Goal: Task Accomplishment & Management: Manage account settings

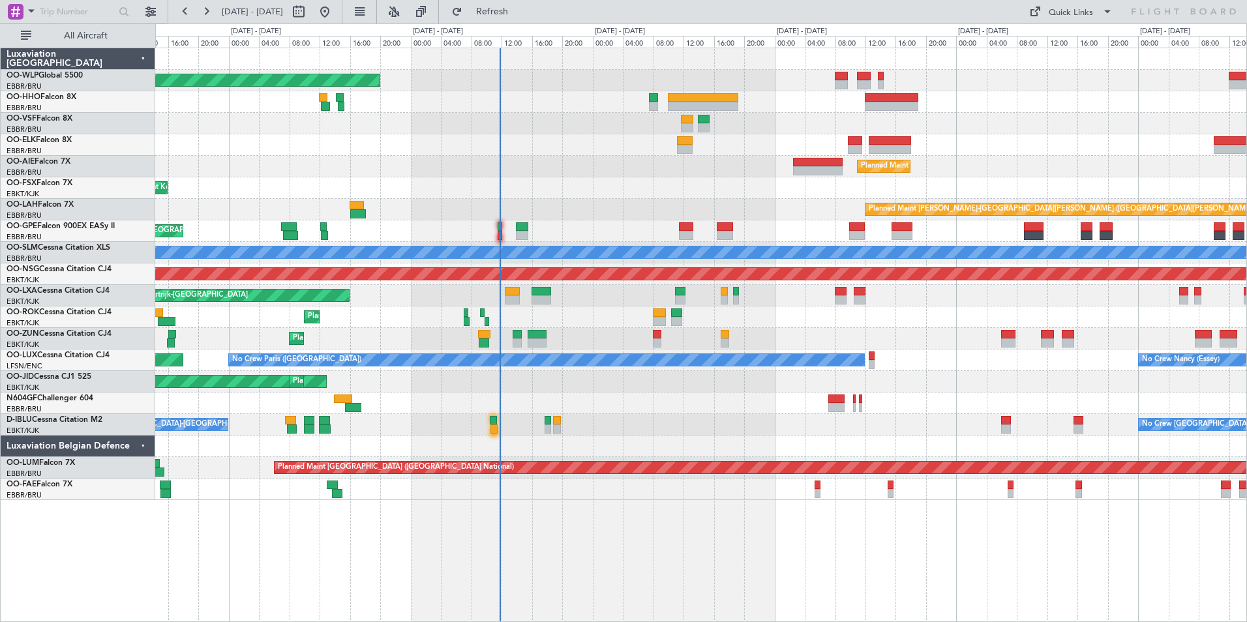
click at [716, 163] on div "Planned Maint [GEOGRAPHIC_DATA] ([GEOGRAPHIC_DATA]) Planned Maint [GEOGRAPHIC_D…" at bounding box center [700, 274] width 1091 height 452
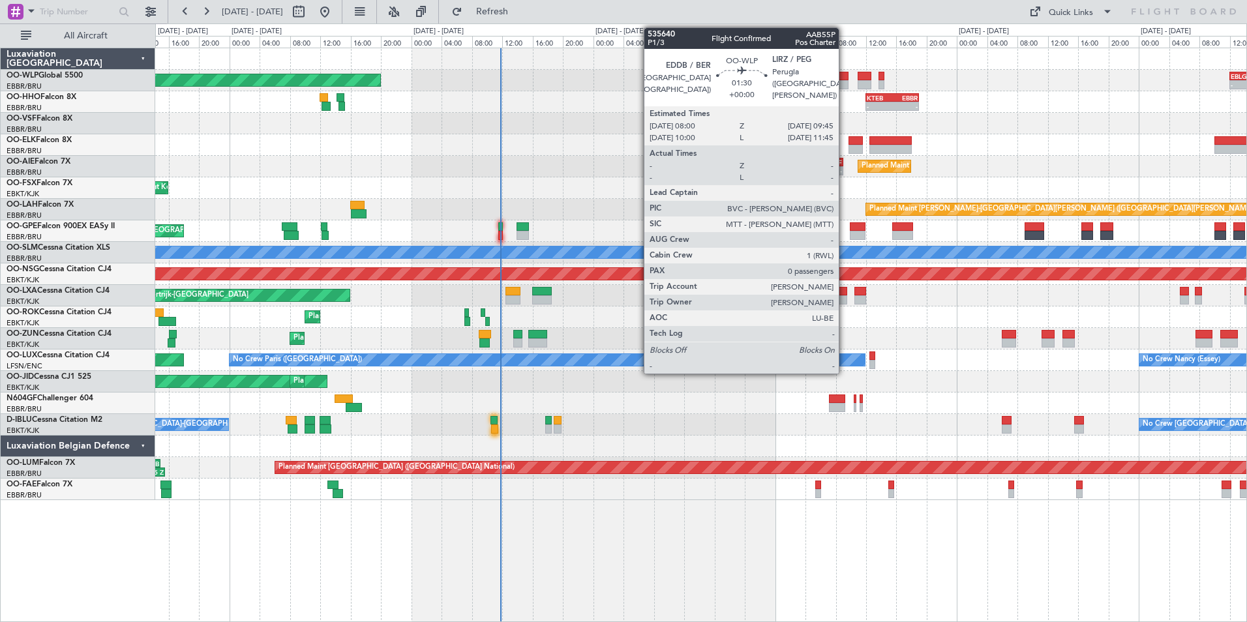
click at [845, 84] on div at bounding box center [843, 84] width 14 height 9
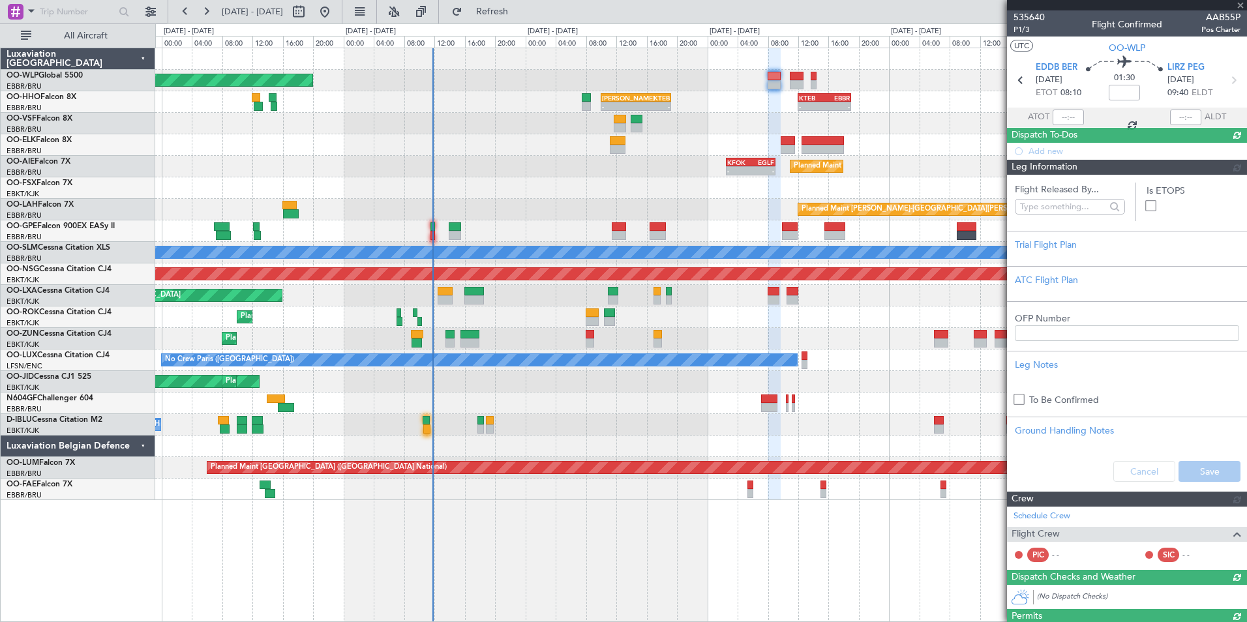
click at [764, 123] on div at bounding box center [700, 124] width 1091 height 22
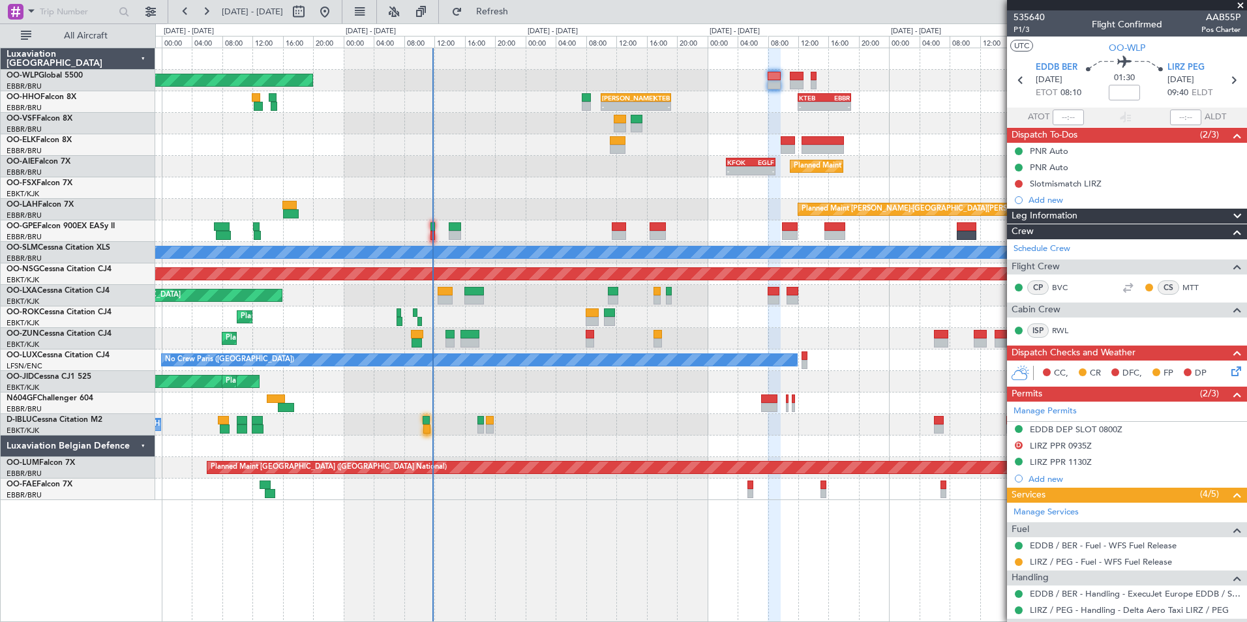
click at [297, 560] on div "Planned Maint [GEOGRAPHIC_DATA] ([GEOGRAPHIC_DATA]) - - EBLG 12:00 Z KCMH 20:30…" at bounding box center [701, 335] width 1092 height 575
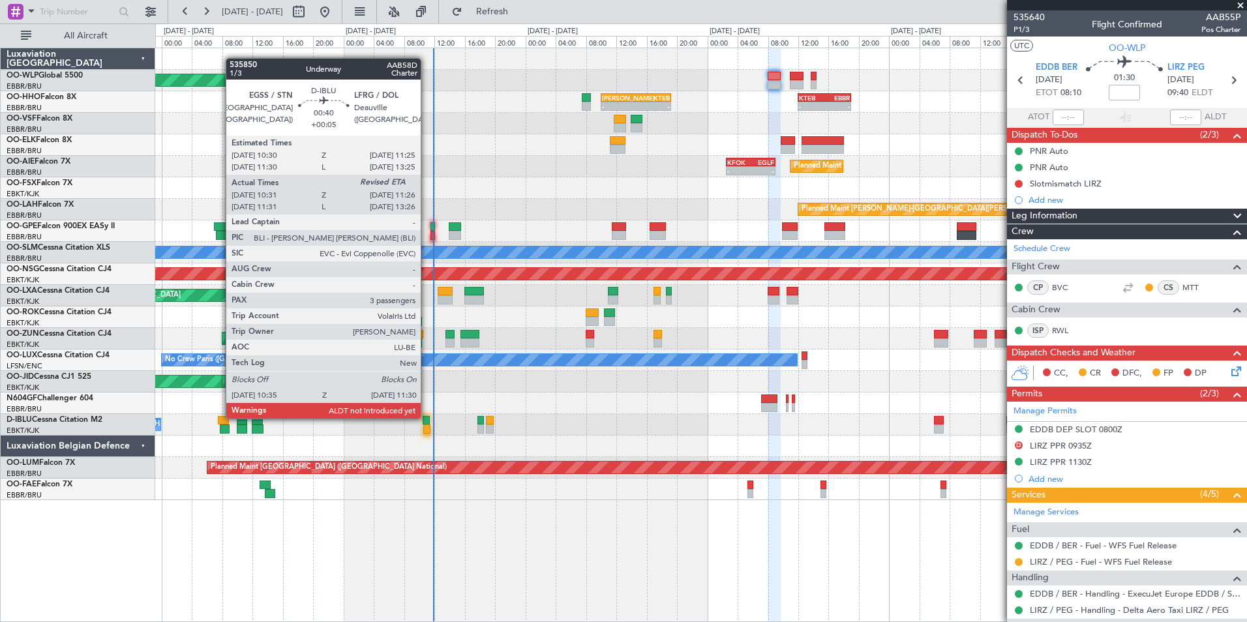
click at [427, 418] on div at bounding box center [426, 420] width 7 height 9
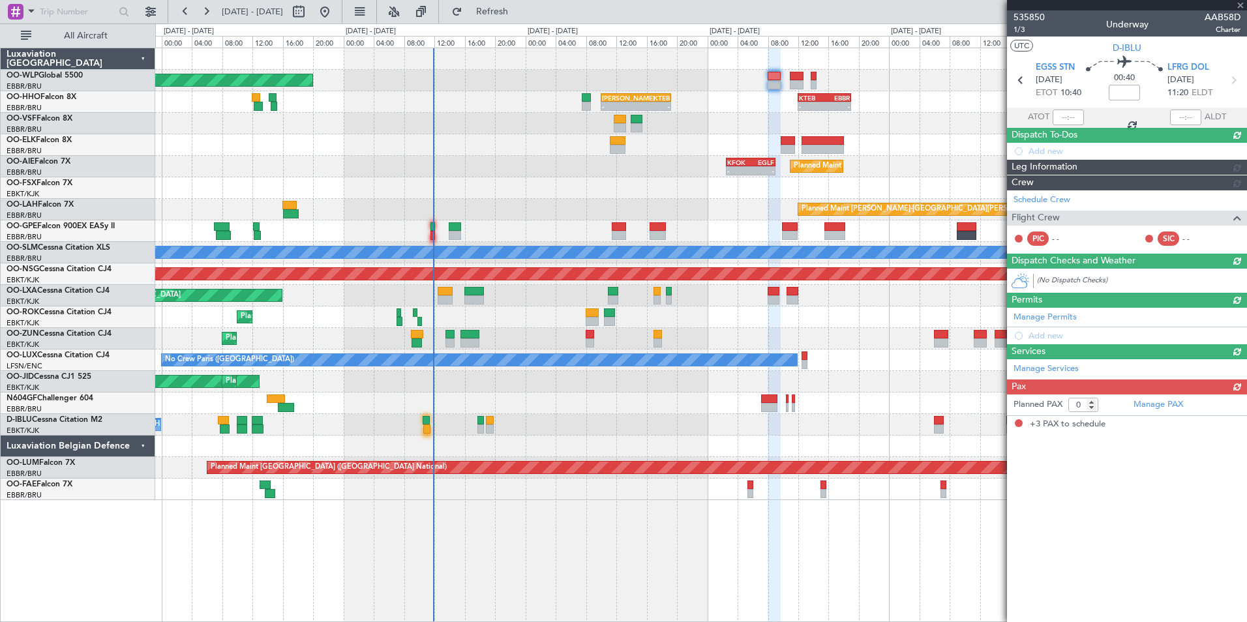
type input "+00:05"
type input "10:41"
type input "3"
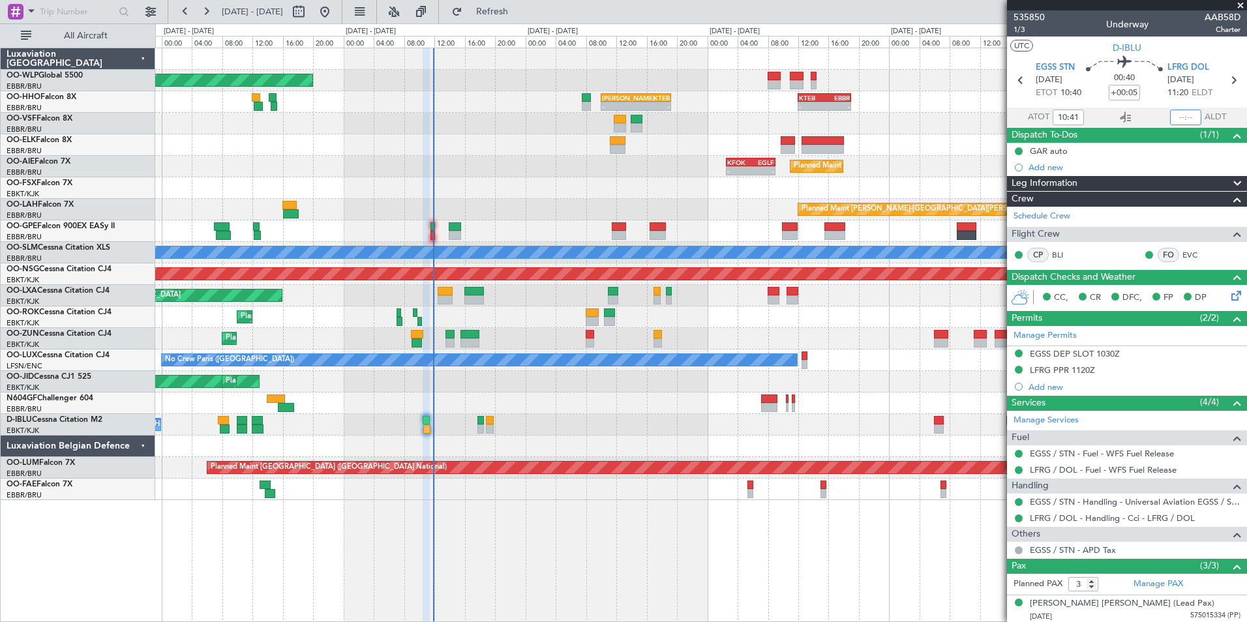
click at [1180, 119] on input "text" at bounding box center [1185, 118] width 31 height 16
click at [611, 160] on div "Planned Maint London (Farnborough) - - KFOK 02:30 Z EGLF 09:00 Z" at bounding box center [700, 167] width 1091 height 22
type input "11:25"
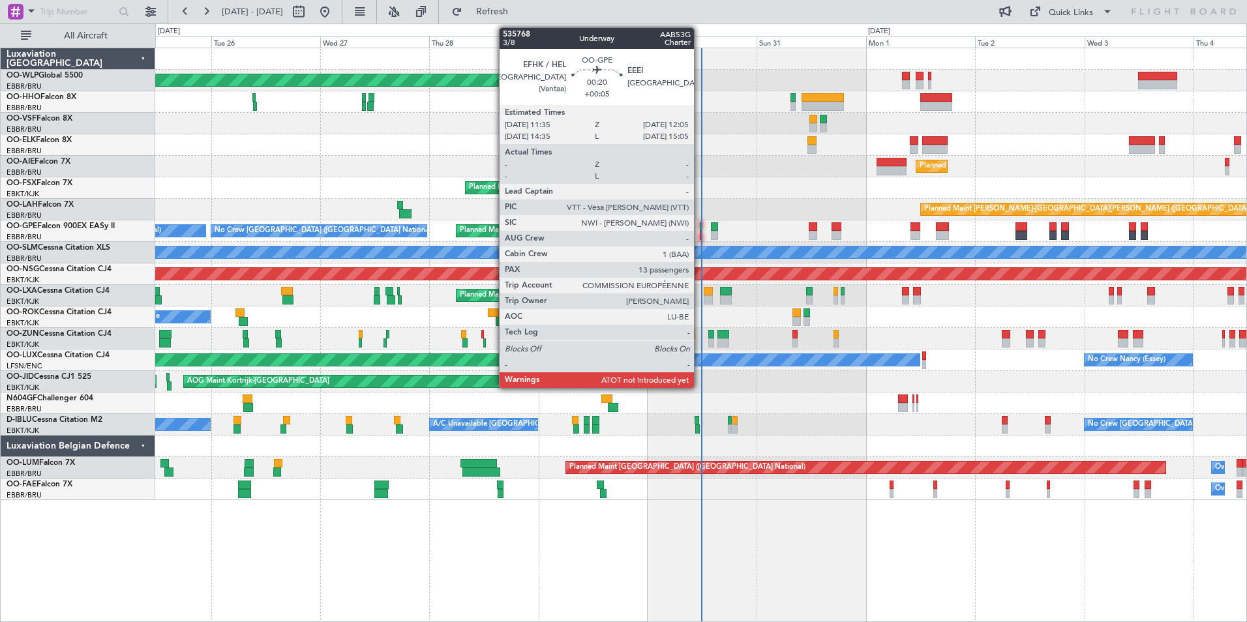
click at [700, 230] on div at bounding box center [701, 226] width 3 height 9
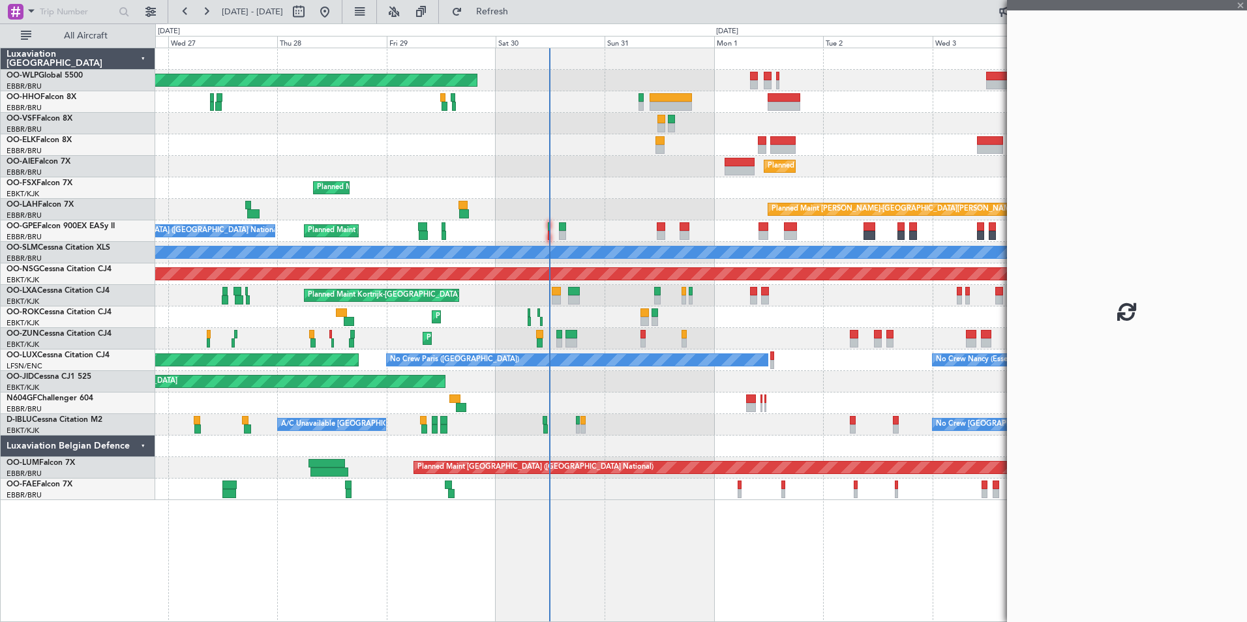
click at [588, 168] on div "Planned Maint [GEOGRAPHIC_DATA] ([GEOGRAPHIC_DATA]) Planned Maint [GEOGRAPHIC_D…" at bounding box center [700, 274] width 1091 height 452
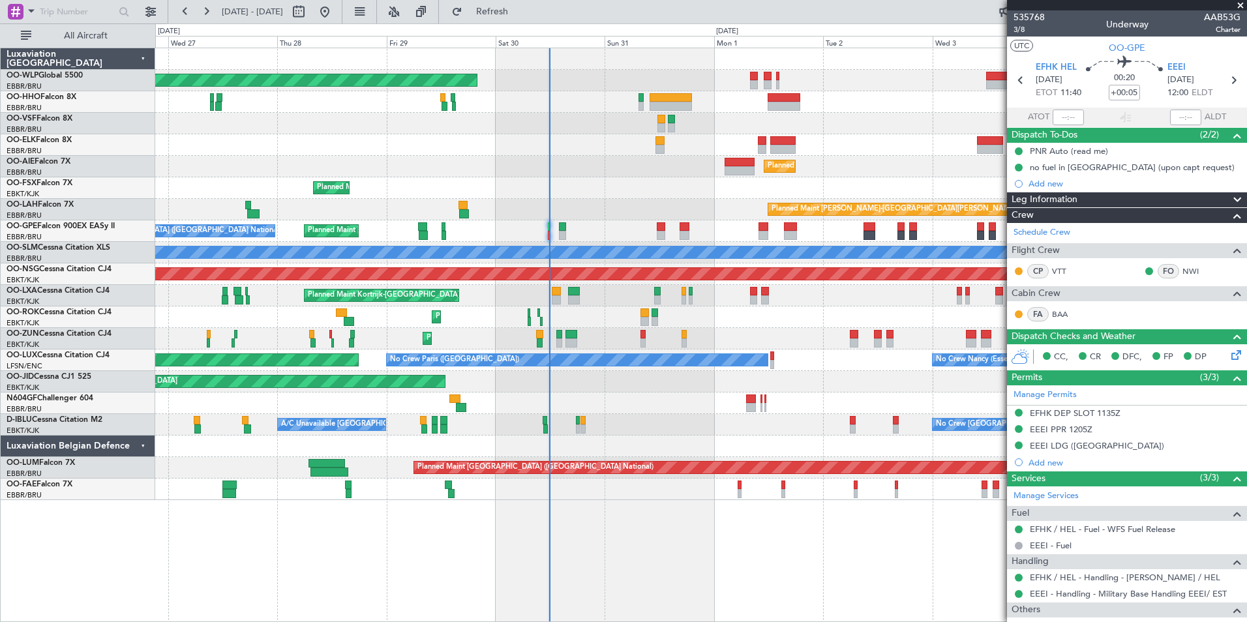
click at [1039, 113] on span "ATOT" at bounding box center [1039, 117] width 22 height 13
click at [1070, 122] on input "text" at bounding box center [1068, 118] width 31 height 16
click at [718, 196] on div "Planned Maint Kortrijk-[GEOGRAPHIC_DATA] Planned Maint [GEOGRAPHIC_DATA]-[GEOGR…" at bounding box center [700, 188] width 1091 height 22
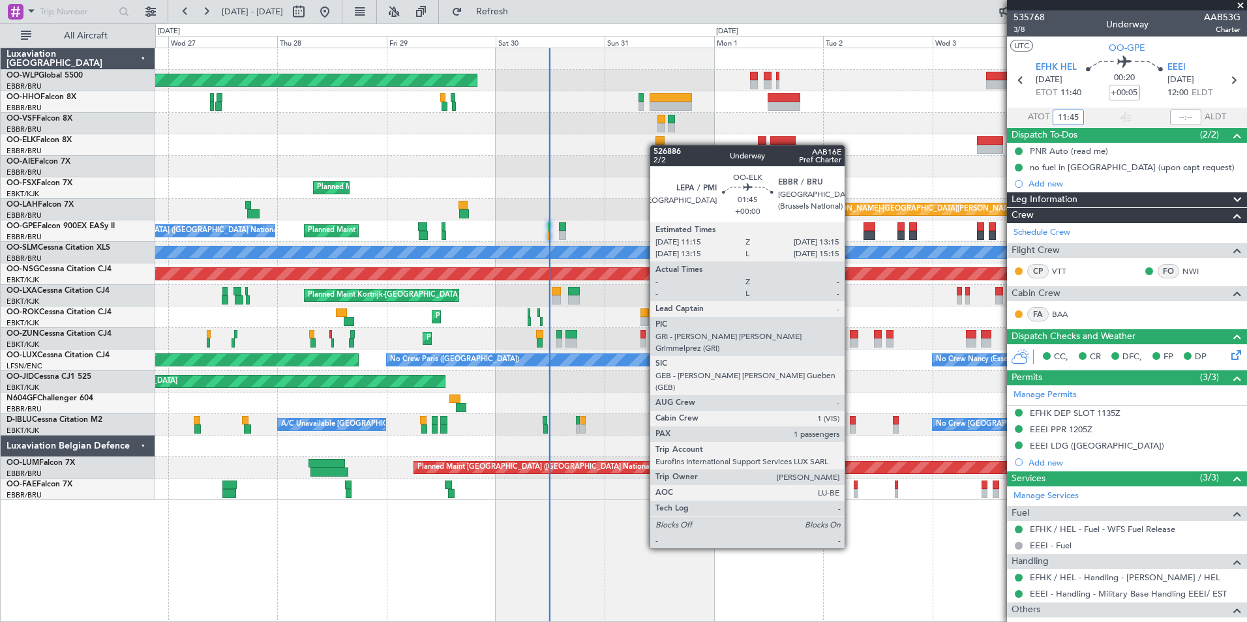
click at [658, 148] on div "Planned Maint Kortrijk-[GEOGRAPHIC_DATA]" at bounding box center [700, 145] width 1091 height 22
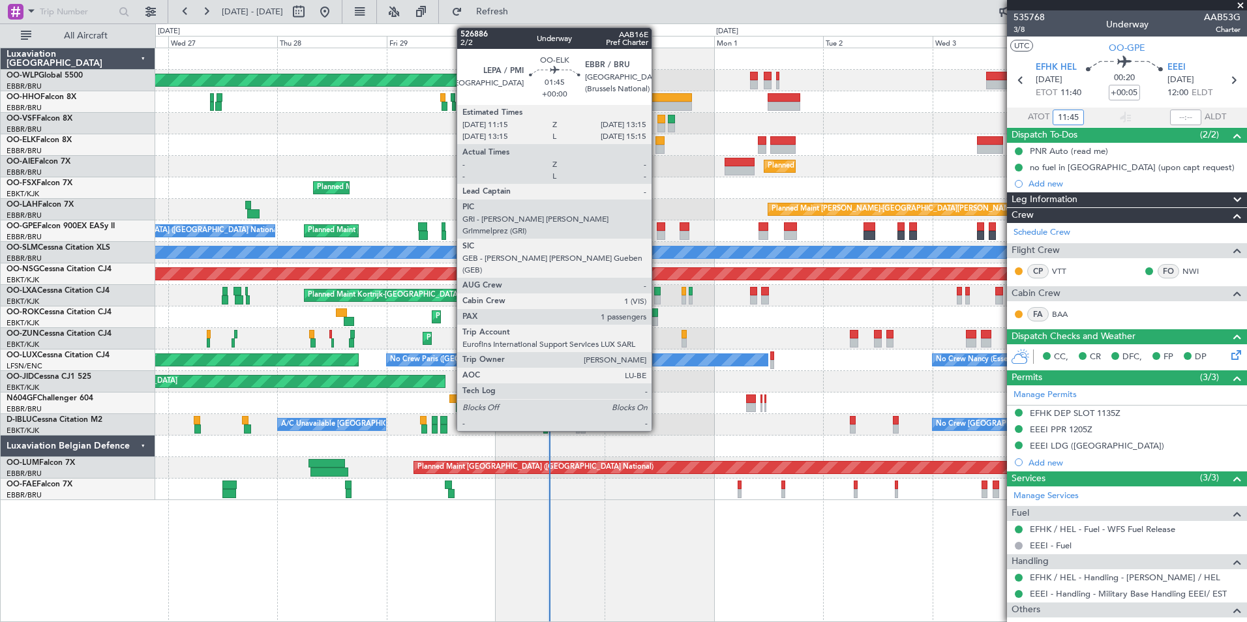
click at [658, 148] on div at bounding box center [660, 149] width 9 height 9
type input "11:45"
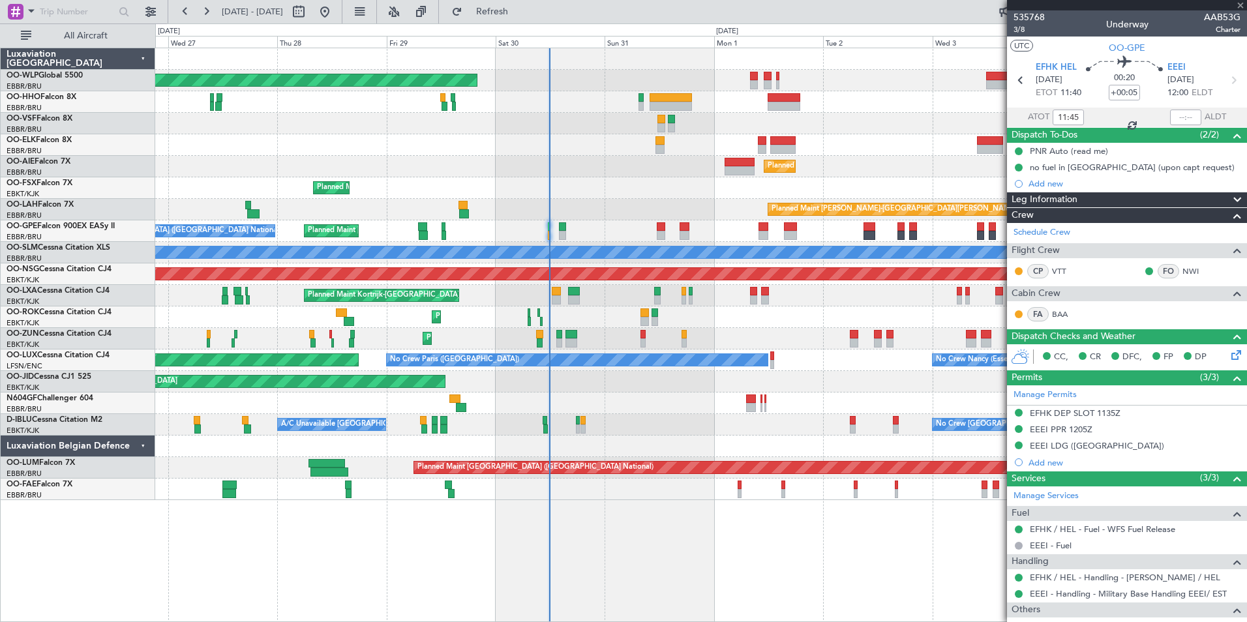
type input "1"
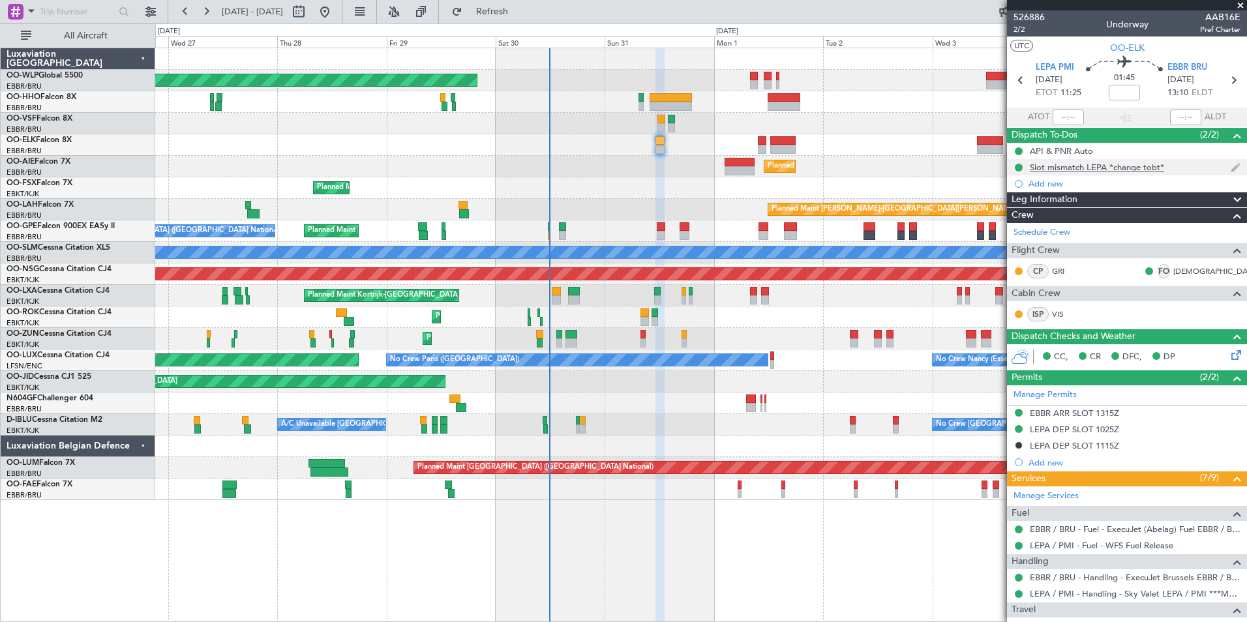
click at [1138, 170] on div "Slot mismatch LEPA *change tobt*" at bounding box center [1097, 167] width 134 height 11
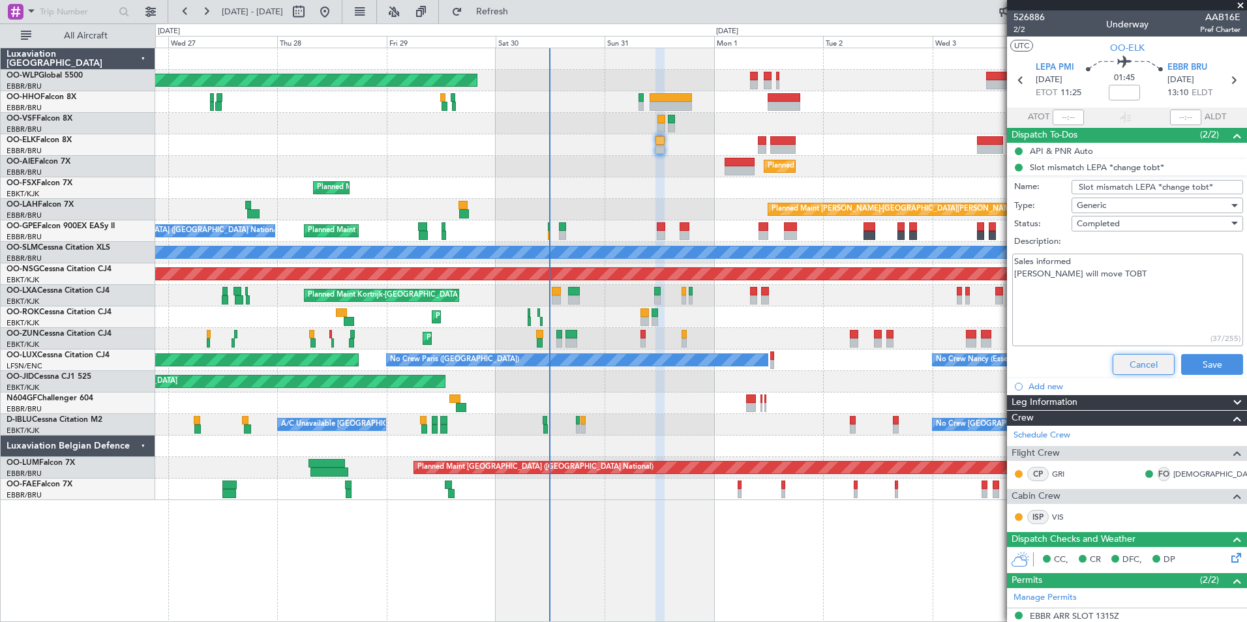
click at [1119, 364] on button "Cancel" at bounding box center [1144, 364] width 62 height 21
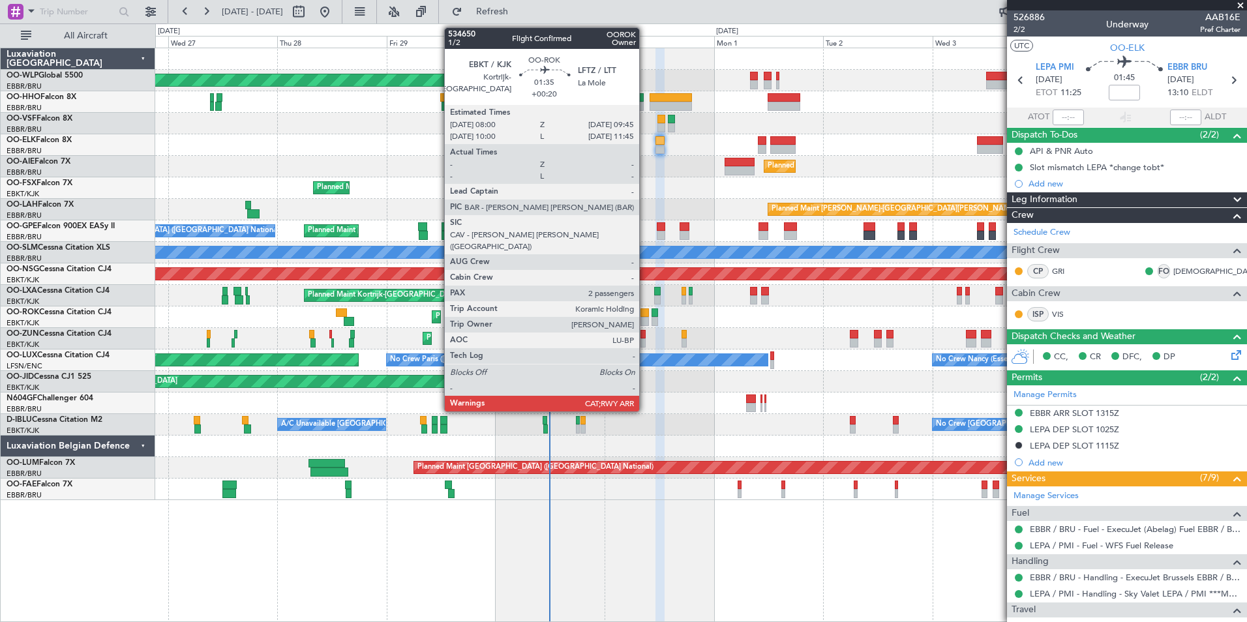
click at [645, 316] on div at bounding box center [645, 313] width 8 height 9
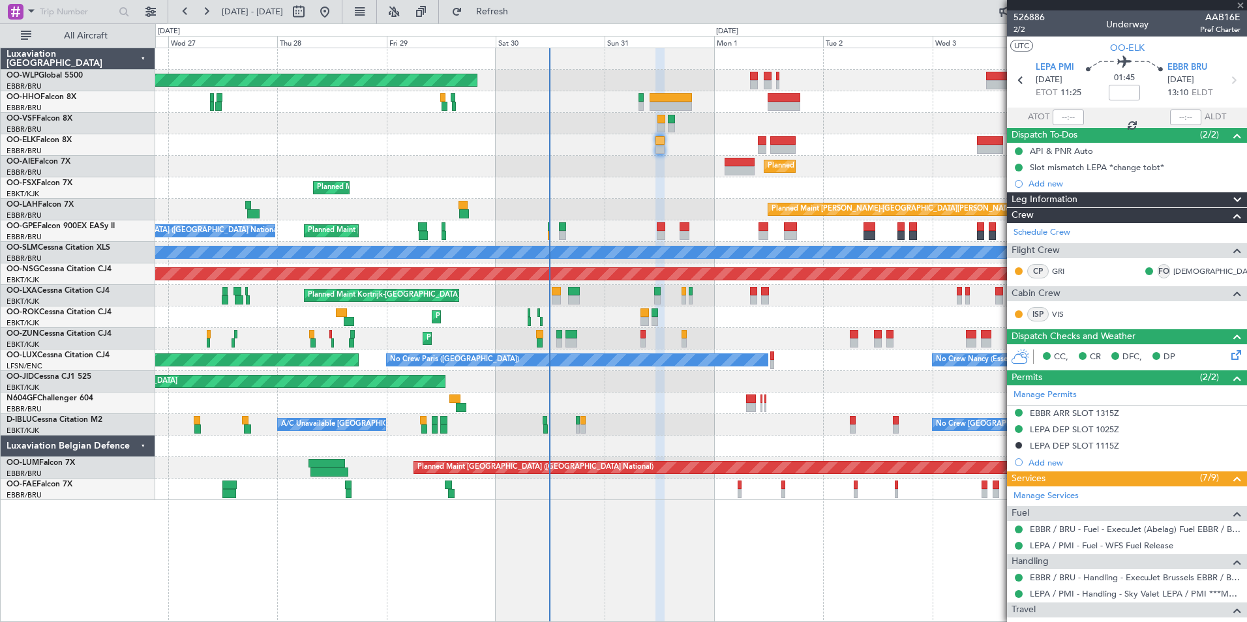
type input "+00:20"
type input "2"
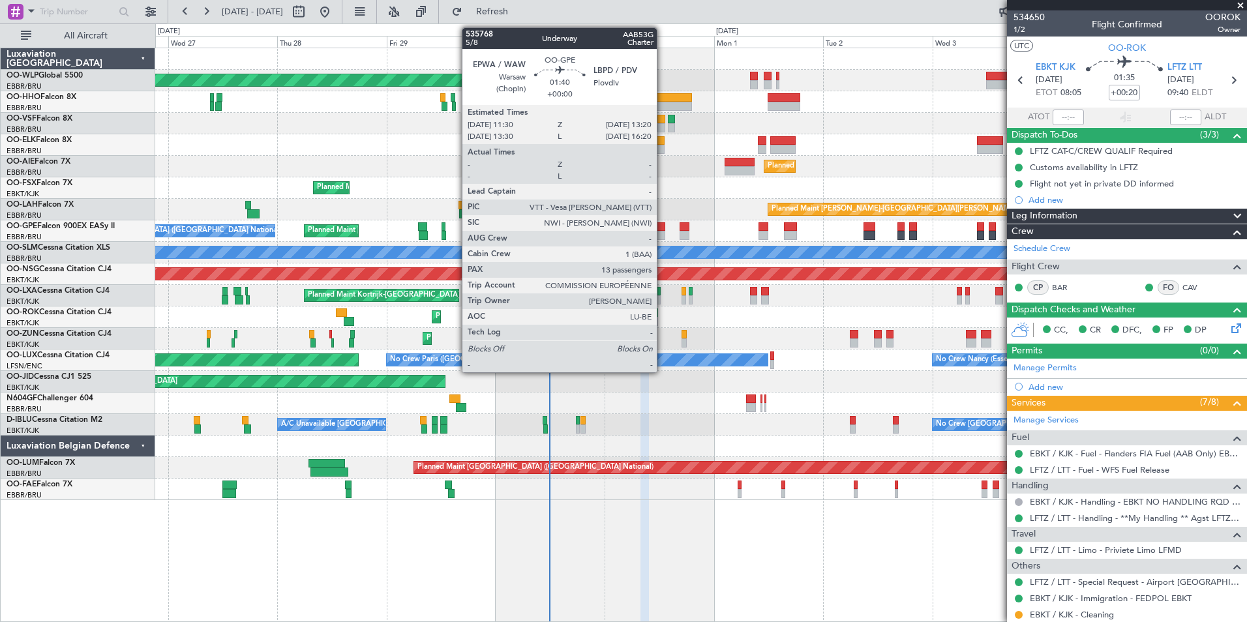
click at [663, 230] on div at bounding box center [661, 226] width 8 height 9
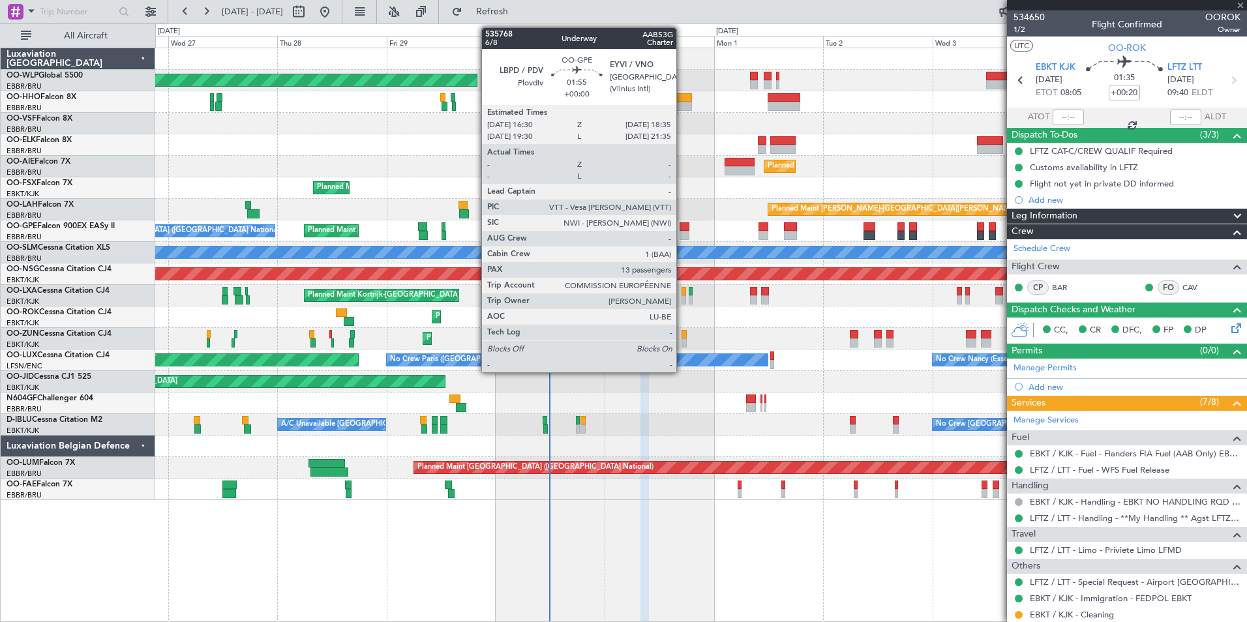
type input "13"
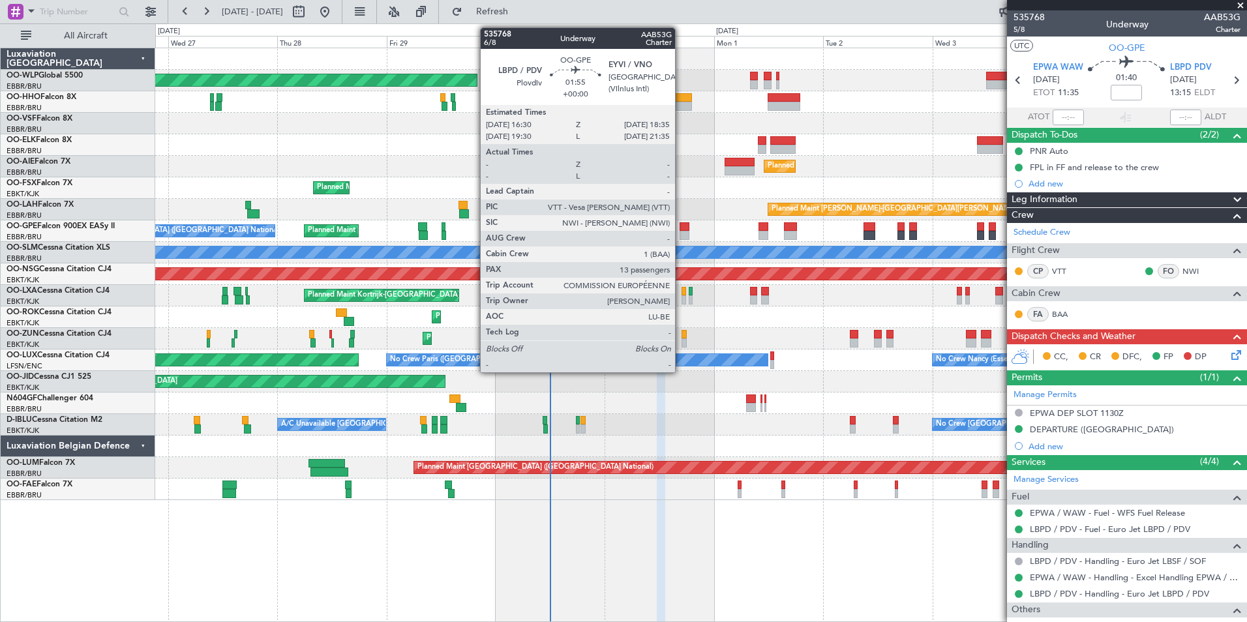
click at [681, 230] on div at bounding box center [685, 226] width 10 height 9
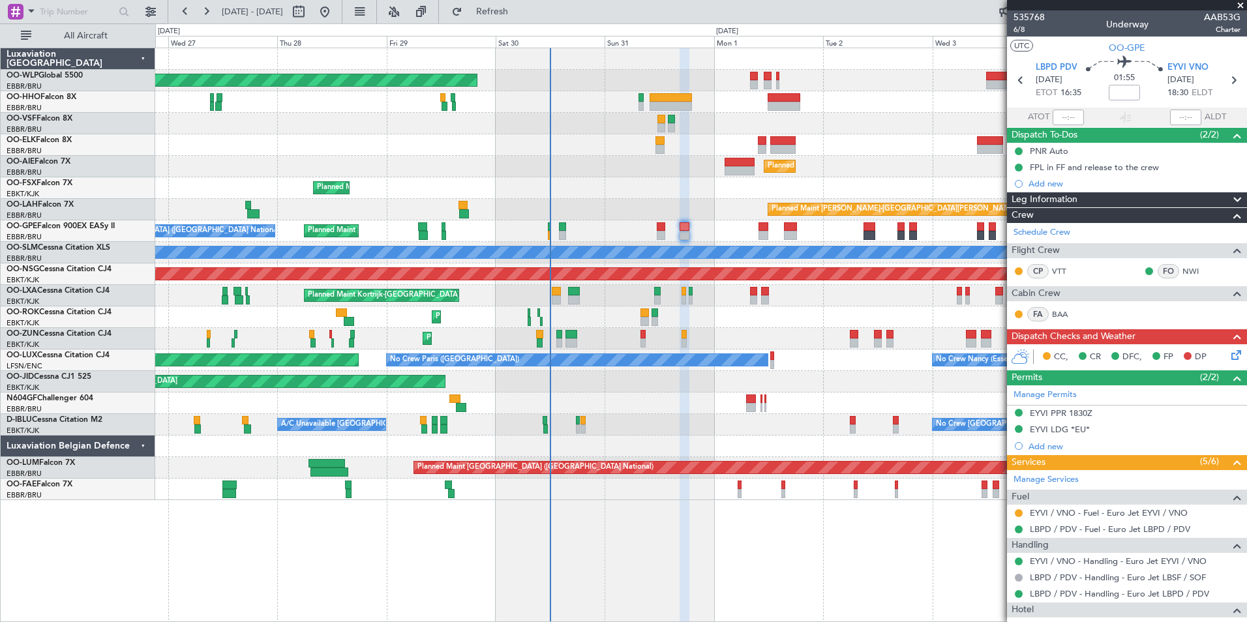
click at [1229, 348] on icon at bounding box center [1234, 353] width 10 height 10
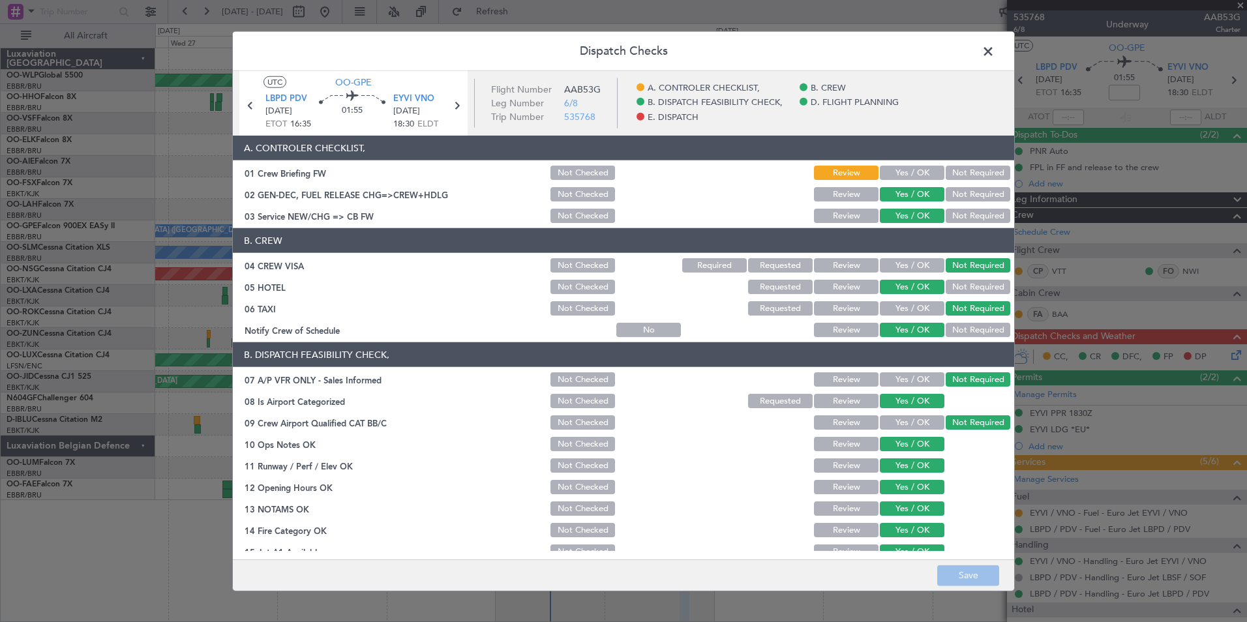
scroll to position [241, 0]
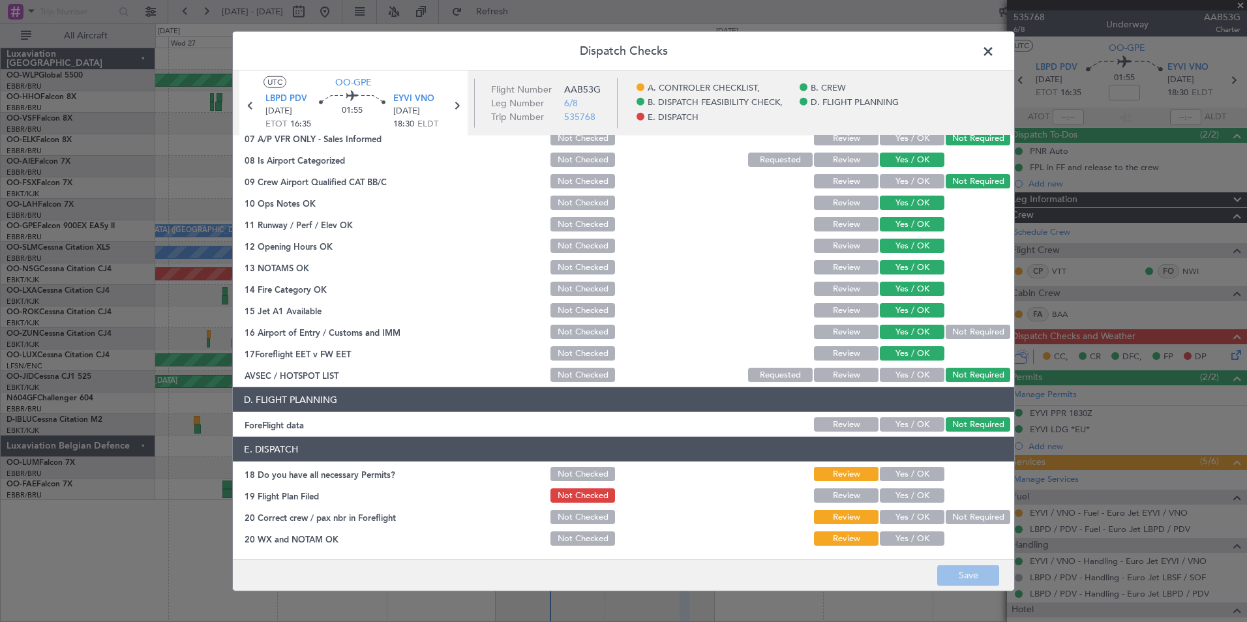
click at [995, 50] on span at bounding box center [995, 55] width 0 height 26
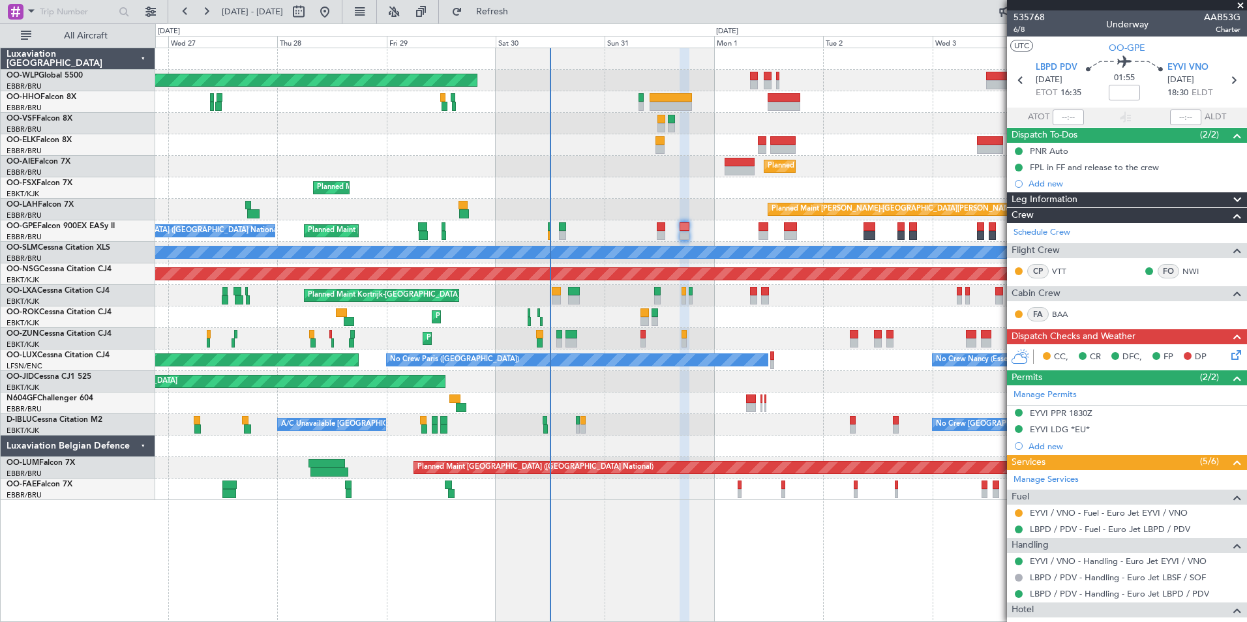
click at [613, 238] on div "No Crew Brussels (Brussels National) Planned Maint Brussels (Brussels National)…" at bounding box center [700, 232] width 1091 height 22
click at [705, 121] on div "Planned Maint Berlin (Brandenburg) Planned Maint Kortrijk-Wevelgem Planned Main…" at bounding box center [700, 274] width 1091 height 452
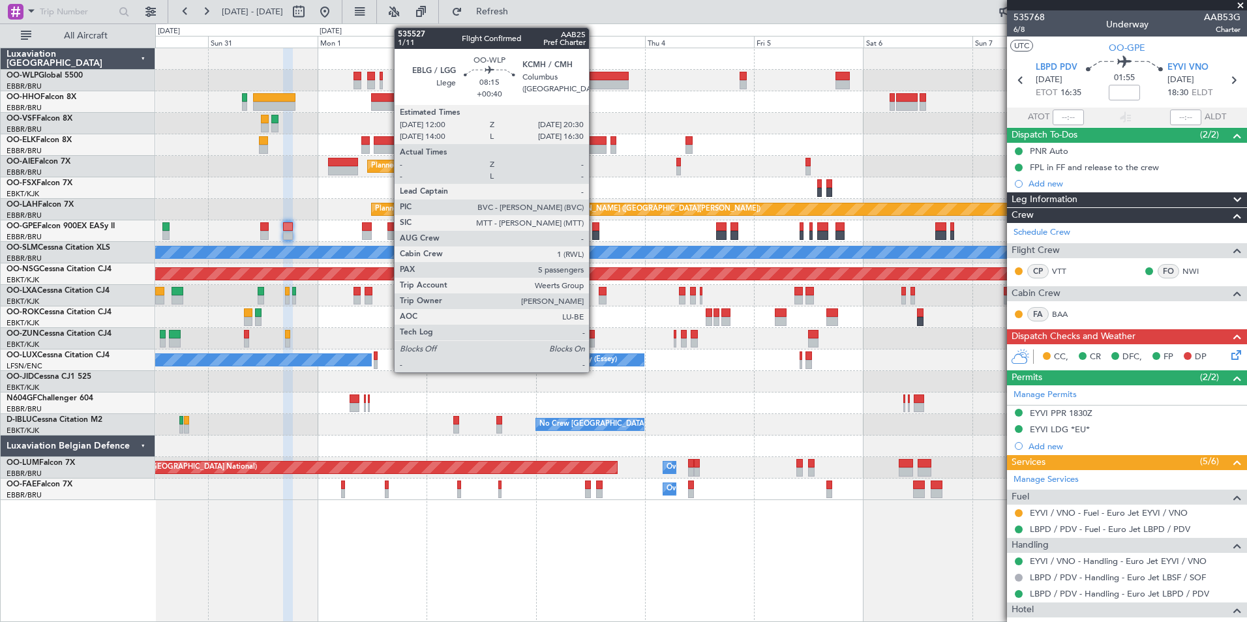
click at [595, 74] on div at bounding box center [609, 76] width 39 height 9
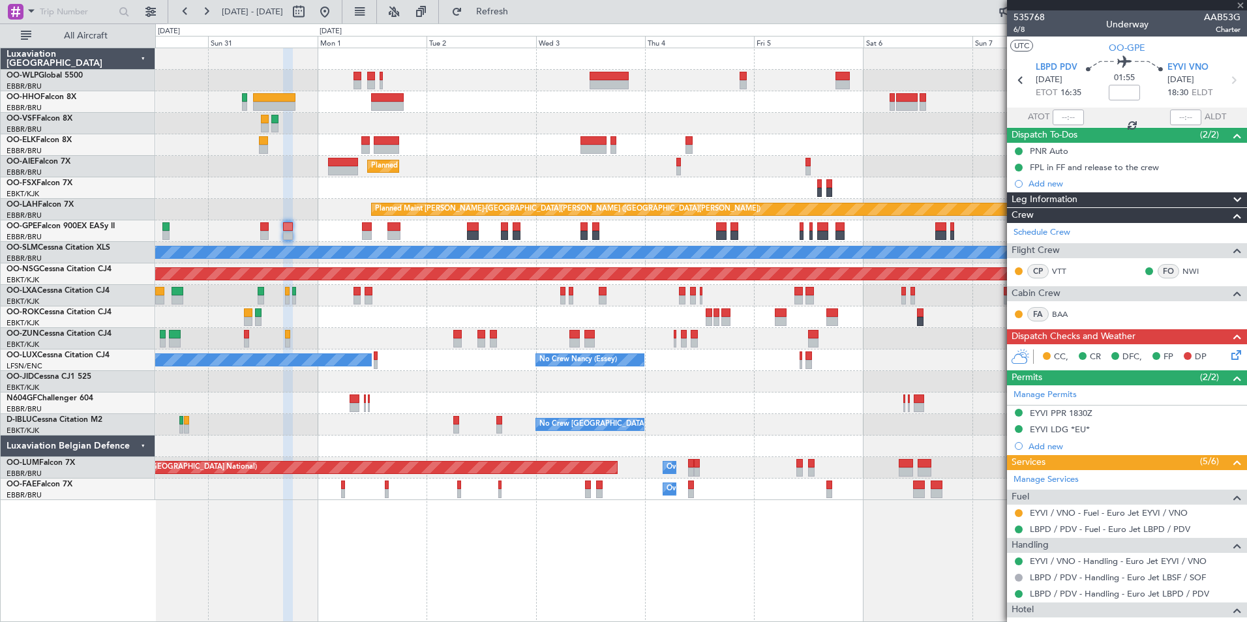
type input "+00:40"
type input "5"
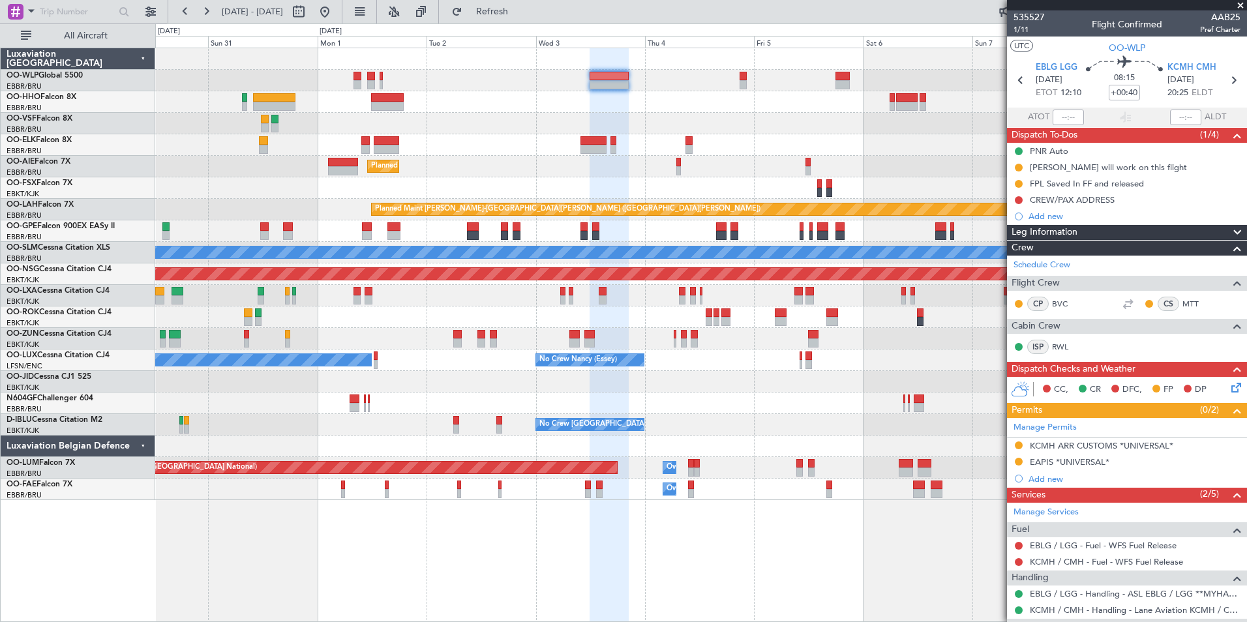
click at [549, 153] on div "Planned Maint Berlin (Brandenburg) Planned Maint Kortrijk-Wevelgem Planned Main…" at bounding box center [700, 274] width 1091 height 452
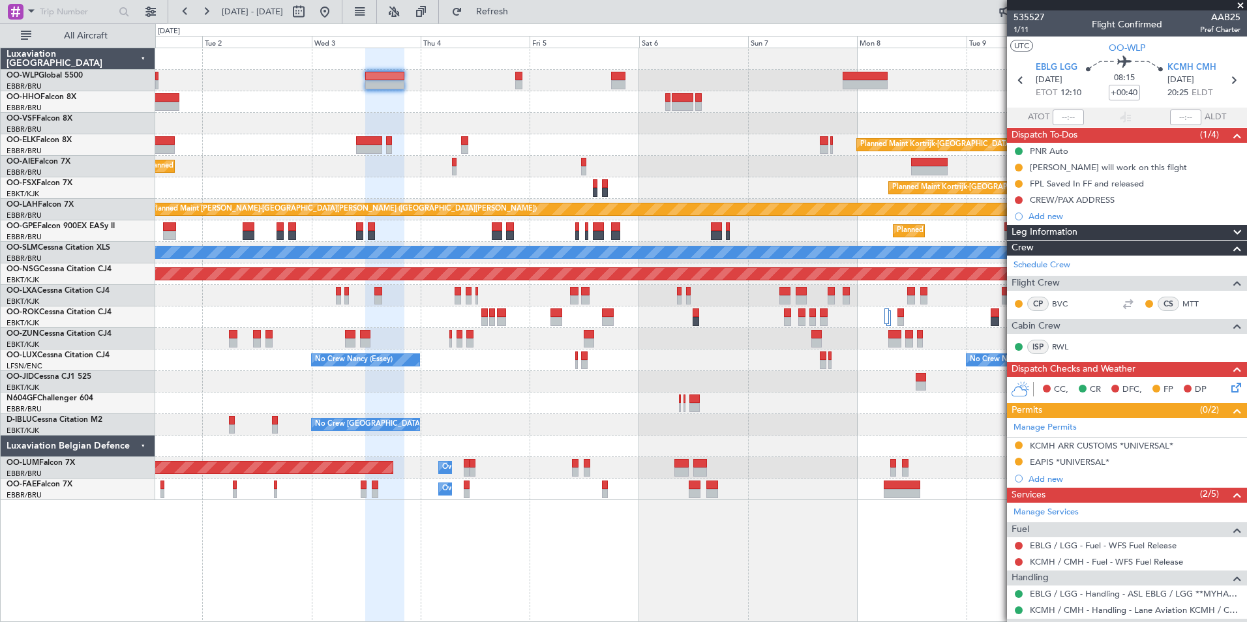
click at [462, 124] on div at bounding box center [700, 124] width 1091 height 22
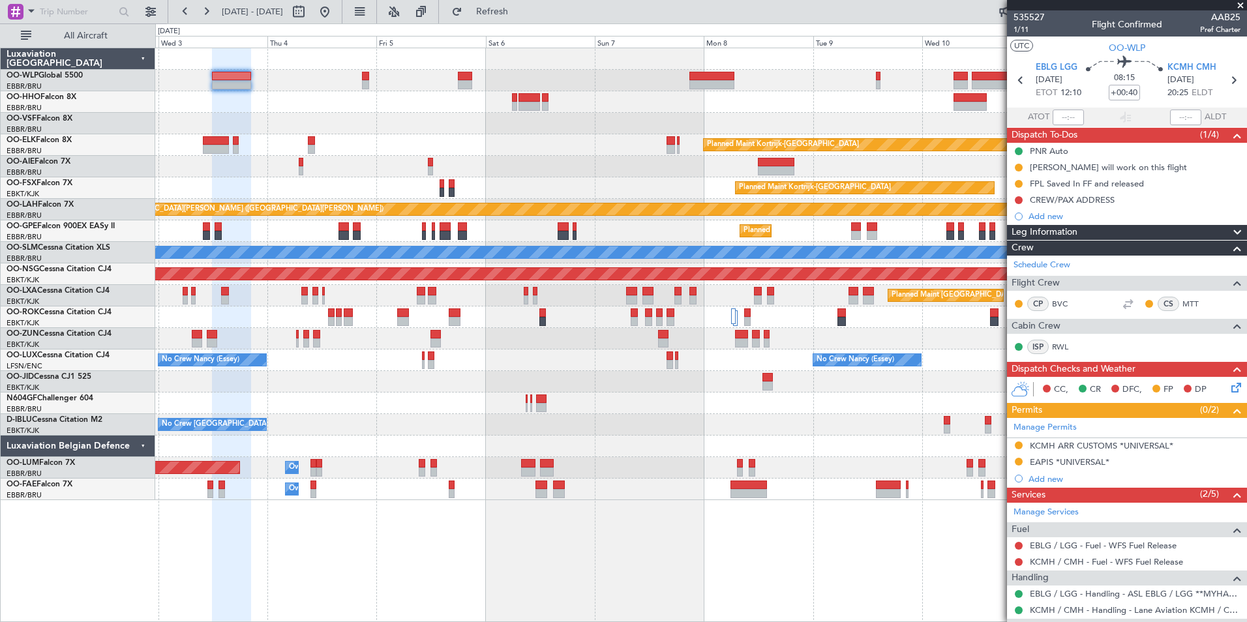
click at [620, 91] on div "Planned Maint Kortrijk-Wevelgem Planned Maint London (Farnborough) Planned Main…" at bounding box center [700, 274] width 1091 height 452
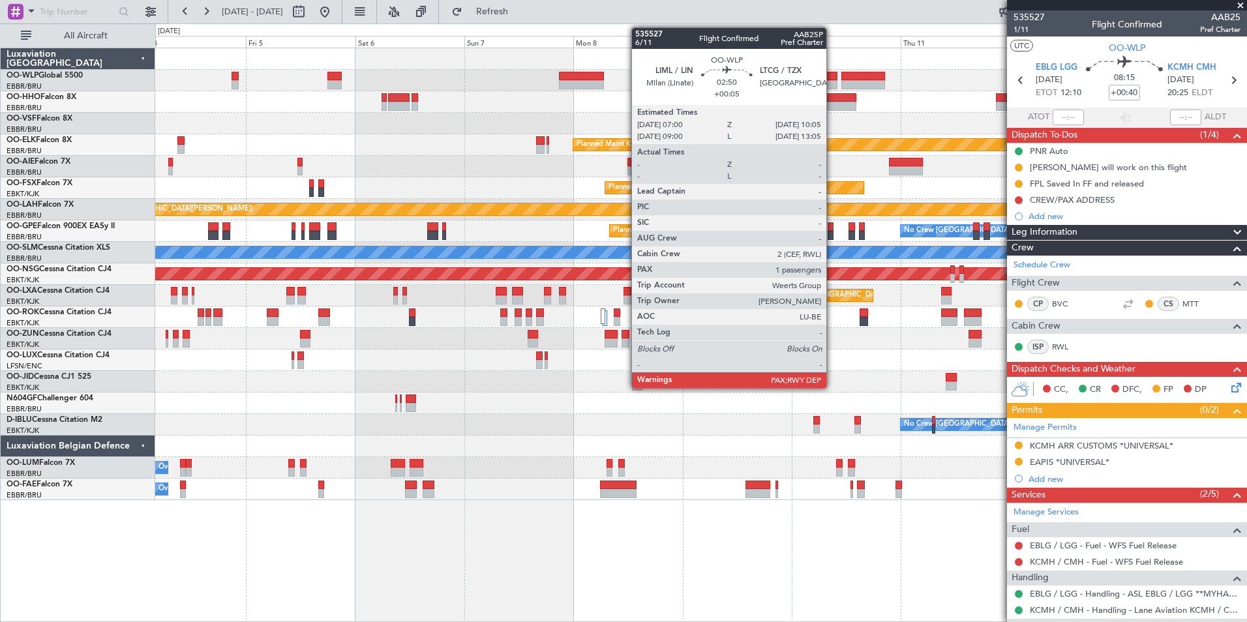
click at [833, 83] on div at bounding box center [830, 84] width 14 height 9
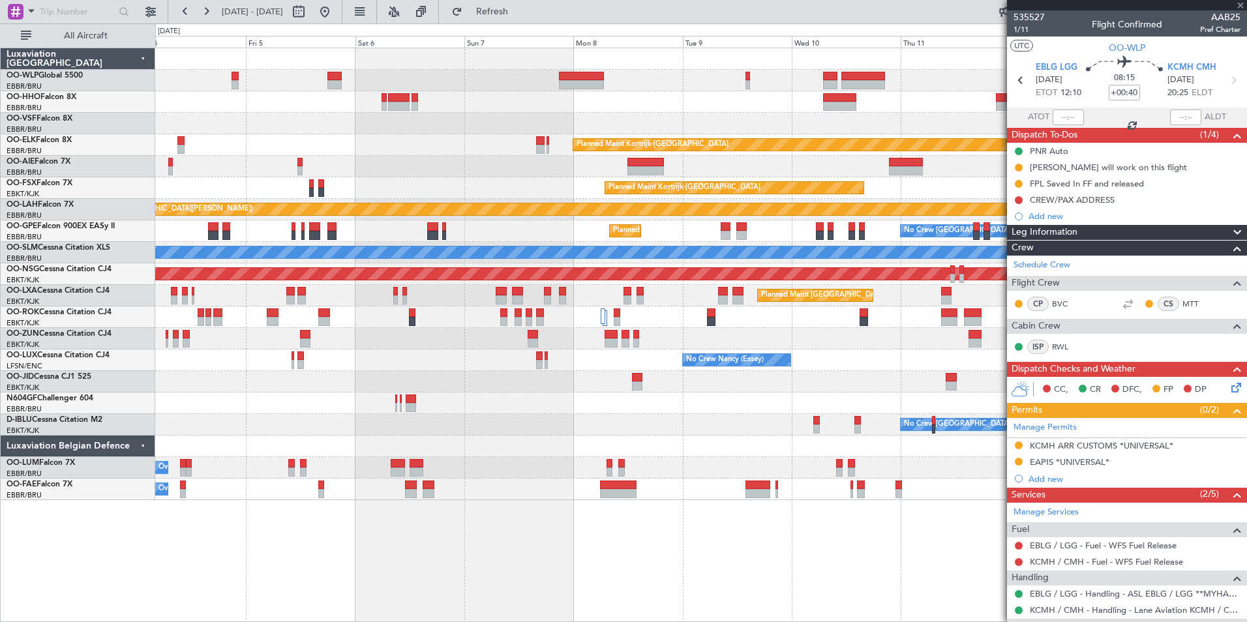
type input "+00:05"
type input "3"
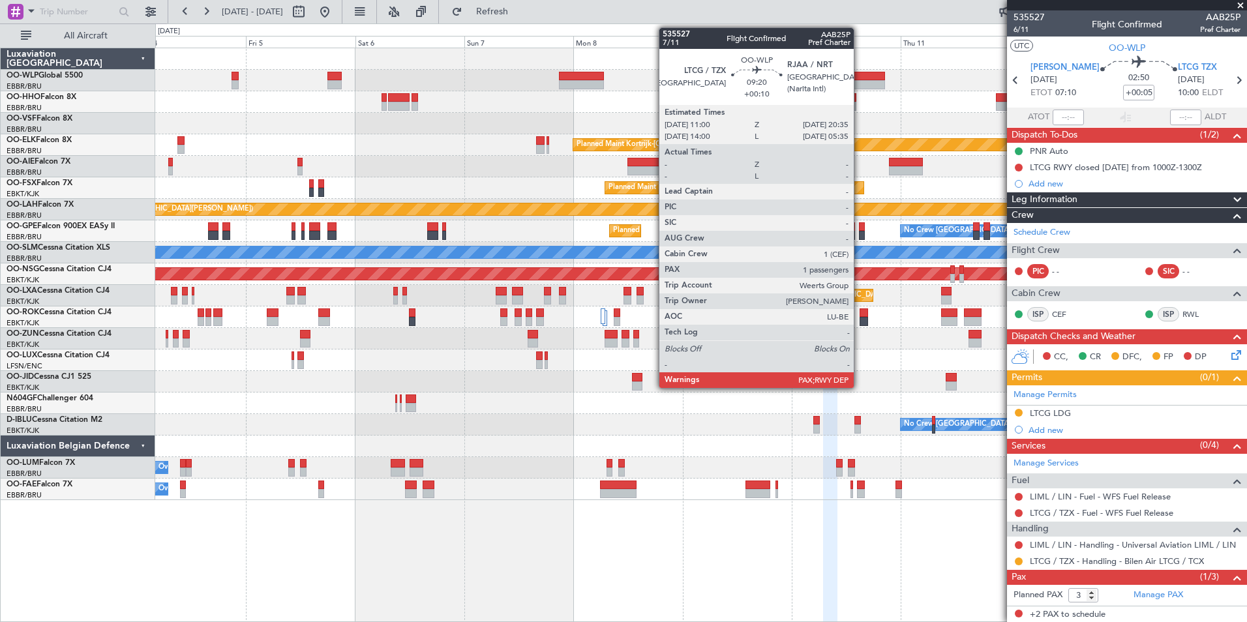
click at [860, 85] on div at bounding box center [864, 84] width 44 height 9
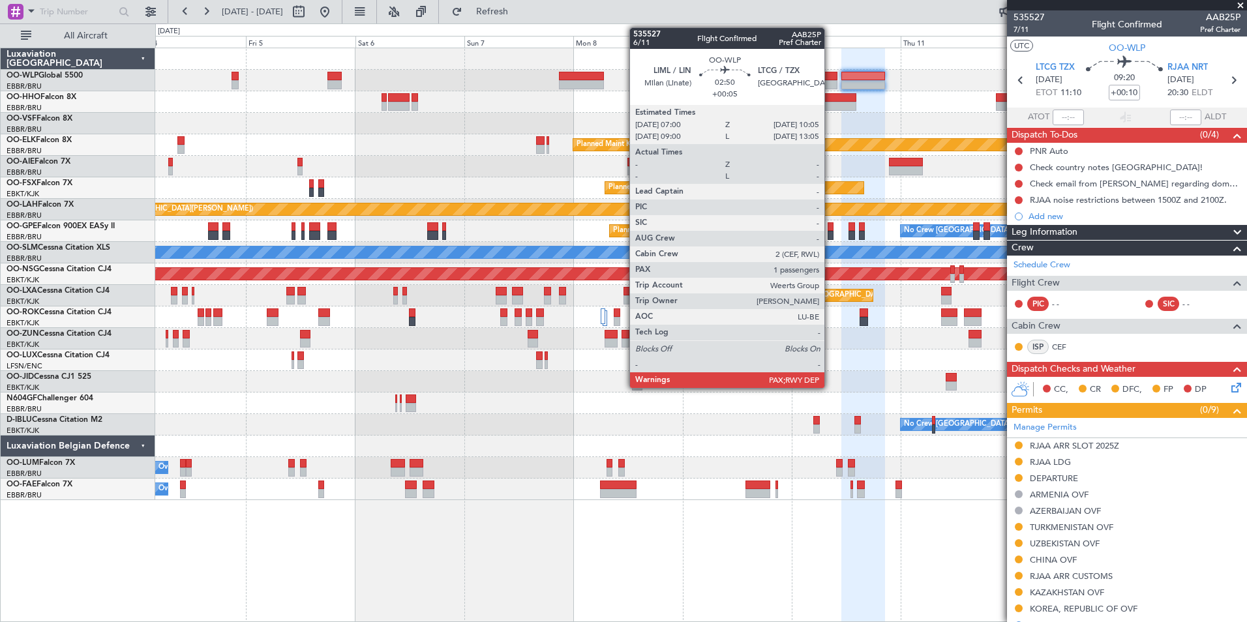
click at [831, 82] on div at bounding box center [830, 84] width 14 height 9
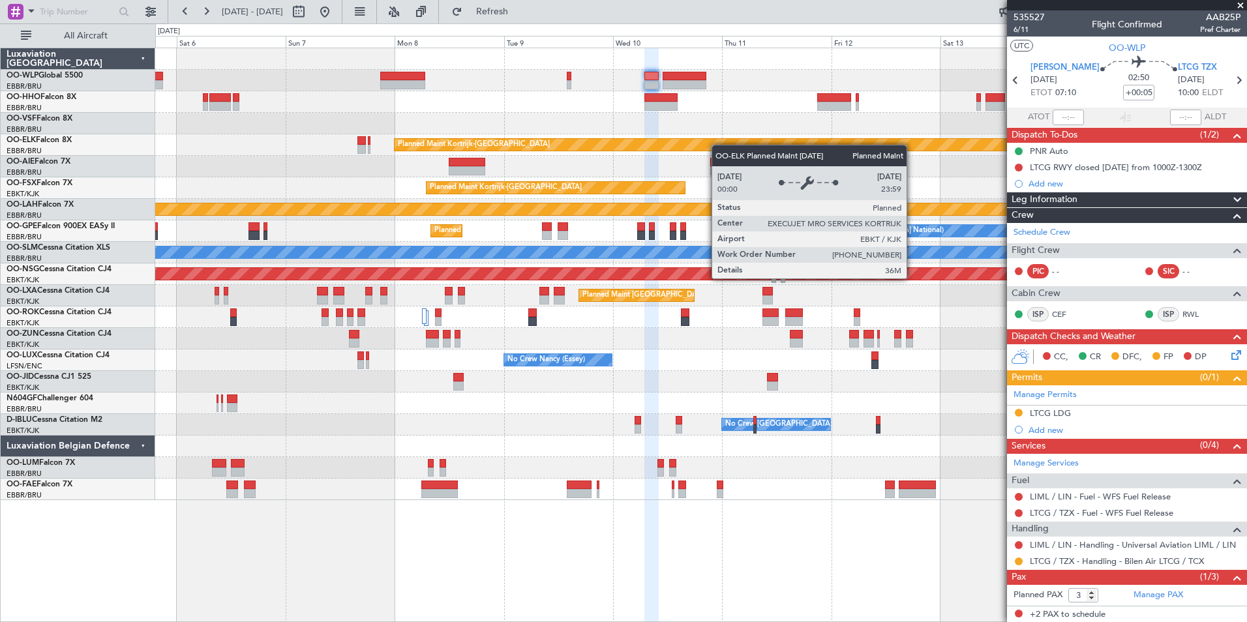
click at [702, 146] on div "Planned Maint Kortrijk-Wevelgem Planned Maint Kortrijk-Wevelgem Planned Maint A…" at bounding box center [700, 274] width 1091 height 452
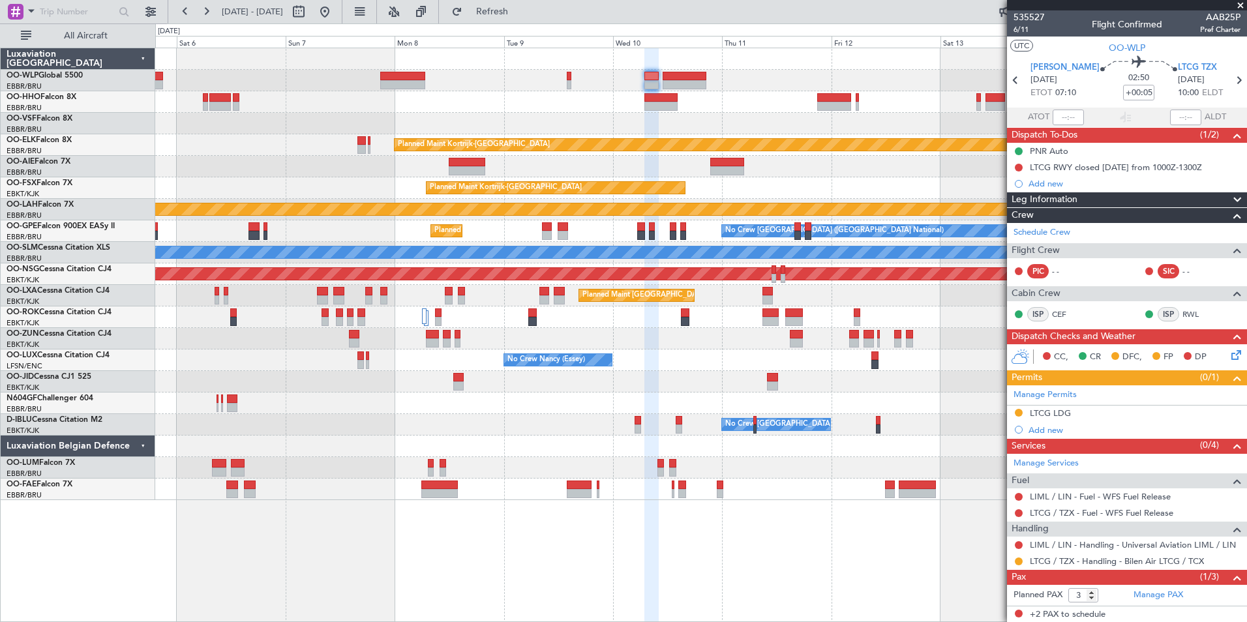
click at [623, 125] on div "Planned Maint Kortrijk-Wevelgem Planned Maint Kortrijk-Wevelgem Planned Maint A…" at bounding box center [700, 274] width 1091 height 452
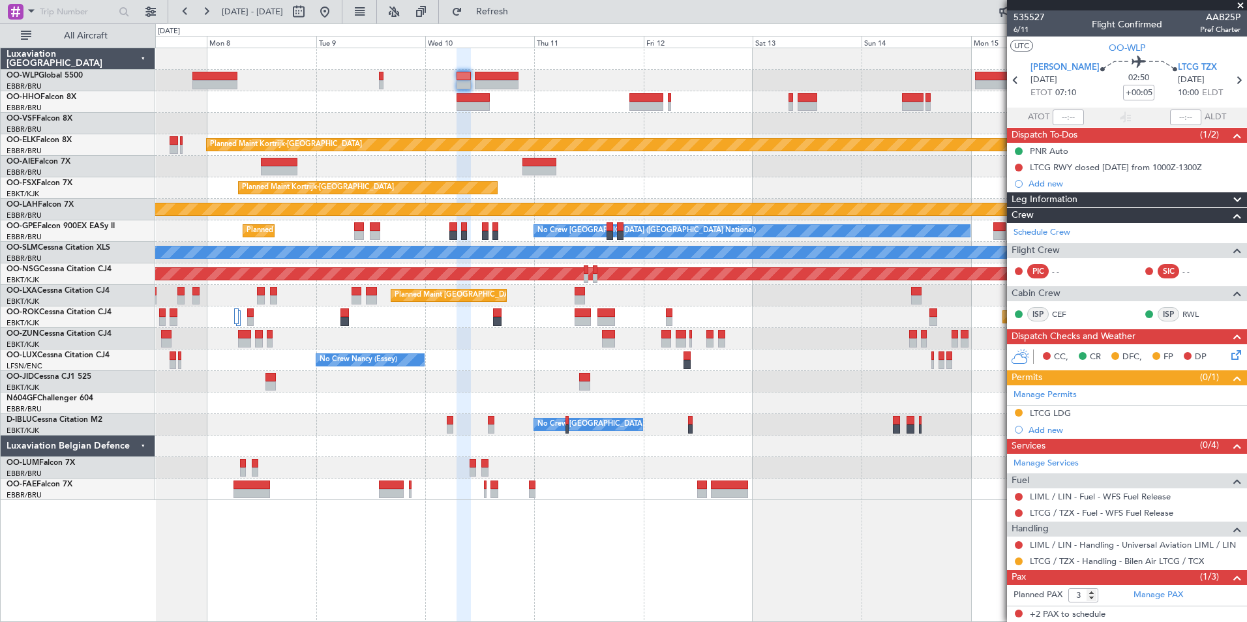
click at [613, 121] on div at bounding box center [700, 124] width 1091 height 22
click at [576, 115] on div at bounding box center [700, 124] width 1091 height 22
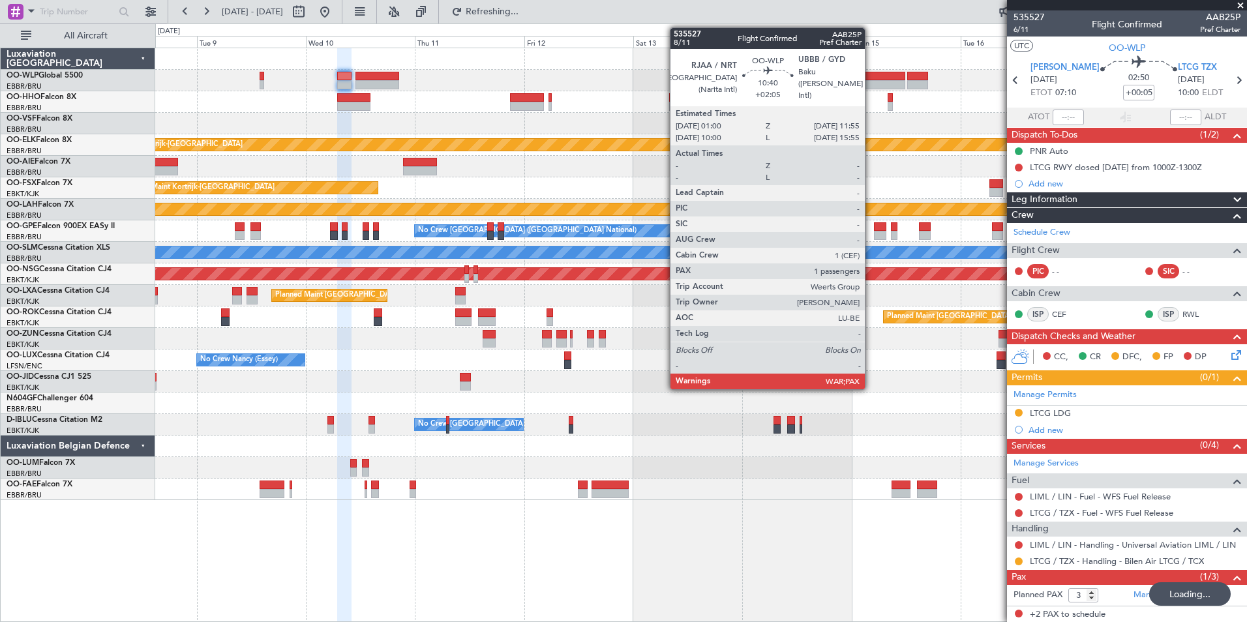
click at [871, 74] on div at bounding box center [881, 76] width 50 height 9
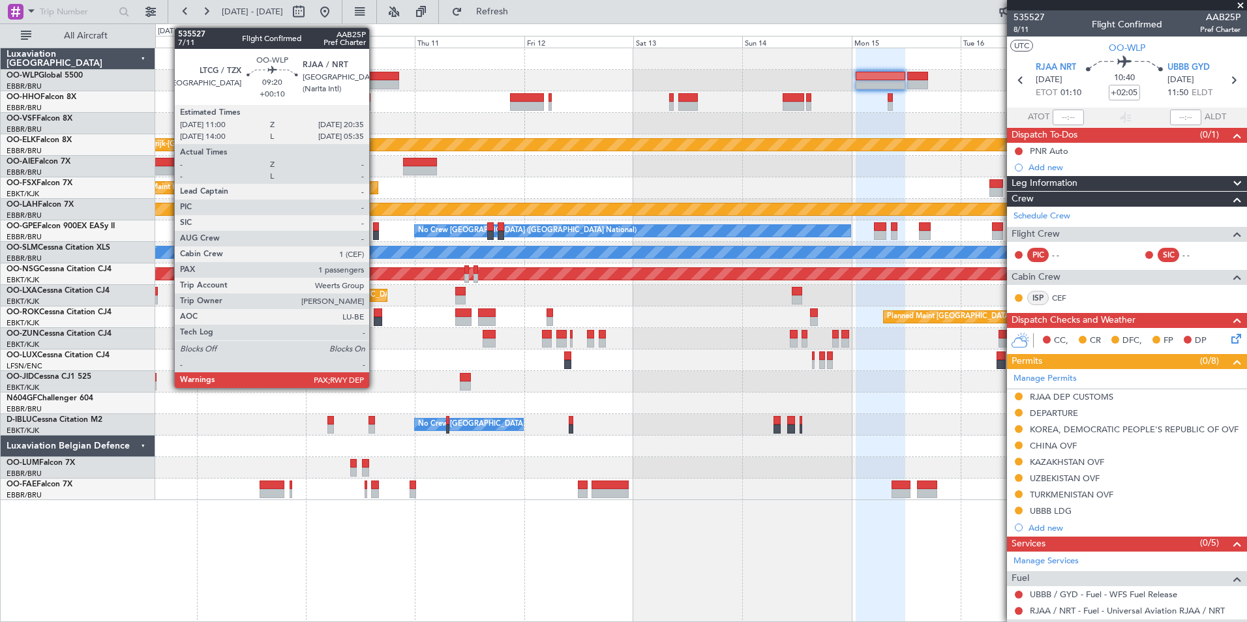
click at [378, 85] on div at bounding box center [378, 84] width 44 height 9
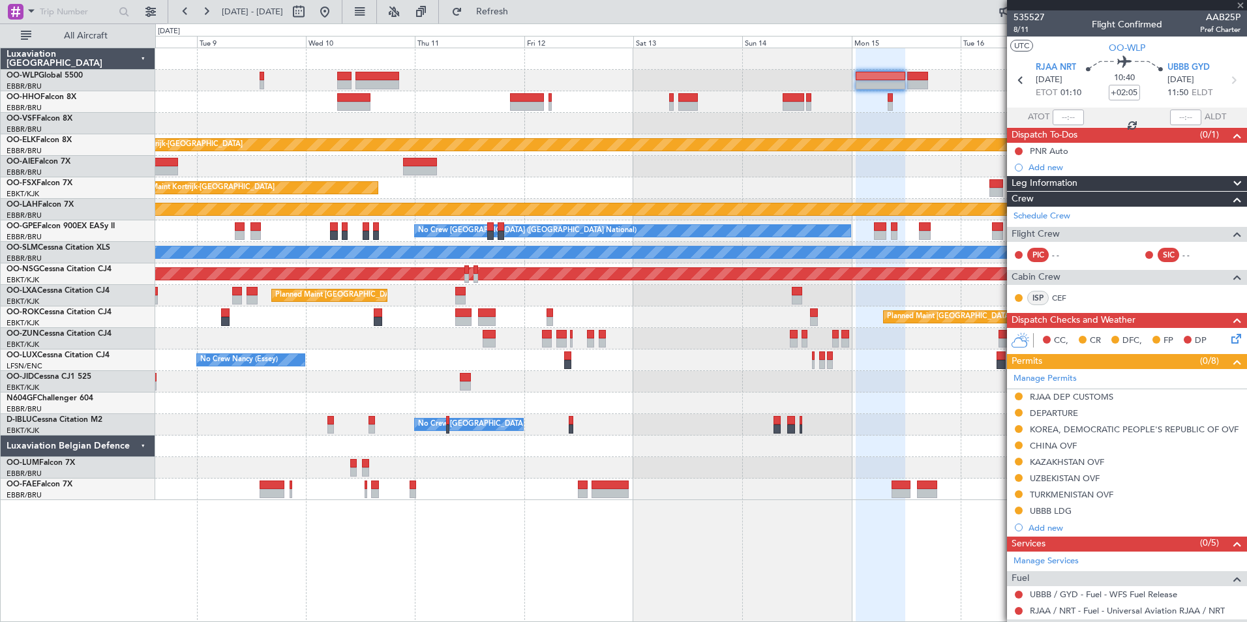
type input "+00:10"
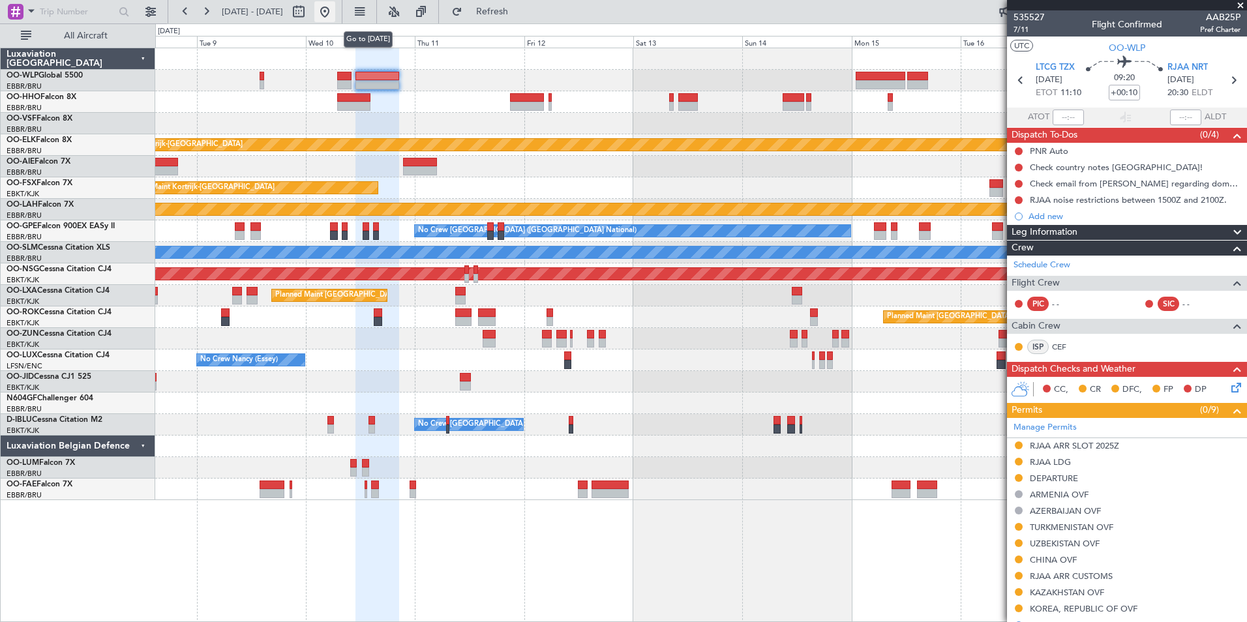
click at [335, 12] on button at bounding box center [324, 11] width 21 height 21
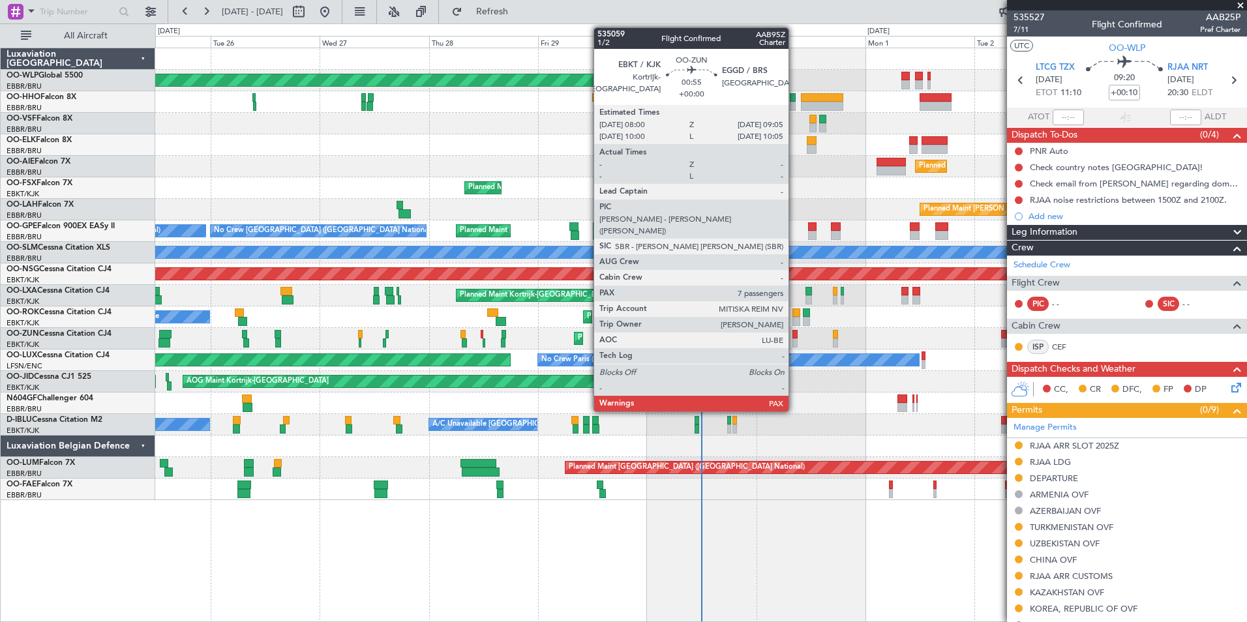
click at [795, 341] on div at bounding box center [795, 343] width 5 height 9
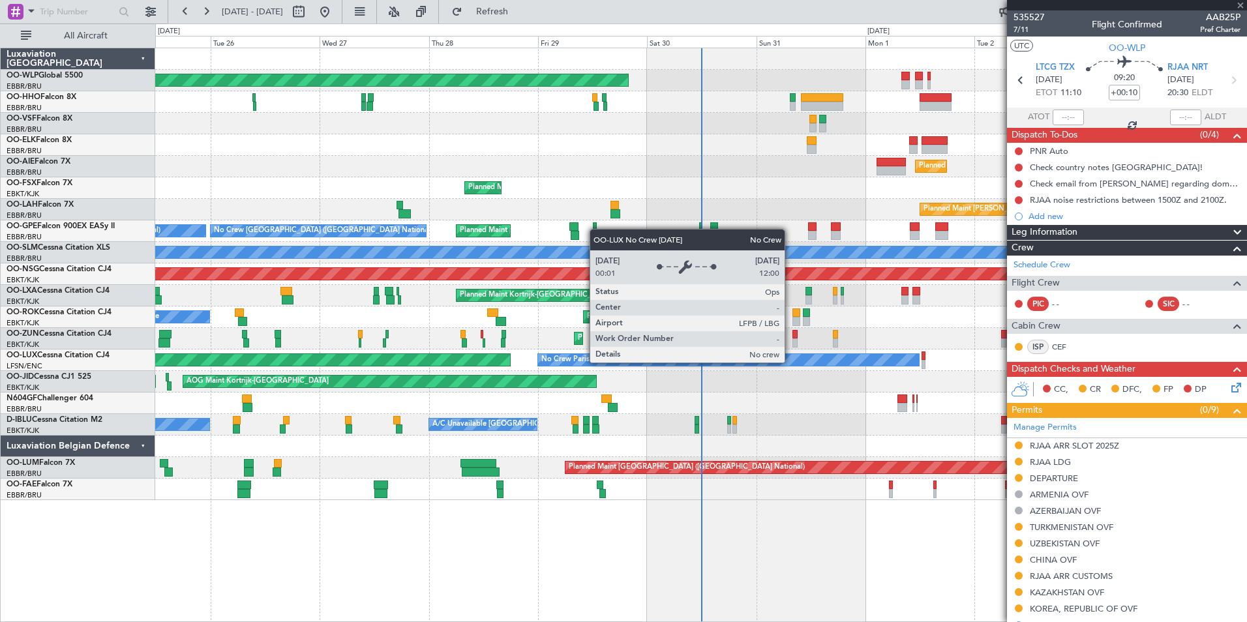
type input "7"
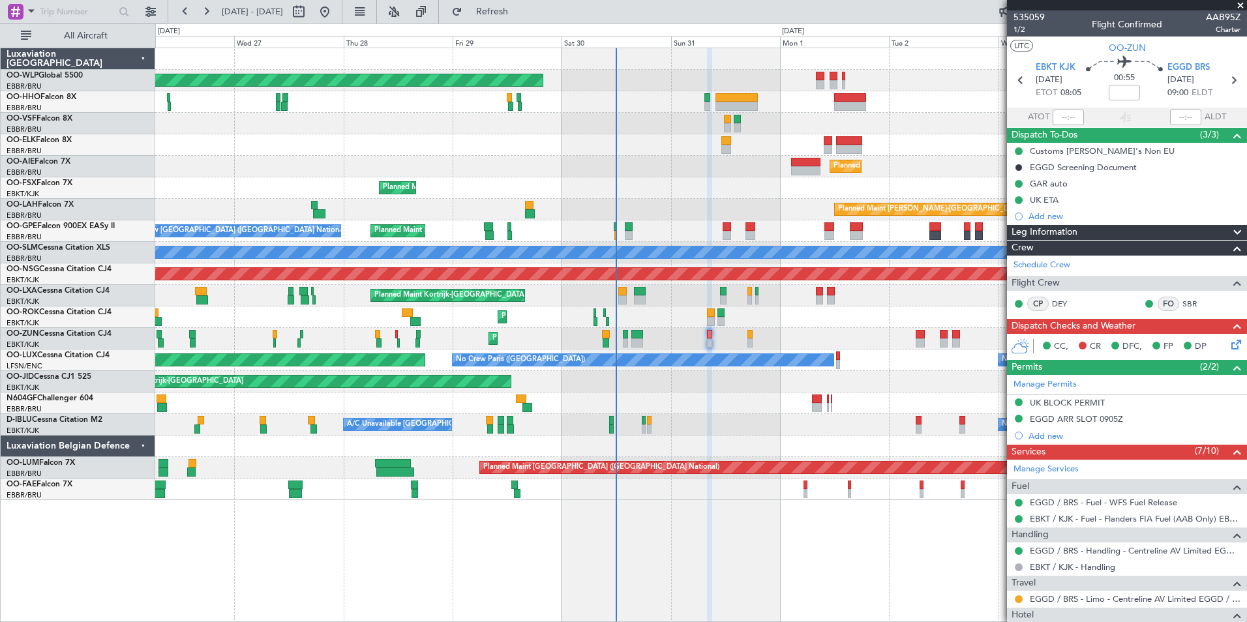
click at [751, 187] on div "Planned Maint Kortrijk-[GEOGRAPHIC_DATA]" at bounding box center [700, 188] width 1091 height 22
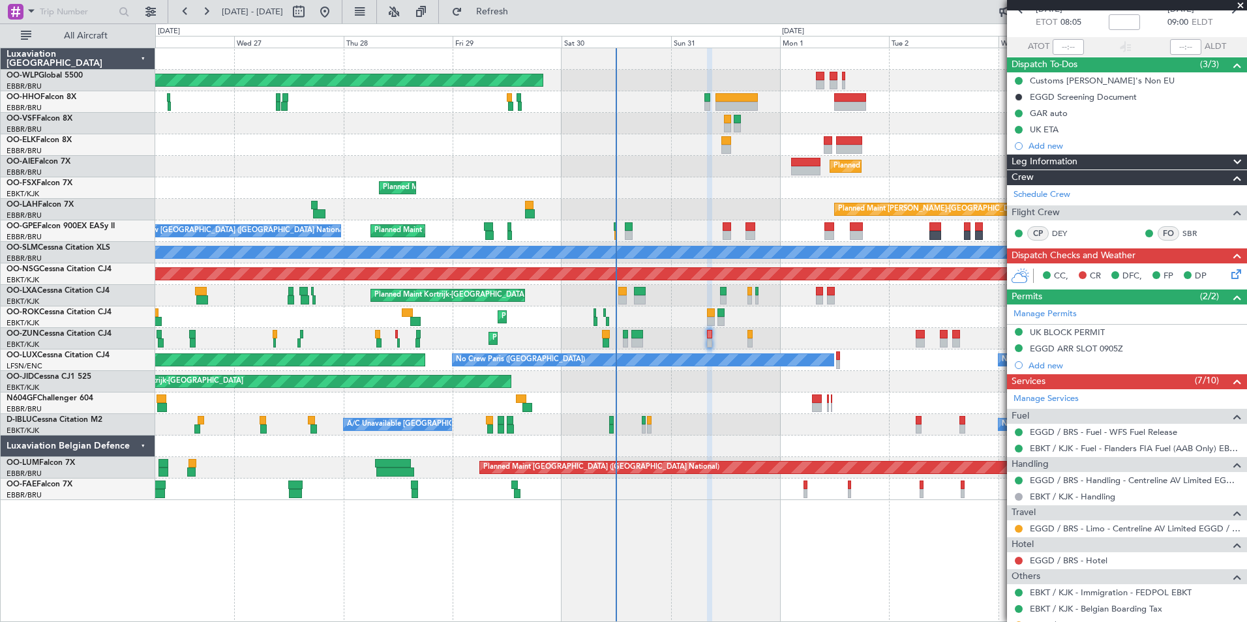
scroll to position [130, 0]
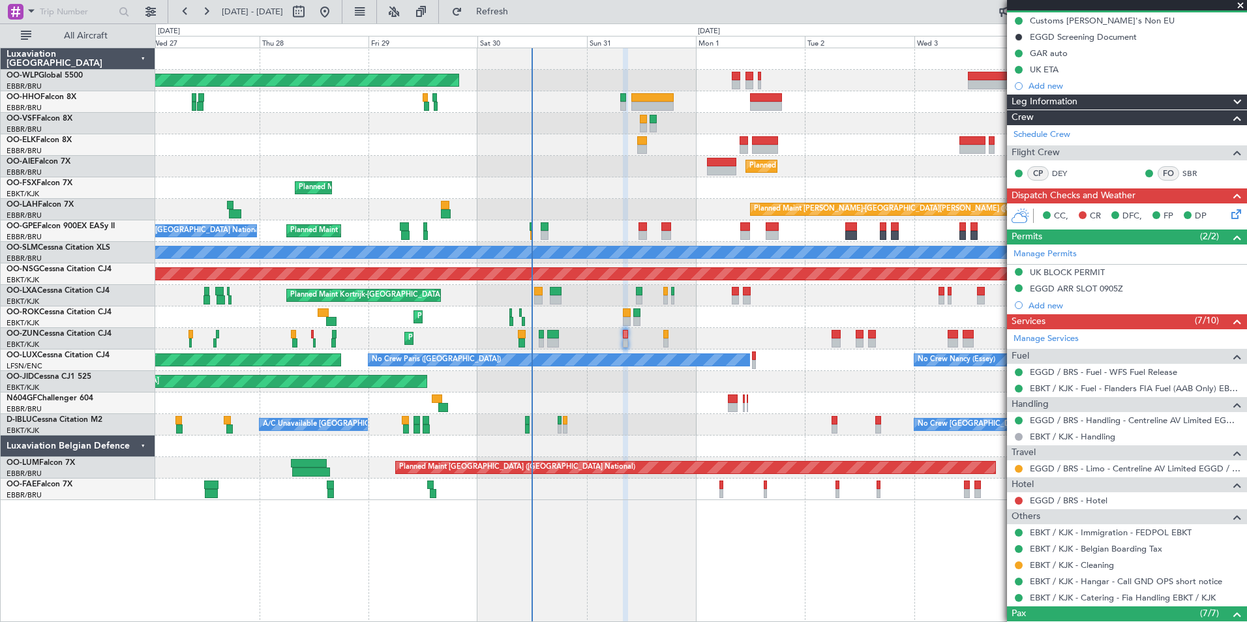
click at [647, 191] on div "Planned Maint Kortrijk-Wevelgem Planned Maint Kortrijk-Wevelgem" at bounding box center [700, 188] width 1091 height 22
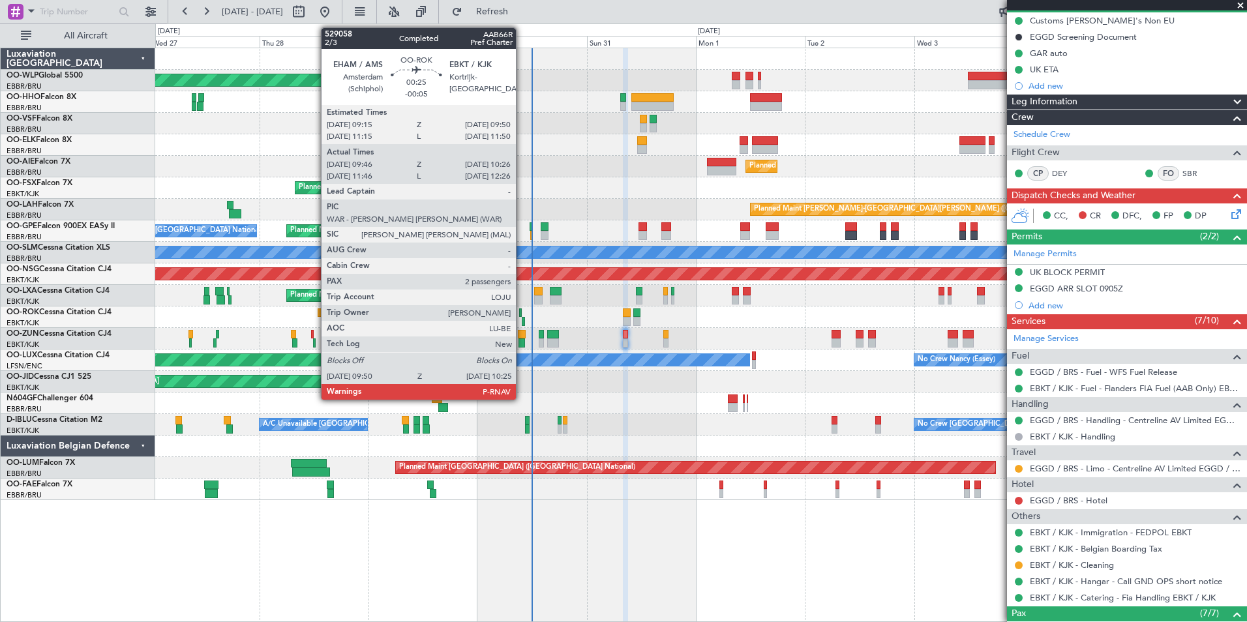
click at [522, 318] on div at bounding box center [523, 321] width 3 height 9
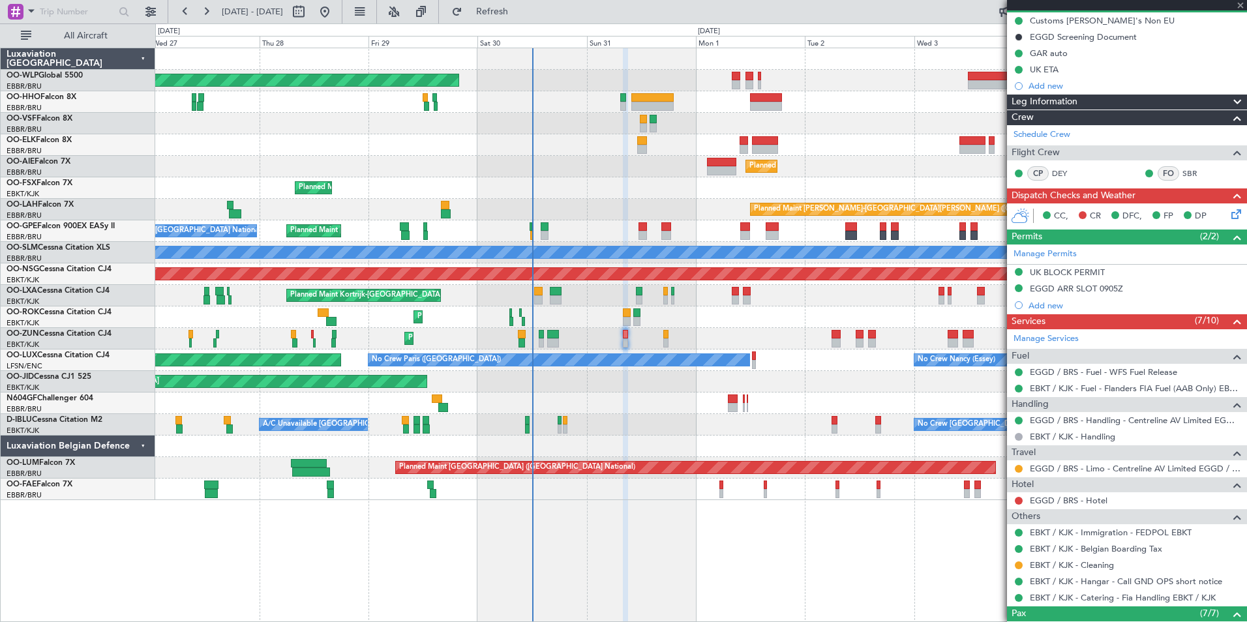
type input "-00:05"
type input "09:51"
type input "10:21"
type input "2"
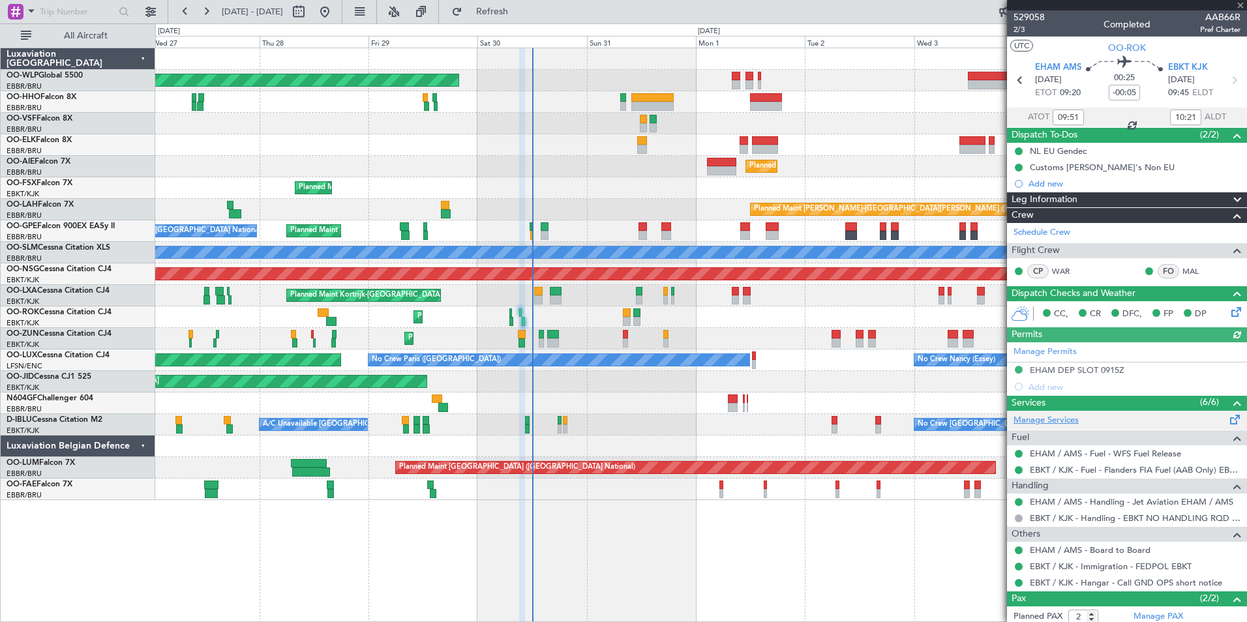
scroll to position [64, 0]
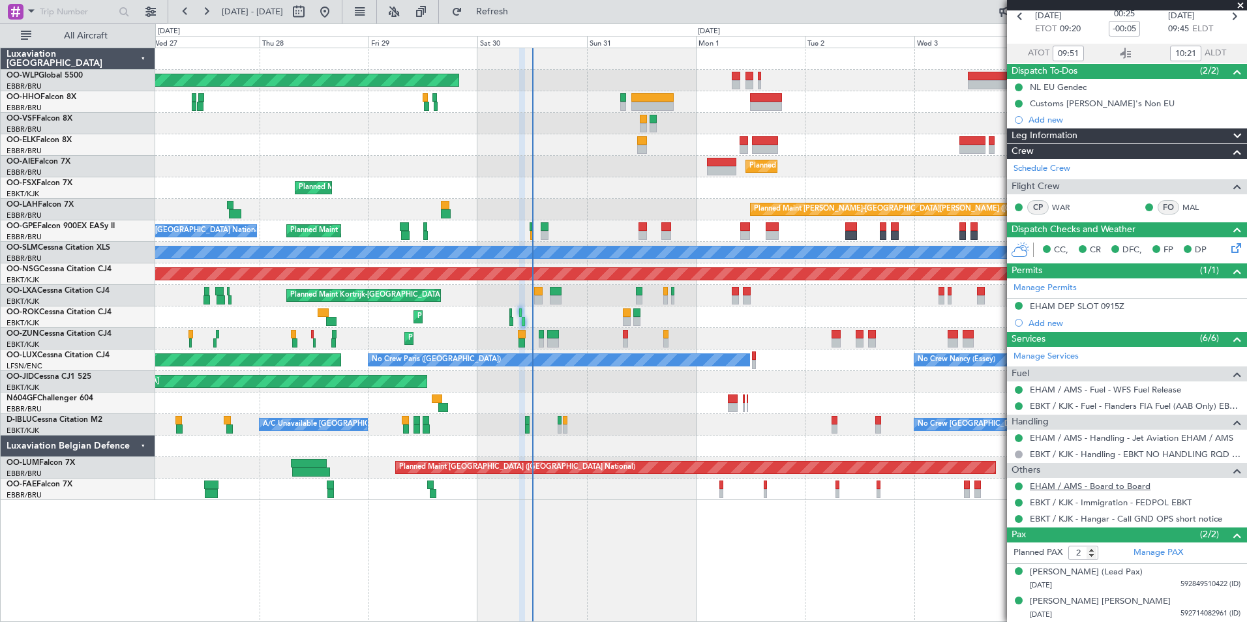
click at [1050, 490] on link "EHAM / AMS - Board to Board" at bounding box center [1090, 486] width 121 height 11
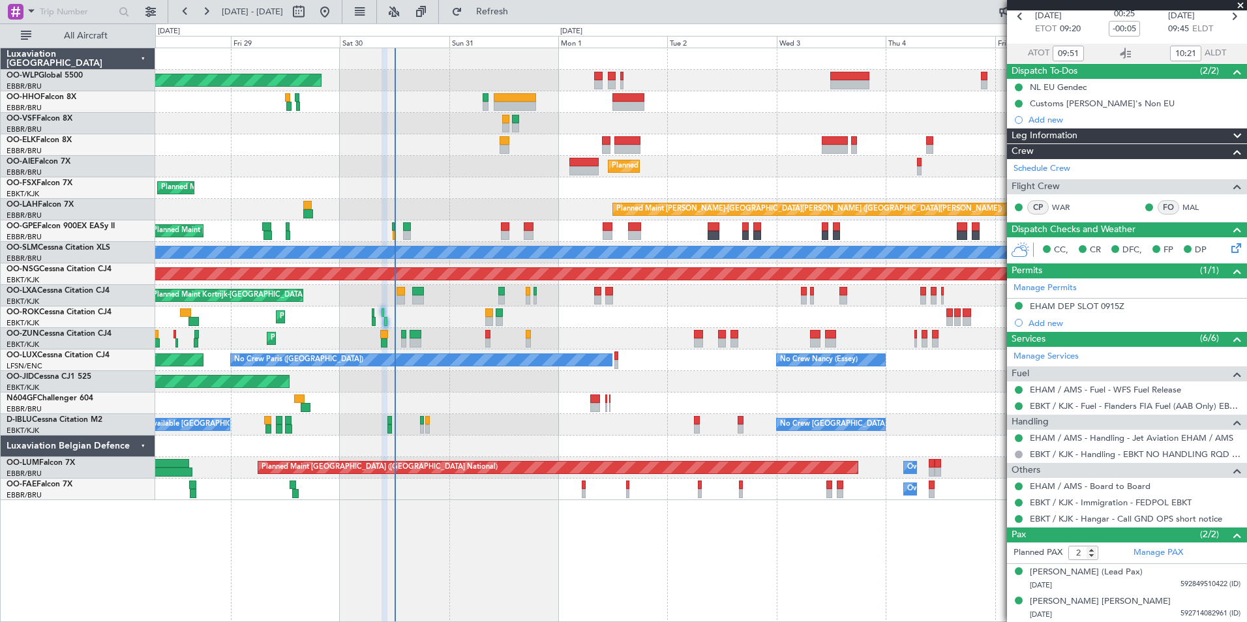
click at [722, 175] on div "Planned Maint Berlin (Brandenburg) Planned Maint Kortrijk-Wevelgem Planned Main…" at bounding box center [700, 274] width 1091 height 452
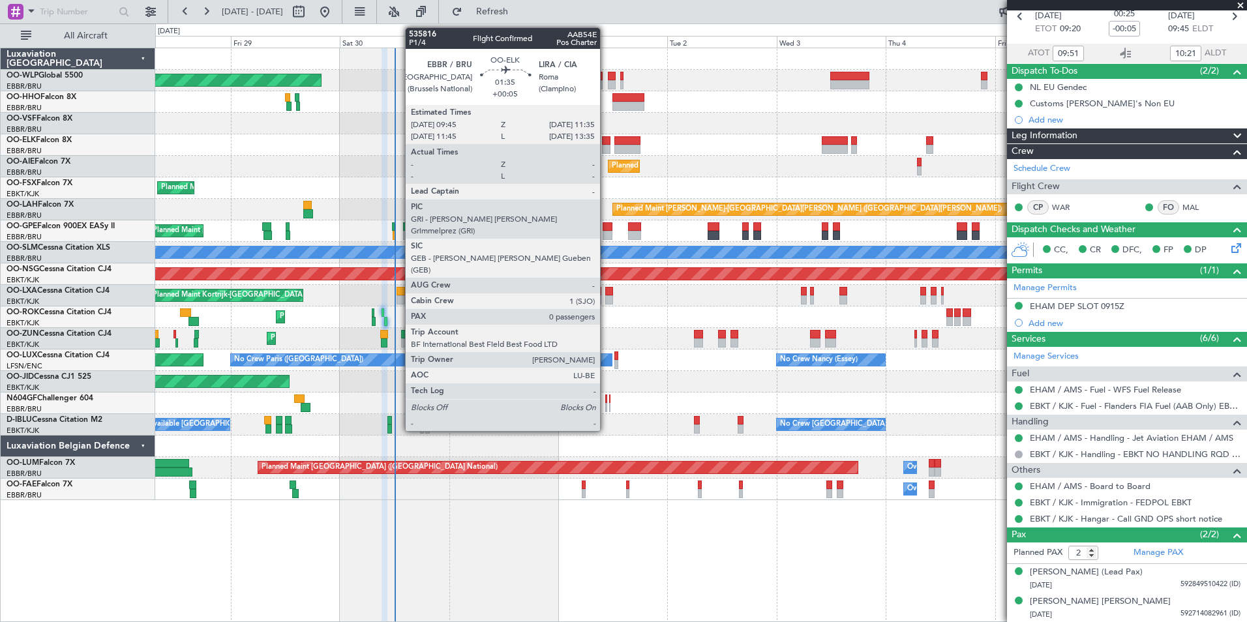
click at [606, 147] on div at bounding box center [606, 149] width 8 height 9
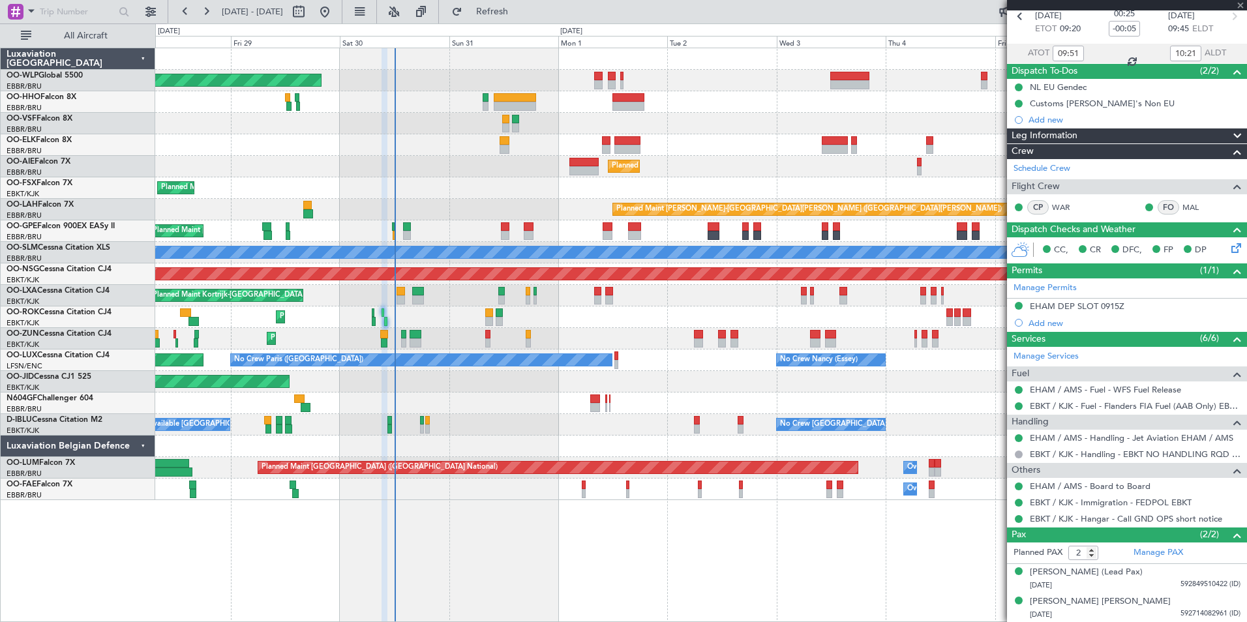
type input "+00:05"
type input "0"
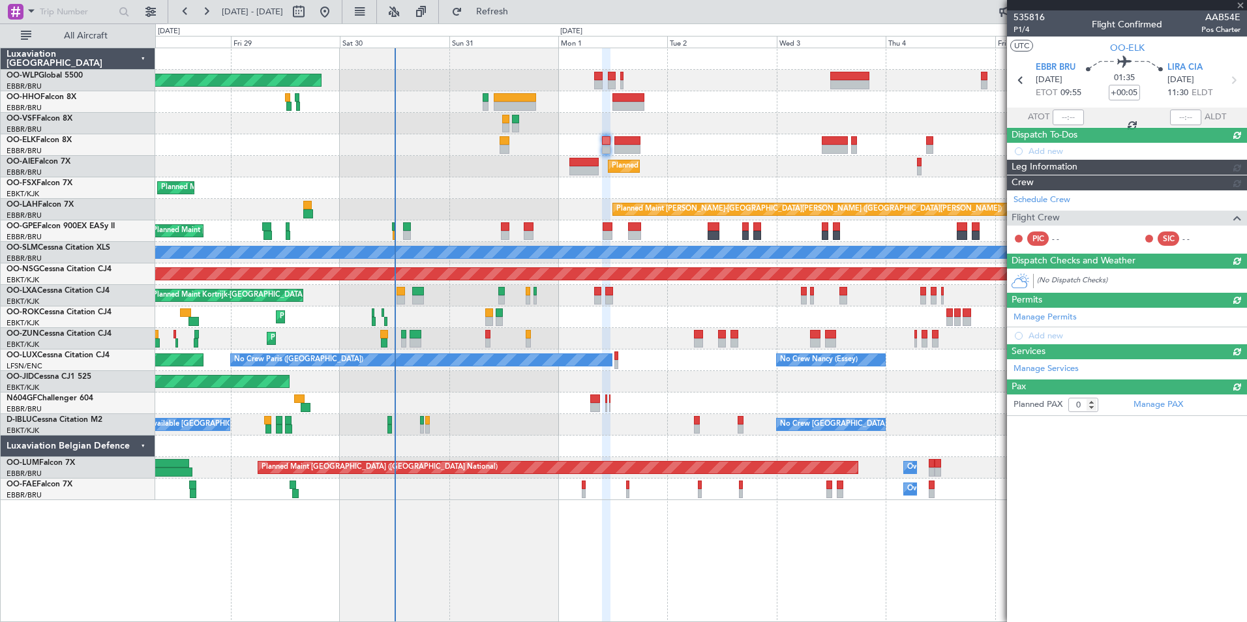
scroll to position [0, 0]
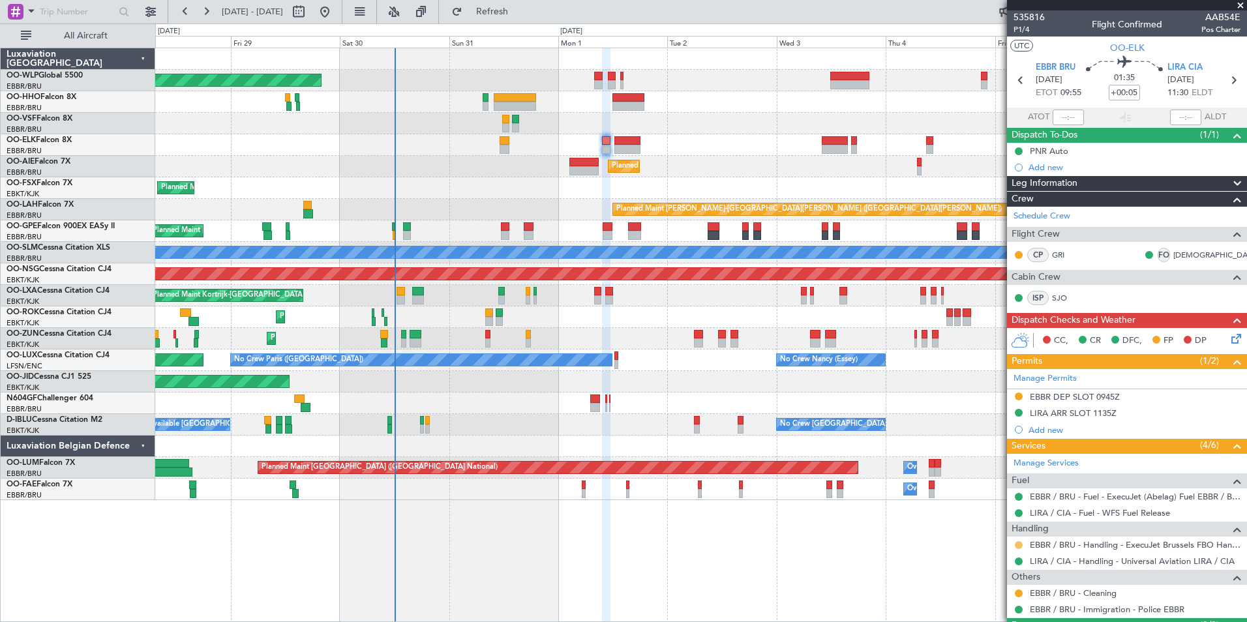
click at [1019, 546] on button at bounding box center [1019, 546] width 8 height 8
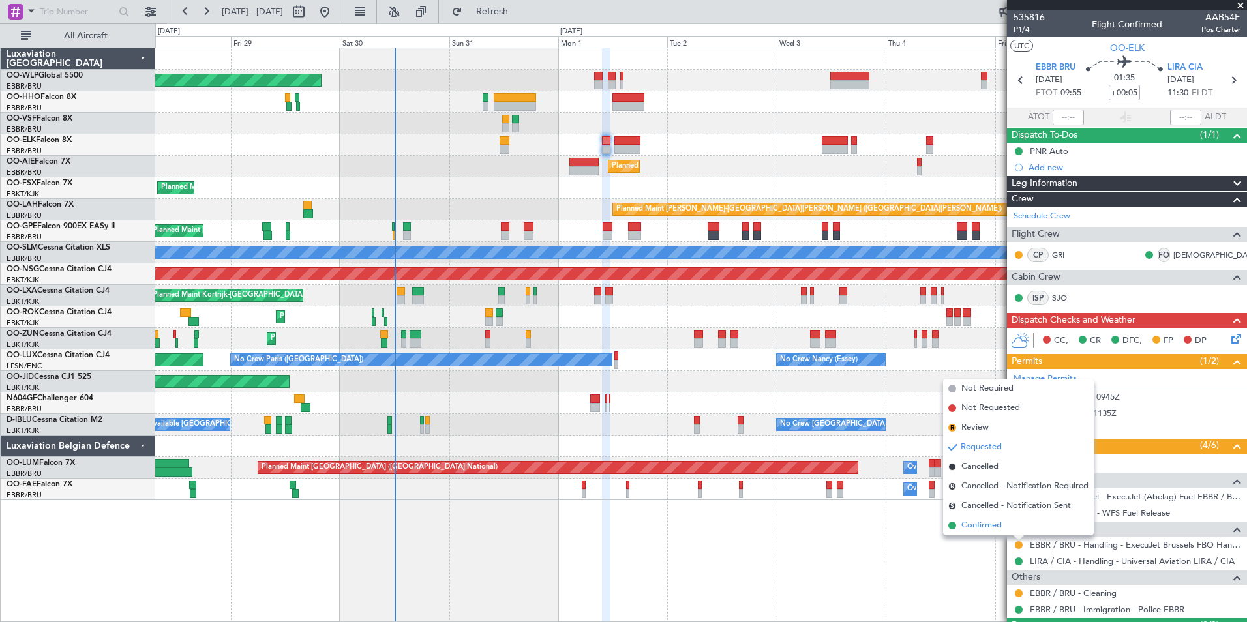
click at [990, 525] on span "Confirmed" at bounding box center [982, 525] width 40 height 13
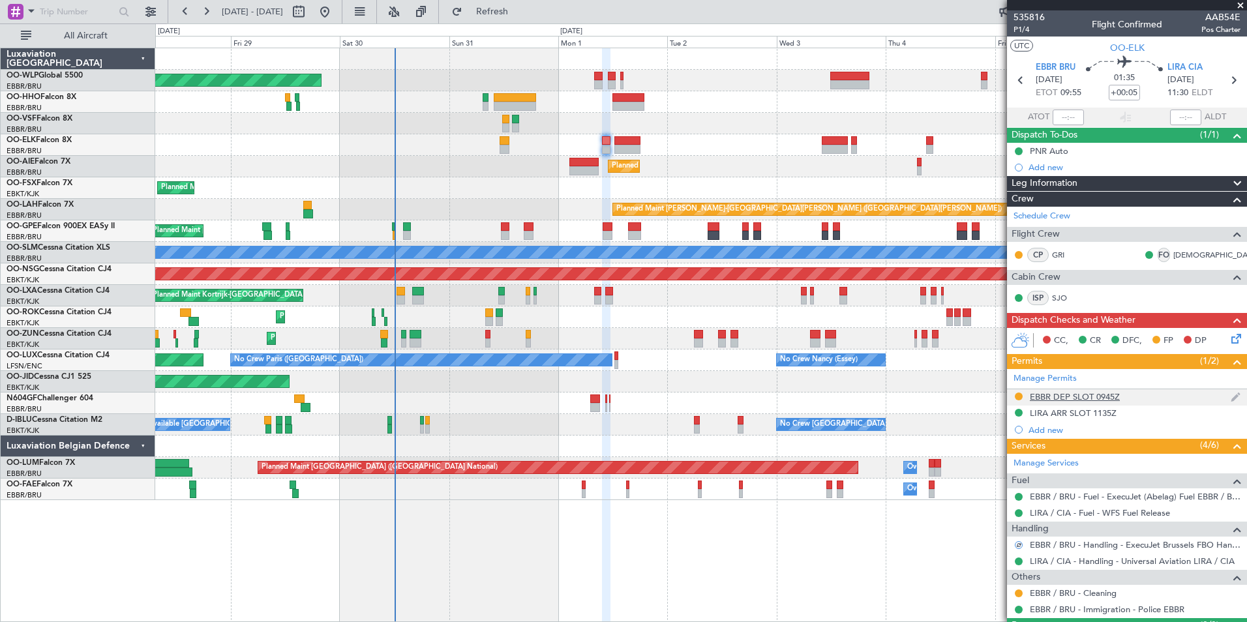
click at [1081, 395] on div "EBBR DEP SLOT 0945Z" at bounding box center [1075, 396] width 90 height 11
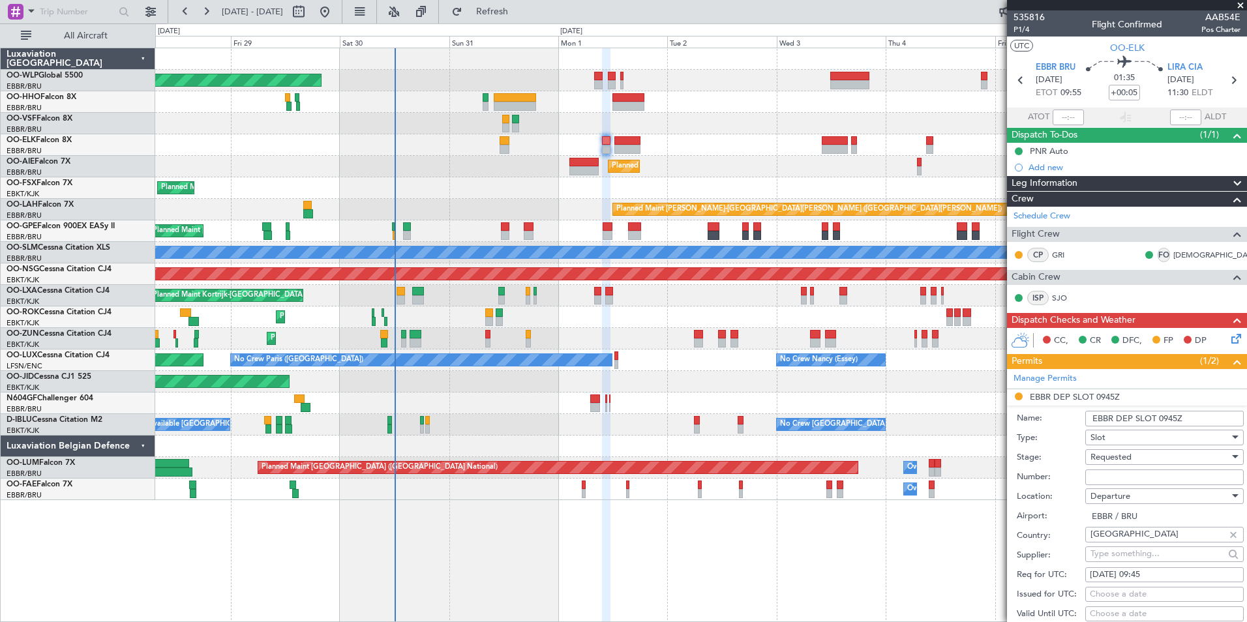
click at [1116, 474] on input "Number:" at bounding box center [1165, 478] width 159 height 16
paste input "EBBRAAB5108D00"
type input "EBBRAAB5108D00"
click at [1121, 456] on span "Requested" at bounding box center [1111, 457] width 41 height 12
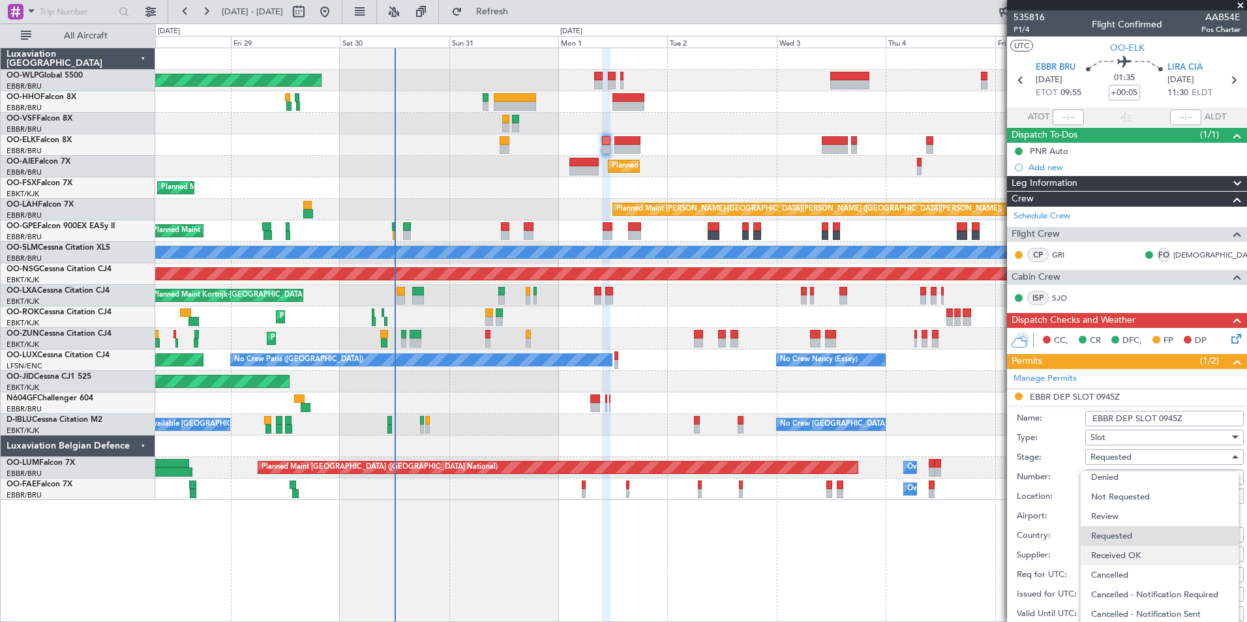
click at [1122, 560] on span "Received OK" at bounding box center [1159, 556] width 137 height 20
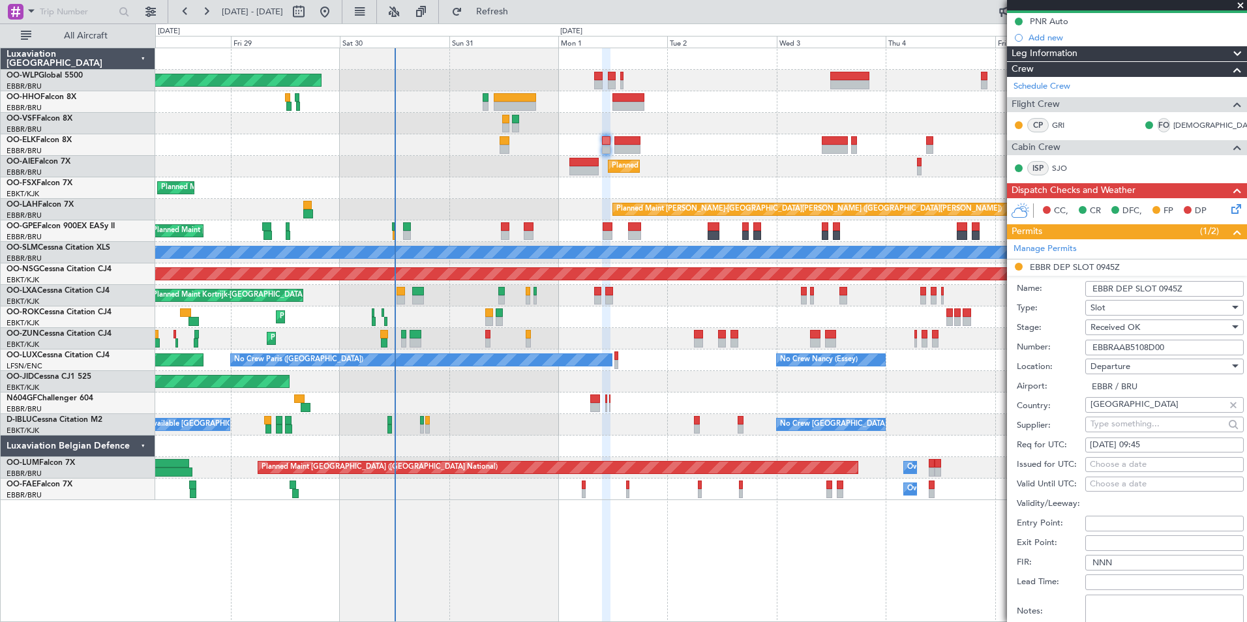
scroll to position [196, 0]
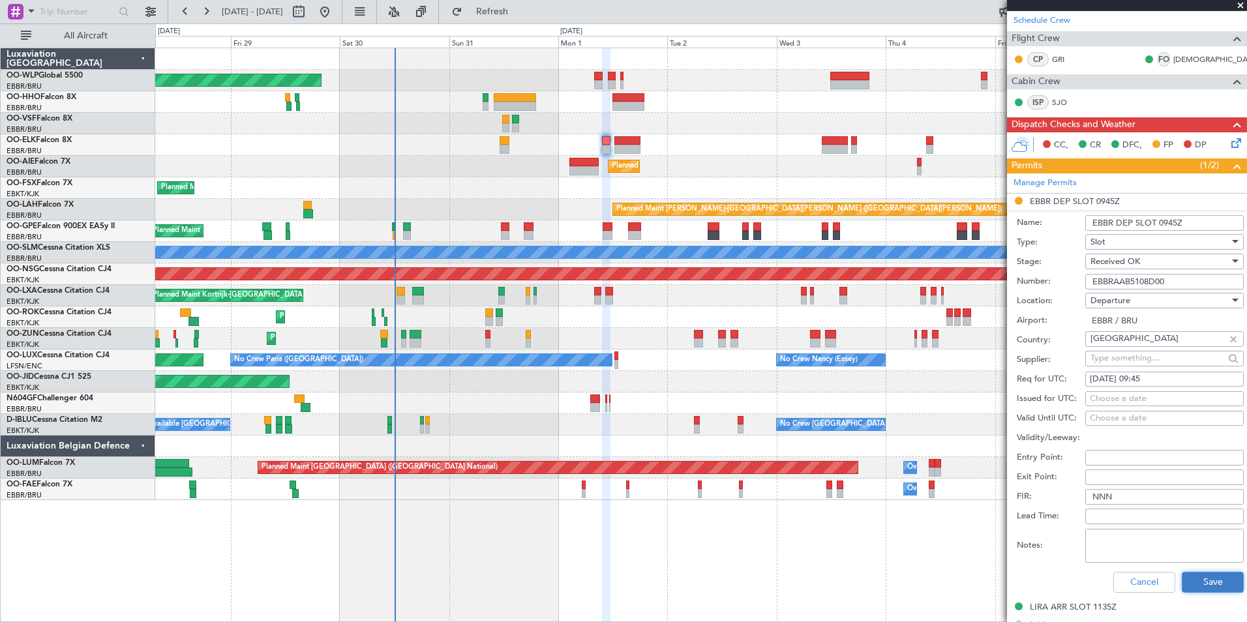
click at [1200, 581] on button "Save" at bounding box center [1213, 582] width 62 height 21
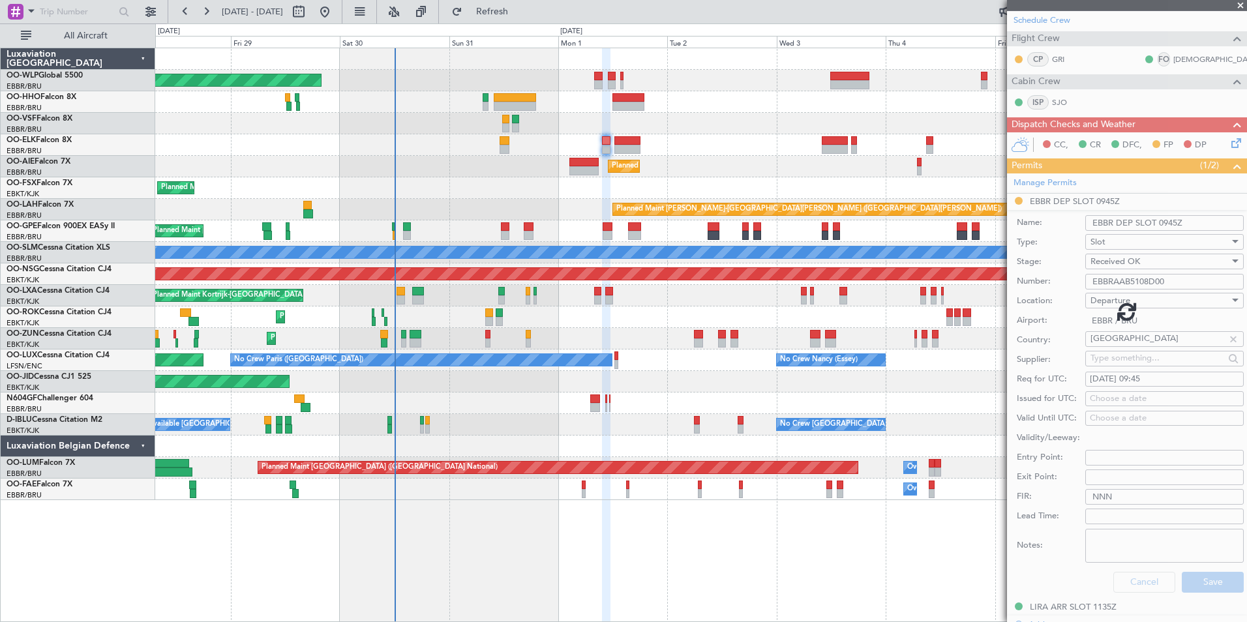
scroll to position [32, 0]
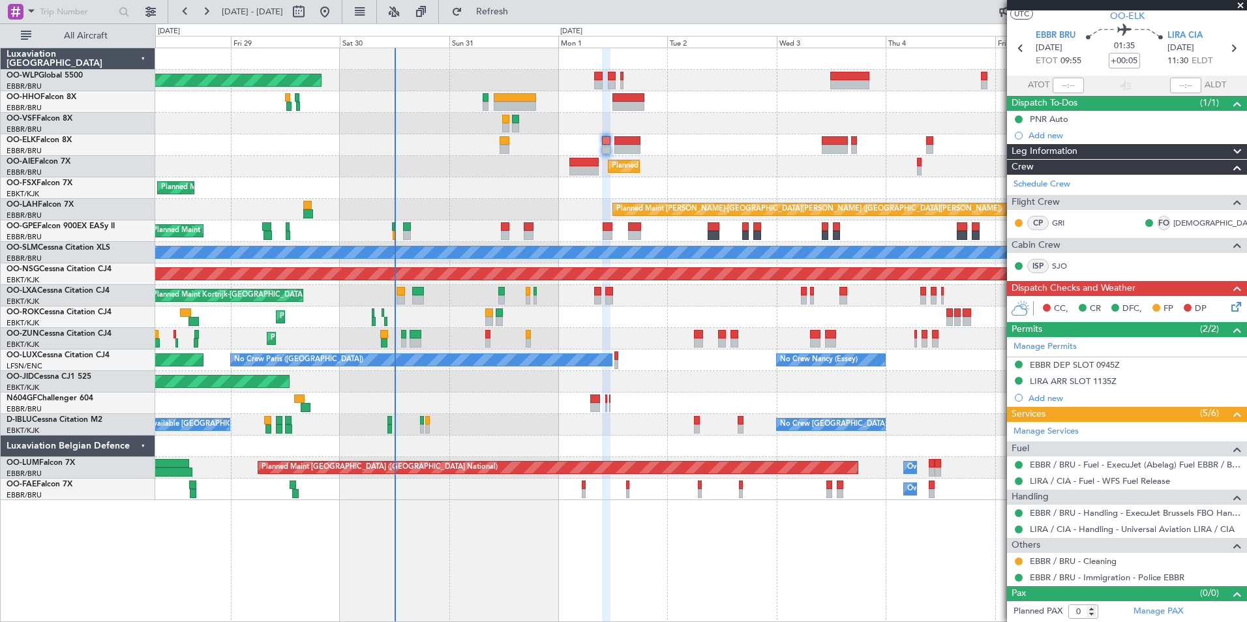
click at [220, 596] on div "Planned Maint Berlin (Brandenburg) Planned Maint Kortrijk-Wevelgem Planned Main…" at bounding box center [701, 335] width 1092 height 575
click at [68, 93] on link "OO-HHO Falcon 8X" at bounding box center [42, 97] width 70 height 8
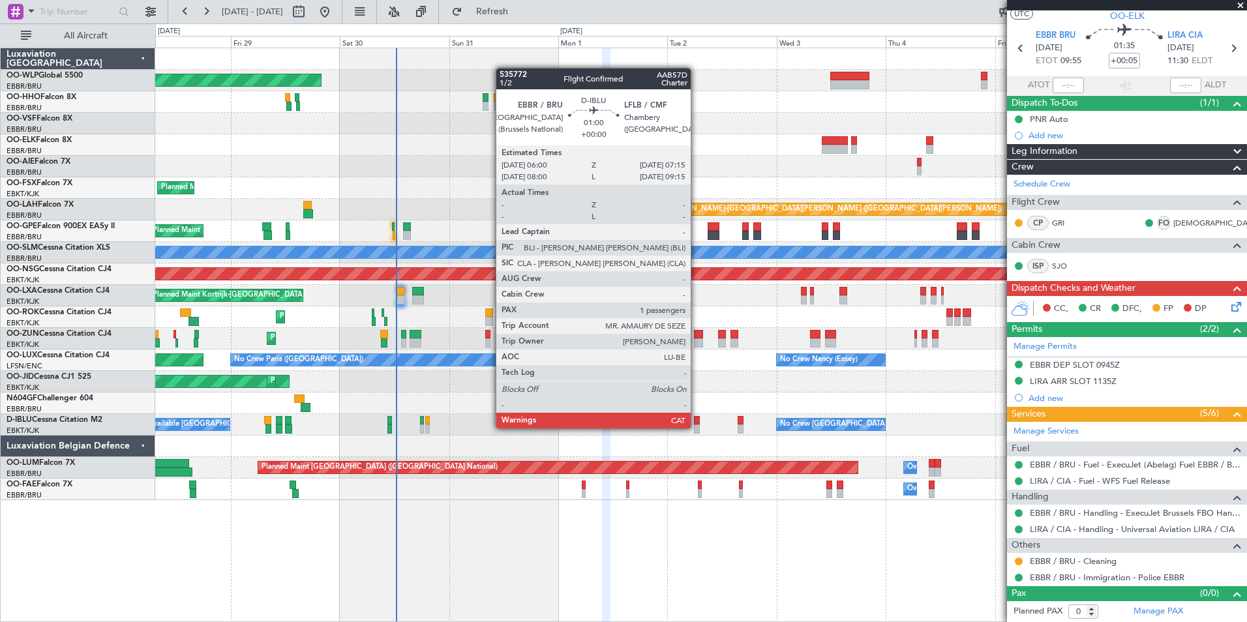
click at [697, 429] on div at bounding box center [697, 429] width 6 height 9
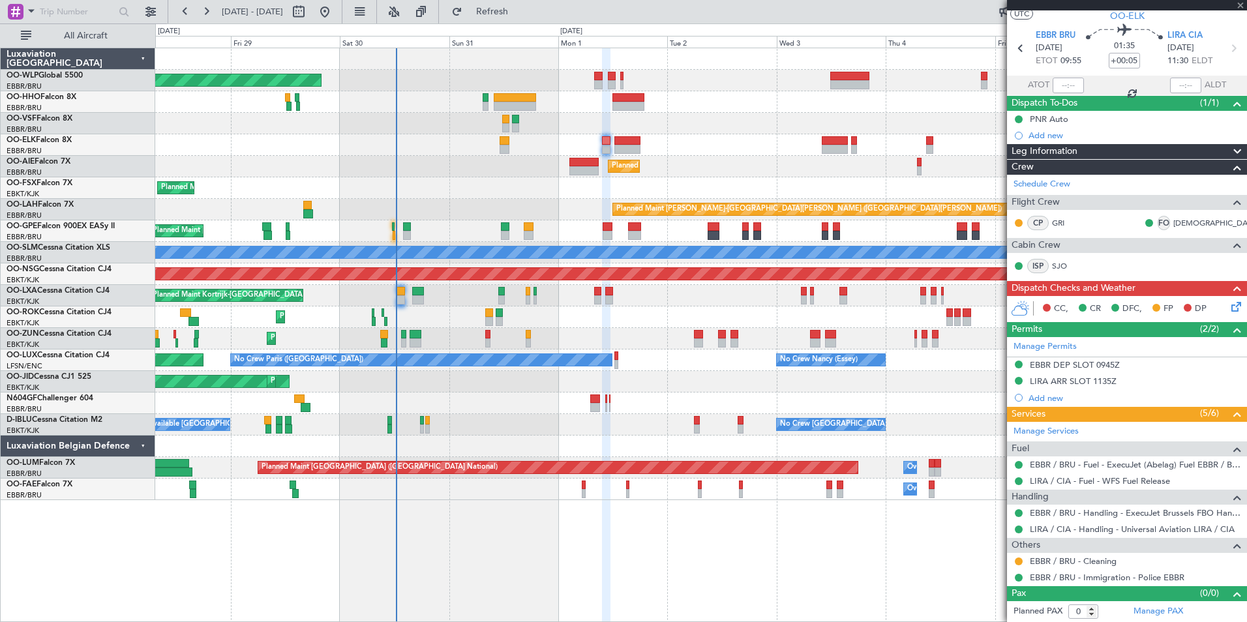
type input "1"
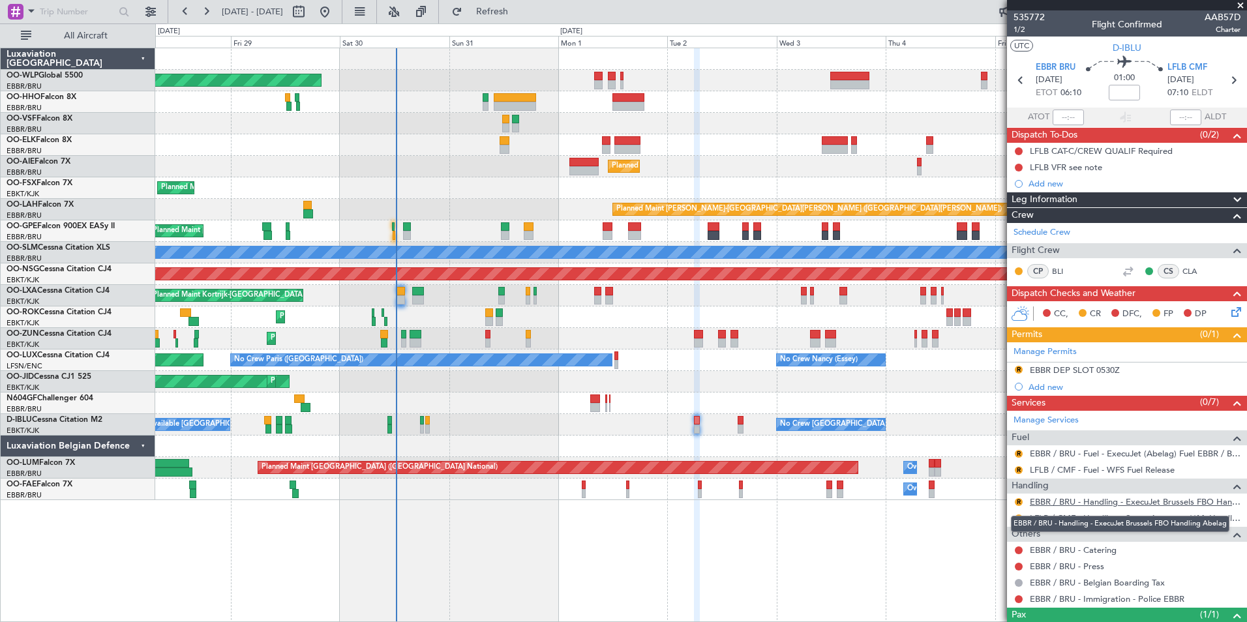
click at [1088, 505] on link "EBBR / BRU - Handling - ExecuJet Brussels FBO Handling Abelag" at bounding box center [1135, 501] width 211 height 11
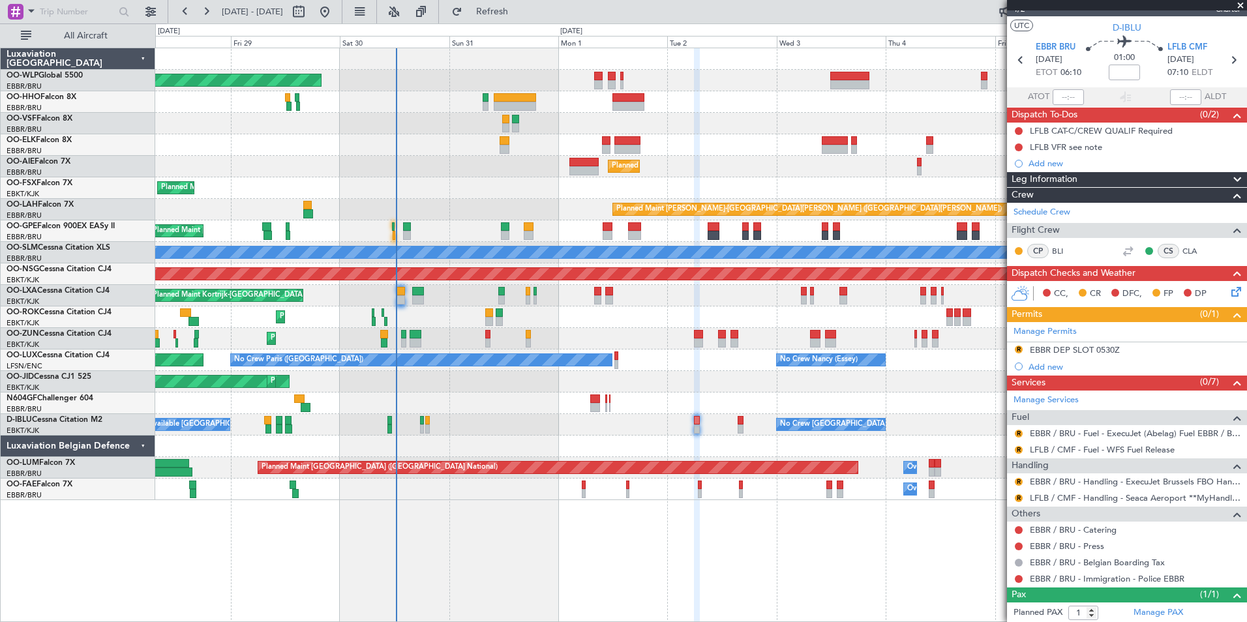
scroll to position [51, 0]
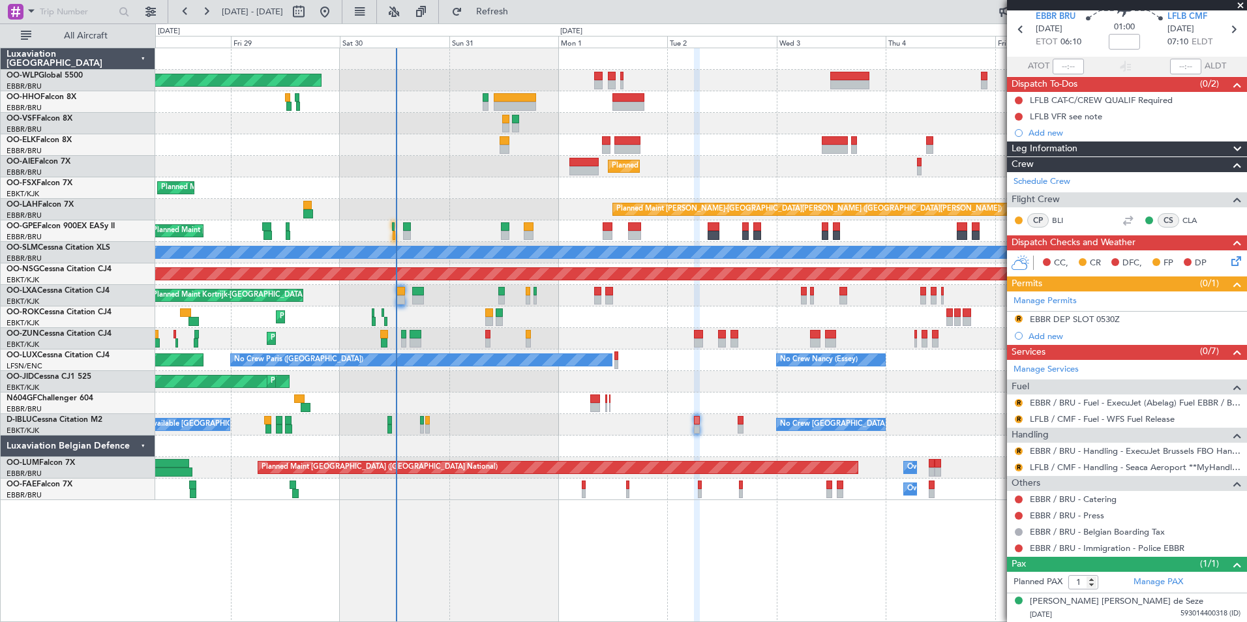
click at [1018, 471] on mat-tooltip-component "Review" at bounding box center [1019, 488] width 47 height 35
click at [1018, 466] on button "R" at bounding box center [1019, 468] width 8 height 8
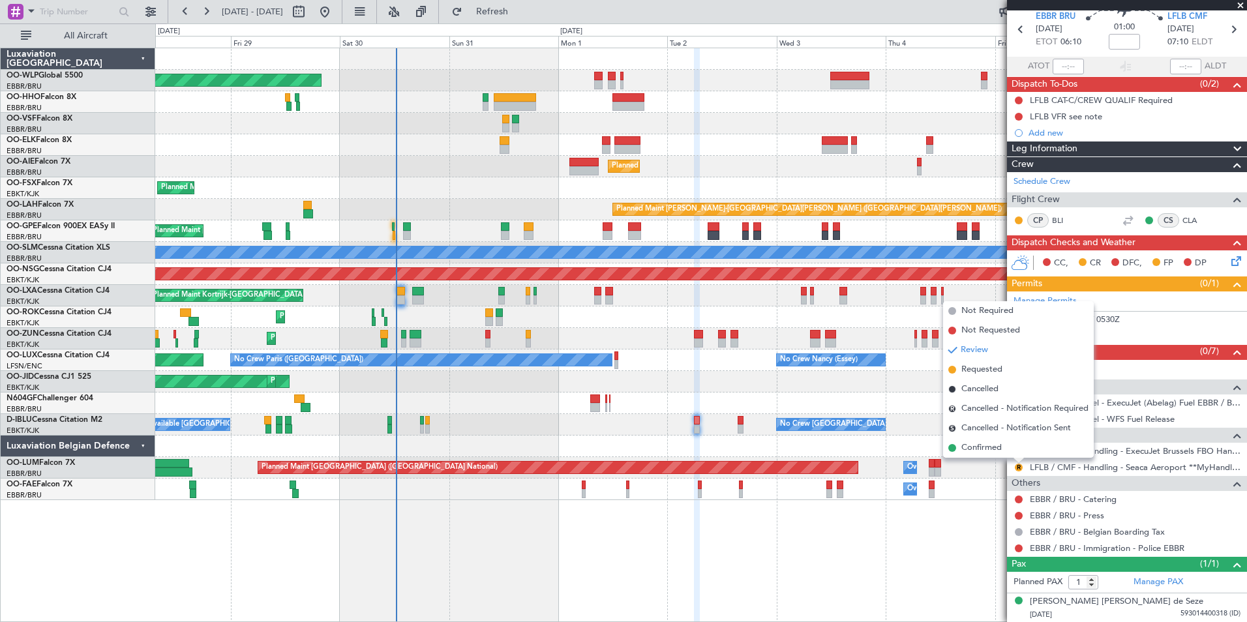
click at [971, 368] on span "Requested" at bounding box center [982, 369] width 41 height 13
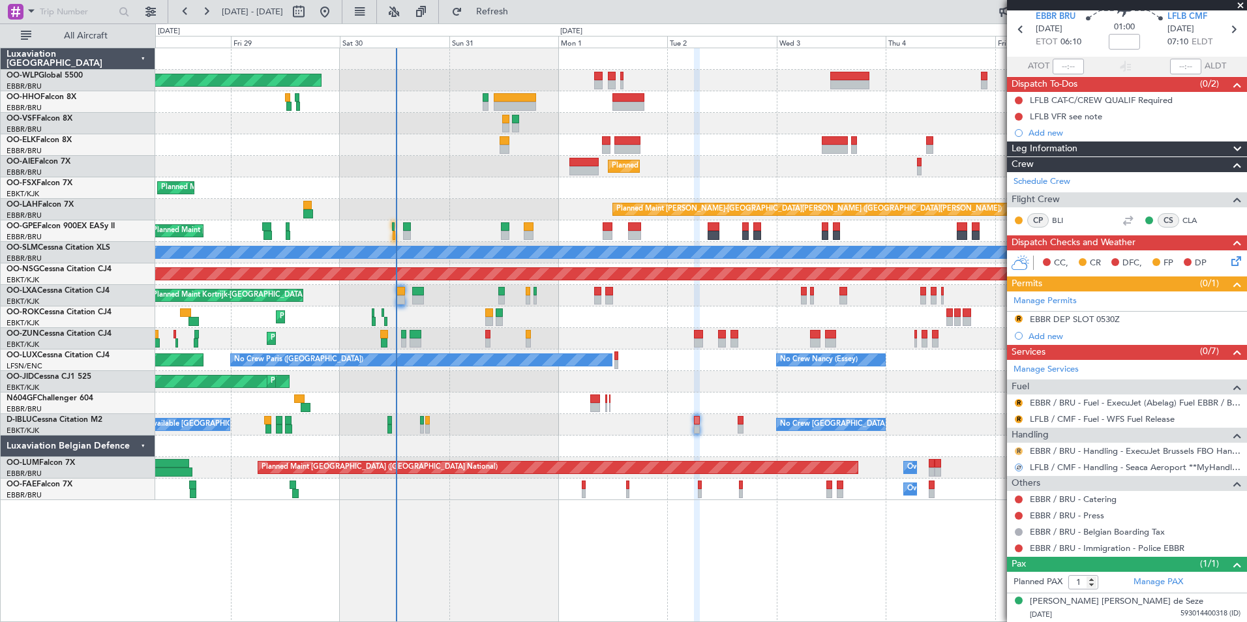
click at [1020, 450] on button "R" at bounding box center [1019, 452] width 8 height 8
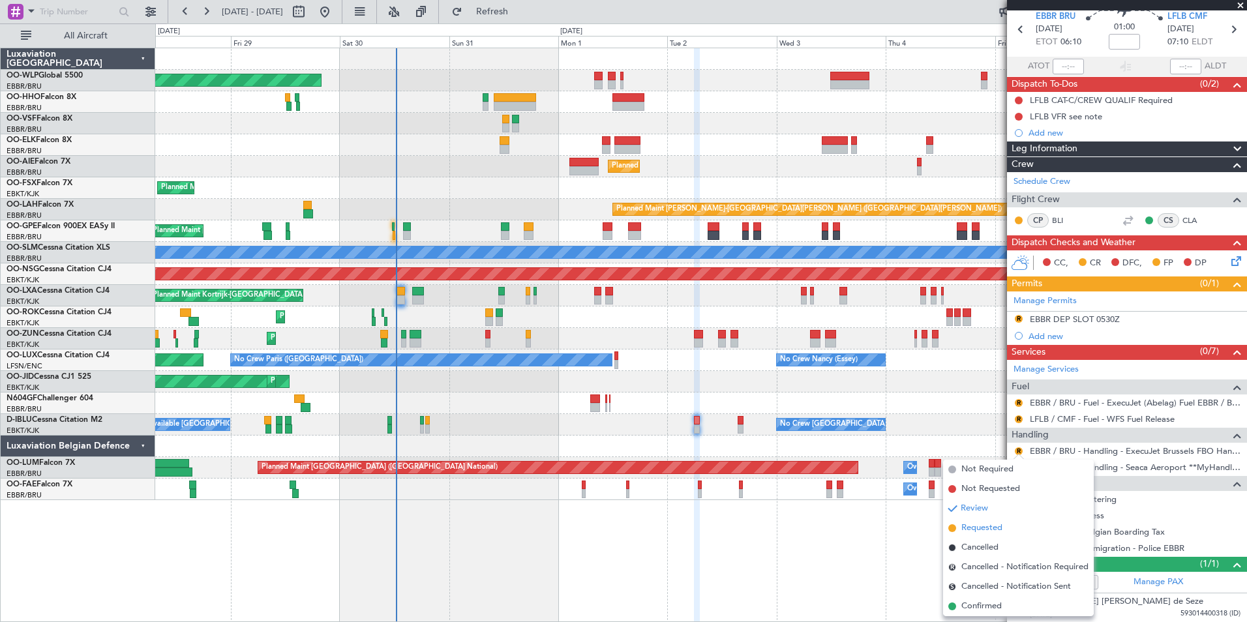
click at [982, 524] on span "Requested" at bounding box center [982, 528] width 41 height 13
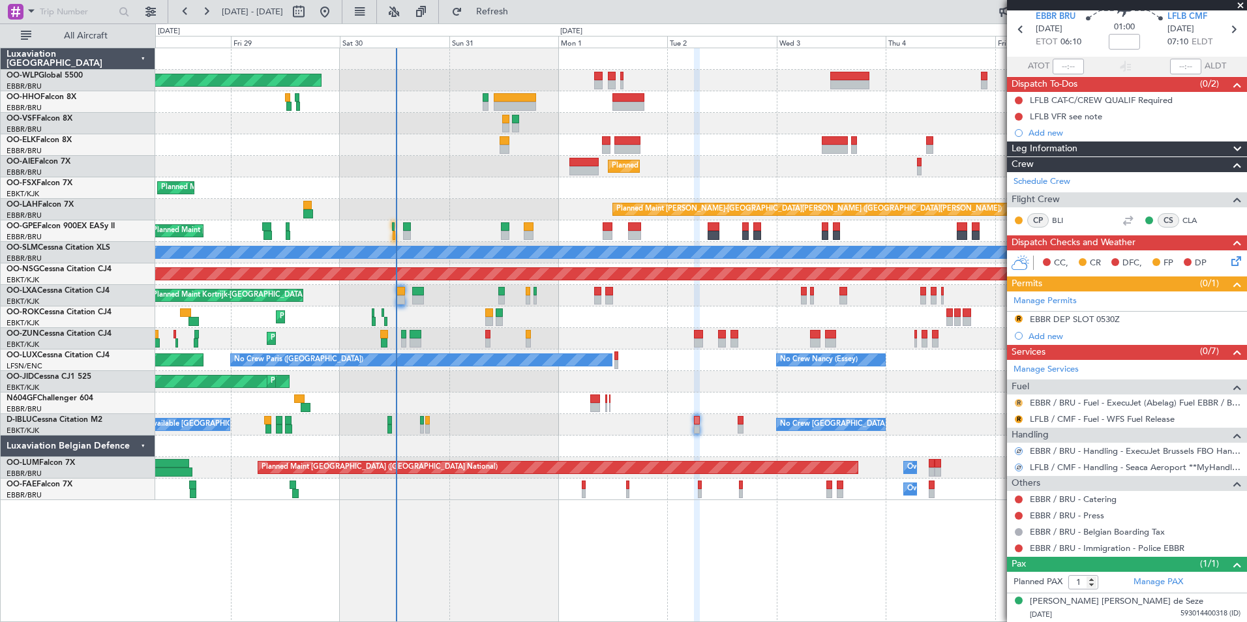
click at [1016, 399] on button "R" at bounding box center [1019, 403] width 8 height 8
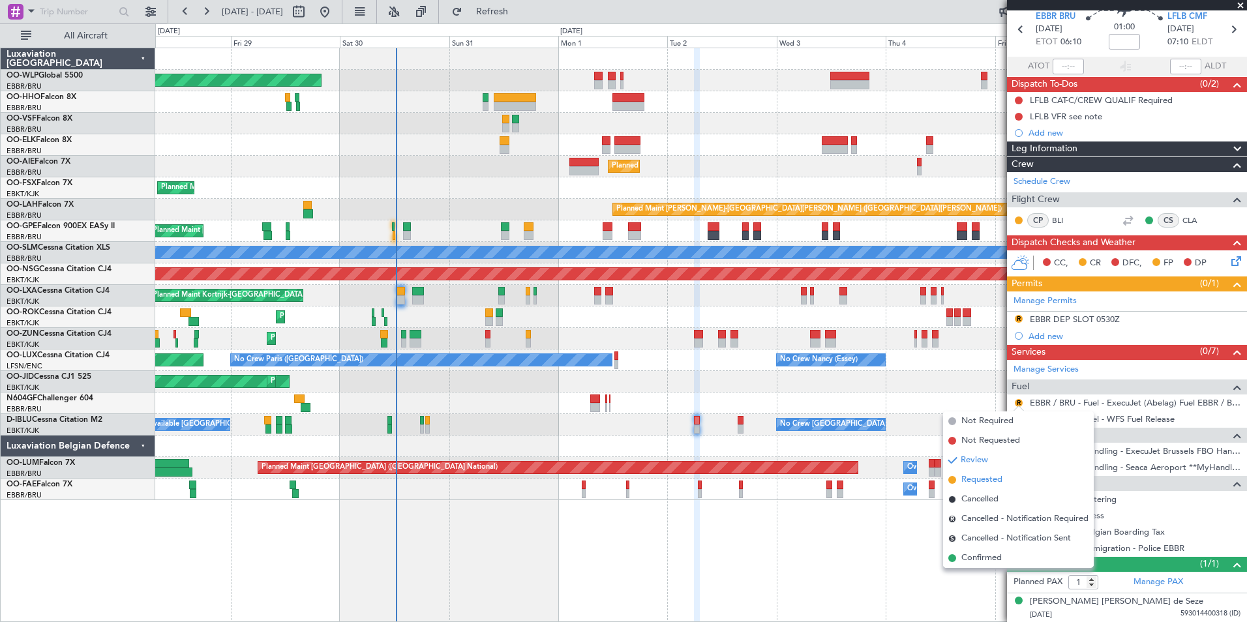
click at [983, 480] on span "Requested" at bounding box center [982, 480] width 41 height 13
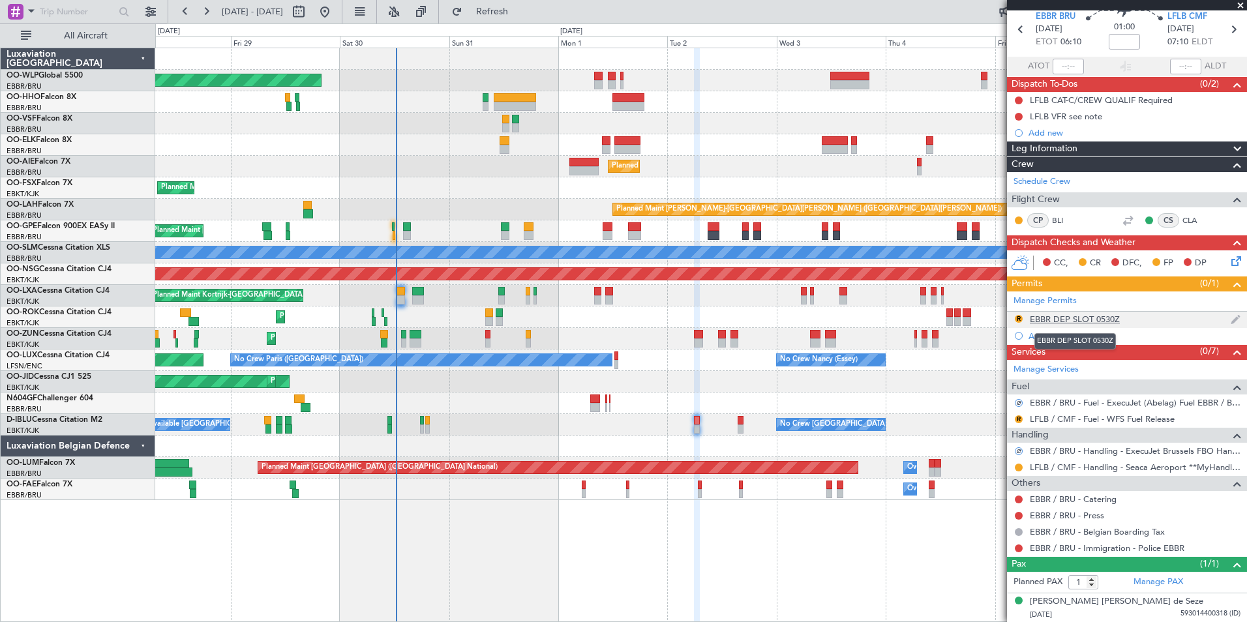
click at [1088, 315] on div "EBBR DEP SLOT 0530Z" at bounding box center [1075, 319] width 90 height 11
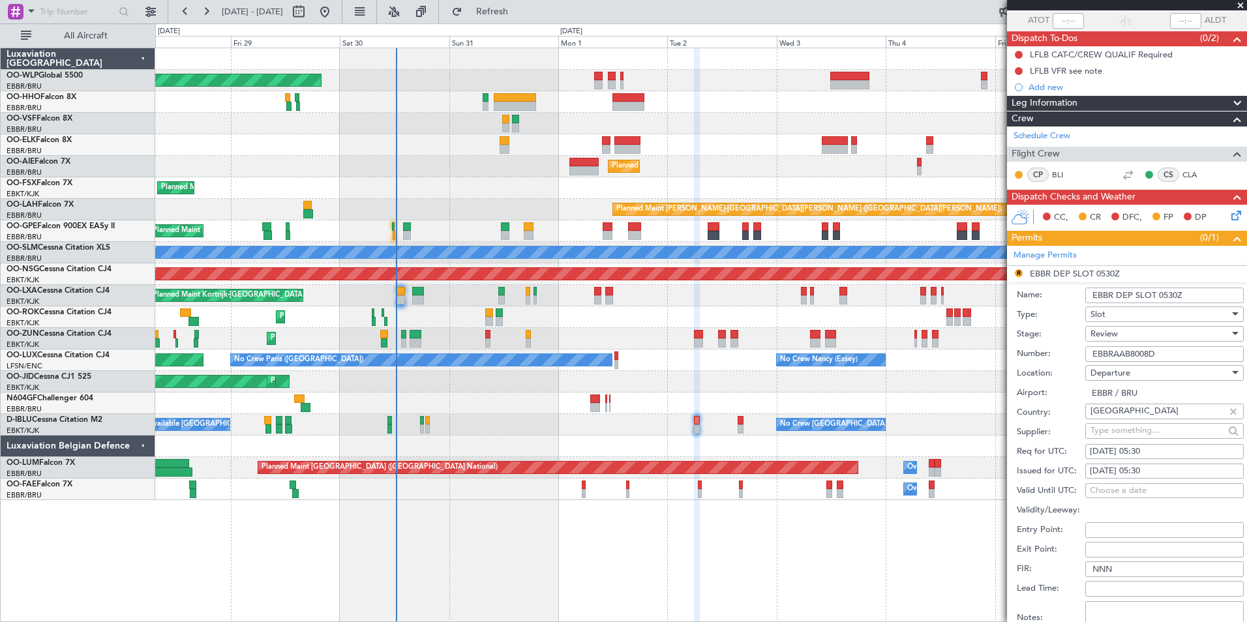
scroll to position [116, 0]
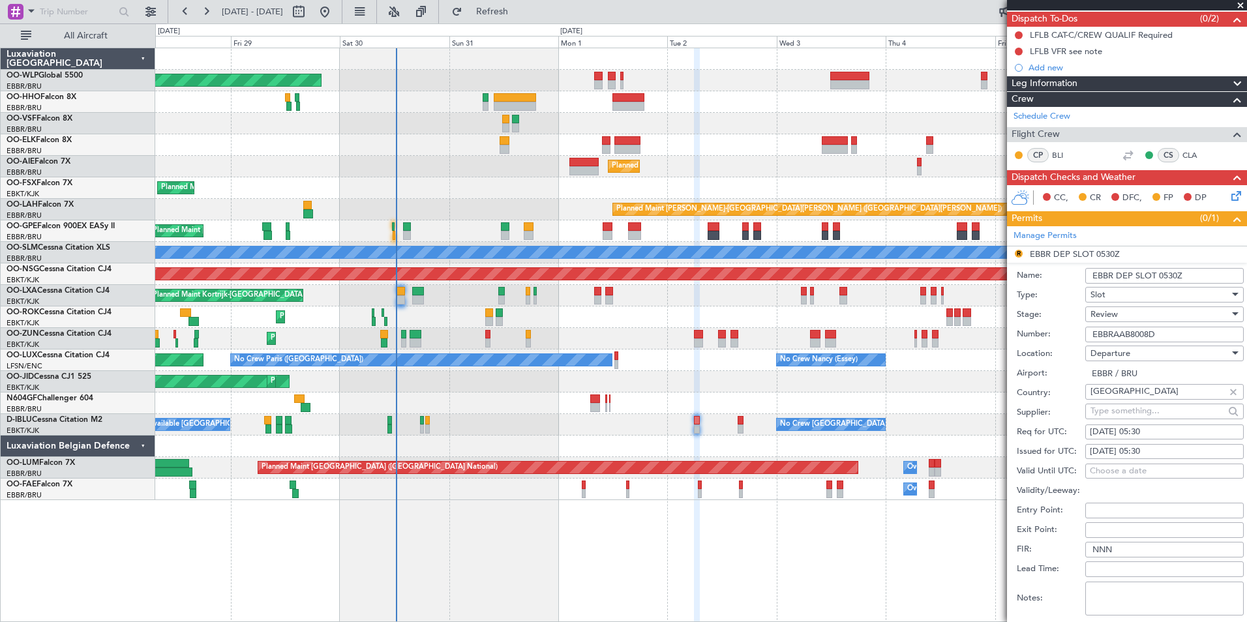
click at [1152, 429] on div "02/09/2025 05:30" at bounding box center [1164, 432] width 149 height 13
select select "9"
select select "2025"
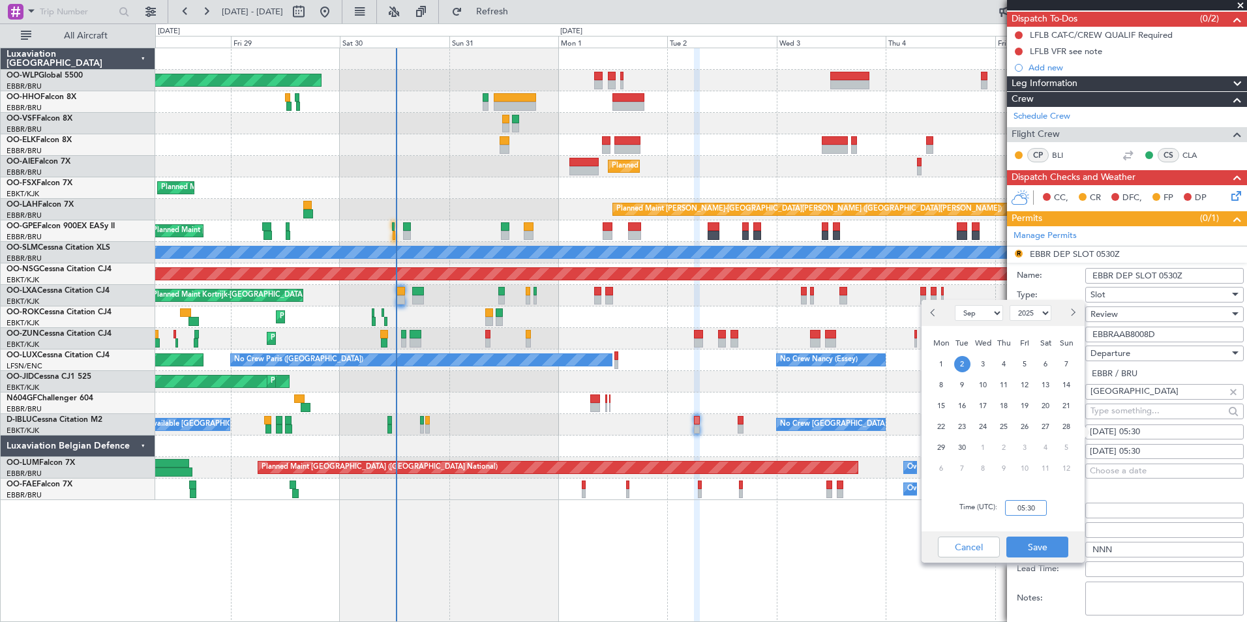
click at [1018, 506] on input "05:30" at bounding box center [1026, 508] width 42 height 16
type input "06:00"
click at [1035, 545] on button "Save" at bounding box center [1038, 547] width 62 height 21
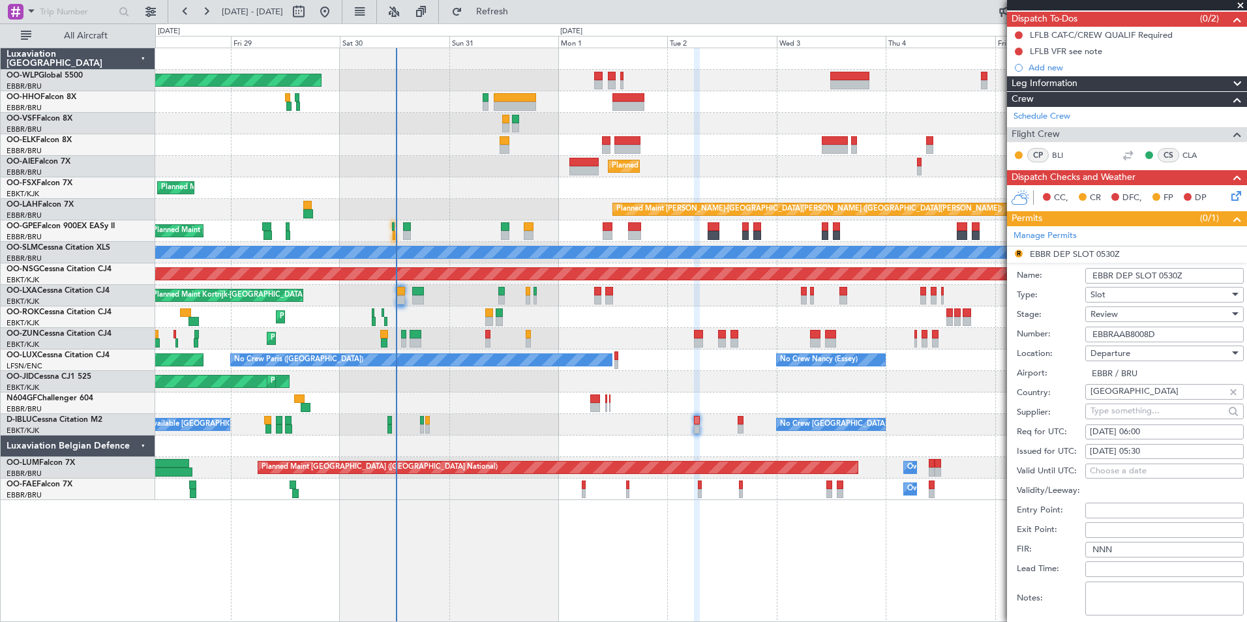
click at [1144, 438] on fb-calendar-cell "02/09/2025 06:00" at bounding box center [1165, 433] width 159 height 16
click at [1146, 451] on div "02/09/2025 05:30" at bounding box center [1164, 452] width 149 height 13
select select "9"
select select "2025"
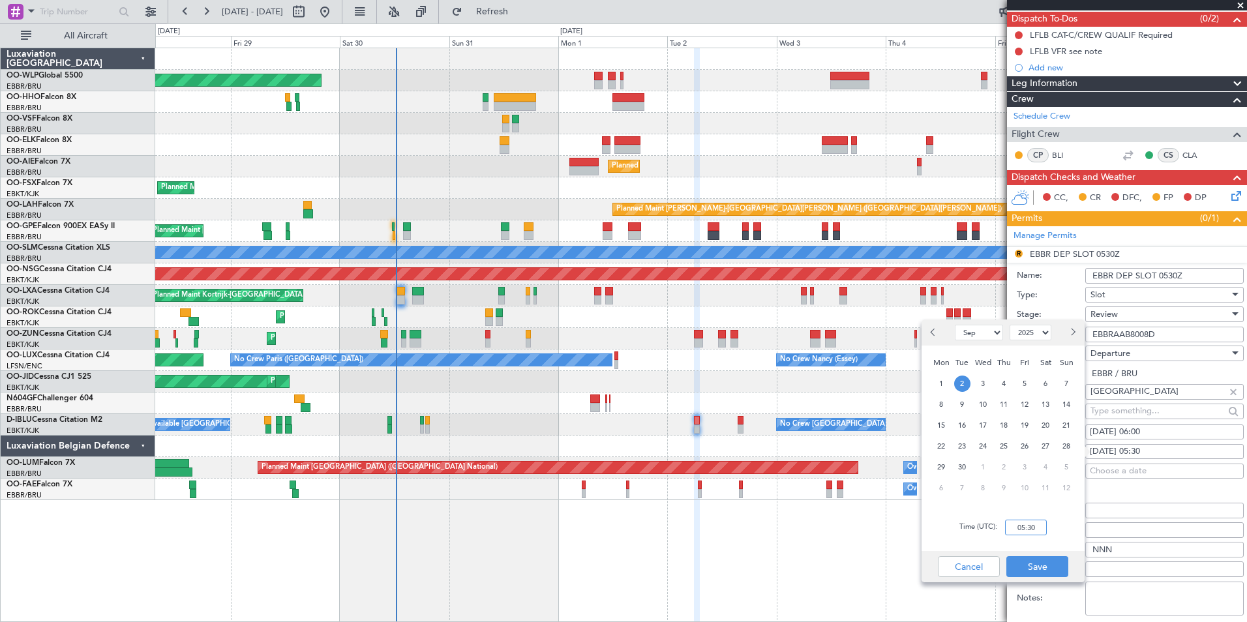
click at [1031, 521] on input "05:30" at bounding box center [1026, 528] width 42 height 16
type input "06:00"
click at [1040, 568] on button "Save" at bounding box center [1038, 567] width 62 height 21
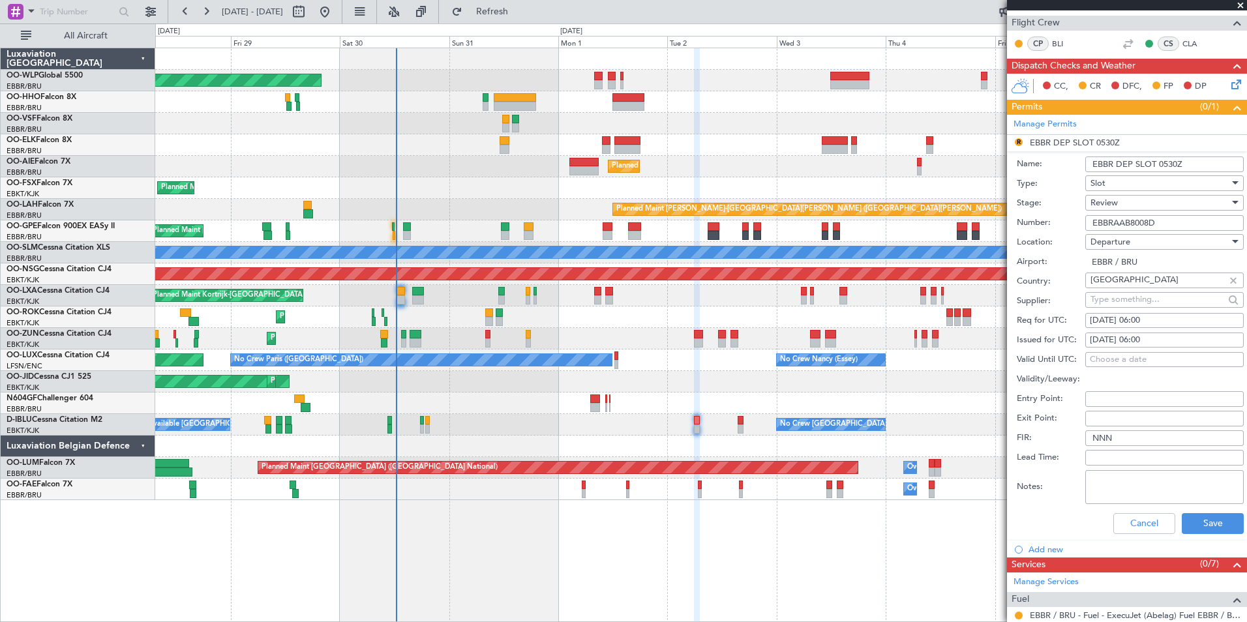
scroll to position [247, 0]
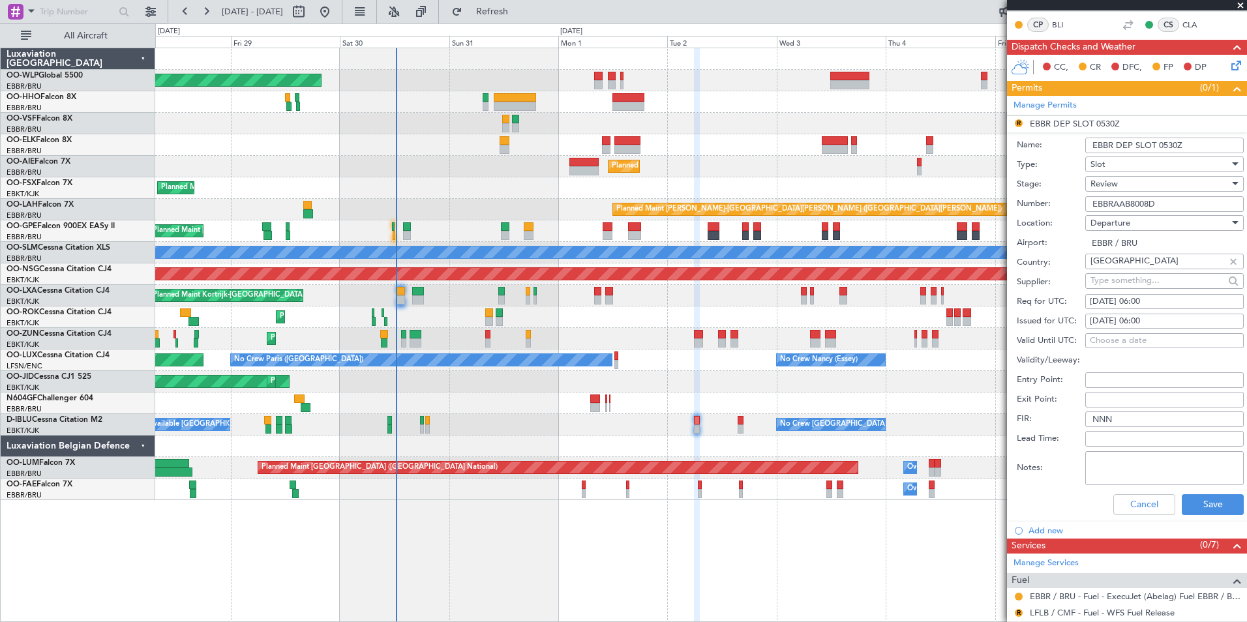
click at [1105, 185] on span "Review" at bounding box center [1104, 184] width 27 height 12
click at [1109, 277] on span "Requested" at bounding box center [1159, 269] width 137 height 20
click at [1174, 196] on input "EBBRAAB8008D" at bounding box center [1165, 204] width 159 height 16
type input "EBBRAAB8008D00"
click at [1197, 498] on button "Save" at bounding box center [1213, 505] width 62 height 21
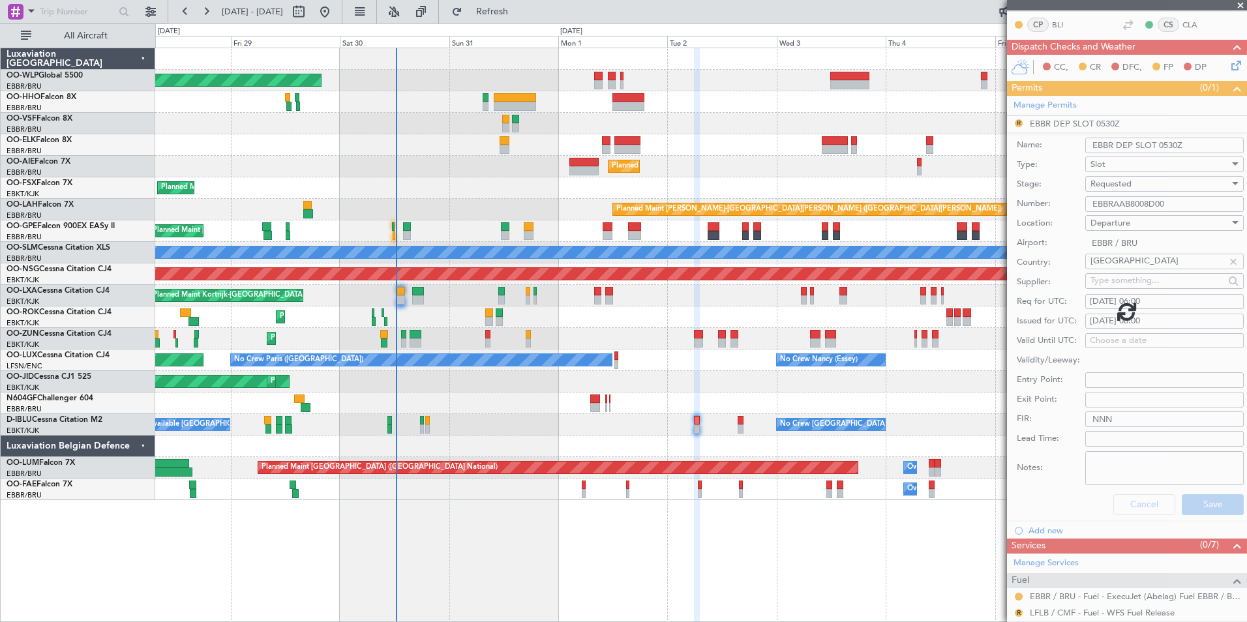
scroll to position [51, 0]
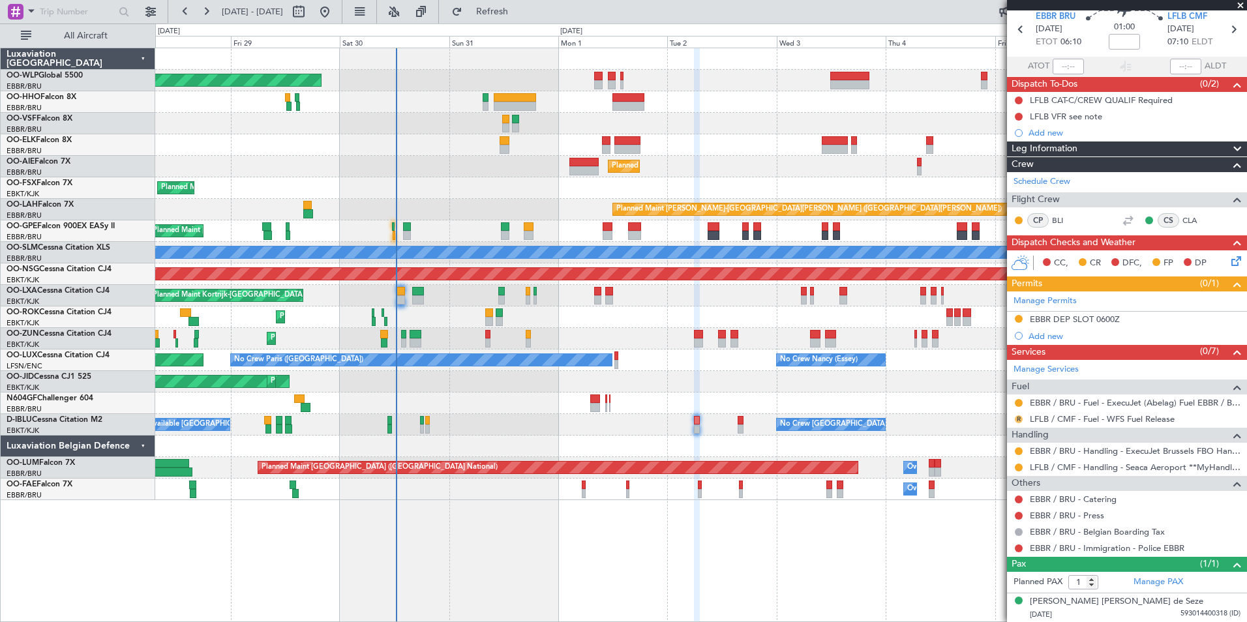
click at [1020, 419] on button "R" at bounding box center [1019, 420] width 8 height 8
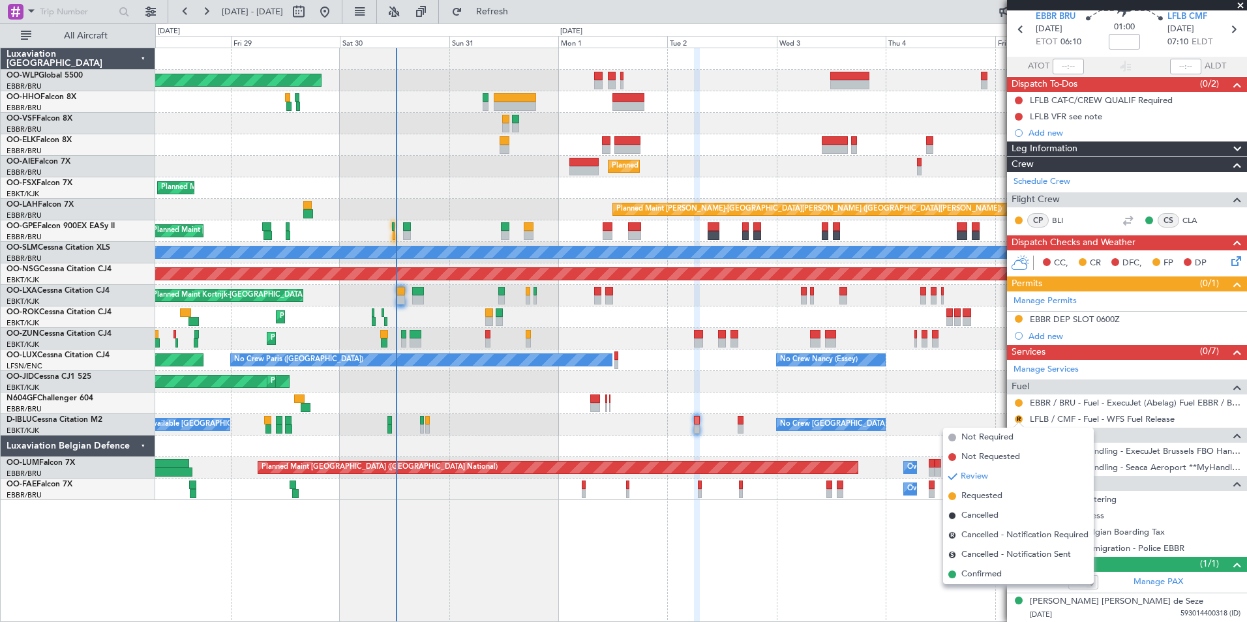
click at [921, 384] on div "AOG Maint Kortrijk-Wevelgem Planned Maint Kortrijk-Wevelgem" at bounding box center [700, 382] width 1091 height 22
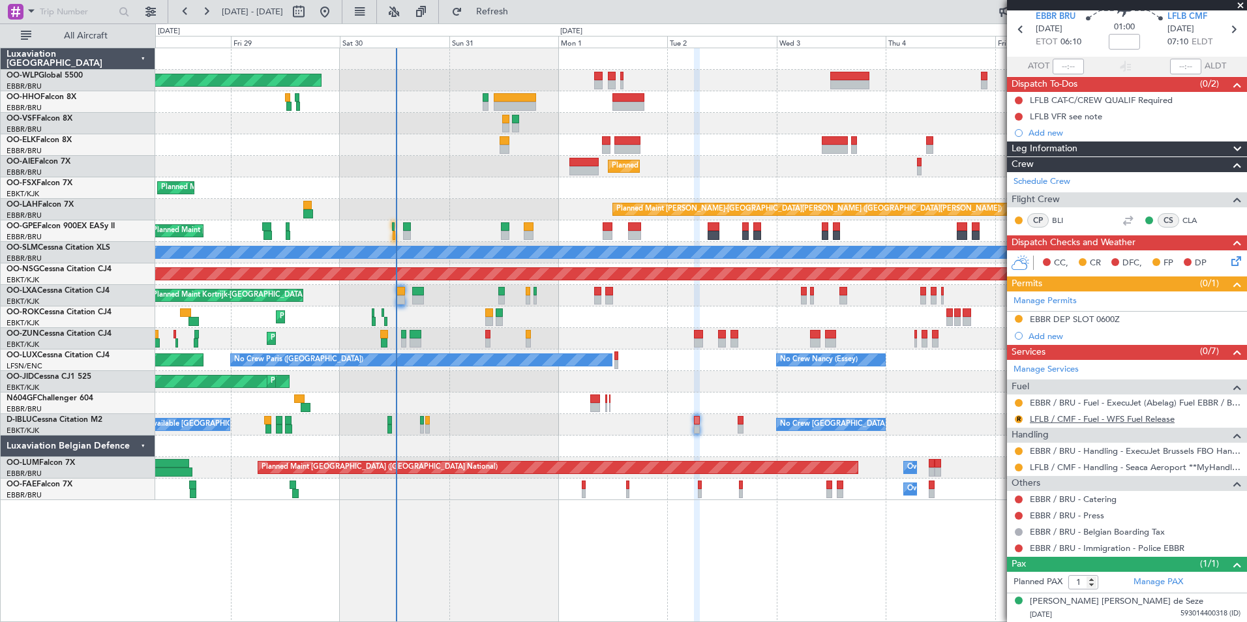
click at [1098, 421] on link "LFLB / CMF - Fuel - WFS Fuel Release" at bounding box center [1102, 419] width 145 height 11
click at [524, 5] on button "Refresh" at bounding box center [485, 11] width 78 height 21
click at [1019, 404] on button at bounding box center [1019, 403] width 8 height 8
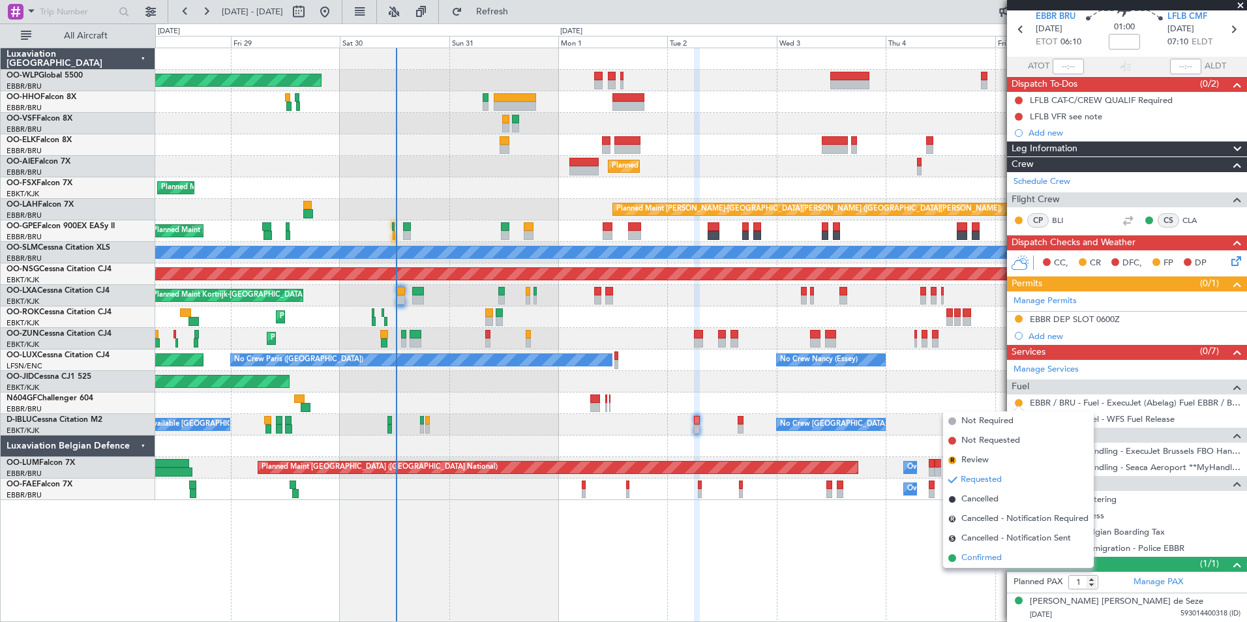
click at [979, 564] on span "Confirmed" at bounding box center [982, 558] width 40 height 13
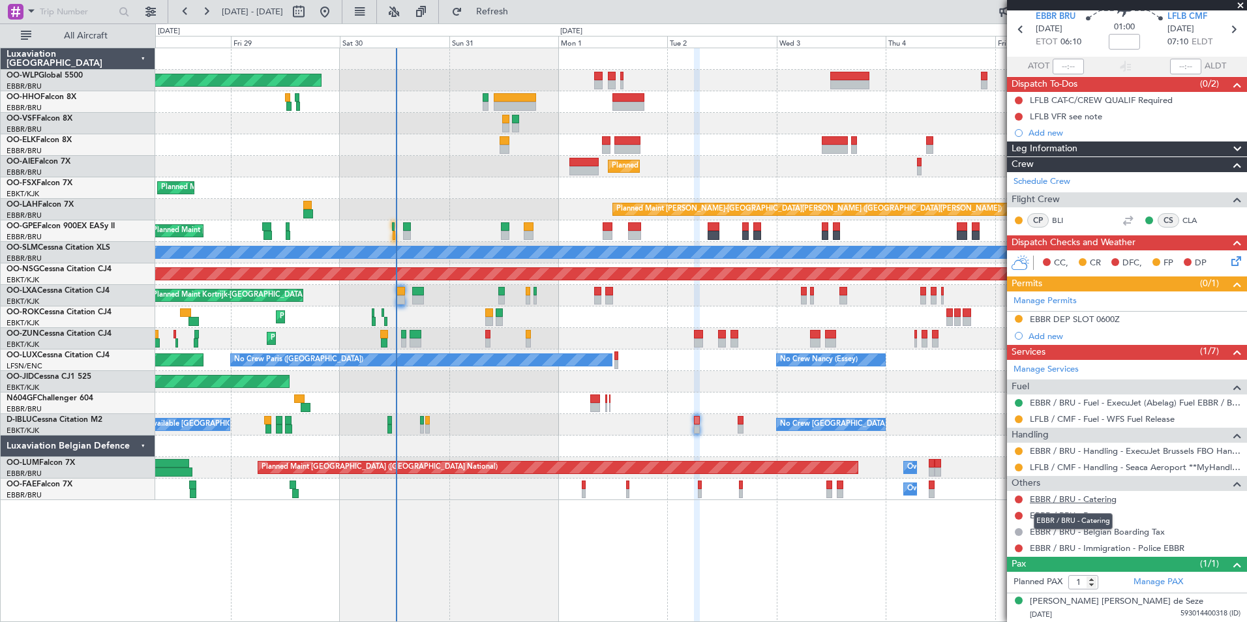
click at [1051, 496] on link "EBBR / BRU - Catering" at bounding box center [1073, 499] width 87 height 11
click at [1036, 512] on link "EBBR / BRU - Press" at bounding box center [1067, 515] width 74 height 11
click at [1058, 515] on link "EBBR / BRU - Press" at bounding box center [1067, 515] width 74 height 11
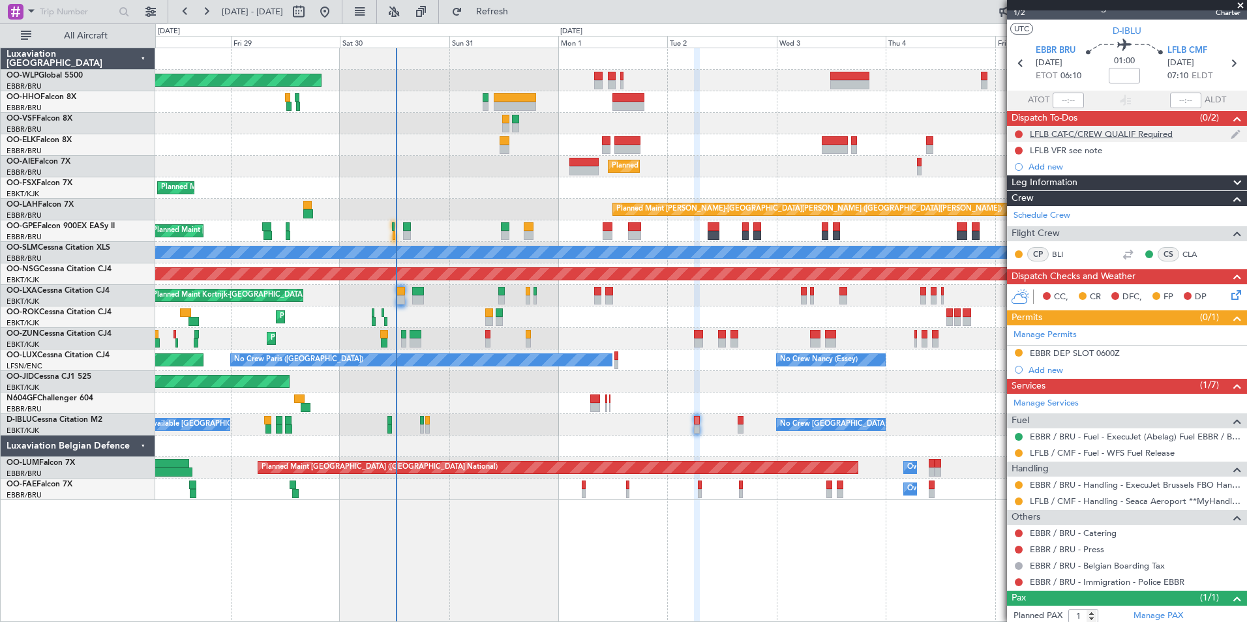
scroll to position [0, 0]
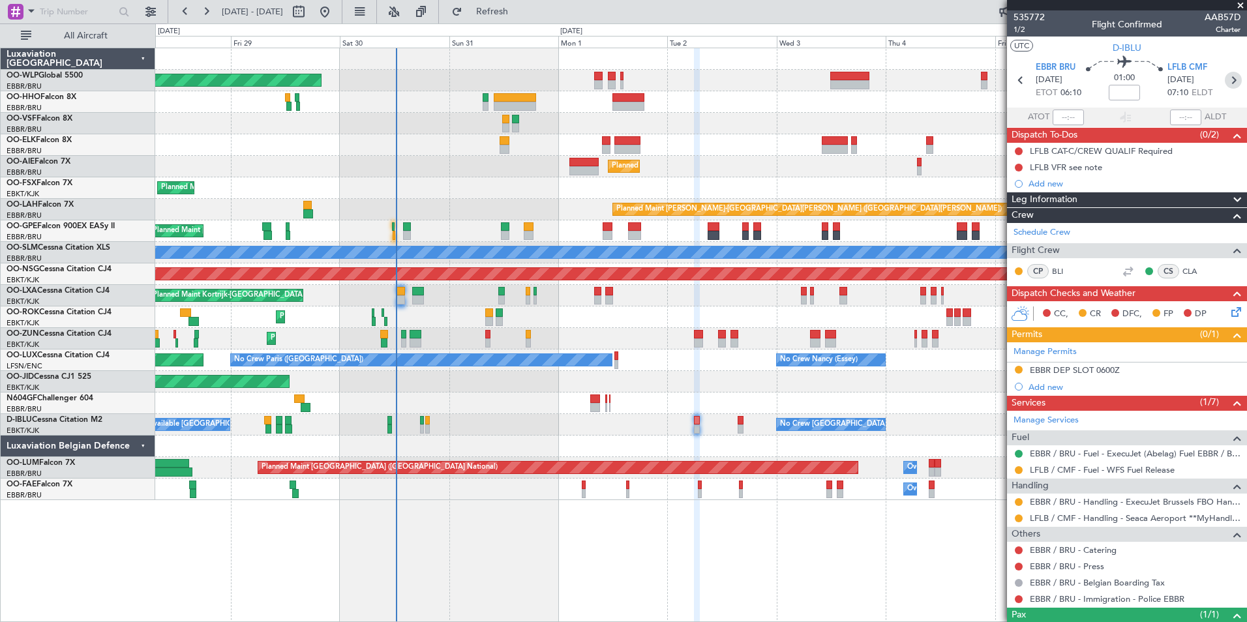
click at [1227, 82] on icon at bounding box center [1233, 80] width 17 height 17
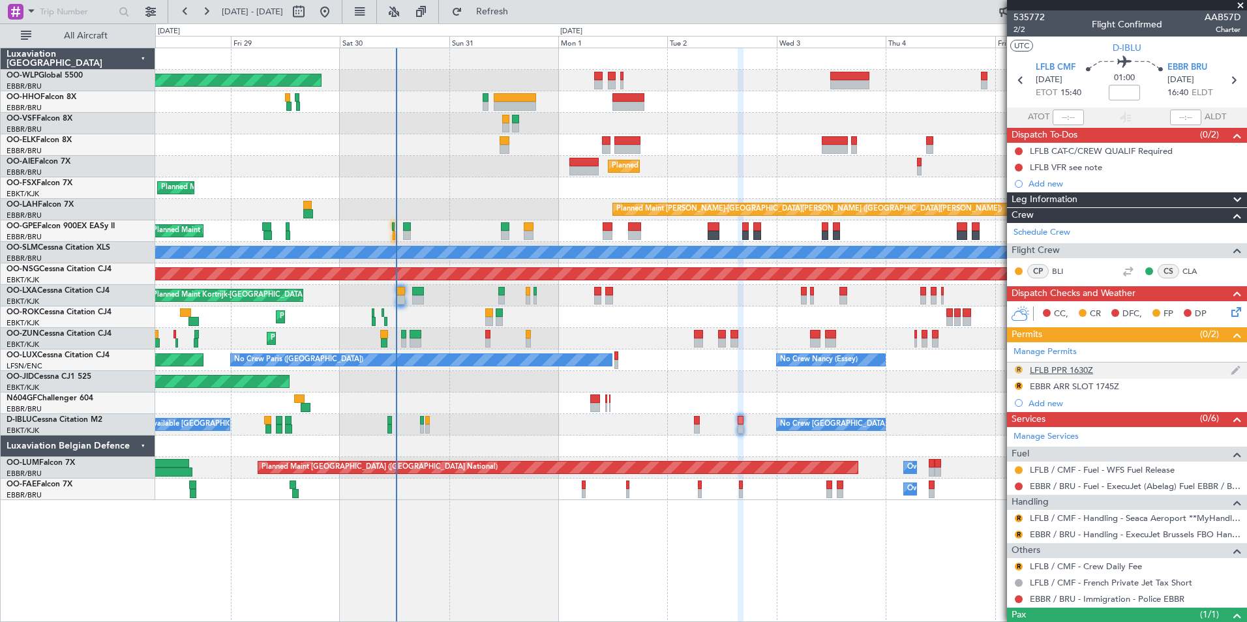
click at [1020, 368] on button "R" at bounding box center [1019, 370] width 8 height 8
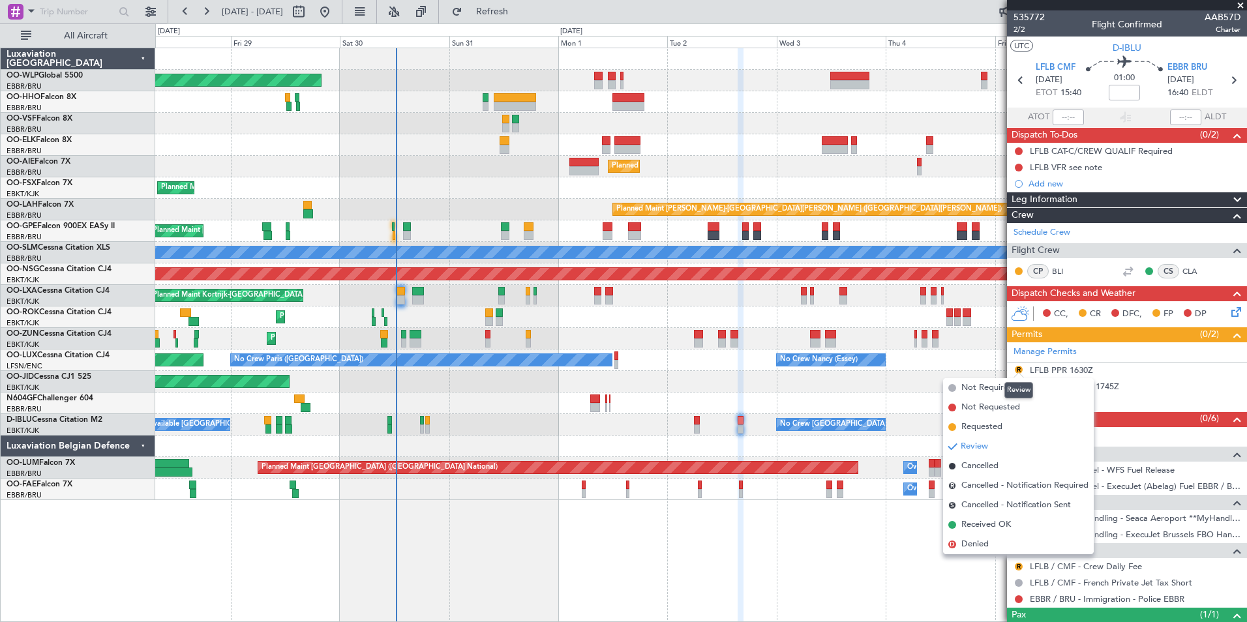
click at [997, 384] on mat-tooltip-component "Review" at bounding box center [1019, 390] width 47 height 35
click at [986, 389] on span "Not Required" at bounding box center [988, 388] width 52 height 13
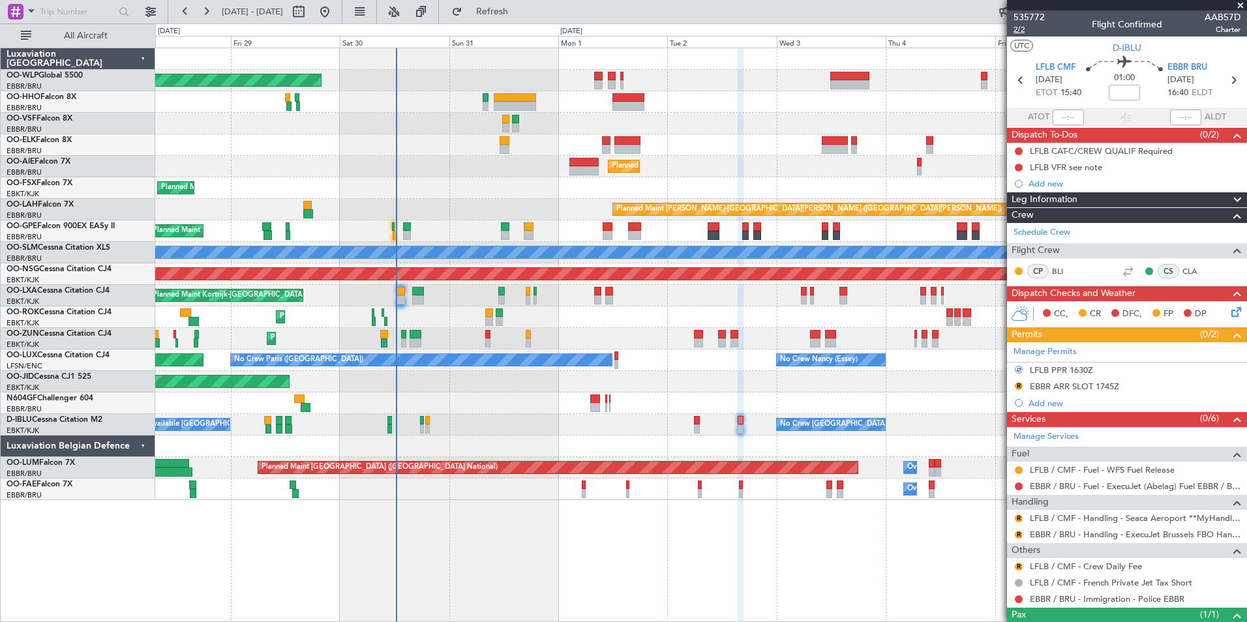
click at [1024, 32] on span "2/2" at bounding box center [1029, 29] width 31 height 11
click at [1101, 386] on div "EBBR ARR SLOT 1745Z" at bounding box center [1074, 386] width 89 height 11
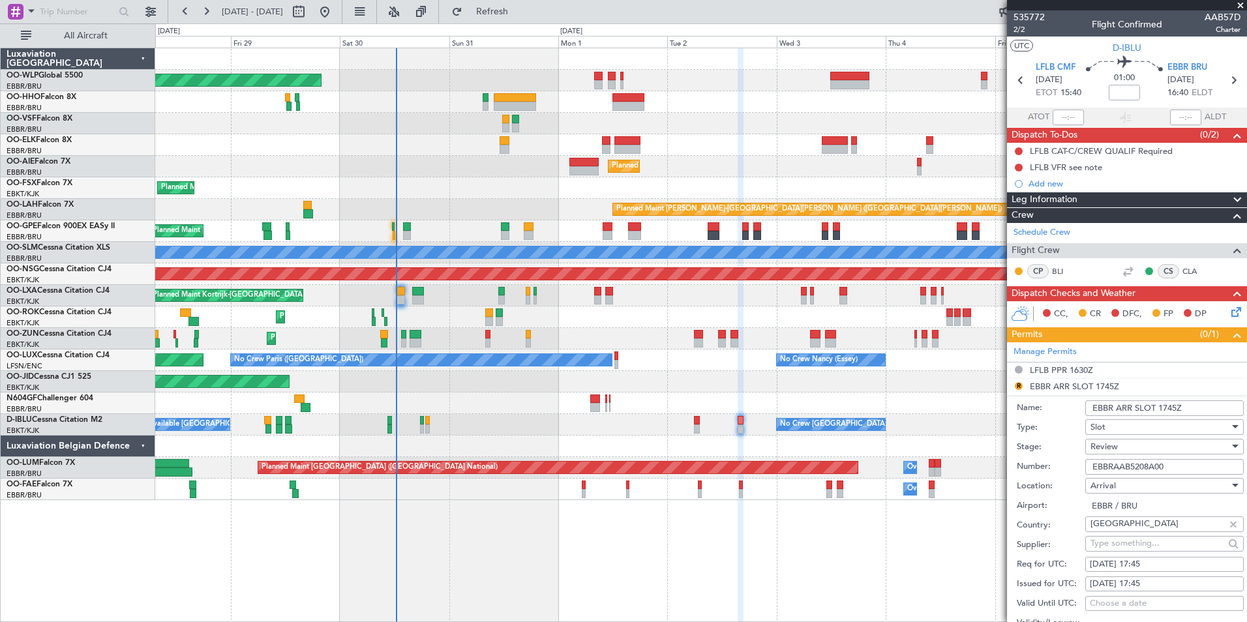
scroll to position [196, 0]
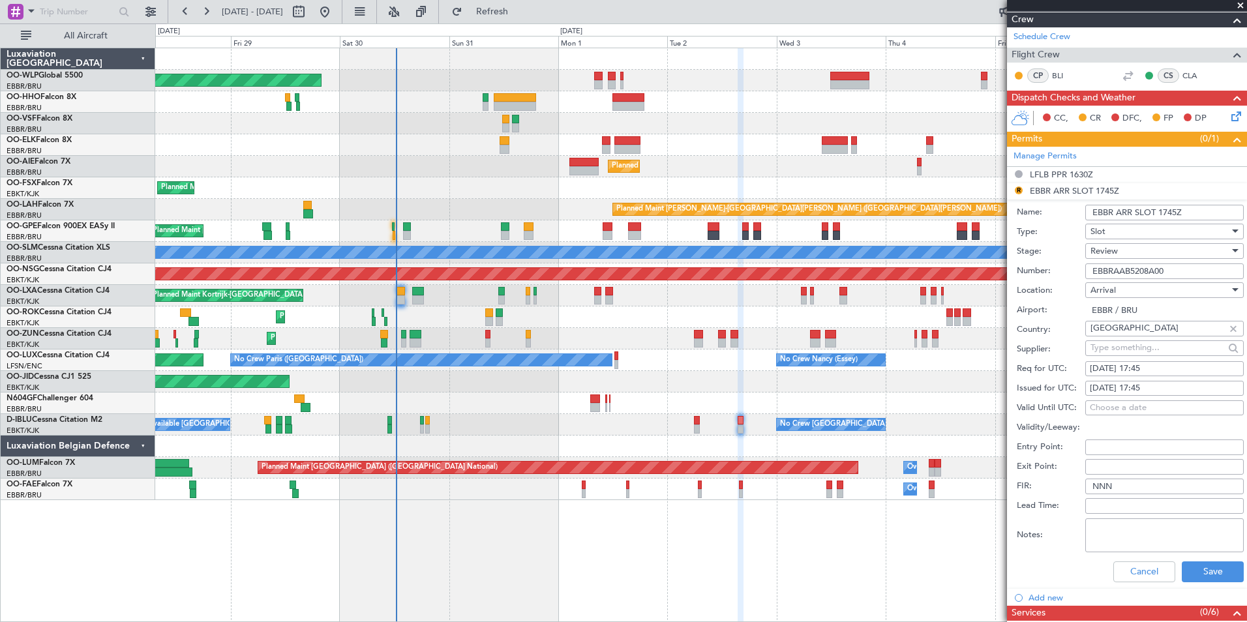
click at [1150, 367] on div "02/09/2025 17:45" at bounding box center [1164, 369] width 149 height 13
select select "9"
select select "2025"
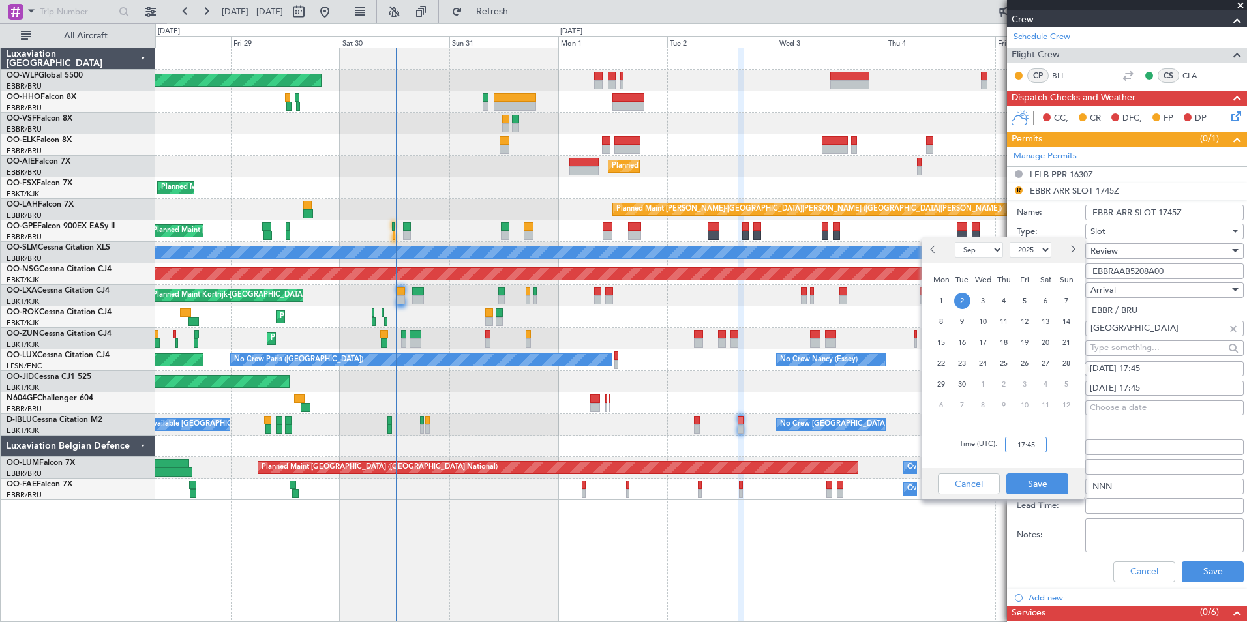
click at [1022, 448] on input "17:45" at bounding box center [1026, 445] width 42 height 16
type input "16:45"
drag, startPoint x: 1033, startPoint y: 483, endPoint x: 1089, endPoint y: 431, distance: 77.1
click at [1033, 483] on button "Save" at bounding box center [1038, 484] width 62 height 21
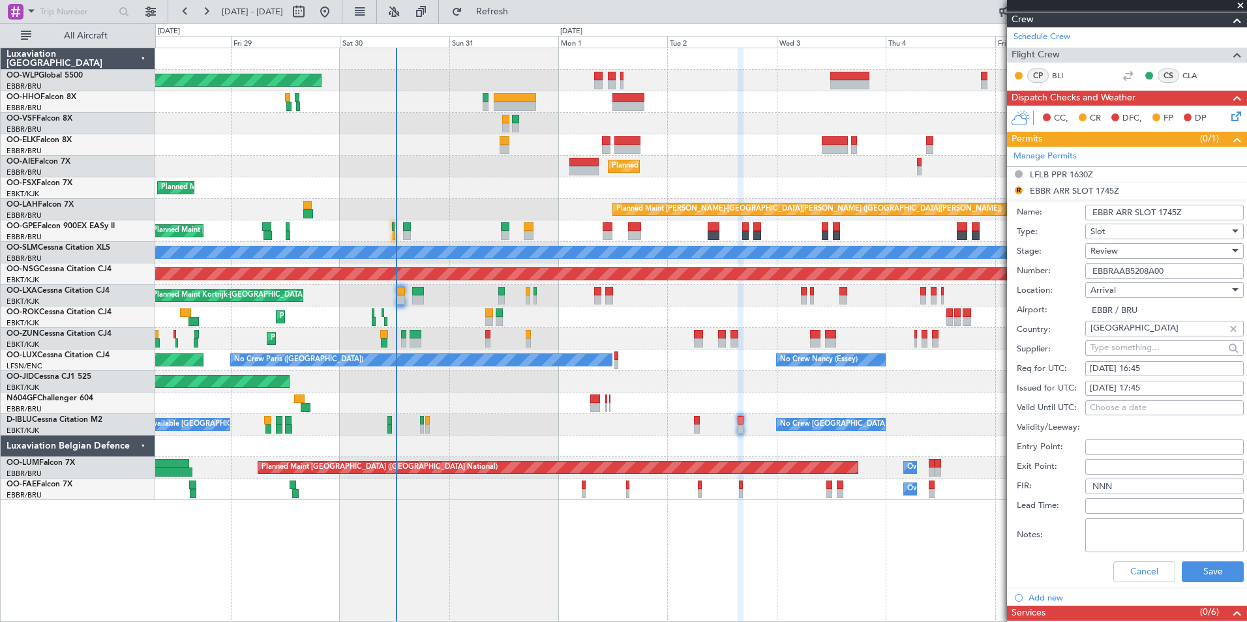
click at [1146, 386] on div "02/09/2025 17:45" at bounding box center [1164, 388] width 149 height 13
select select "9"
select select "2025"
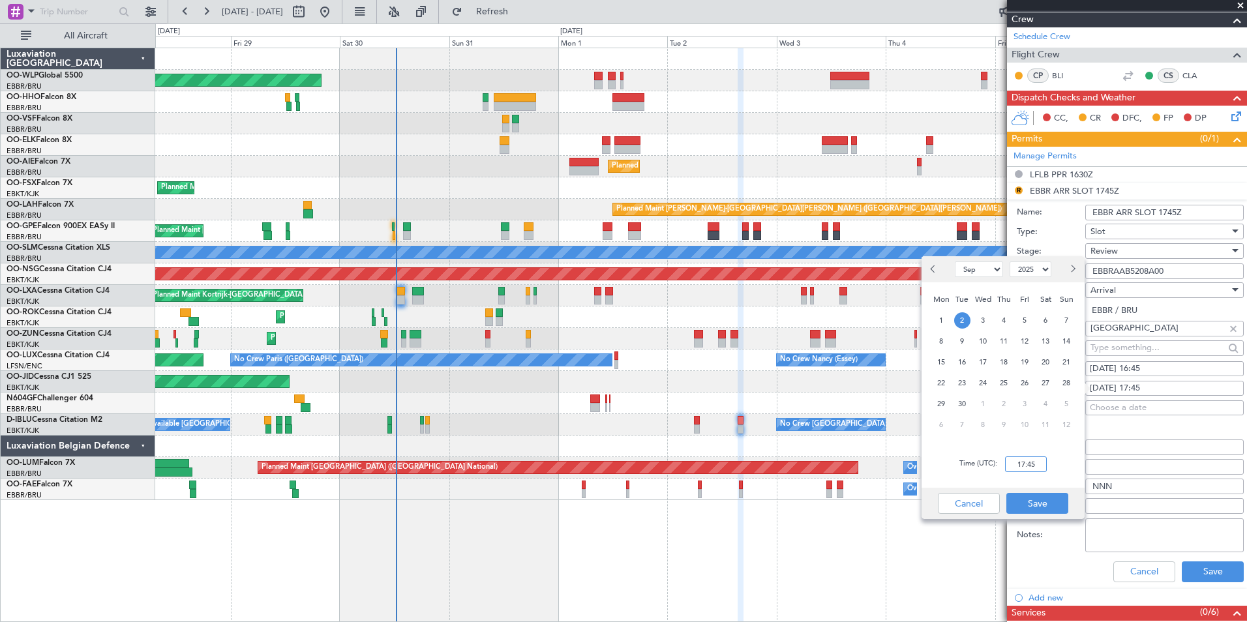
click at [1029, 465] on input "17:45" at bounding box center [1026, 465] width 42 height 16
type input "16:45"
click at [1043, 500] on button "Save" at bounding box center [1038, 503] width 62 height 21
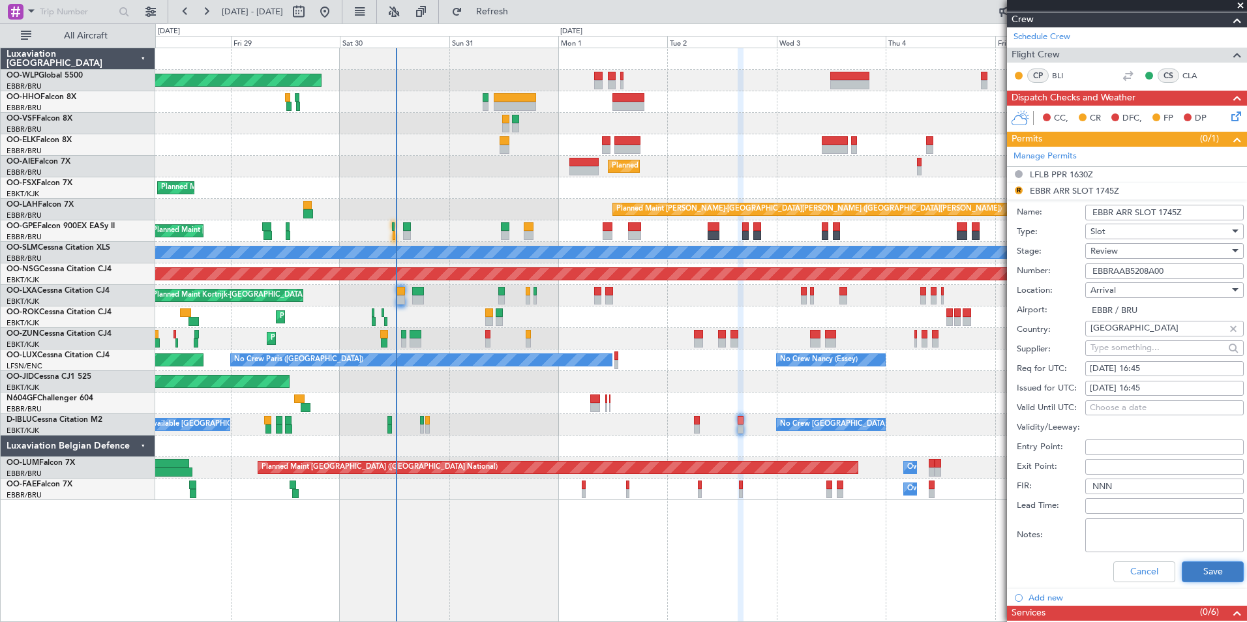
click at [1207, 575] on button "Save" at bounding box center [1213, 572] width 62 height 21
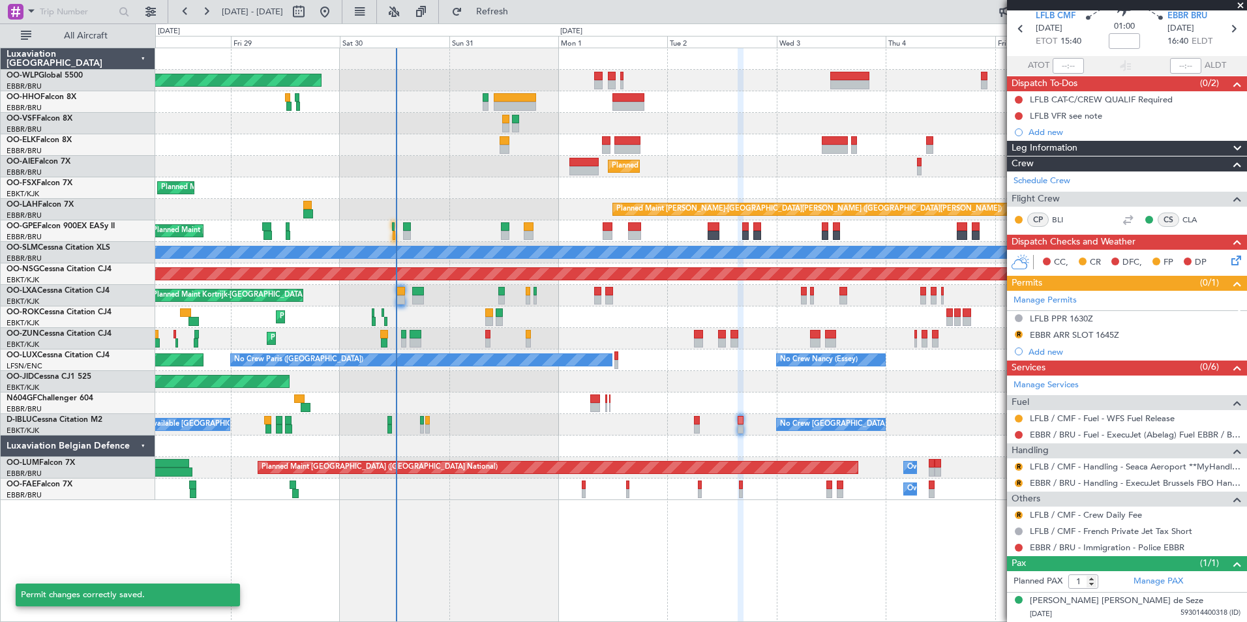
scroll to position [51, 0]
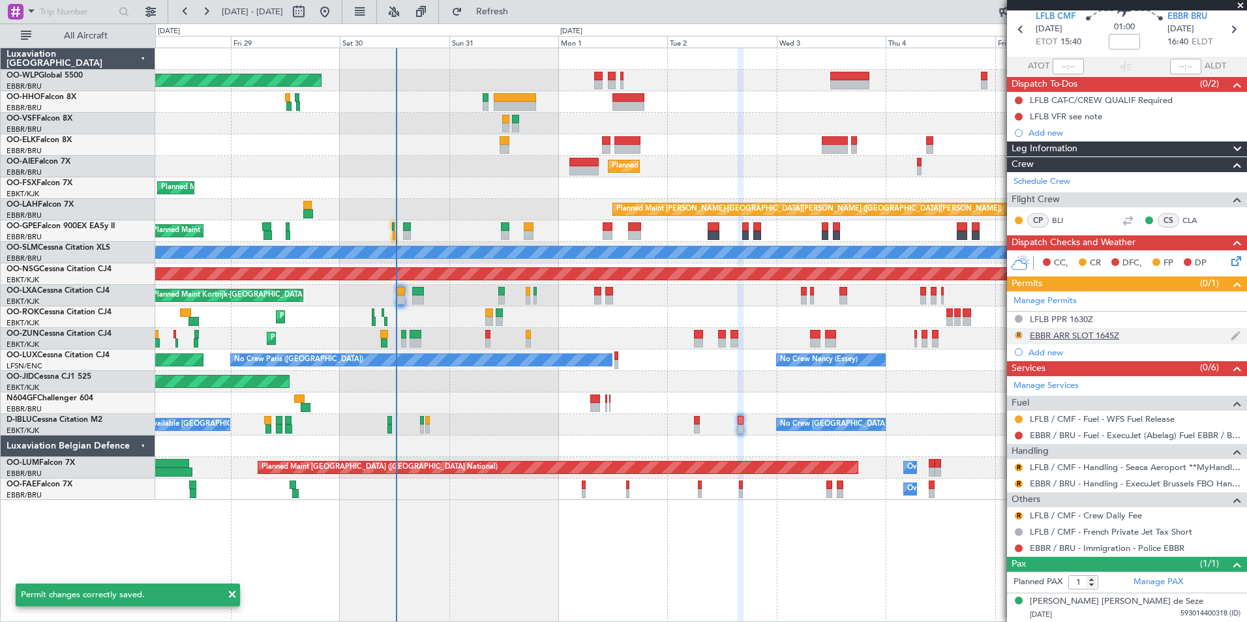
click at [1019, 333] on button "R" at bounding box center [1019, 335] width 8 height 8
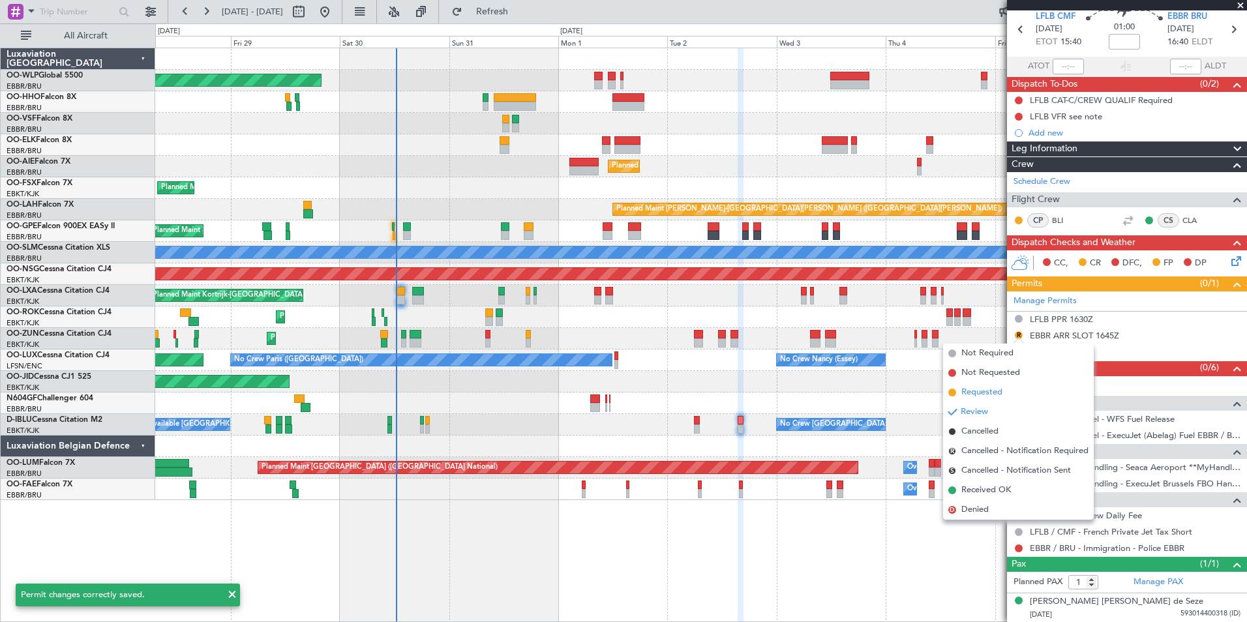
click at [987, 389] on span "Requested" at bounding box center [982, 392] width 41 height 13
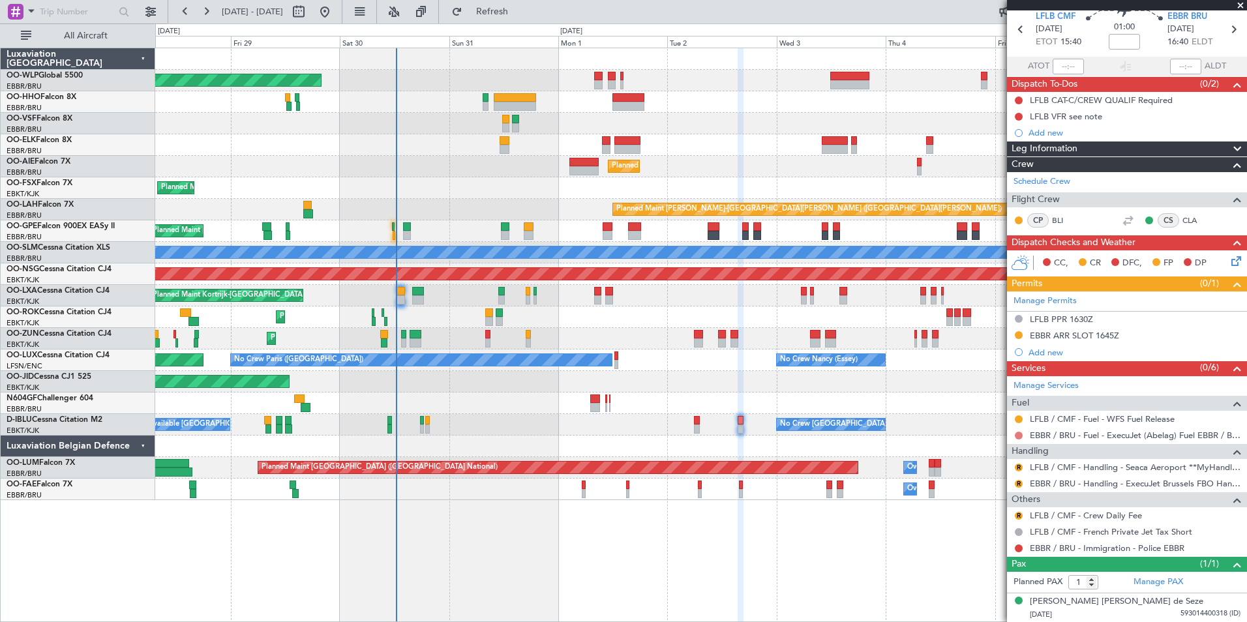
click at [1021, 435] on button at bounding box center [1019, 436] width 8 height 8
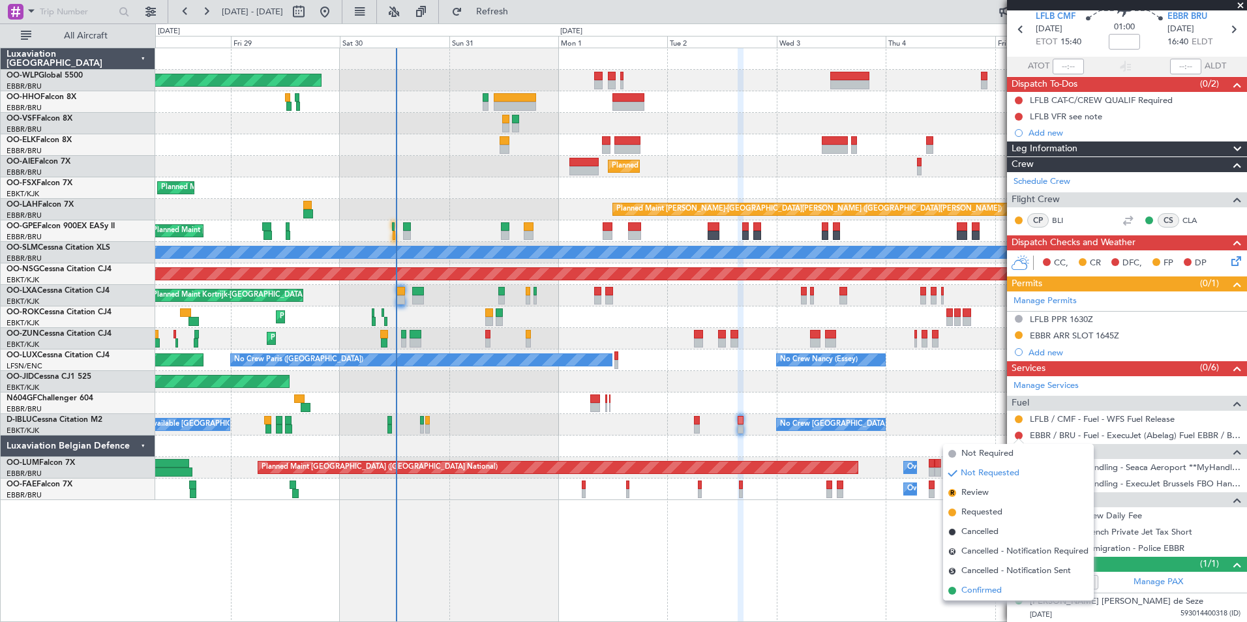
click at [1004, 592] on li "Confirmed" at bounding box center [1018, 591] width 151 height 20
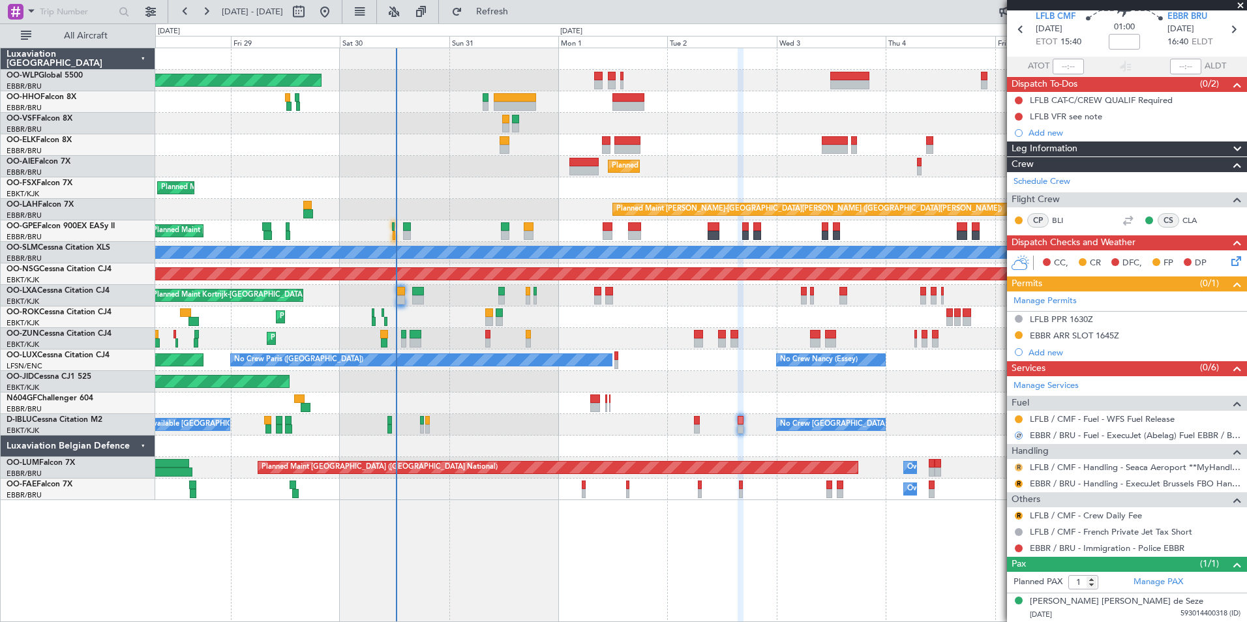
click at [1020, 468] on button "R" at bounding box center [1019, 468] width 8 height 8
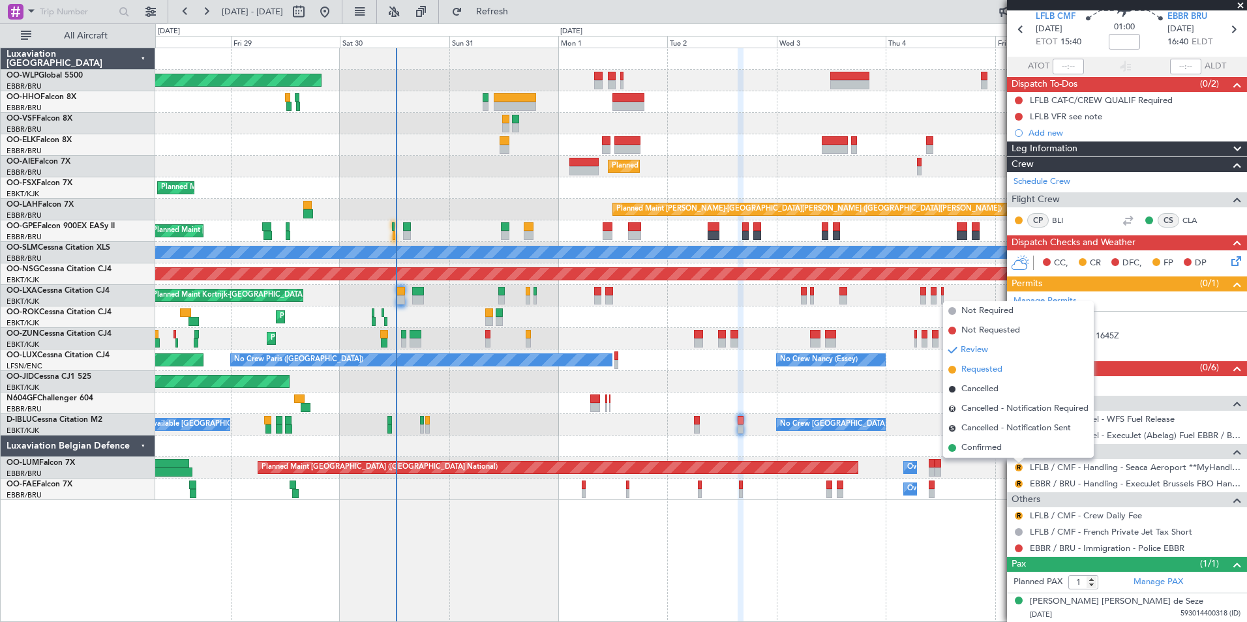
click at [976, 373] on span "Requested" at bounding box center [982, 369] width 41 height 13
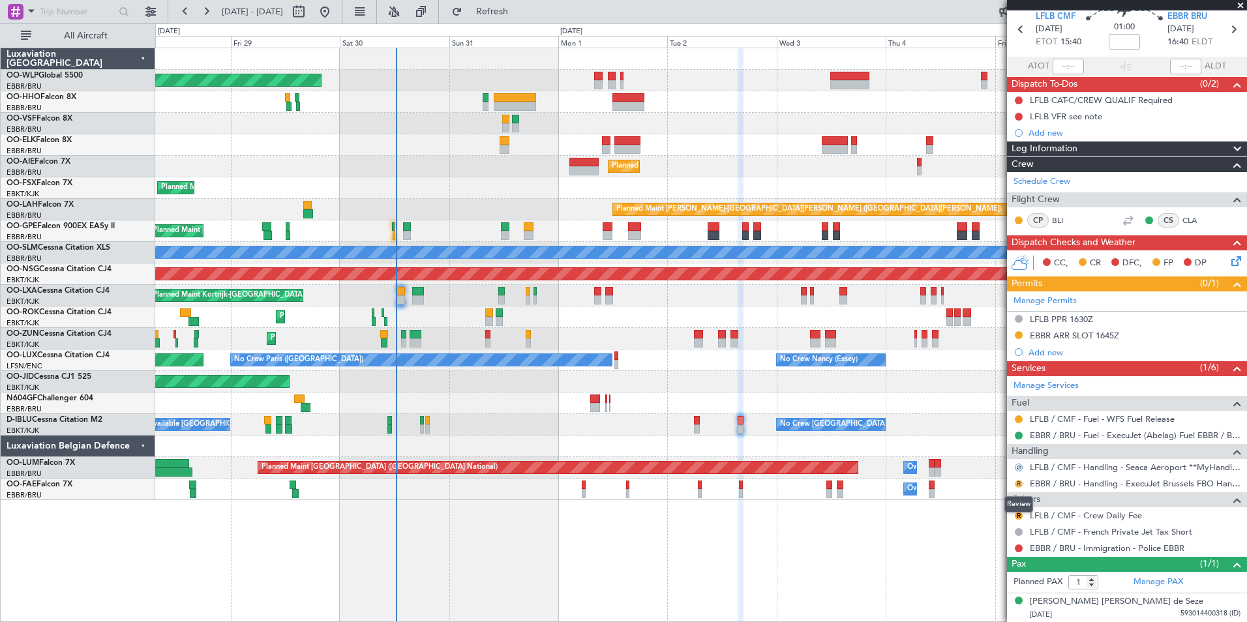
click at [1018, 481] on button "R" at bounding box center [1019, 484] width 8 height 8
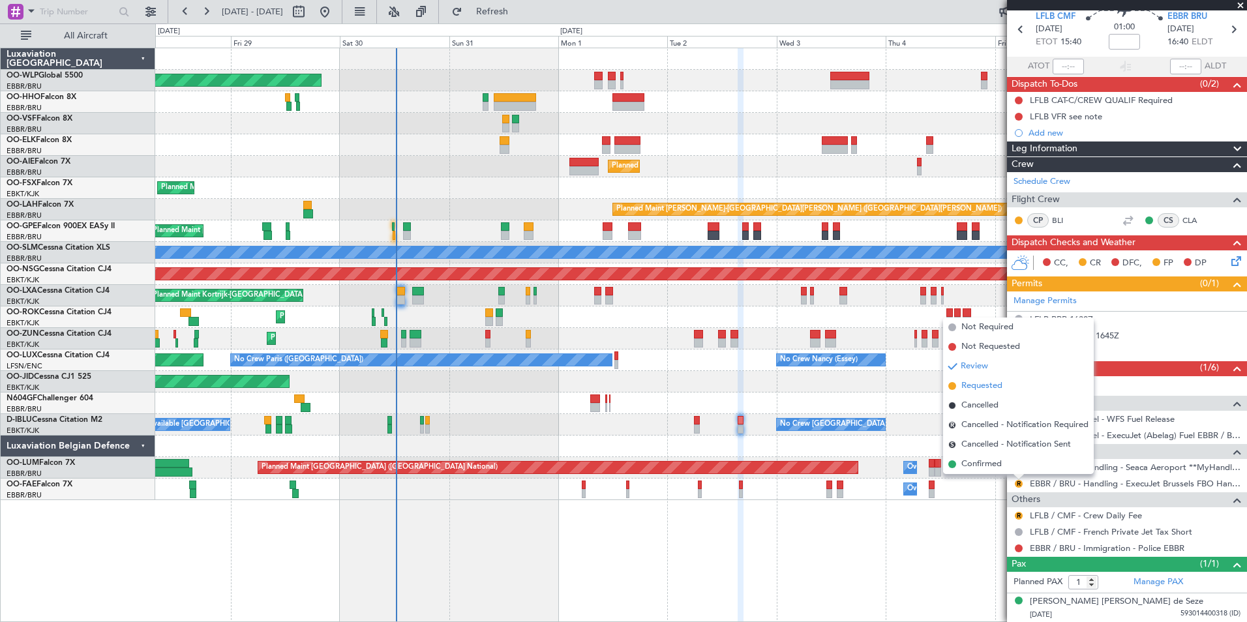
click at [988, 382] on span "Requested" at bounding box center [982, 386] width 41 height 13
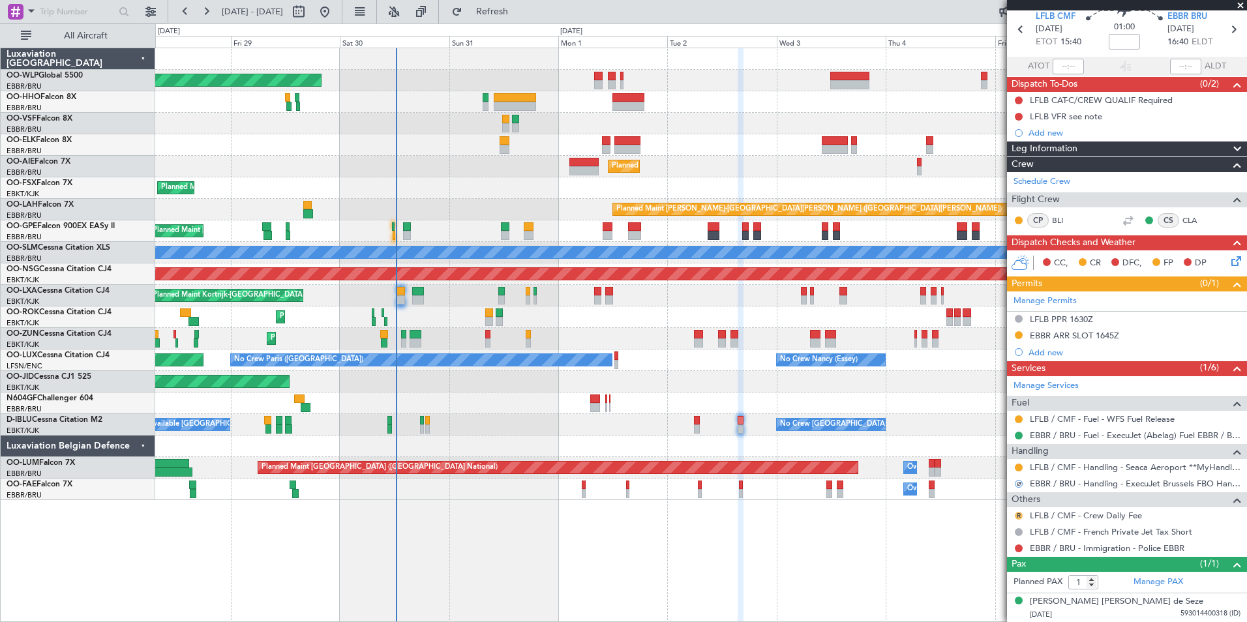
click at [1020, 515] on button "R" at bounding box center [1019, 516] width 8 height 8
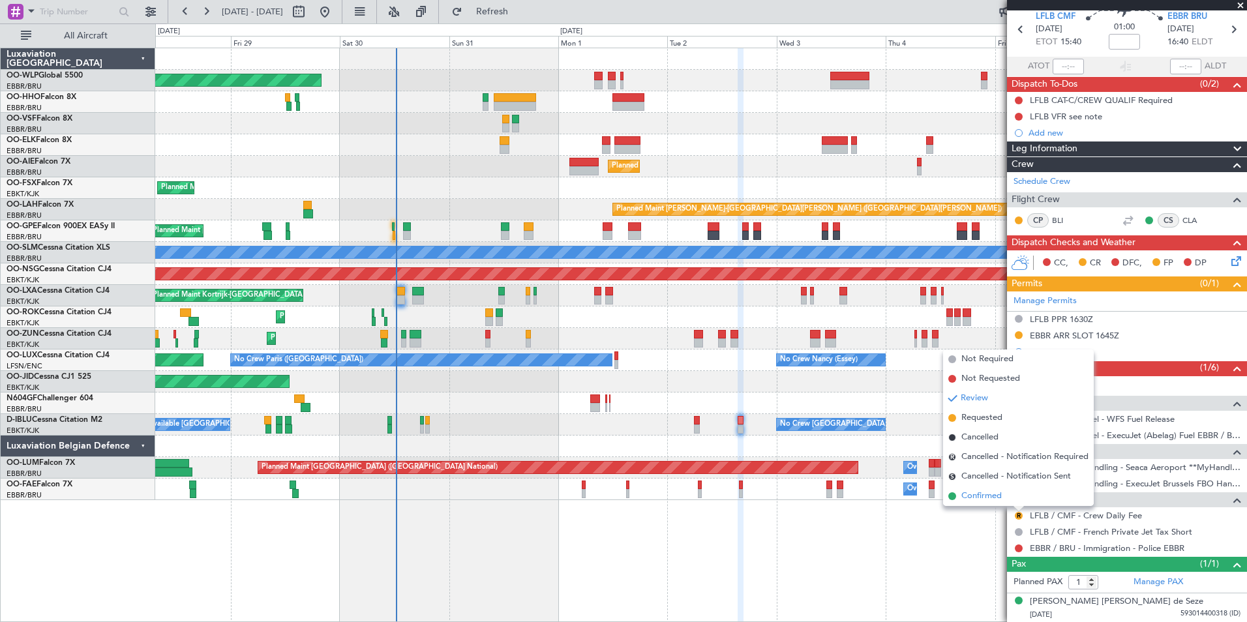
click at [981, 496] on span "Confirmed" at bounding box center [982, 496] width 40 height 13
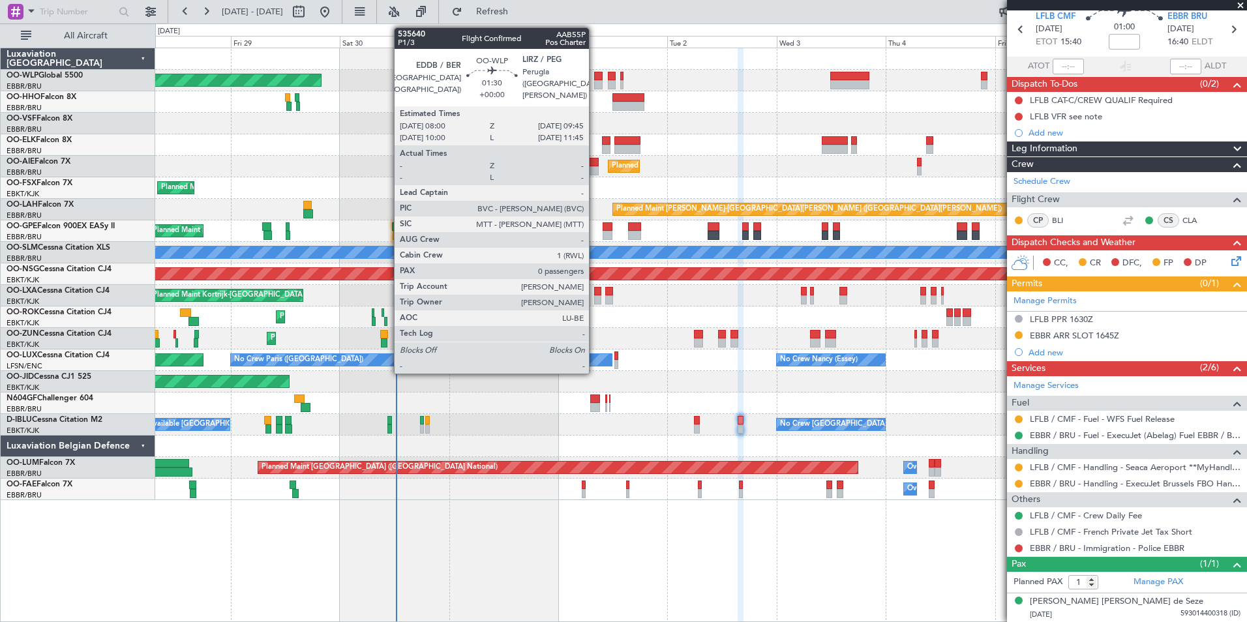
click at [594, 80] on div at bounding box center [598, 84] width 8 height 9
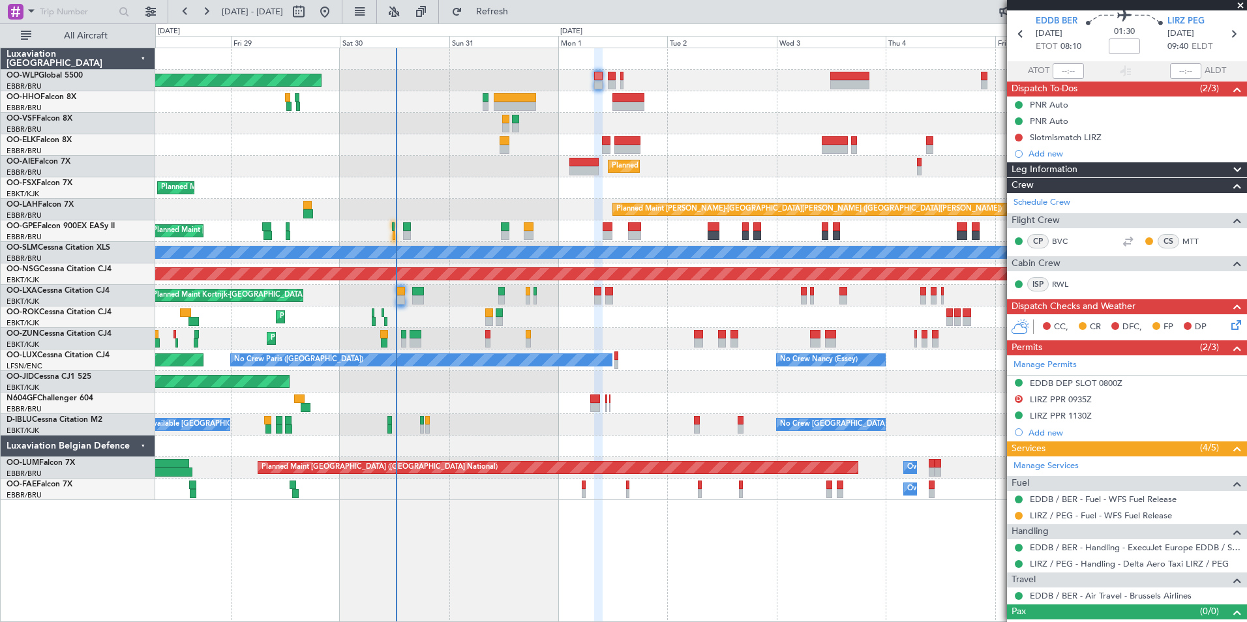
scroll to position [65, 0]
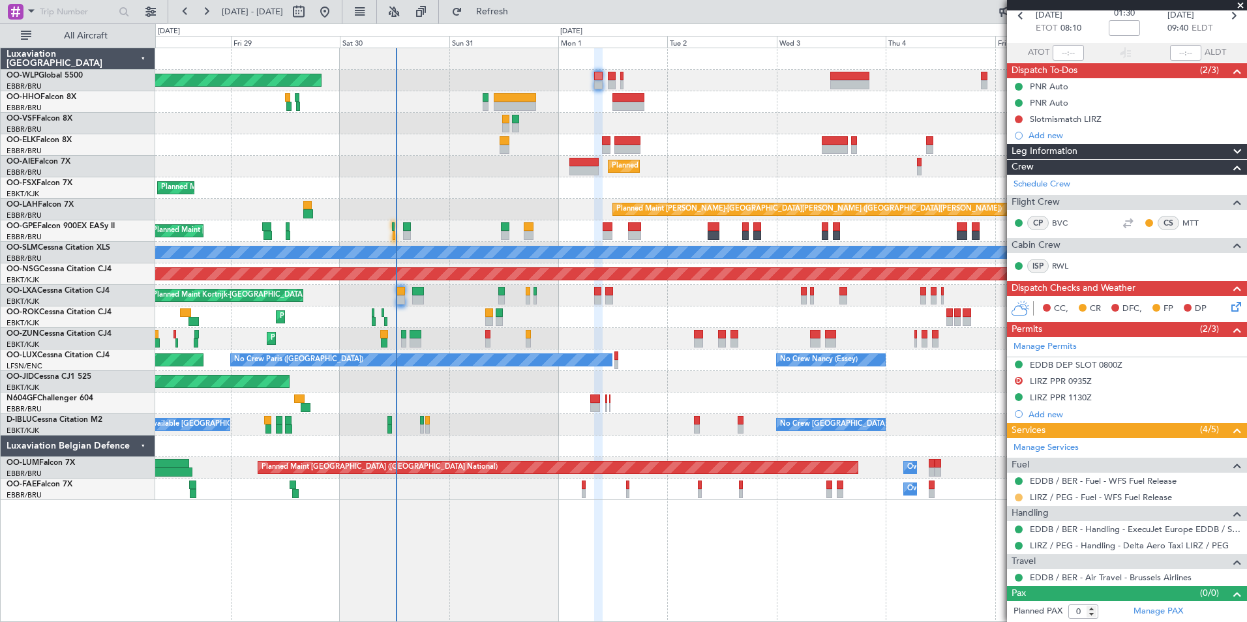
click at [1018, 500] on button at bounding box center [1019, 498] width 8 height 8
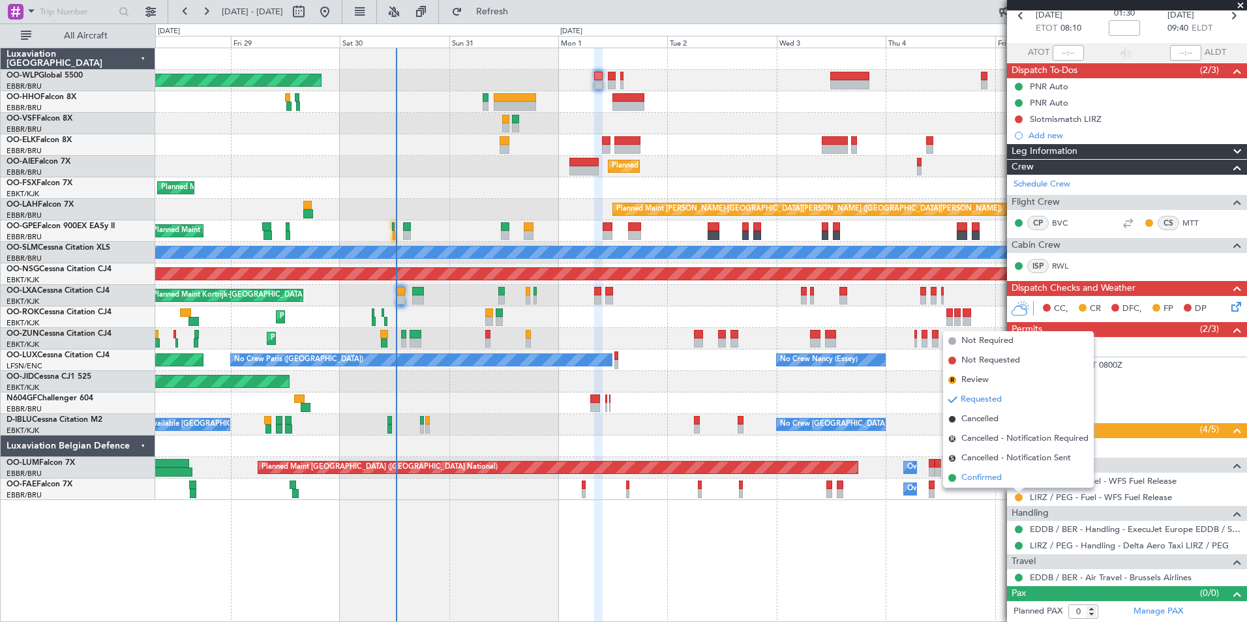
click at [993, 478] on span "Confirmed" at bounding box center [982, 478] width 40 height 13
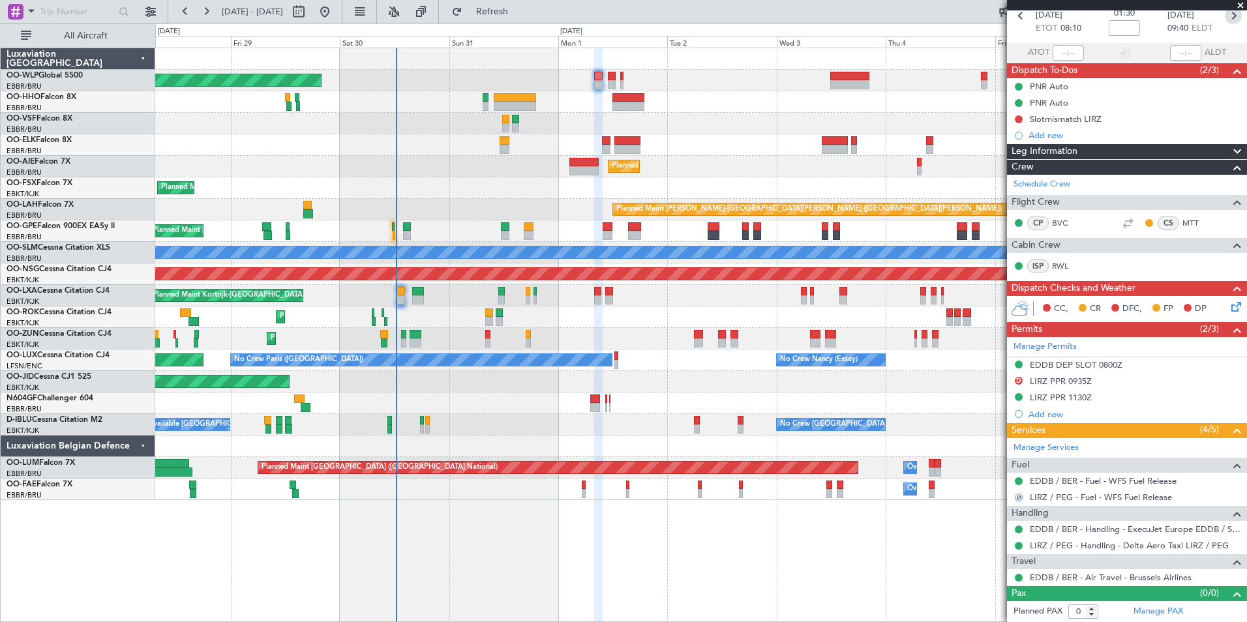
click at [1226, 18] on icon at bounding box center [1233, 15] width 17 height 17
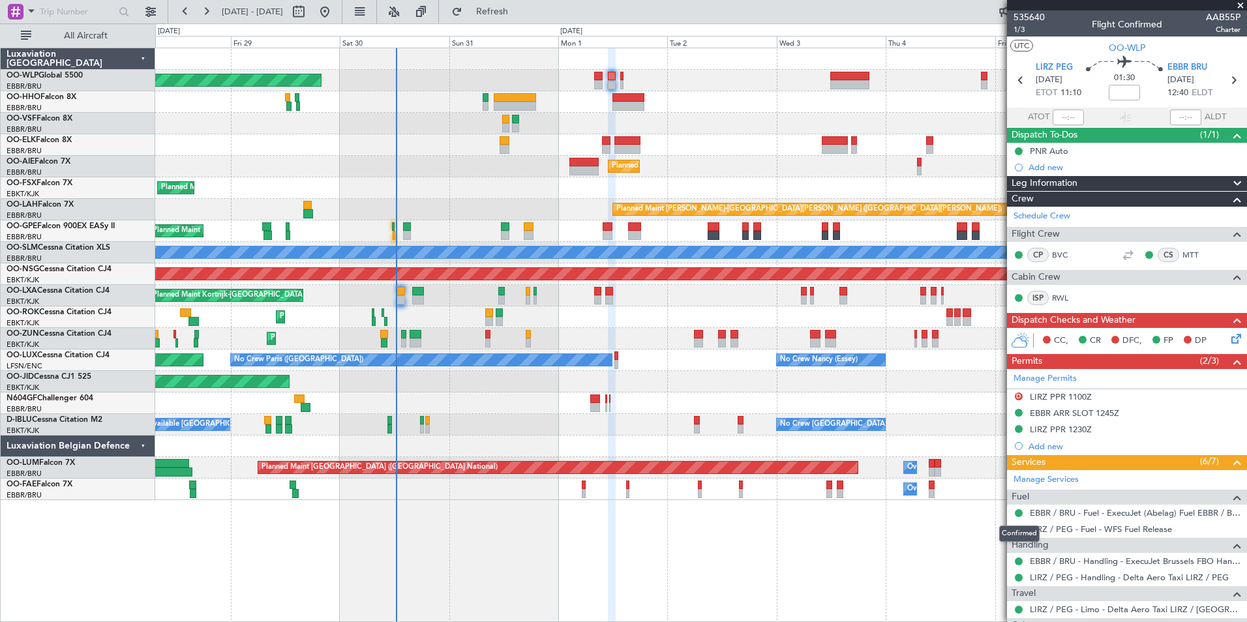
click at [1018, 529] on div "Confirmed" at bounding box center [1019, 534] width 40 height 16
click at [1019, 529] on button at bounding box center [1019, 530] width 8 height 8
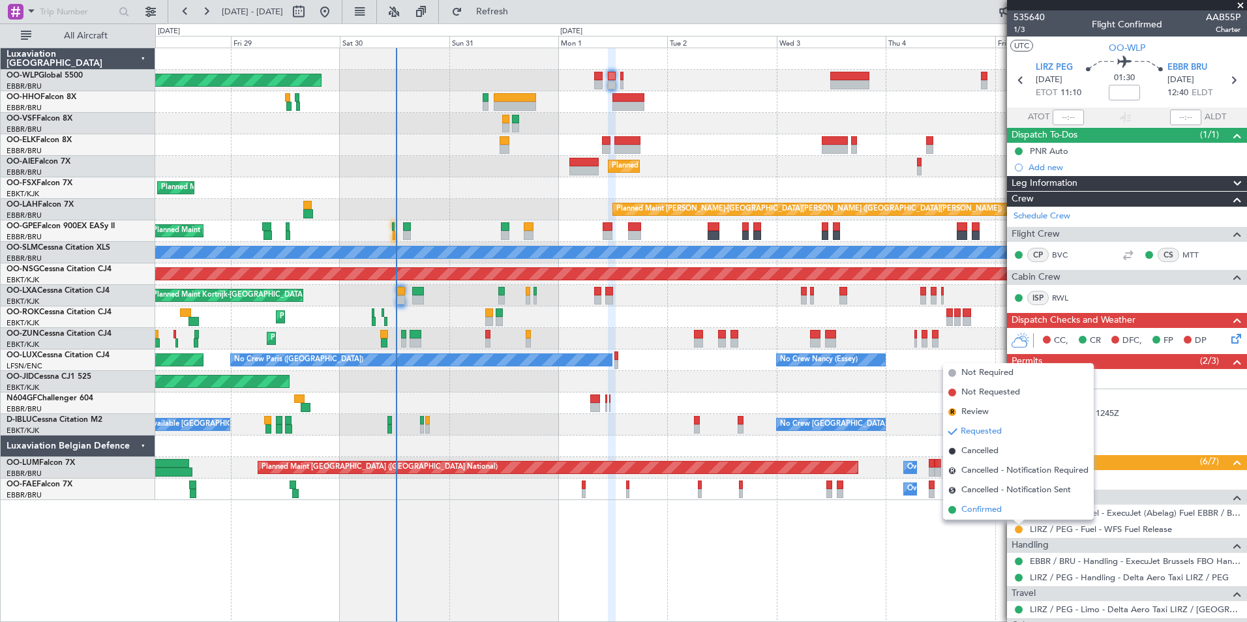
click at [981, 508] on span "Confirmed" at bounding box center [982, 510] width 40 height 13
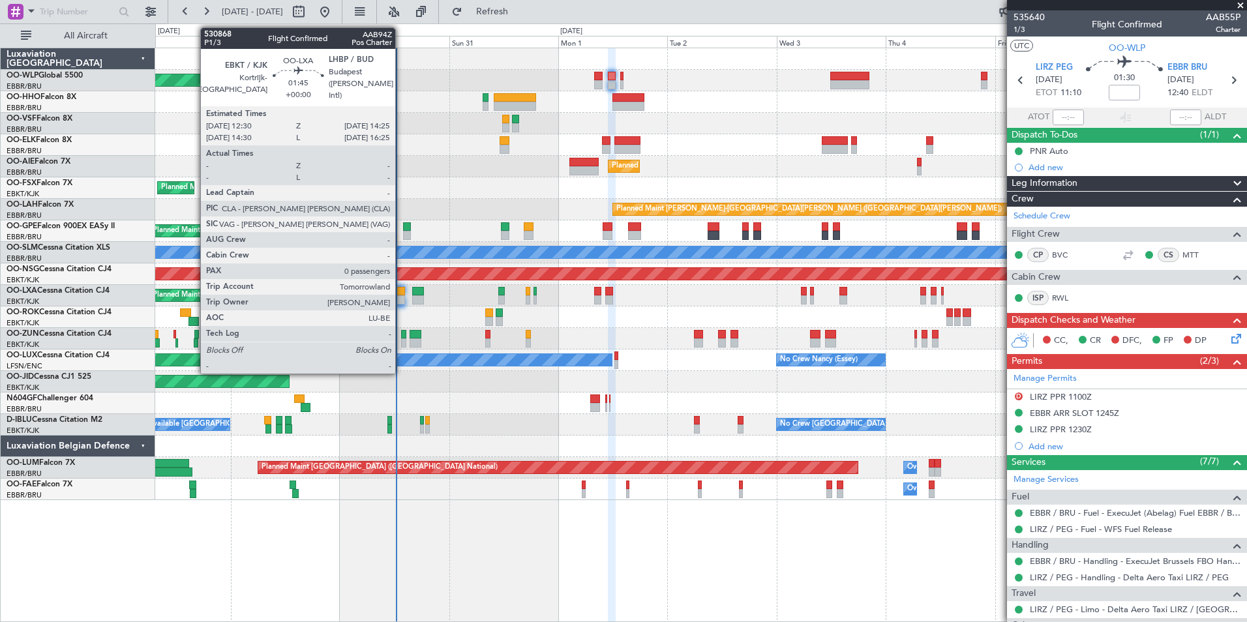
click at [401, 290] on div at bounding box center [401, 291] width 9 height 9
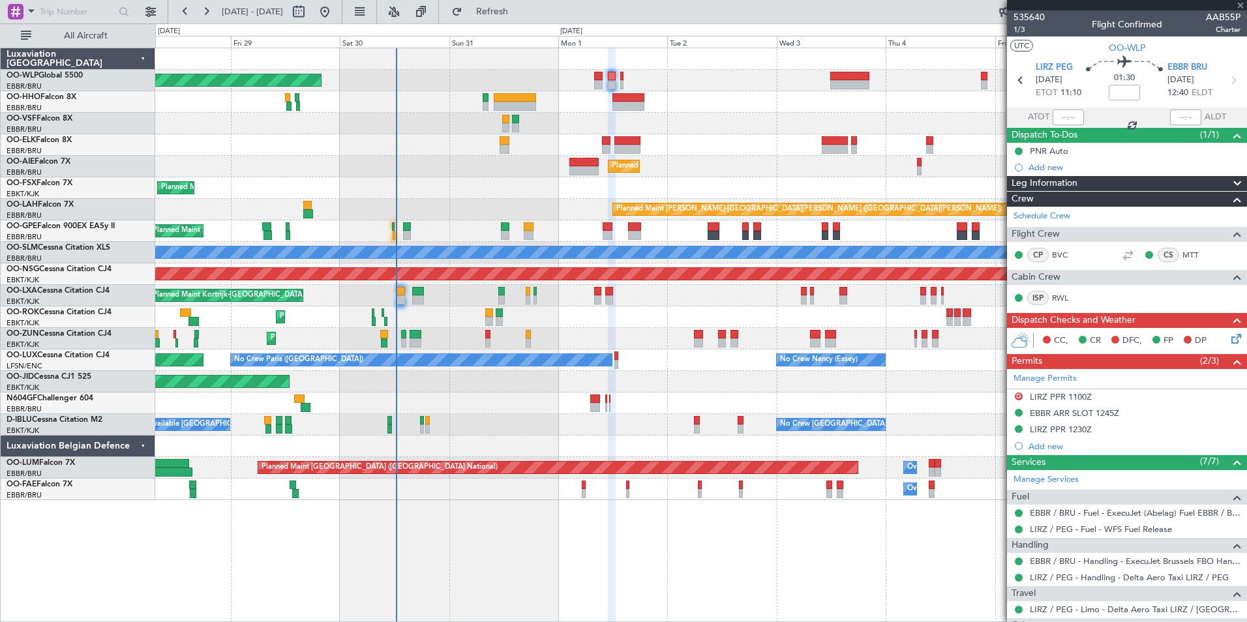
type input "0"
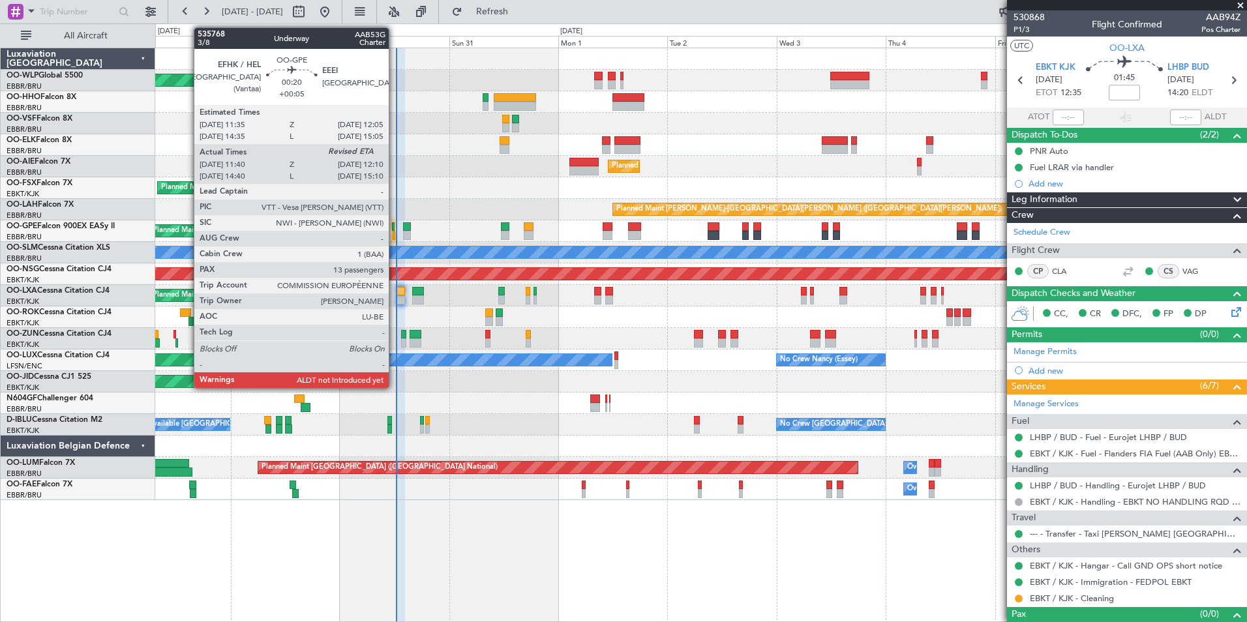
click at [394, 234] on div at bounding box center [394, 235] width 3 height 9
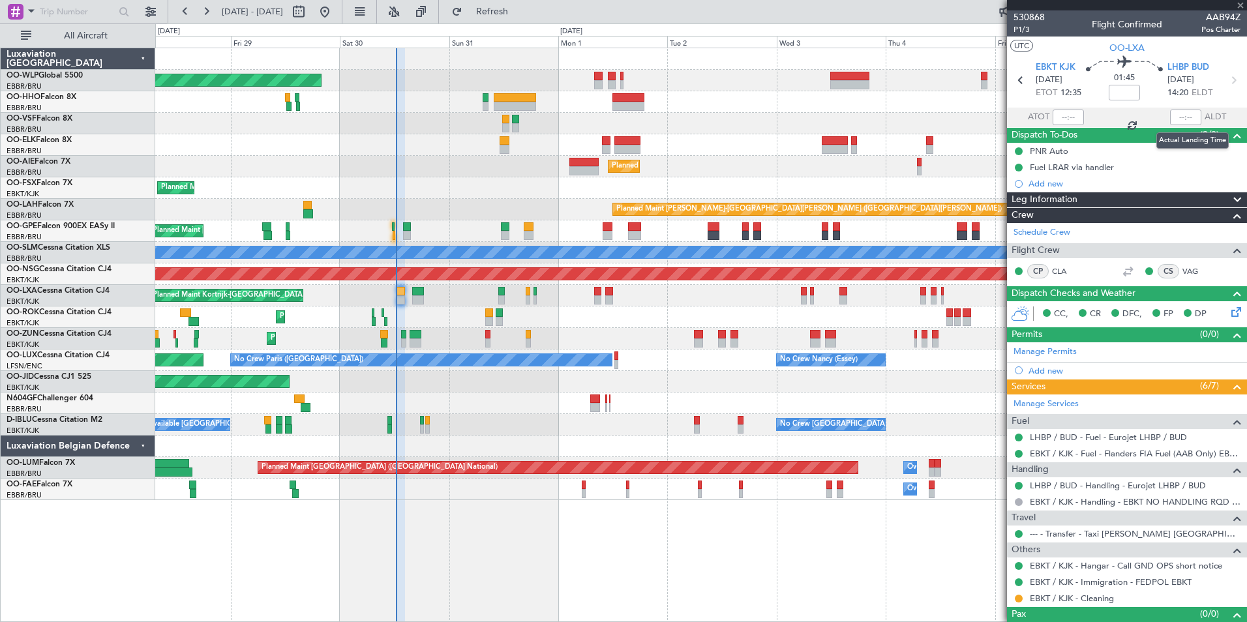
type input "+00:05"
type input "11:45"
type input "13"
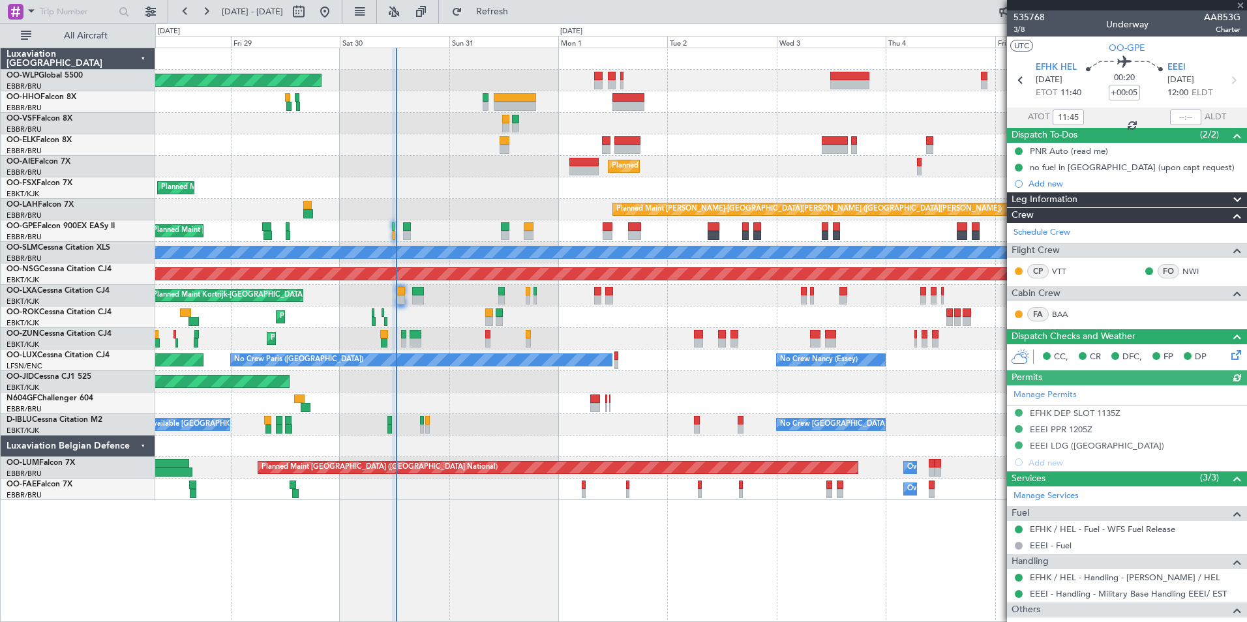
click at [1174, 118] on div at bounding box center [1185, 118] width 31 height 16
click at [1172, 117] on div at bounding box center [1185, 118] width 31 height 16
click at [1171, 116] on input "text" at bounding box center [1185, 118] width 31 height 16
click at [761, 137] on div "Planned Maint Kortrijk-[GEOGRAPHIC_DATA]" at bounding box center [700, 145] width 1091 height 22
type input "12:11"
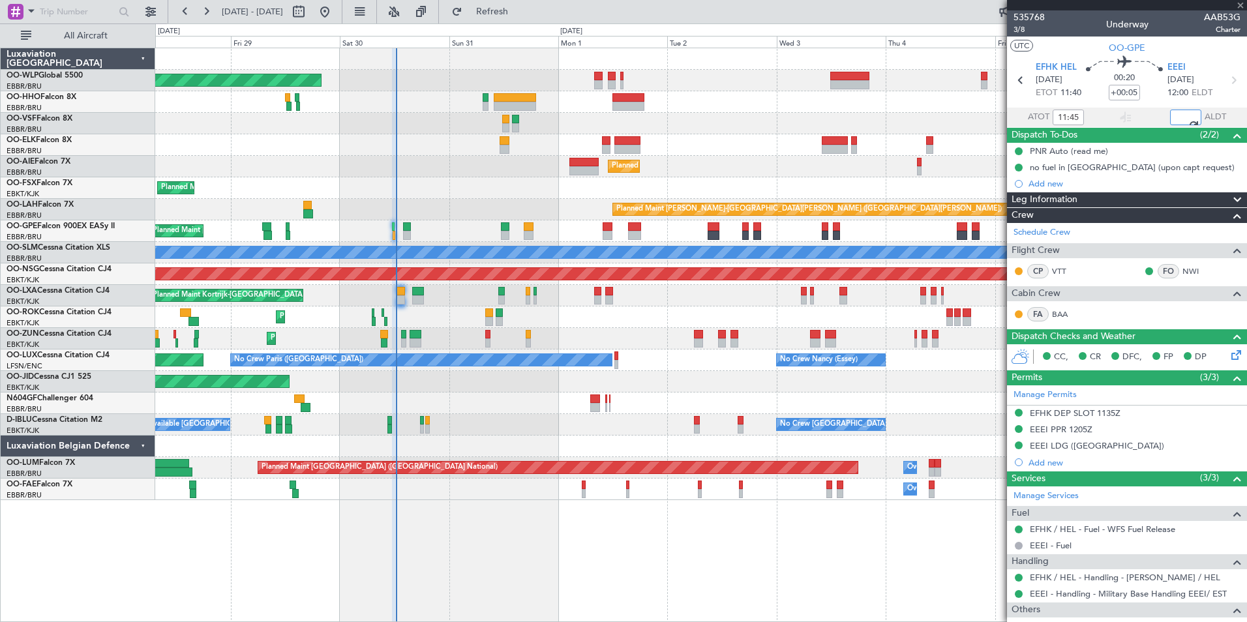
click at [760, 151] on div "Planned Maint Kortrijk-[GEOGRAPHIC_DATA]" at bounding box center [700, 145] width 1091 height 22
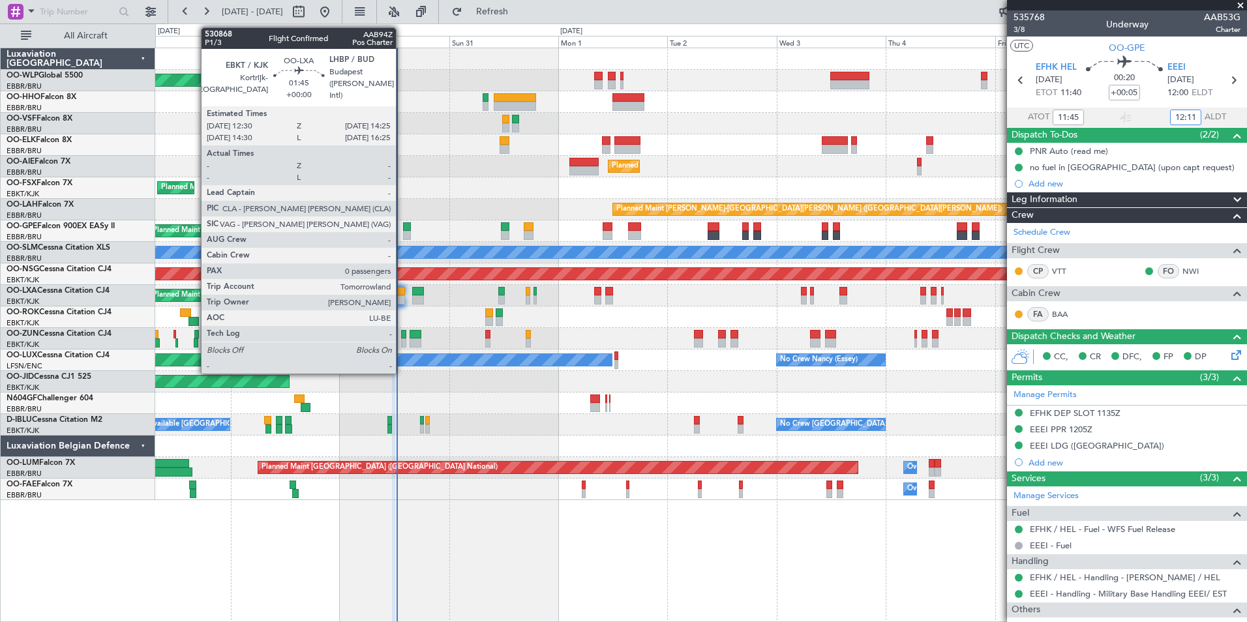
click at [402, 294] on div at bounding box center [401, 291] width 9 height 9
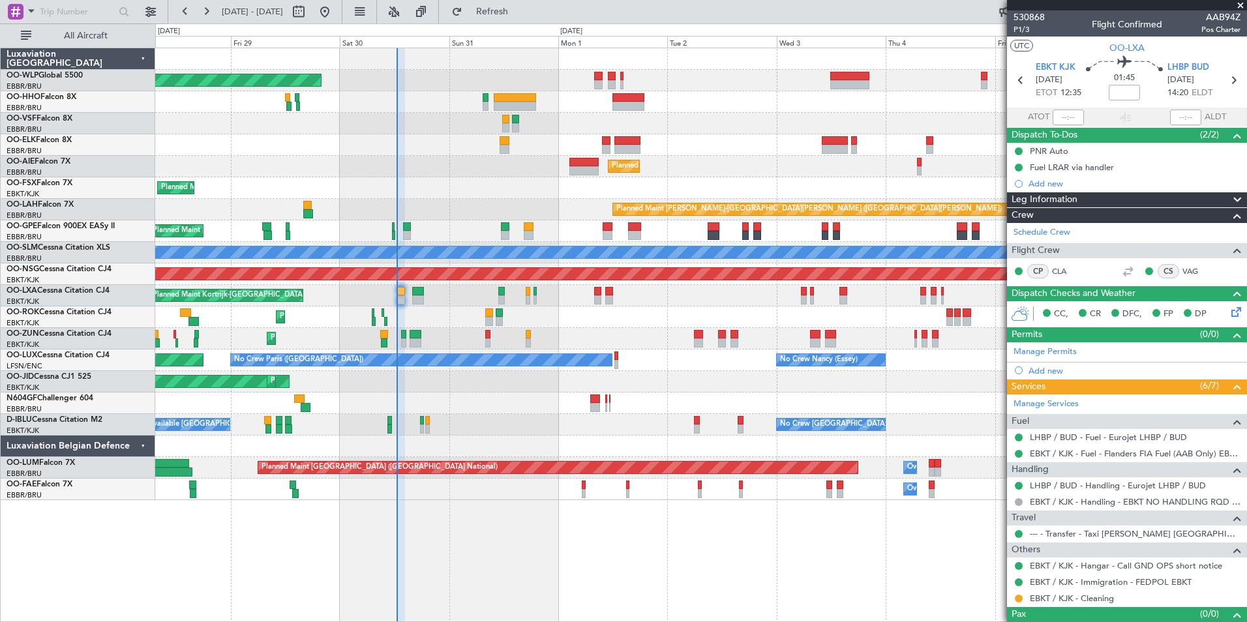
click at [693, 423] on div "No Crew Brussels (Brussels National) A/C Unavailable Kortrijk-Wevelgem No Crew …" at bounding box center [700, 425] width 1091 height 22
click at [696, 423] on div at bounding box center [697, 420] width 6 height 9
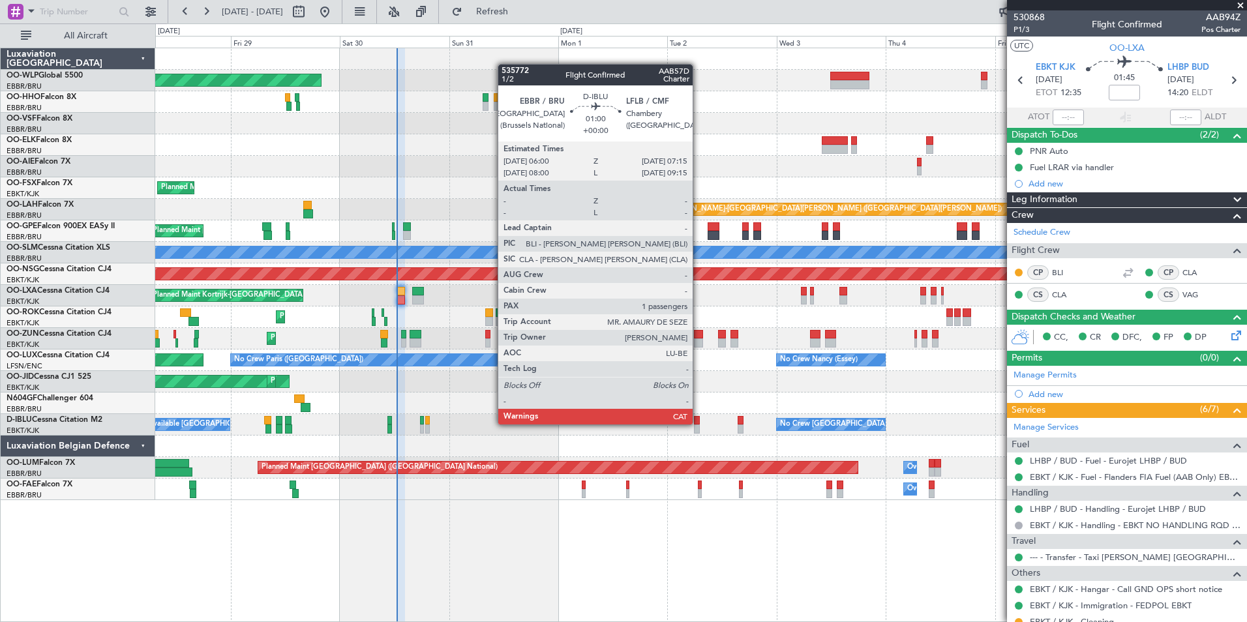
click at [699, 425] on div at bounding box center [697, 429] width 6 height 9
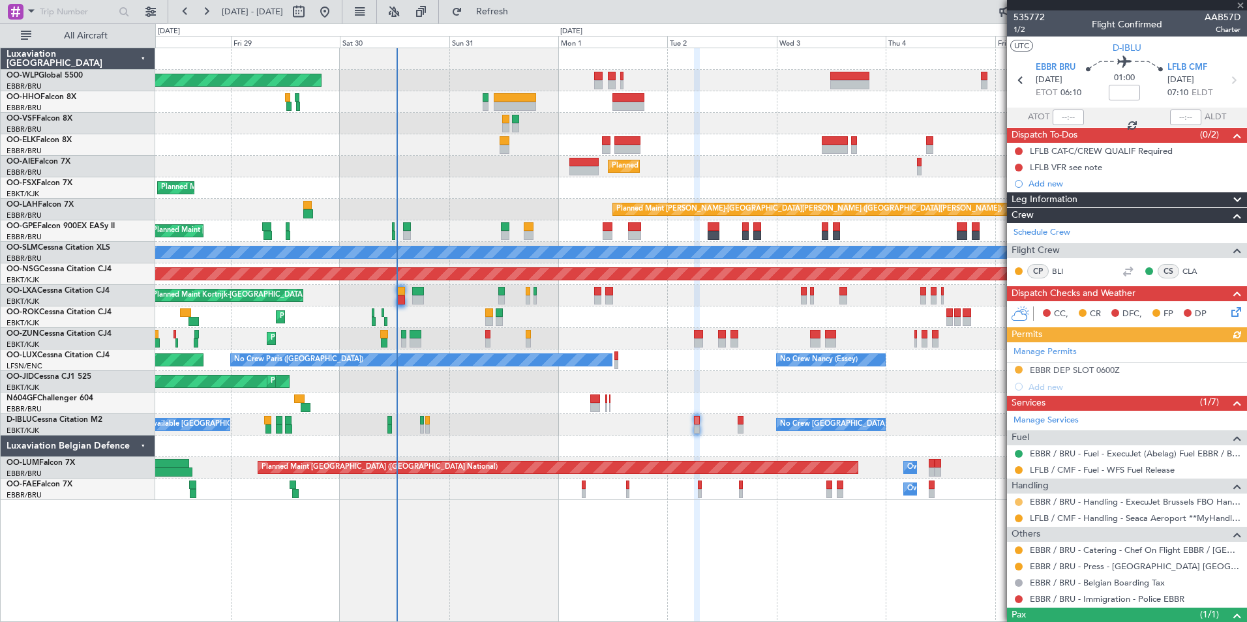
click at [1018, 502] on button at bounding box center [1019, 502] width 8 height 8
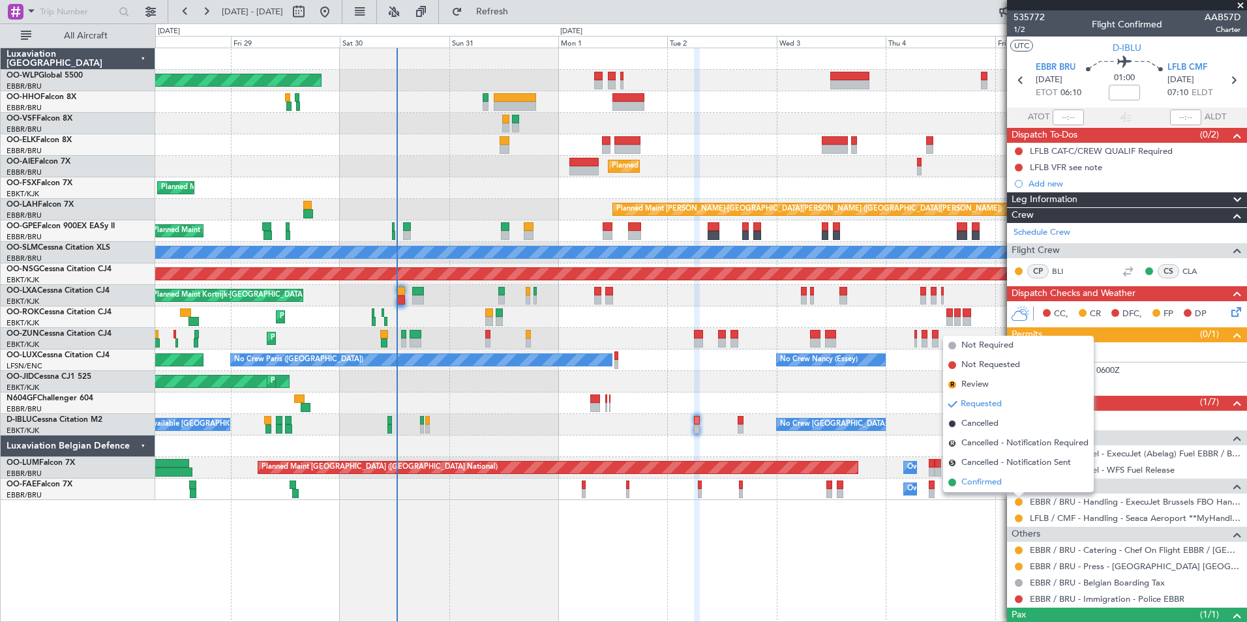
click at [984, 485] on span "Confirmed" at bounding box center [982, 482] width 40 height 13
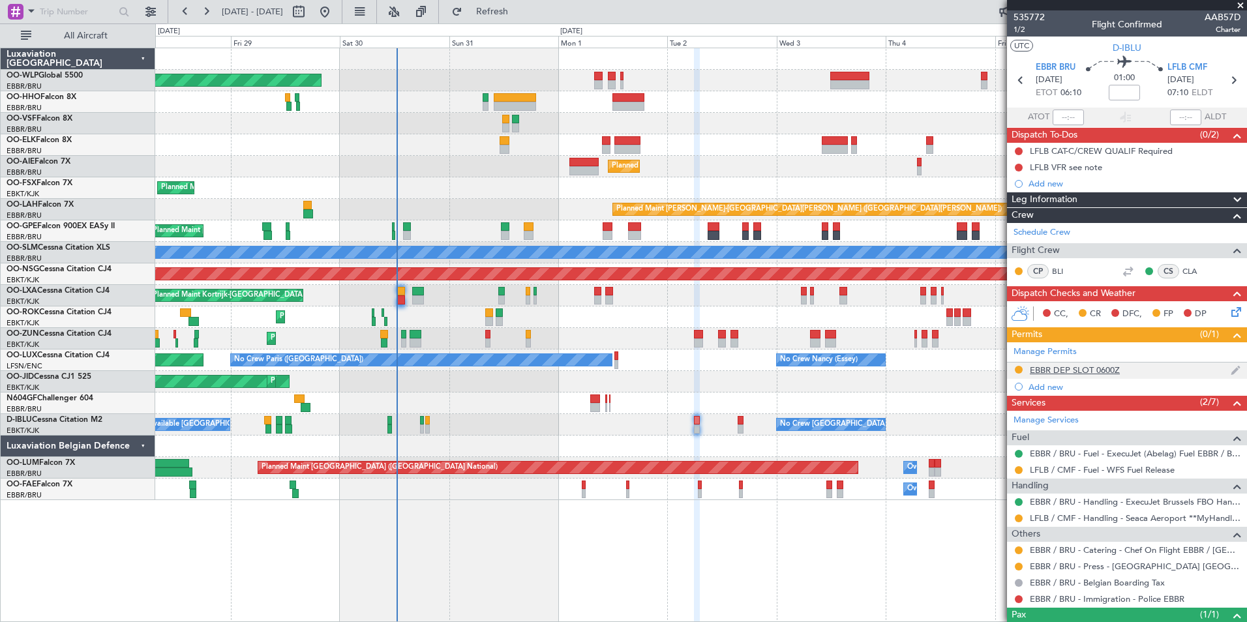
click at [1039, 367] on div "EBBR DEP SLOT 0600Z" at bounding box center [1075, 370] width 90 height 11
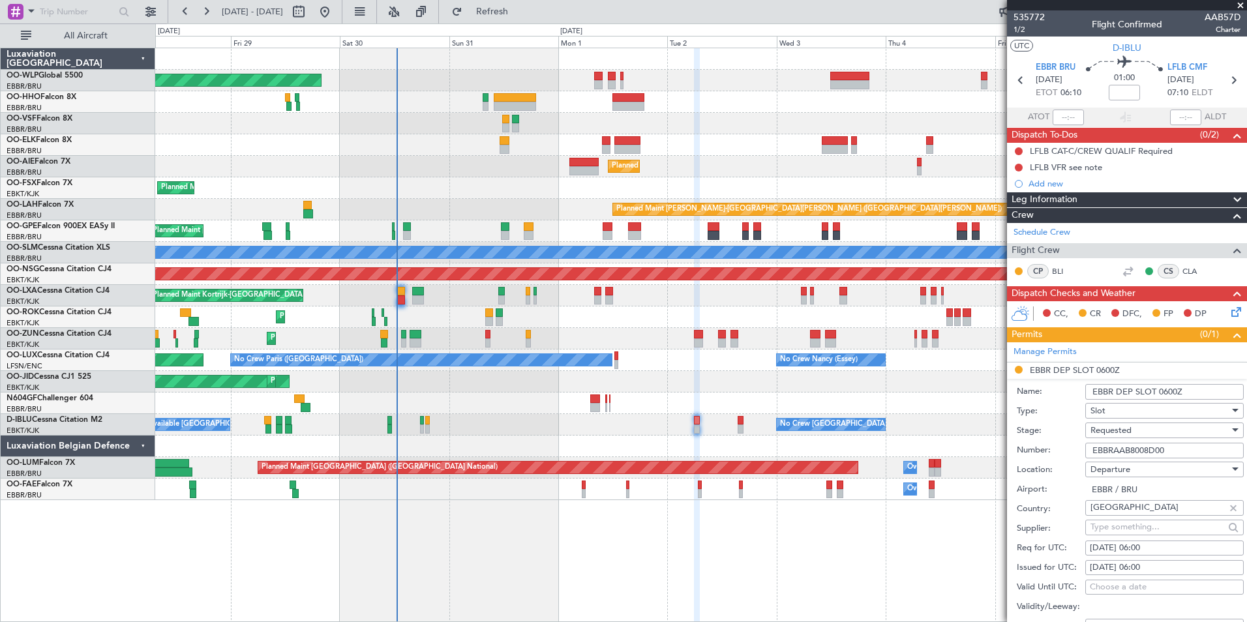
click at [1101, 431] on span "Requested" at bounding box center [1111, 431] width 41 height 12
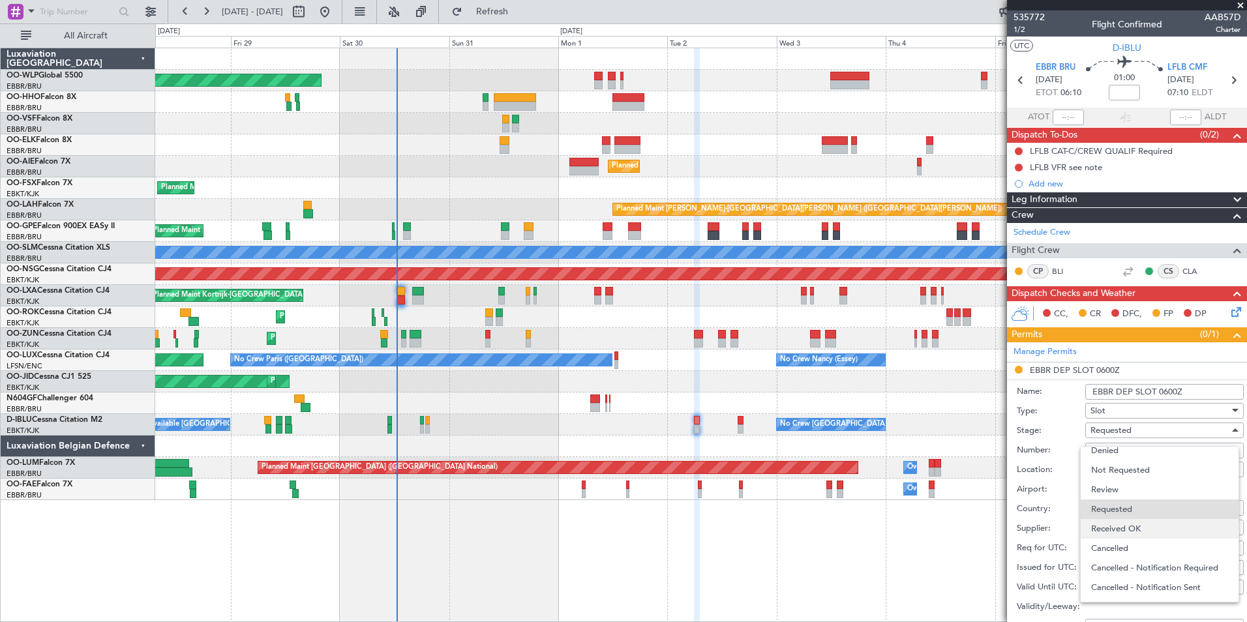
click at [1120, 528] on span "Received OK" at bounding box center [1159, 529] width 137 height 20
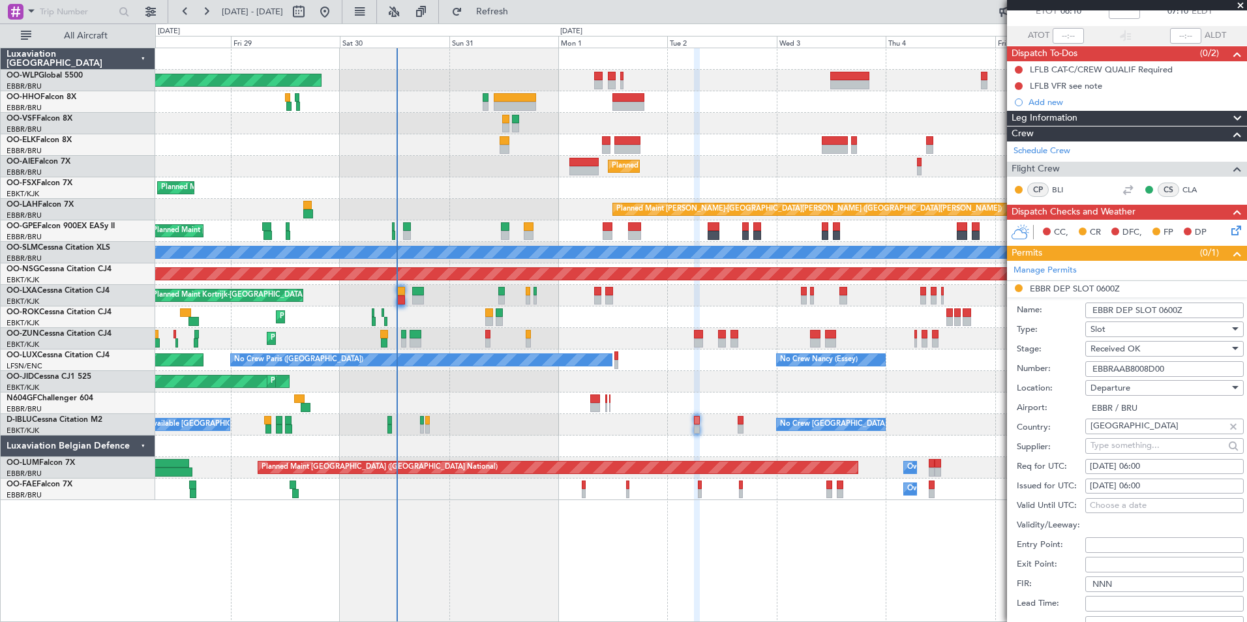
scroll to position [261, 0]
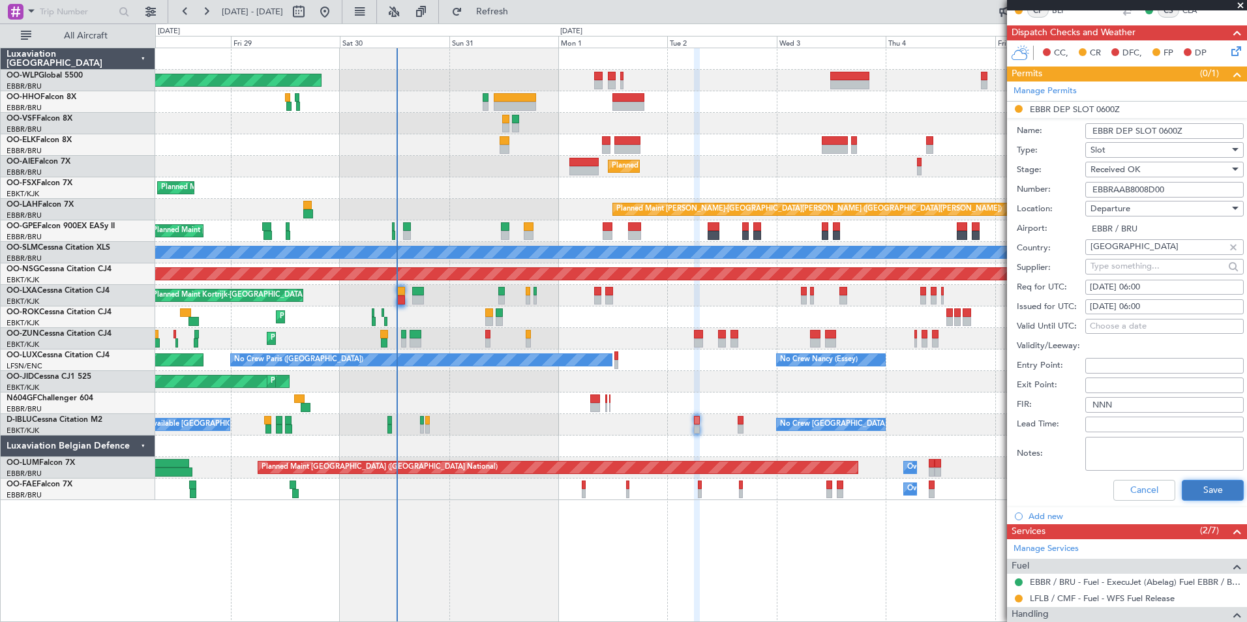
click at [1198, 480] on button "Save" at bounding box center [1213, 490] width 62 height 21
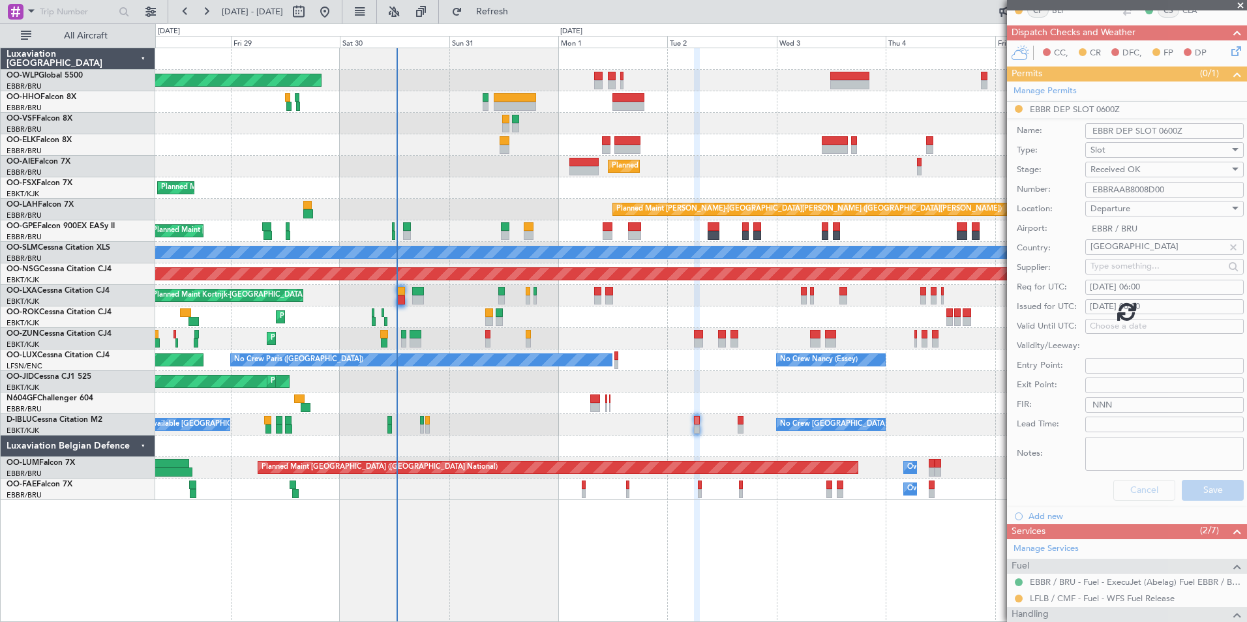
scroll to position [51, 0]
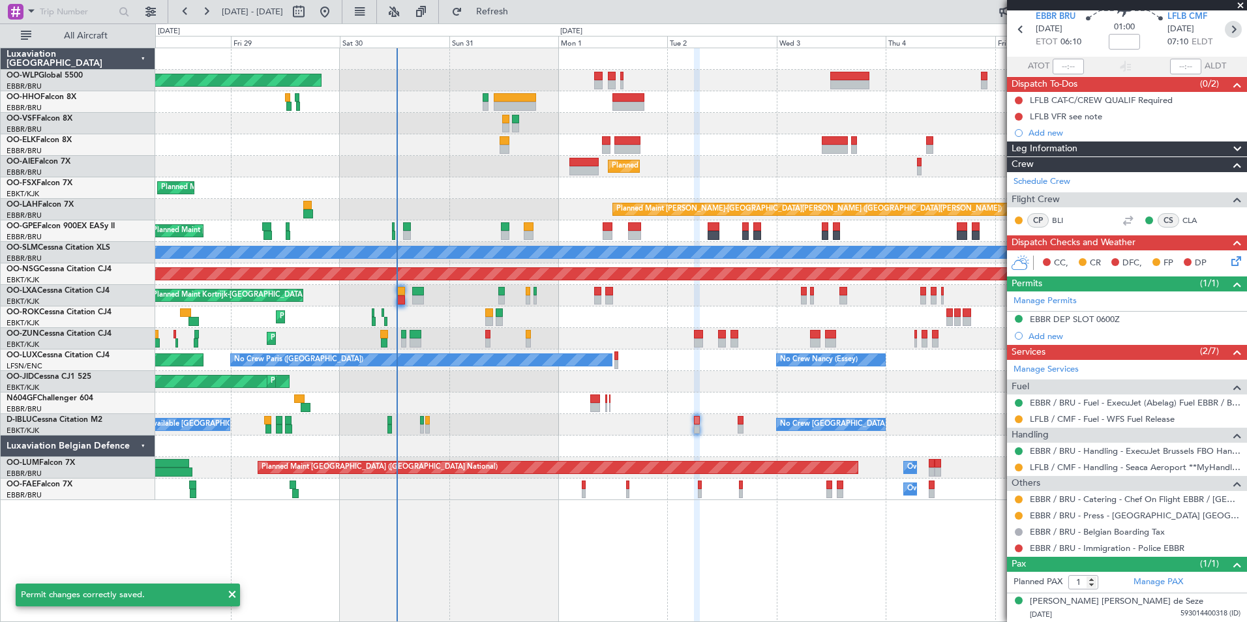
click at [1225, 26] on icon at bounding box center [1233, 29] width 17 height 17
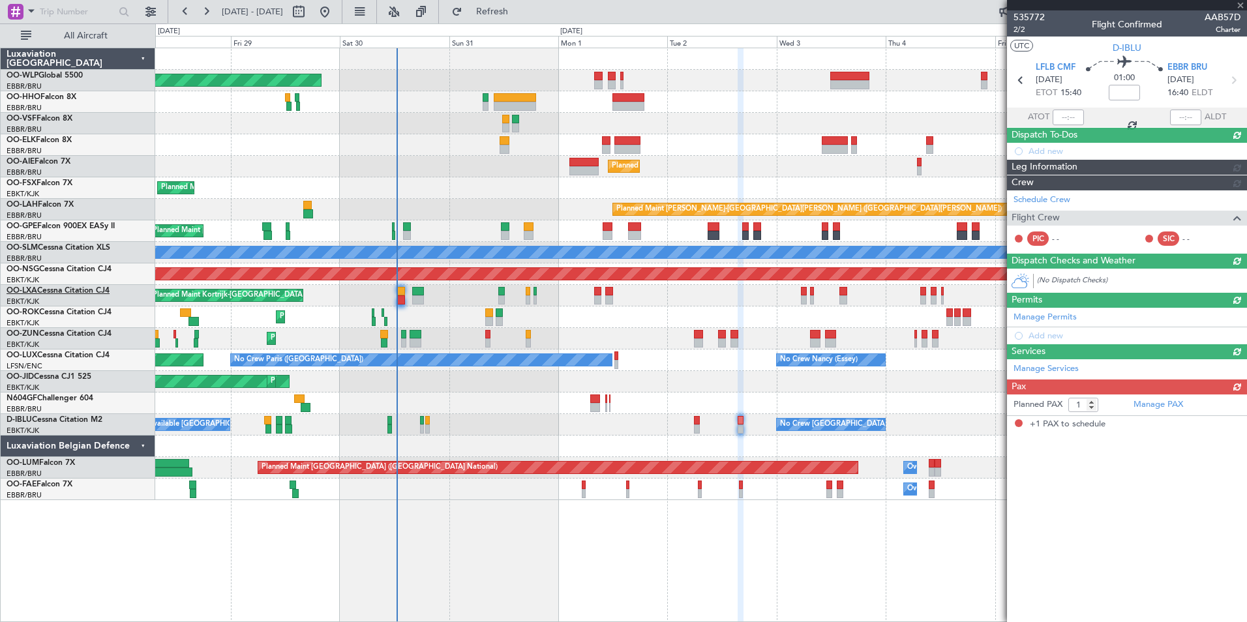
scroll to position [0, 0]
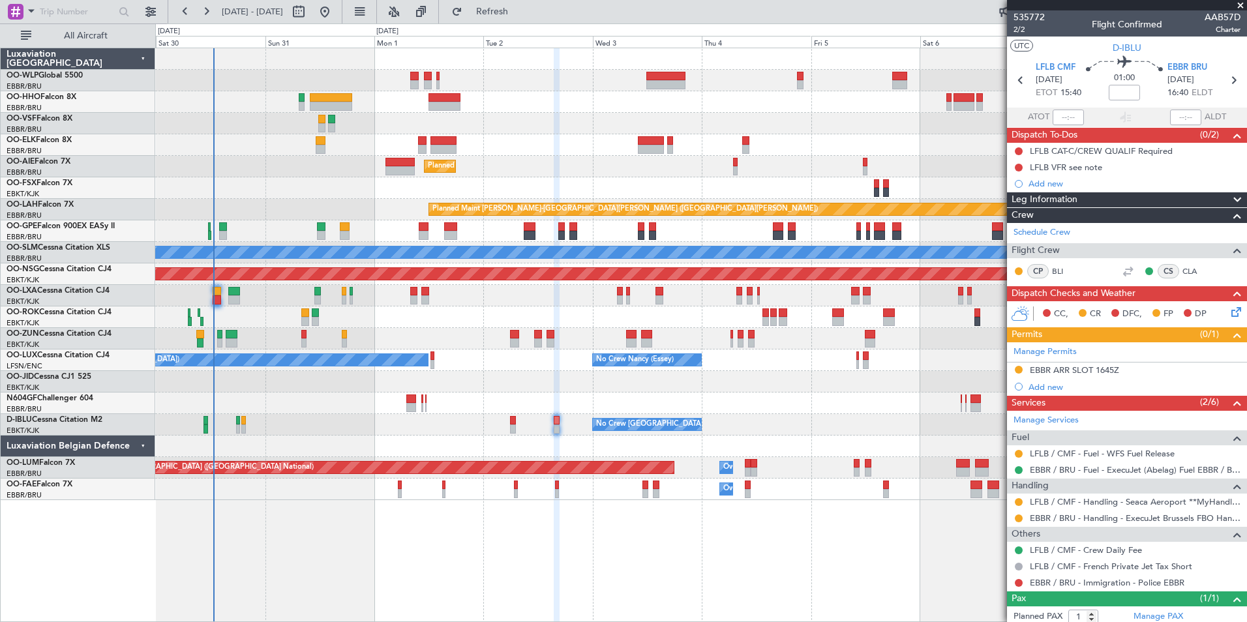
click at [650, 181] on div "Planned Maint Kortrijk-Wevelgem Planned Maint Kortrijk-Wevelgem" at bounding box center [700, 188] width 1091 height 22
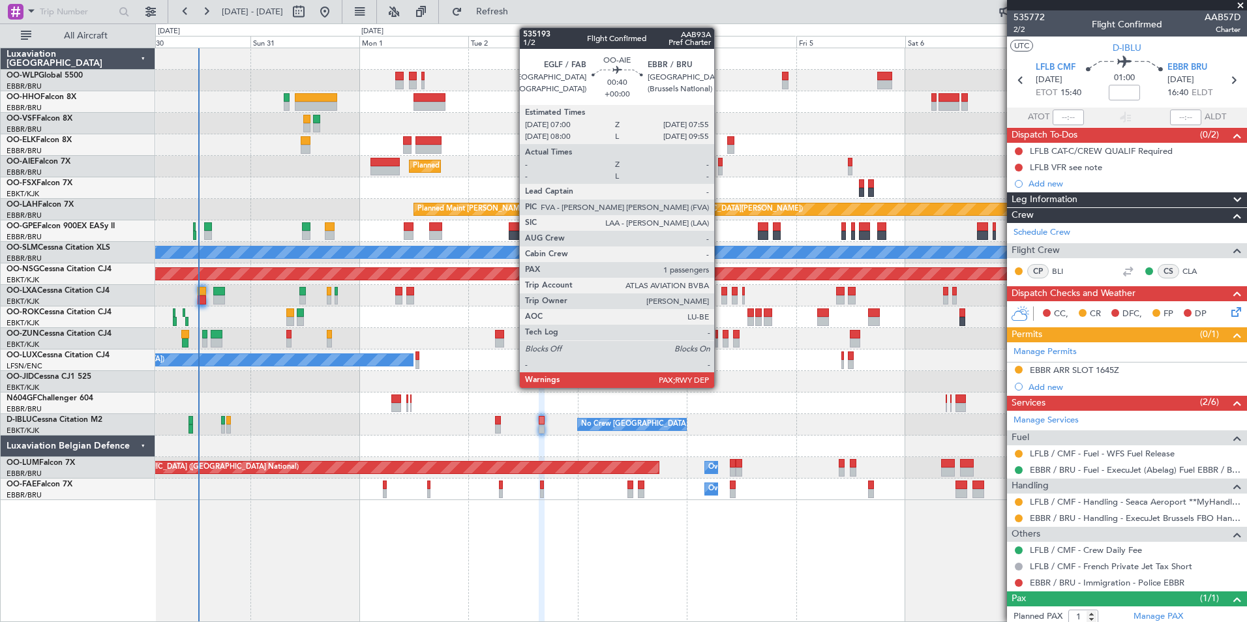
click at [720, 163] on div at bounding box center [720, 162] width 5 height 9
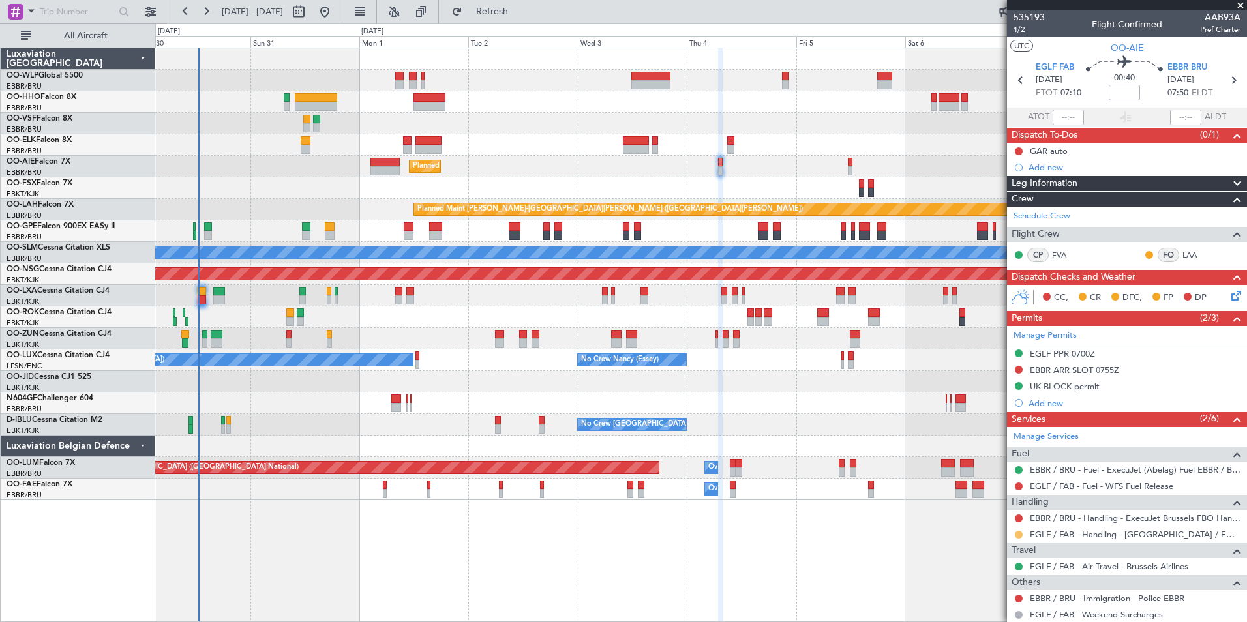
click at [1020, 533] on button at bounding box center [1019, 535] width 8 height 8
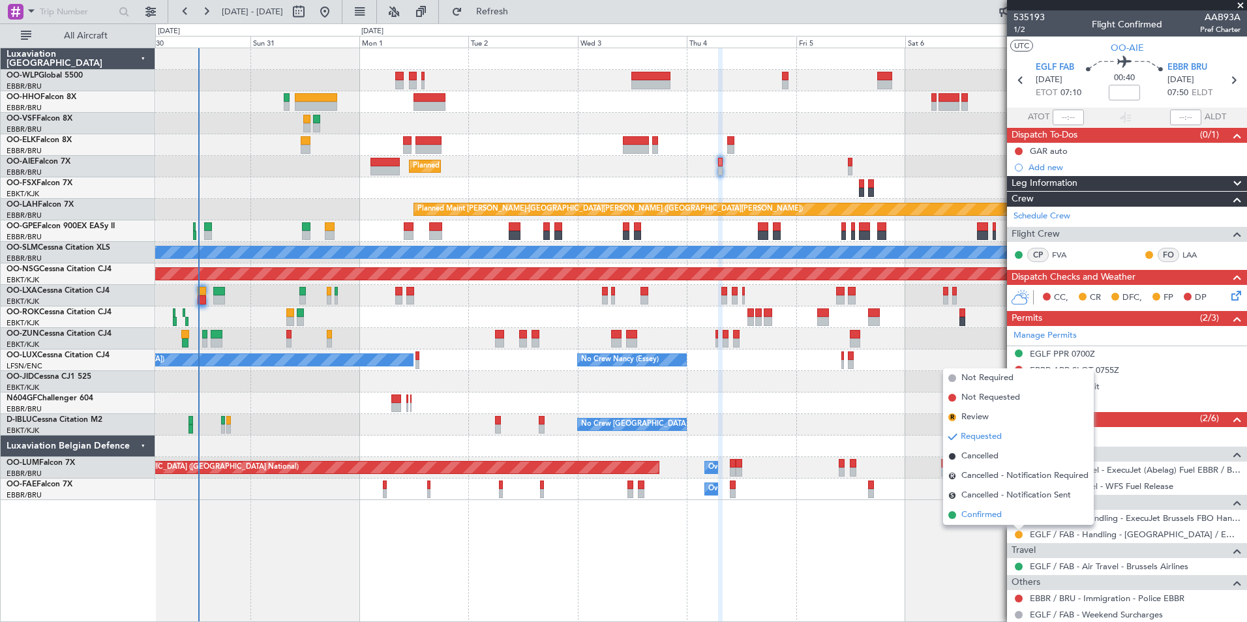
click at [997, 513] on span "Confirmed" at bounding box center [982, 515] width 40 height 13
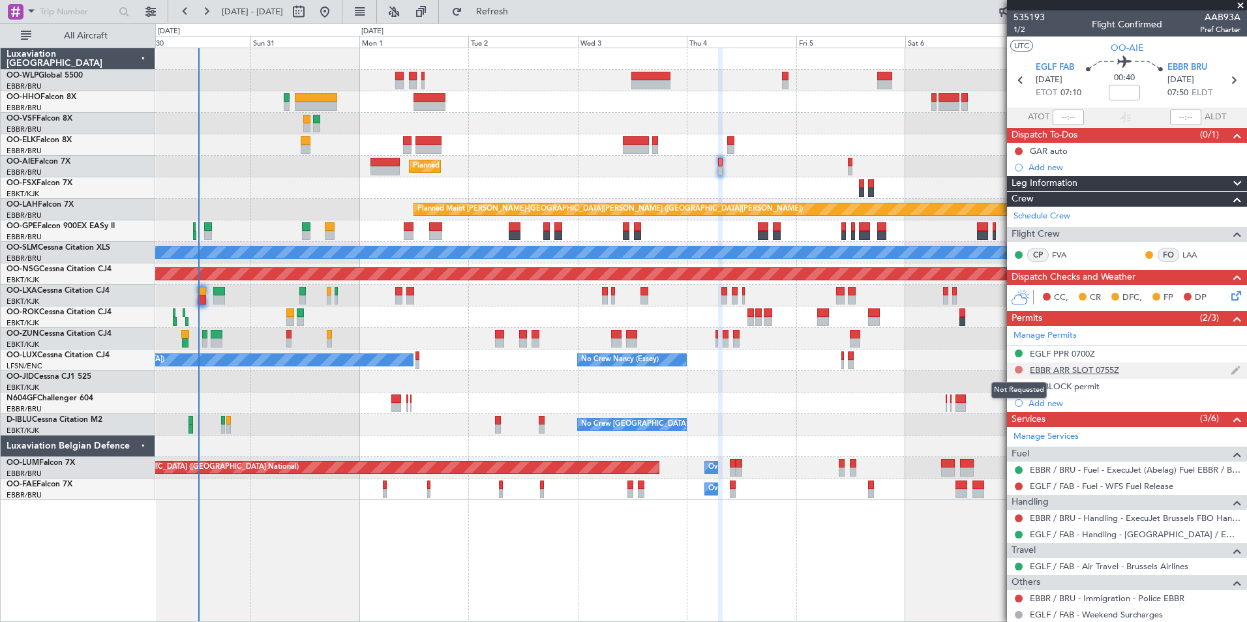
click at [1017, 368] on button at bounding box center [1019, 370] width 8 height 8
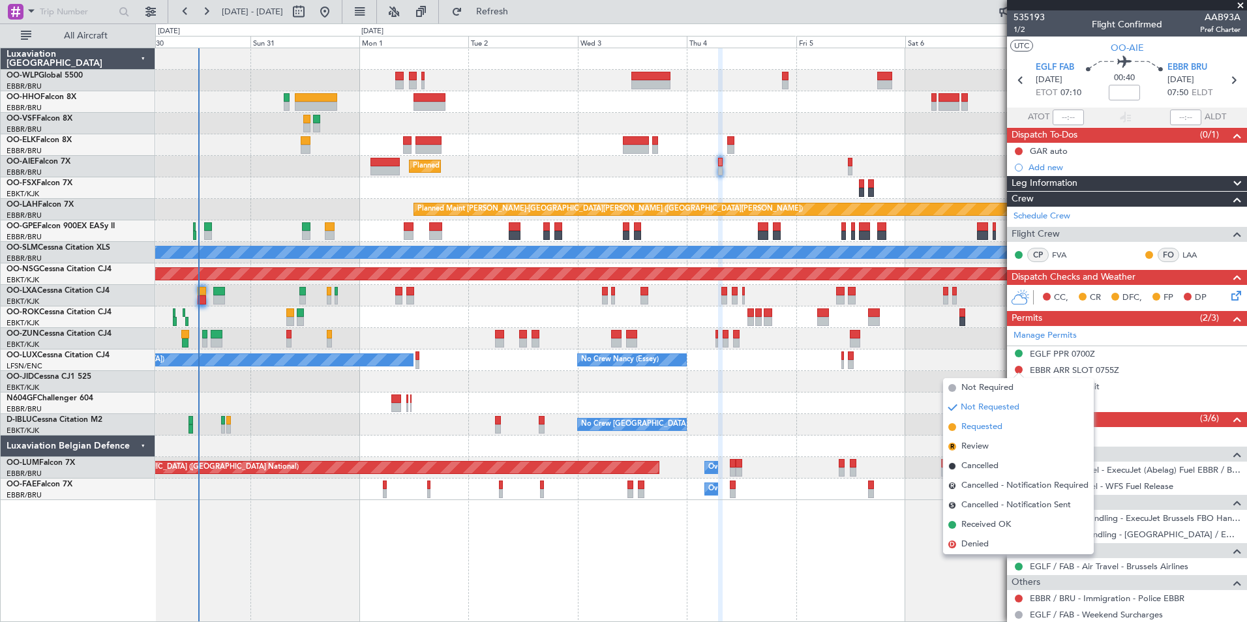
click at [1001, 426] on span "Requested" at bounding box center [982, 427] width 41 height 13
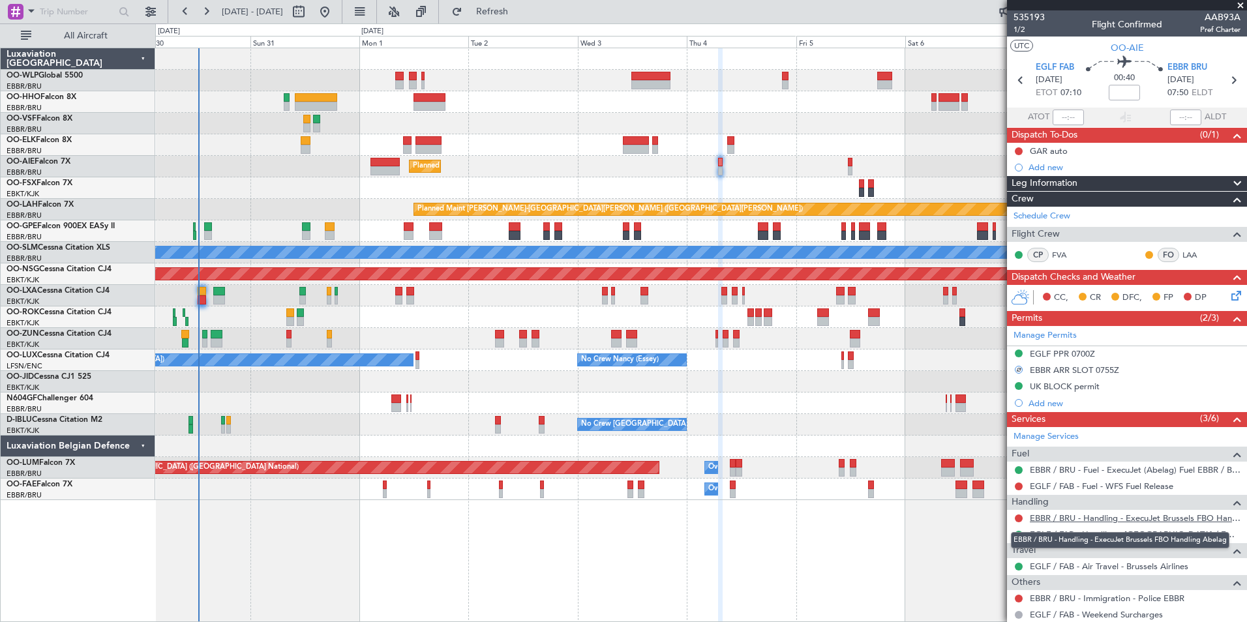
click at [1036, 513] on link "EBBR / BRU - Handling - ExecuJet Brussels FBO Handling Abelag" at bounding box center [1135, 518] width 211 height 11
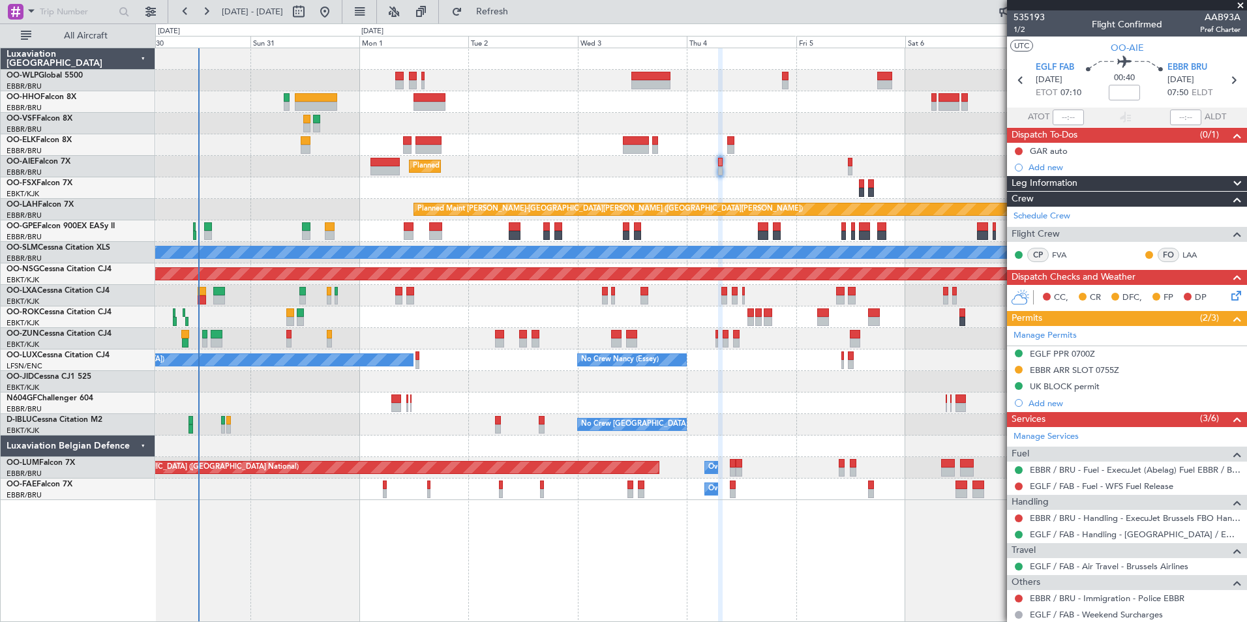
click at [1228, 89] on section "EGLF FAB 04/09/2025 ETOT 07:10 00:40 EBBR BRU 04/09/2025 07:50 ELDT" at bounding box center [1127, 82] width 240 height 52
click at [1225, 84] on icon at bounding box center [1233, 80] width 17 height 17
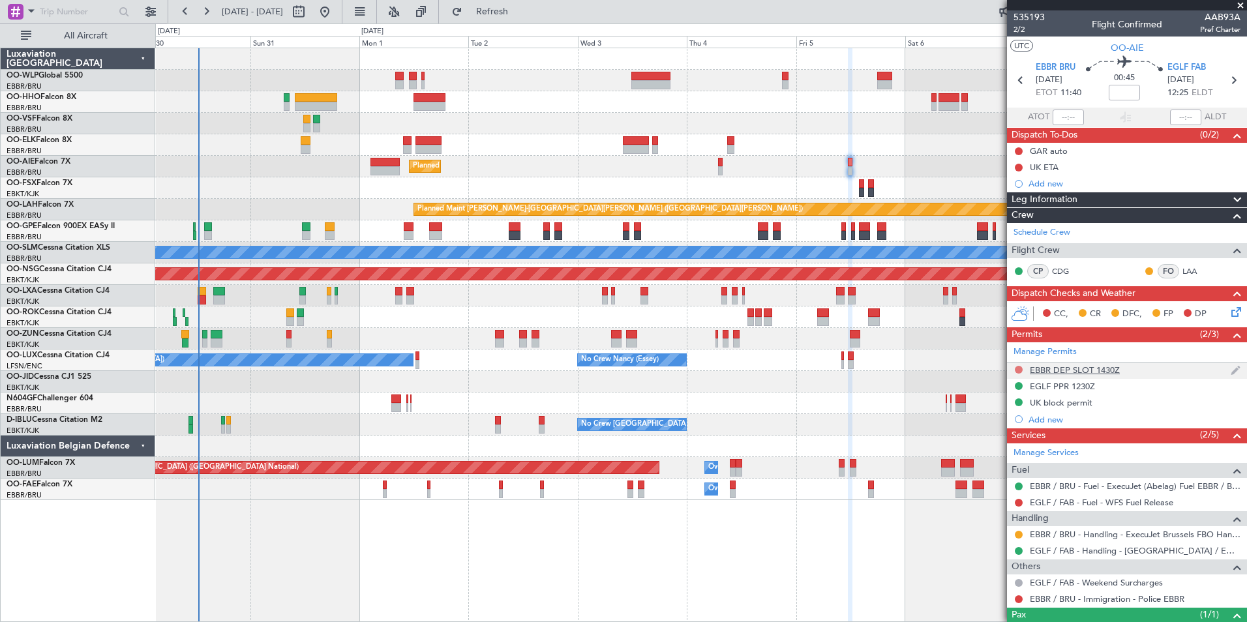
click at [1019, 367] on button at bounding box center [1019, 370] width 8 height 8
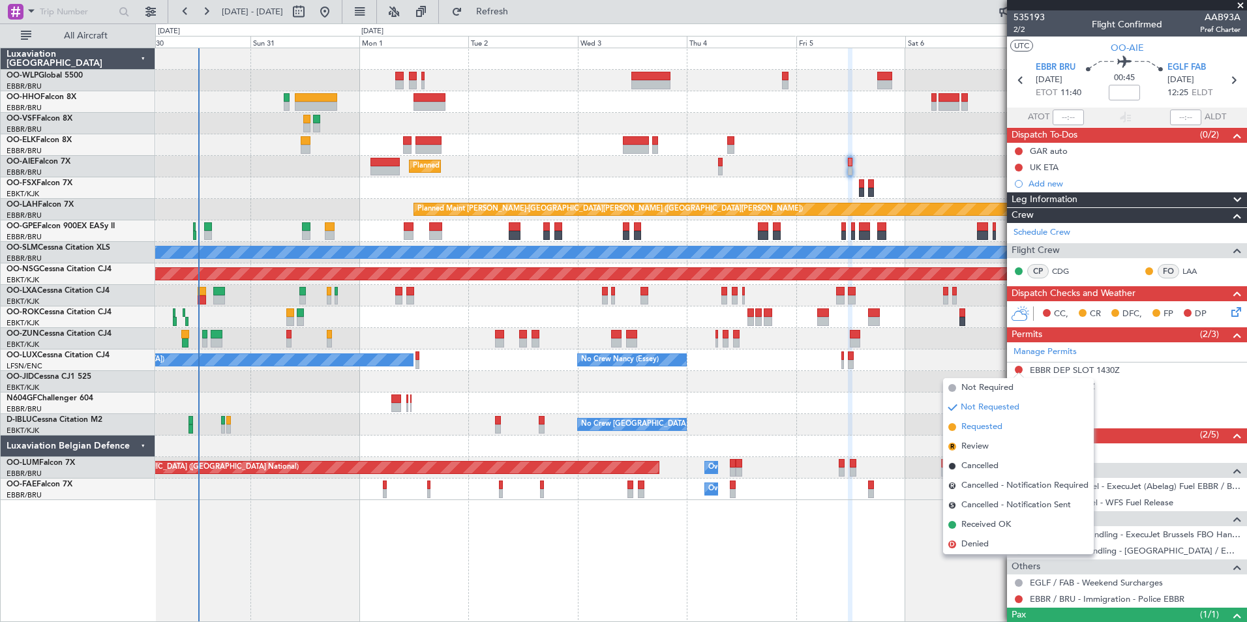
click at [977, 430] on span "Requested" at bounding box center [982, 427] width 41 height 13
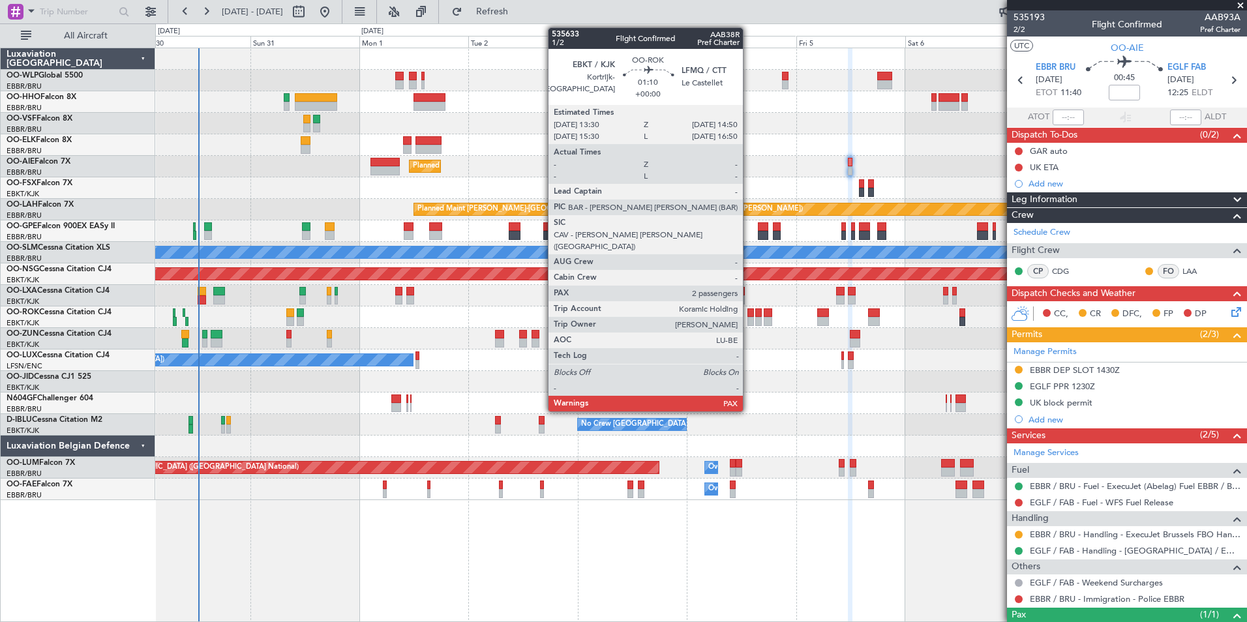
click at [749, 320] on div at bounding box center [751, 321] width 7 height 9
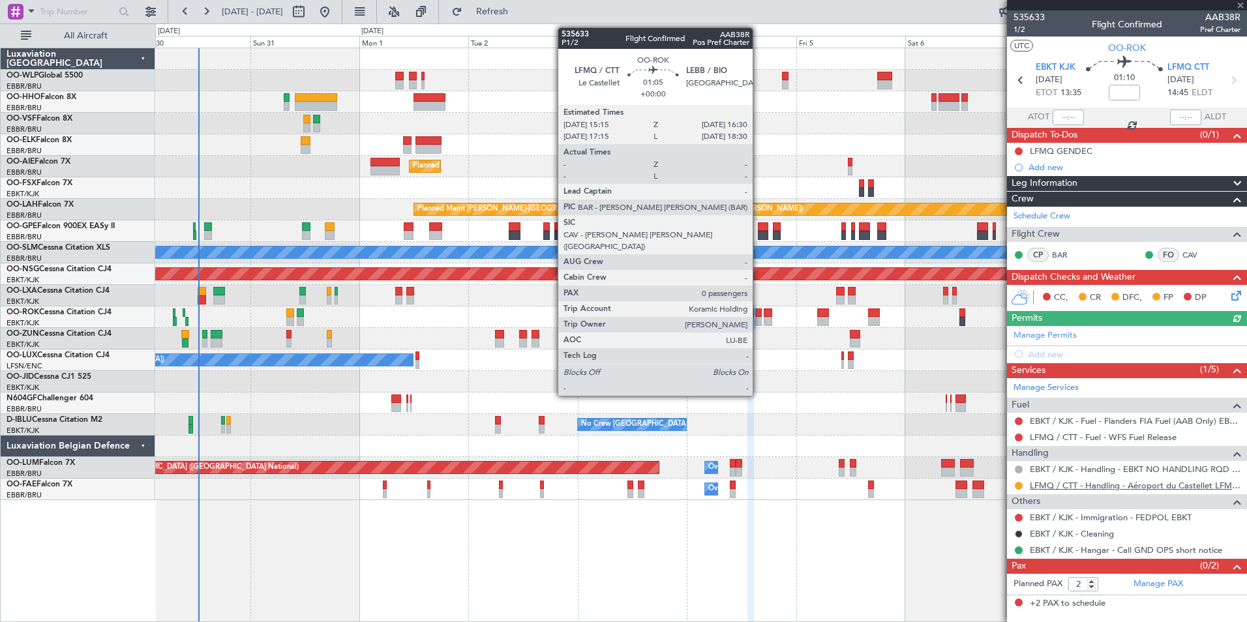
click at [1068, 483] on link "LFMQ / CTT - Handling - Aéroport du Castellet LFMQ/ CTT***MYHANDLING***" at bounding box center [1135, 485] width 211 height 11
click at [761, 313] on div at bounding box center [758, 313] width 6 height 9
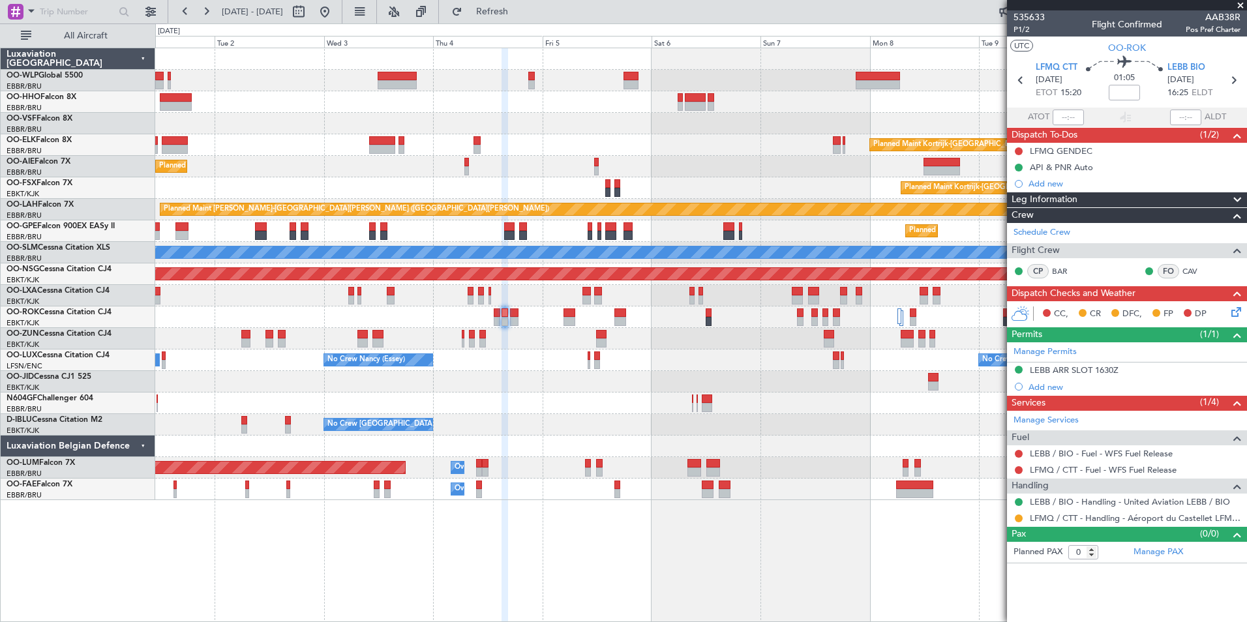
click at [579, 140] on div "Planned Maint Kortrijk-[GEOGRAPHIC_DATA]" at bounding box center [700, 145] width 1091 height 22
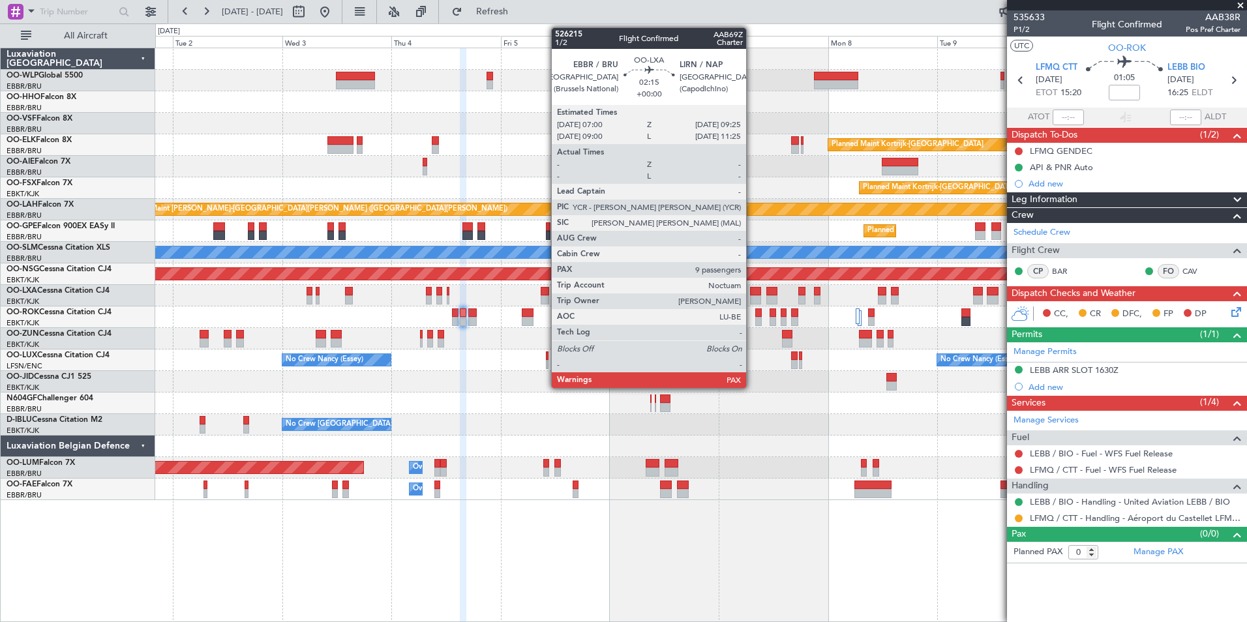
click at [752, 296] on div at bounding box center [755, 300] width 11 height 9
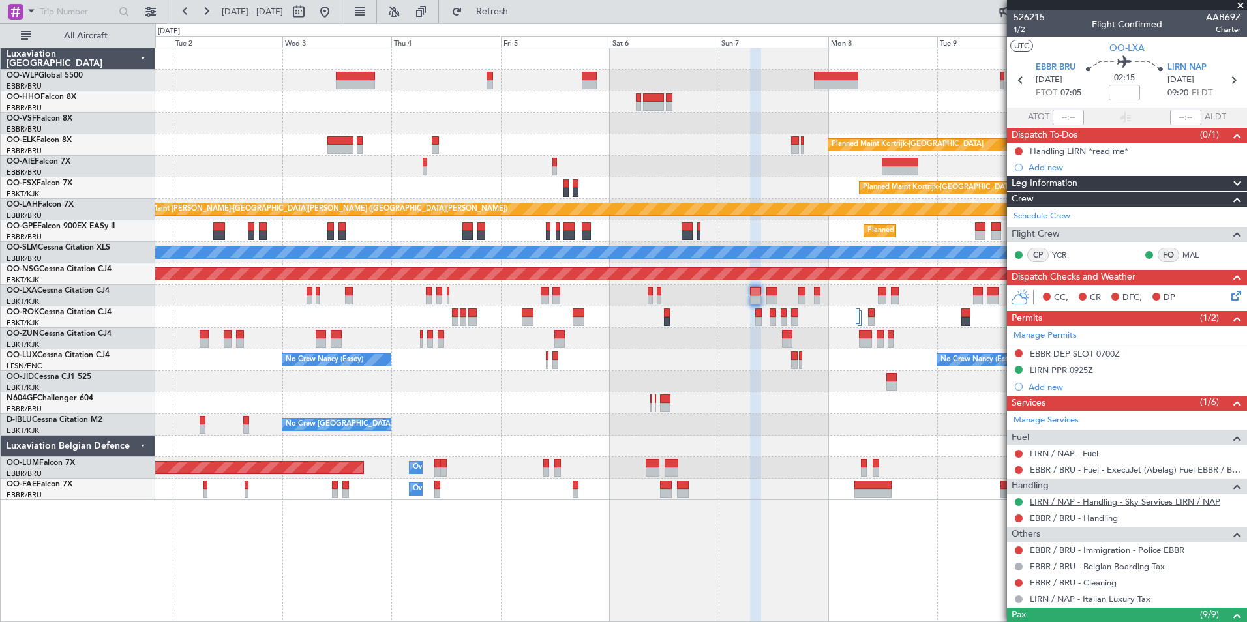
click at [1058, 502] on link "LIRN / NAP - Handling - Sky Services LIRN / NAP" at bounding box center [1125, 501] width 191 height 11
click at [1060, 519] on link "EBBR / BRU - Handling" at bounding box center [1074, 518] width 88 height 11
click at [1061, 451] on link "LIRN / NAP - Fuel" at bounding box center [1064, 453] width 69 height 11
click at [1018, 470] on button at bounding box center [1019, 470] width 8 height 8
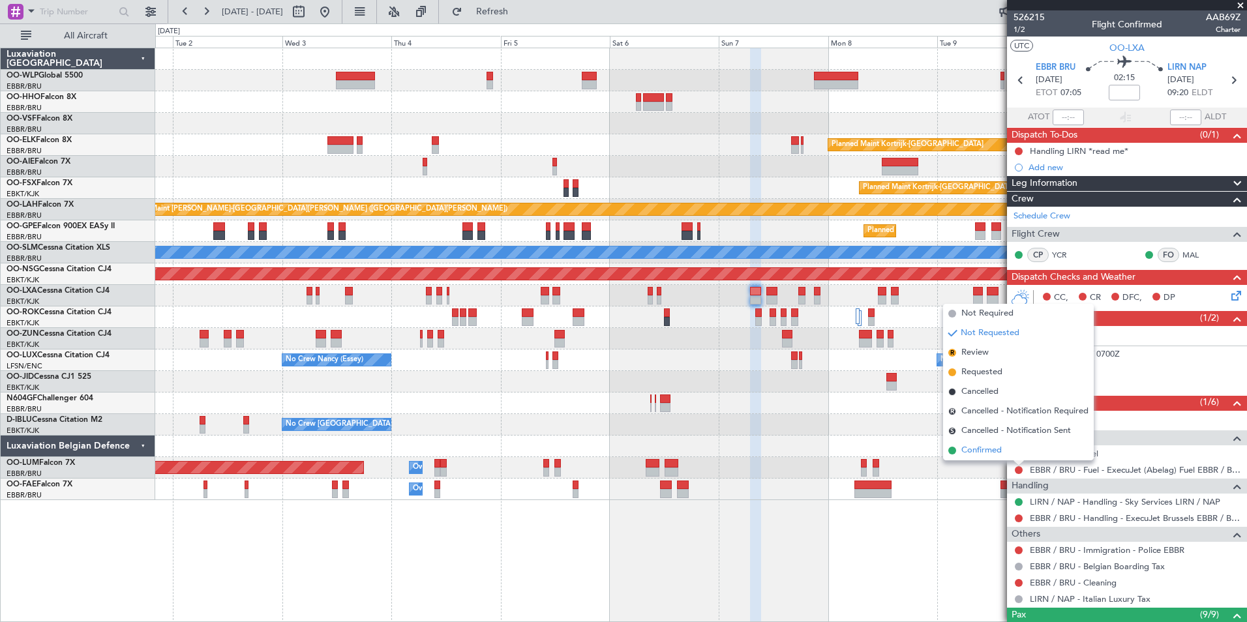
click at [988, 448] on span "Confirmed" at bounding box center [982, 450] width 40 height 13
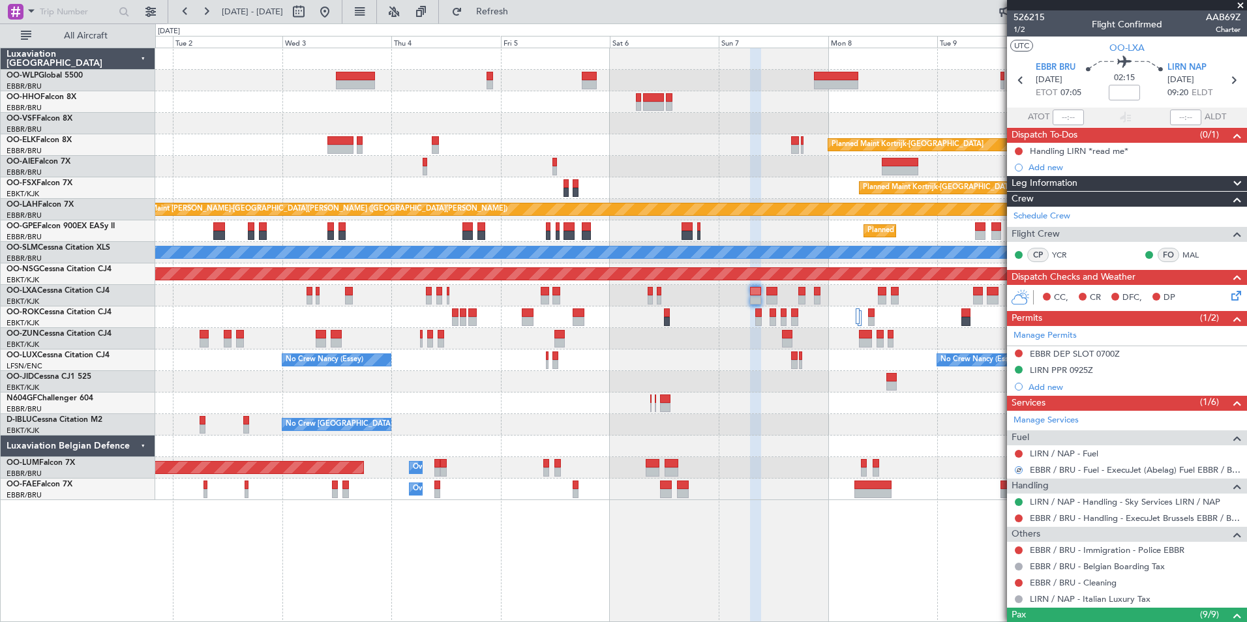
click at [1229, 299] on icon at bounding box center [1234, 293] width 10 height 10
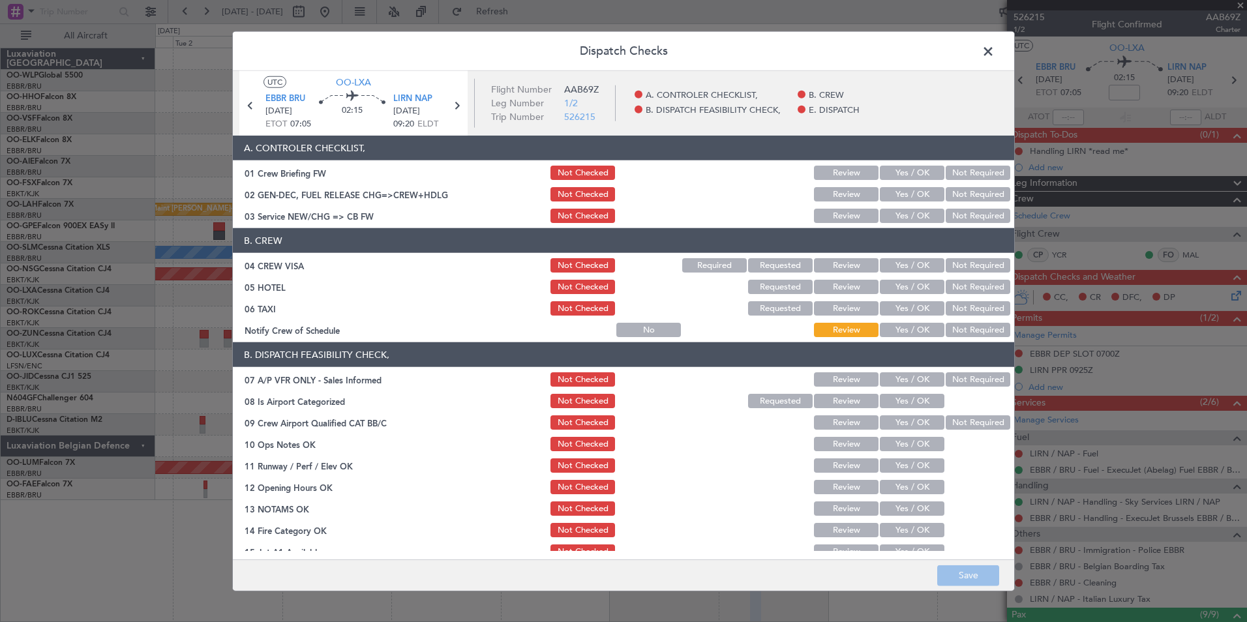
click at [902, 204] on section "A. CONTROLER CHECKLIST, 01 Crew Briefing FW Not Checked Review Yes / OK Not Req…" at bounding box center [624, 180] width 782 height 89
click at [904, 209] on button "Yes / OK" at bounding box center [912, 216] width 65 height 14
click at [964, 275] on section "B. CREW 04 CREW VISA Not Checked Required Requested Review Yes / OK Not Require…" at bounding box center [624, 283] width 782 height 111
click at [961, 264] on button "Not Required" at bounding box center [978, 265] width 65 height 14
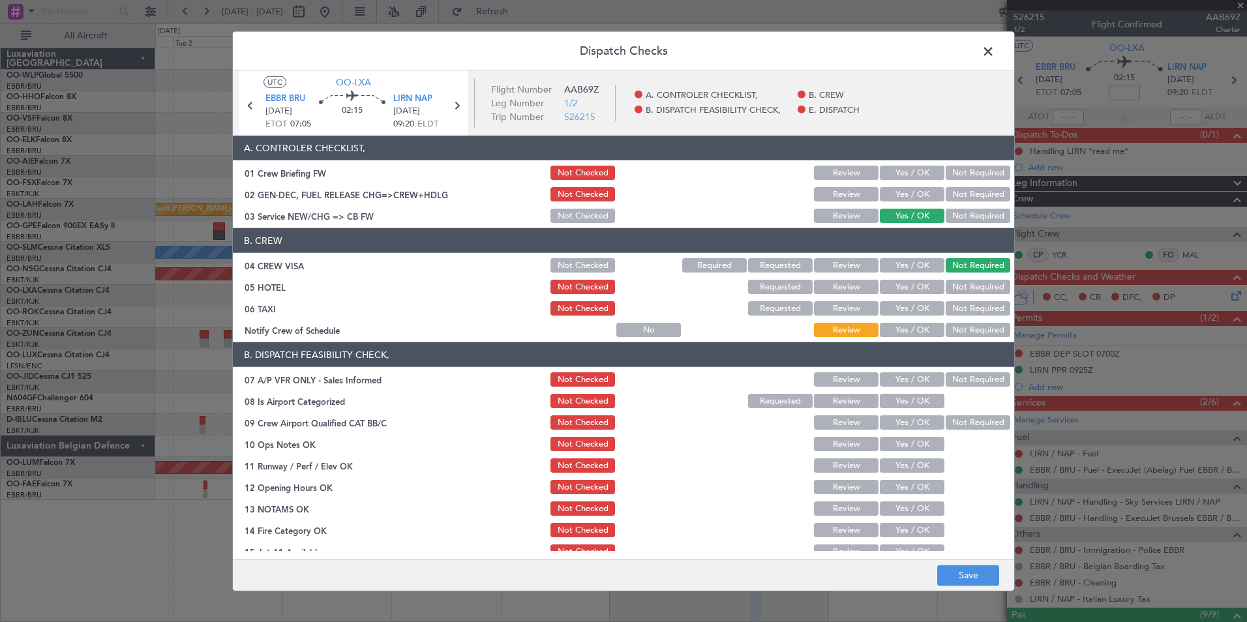
click at [956, 282] on button "Not Required" at bounding box center [978, 287] width 65 height 14
click at [949, 312] on button "Not Required" at bounding box center [978, 308] width 65 height 14
click at [912, 331] on button "Yes / OK" at bounding box center [912, 330] width 65 height 14
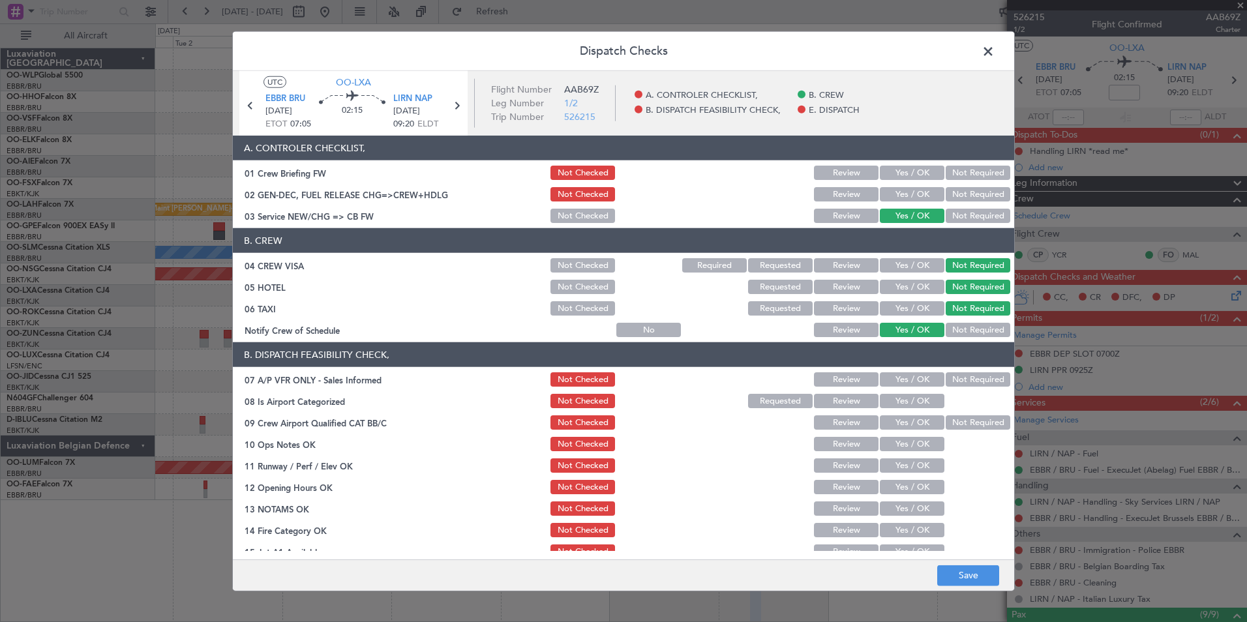
click at [946, 379] on button "Not Required" at bounding box center [978, 380] width 65 height 14
click at [912, 397] on button "Yes / OK" at bounding box center [912, 401] width 65 height 14
click at [905, 418] on button "Yes / OK" at bounding box center [912, 423] width 65 height 14
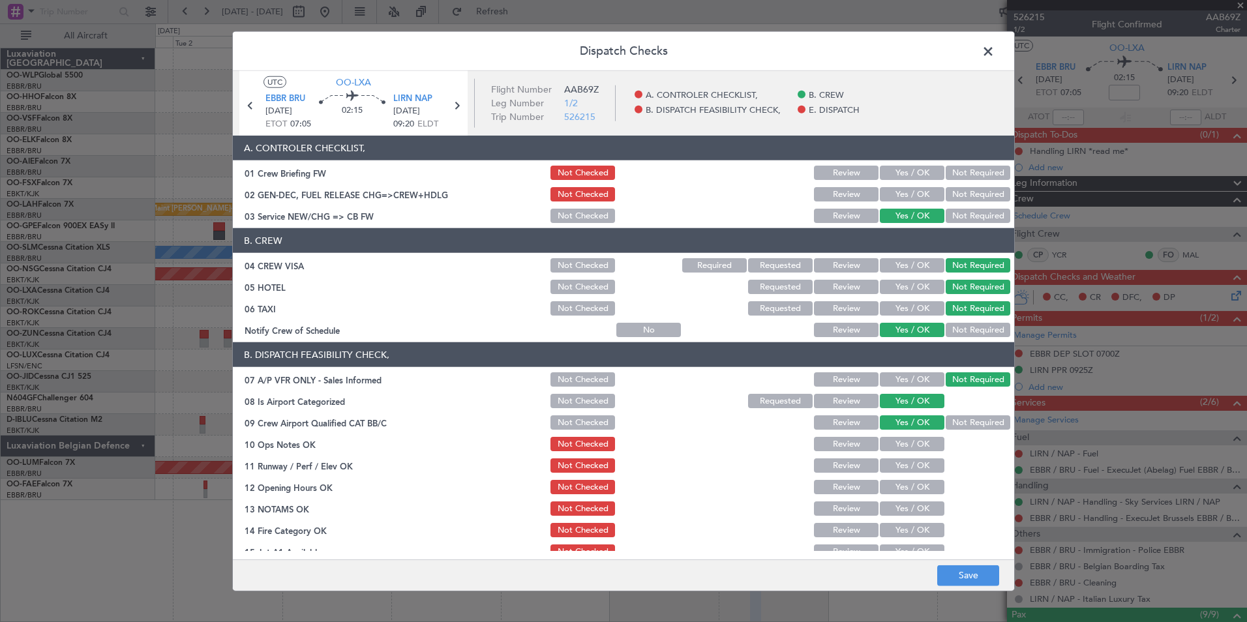
click at [904, 436] on div "Yes / OK" at bounding box center [911, 444] width 66 height 18
click at [901, 444] on button "Yes / OK" at bounding box center [912, 444] width 65 height 14
click at [899, 461] on button "Yes / OK" at bounding box center [912, 466] width 65 height 14
click at [894, 478] on section "B. DISPATCH FEASIBILITY CHECK, 07 A/P VFR ONLY - Sales Informed Not Checked Rev…" at bounding box center [624, 484] width 782 height 283
click at [891, 483] on button "Yes / OK" at bounding box center [912, 487] width 65 height 14
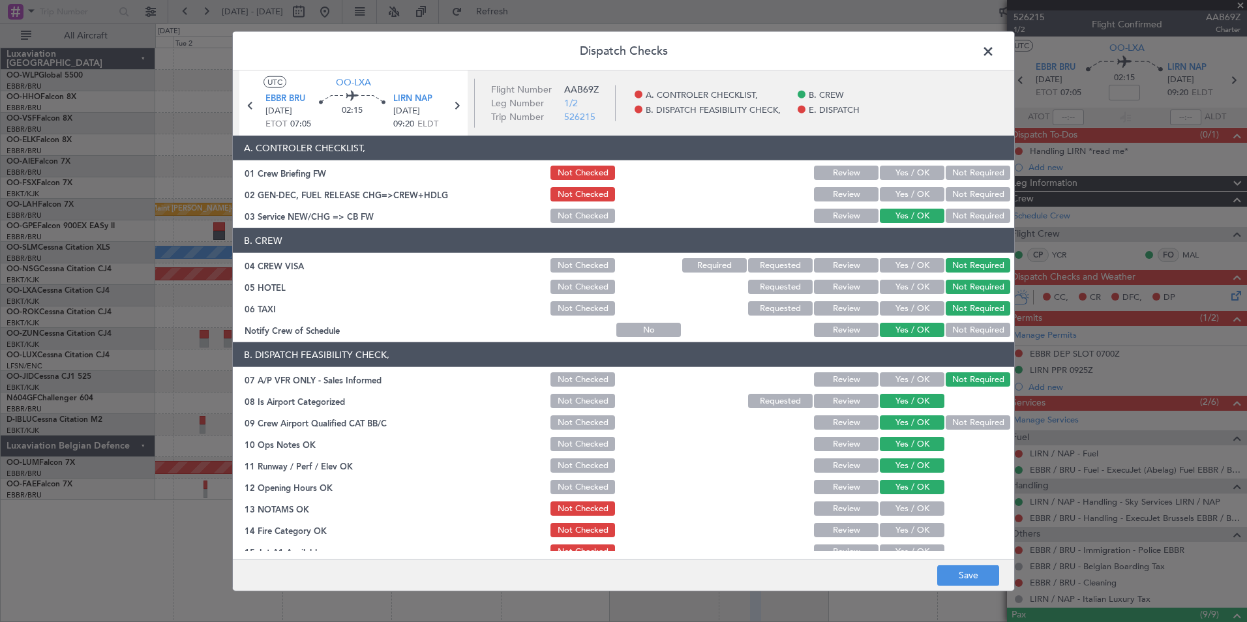
click at [852, 506] on button "Review" at bounding box center [846, 509] width 65 height 14
click at [896, 530] on button "Yes / OK" at bounding box center [912, 530] width 65 height 14
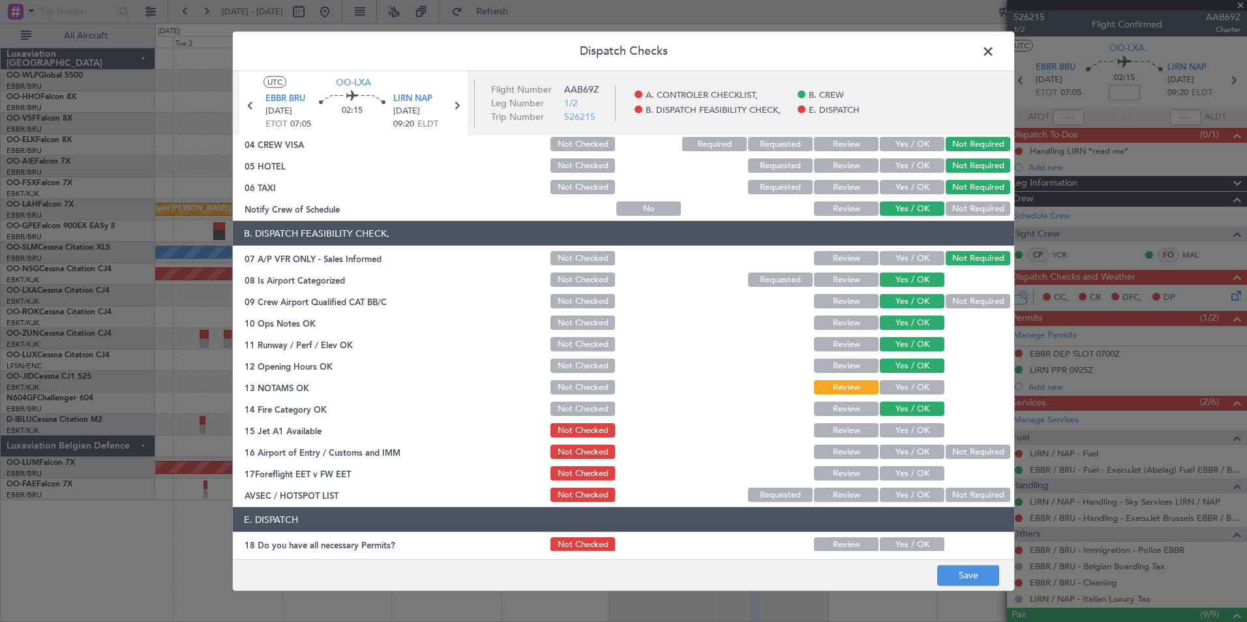
scroll to position [192, 0]
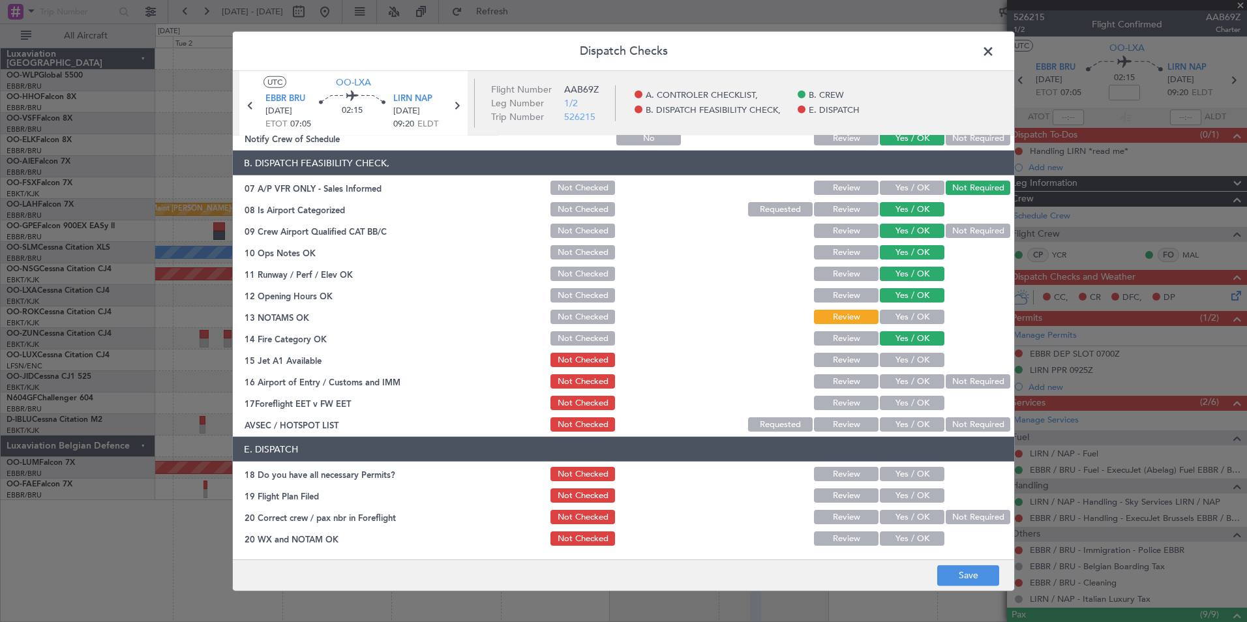
click at [895, 371] on section "B. DISPATCH FEASIBILITY CHECK, 07 A/P VFR ONLY - Sales Informed Not Checked Rev…" at bounding box center [624, 292] width 782 height 283
click at [902, 365] on button "Yes / OK" at bounding box center [912, 360] width 65 height 14
click at [951, 382] on button "Not Required" at bounding box center [978, 381] width 65 height 14
drag, startPoint x: 857, startPoint y: 403, endPoint x: 943, endPoint y: 419, distance: 87.6
click at [861, 403] on button "Review" at bounding box center [846, 403] width 65 height 14
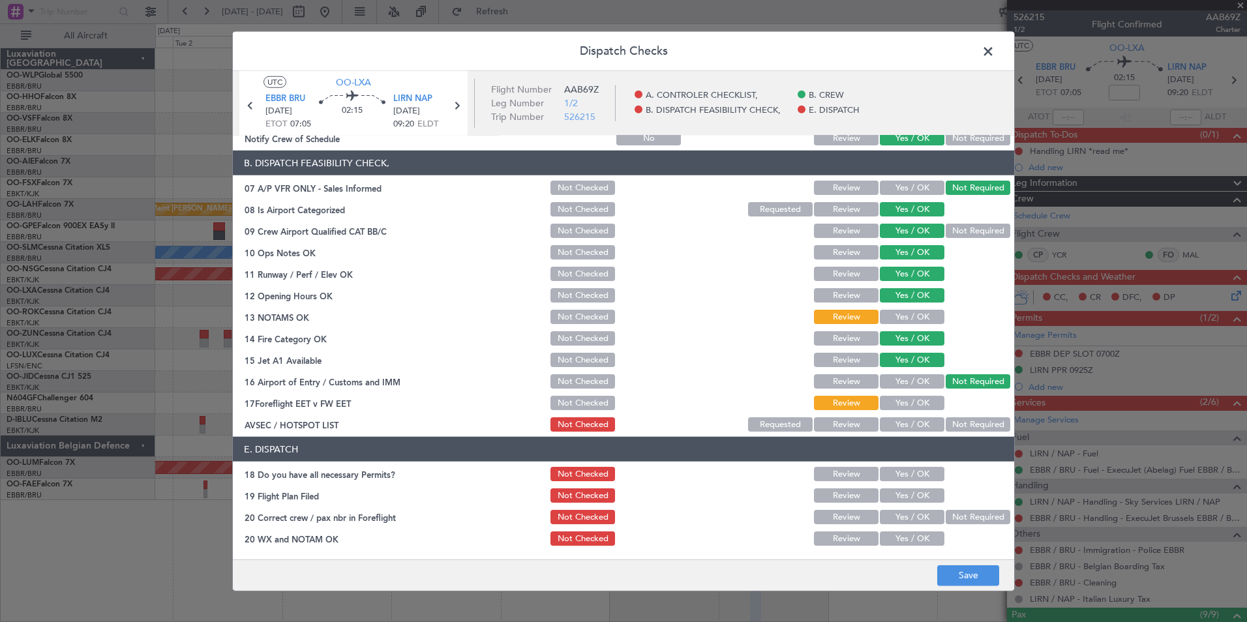
click at [951, 420] on button "Not Required" at bounding box center [978, 425] width 65 height 14
click at [964, 577] on button "Save" at bounding box center [969, 575] width 62 height 21
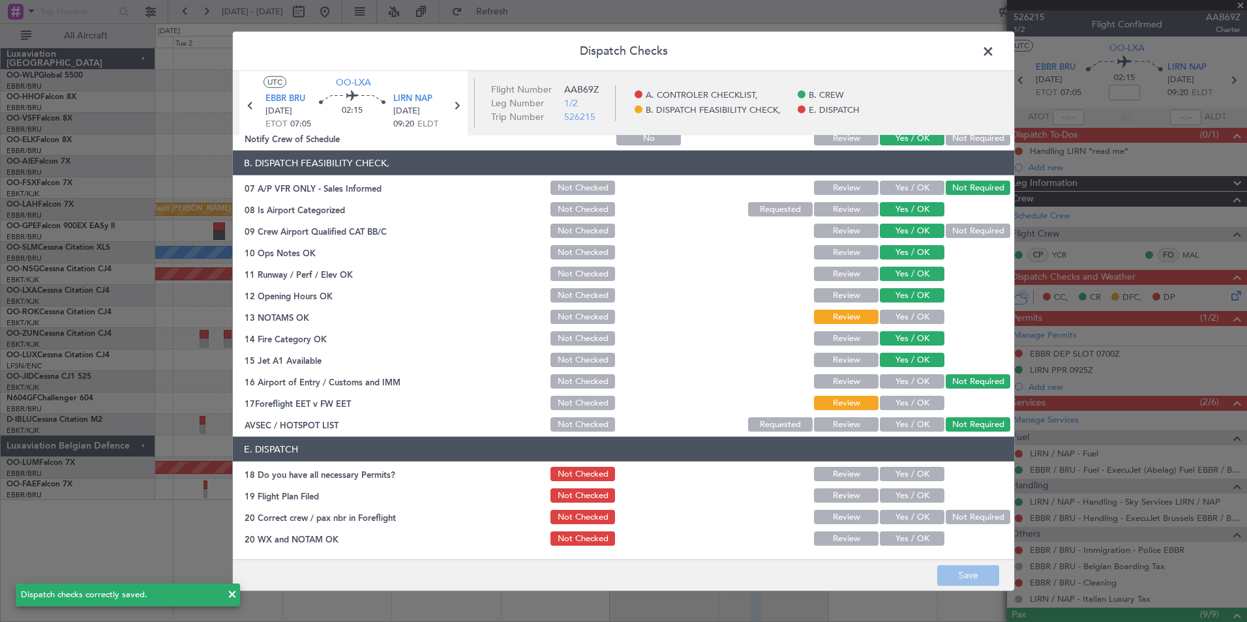
click at [995, 51] on span at bounding box center [995, 55] width 0 height 26
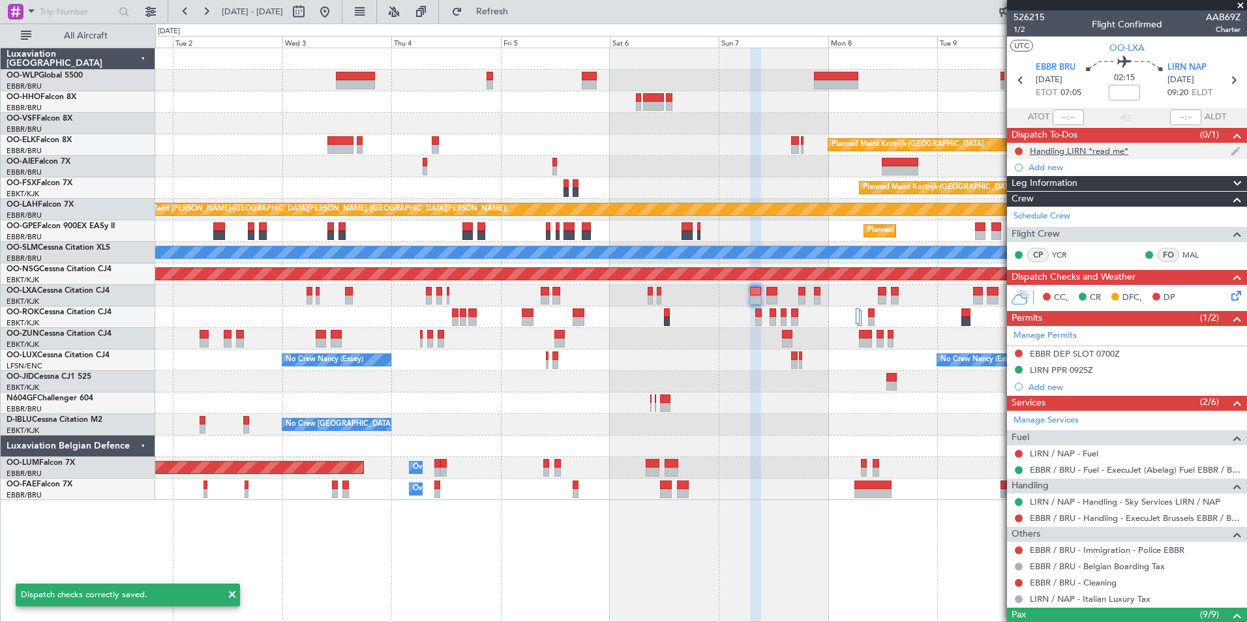
click at [1084, 146] on div "Handling LIRN *read me*" at bounding box center [1079, 150] width 99 height 11
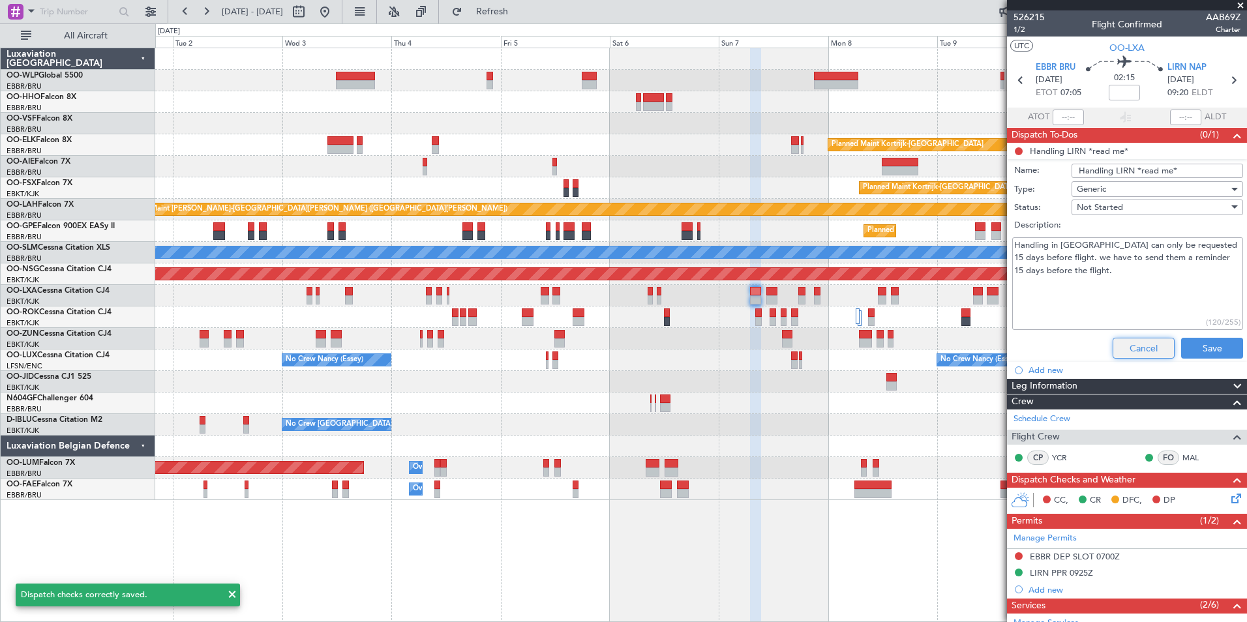
click at [1141, 343] on button "Cancel" at bounding box center [1144, 348] width 62 height 21
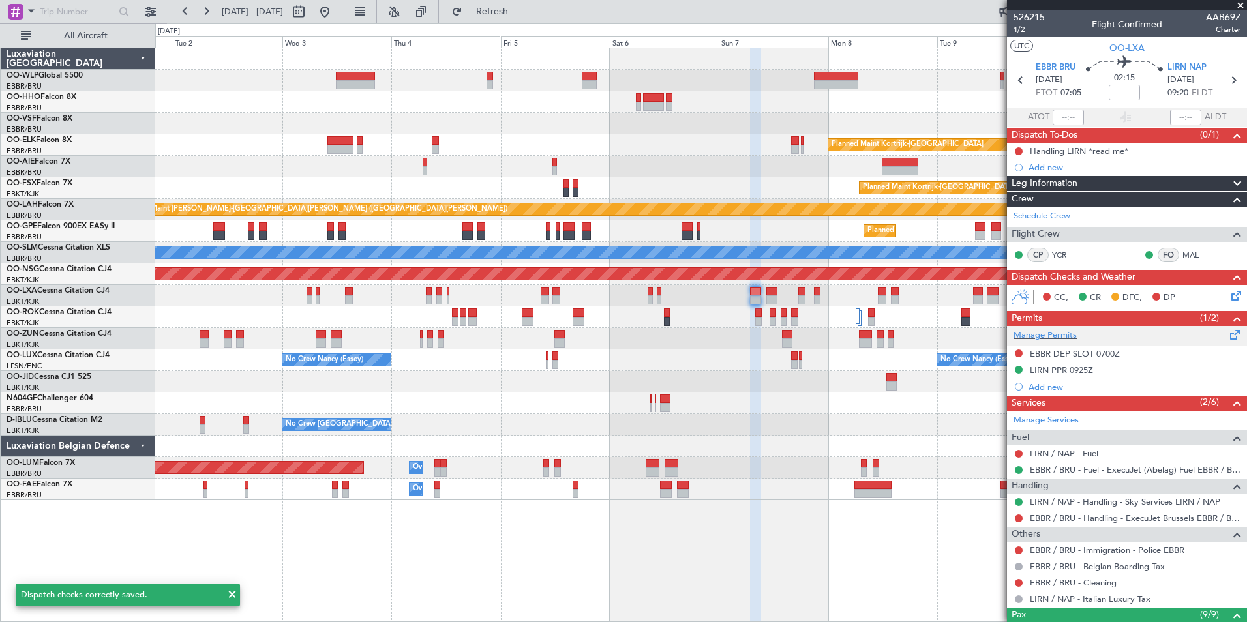
scroll to position [130, 0]
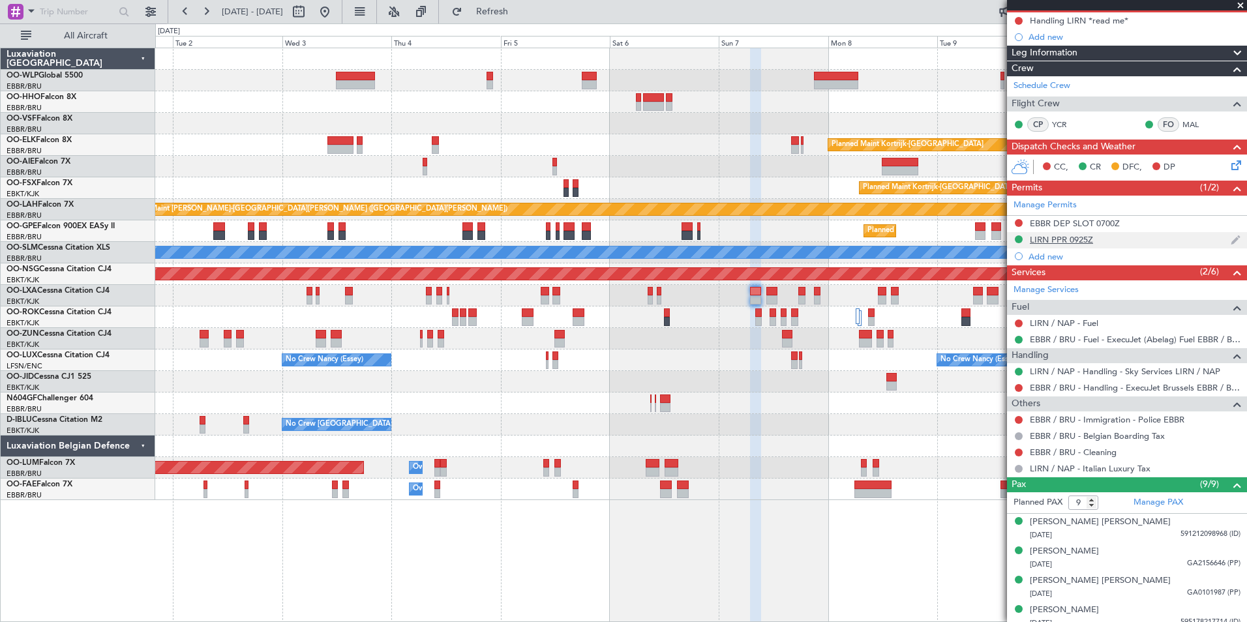
click at [1063, 236] on div "LIRN PPR 0925Z" at bounding box center [1061, 239] width 63 height 11
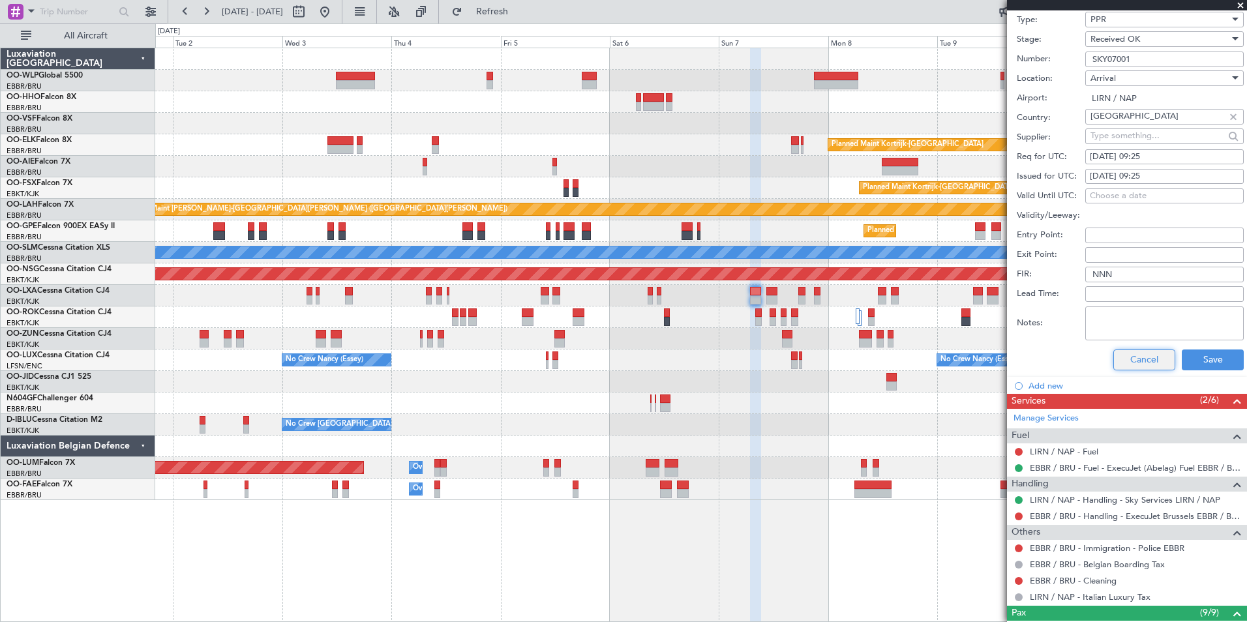
click at [1129, 353] on button "Cancel" at bounding box center [1145, 360] width 62 height 21
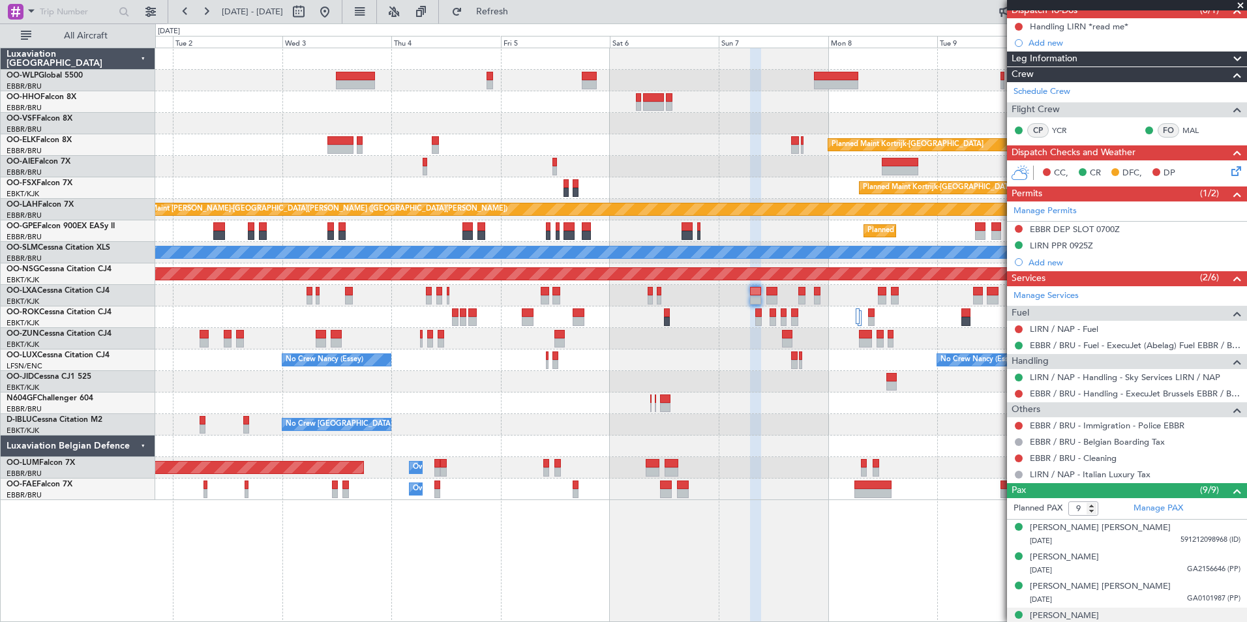
scroll to position [0, 0]
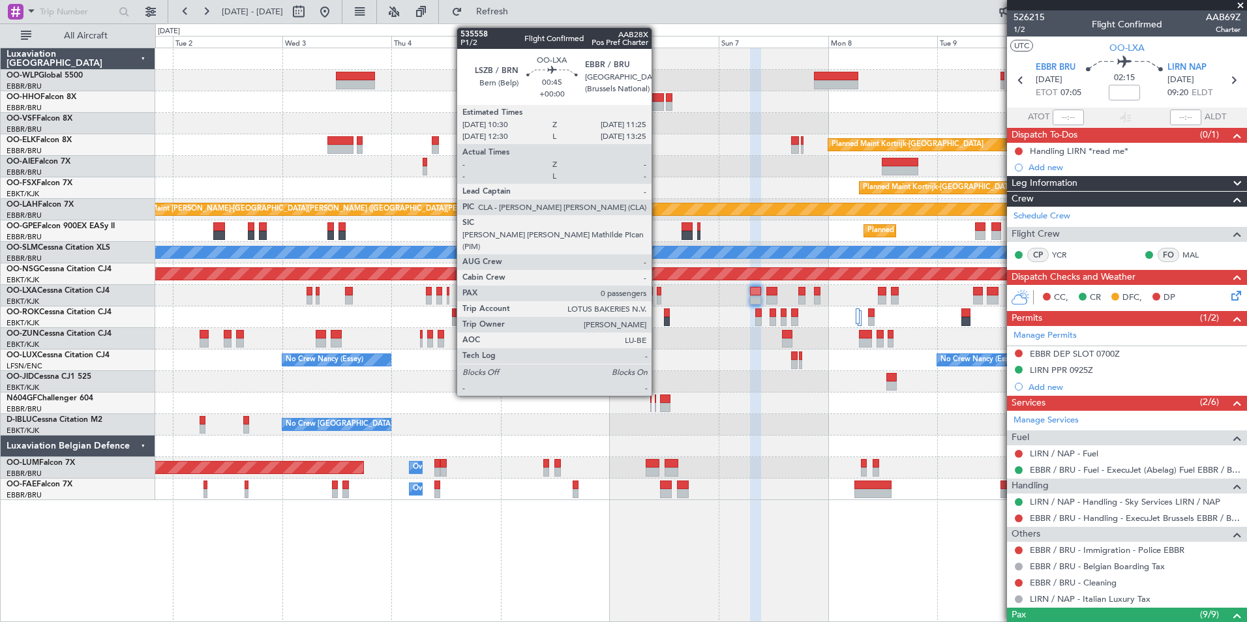
click at [658, 292] on div at bounding box center [659, 291] width 5 height 9
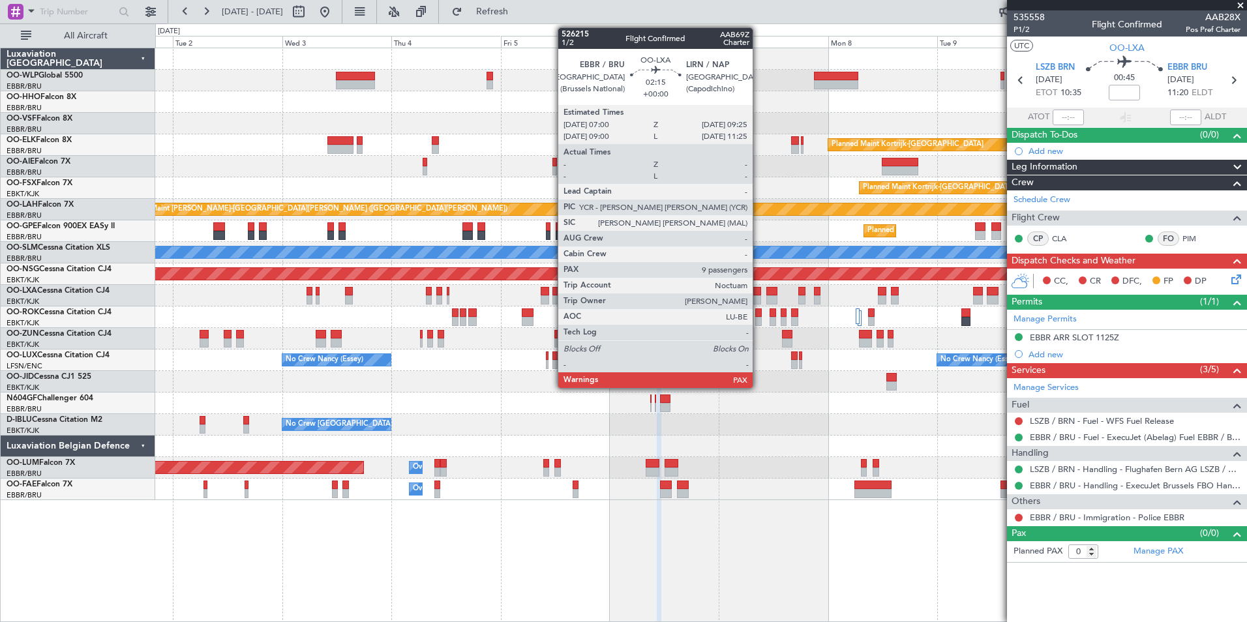
click at [759, 287] on div at bounding box center [755, 291] width 11 height 9
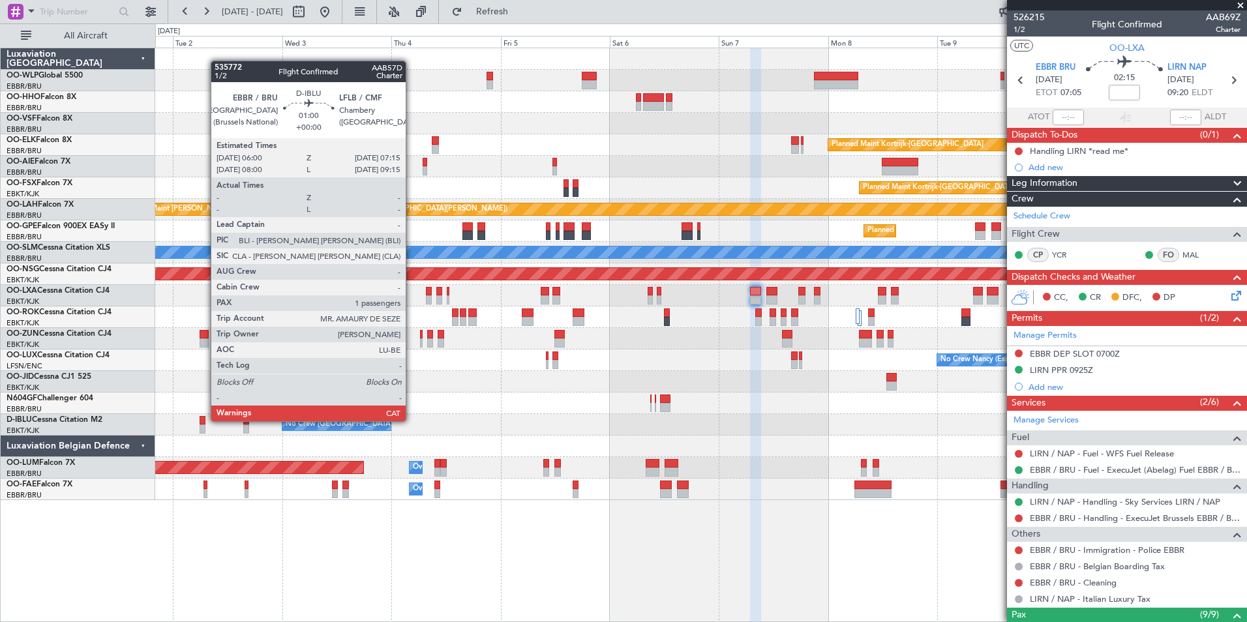
click at [204, 421] on div at bounding box center [203, 420] width 6 height 9
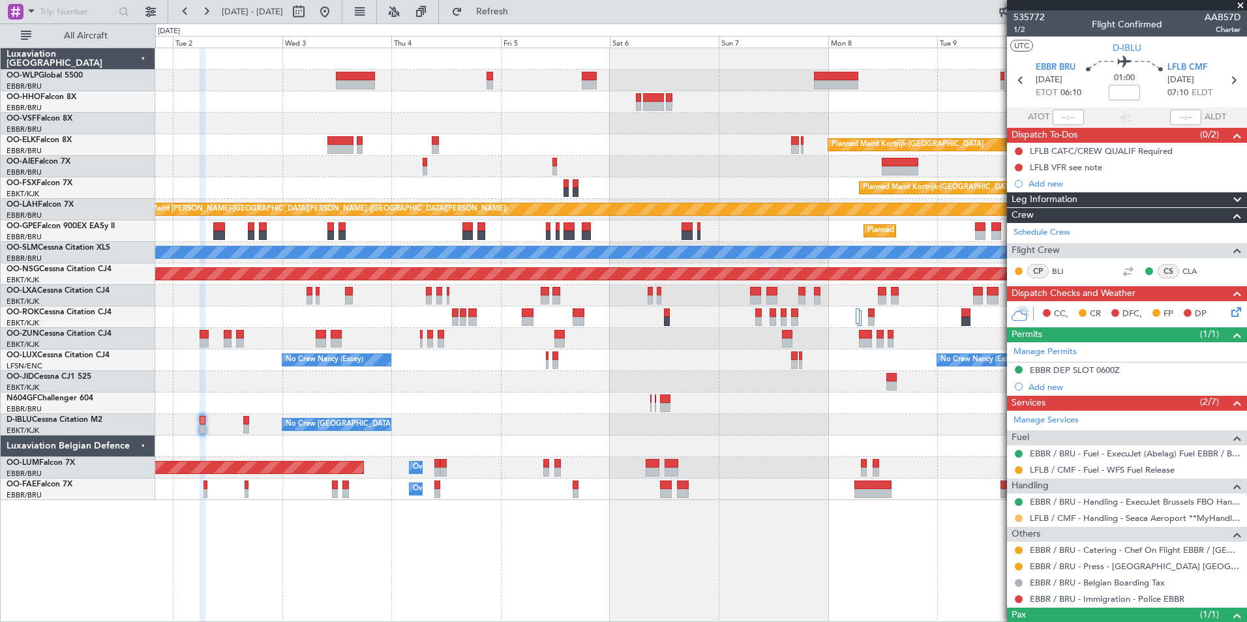
click at [1018, 517] on button at bounding box center [1019, 519] width 8 height 8
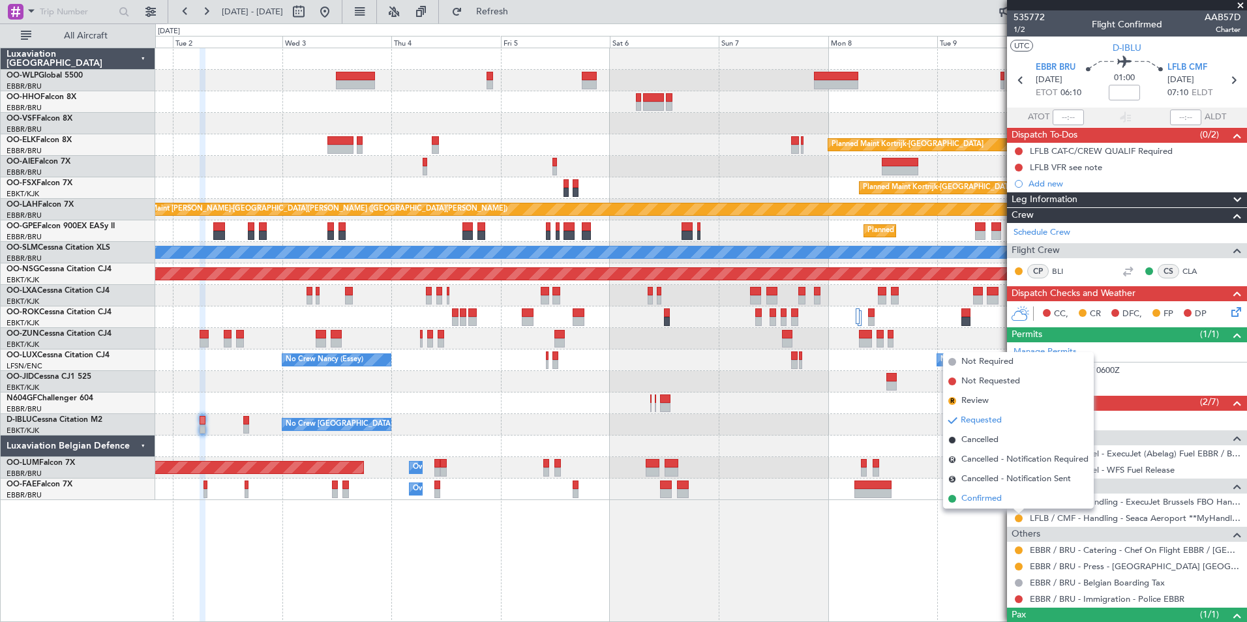
click at [999, 501] on span "Confirmed" at bounding box center [982, 499] width 40 height 13
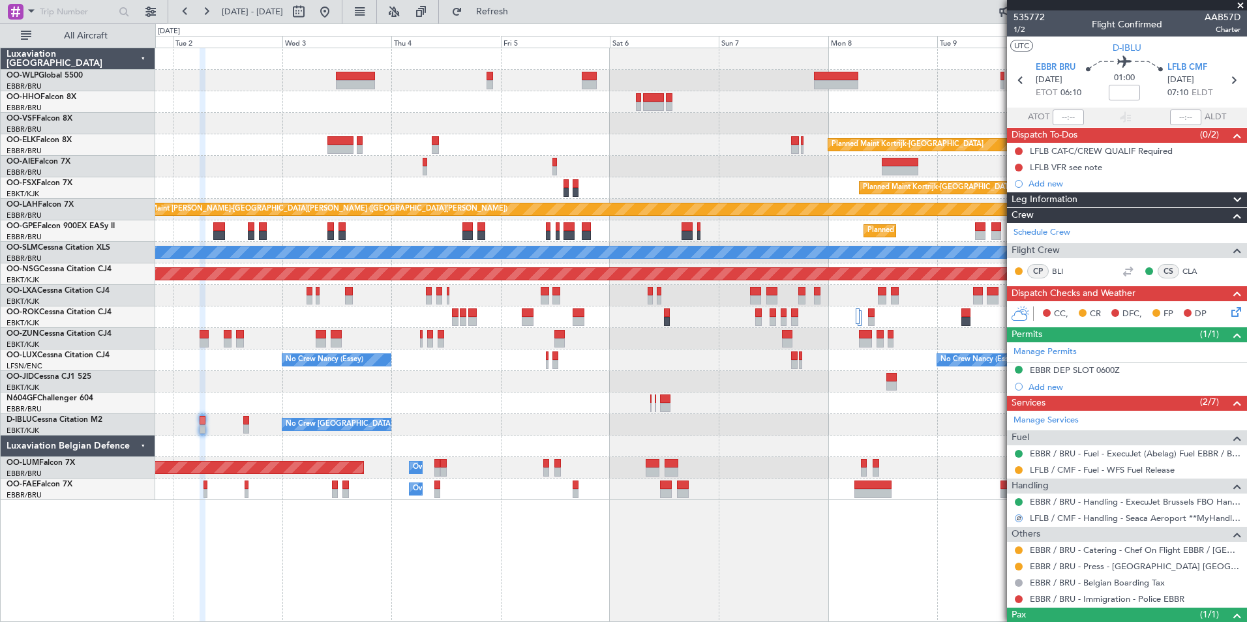
click at [1227, 70] on section "EBBR BRU 02/09/2025 ETOT 06:10 01:00 LFLB CMF 02/09/2025 07:10 ELDT" at bounding box center [1127, 82] width 240 height 52
click at [1227, 80] on icon at bounding box center [1233, 80] width 17 height 17
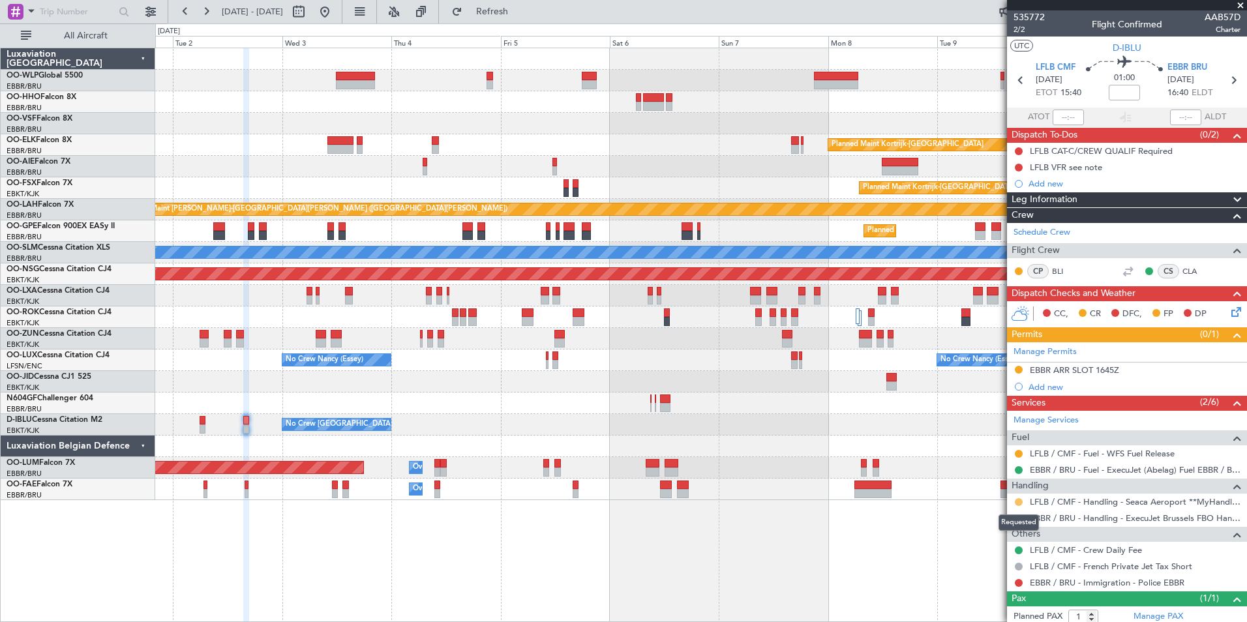
click at [1020, 504] on button at bounding box center [1019, 502] width 8 height 8
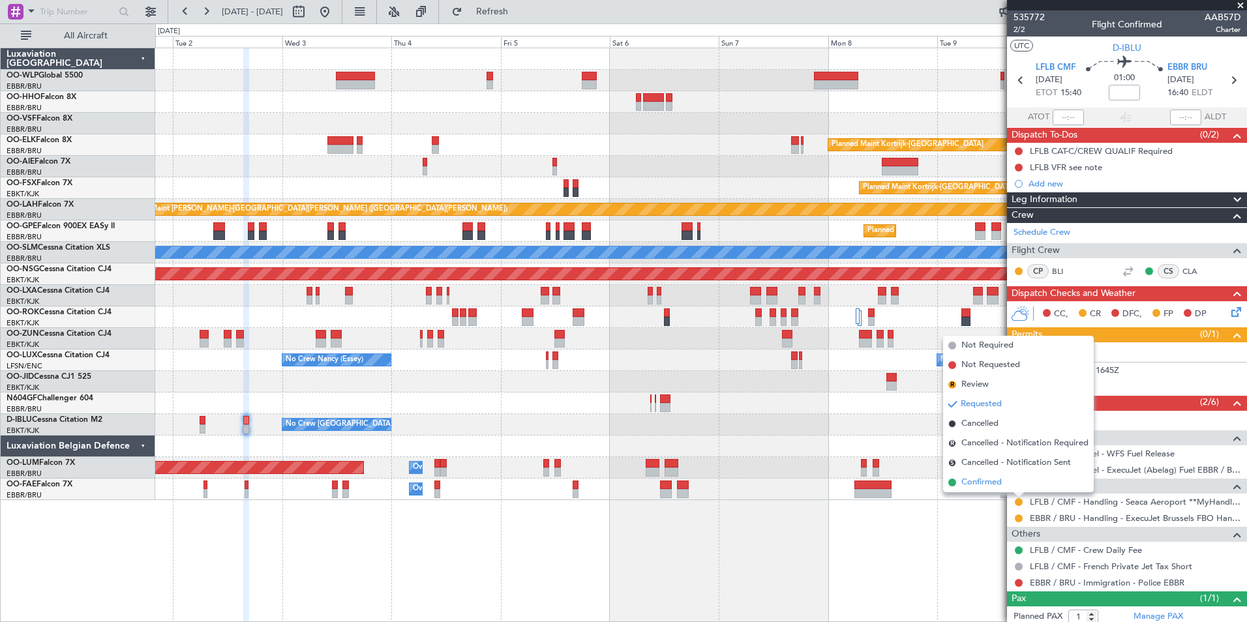
click at [995, 484] on span "Confirmed" at bounding box center [982, 482] width 40 height 13
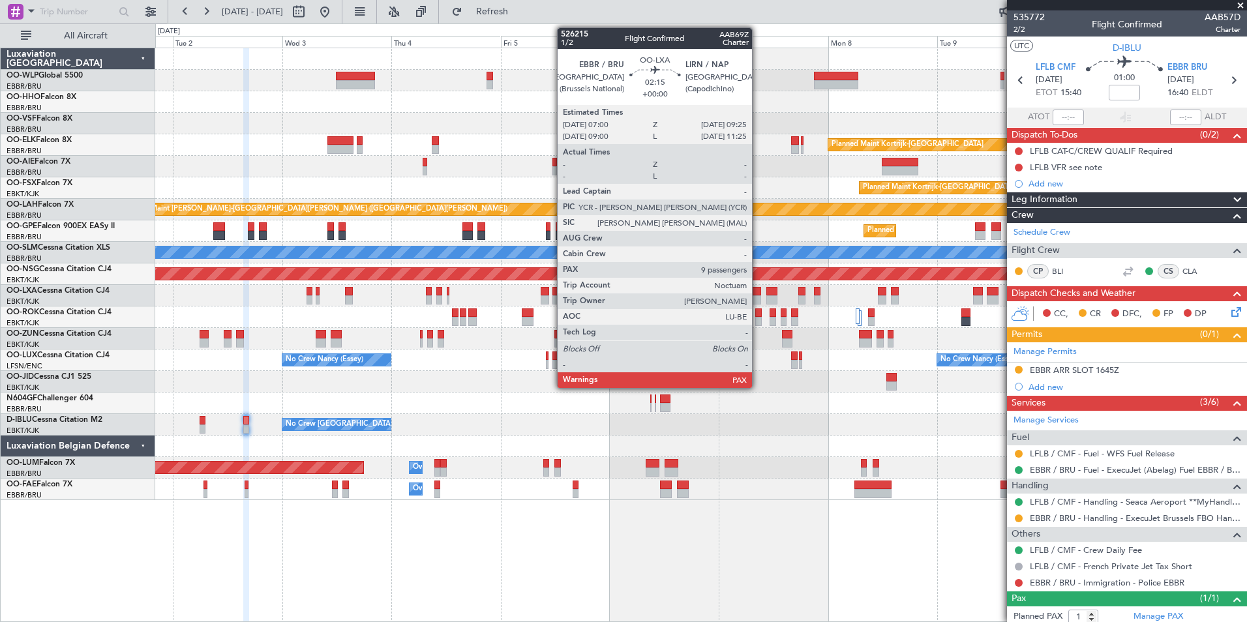
click at [754, 297] on div at bounding box center [755, 300] width 11 height 9
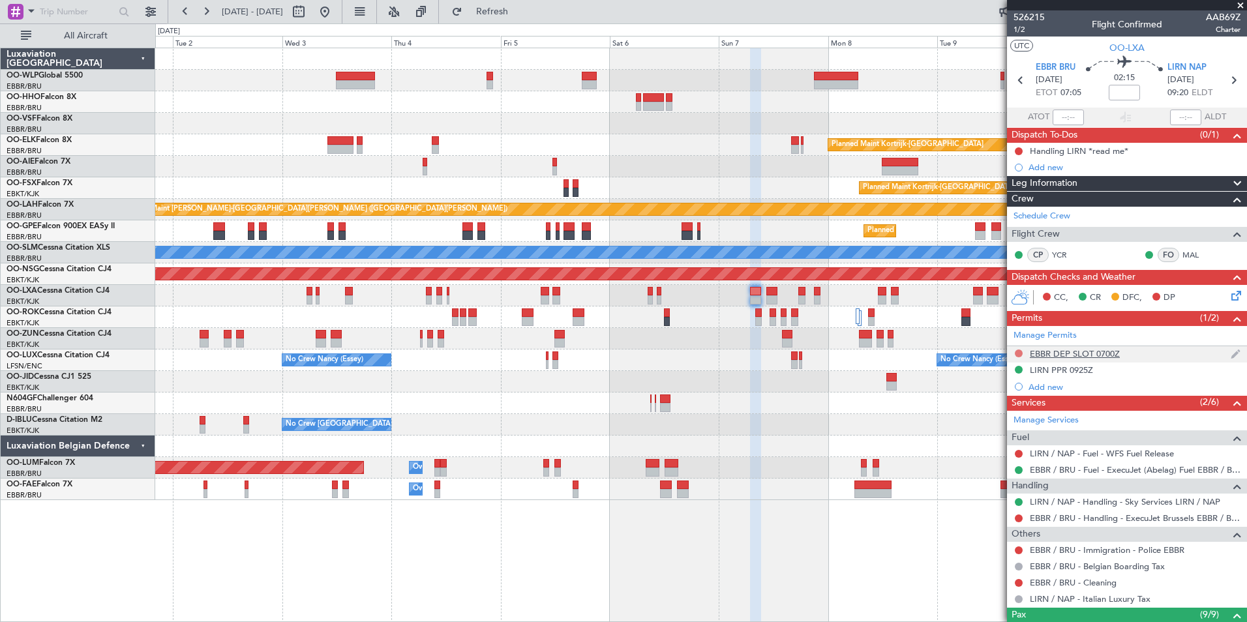
click at [1020, 353] on button at bounding box center [1019, 354] width 8 height 8
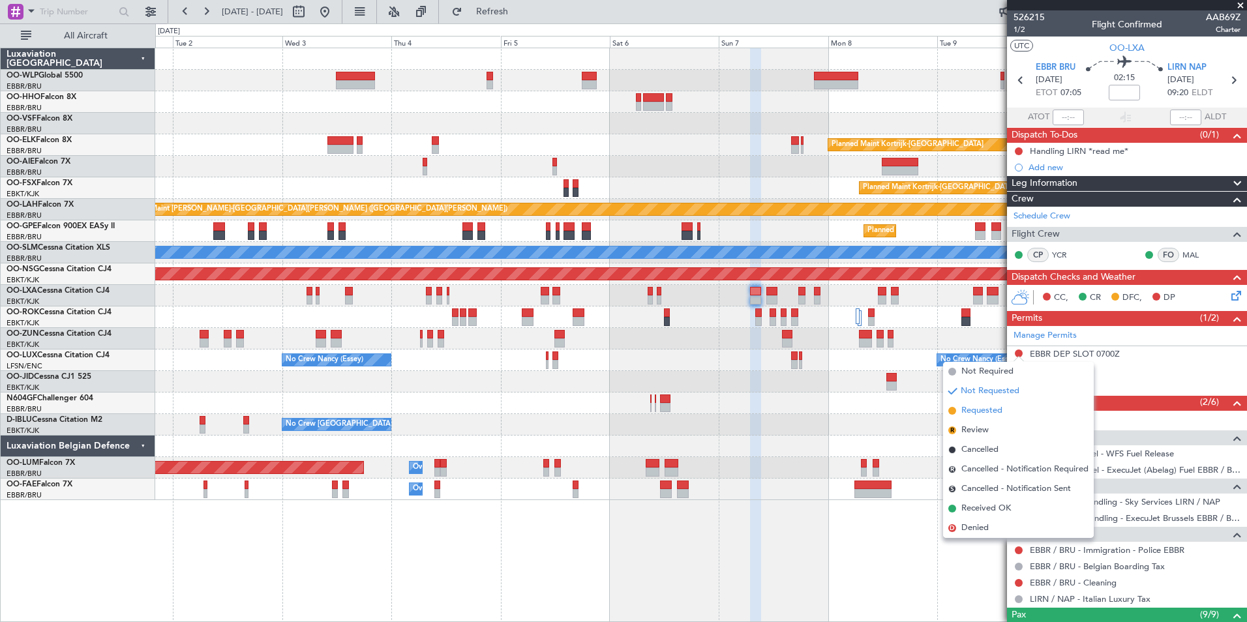
click at [1003, 409] on li "Requested" at bounding box center [1018, 411] width 151 height 20
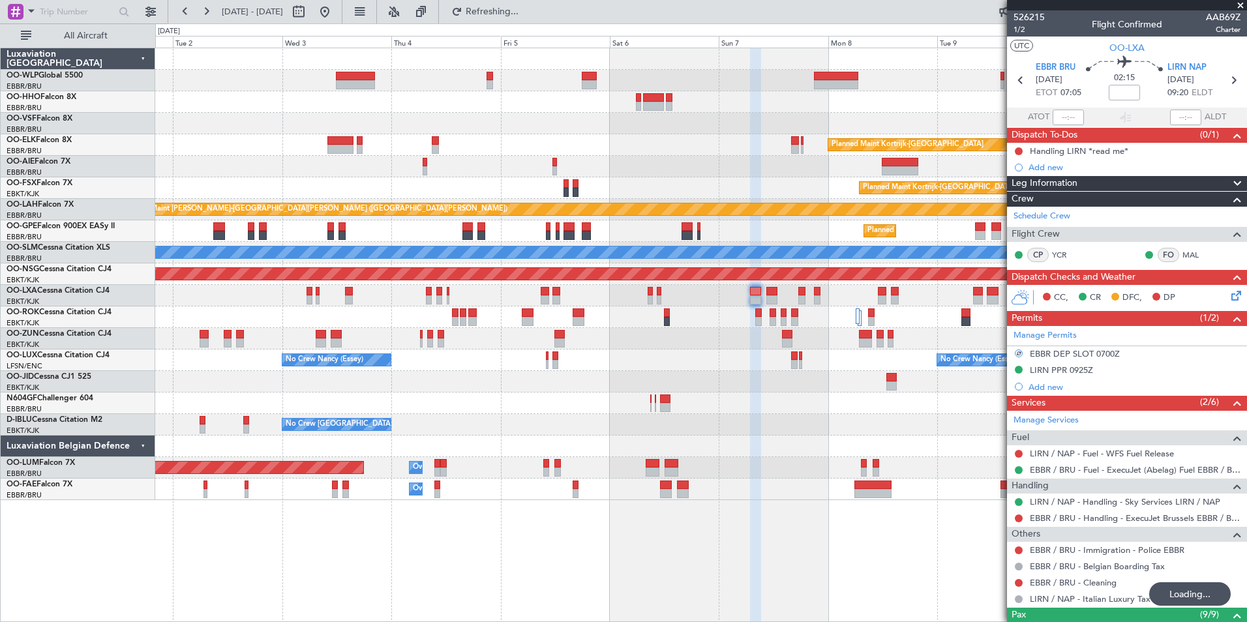
click at [1125, 516] on div "LIRN / NAP - Handling - Sky Services LIRN / NAP" at bounding box center [1125, 516] width 0 height 0
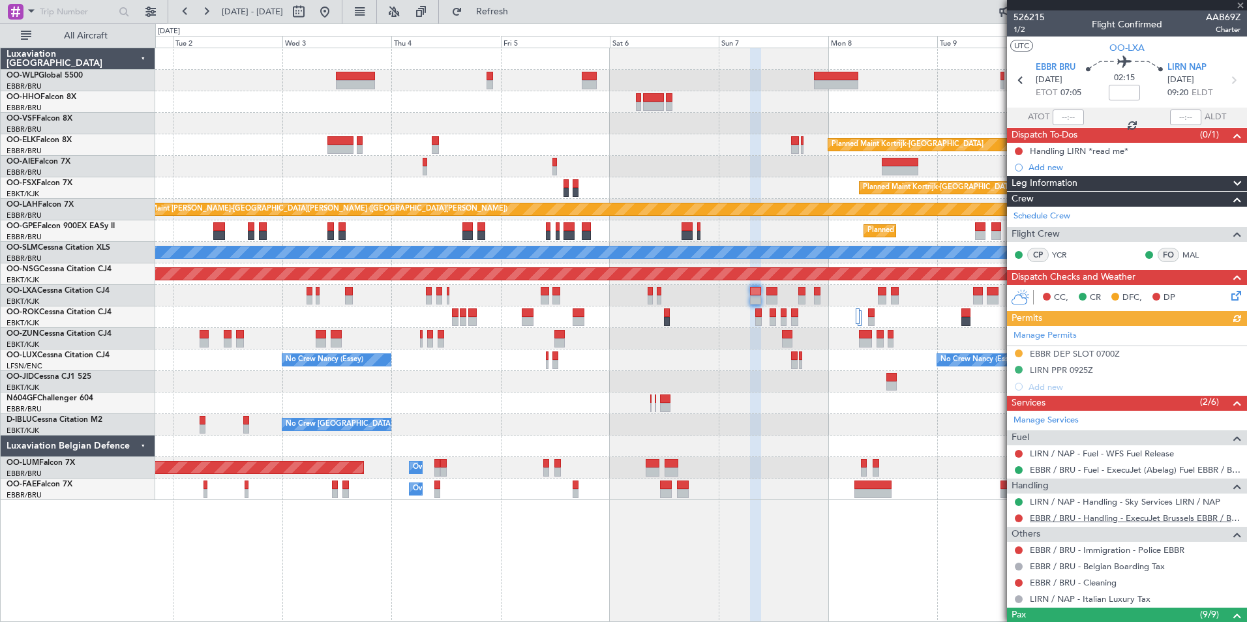
click at [1051, 518] on link "EBBR / BRU - Handling - ExecuJet Brussels EBBR / BRU" at bounding box center [1135, 518] width 211 height 11
click at [514, 10] on span "Refresh" at bounding box center [492, 11] width 55 height 9
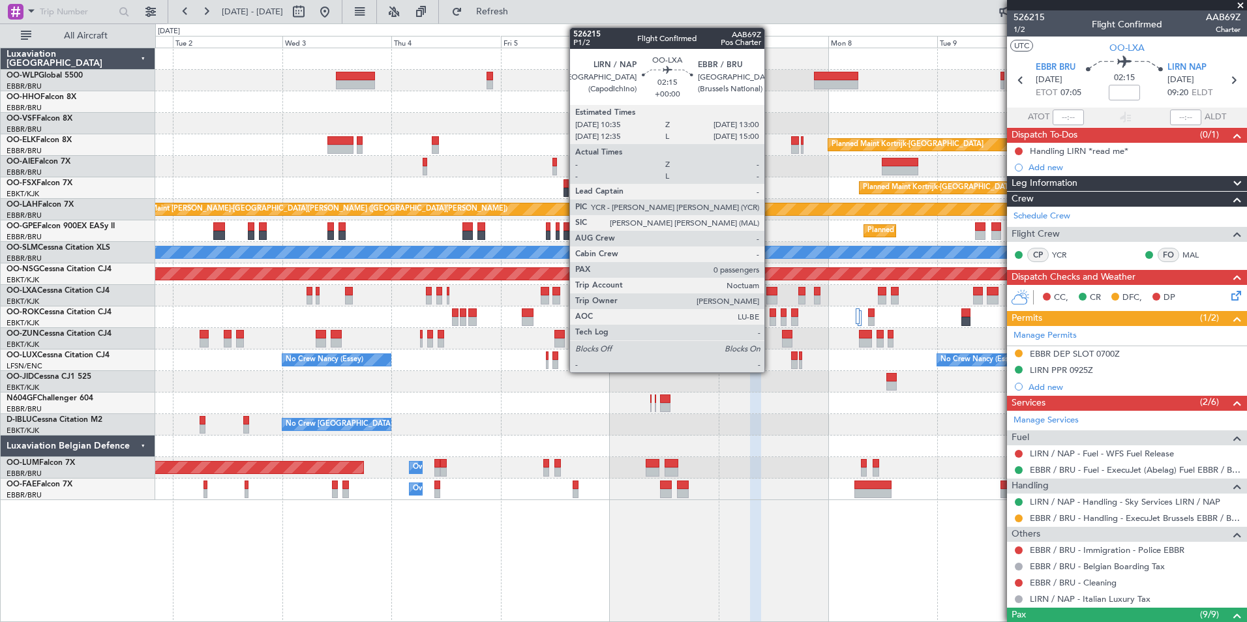
click at [770, 288] on div at bounding box center [772, 291] width 11 height 9
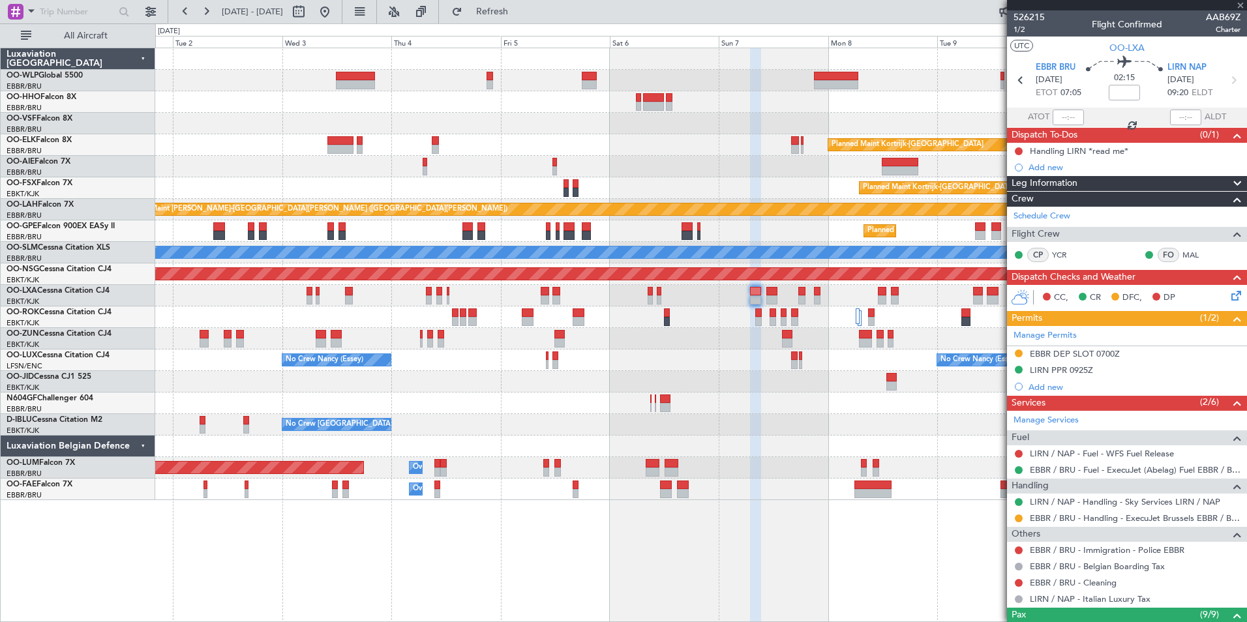
type input "0"
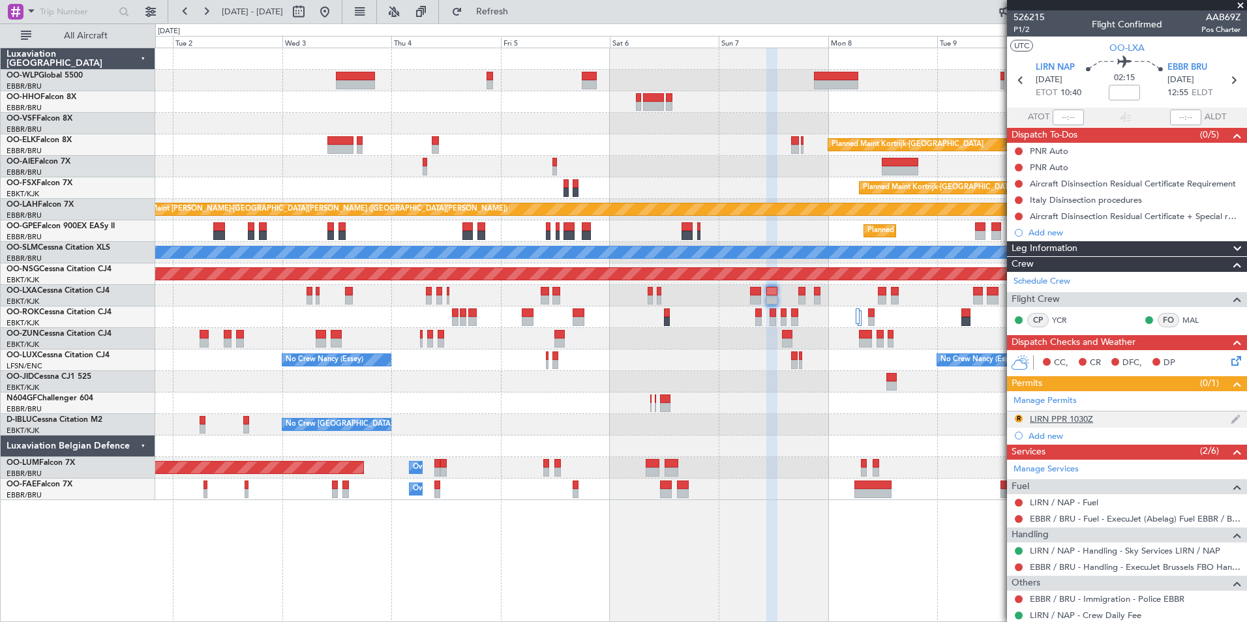
scroll to position [38, 0]
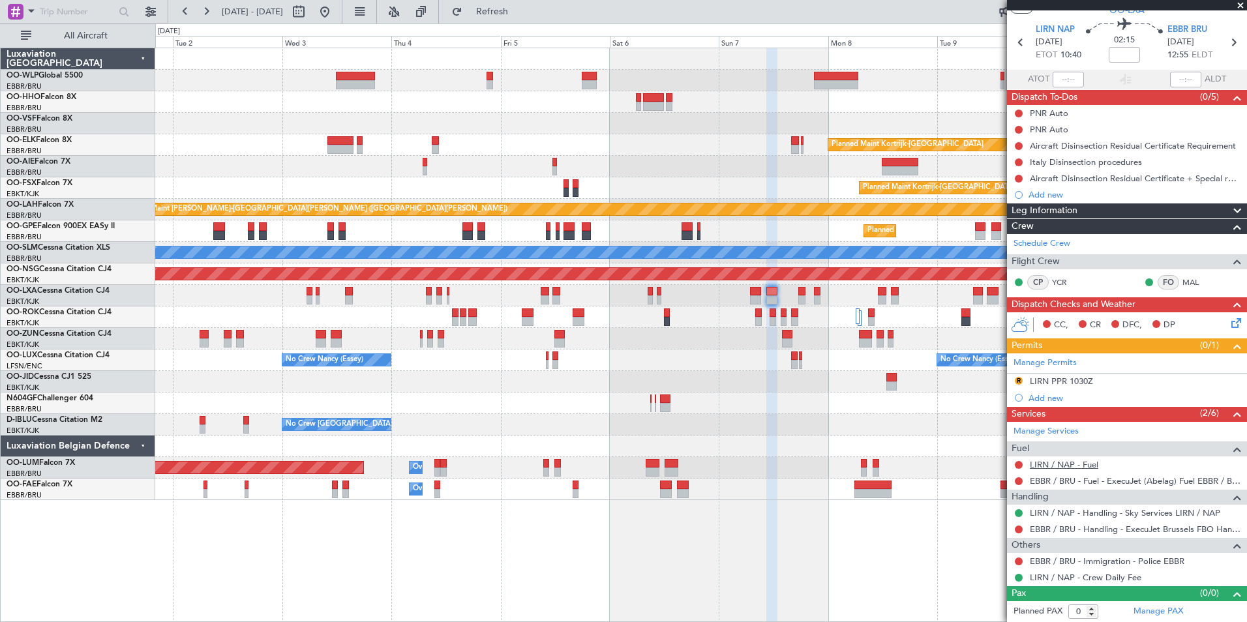
click at [1046, 469] on link "LIRN / NAP - Fuel" at bounding box center [1064, 464] width 69 height 11
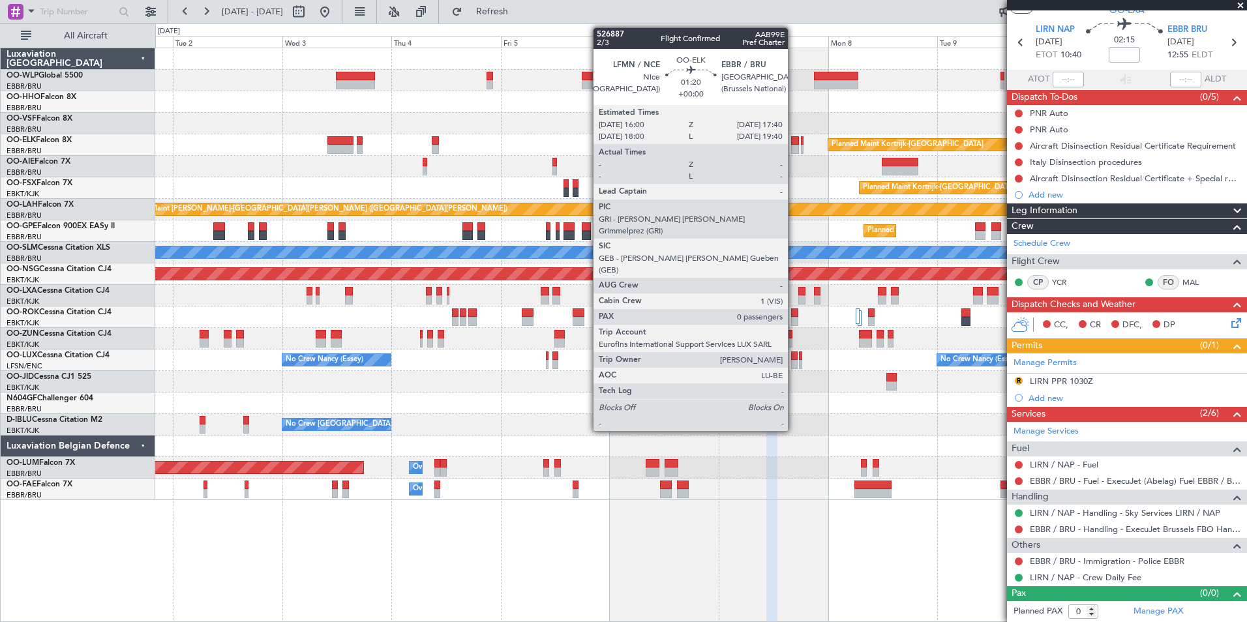
click at [794, 147] on div at bounding box center [795, 149] width 8 height 9
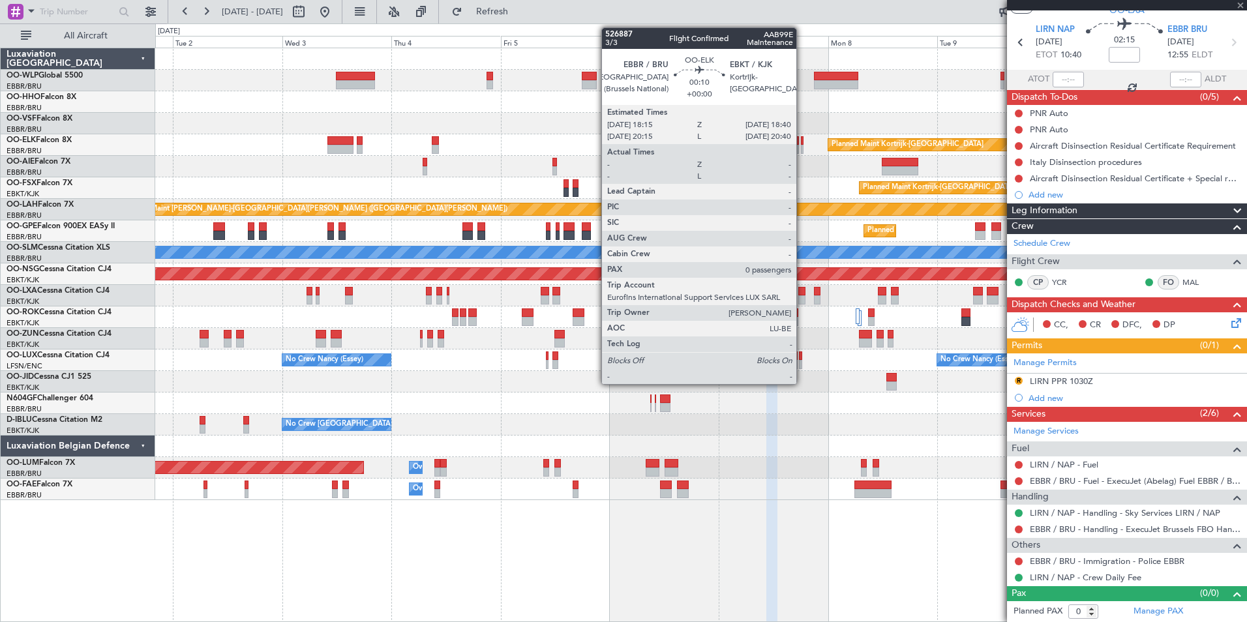
scroll to position [0, 0]
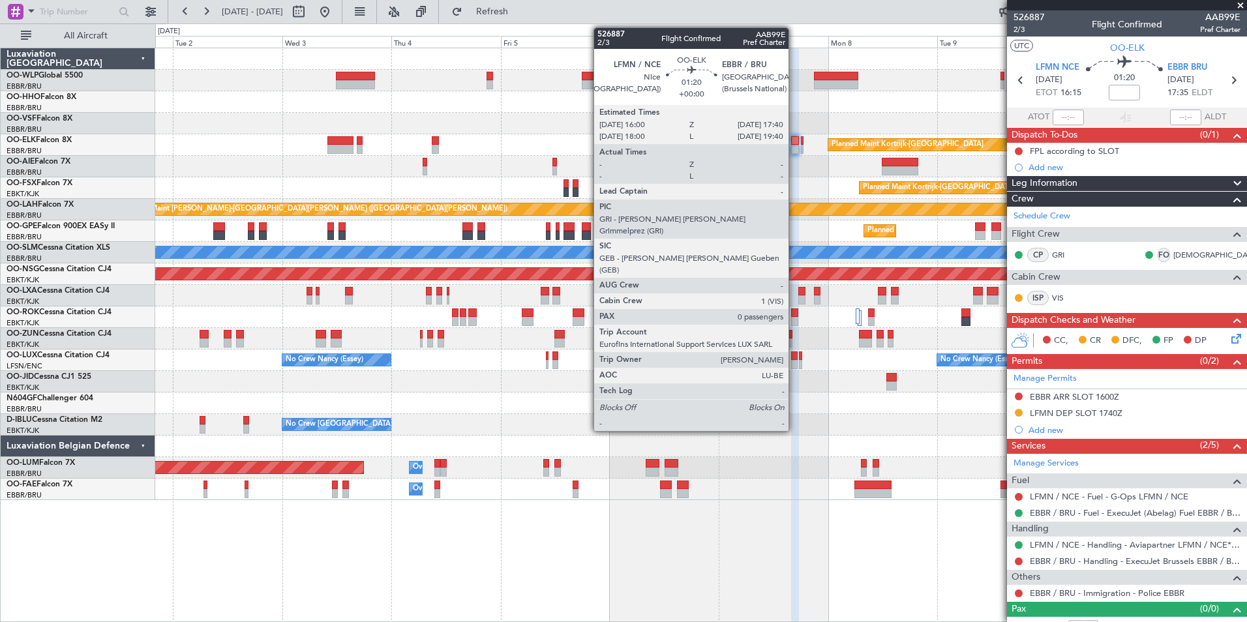
click at [795, 147] on div at bounding box center [795, 149] width 8 height 9
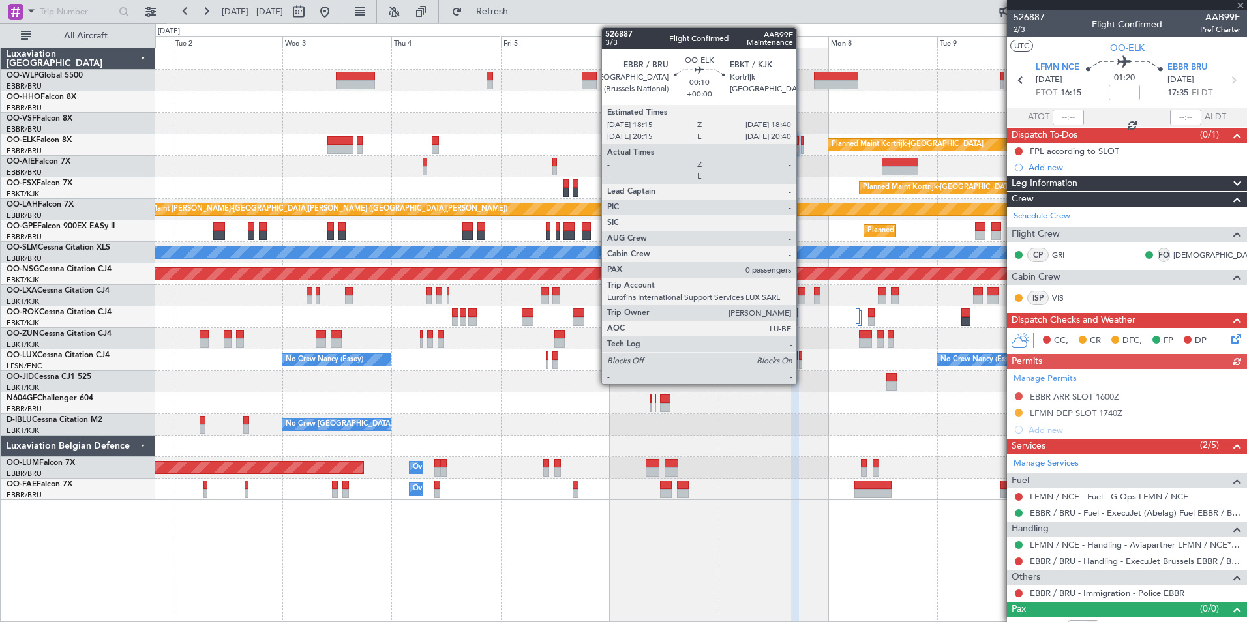
click at [802, 146] on div at bounding box center [802, 149] width 2 height 9
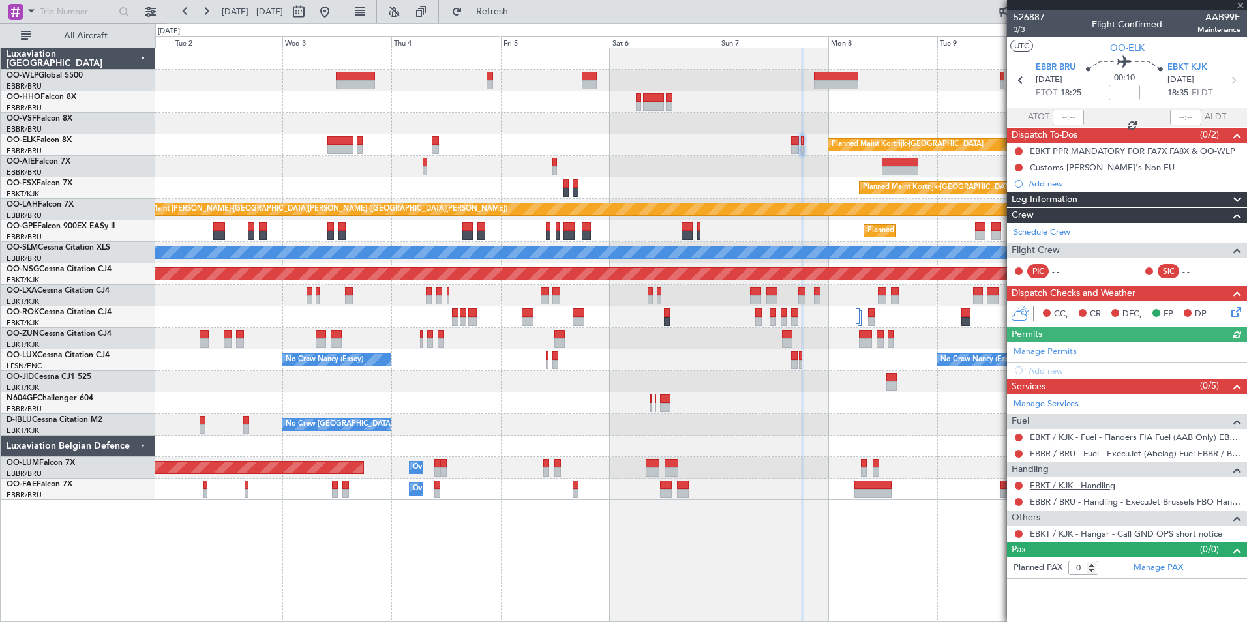
click at [1046, 485] on link "EBKT / KJK - Handling" at bounding box center [1072, 485] width 85 height 11
click at [1061, 373] on div "Add new" at bounding box center [1129, 370] width 200 height 11
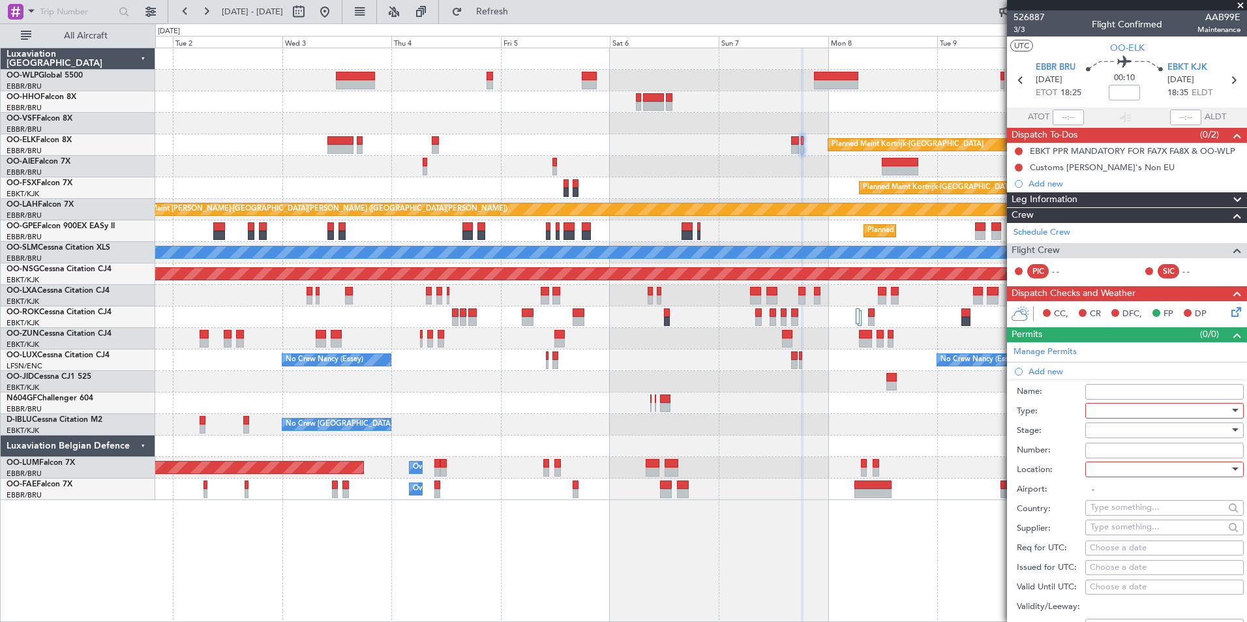
click at [1119, 411] on div at bounding box center [1160, 411] width 139 height 20
click at [1099, 528] on span "Slot" at bounding box center [1159, 534] width 137 height 20
click at [1103, 429] on div at bounding box center [1160, 431] width 139 height 20
click at [1115, 517] on span "Requested" at bounding box center [1159, 516] width 137 height 20
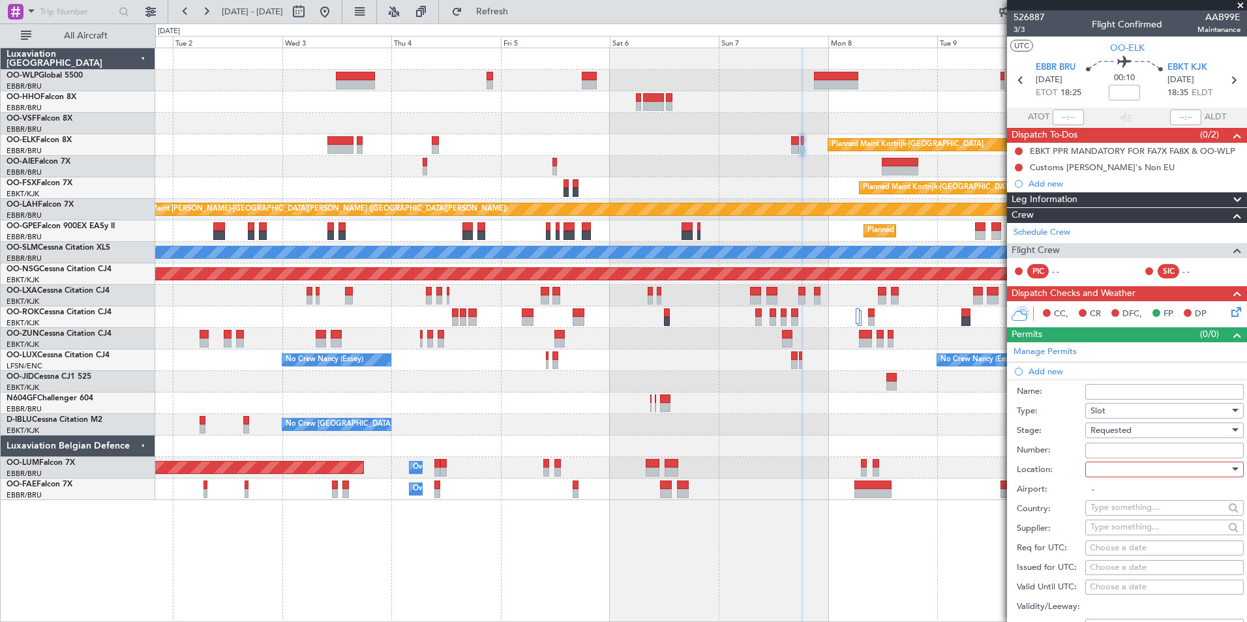
click at [1118, 467] on div at bounding box center [1160, 470] width 139 height 20
click at [1116, 499] on span "Departure" at bounding box center [1159, 496] width 137 height 20
type input "EBBR / BRU"
click at [1122, 548] on div "Choose a date" at bounding box center [1164, 548] width 149 height 13
select select "8"
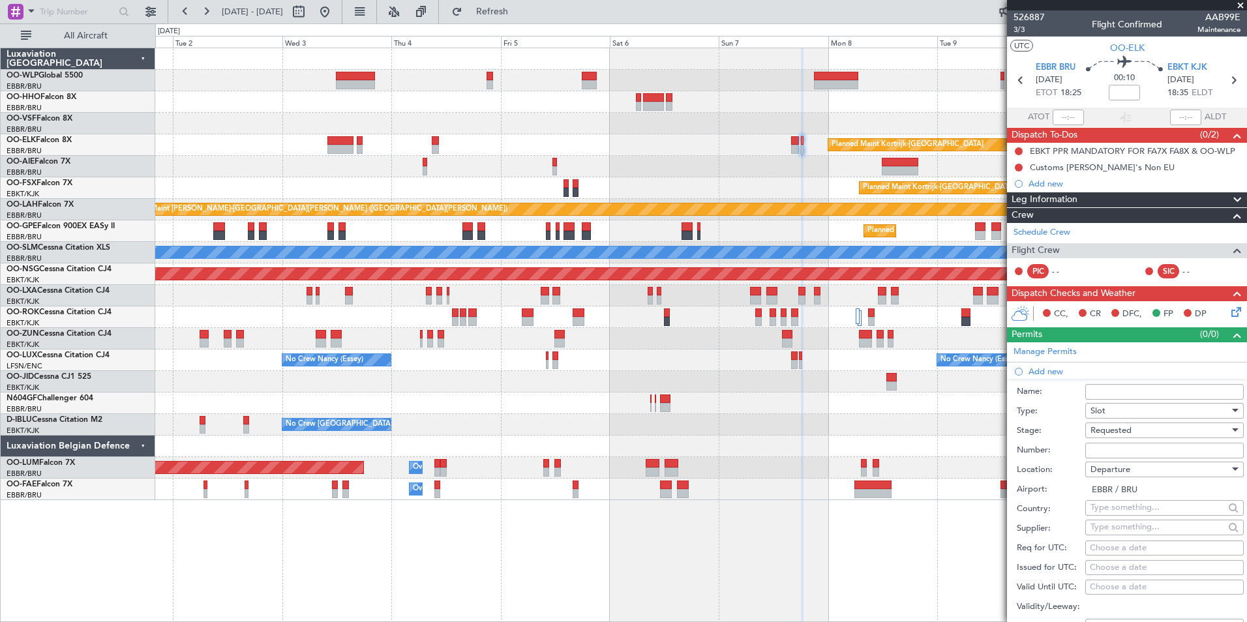
select select "2025"
click at [1069, 585] on span "7" at bounding box center [1067, 585] width 16 height 16
select select "9"
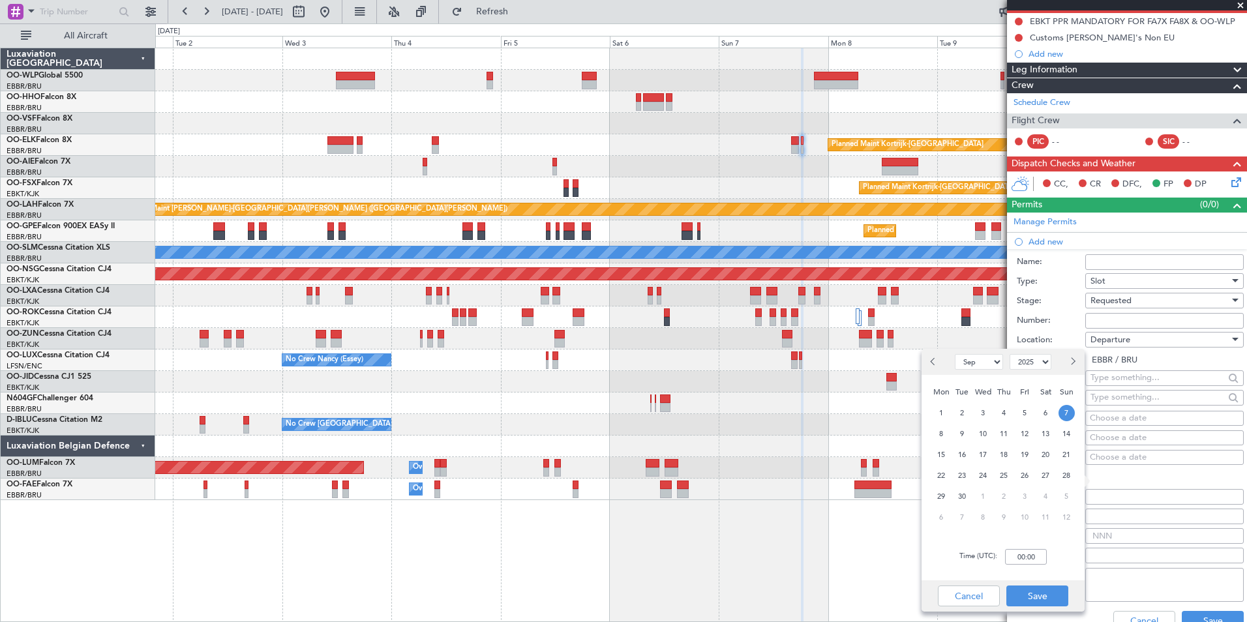
scroll to position [130, 0]
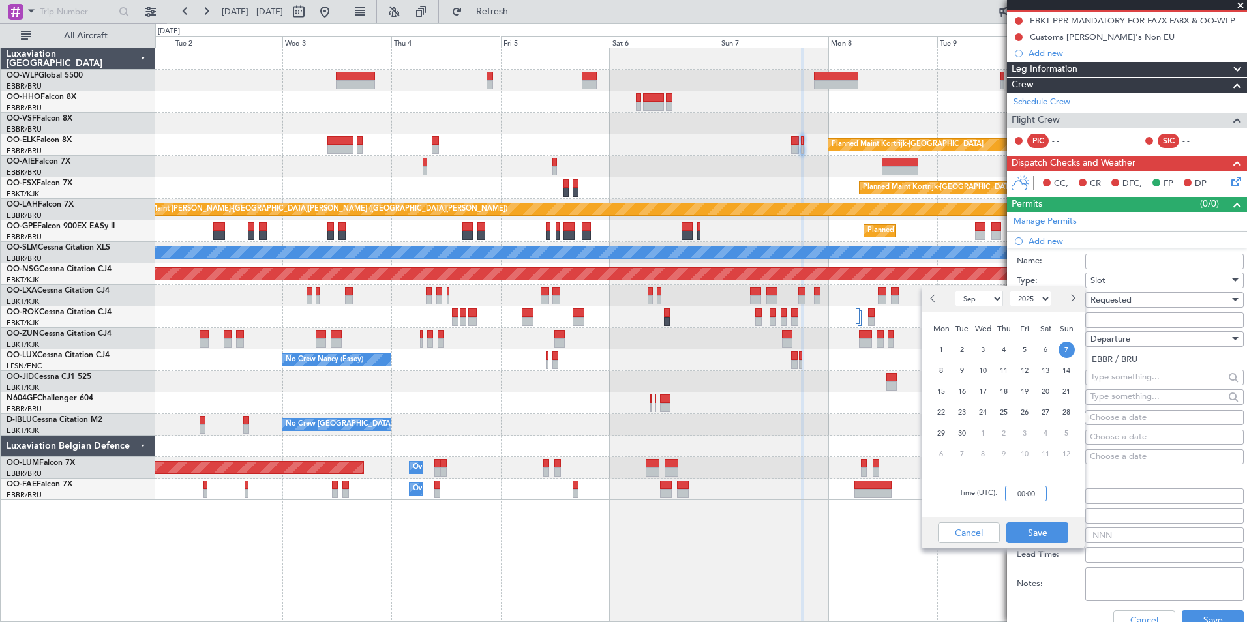
click at [1026, 490] on input "00:00" at bounding box center [1026, 494] width 42 height 16
type input "18:15"
click at [1037, 533] on button "Save" at bounding box center [1038, 533] width 62 height 21
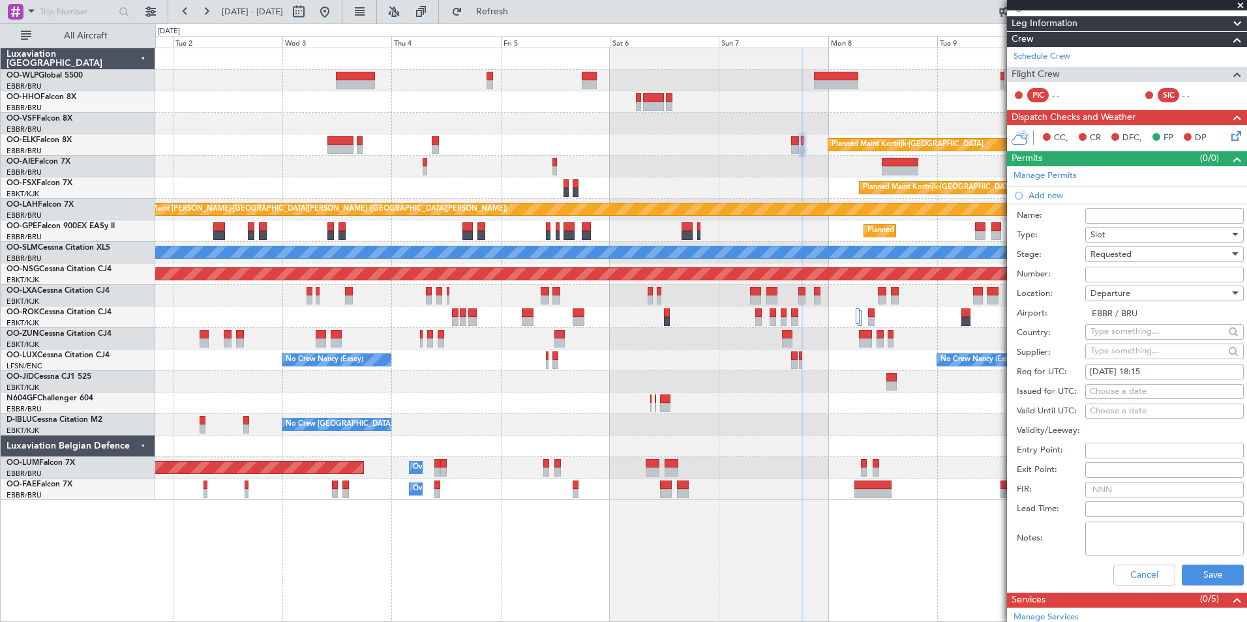
scroll to position [196, 0]
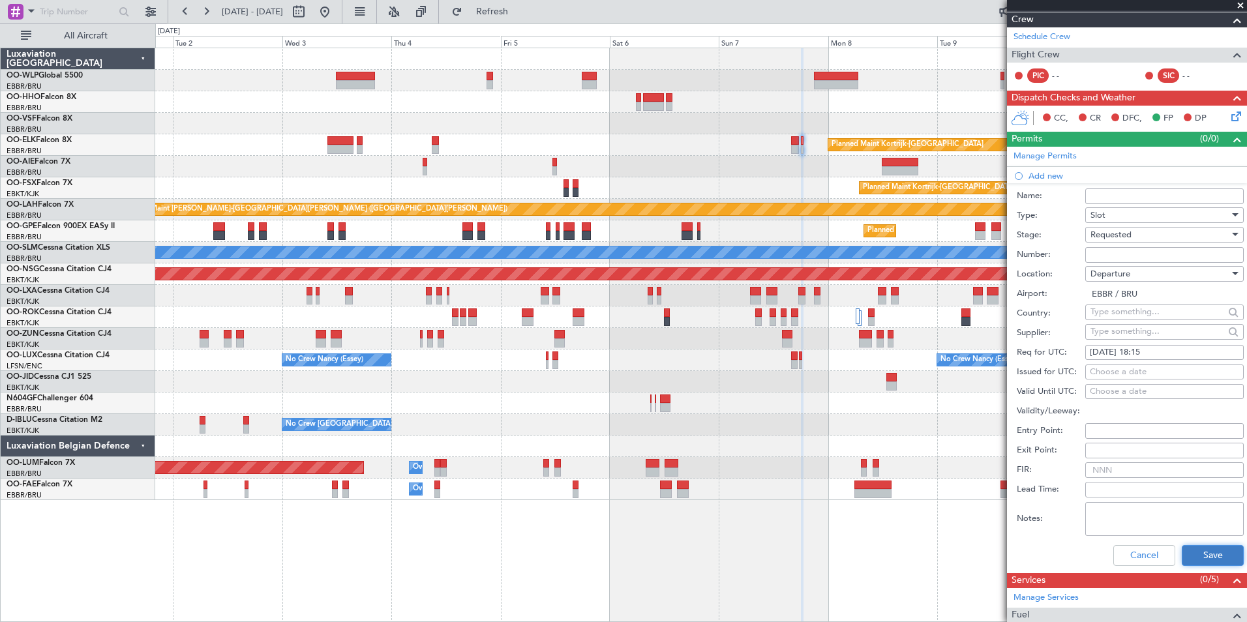
click at [1186, 551] on button "Save" at bounding box center [1213, 555] width 62 height 21
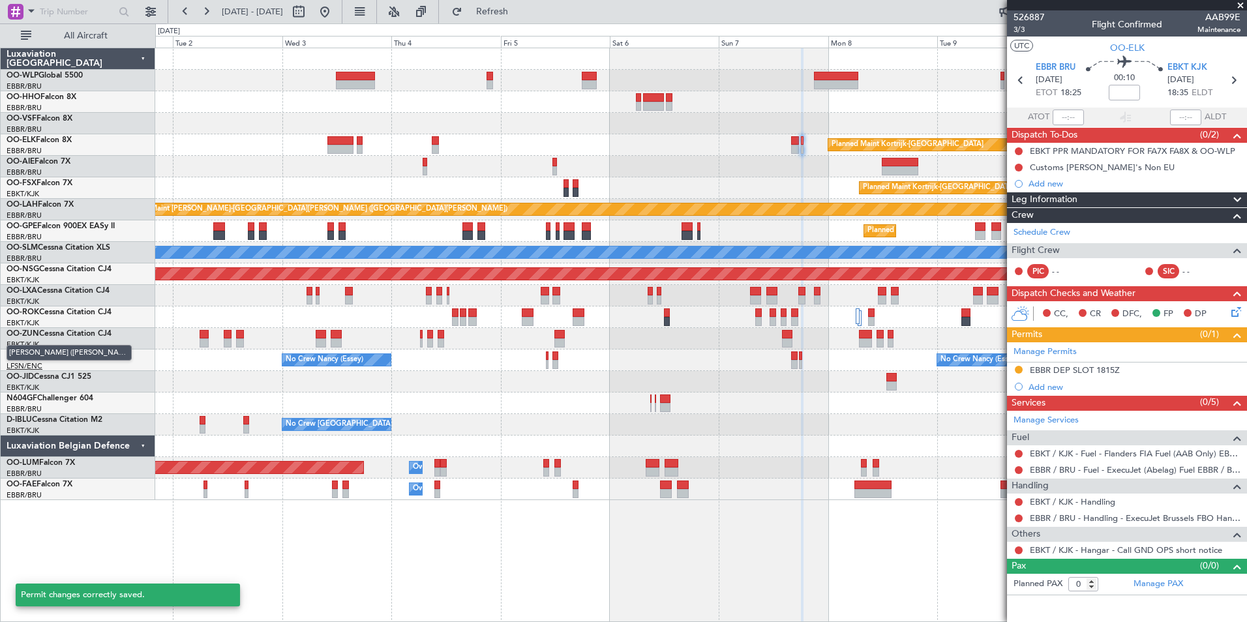
scroll to position [0, 0]
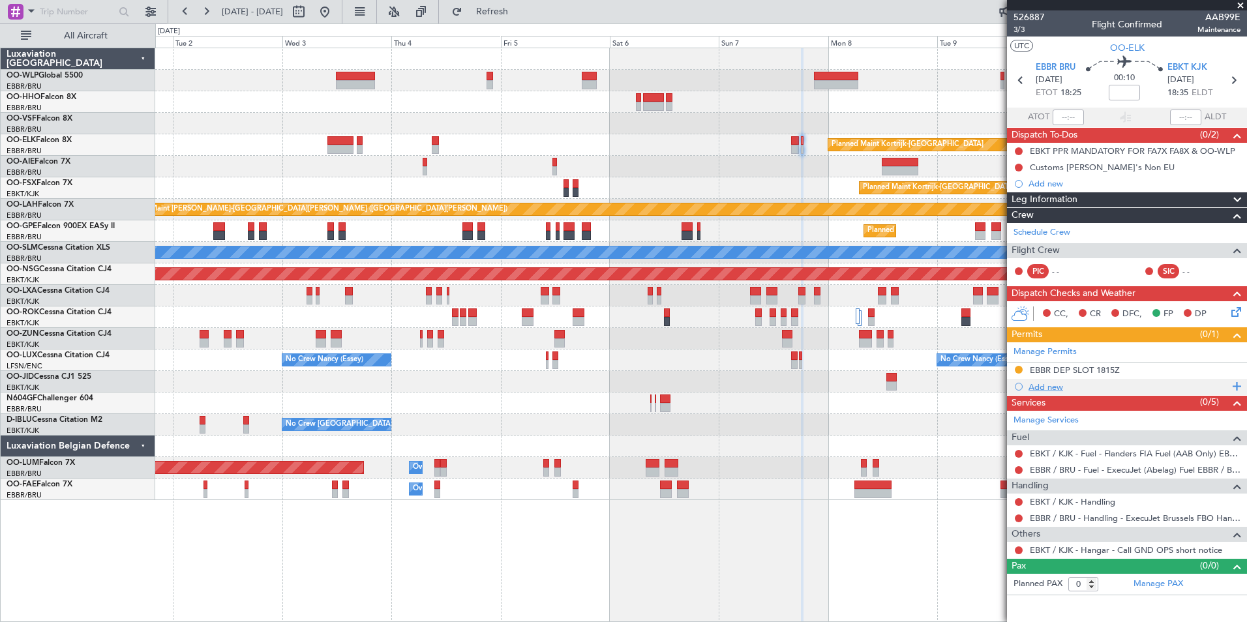
click at [1050, 390] on div "Add new" at bounding box center [1129, 387] width 200 height 11
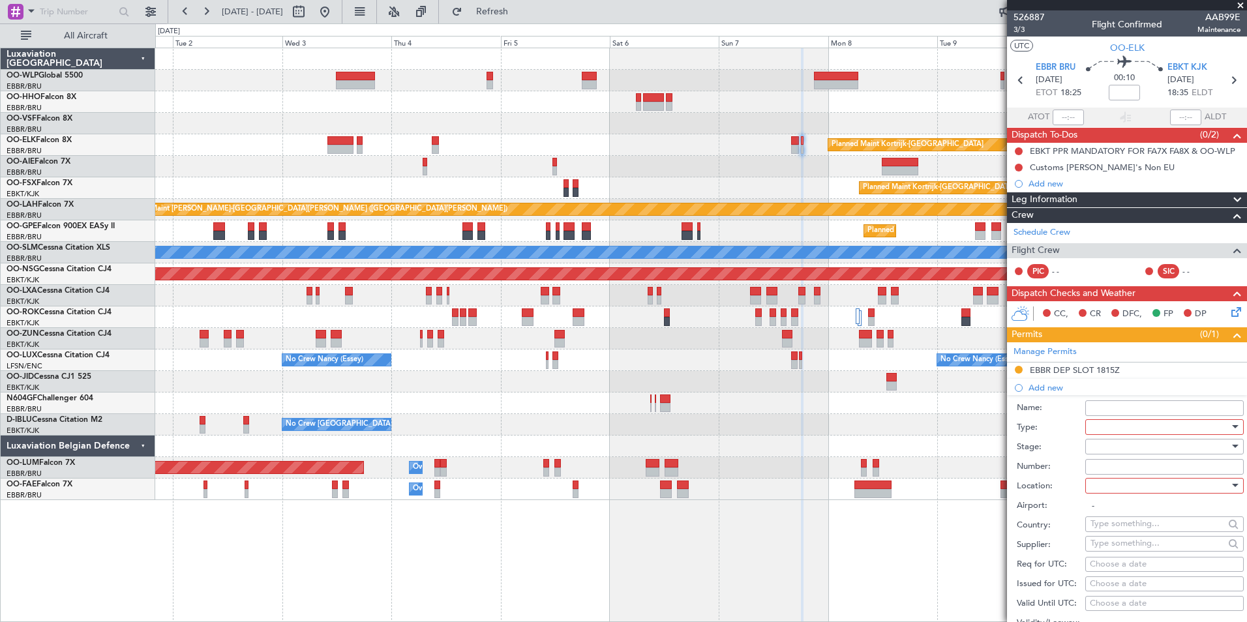
click at [1112, 427] on div at bounding box center [1160, 428] width 139 height 20
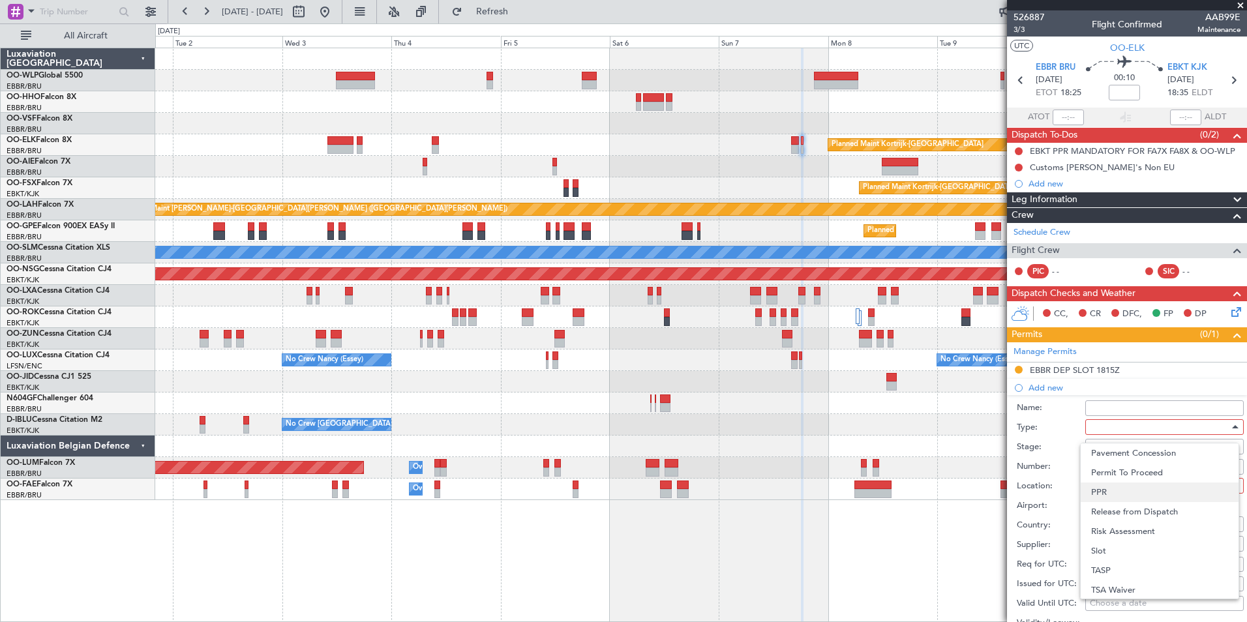
click at [1113, 496] on span "PPR" at bounding box center [1159, 493] width 137 height 20
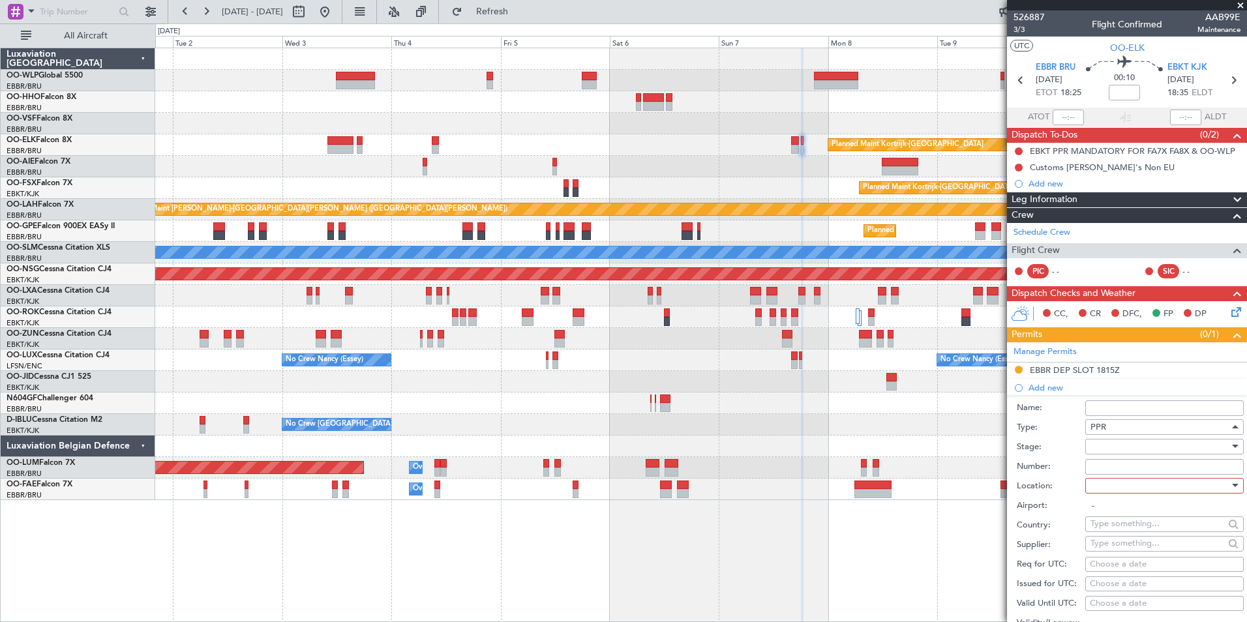
scroll to position [393, 0]
click at [1101, 441] on div at bounding box center [1160, 447] width 139 height 20
click at [1105, 534] on span "Requested" at bounding box center [1159, 532] width 137 height 20
click at [1116, 485] on div at bounding box center [1160, 486] width 139 height 20
click at [1106, 551] on span "Arrival" at bounding box center [1159, 552] width 137 height 20
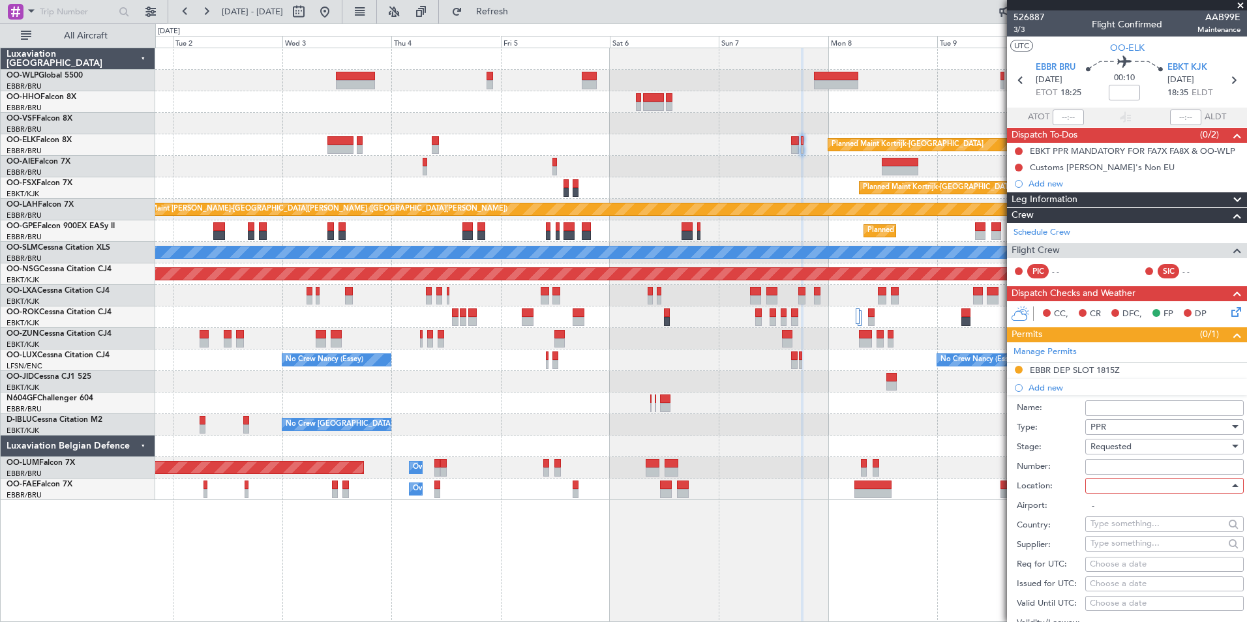
type input "EBKT / KJK"
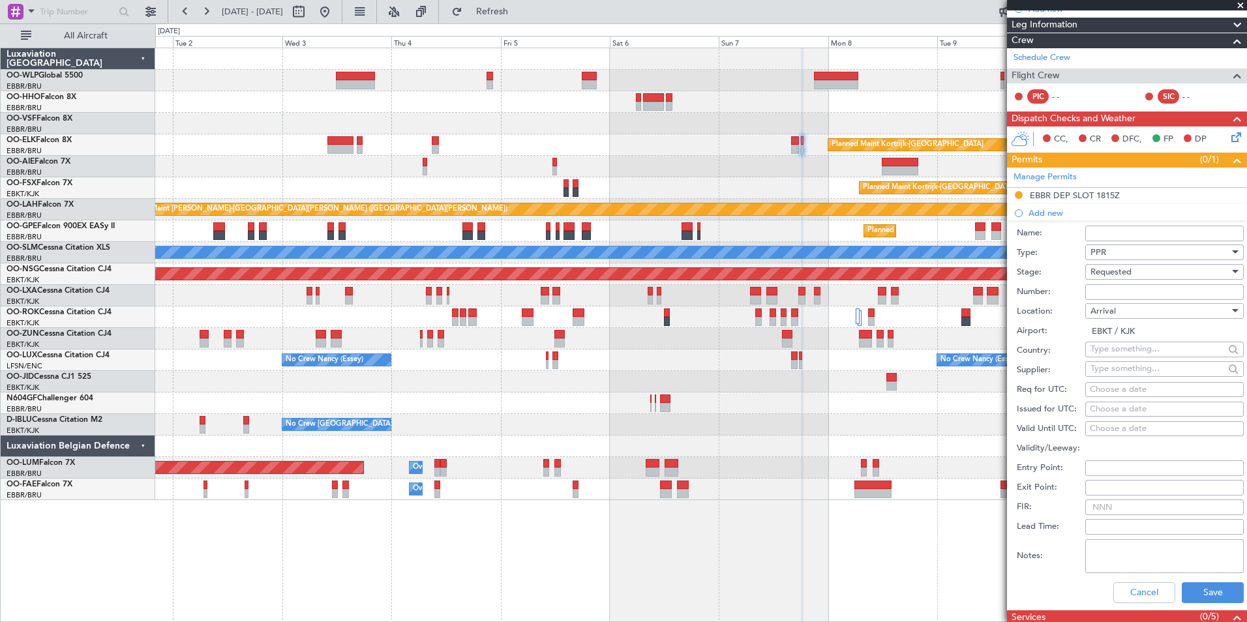
scroll to position [196, 0]
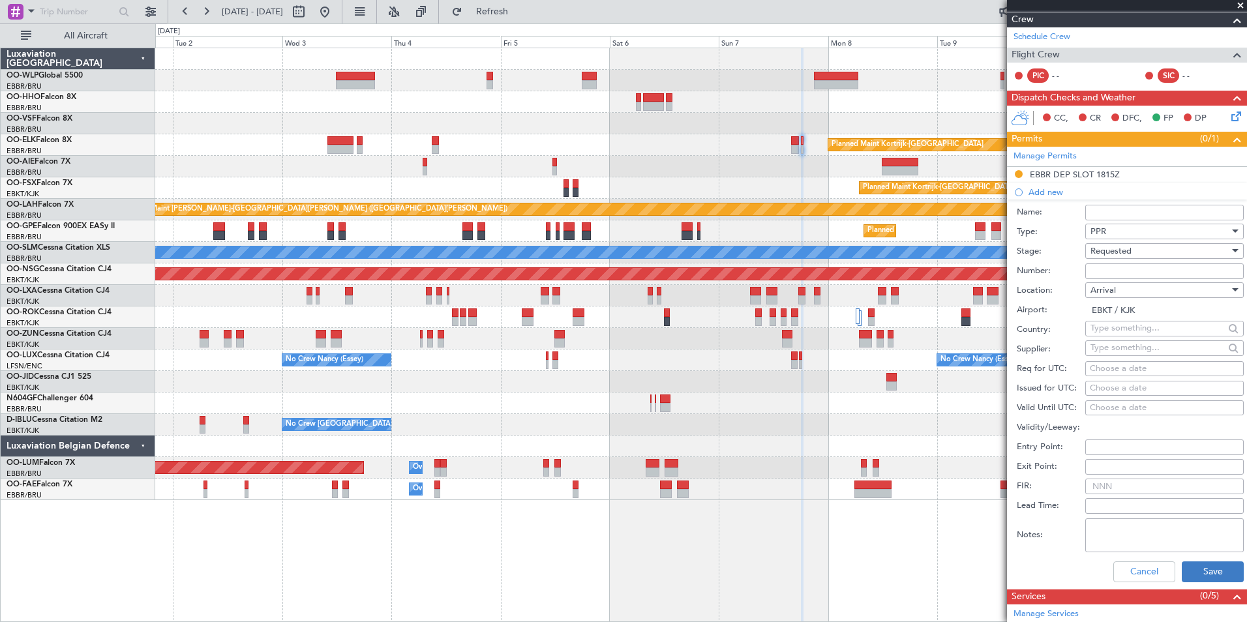
drag, startPoint x: 1180, startPoint y: 557, endPoint x: 1186, endPoint y: 568, distance: 12.5
click at [1185, 566] on div "Cancel Save" at bounding box center [1130, 572] width 227 height 34
click at [1189, 572] on button "Save" at bounding box center [1213, 572] width 62 height 21
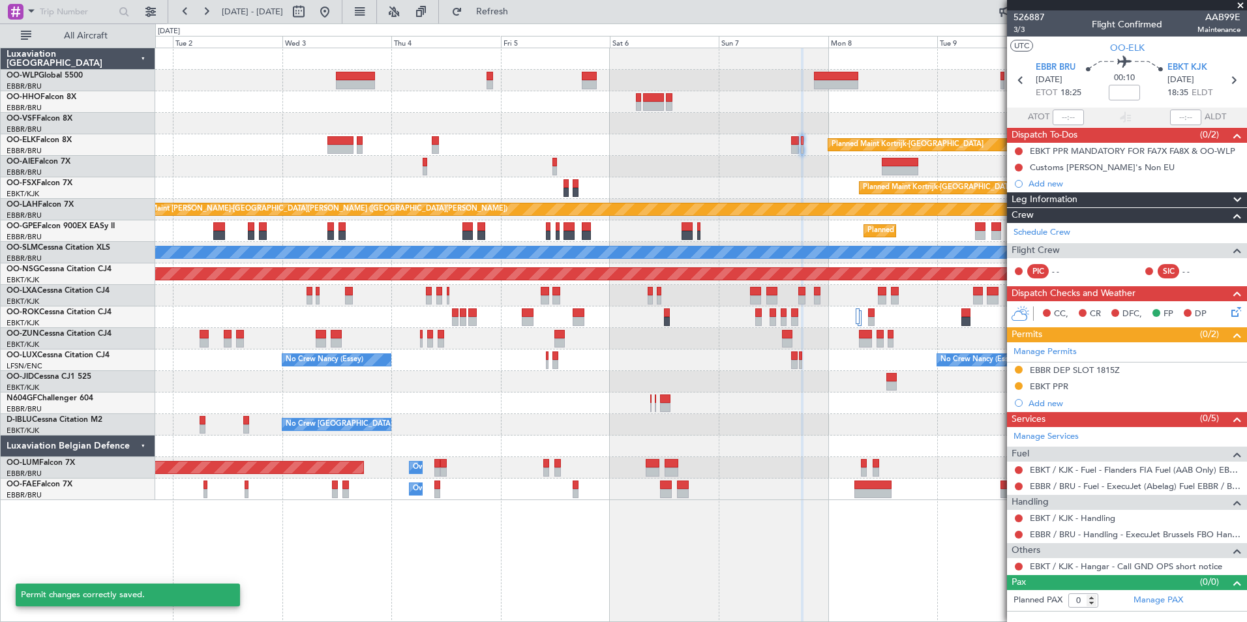
scroll to position [0, 0]
click at [1020, 488] on button at bounding box center [1019, 487] width 8 height 8
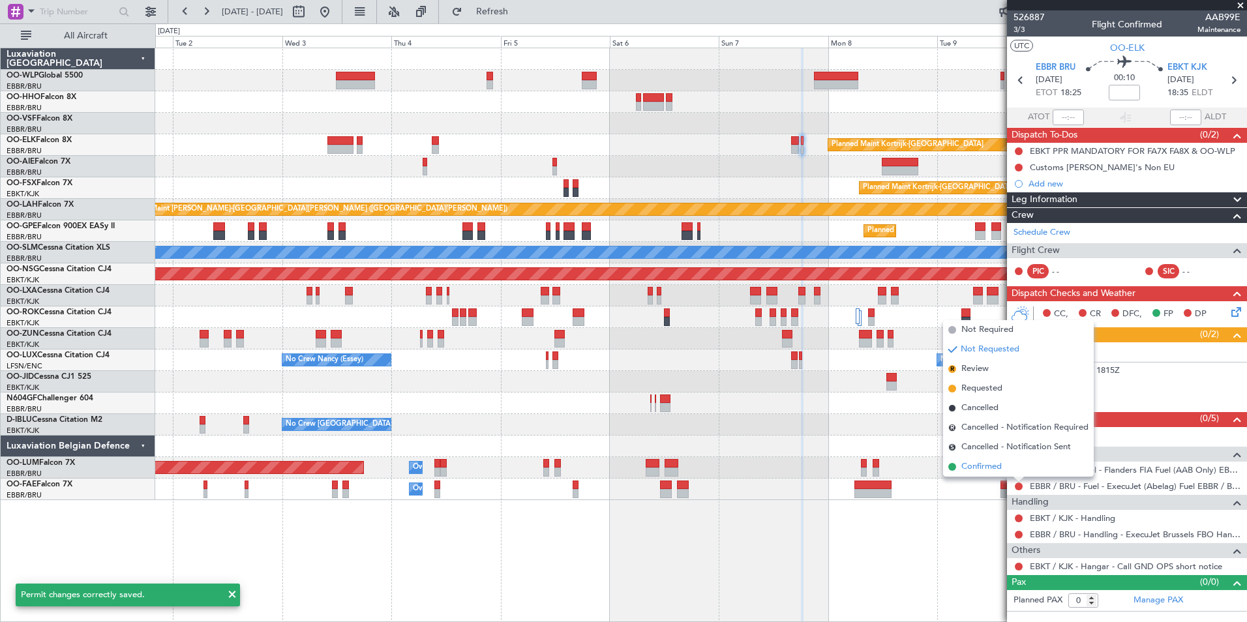
click at [993, 466] on span "Confirmed" at bounding box center [982, 467] width 40 height 13
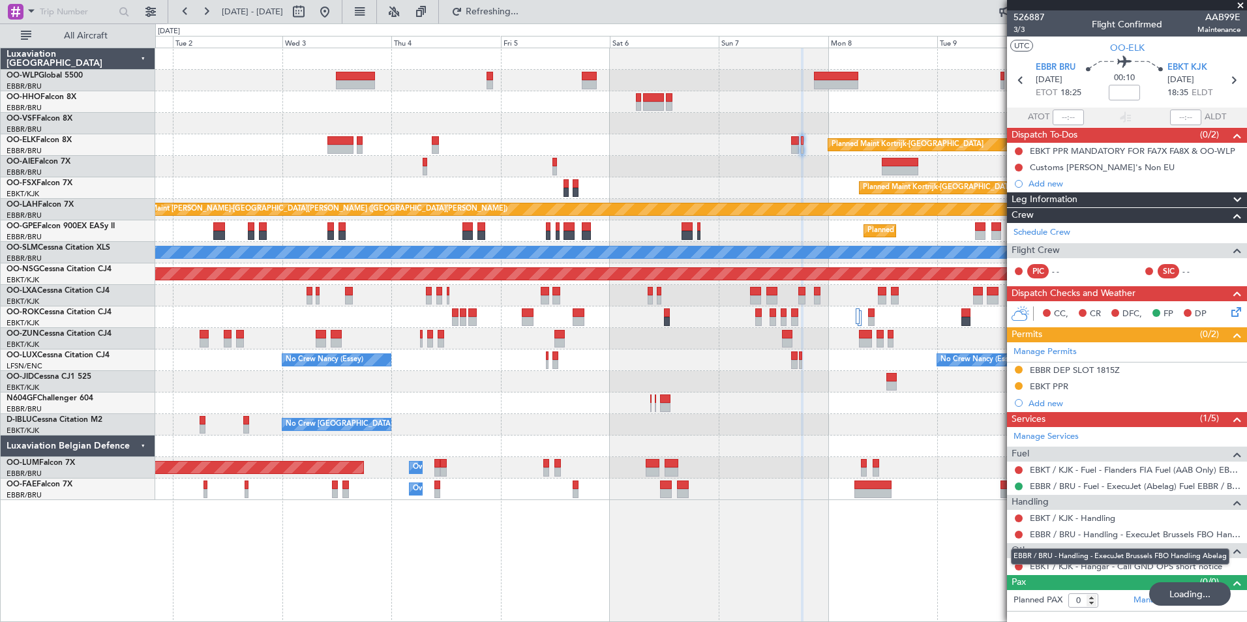
click at [1018, 568] on mat-tooltip-component "EBBR / BRU - Handling - ExecuJet Brussels FBO Handling Abelag" at bounding box center [1120, 557] width 237 height 35
click at [1016, 567] on div "Manage Services Fuel EBKT / KJK - Fuel - Flanders FIA Fuel (AAB Only) EBKT / KJ…" at bounding box center [1127, 501] width 240 height 148
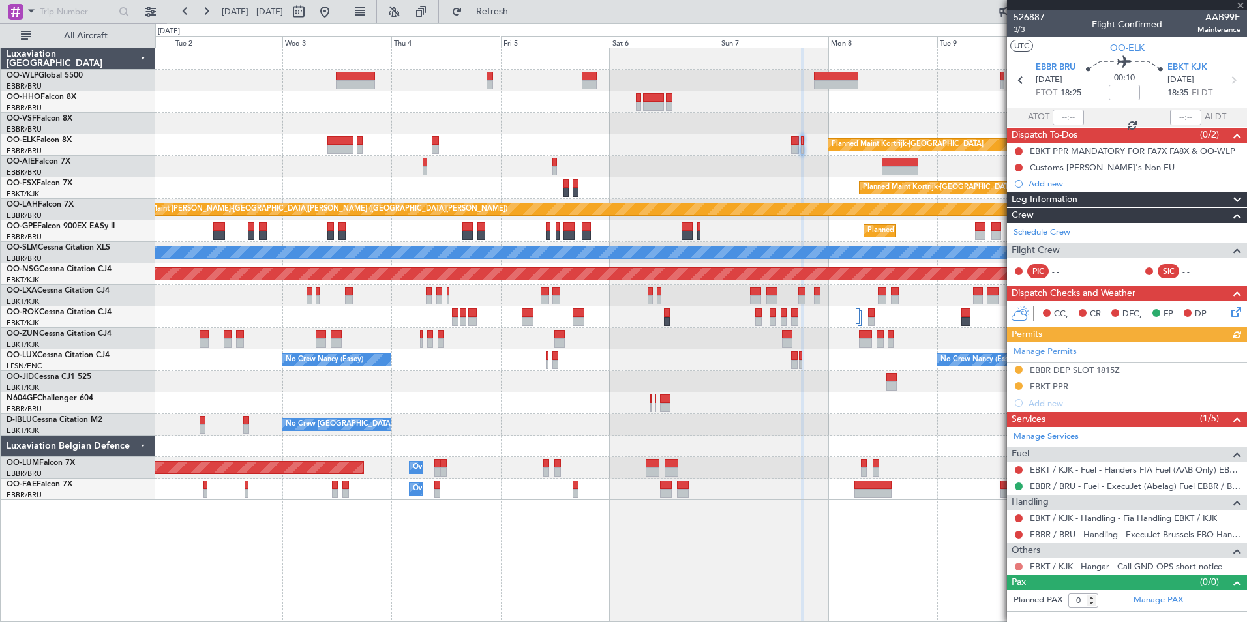
click at [1020, 568] on button at bounding box center [1019, 567] width 8 height 8
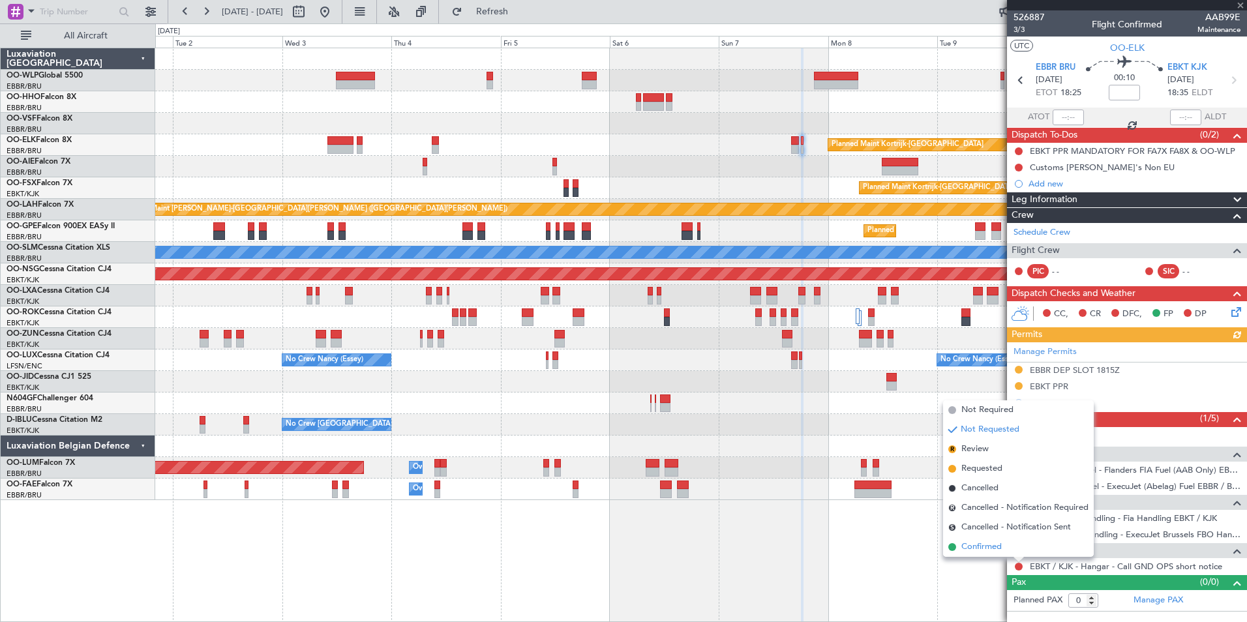
click at [986, 545] on span "Confirmed" at bounding box center [982, 547] width 40 height 13
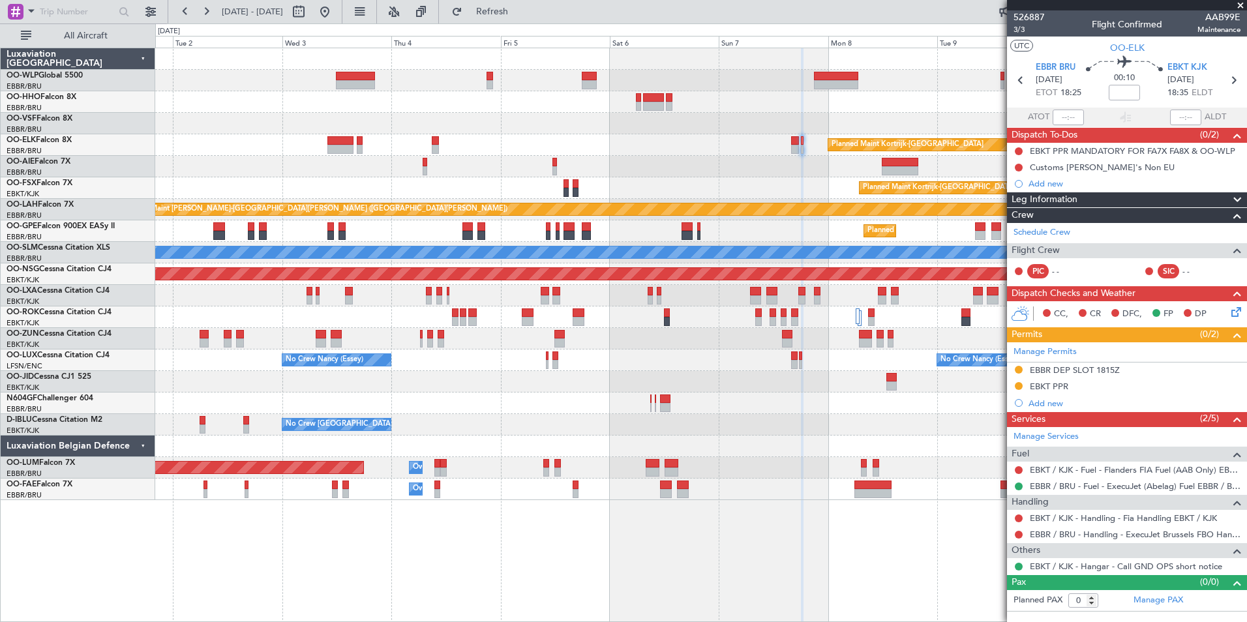
click at [814, 479] on div "Owner Melsbroek Air Base" at bounding box center [700, 490] width 1091 height 22
click at [335, 14] on button at bounding box center [324, 11] width 21 height 21
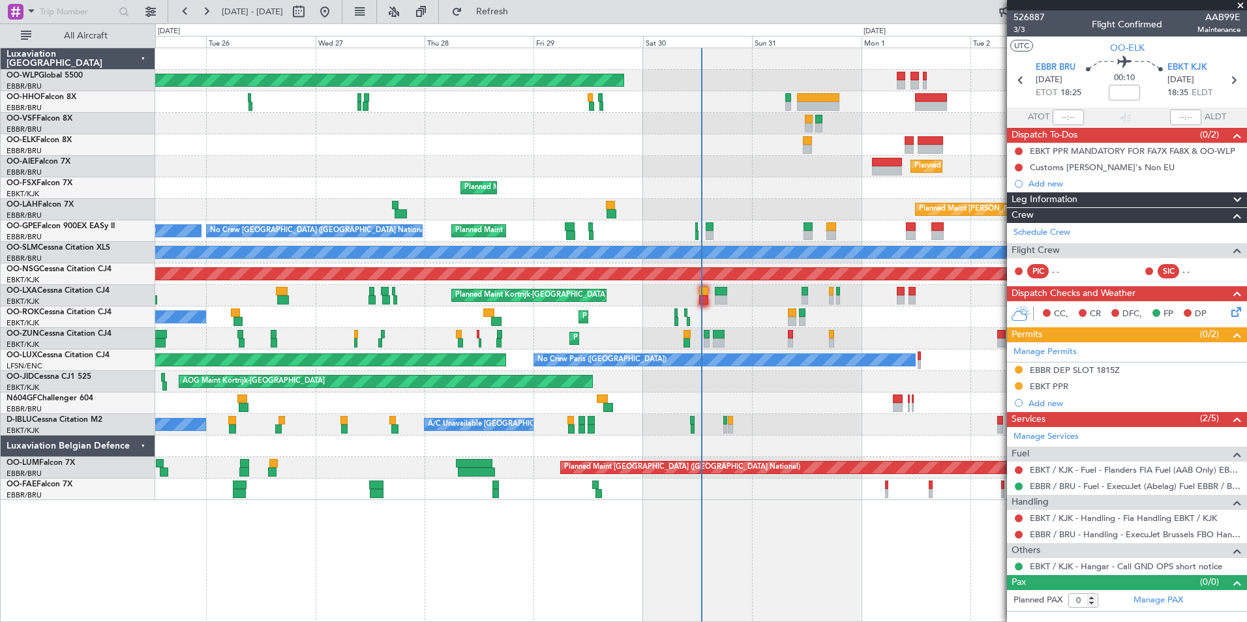
click at [560, 177] on div "Planned Maint Kortrijk-[GEOGRAPHIC_DATA]" at bounding box center [700, 188] width 1091 height 22
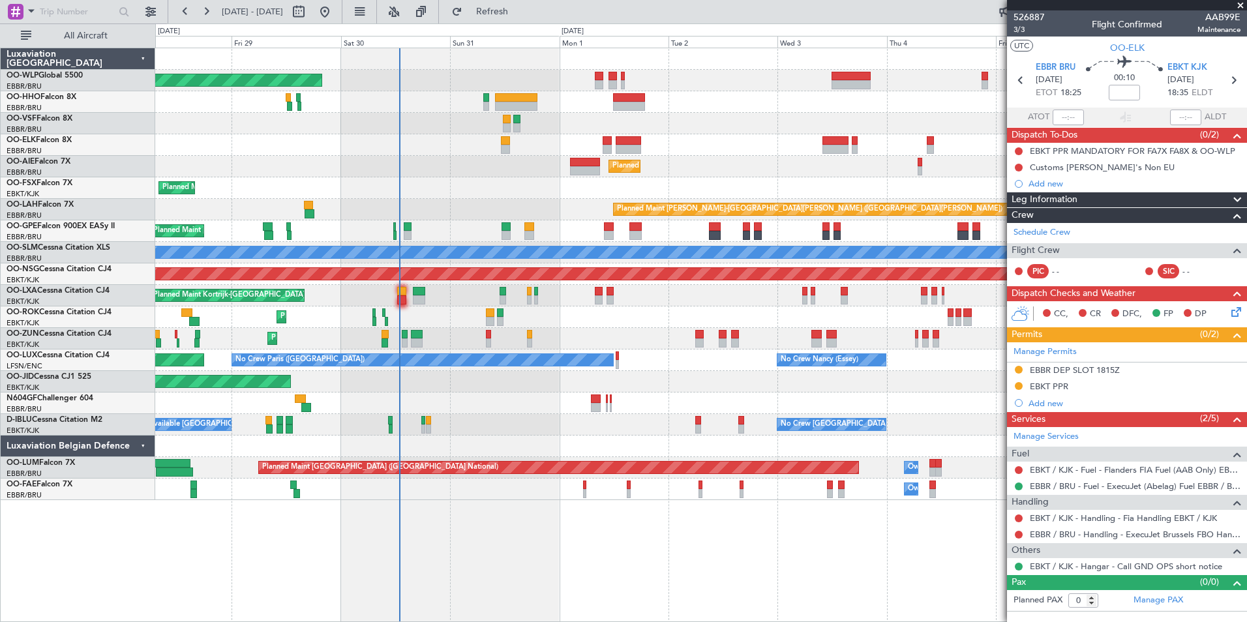
click at [478, 172] on div "Planned Maint [GEOGRAPHIC_DATA] ([GEOGRAPHIC_DATA])" at bounding box center [700, 167] width 1091 height 22
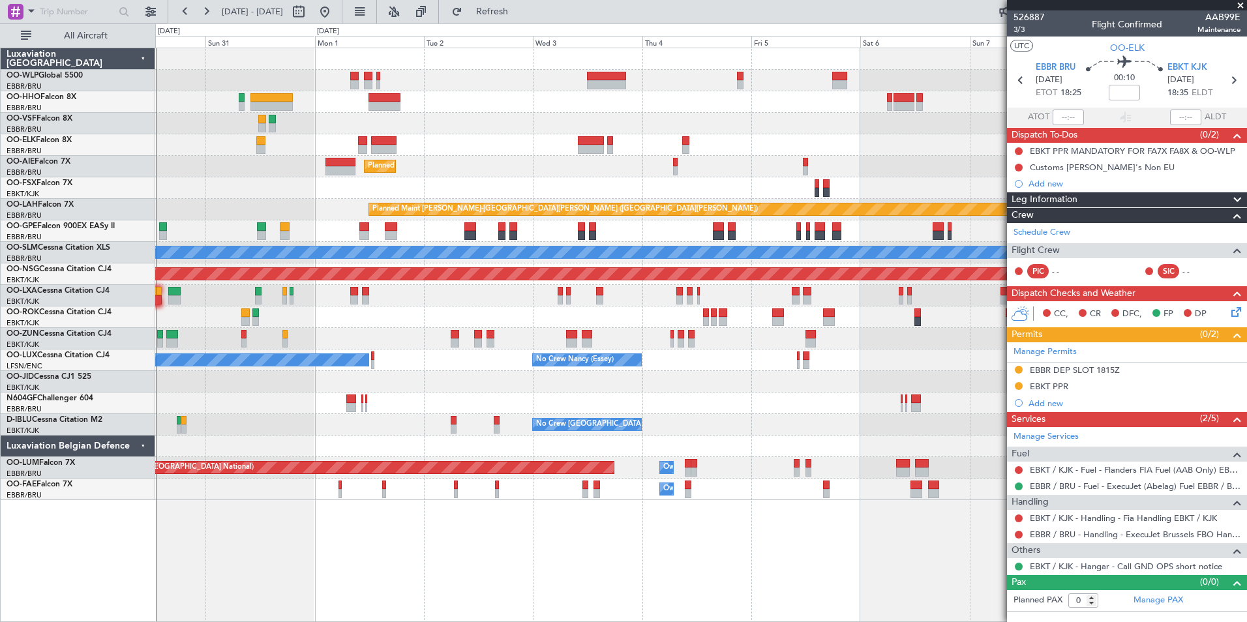
click at [410, 174] on div "Planned Maint [GEOGRAPHIC_DATA] ([GEOGRAPHIC_DATA])" at bounding box center [700, 167] width 1091 height 22
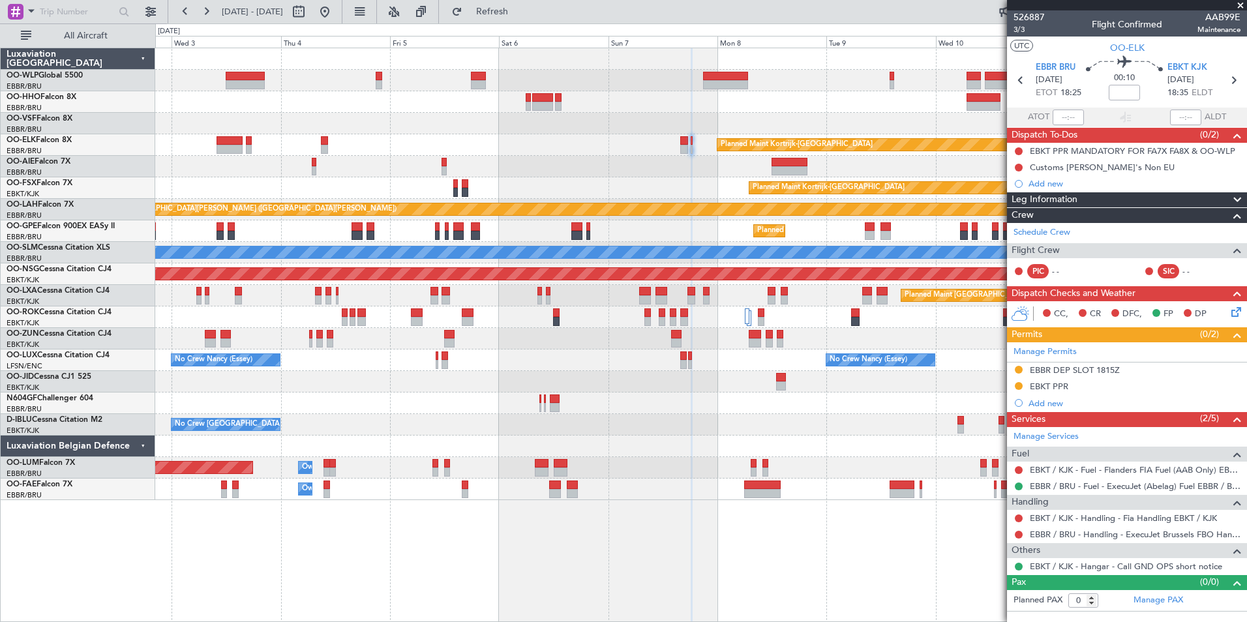
click at [555, 171] on div "Planned Maint [GEOGRAPHIC_DATA] ([GEOGRAPHIC_DATA])" at bounding box center [700, 167] width 1091 height 22
click at [534, 573] on div "Planned Maint Kortrijk-Wevelgem Planned Maint London (Farnborough) Planned Main…" at bounding box center [701, 335] width 1092 height 575
click at [437, 537] on div "Planned Maint Kortrijk-Wevelgem Planned Maint London (Farnborough) Planned Main…" at bounding box center [701, 335] width 1092 height 575
click at [1053, 534] on link "EBBR / BRU - Handling - ExecuJet Brussels FBO Handling Abelag" at bounding box center [1135, 534] width 211 height 11
click at [1024, 85] on icon at bounding box center [1021, 80] width 17 height 17
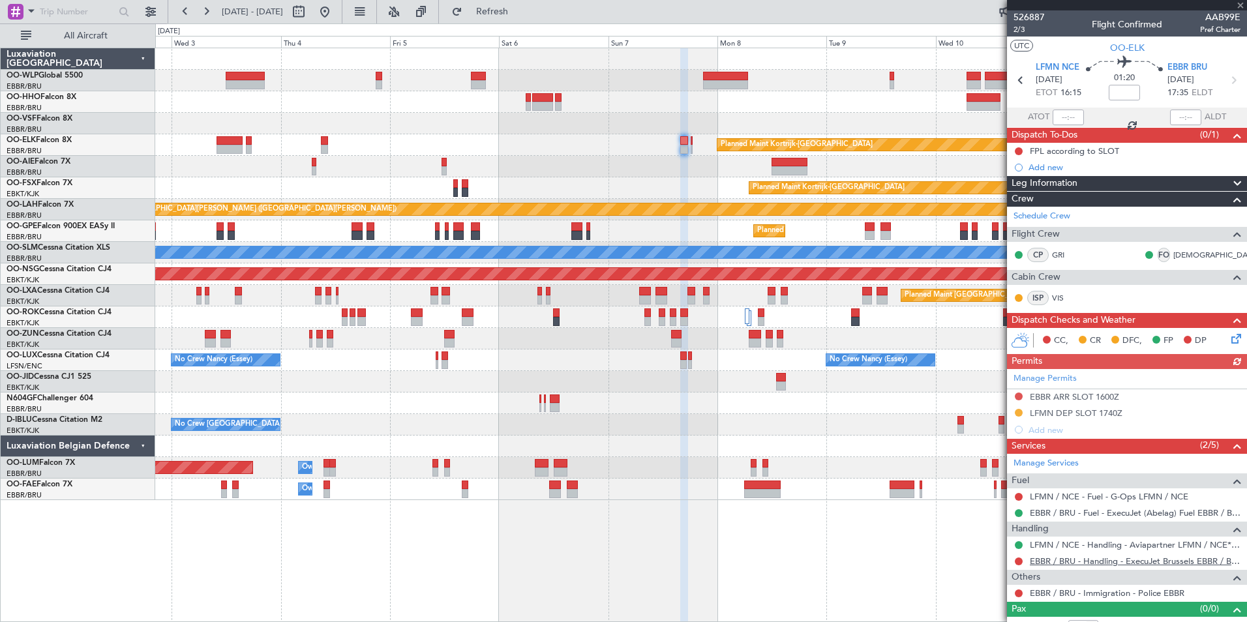
click at [1086, 557] on link "EBBR / BRU - Handling - ExecuJet Brussels EBBR / BRU" at bounding box center [1135, 561] width 211 height 11
click at [1225, 81] on icon at bounding box center [1233, 80] width 17 height 17
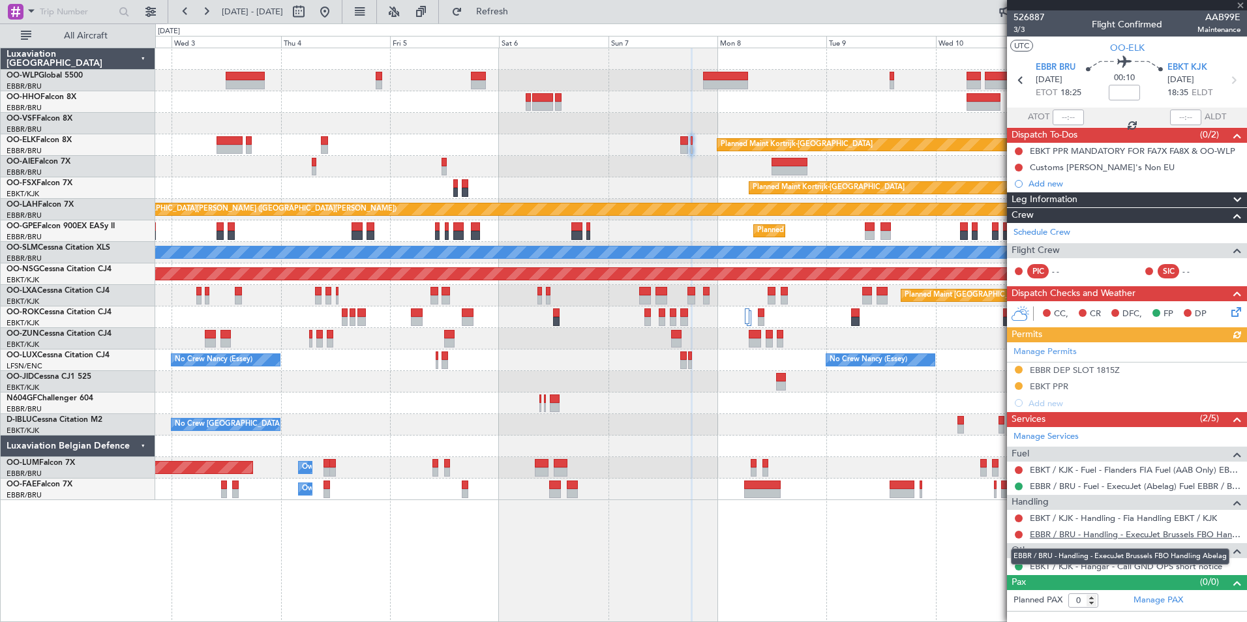
click at [1059, 532] on link "EBBR / BRU - Handling - ExecuJet Brussels FBO Handling Abelag" at bounding box center [1135, 534] width 211 height 11
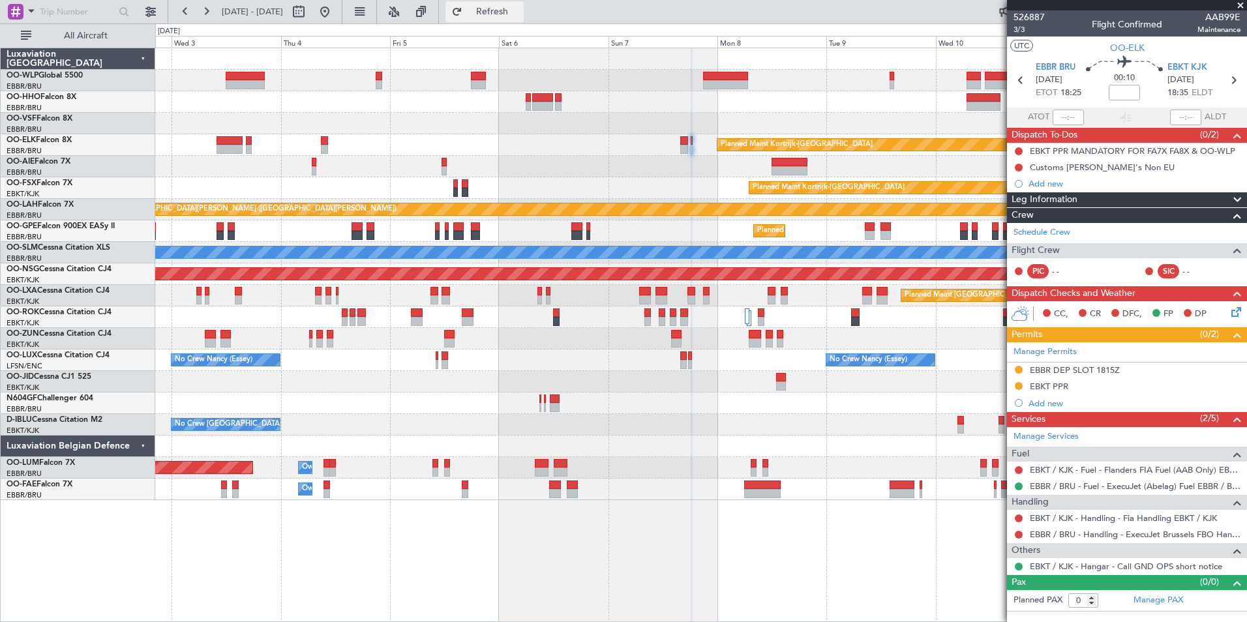
click at [520, 16] on span "Refresh" at bounding box center [492, 11] width 55 height 9
click at [1056, 536] on link "EBBR / BRU - Handling - ExecuJet Brussels EBBR / BRU" at bounding box center [1135, 534] width 211 height 11
click at [880, 429] on div "No Crew Brussels (Brussels National) No Crew Brussels (Brussels National)" at bounding box center [700, 425] width 1091 height 22
click at [1017, 82] on icon at bounding box center [1021, 80] width 17 height 17
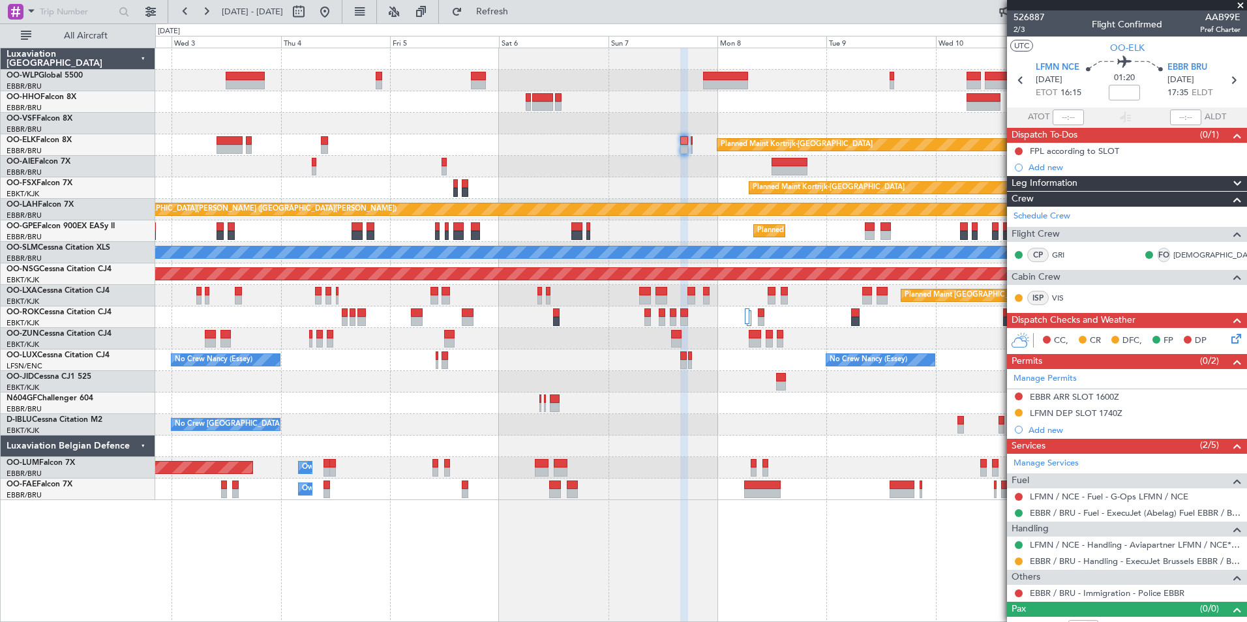
click at [830, 442] on div at bounding box center [700, 447] width 1091 height 22
click at [1021, 397] on button at bounding box center [1019, 397] width 8 height 8
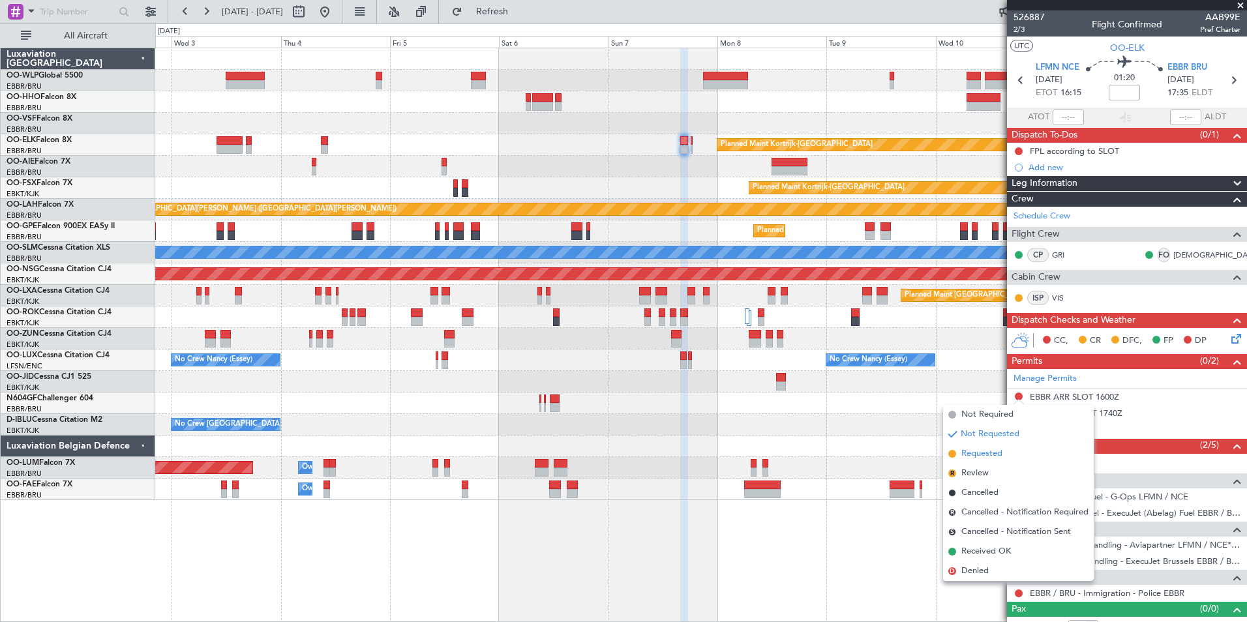
click at [988, 450] on span "Requested" at bounding box center [982, 454] width 41 height 13
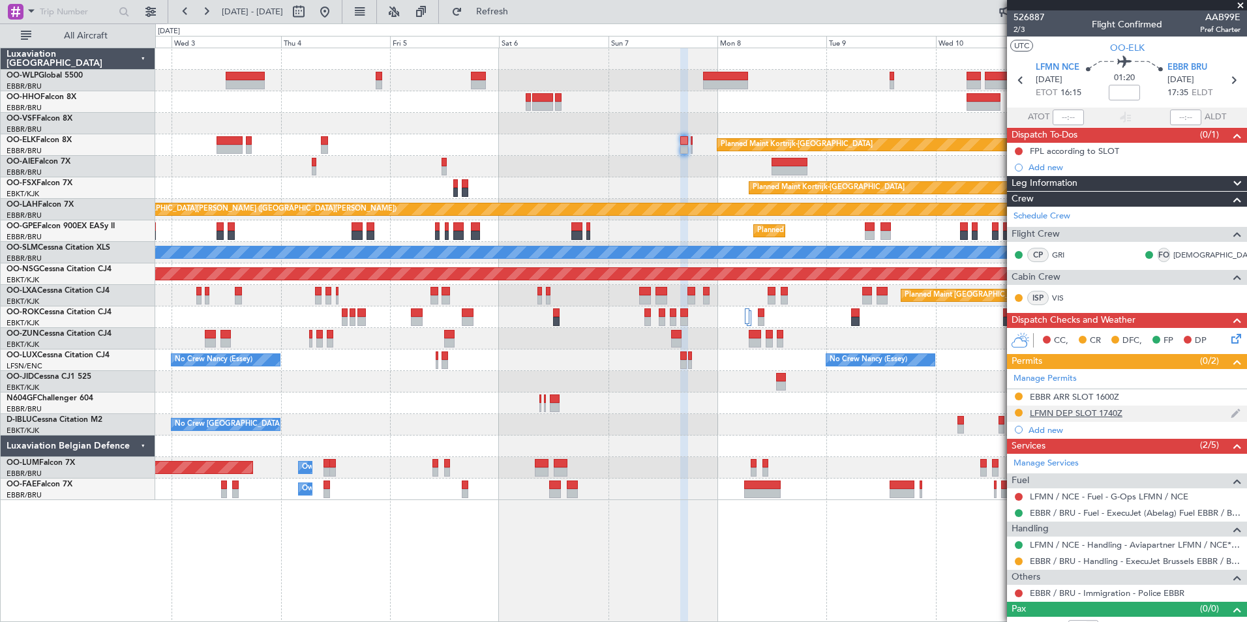
click at [1069, 408] on div "LFMN DEP SLOT 1740Z" at bounding box center [1076, 413] width 93 height 11
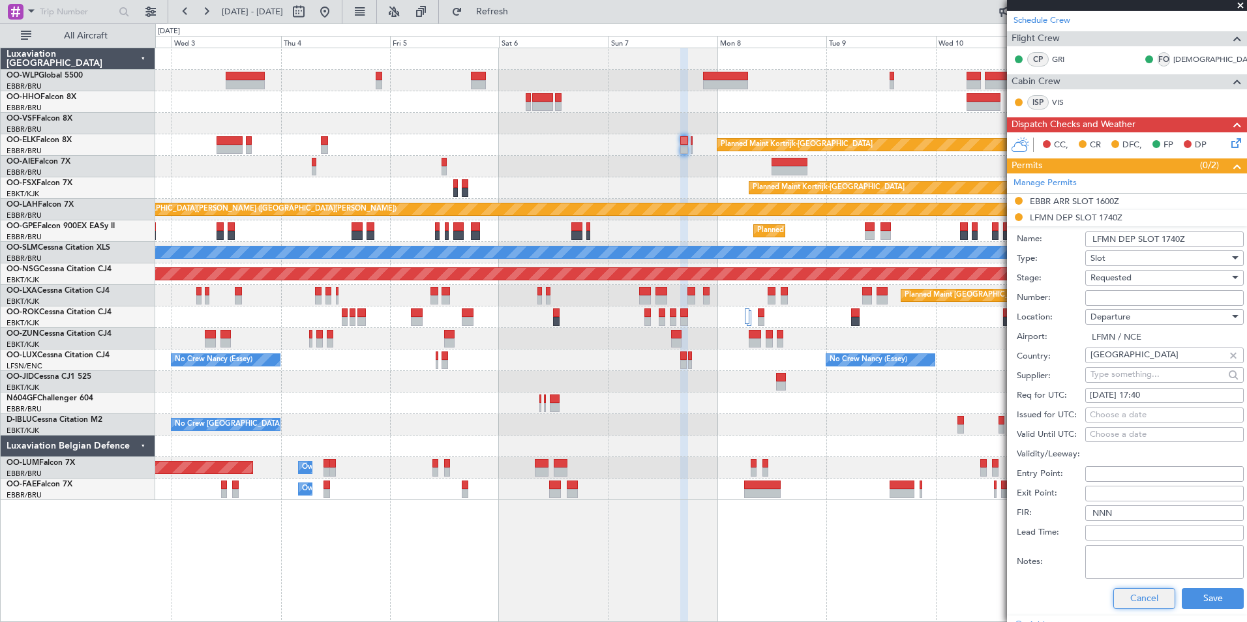
click at [1118, 597] on button "Cancel" at bounding box center [1145, 598] width 62 height 21
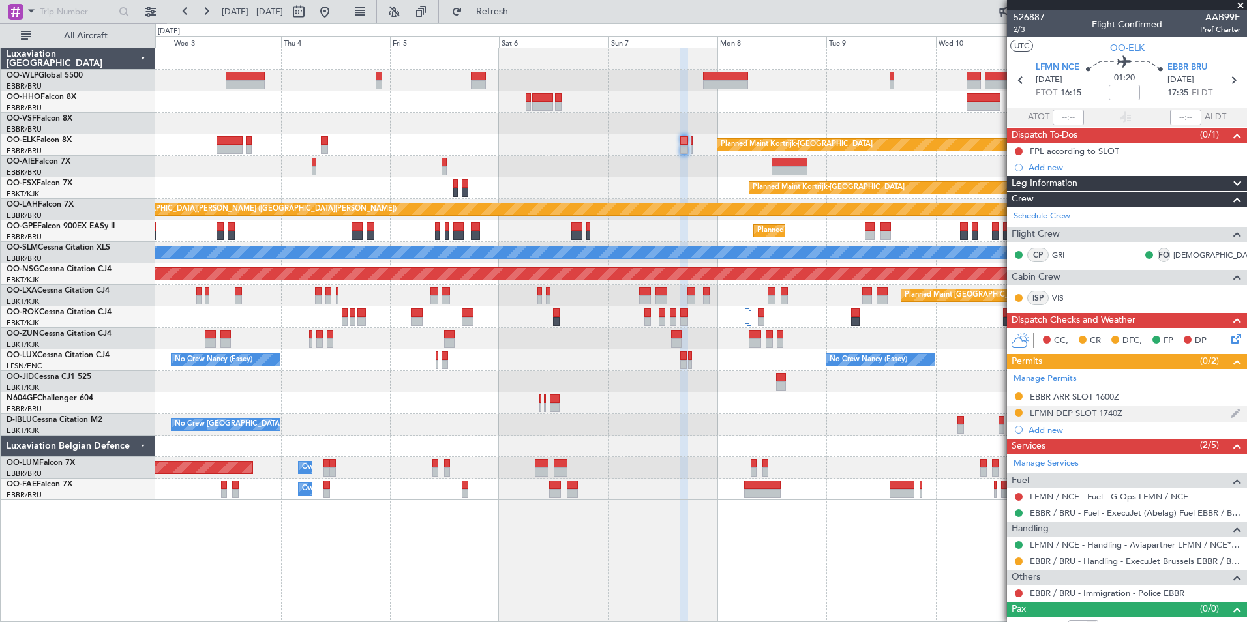
click at [1049, 412] on div "LFMN DEP SLOT 1740Z" at bounding box center [1076, 413] width 93 height 11
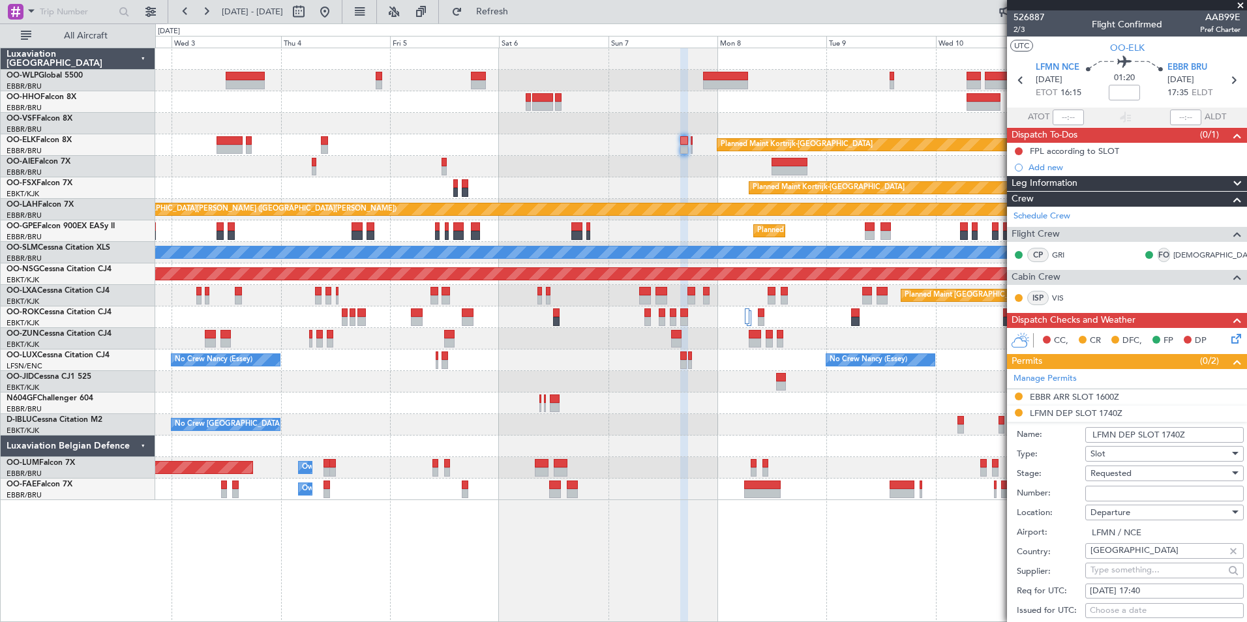
click at [1110, 512] on span "Departure" at bounding box center [1111, 513] width 40 height 12
click at [1115, 573] on span "Arrival" at bounding box center [1159, 578] width 137 height 20
type input "EBBR / BRU"
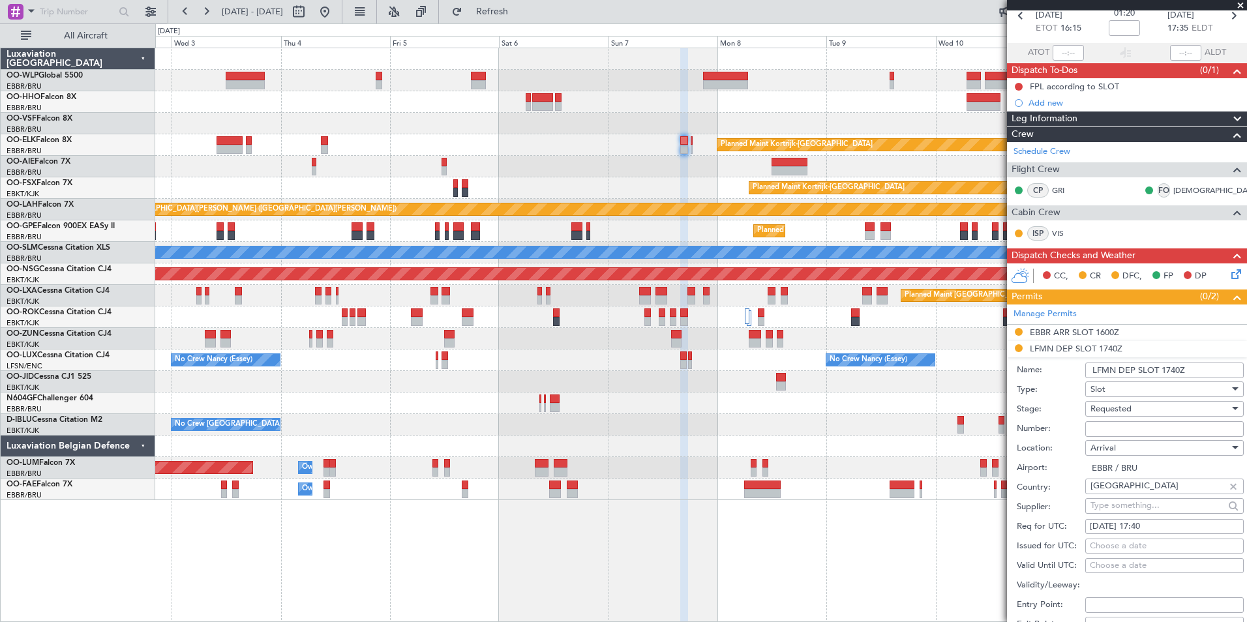
scroll to position [196, 0]
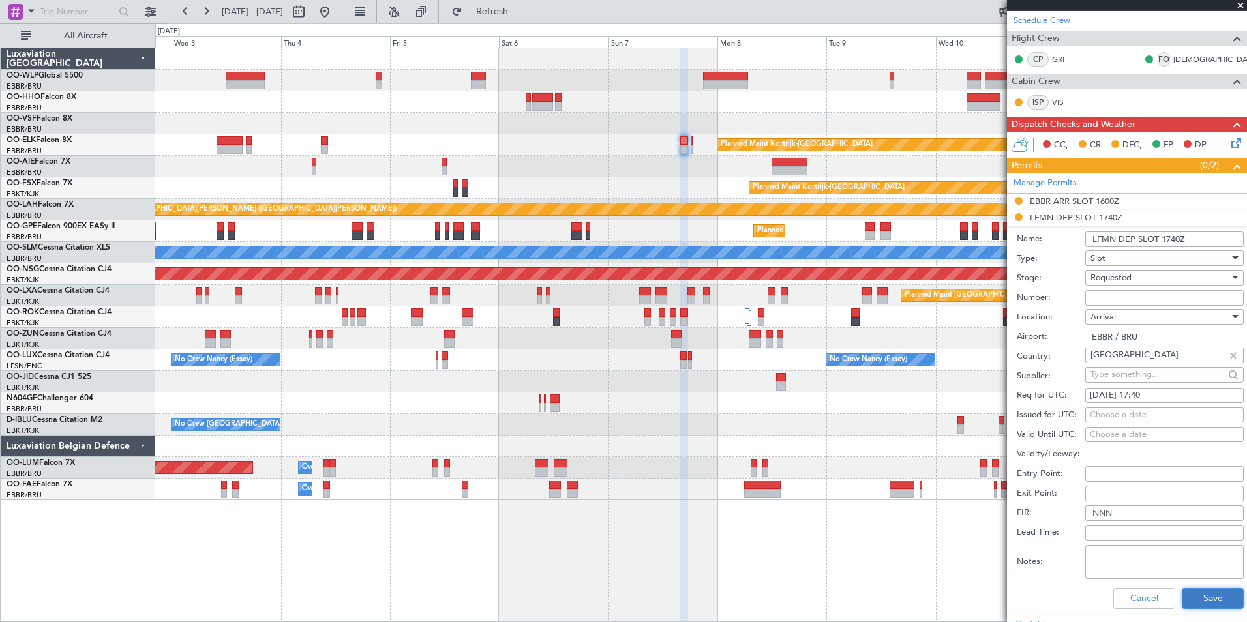
click at [1193, 598] on button "Save" at bounding box center [1213, 598] width 62 height 21
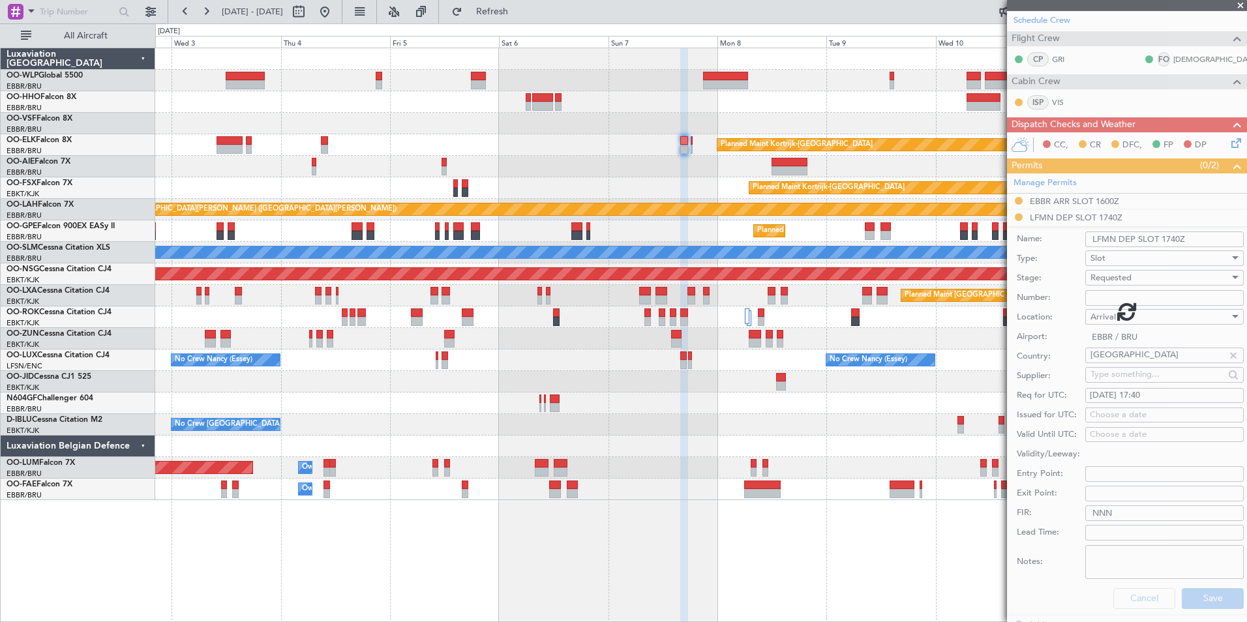
scroll to position [16, 0]
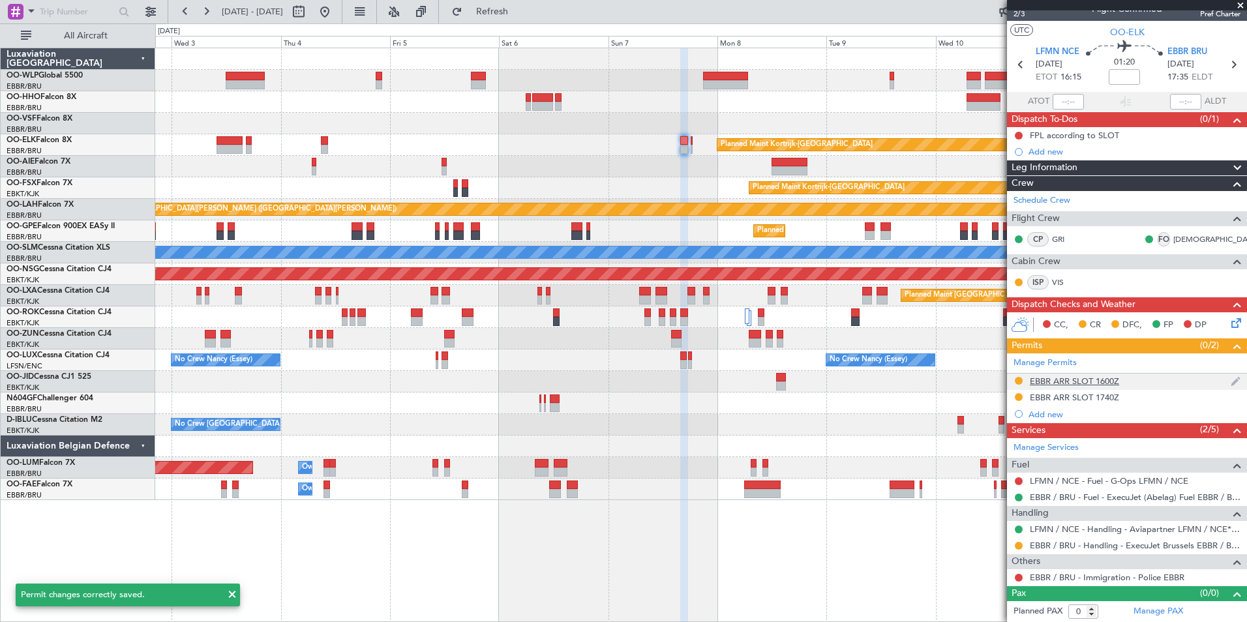
click at [1076, 382] on div "EBBR ARR SLOT 1600Z" at bounding box center [1074, 381] width 89 height 11
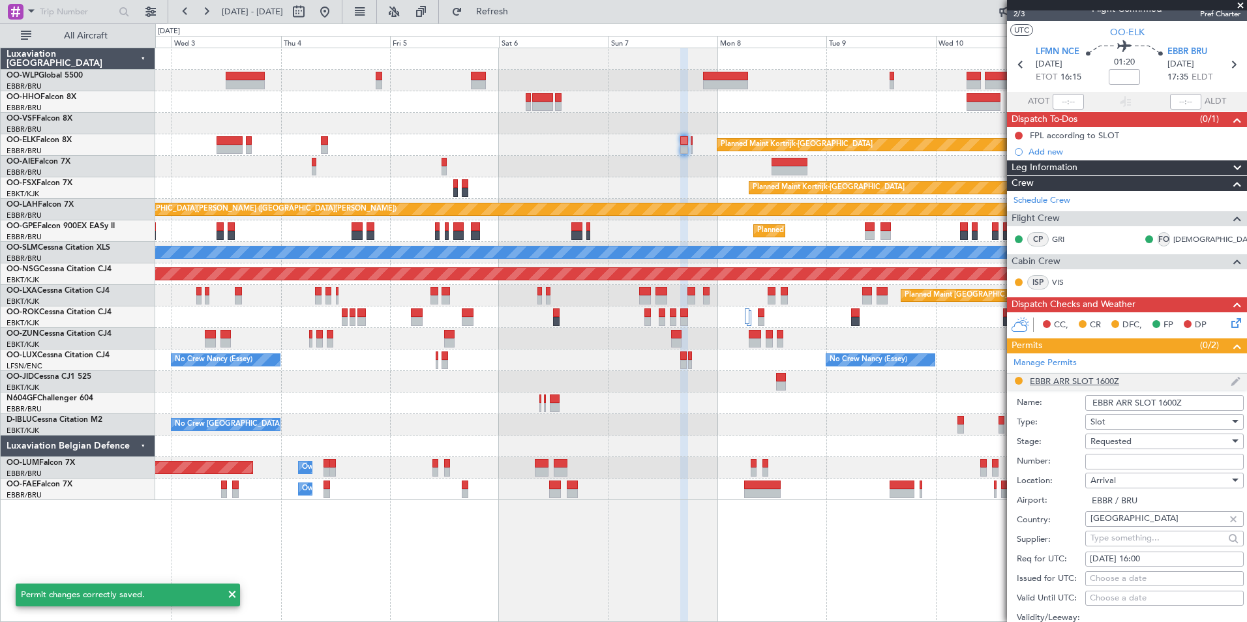
scroll to position [196, 0]
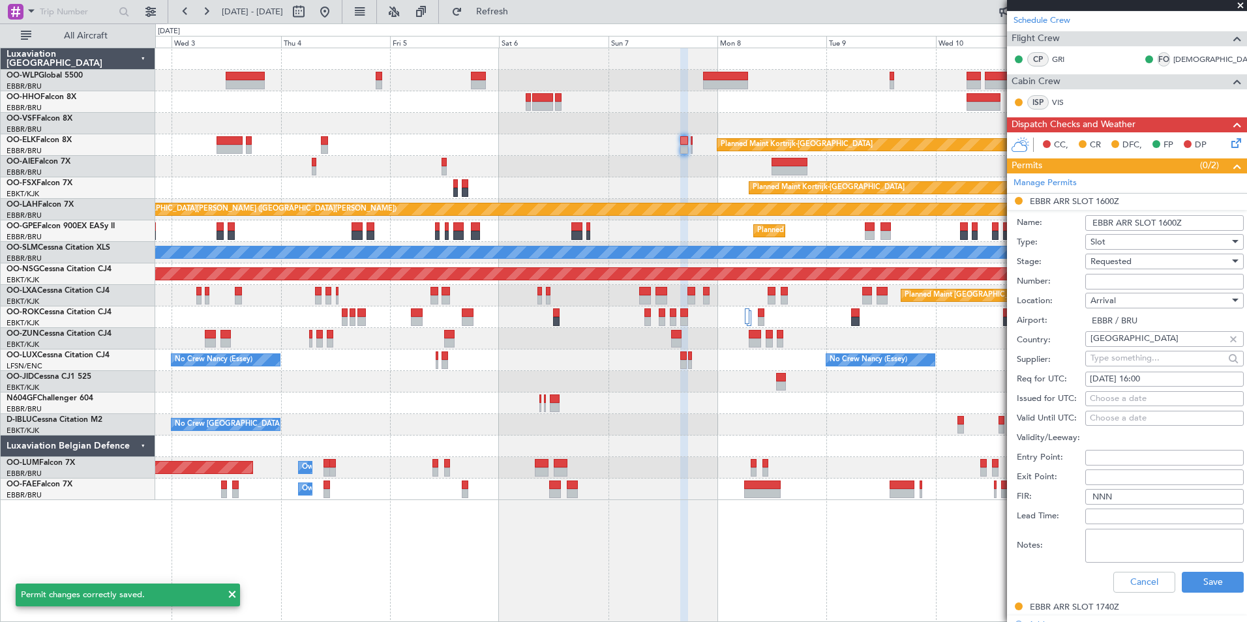
click at [1120, 264] on span "Requested" at bounding box center [1111, 262] width 41 height 12
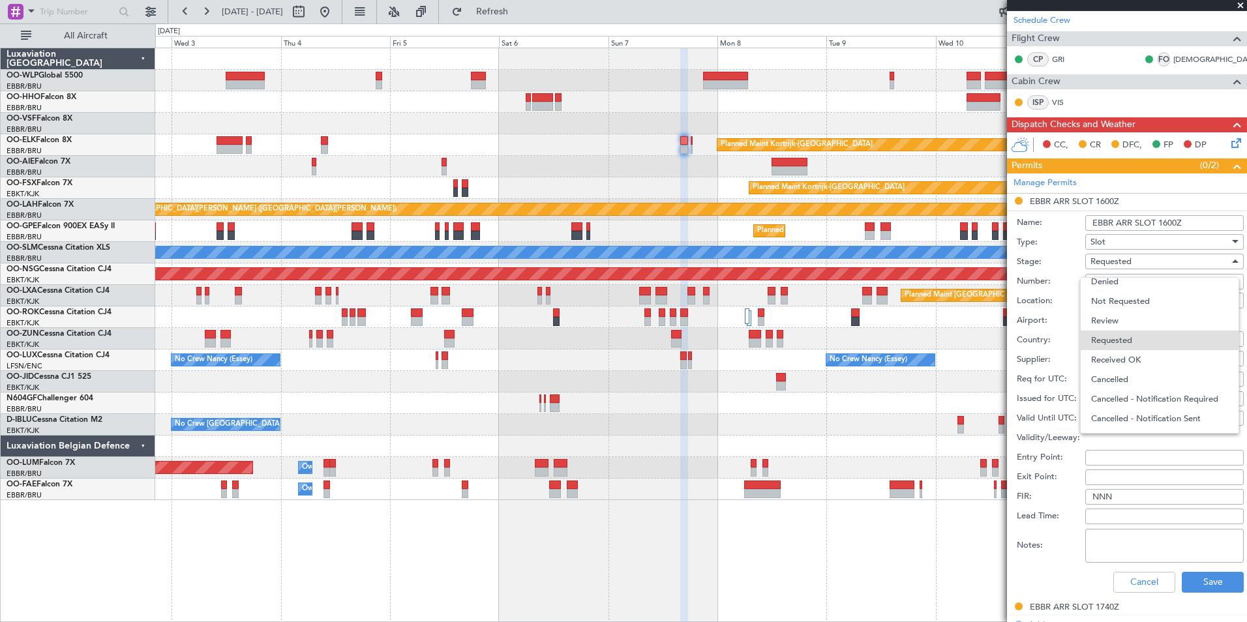
click at [1116, 243] on div at bounding box center [623, 311] width 1247 height 622
click at [1120, 256] on span "Requested" at bounding box center [1111, 262] width 41 height 12
click at [1121, 243] on div at bounding box center [623, 311] width 1247 height 622
click at [1119, 304] on div "Arrival" at bounding box center [1160, 301] width 139 height 20
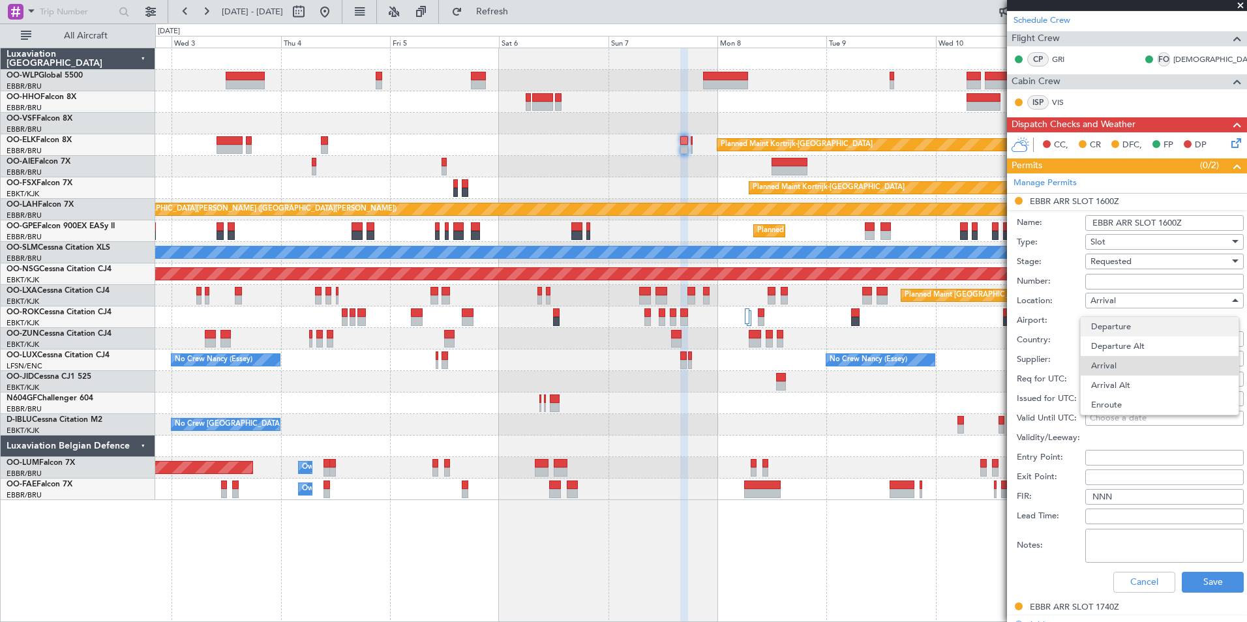
click at [1114, 327] on span "Departure" at bounding box center [1159, 327] width 137 height 20
type input "LFMN / NCE"
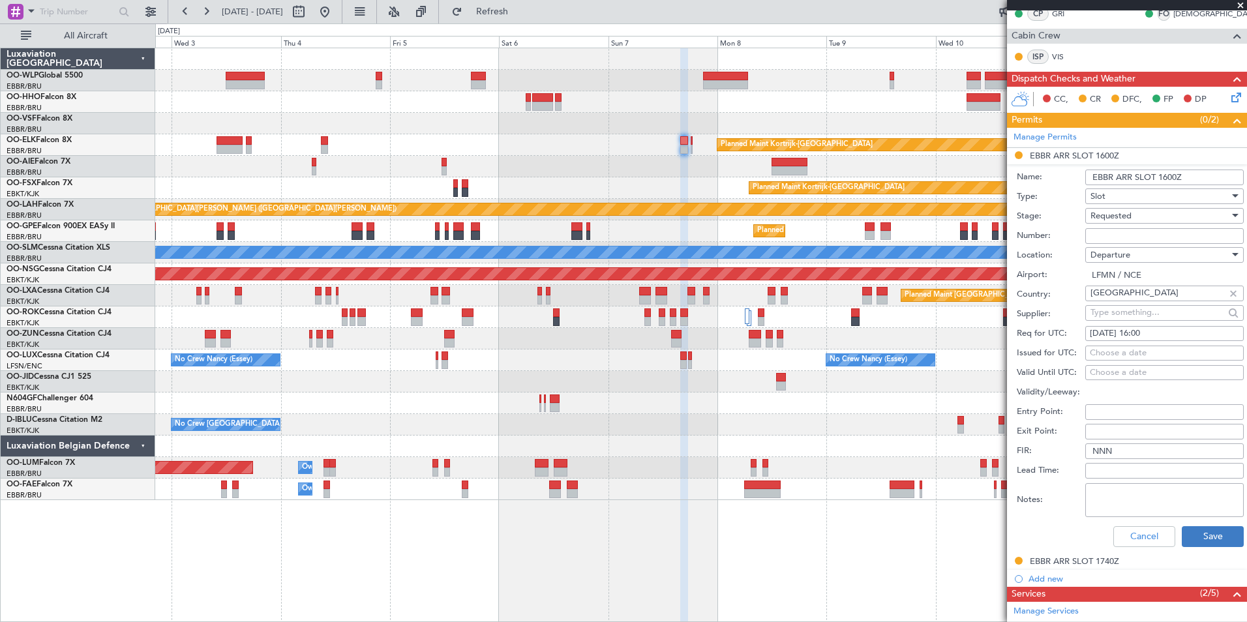
scroll to position [261, 0]
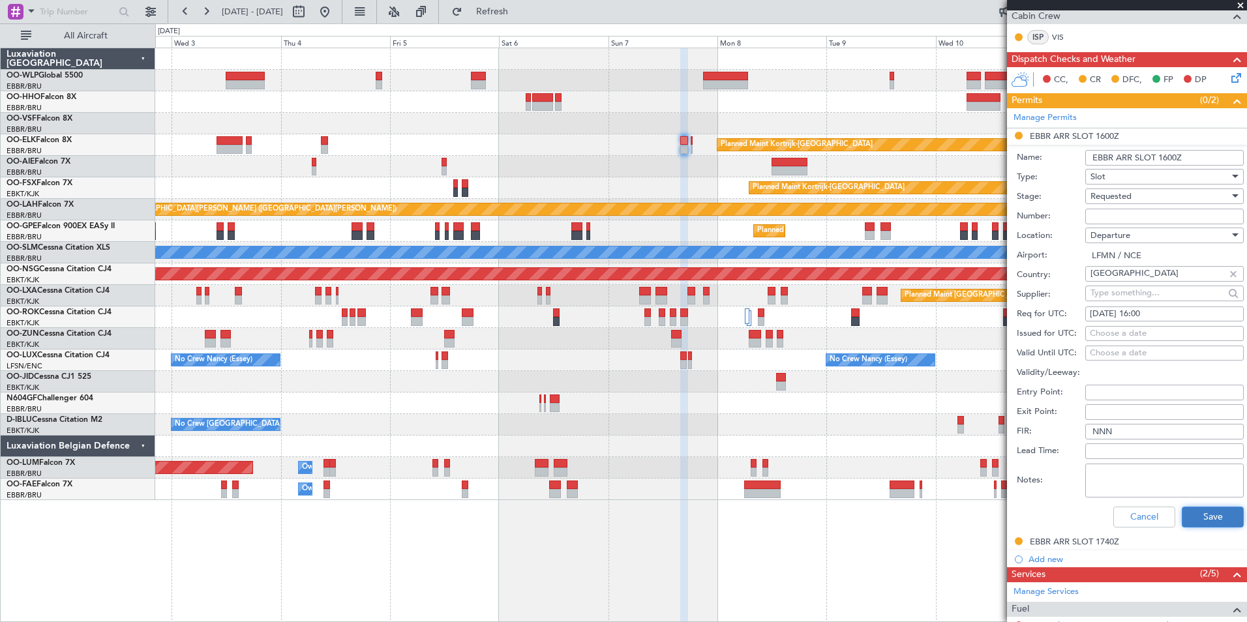
click at [1197, 514] on button "Save" at bounding box center [1213, 517] width 62 height 21
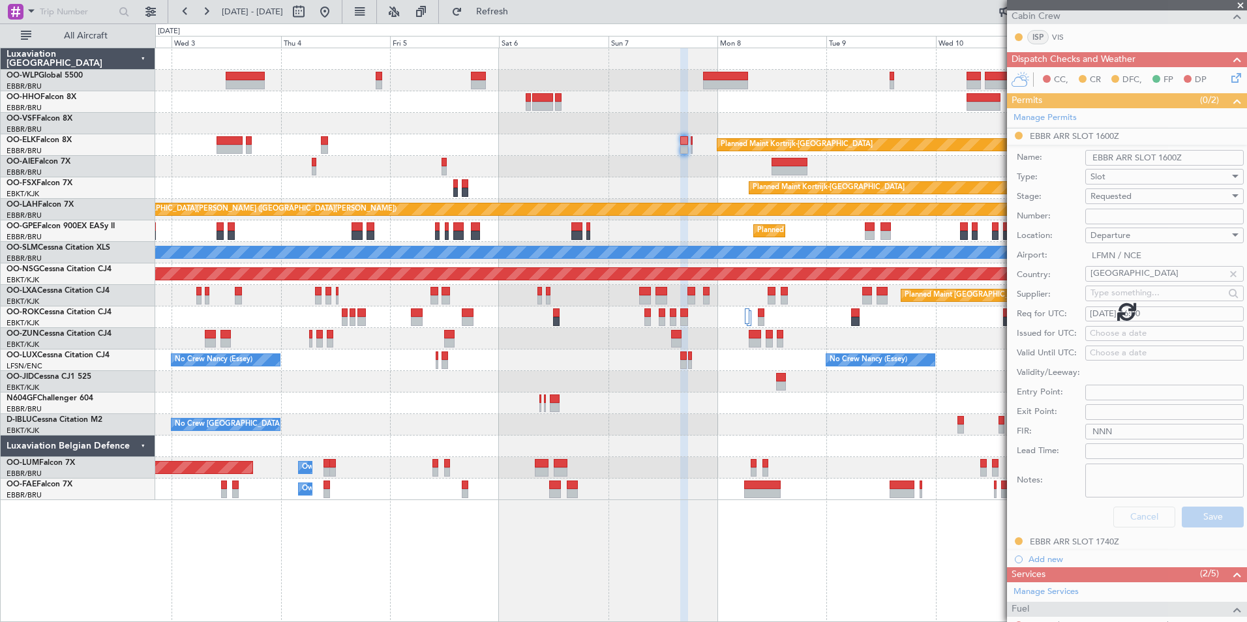
scroll to position [16, 0]
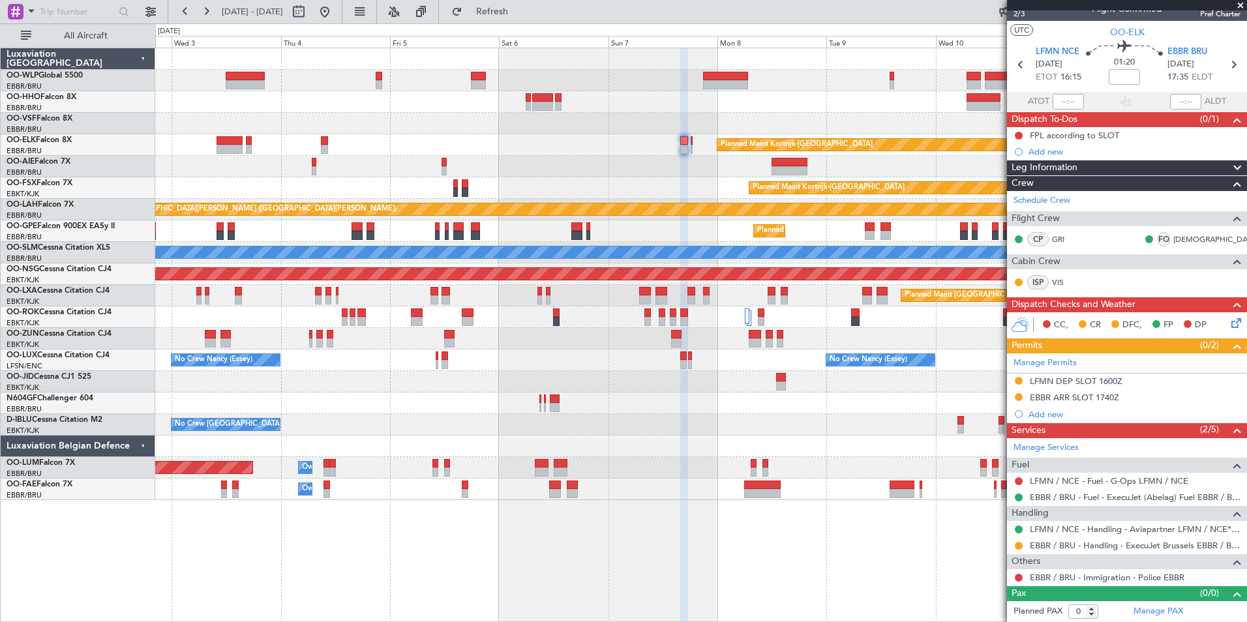
click at [826, 455] on div at bounding box center [700, 447] width 1091 height 22
click at [524, 2] on button "Refresh" at bounding box center [485, 11] width 78 height 21
click at [361, 530] on div "Planned Maint Kortrijk-Wevelgem Planned Maint London (Farnborough) Planned Main…" at bounding box center [701, 335] width 1092 height 575
click at [311, 557] on div "Planned Maint Kortrijk-Wevelgem Planned Maint London (Farnborough) Planned Main…" at bounding box center [701, 335] width 1092 height 575
click at [366, 553] on div "Planned Maint Kortrijk-Wevelgem Planned Maint London (Farnborough) Planned Main…" at bounding box center [701, 335] width 1092 height 575
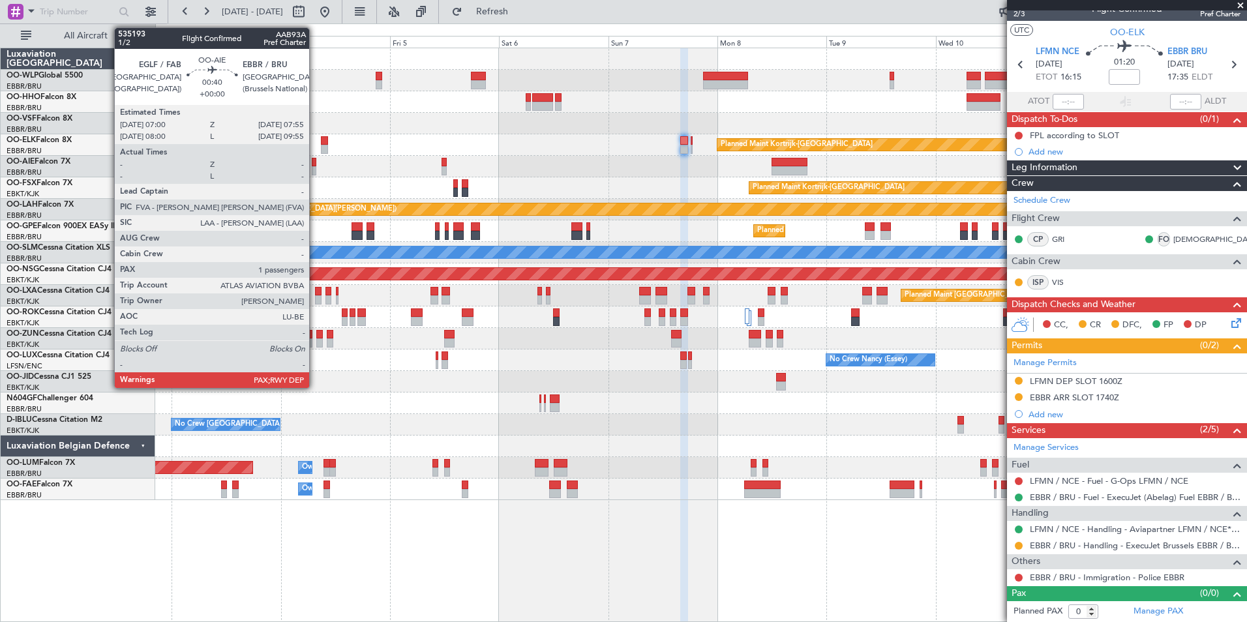
click at [315, 165] on div at bounding box center [314, 162] width 5 height 9
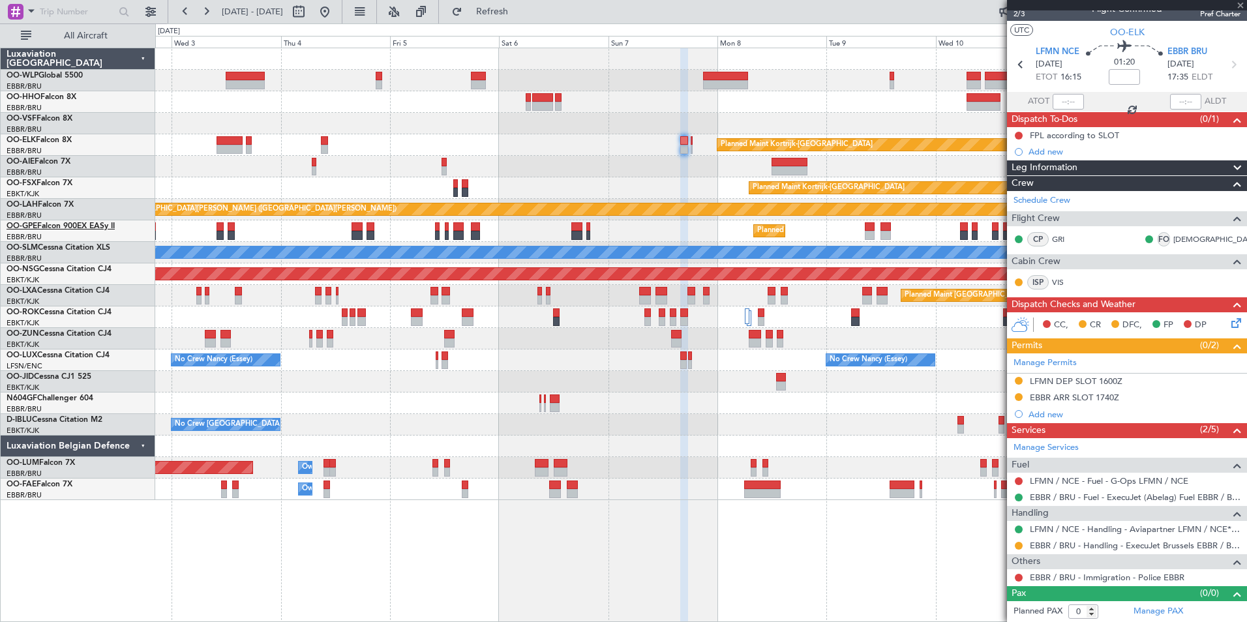
type input "1"
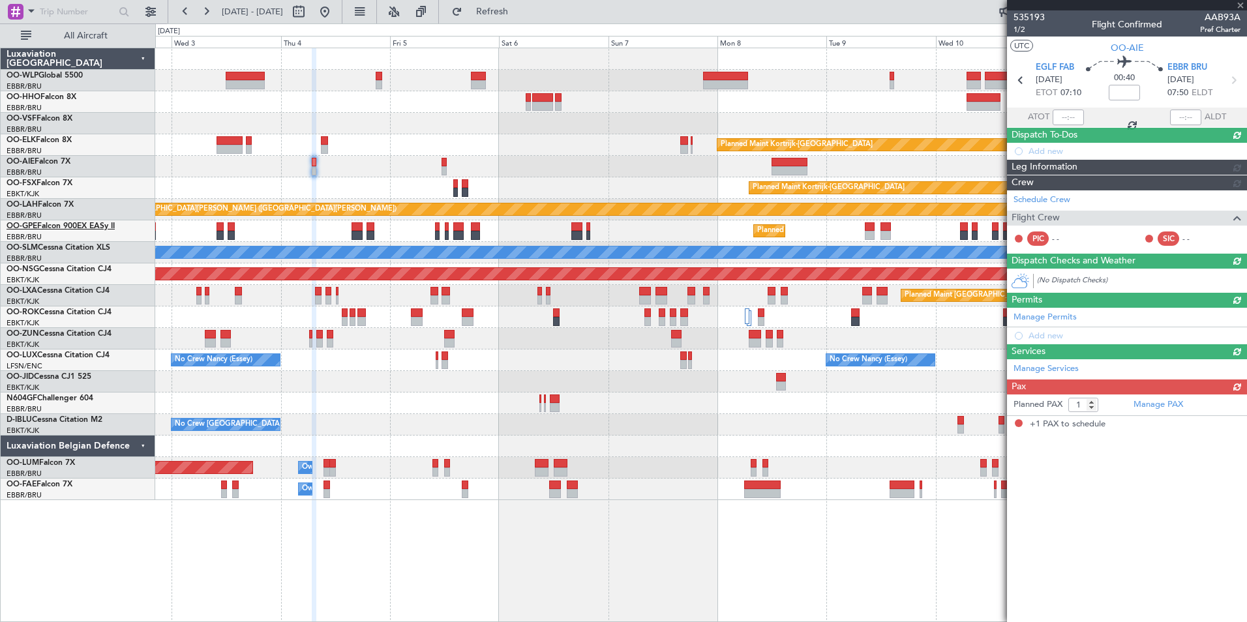
scroll to position [0, 0]
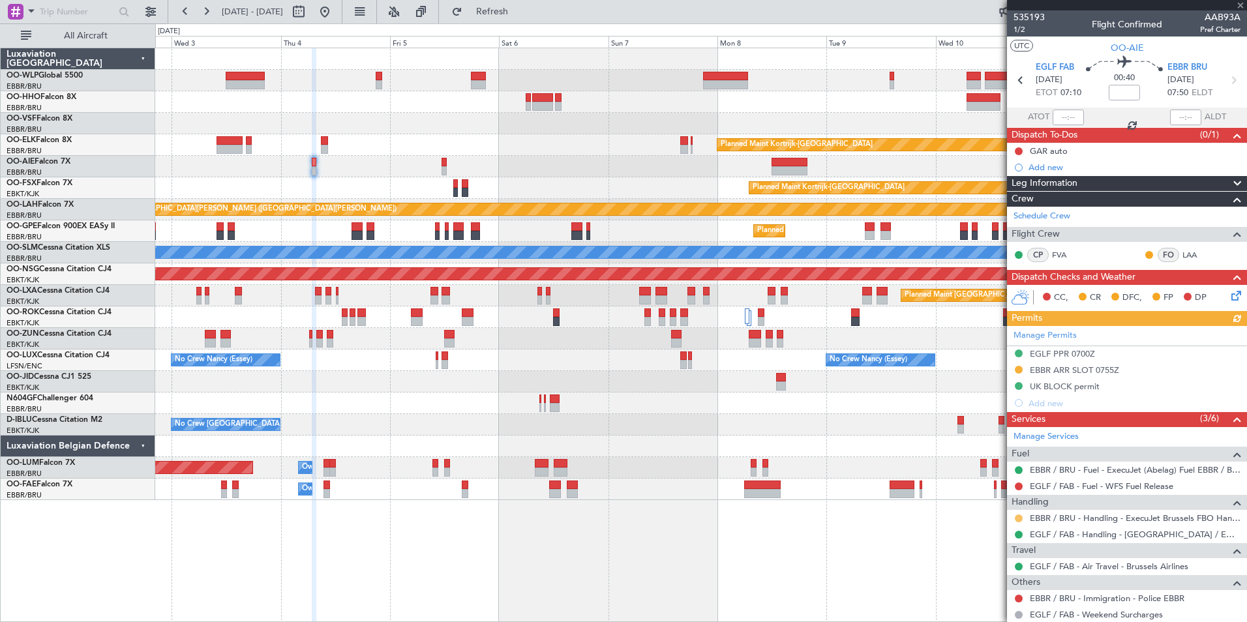
click at [1020, 517] on button at bounding box center [1019, 519] width 8 height 8
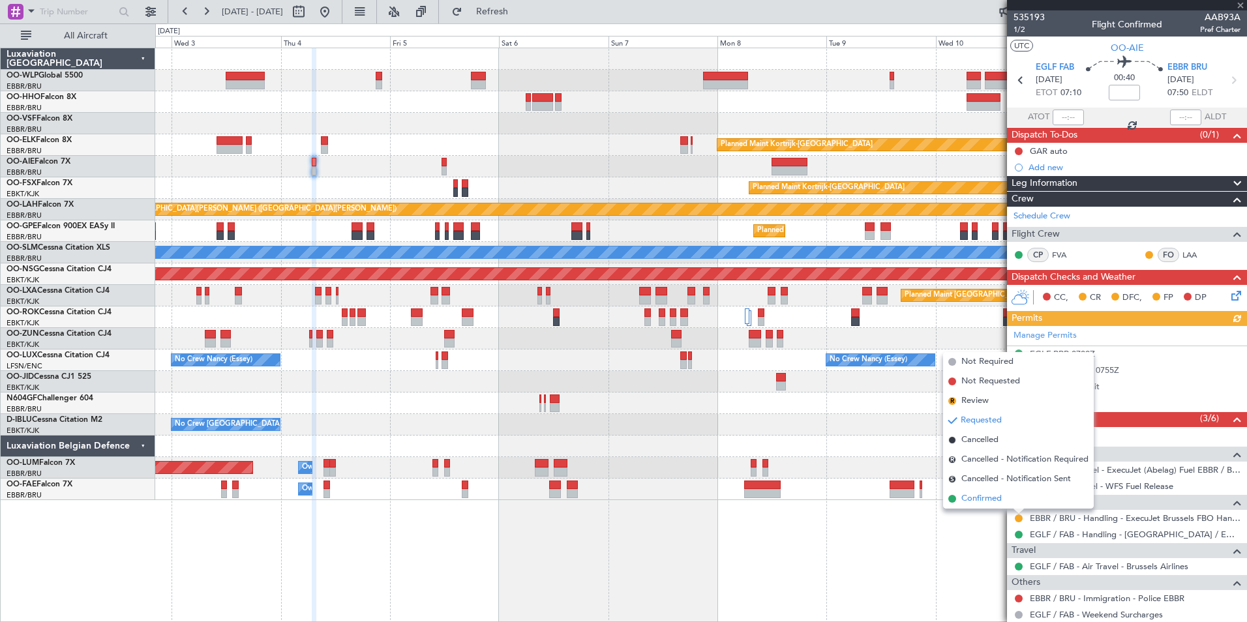
click at [978, 498] on span "Confirmed" at bounding box center [982, 499] width 40 height 13
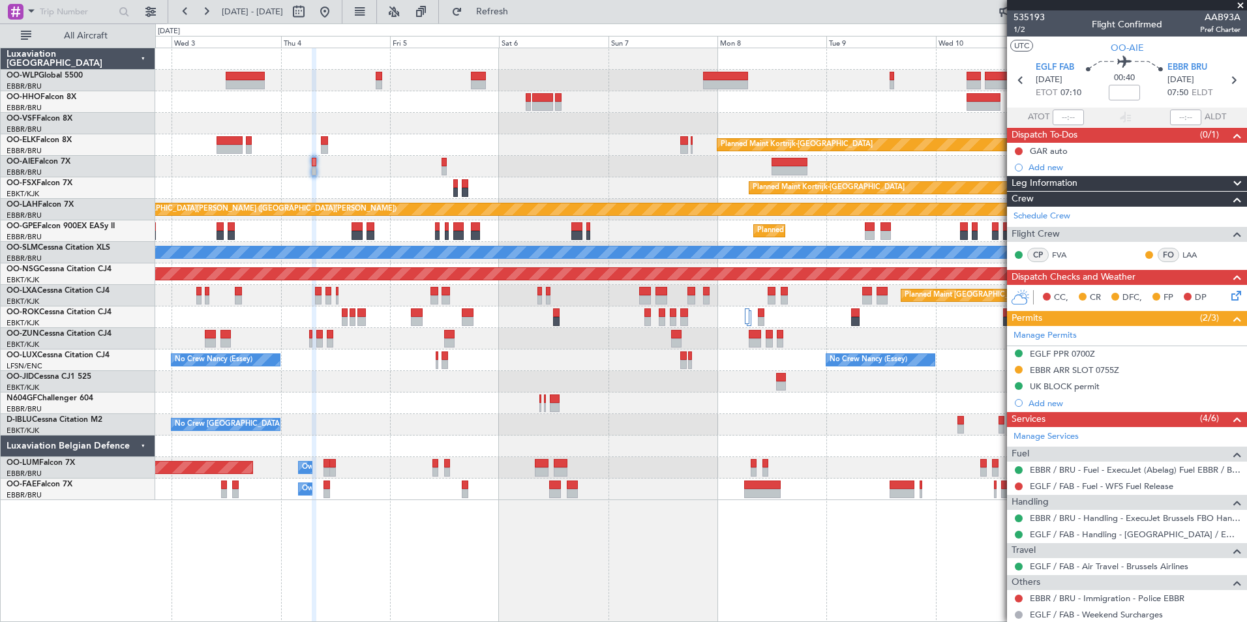
drag, startPoint x: 1057, startPoint y: 369, endPoint x: 1067, endPoint y: 373, distance: 10.5
click at [1057, 369] on div "EBBR ARR SLOT 0755Z" at bounding box center [1074, 370] width 89 height 11
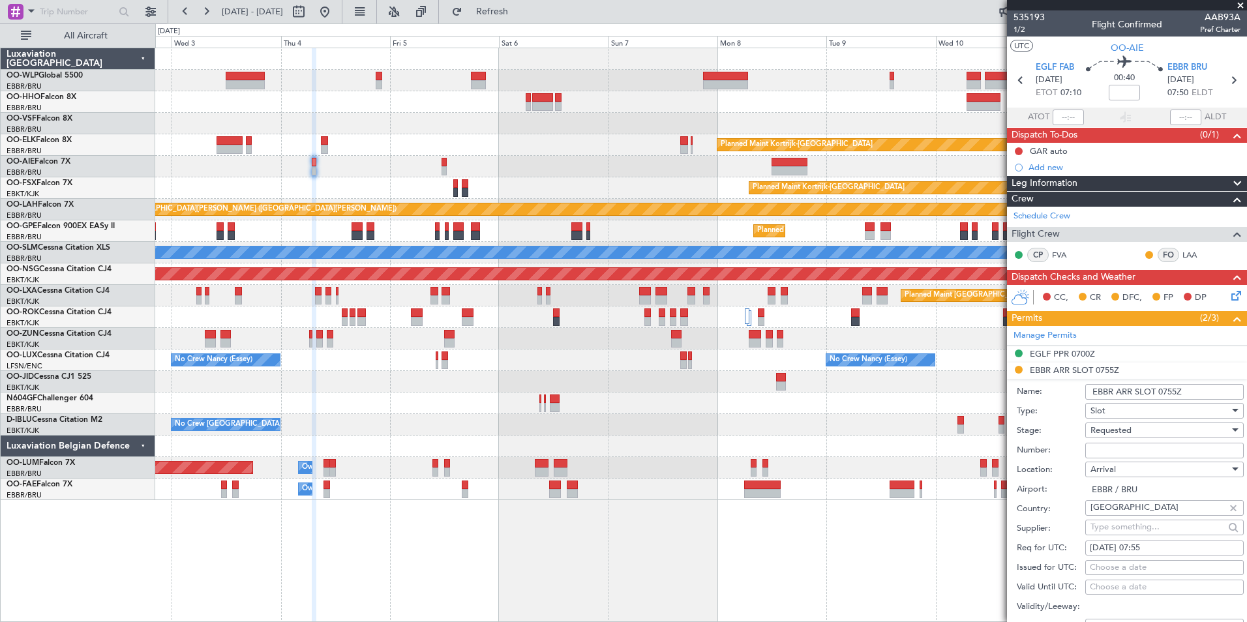
click at [1120, 452] on input "Number:" at bounding box center [1165, 451] width 159 height 16
paste input "EBBRAAB5410A"
type input "EBBRAAB5410A00"
click at [1107, 429] on span "Requested" at bounding box center [1111, 431] width 41 height 12
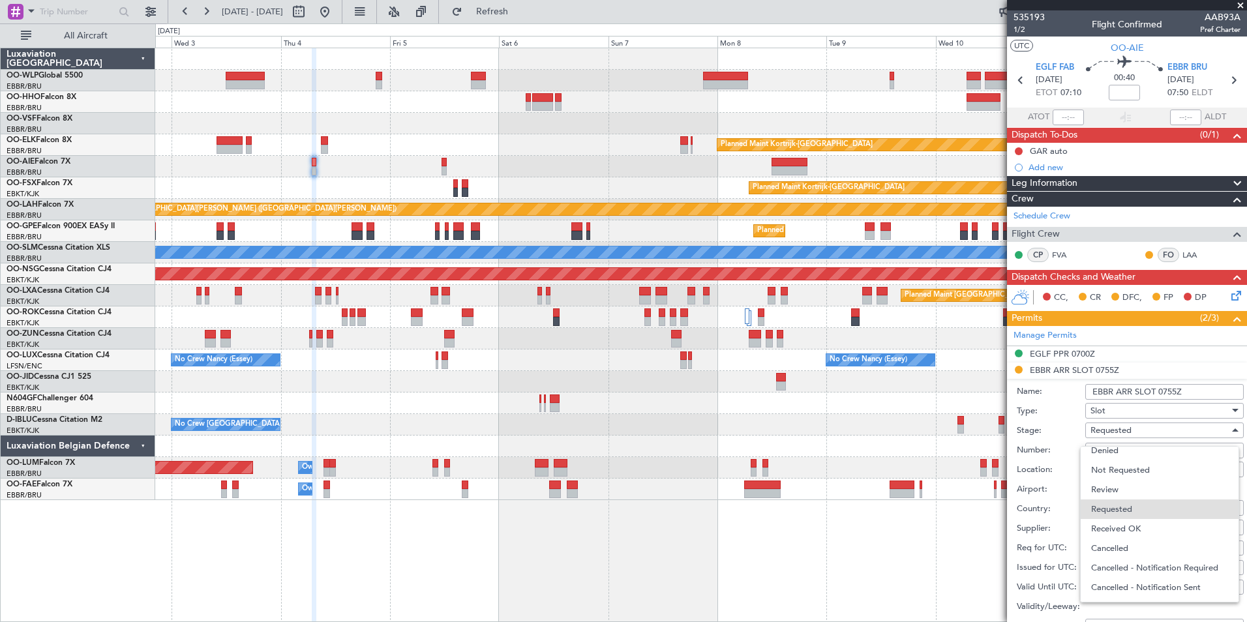
click at [1125, 522] on span "Received OK" at bounding box center [1159, 529] width 137 height 20
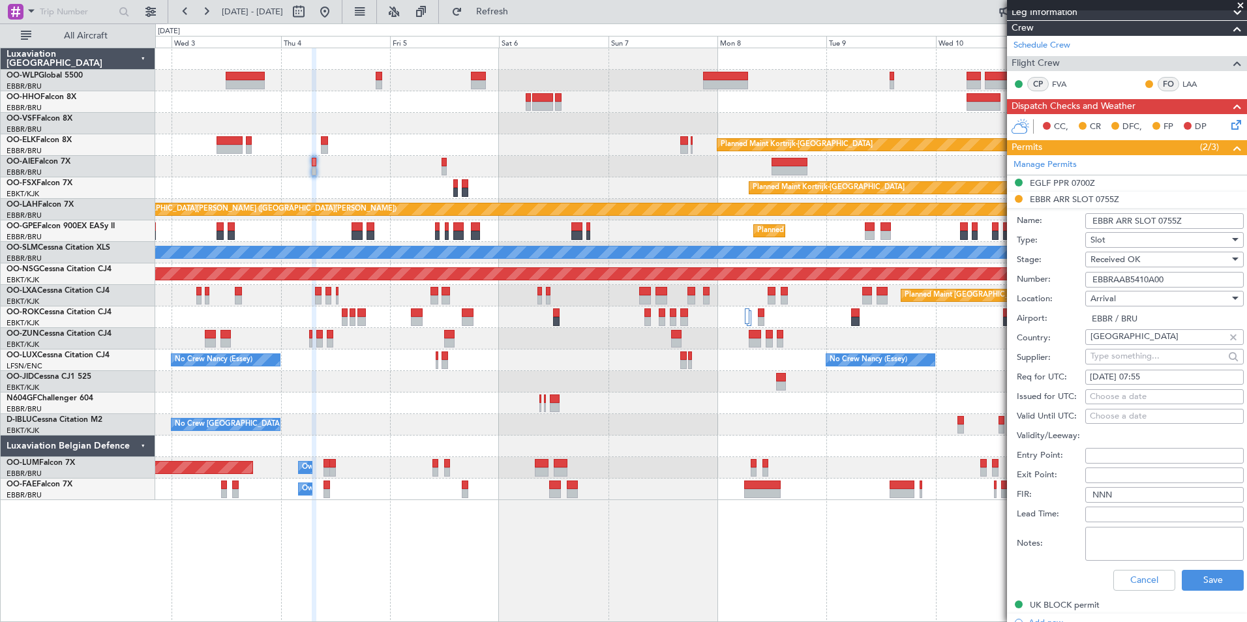
scroll to position [261, 0]
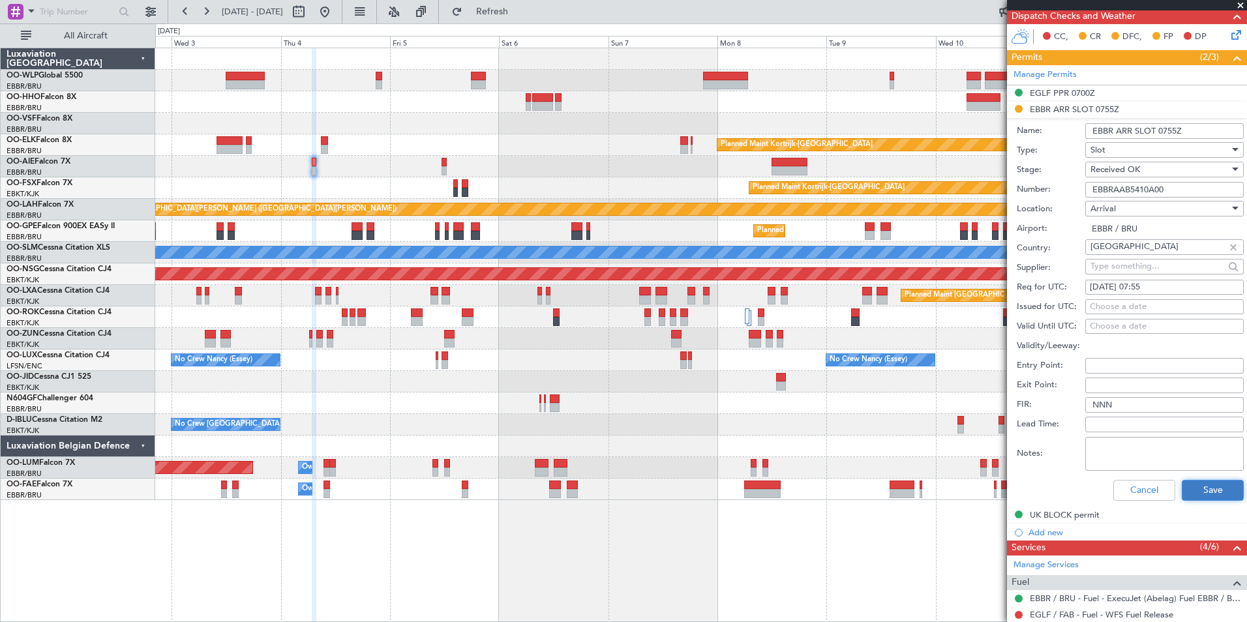
click at [1202, 486] on button "Save" at bounding box center [1213, 490] width 62 height 21
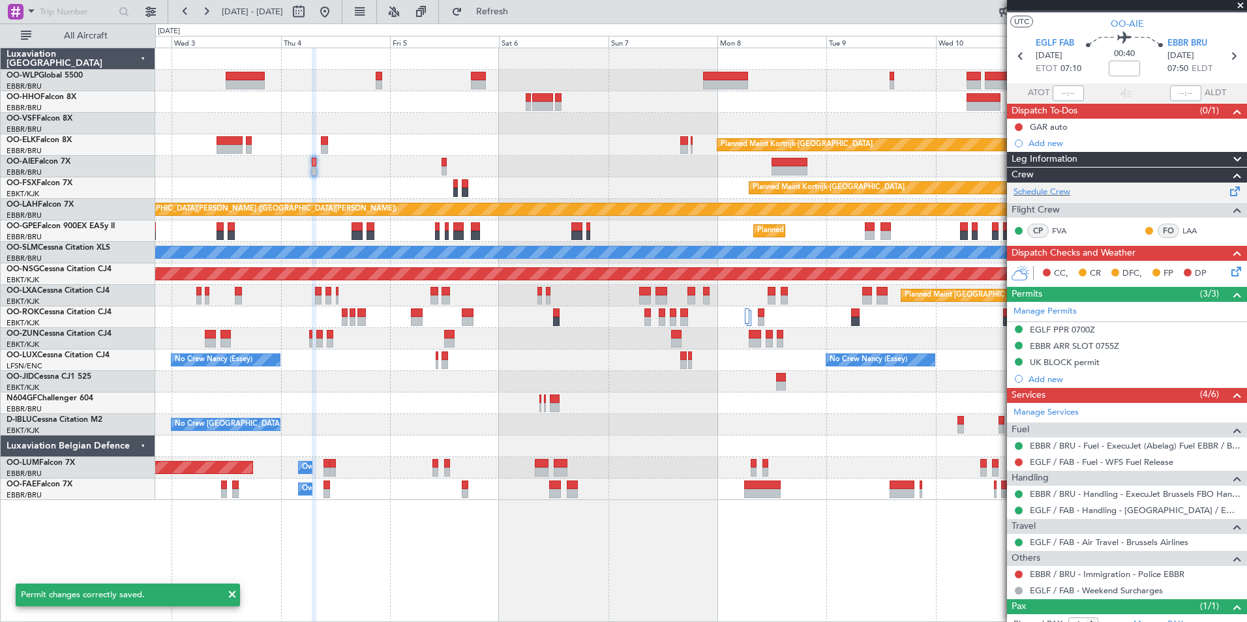
scroll to position [0, 0]
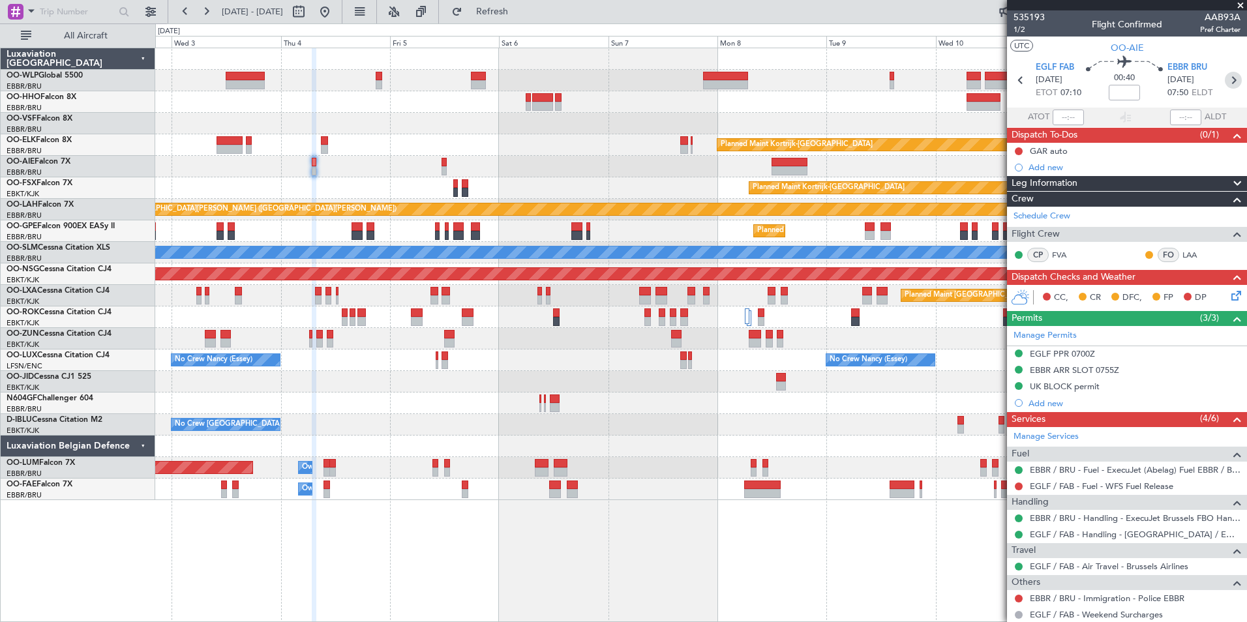
click at [1227, 82] on icon at bounding box center [1233, 80] width 17 height 17
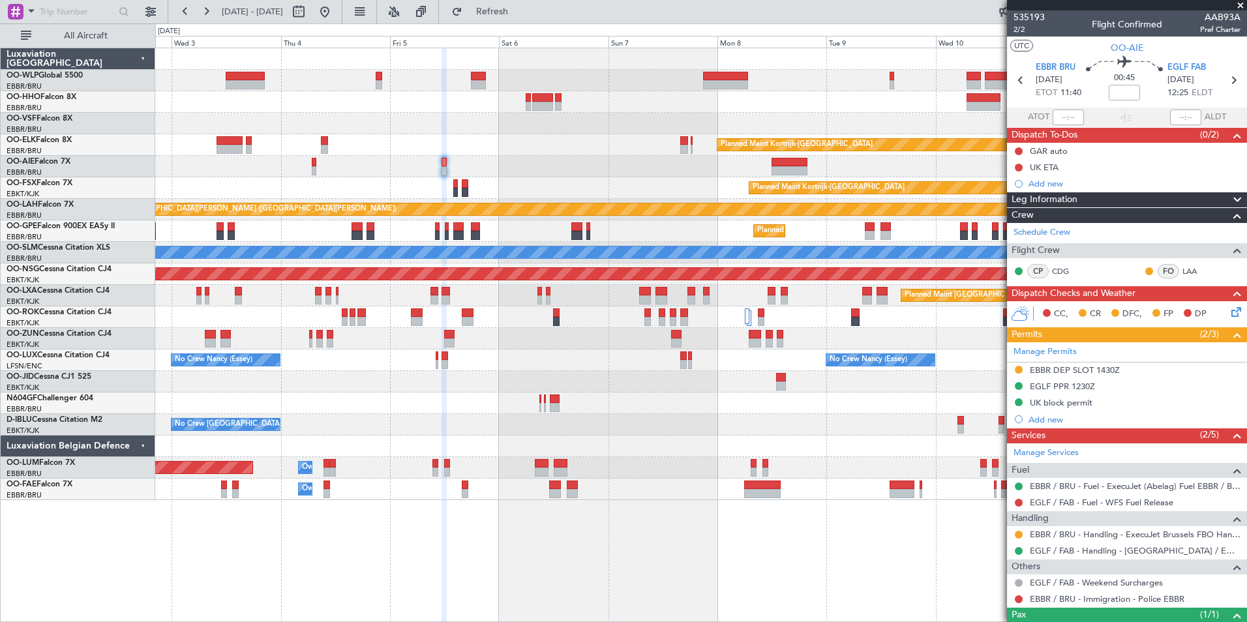
click at [794, 416] on div "No Crew Brussels (Brussels National) No Crew Brussels (Brussels National)" at bounding box center [700, 425] width 1091 height 22
click at [1018, 538] on mat-tooltip-component "Requested" at bounding box center [1019, 555] width 59 height 35
click at [1017, 535] on button at bounding box center [1019, 535] width 8 height 8
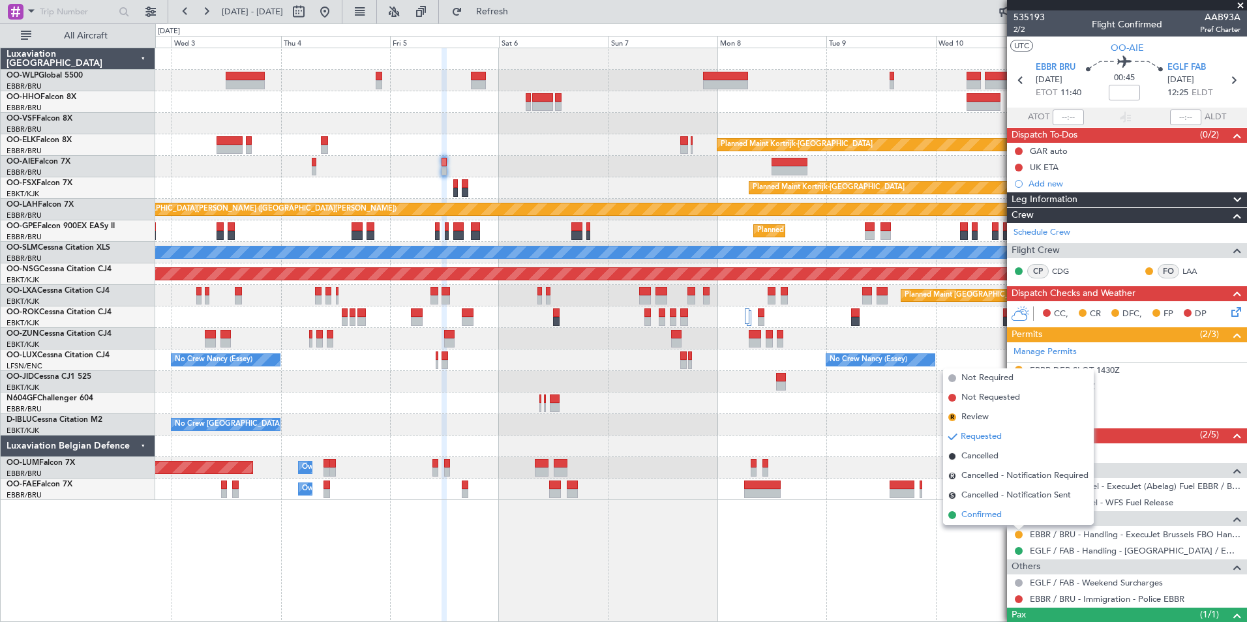
click at [992, 511] on span "Confirmed" at bounding box center [982, 515] width 40 height 13
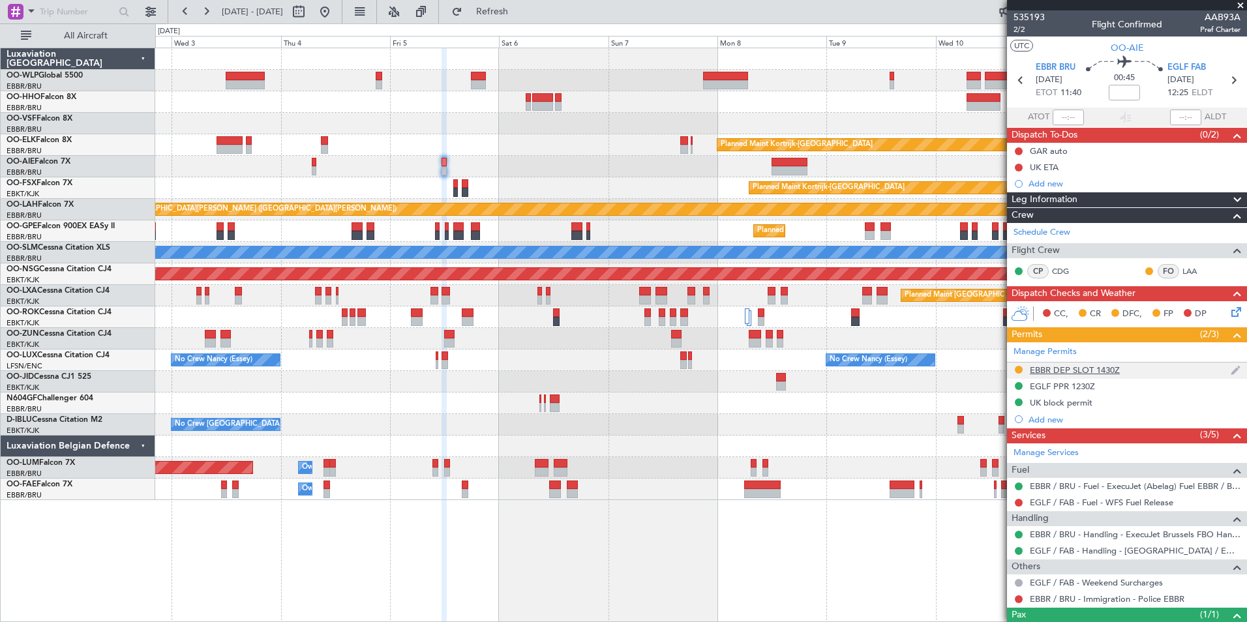
click at [1108, 371] on div "EBBR DEP SLOT 1430Z" at bounding box center [1075, 370] width 90 height 11
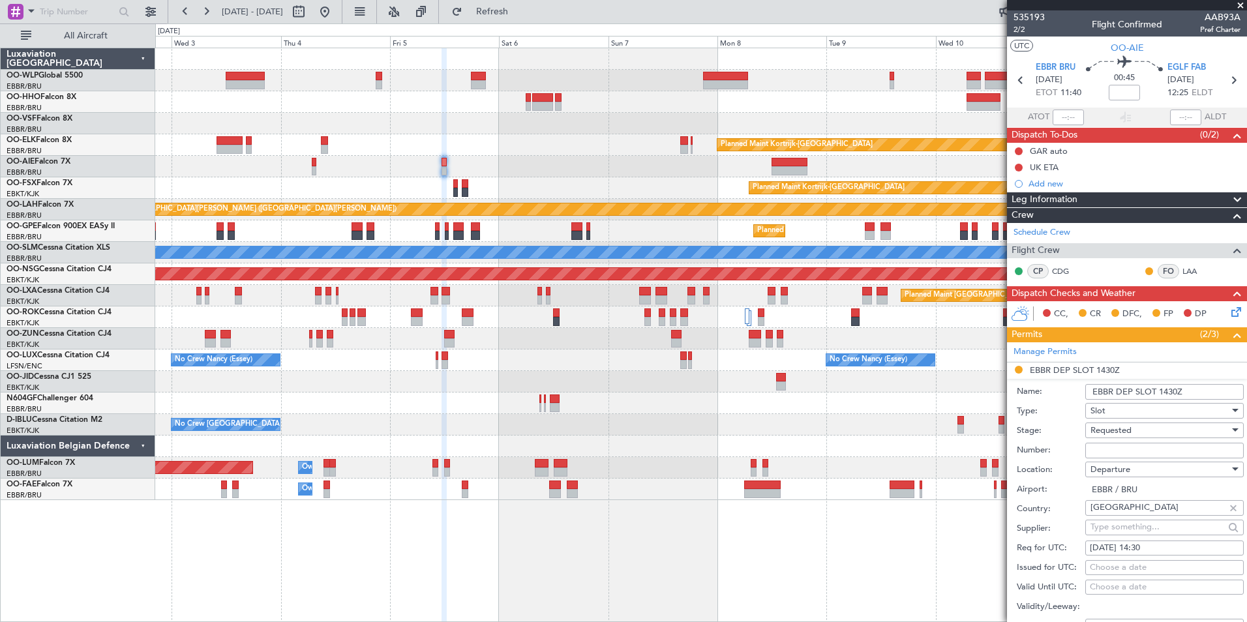
click at [1133, 448] on input "Number:" at bounding box center [1165, 451] width 159 height 16
paste input "EBBRAAB5510D"
type input "EBBRAAB5510D00"
click at [1101, 431] on span "Requested" at bounding box center [1111, 431] width 41 height 12
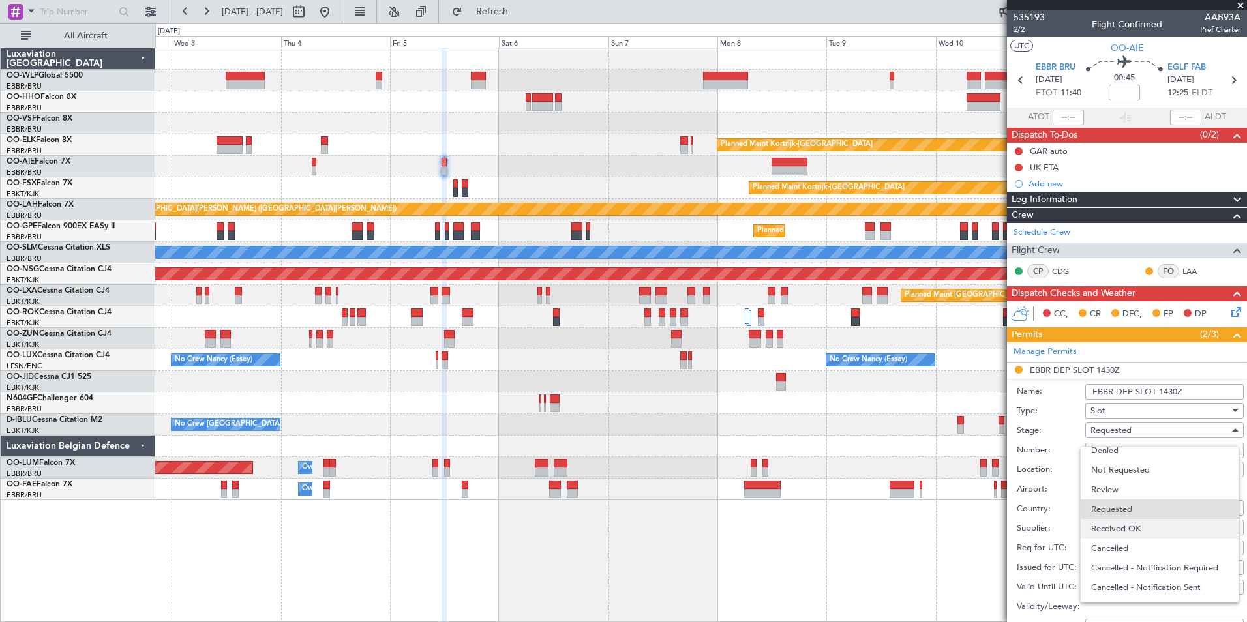
click at [1125, 529] on span "Received OK" at bounding box center [1159, 529] width 137 height 20
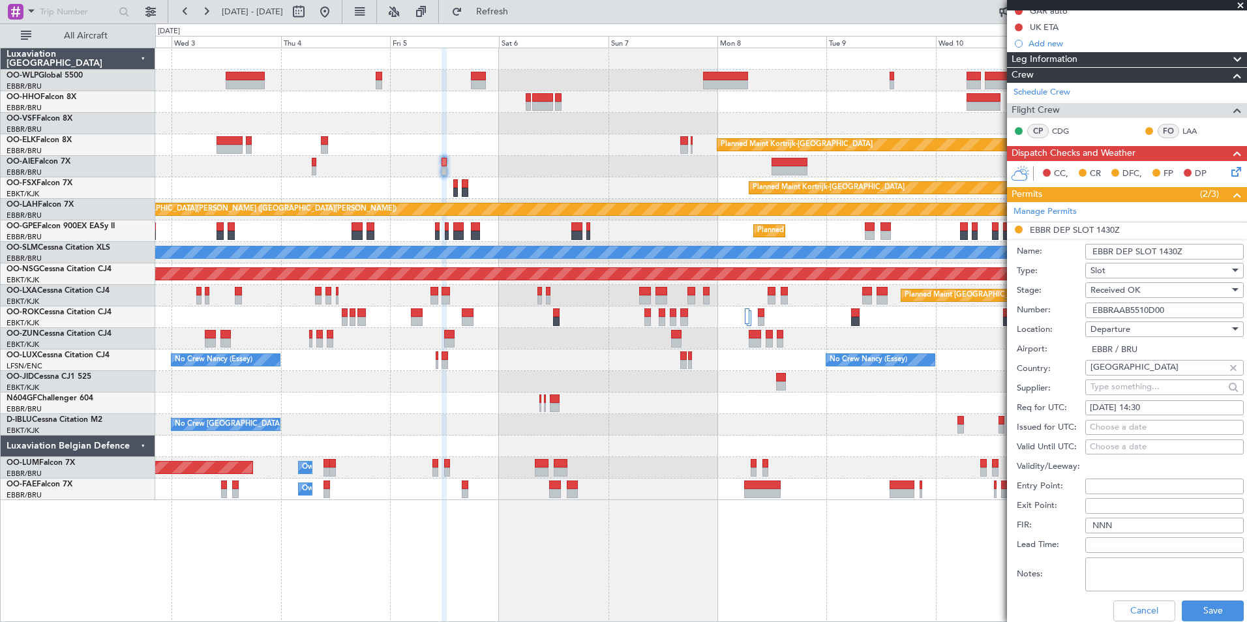
scroll to position [261, 0]
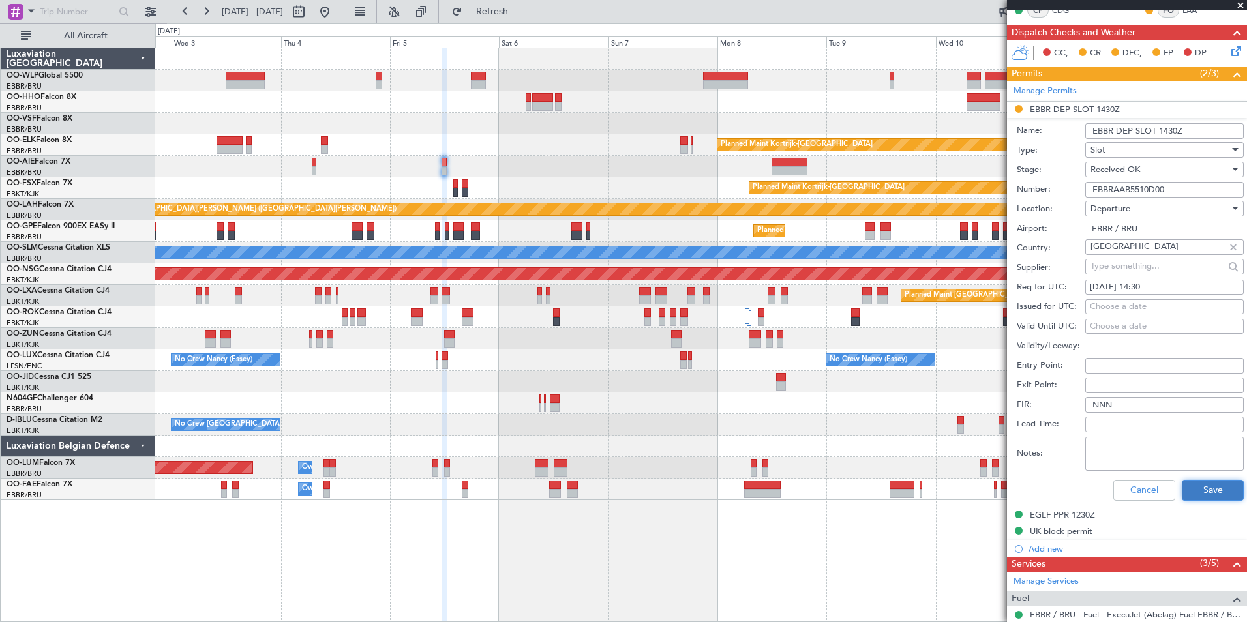
click at [1197, 491] on button "Save" at bounding box center [1213, 490] width 62 height 21
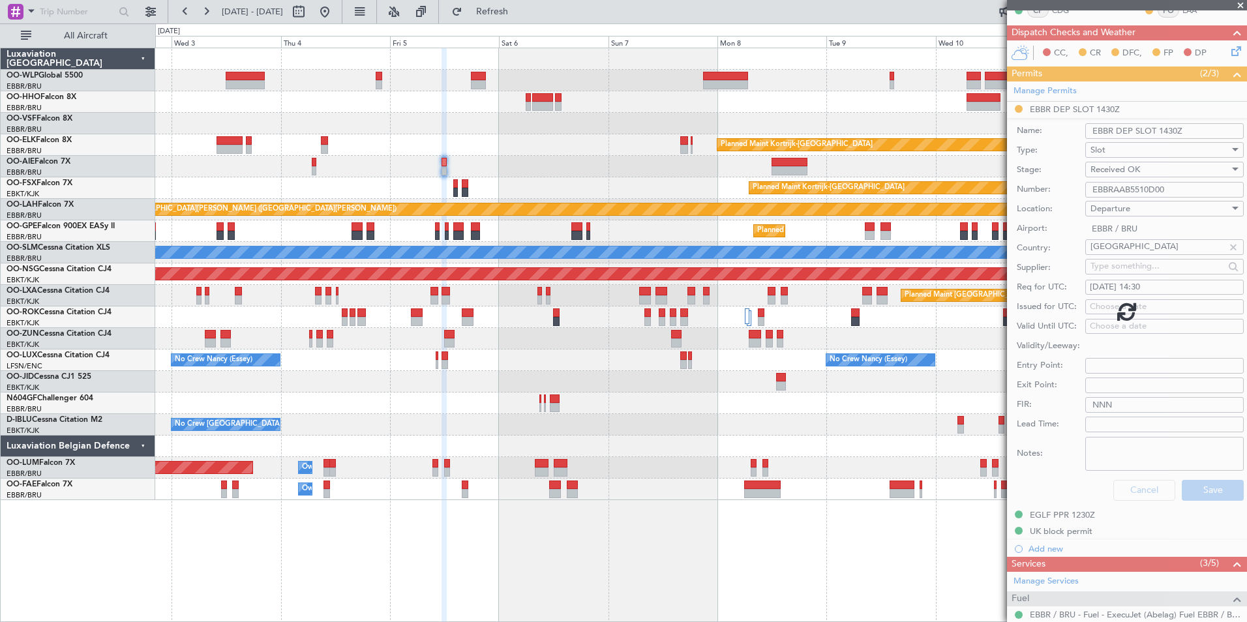
scroll to position [51, 0]
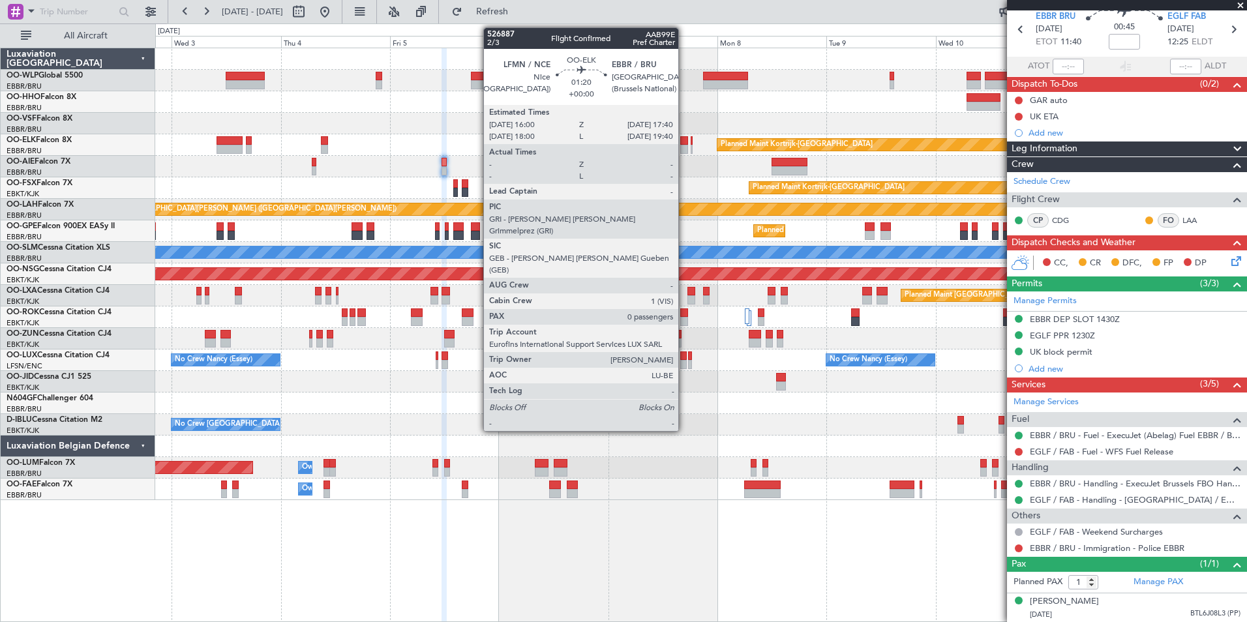
click at [684, 144] on div at bounding box center [684, 140] width 8 height 9
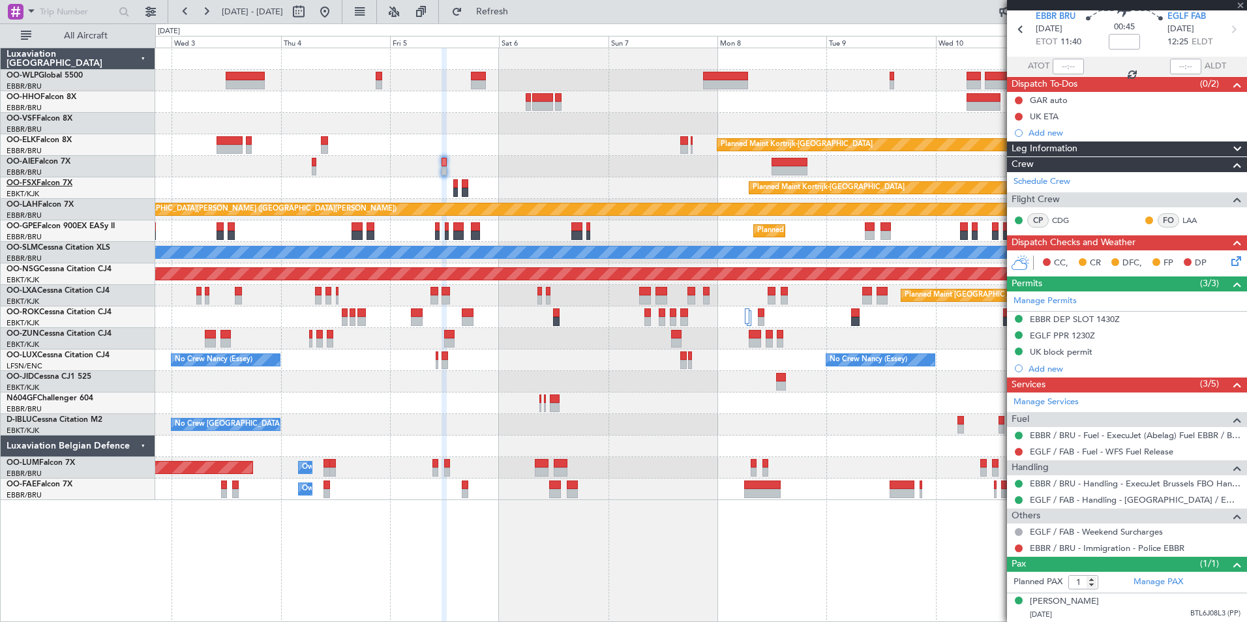
type input "0"
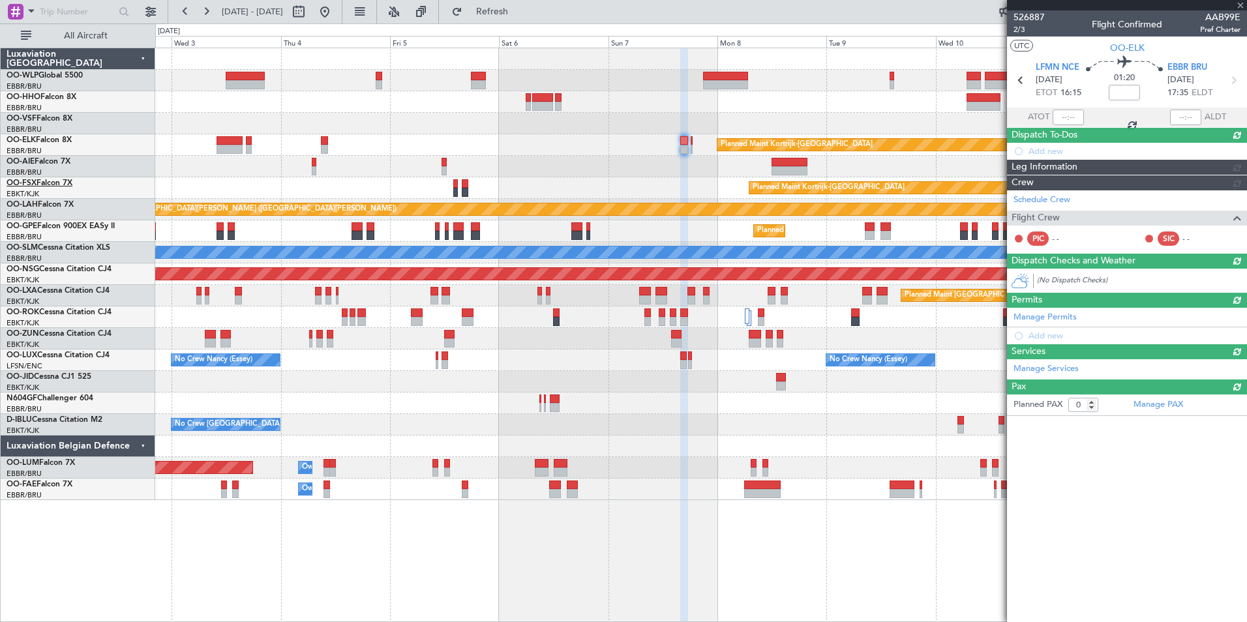
scroll to position [0, 0]
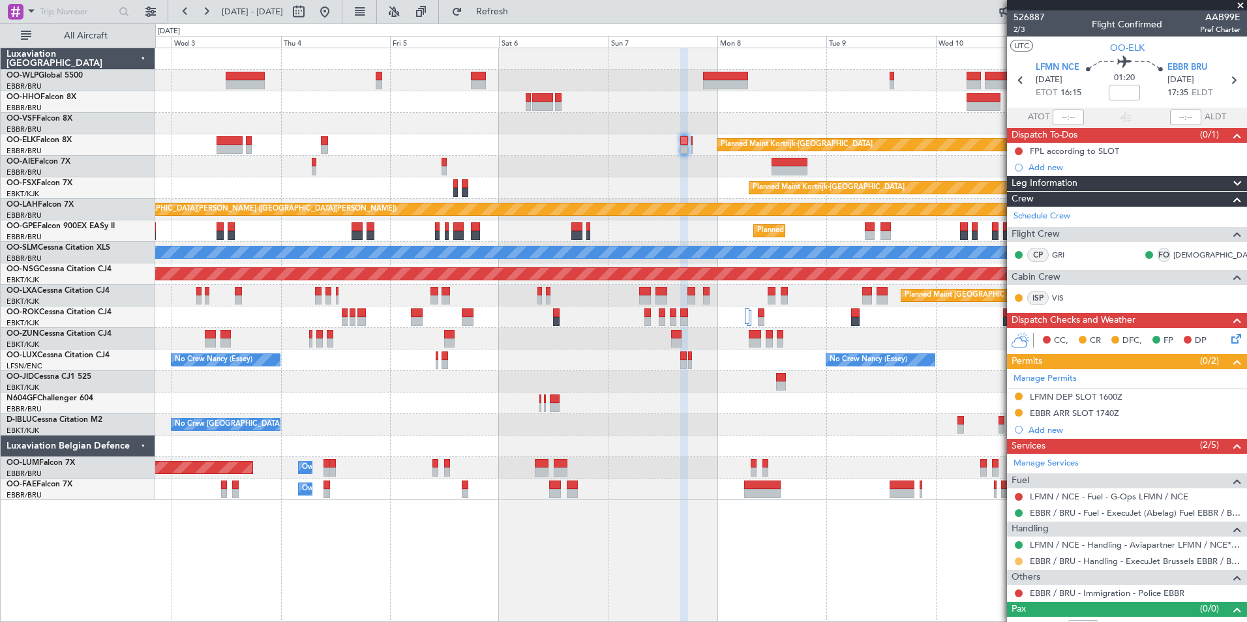
click at [1018, 562] on button at bounding box center [1019, 562] width 8 height 8
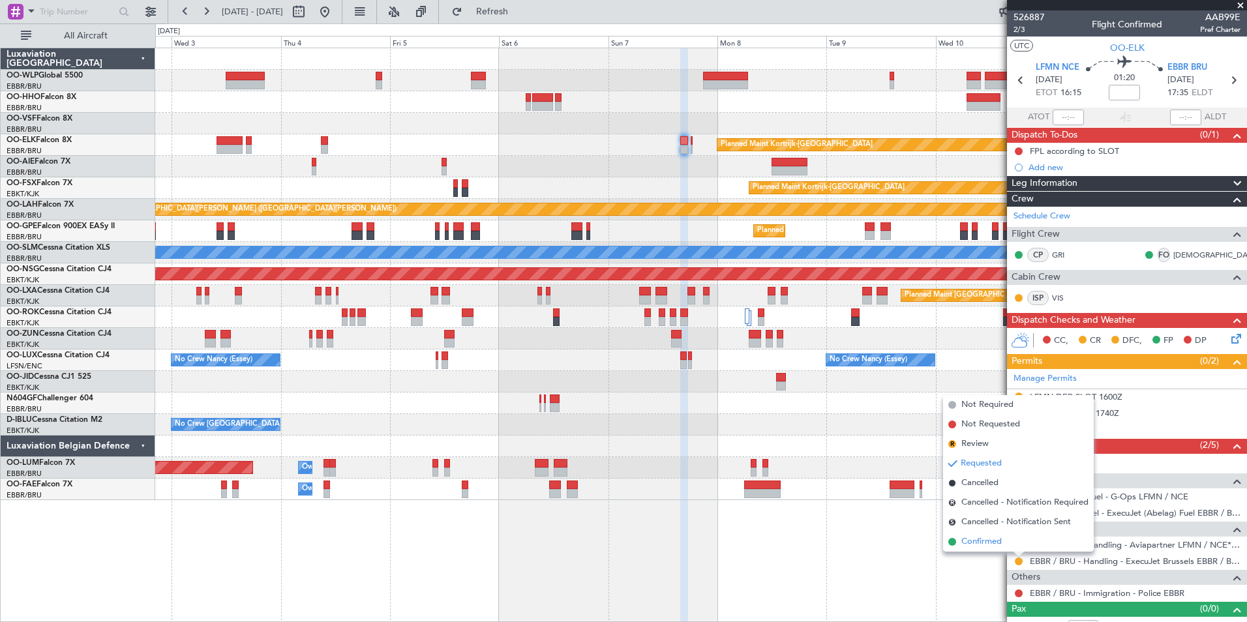
click at [977, 540] on span "Confirmed" at bounding box center [982, 542] width 40 height 13
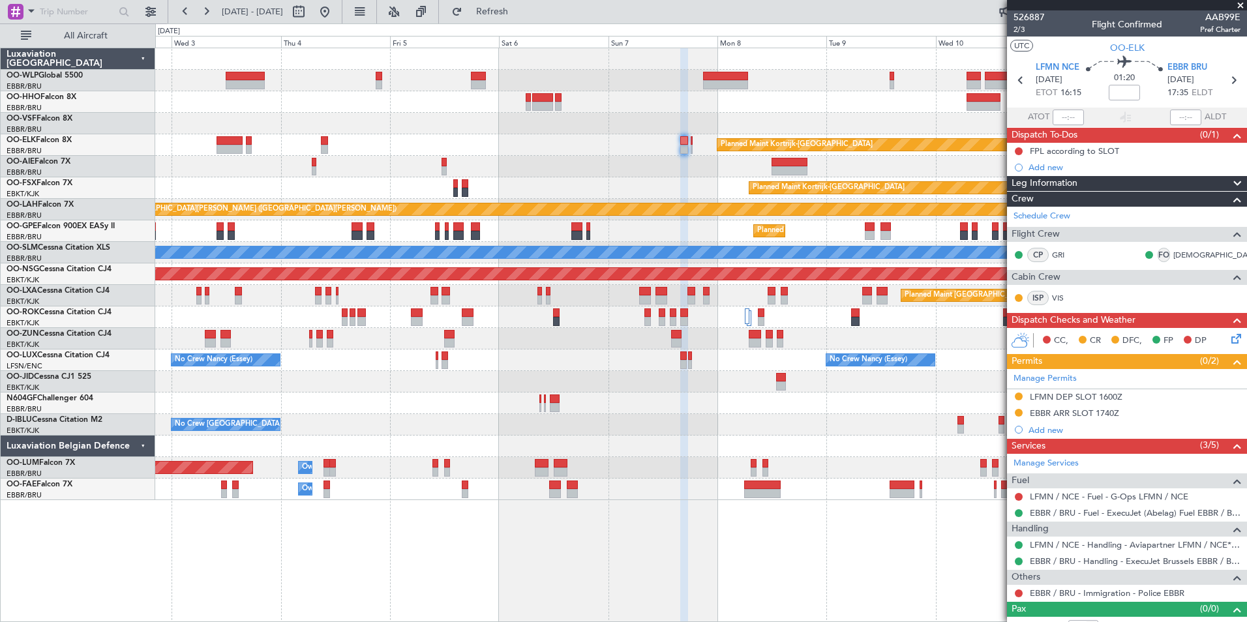
click at [1039, 420] on div "EBBR ARR SLOT 1740Z" at bounding box center [1127, 414] width 240 height 16
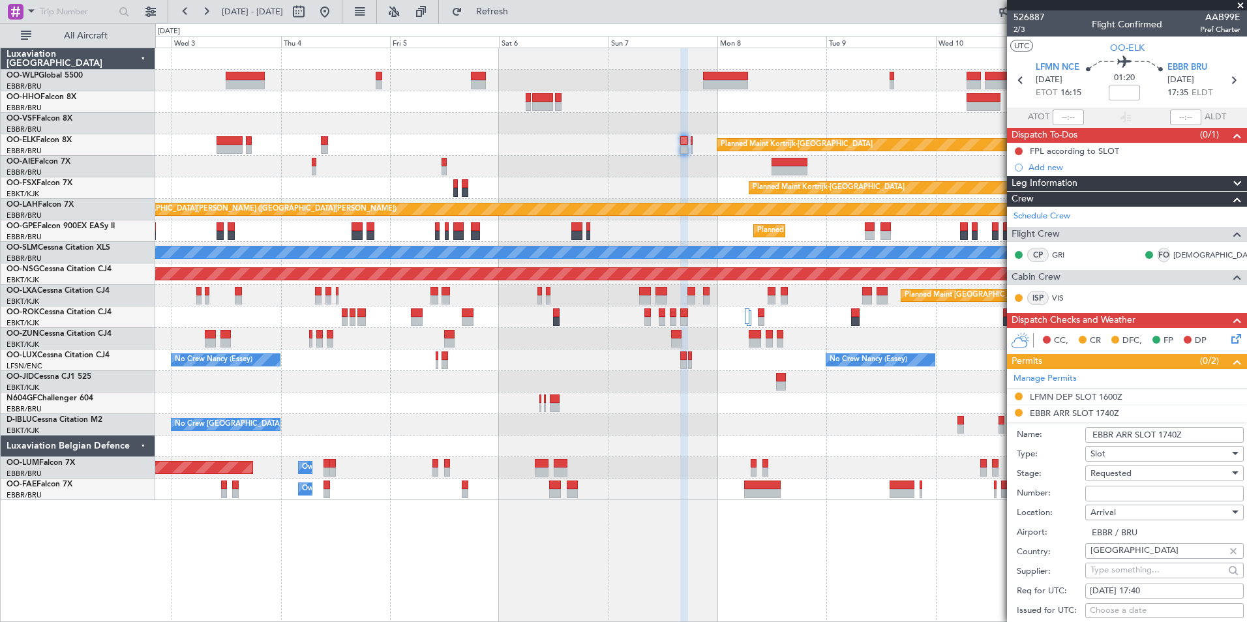
click at [1096, 495] on input "Number:" at bounding box center [1165, 494] width 159 height 16
paste input "EBBRAAB5711A"
type input "EBBRAAB5711A00"
click at [1121, 472] on span "Requested" at bounding box center [1111, 474] width 41 height 12
click at [1133, 570] on span "Received OK" at bounding box center [1159, 578] width 137 height 20
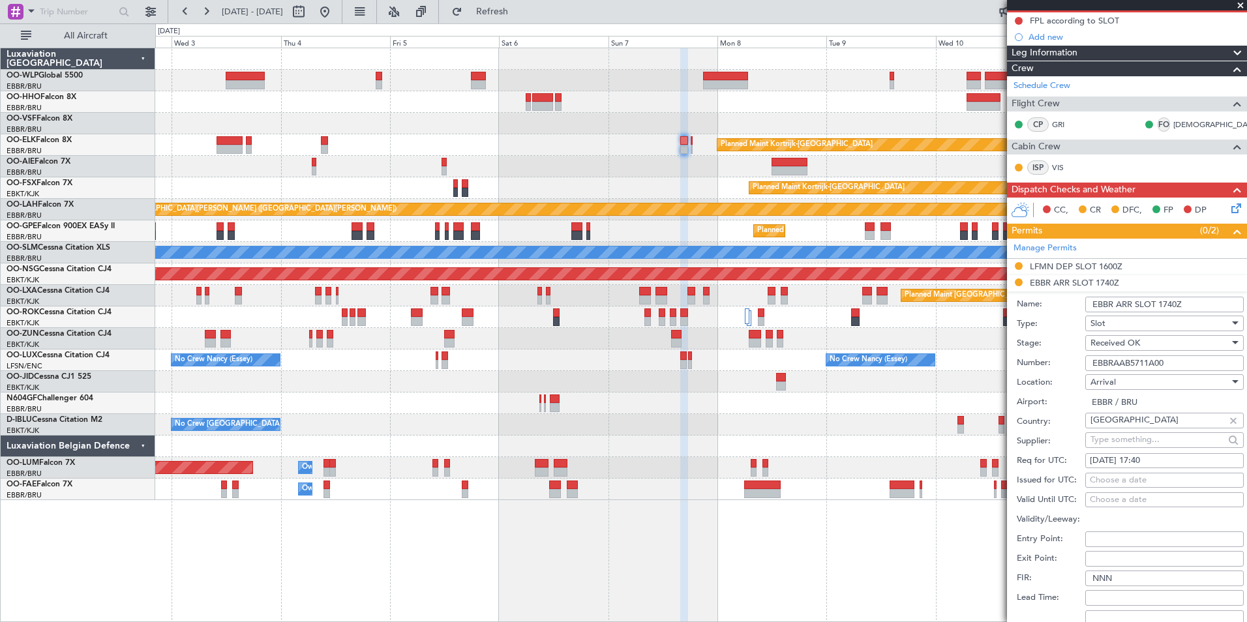
scroll to position [196, 0]
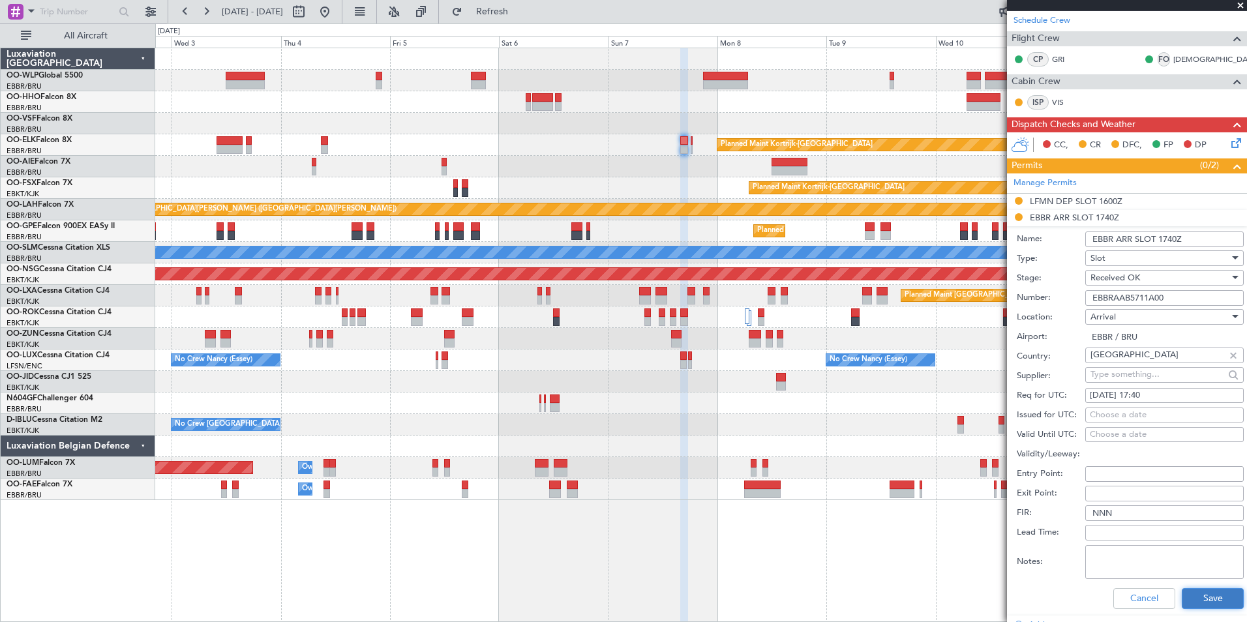
click at [1205, 594] on button "Save" at bounding box center [1213, 598] width 62 height 21
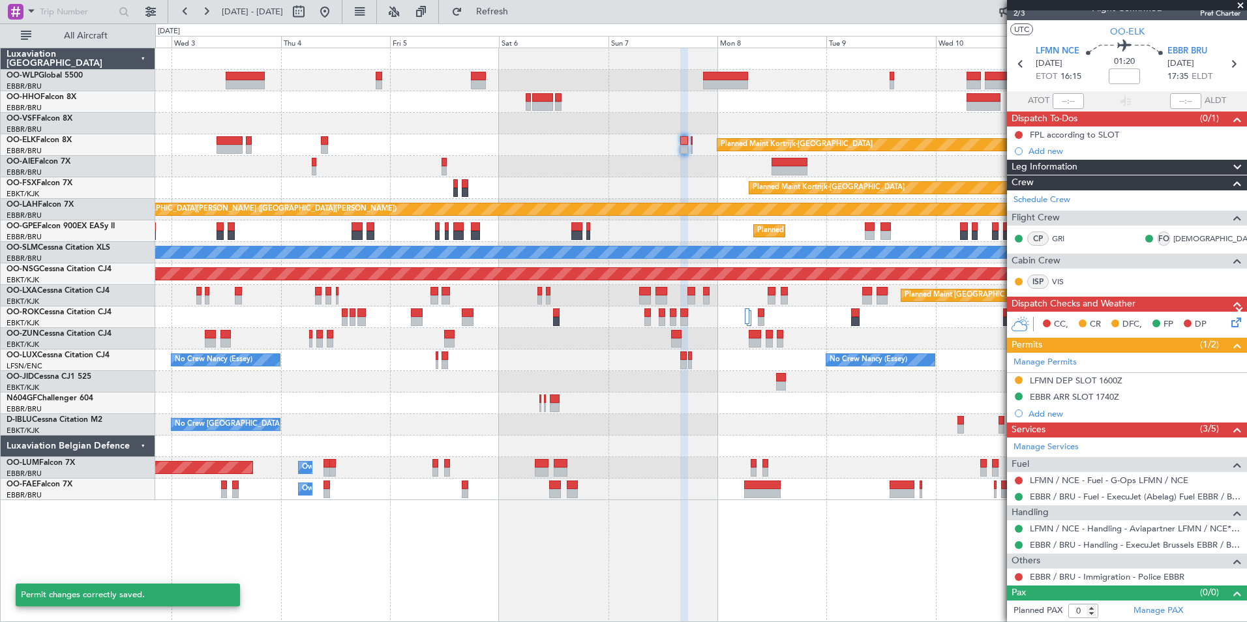
scroll to position [16, 0]
click at [1225, 65] on icon at bounding box center [1233, 64] width 17 height 17
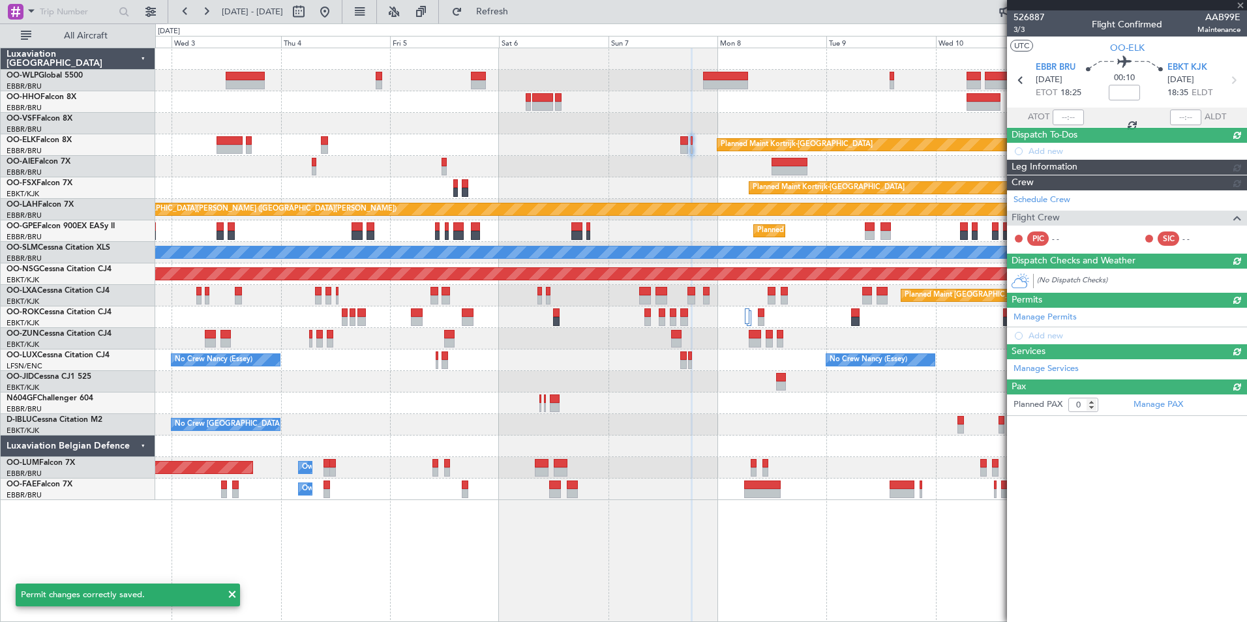
scroll to position [0, 0]
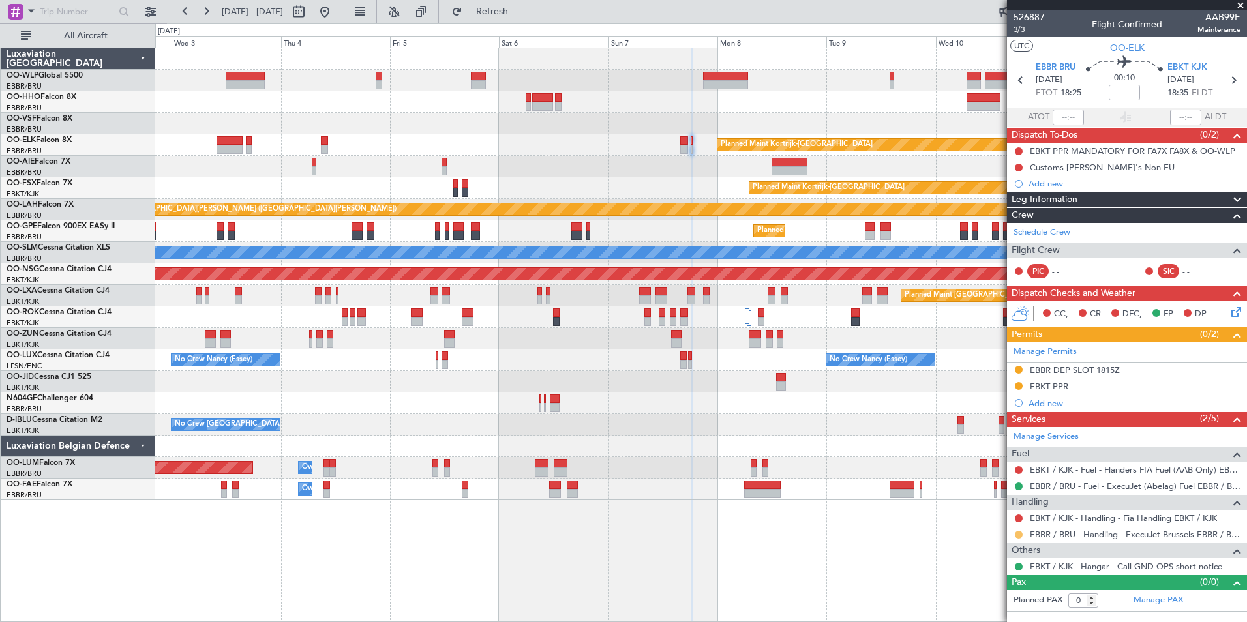
click at [1019, 535] on button at bounding box center [1019, 535] width 8 height 8
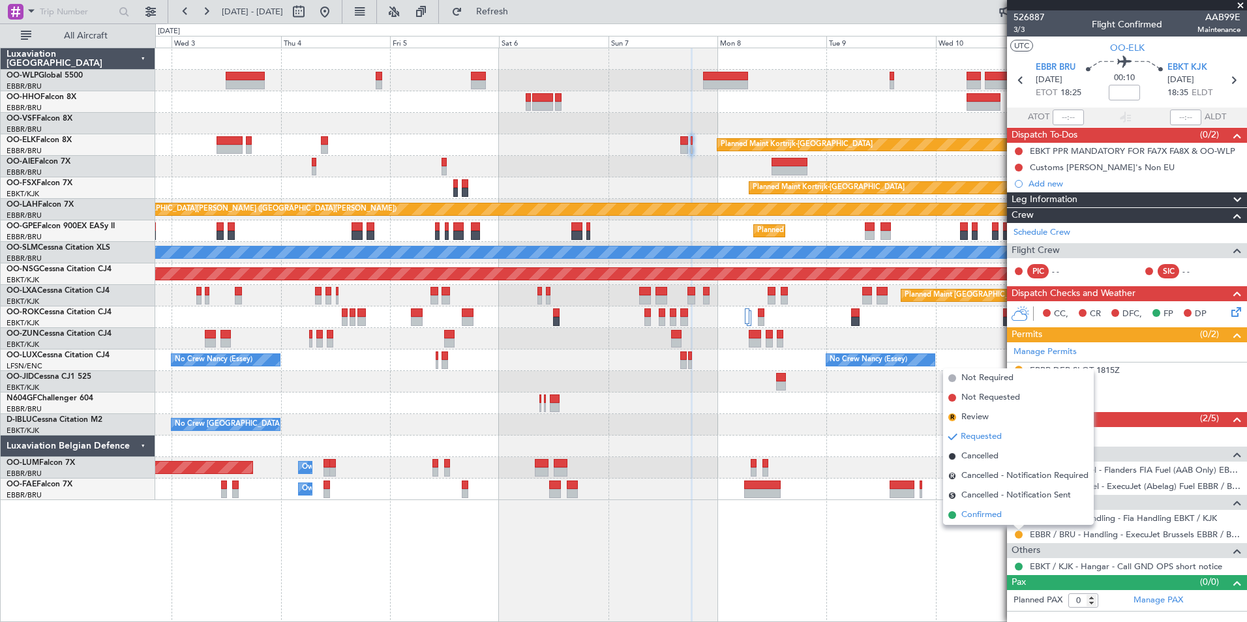
click at [982, 507] on li "Confirmed" at bounding box center [1018, 516] width 151 height 20
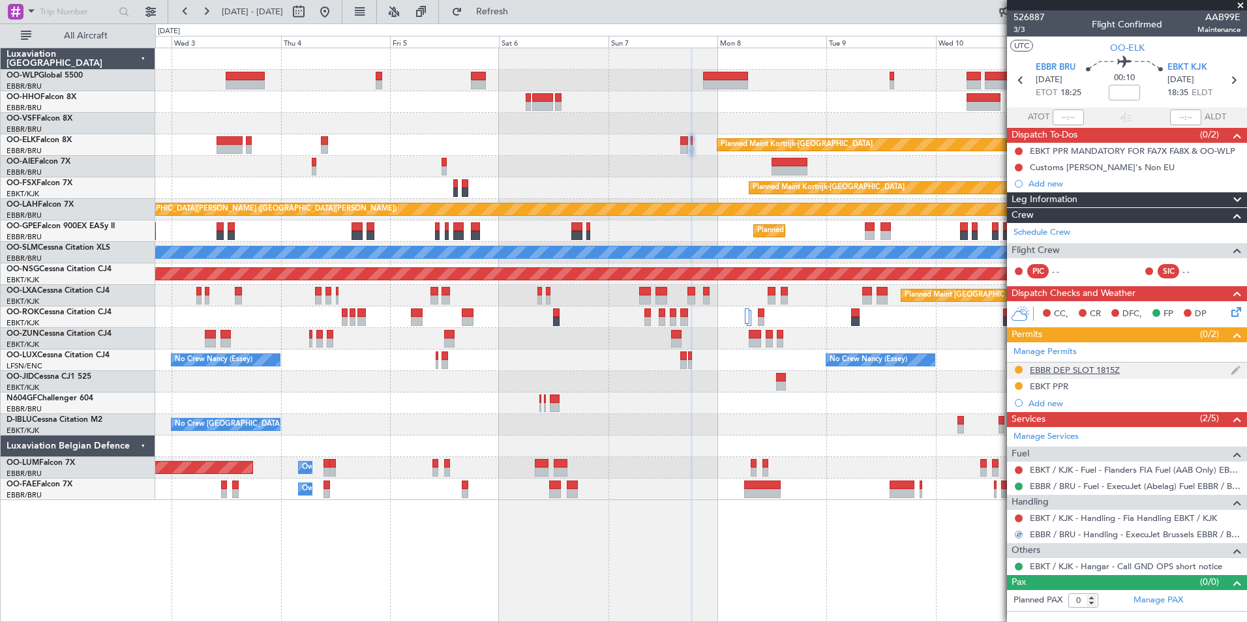
click at [1054, 369] on div "EBBR DEP SLOT 1815Z" at bounding box center [1075, 370] width 90 height 11
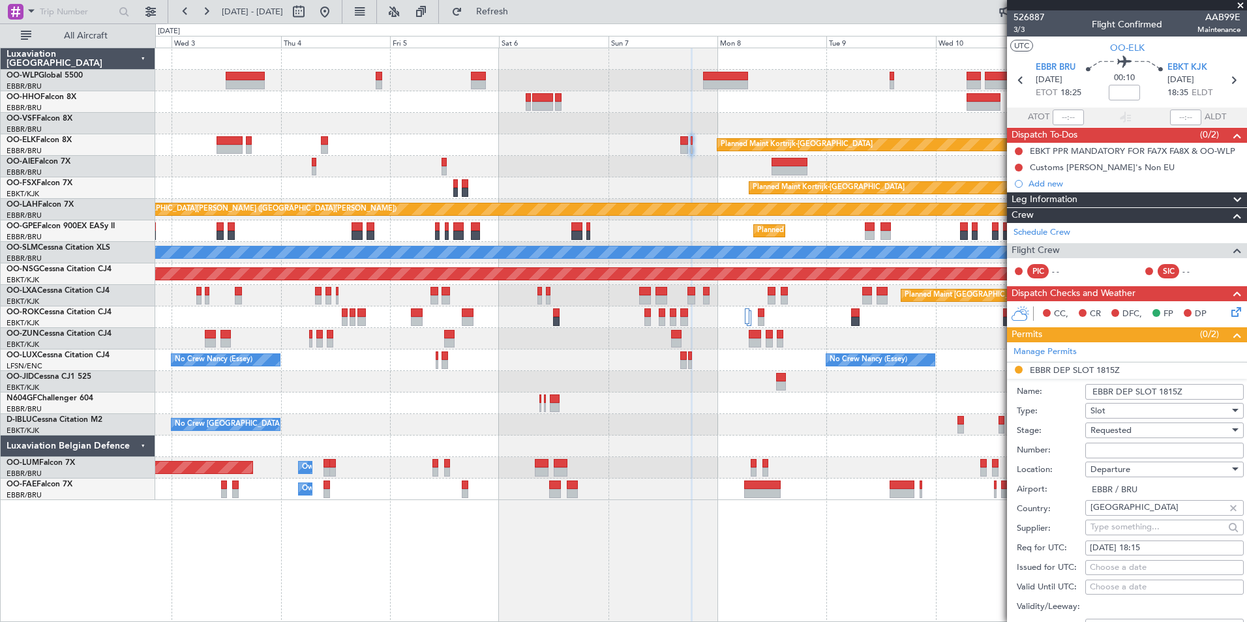
click at [1103, 444] on input "Number:" at bounding box center [1165, 451] width 159 height 16
paste input "EBBRAAB5712D"
type input "EBBRAAB5712D00"
click at [1092, 427] on span "Requested" at bounding box center [1111, 431] width 41 height 12
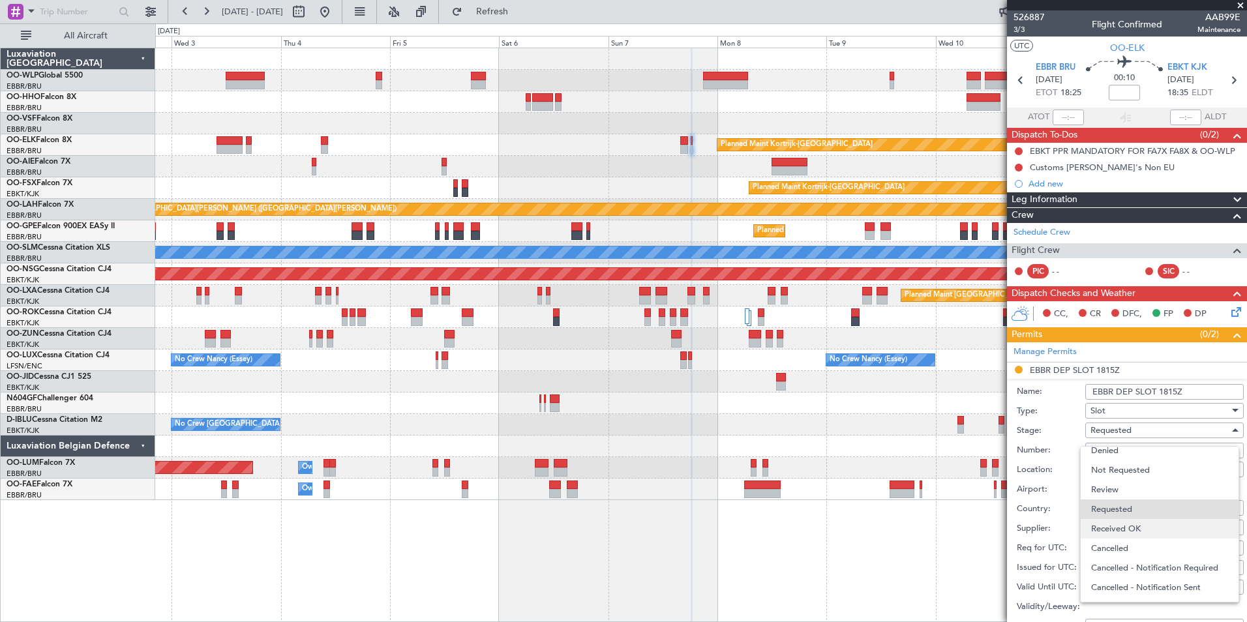
click at [1114, 531] on span "Received OK" at bounding box center [1159, 529] width 137 height 20
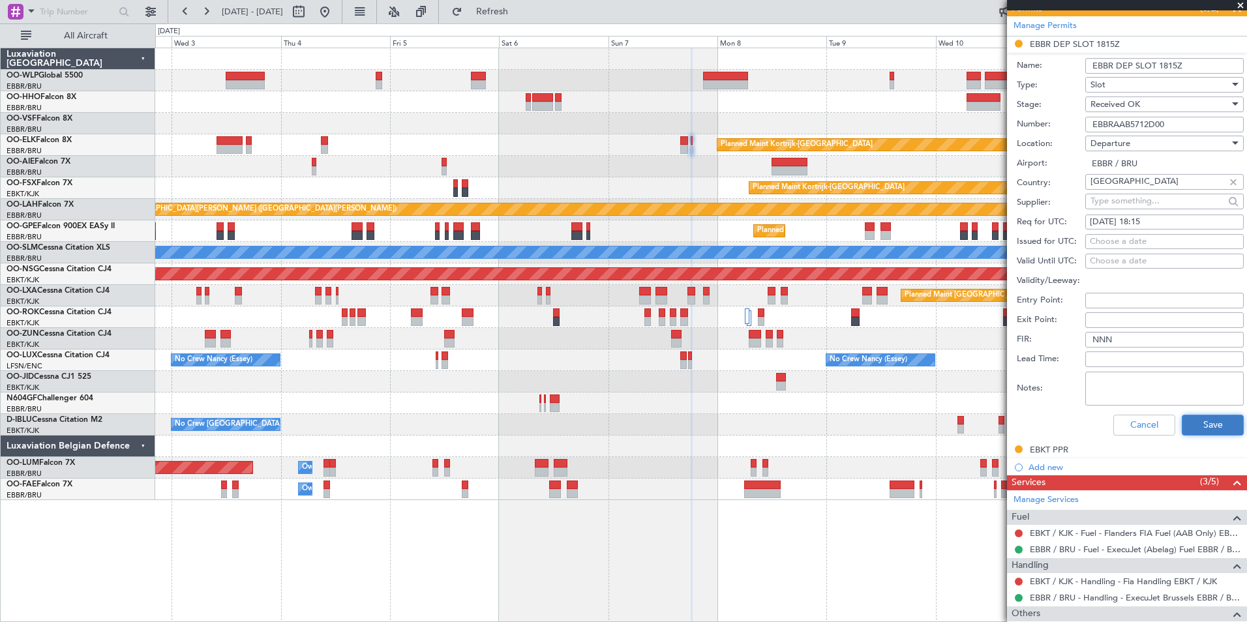
click at [1220, 421] on button "Save" at bounding box center [1213, 425] width 62 height 21
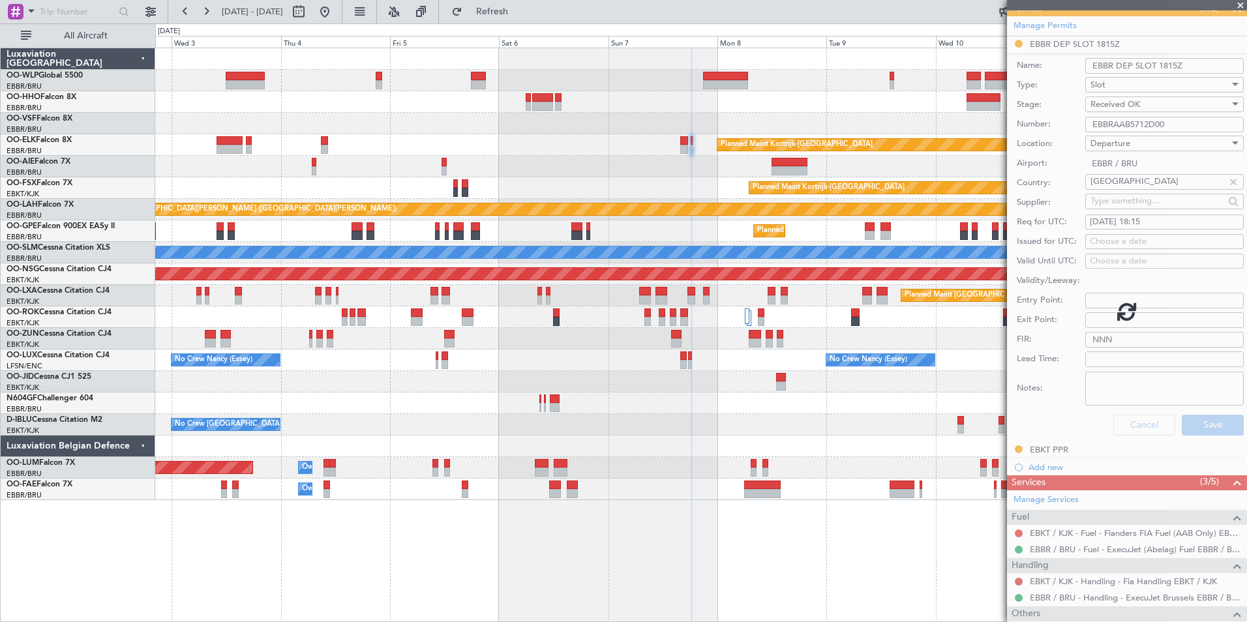
scroll to position [0, 0]
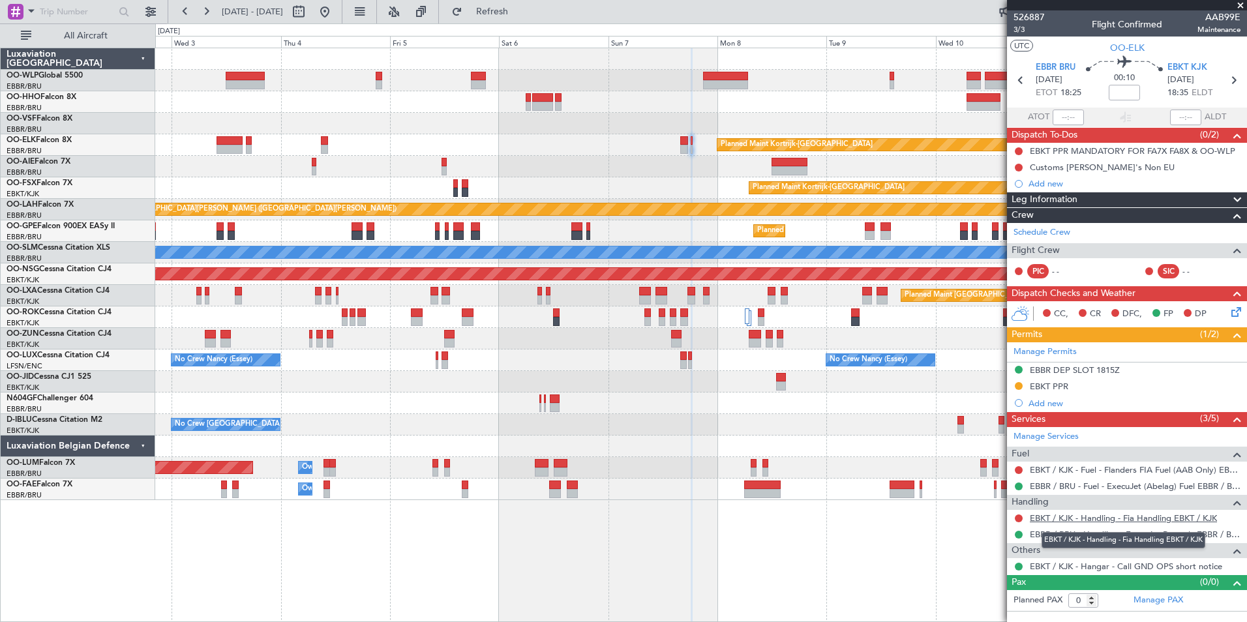
click at [1041, 518] on link "EBKT / KJK - Handling - Fia Handling EBKT / KJK" at bounding box center [1123, 518] width 187 height 11
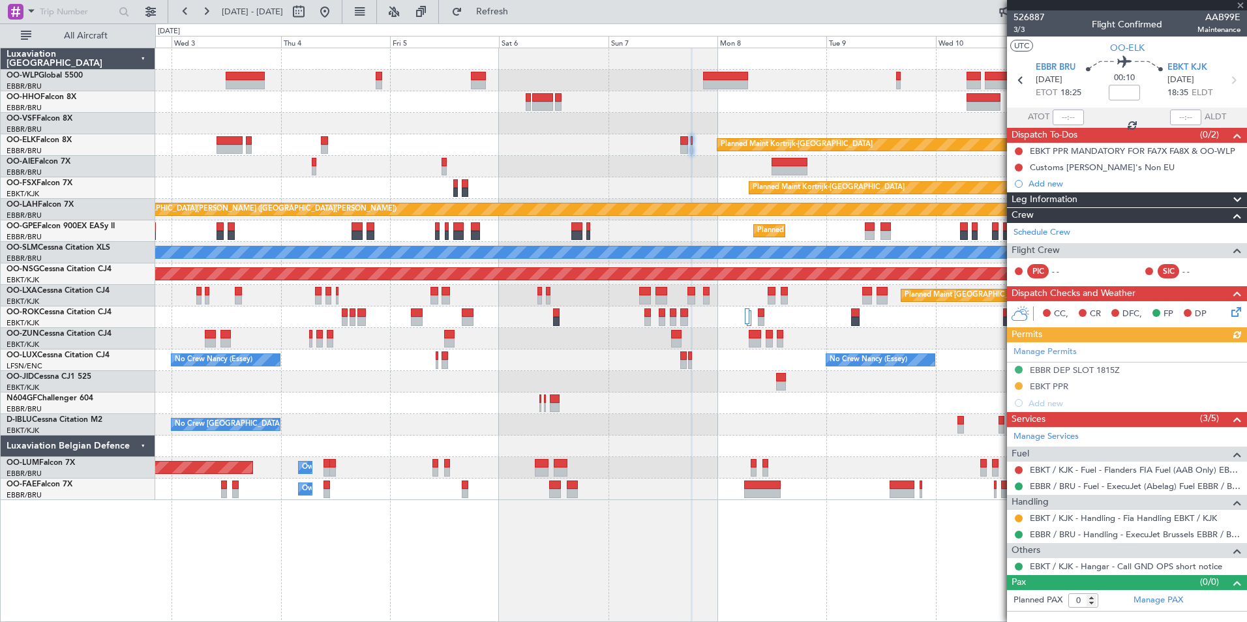
click at [403, 596] on div "Planned Maint Kortrijk-Wevelgem Planned Maint London (Farnborough) Planned Main…" at bounding box center [701, 335] width 1092 height 575
click at [335, 6] on button at bounding box center [324, 11] width 21 height 21
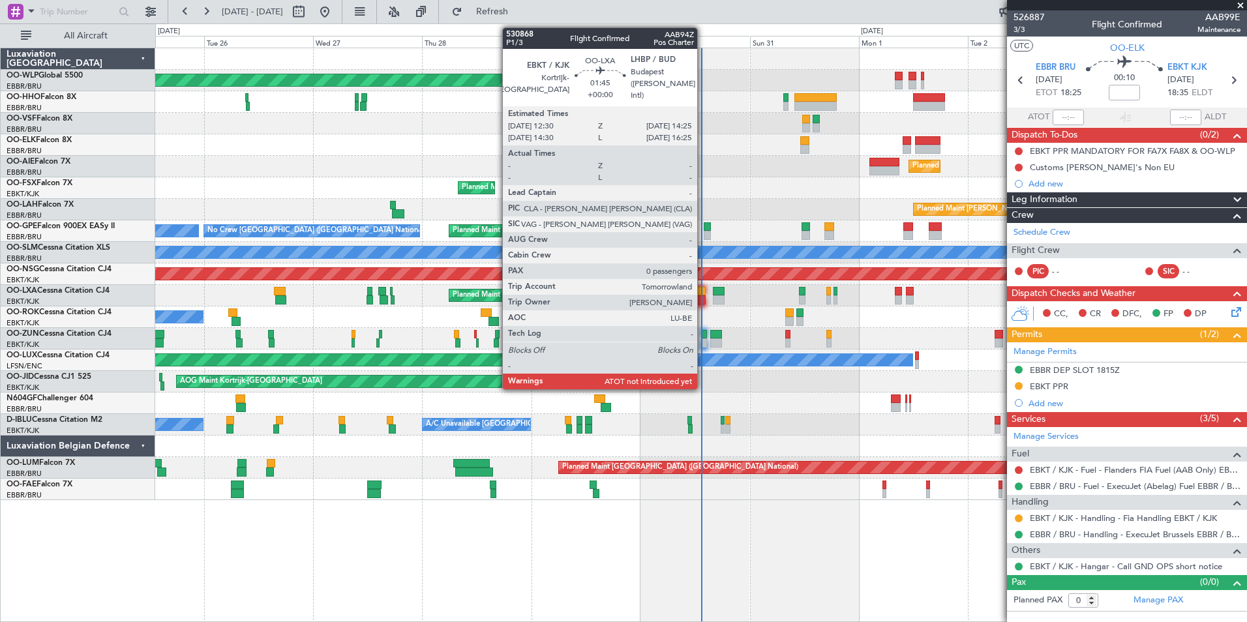
click at [703, 300] on div at bounding box center [701, 300] width 9 height 9
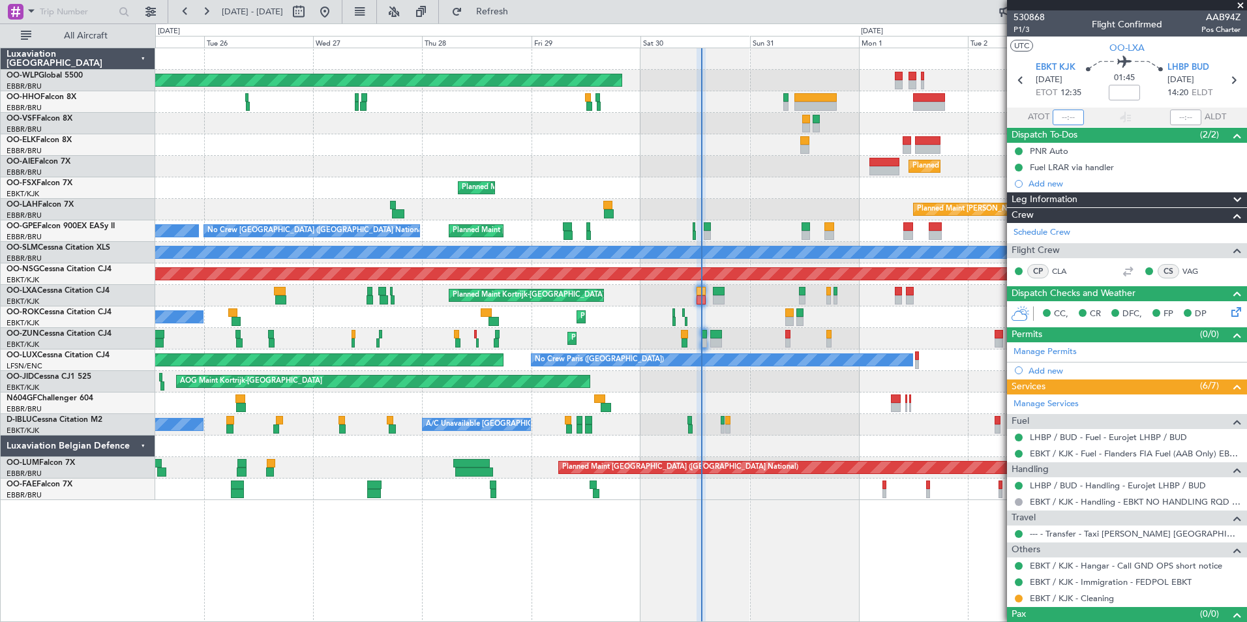
click at [1063, 120] on input "text" at bounding box center [1068, 118] width 31 height 16
click at [870, 93] on div at bounding box center [700, 102] width 1091 height 22
type input "12:49"
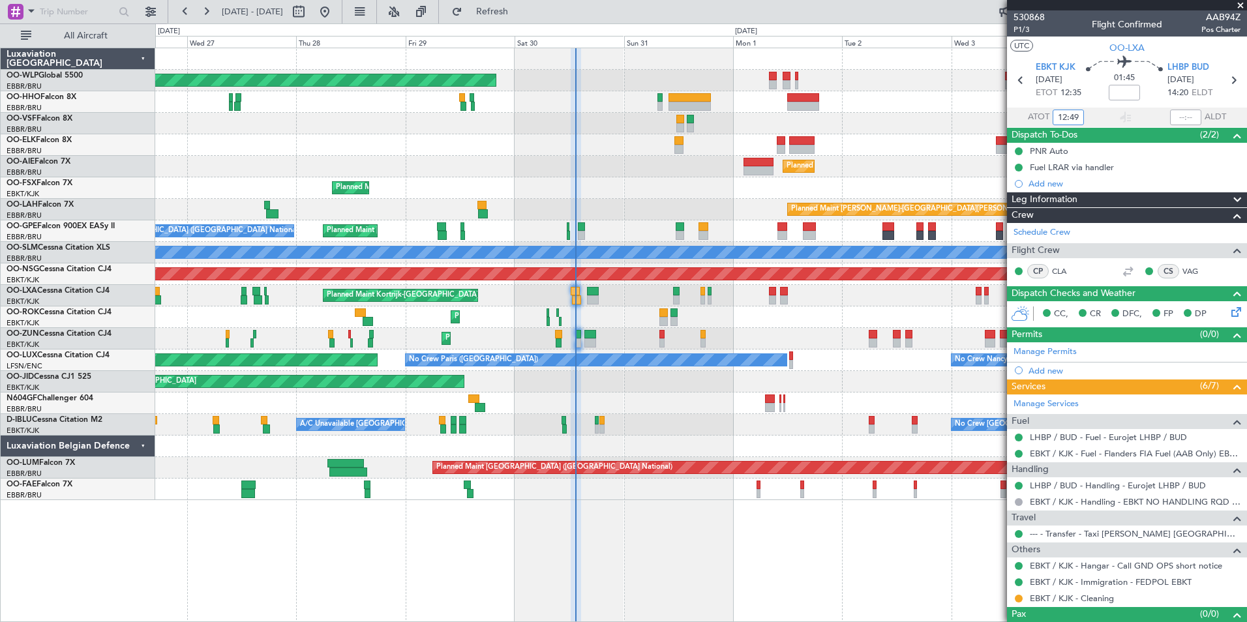
click at [533, 246] on div "Planned Maint Berlin (Brandenburg) Planned Maint Kortrijk-Wevelgem Planned Main…" at bounding box center [700, 274] width 1091 height 452
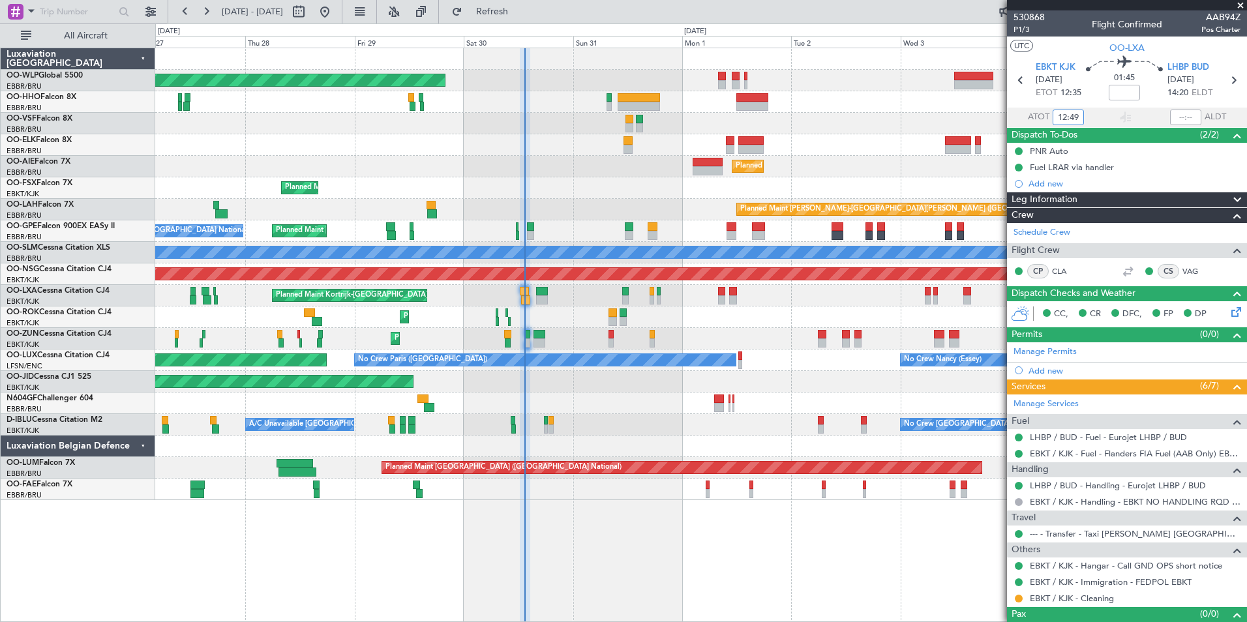
click at [484, 244] on div "Planned Maint Berlin (Brandenburg) Planned Maint Kortrijk-Wevelgem Planned Main…" at bounding box center [700, 274] width 1091 height 452
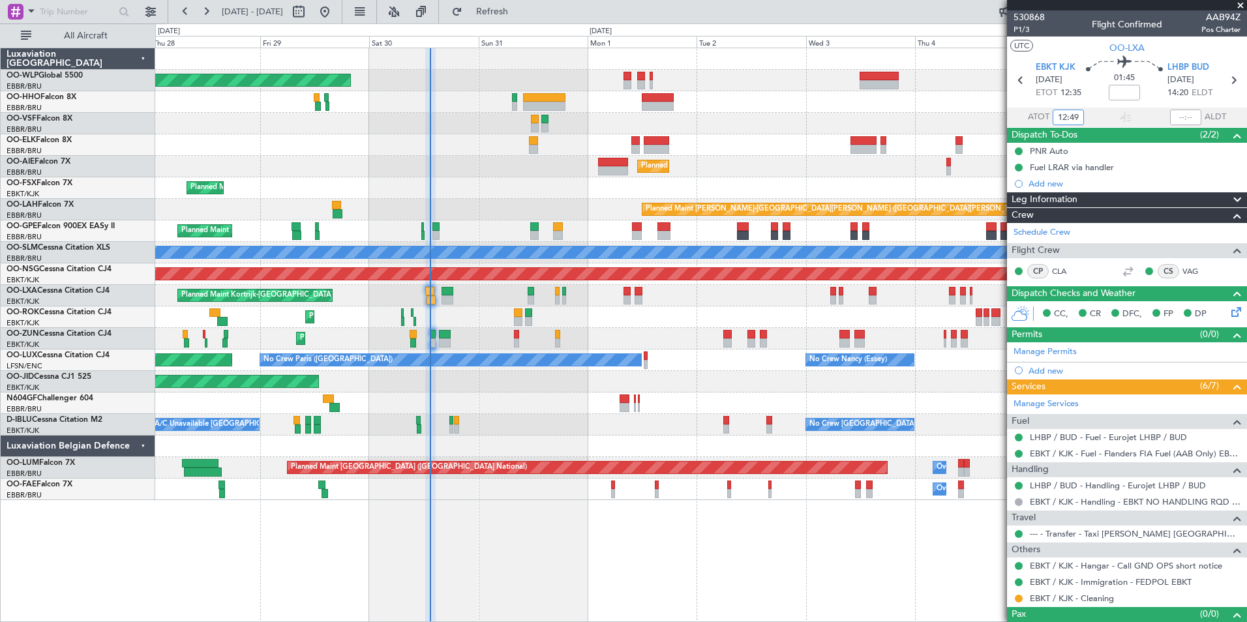
click at [436, 242] on div "A/C Unavailable [GEOGRAPHIC_DATA]" at bounding box center [700, 253] width 1091 height 22
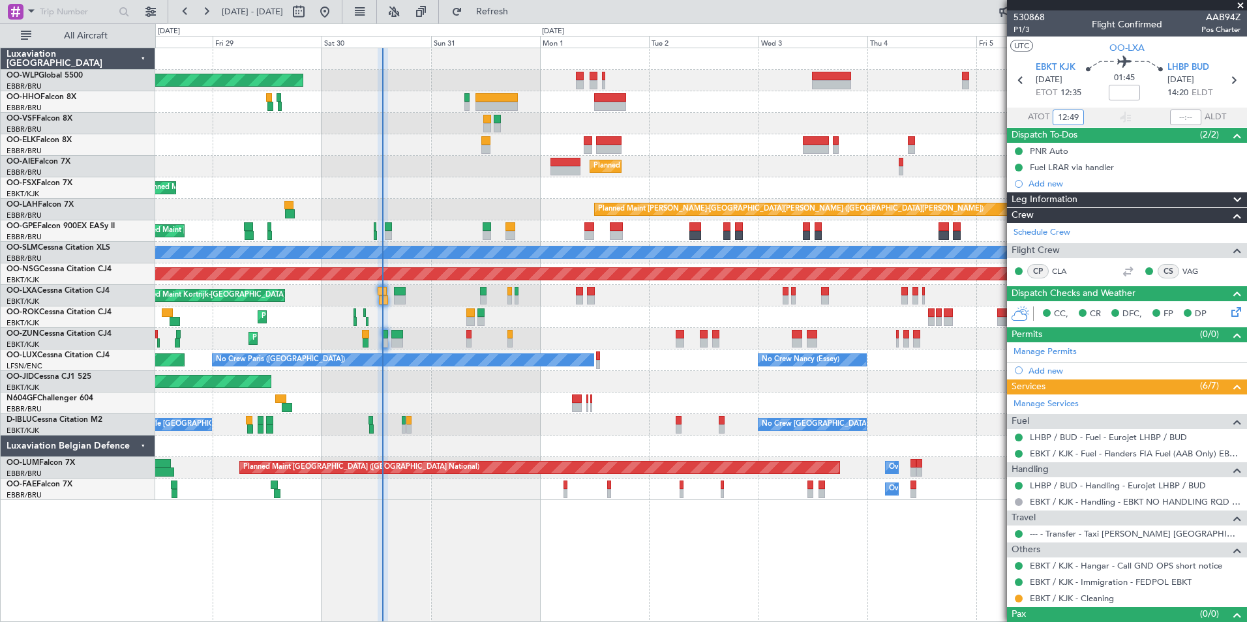
click at [398, 251] on div "Planned Maint Berlin (Brandenburg) Planned Maint Kortrijk-Wevelgem Planned Main…" at bounding box center [700, 274] width 1091 height 452
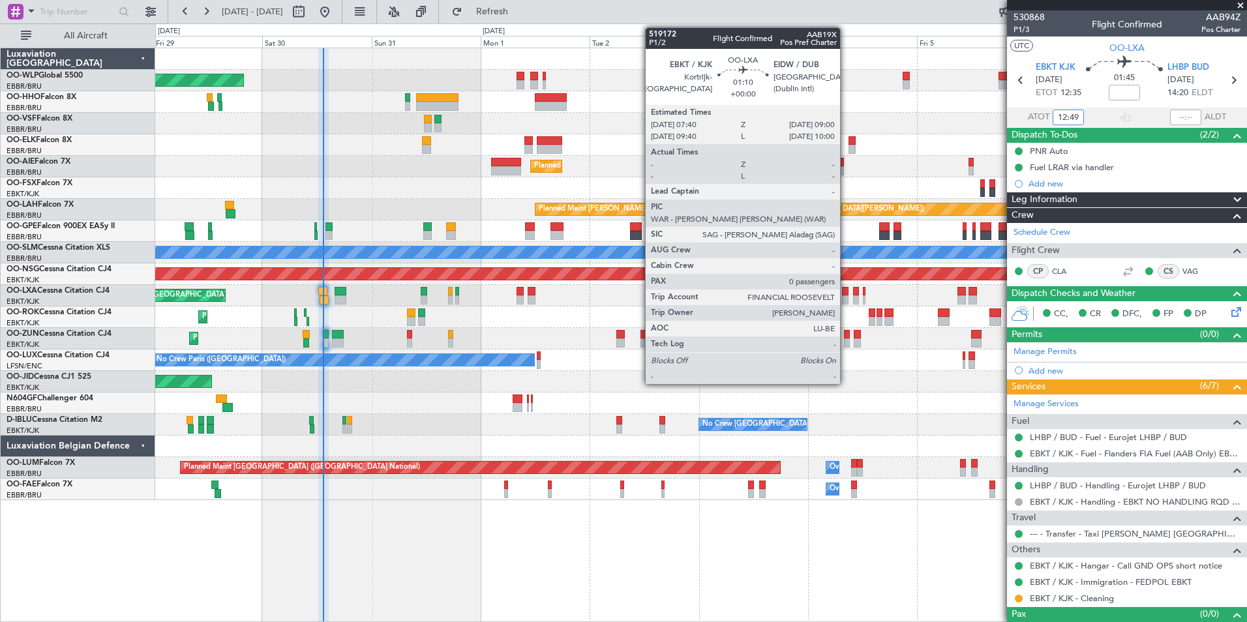
click at [846, 296] on div at bounding box center [845, 300] width 7 height 9
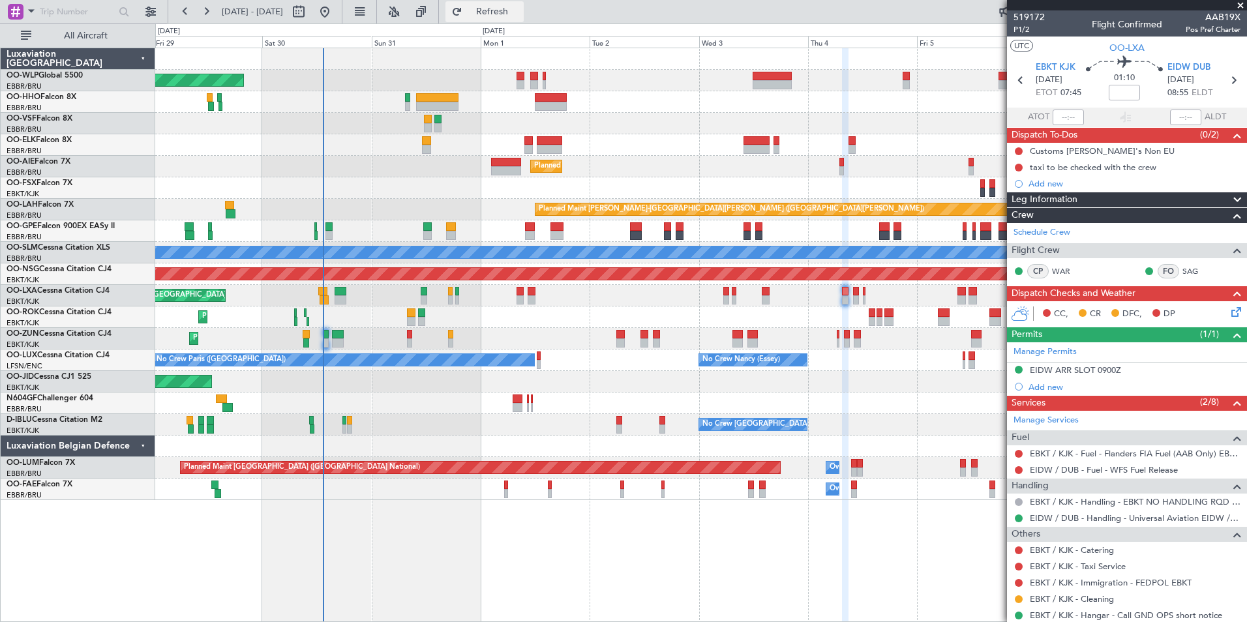
click at [513, 8] on span "Refresh" at bounding box center [492, 11] width 55 height 9
click at [1055, 552] on link "EBKT / KJK - Catering" at bounding box center [1072, 550] width 84 height 11
click at [1070, 568] on link "EBKT / KJK - Taxi Service" at bounding box center [1078, 566] width 96 height 11
click at [1065, 272] on link "WAR" at bounding box center [1066, 272] width 29 height 12
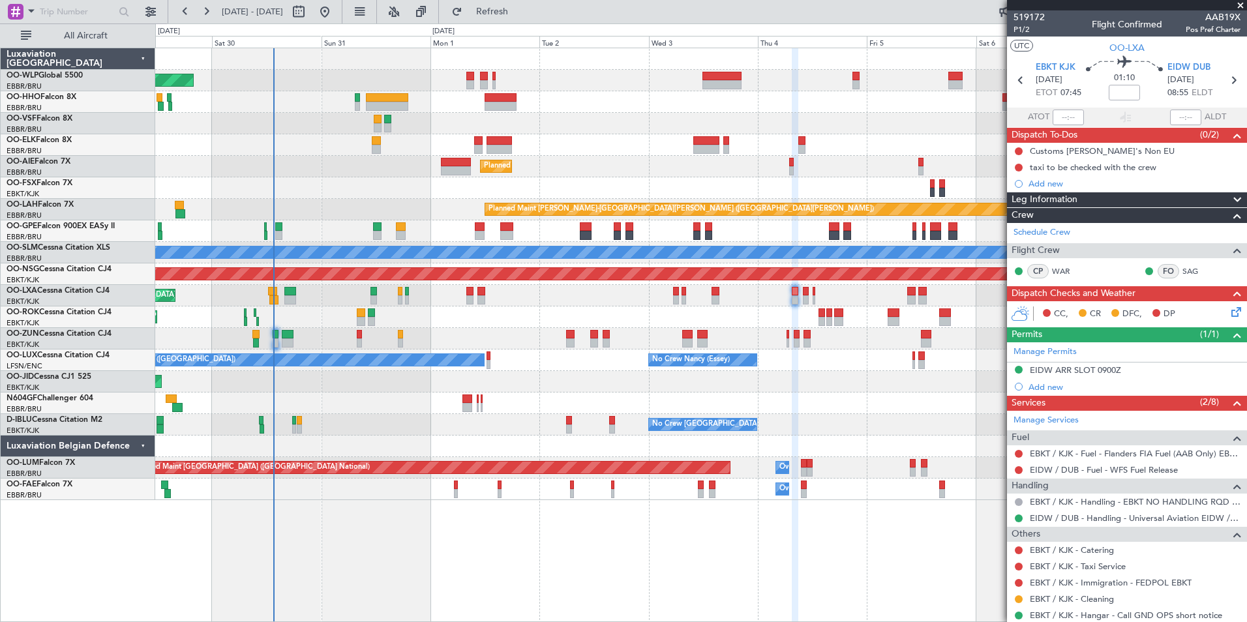
click at [849, 305] on div "Planned Maint Kortrijk-Wevelgem Planned Maint Brussels (Brussels National)" at bounding box center [700, 296] width 1091 height 22
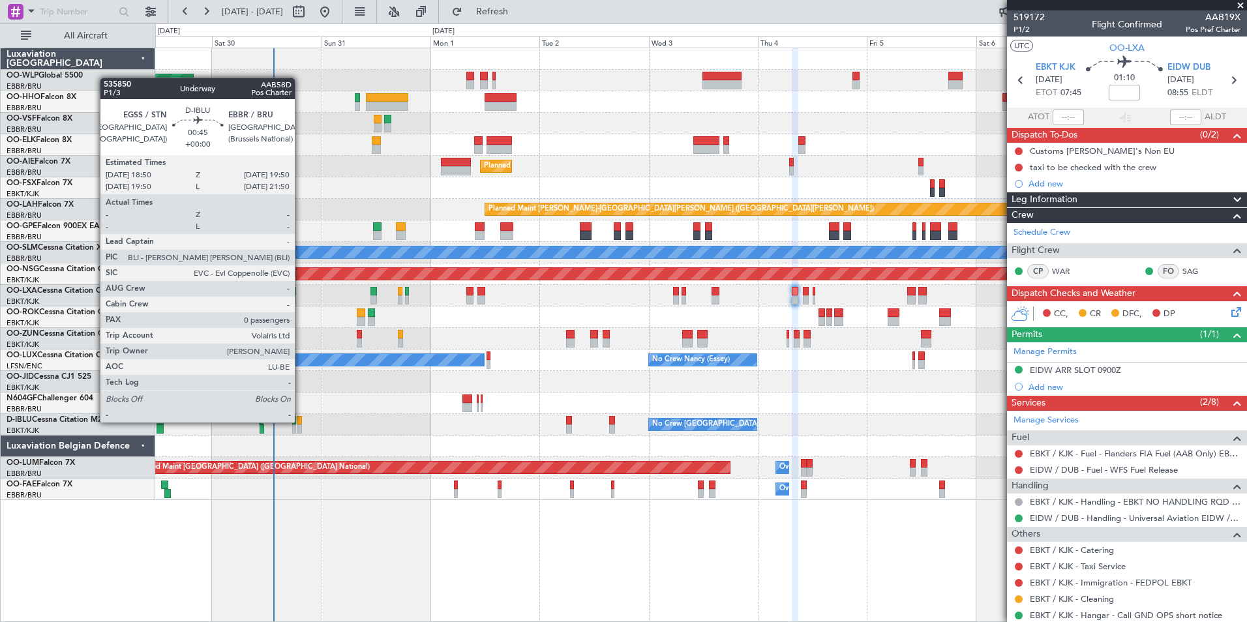
click at [301, 423] on div at bounding box center [299, 420] width 5 height 9
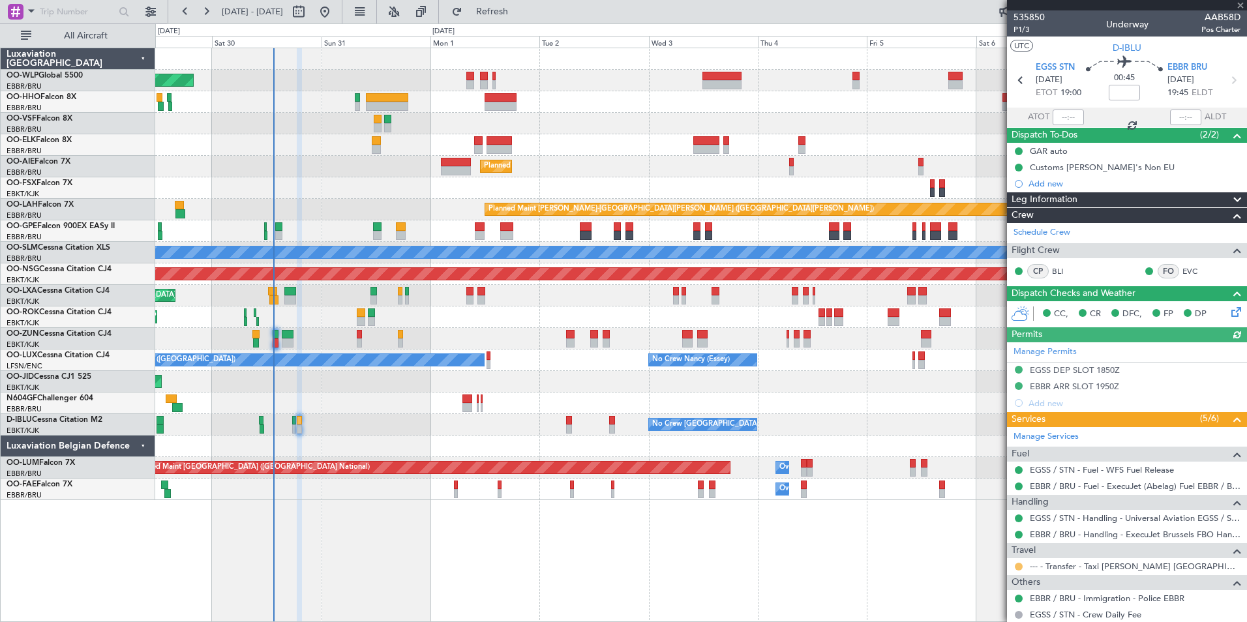
click at [1018, 566] on button at bounding box center [1019, 567] width 8 height 8
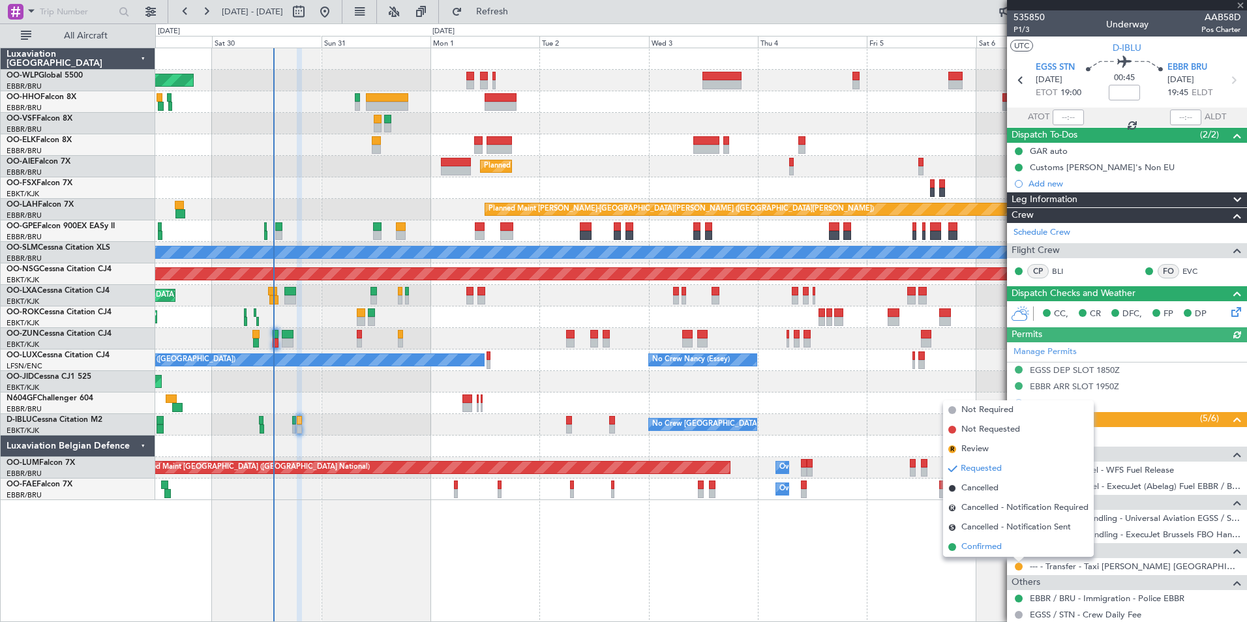
click at [998, 549] on span "Confirmed" at bounding box center [982, 547] width 40 height 13
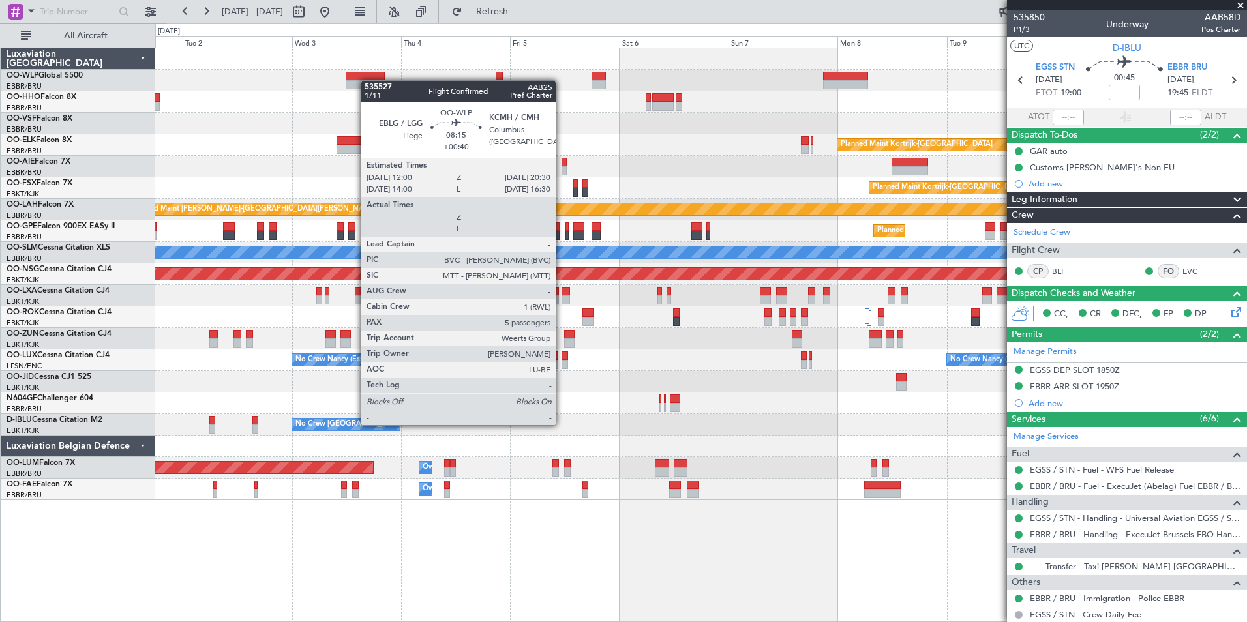
click at [366, 81] on div "Planned Maint Kortrijk-Wevelgem Planned Maint London (Farnborough) Planned Main…" at bounding box center [700, 274] width 1091 height 452
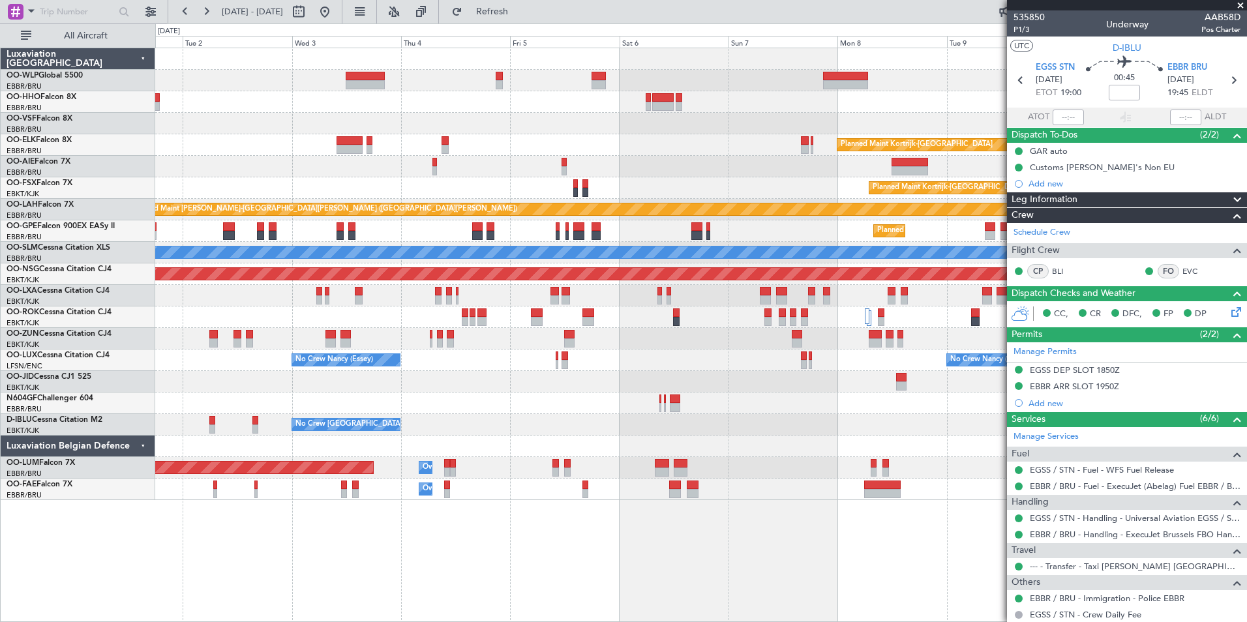
click at [497, 126] on div at bounding box center [700, 124] width 1091 height 22
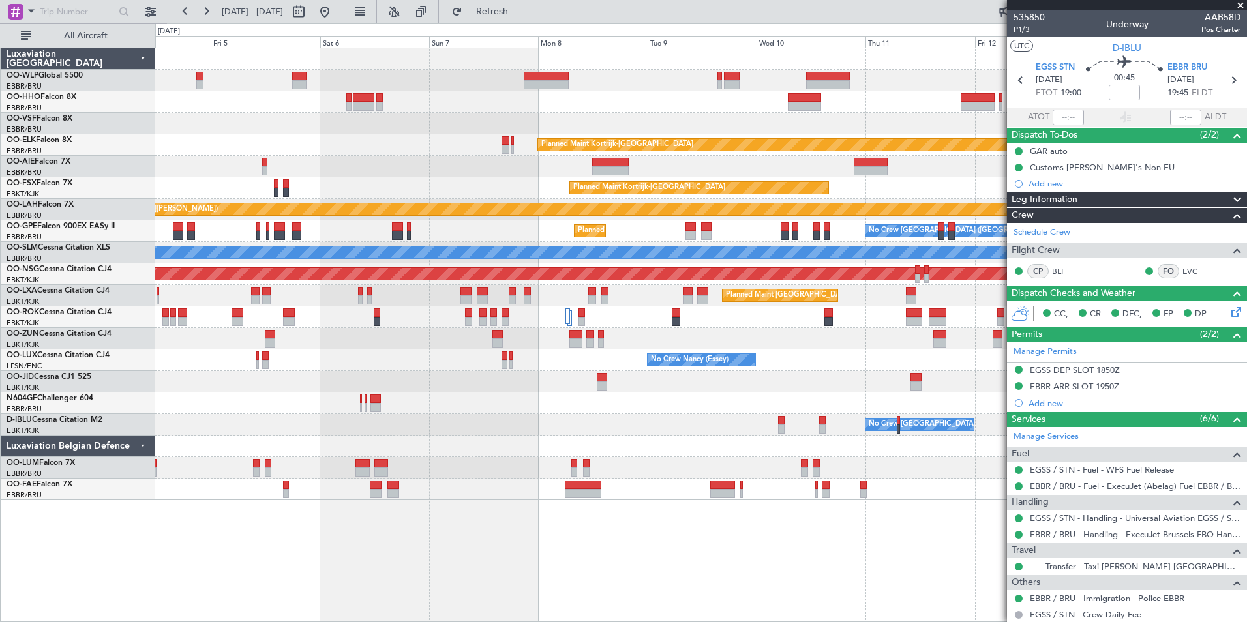
click at [532, 115] on div "Planned Maint Kortrijk-Wevelgem Planned Maint Kortrijk-Wevelgem Planned Maint A…" at bounding box center [700, 274] width 1091 height 452
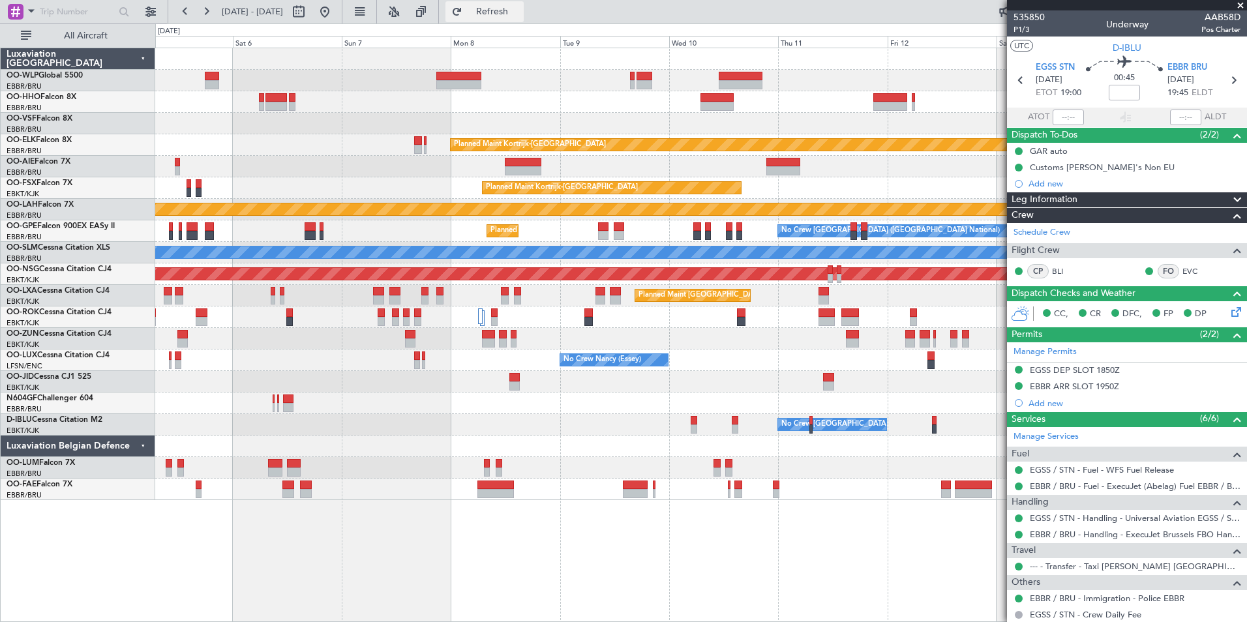
click at [520, 16] on span "Refresh" at bounding box center [492, 11] width 55 height 9
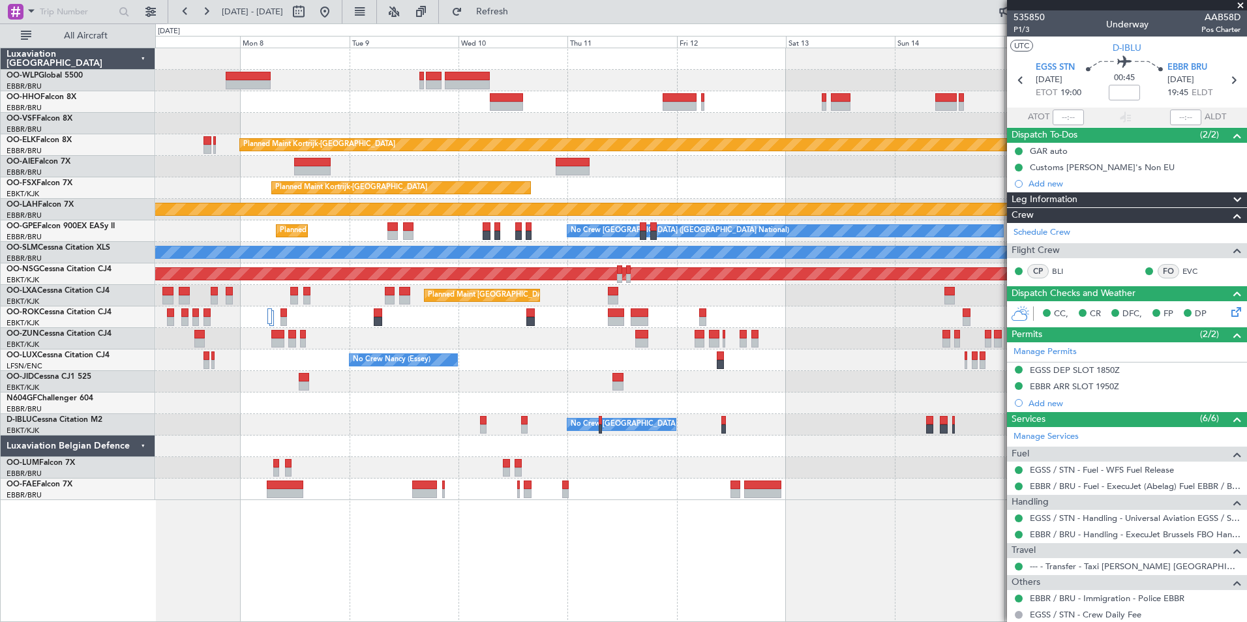
click at [482, 96] on div "Planned Maint Kortrijk-Wevelgem Planned Maint Kortrijk-Wevelgem EBKT 08:50 Z KL…" at bounding box center [700, 274] width 1091 height 452
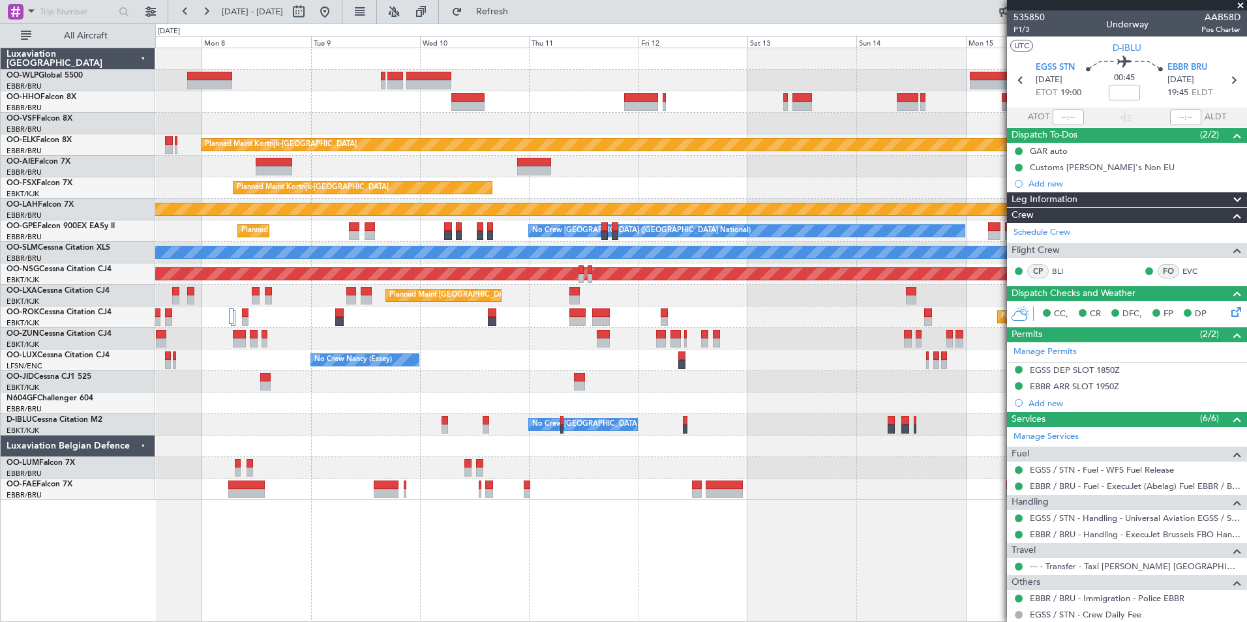
click at [582, 78] on div at bounding box center [700, 81] width 1091 height 22
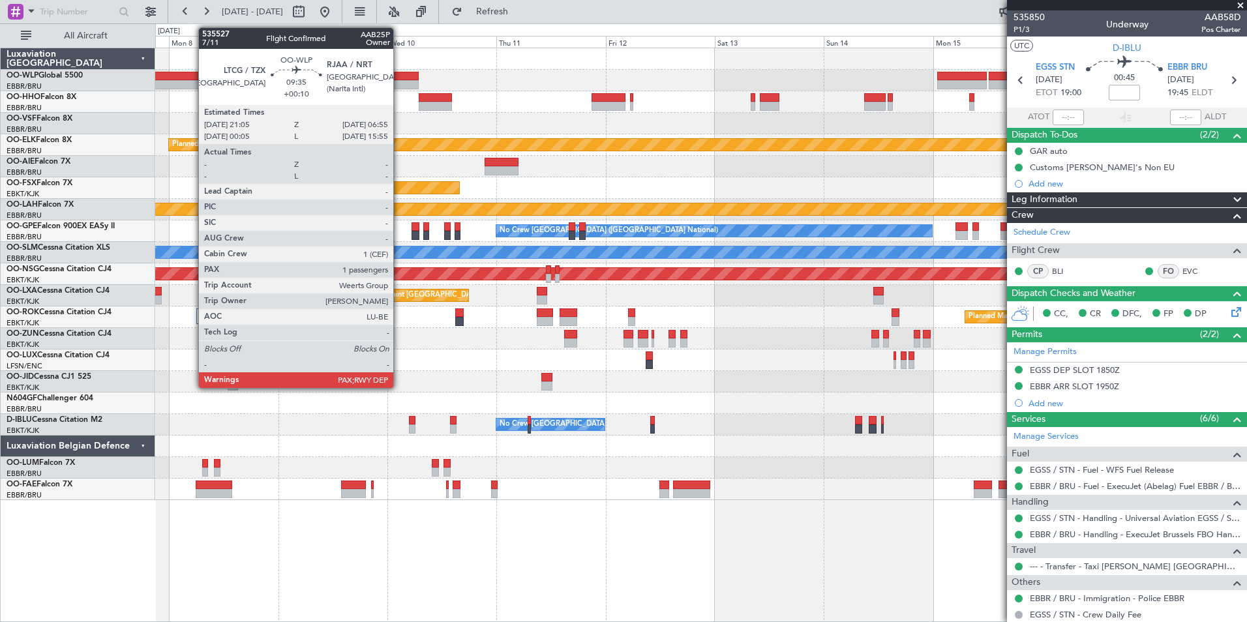
click at [399, 80] on div at bounding box center [396, 84] width 45 height 9
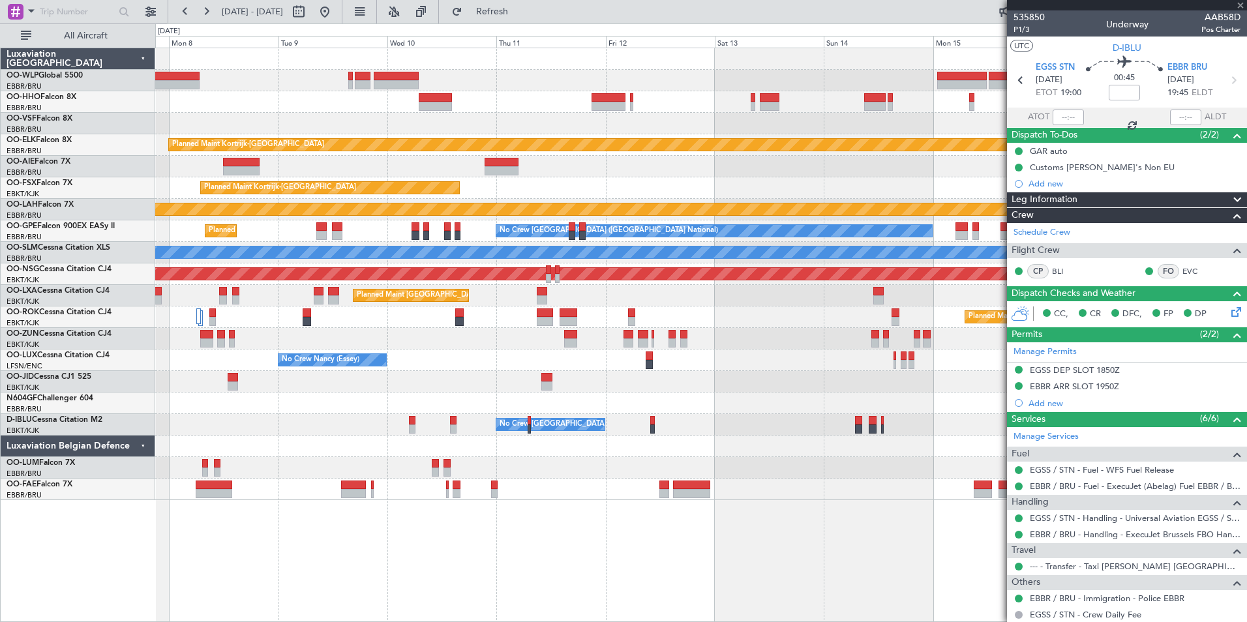
type input "+00:10"
type input "3"
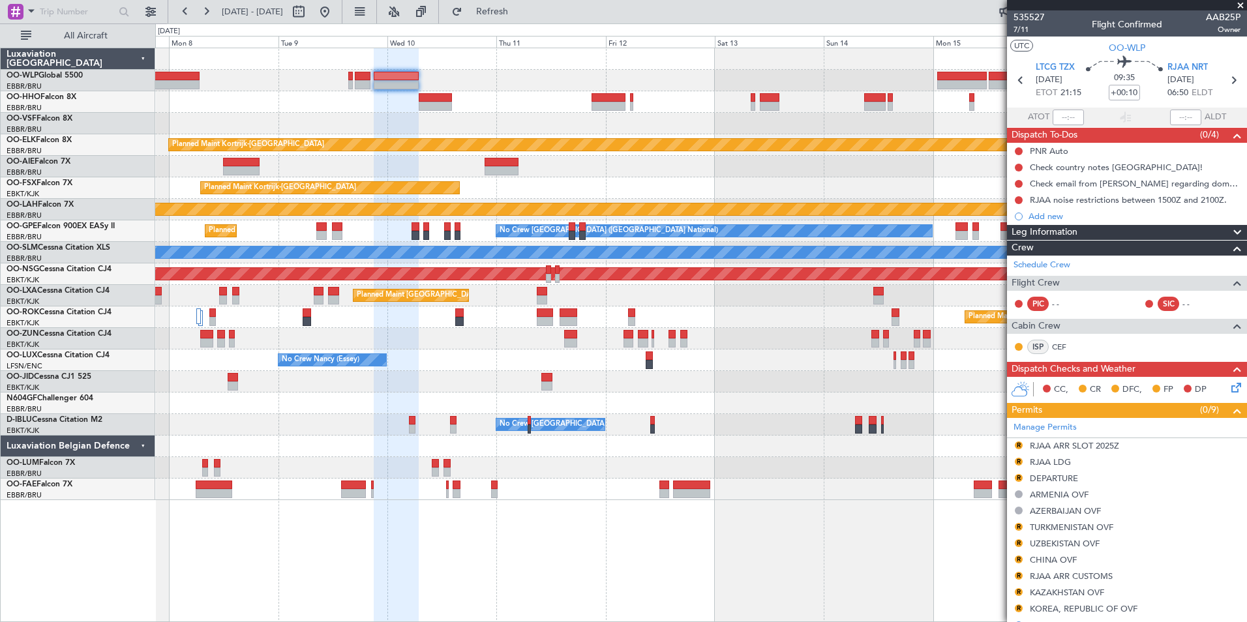
drag, startPoint x: 1022, startPoint y: 25, endPoint x: 1015, endPoint y: 35, distance: 11.6
click at [1022, 25] on mat-tooltip-component "Trip Number" at bounding box center [1029, 41] width 65 height 35
click at [1017, 32] on span "7/11" at bounding box center [1029, 29] width 31 height 11
click at [335, 12] on button at bounding box center [324, 11] width 21 height 21
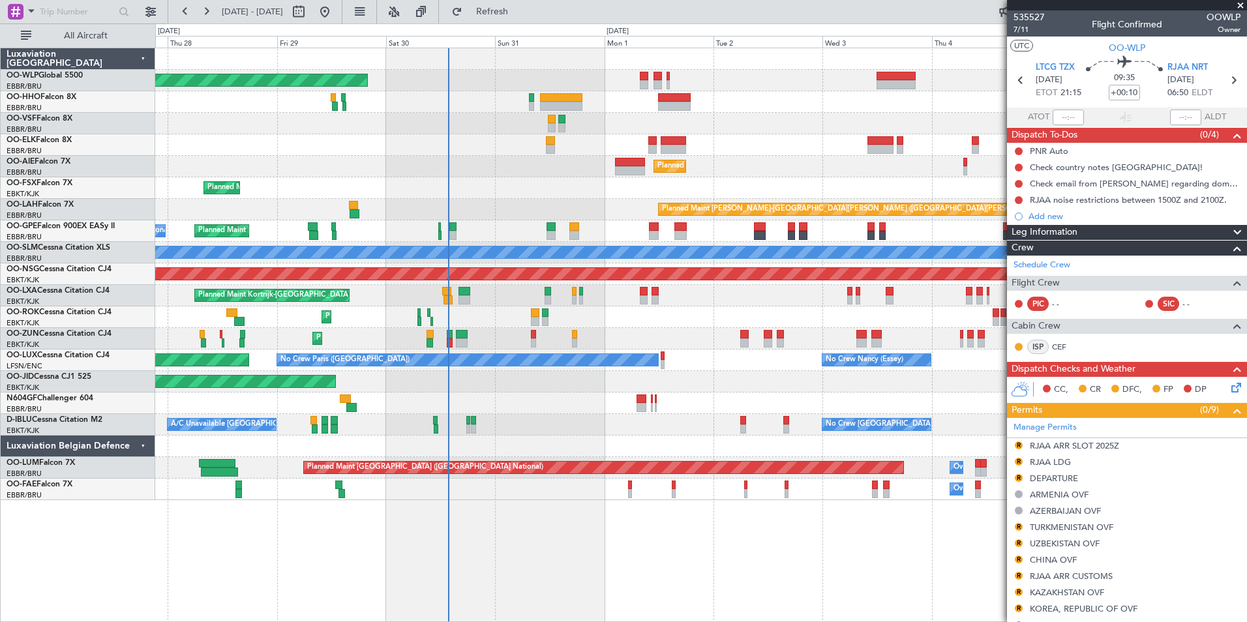
click at [471, 184] on div "Planned Maint Berlin (Brandenburg) Planned Maint Kortrijk-Wevelgem Planned Main…" at bounding box center [700, 274] width 1091 height 452
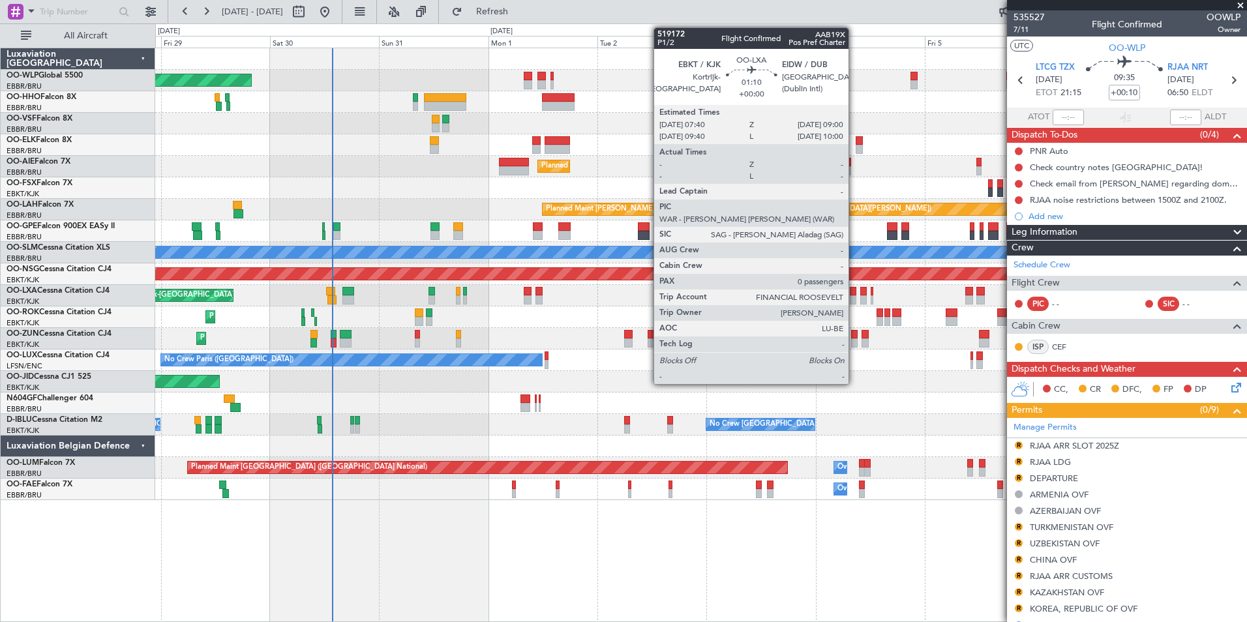
click at [855, 298] on div at bounding box center [853, 300] width 7 height 9
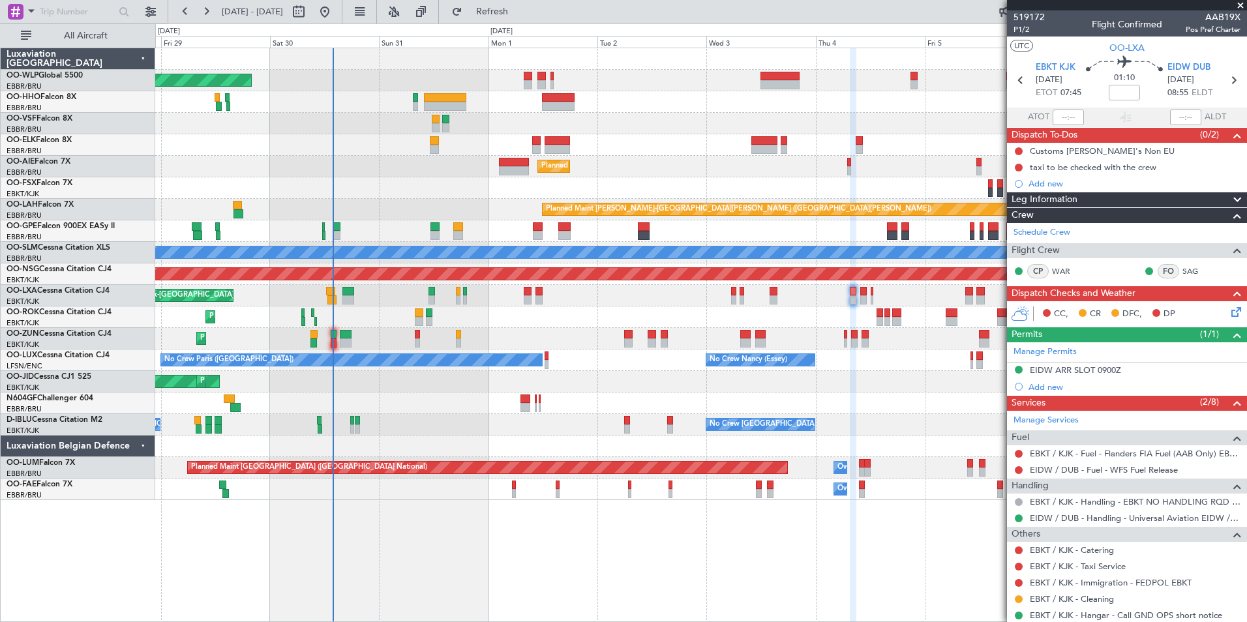
click at [619, 334] on div "Planned Maint Berlin (Brandenburg) Planned Maint Kortrijk-Wevelgem Planned Main…" at bounding box center [700, 274] width 1091 height 452
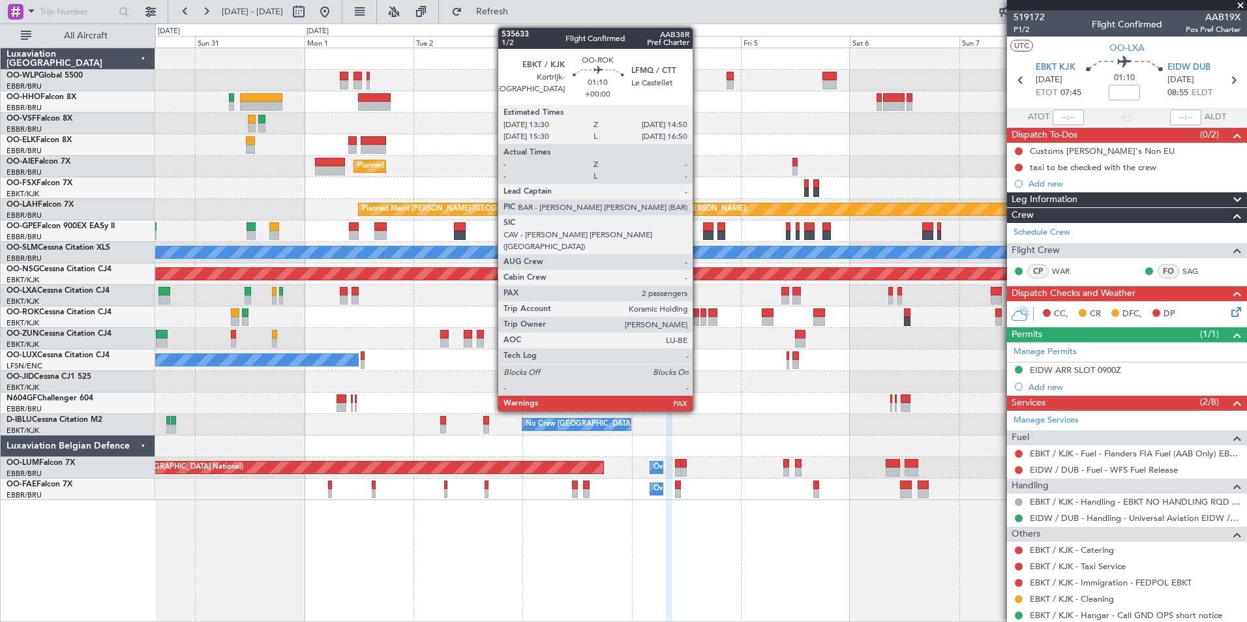
click at [699, 314] on div at bounding box center [696, 313] width 7 height 9
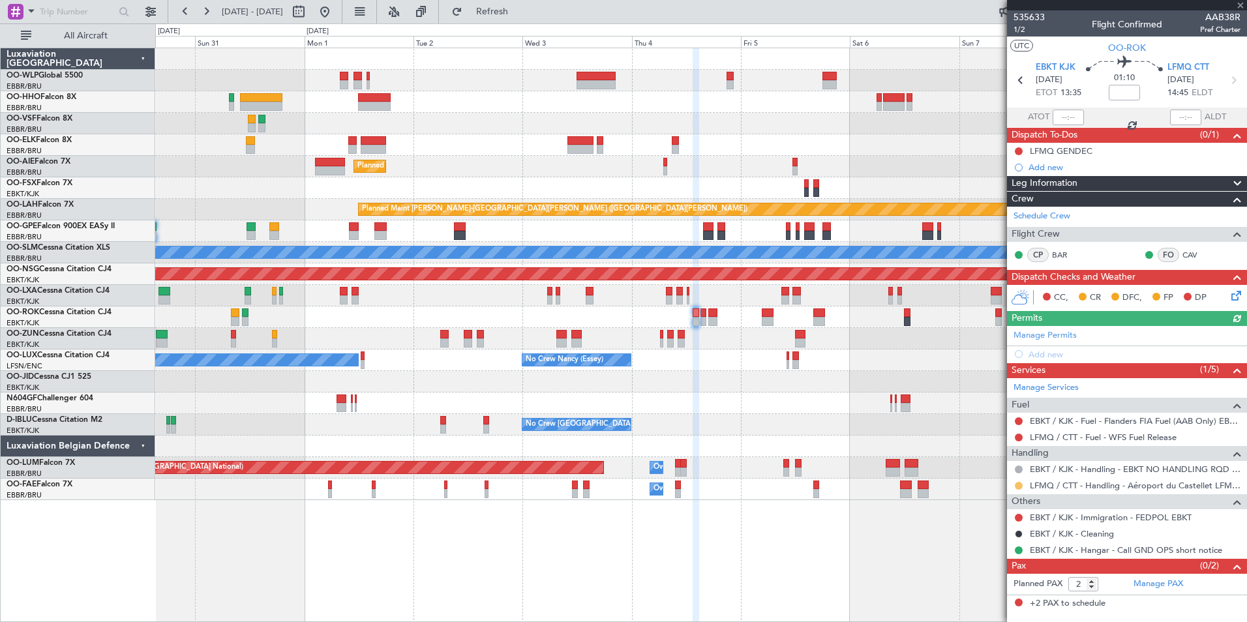
click at [1019, 484] on button at bounding box center [1019, 486] width 8 height 8
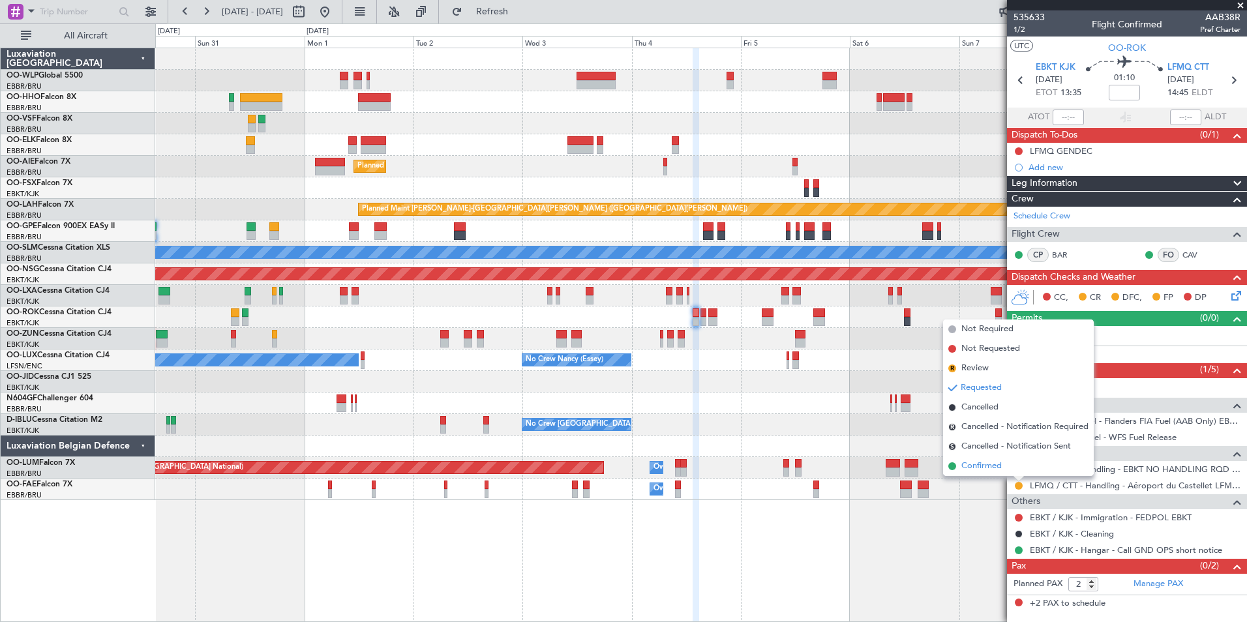
click at [977, 468] on span "Confirmed" at bounding box center [982, 466] width 40 height 13
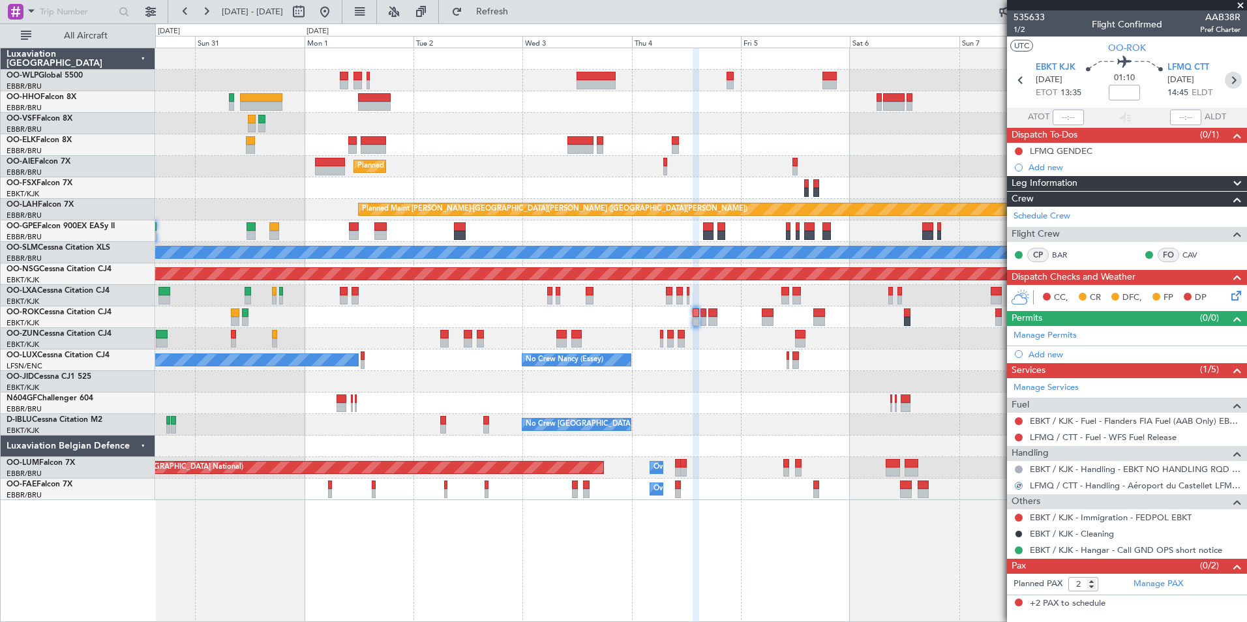
click at [1233, 84] on icon at bounding box center [1233, 80] width 17 height 17
type input "0"
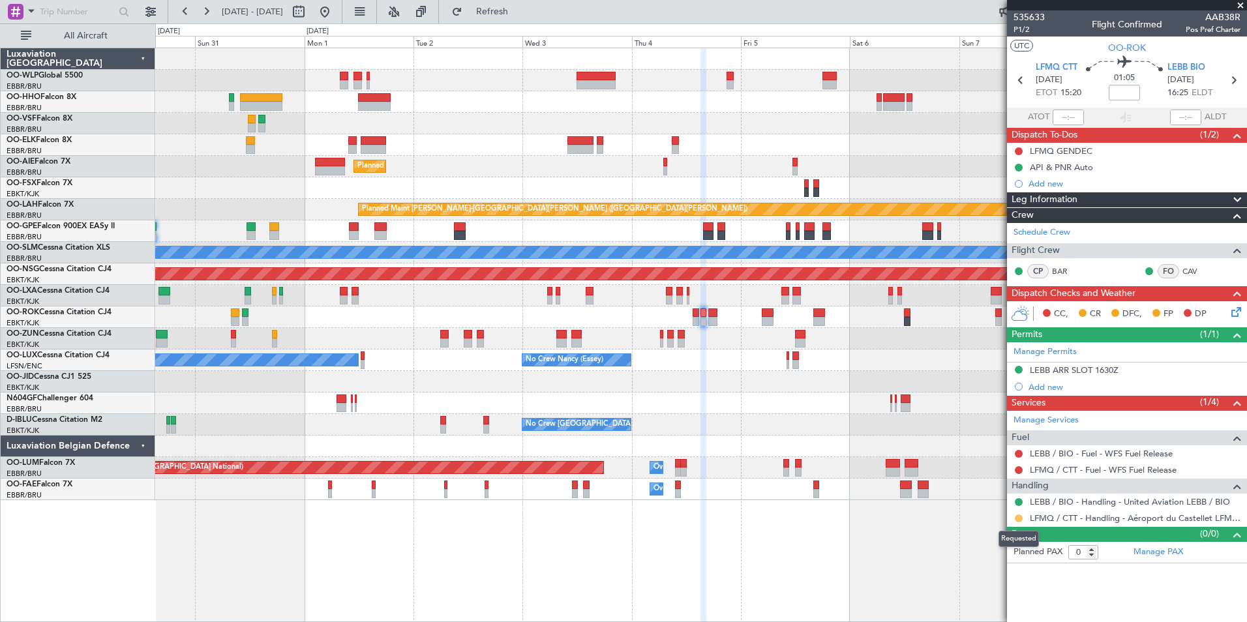
click at [1017, 519] on button at bounding box center [1019, 519] width 8 height 8
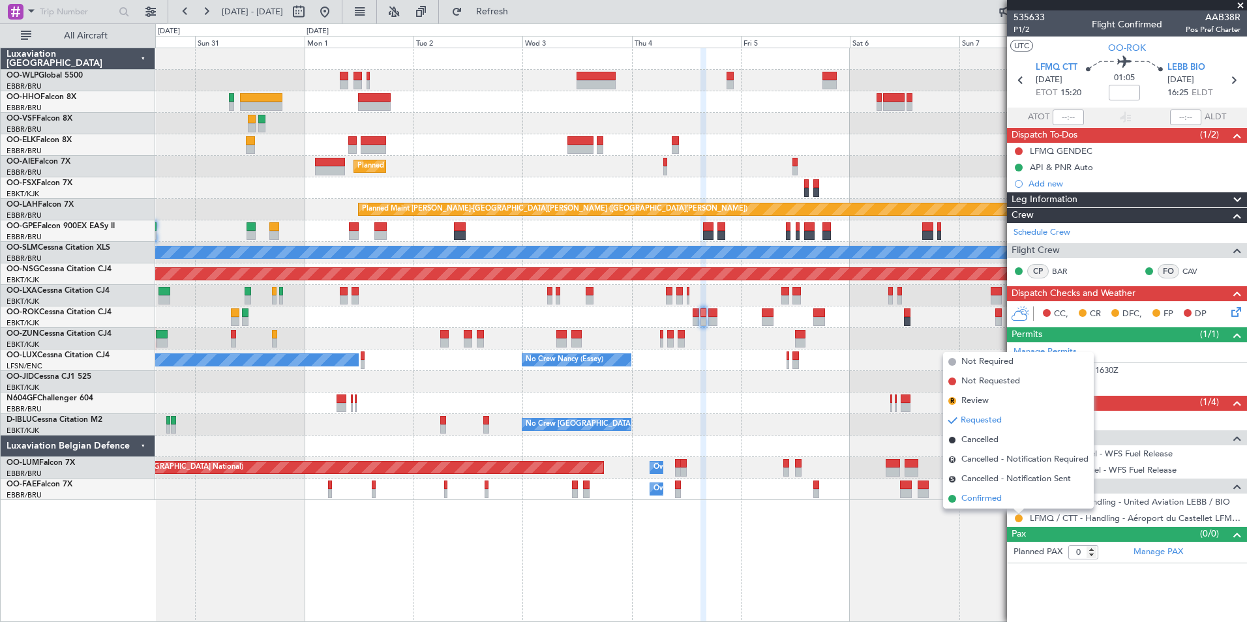
click at [988, 504] on span "Confirmed" at bounding box center [982, 499] width 40 height 13
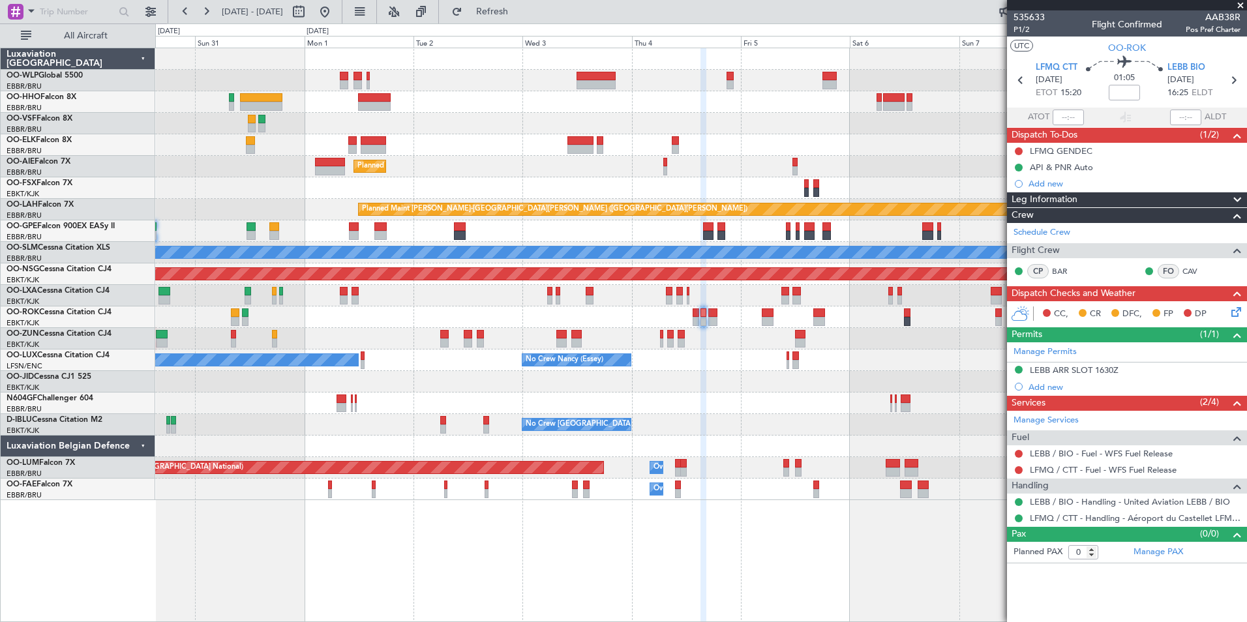
click at [794, 412] on div at bounding box center [700, 404] width 1091 height 22
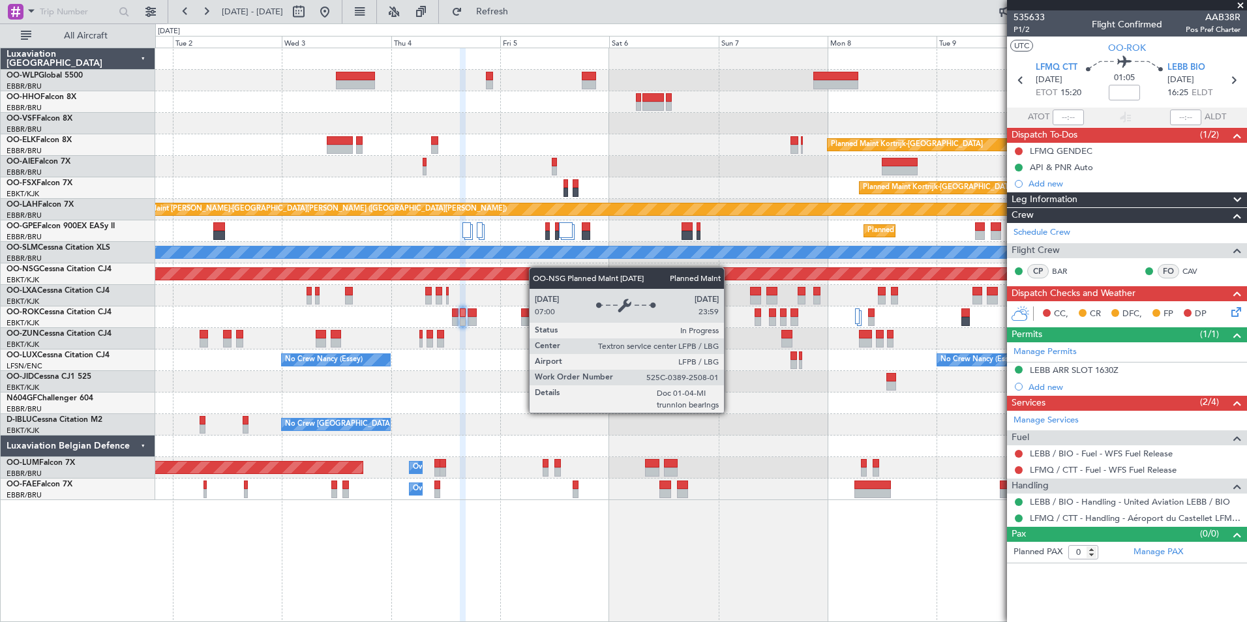
click at [532, 269] on div "Planned Maint Kortrijk-[GEOGRAPHIC_DATA] Planned Maint [GEOGRAPHIC_DATA] ([GEOG…" at bounding box center [700, 274] width 1091 height 452
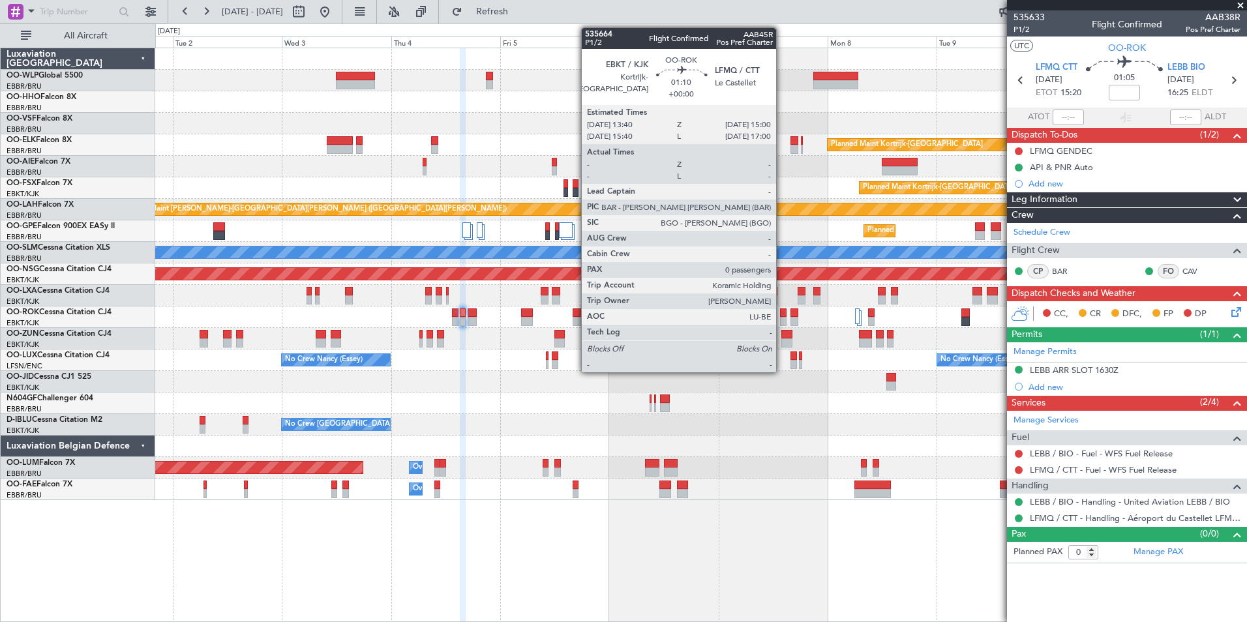
click at [782, 319] on div at bounding box center [783, 321] width 7 height 9
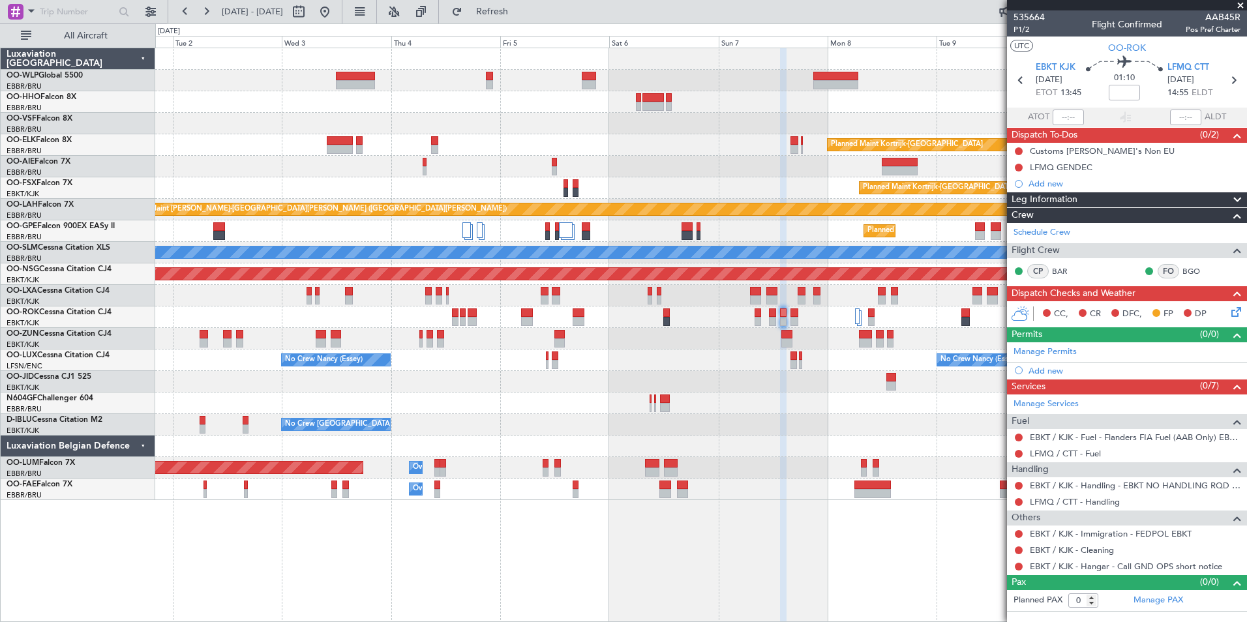
click at [246, 579] on div "Planned Maint Kortrijk-[GEOGRAPHIC_DATA] Planned Maint [GEOGRAPHIC_DATA] ([GEOG…" at bounding box center [701, 335] width 1092 height 575
click at [1087, 501] on link "LFMQ / CTT - Handling" at bounding box center [1075, 501] width 90 height 11
click at [1230, 312] on icon at bounding box center [1234, 310] width 10 height 10
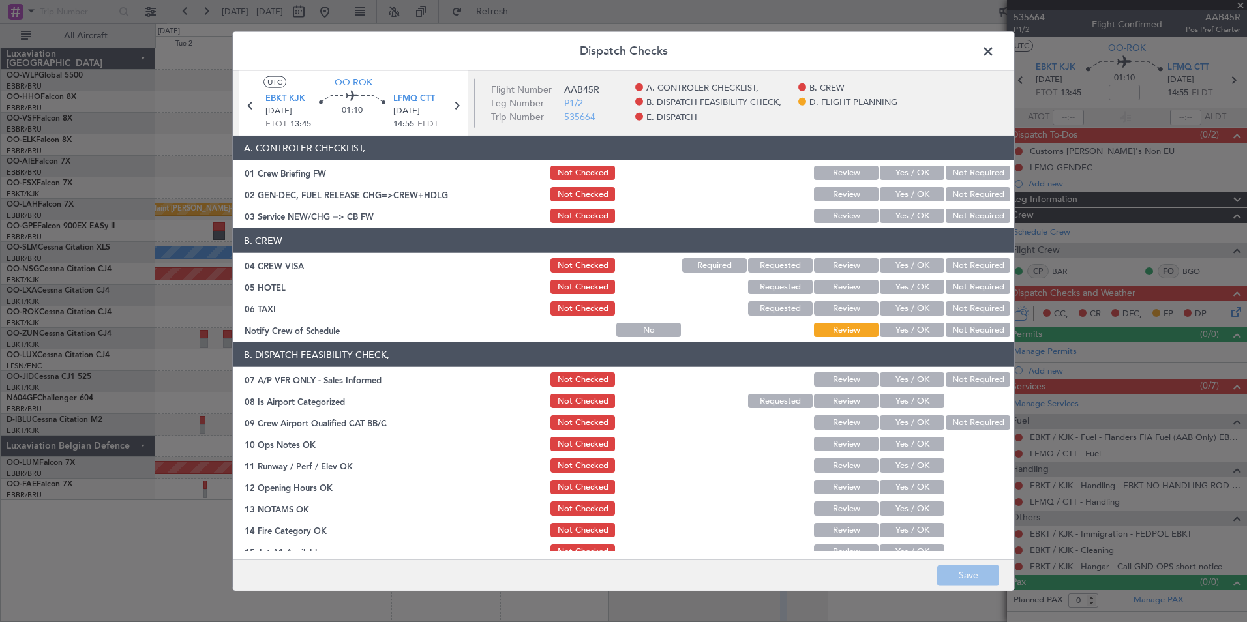
click at [888, 215] on button "Yes / OK" at bounding box center [912, 216] width 65 height 14
click at [964, 267] on button "Not Required" at bounding box center [978, 265] width 65 height 14
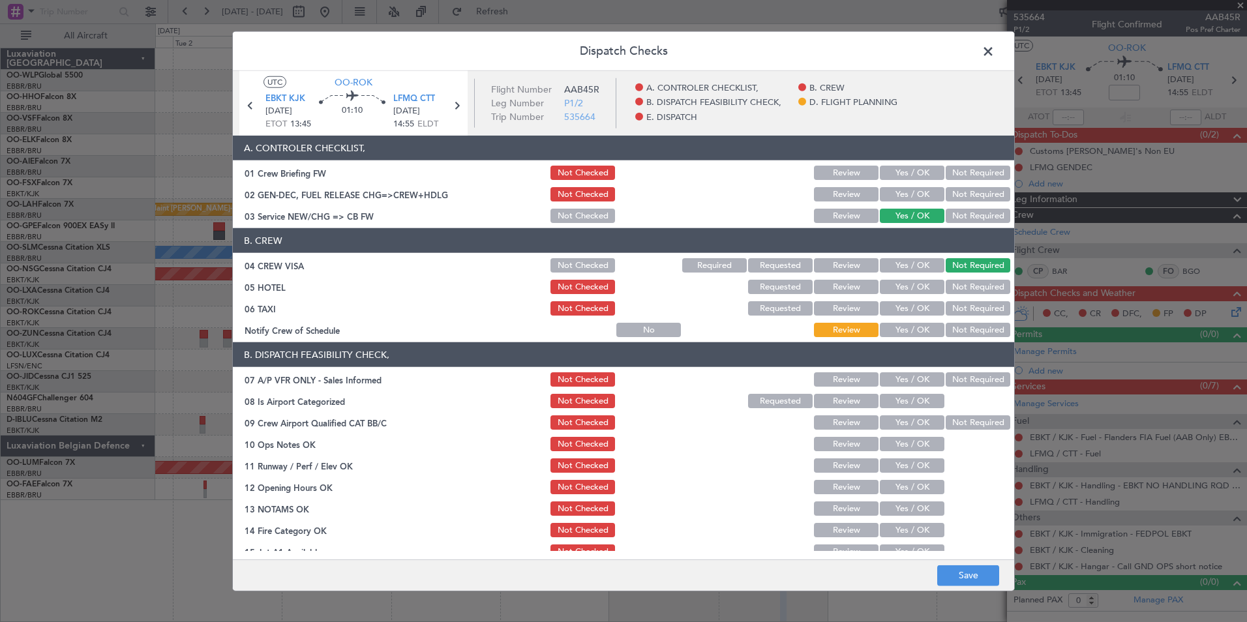
click at [962, 291] on button "Not Required" at bounding box center [978, 287] width 65 height 14
click at [956, 308] on button "Not Required" at bounding box center [978, 308] width 65 height 14
click at [911, 338] on div "Yes / OK" at bounding box center [911, 330] width 66 height 18
click at [917, 333] on button "Yes / OK" at bounding box center [912, 330] width 65 height 14
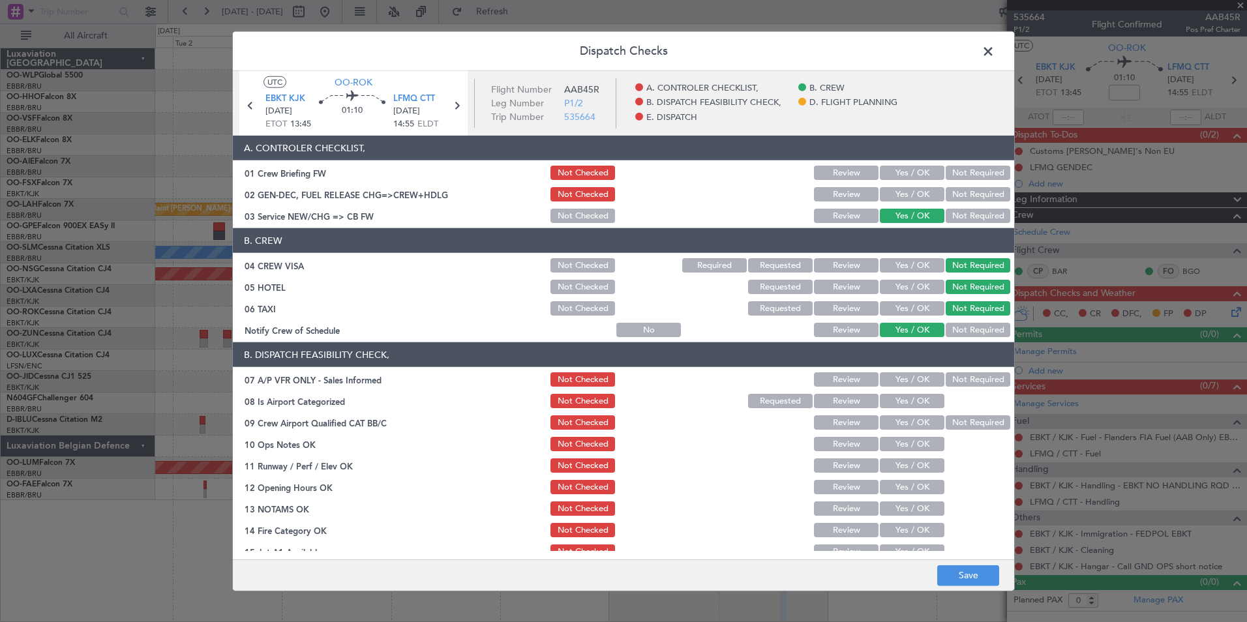
click at [959, 378] on button "Not Required" at bounding box center [978, 380] width 65 height 14
click at [915, 401] on button "Yes / OK" at bounding box center [912, 401] width 65 height 14
drag, startPoint x: 900, startPoint y: 436, endPoint x: 899, endPoint y: 423, distance: 13.1
click at [899, 435] on section "B. DISPATCH FEASIBILITY CHECK, 07 A/P VFR ONLY - Sales Informed Not Checked Rev…" at bounding box center [624, 484] width 782 height 283
click at [900, 422] on button "Yes / OK" at bounding box center [912, 423] width 65 height 14
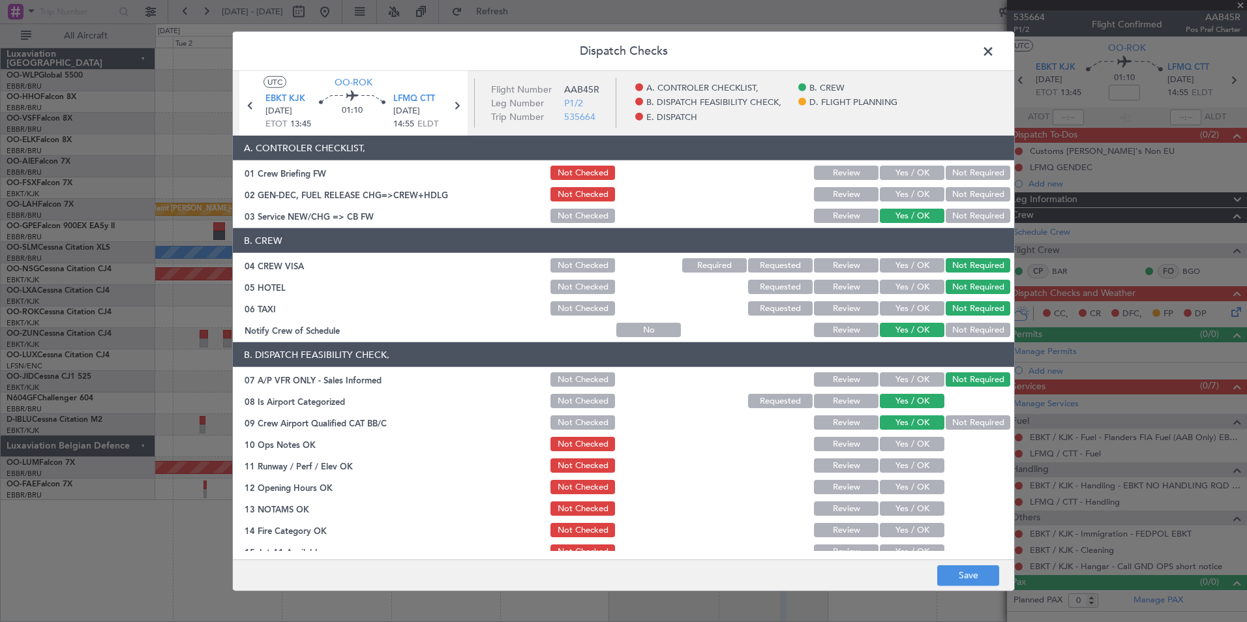
drag, startPoint x: 897, startPoint y: 444, endPoint x: 890, endPoint y: 468, distance: 25.2
click at [896, 445] on button "Yes / OK" at bounding box center [912, 444] width 65 height 14
click at [890, 468] on button "Yes / OK" at bounding box center [912, 466] width 65 height 14
click at [891, 491] on button "Yes / OK" at bounding box center [912, 487] width 65 height 14
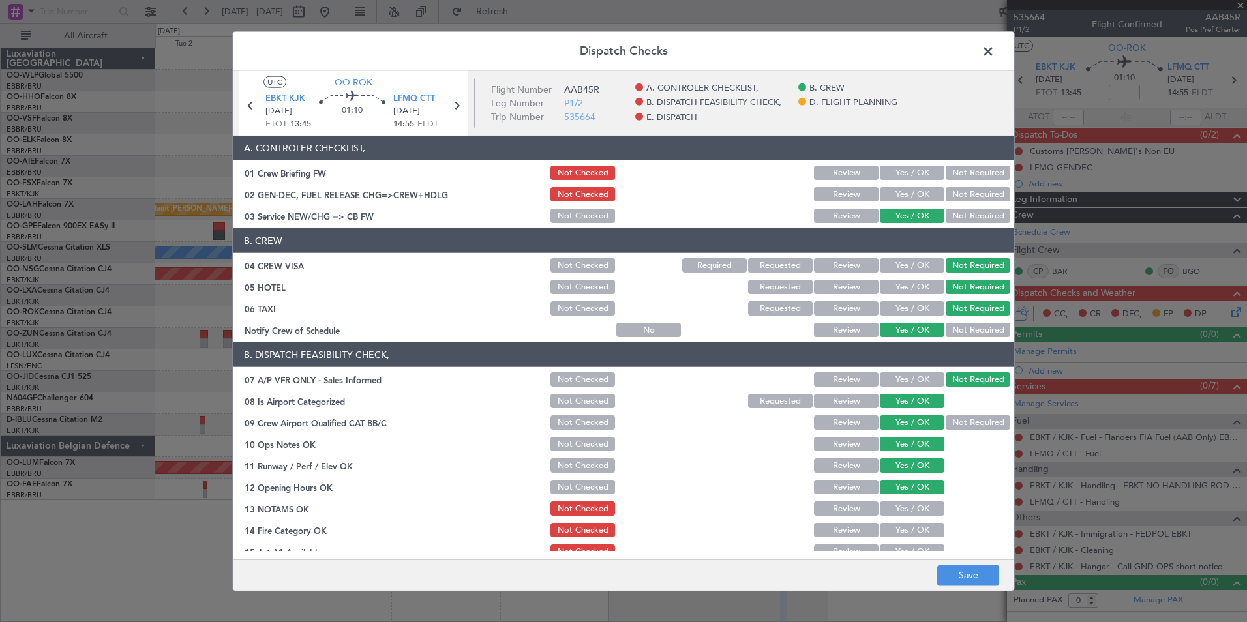
click at [862, 508] on button "Review" at bounding box center [846, 509] width 65 height 14
click at [880, 528] on button "Yes / OK" at bounding box center [912, 530] width 65 height 14
click at [885, 549] on button "Yes / OK" at bounding box center [912, 552] width 65 height 14
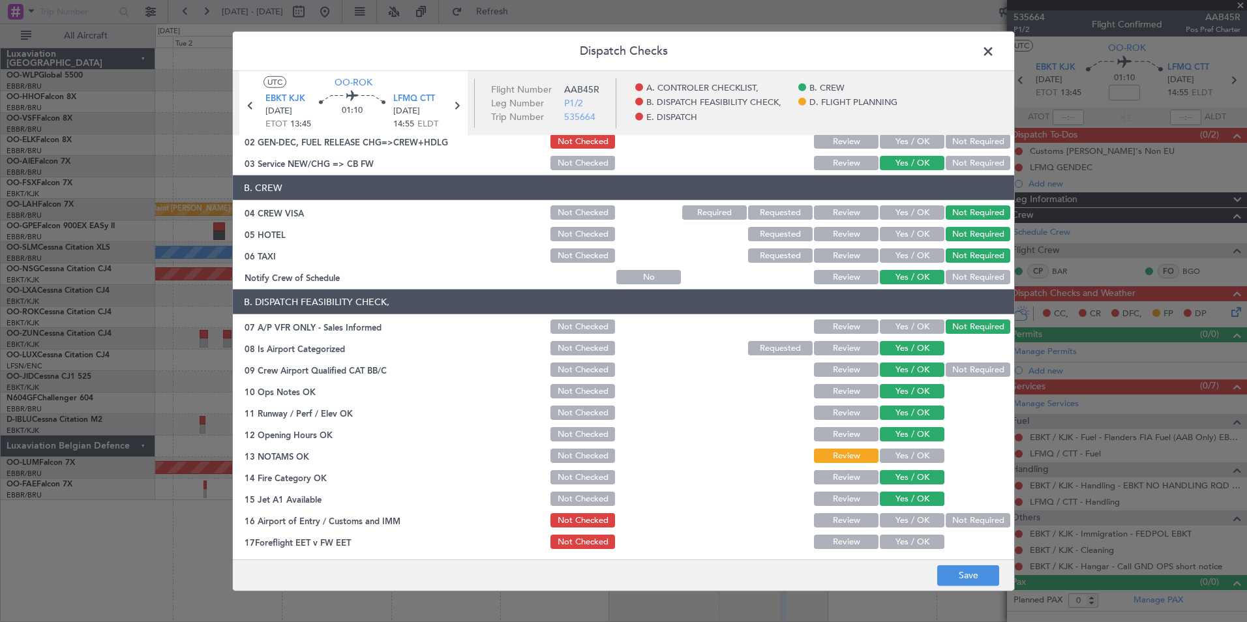
scroll to position [130, 0]
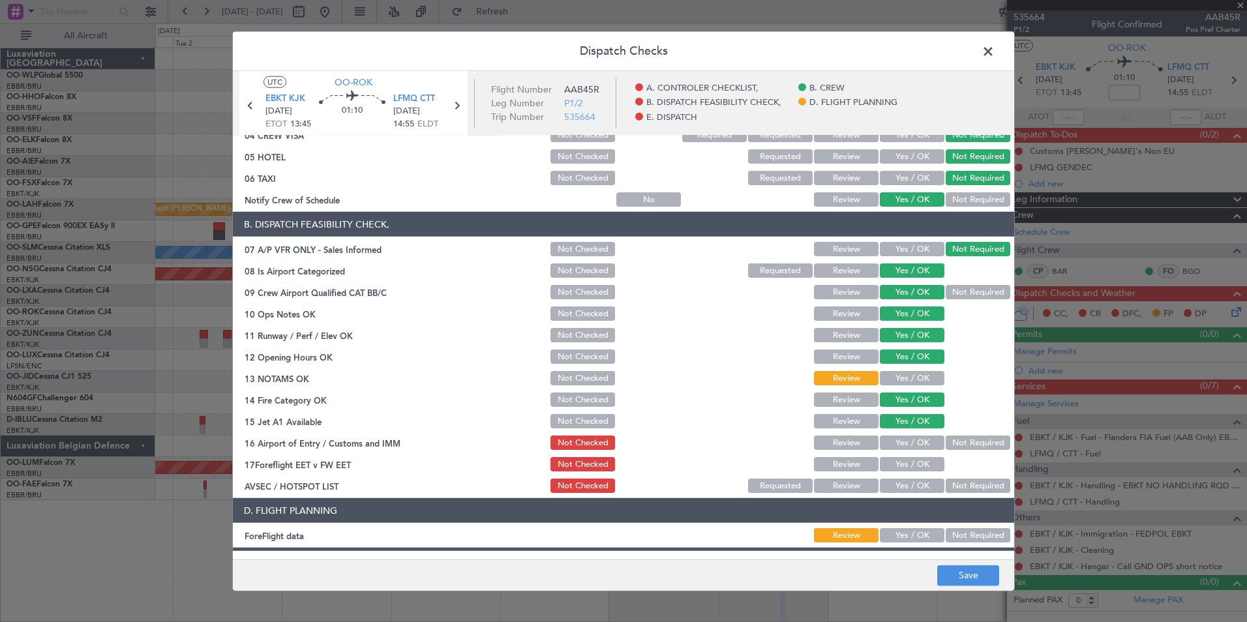
click at [962, 454] on section "B. DISPATCH FEASIBILITY CHECK, 07 A/P VFR ONLY - Sales Informed Not Checked Rev…" at bounding box center [624, 353] width 782 height 283
click at [946, 443] on button "Not Required" at bounding box center [978, 443] width 65 height 14
click at [861, 456] on div "Review" at bounding box center [845, 464] width 66 height 18
click at [855, 470] on button "Review" at bounding box center [846, 464] width 65 height 14
click at [956, 479] on div "Not Required" at bounding box center [977, 486] width 66 height 18
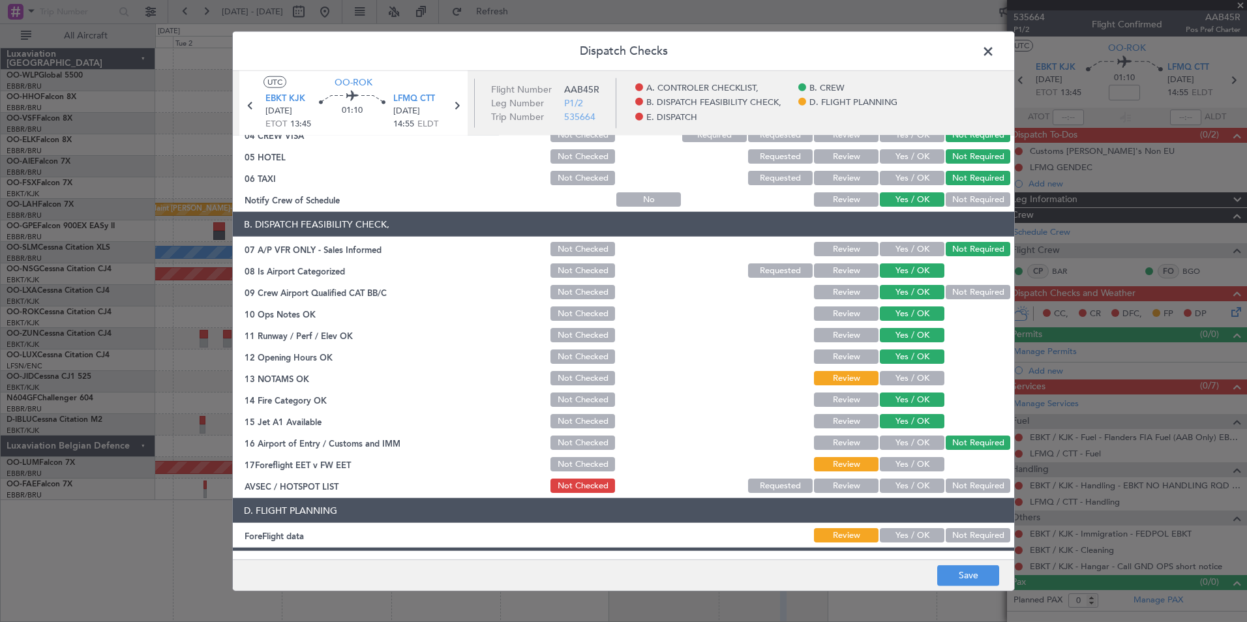
click at [958, 491] on button "Not Required" at bounding box center [978, 486] width 65 height 14
click at [968, 568] on button "Save" at bounding box center [969, 575] width 62 height 21
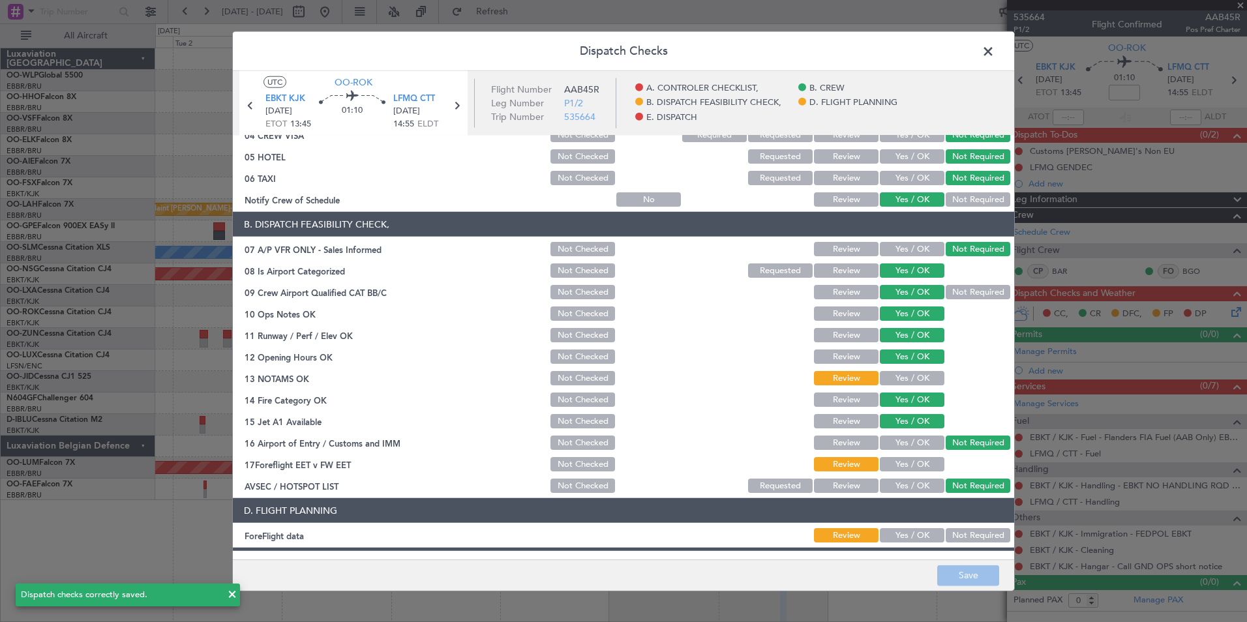
click at [995, 48] on span at bounding box center [995, 55] width 0 height 26
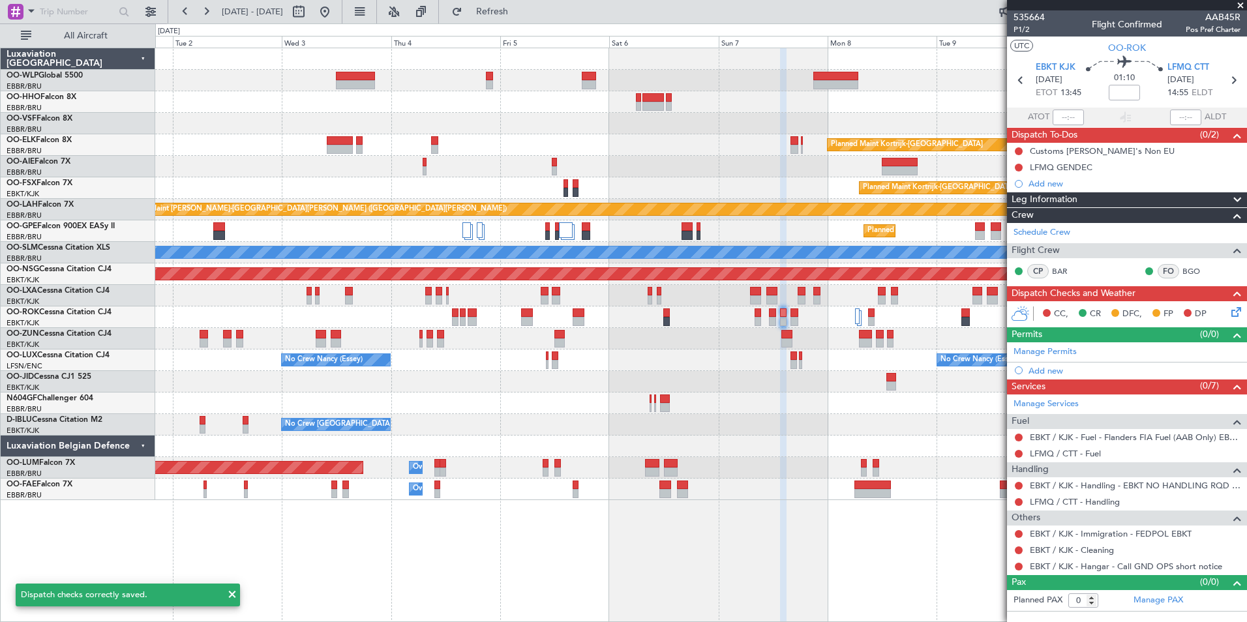
click at [1020, 570] on mat-tooltip-component "Not Requested" at bounding box center [1020, 587] width 74 height 35
click at [1017, 567] on button at bounding box center [1019, 567] width 8 height 8
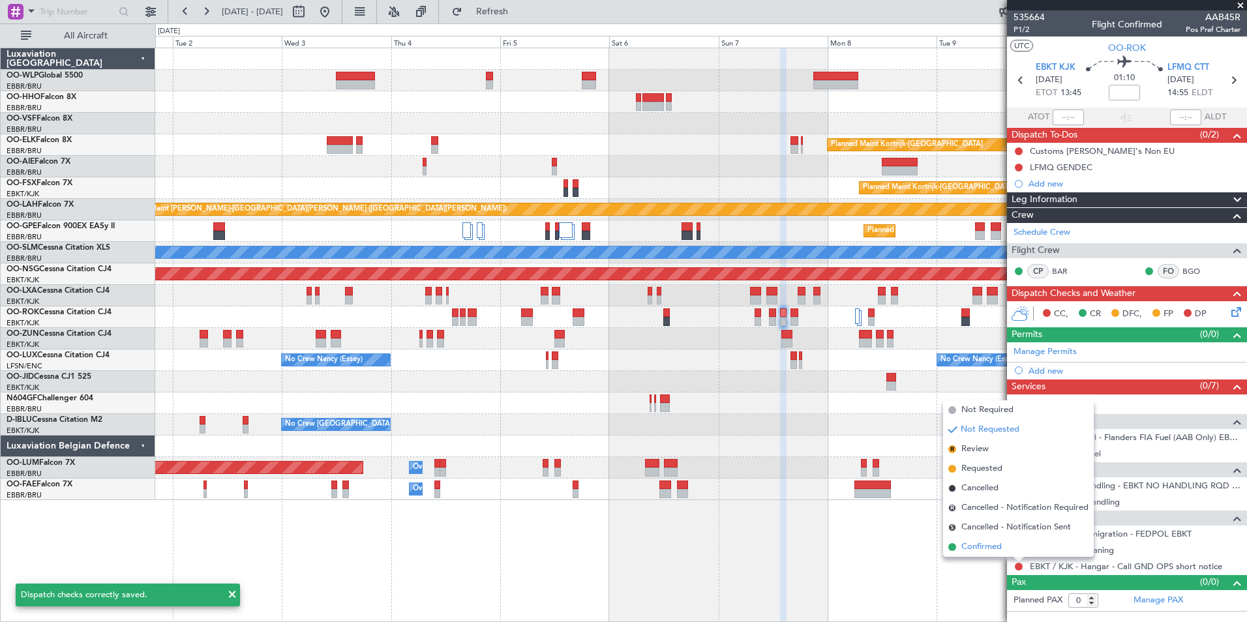
click at [1003, 552] on li "Confirmed" at bounding box center [1018, 548] width 151 height 20
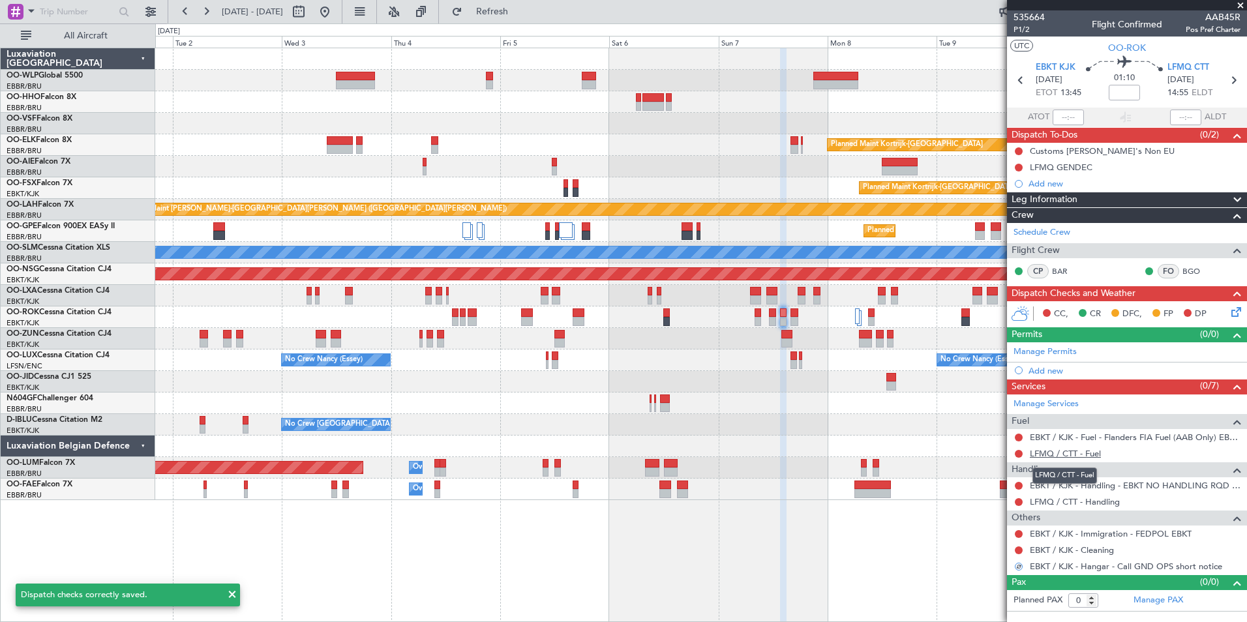
click at [1065, 451] on link "LFMQ / CTT - Fuel" at bounding box center [1065, 453] width 71 height 11
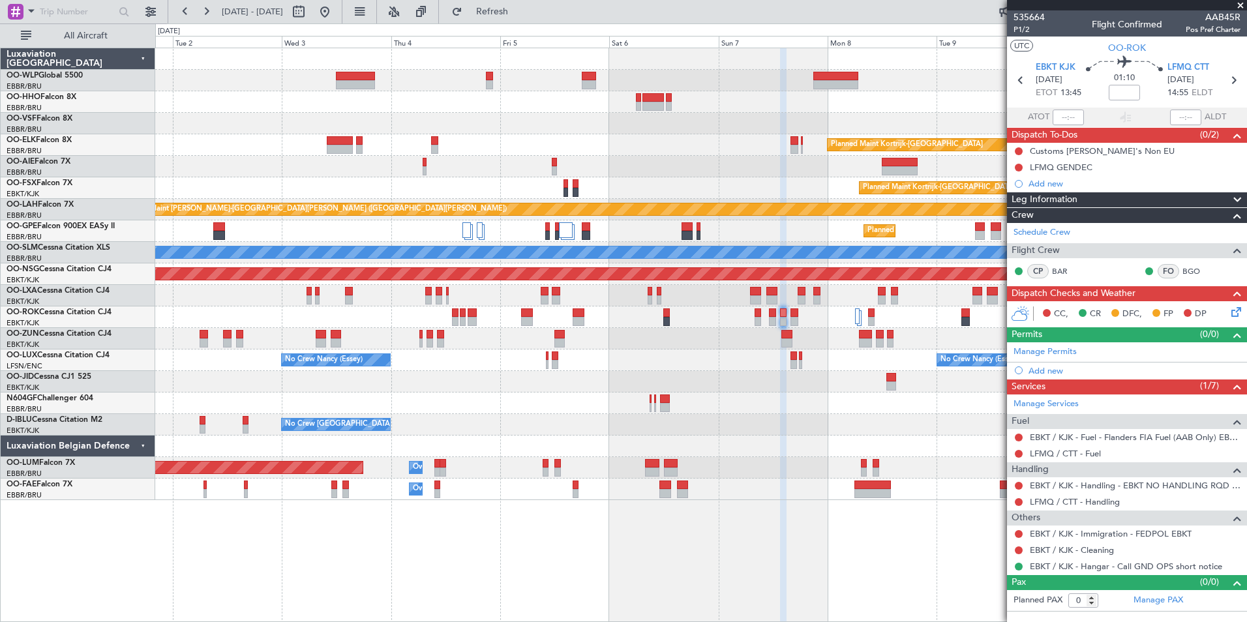
click at [436, 519] on div "Planned Maint Kortrijk-[GEOGRAPHIC_DATA] Planned Maint [GEOGRAPHIC_DATA] ([GEOG…" at bounding box center [701, 335] width 1092 height 575
click at [1020, 27] on mat-tooltip-component "Trip Number" at bounding box center [1029, 41] width 65 height 35
click at [1018, 28] on span "P1/2" at bounding box center [1029, 29] width 31 height 11
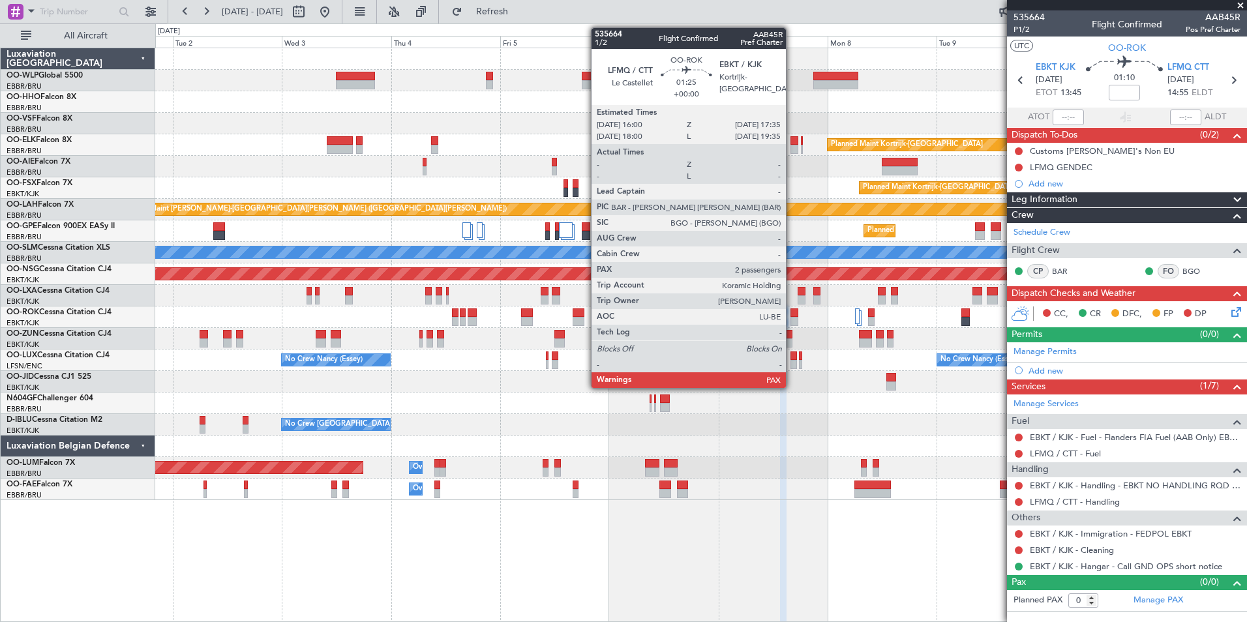
click at [791, 312] on div at bounding box center [795, 313] width 8 height 9
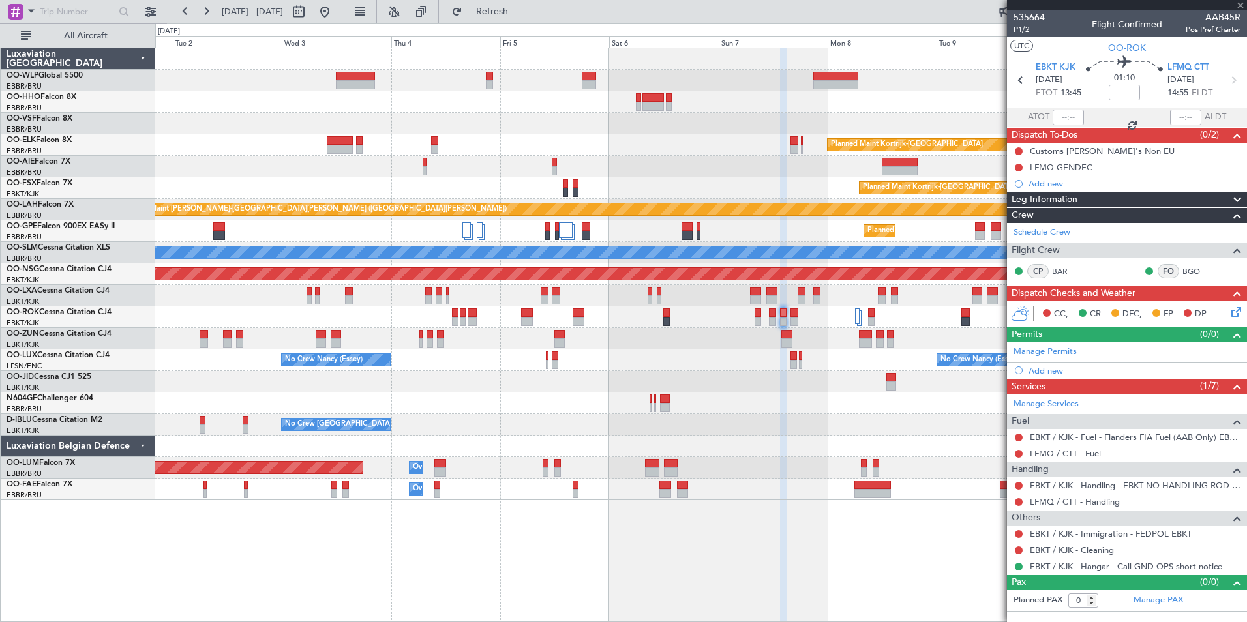
type input "2"
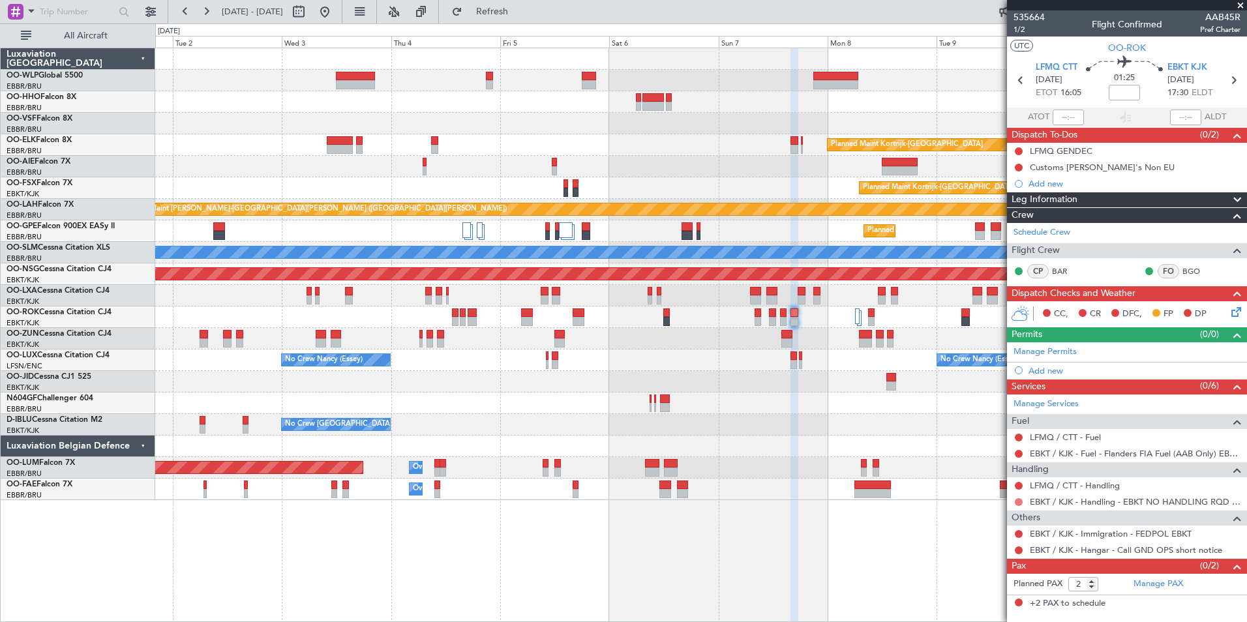
click at [1020, 502] on button at bounding box center [1019, 502] width 8 height 8
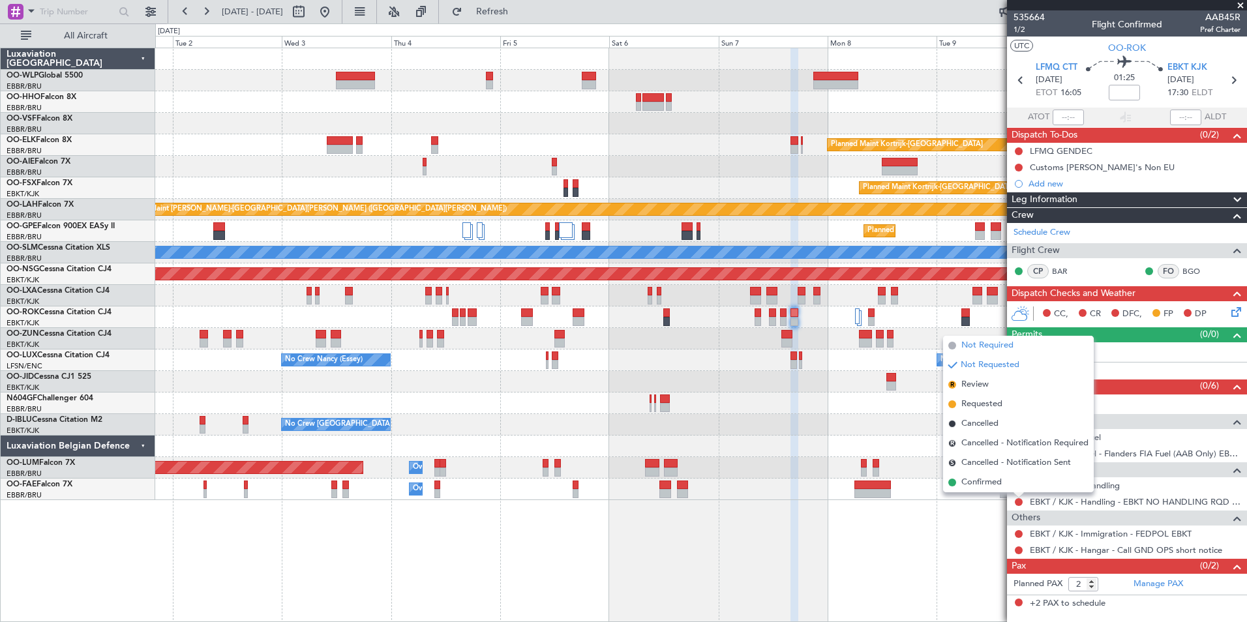
click at [969, 344] on span "Not Required" at bounding box center [988, 345] width 52 height 13
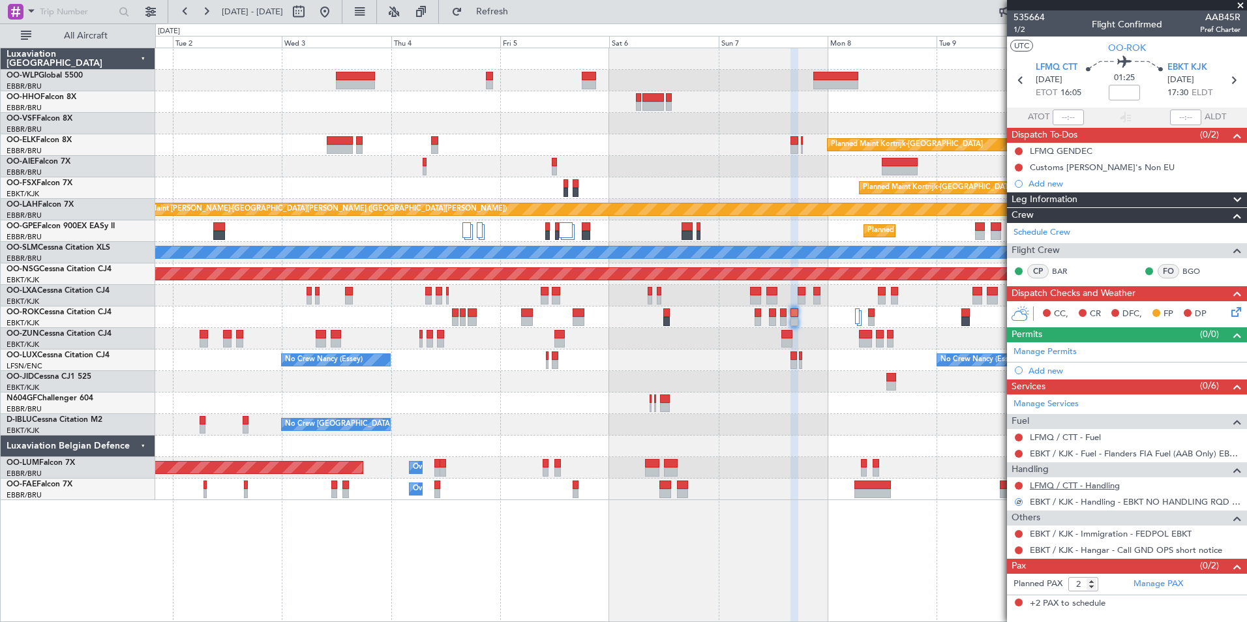
click at [1052, 485] on link "LFMQ / CTT - Handling" at bounding box center [1075, 485] width 90 height 11
click at [1056, 436] on link "LFMQ / CTT - Fuel" at bounding box center [1065, 437] width 71 height 11
click at [1238, 313] on icon at bounding box center [1234, 310] width 10 height 10
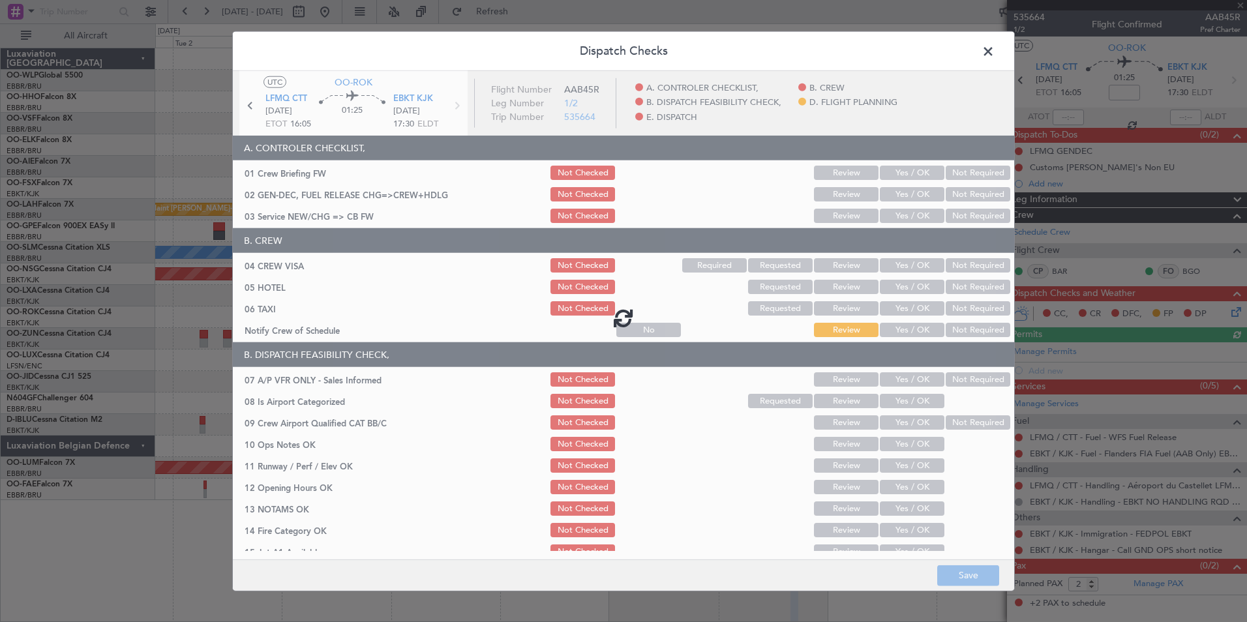
click at [896, 219] on div at bounding box center [624, 318] width 782 height 494
click at [897, 219] on div at bounding box center [624, 318] width 782 height 494
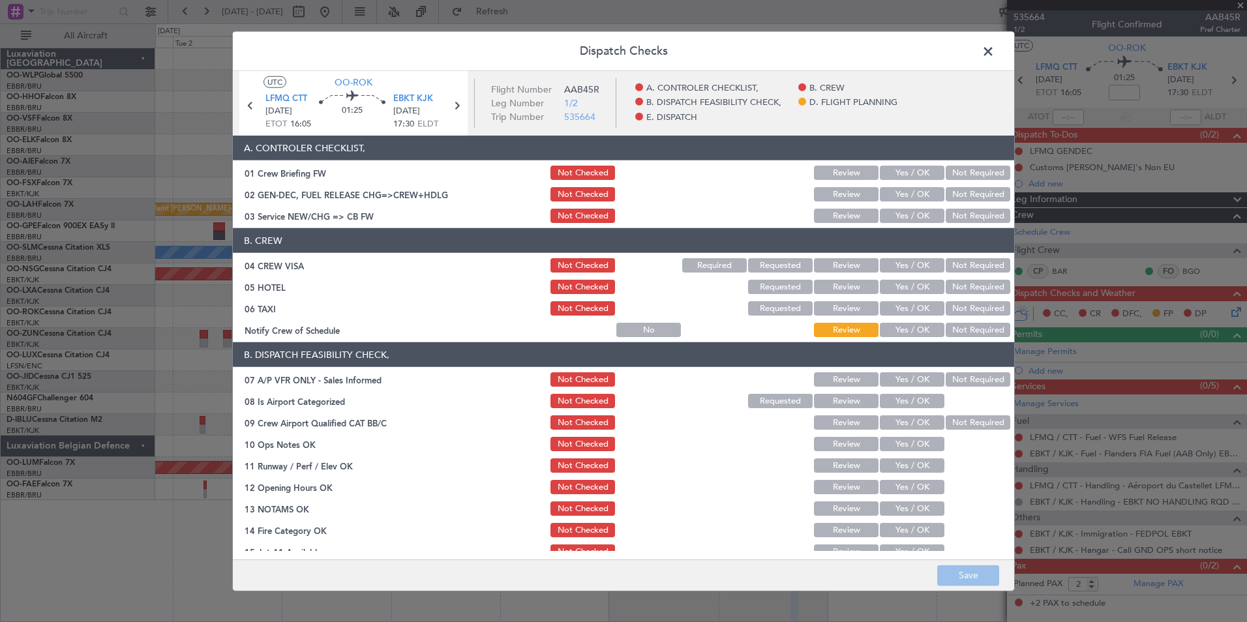
click at [897, 219] on button "Yes / OK" at bounding box center [912, 216] width 65 height 14
click at [946, 264] on div "Not Required" at bounding box center [977, 265] width 66 height 18
click at [949, 274] on div "Not Required" at bounding box center [977, 265] width 66 height 18
click at [956, 293] on button "Not Required" at bounding box center [978, 287] width 65 height 14
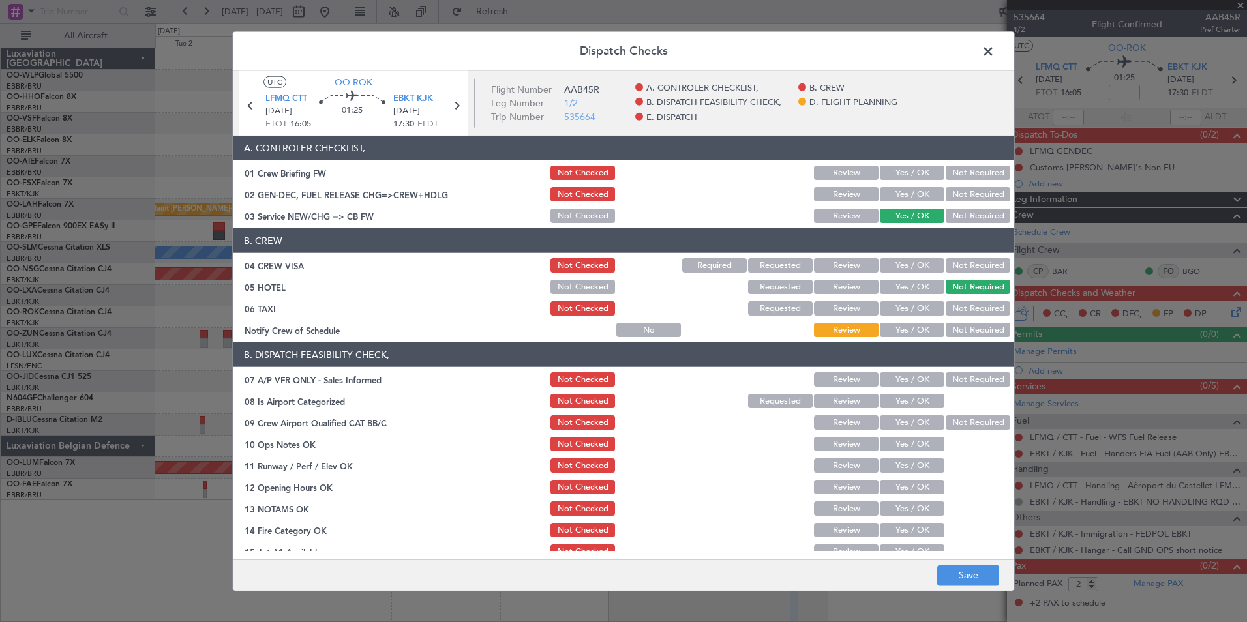
click at [960, 270] on button "Not Required" at bounding box center [978, 265] width 65 height 14
click at [952, 311] on button "Not Required" at bounding box center [978, 308] width 65 height 14
click at [896, 338] on div "Yes / OK" at bounding box center [911, 330] width 66 height 18
click at [906, 331] on button "Yes / OK" at bounding box center [912, 330] width 65 height 14
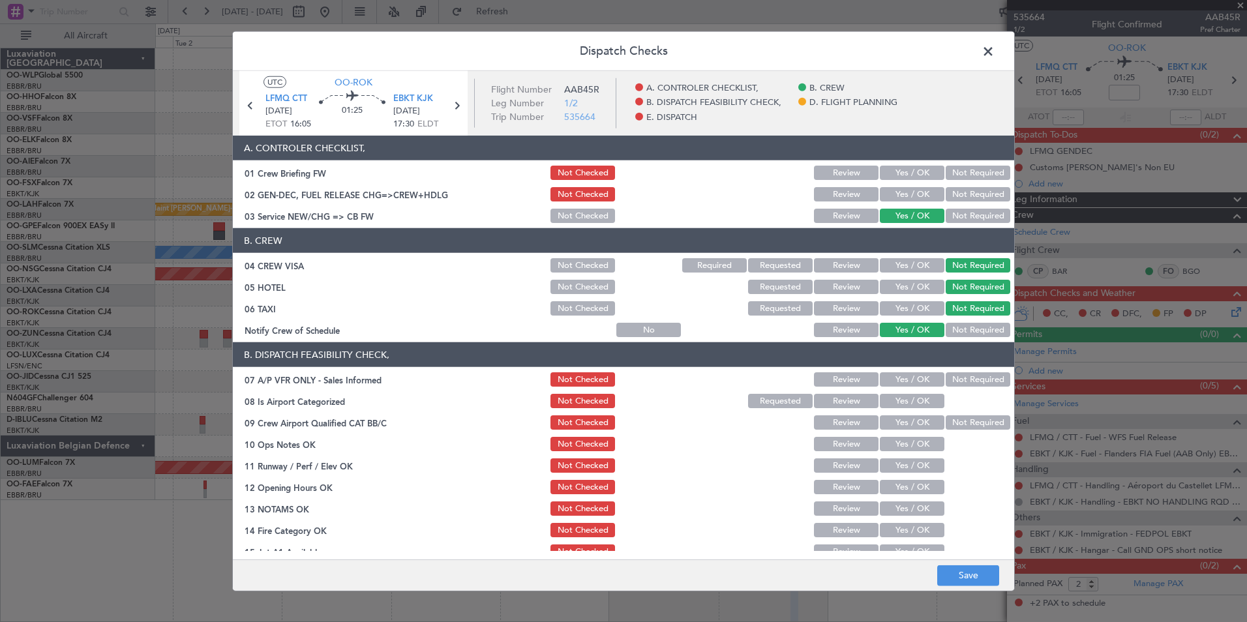
click at [954, 374] on button "Not Required" at bounding box center [978, 380] width 65 height 14
click at [915, 393] on div "Yes / OK" at bounding box center [911, 401] width 66 height 18
click at [911, 406] on div "Yes / OK" at bounding box center [911, 401] width 66 height 18
click at [911, 406] on button "Yes / OK" at bounding box center [912, 401] width 65 height 14
click at [909, 422] on button "Yes / OK" at bounding box center [912, 423] width 65 height 14
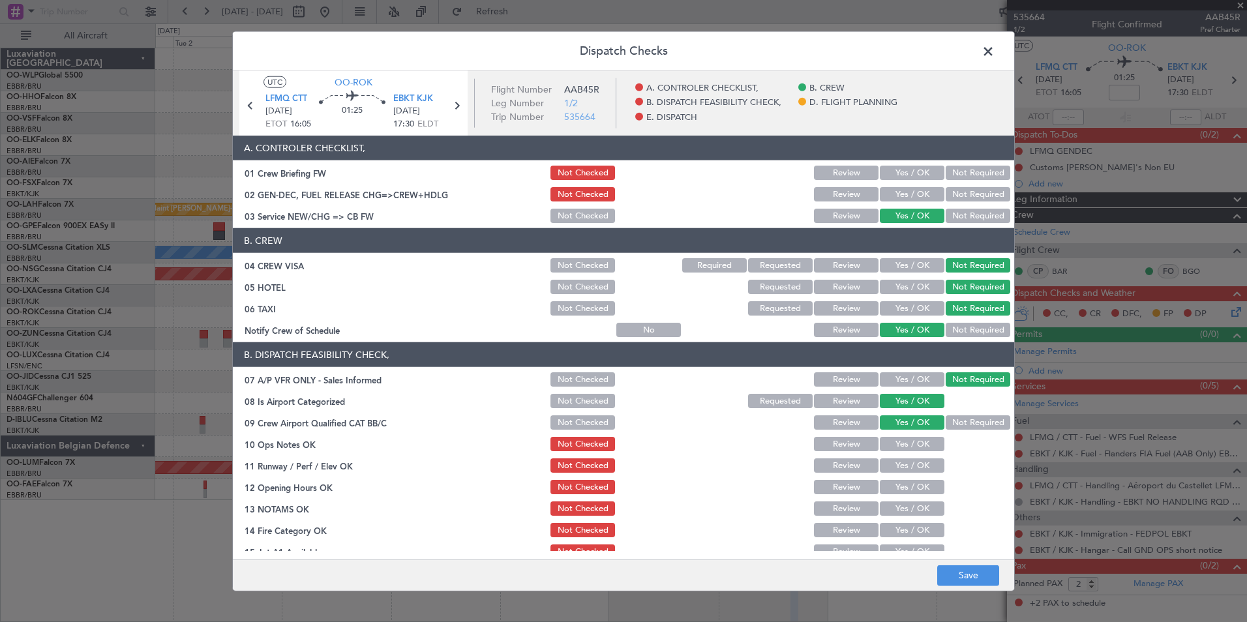
click at [905, 441] on button "Yes / OK" at bounding box center [912, 444] width 65 height 14
click at [896, 474] on div "Yes / OK" at bounding box center [911, 466] width 66 height 18
click at [891, 474] on div "Yes / OK" at bounding box center [911, 466] width 66 height 18
click at [888, 463] on button "Yes / OK" at bounding box center [912, 466] width 65 height 14
click at [885, 482] on button "Yes / OK" at bounding box center [912, 487] width 65 height 14
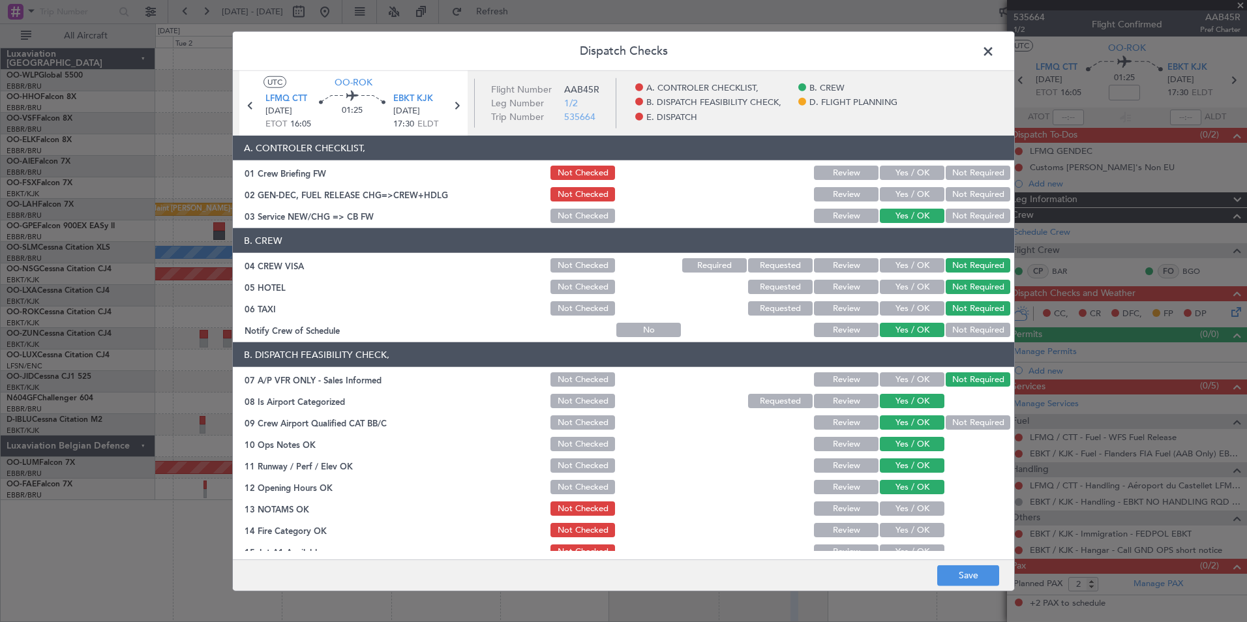
click at [854, 506] on button "Review" at bounding box center [846, 509] width 65 height 14
click at [880, 531] on button "Yes / OK" at bounding box center [912, 530] width 65 height 14
click at [888, 544] on div "Yes / OK" at bounding box center [911, 552] width 66 height 18
click at [889, 546] on button "Yes / OK" at bounding box center [912, 552] width 65 height 14
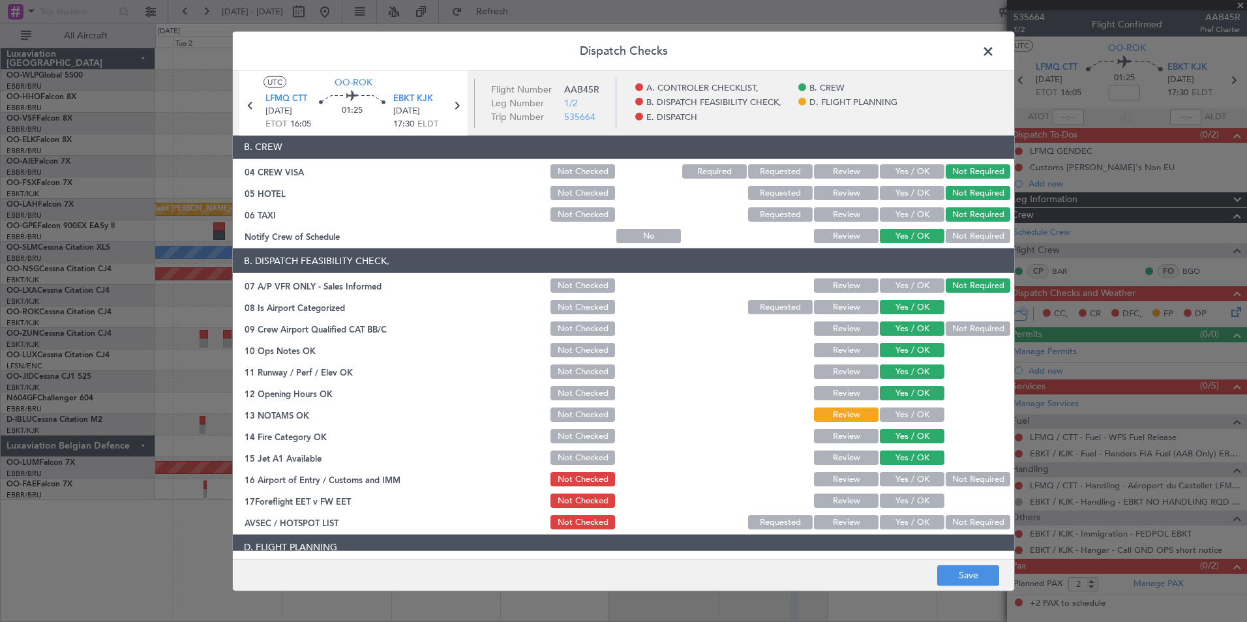
scroll to position [196, 0]
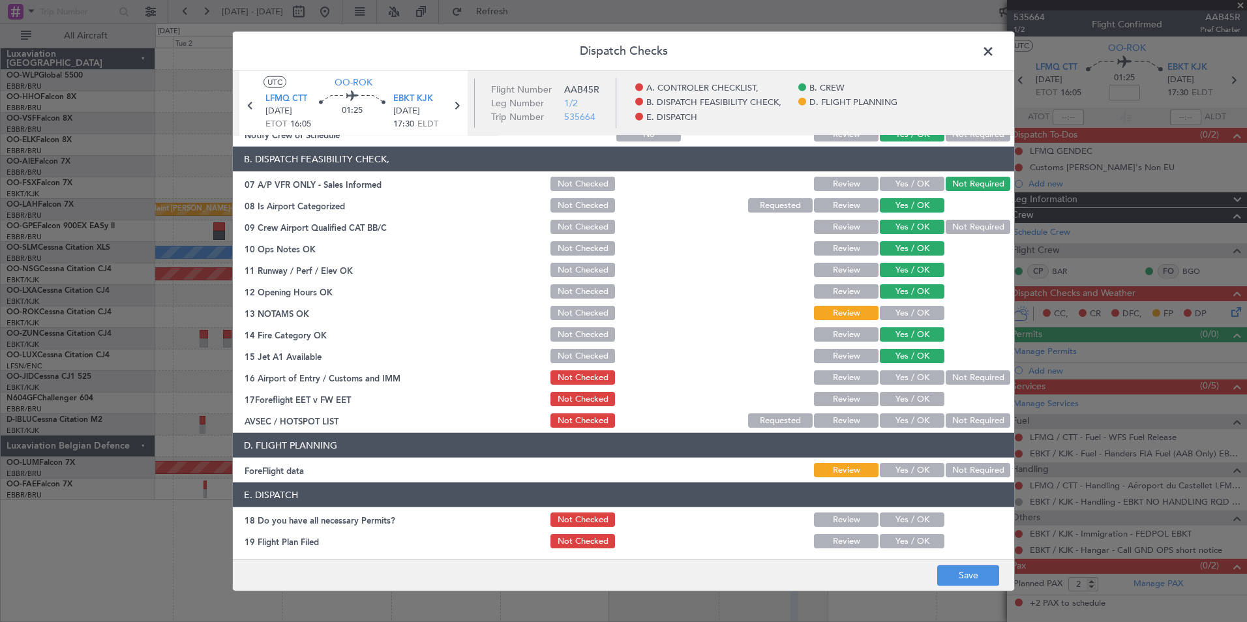
click at [953, 378] on button "Not Required" at bounding box center [978, 378] width 65 height 14
drag, startPoint x: 819, startPoint y: 390, endPoint x: 874, endPoint y: 403, distance: 55.6
click at [823, 395] on div "Review" at bounding box center [845, 399] width 66 height 18
click at [946, 425] on button "Not Required" at bounding box center [978, 421] width 65 height 14
click at [844, 398] on button "Review" at bounding box center [846, 399] width 65 height 14
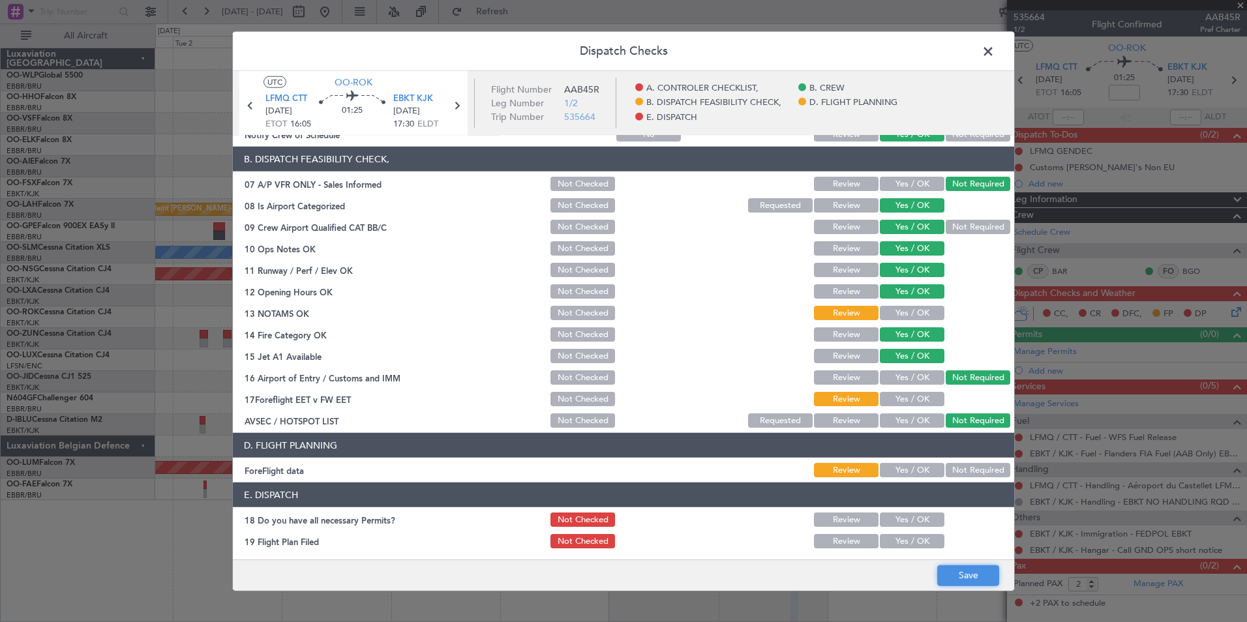
click at [969, 570] on button "Save" at bounding box center [969, 575] width 62 height 21
click at [966, 52] on header "Dispatch Checks" at bounding box center [624, 51] width 782 height 39
click at [995, 44] on span at bounding box center [995, 55] width 0 height 26
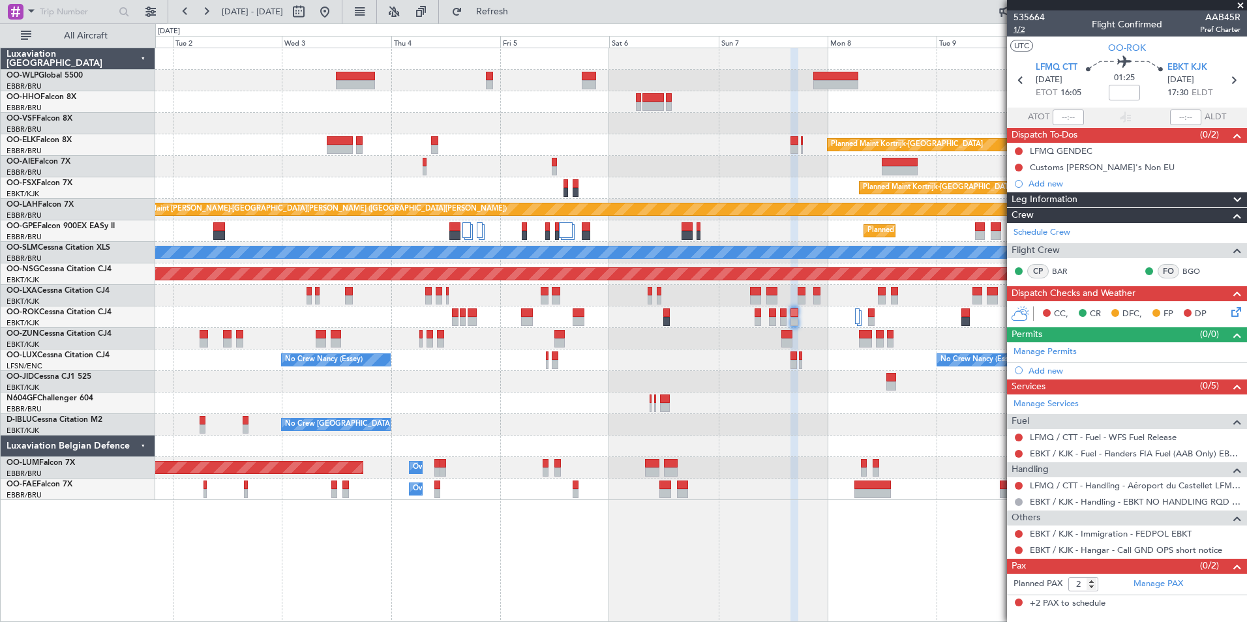
click at [1028, 30] on span "1/2" at bounding box center [1029, 29] width 31 height 11
click at [915, 565] on div "Planned Maint Kortrijk-[GEOGRAPHIC_DATA] Planned Maint [GEOGRAPHIC_DATA] ([GEOG…" at bounding box center [701, 335] width 1092 height 575
click at [1018, 551] on button at bounding box center [1019, 551] width 8 height 8
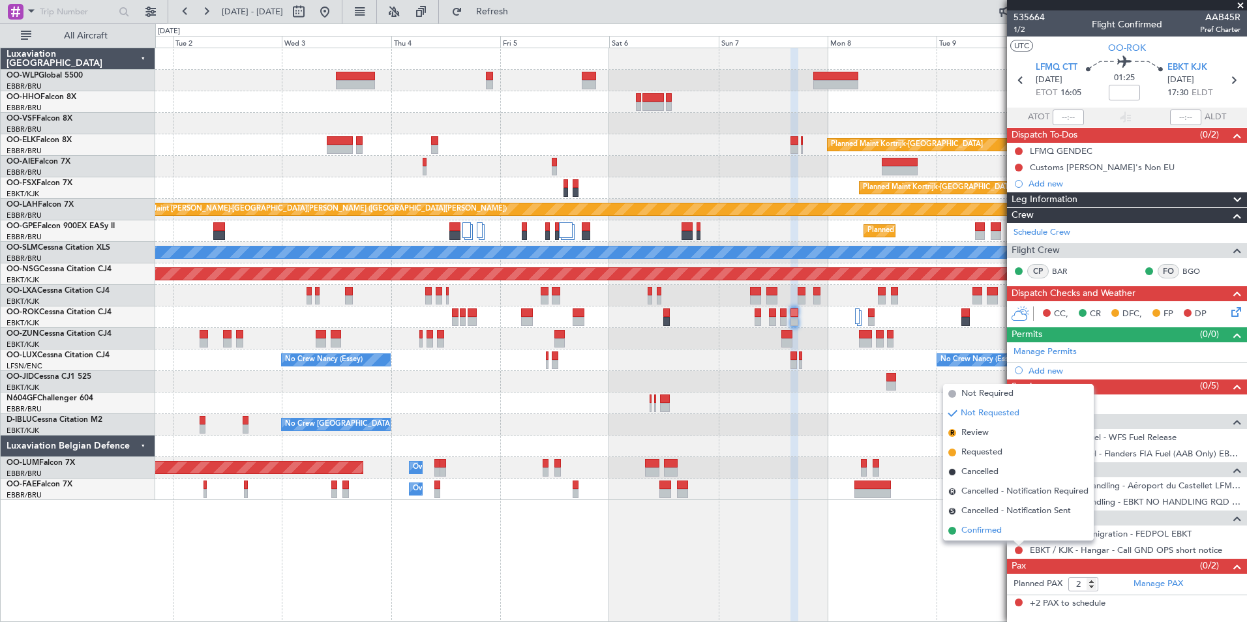
click at [986, 528] on span "Confirmed" at bounding box center [982, 531] width 40 height 13
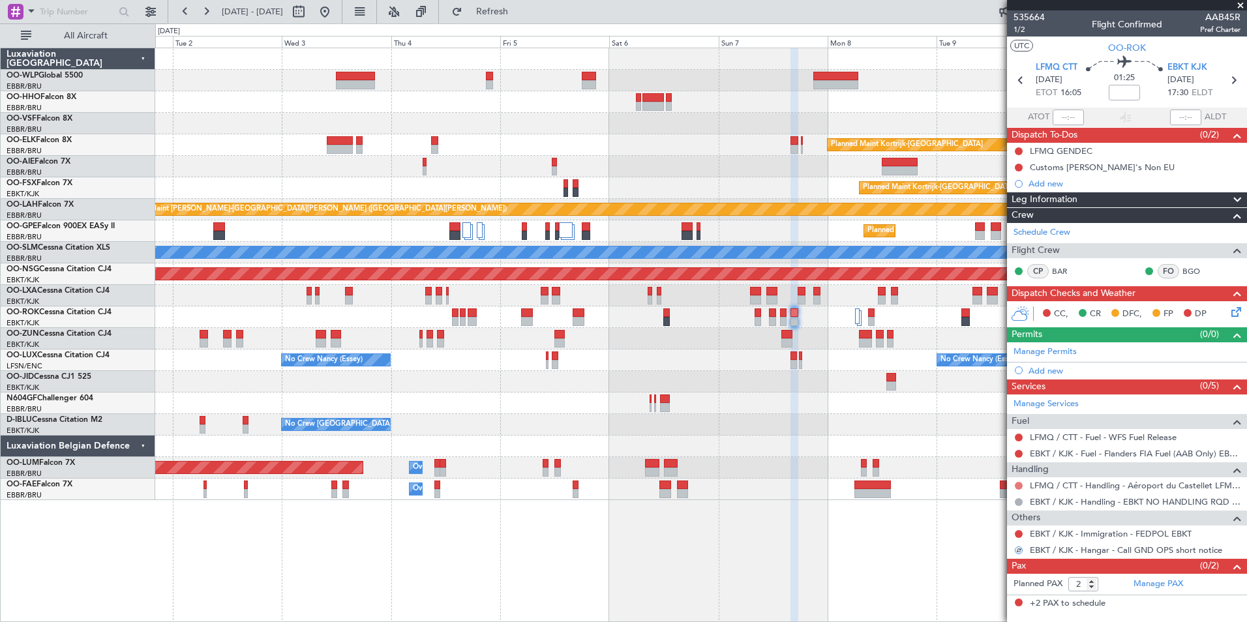
click at [1018, 487] on button at bounding box center [1019, 486] width 8 height 8
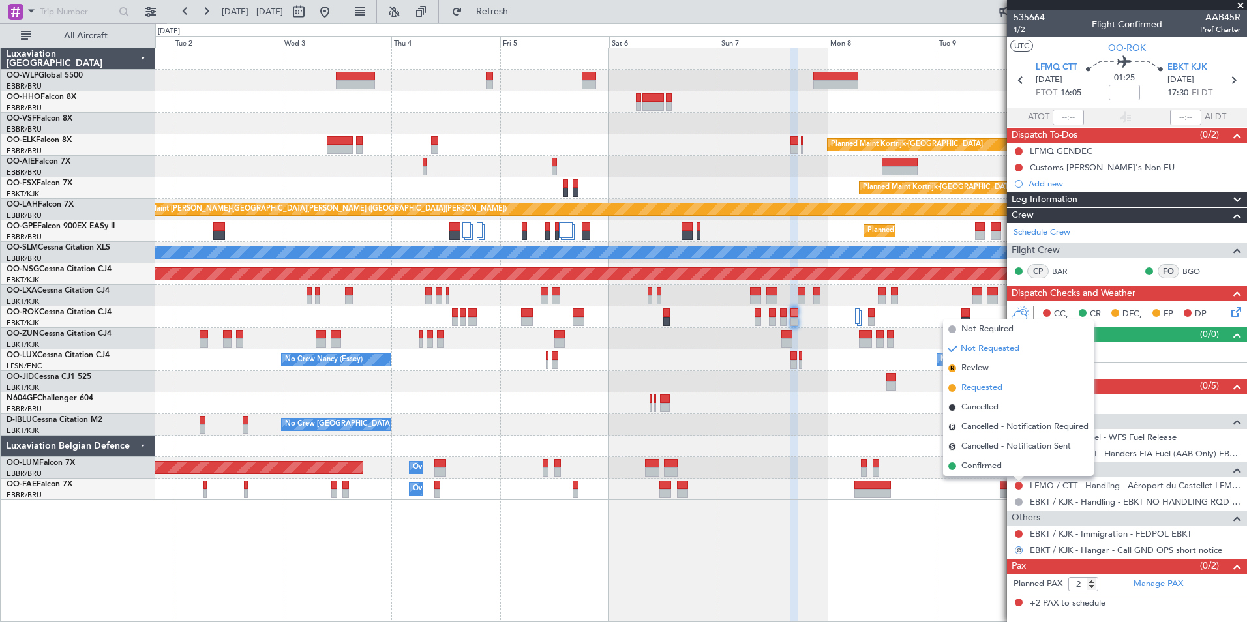
click at [974, 388] on span "Requested" at bounding box center [982, 388] width 41 height 13
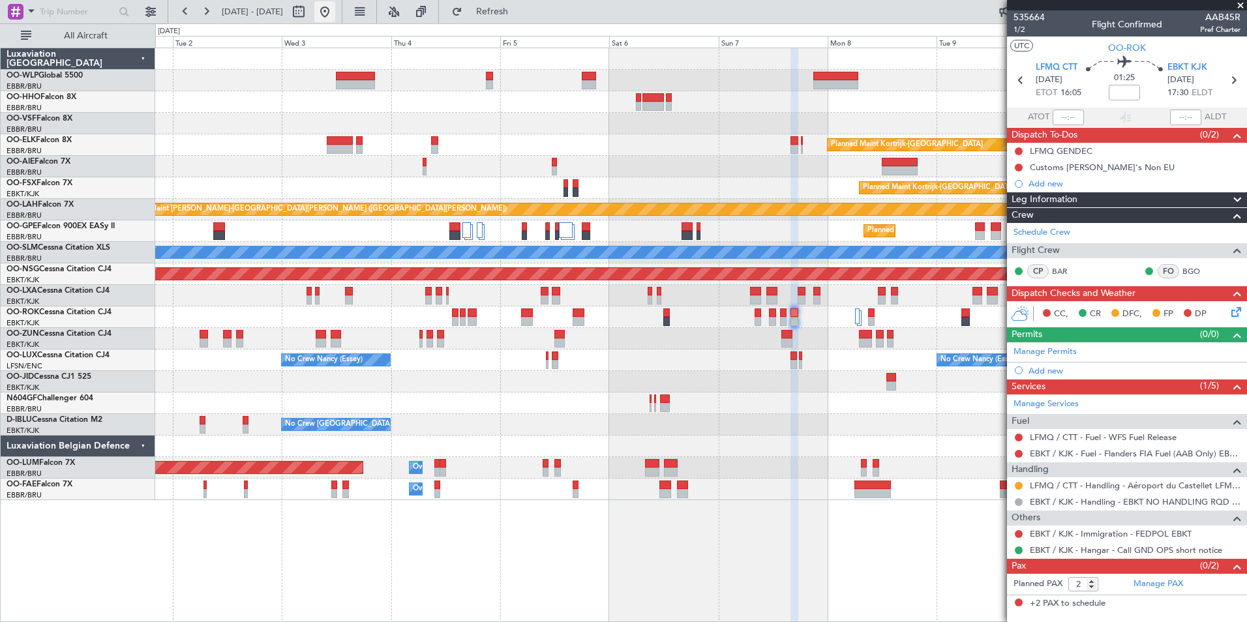
click at [335, 15] on button at bounding box center [324, 11] width 21 height 21
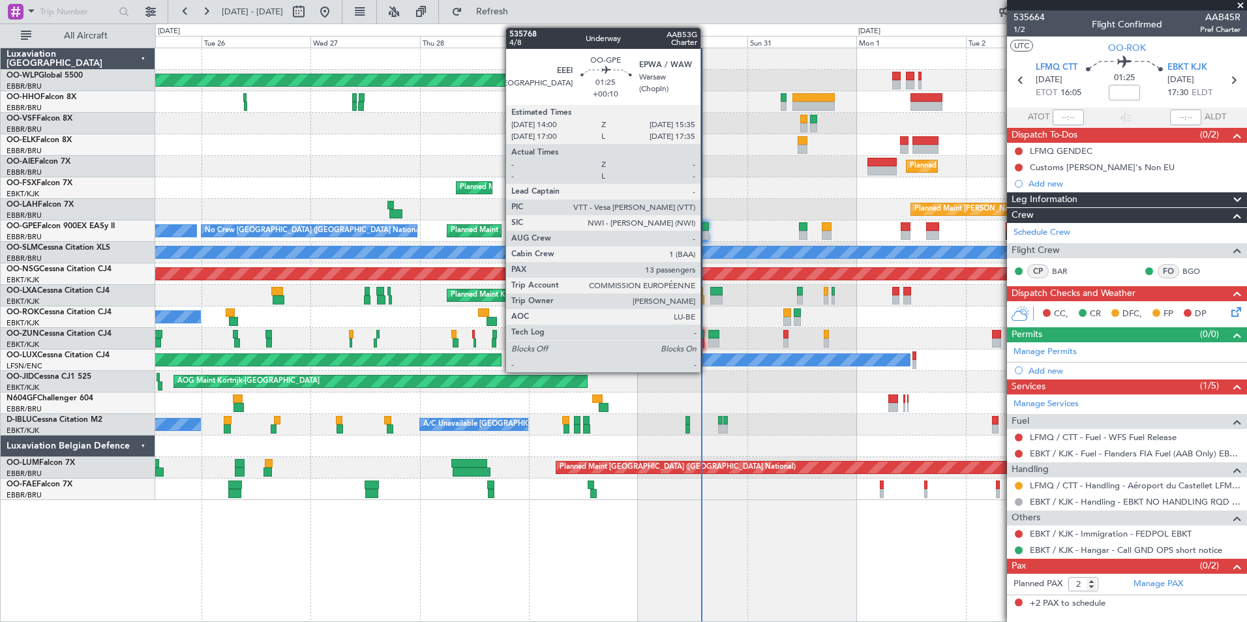
click at [707, 226] on div at bounding box center [705, 226] width 8 height 9
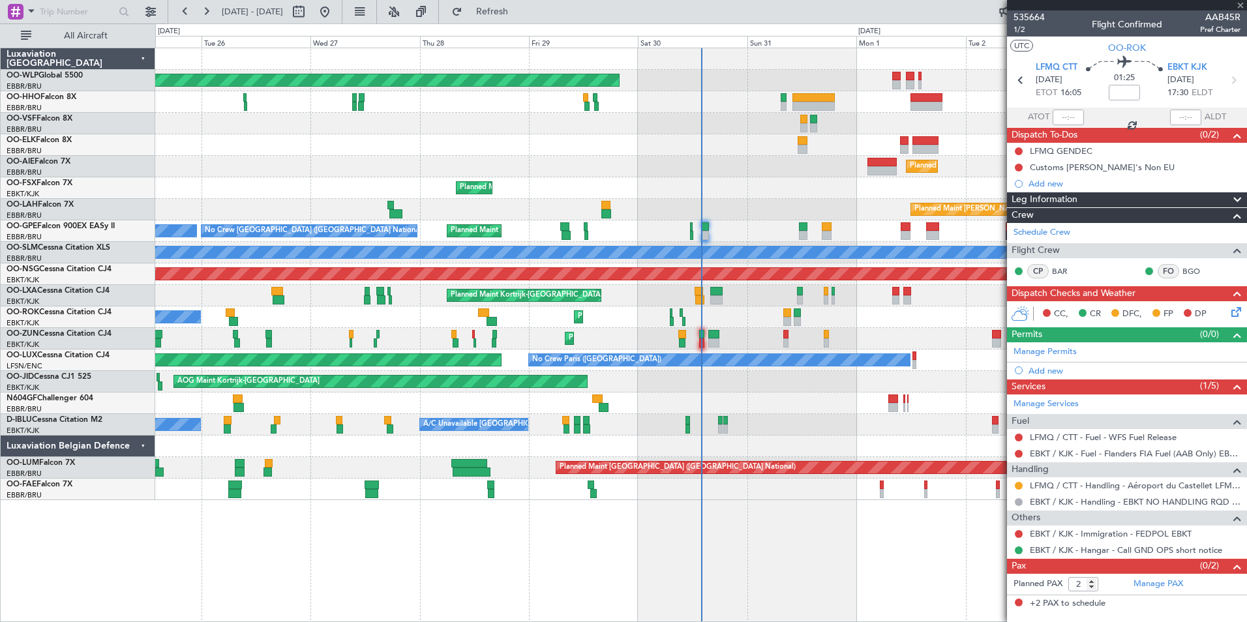
type input "+00:10"
type input "13"
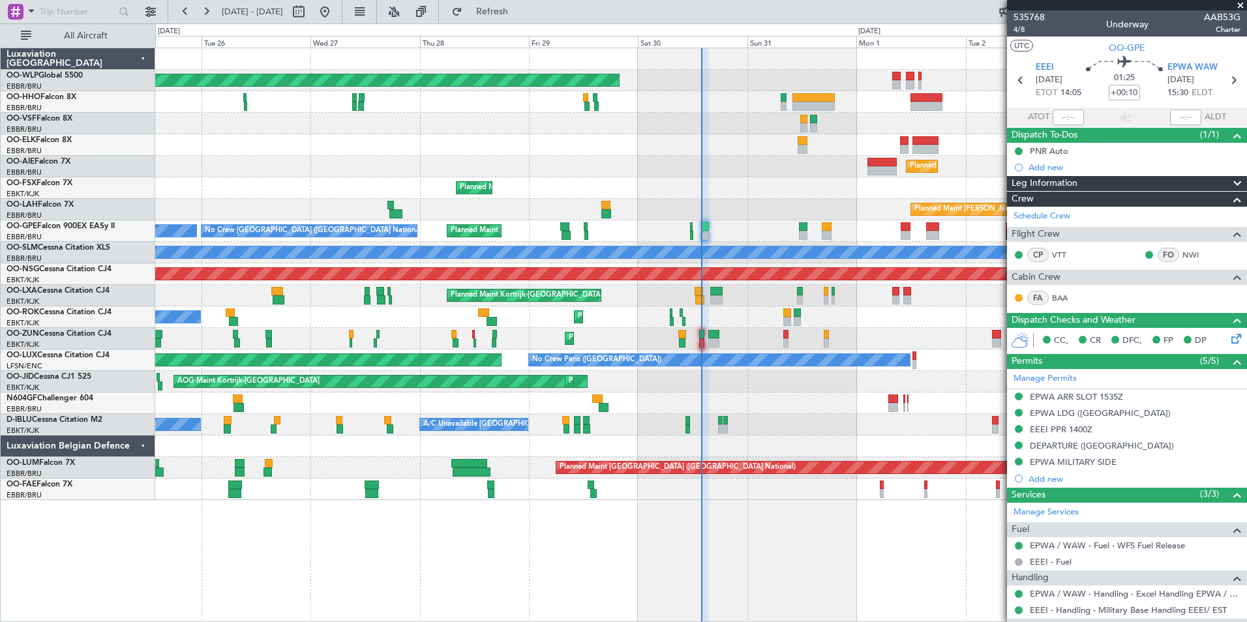
click at [735, 210] on div "Planned Maint [PERSON_NAME]-[GEOGRAPHIC_DATA][PERSON_NAME] ([GEOGRAPHIC_DATA][P…" at bounding box center [700, 210] width 1091 height 22
click at [821, 407] on div at bounding box center [700, 404] width 1091 height 22
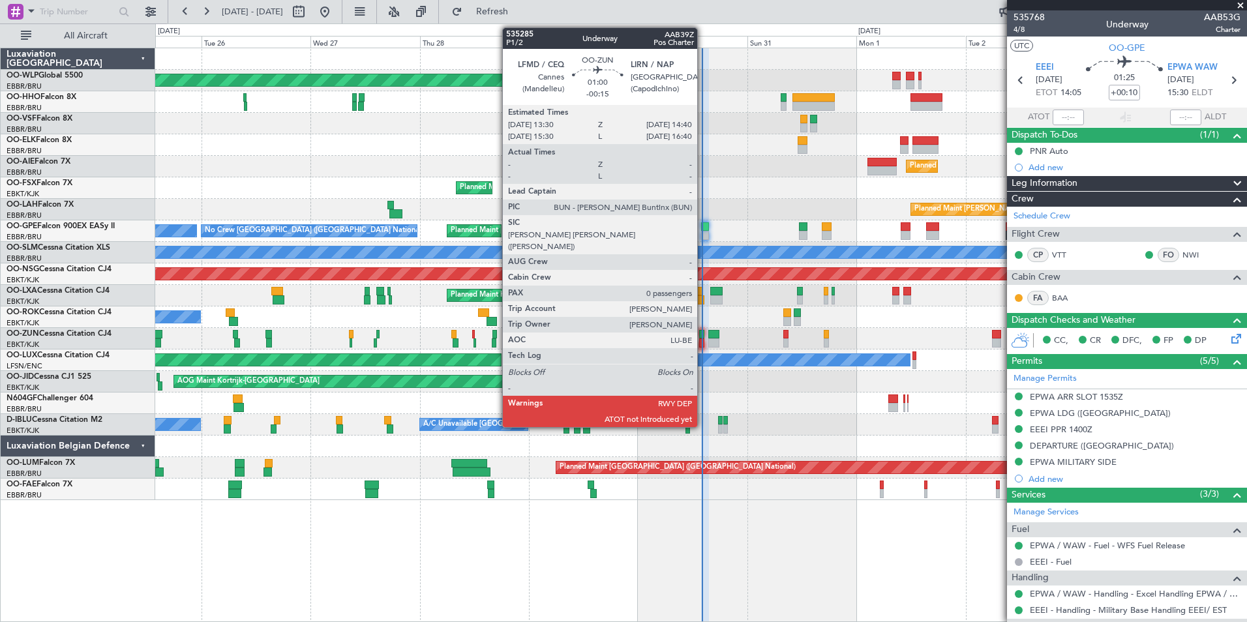
click at [703, 345] on div at bounding box center [702, 343] width 6 height 9
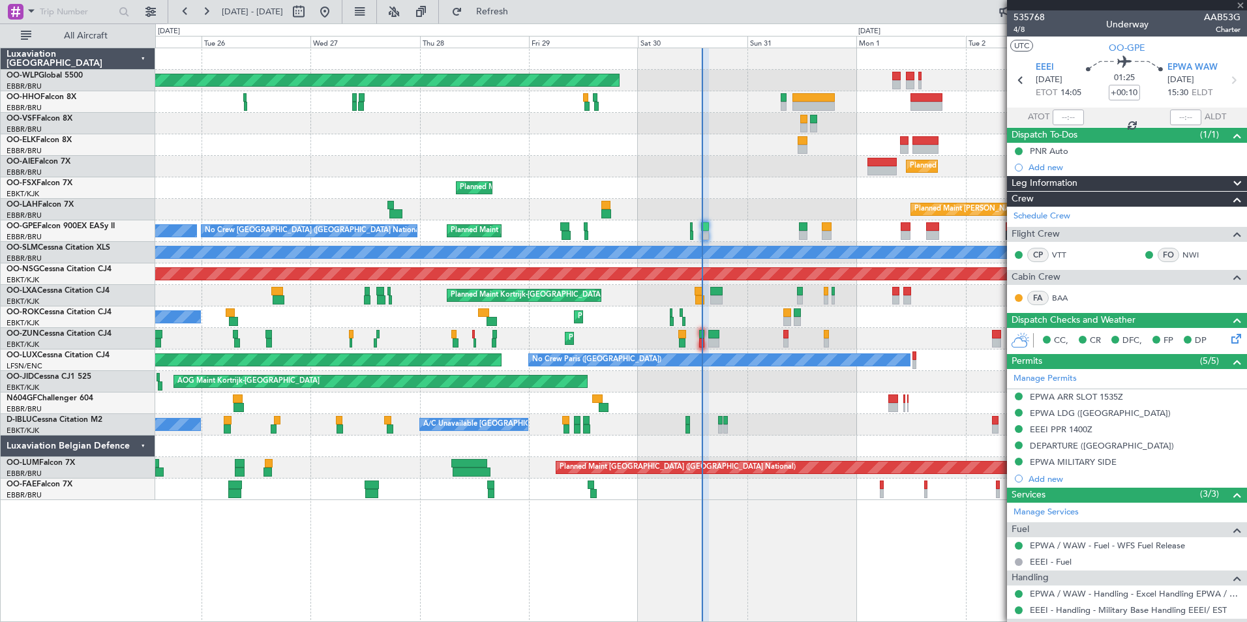
type input "-00:15"
type input "0"
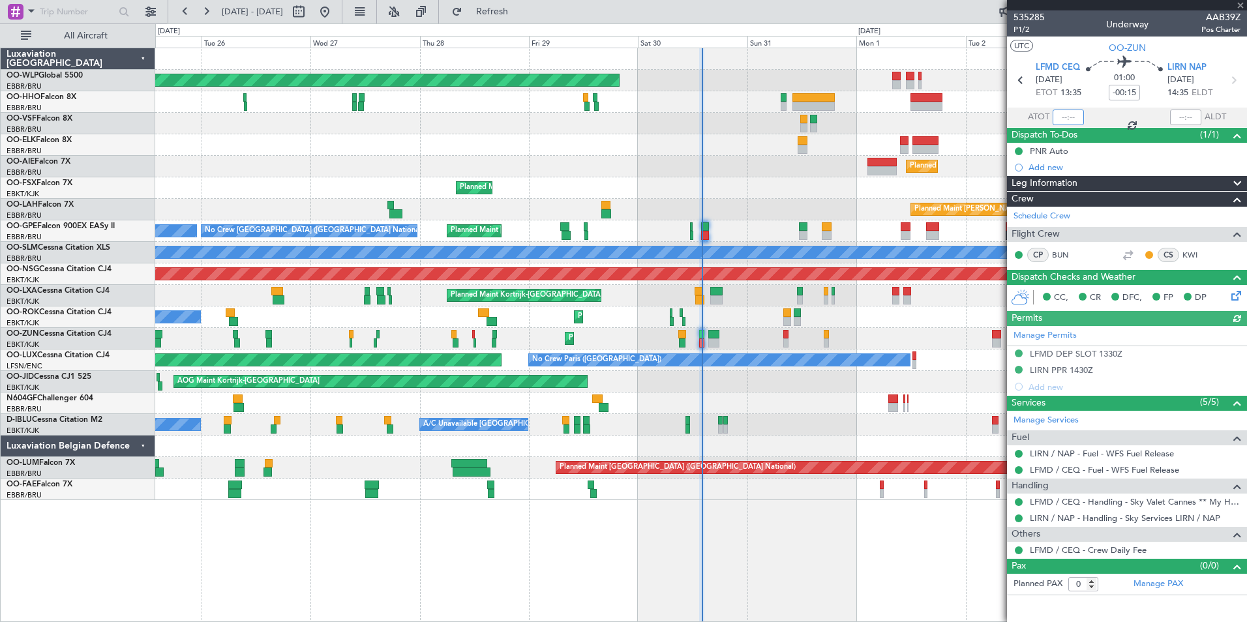
click at [1063, 114] on input "text" at bounding box center [1068, 118] width 31 height 16
type input "13:56"
click at [186, 513] on div "Planned Maint [GEOGRAPHIC_DATA] ([GEOGRAPHIC_DATA]) Planned Maint [GEOGRAPHIC_D…" at bounding box center [701, 335] width 1092 height 575
click at [568, 412] on div at bounding box center [700, 404] width 1091 height 22
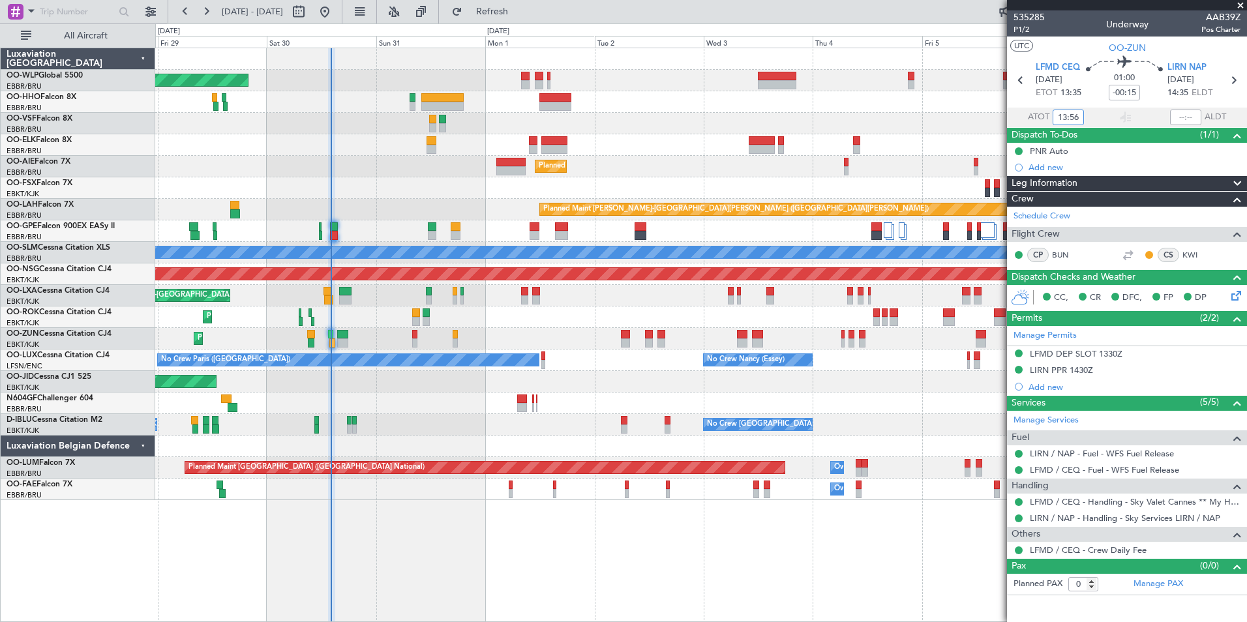
click at [556, 402] on div at bounding box center [700, 404] width 1091 height 22
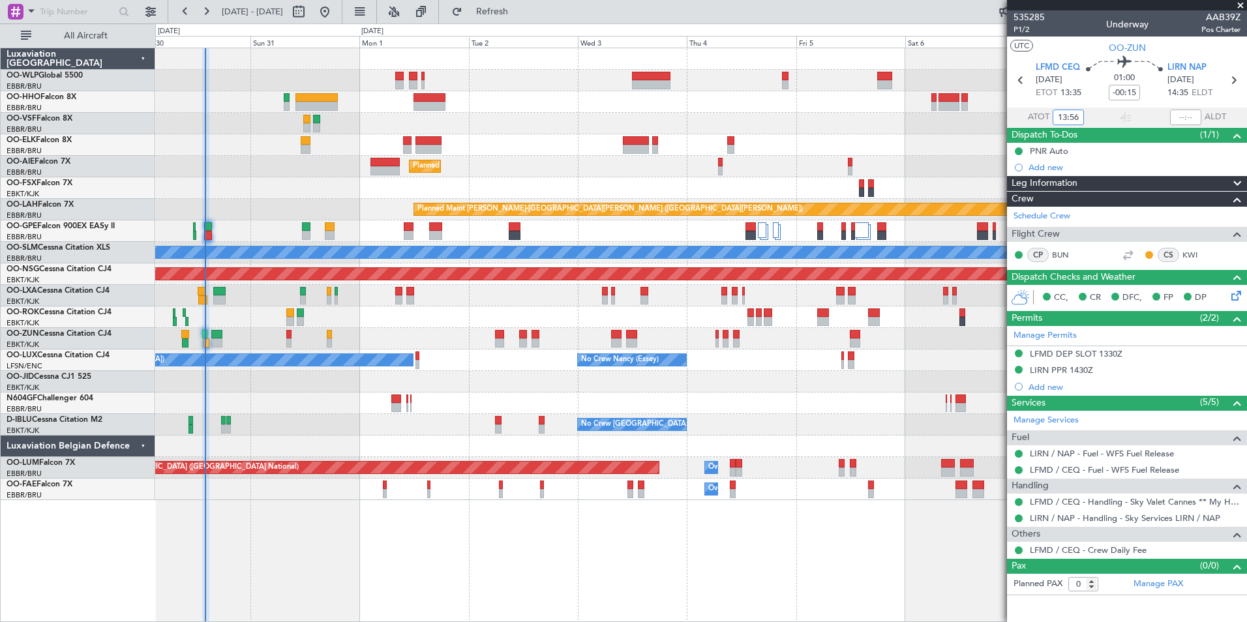
click at [764, 315] on div at bounding box center [768, 313] width 8 height 9
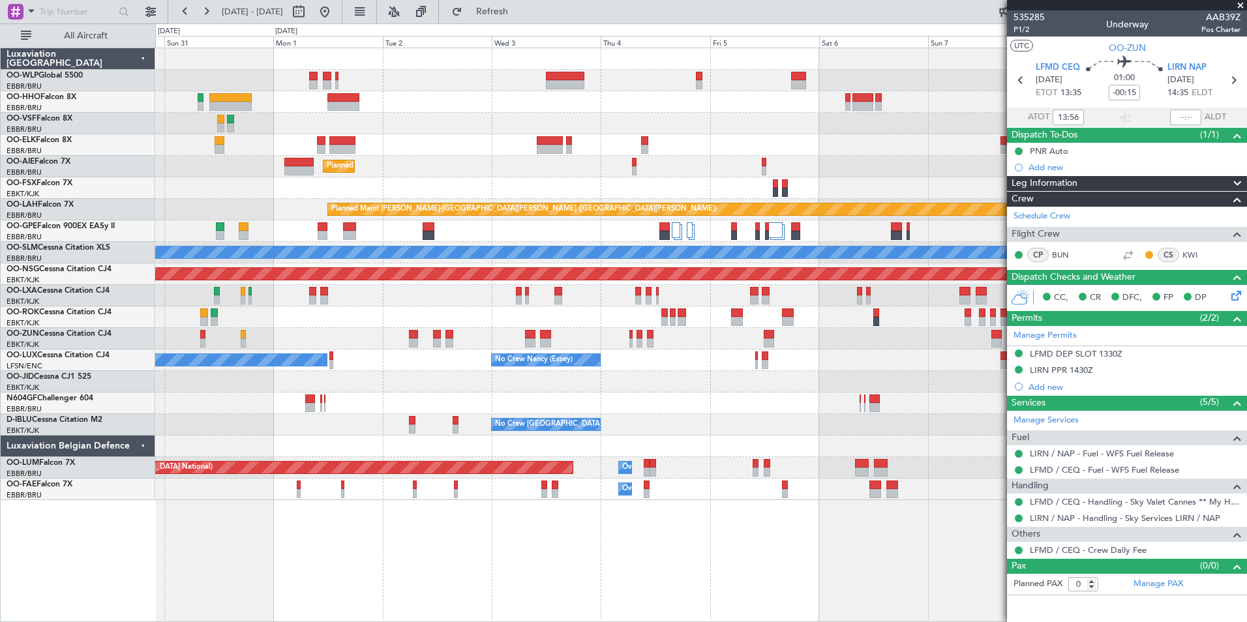
click at [680, 288] on div "Planned Maint [GEOGRAPHIC_DATA] ([GEOGRAPHIC_DATA]) Planned Maint [GEOGRAPHIC_D…" at bounding box center [700, 274] width 1091 height 452
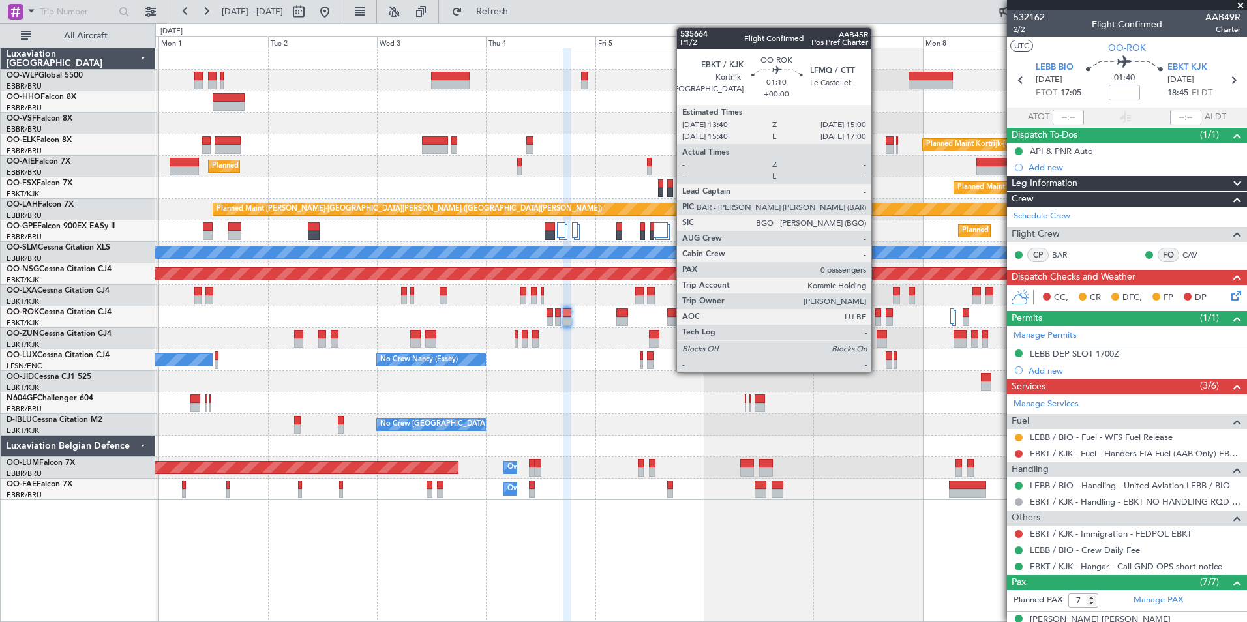
click at [877, 320] on div at bounding box center [879, 321] width 7 height 9
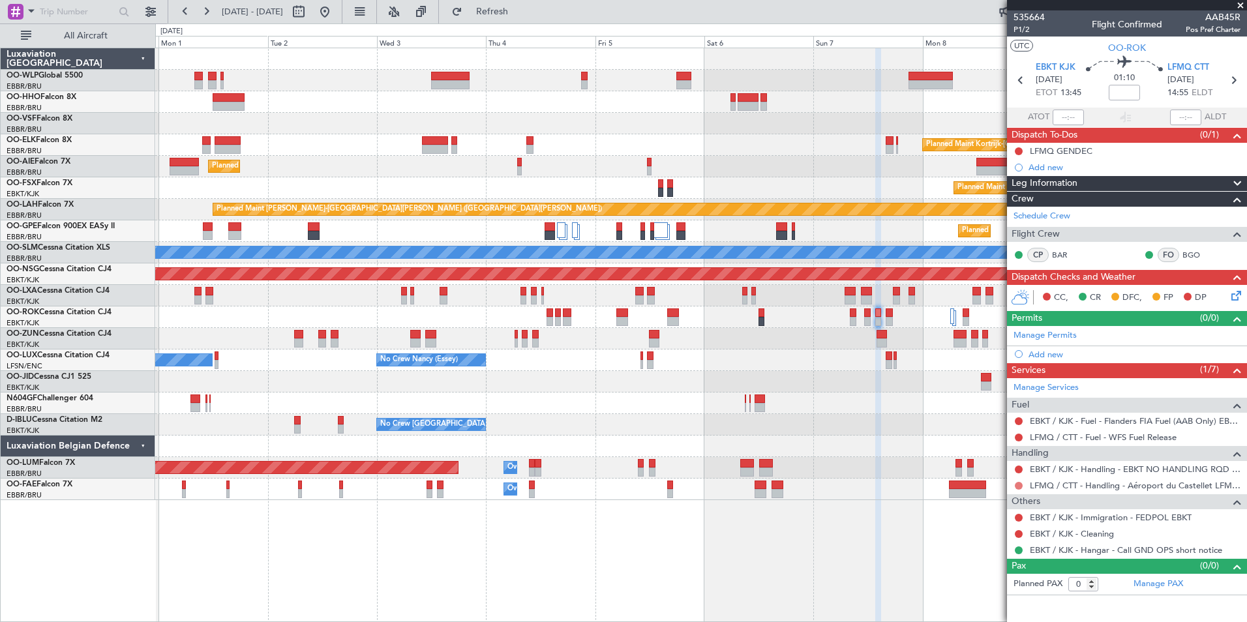
click at [1019, 482] on button at bounding box center [1019, 486] width 8 height 8
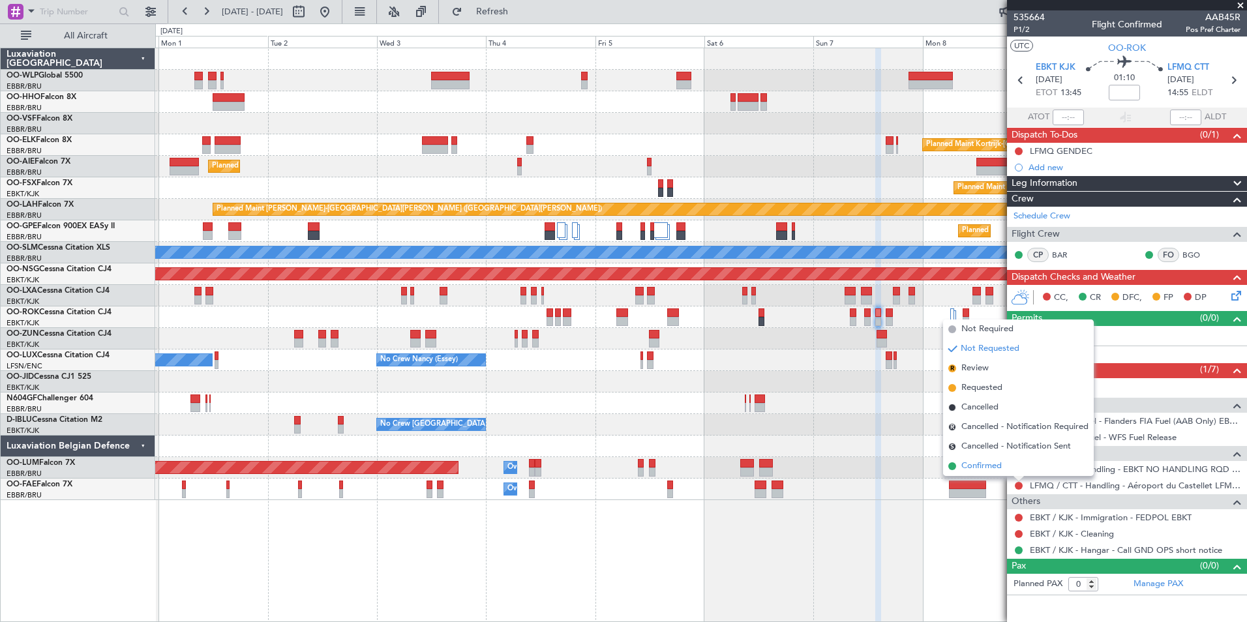
click at [983, 467] on span "Confirmed" at bounding box center [982, 466] width 40 height 13
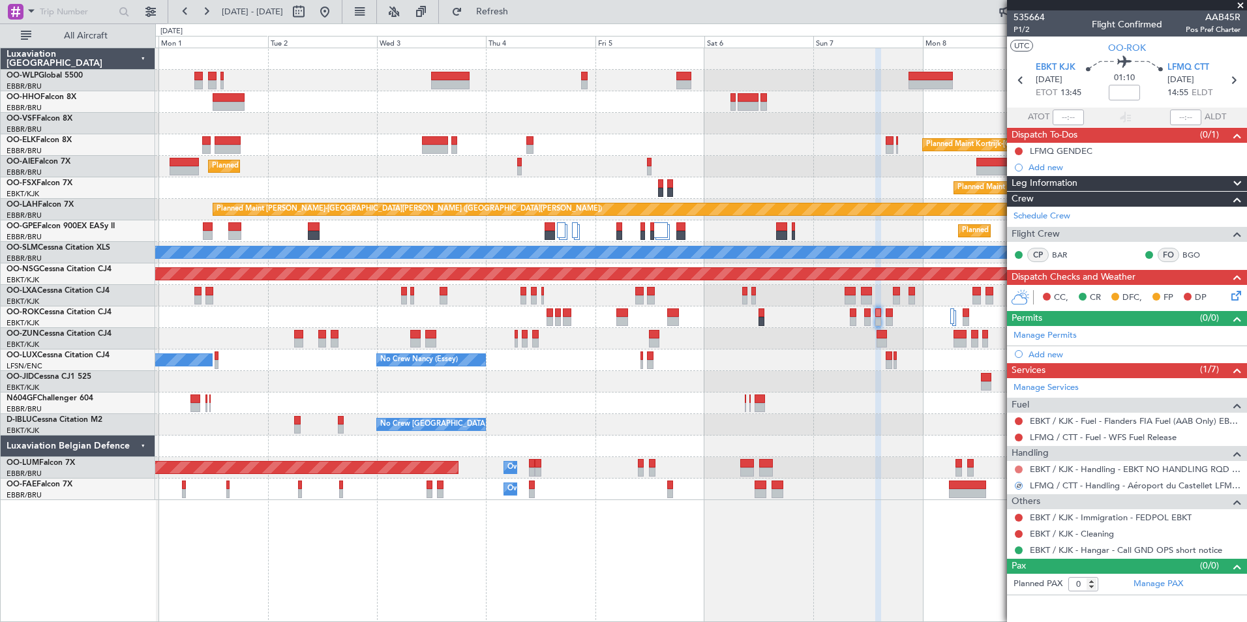
click at [1019, 469] on button at bounding box center [1019, 470] width 8 height 8
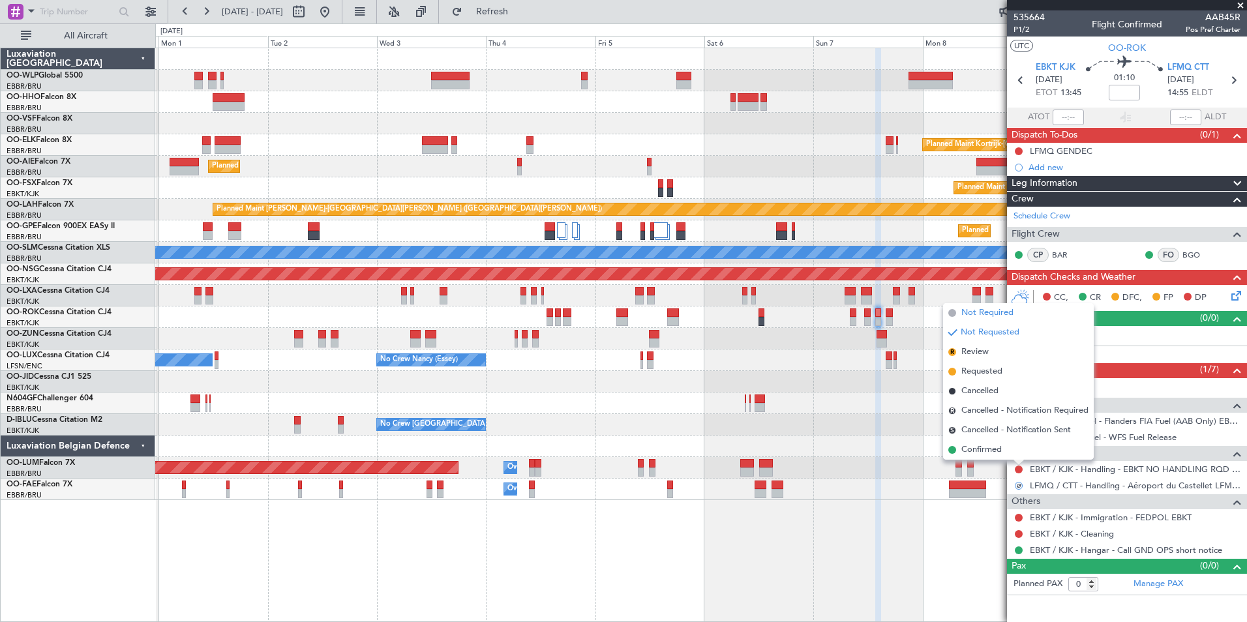
click at [977, 317] on span "Not Required" at bounding box center [988, 313] width 52 height 13
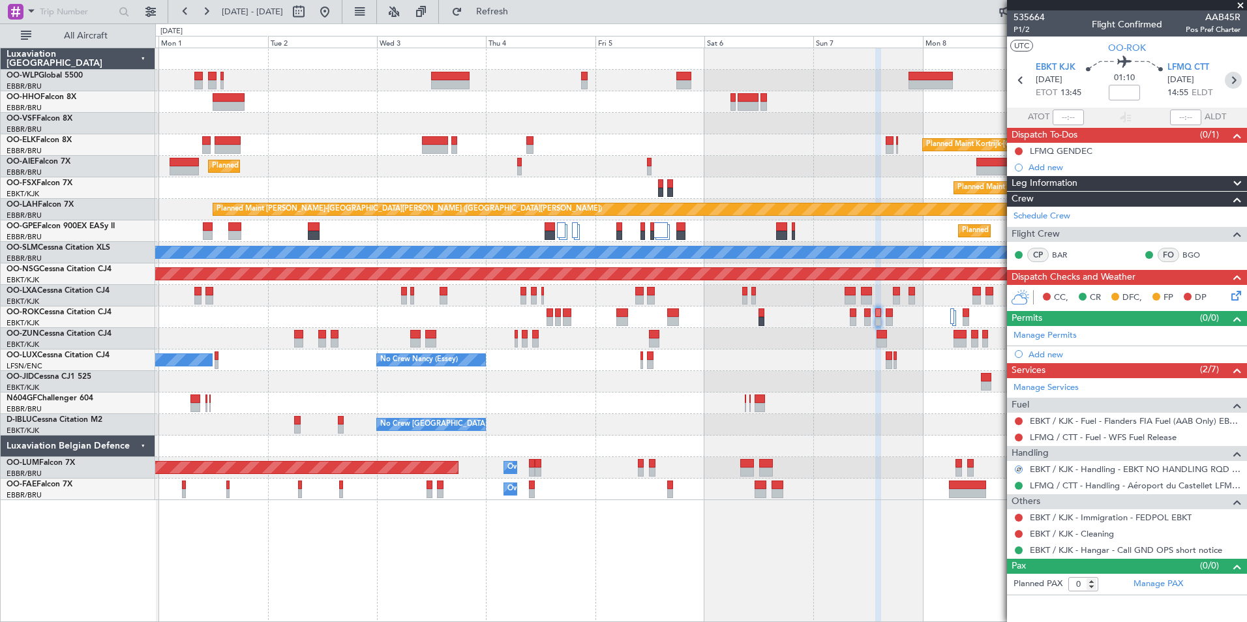
click at [1236, 73] on icon at bounding box center [1233, 80] width 17 height 17
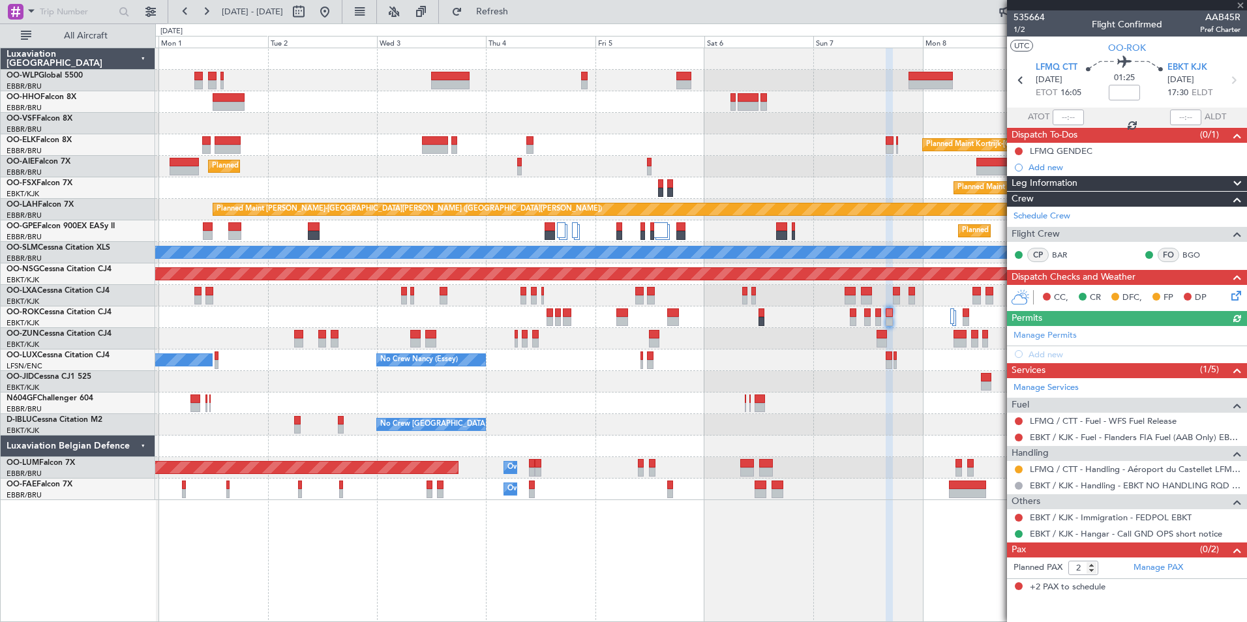
click at [1018, 462] on div "LFMQ / CTT - Handling - Aéroport du Castellet LFMQ/ CTT***MYHANDLING***" at bounding box center [1127, 469] width 240 height 16
click at [1018, 466] on button at bounding box center [1019, 470] width 8 height 8
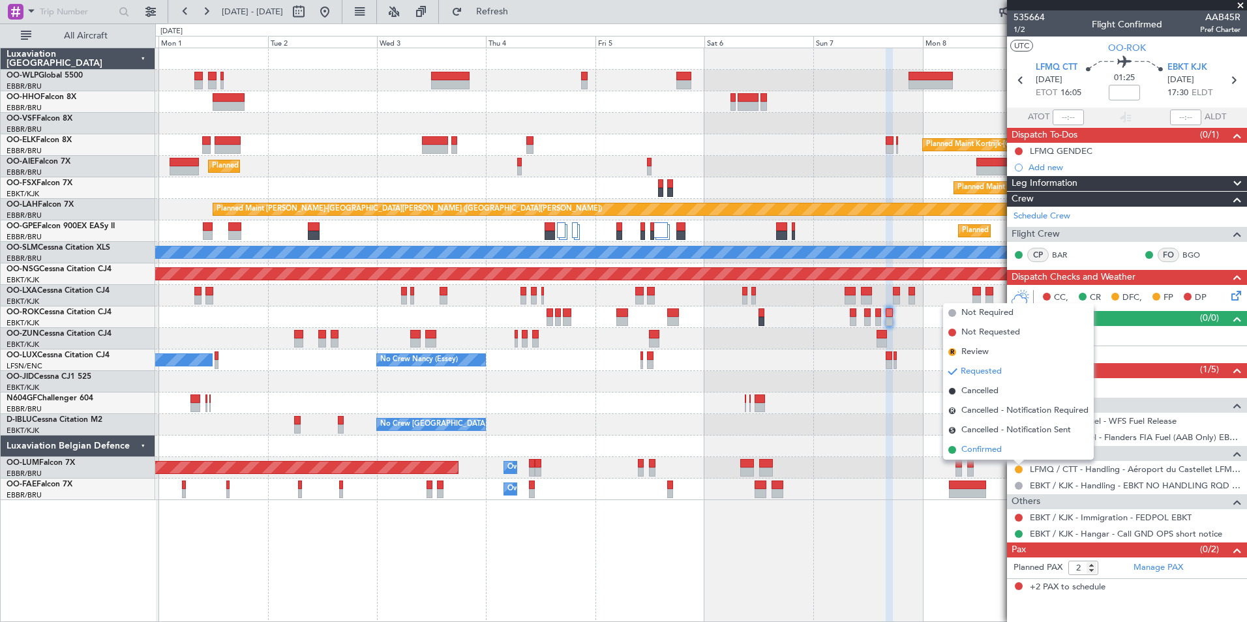
click at [989, 446] on span "Confirmed" at bounding box center [982, 450] width 40 height 13
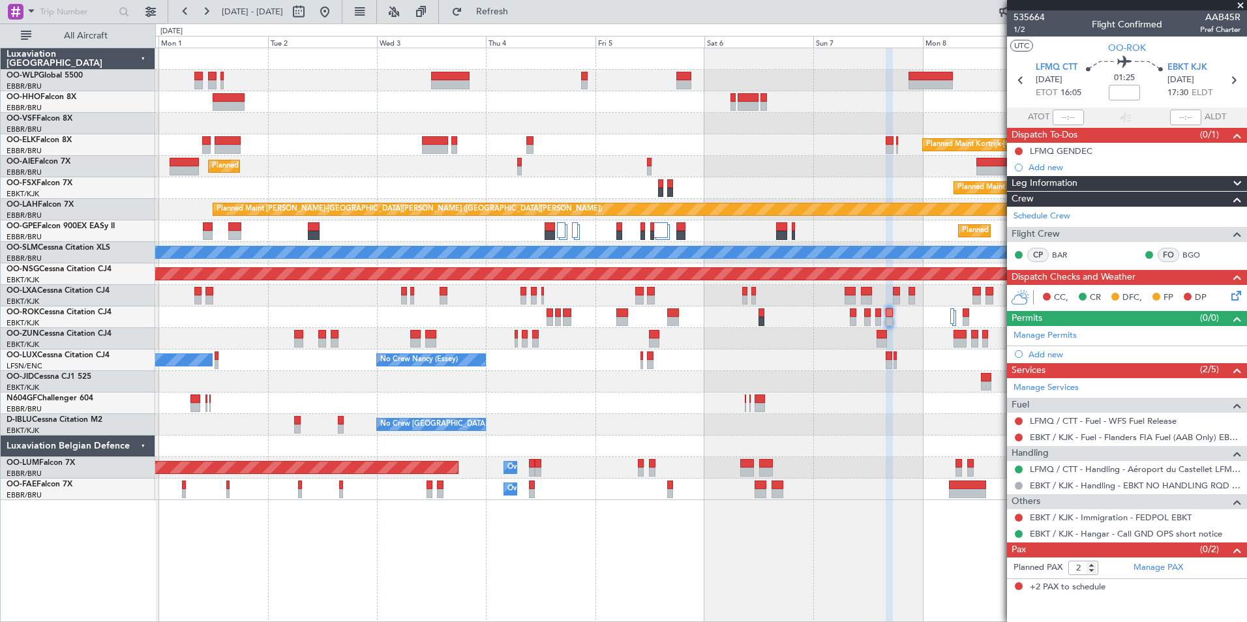
click at [898, 142] on div "Planned Maint Kortrijk-[GEOGRAPHIC_DATA]" at bounding box center [700, 145] width 1091 height 22
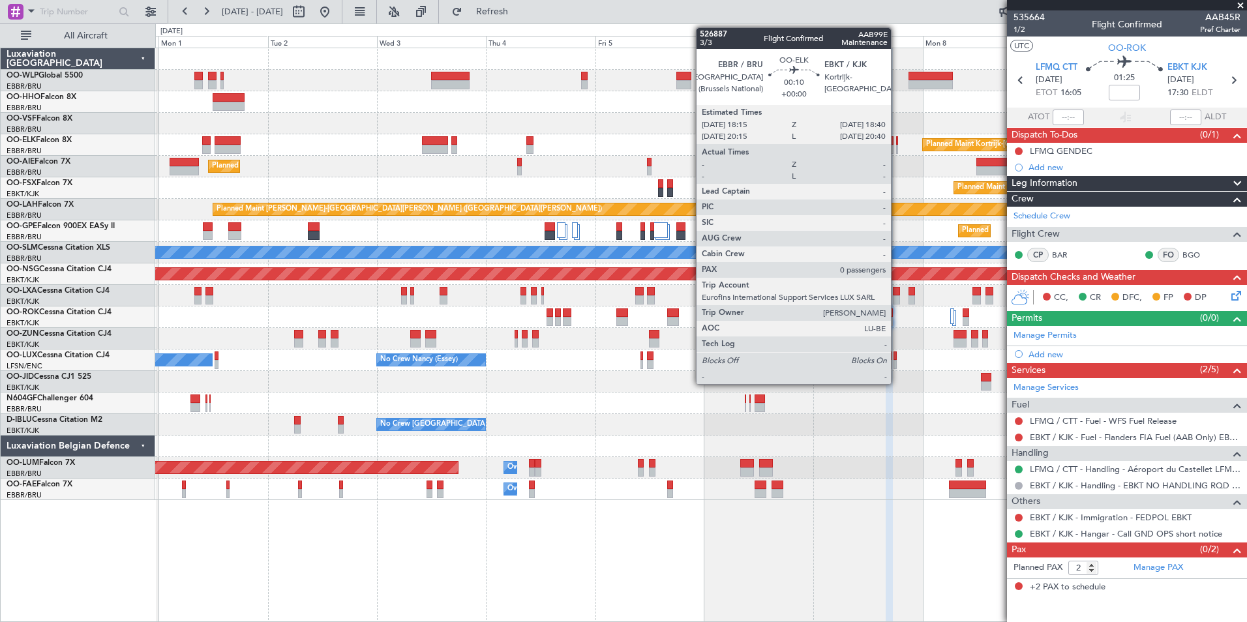
click at [897, 144] on div at bounding box center [897, 140] width 2 height 9
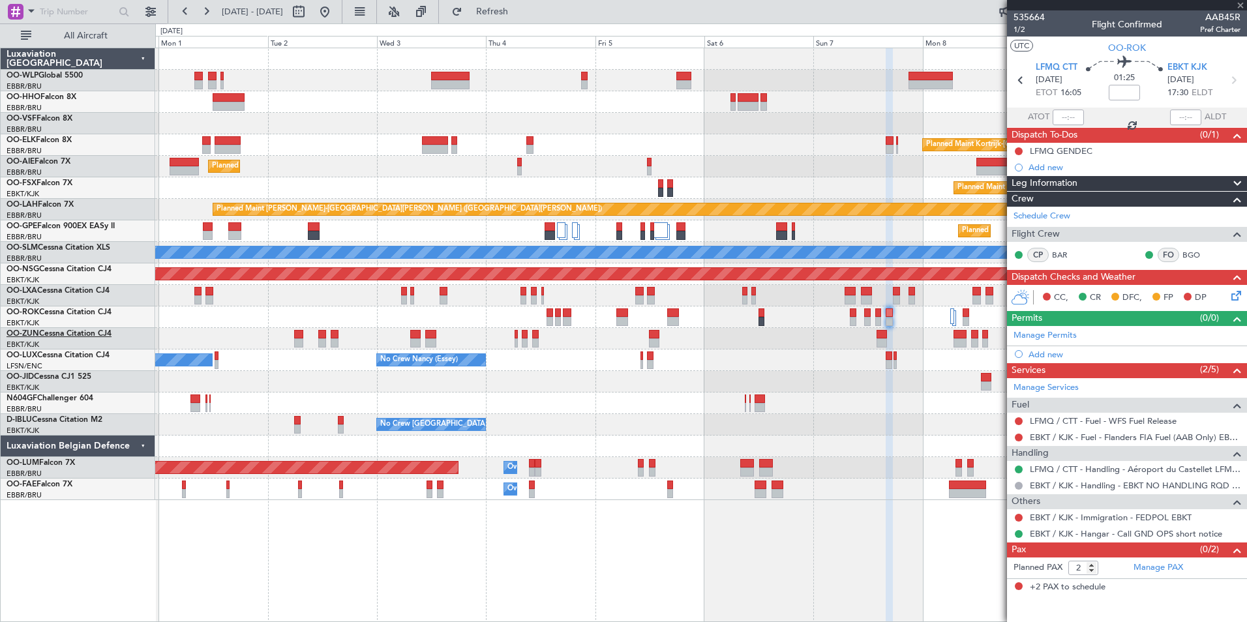
type input "0"
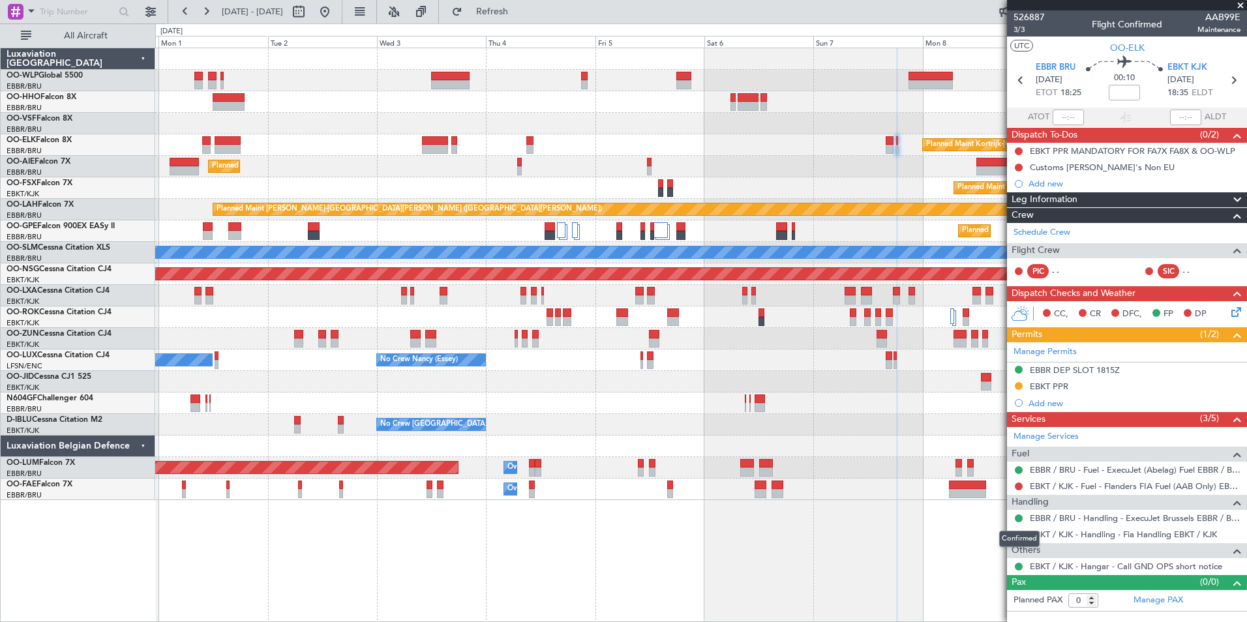
click at [1020, 534] on div "Confirmed" at bounding box center [1019, 539] width 40 height 16
click at [1021, 534] on button at bounding box center [1019, 535] width 8 height 8
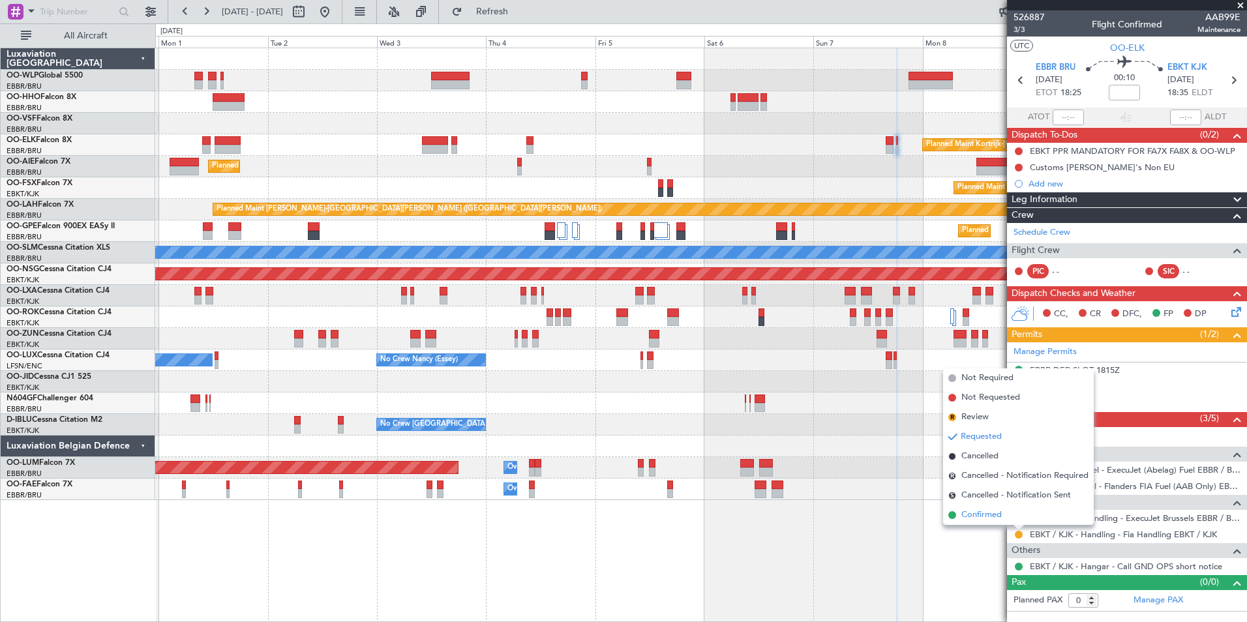
click at [999, 518] on span "Confirmed" at bounding box center [982, 515] width 40 height 13
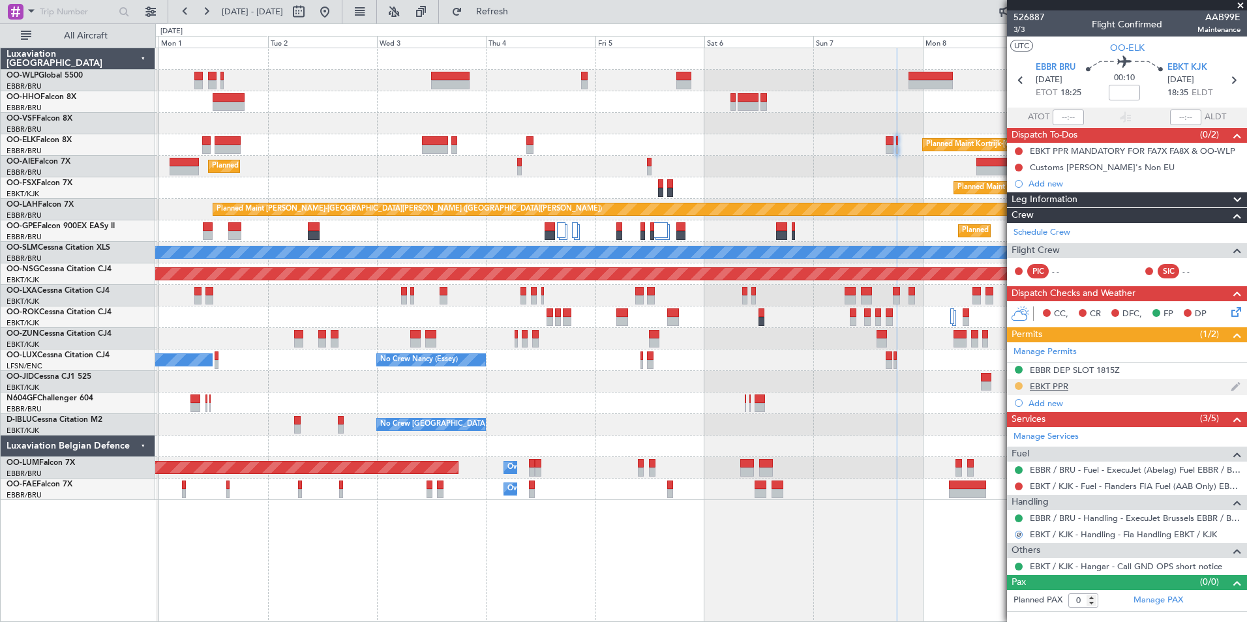
click at [1019, 384] on button at bounding box center [1019, 386] width 8 height 8
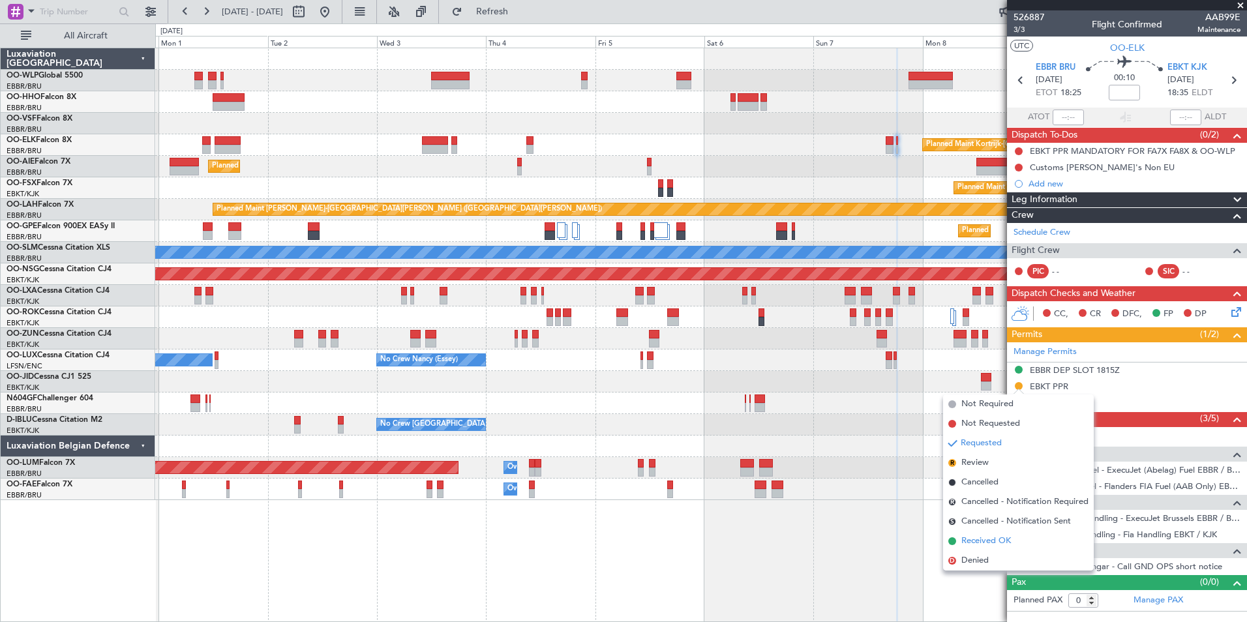
click at [983, 537] on span "Received OK" at bounding box center [987, 541] width 50 height 13
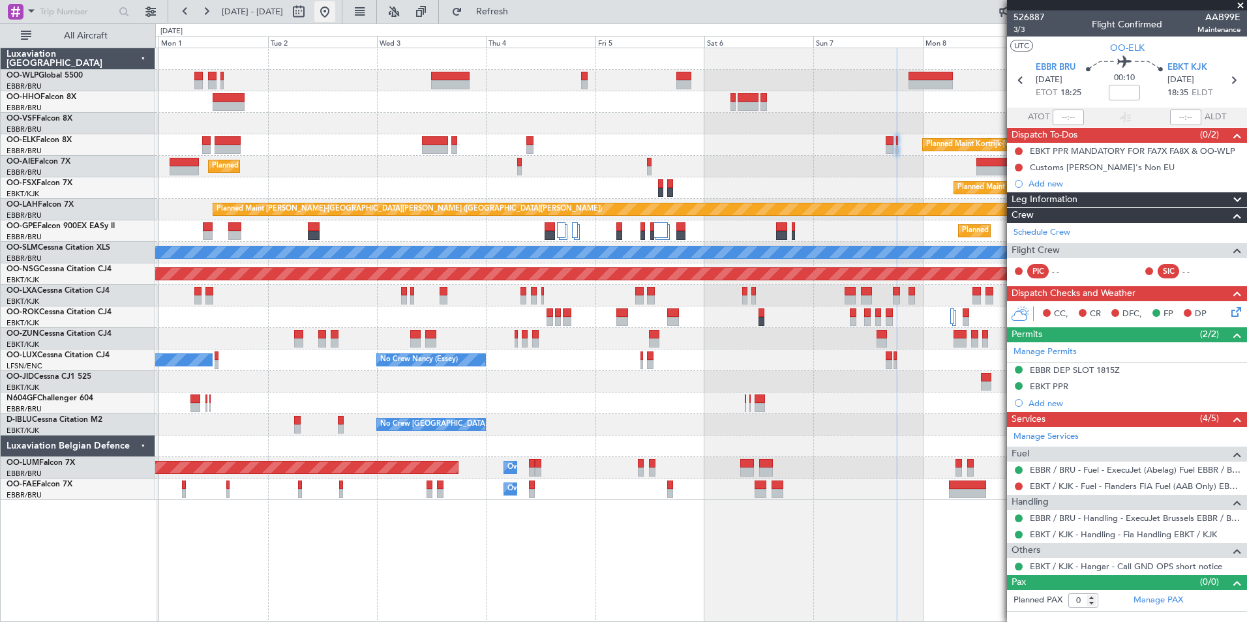
click at [335, 14] on button at bounding box center [324, 11] width 21 height 21
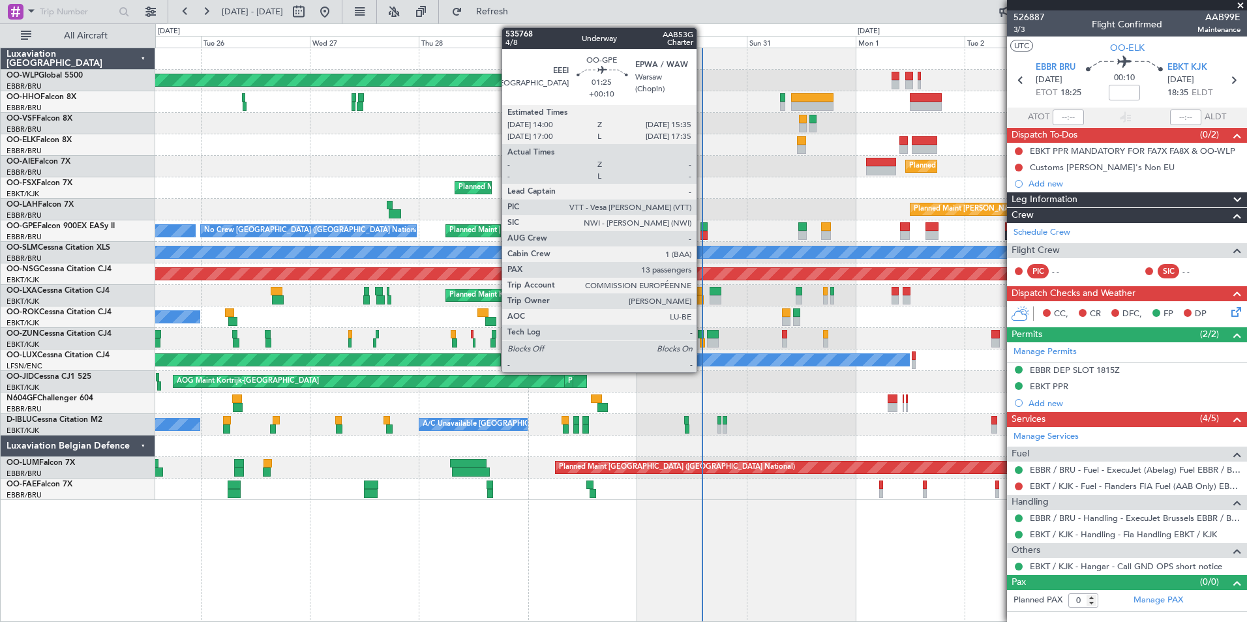
click at [703, 233] on div at bounding box center [705, 235] width 8 height 9
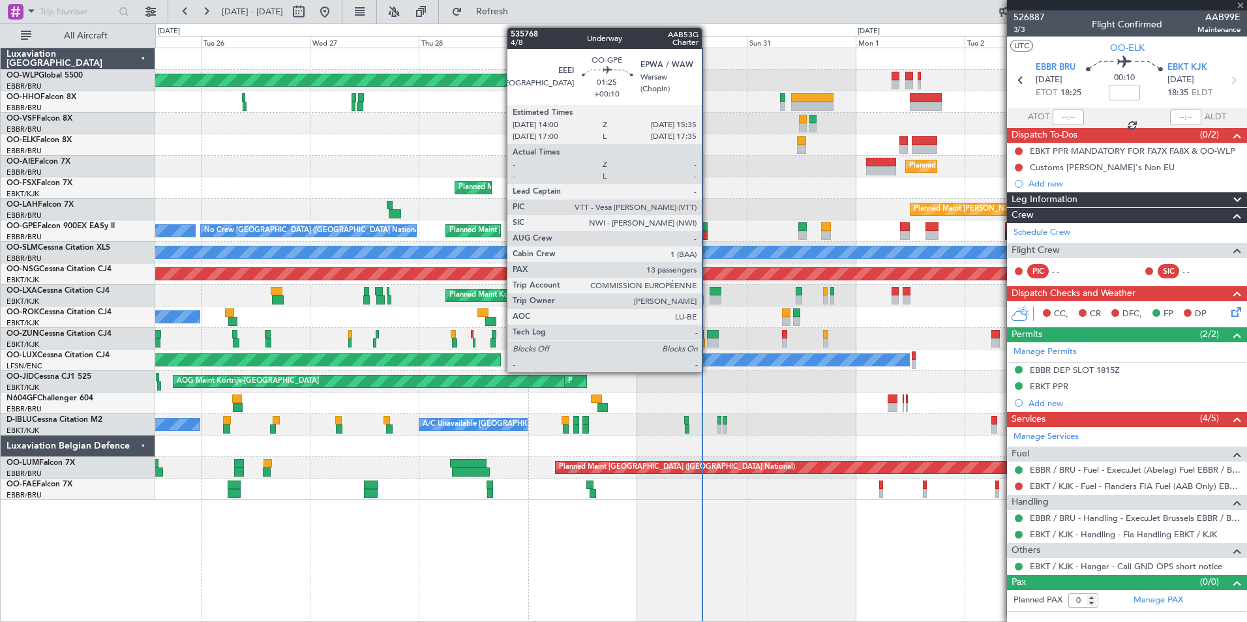
type input "+00:10"
type input "13"
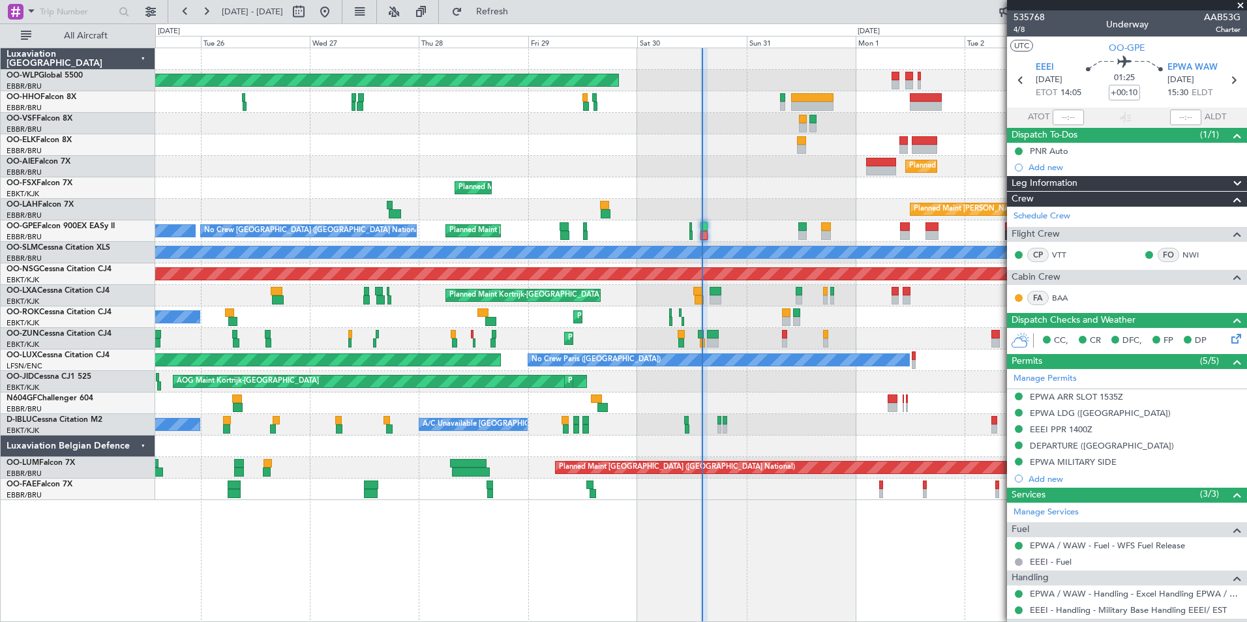
click at [529, 309] on div "Planned Maint [GEOGRAPHIC_DATA] ([GEOGRAPHIC_DATA]) Planned Maint [GEOGRAPHIC_D…" at bounding box center [700, 274] width 1091 height 452
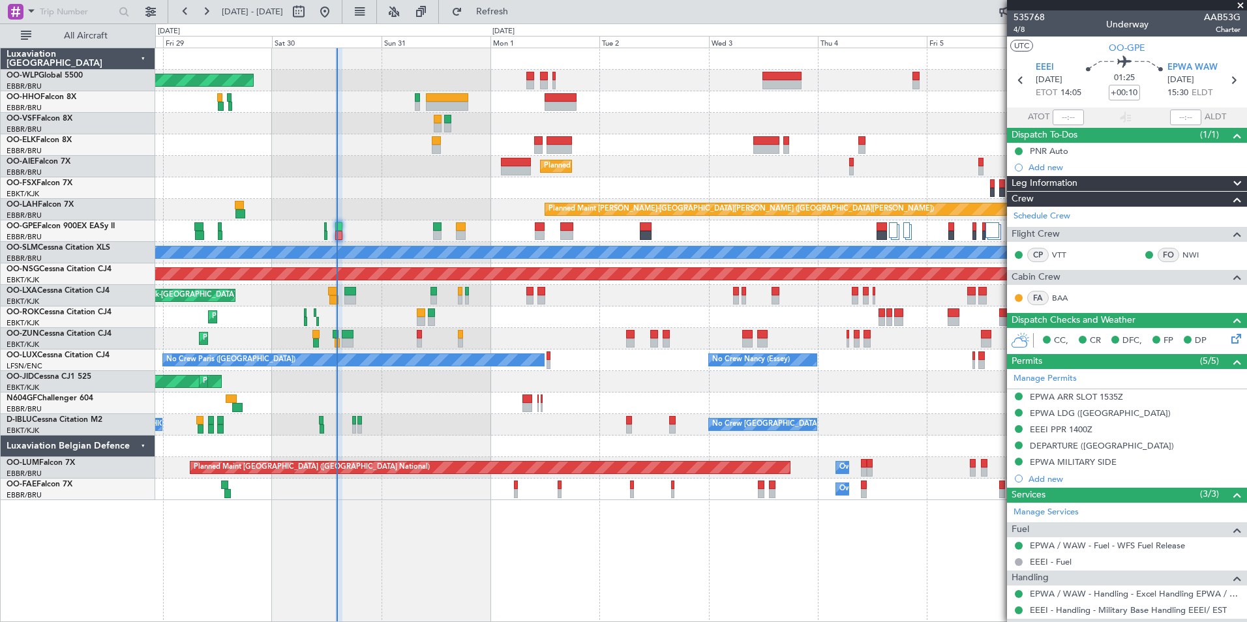
click at [393, 277] on div "Planned Maint [GEOGRAPHIC_DATA] ([GEOGRAPHIC_DATA])" at bounding box center [700, 275] width 1091 height 22
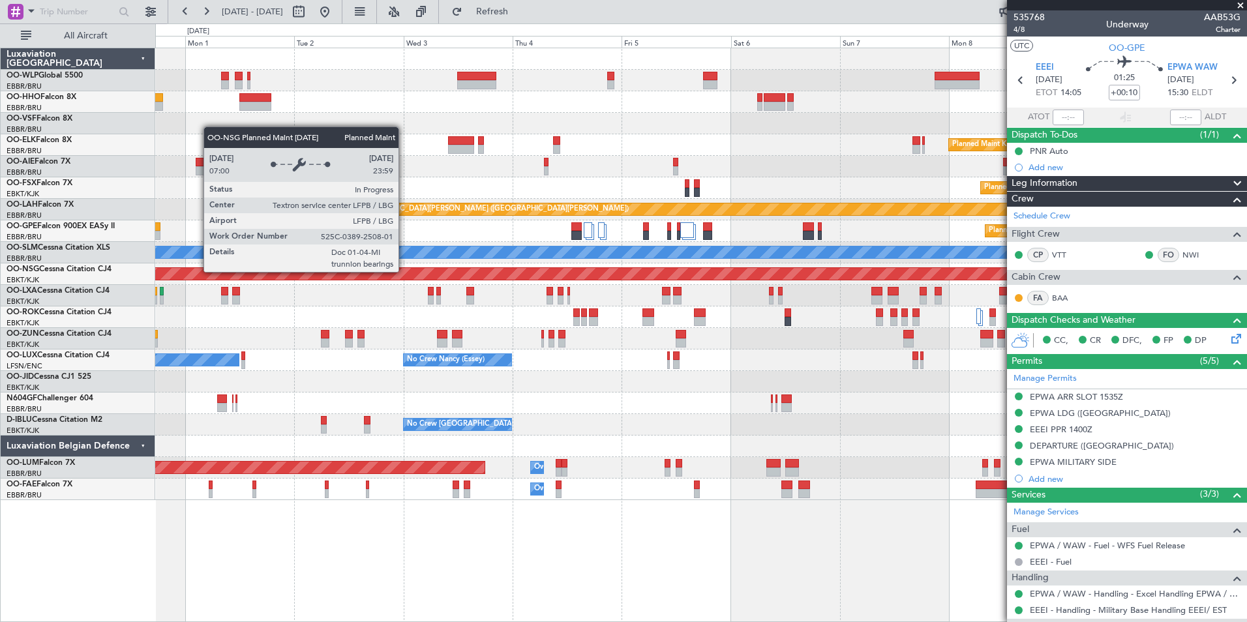
click at [369, 274] on div "Planned Maint [GEOGRAPHIC_DATA] ([GEOGRAPHIC_DATA])" at bounding box center [701, 274] width 3274 height 12
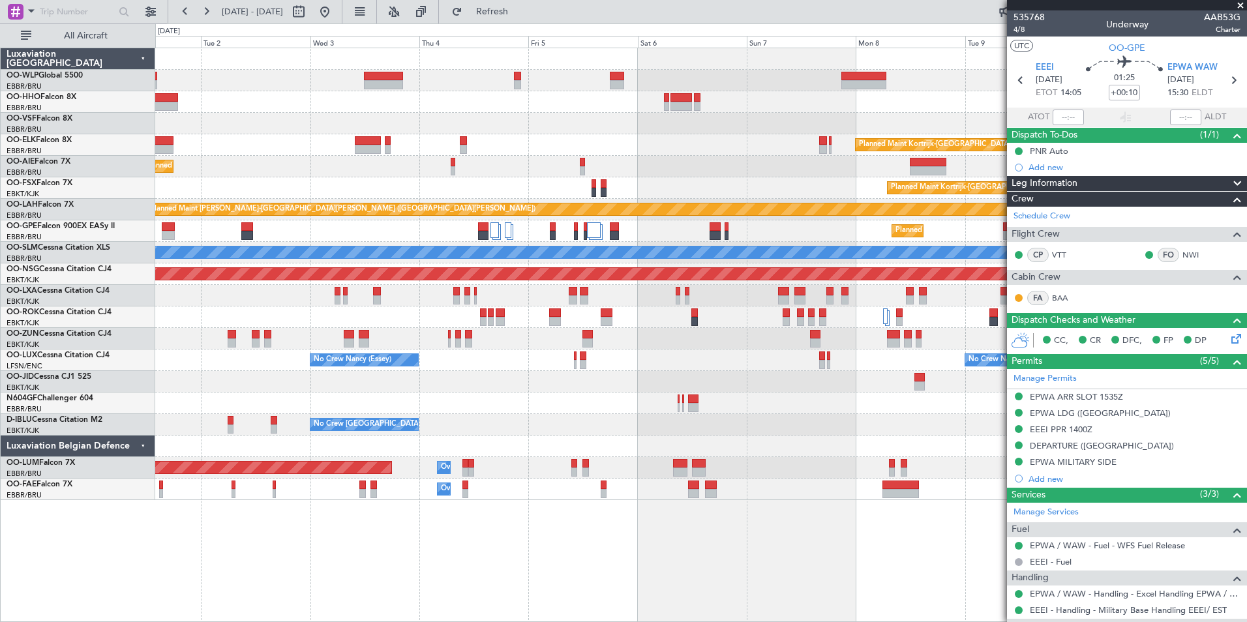
click at [819, 388] on div at bounding box center [700, 382] width 1091 height 22
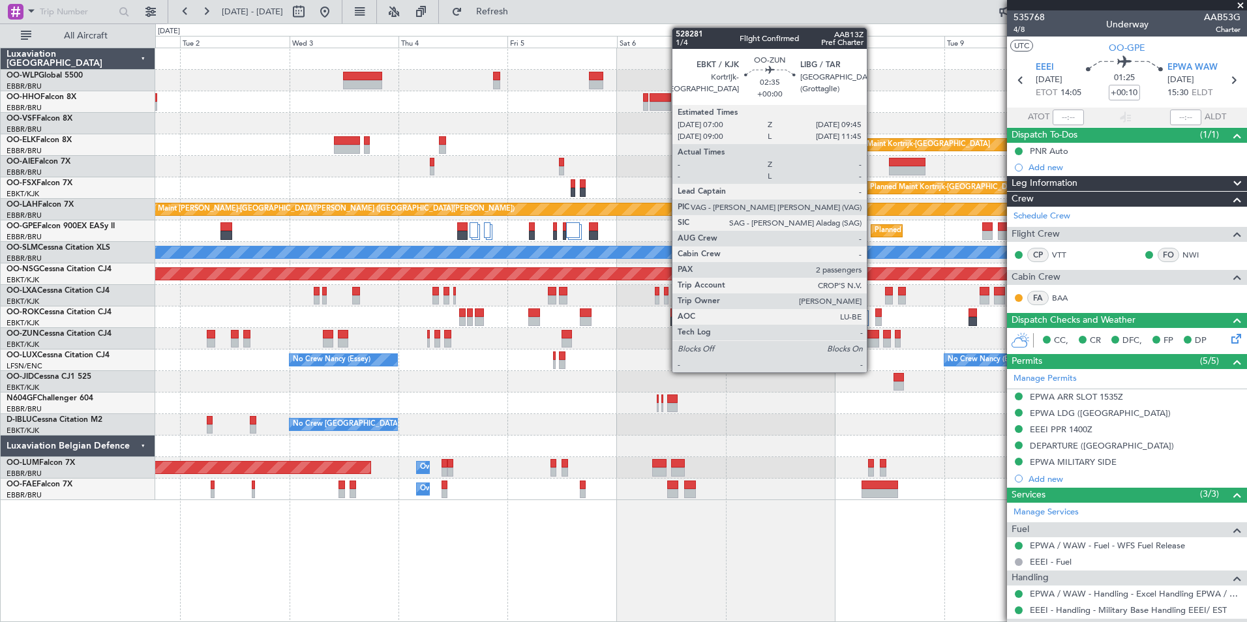
click at [873, 339] on div at bounding box center [872, 343] width 13 height 9
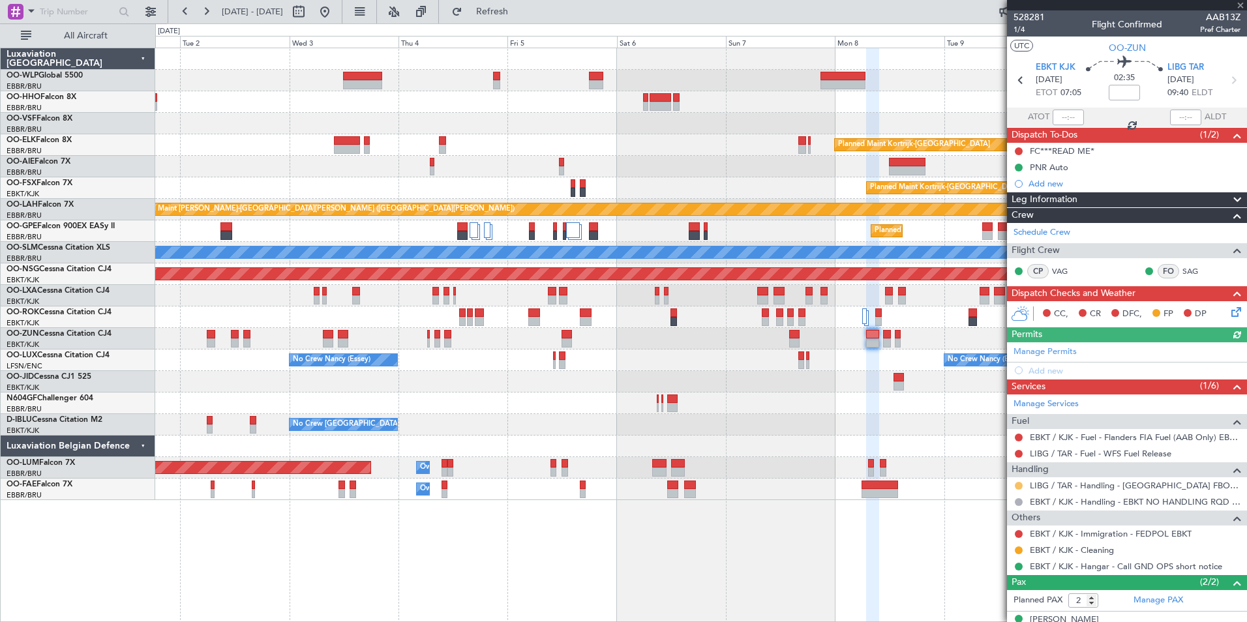
click at [1018, 486] on button at bounding box center [1019, 486] width 8 height 8
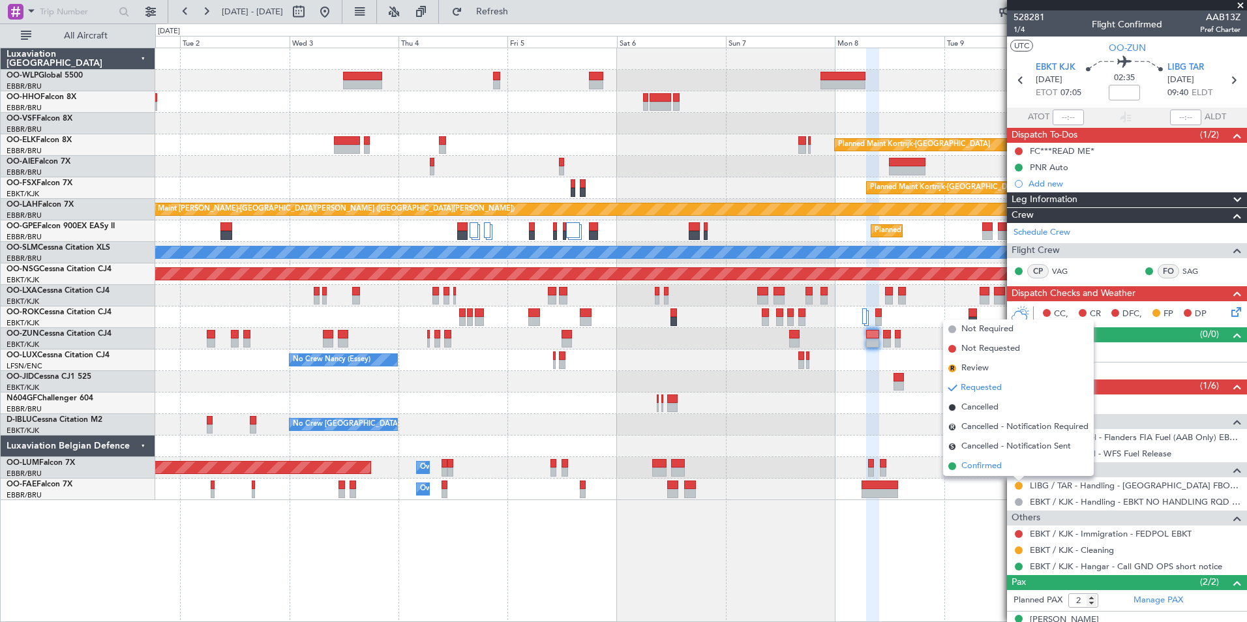
click at [994, 466] on span "Confirmed" at bounding box center [982, 466] width 40 height 13
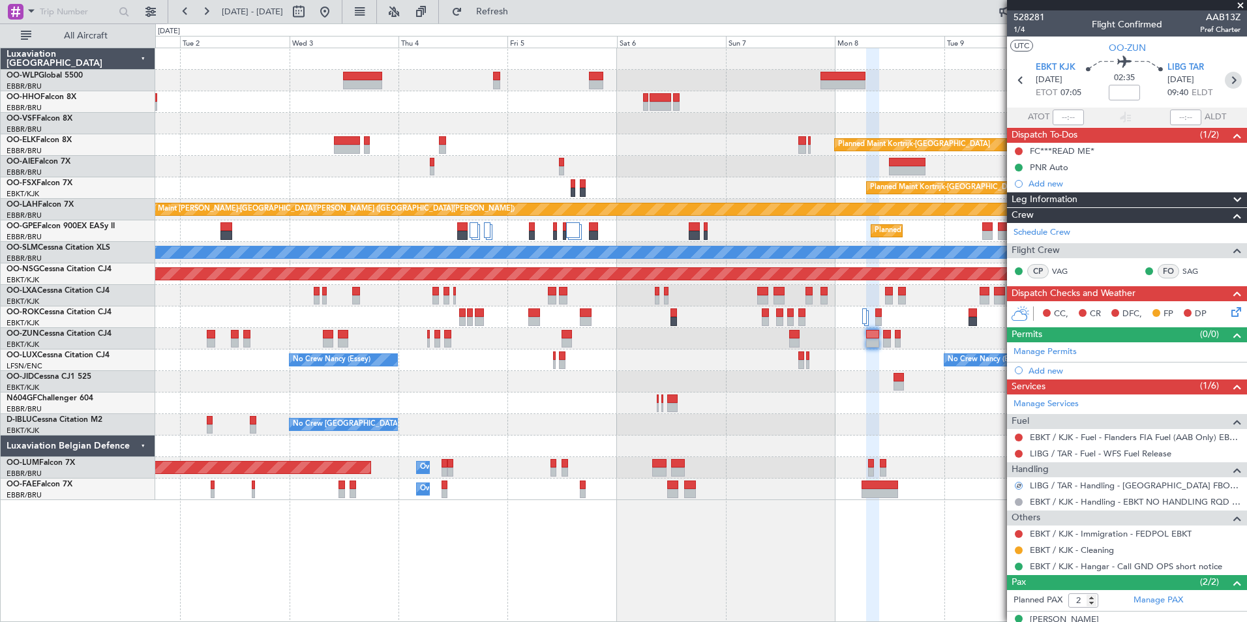
click at [1231, 82] on icon at bounding box center [1233, 80] width 17 height 17
click at [1054, 147] on div "FC***READ ME*" at bounding box center [1062, 150] width 65 height 11
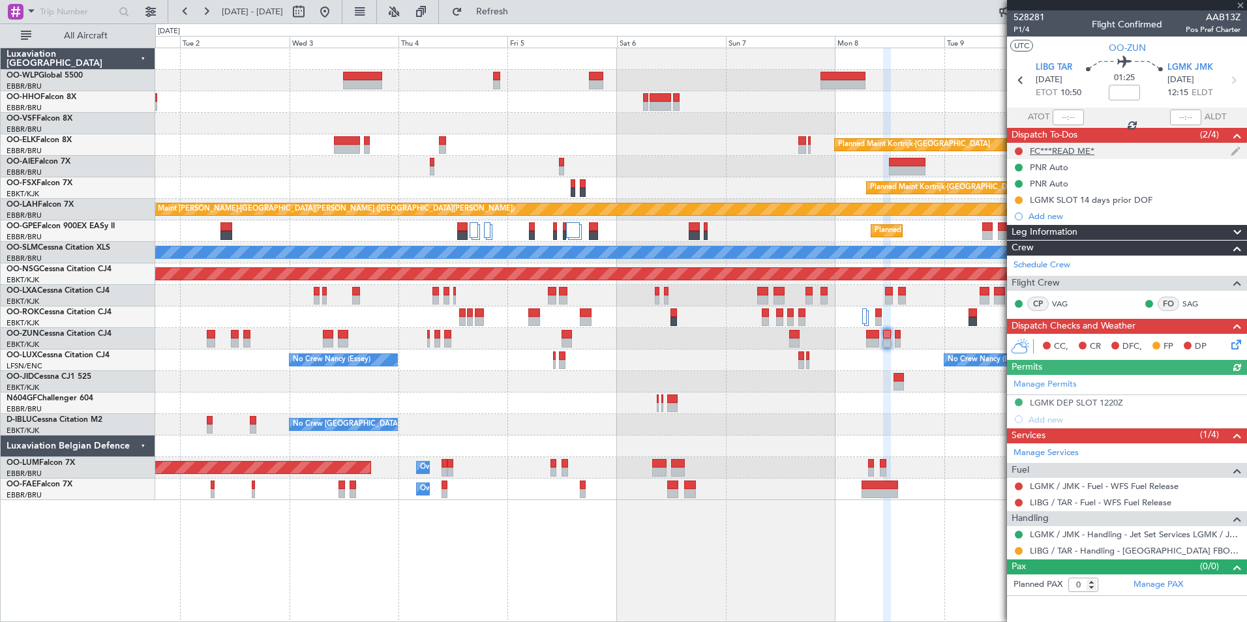
click at [1074, 150] on div "FC***READ ME*" at bounding box center [1062, 150] width 65 height 11
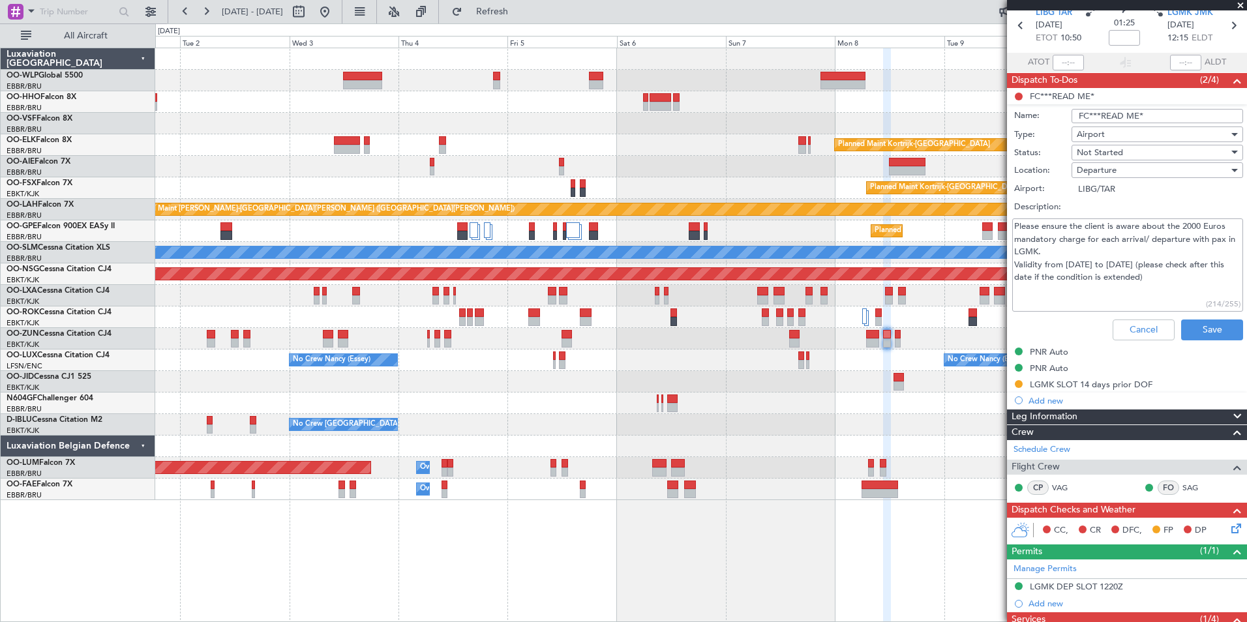
scroll to position [213, 0]
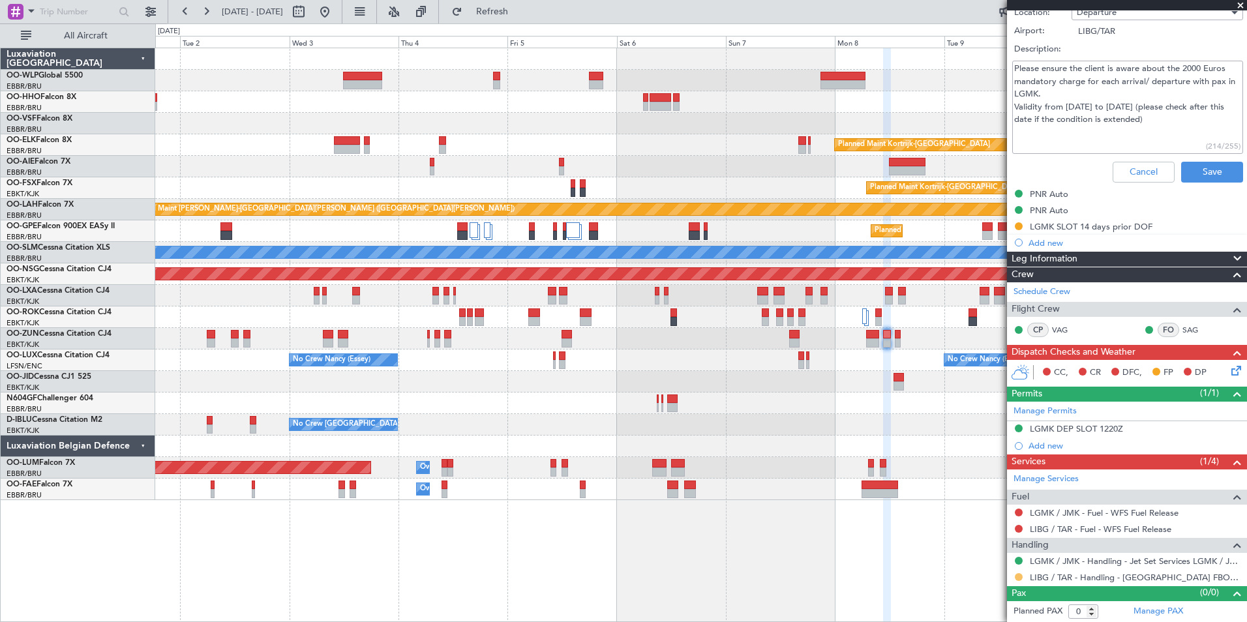
click at [1018, 577] on button at bounding box center [1019, 577] width 8 height 8
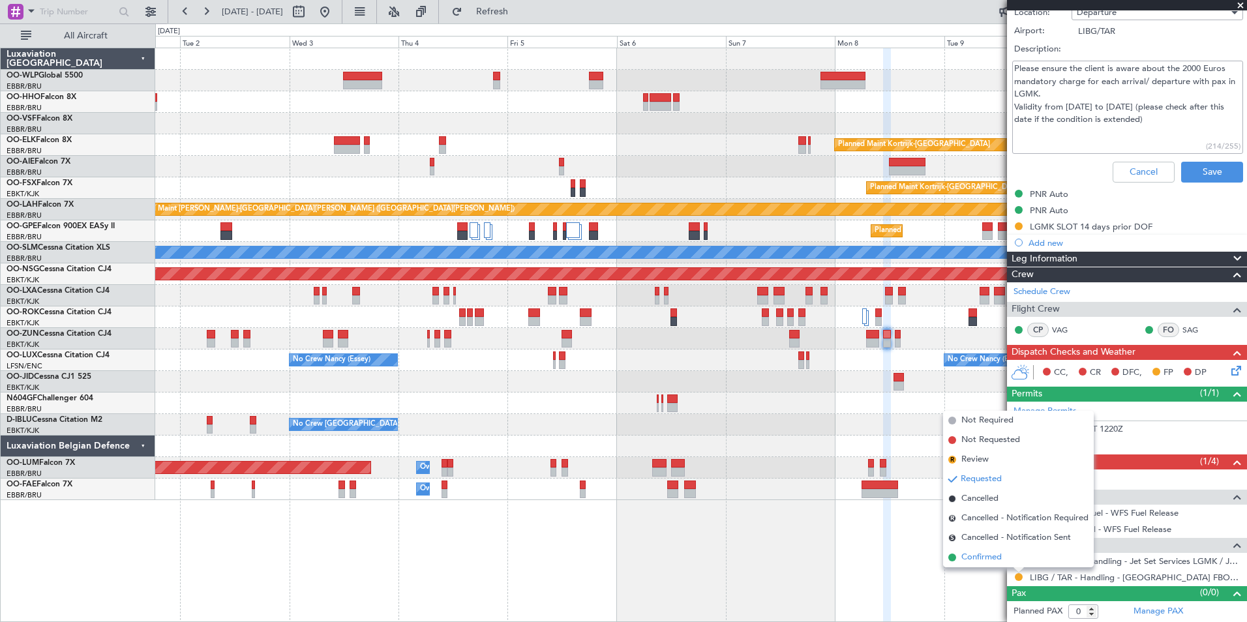
click at [977, 549] on li "Confirmed" at bounding box center [1018, 558] width 151 height 20
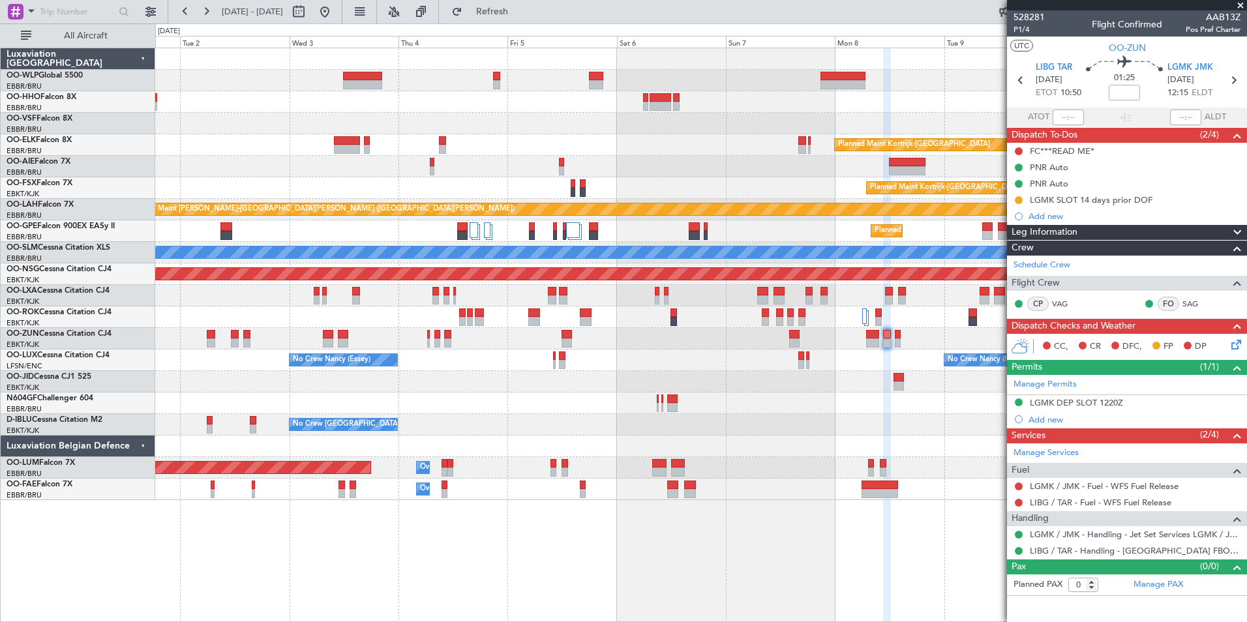
scroll to position [0, 0]
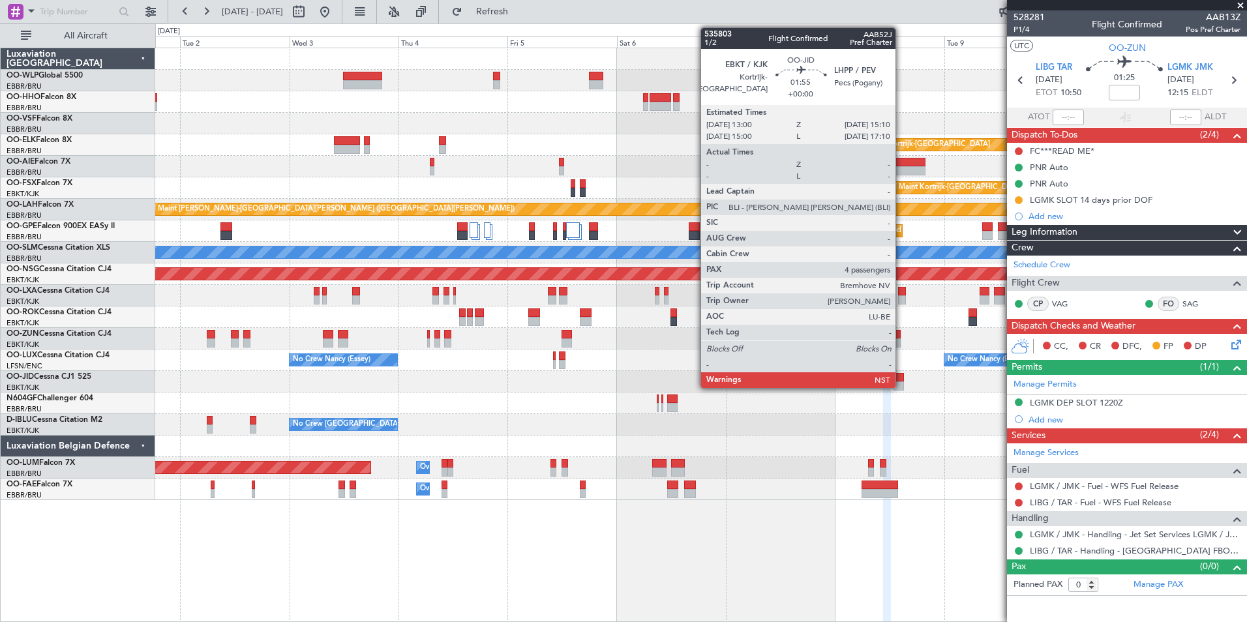
click at [902, 378] on div at bounding box center [899, 377] width 10 height 9
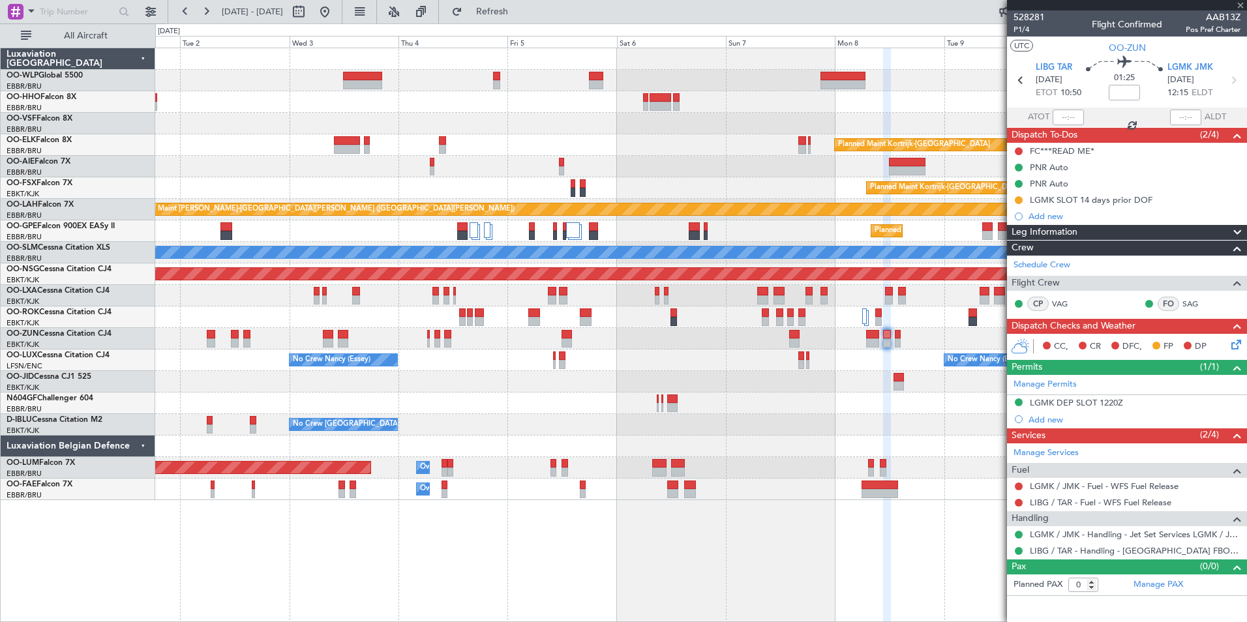
type input "4"
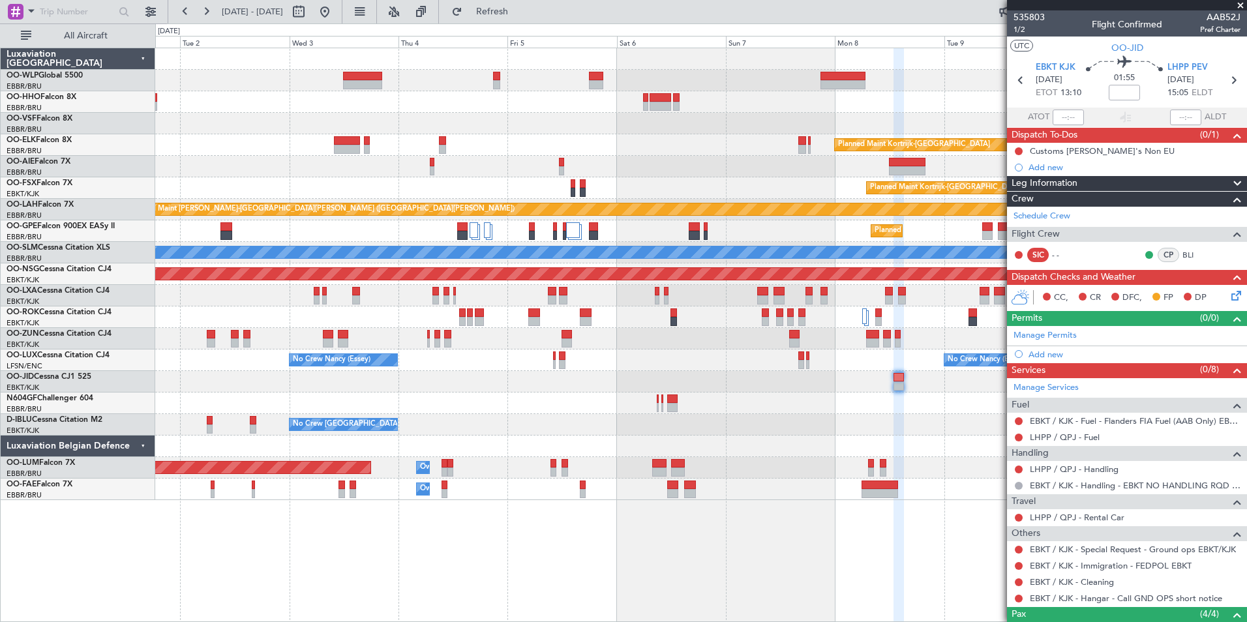
click at [451, 557] on div "Planned Maint Kortrijk-[GEOGRAPHIC_DATA] Planned Maint [GEOGRAPHIC_DATA] ([GEOG…" at bounding box center [701, 335] width 1092 height 575
click at [335, 16] on button at bounding box center [324, 11] width 21 height 21
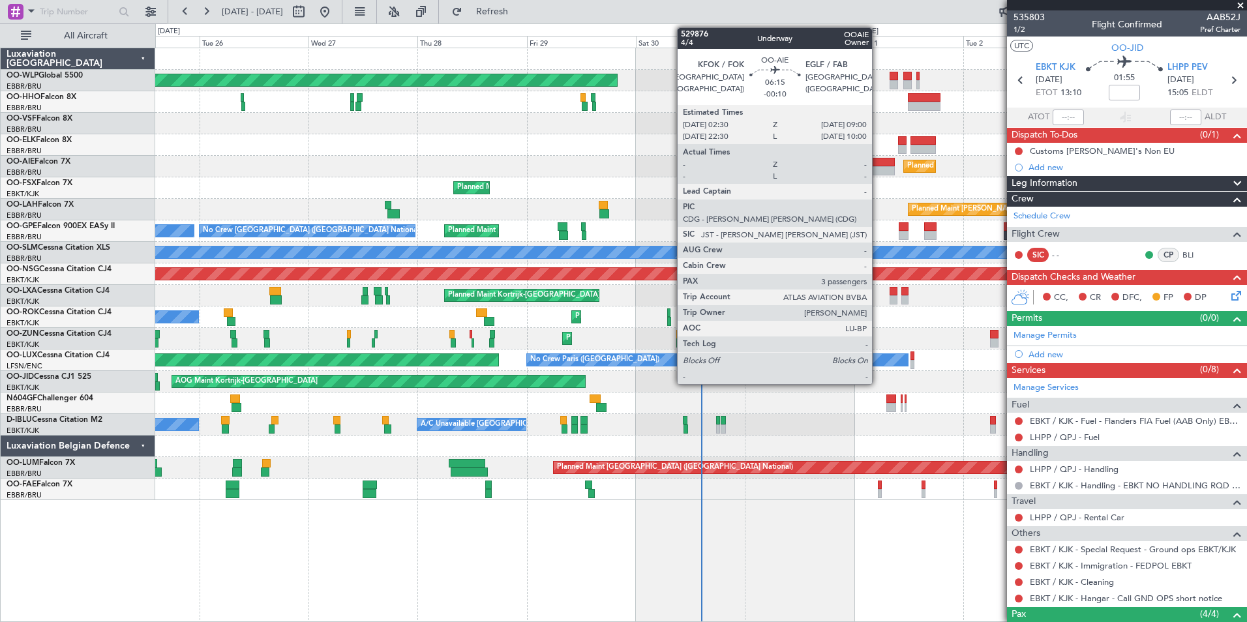
click at [878, 170] on div at bounding box center [880, 170] width 30 height 9
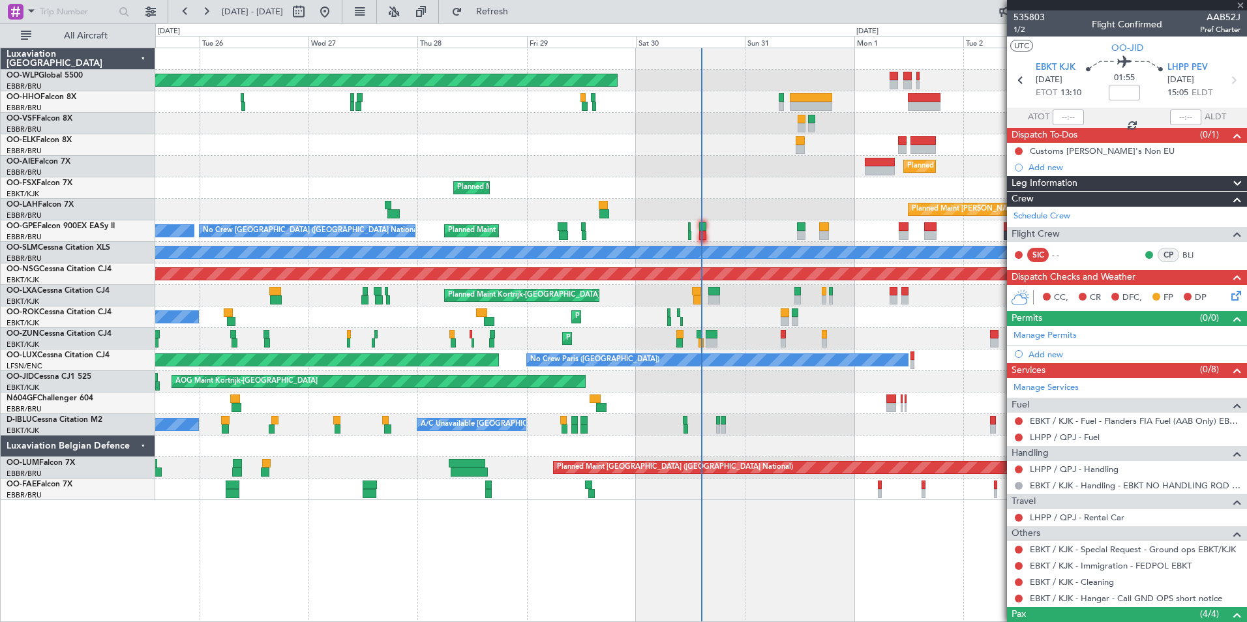
type input "-00:10"
type input "3"
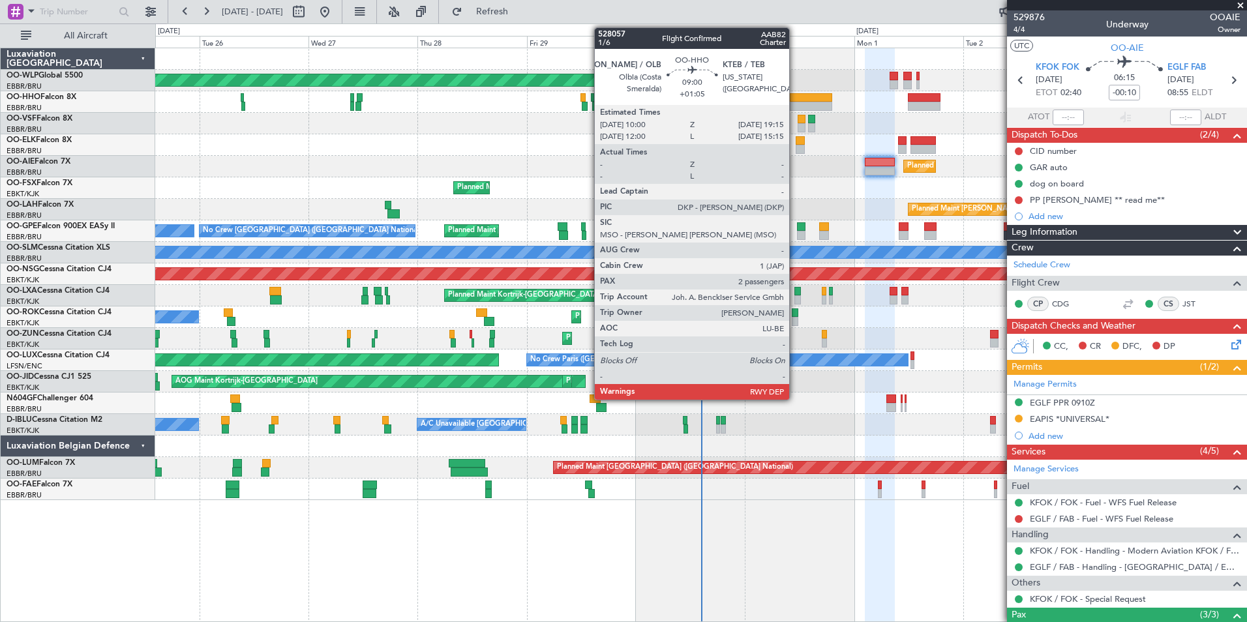
click at [795, 102] on div at bounding box center [811, 106] width 42 height 9
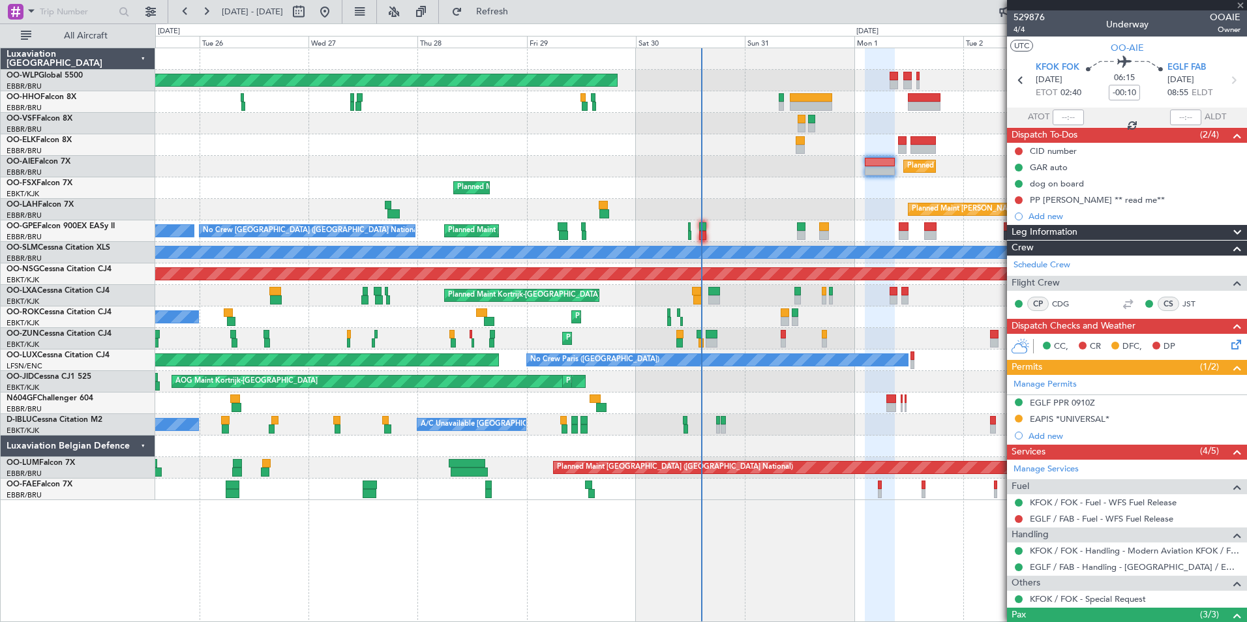
type input "+01:05"
type input "2"
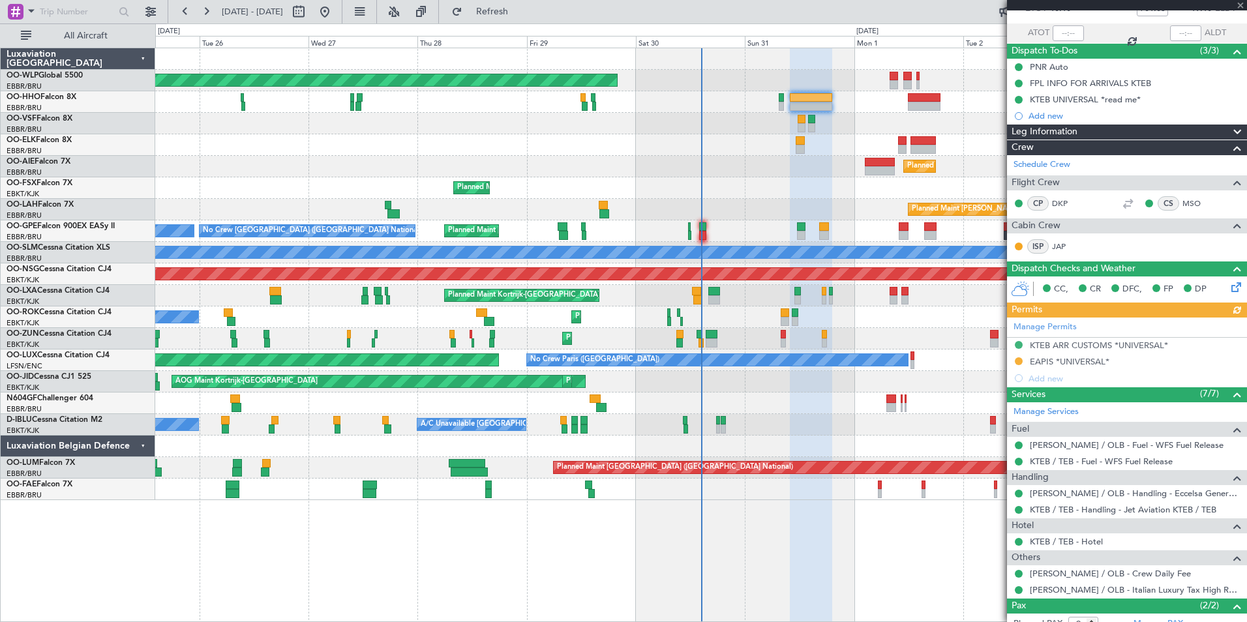
scroll to position [168, 0]
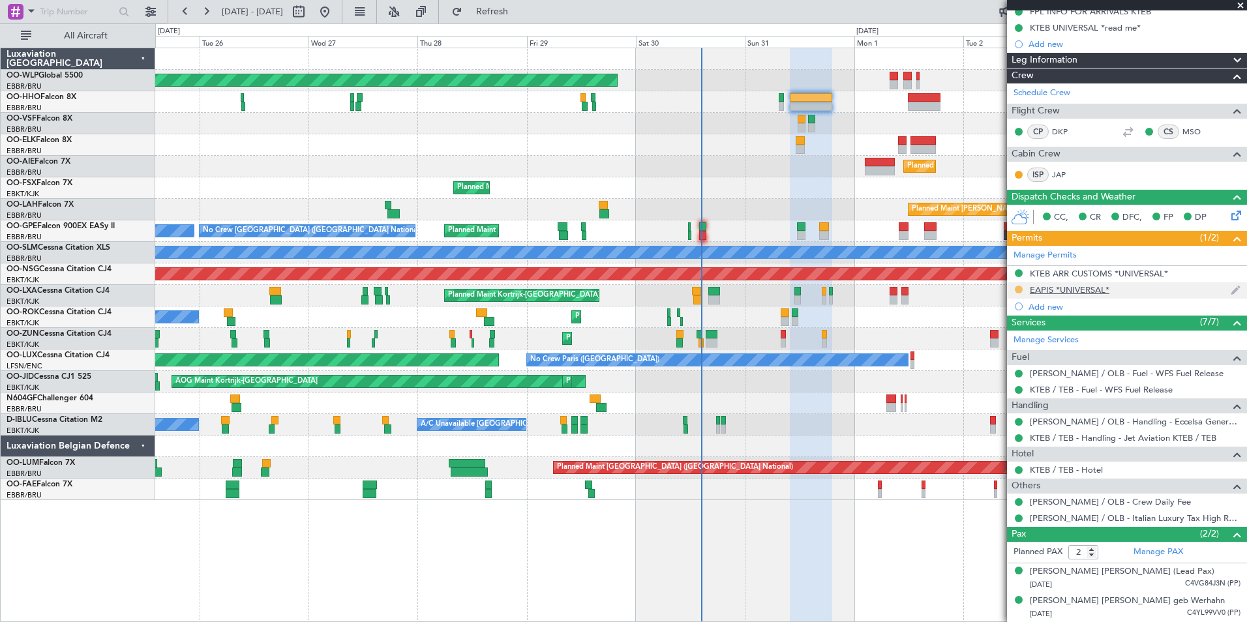
click at [1021, 286] on button at bounding box center [1019, 290] width 8 height 8
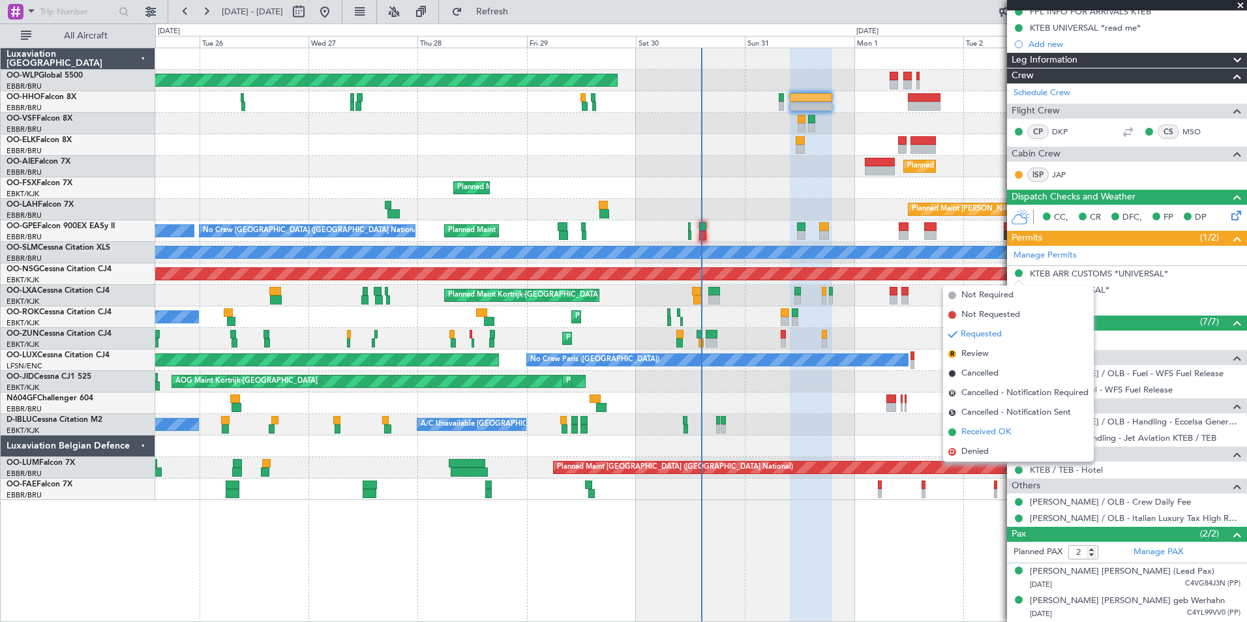
click at [999, 434] on span "Received OK" at bounding box center [987, 432] width 50 height 13
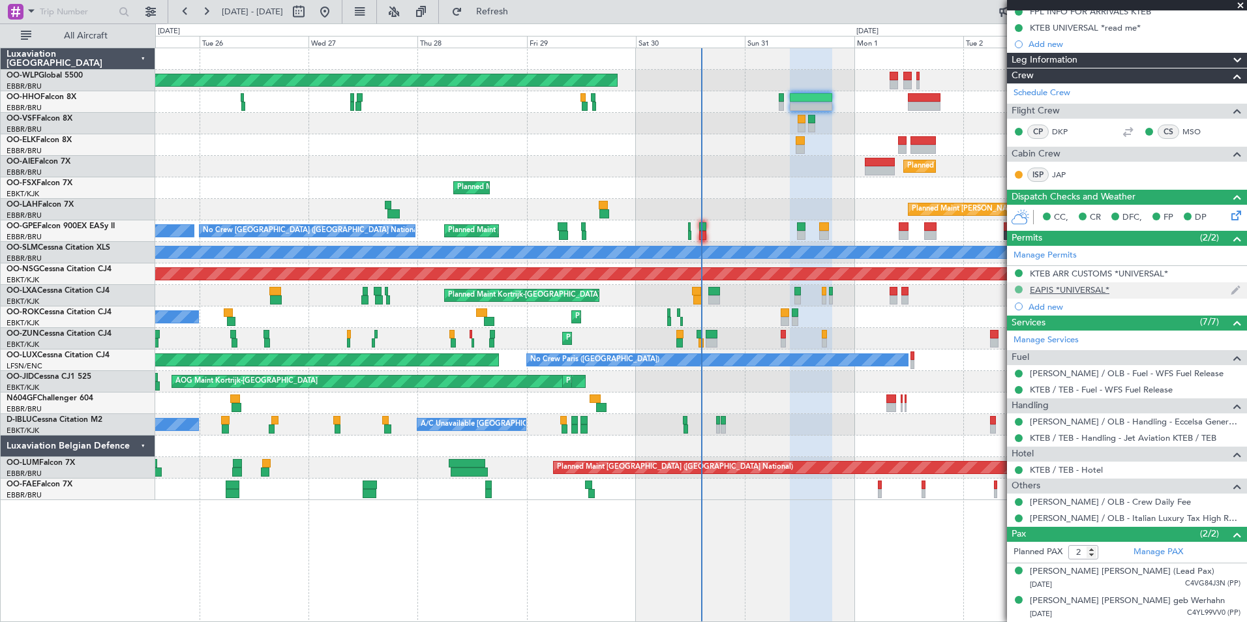
click at [1018, 286] on button at bounding box center [1019, 290] width 8 height 8
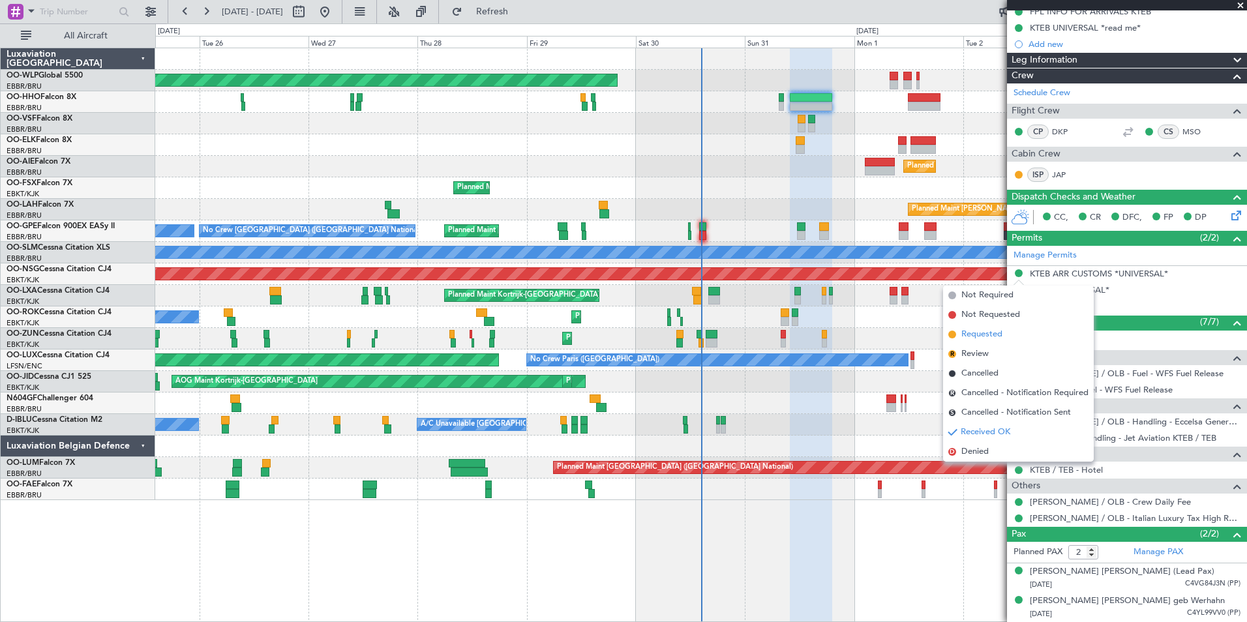
click at [967, 339] on span "Requested" at bounding box center [982, 334] width 41 height 13
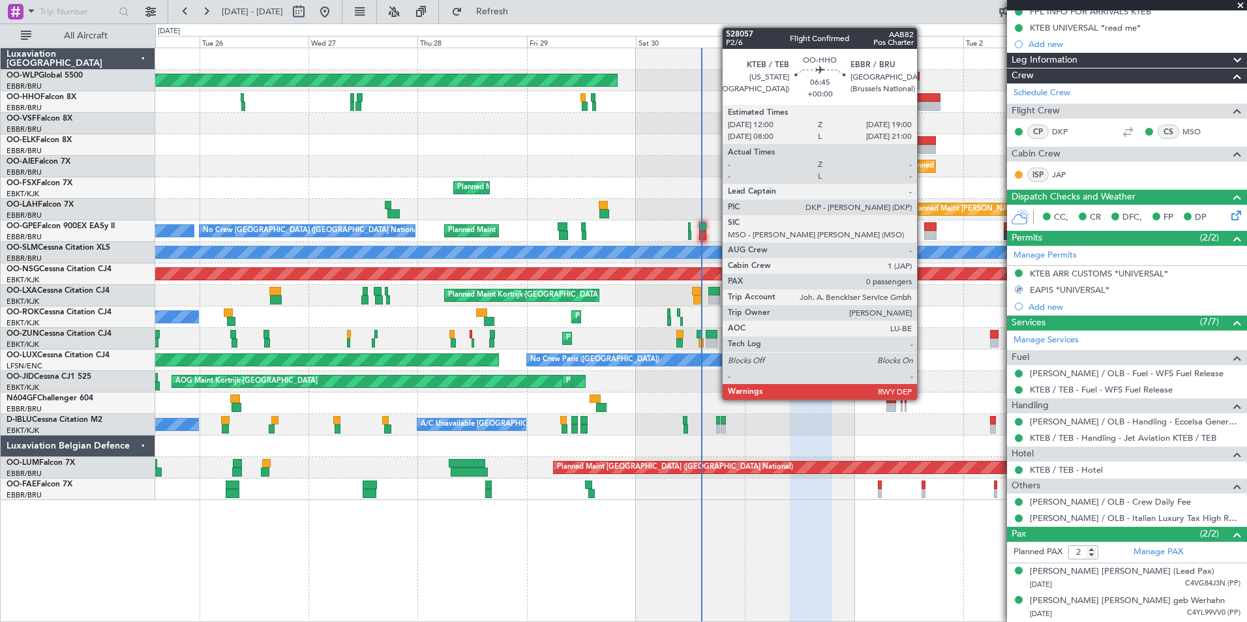
click at [923, 95] on div at bounding box center [924, 97] width 32 height 9
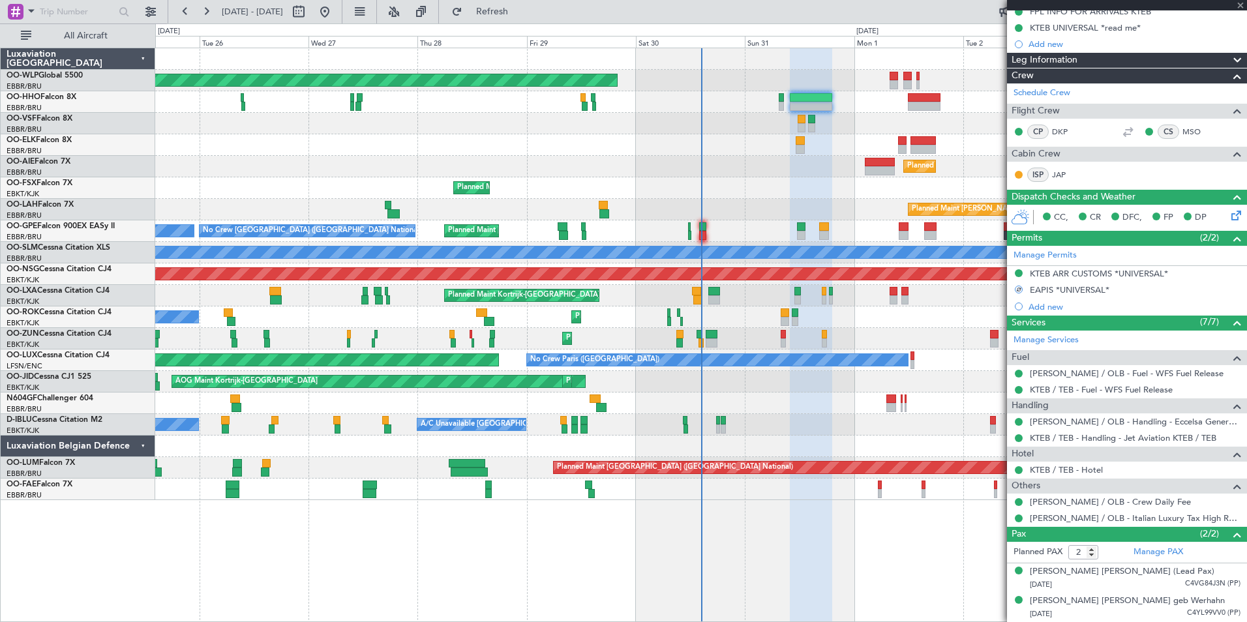
type input "0"
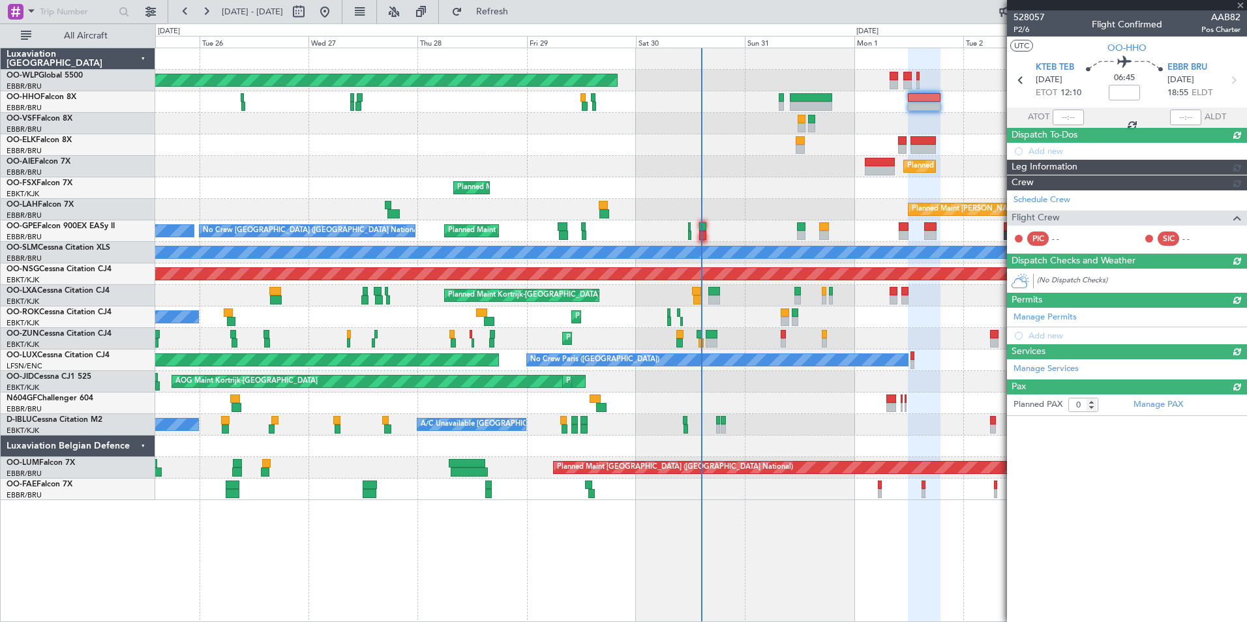
scroll to position [0, 0]
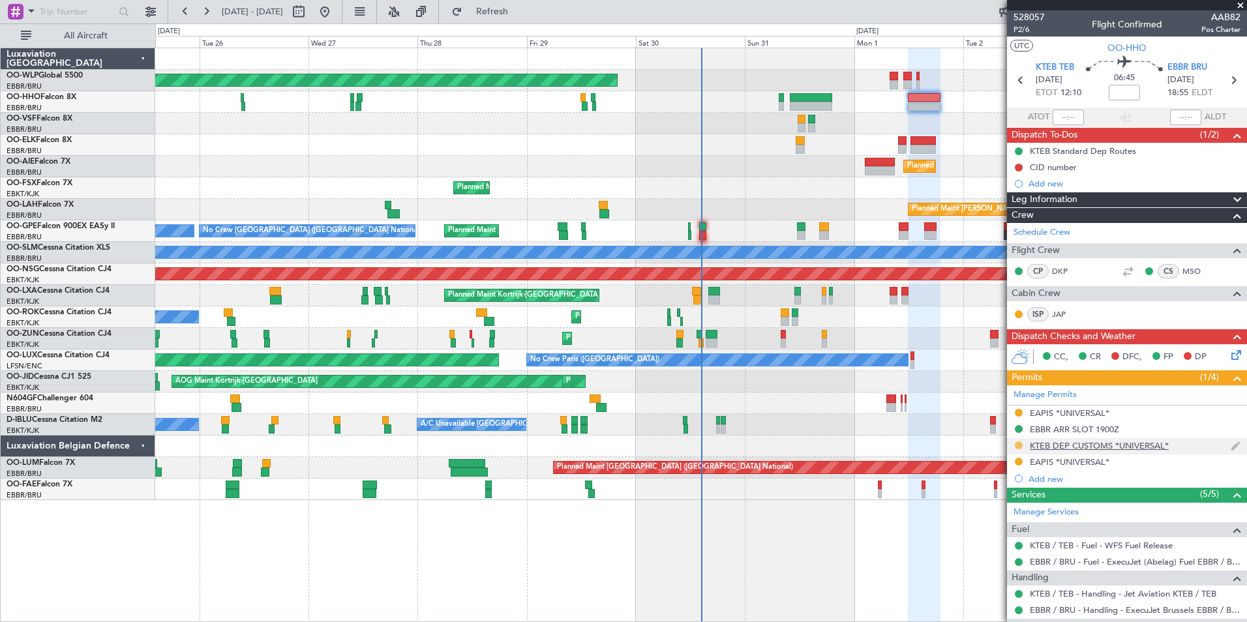
click at [1020, 446] on button at bounding box center [1019, 446] width 8 height 8
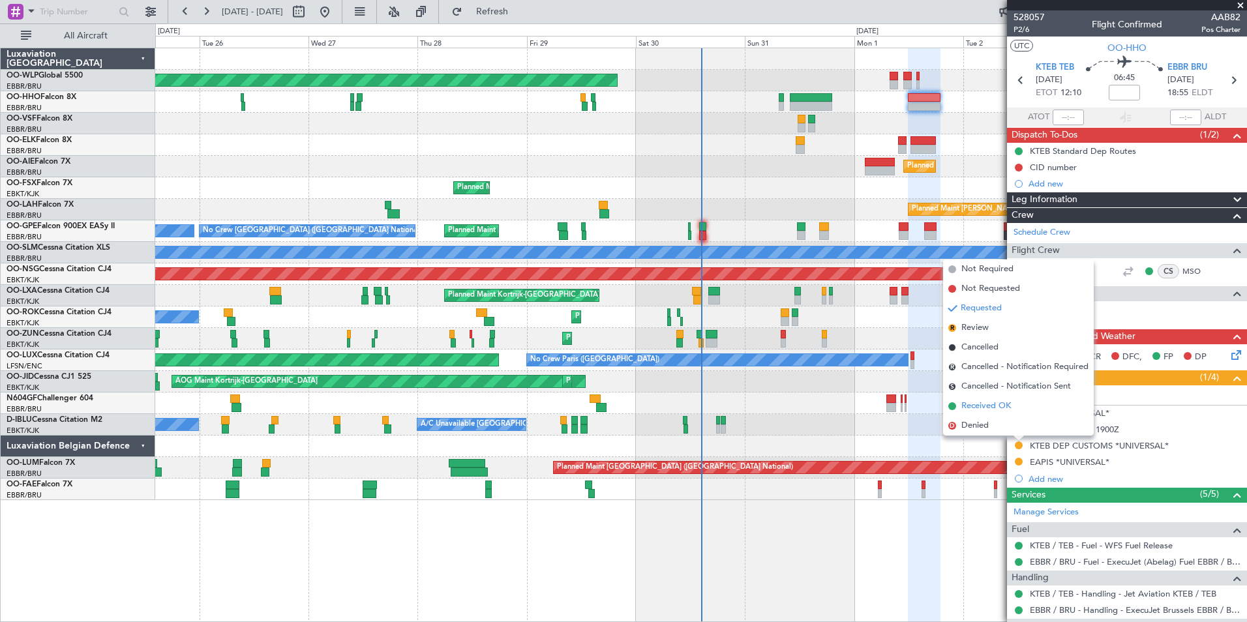
click at [989, 410] on span "Received OK" at bounding box center [987, 406] width 50 height 13
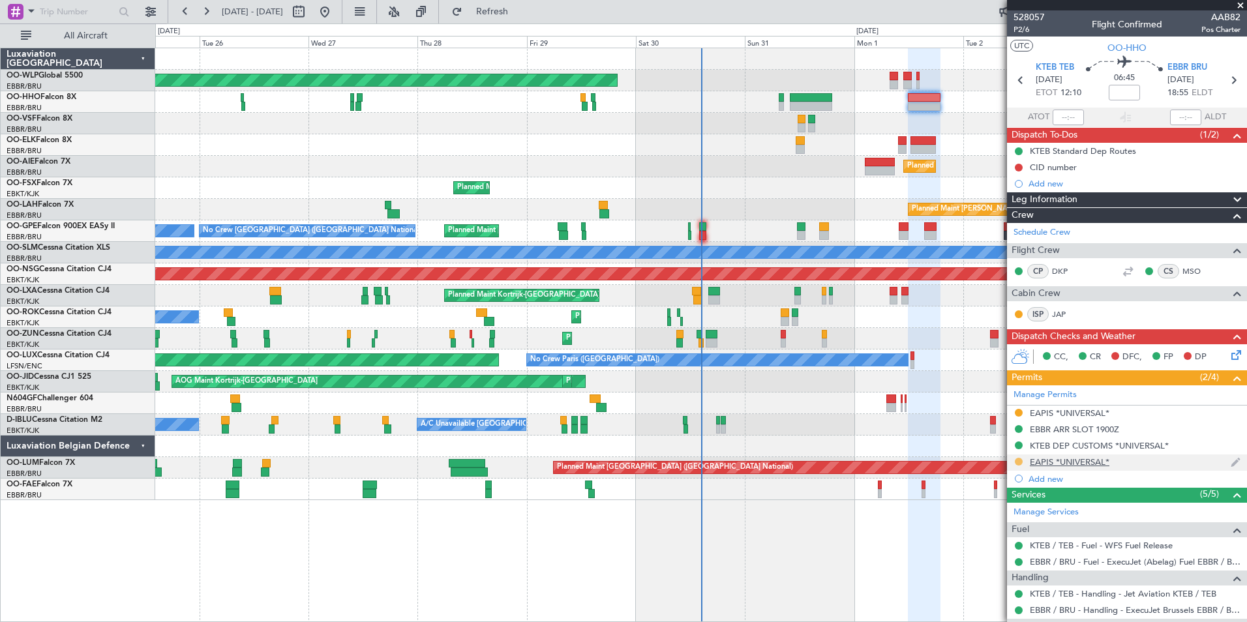
click at [1016, 462] on button at bounding box center [1019, 462] width 8 height 8
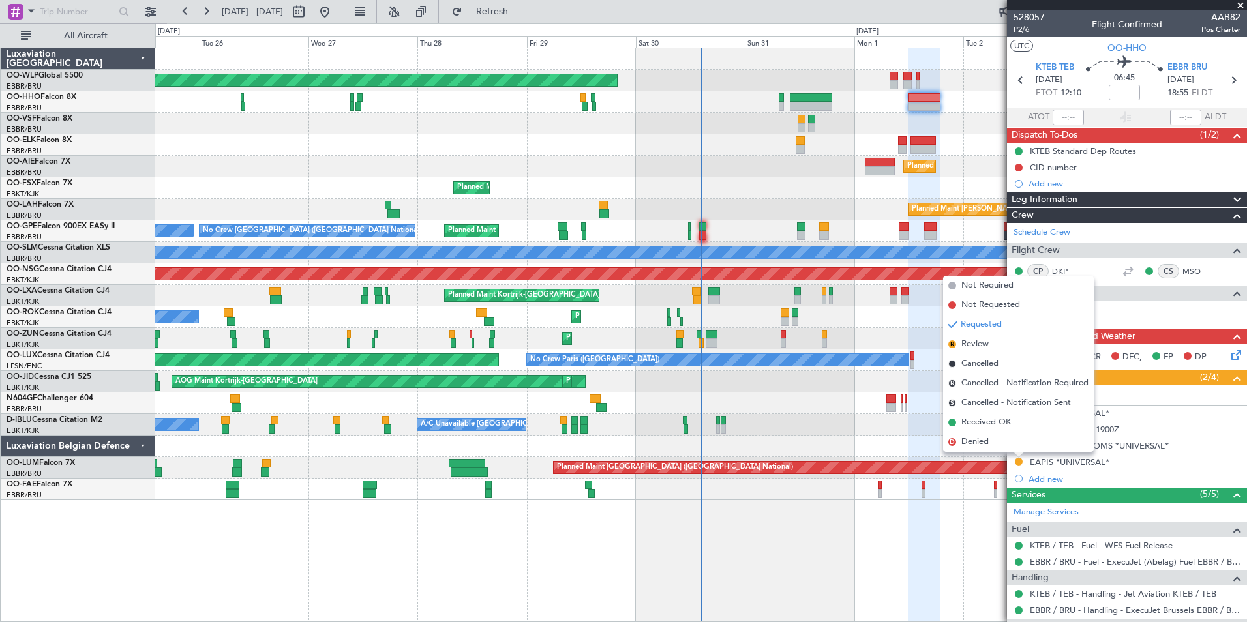
click at [978, 502] on div "Planned Maint [GEOGRAPHIC_DATA] ([GEOGRAPHIC_DATA]) Planned Maint [GEOGRAPHIC_D…" at bounding box center [701, 335] width 1092 height 575
click at [515, 23] on div "Planned Maint [GEOGRAPHIC_DATA] ([GEOGRAPHIC_DATA]) Planned Maint [GEOGRAPHIC_D…" at bounding box center [623, 322] width 1247 height 599
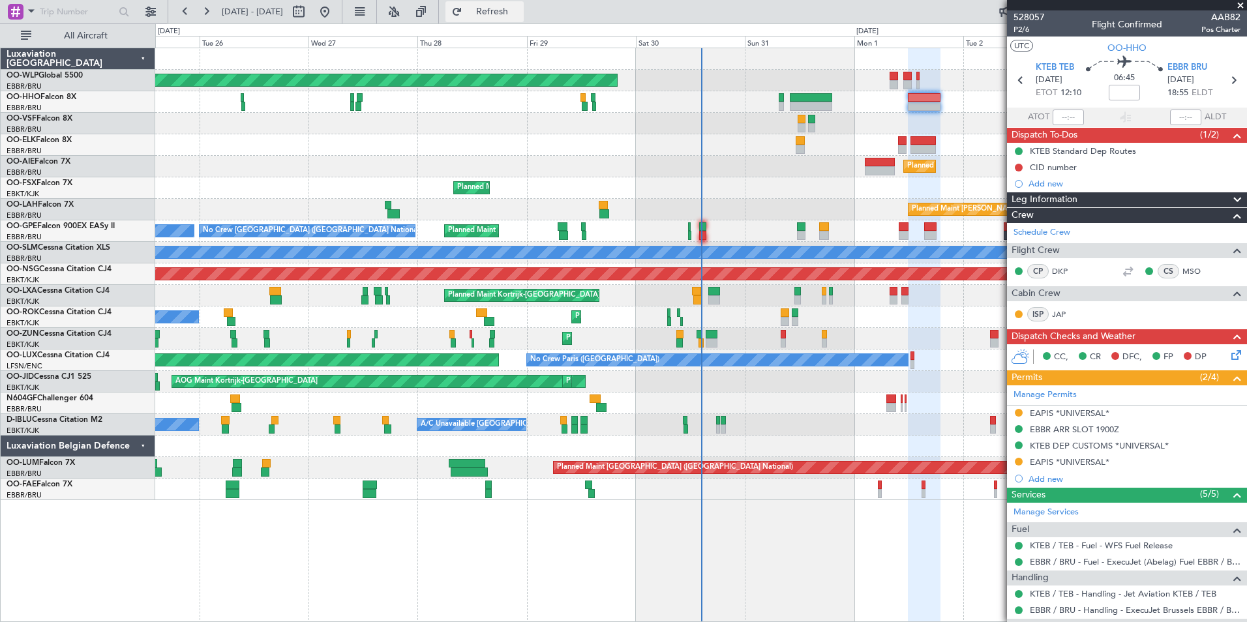
click at [518, 11] on span "Refresh" at bounding box center [492, 11] width 55 height 9
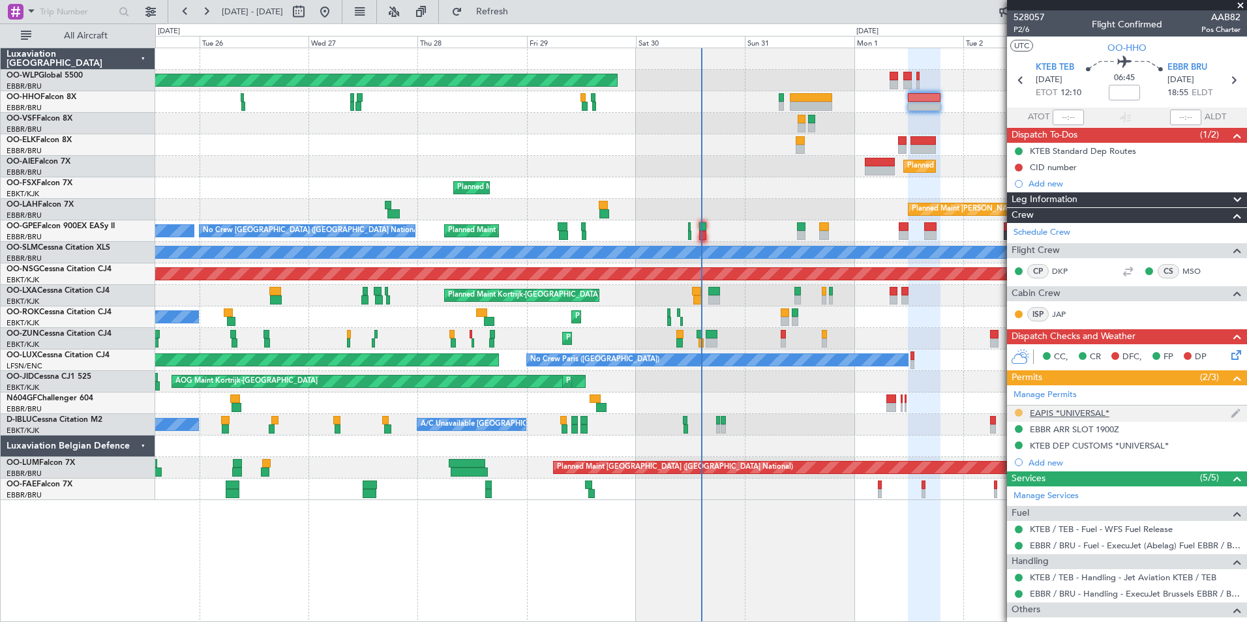
click at [1021, 412] on button at bounding box center [1019, 413] width 8 height 8
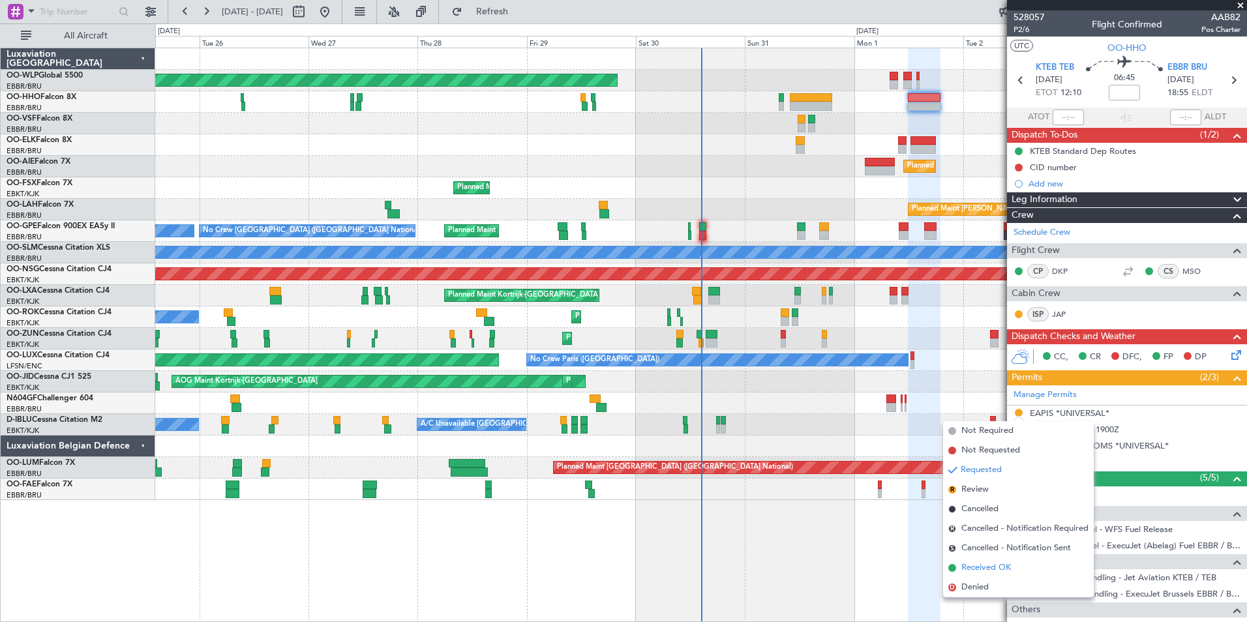
click at [988, 568] on span "Received OK" at bounding box center [987, 568] width 50 height 13
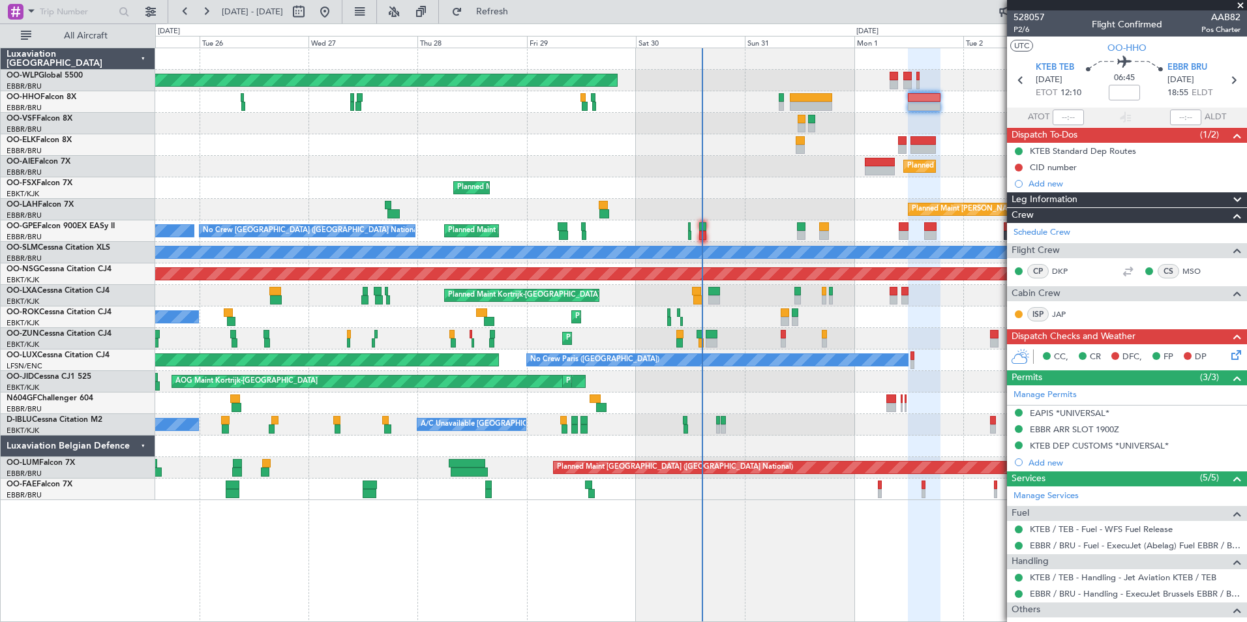
scroll to position [65, 0]
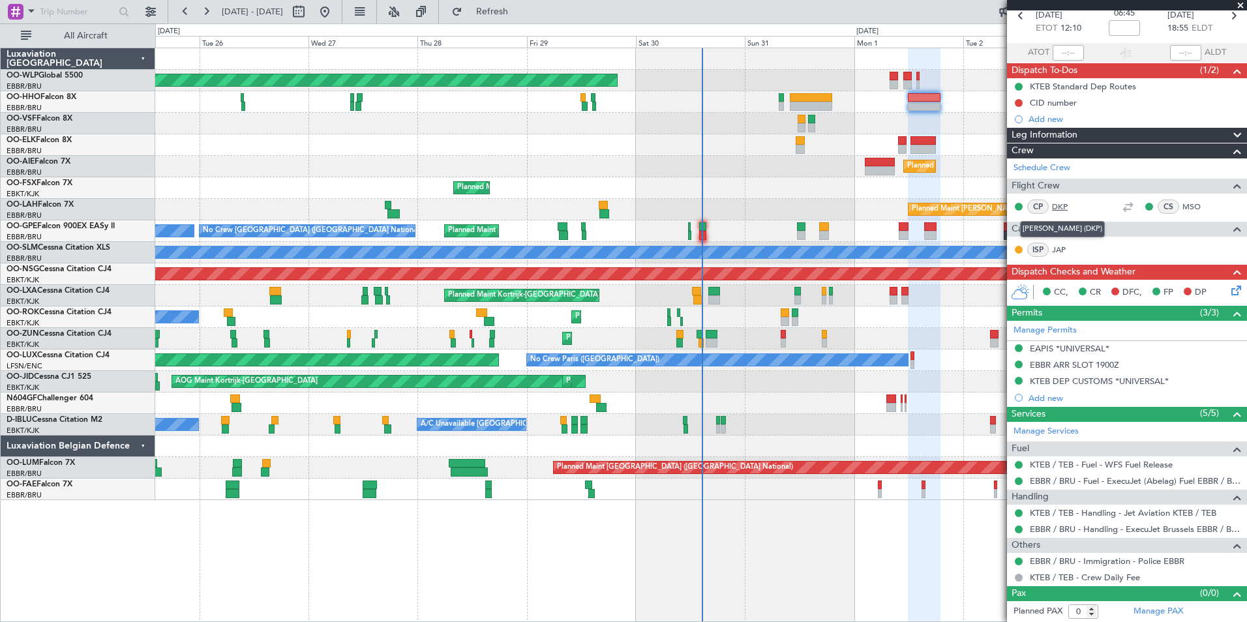
click at [1067, 206] on link "DKP" at bounding box center [1066, 207] width 29 height 12
click at [698, 235] on div "No Crew Brussels (Brussels National) No Crew Brussels (Brussels National) Plann…" at bounding box center [700, 232] width 1091 height 22
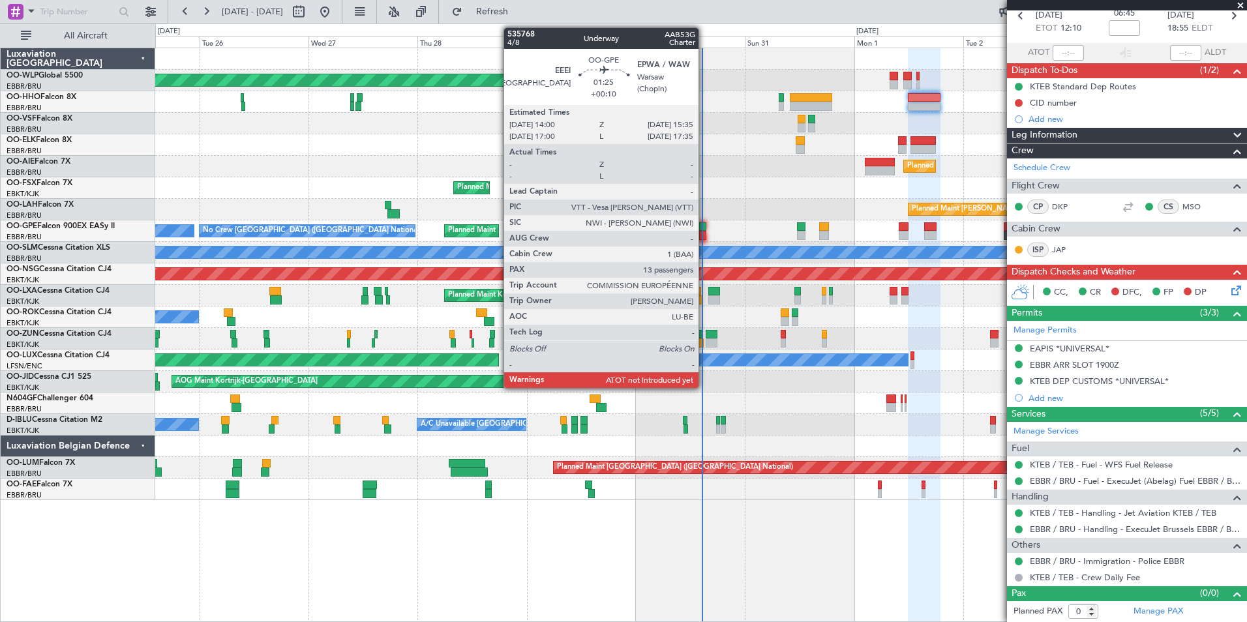
click at [705, 230] on div at bounding box center [703, 226] width 8 height 9
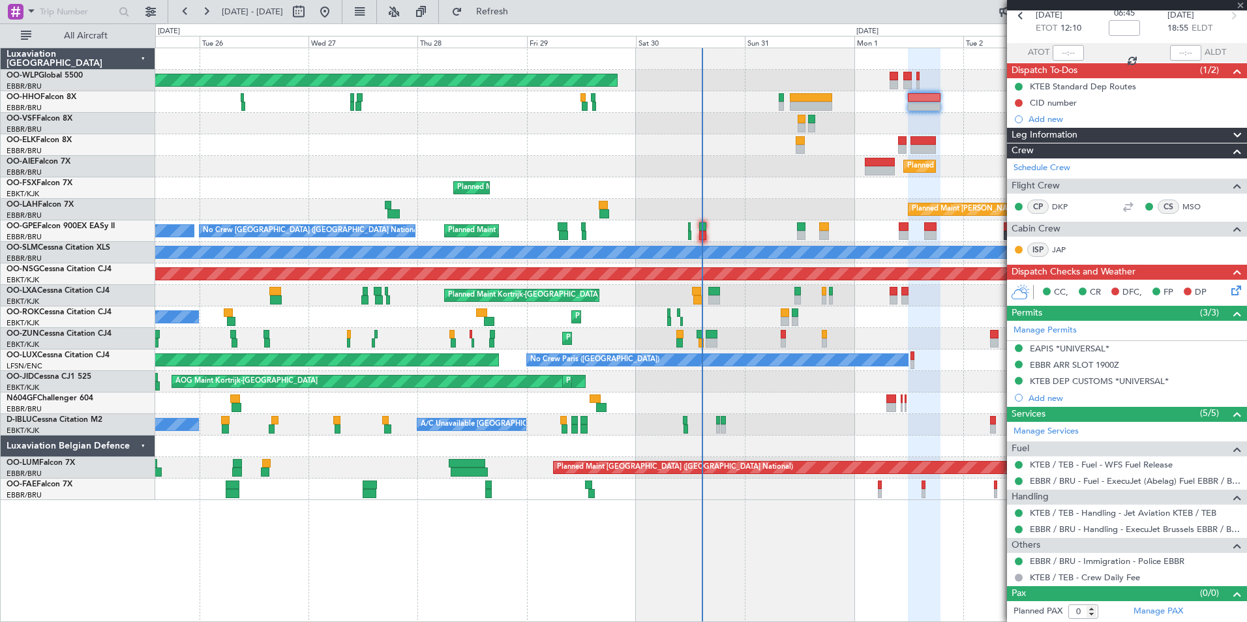
type input "+00:10"
type input "13"
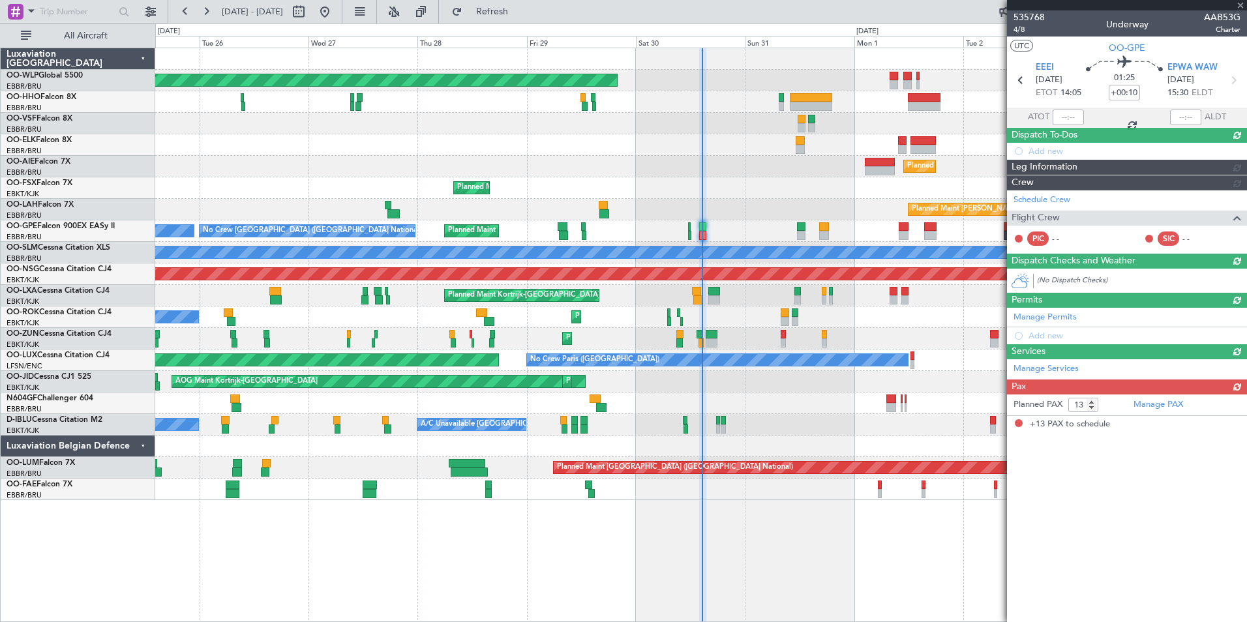
scroll to position [0, 0]
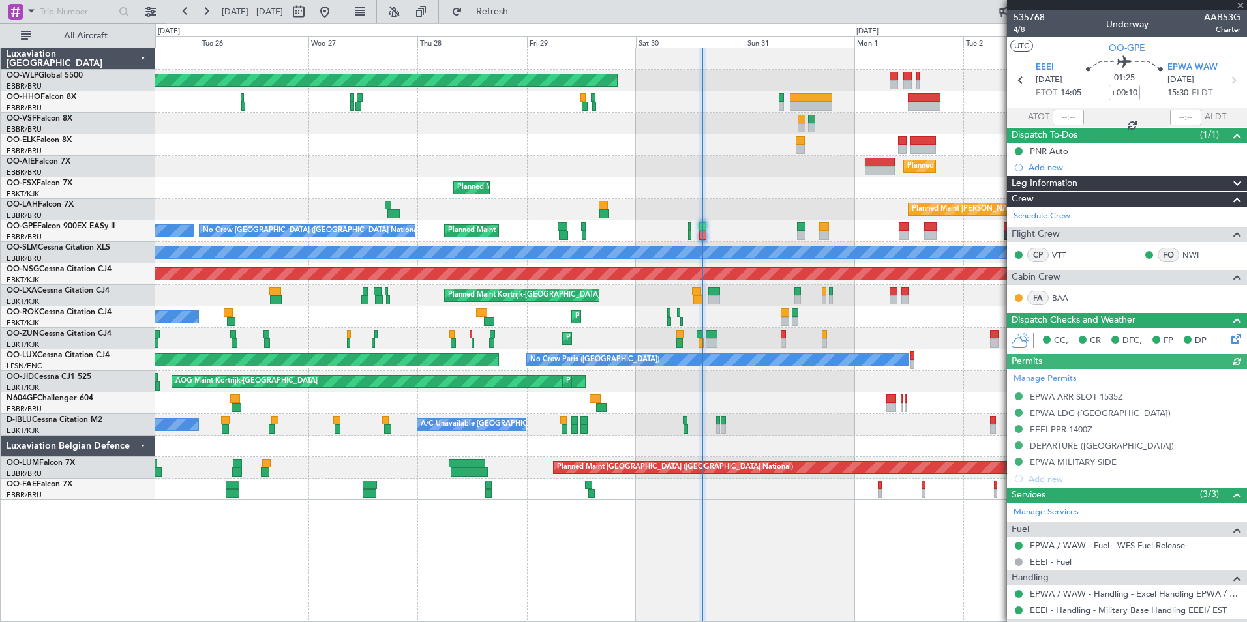
click at [1064, 120] on div at bounding box center [1068, 118] width 31 height 16
click at [1063, 113] on input "text" at bounding box center [1068, 118] width 31 height 16
click at [772, 173] on div "Planned Maint [GEOGRAPHIC_DATA] ([GEOGRAPHIC_DATA])" at bounding box center [700, 167] width 1091 height 22
type input "14:29"
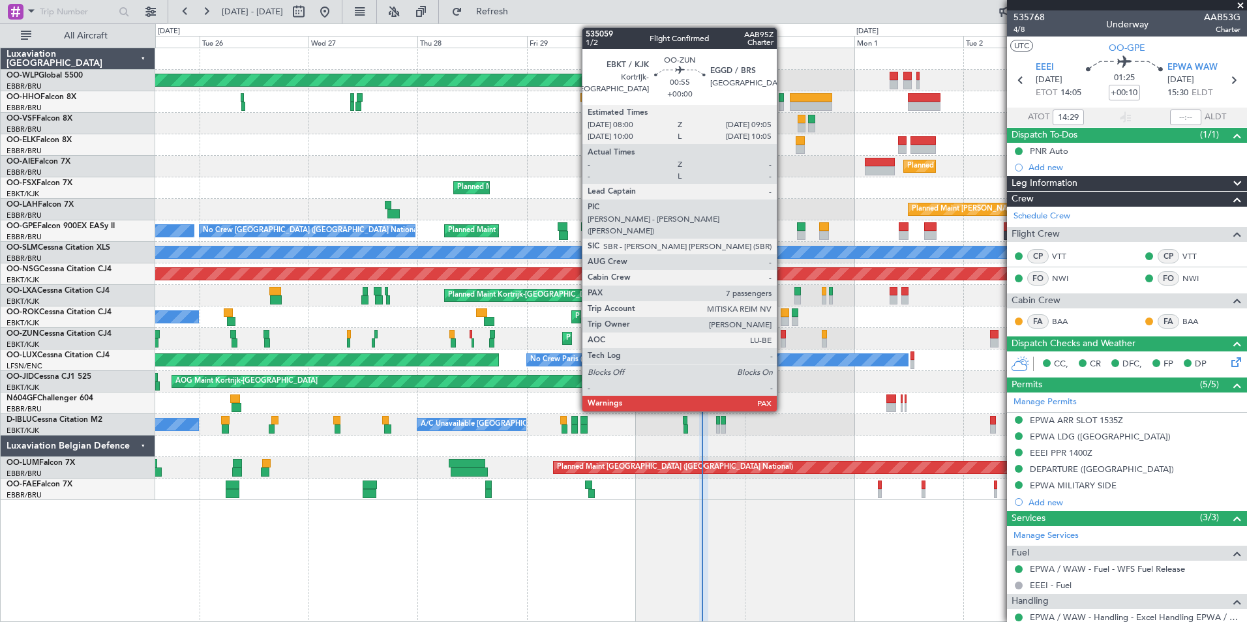
click at [783, 342] on div at bounding box center [783, 343] width 5 height 9
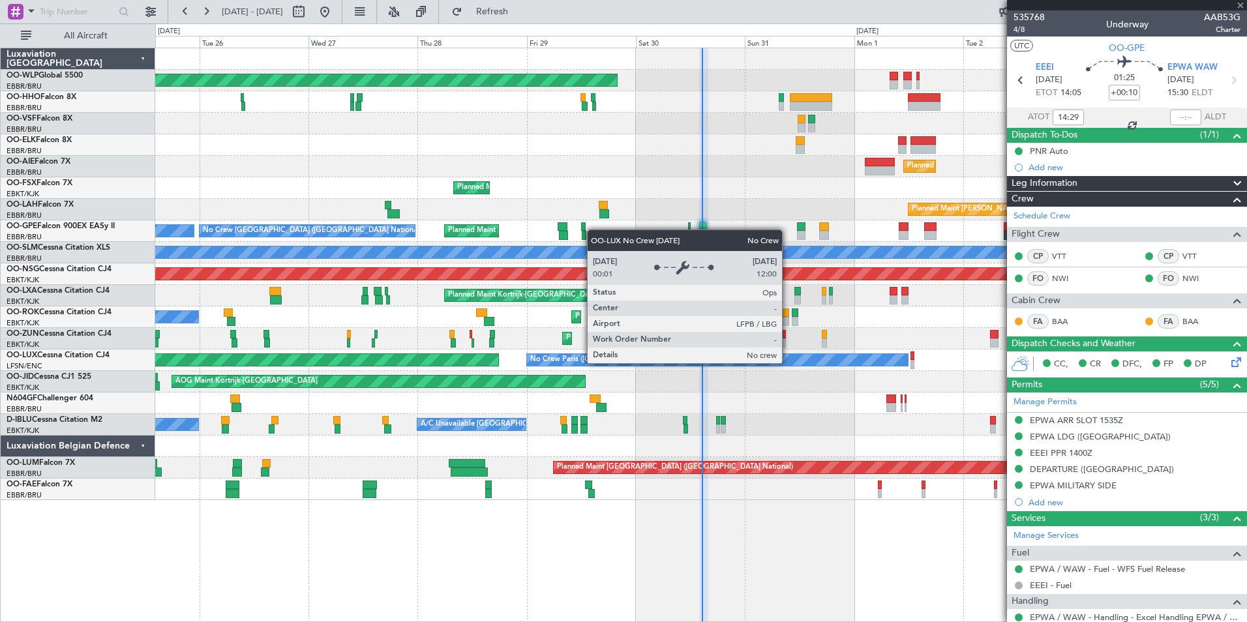
type input "7"
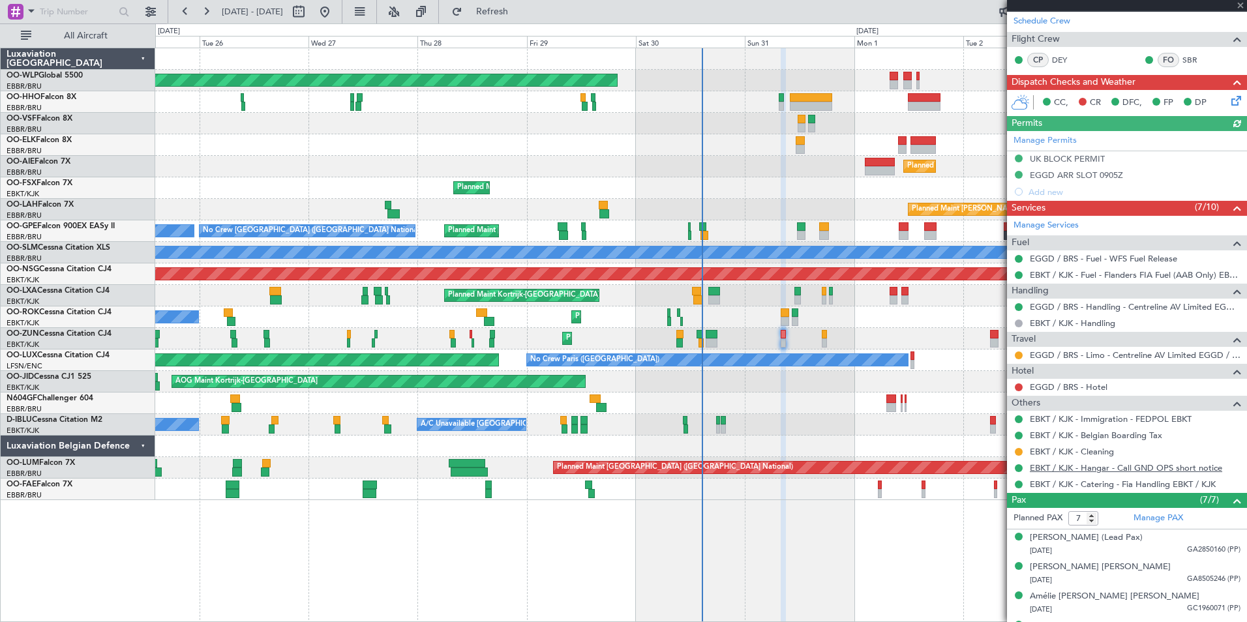
scroll to position [261, 0]
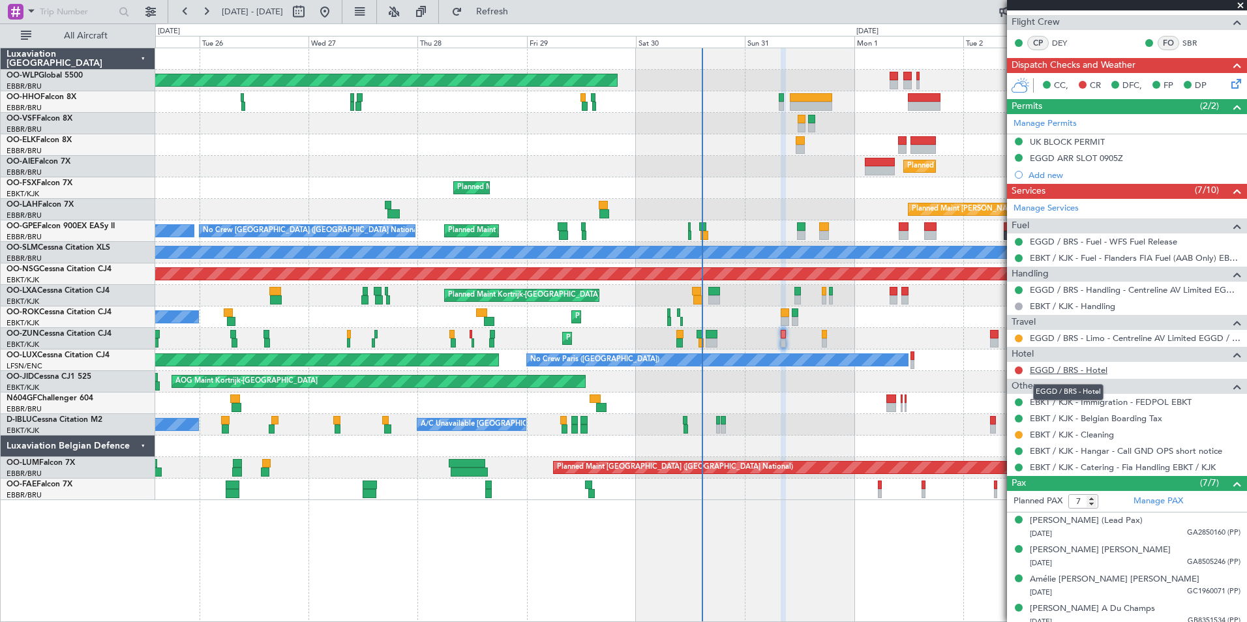
click at [1052, 372] on link "EGGD / BRS - Hotel" at bounding box center [1069, 370] width 78 height 11
click at [305, 557] on div "Planned Maint Berlin (Brandenburg) Planned Maint London (Farnborough) Planned M…" at bounding box center [701, 335] width 1092 height 575
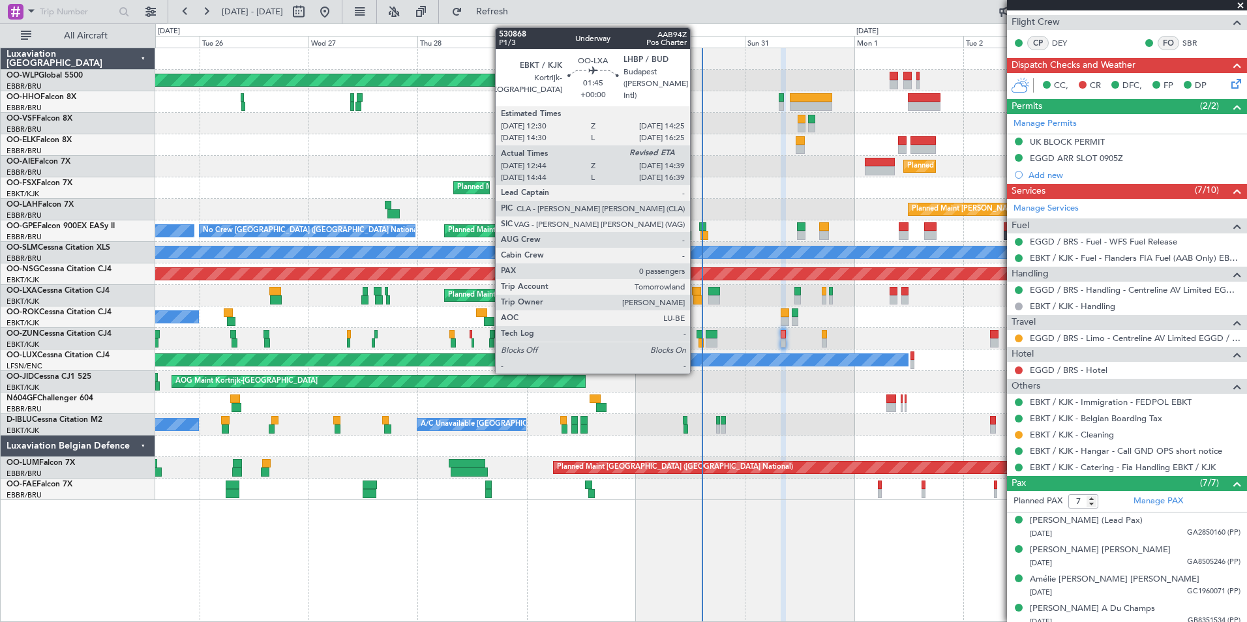
click at [696, 295] on div at bounding box center [696, 291] width 9 height 9
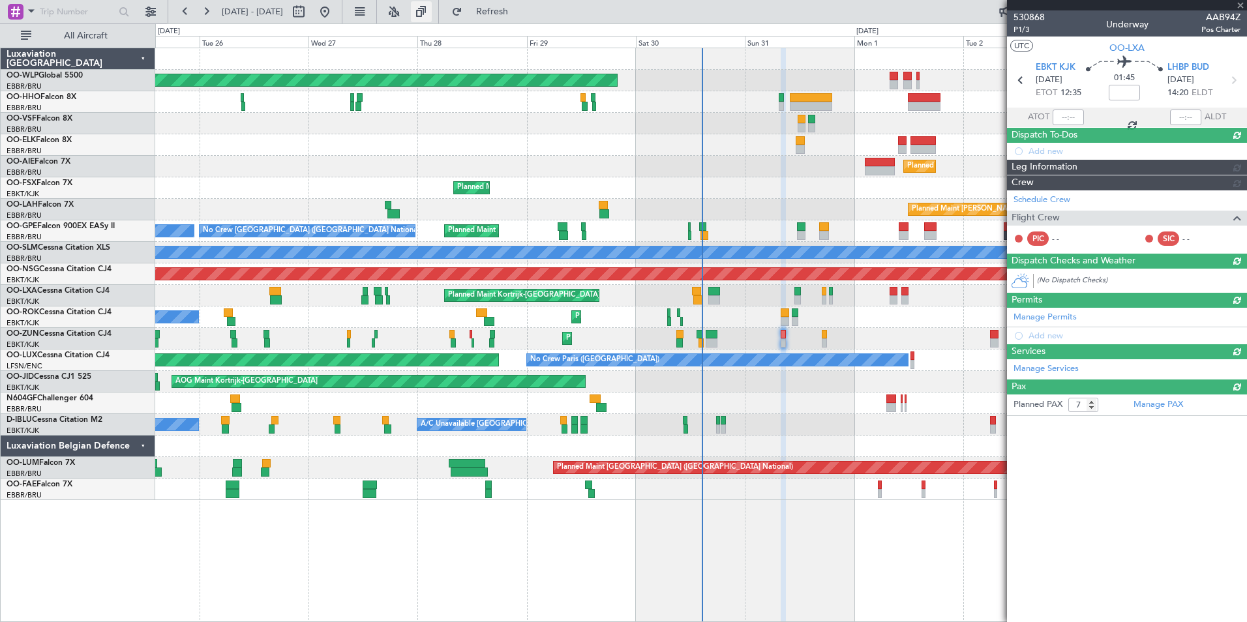
type input "12:49"
type input "0"
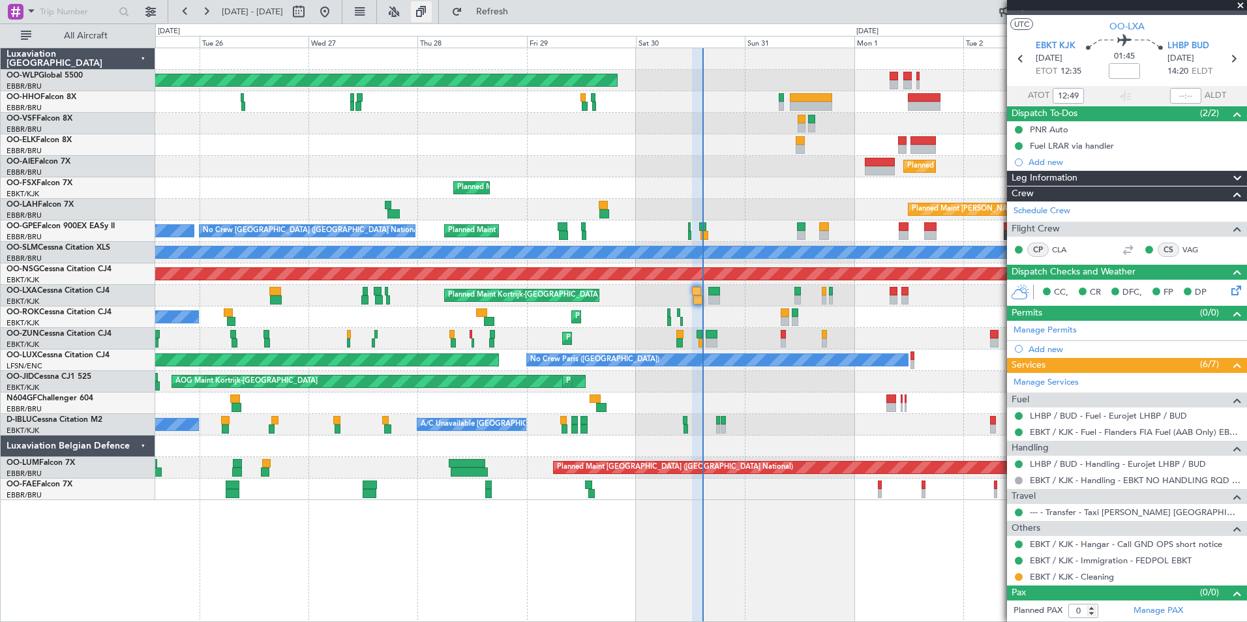
scroll to position [0, 0]
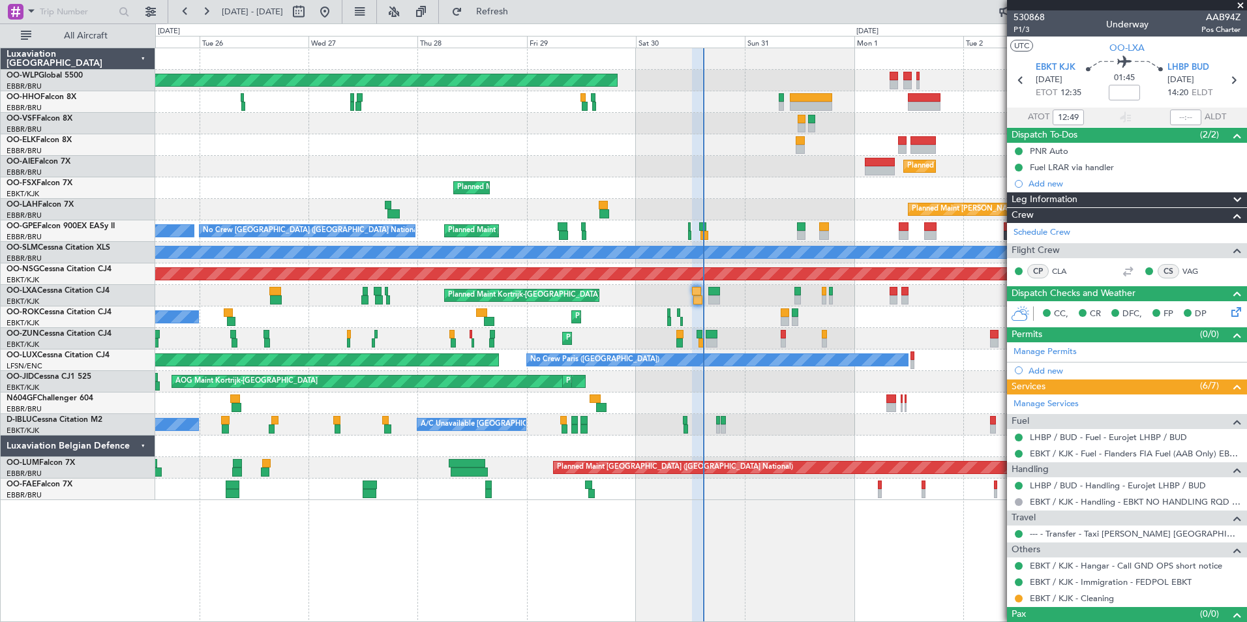
click at [356, 197] on div "Planned Maint Berlin (Brandenburg) Planned Maint London (Farnborough) Planned M…" at bounding box center [700, 274] width 1091 height 452
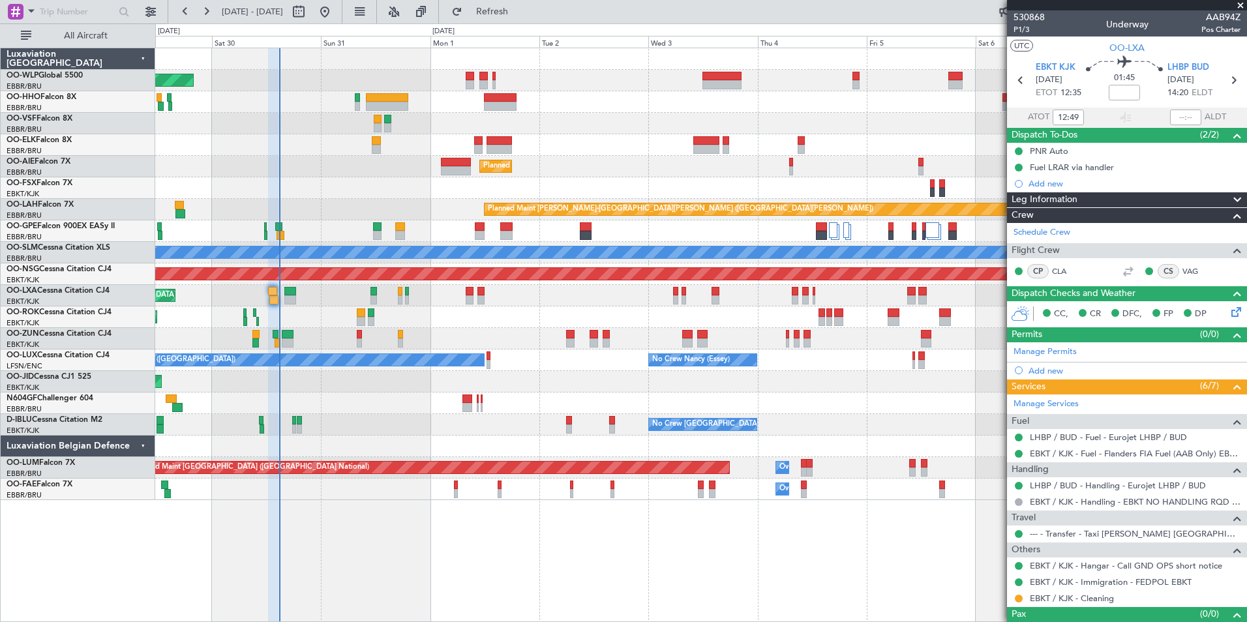
click at [555, 187] on div "Planned Maint Kortrijk-Wevelgem Planned Maint Kortrijk-Wevelgem" at bounding box center [700, 188] width 1091 height 22
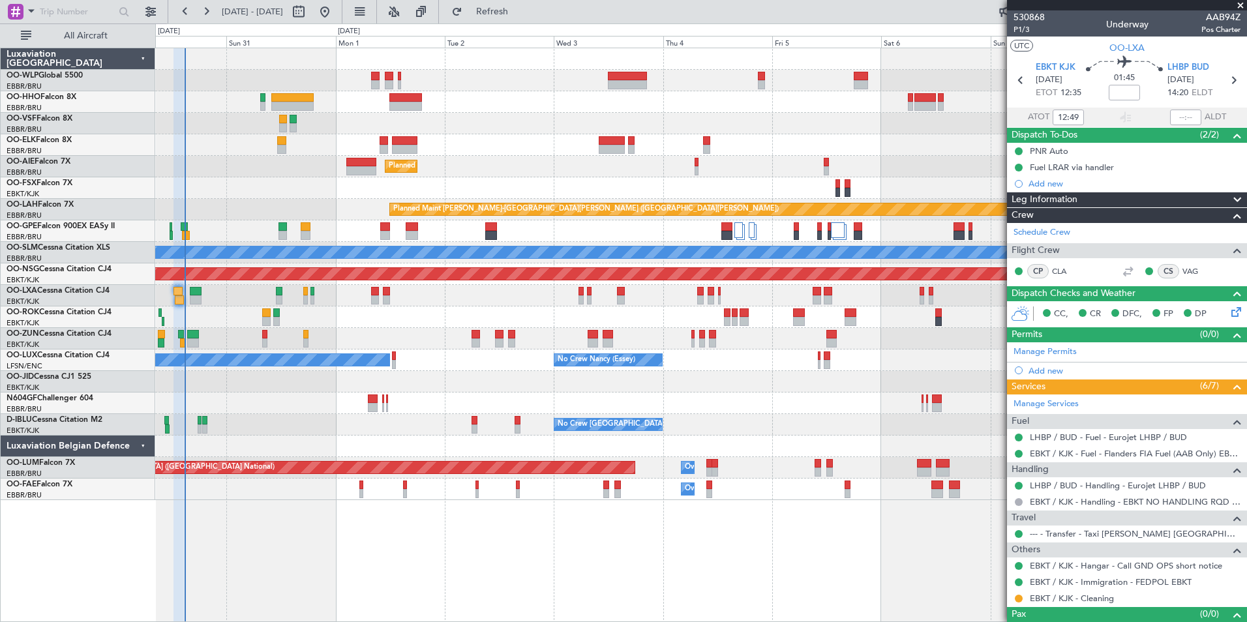
click at [472, 191] on div "Planned Maint Kortrijk-Wevelgem Planned Maint Kortrijk-Wevelgem" at bounding box center [700, 188] width 1091 height 22
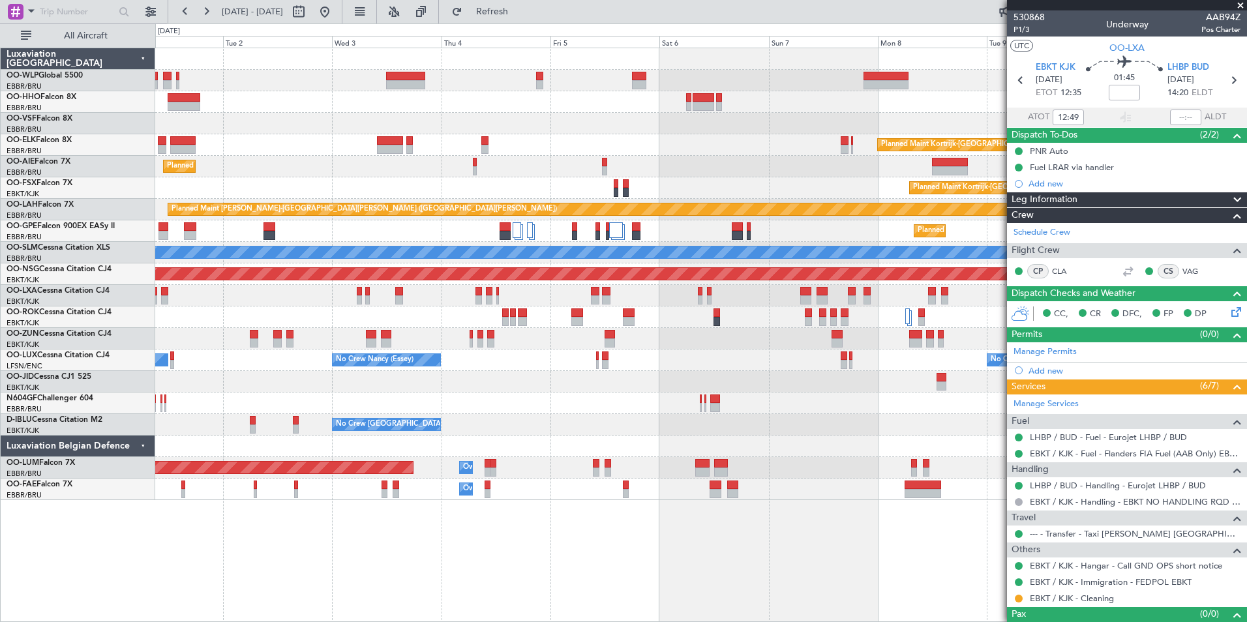
click at [612, 204] on div "Planned Maint [PERSON_NAME]-[GEOGRAPHIC_DATA][PERSON_NAME] ([GEOGRAPHIC_DATA][P…" at bounding box center [700, 210] width 1091 height 22
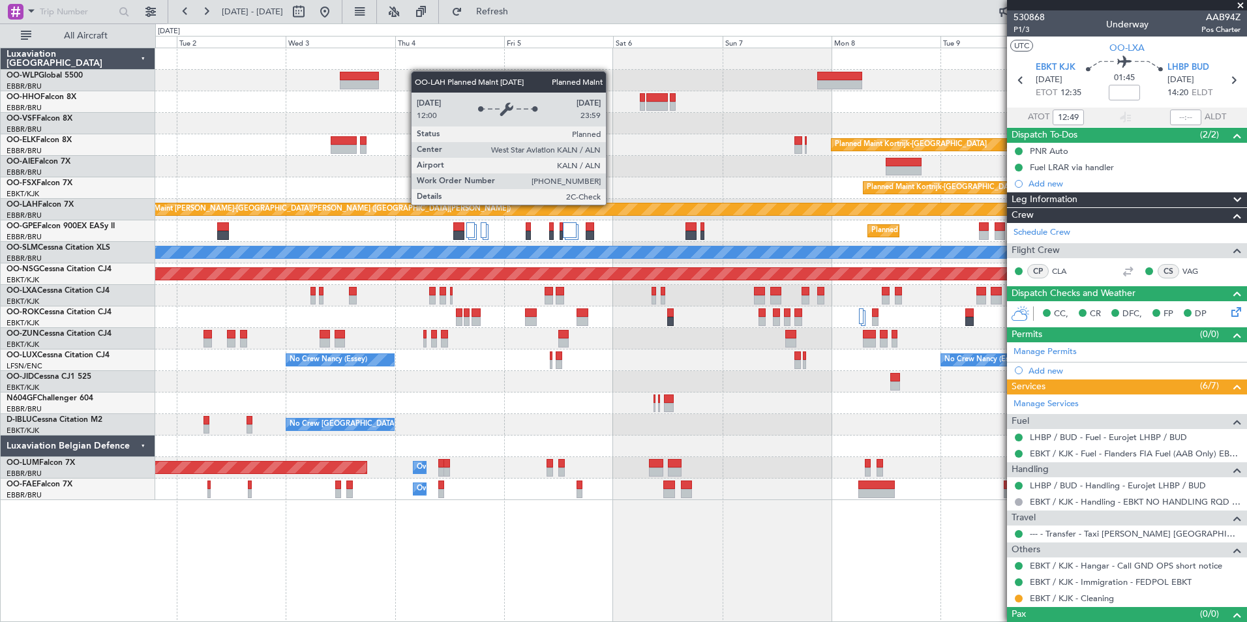
click at [624, 215] on div "Planned Maint [PERSON_NAME]-[GEOGRAPHIC_DATA][PERSON_NAME] ([GEOGRAPHIC_DATA][P…" at bounding box center [1230, 210] width 2216 height 12
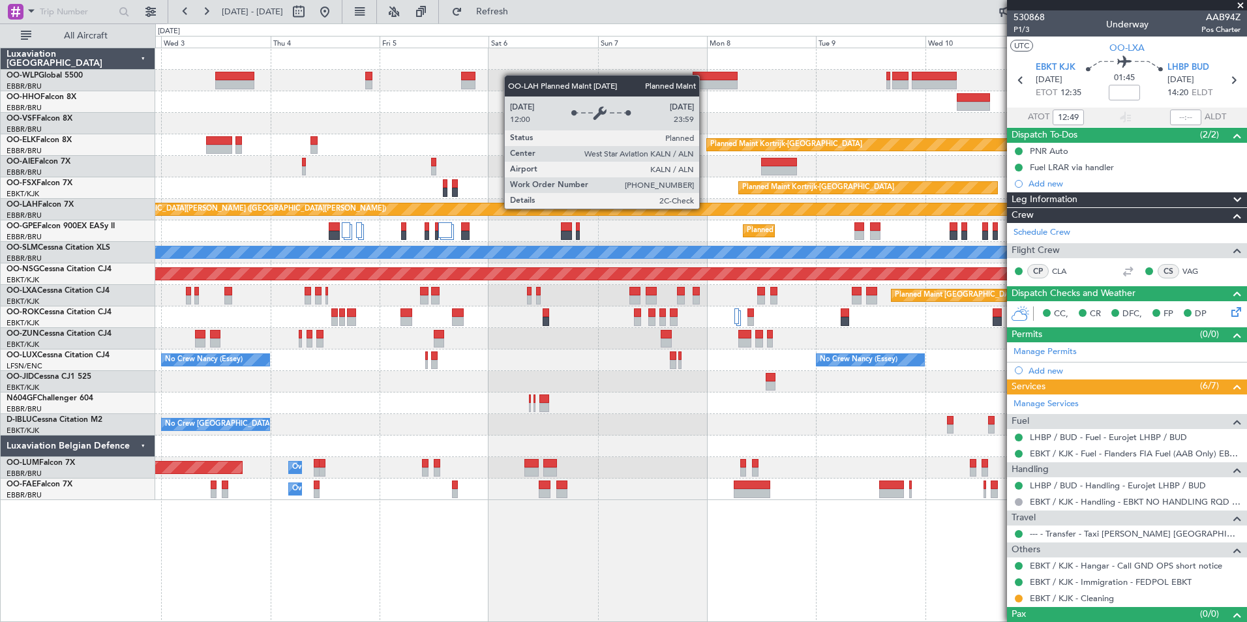
click at [651, 212] on div "Planned Maint [PERSON_NAME]-[GEOGRAPHIC_DATA][PERSON_NAME] ([GEOGRAPHIC_DATA][P…" at bounding box center [1167, 210] width 2340 height 12
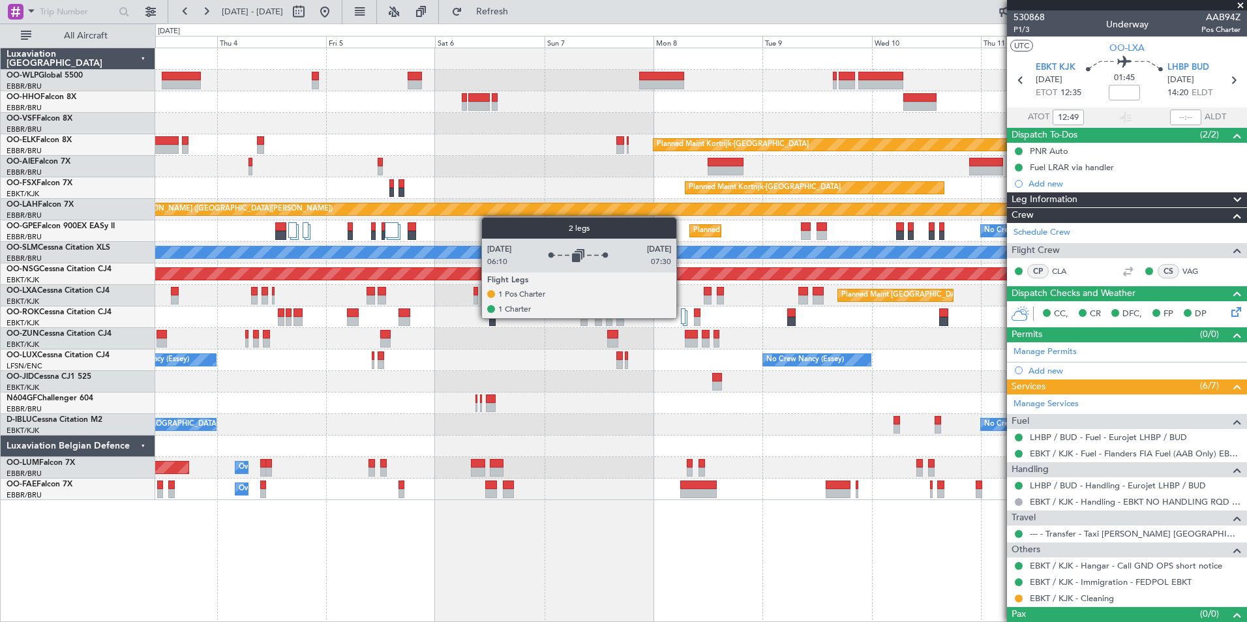
click at [682, 318] on div at bounding box center [683, 317] width 5 height 16
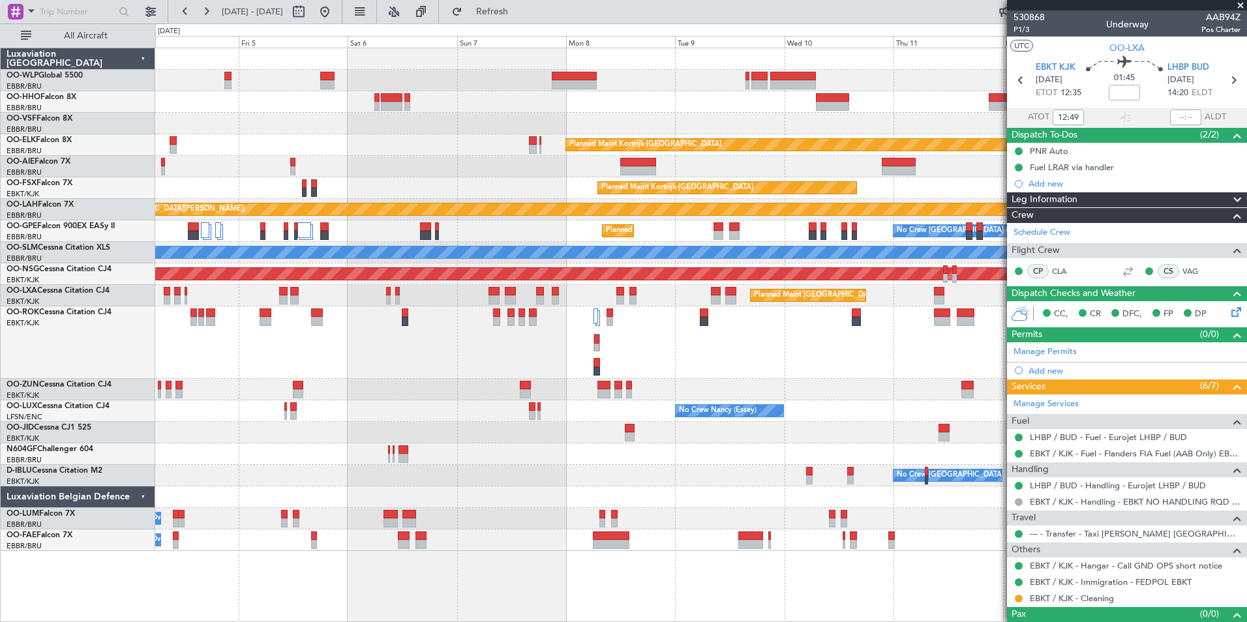
click at [686, 182] on div "Planned Maint Kortrijk-Wevelgem Planned Maint London (Farnborough) Planned Main…" at bounding box center [700, 299] width 1091 height 503
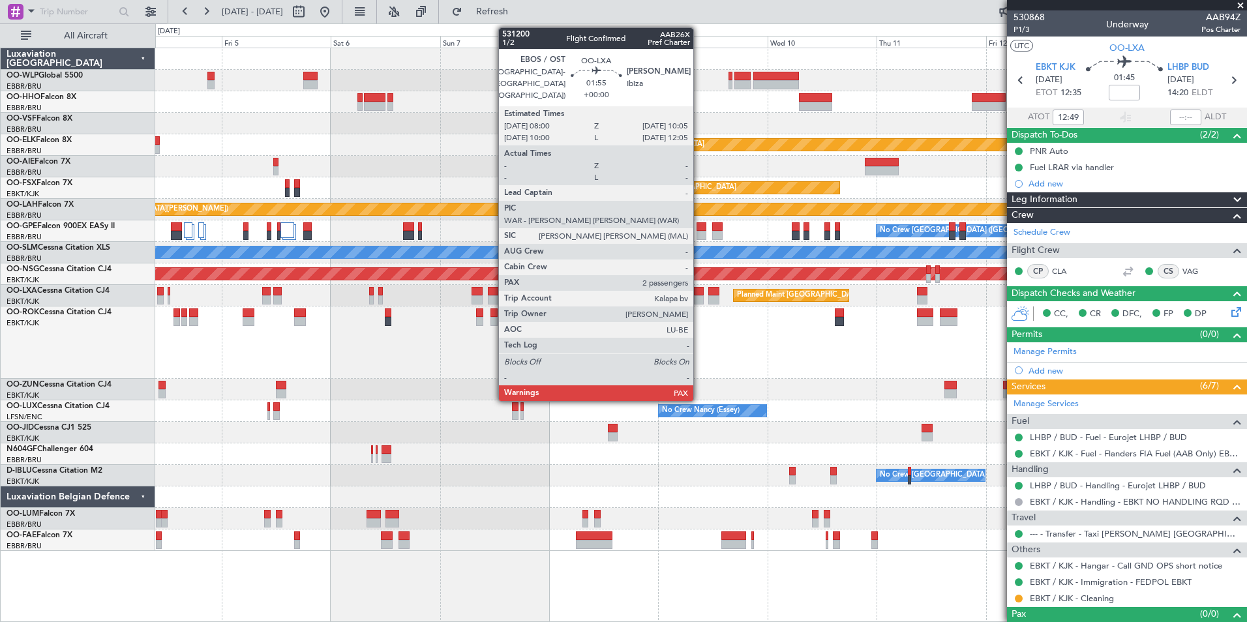
click at [699, 290] on div at bounding box center [699, 291] width 10 height 9
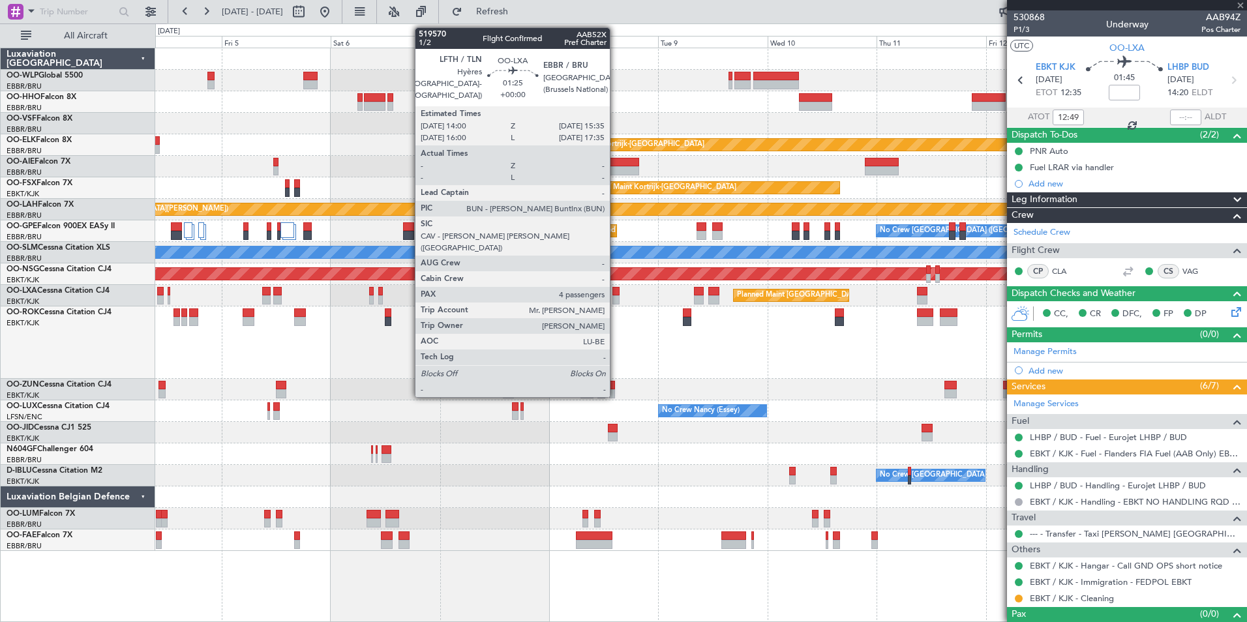
type input "2"
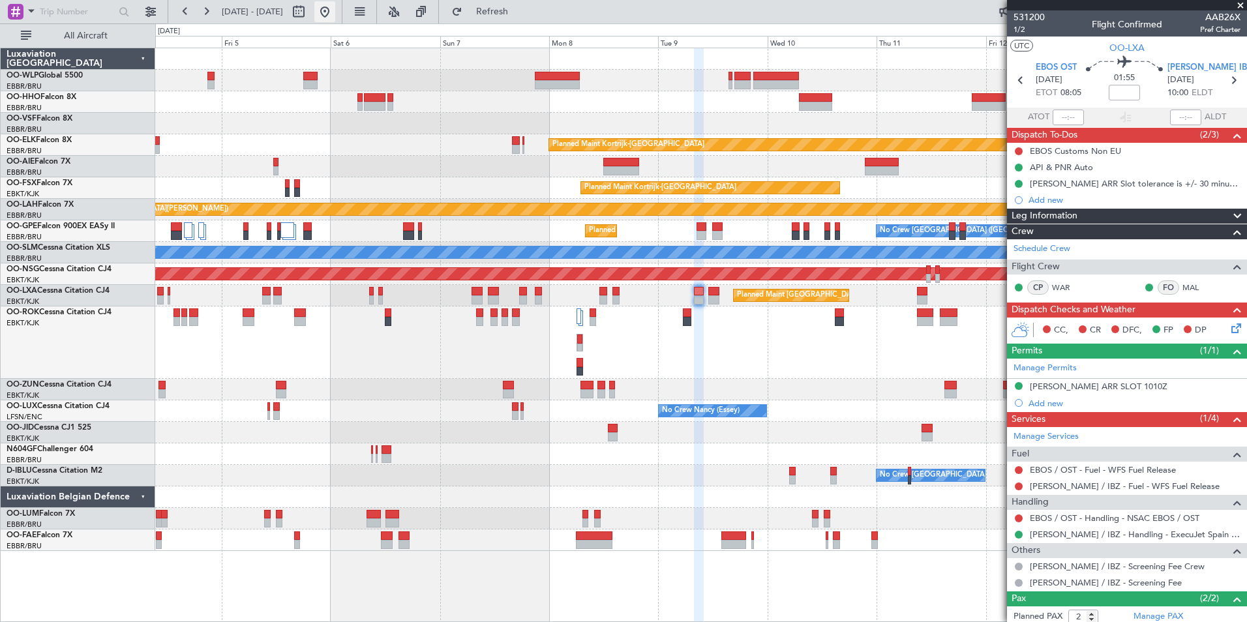
click at [335, 12] on button at bounding box center [324, 11] width 21 height 21
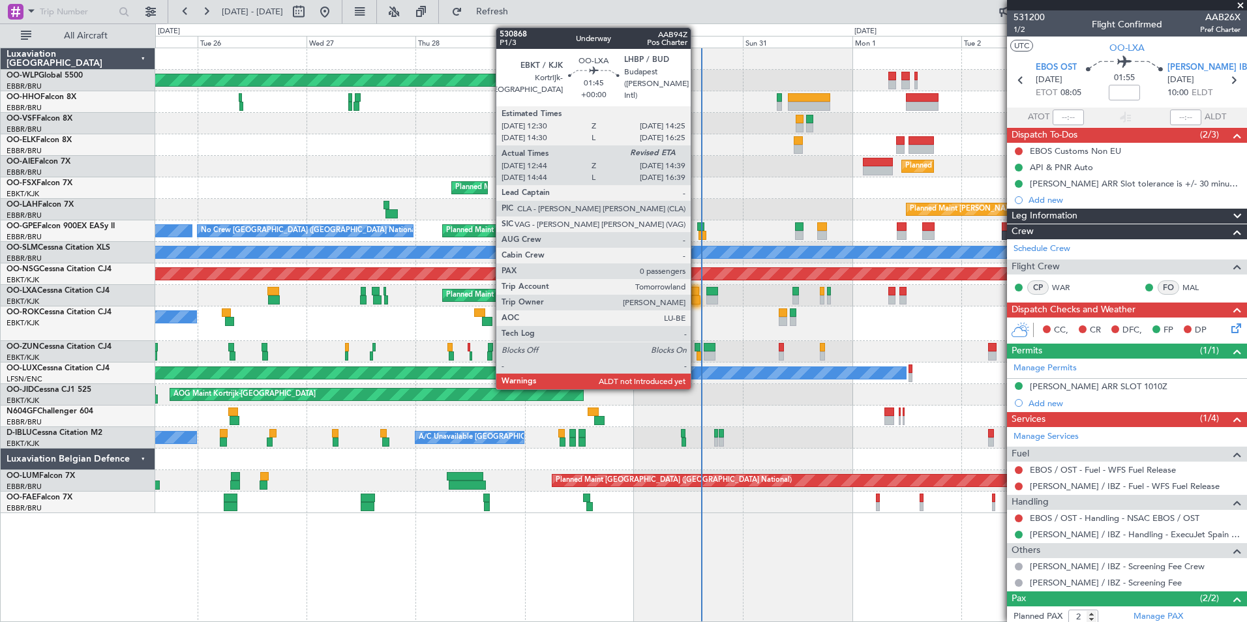
click at [695, 297] on div at bounding box center [696, 300] width 9 height 9
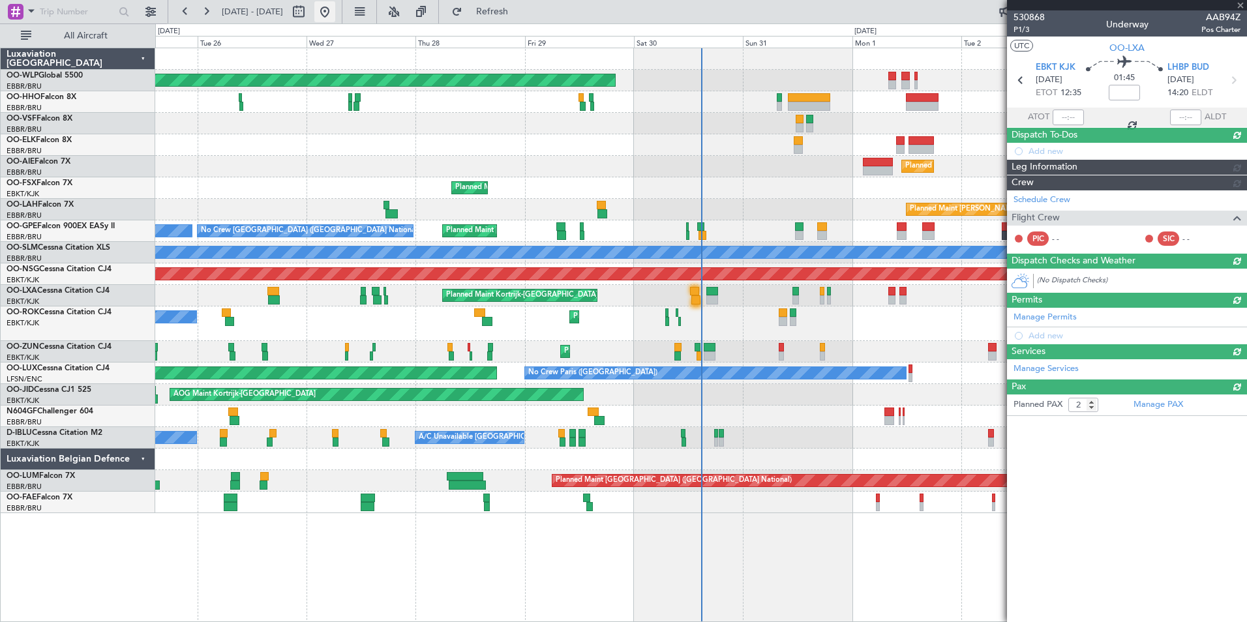
type input "12:49"
type input "0"
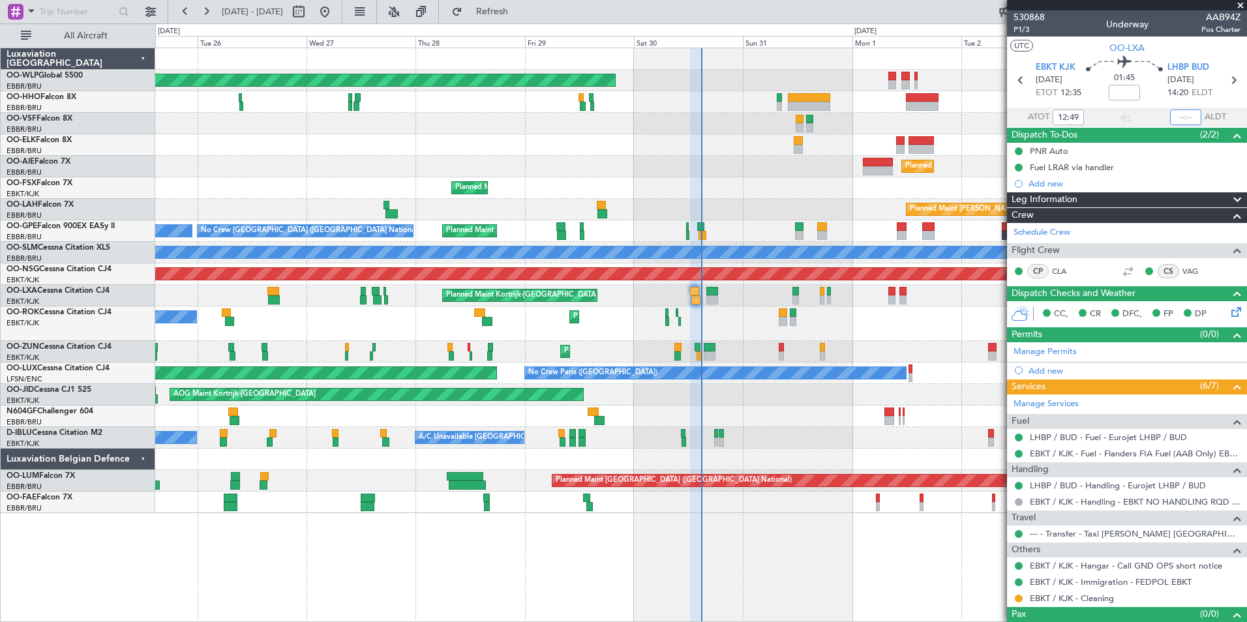
click at [1170, 119] on input "text" at bounding box center [1185, 118] width 31 height 16
click at [806, 183] on div "Planned Maint Kortrijk-[GEOGRAPHIC_DATA]" at bounding box center [700, 188] width 1091 height 22
type input "14:36"
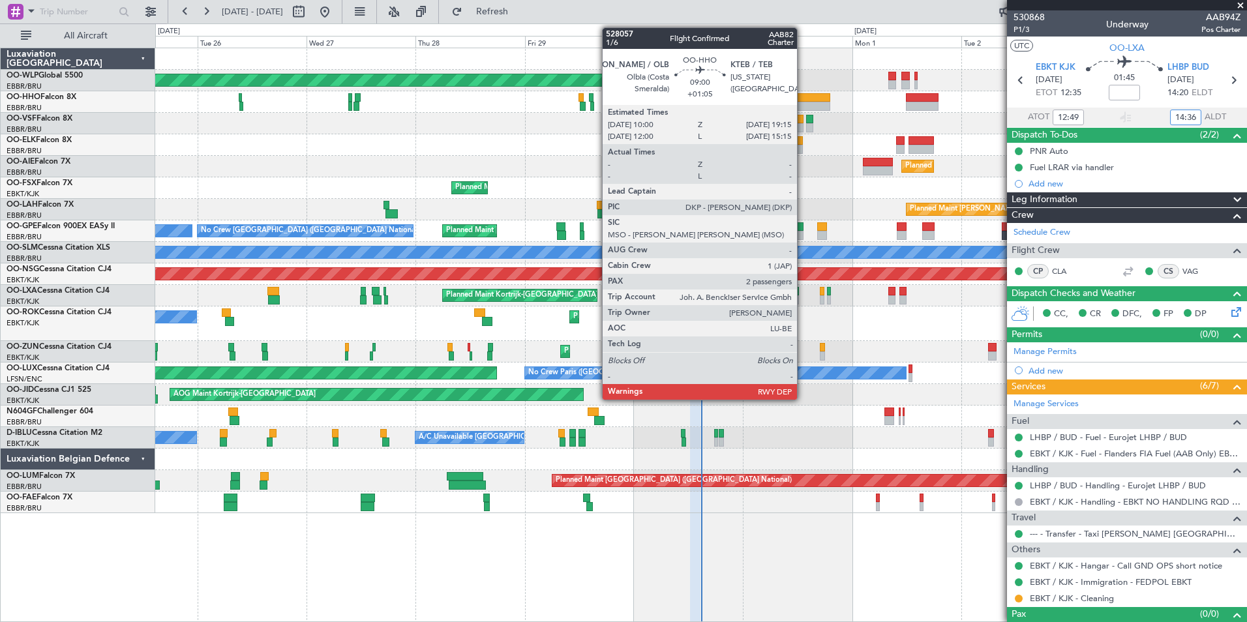
click at [804, 102] on div at bounding box center [809, 106] width 42 height 9
type input "+01:05"
type input "2"
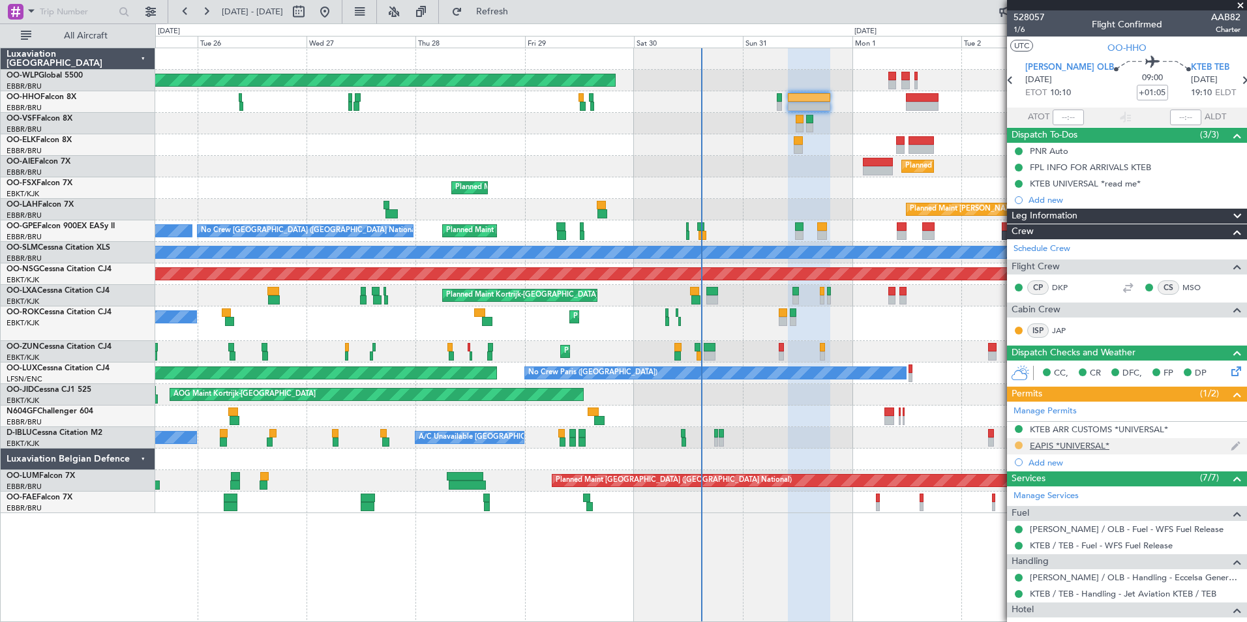
click at [1018, 445] on button at bounding box center [1019, 446] width 8 height 8
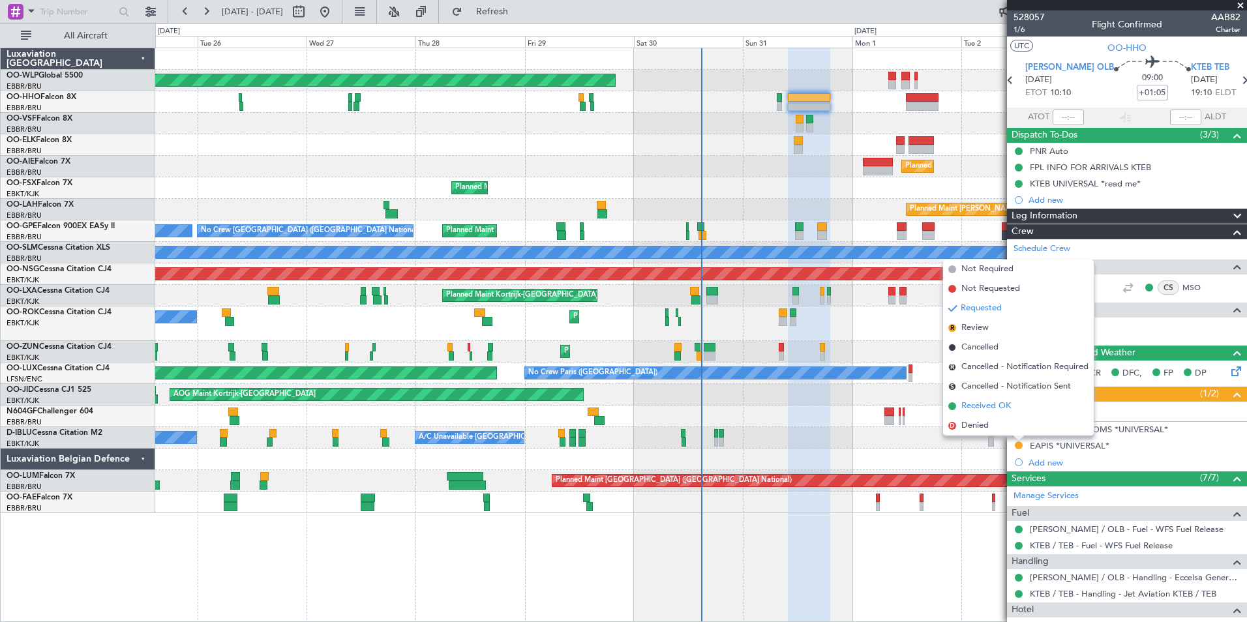
click at [974, 408] on span "Received OK" at bounding box center [987, 406] width 50 height 13
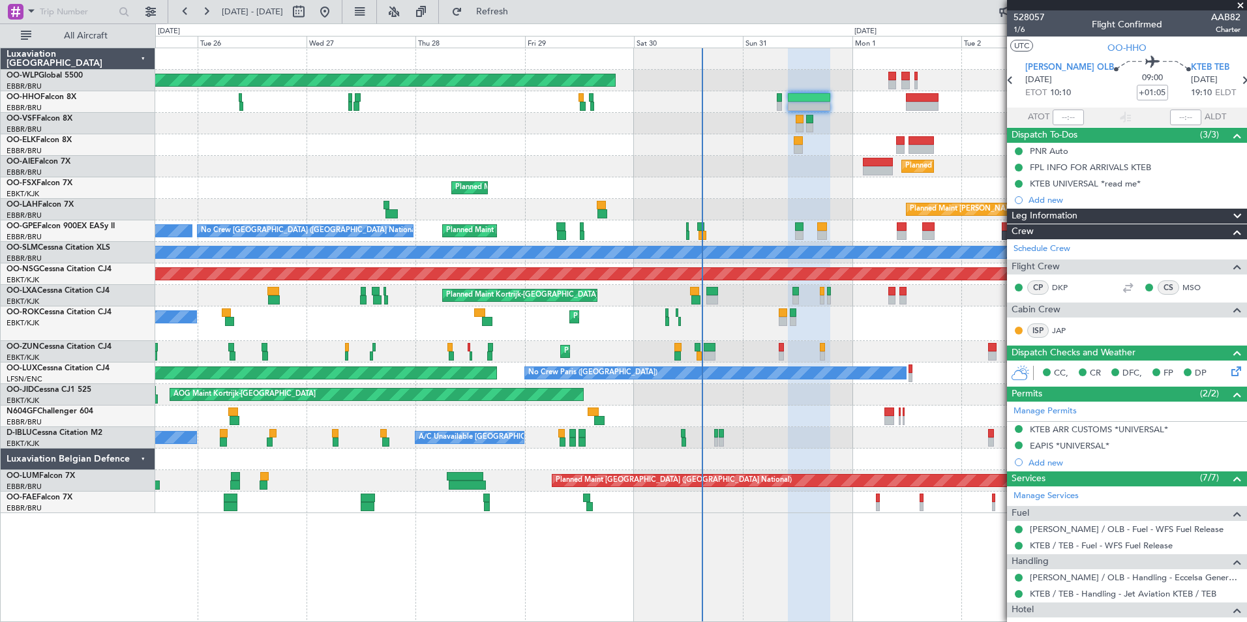
click at [200, 281] on div "Planned Maint Berlin (Brandenburg) Planned Maint London (Farnborough) Planned M…" at bounding box center [700, 280] width 1091 height 465
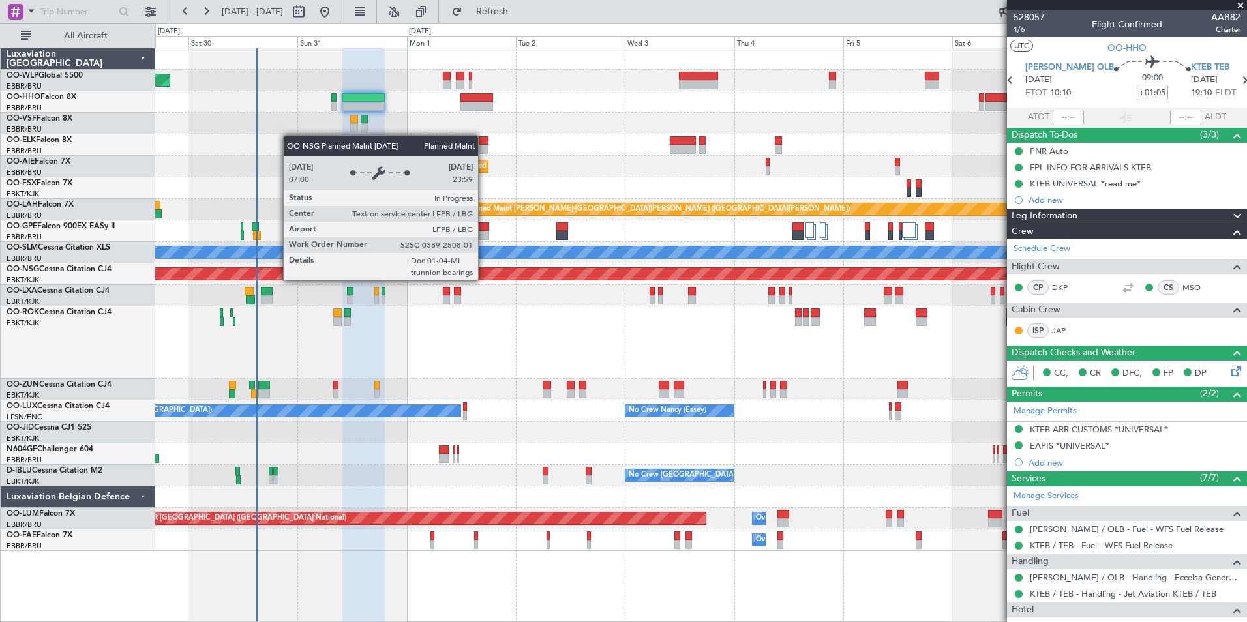
click at [339, 295] on div "Planned Maint Berlin (Brandenburg) Planned Maint Kortrijk-Wevelgem Planned Main…" at bounding box center [700, 299] width 1091 height 503
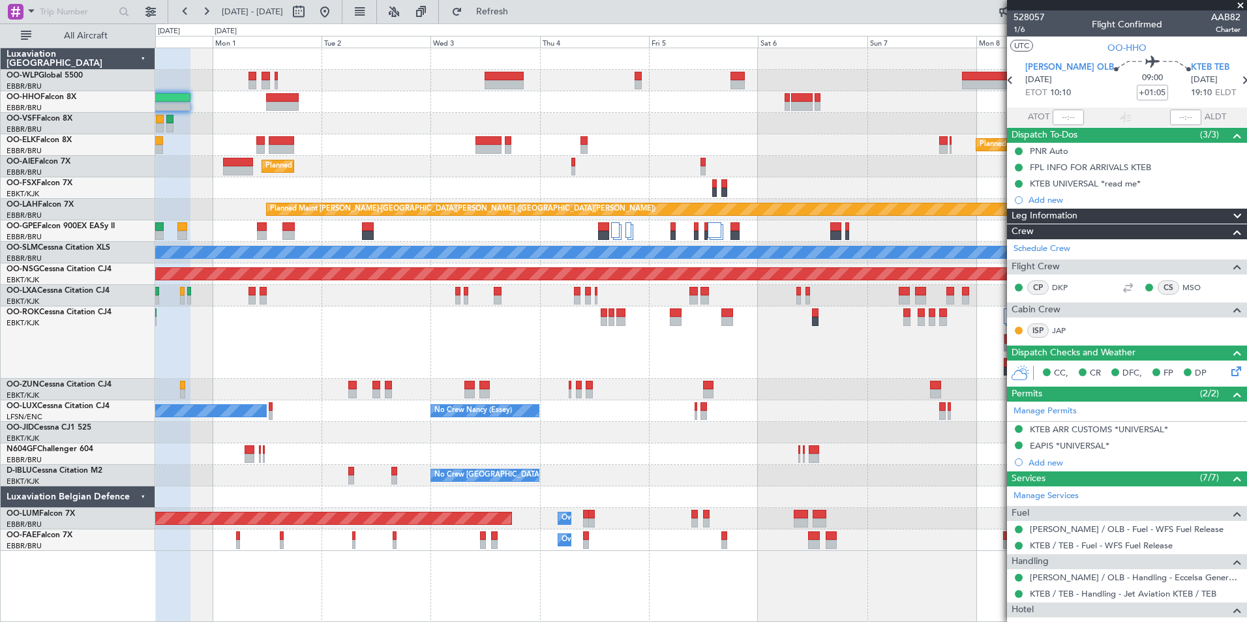
click at [58, 266] on div "Planned Maint Berlin (Brandenburg) Planned Maint Kortrijk-Wevelgem Planned Main…" at bounding box center [623, 322] width 1247 height 599
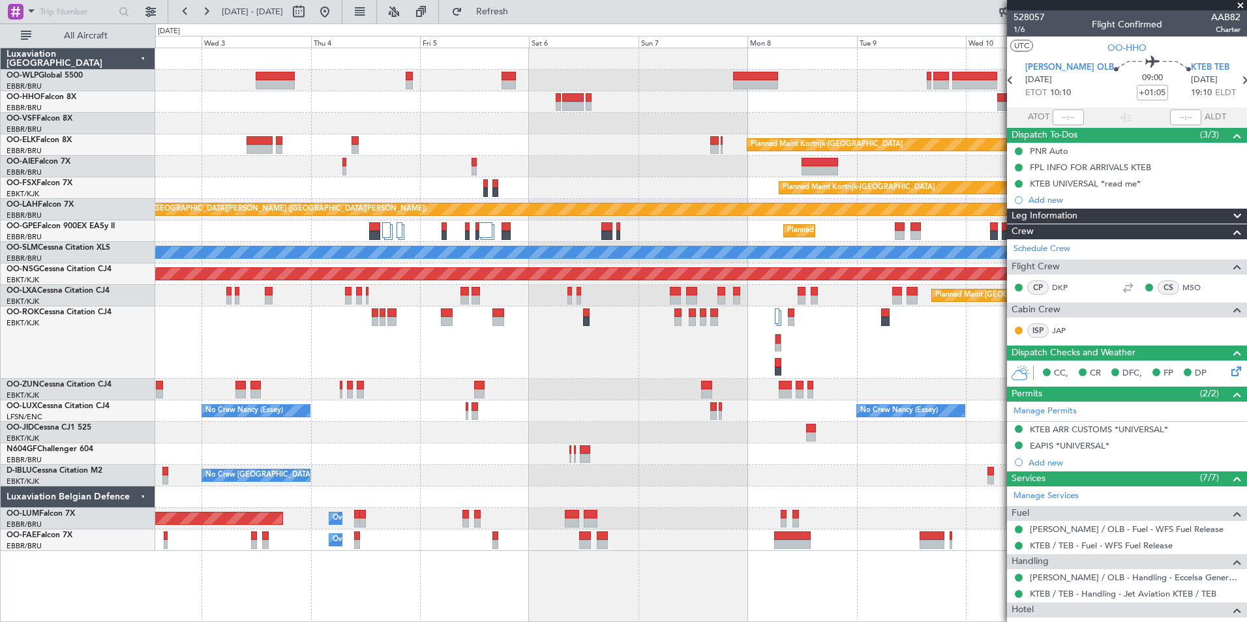
click at [0, 208] on html "25 Aug 2025 - 04 Sep 2025 Refresh Quick Links All Aircraft Planned Maint Kortri…" at bounding box center [623, 311] width 1247 height 622
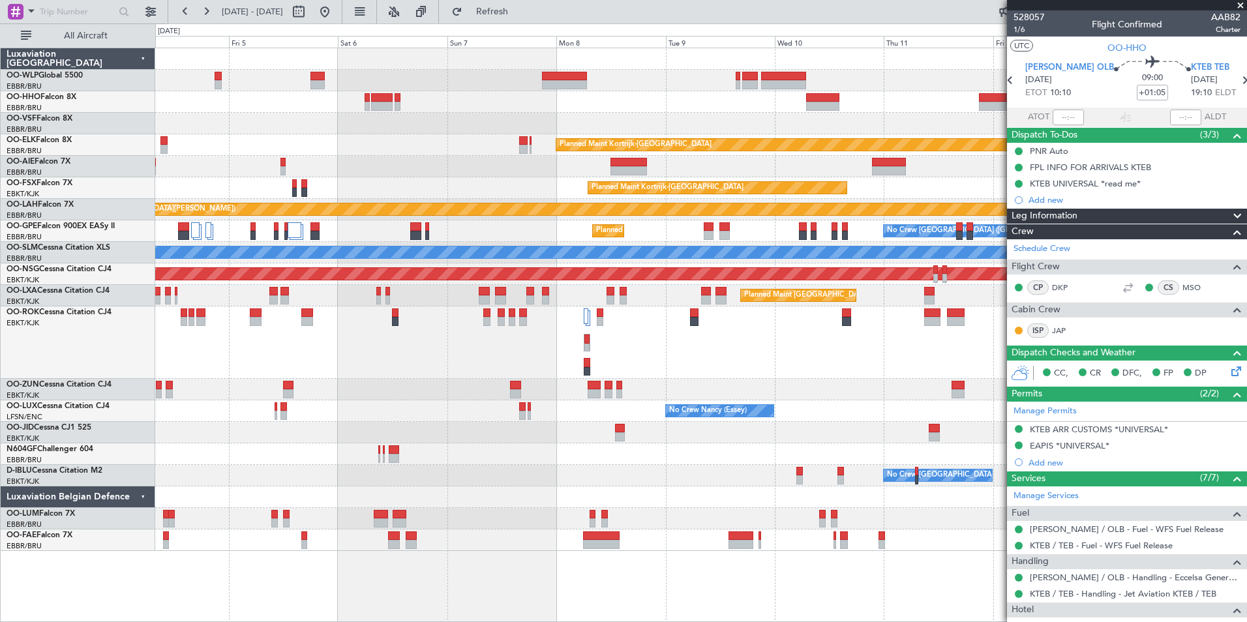
click at [309, 224] on div "Planned Maint Kortrijk-Wevelgem Planned Maint Kortrijk-Wevelgem Planned Maint A…" at bounding box center [700, 299] width 1091 height 503
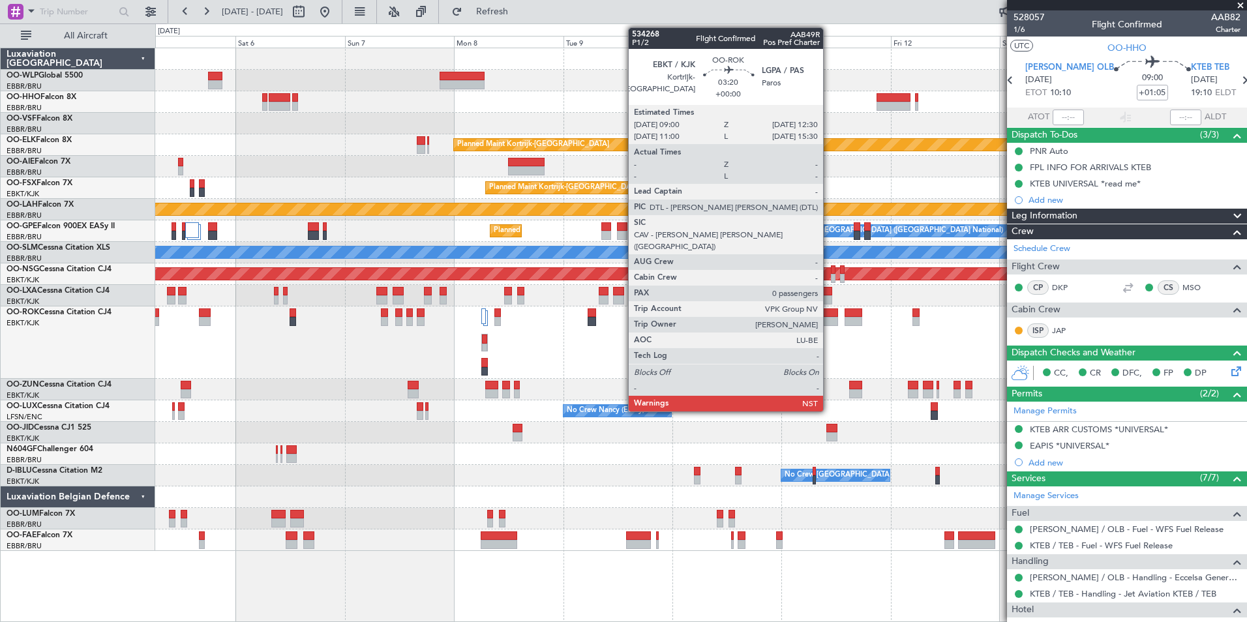
click at [829, 320] on div at bounding box center [830, 321] width 16 height 9
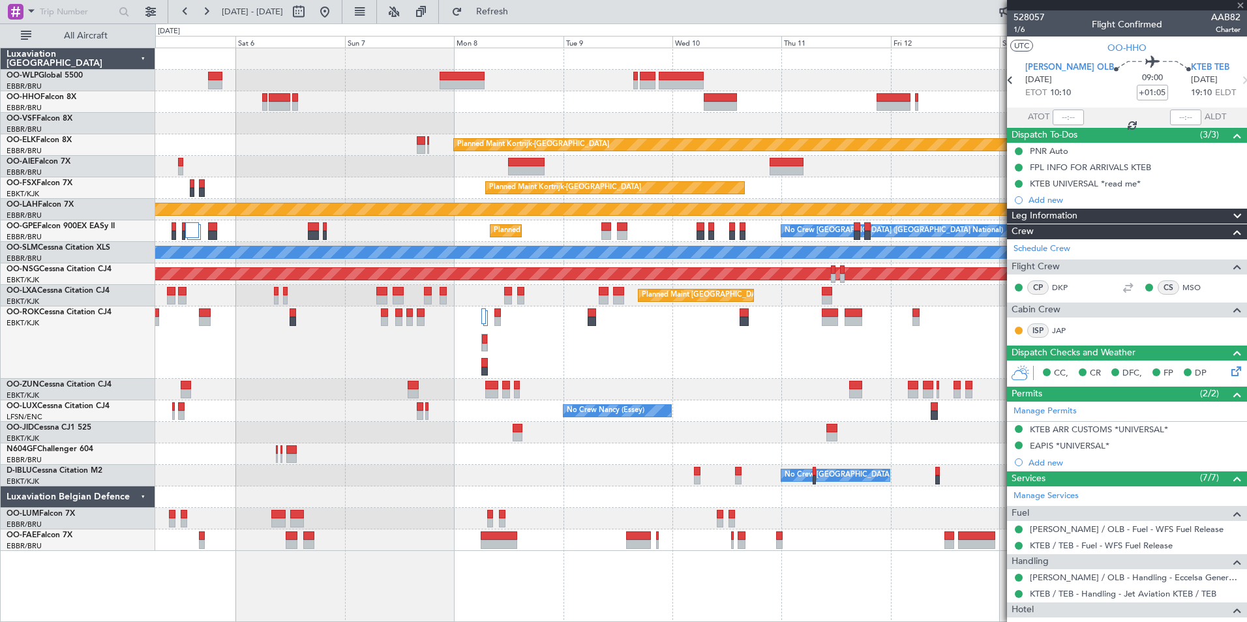
type input "0"
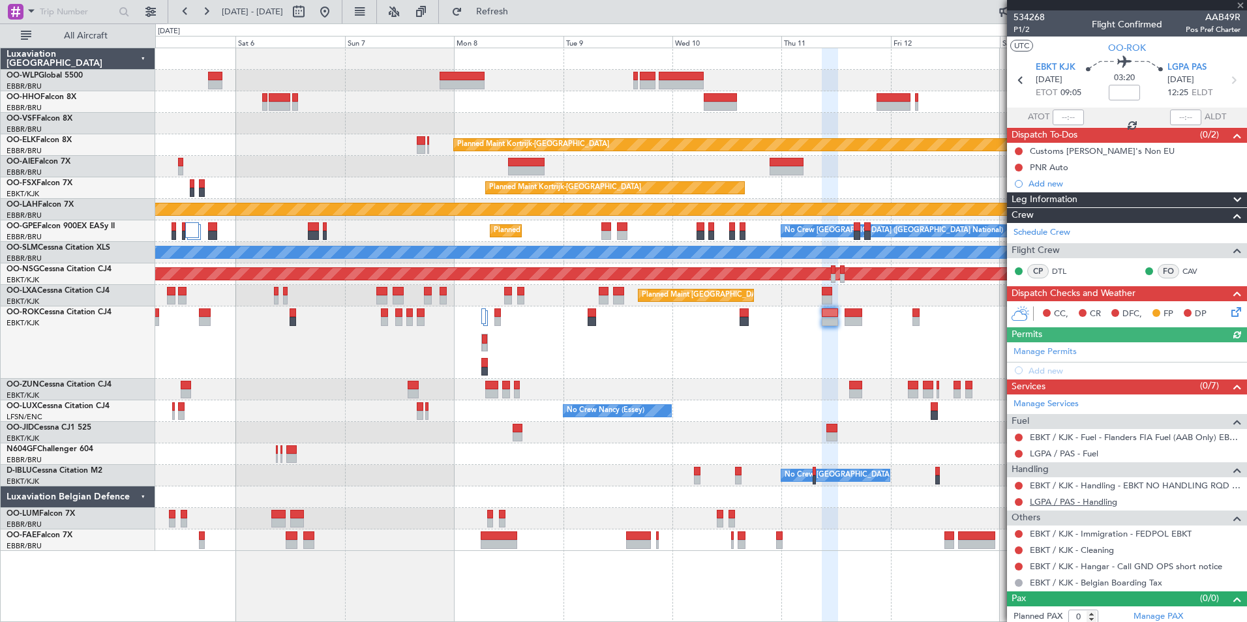
click at [1060, 498] on link "LGPA / PAS - Handling" at bounding box center [1073, 501] width 87 height 11
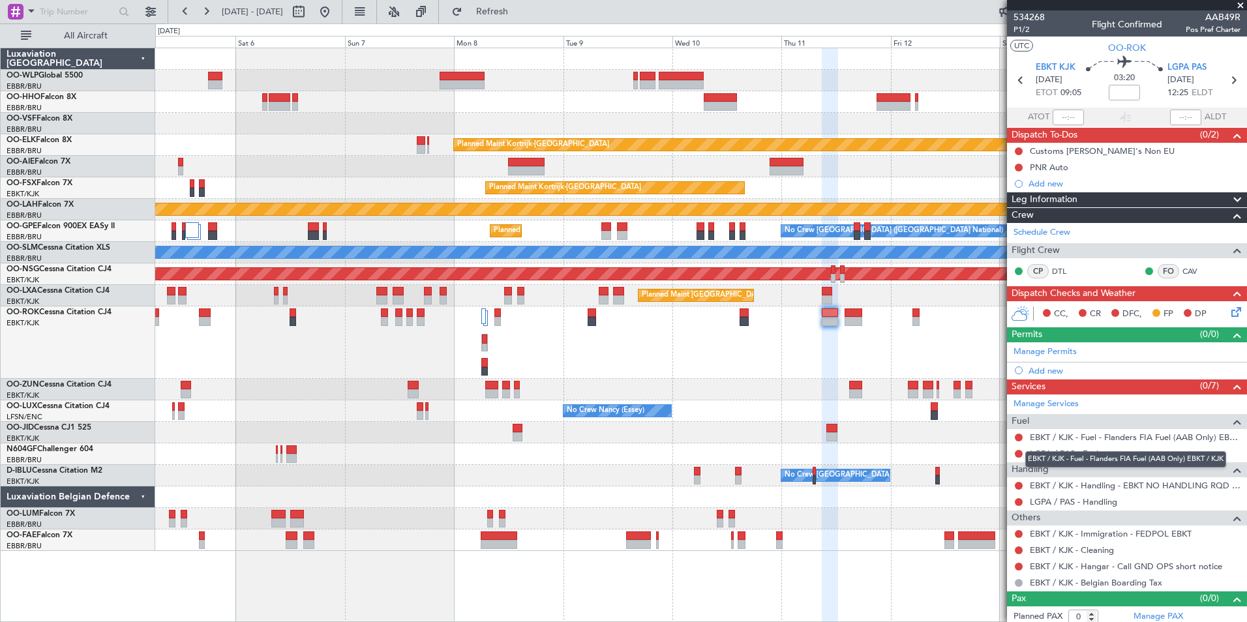
click at [1048, 455] on div "EBKT / KJK - Fuel - Flanders FIA Fuel (AAB Only) EBKT / KJK" at bounding box center [1126, 459] width 201 height 16
click at [1003, 464] on div at bounding box center [700, 455] width 1091 height 22
click at [1052, 449] on link "LGPA / PAS - Fuel" at bounding box center [1064, 453] width 69 height 11
click at [524, 19] on button "Refresh" at bounding box center [485, 11] width 78 height 21
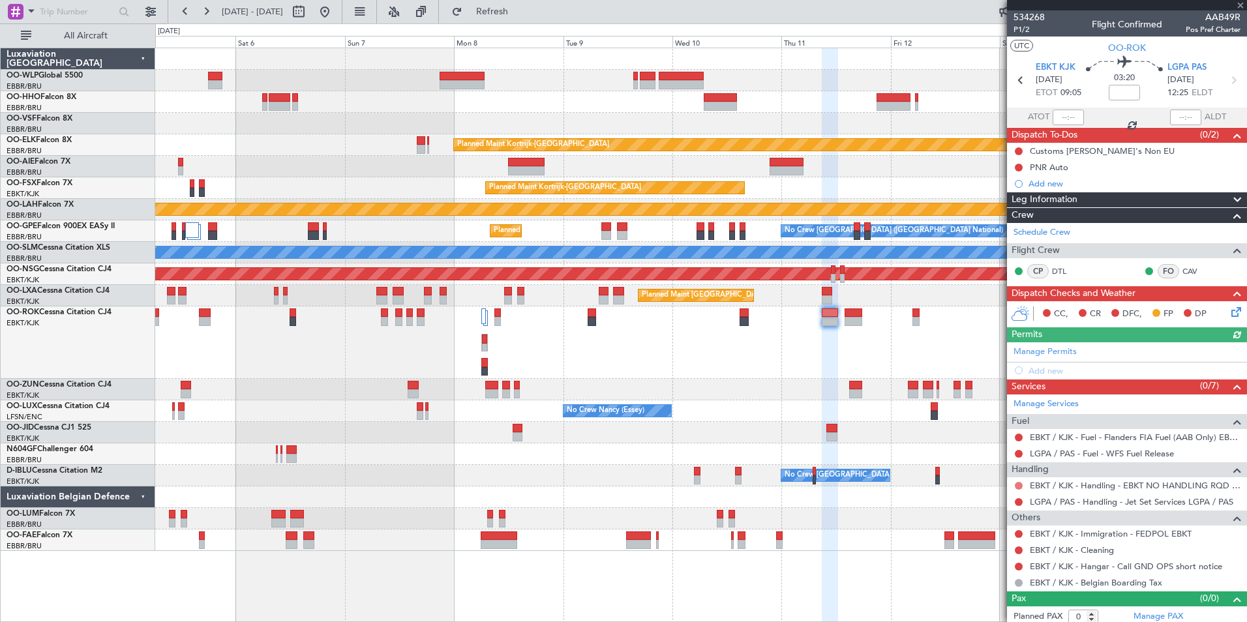
click at [1018, 486] on button at bounding box center [1019, 486] width 8 height 8
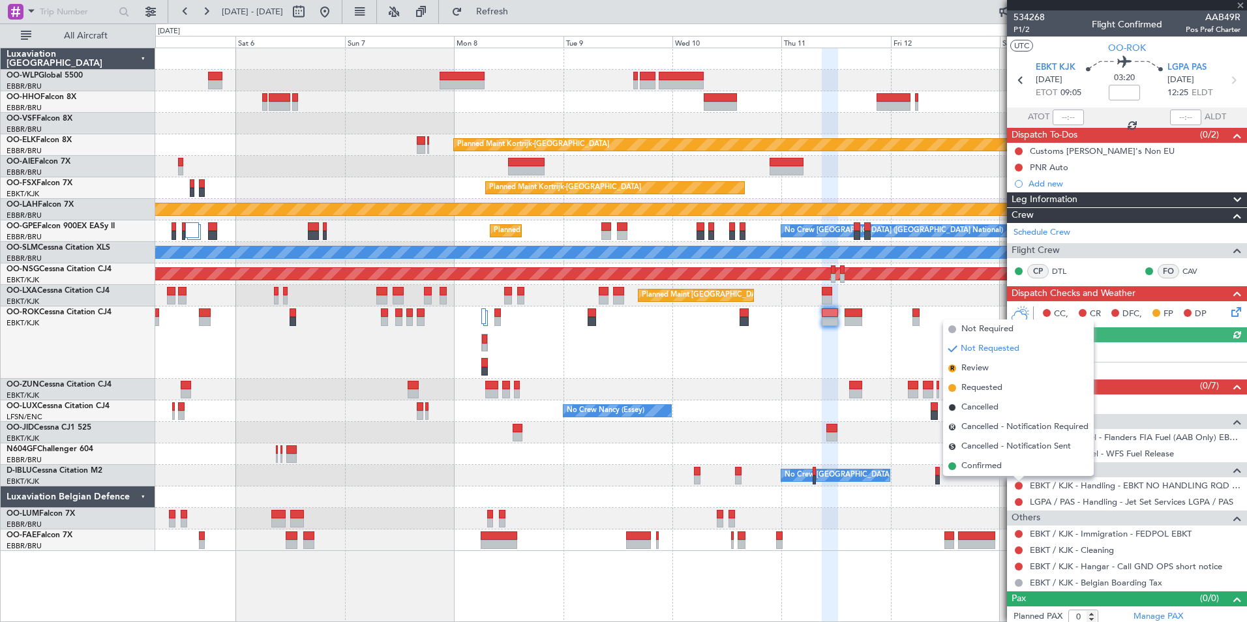
drag, startPoint x: 961, startPoint y: 331, endPoint x: 1011, endPoint y: 418, distance: 100.5
click at [962, 331] on li "Not Required" at bounding box center [1018, 330] width 151 height 20
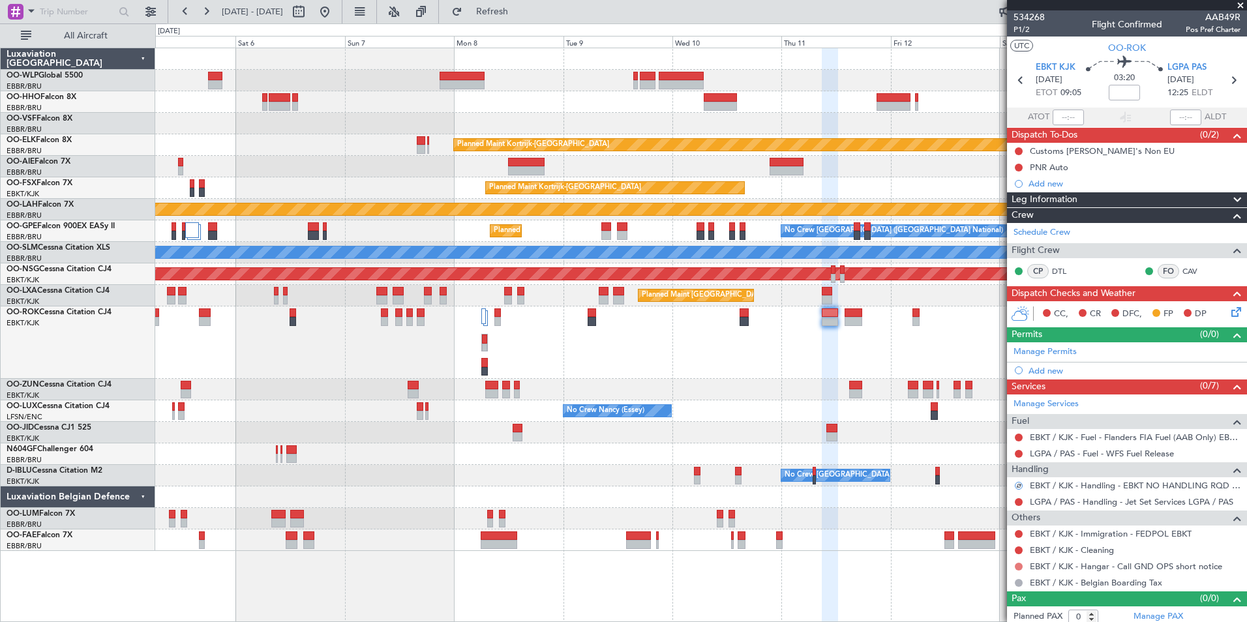
click at [1018, 565] on button at bounding box center [1019, 567] width 8 height 8
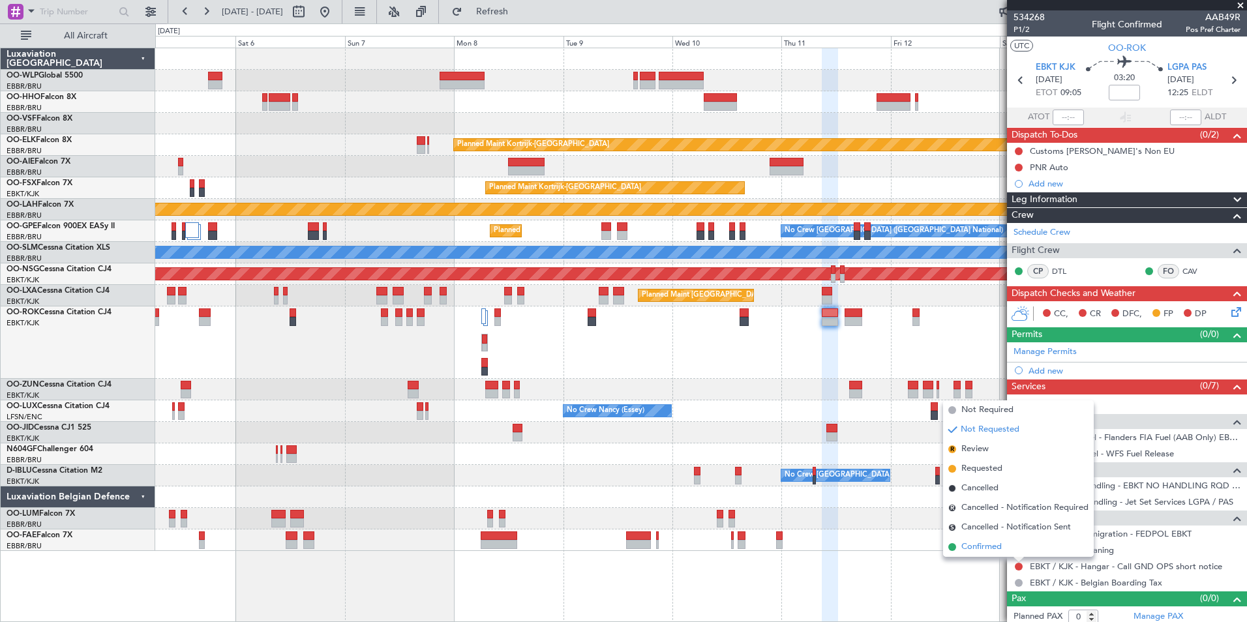
click at [975, 545] on span "Confirmed" at bounding box center [982, 547] width 40 height 13
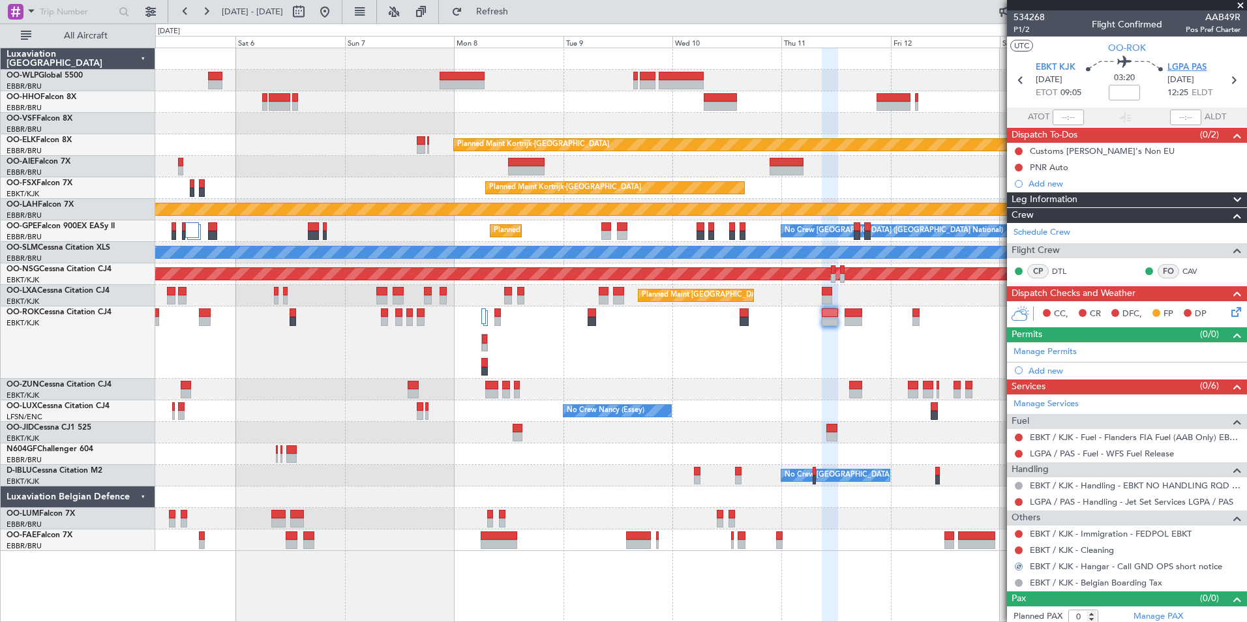
click at [1170, 67] on span "LGPA PAS" at bounding box center [1187, 67] width 39 height 13
click at [1051, 371] on div "Add new" at bounding box center [1129, 370] width 200 height 11
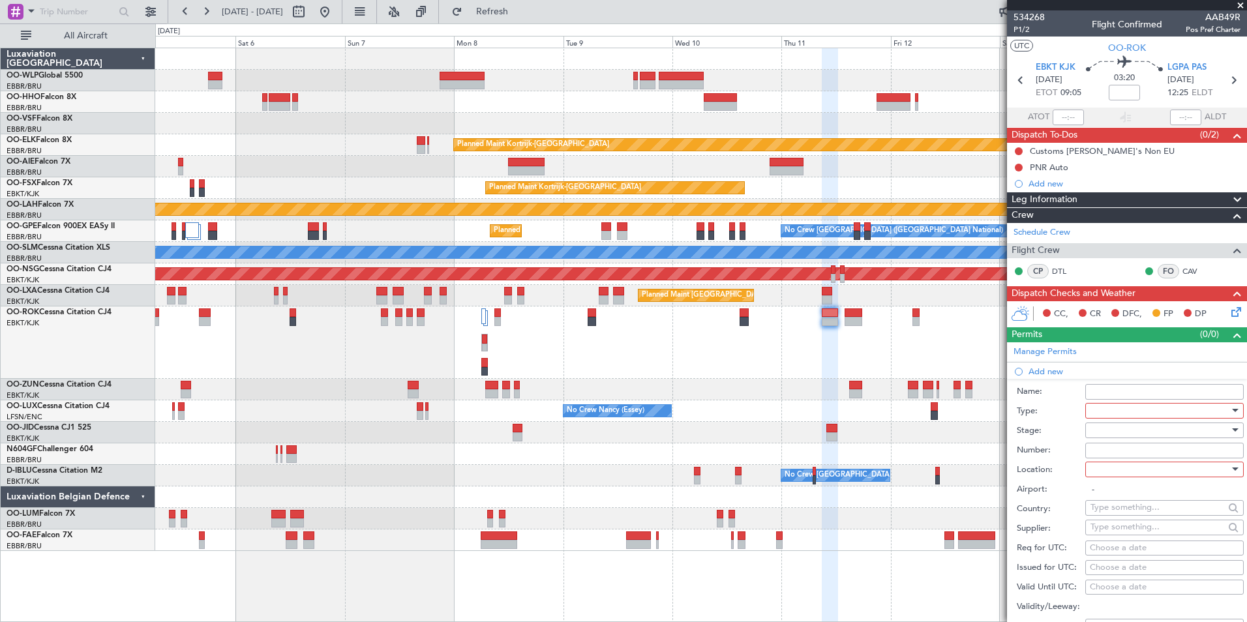
click at [1101, 416] on div at bounding box center [1160, 411] width 139 height 20
click at [1128, 532] on span "Slot" at bounding box center [1159, 534] width 137 height 20
click at [1121, 426] on div at bounding box center [1160, 431] width 139 height 20
click at [1110, 479] on span "Not Requested" at bounding box center [1159, 476] width 137 height 20
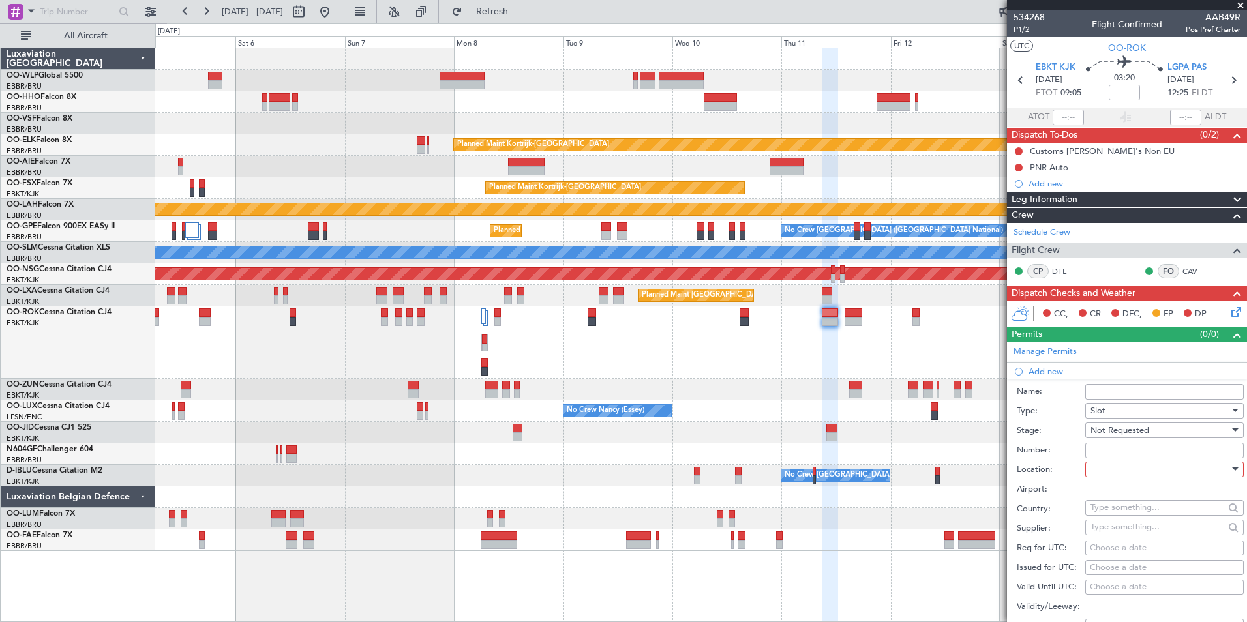
click at [1106, 469] on div at bounding box center [1160, 470] width 139 height 20
click at [1113, 533] on span "Arrival" at bounding box center [1159, 535] width 137 height 20
type input "LGPA / PAS"
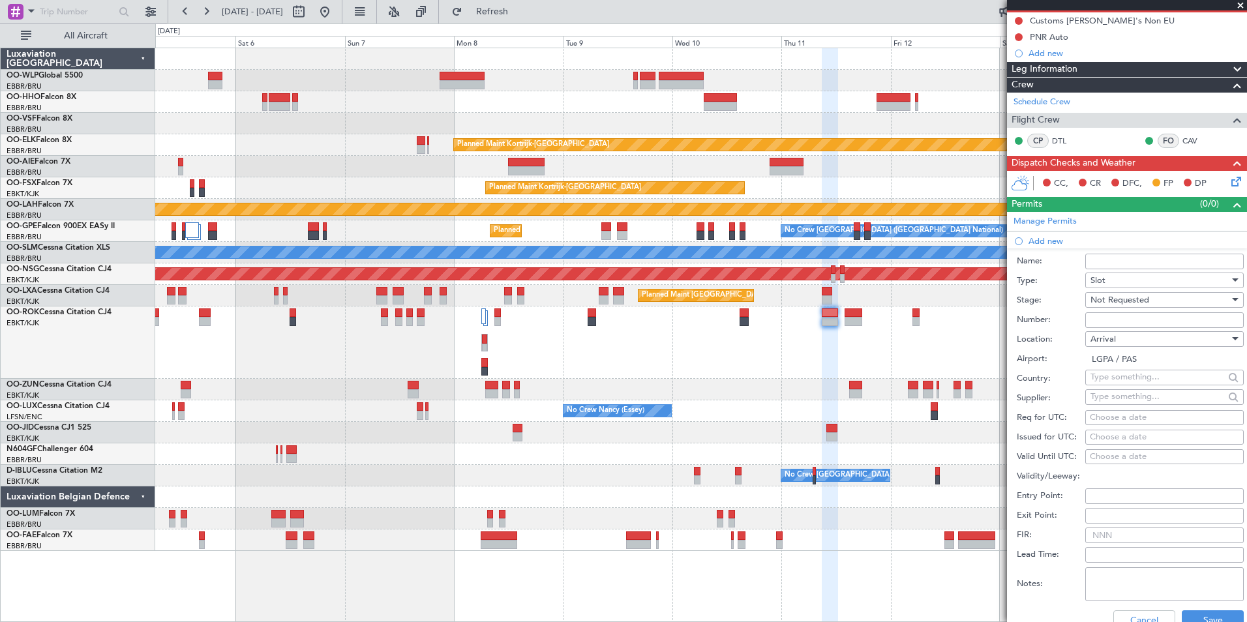
click at [1133, 416] on div "Choose a date" at bounding box center [1164, 418] width 149 height 13
select select "8"
select select "2025"
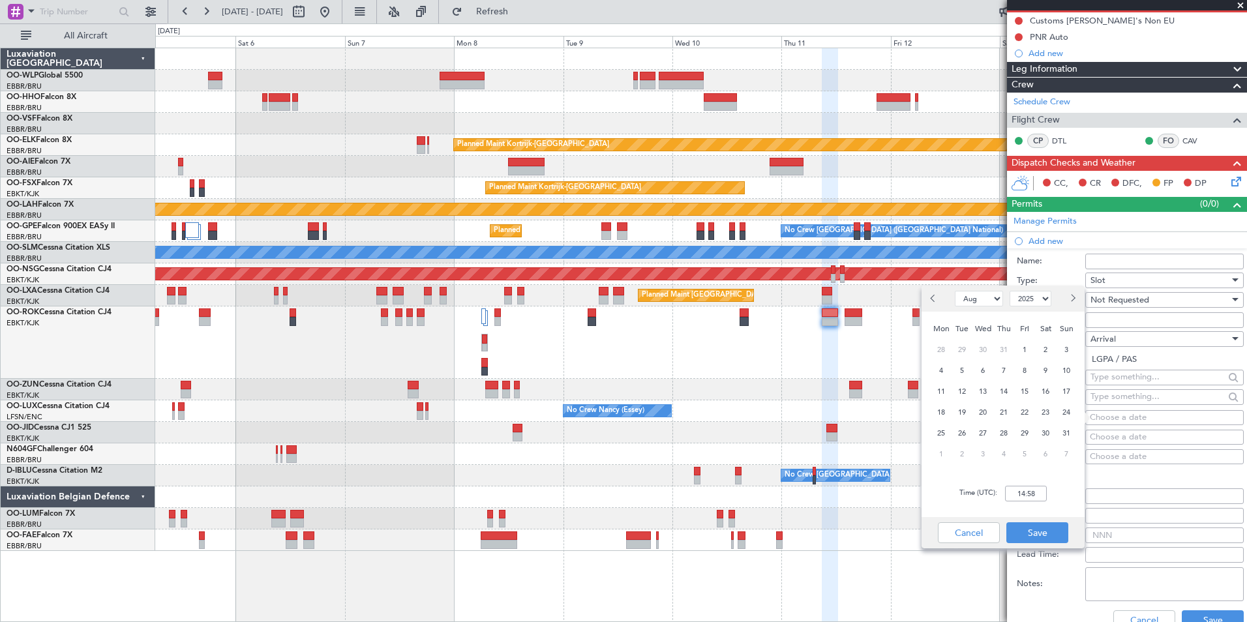
click at [1071, 309] on button "Next month" at bounding box center [1072, 298] width 14 height 21
select select "9"
click at [1012, 369] on span "11" at bounding box center [1004, 371] width 16 height 16
click at [1029, 494] on input "00:00" at bounding box center [1026, 494] width 42 height 16
type input "12:30"
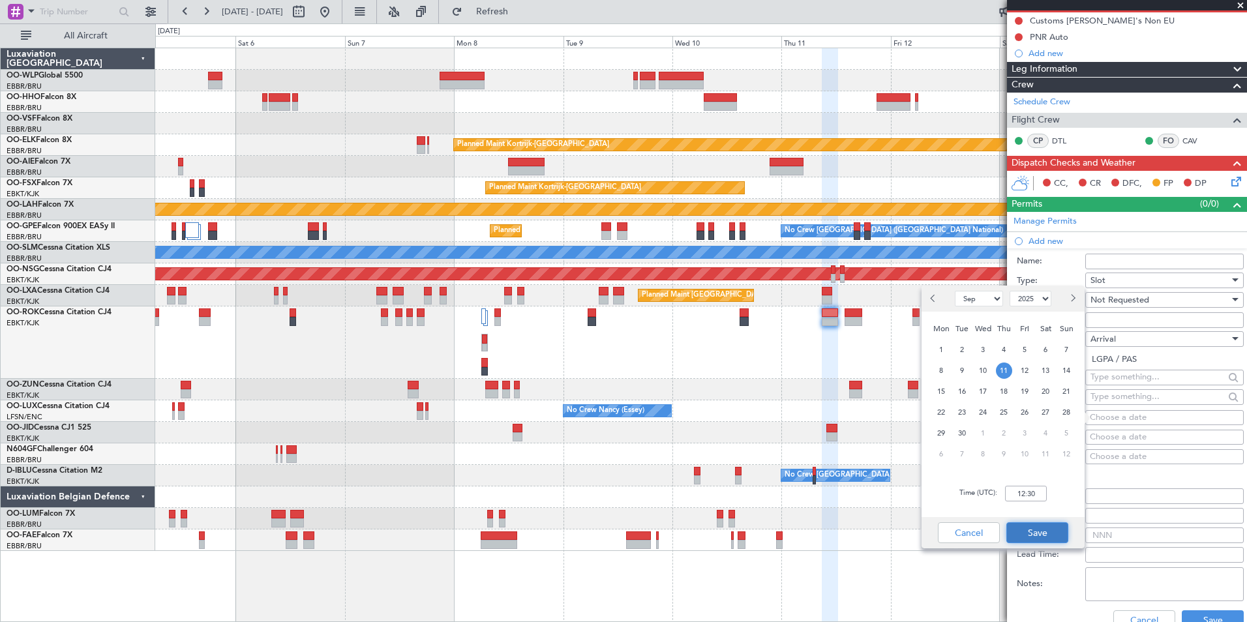
click at [1039, 535] on button "Save" at bounding box center [1038, 533] width 62 height 21
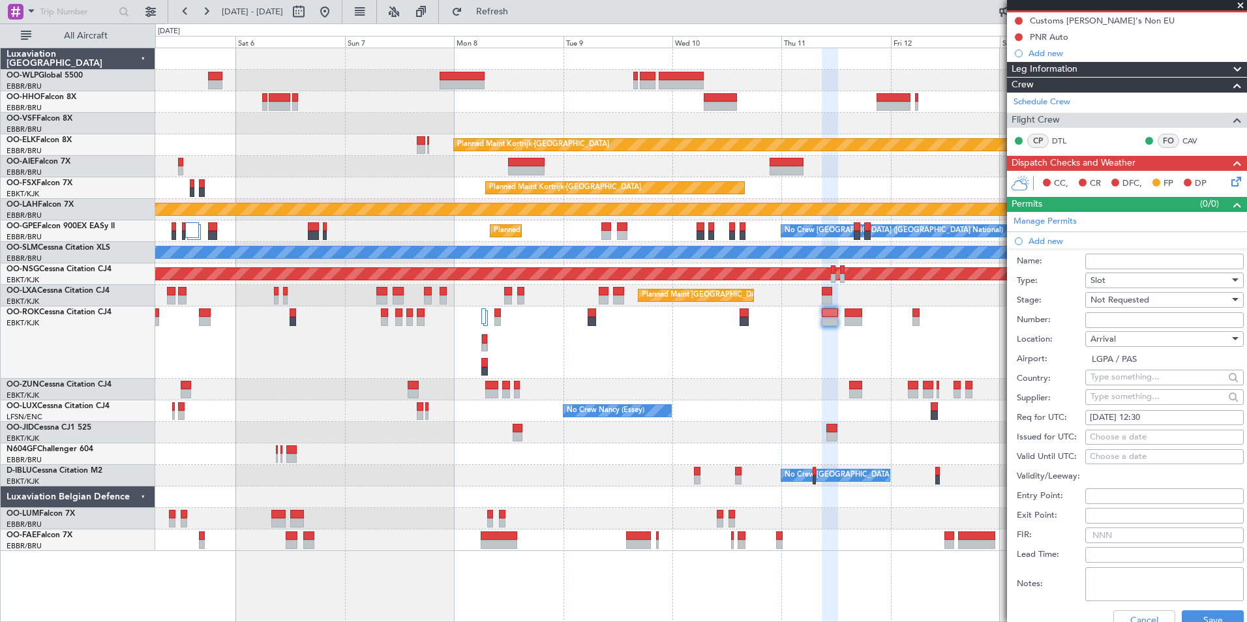
scroll to position [196, 0]
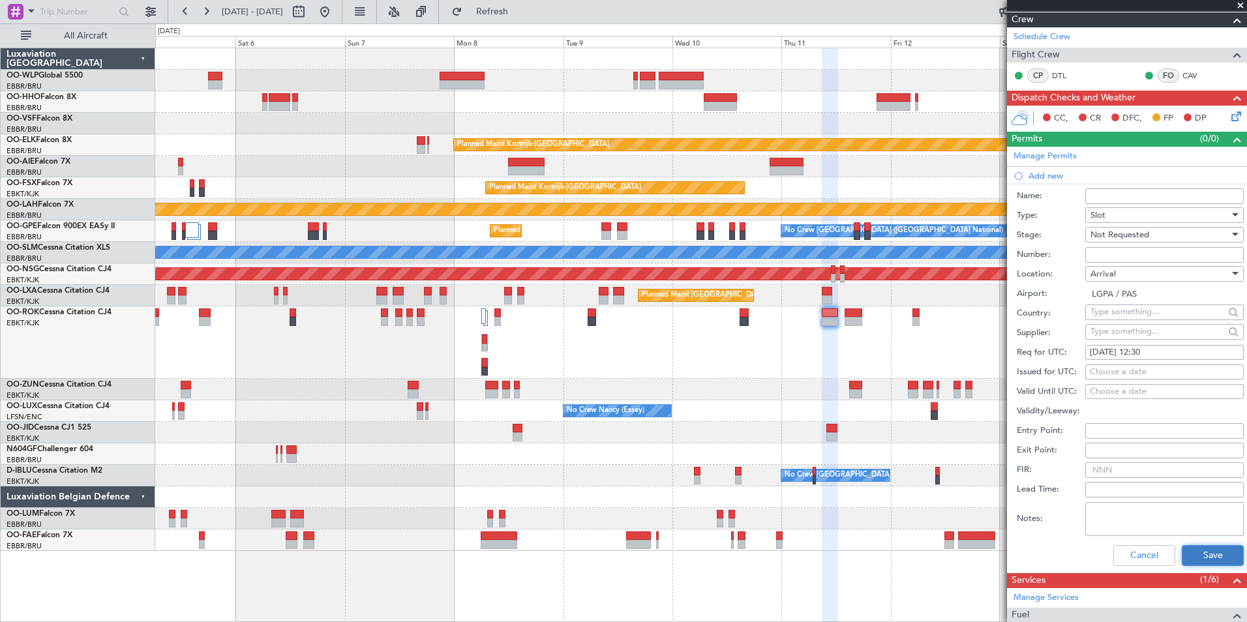
click at [1197, 552] on button "Save" at bounding box center [1213, 555] width 62 height 21
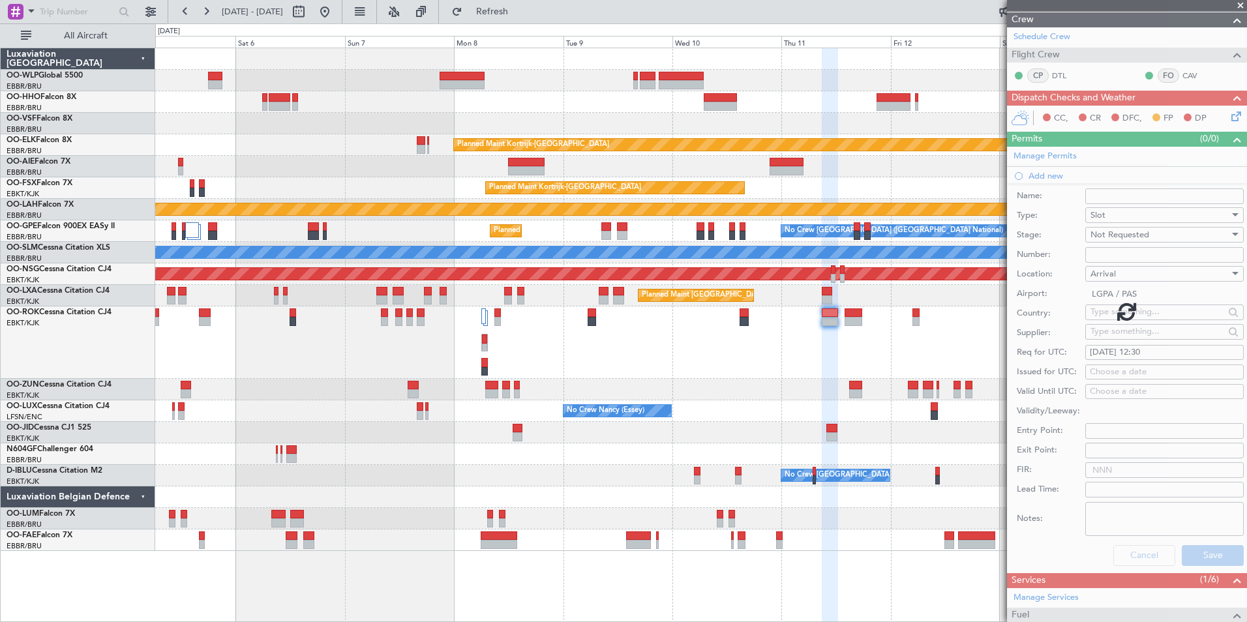
scroll to position [22, 0]
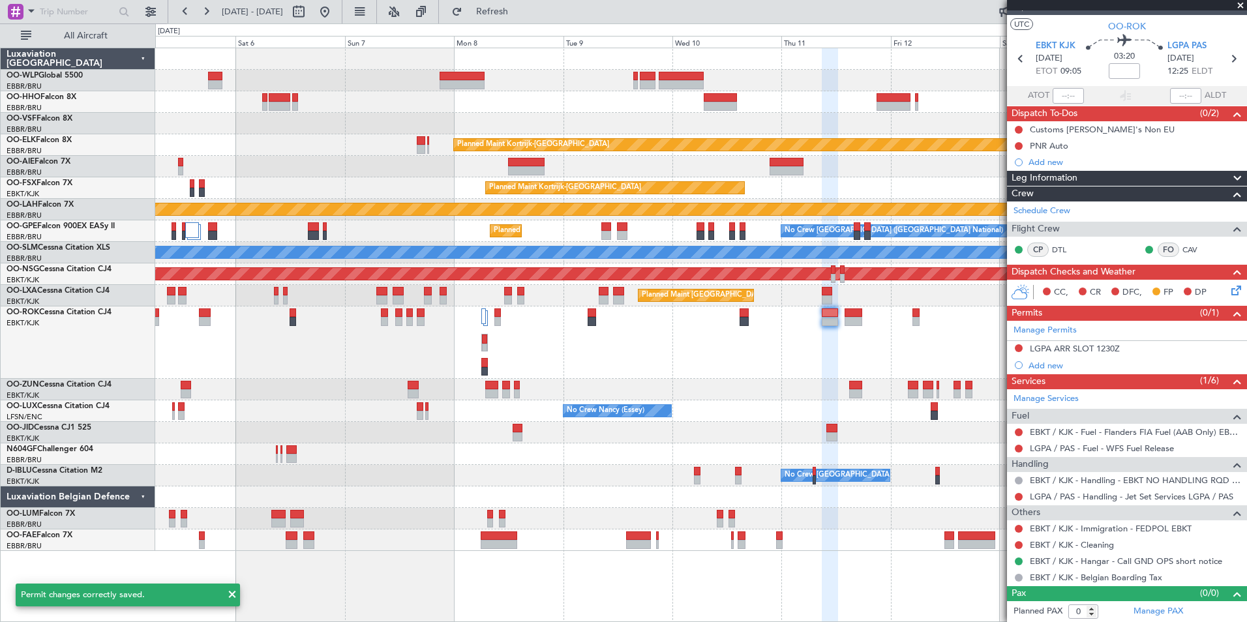
click at [1230, 288] on icon at bounding box center [1234, 288] width 10 height 10
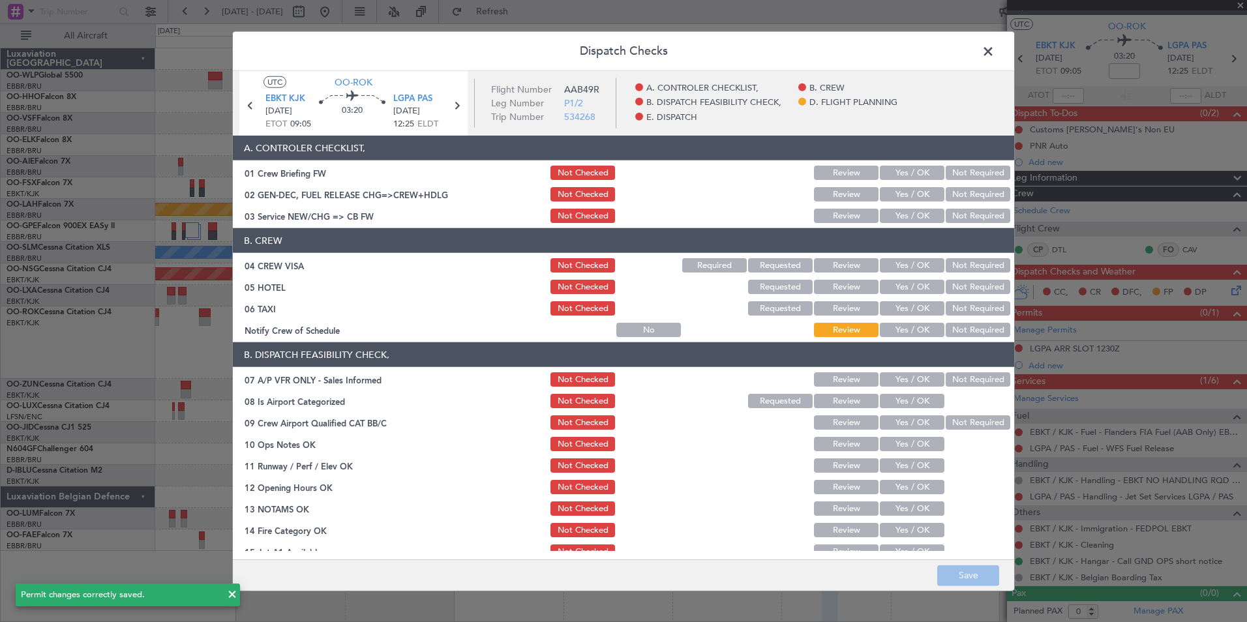
click at [987, 61] on header "Dispatch Checks" at bounding box center [624, 51] width 782 height 39
click at [995, 52] on span at bounding box center [995, 55] width 0 height 26
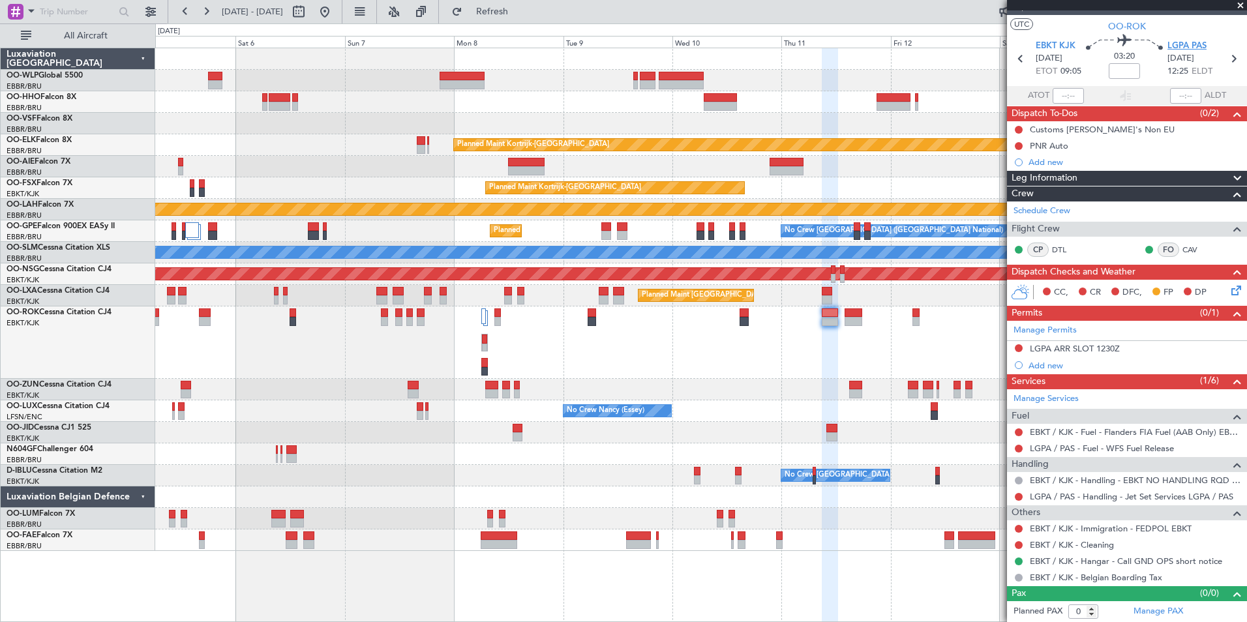
click at [1179, 48] on span "LGPA PAS" at bounding box center [1187, 46] width 39 height 13
click at [1229, 288] on icon at bounding box center [1234, 288] width 10 height 10
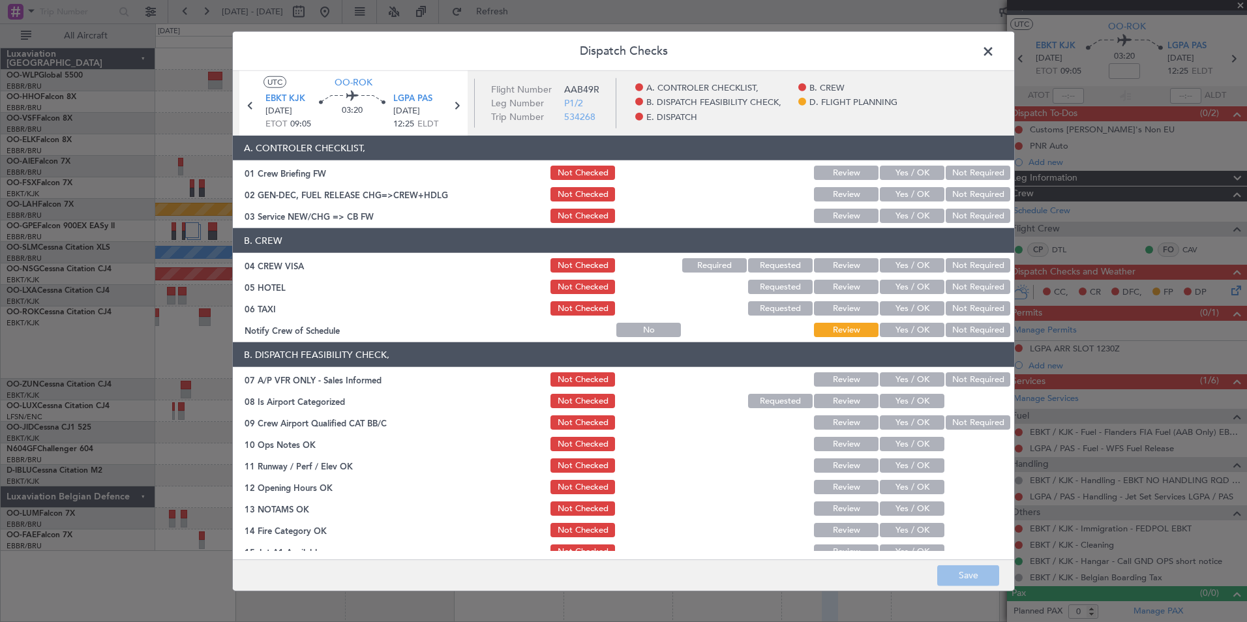
click at [893, 215] on button "Yes / OK" at bounding box center [912, 216] width 65 height 14
click at [949, 264] on button "Not Required" at bounding box center [978, 265] width 65 height 14
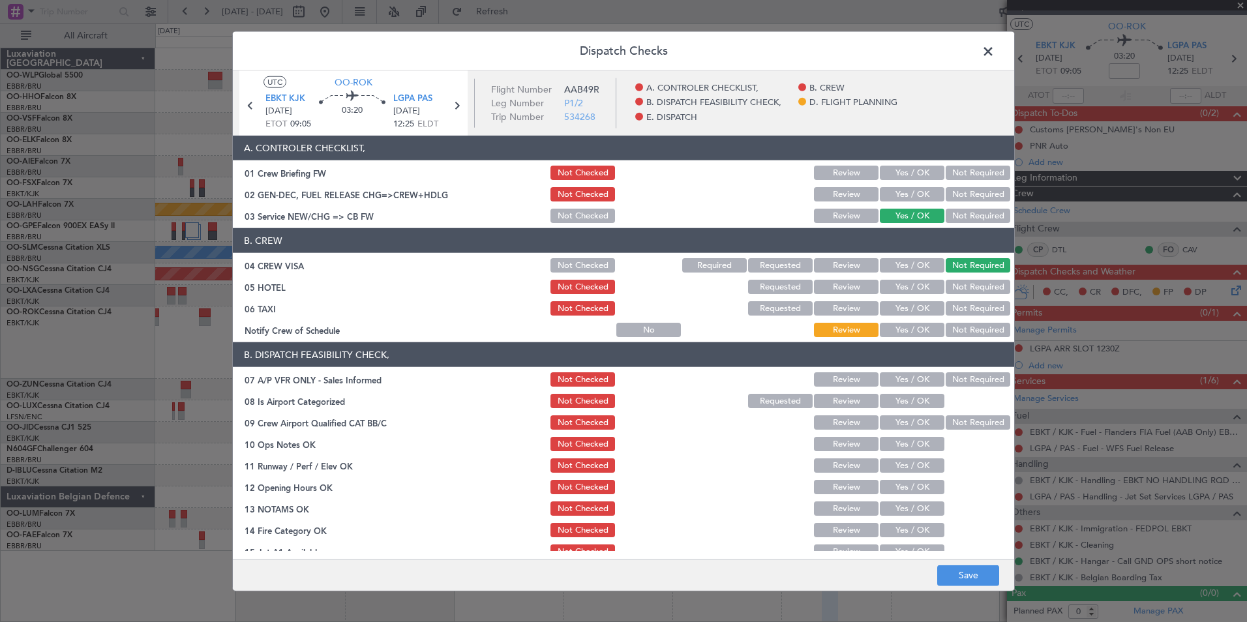
click at [954, 288] on button "Not Required" at bounding box center [978, 287] width 65 height 14
click at [946, 309] on button "Not Required" at bounding box center [978, 308] width 65 height 14
click at [899, 354] on header "B. DISPATCH FEASIBILITY CHECK," at bounding box center [624, 355] width 782 height 25
click at [905, 328] on button "Yes / OK" at bounding box center [912, 330] width 65 height 14
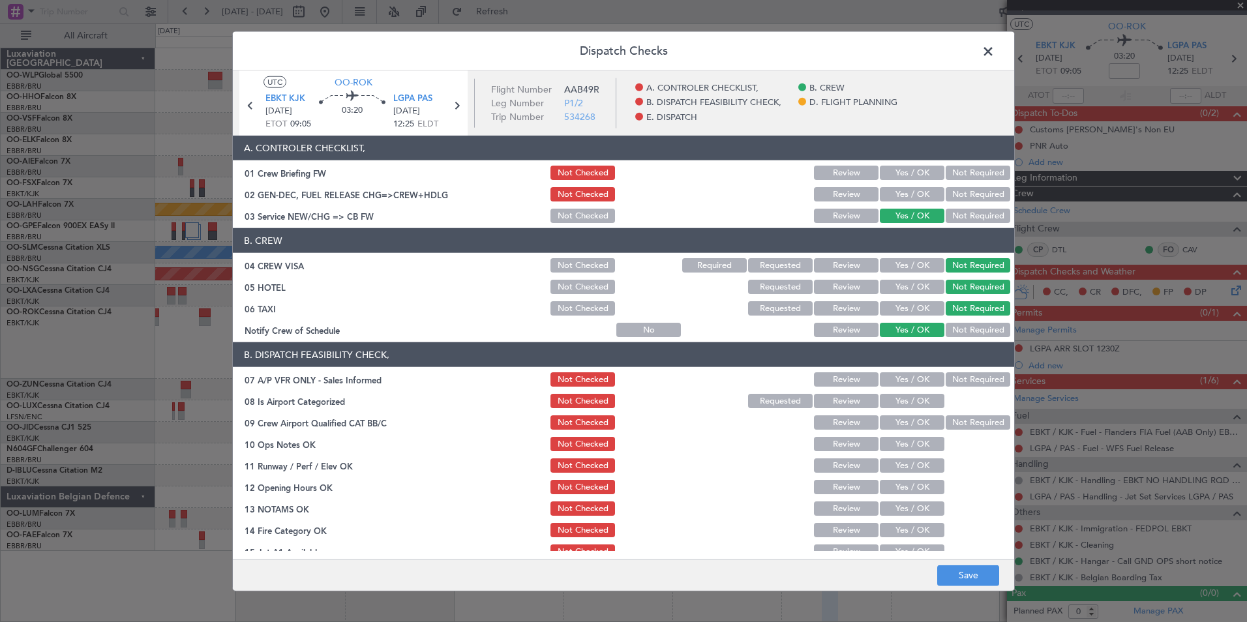
click at [953, 379] on button "Not Required" at bounding box center [978, 380] width 65 height 14
click at [911, 401] on button "Yes / OK" at bounding box center [912, 401] width 65 height 14
click at [901, 419] on button "Yes / OK" at bounding box center [912, 423] width 65 height 14
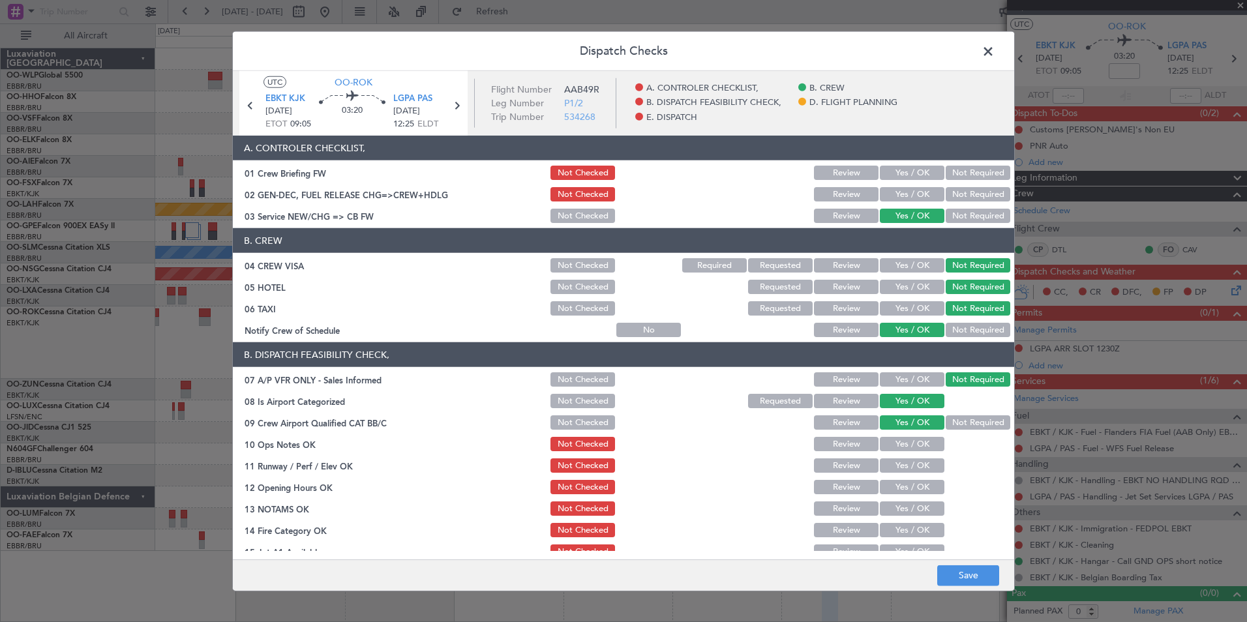
click at [898, 438] on button "Yes / OK" at bounding box center [912, 444] width 65 height 14
click at [896, 461] on button "Yes / OK" at bounding box center [912, 466] width 65 height 14
click at [893, 483] on button "Yes / OK" at bounding box center [912, 487] width 65 height 14
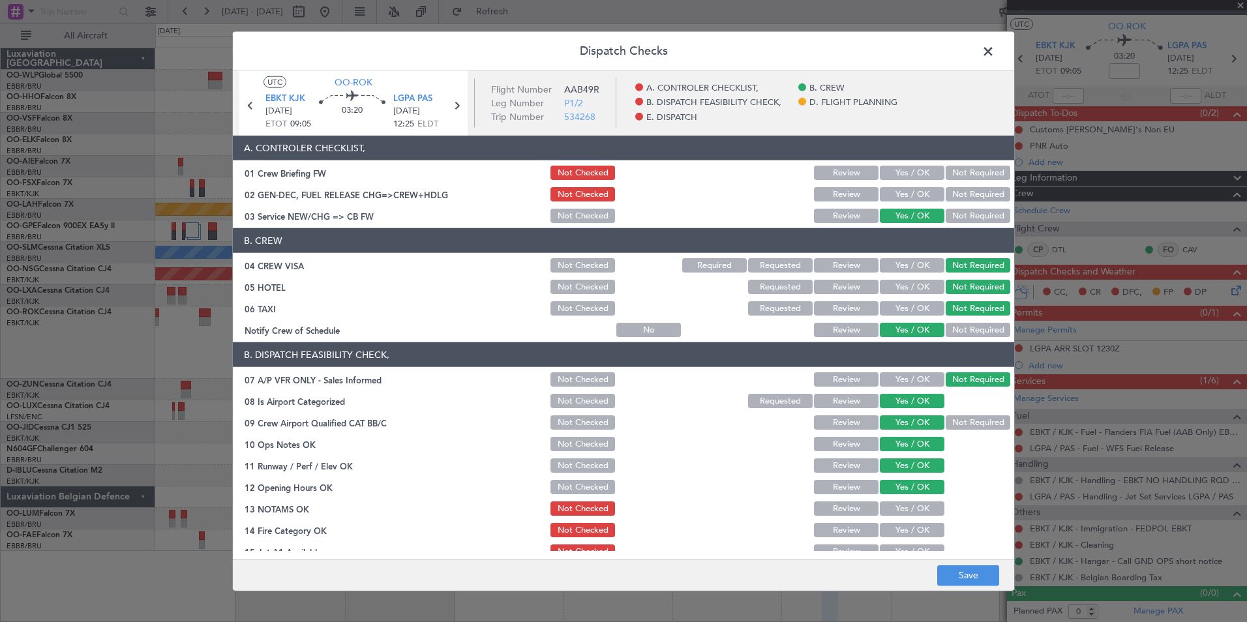
click at [853, 512] on button "Review" at bounding box center [846, 509] width 65 height 14
click at [892, 527] on button "Yes / OK" at bounding box center [912, 530] width 65 height 14
click at [893, 545] on button "Yes / OK" at bounding box center [912, 552] width 65 height 14
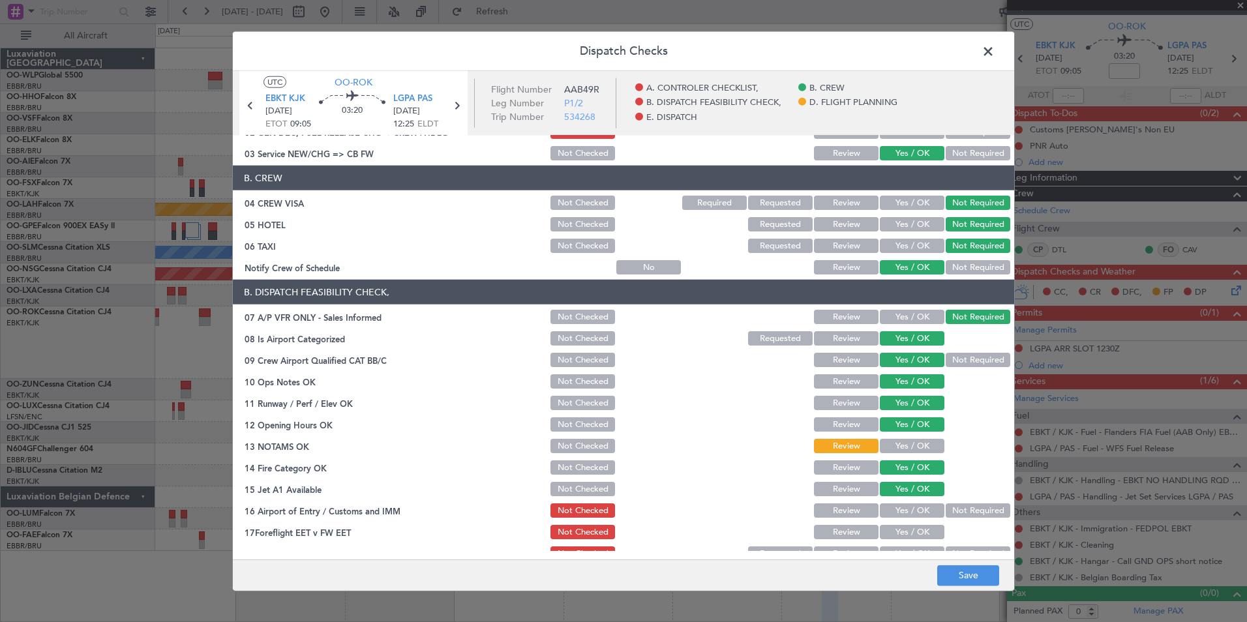
scroll to position [130, 0]
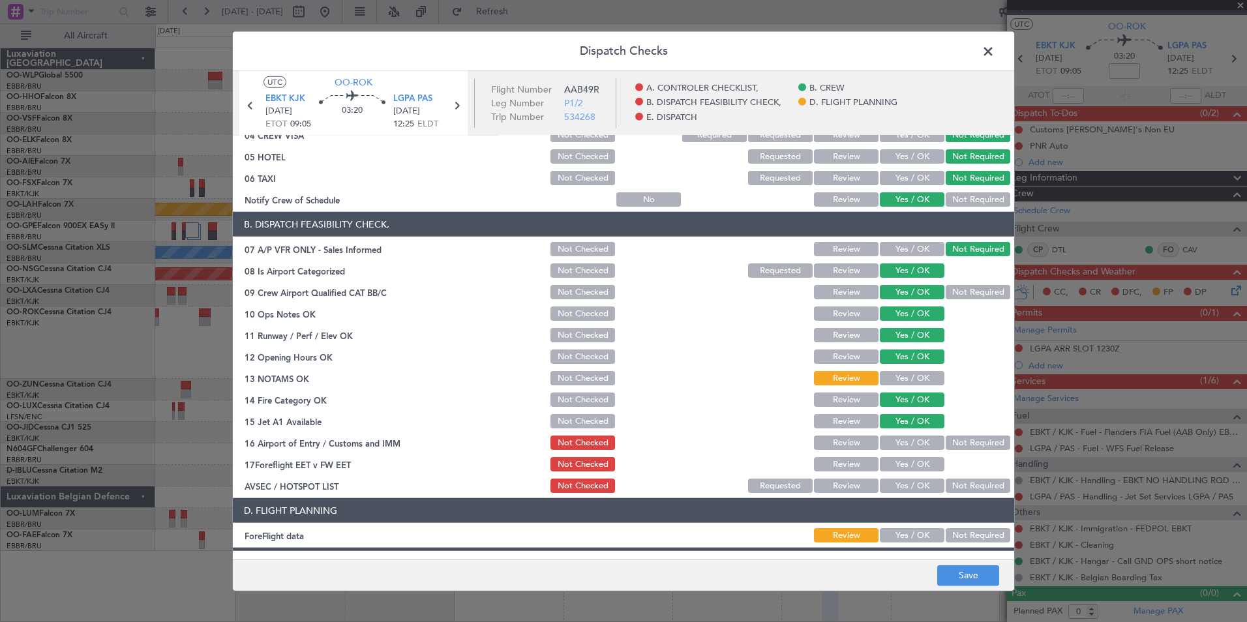
click at [958, 440] on button "Not Required" at bounding box center [978, 443] width 65 height 14
click at [821, 458] on button "Review" at bounding box center [846, 464] width 65 height 14
click at [952, 483] on button "Not Required" at bounding box center [978, 486] width 65 height 14
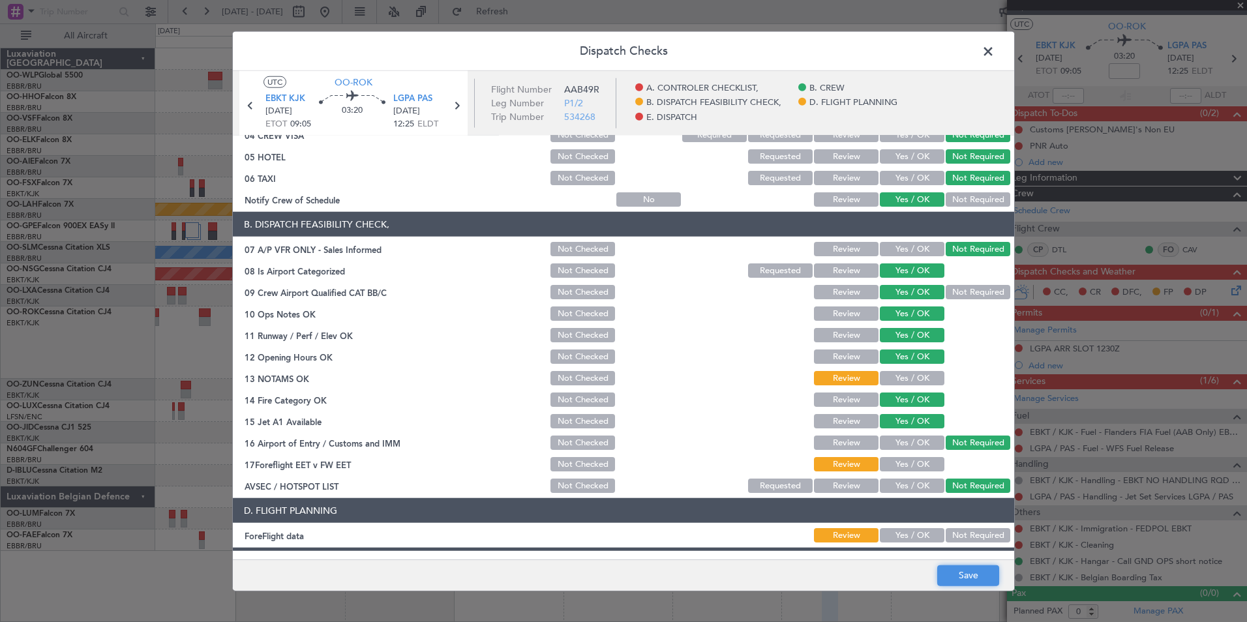
click at [953, 566] on button "Save" at bounding box center [969, 575] width 62 height 21
click at [995, 52] on span at bounding box center [995, 55] width 0 height 26
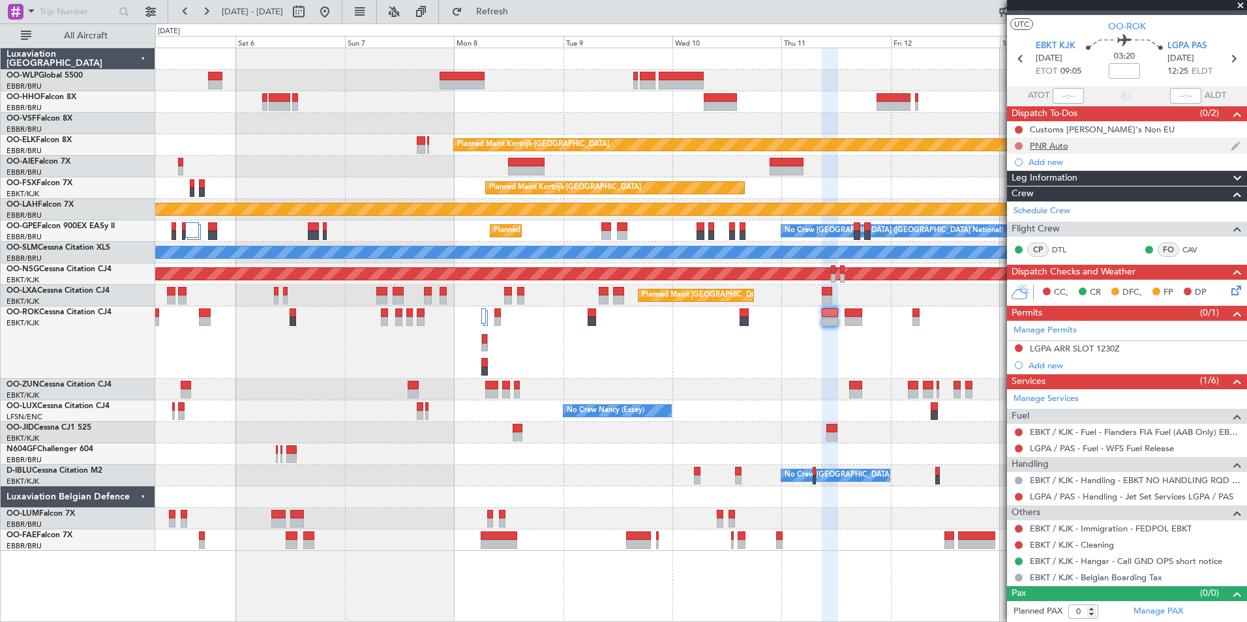
click at [1019, 145] on button at bounding box center [1019, 146] width 8 height 8
click at [1022, 201] on span "Completed" at bounding box center [1024, 203] width 43 height 13
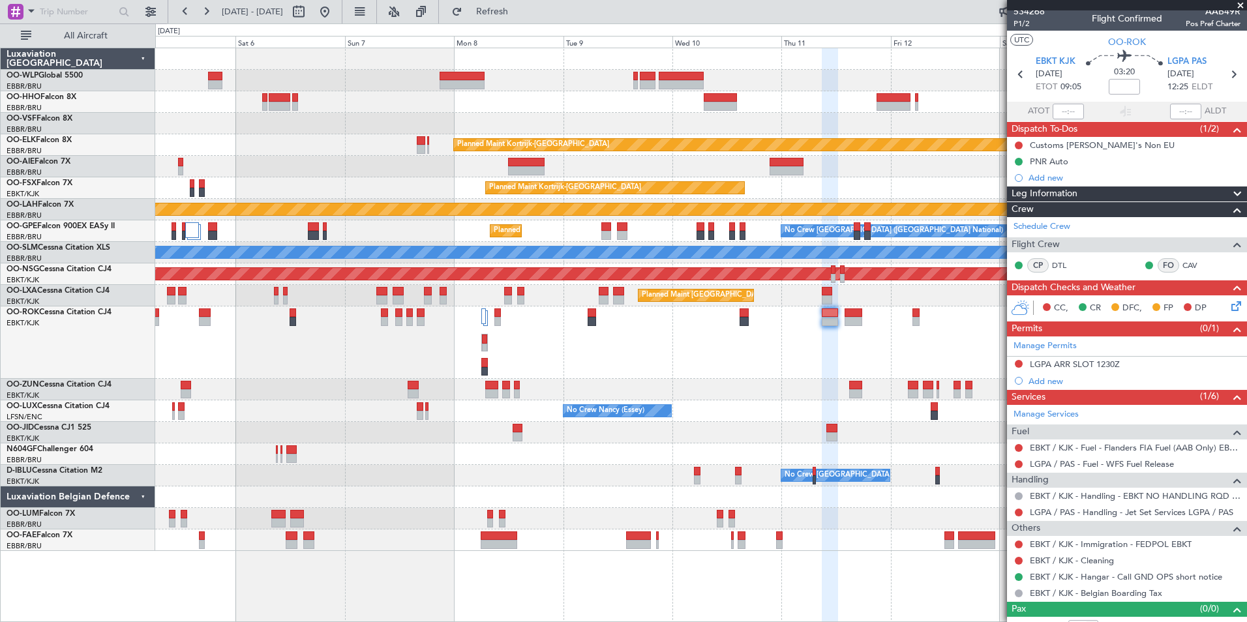
scroll to position [0, 0]
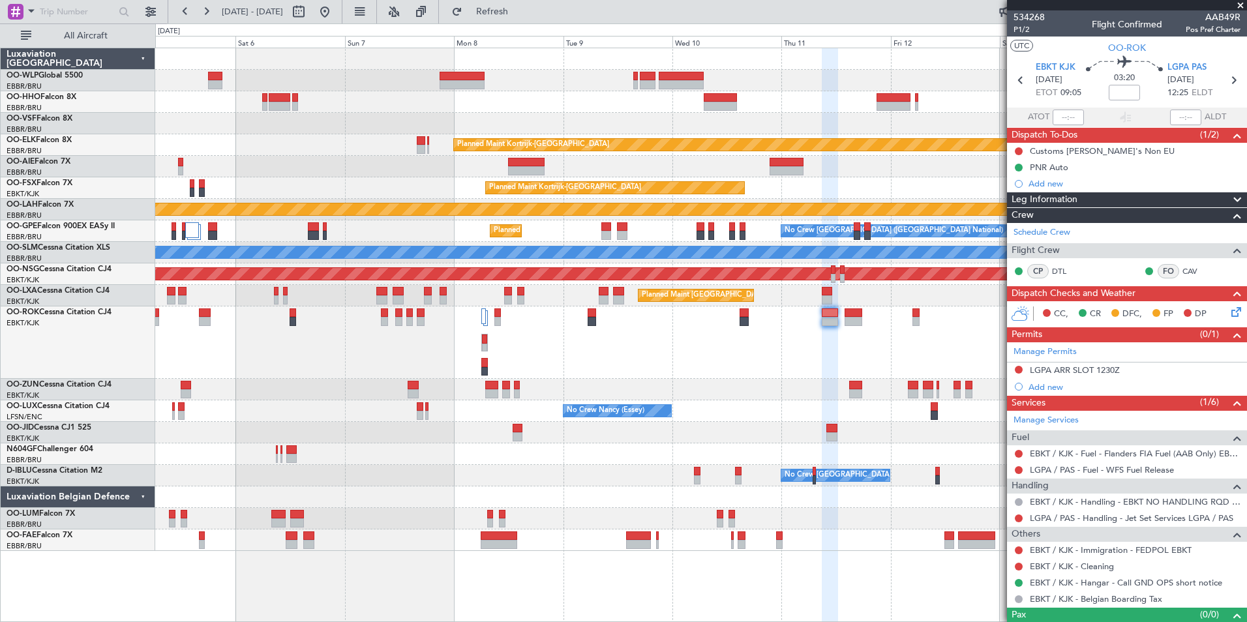
click at [1013, 27] on div "534268 P1/2 Flight Confirmed AAB49R Pos Pref Charter" at bounding box center [1127, 23] width 240 height 26
click at [1016, 27] on span "P1/2" at bounding box center [1029, 29] width 31 height 11
click at [1230, 84] on icon at bounding box center [1233, 80] width 17 height 17
type input "2"
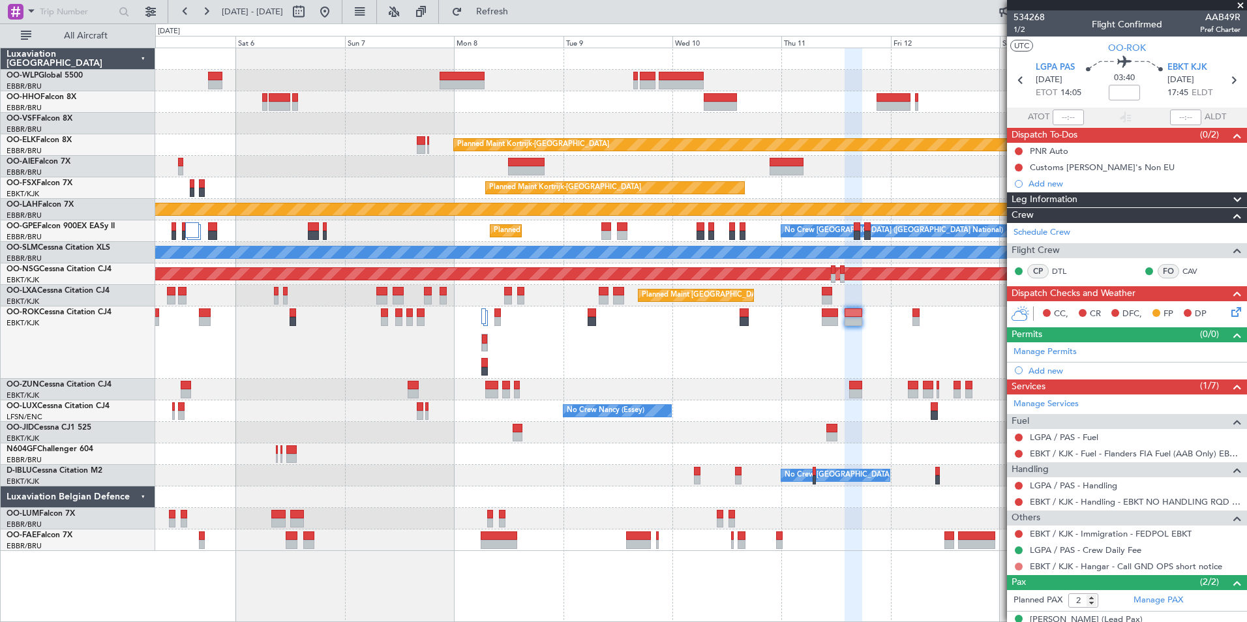
click at [1018, 563] on button at bounding box center [1019, 567] width 8 height 8
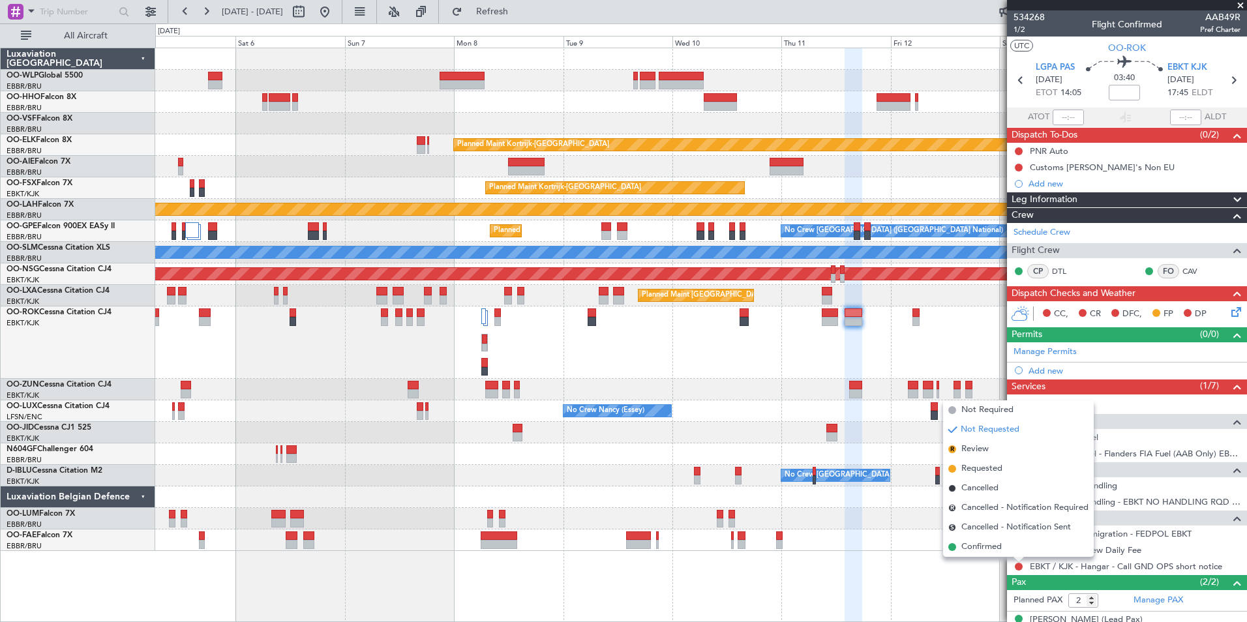
click at [979, 543] on span "Confirmed" at bounding box center [982, 547] width 40 height 13
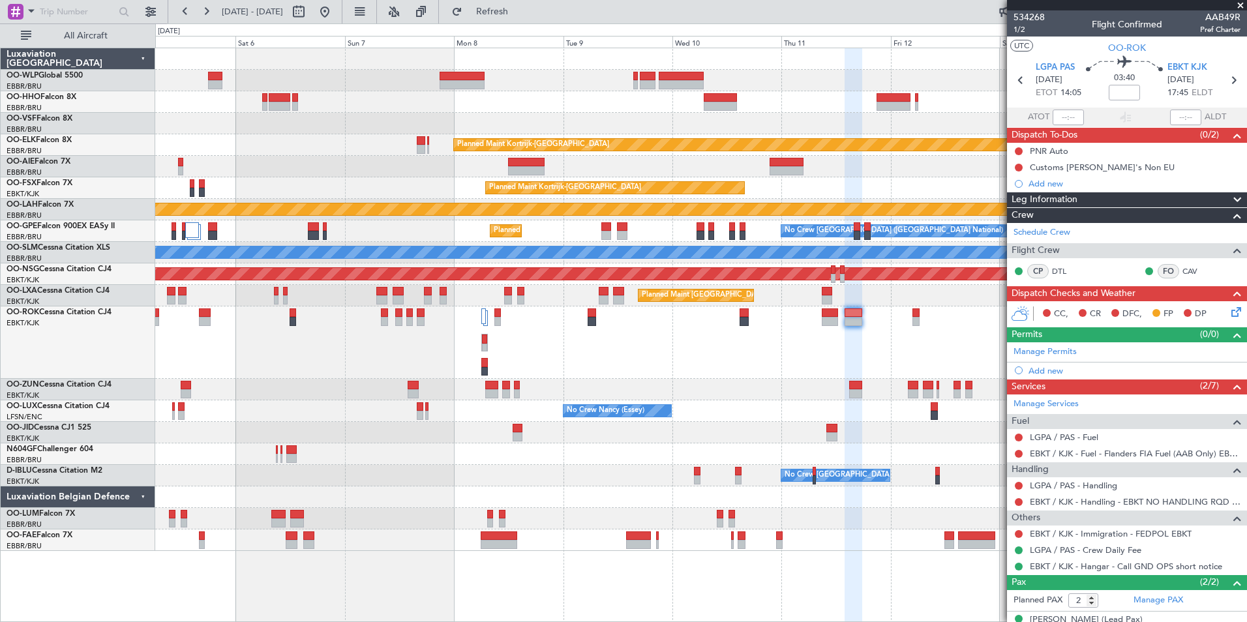
click at [1046, 494] on div "EBKT / KJK - Handling - EBKT NO HANDLING RQD FOR CJ" at bounding box center [1127, 502] width 240 height 16
click at [1048, 490] on link "LGPA / PAS - Handling" at bounding box center [1073, 485] width 87 height 11
click at [1059, 436] on link "LGPA / PAS - Fuel" at bounding box center [1064, 437] width 69 height 11
click at [1022, 30] on span "1/2" at bounding box center [1029, 29] width 31 height 11
click at [1016, 150] on button at bounding box center [1019, 151] width 8 height 8
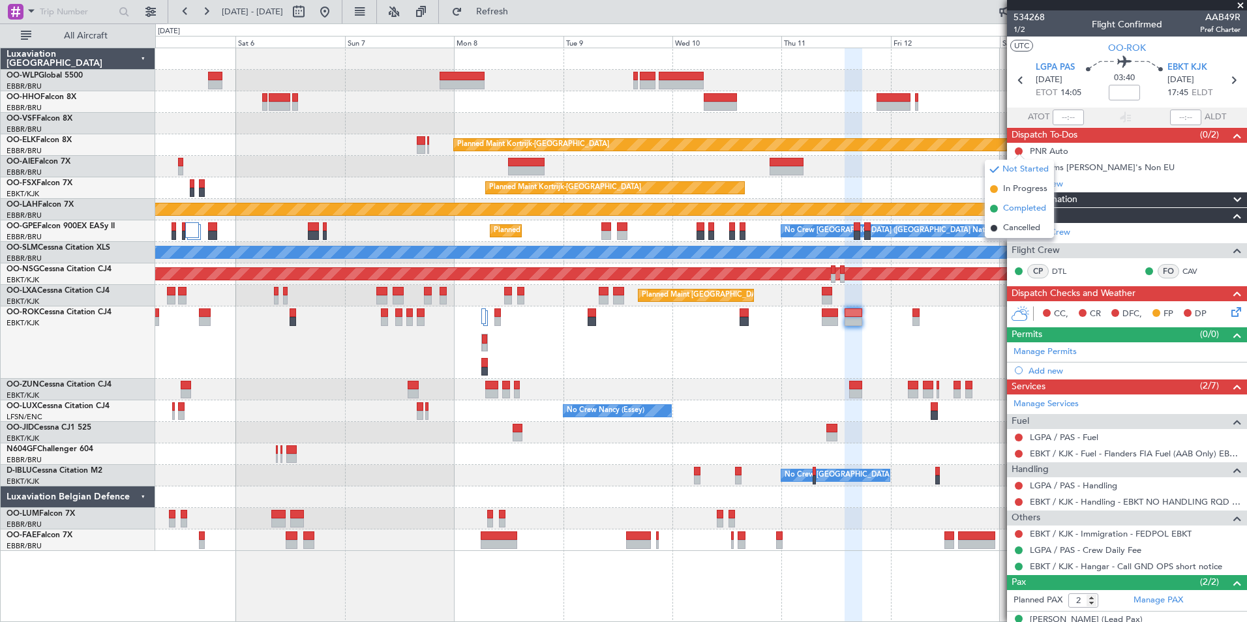
click at [1014, 204] on span "Completed" at bounding box center [1024, 208] width 43 height 13
click at [1060, 363] on div "Add new" at bounding box center [1127, 371] width 240 height 16
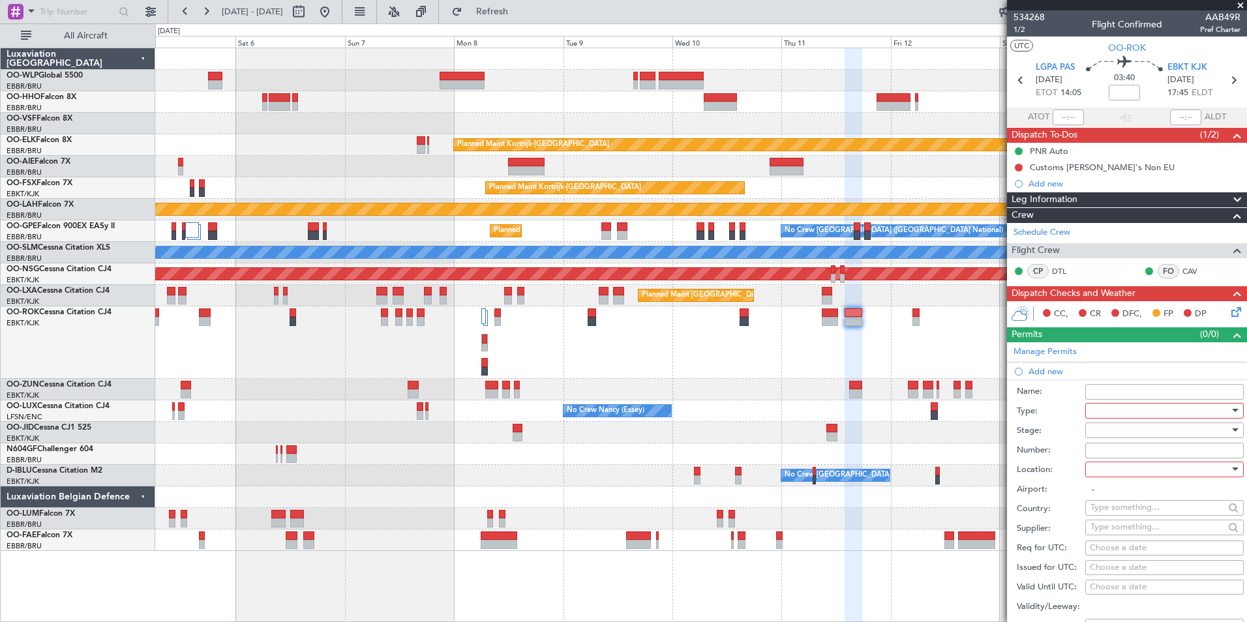
click at [1158, 410] on div at bounding box center [1160, 411] width 139 height 20
click at [1120, 534] on span "Slot" at bounding box center [1159, 534] width 137 height 20
click at [1112, 430] on div at bounding box center [1160, 431] width 139 height 20
drag, startPoint x: 1120, startPoint y: 517, endPoint x: 1118, endPoint y: 509, distance: 7.9
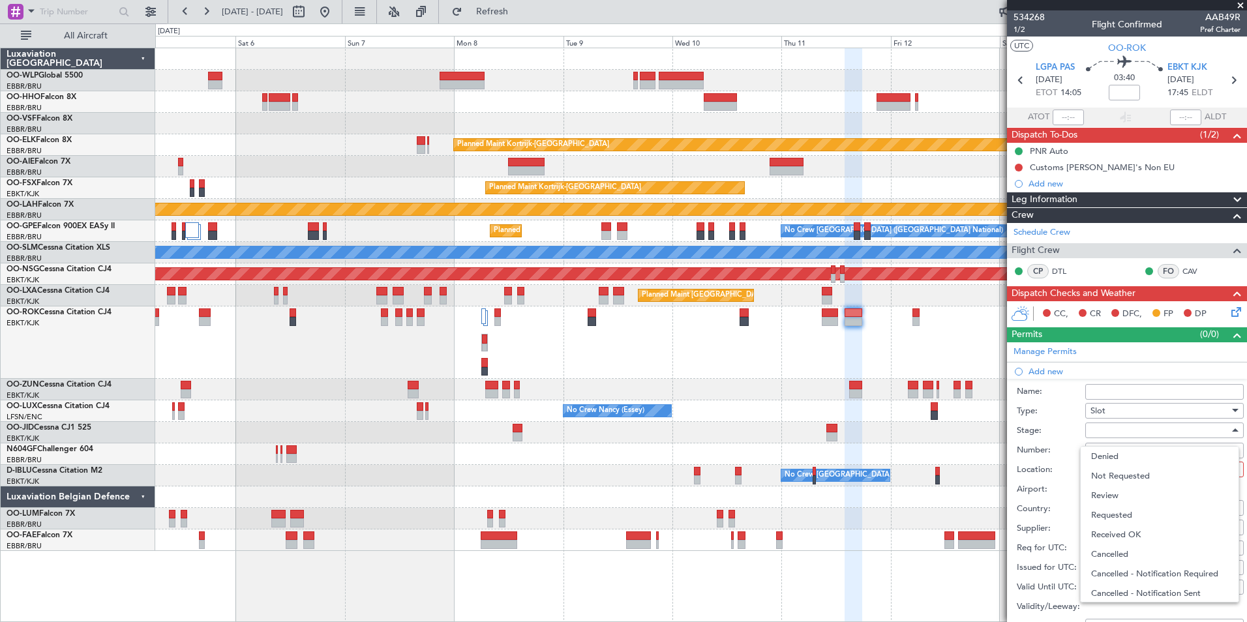
click at [1119, 512] on span "Requested" at bounding box center [1159, 516] width 137 height 20
click at [1110, 469] on div at bounding box center [1160, 470] width 139 height 20
drag, startPoint x: 1108, startPoint y: 493, endPoint x: 1115, endPoint y: 488, distance: 8.5
click at [1108, 492] on span "Departure" at bounding box center [1159, 496] width 137 height 20
type input "LGPA / PAS"
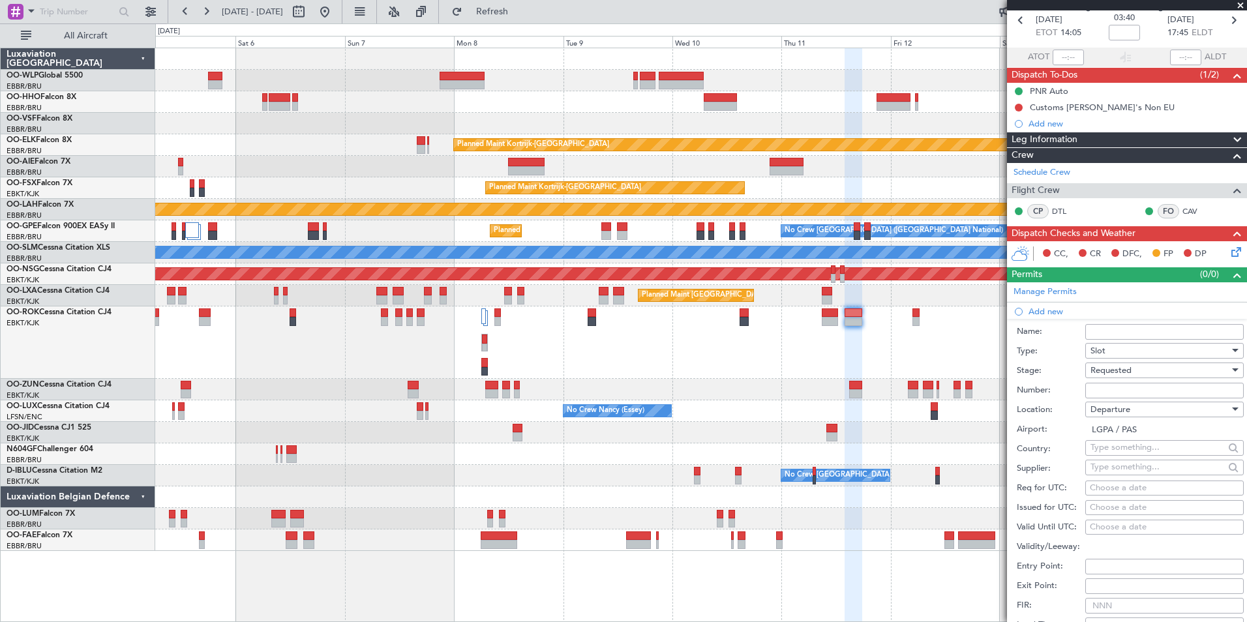
scroll to position [130, 0]
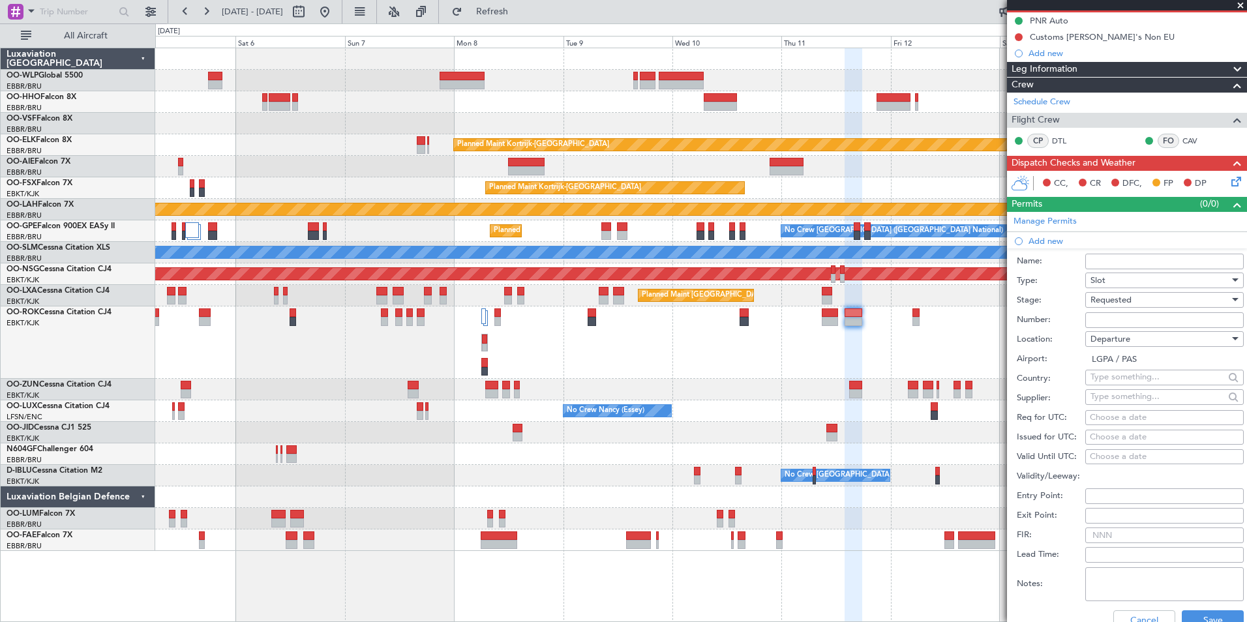
click at [1136, 414] on div "Choose a date" at bounding box center [1164, 418] width 149 height 13
select select "8"
select select "2025"
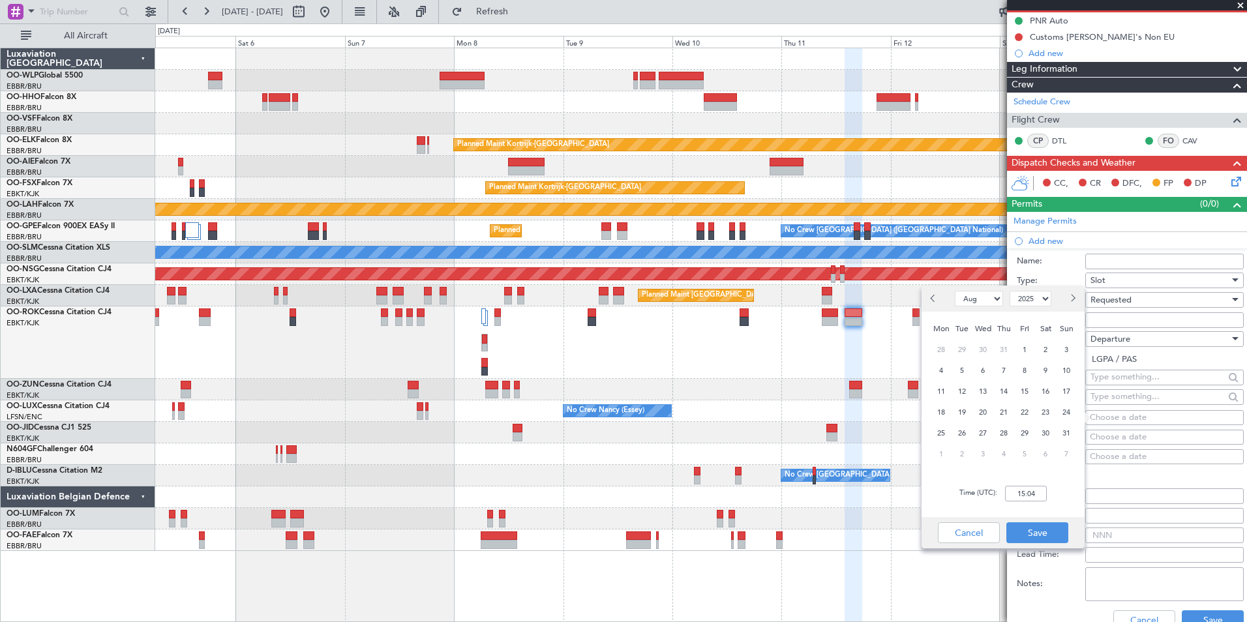
click at [1074, 303] on button "Next month" at bounding box center [1072, 298] width 14 height 21
select select "9"
click at [1005, 368] on span "11" at bounding box center [1004, 371] width 16 height 16
click at [1023, 491] on input "00:00" at bounding box center [1026, 494] width 42 height 16
type input "14:00"
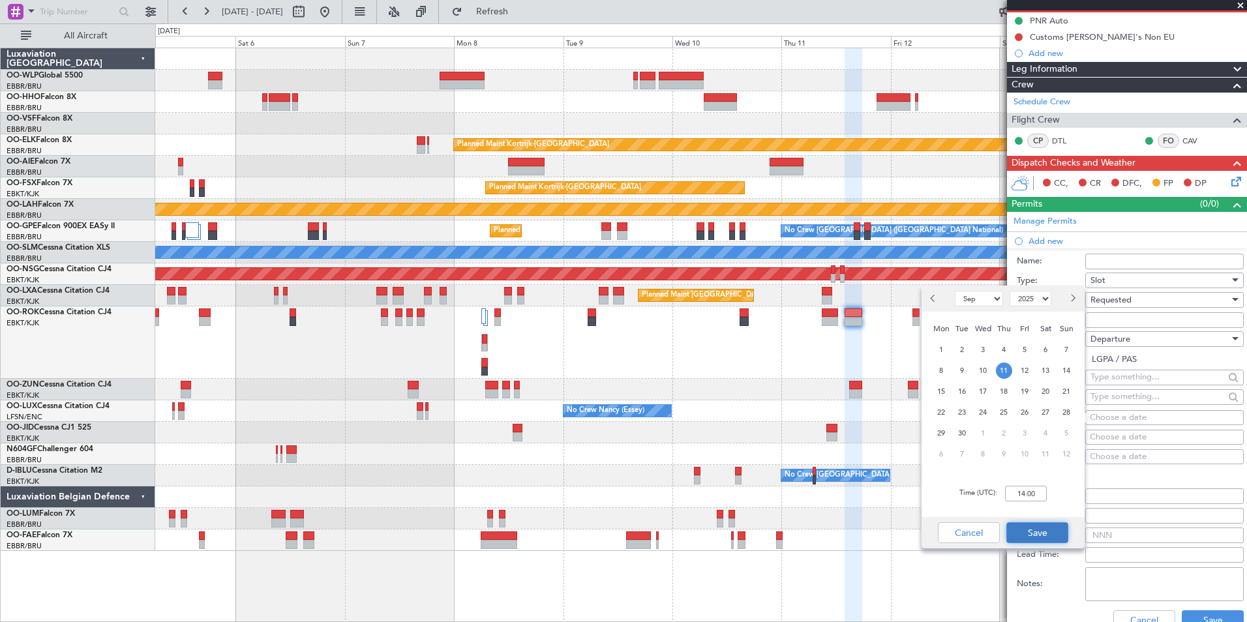
click at [1056, 540] on button "Save" at bounding box center [1038, 533] width 62 height 21
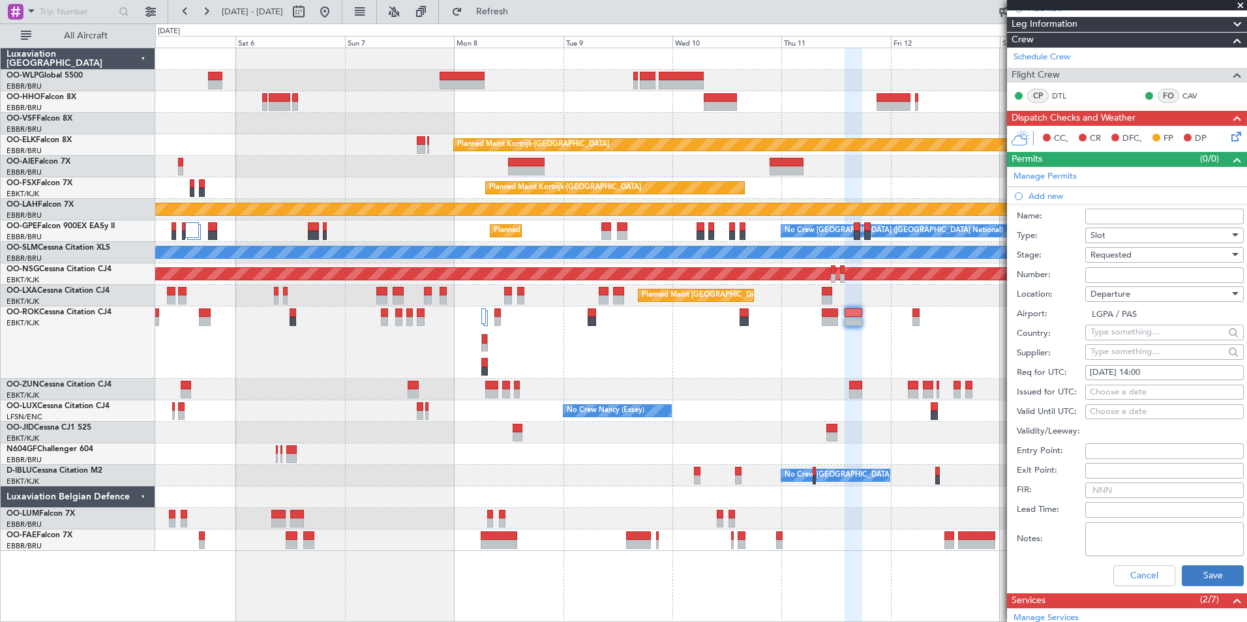
scroll to position [196, 0]
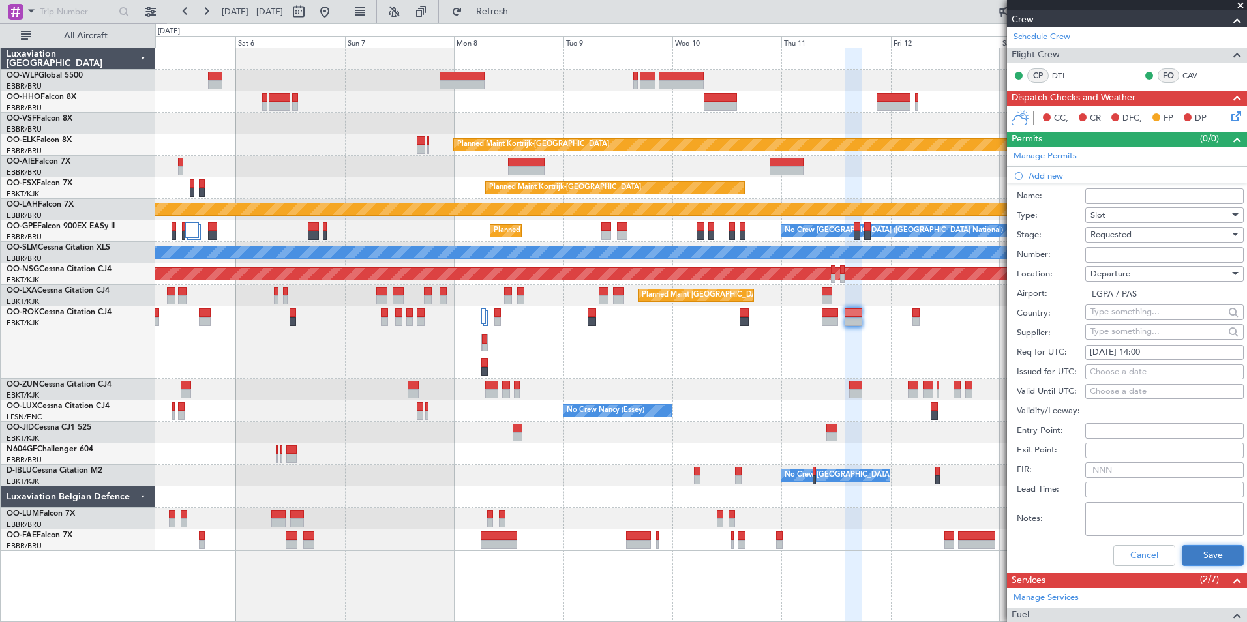
click at [1204, 560] on button "Save" at bounding box center [1213, 555] width 62 height 21
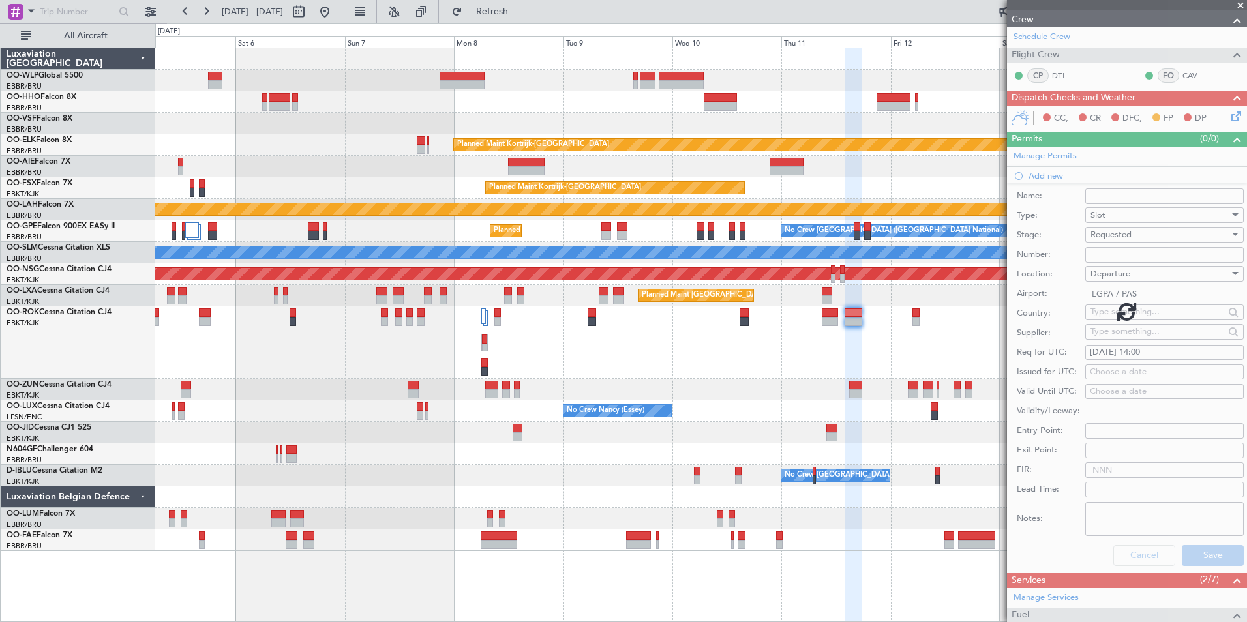
scroll to position [64, 0]
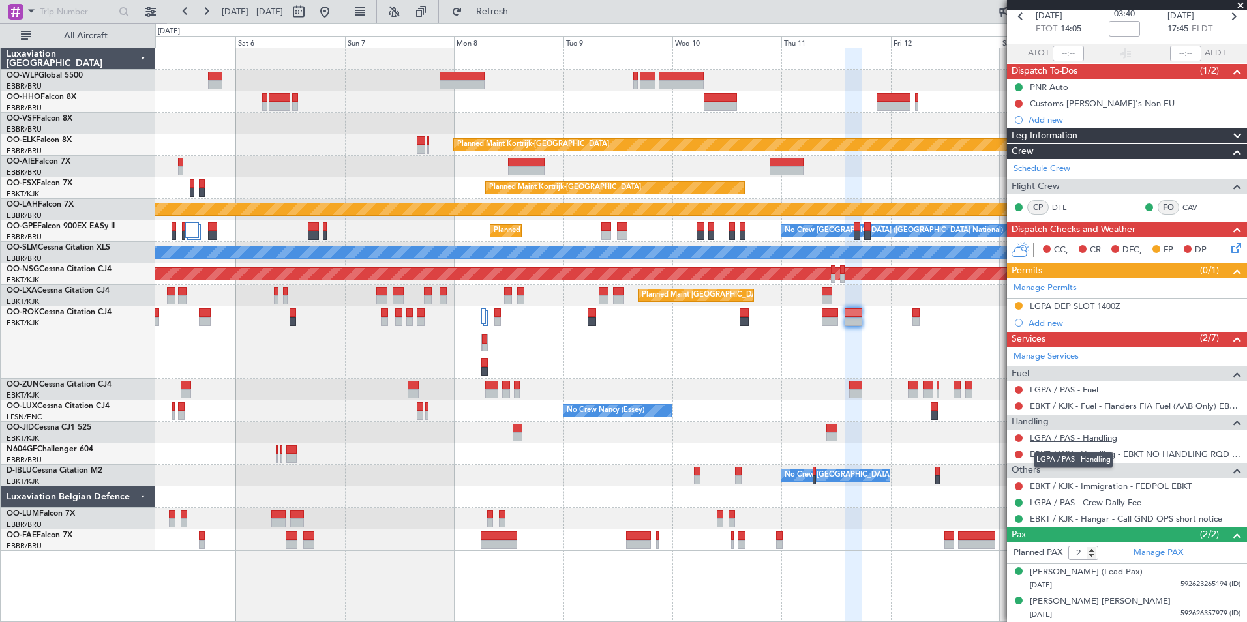
click at [1086, 441] on link "LGPA / PAS - Handling" at bounding box center [1073, 438] width 87 height 11
click at [520, 13] on span "Refresh" at bounding box center [492, 11] width 55 height 9
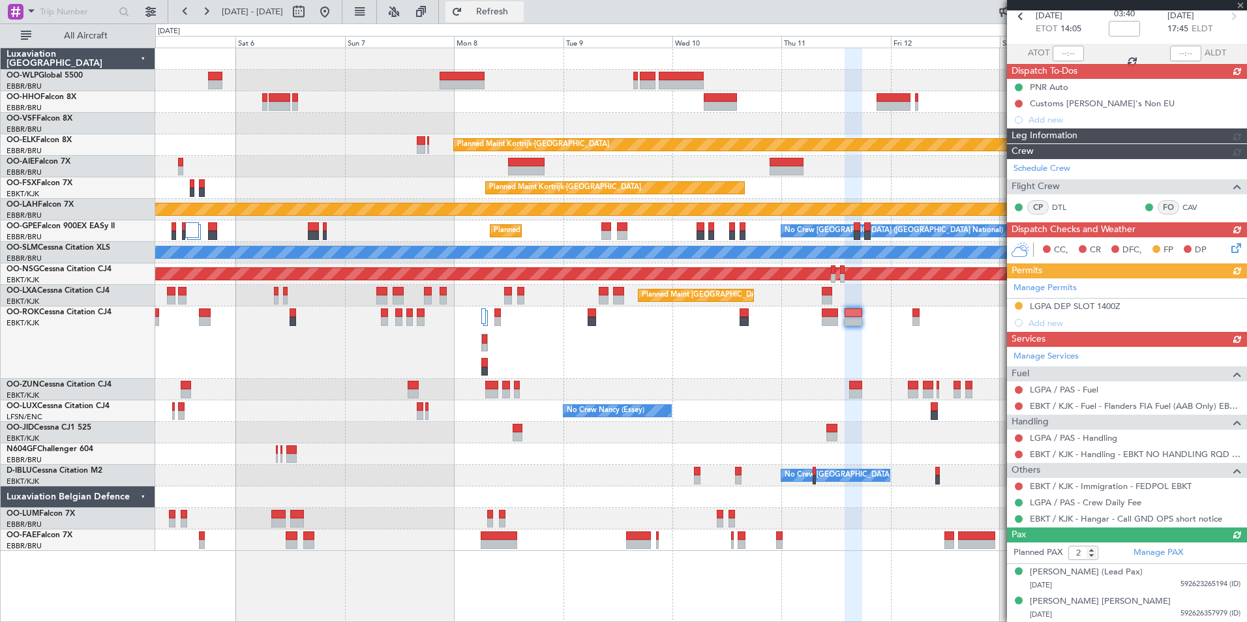
scroll to position [48, 0]
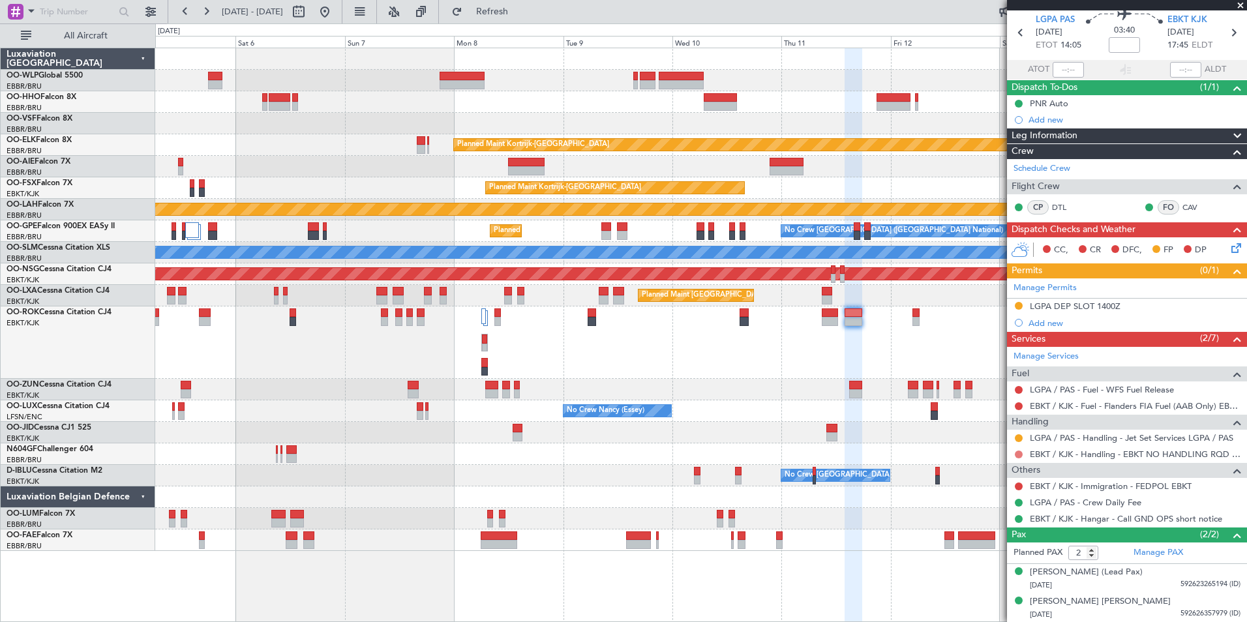
click at [1020, 456] on button at bounding box center [1019, 455] width 8 height 8
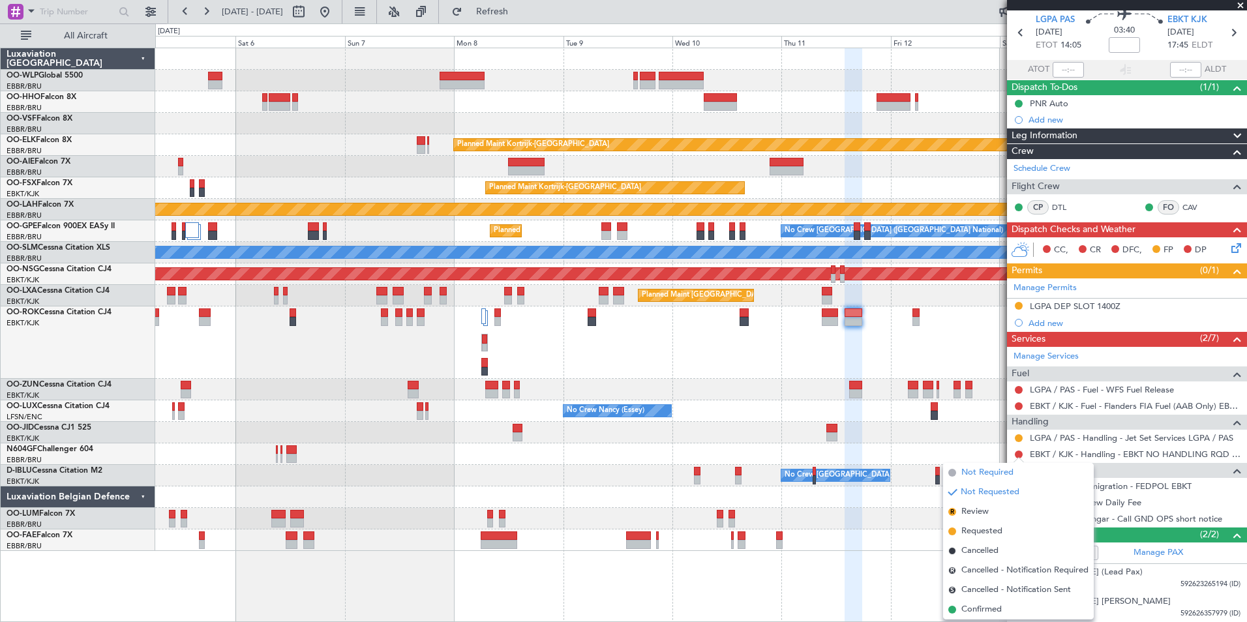
click at [987, 474] on span "Not Required" at bounding box center [988, 472] width 52 height 13
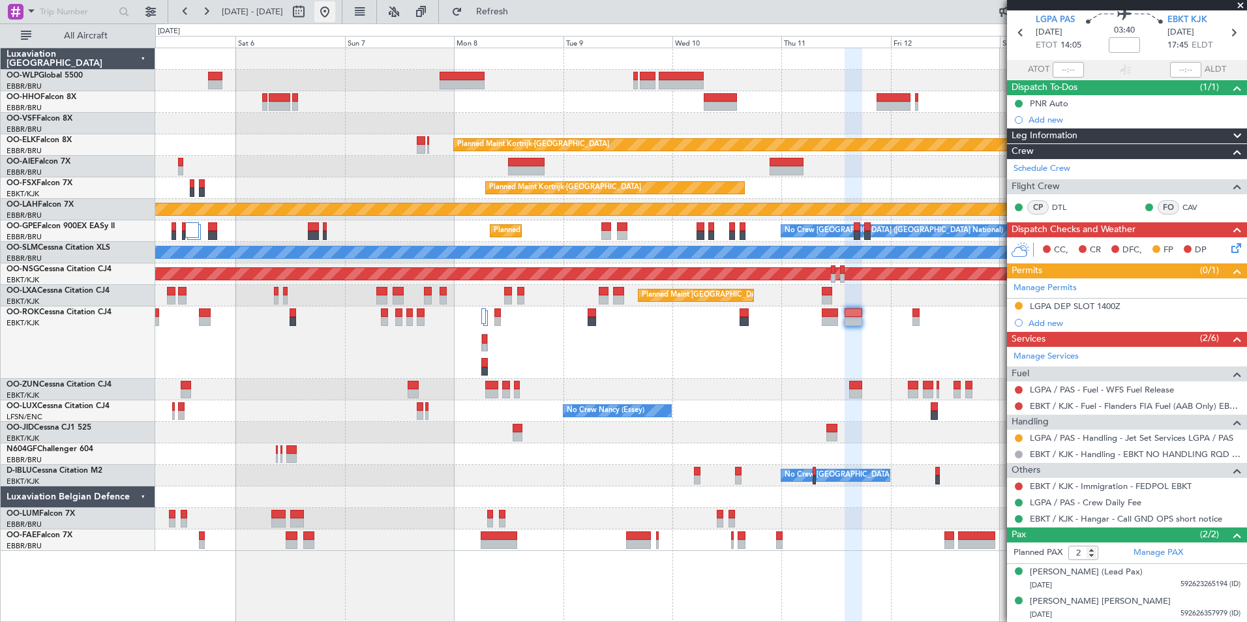
click at [335, 17] on button at bounding box center [324, 11] width 21 height 21
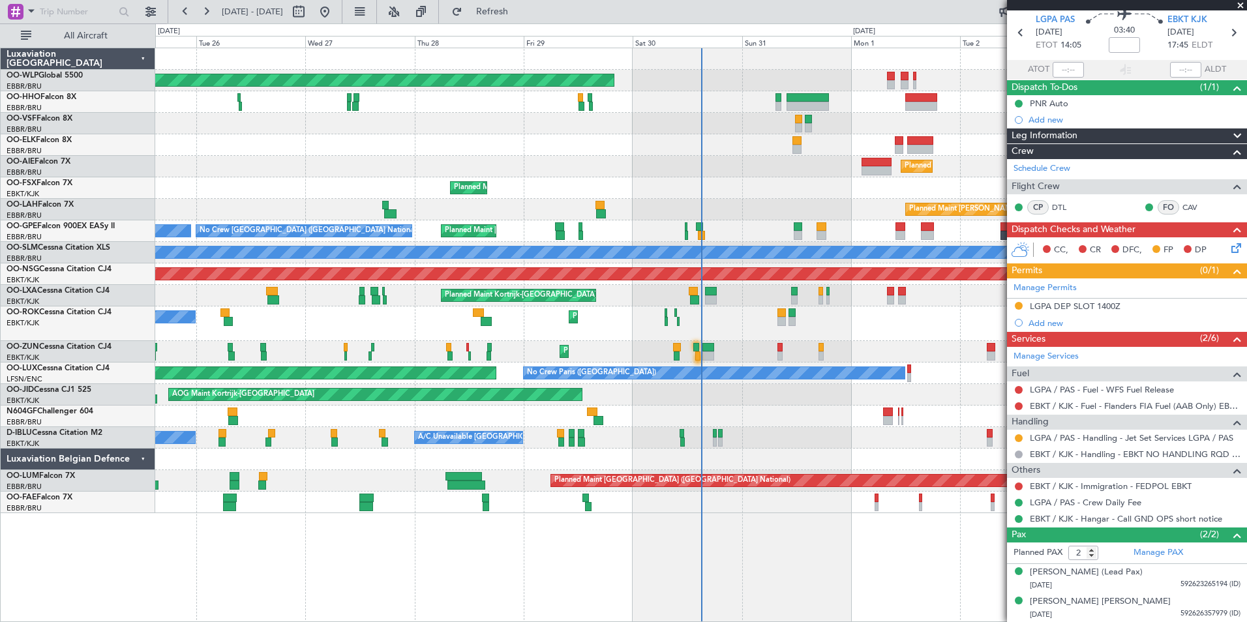
click at [222, 200] on div "Planned Maint [PERSON_NAME]-[GEOGRAPHIC_DATA][PERSON_NAME] ([GEOGRAPHIC_DATA][P…" at bounding box center [700, 210] width 1091 height 22
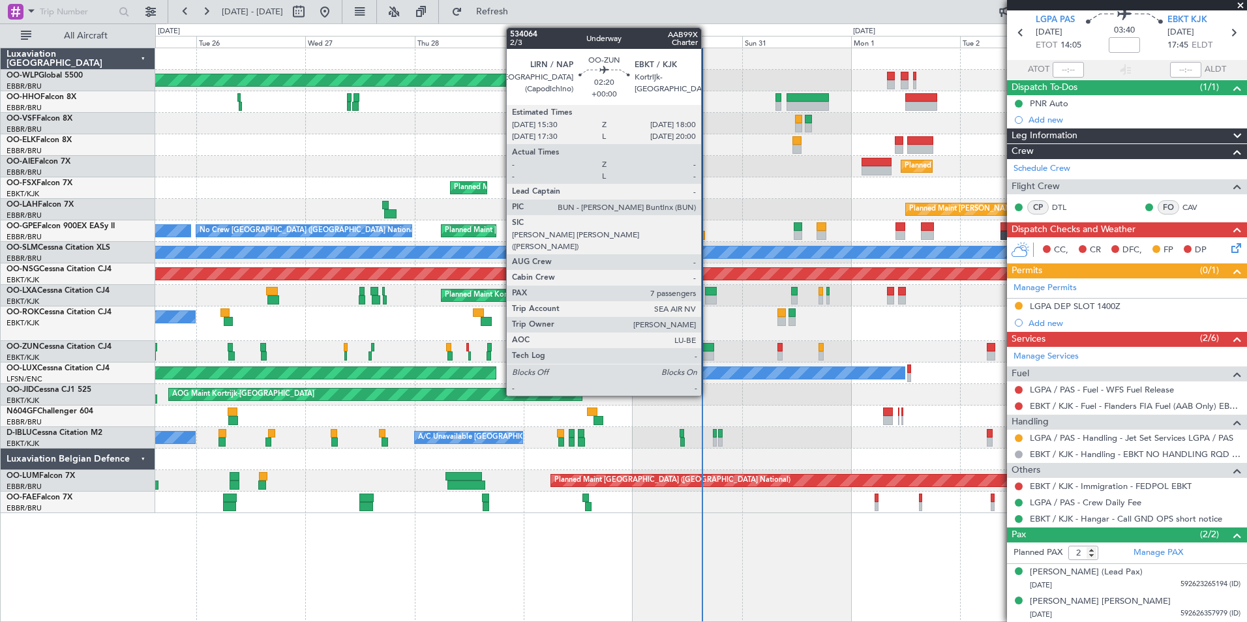
click at [707, 352] on div at bounding box center [709, 356] width 12 height 9
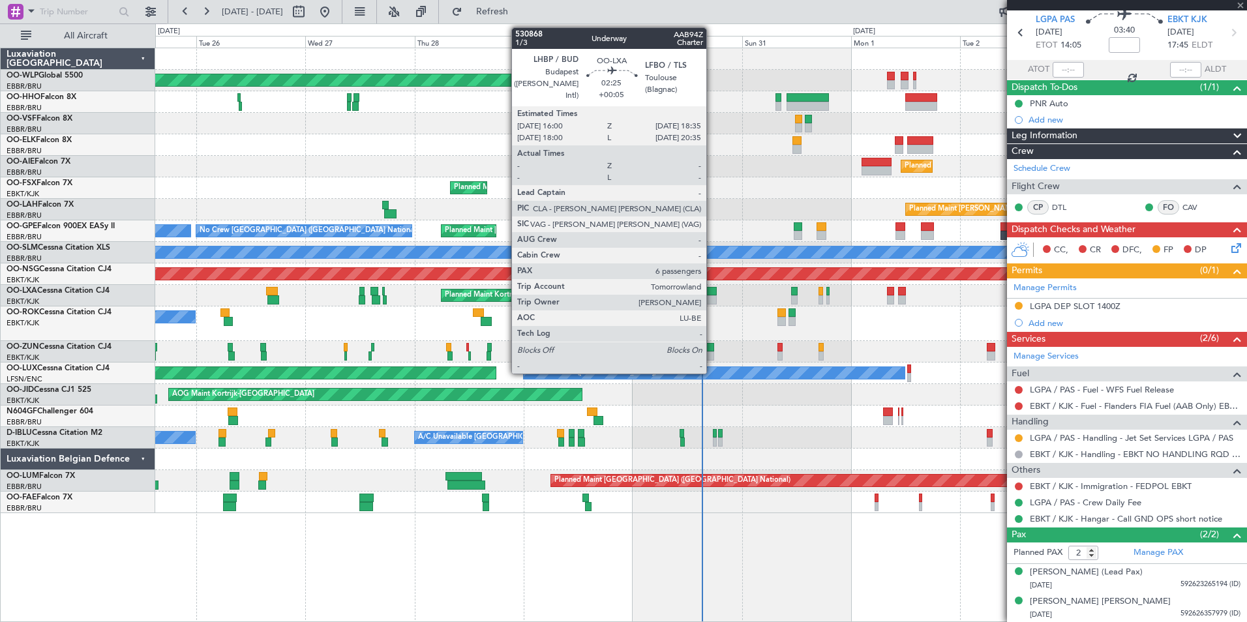
click at [712, 296] on div at bounding box center [711, 300] width 12 height 9
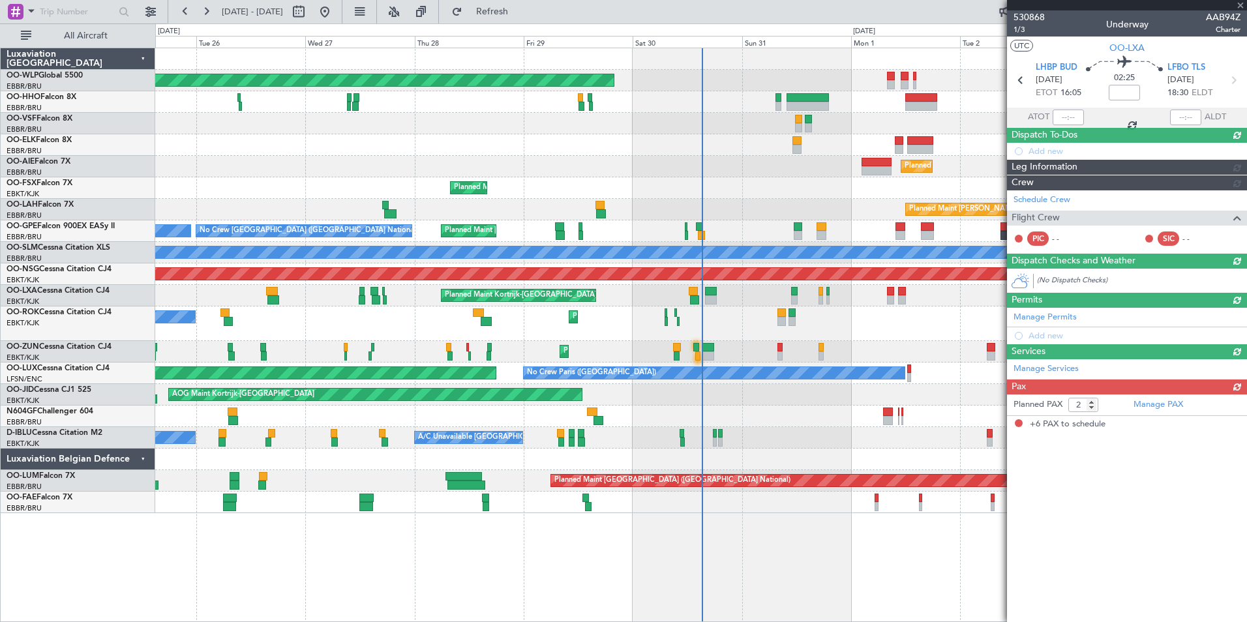
type input "+00:05"
type input "6"
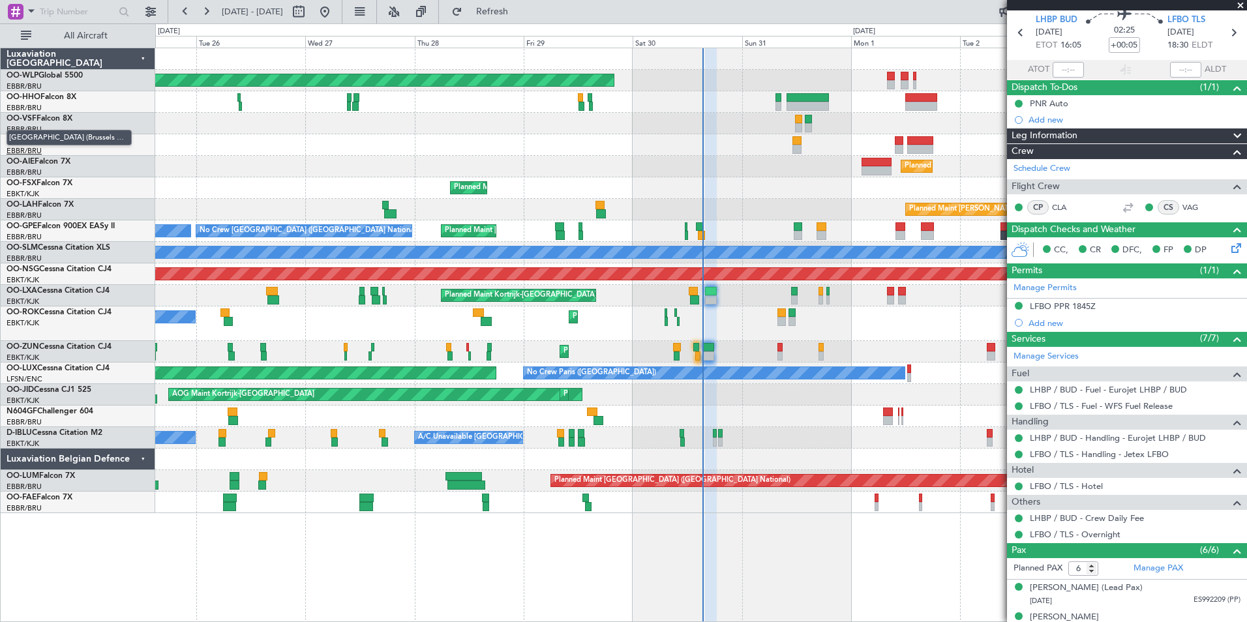
scroll to position [0, 0]
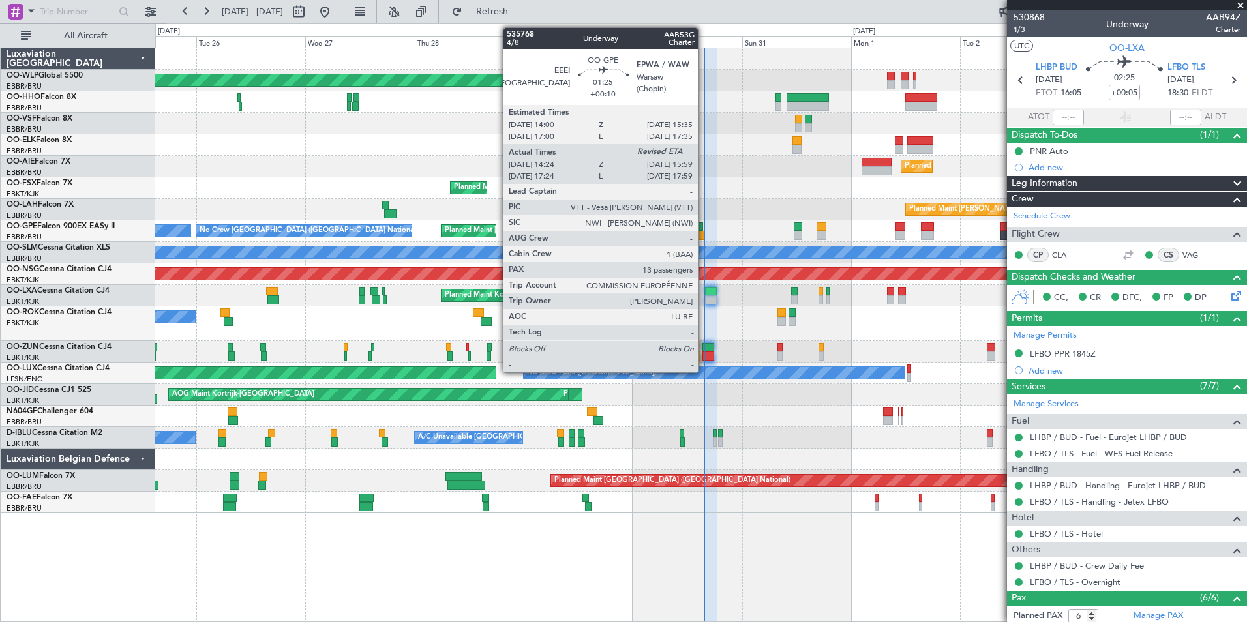
click at [704, 231] on div at bounding box center [702, 235] width 8 height 9
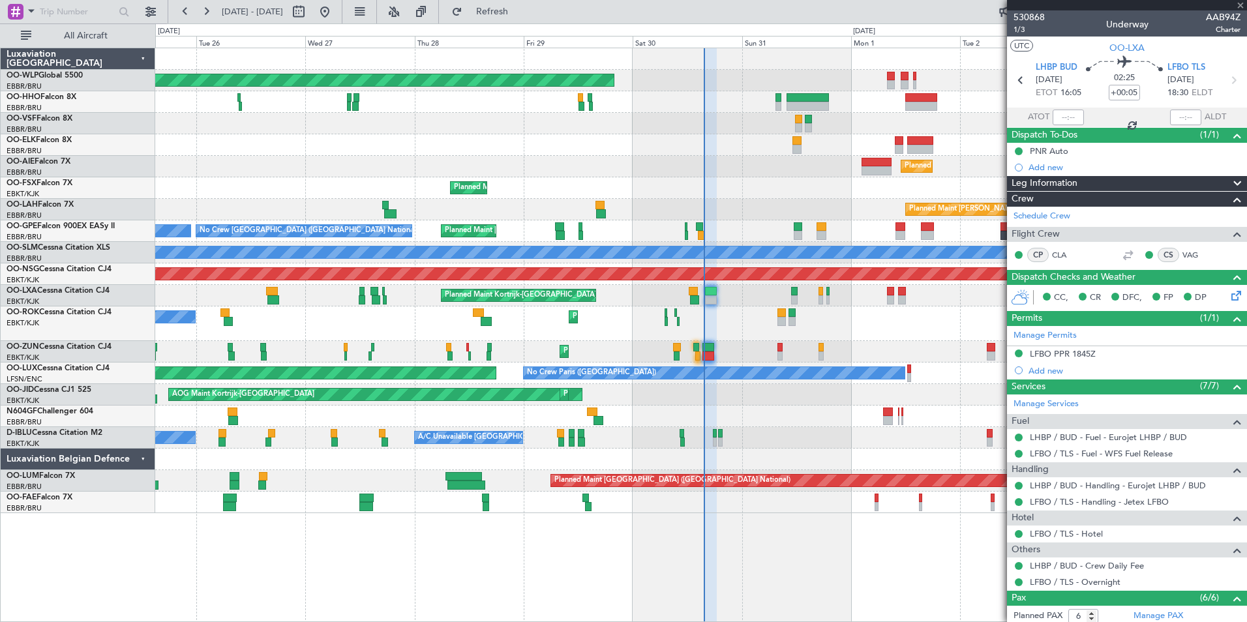
type input "+00:10"
type input "14:29"
type input "13"
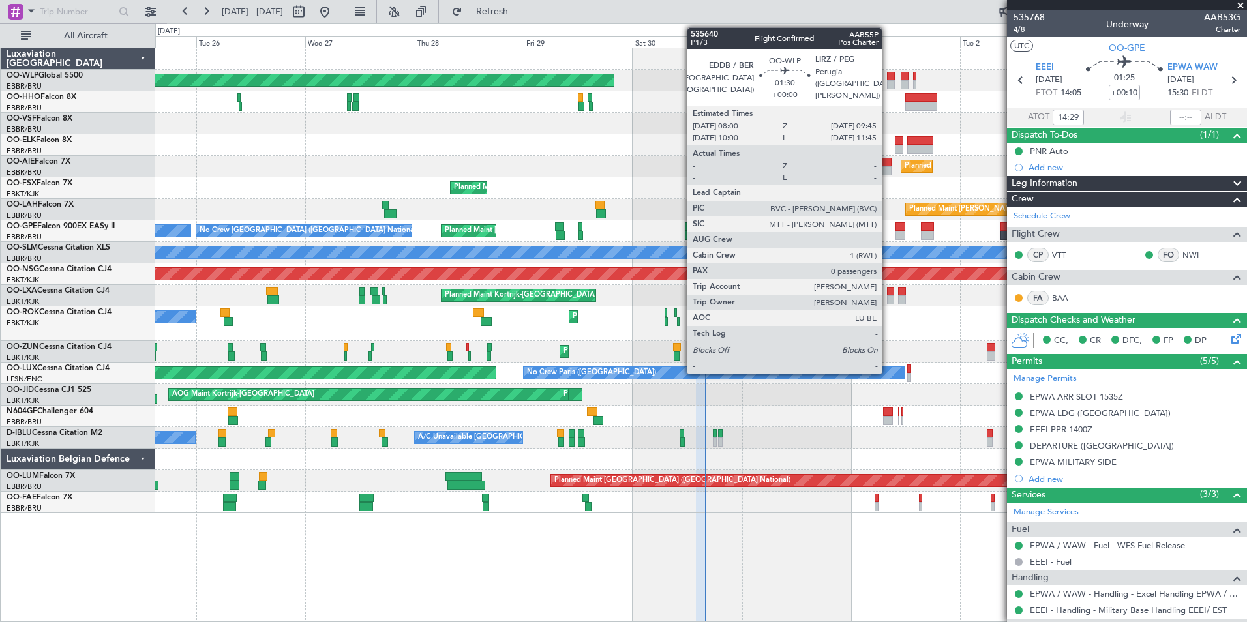
click at [888, 81] on div at bounding box center [891, 84] width 8 height 9
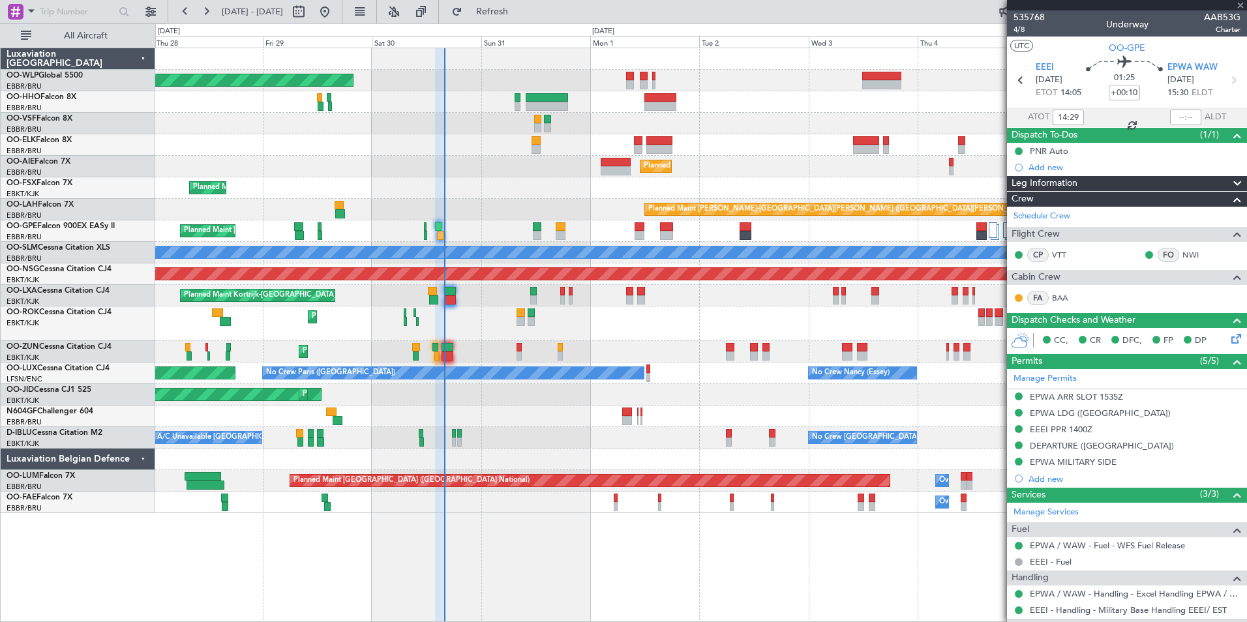
click at [607, 130] on div at bounding box center [700, 124] width 1091 height 22
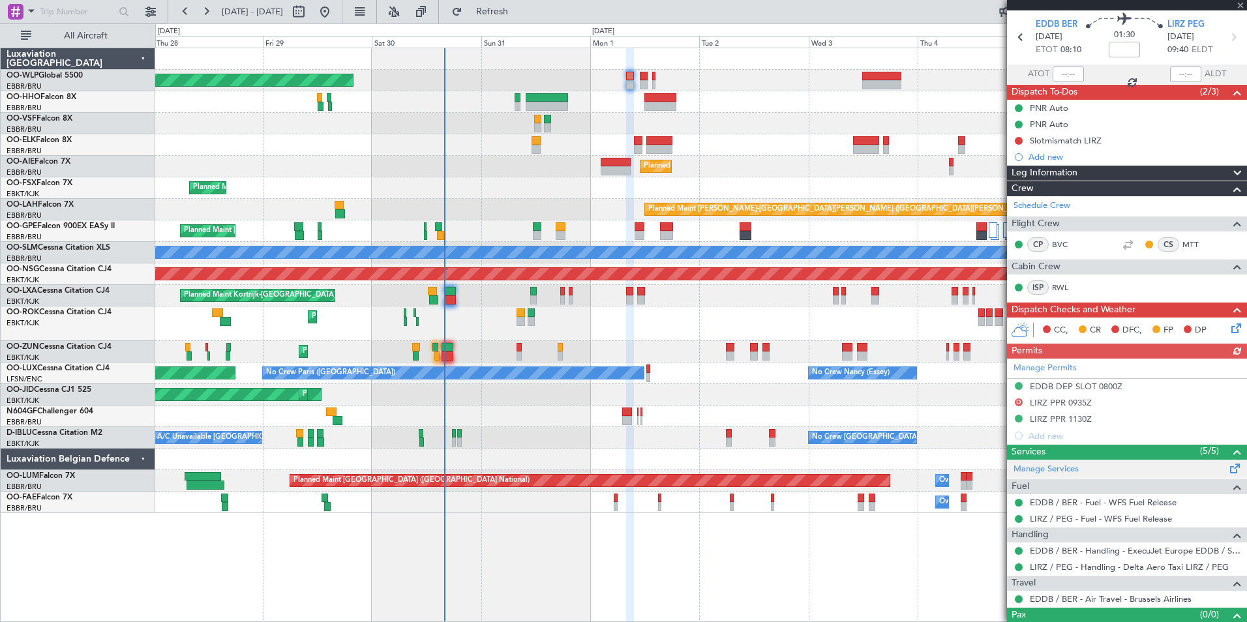
scroll to position [65, 0]
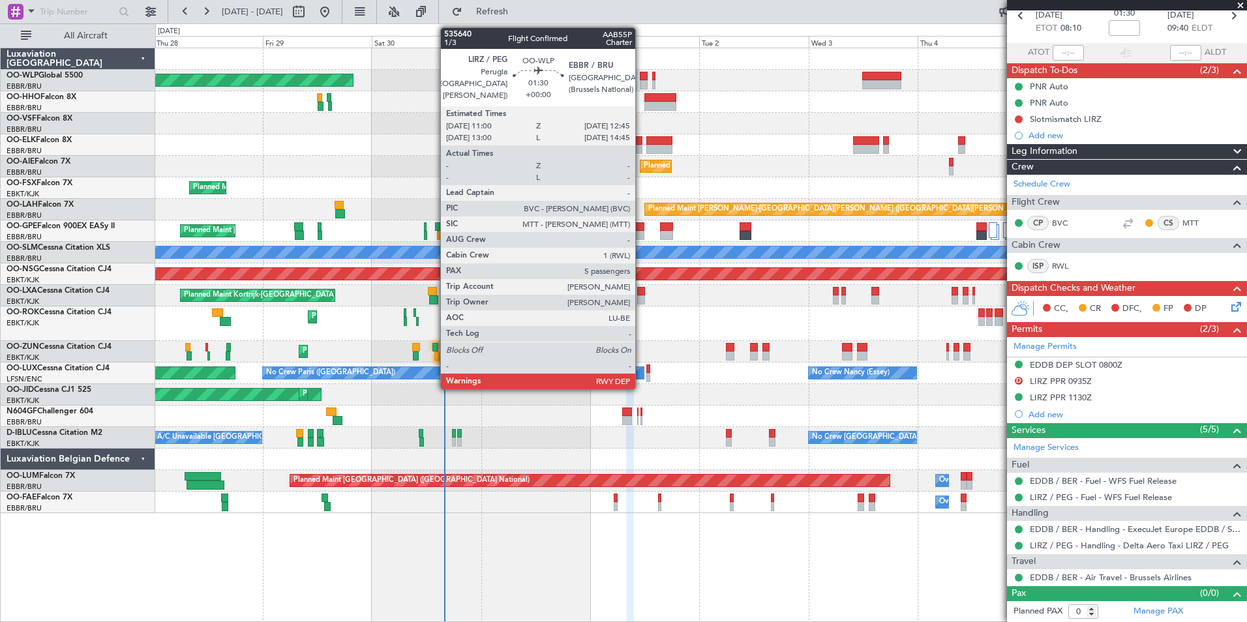
click at [641, 82] on div at bounding box center [644, 84] width 8 height 9
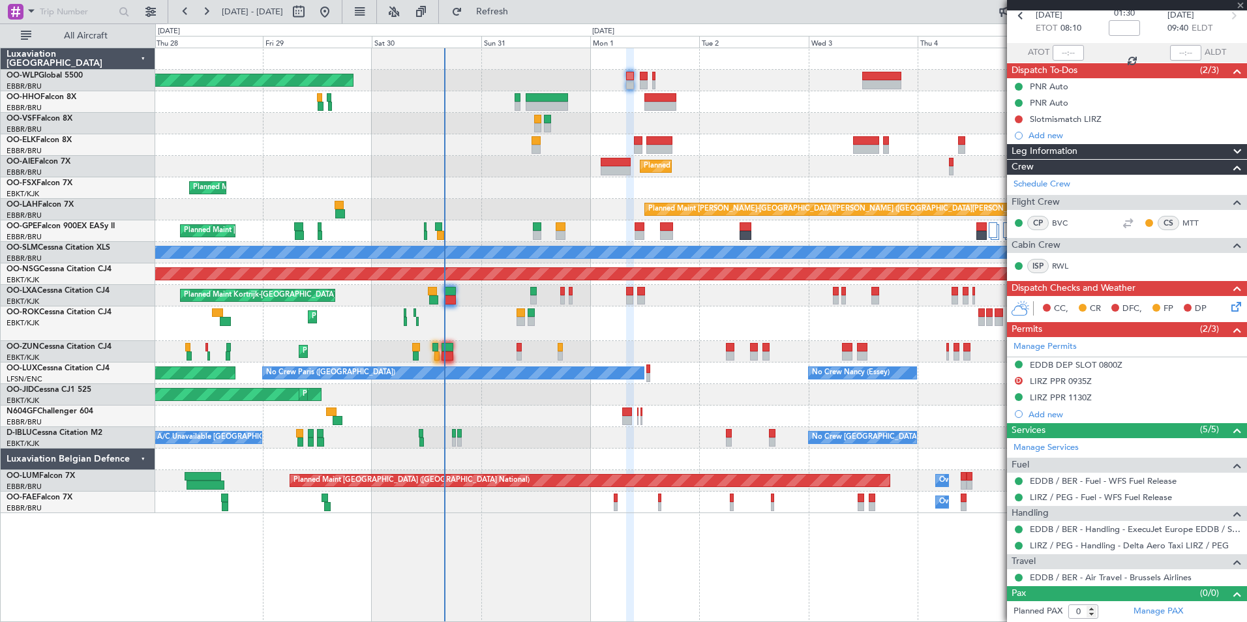
type input "5"
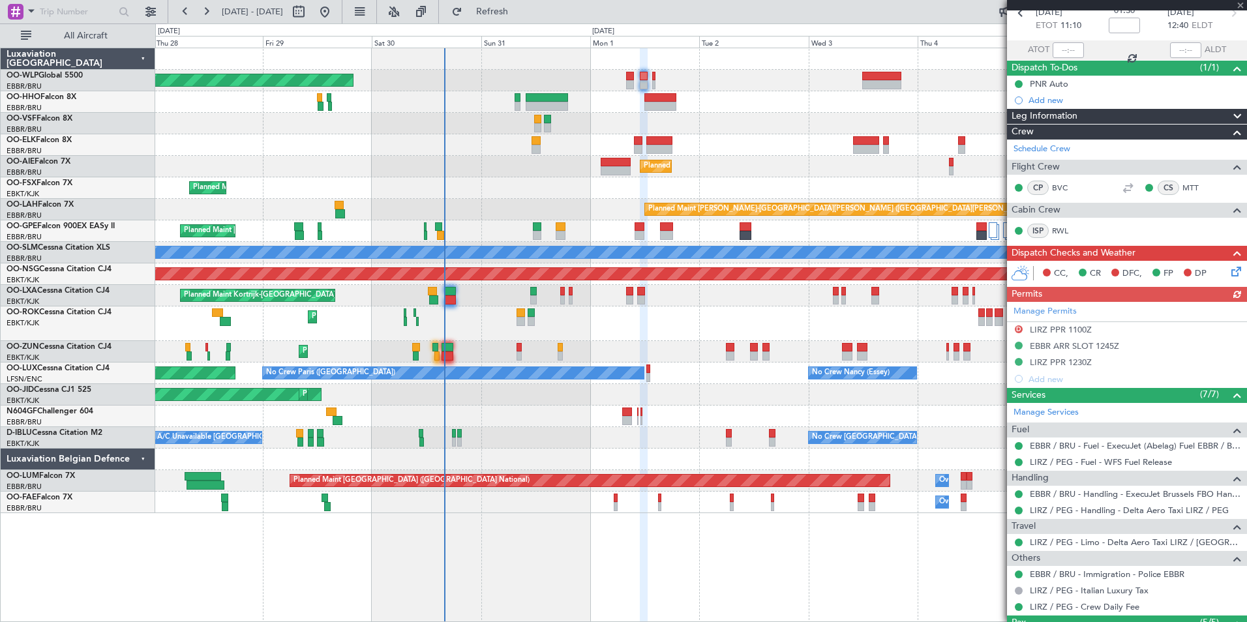
scroll to position [130, 0]
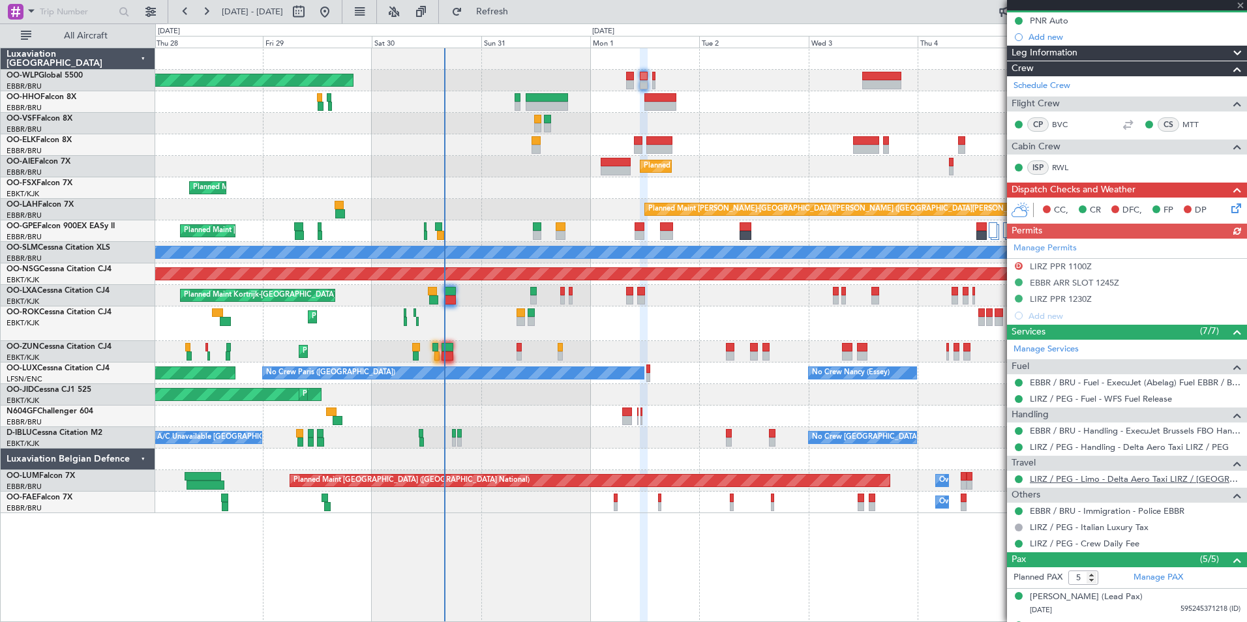
click at [1082, 478] on link "LIRZ / PEG - Limo - Delta Aero Taxi LIRZ / PEG" at bounding box center [1135, 479] width 211 height 11
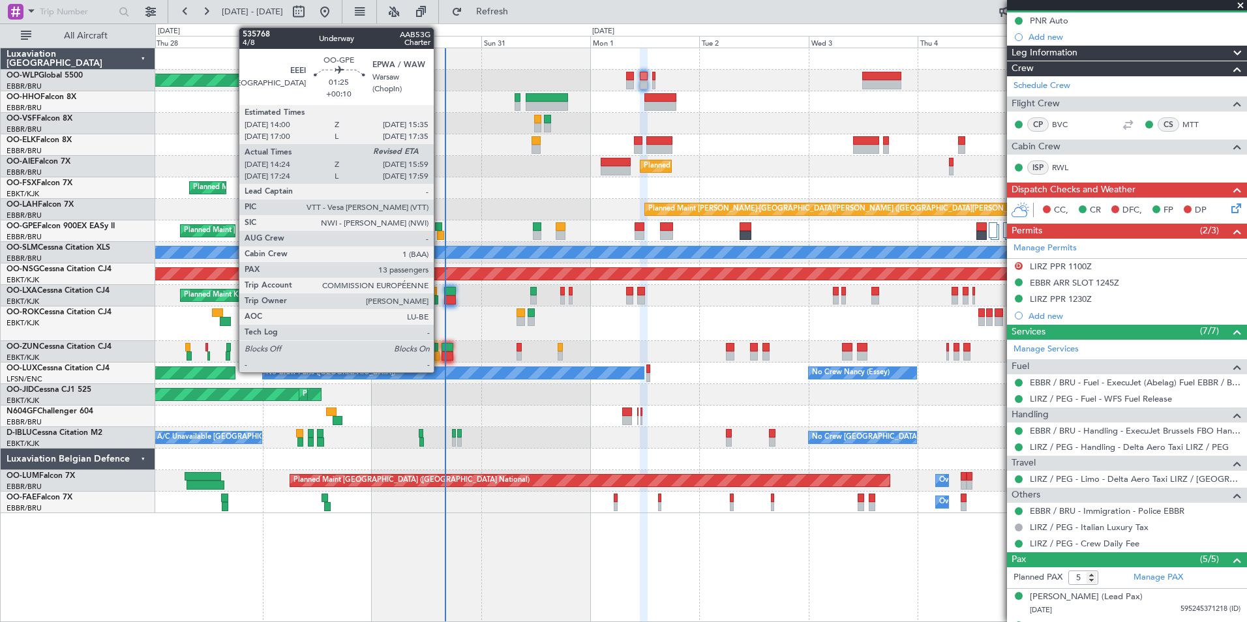
click at [440, 231] on div at bounding box center [441, 235] width 8 height 9
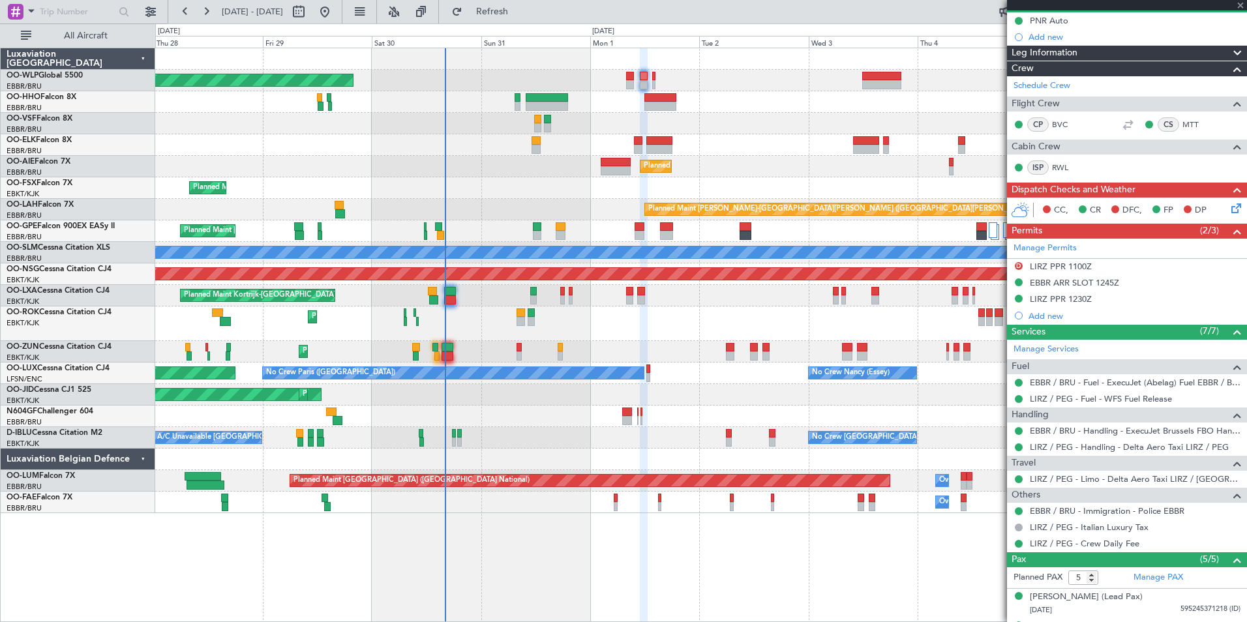
type input "+00:10"
type input "14:29"
type input "13"
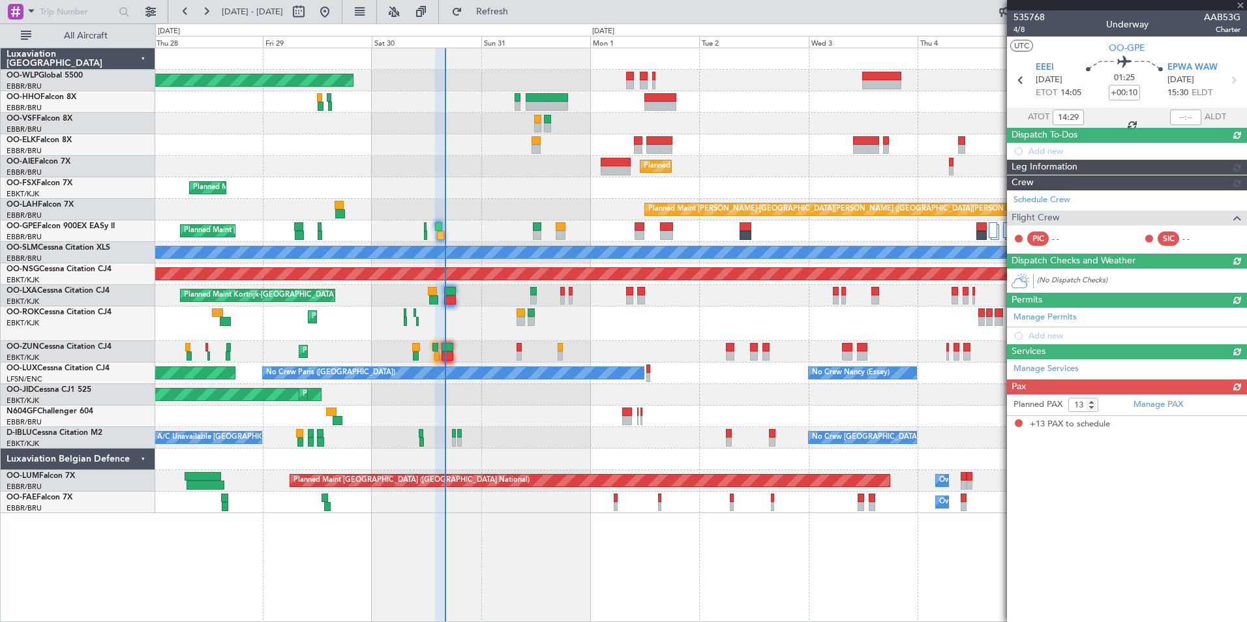
scroll to position [0, 0]
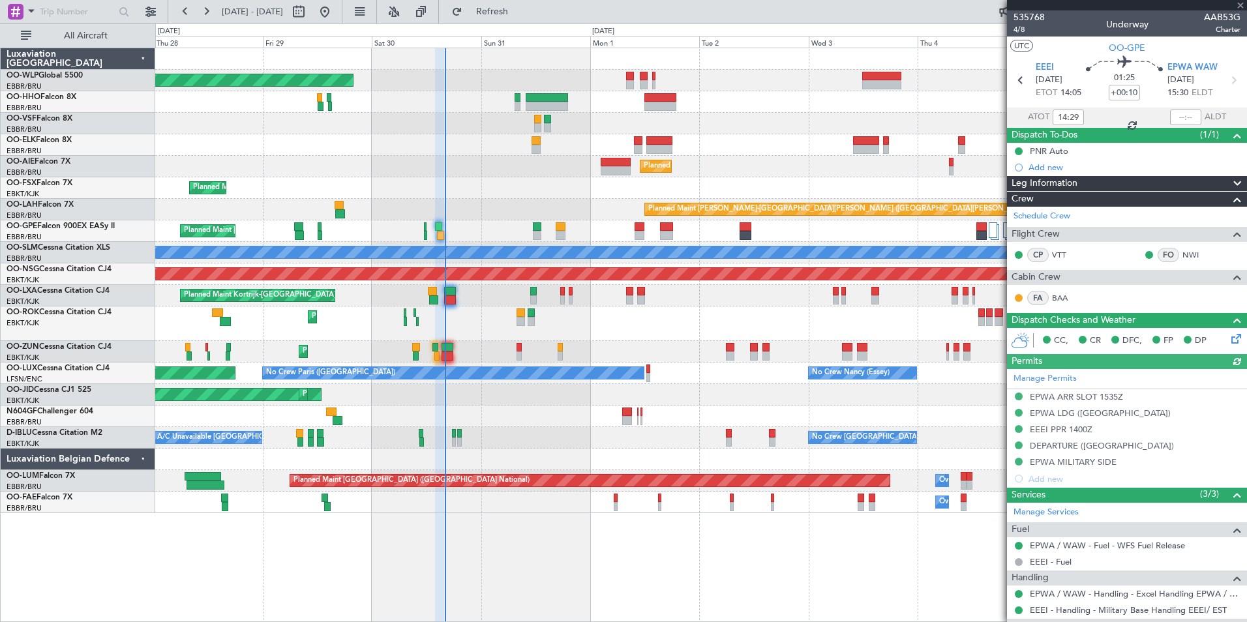
click at [1174, 118] on div at bounding box center [1185, 118] width 31 height 16
click at [1174, 118] on input "text" at bounding box center [1185, 118] width 31 height 16
click at [949, 116] on div at bounding box center [700, 124] width 1091 height 22
type input "15:48"
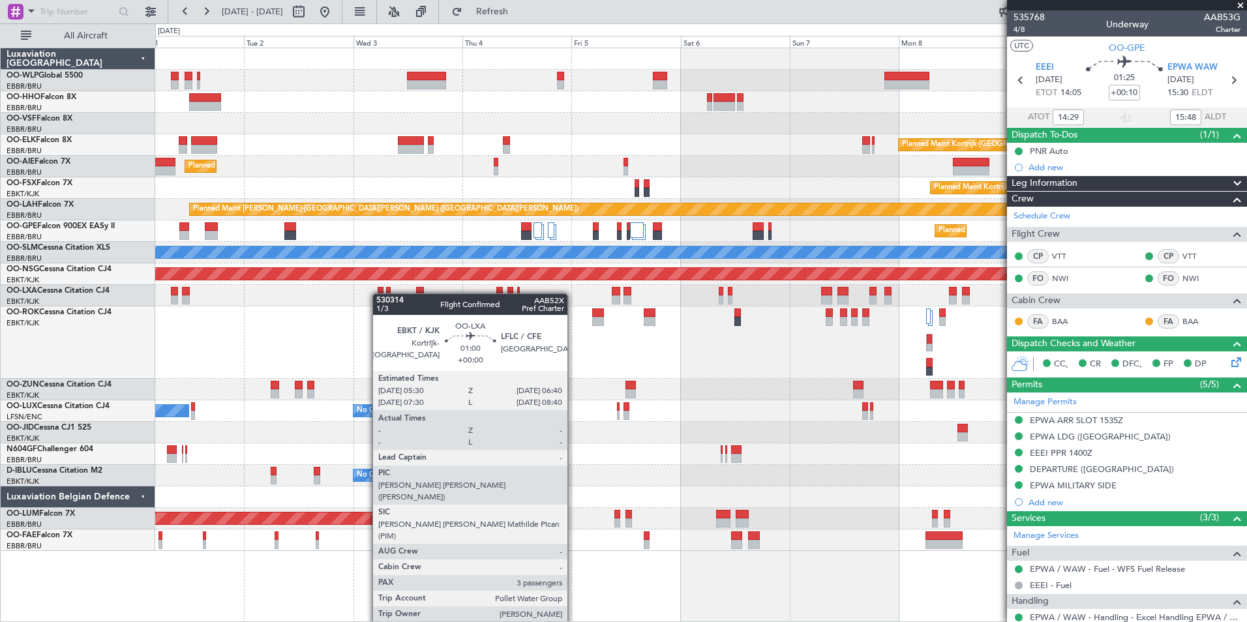
click at [379, 294] on div "Planned Maint Berlin (Brandenburg) Planned Maint Kortrijk-Wevelgem Planned Main…" at bounding box center [700, 299] width 1091 height 503
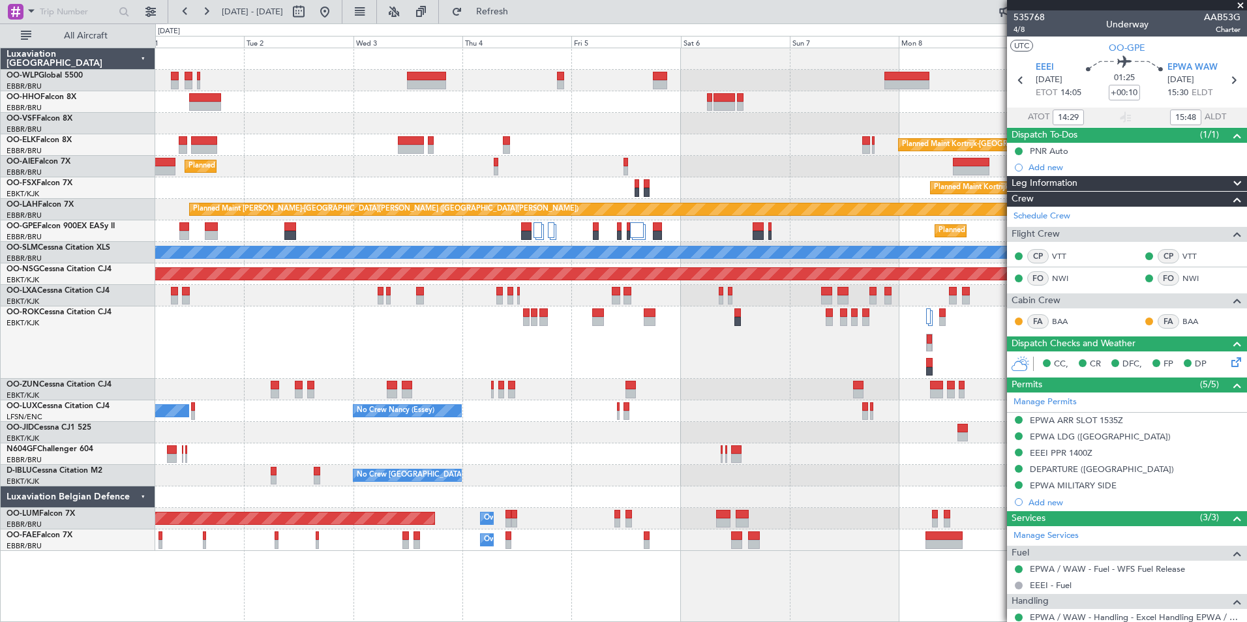
click at [465, 298] on div "Planned Maint [GEOGRAPHIC_DATA] ([GEOGRAPHIC_DATA] National)" at bounding box center [700, 296] width 1091 height 22
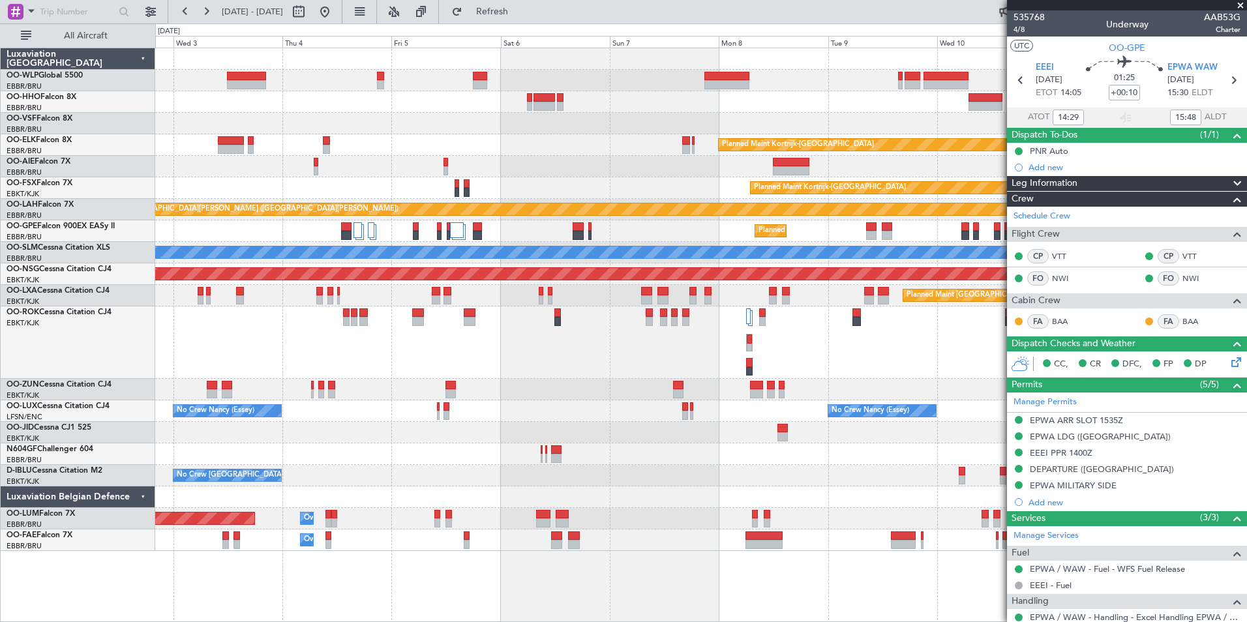
click at [492, 325] on div "Planned Maint [GEOGRAPHIC_DATA] ([GEOGRAPHIC_DATA])" at bounding box center [700, 343] width 1091 height 72
click at [555, 322] on div at bounding box center [558, 321] width 7 height 9
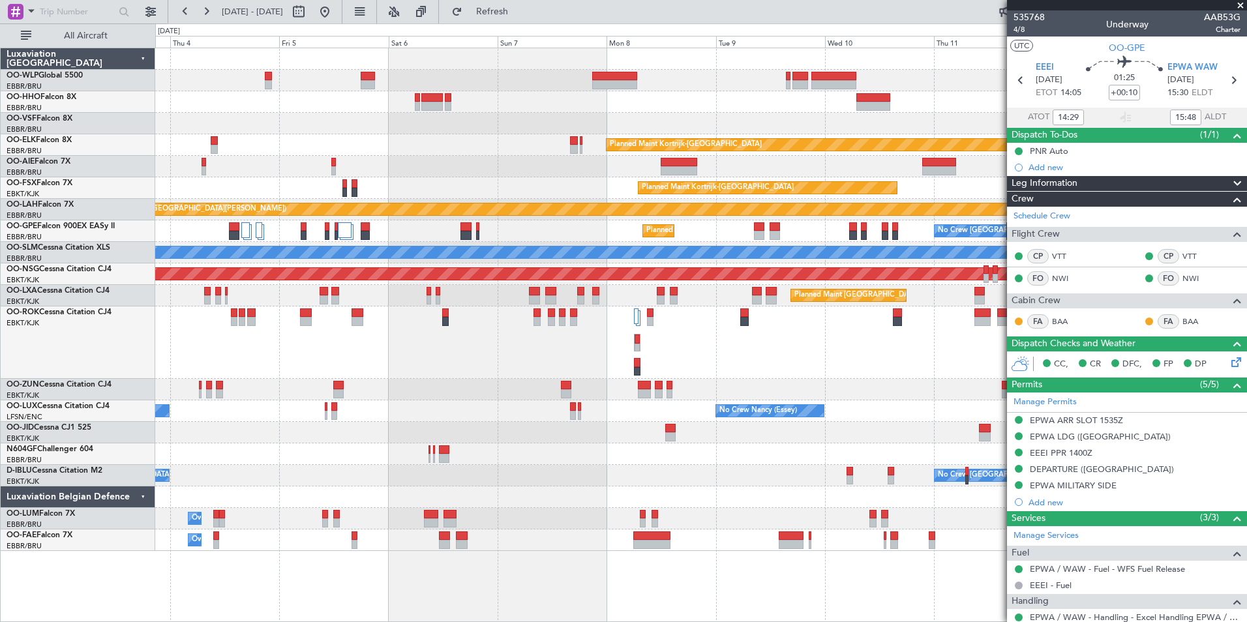
click at [540, 352] on div "Planned Maint [GEOGRAPHIC_DATA] ([GEOGRAPHIC_DATA])" at bounding box center [700, 343] width 1091 height 72
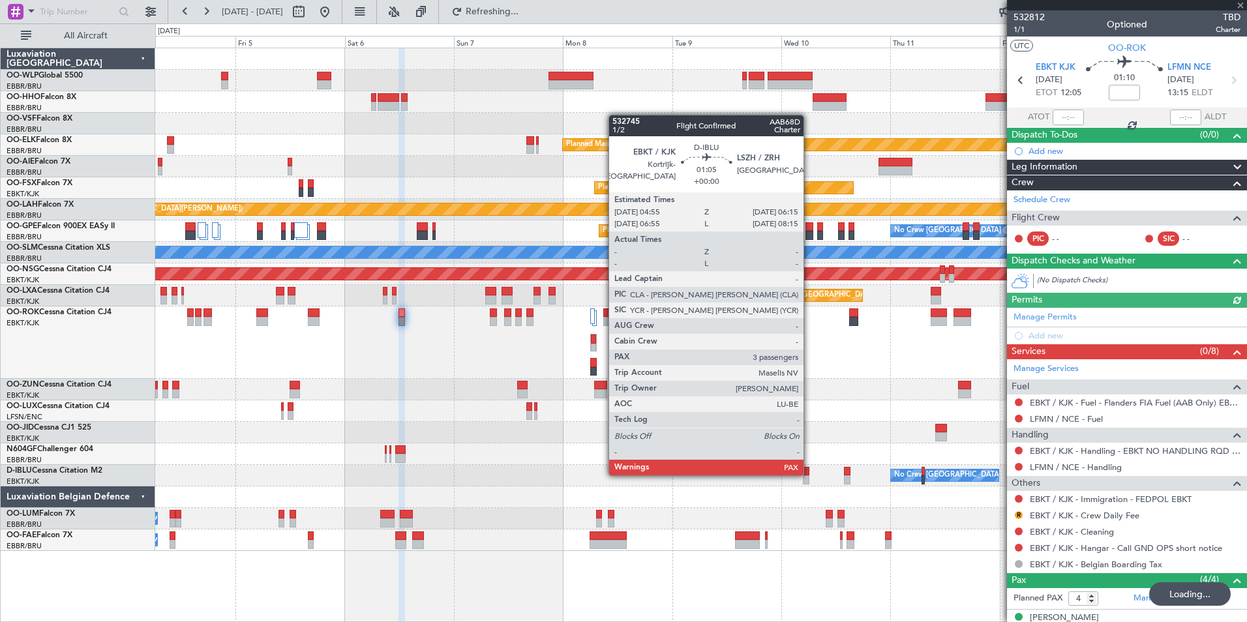
click at [810, 474] on div at bounding box center [806, 471] width 7 height 9
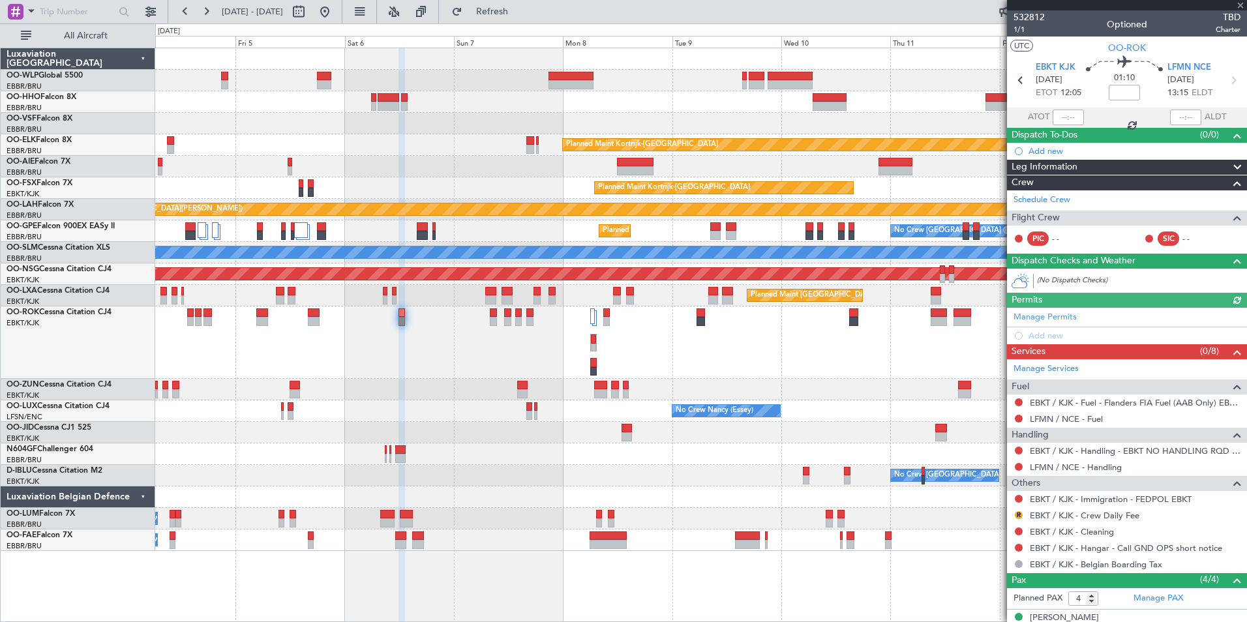
type input "3"
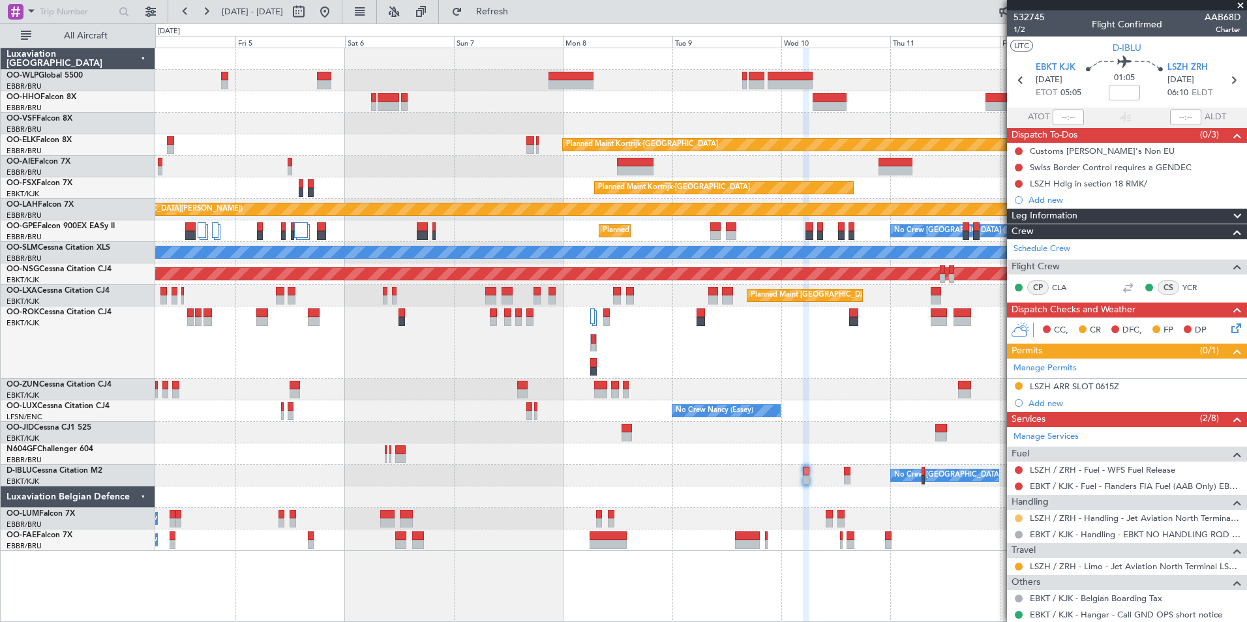
click at [1020, 515] on button at bounding box center [1019, 519] width 8 height 8
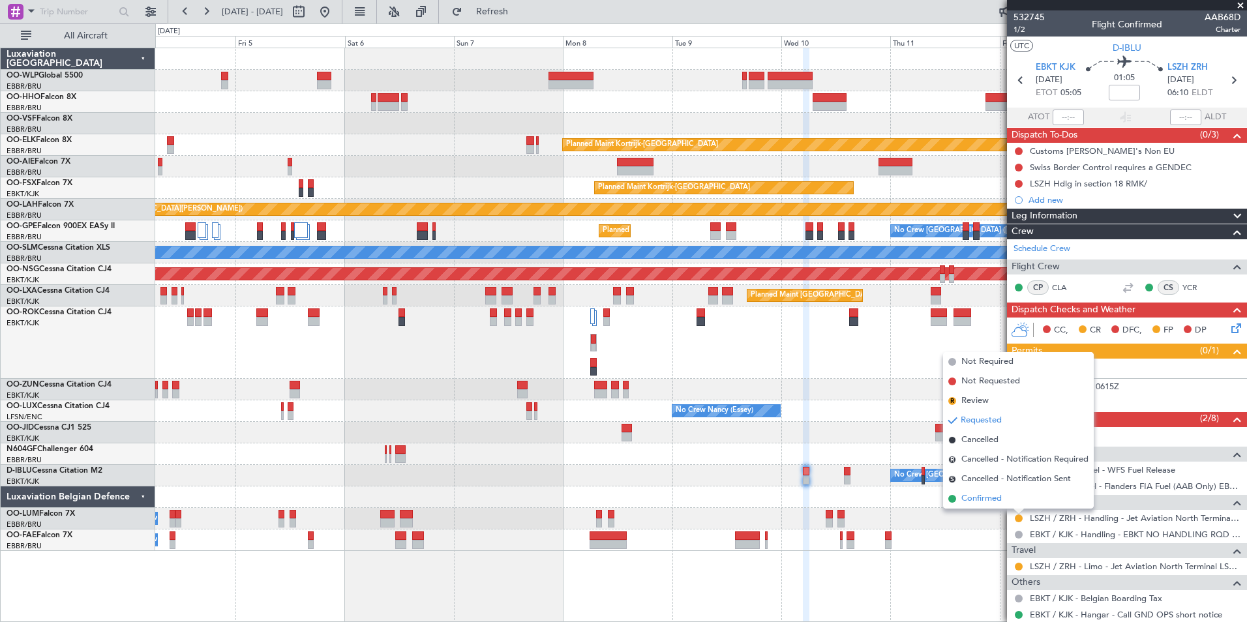
click at [987, 506] on li "Confirmed" at bounding box center [1018, 499] width 151 height 20
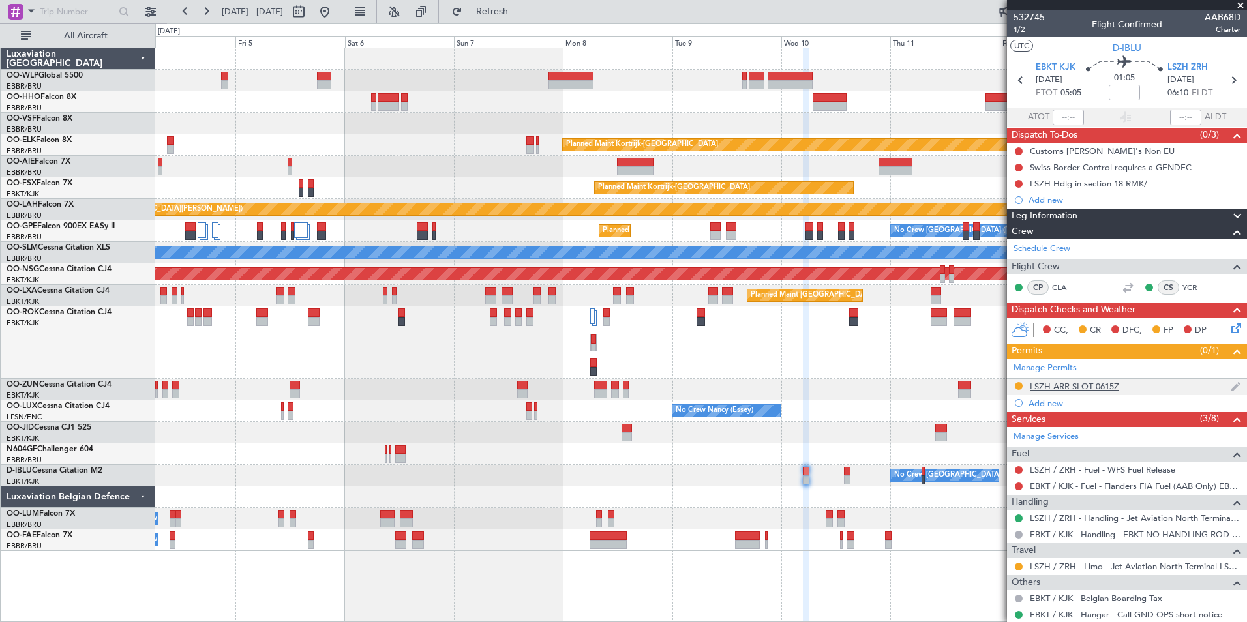
click at [1050, 389] on div "LSZH ARR SLOT 0615Z" at bounding box center [1074, 386] width 89 height 11
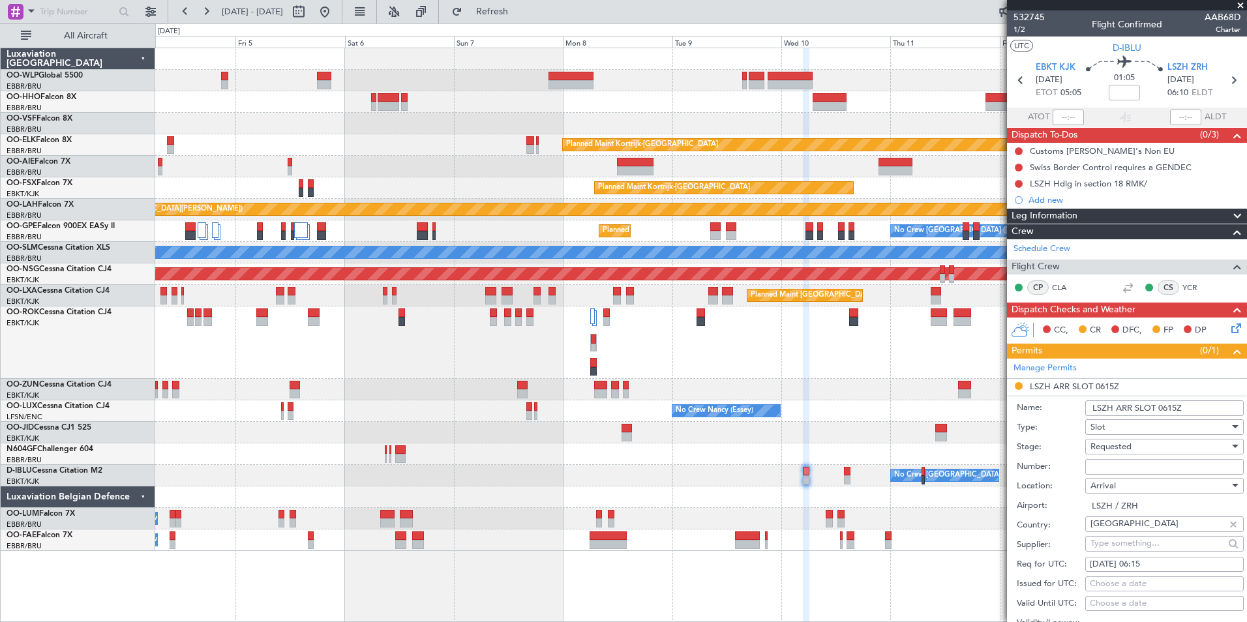
click at [1113, 463] on input "Number:" at bounding box center [1165, 467] width 159 height 16
paste input "LSZHAXXE061500"
type input "LSZHAXXE061500"
click at [1110, 444] on span "Requested" at bounding box center [1111, 447] width 41 height 12
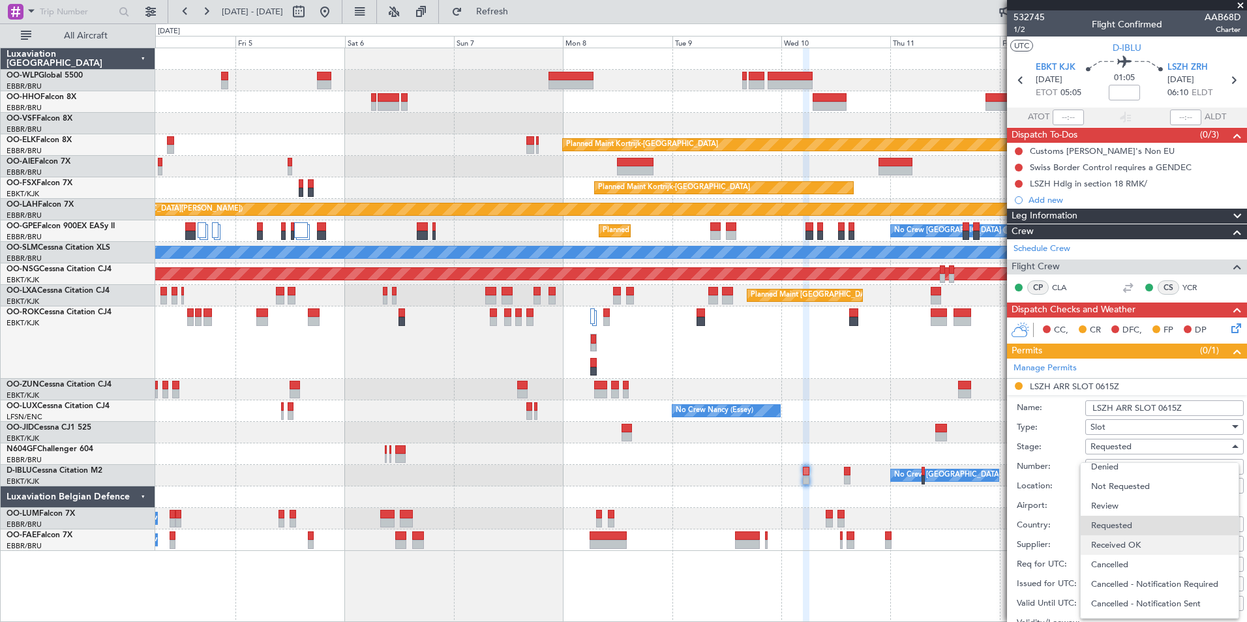
click at [1119, 549] on span "Received OK" at bounding box center [1159, 546] width 137 height 20
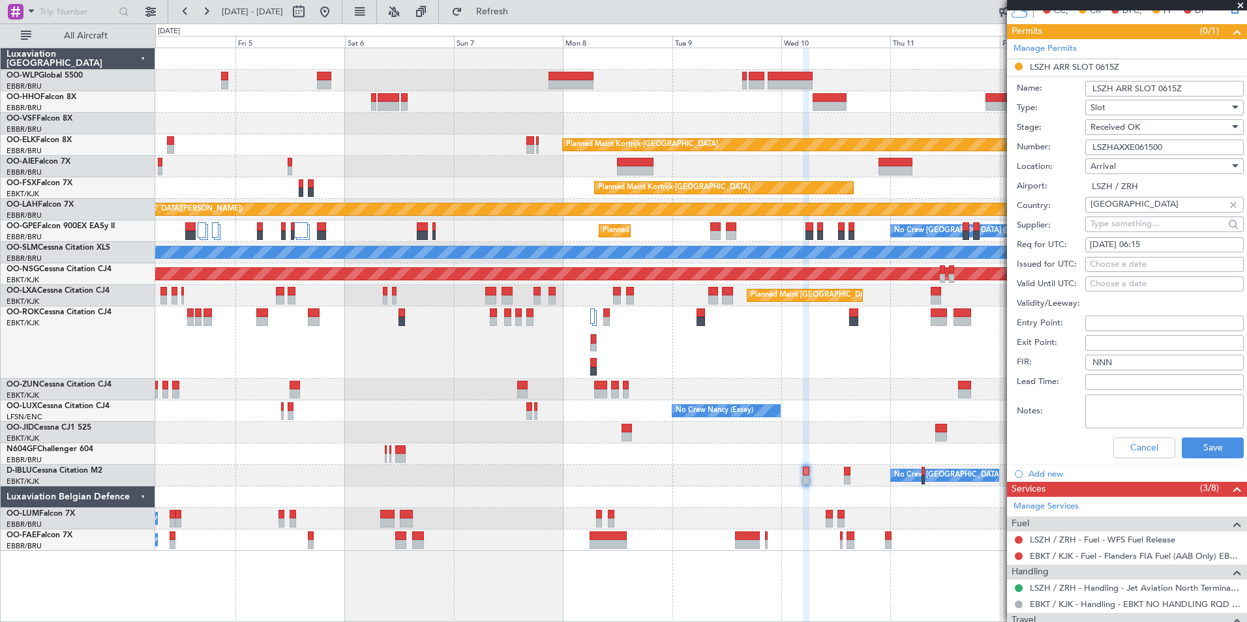
scroll to position [326, 0]
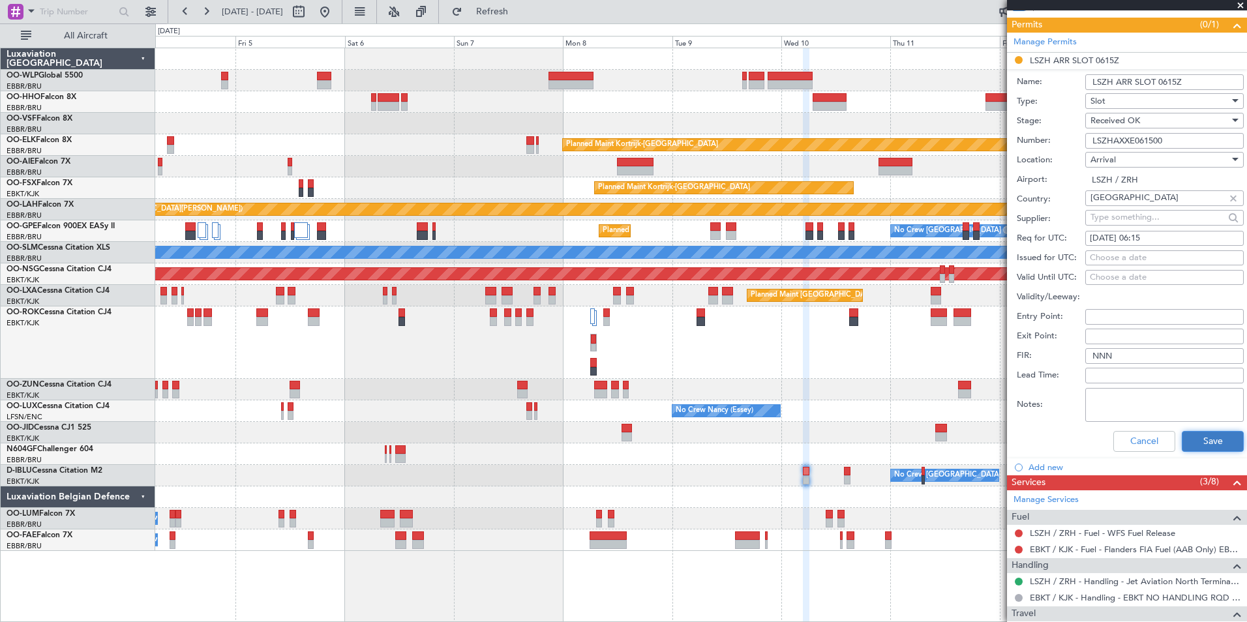
click at [1187, 435] on button "Save" at bounding box center [1213, 441] width 62 height 21
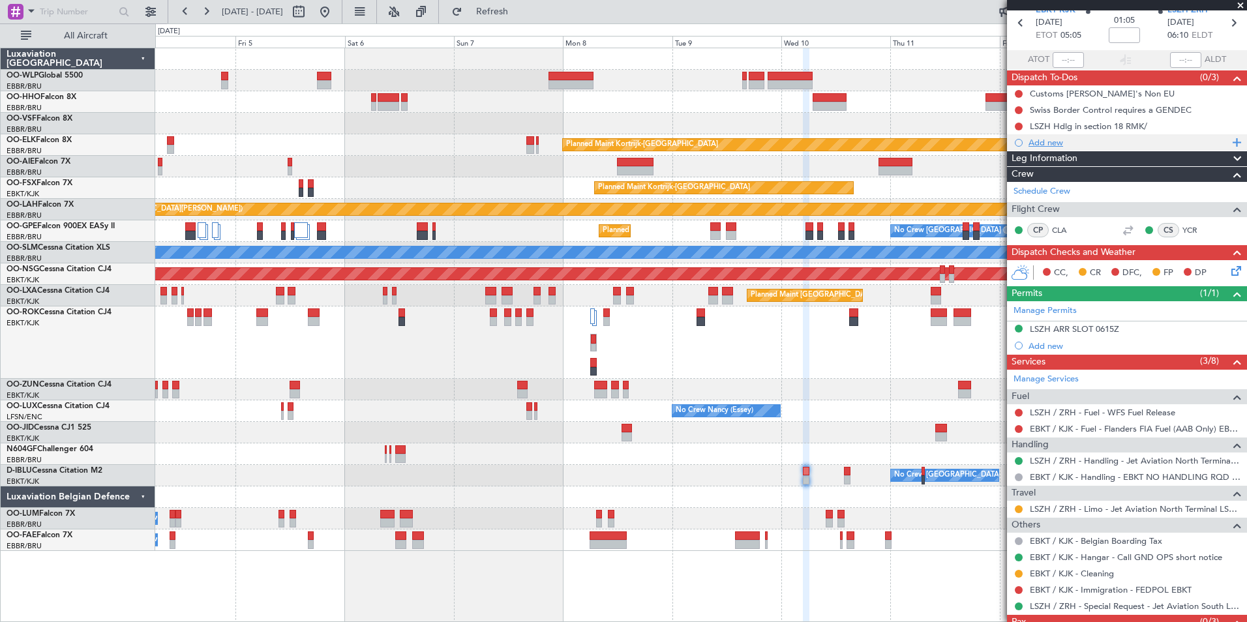
scroll to position [0, 0]
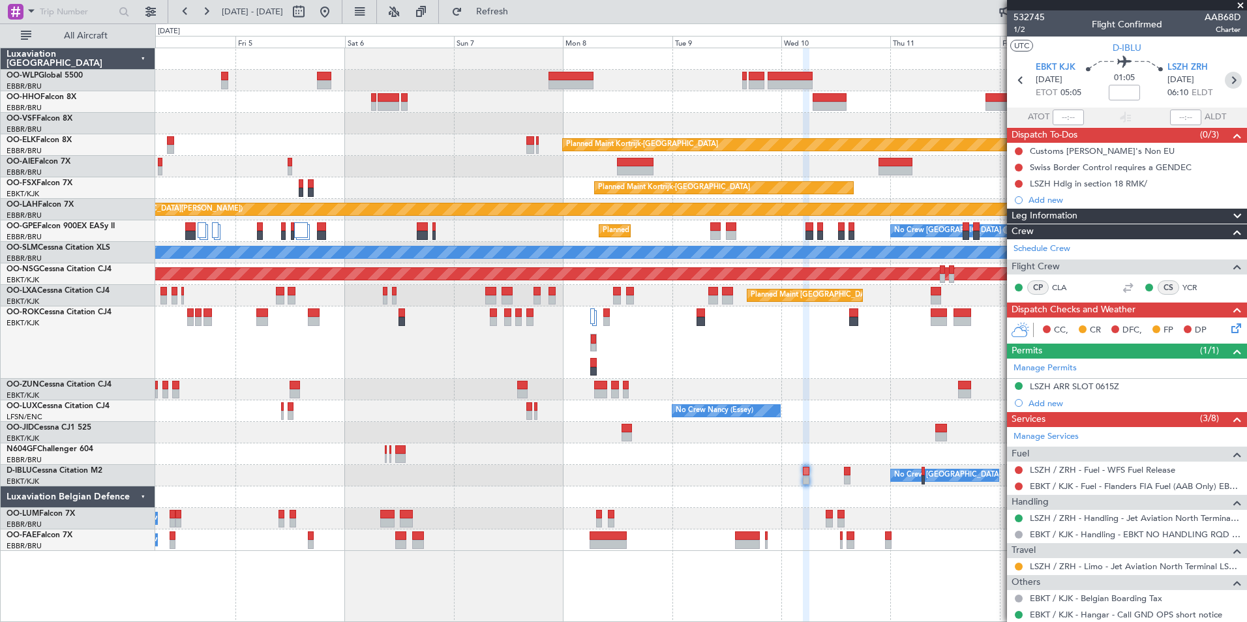
click at [1227, 81] on icon at bounding box center [1233, 80] width 17 height 17
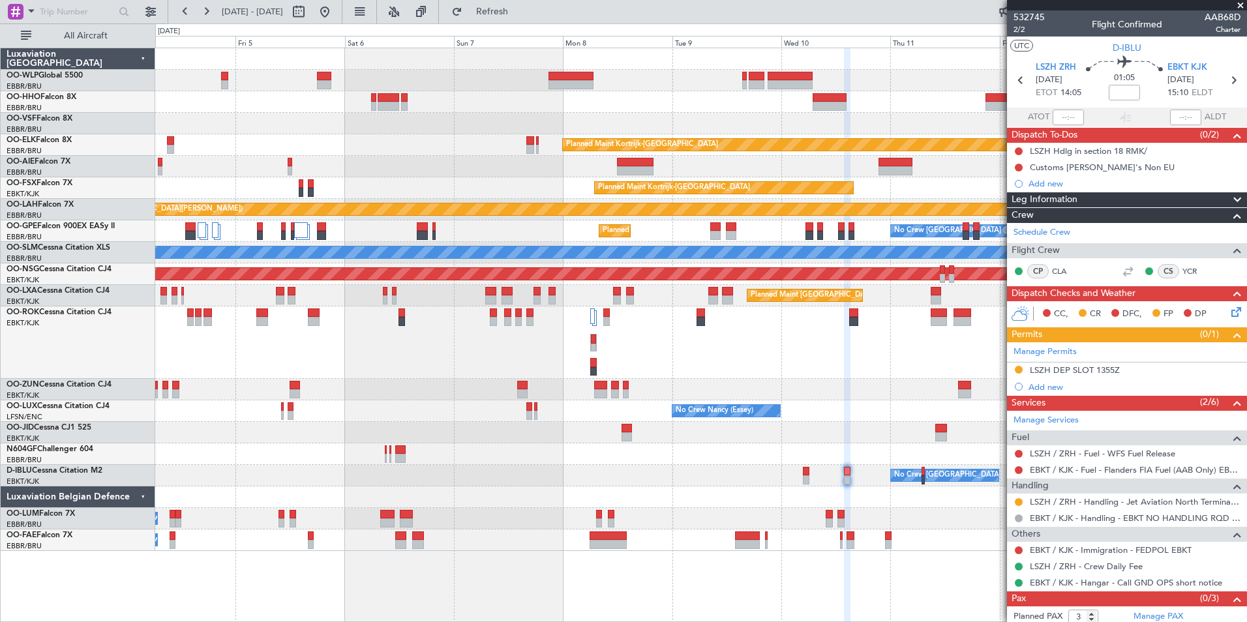
click at [1018, 504] on mat-tooltip-component "Not Requested" at bounding box center [1020, 491] width 74 height 35
click at [1022, 502] on button at bounding box center [1019, 502] width 8 height 8
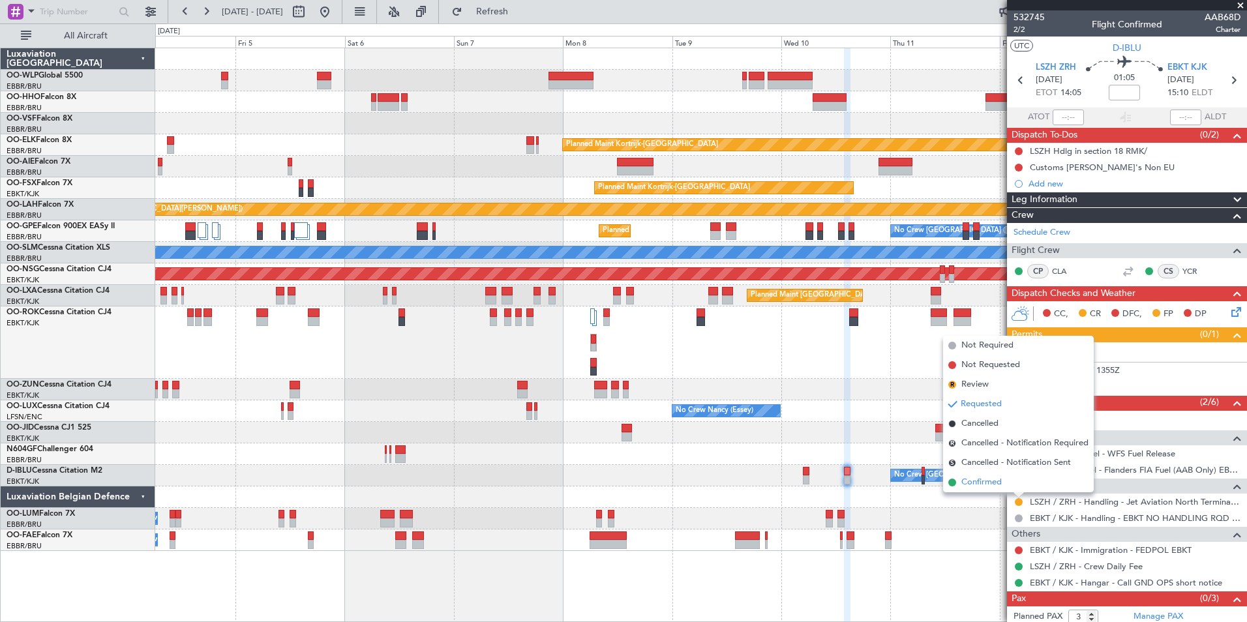
click at [991, 485] on span "Confirmed" at bounding box center [982, 482] width 40 height 13
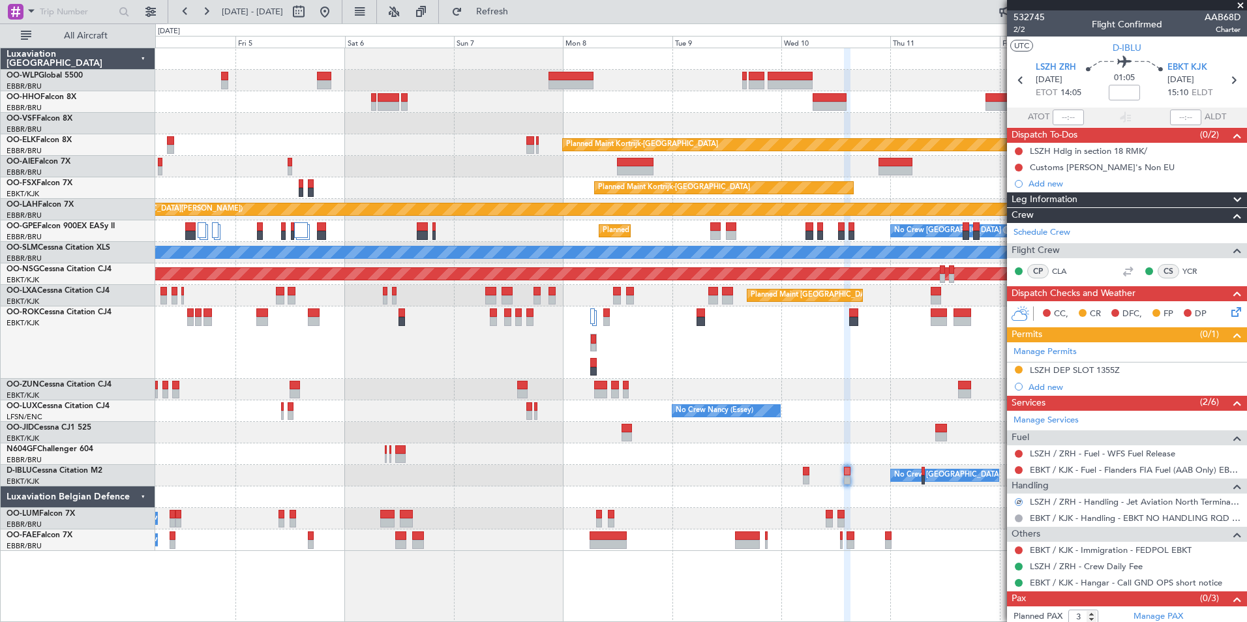
click at [1058, 363] on div "LSZH DEP SLOT 1355Z" at bounding box center [1127, 371] width 240 height 16
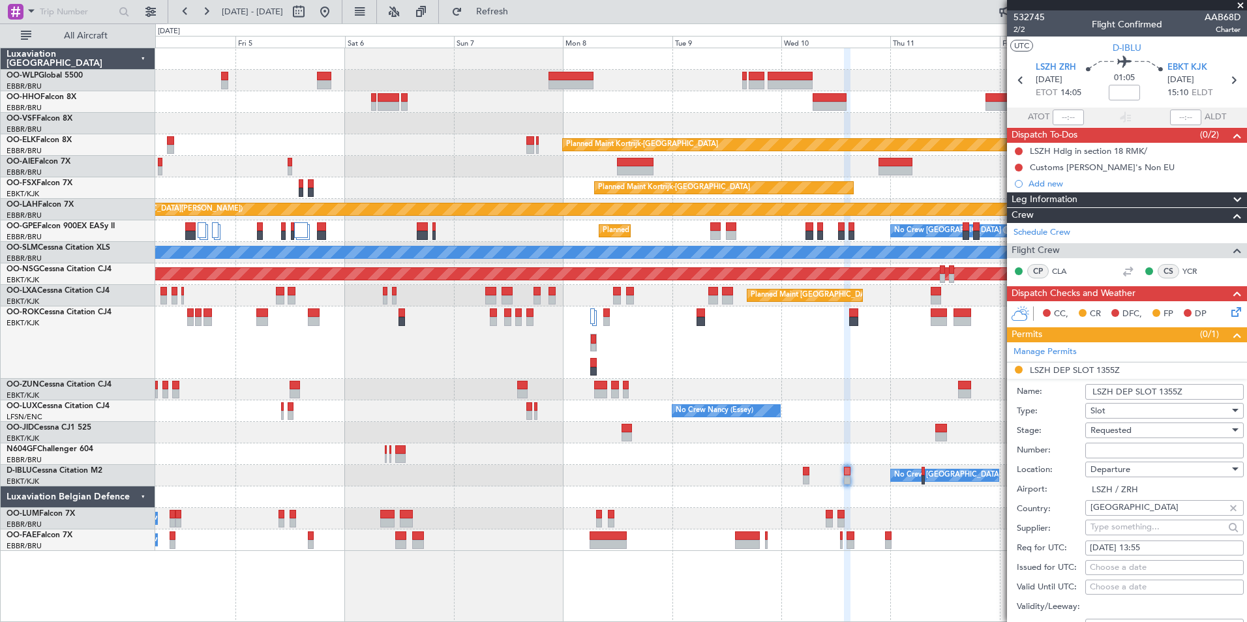
click at [1110, 446] on input "Number:" at bounding box center [1165, 451] width 159 height 16
paste input "LSZHDXXE135500"
type input "LSZHDXXE135500"
click at [1100, 423] on div "Requested" at bounding box center [1160, 431] width 139 height 20
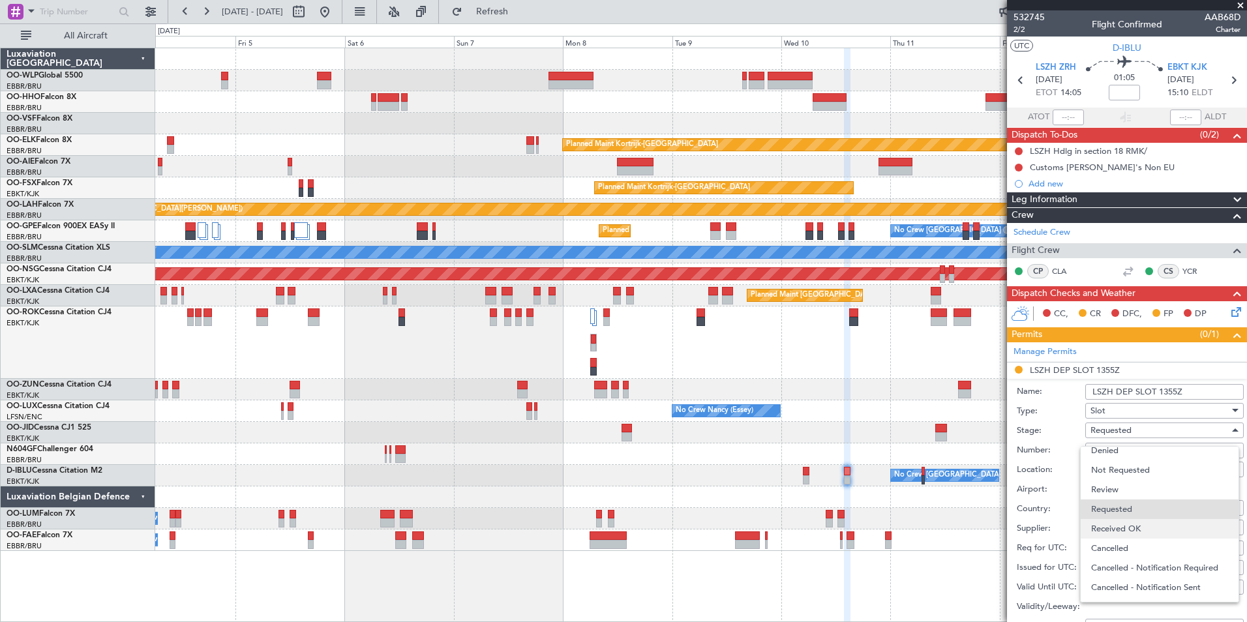
click at [1106, 519] on span "Received OK" at bounding box center [1159, 529] width 137 height 20
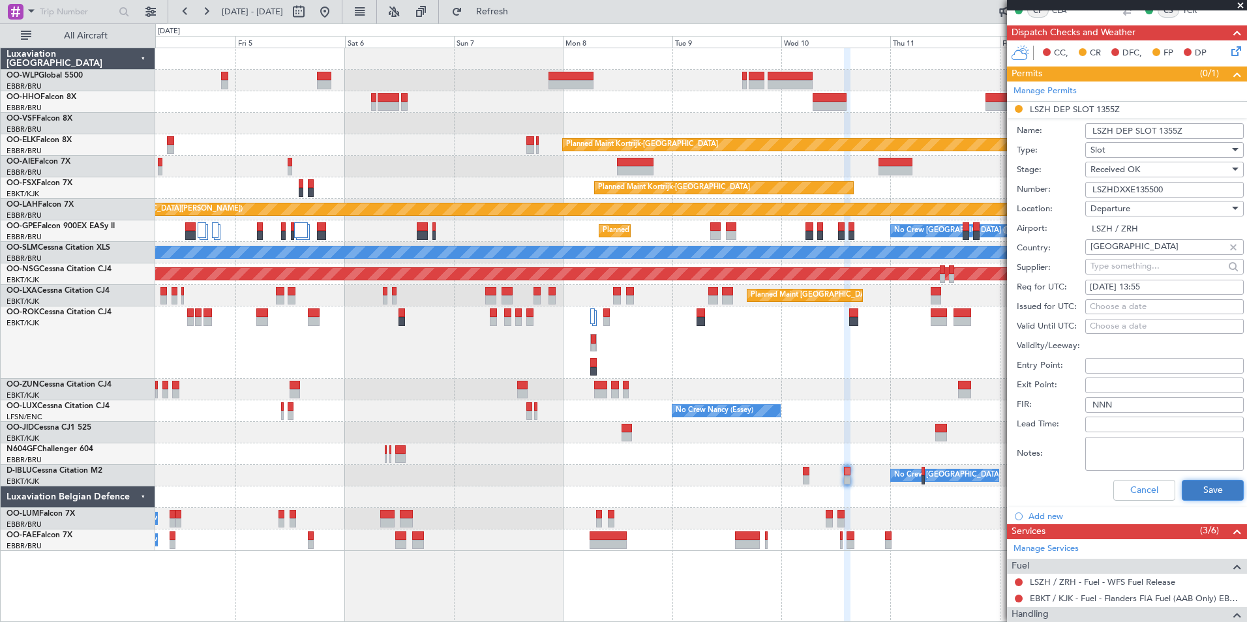
click at [1189, 481] on button "Save" at bounding box center [1213, 490] width 62 height 21
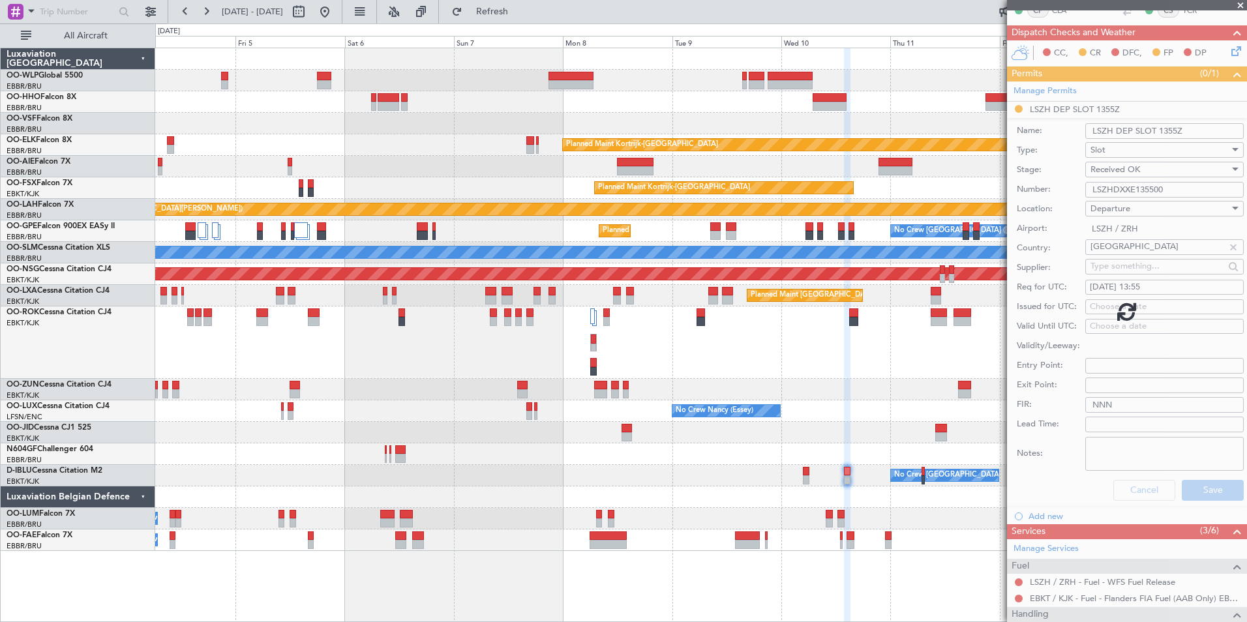
scroll to position [22, 0]
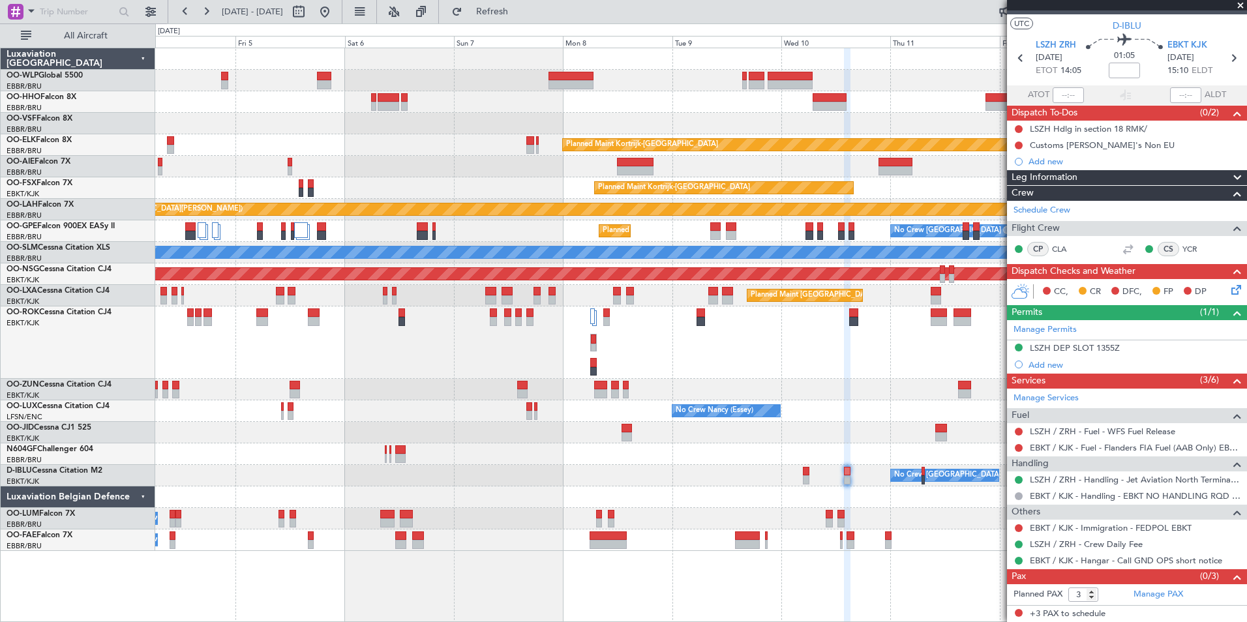
click at [711, 343] on div "Planned Maint [GEOGRAPHIC_DATA] ([GEOGRAPHIC_DATA])" at bounding box center [700, 343] width 1091 height 72
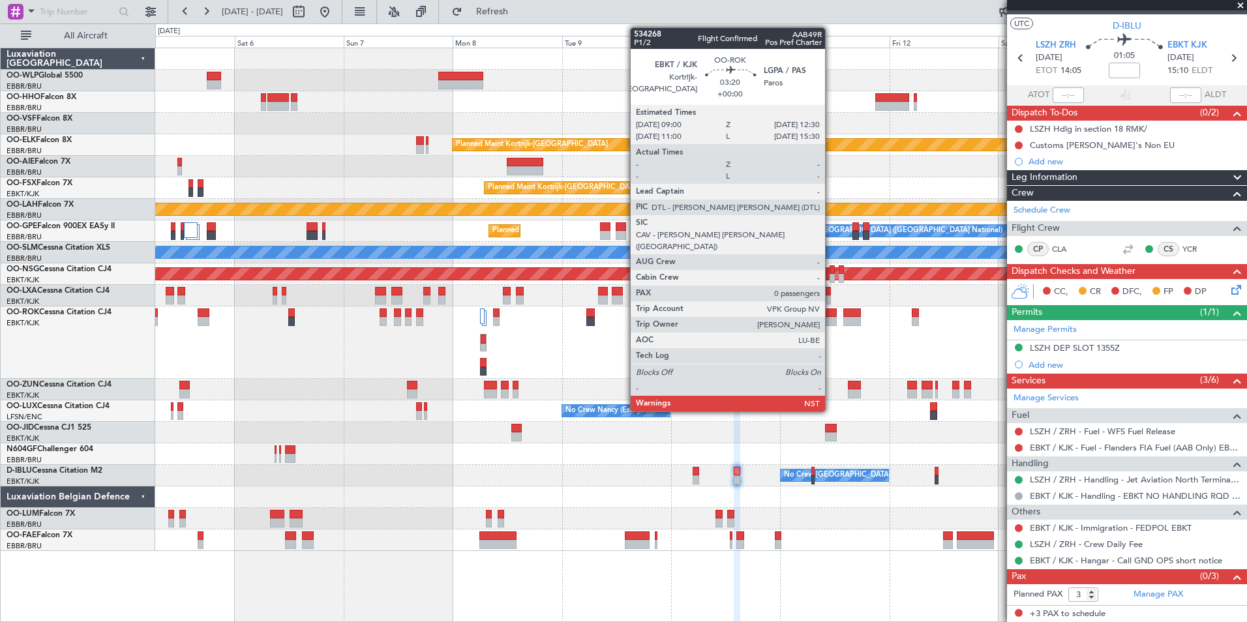
click at [831, 321] on div at bounding box center [829, 321] width 16 height 9
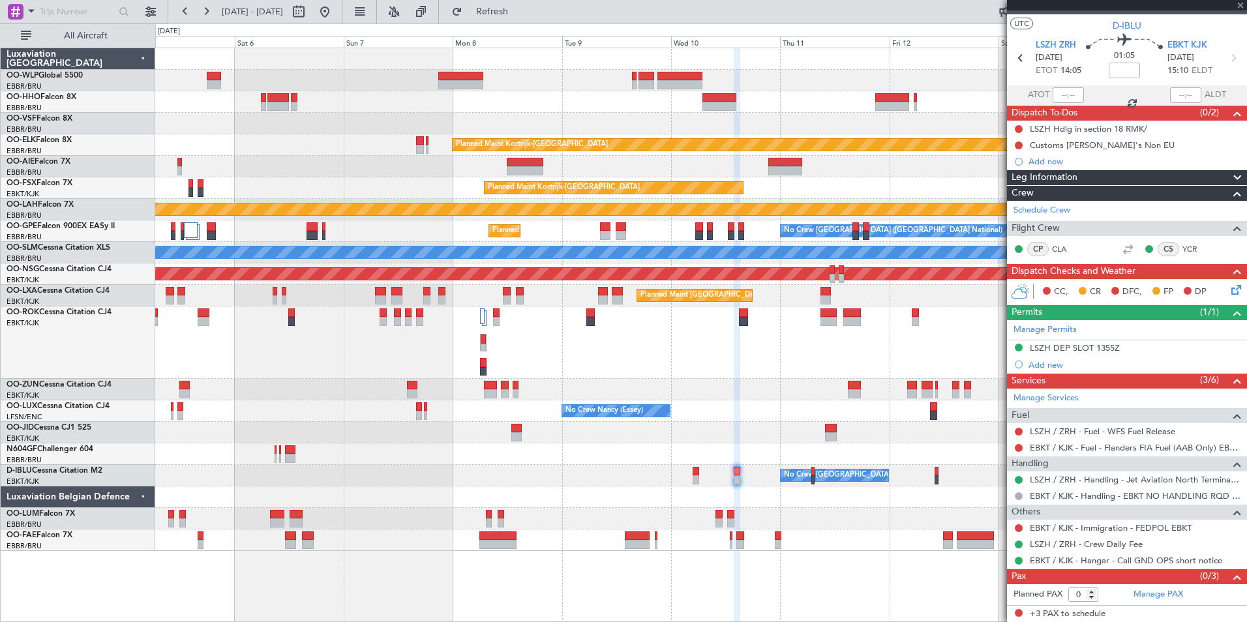
scroll to position [0, 0]
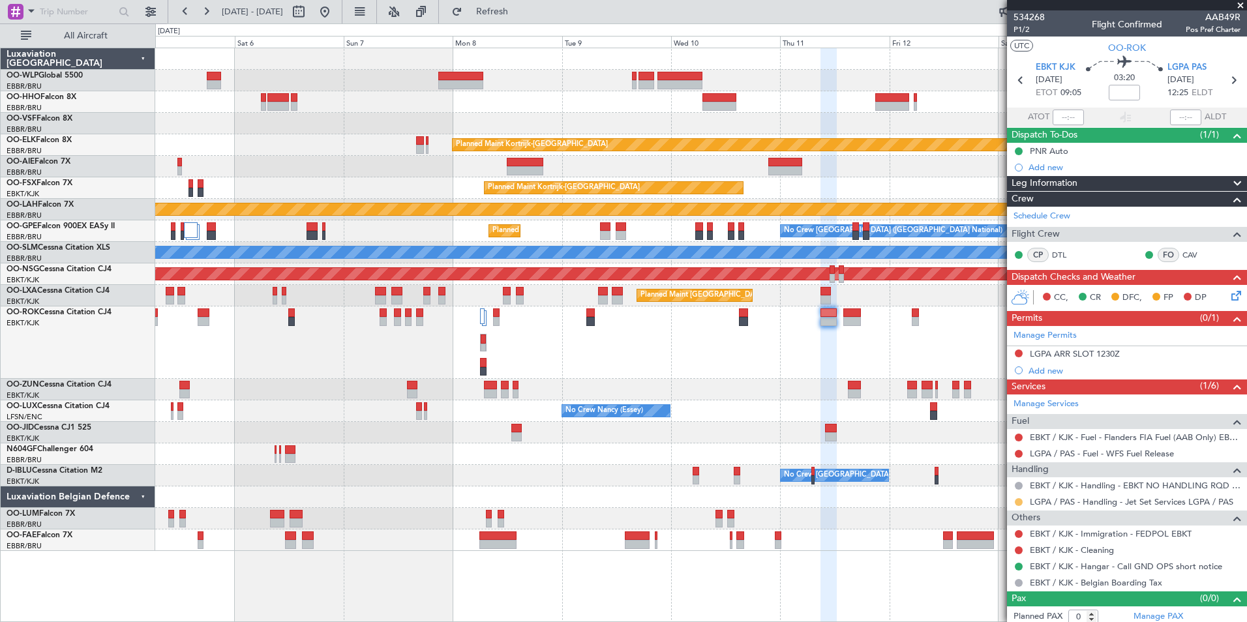
click at [1017, 504] on button at bounding box center [1019, 502] width 8 height 8
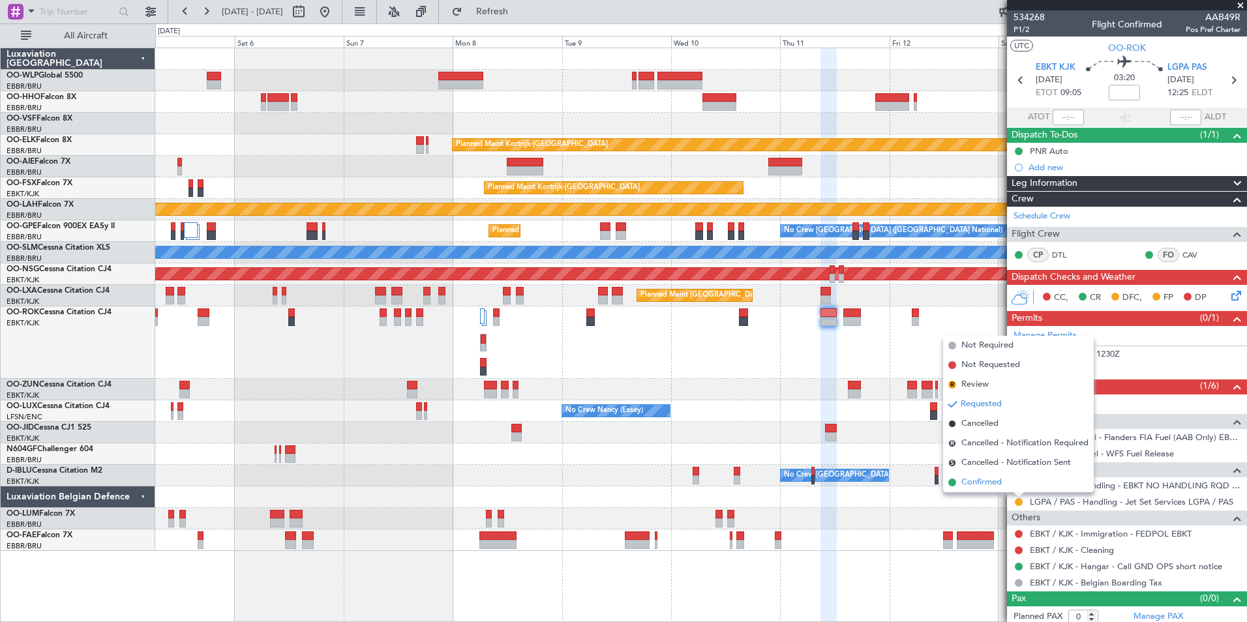
click at [983, 478] on span "Confirmed" at bounding box center [982, 482] width 40 height 13
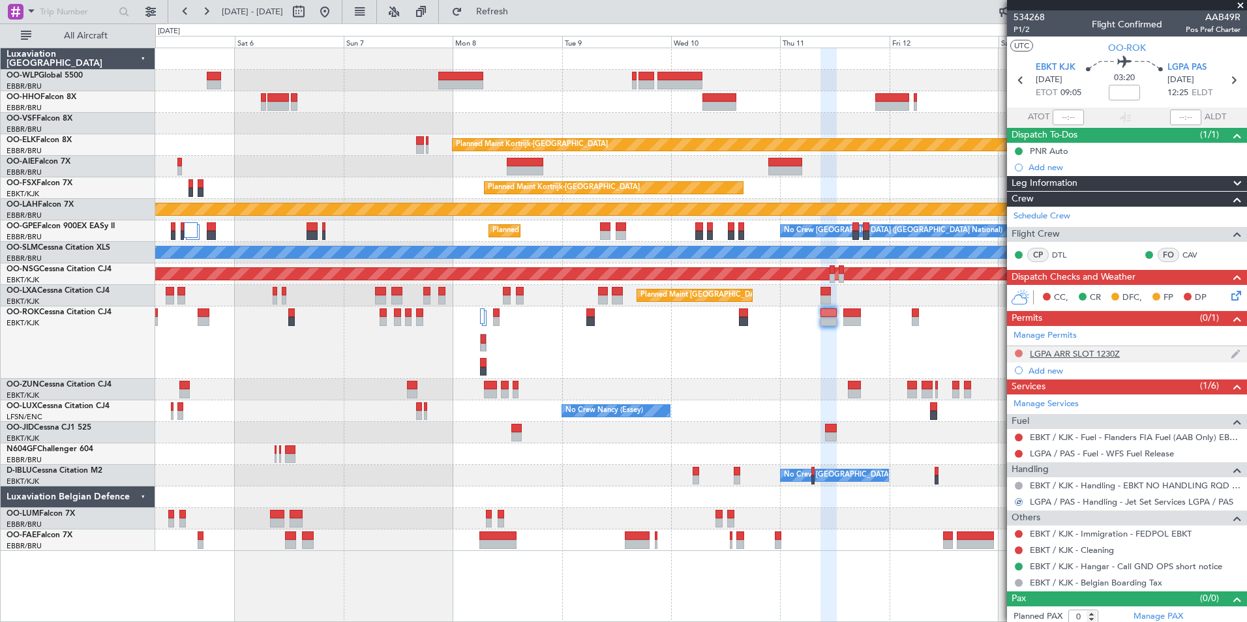
click at [1019, 352] on button at bounding box center [1019, 354] width 8 height 8
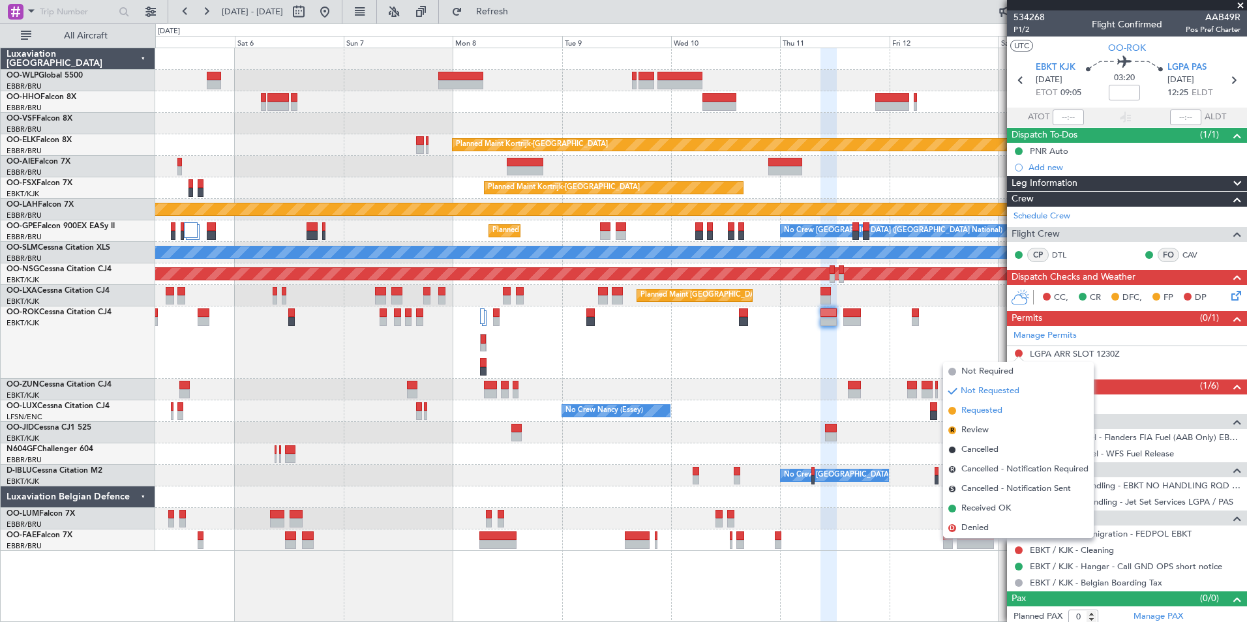
click at [979, 408] on span "Requested" at bounding box center [982, 410] width 41 height 13
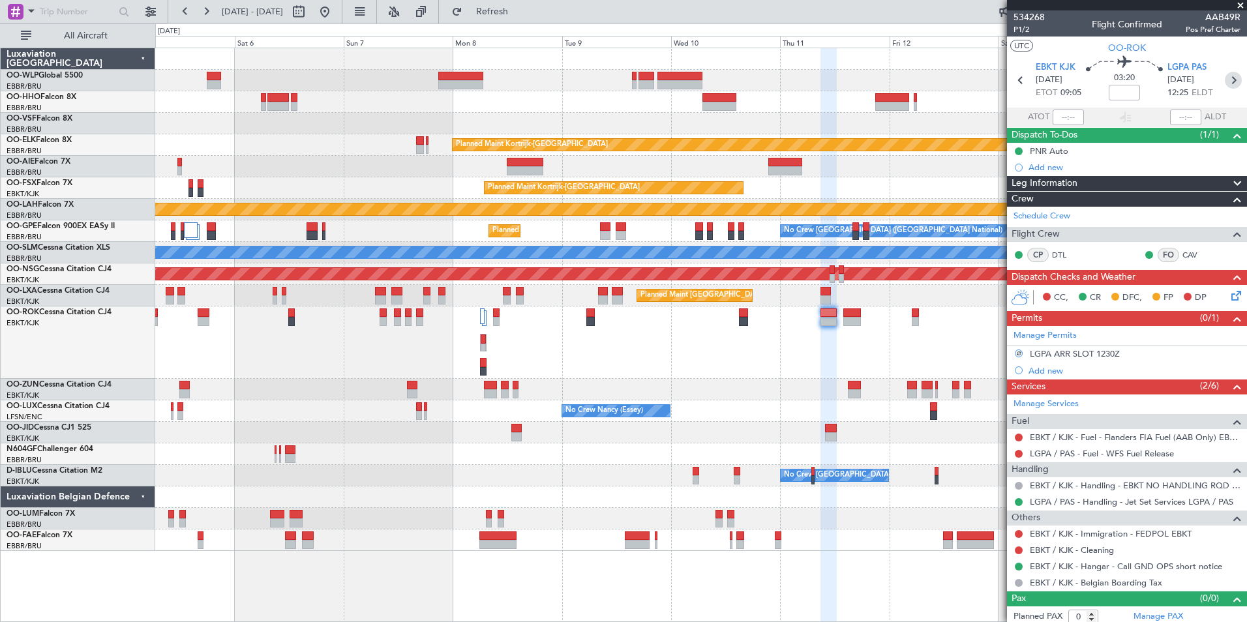
click at [1227, 83] on icon at bounding box center [1233, 80] width 17 height 17
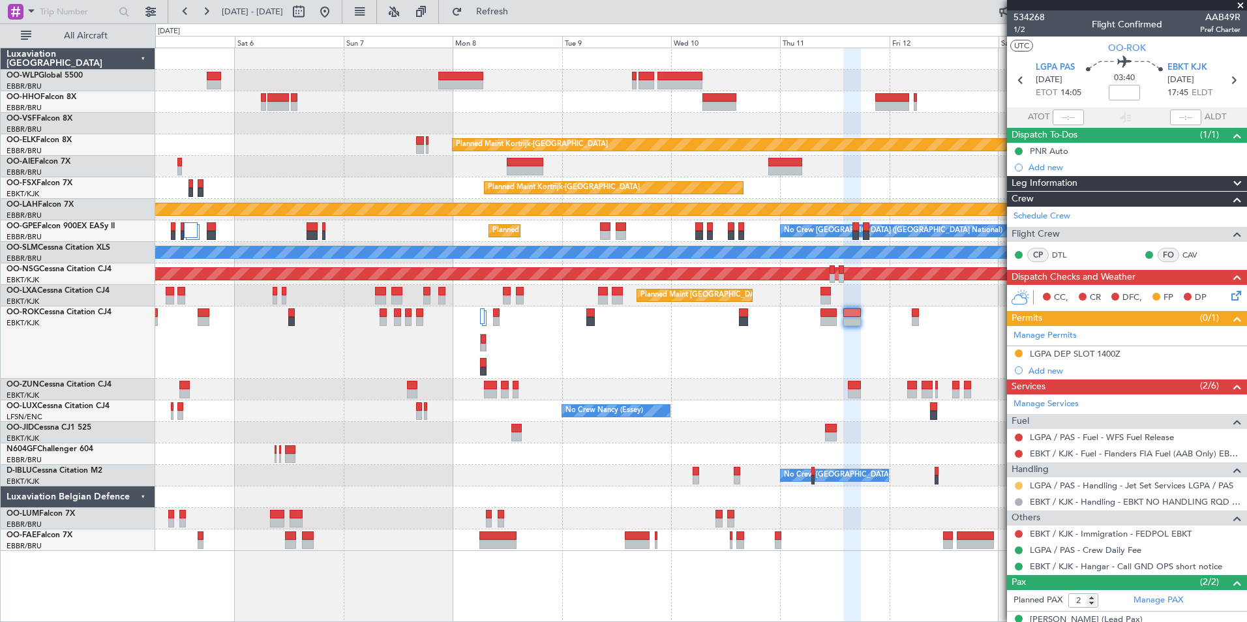
click at [1018, 485] on button at bounding box center [1019, 486] width 8 height 8
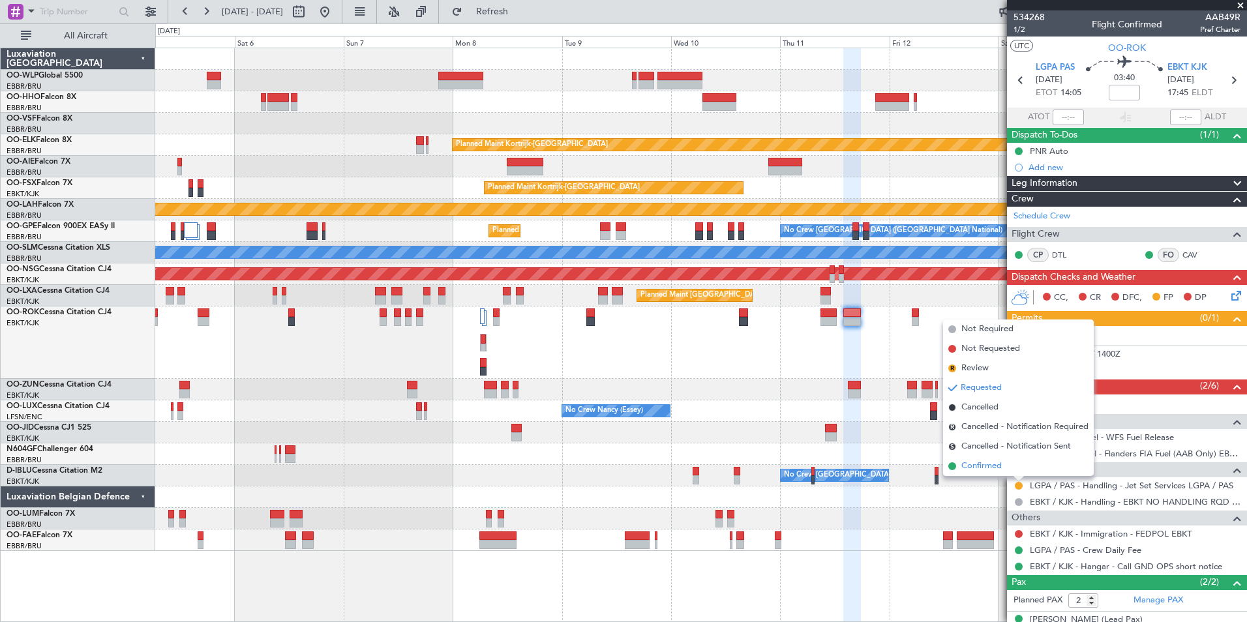
click at [985, 465] on span "Confirmed" at bounding box center [982, 466] width 40 height 13
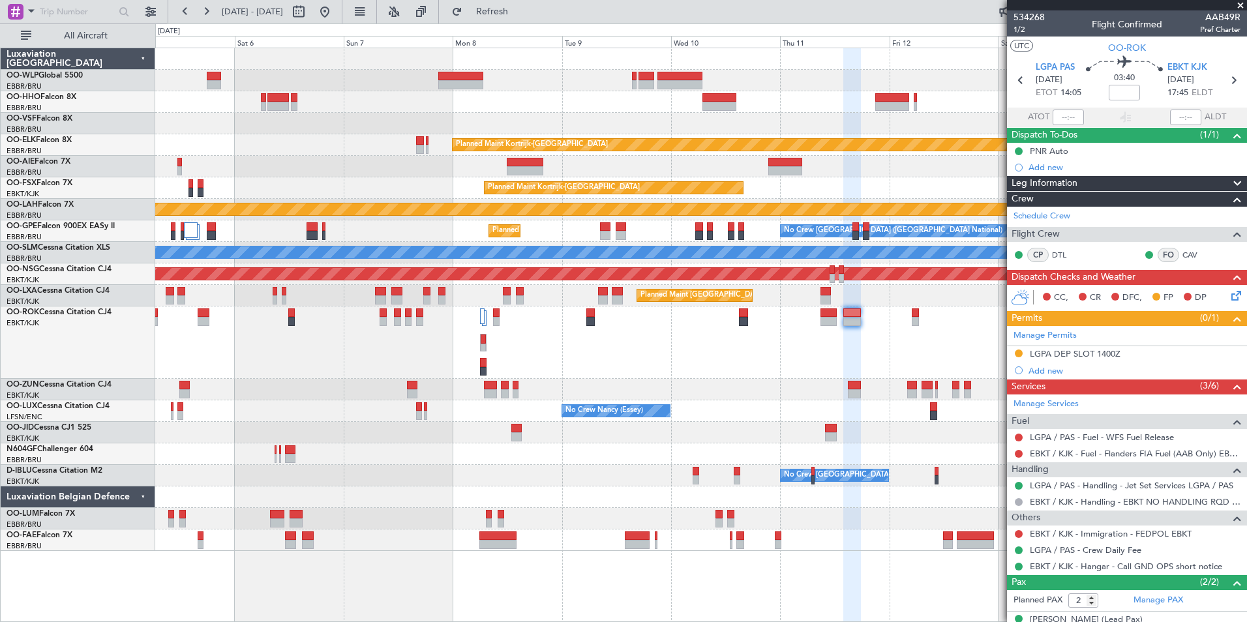
click at [468, 153] on div "Planned Maint Kortrijk-[GEOGRAPHIC_DATA]" at bounding box center [700, 145] width 1091 height 22
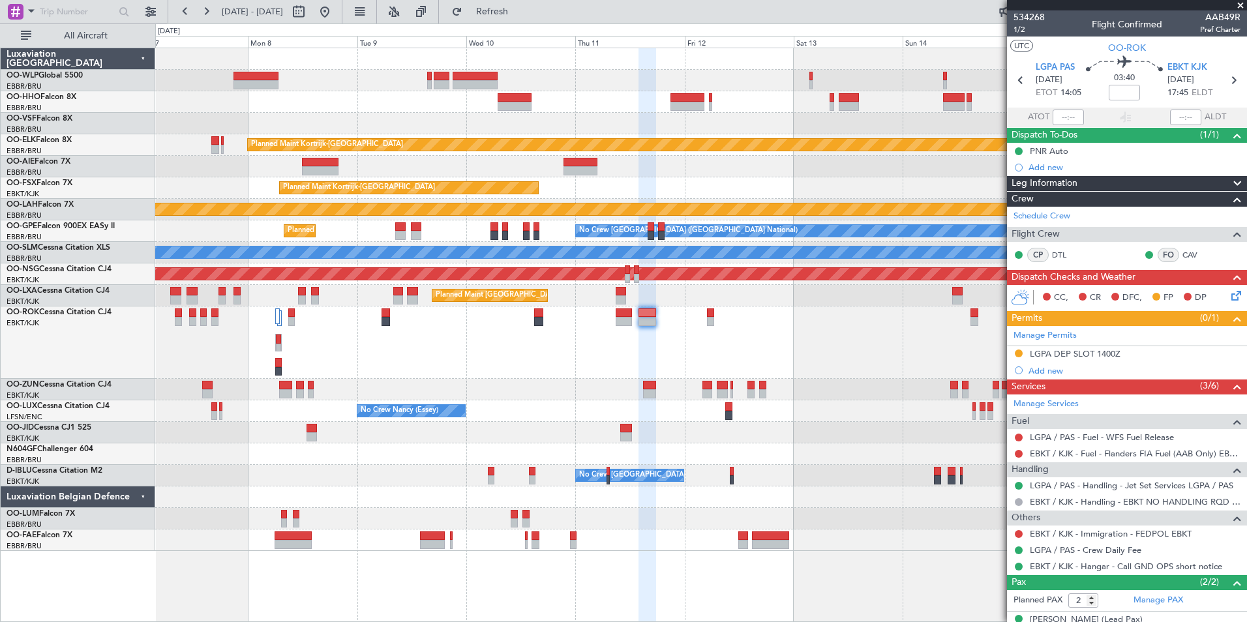
click at [507, 181] on div "Planned Maint Kortrijk-Wevelgem EBKT 08:50 Z KLAS 20:30 Z" at bounding box center [700, 188] width 1091 height 22
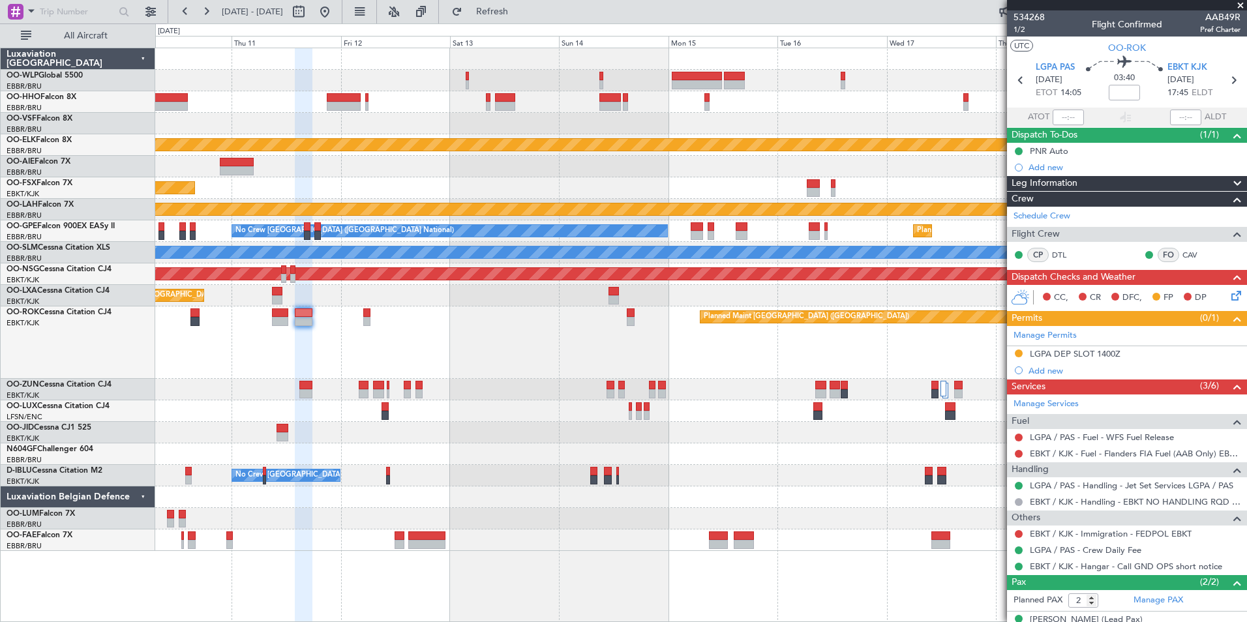
click at [341, 155] on div "Planned Maint Kortrijk-Wevelgem Planned Maint Kortrijk-Wevelgem EBKT 08:50 Z KL…" at bounding box center [700, 299] width 1091 height 503
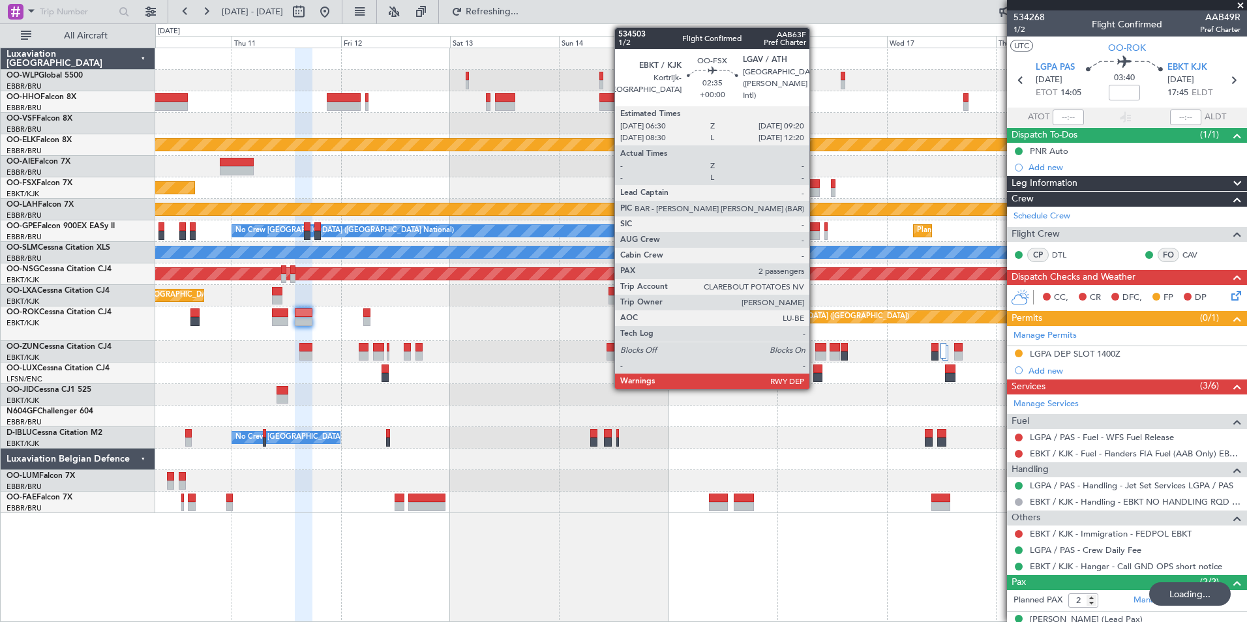
click at [816, 191] on div at bounding box center [813, 192] width 13 height 9
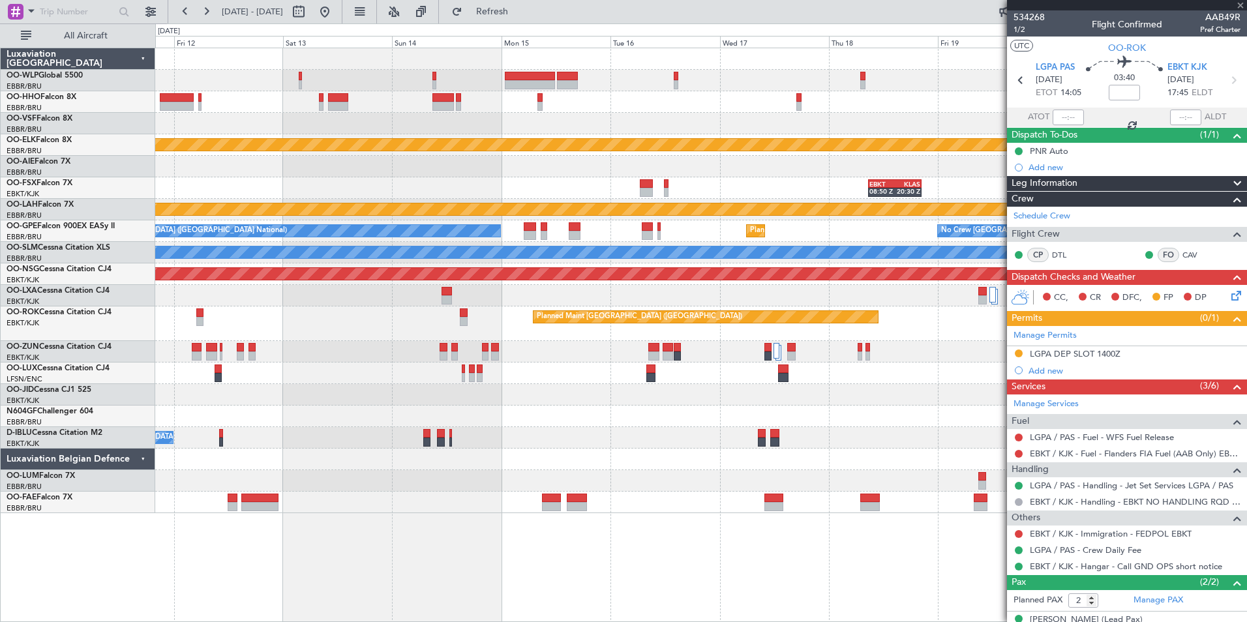
click at [668, 179] on div "EBKT 08:50 Z KLAS 20:30 Z Planned Maint Kortrijk-Wevelgem" at bounding box center [700, 188] width 1091 height 22
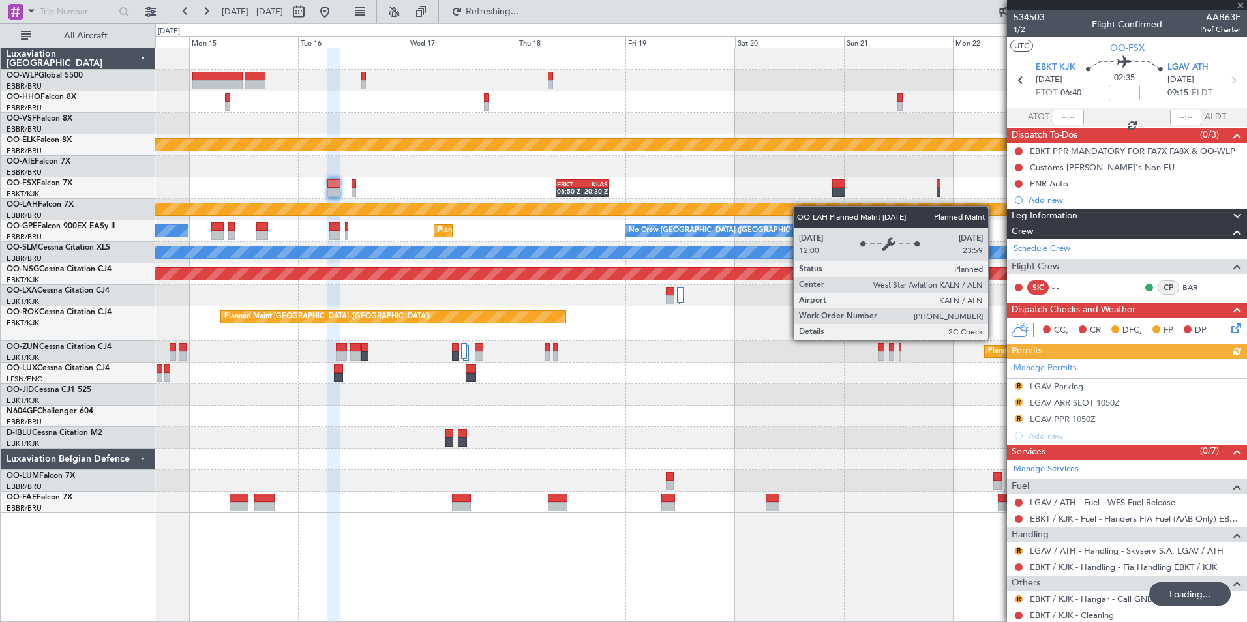
click at [787, 207] on div "Planned Maint Kortrijk-Wevelgem EBKT 08:50 Z KLAS 20:30 Z Planned Maint Alton-s…" at bounding box center [700, 280] width 1091 height 465
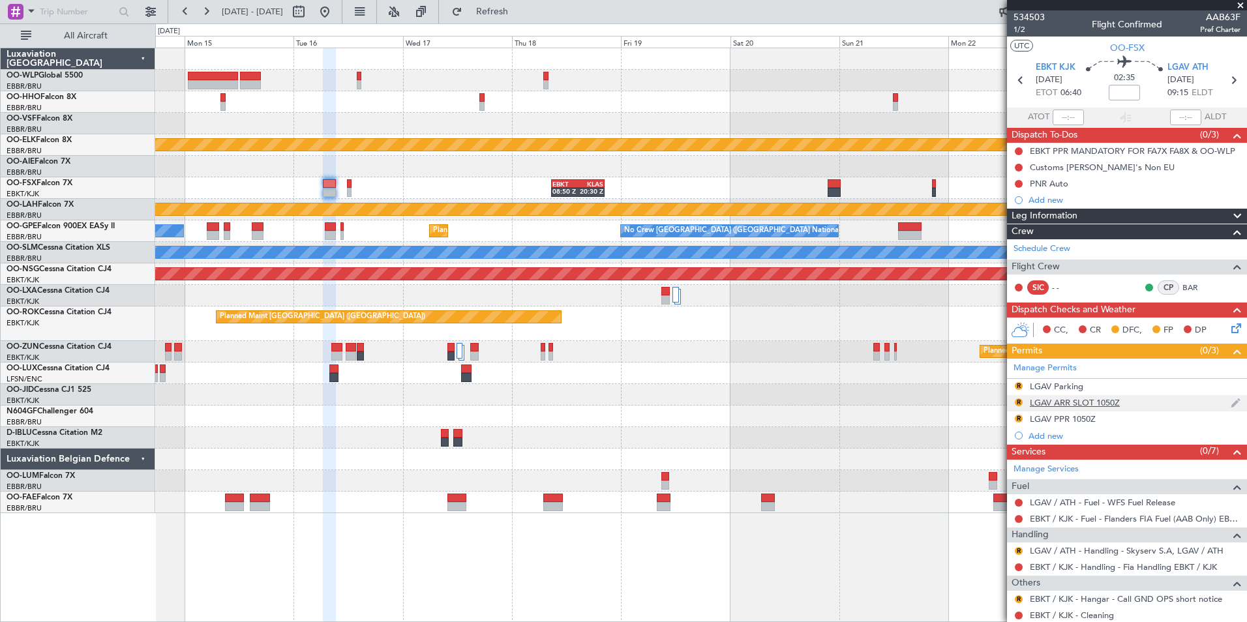
click at [1076, 405] on div "LGAV ARR SLOT 1050Z" at bounding box center [1075, 402] width 90 height 11
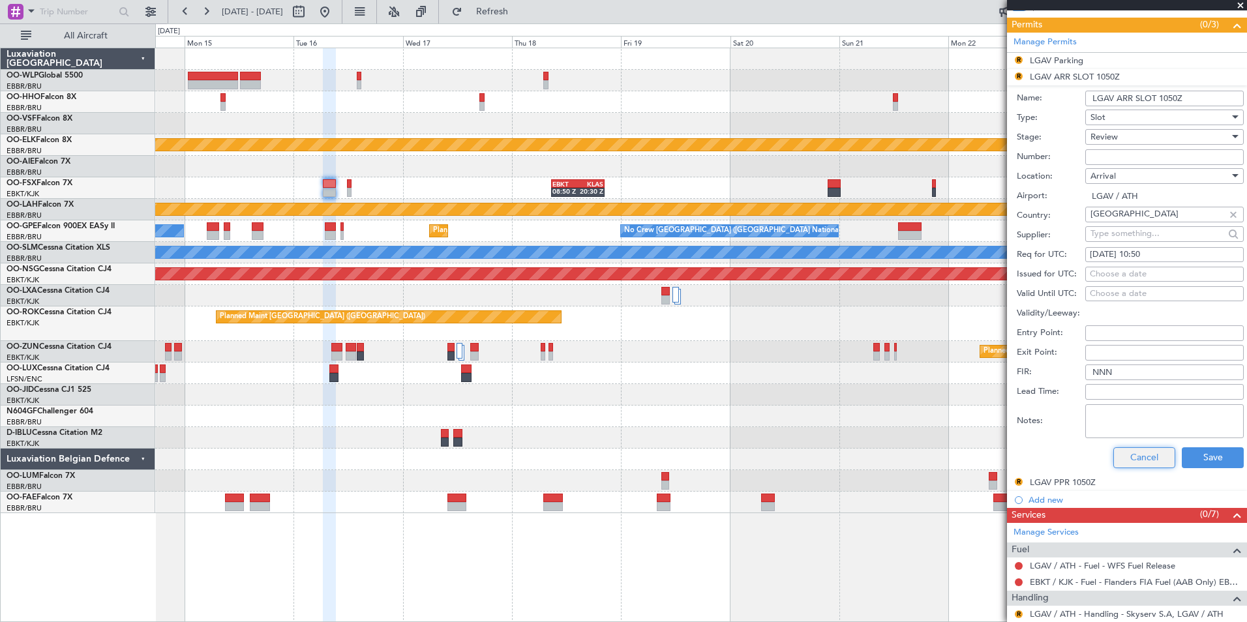
click at [1137, 465] on button "Cancel" at bounding box center [1145, 458] width 62 height 21
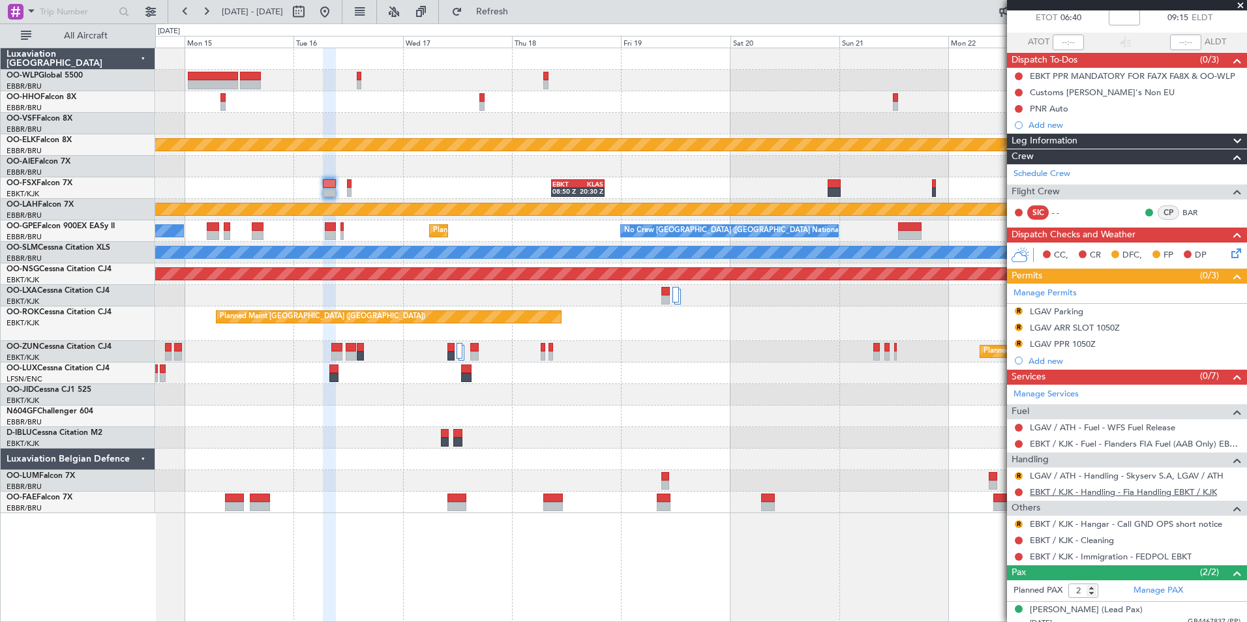
scroll to position [113, 0]
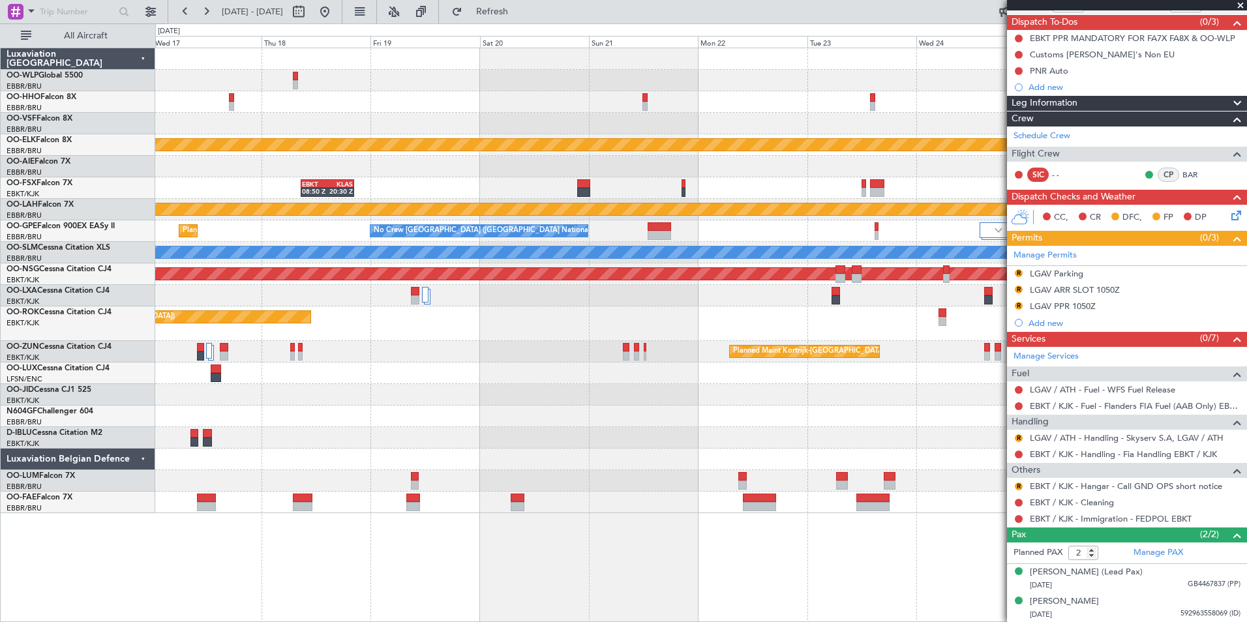
click at [431, 194] on div "EBKT 08:50 Z KLAS 20:30 Z" at bounding box center [700, 188] width 1091 height 22
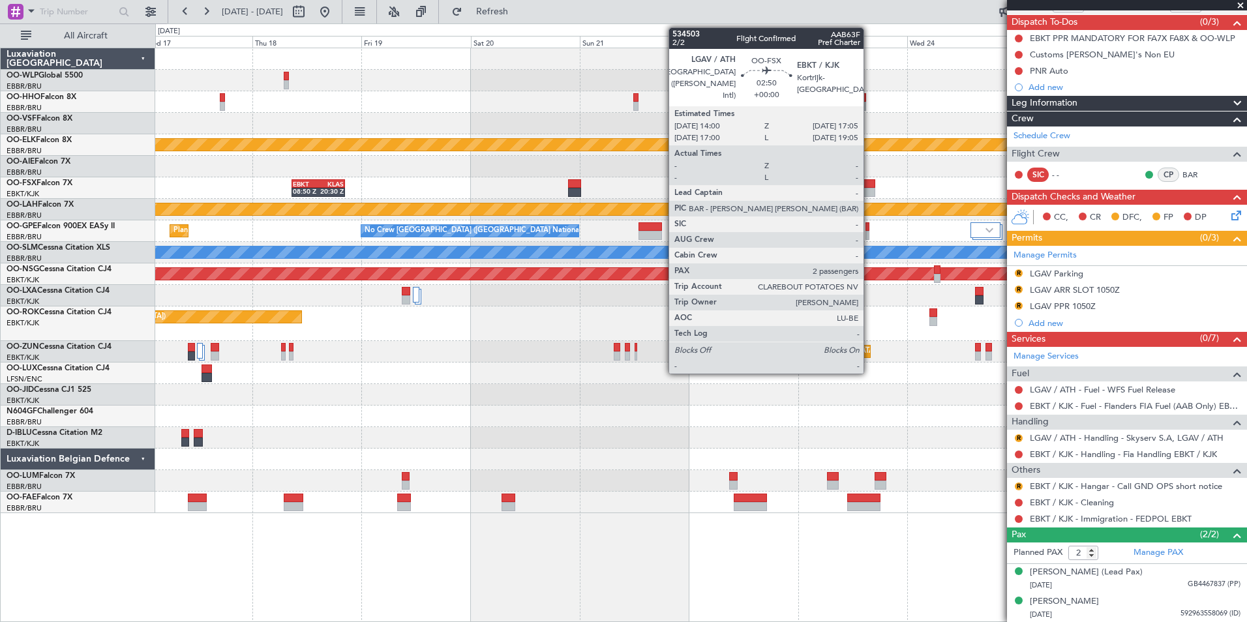
click at [870, 189] on div at bounding box center [868, 192] width 14 height 9
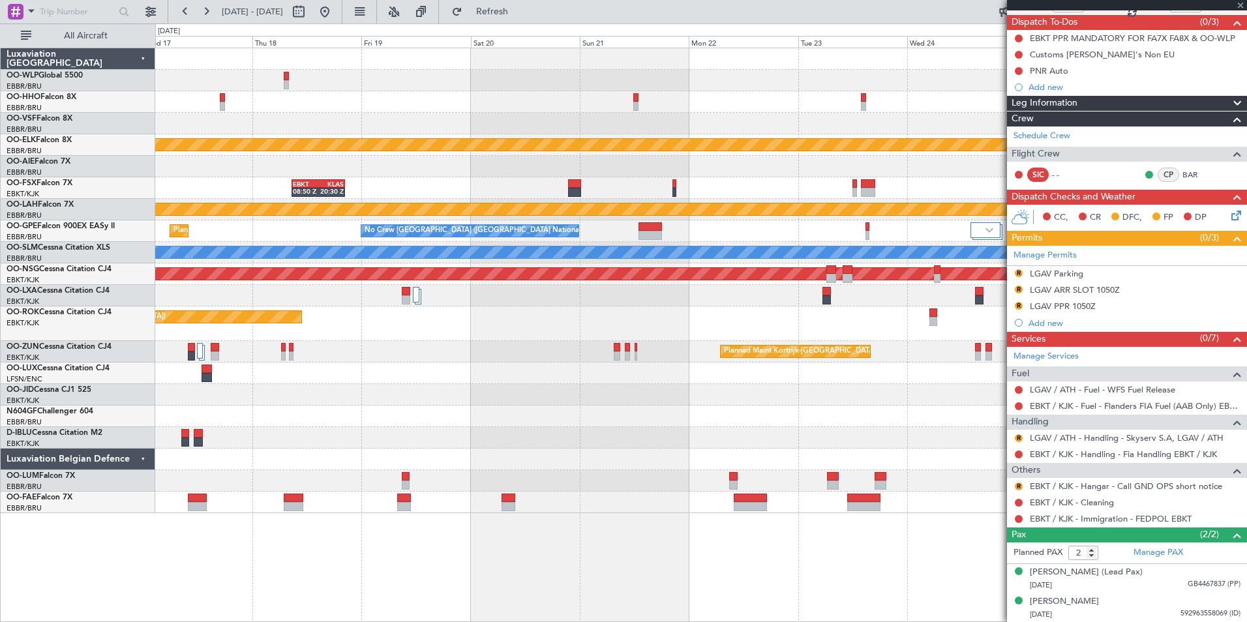
scroll to position [0, 0]
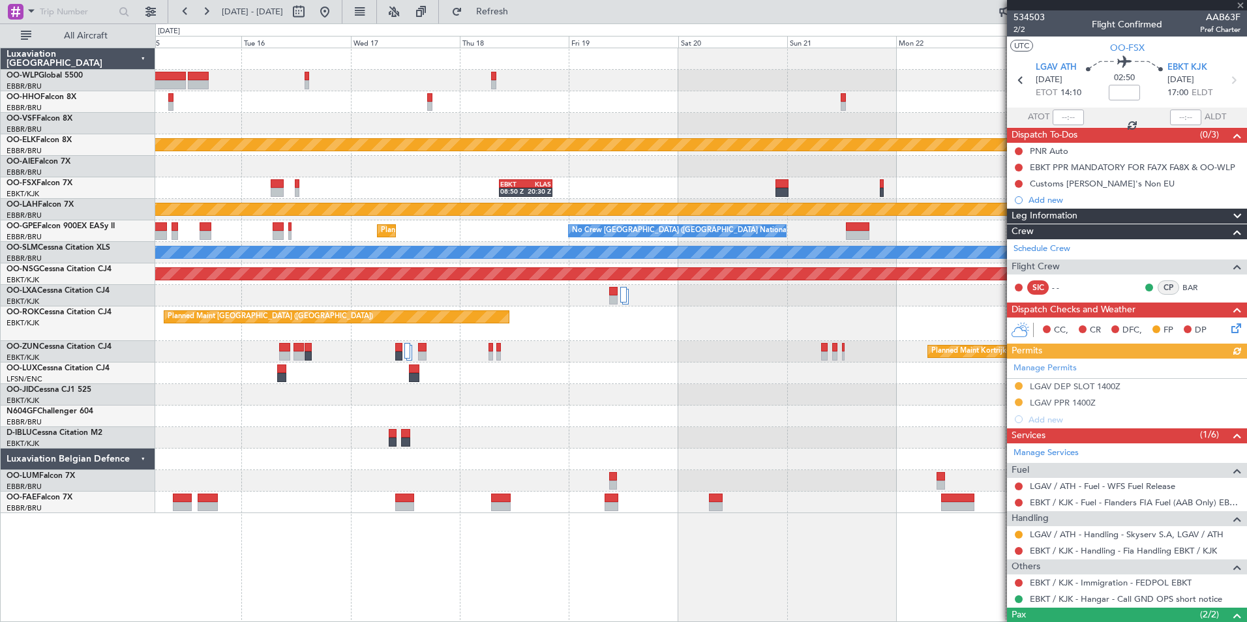
click at [844, 179] on div "EBKT 08:50 Z KLAS 20:30 Z" at bounding box center [700, 188] width 1091 height 22
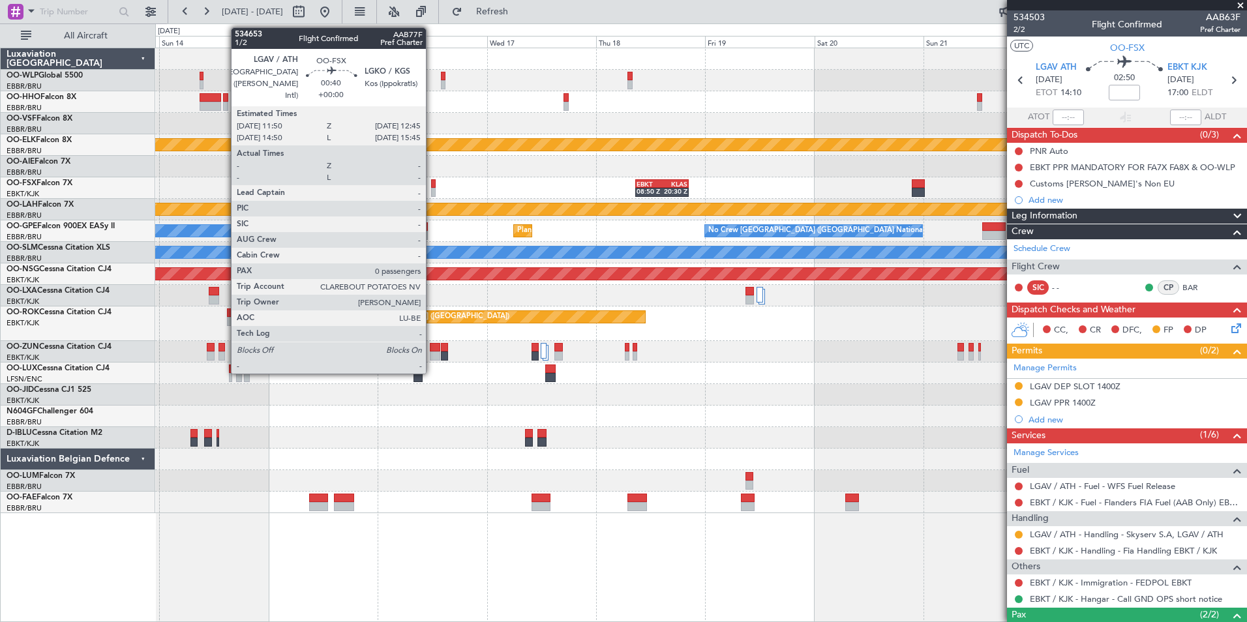
click at [432, 186] on div at bounding box center [433, 183] width 5 height 9
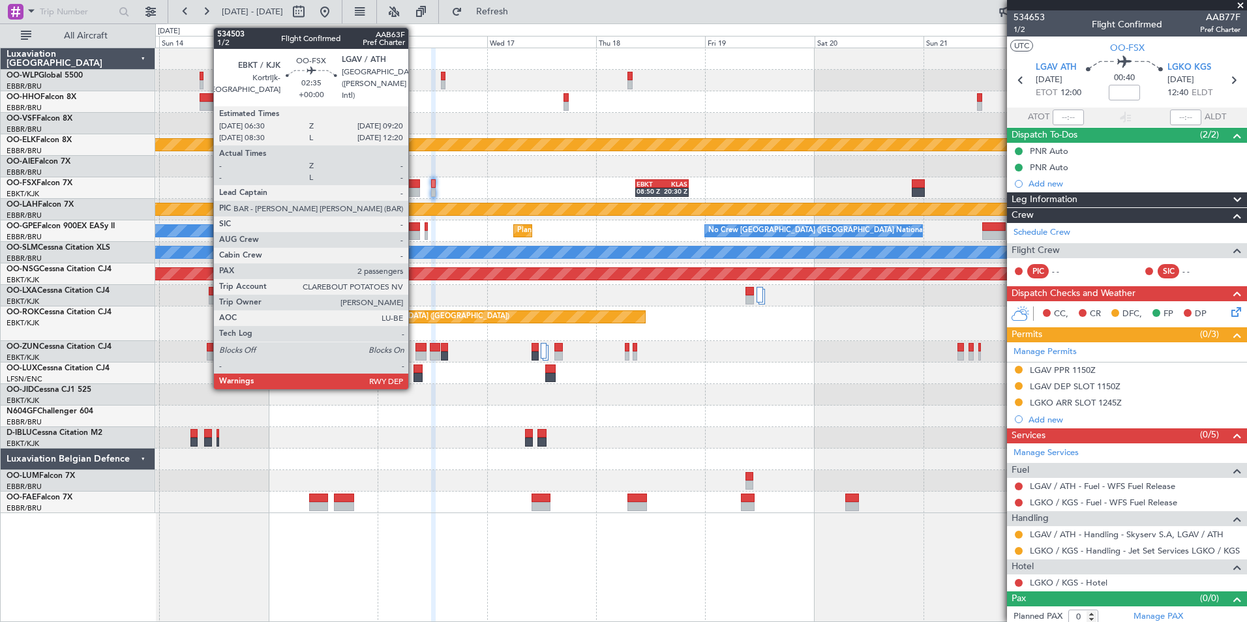
click at [414, 189] on div at bounding box center [413, 192] width 13 height 9
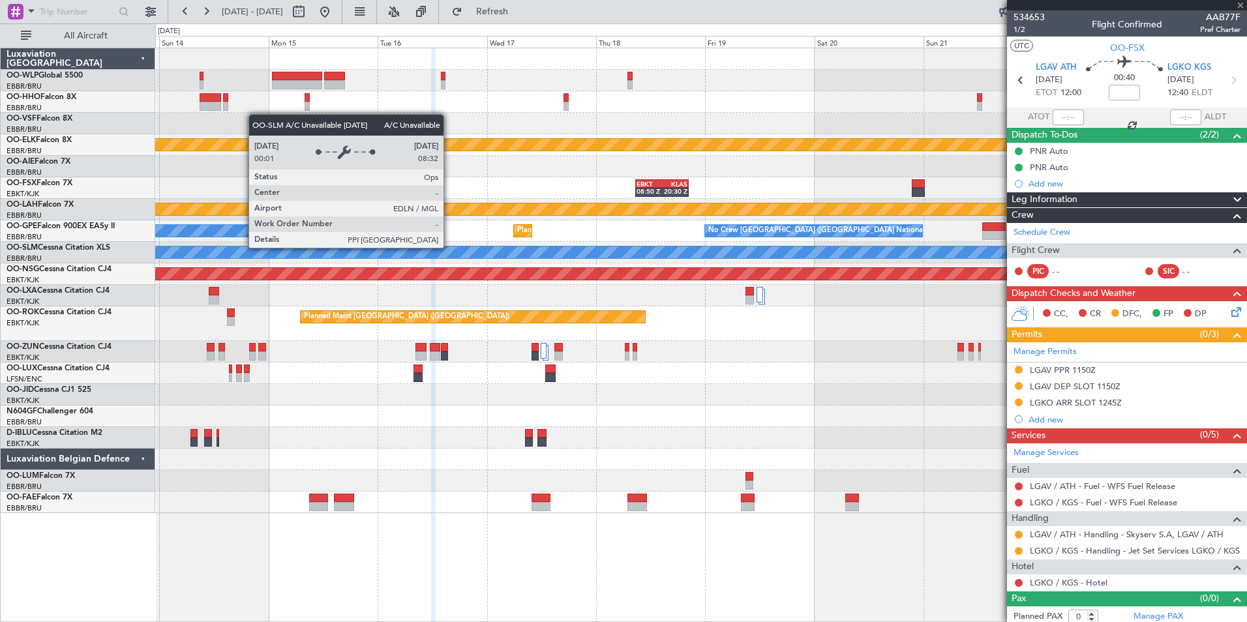
type input "2"
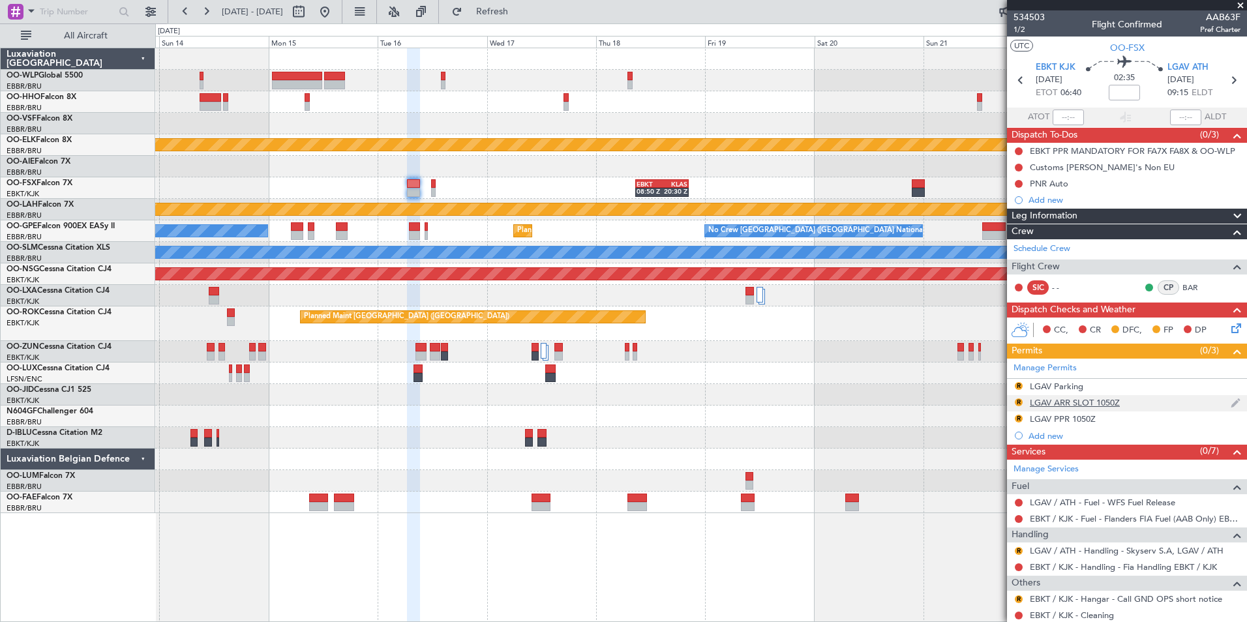
click at [1088, 401] on div "LGAV ARR SLOT 1050Z" at bounding box center [1075, 402] width 90 height 11
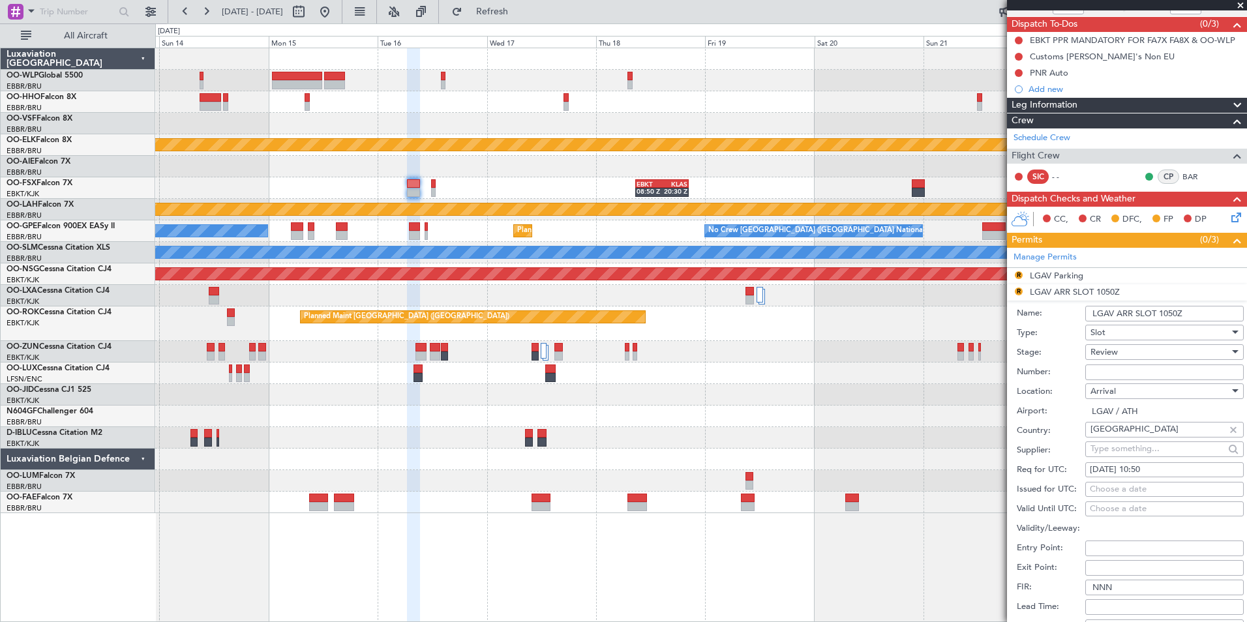
scroll to position [261, 0]
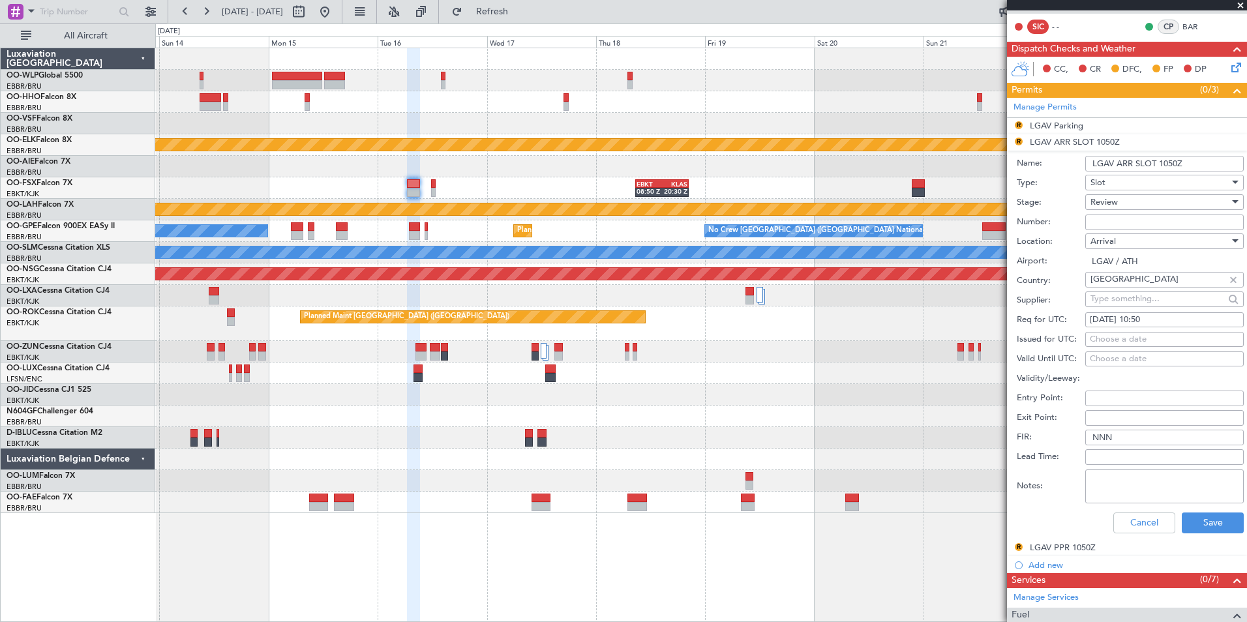
click at [1152, 320] on div "16/09/2025 10:50" at bounding box center [1164, 320] width 149 height 13
select select "9"
select select "2025"
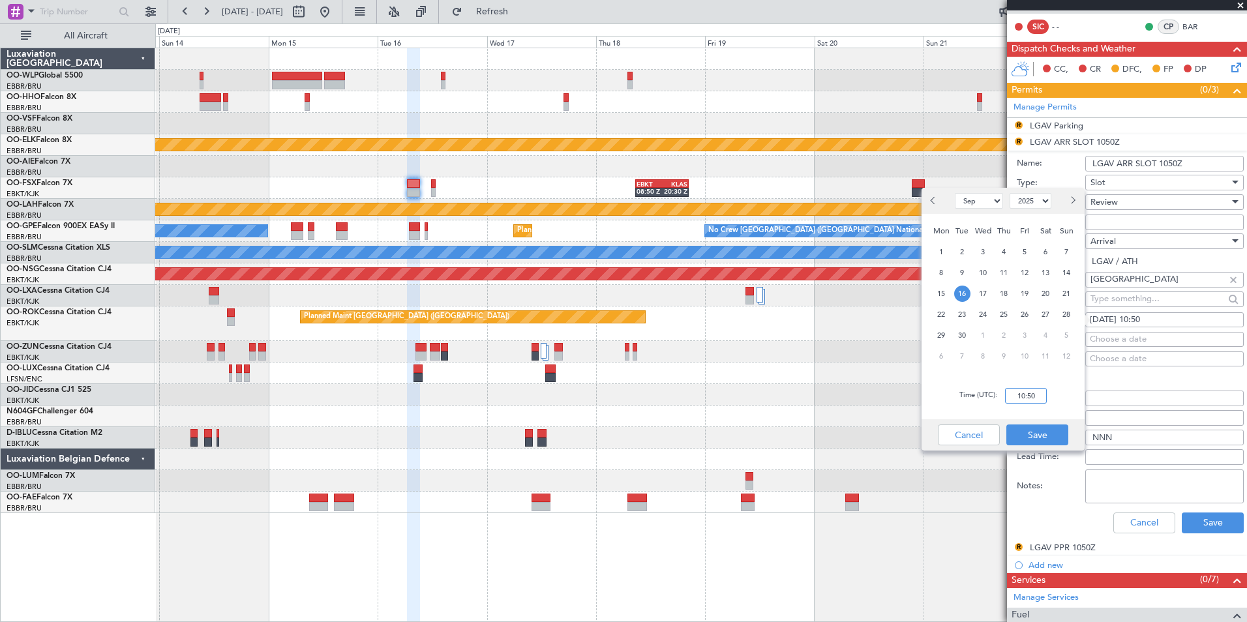
click at [1022, 400] on input "10:50" at bounding box center [1026, 396] width 42 height 16
type input "09:20"
click at [1048, 446] on div "Cancel Save" at bounding box center [1003, 434] width 163 height 31
click at [1042, 431] on button "Save" at bounding box center [1038, 435] width 62 height 21
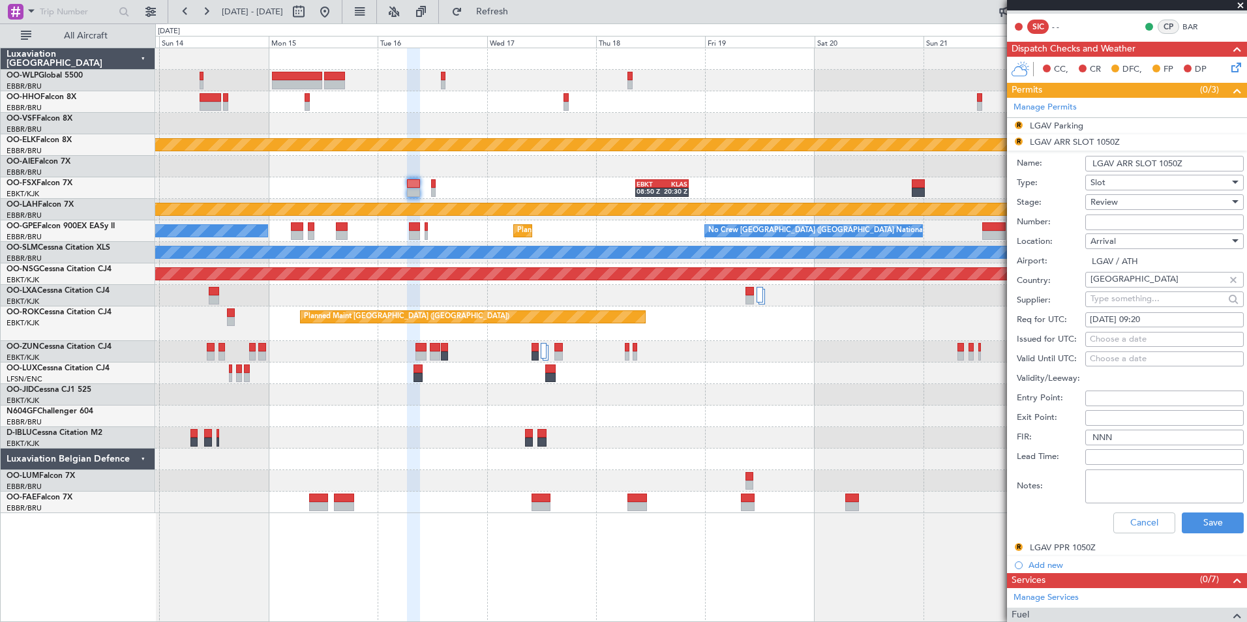
click at [1109, 202] on span "Review" at bounding box center [1104, 202] width 27 height 12
click at [1114, 288] on span "Requested" at bounding box center [1159, 287] width 137 height 20
click at [1195, 529] on button "Save" at bounding box center [1213, 523] width 62 height 21
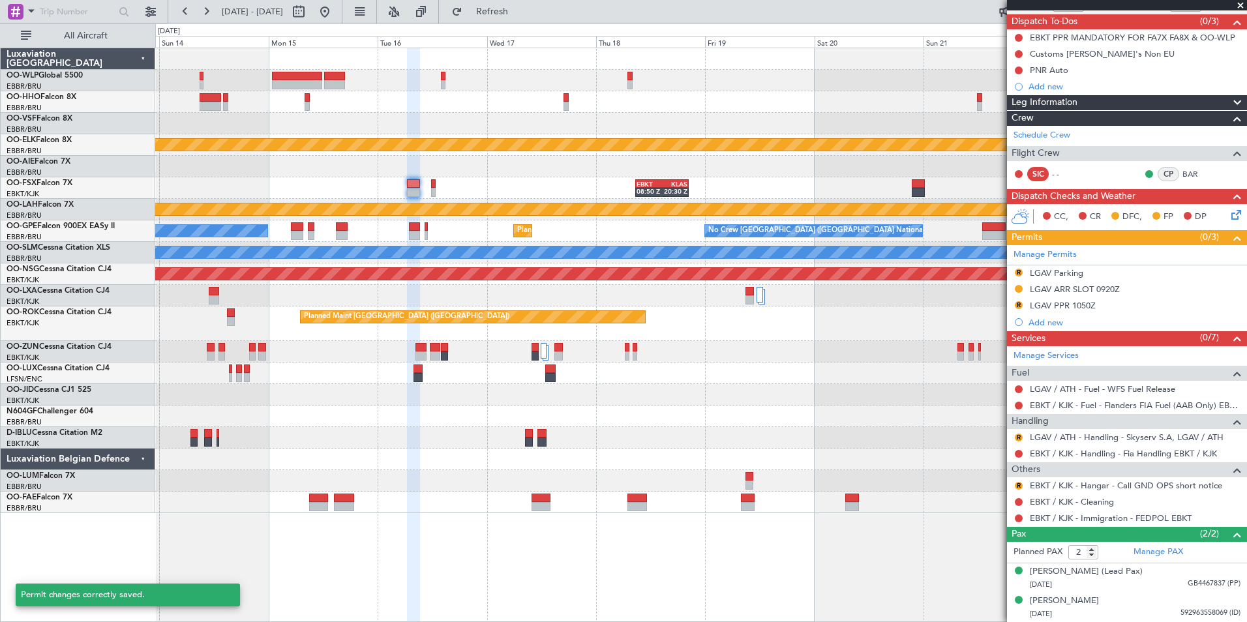
scroll to position [113, 0]
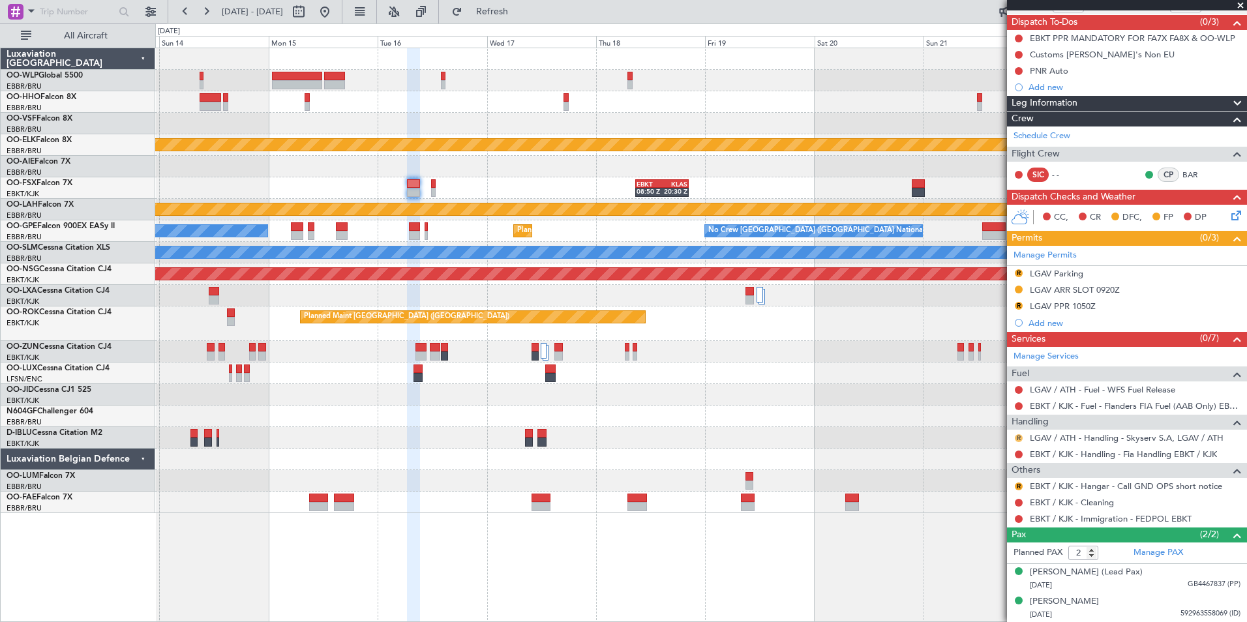
click at [1020, 437] on button "R" at bounding box center [1019, 439] width 8 height 8
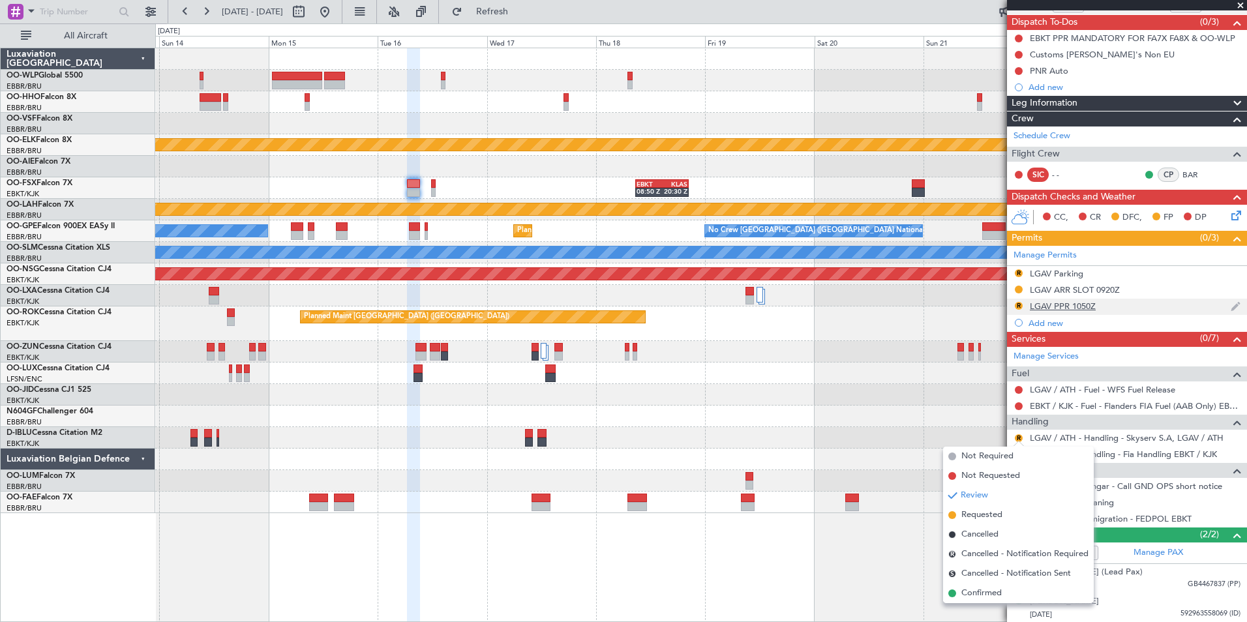
click at [1063, 305] on div "LGAV PPR 1050Z" at bounding box center [1063, 306] width 66 height 11
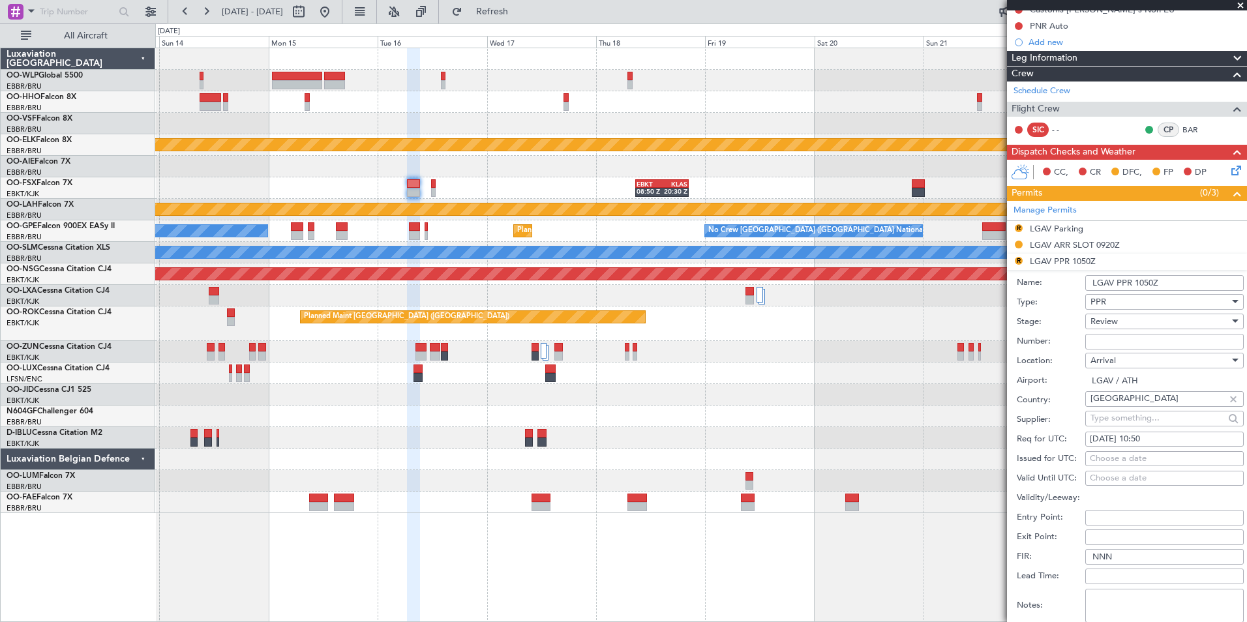
scroll to position [178, 0]
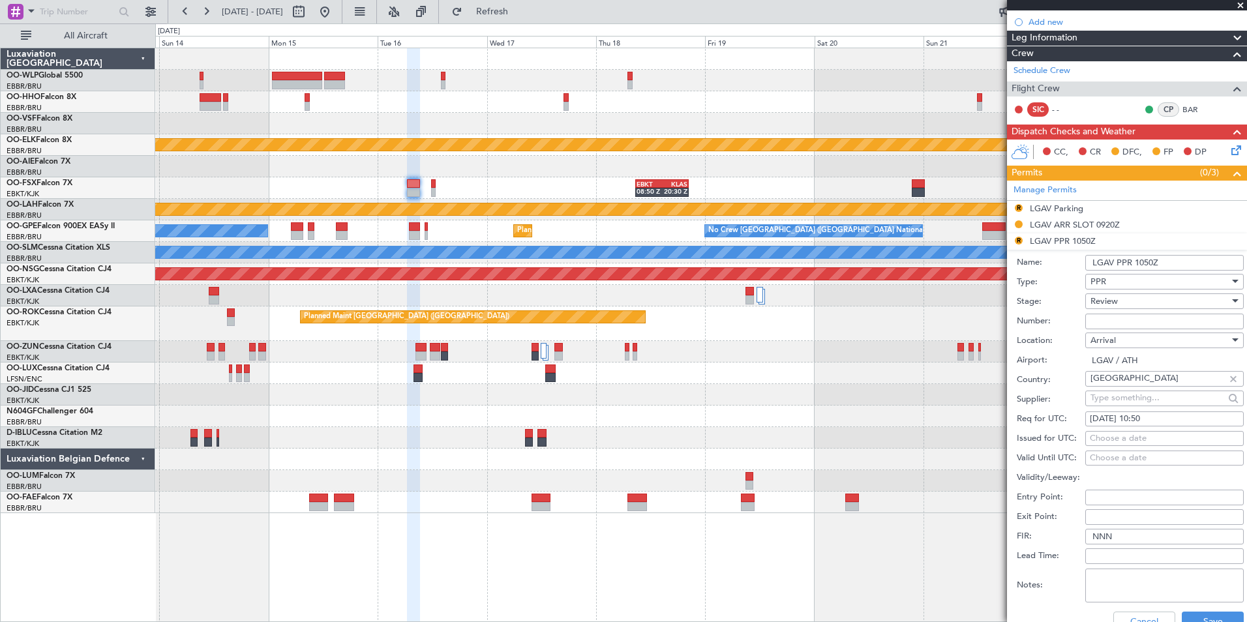
click at [1153, 412] on fb-calendar-cell "16/09/2025 10:50" at bounding box center [1165, 420] width 159 height 16
click at [1153, 419] on div "16/09/2025 10:50" at bounding box center [1164, 419] width 149 height 13
select select "9"
select select "2025"
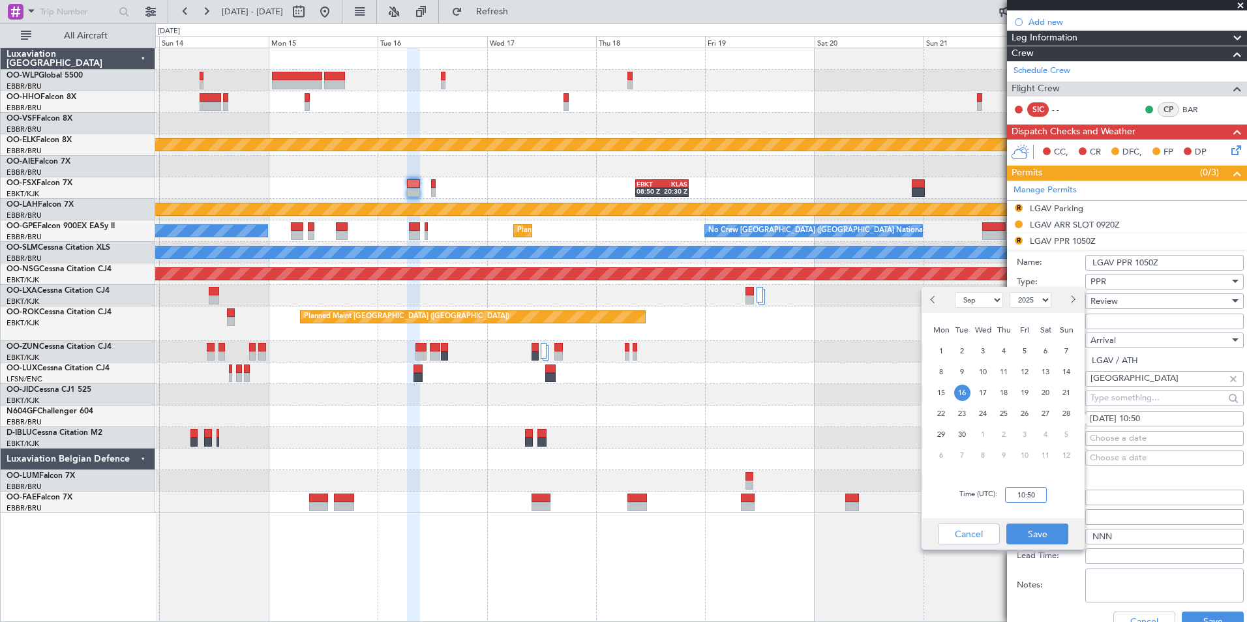
click at [1023, 498] on input "10:50" at bounding box center [1026, 495] width 42 height 16
type input "09:20"
click at [1033, 545] on div "Cancel Save" at bounding box center [1003, 534] width 163 height 31
click at [1035, 537] on button "Save" at bounding box center [1038, 534] width 62 height 21
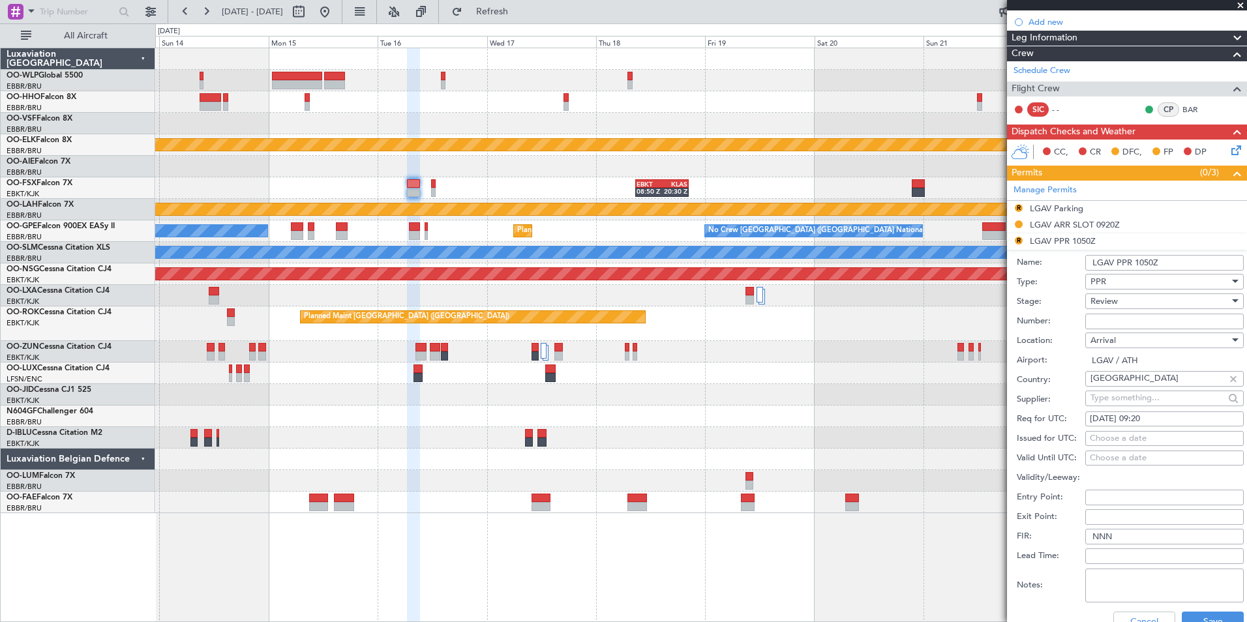
scroll to position [243, 0]
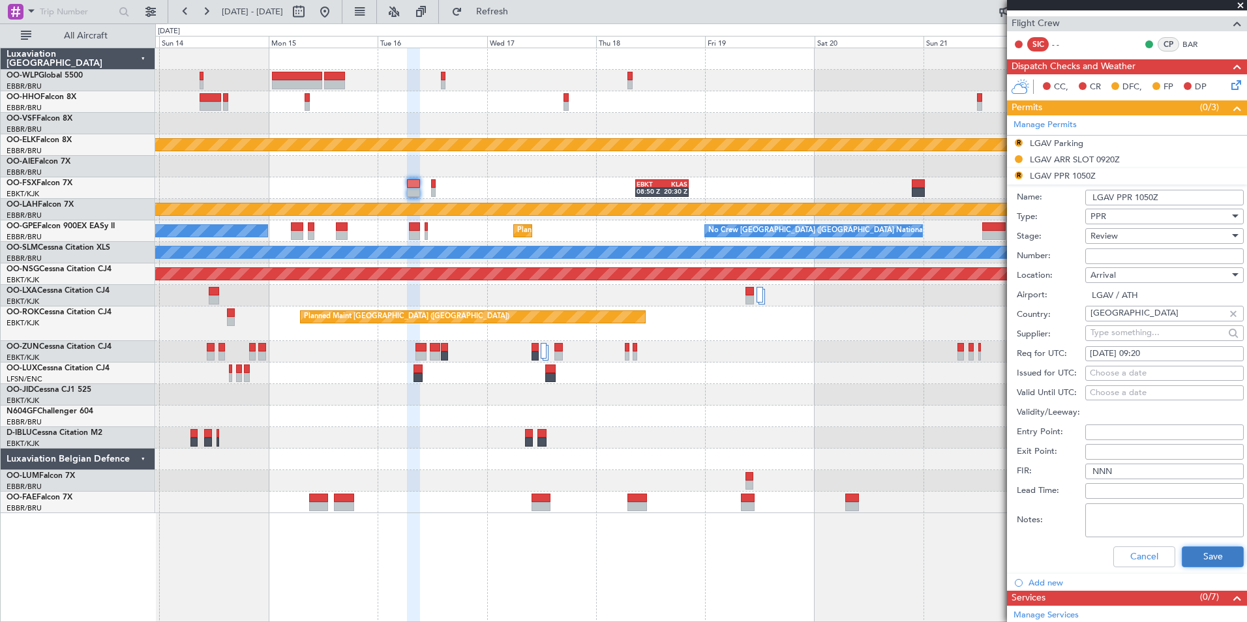
click at [1199, 564] on button "Save" at bounding box center [1213, 557] width 62 height 21
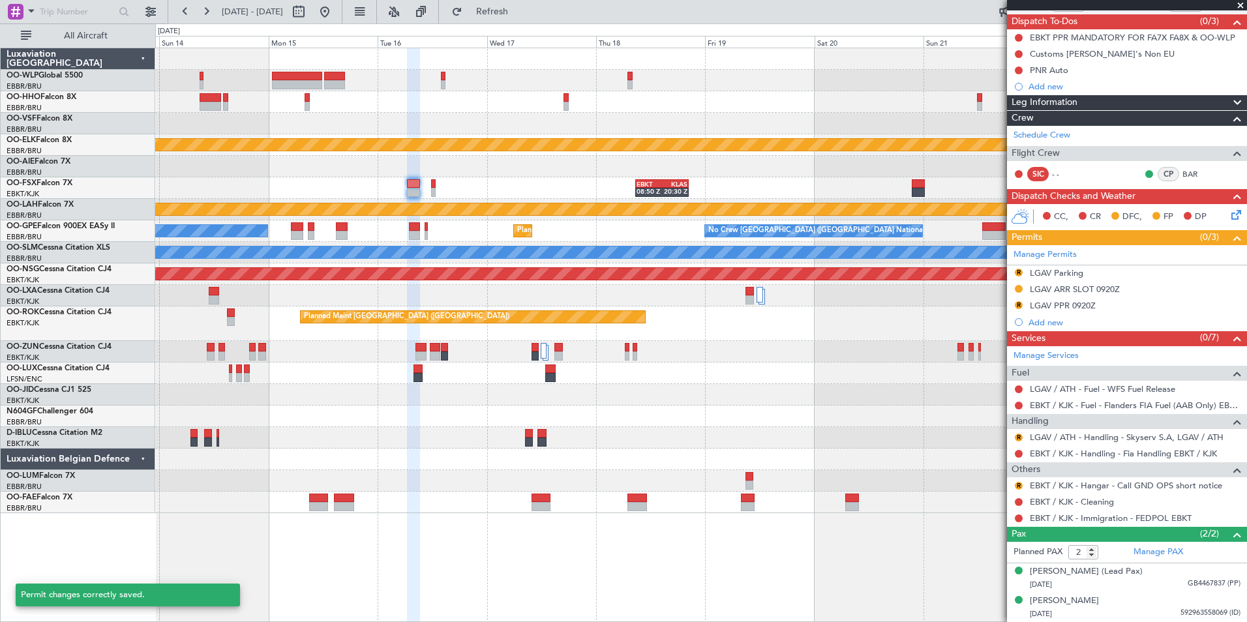
scroll to position [113, 0]
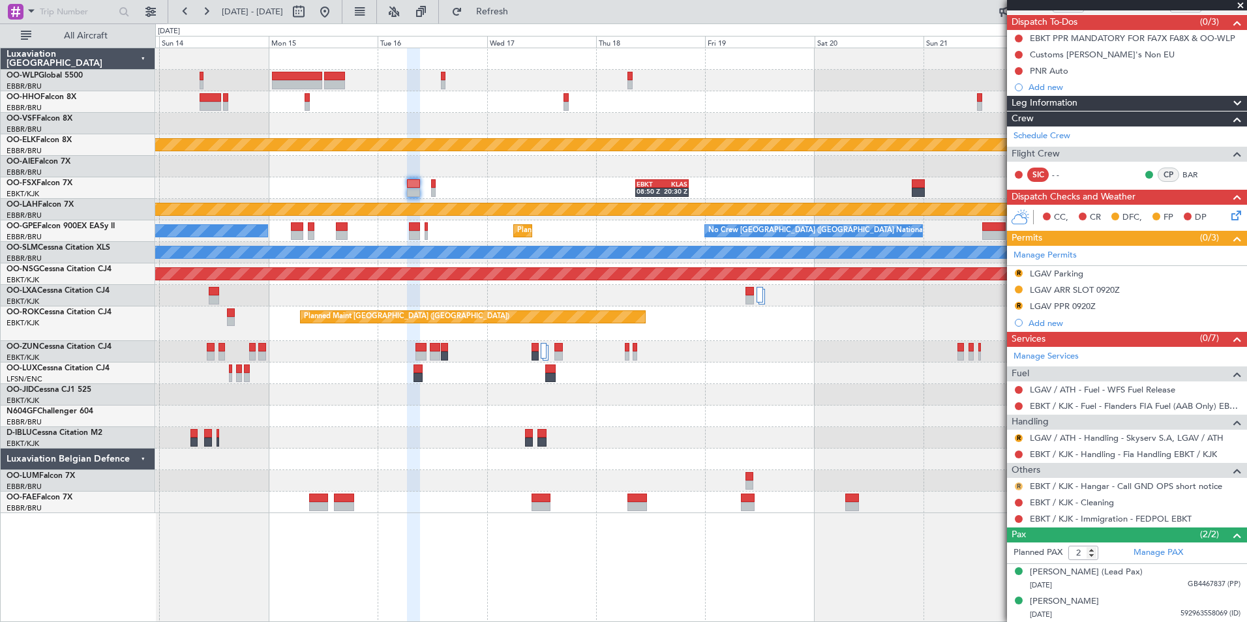
click at [1018, 488] on button "R" at bounding box center [1019, 487] width 8 height 8
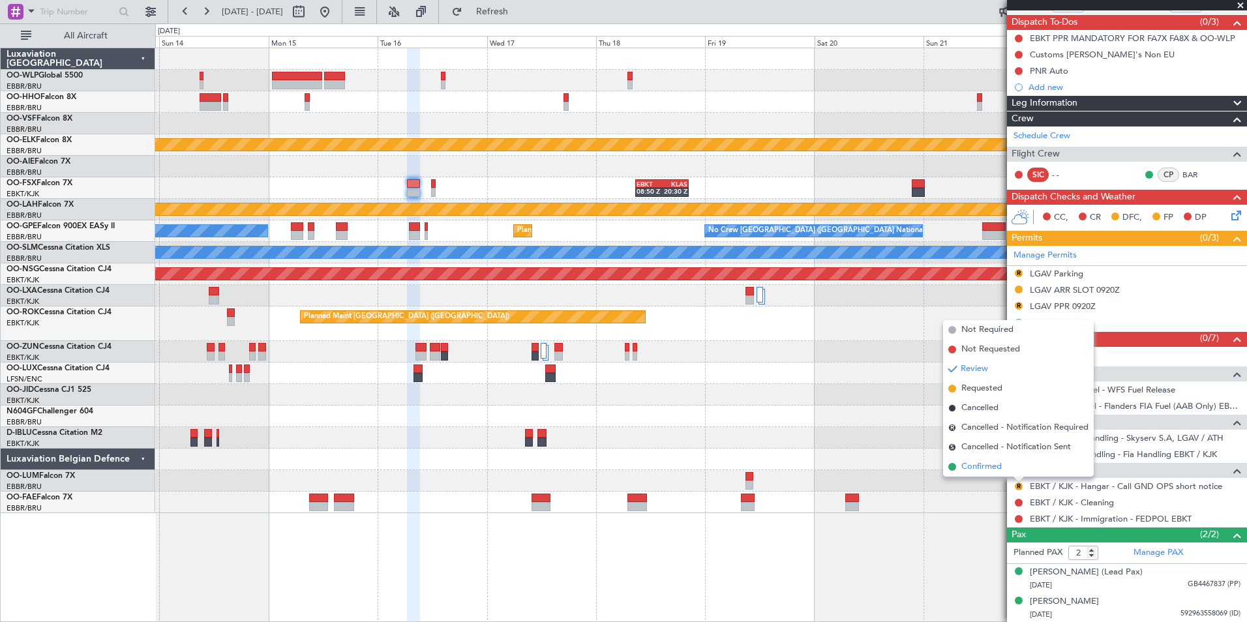
click at [984, 467] on span "Confirmed" at bounding box center [982, 467] width 40 height 13
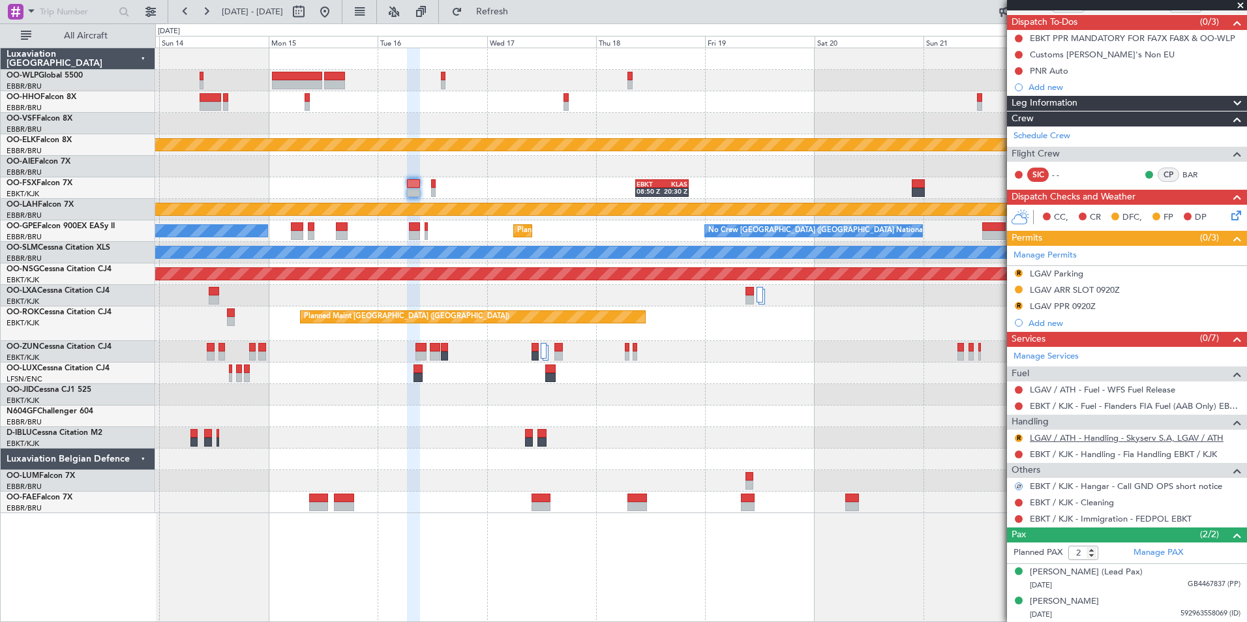
click at [1061, 436] on link "LGAV / ATH - Handling - Skyserv S.A, LGAV / ATH" at bounding box center [1127, 438] width 194 height 11
click at [1020, 438] on button "R" at bounding box center [1019, 439] width 8 height 8
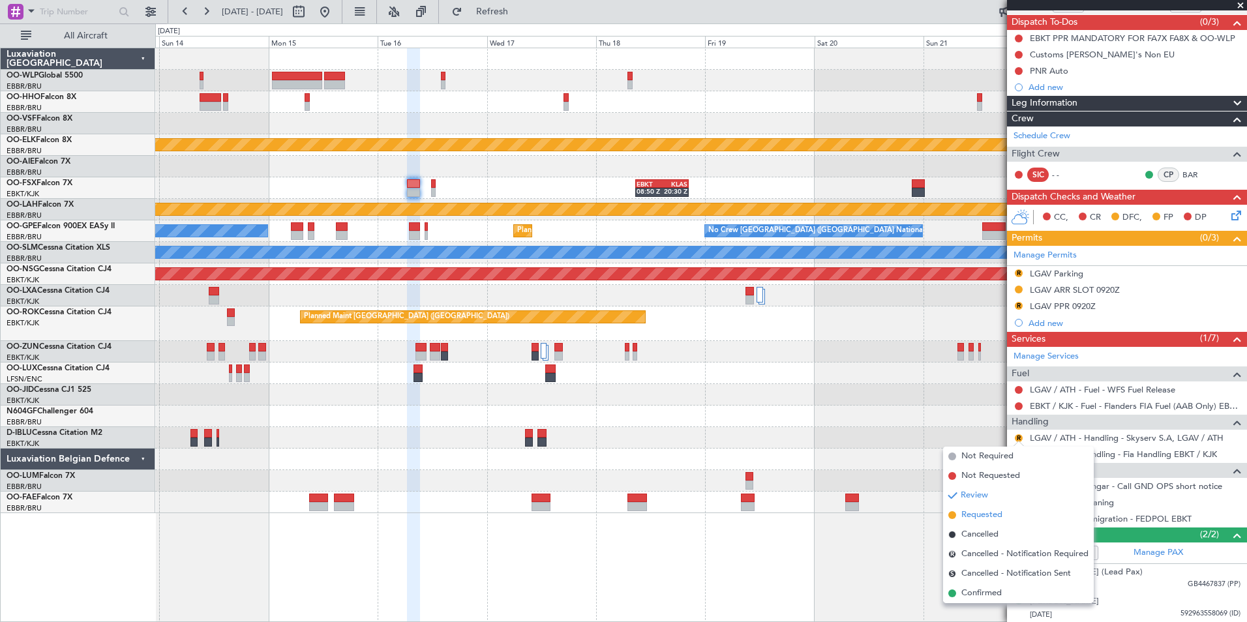
click at [981, 513] on span "Requested" at bounding box center [982, 515] width 41 height 13
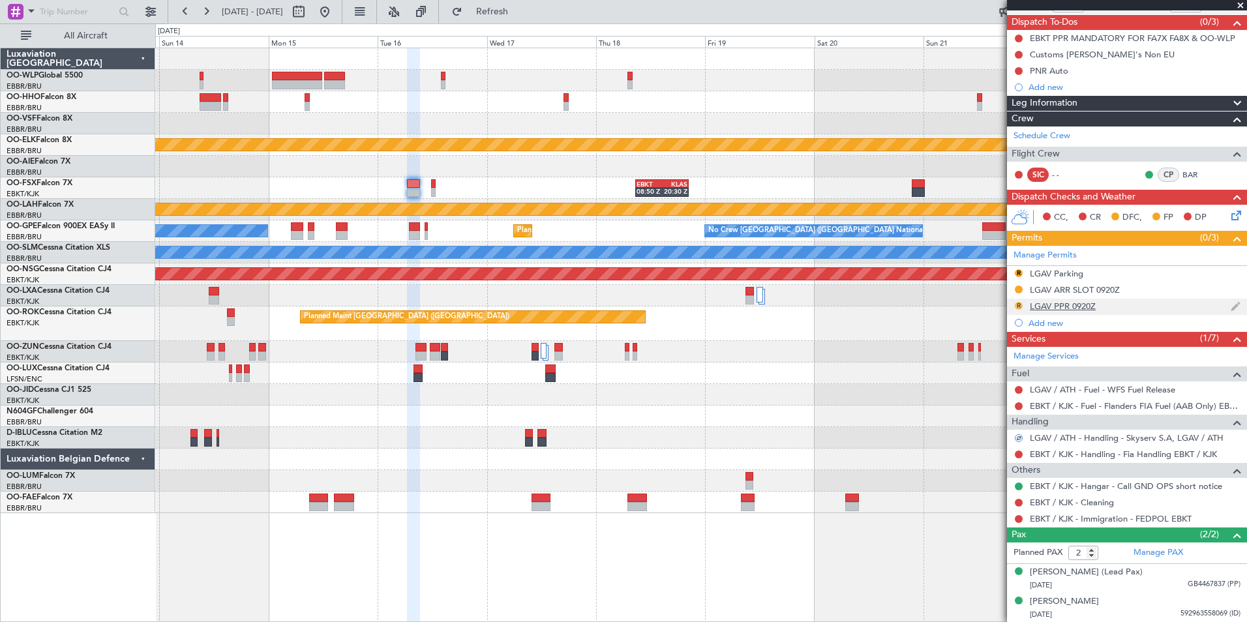
click at [1021, 305] on button "R" at bounding box center [1019, 306] width 8 height 8
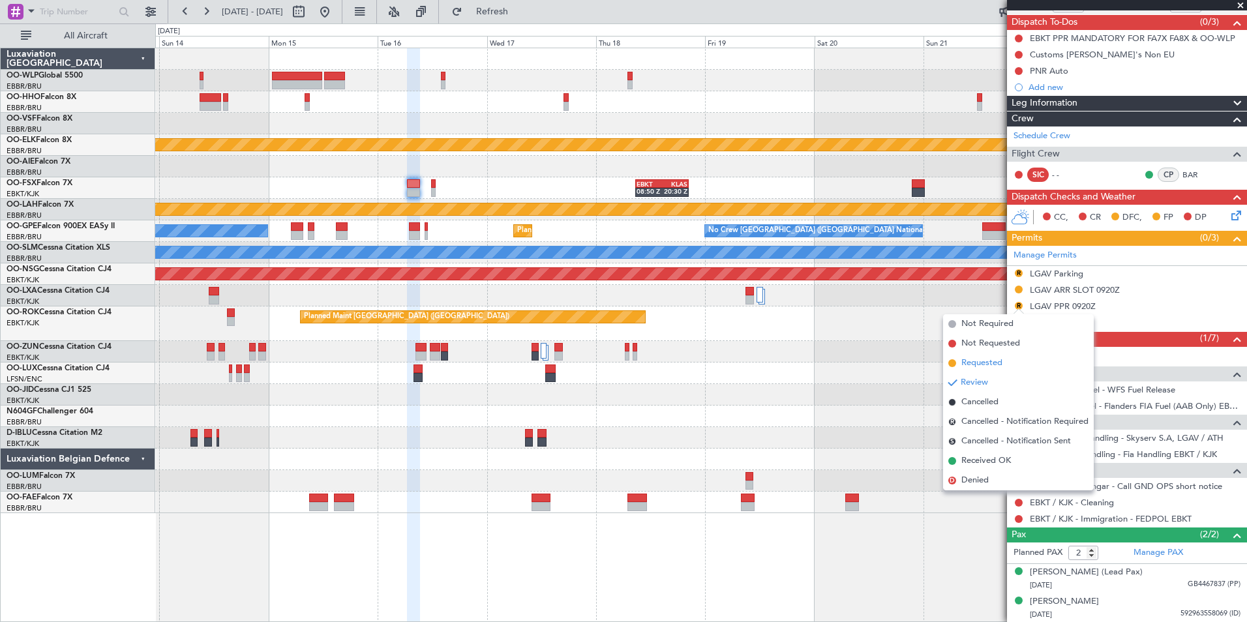
click at [1000, 363] on span "Requested" at bounding box center [982, 363] width 41 height 13
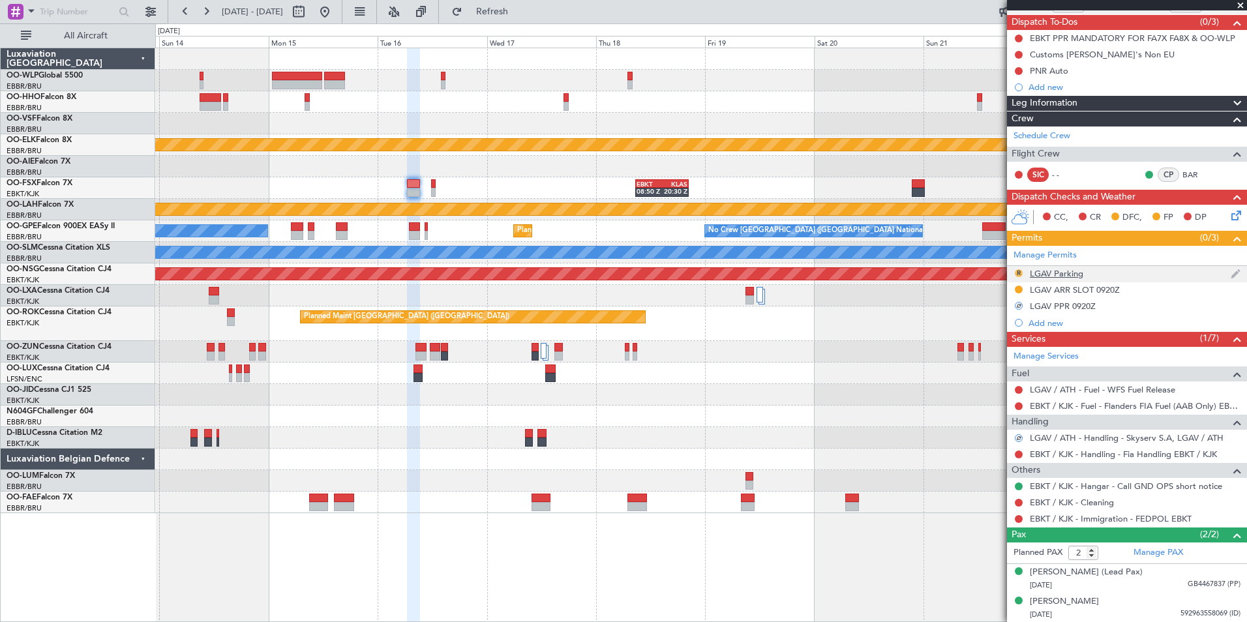
click at [1018, 270] on button "R" at bounding box center [1019, 273] width 8 height 8
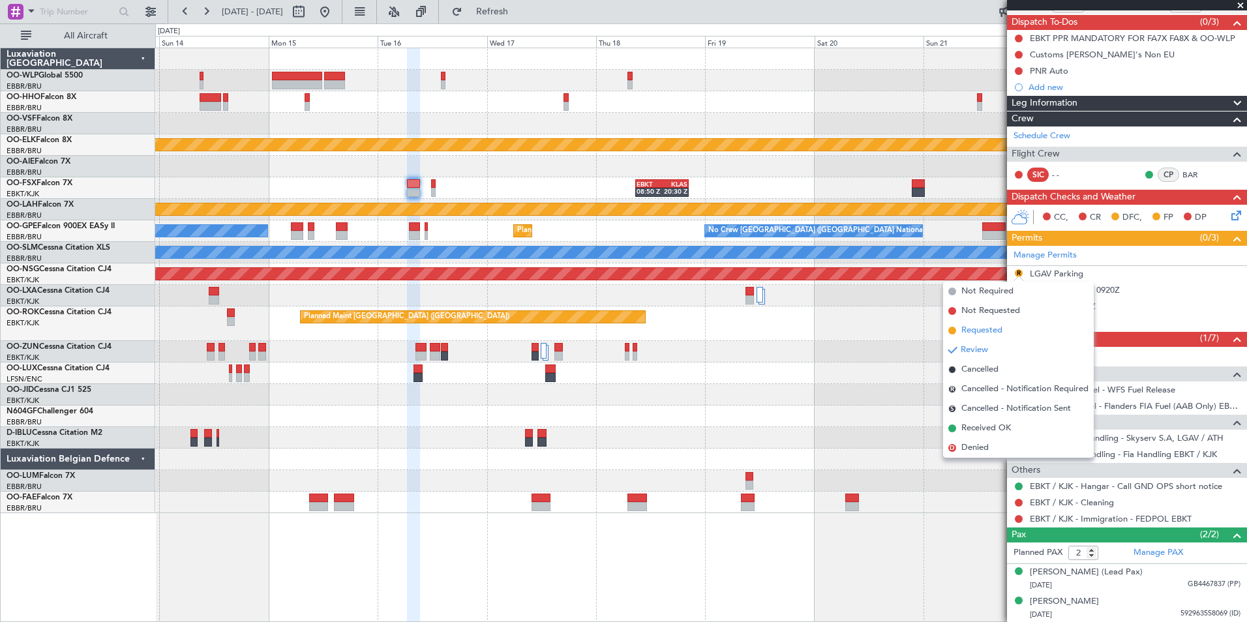
click at [991, 330] on span "Requested" at bounding box center [982, 330] width 41 height 13
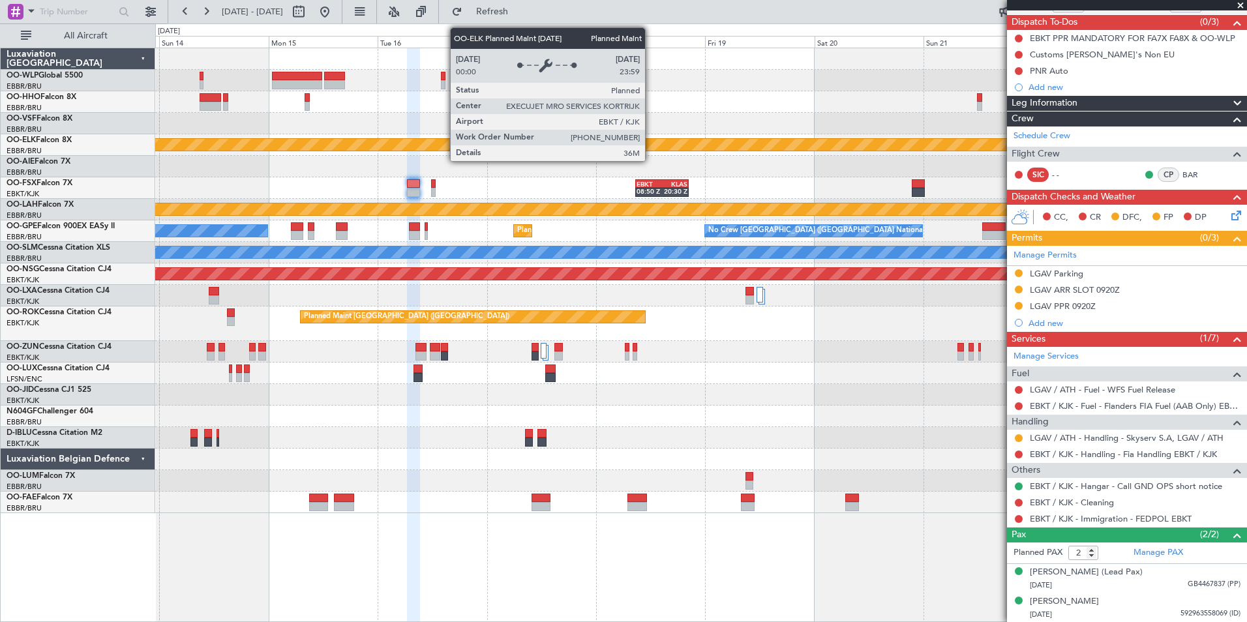
click at [601, 148] on div "Planned Maint Kortrijk-[GEOGRAPHIC_DATA]" at bounding box center [540, 145] width 2073 height 12
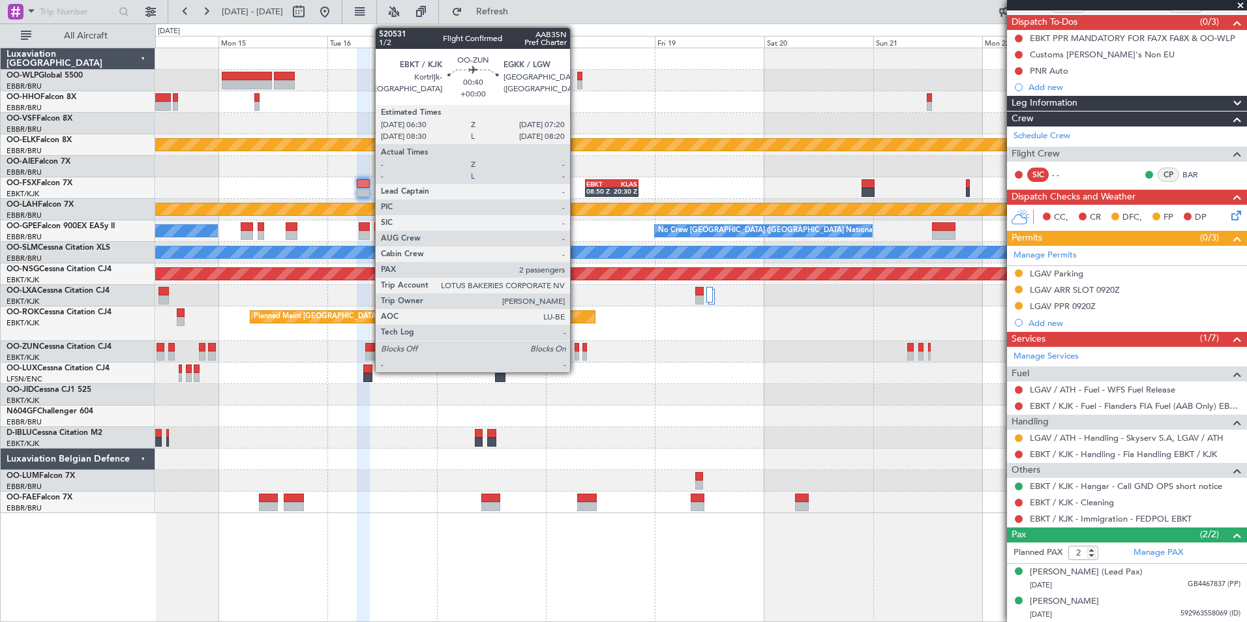
click at [576, 357] on div at bounding box center [577, 356] width 4 height 9
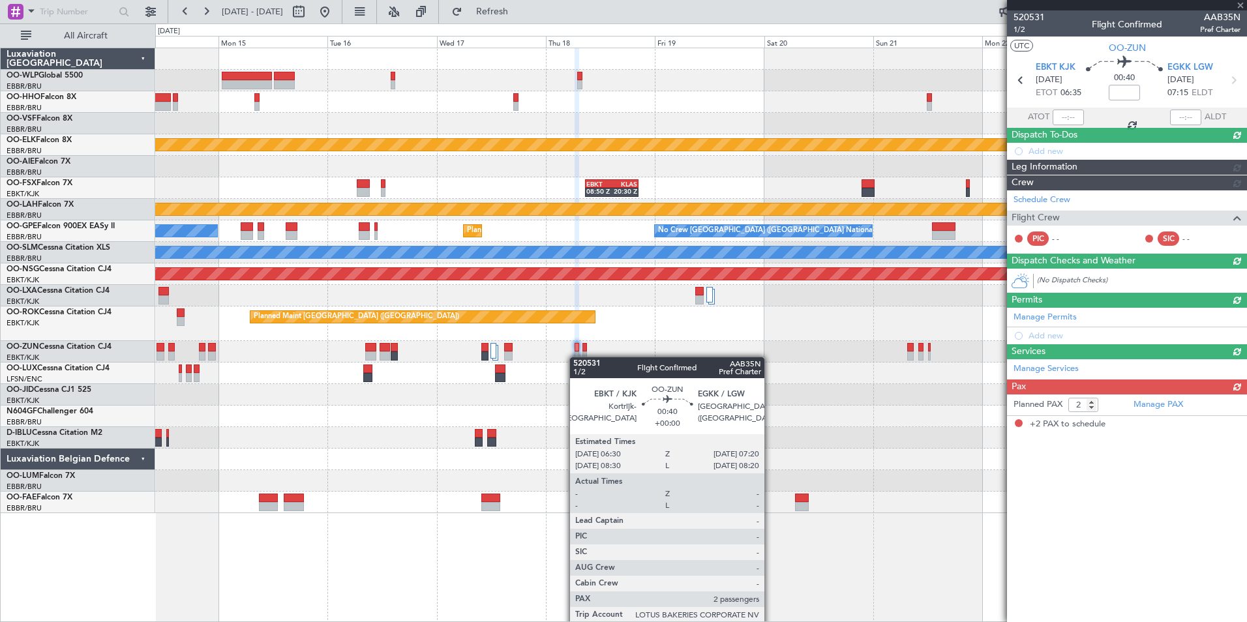
scroll to position [0, 0]
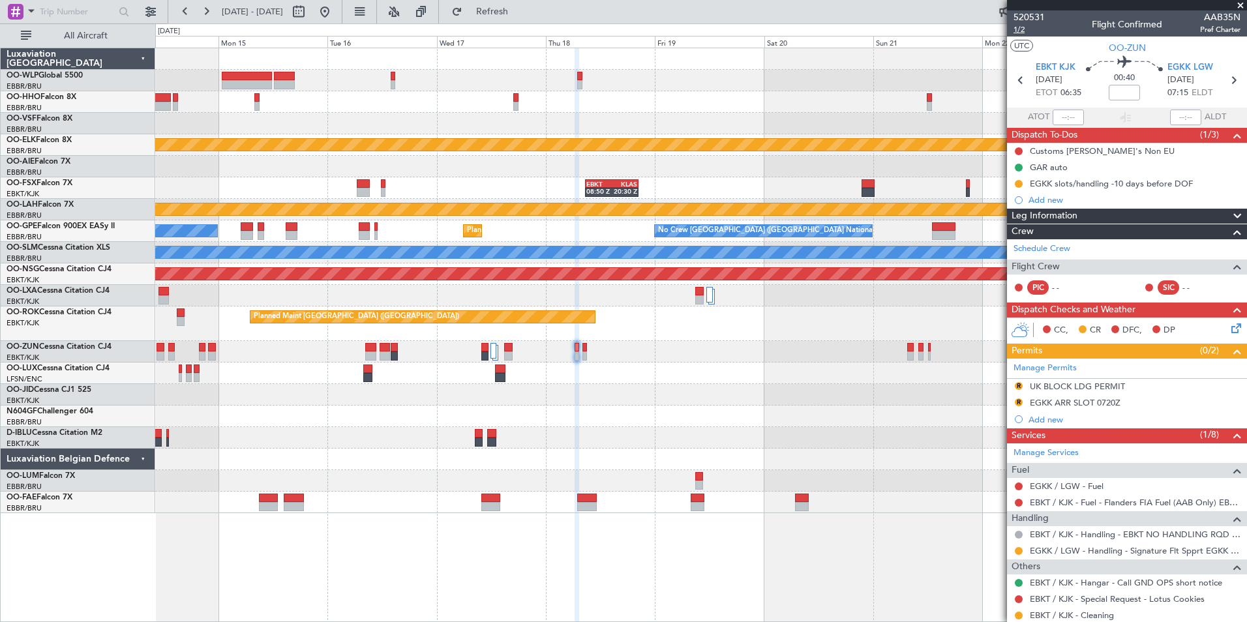
click at [1019, 31] on span "1/2" at bounding box center [1029, 29] width 31 height 11
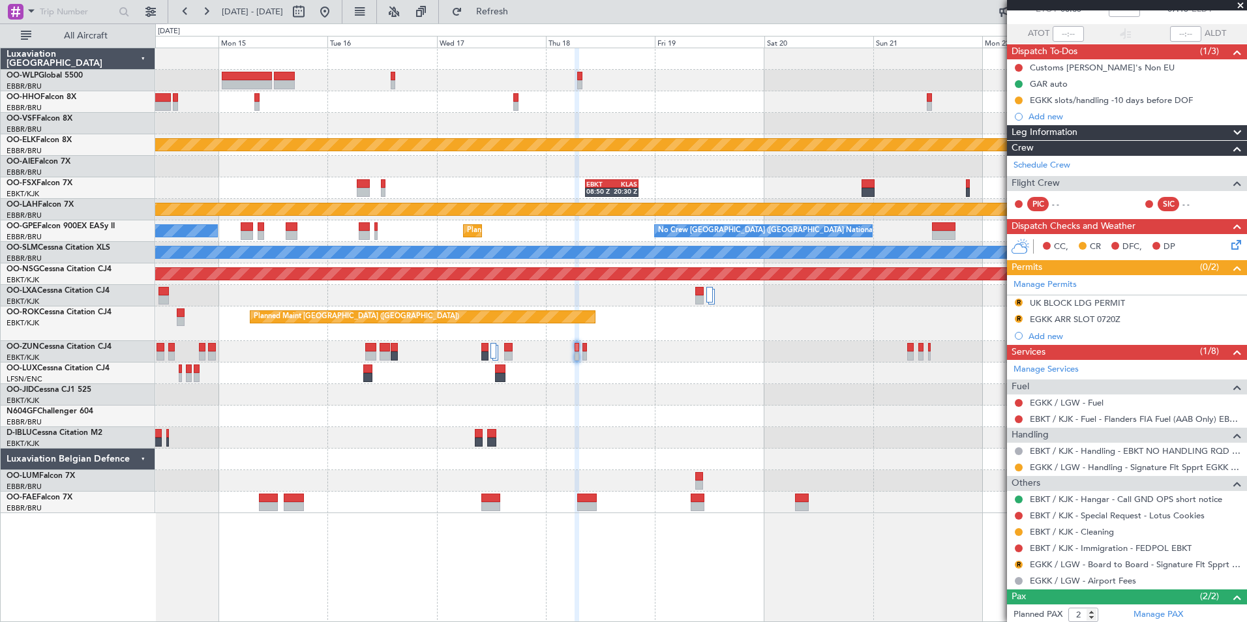
scroll to position [130, 0]
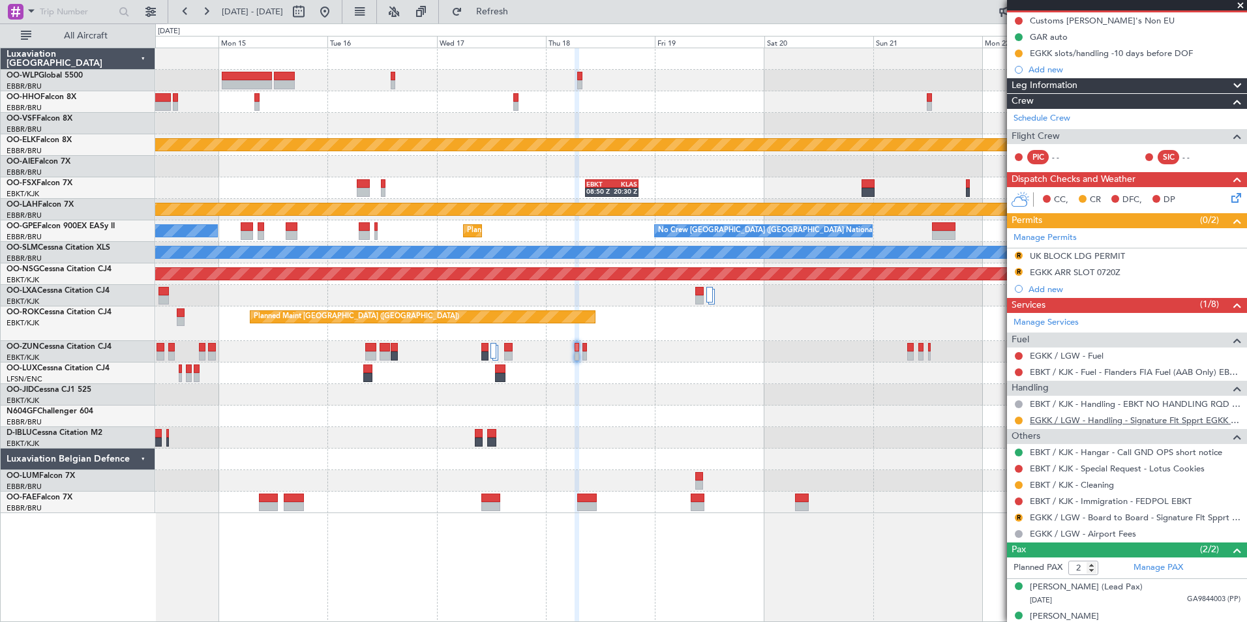
click at [1121, 421] on link "EGKK / LGW - Handling - Signature Flt Spprt EGKK / LGW" at bounding box center [1135, 420] width 211 height 11
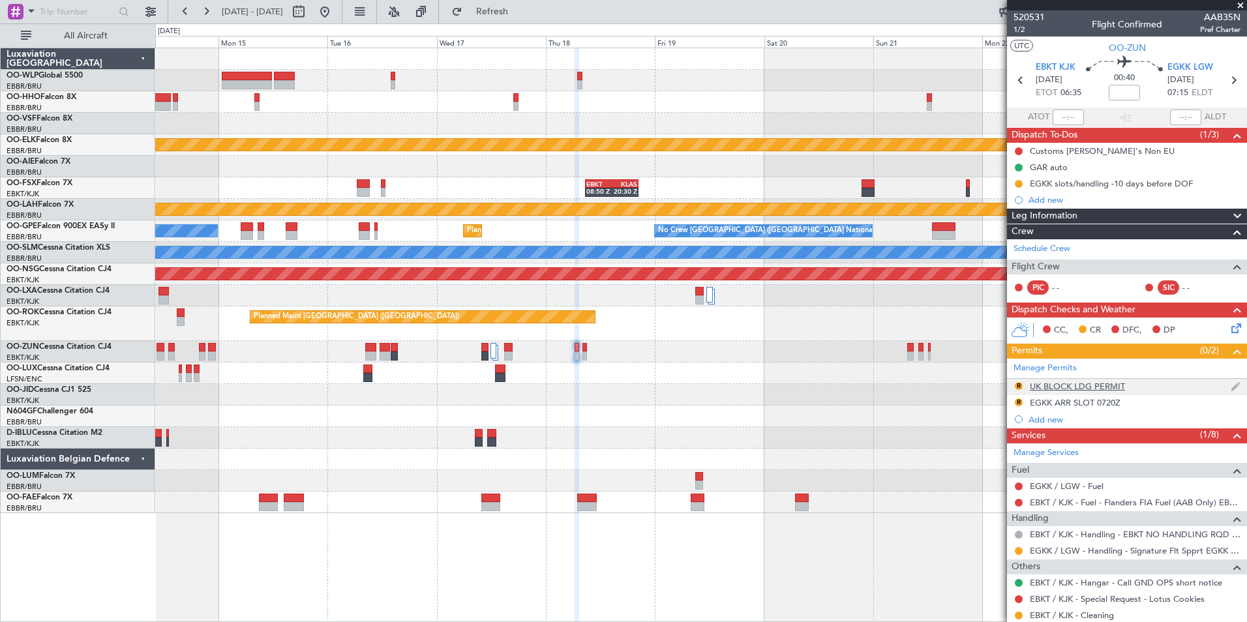
click at [1076, 384] on div "UK BLOCK LDG PERMIT" at bounding box center [1077, 386] width 95 height 11
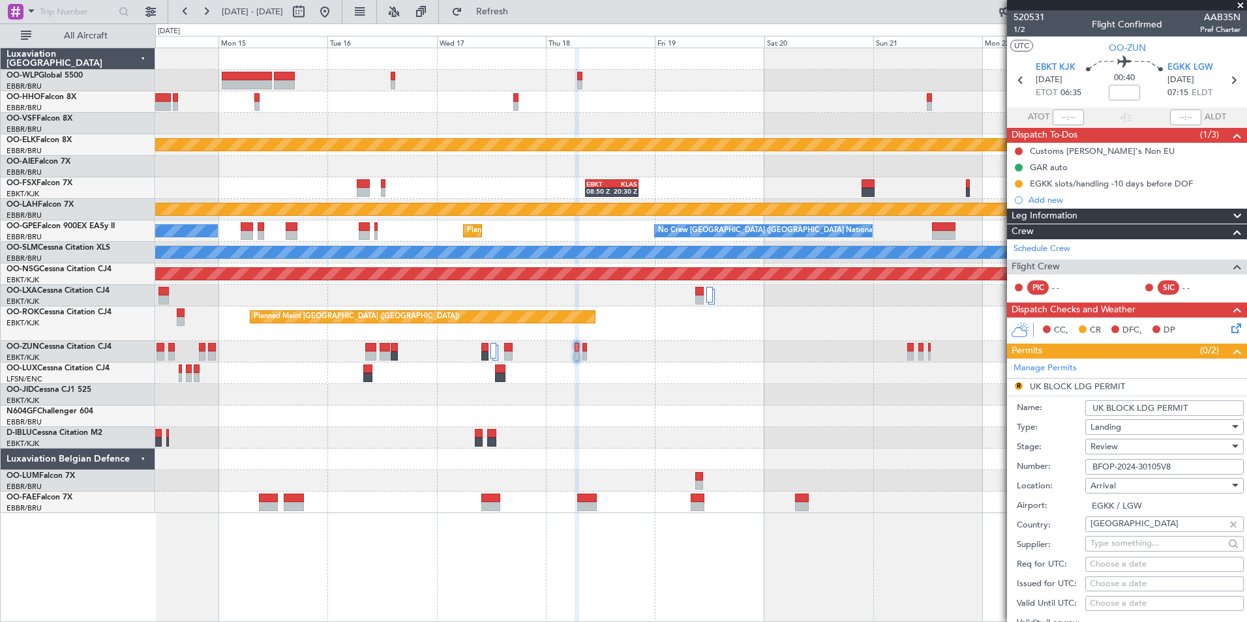
click at [1146, 406] on input "UK BLOCK LDG PERMIT" at bounding box center [1165, 409] width 159 height 16
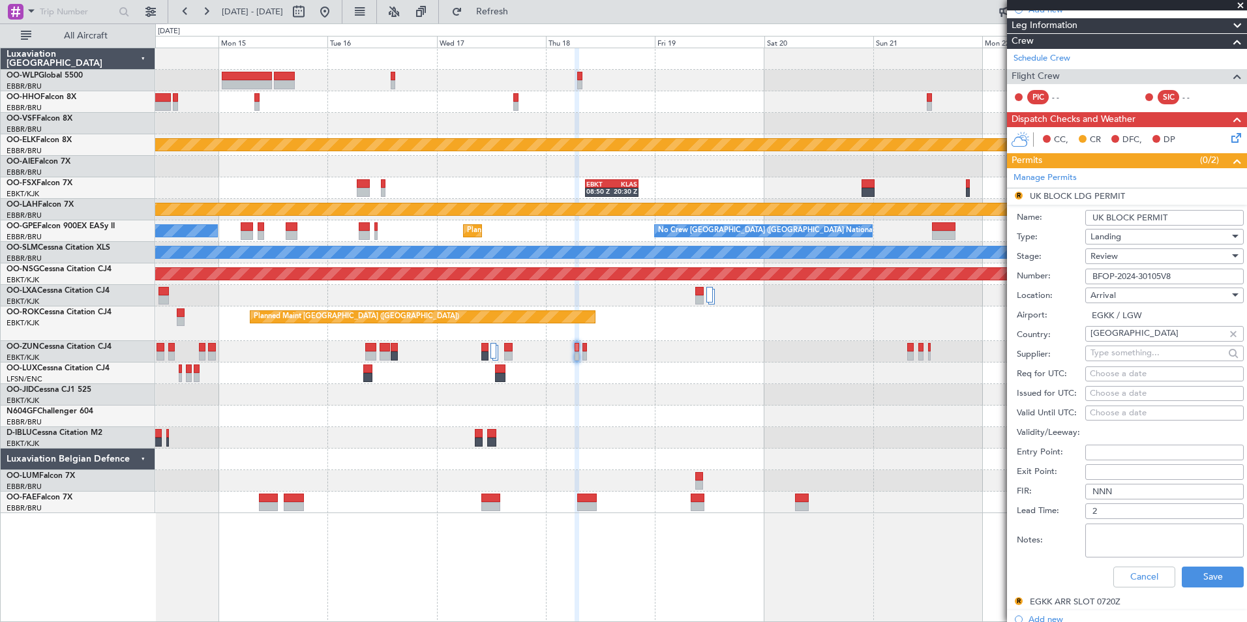
scroll to position [326, 0]
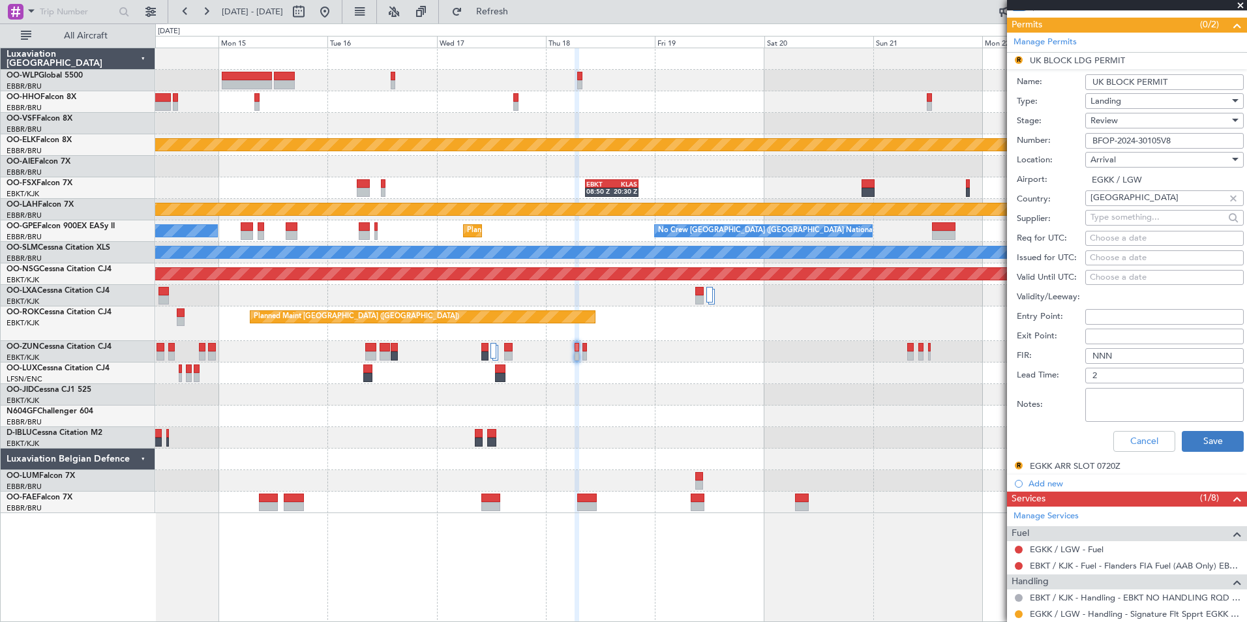
type input "UK BLOCK PERMIT"
click at [1210, 443] on button "Save" at bounding box center [1213, 441] width 62 height 21
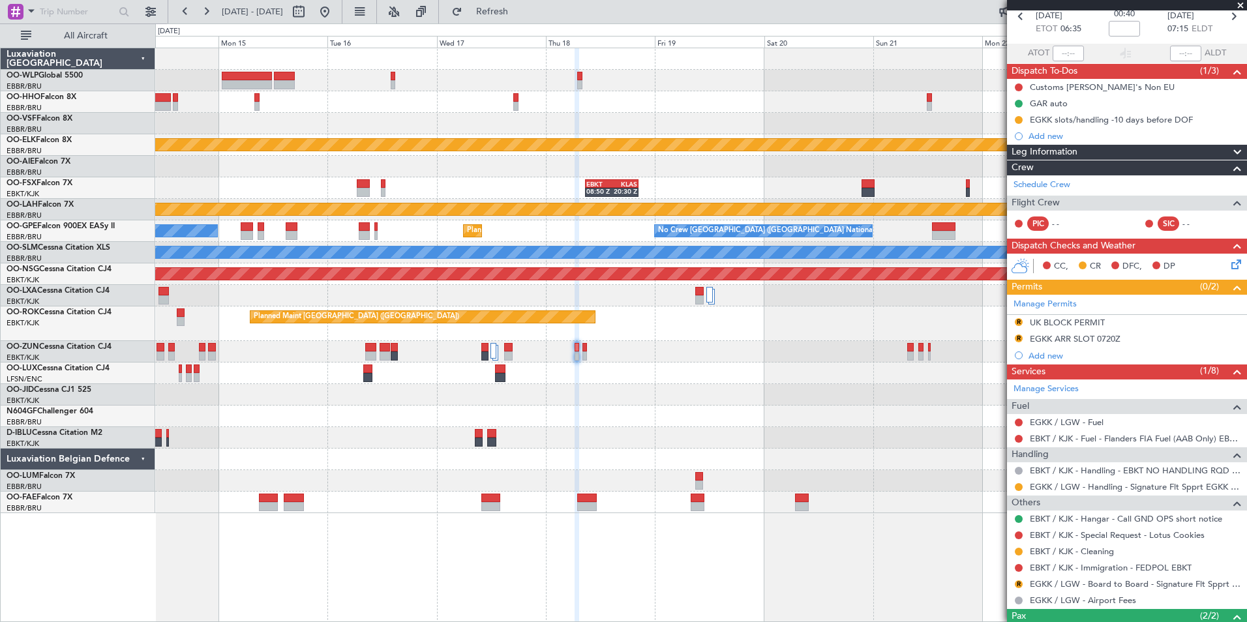
scroll to position [0, 0]
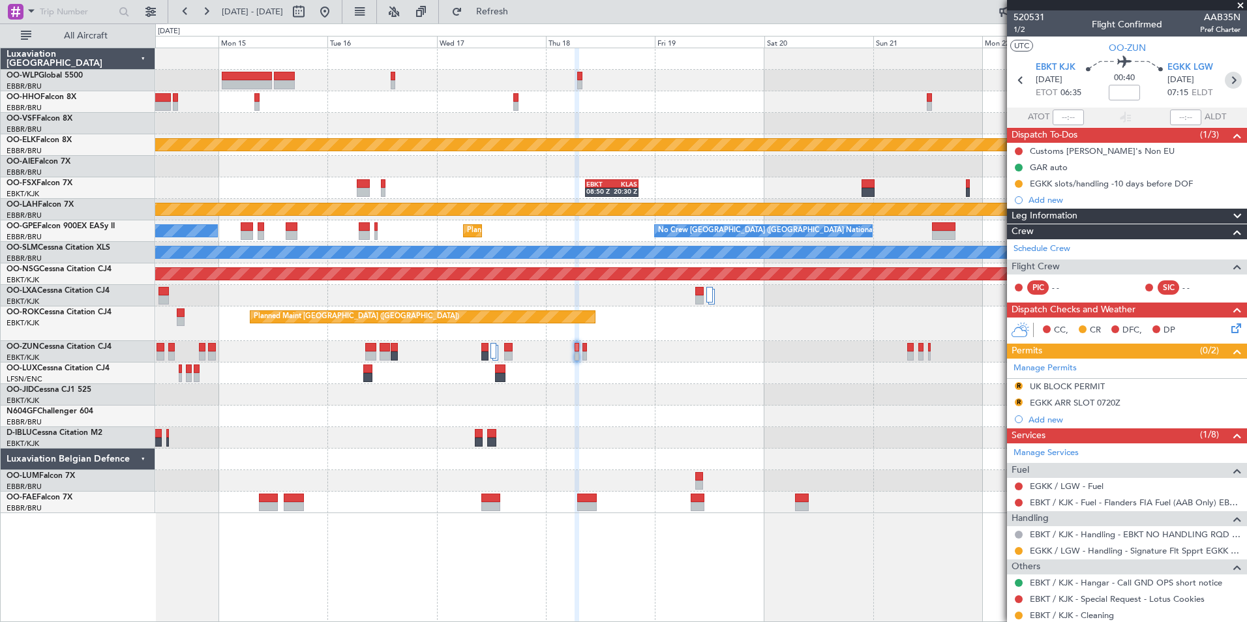
click at [1232, 81] on icon at bounding box center [1233, 80] width 17 height 17
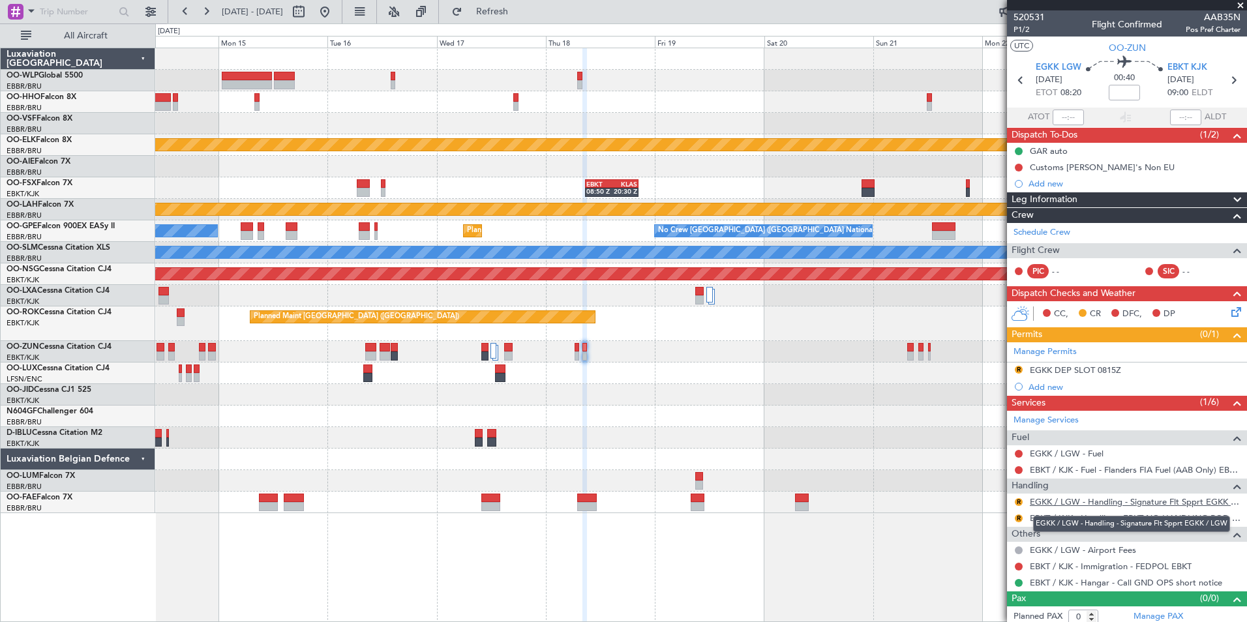
click at [1054, 503] on link "EGKK / LGW - Handling - Signature Flt Spprt EGKK / LGW" at bounding box center [1135, 501] width 211 height 11
click at [1018, 517] on button "R" at bounding box center [1019, 519] width 8 height 8
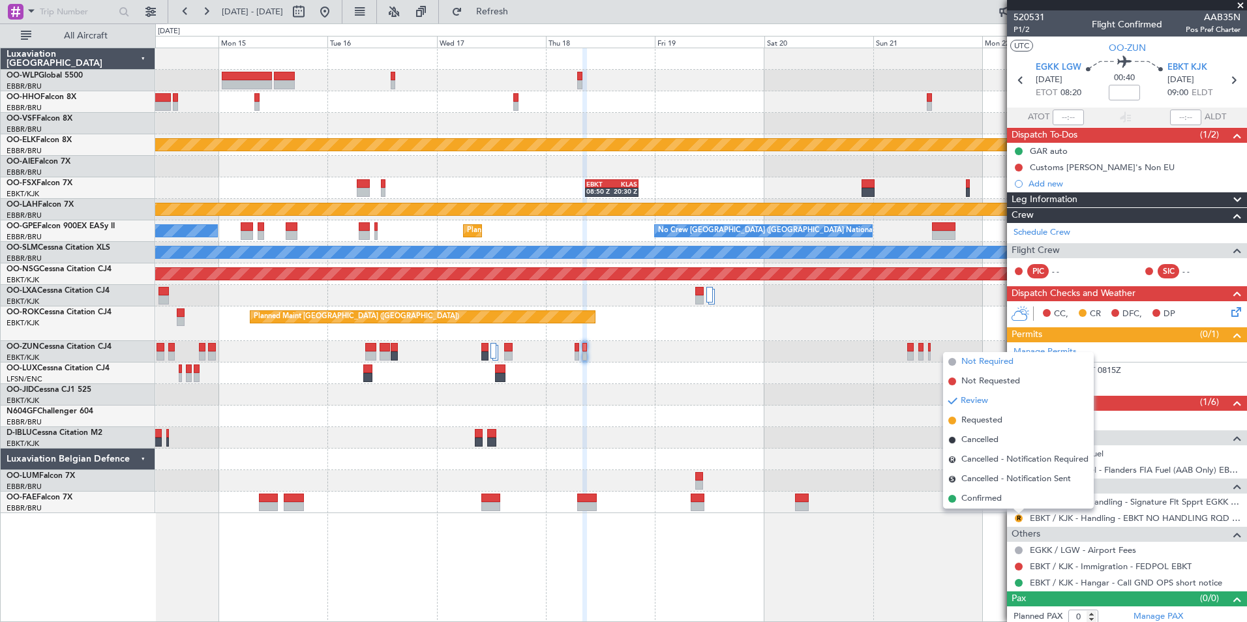
click at [979, 360] on span "Not Required" at bounding box center [988, 362] width 52 height 13
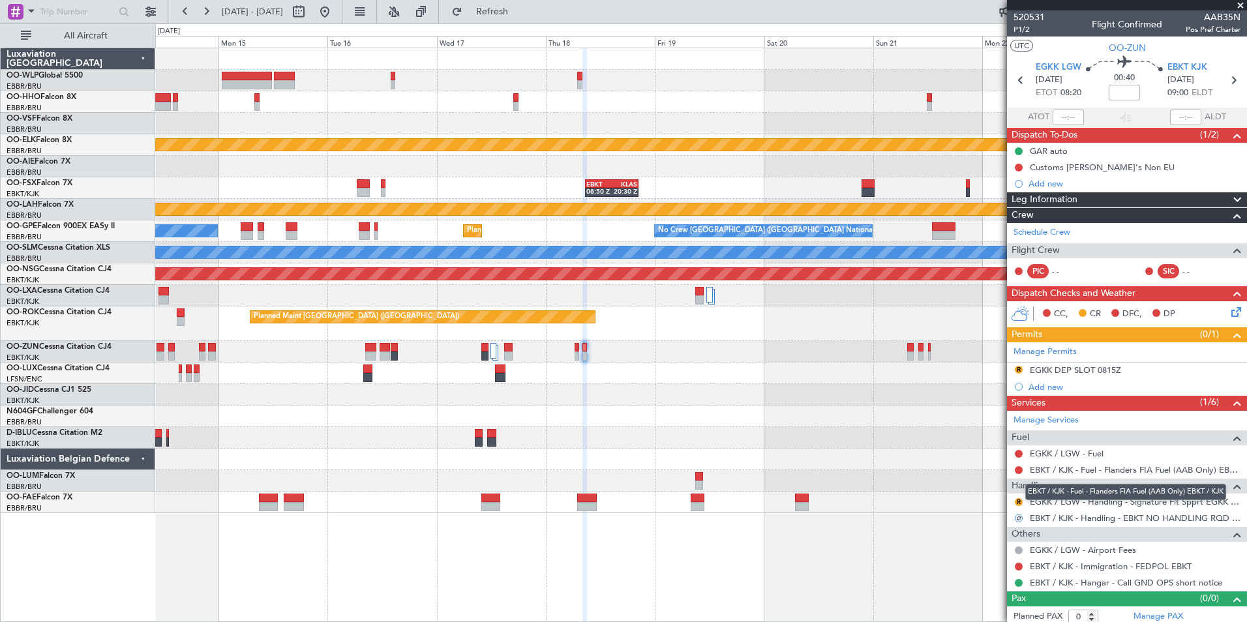
click at [1067, 504] on mat-tooltip-component "EBKT / KJK - Fuel - Flanders FIA Fuel (AAB Only) EBKT / KJK" at bounding box center [1125, 492] width 219 height 35
click at [1051, 492] on div "Handling" at bounding box center [1127, 486] width 240 height 15
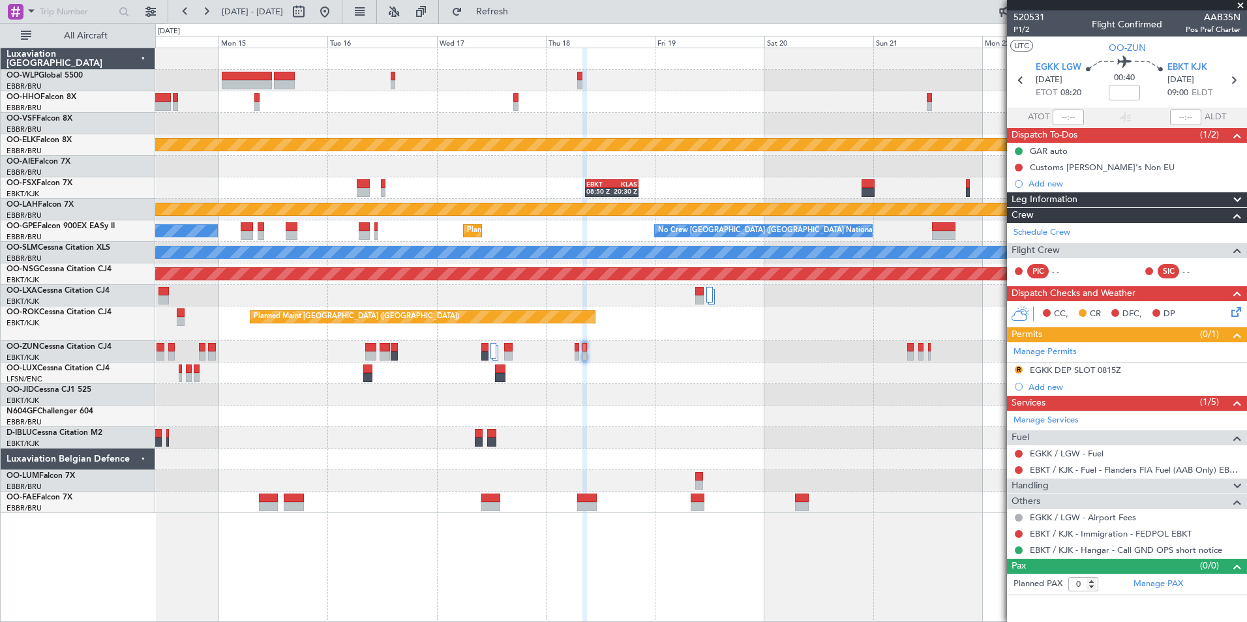
click at [1033, 481] on span "Handling" at bounding box center [1030, 486] width 37 height 15
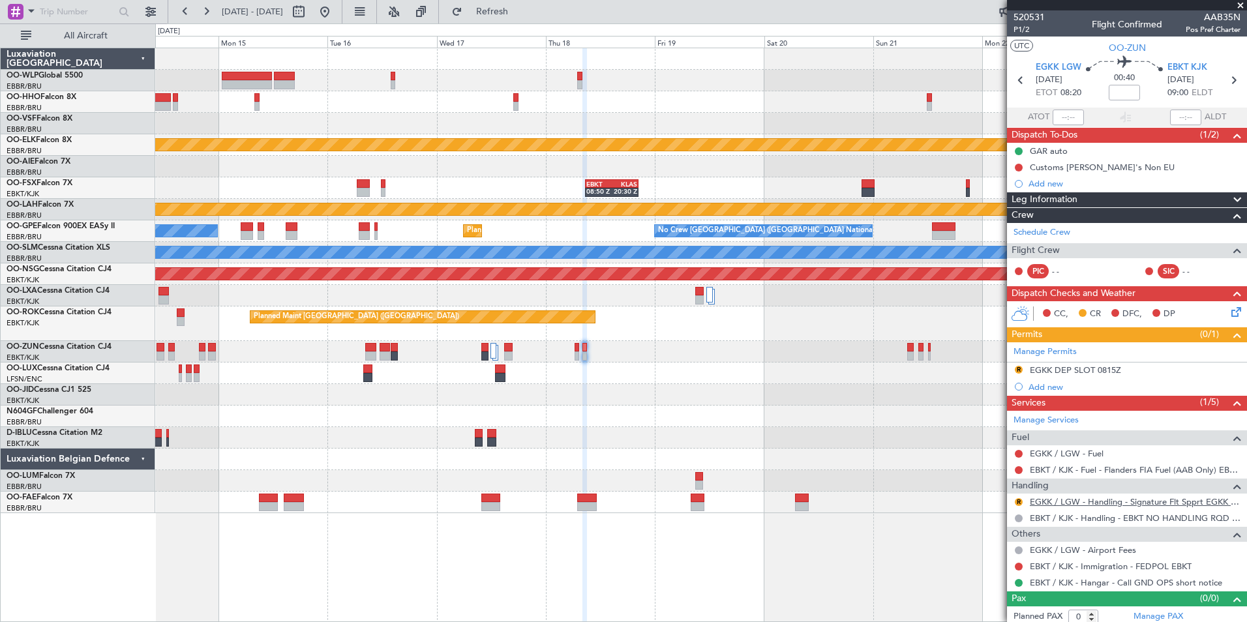
click at [1050, 504] on link "EGKK / LGW - Handling - Signature Flt Spprt EGKK / LGW" at bounding box center [1135, 501] width 211 height 11
click at [1026, 19] on span "520531" at bounding box center [1029, 17] width 31 height 14
click at [757, 380] on div at bounding box center [700, 374] width 1091 height 22
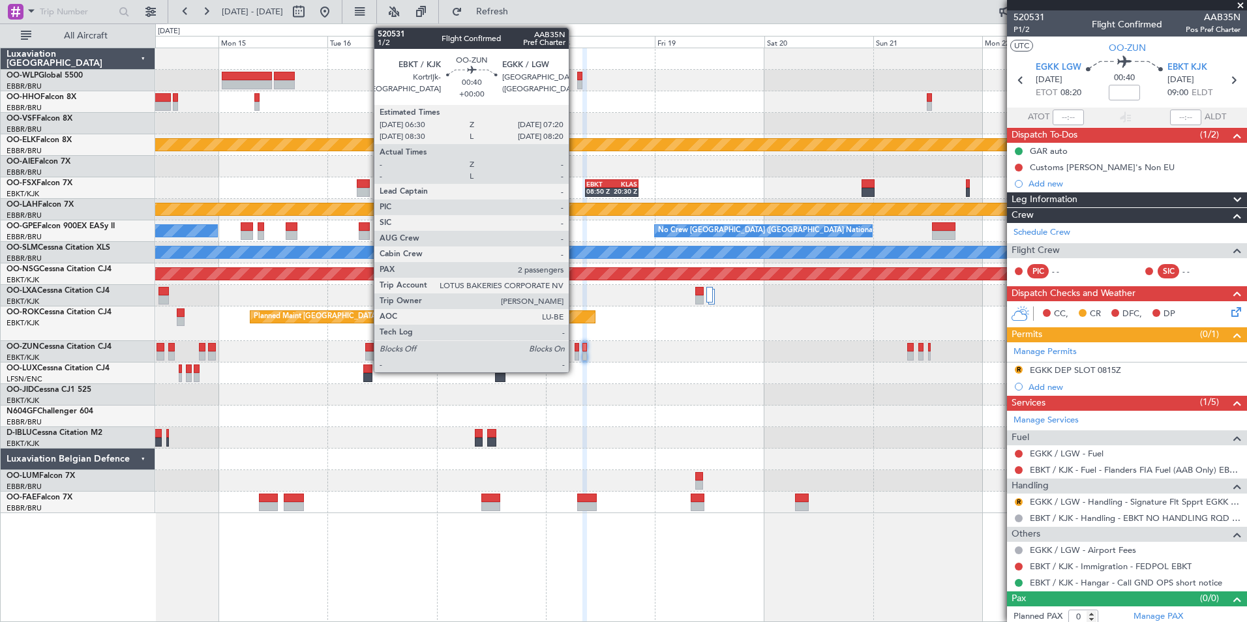
click at [575, 354] on div at bounding box center [577, 356] width 4 height 9
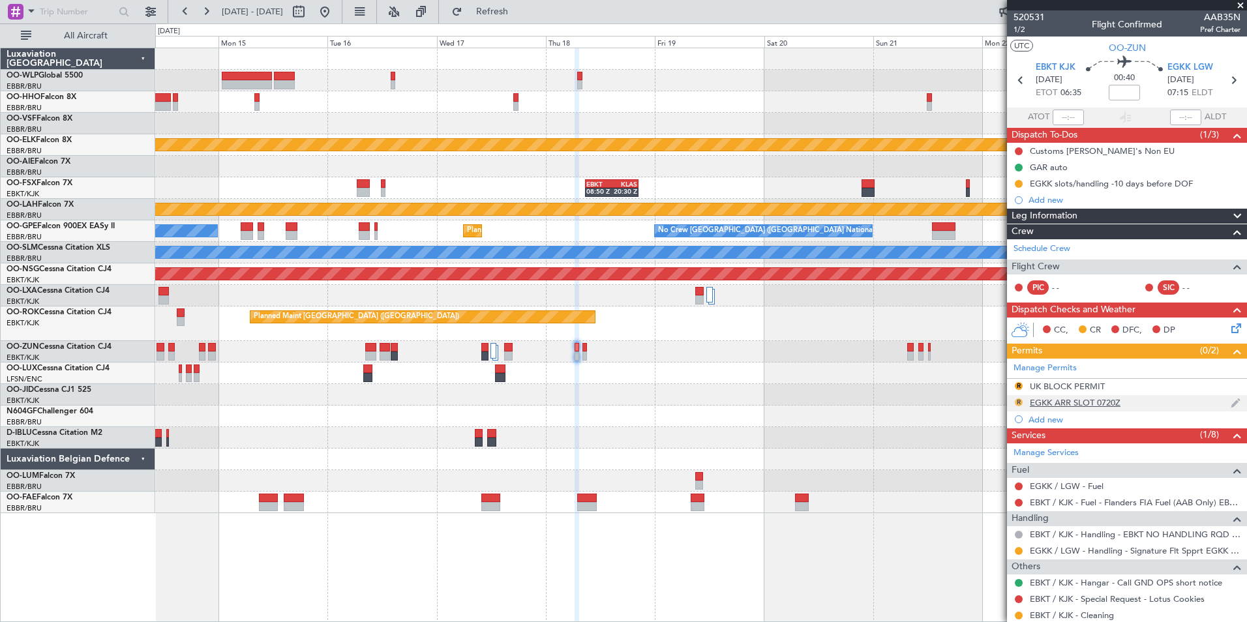
click at [1017, 403] on button "R" at bounding box center [1019, 403] width 8 height 8
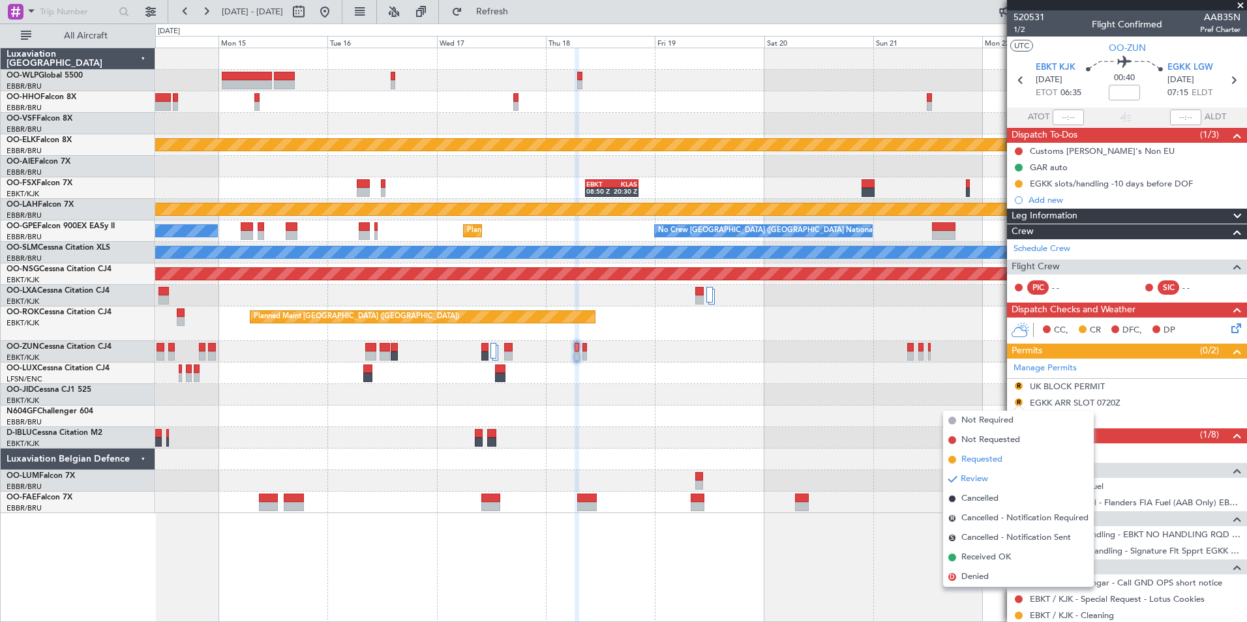
click at [990, 458] on span "Requested" at bounding box center [982, 459] width 41 height 13
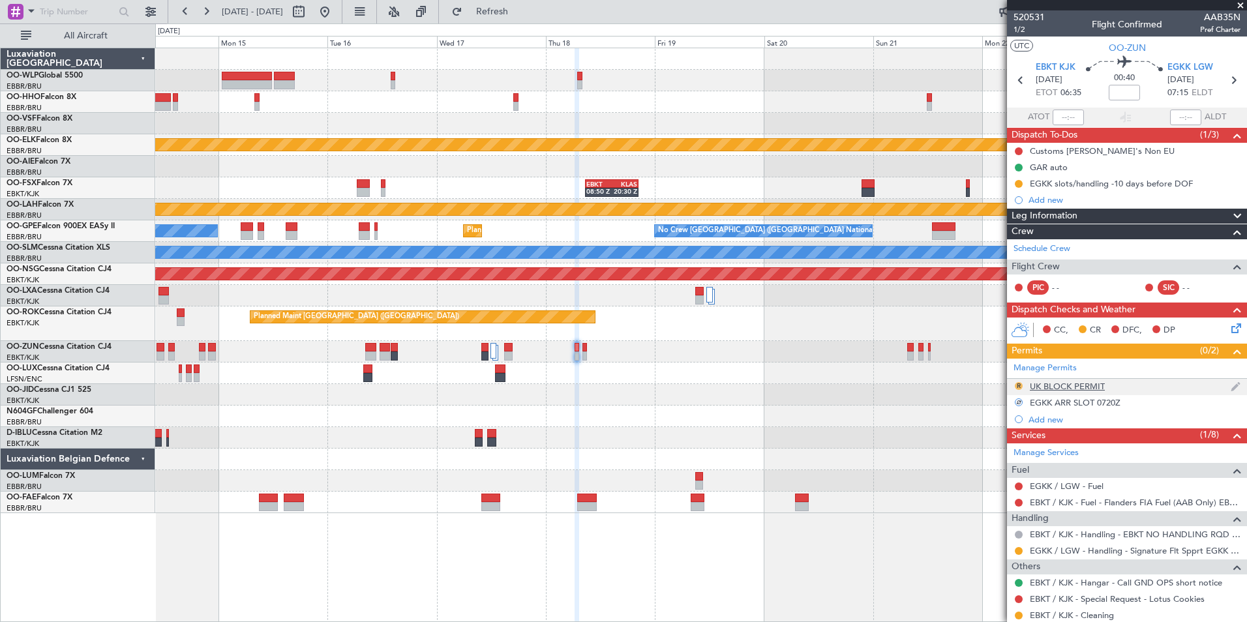
click at [1018, 387] on button "R" at bounding box center [1019, 386] width 8 height 8
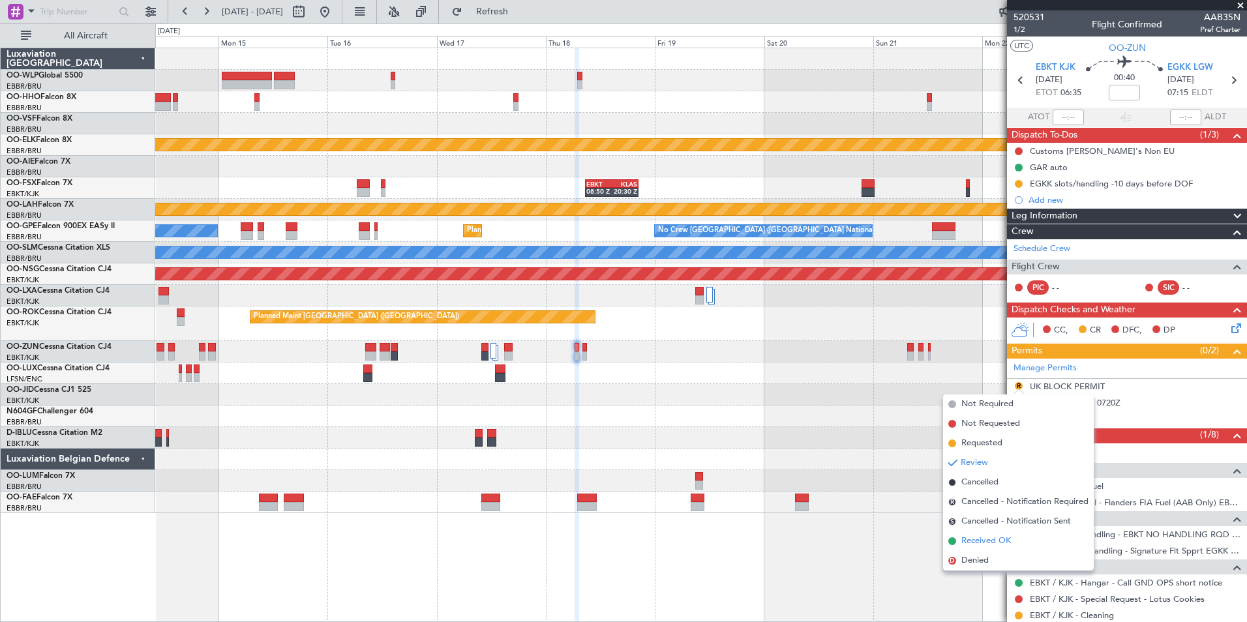
click at [1009, 539] on span "Received OK" at bounding box center [987, 541] width 50 height 13
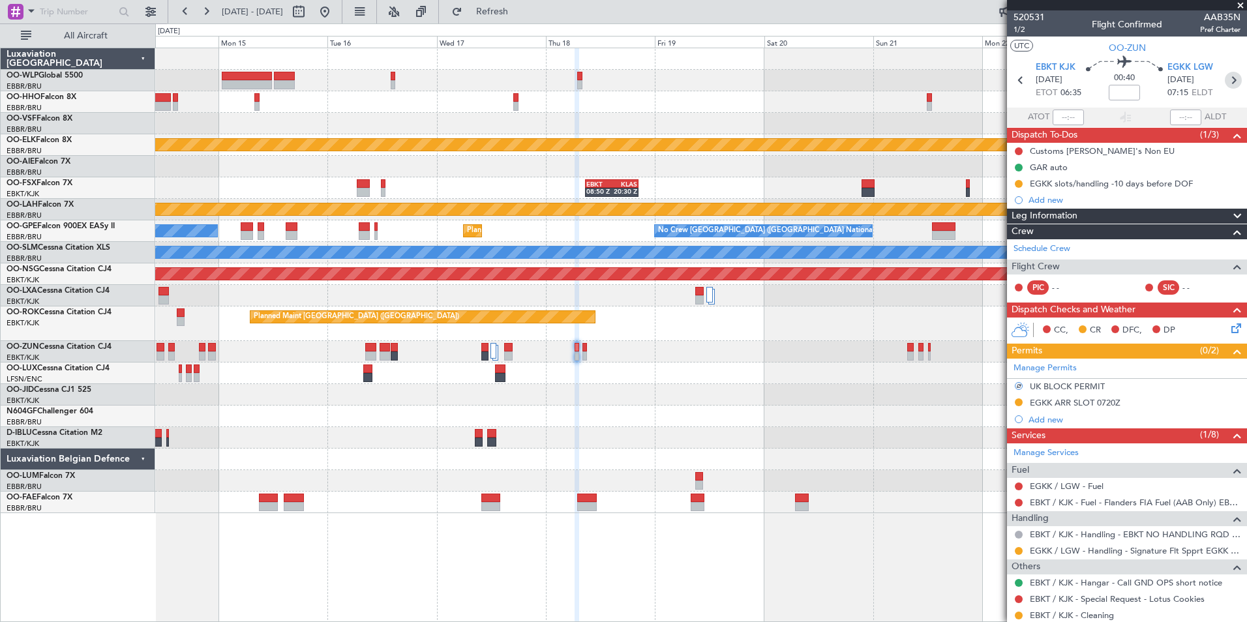
click at [1225, 80] on icon at bounding box center [1233, 80] width 17 height 17
type input "0"
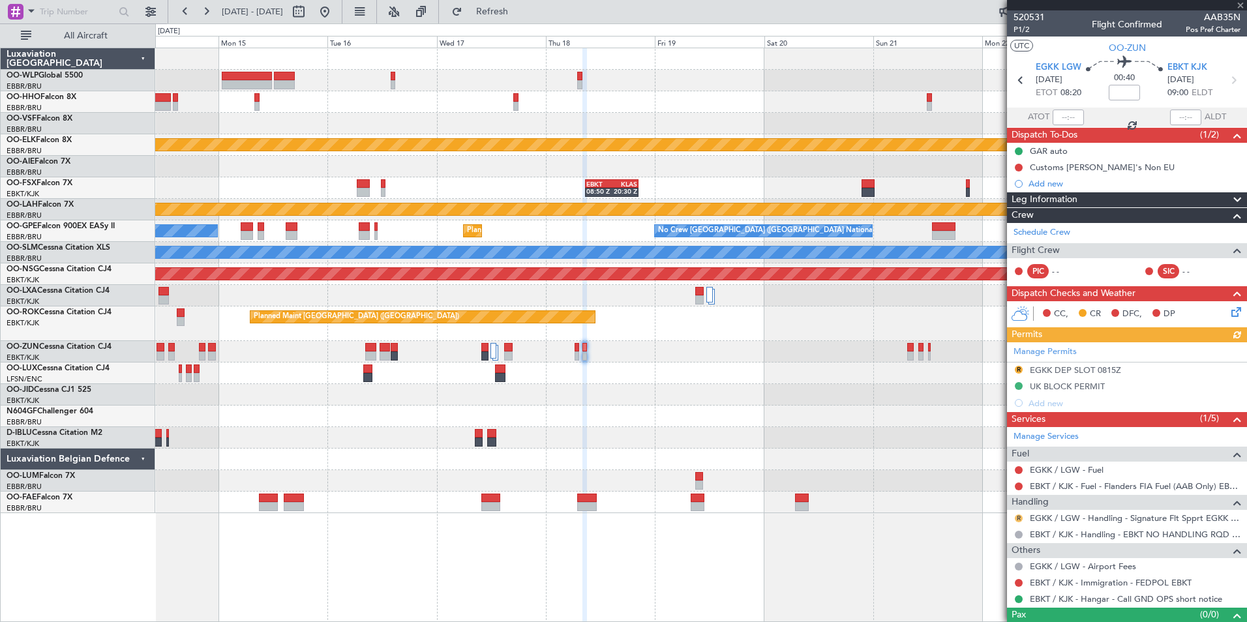
click at [1018, 519] on button "R" at bounding box center [1019, 519] width 8 height 8
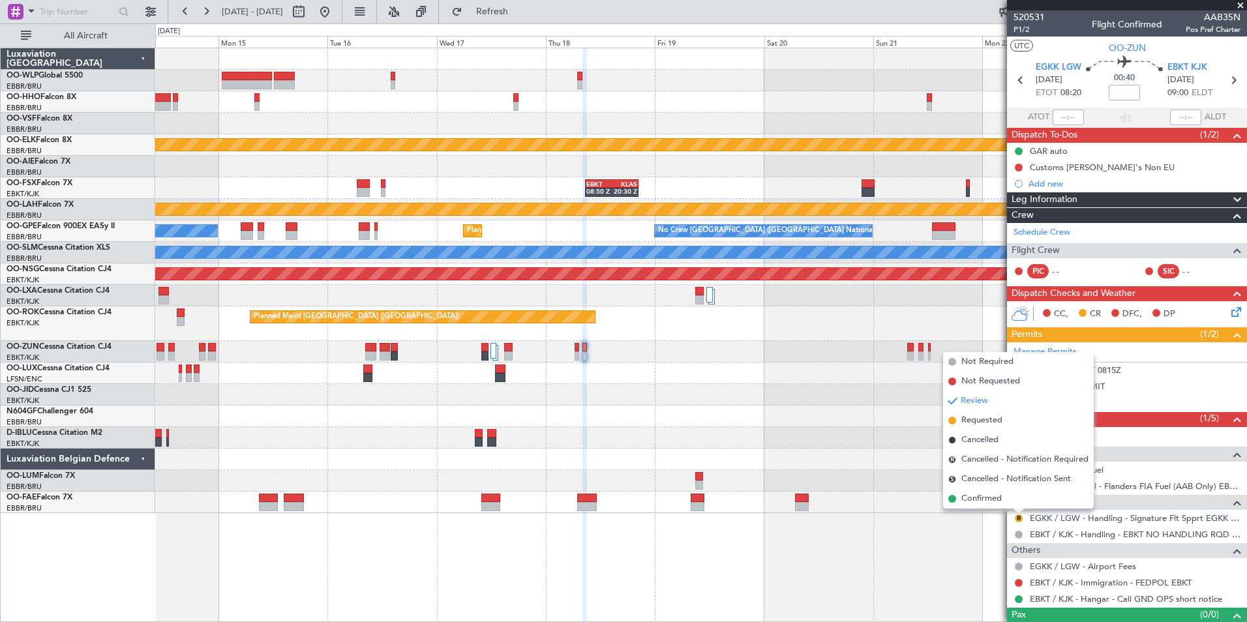
click at [984, 418] on span "Requested" at bounding box center [982, 420] width 41 height 13
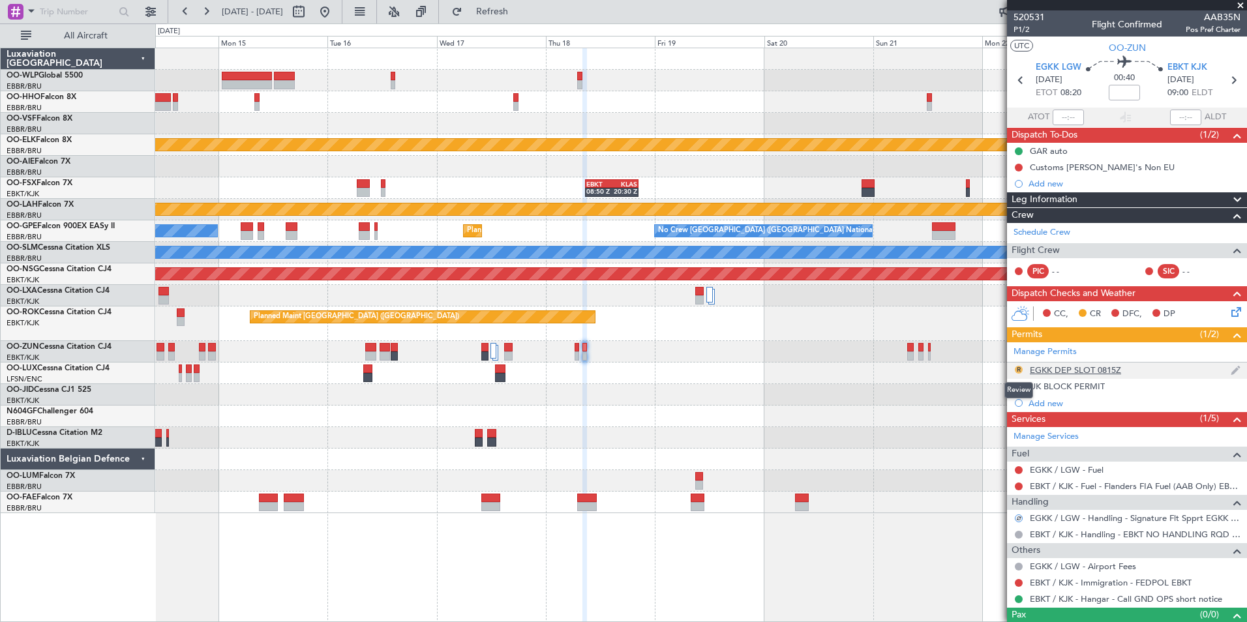
click at [1021, 367] on button "R" at bounding box center [1019, 370] width 8 height 8
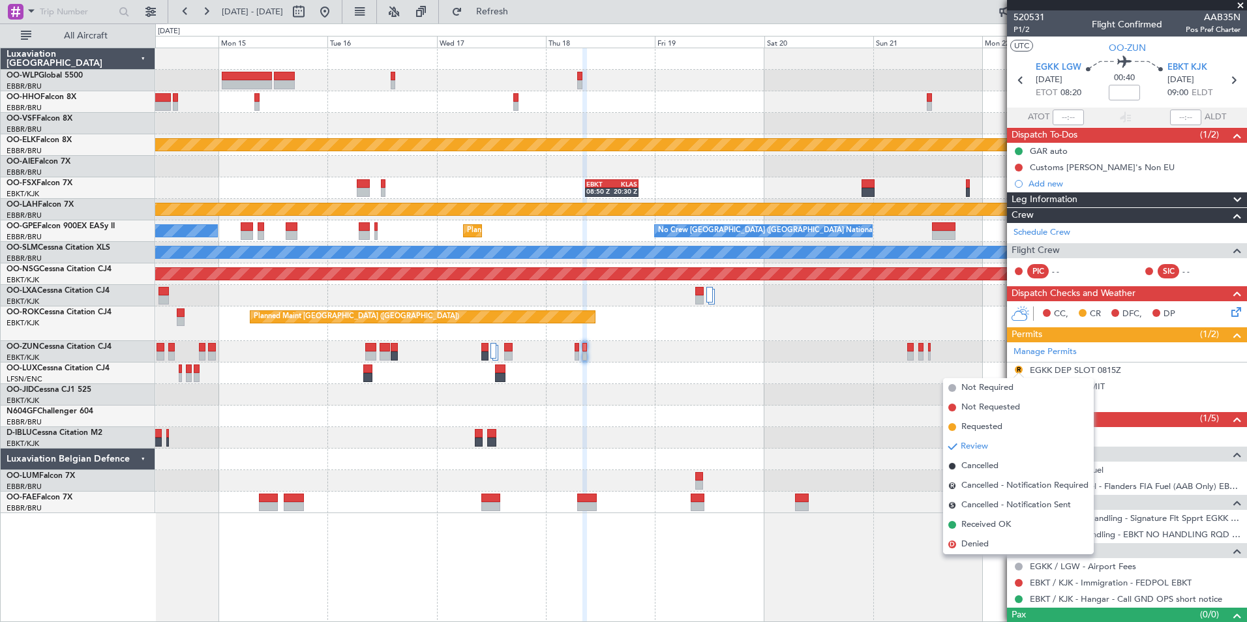
click at [996, 435] on li "Requested" at bounding box center [1018, 428] width 151 height 20
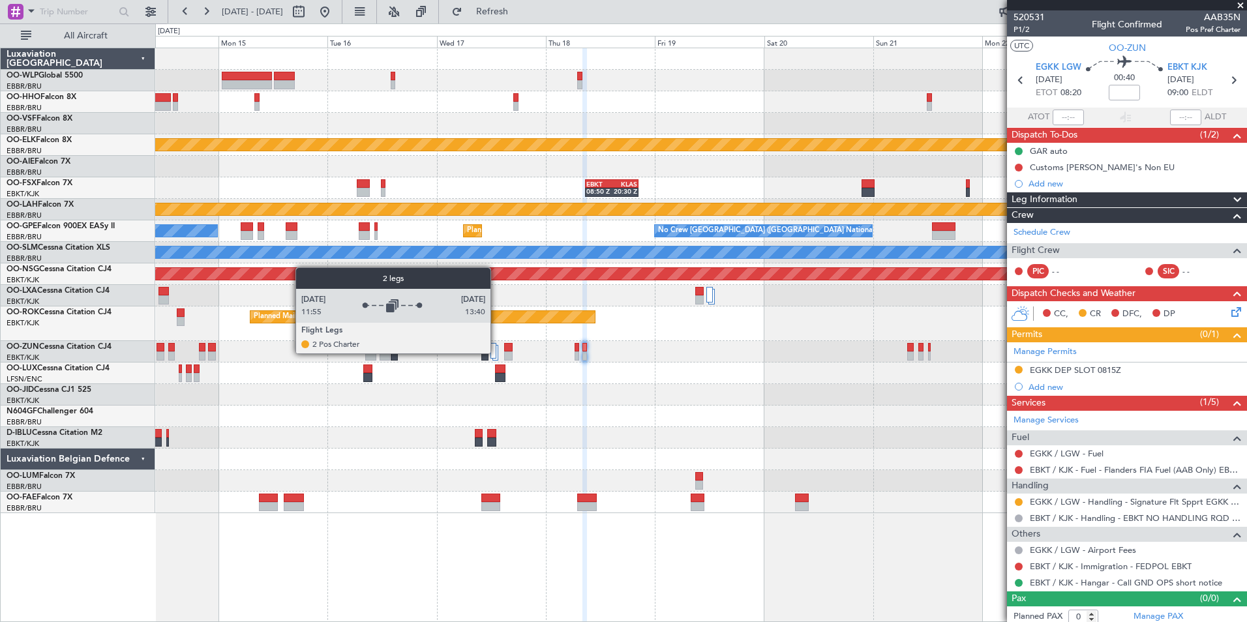
click at [496, 353] on div at bounding box center [494, 351] width 7 height 16
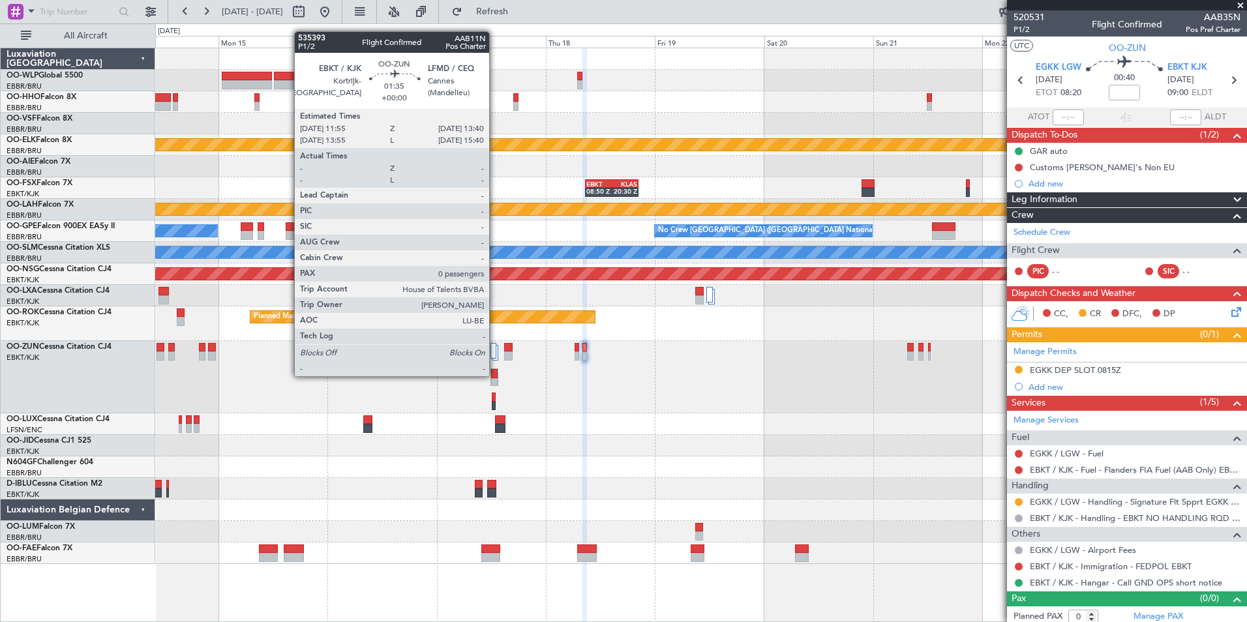
click at [495, 375] on div at bounding box center [494, 373] width 7 height 9
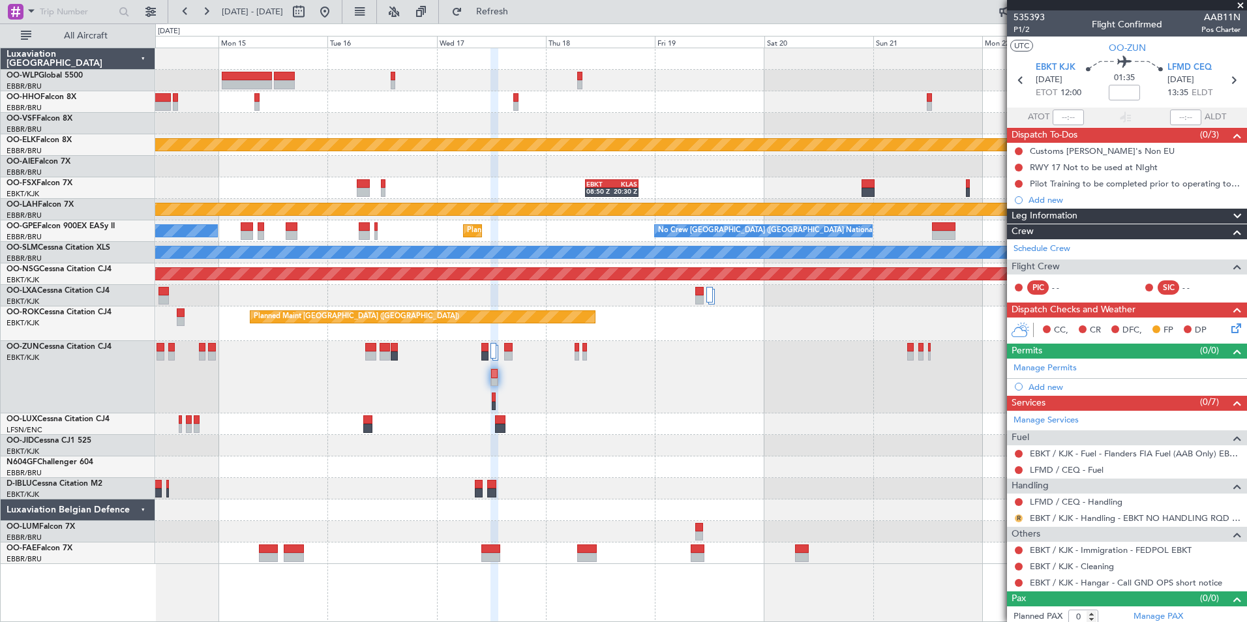
click at [1017, 515] on button "R" at bounding box center [1019, 519] width 8 height 8
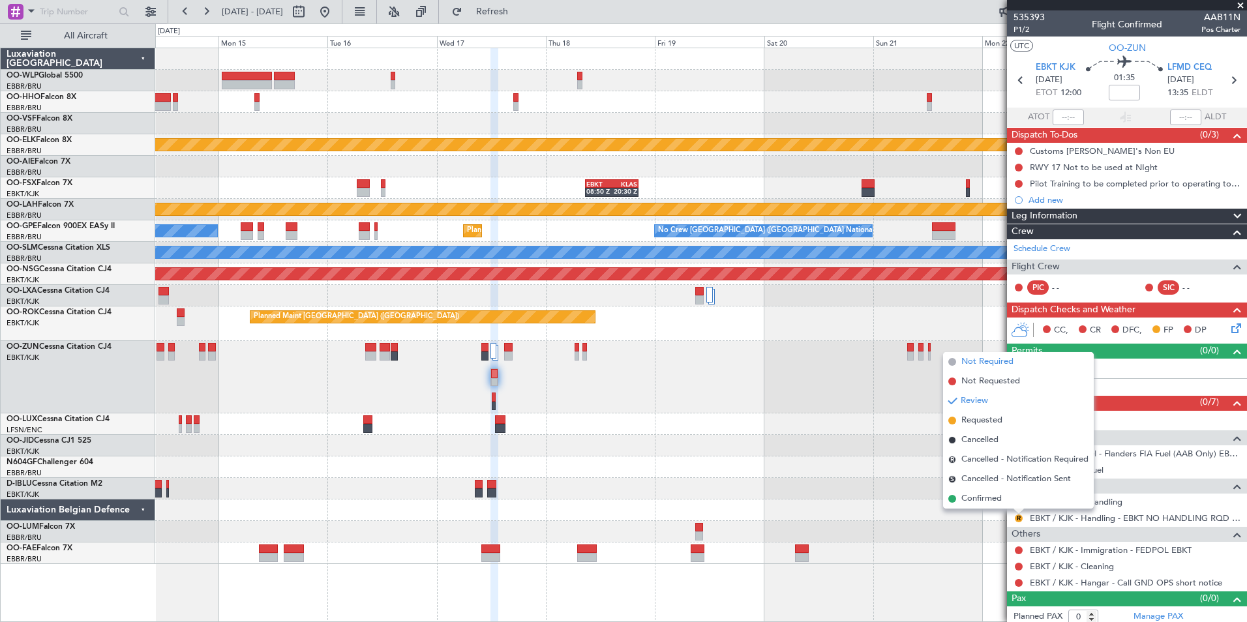
click at [962, 358] on span "Not Required" at bounding box center [988, 362] width 52 height 13
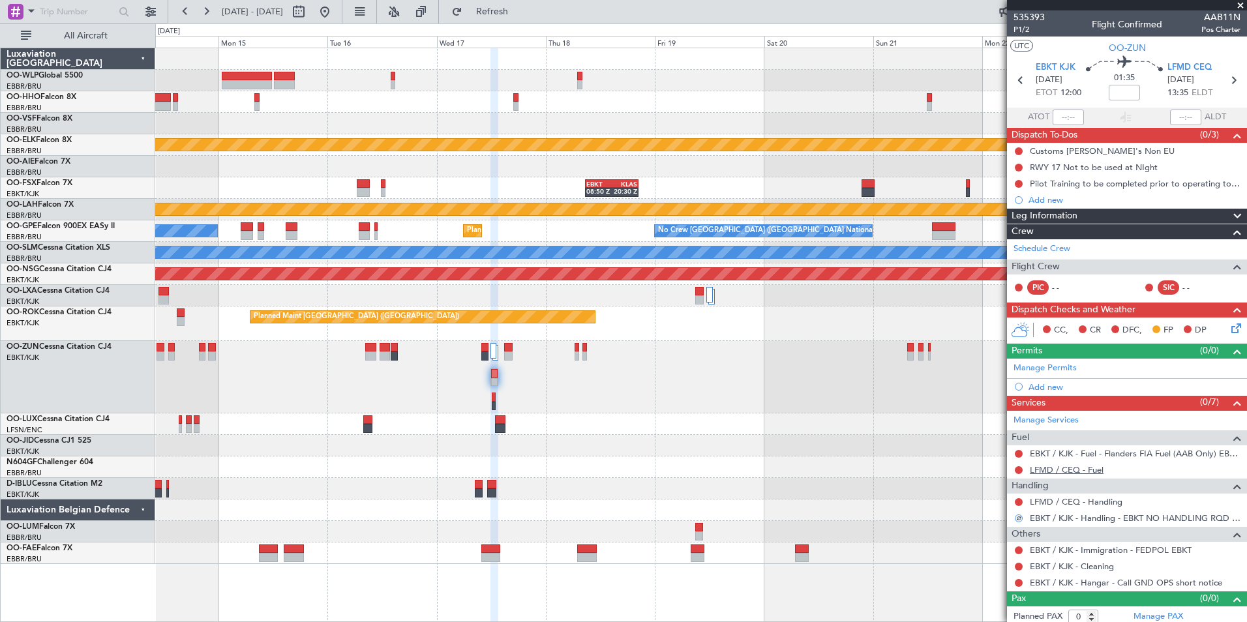
click at [1048, 470] on link "LFMD / CEQ - Fuel" at bounding box center [1067, 470] width 74 height 11
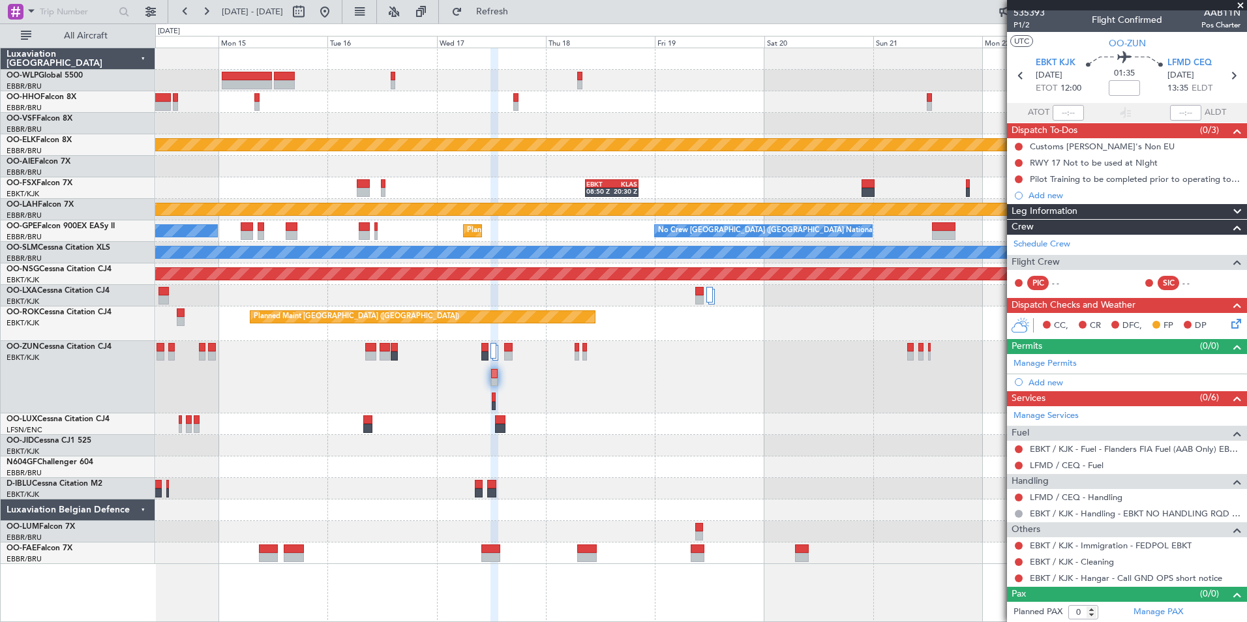
scroll to position [5, 0]
click at [1024, 579] on div at bounding box center [1019, 578] width 10 height 10
click at [1021, 578] on button at bounding box center [1019, 578] width 8 height 8
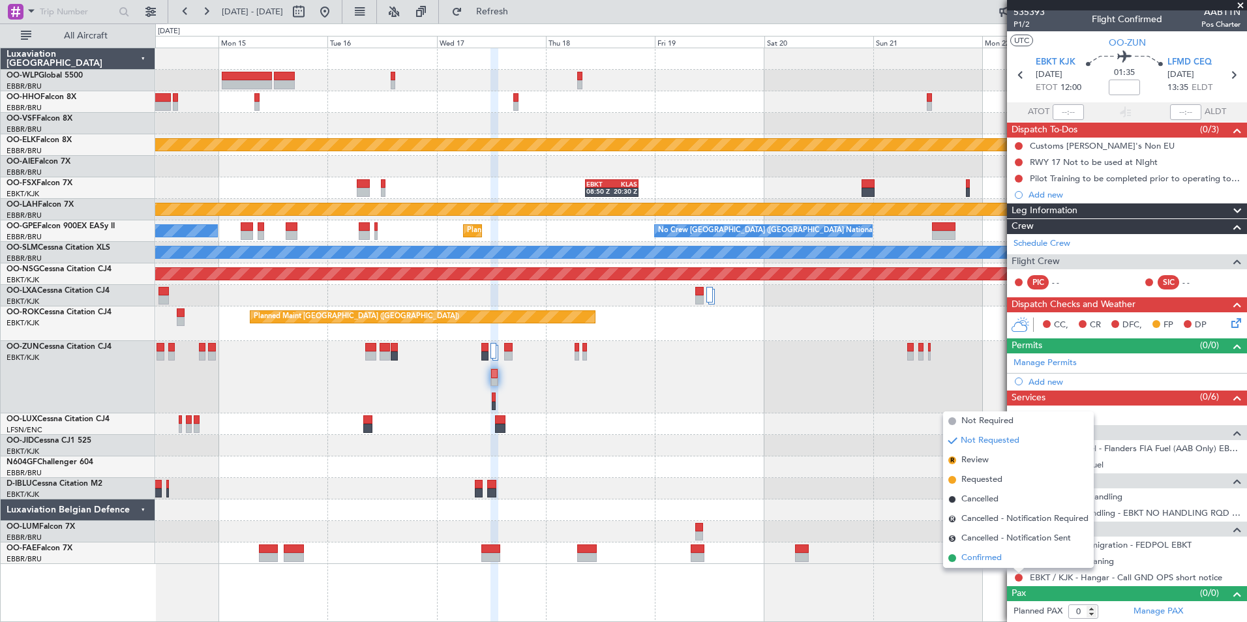
click at [1001, 563] on span "Confirmed" at bounding box center [982, 558] width 40 height 13
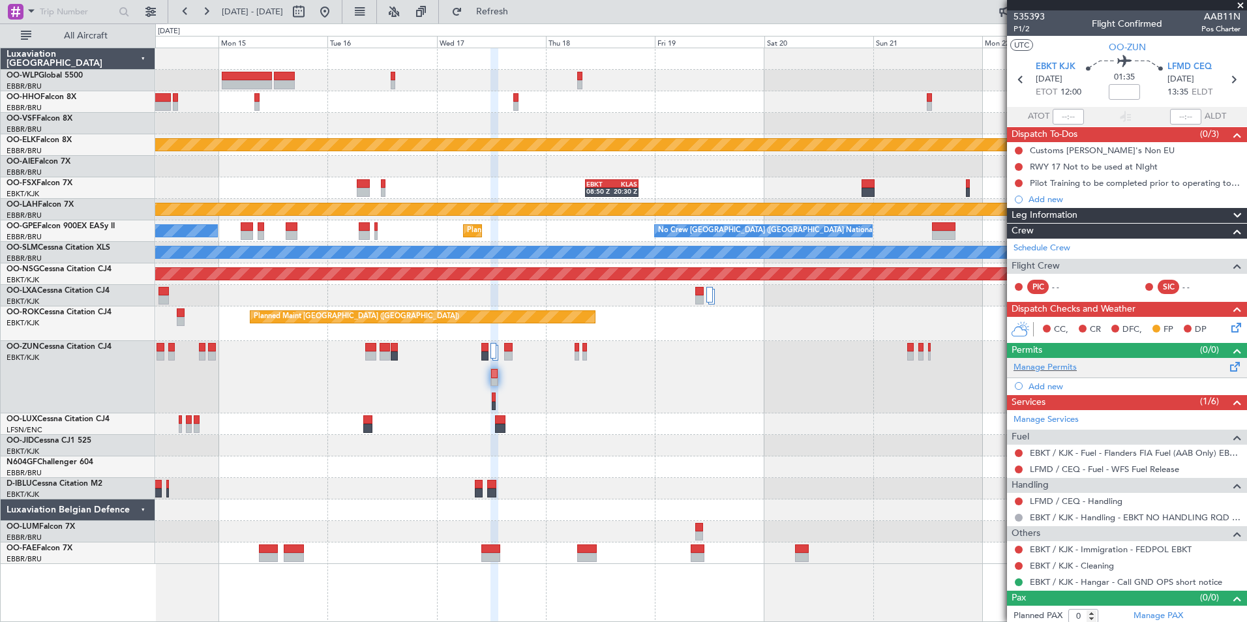
scroll to position [0, 0]
click at [1028, 367] on link "Manage Permits" at bounding box center [1045, 368] width 63 height 13
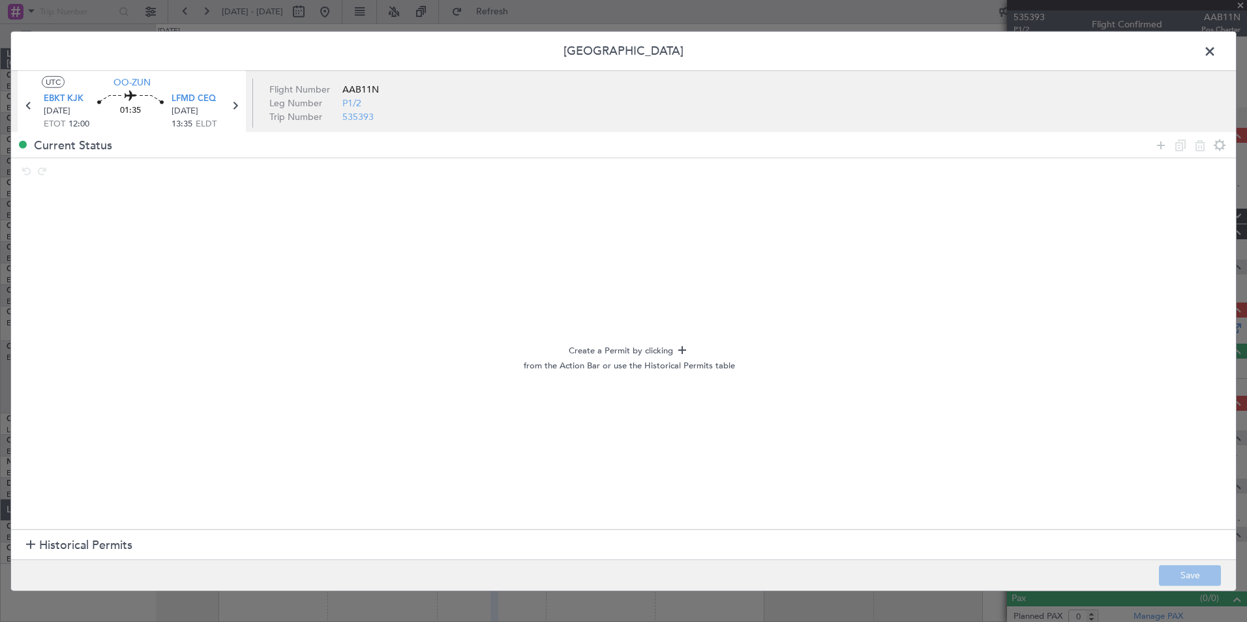
click at [33, 551] on h1 "Historical Permits" at bounding box center [79, 546] width 106 height 18
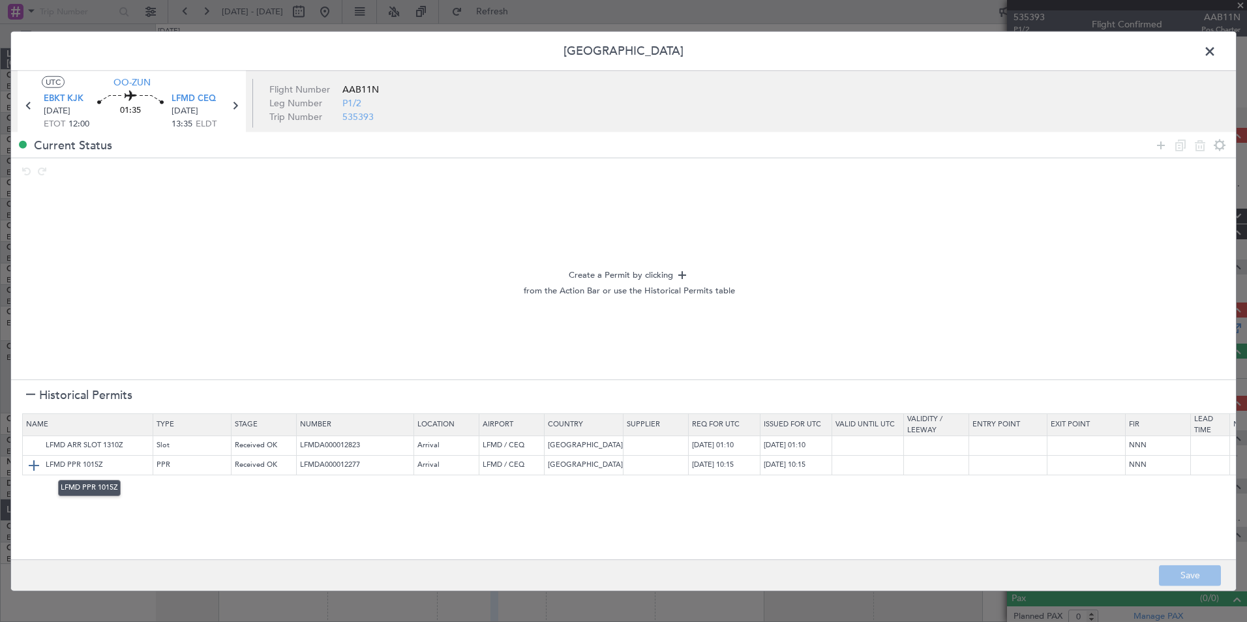
click at [30, 463] on img at bounding box center [34, 465] width 16 height 16
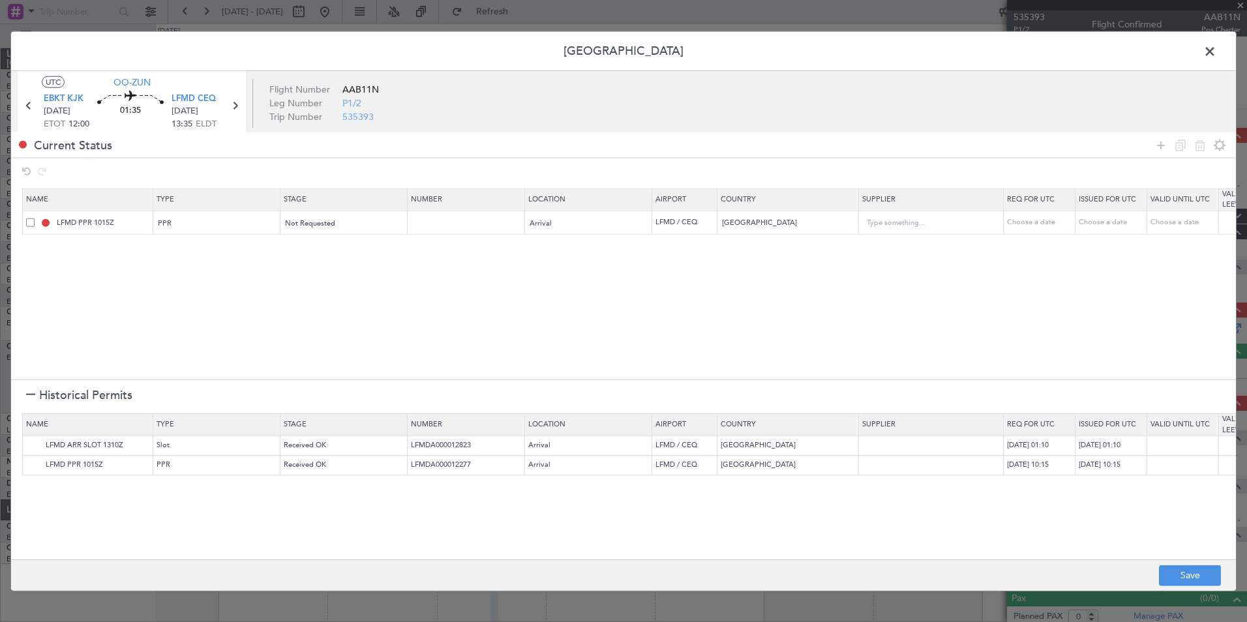
click at [1046, 222] on div "Choose a date" at bounding box center [1041, 222] width 68 height 11
select select "8"
select select "2025"
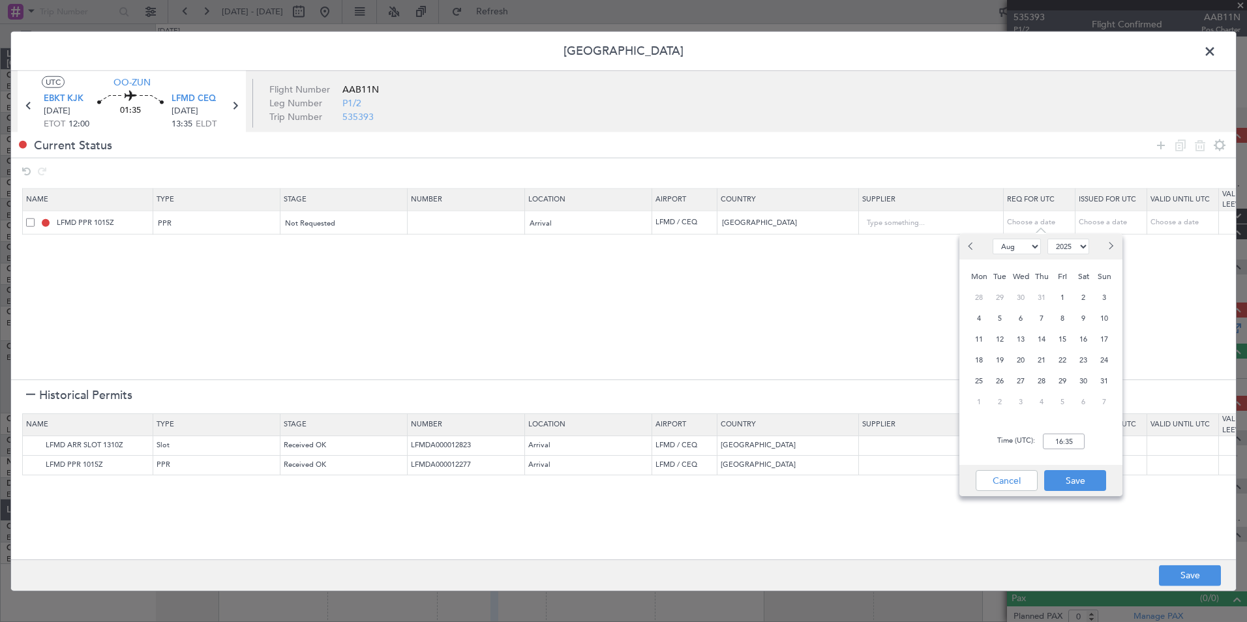
click at [1106, 247] on button "Next month" at bounding box center [1110, 246] width 14 height 21
select select "9"
click at [1022, 334] on span "17" at bounding box center [1021, 339] width 16 height 16
click at [1070, 448] on input "00:00" at bounding box center [1064, 442] width 42 height 16
type input "13:40"
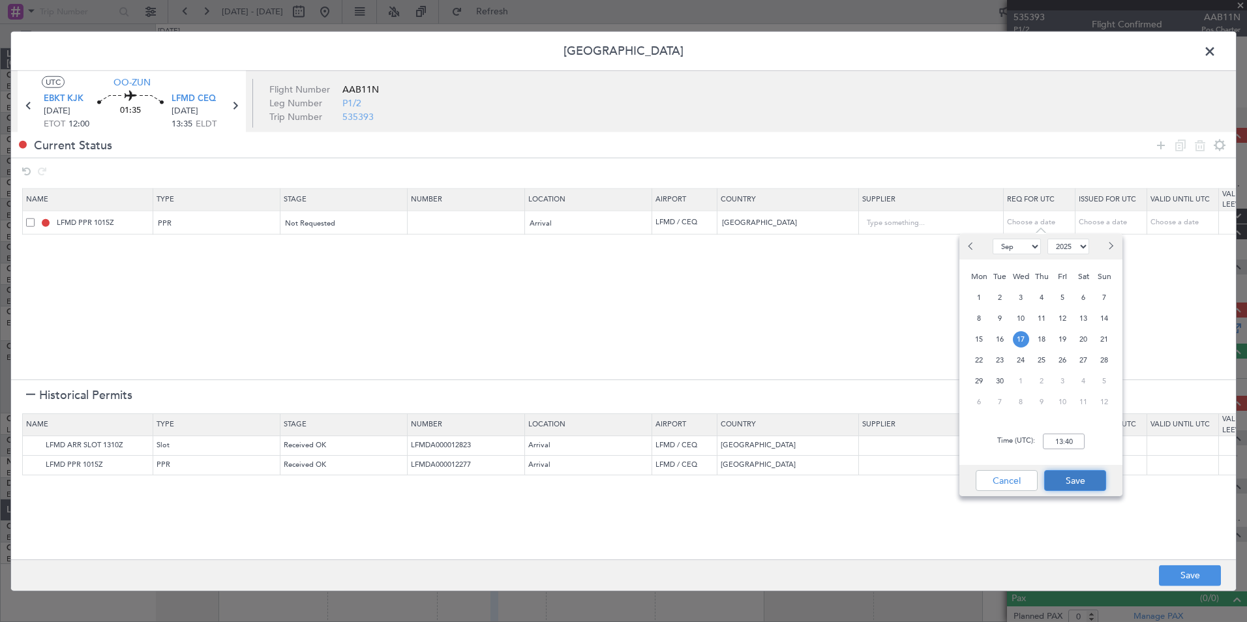
click at [1088, 481] on button "Save" at bounding box center [1076, 480] width 62 height 21
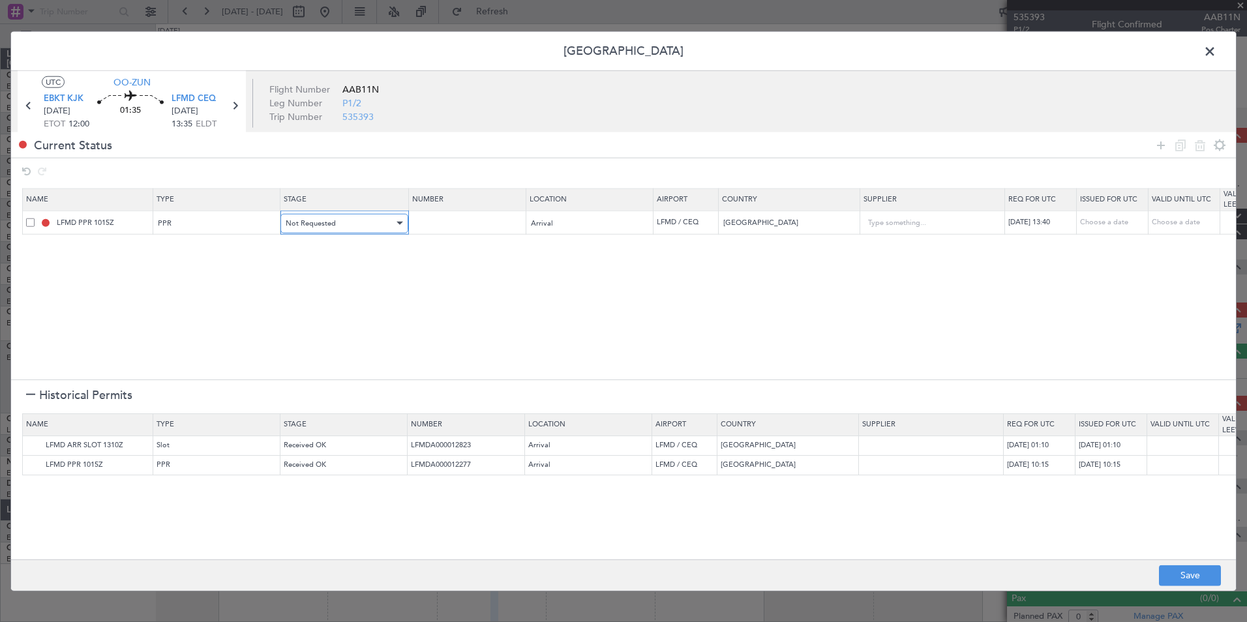
click at [340, 228] on div "Not Requested" at bounding box center [340, 223] width 108 height 20
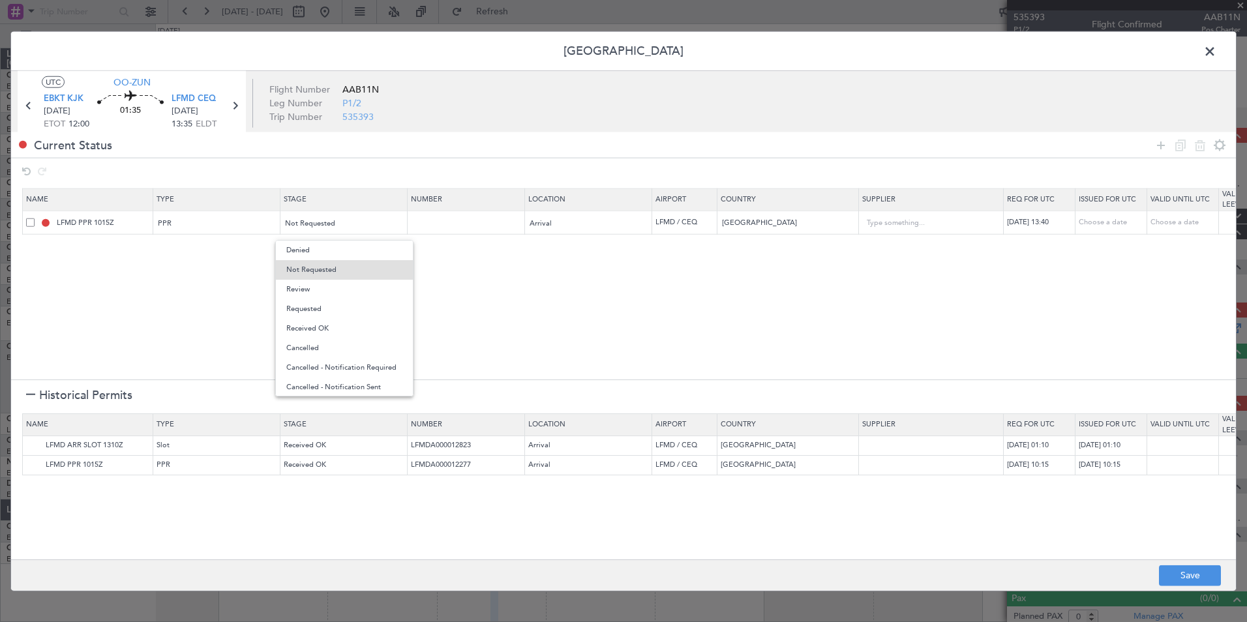
drag, startPoint x: 309, startPoint y: 309, endPoint x: 435, endPoint y: 352, distance: 133.7
click at [308, 309] on span "Requested" at bounding box center [344, 309] width 116 height 20
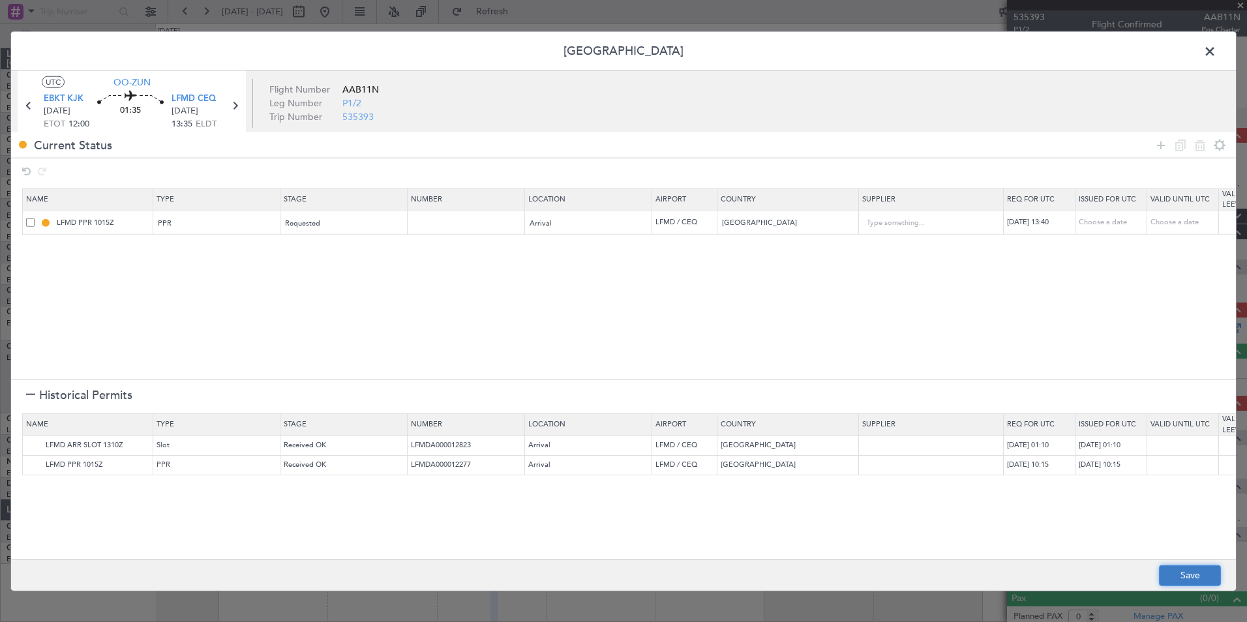
click at [1176, 573] on button "Save" at bounding box center [1190, 575] width 62 height 21
type input "LFMD PPR 1340Z"
type input "NNN"
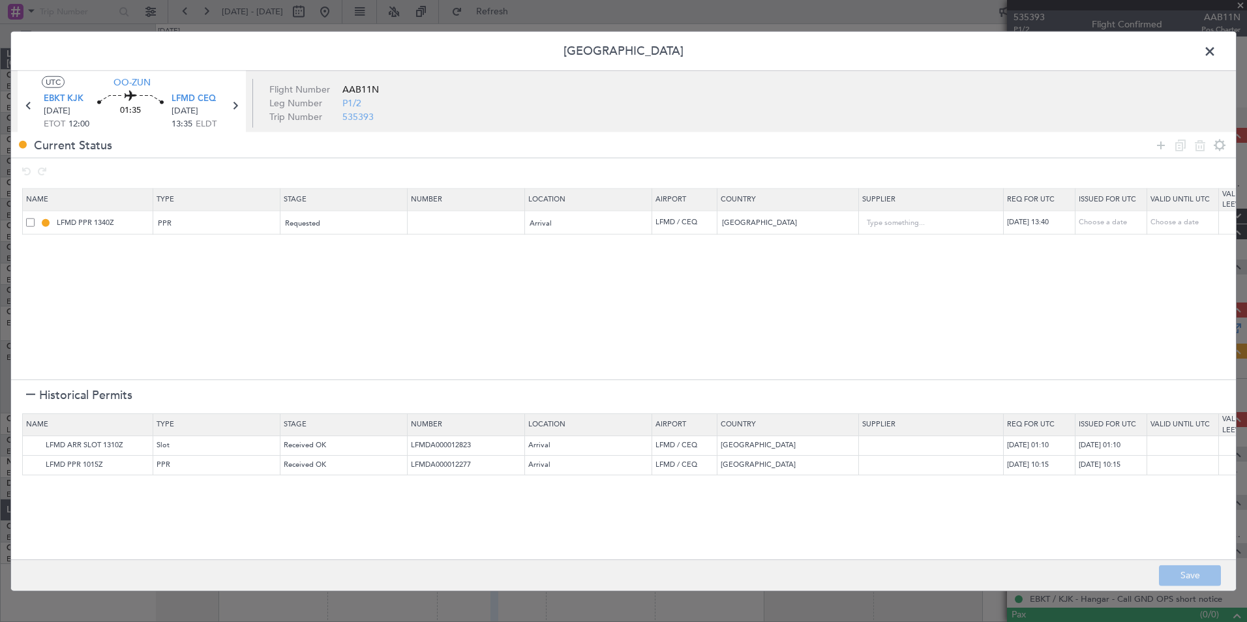
click at [1217, 52] on span at bounding box center [1217, 55] width 0 height 26
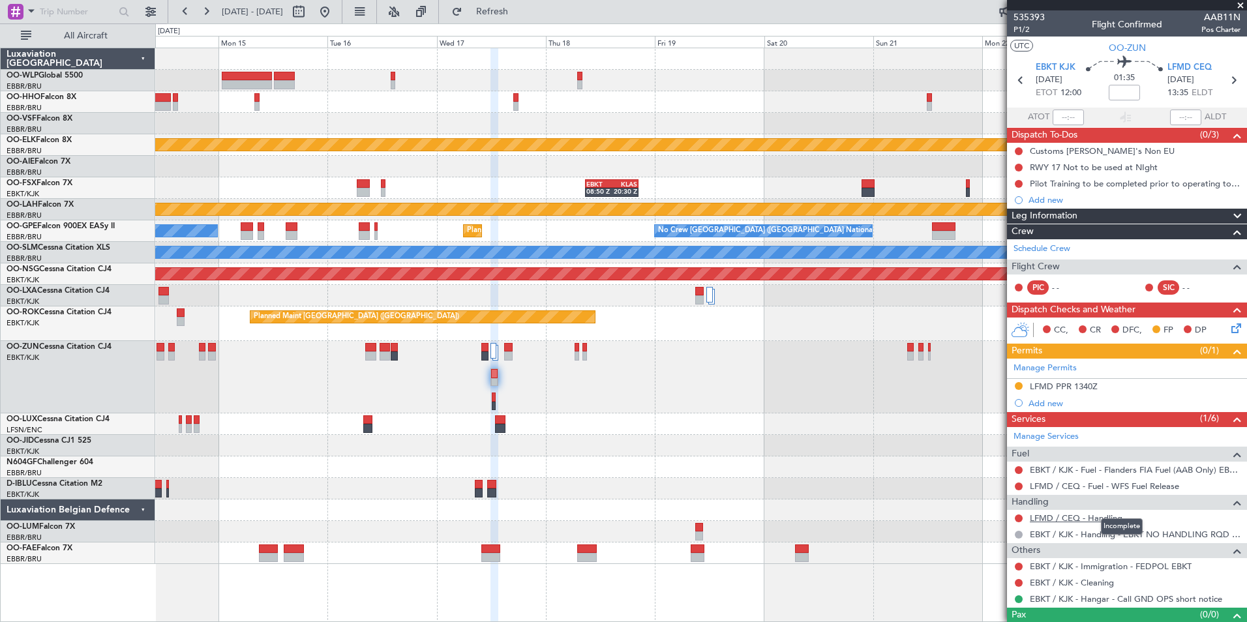
drag, startPoint x: 1085, startPoint y: 519, endPoint x: 1071, endPoint y: 517, distance: 13.8
click at [1075, 517] on link "LFMD / CEQ - Handling" at bounding box center [1076, 518] width 93 height 11
click at [524, 18] on button "Refresh" at bounding box center [485, 11] width 78 height 21
click at [1018, 517] on button at bounding box center [1019, 519] width 8 height 8
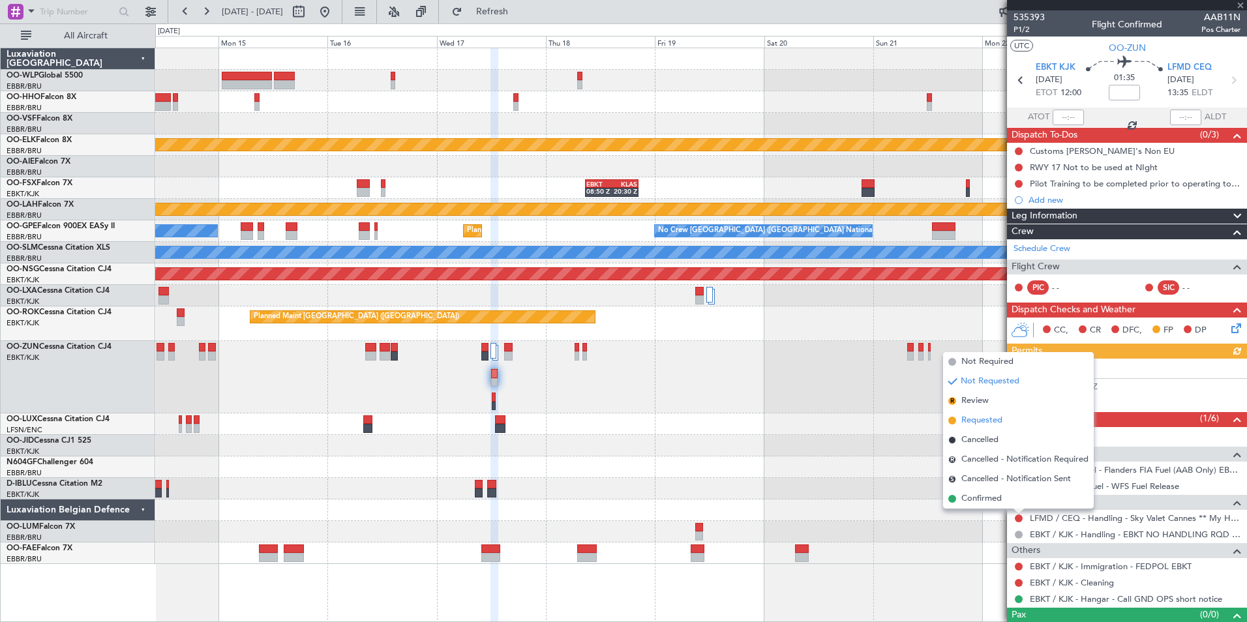
click at [973, 419] on span "Requested" at bounding box center [982, 420] width 41 height 13
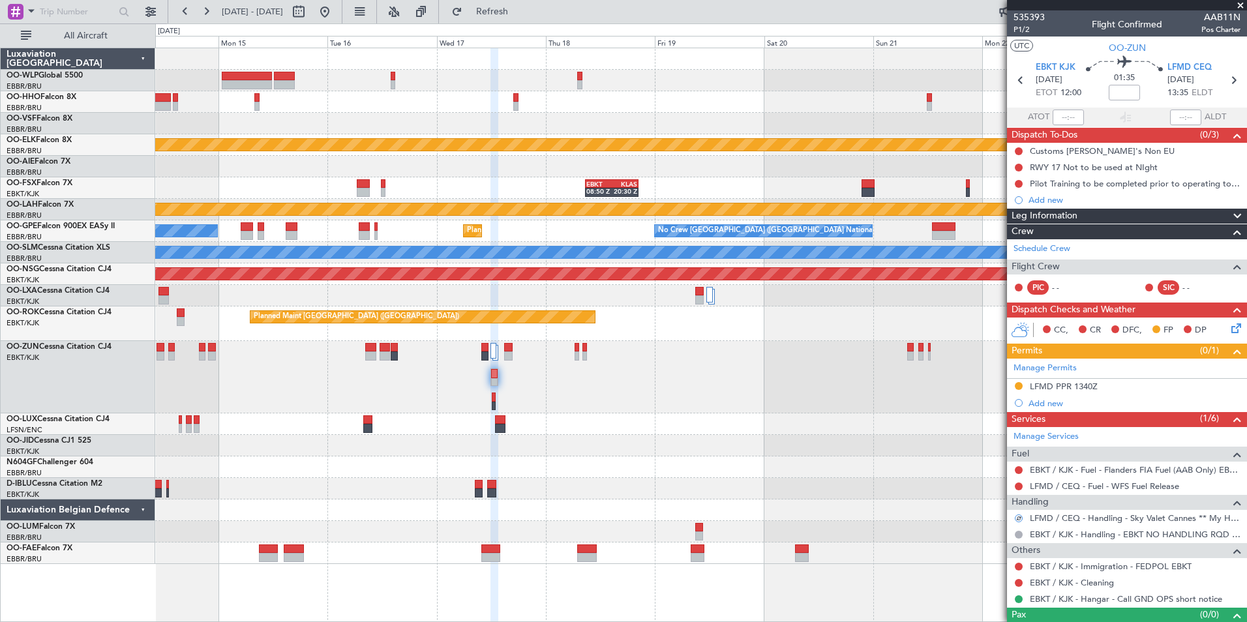
click at [1229, 325] on icon at bounding box center [1234, 326] width 10 height 10
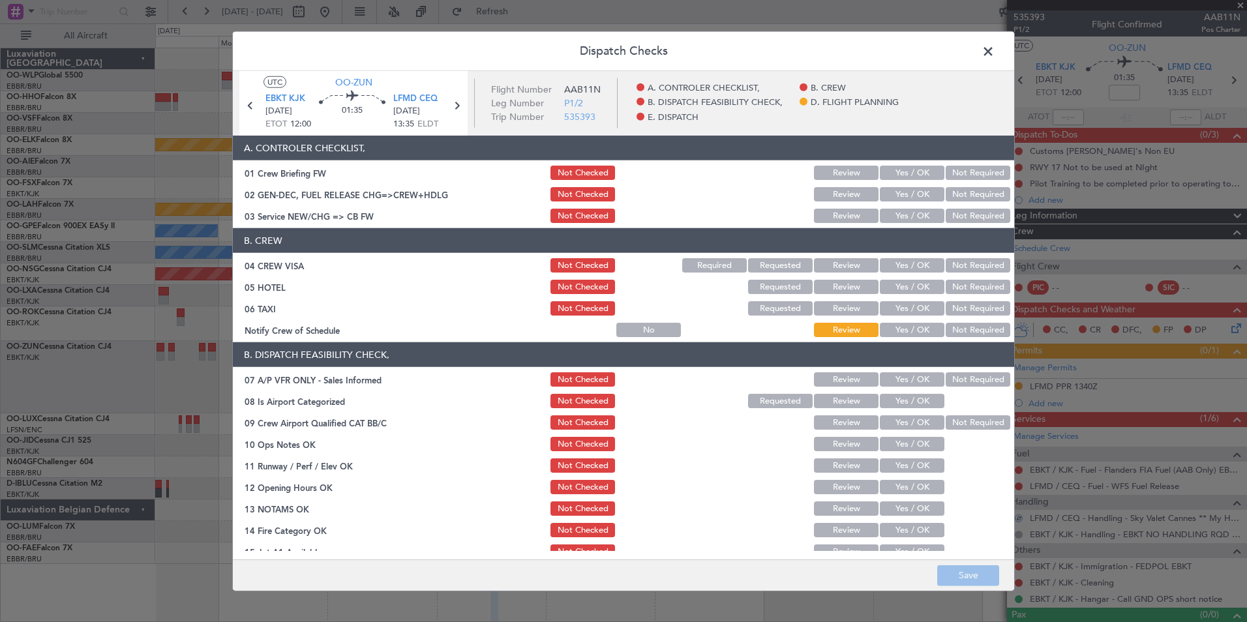
click at [904, 209] on button "Yes / OK" at bounding box center [912, 216] width 65 height 14
drag, startPoint x: 969, startPoint y: 267, endPoint x: 962, endPoint y: 285, distance: 19.0
click at [969, 268] on button "Not Required" at bounding box center [978, 265] width 65 height 14
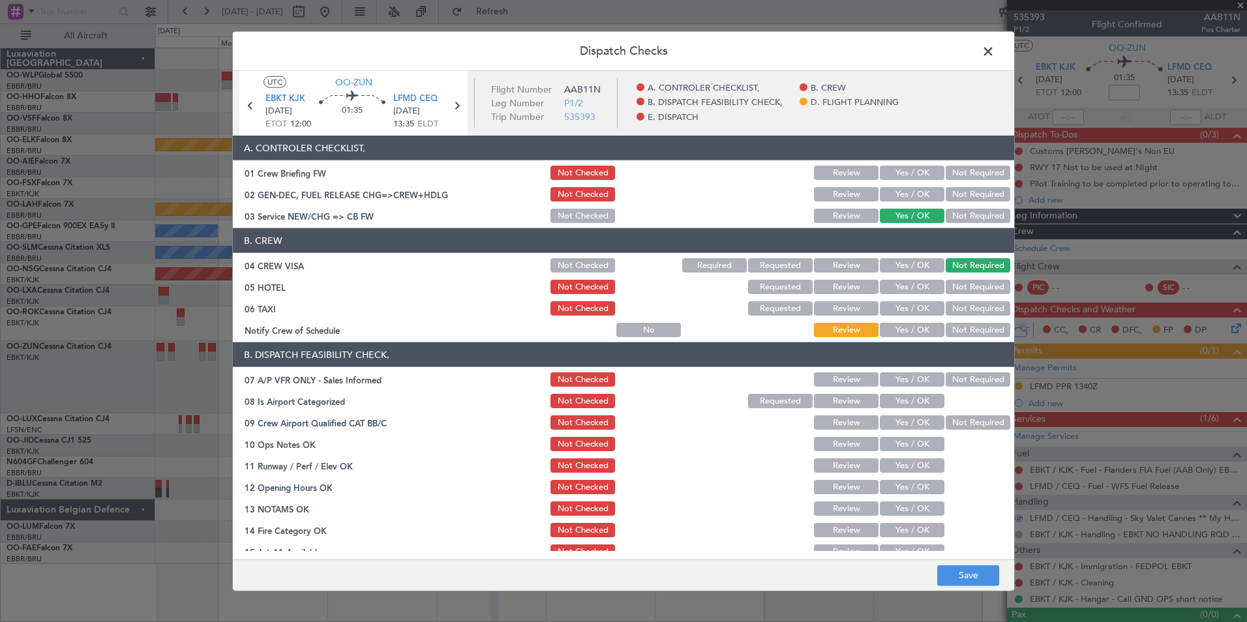
click at [959, 299] on section "B. CREW 04 CREW VISA Not Checked Required Requested Review Yes / OK Not Require…" at bounding box center [624, 283] width 782 height 111
click at [958, 288] on button "Not Required" at bounding box center [978, 287] width 65 height 14
click at [953, 309] on button "Not Required" at bounding box center [978, 308] width 65 height 14
click at [924, 332] on button "Yes / OK" at bounding box center [912, 330] width 65 height 14
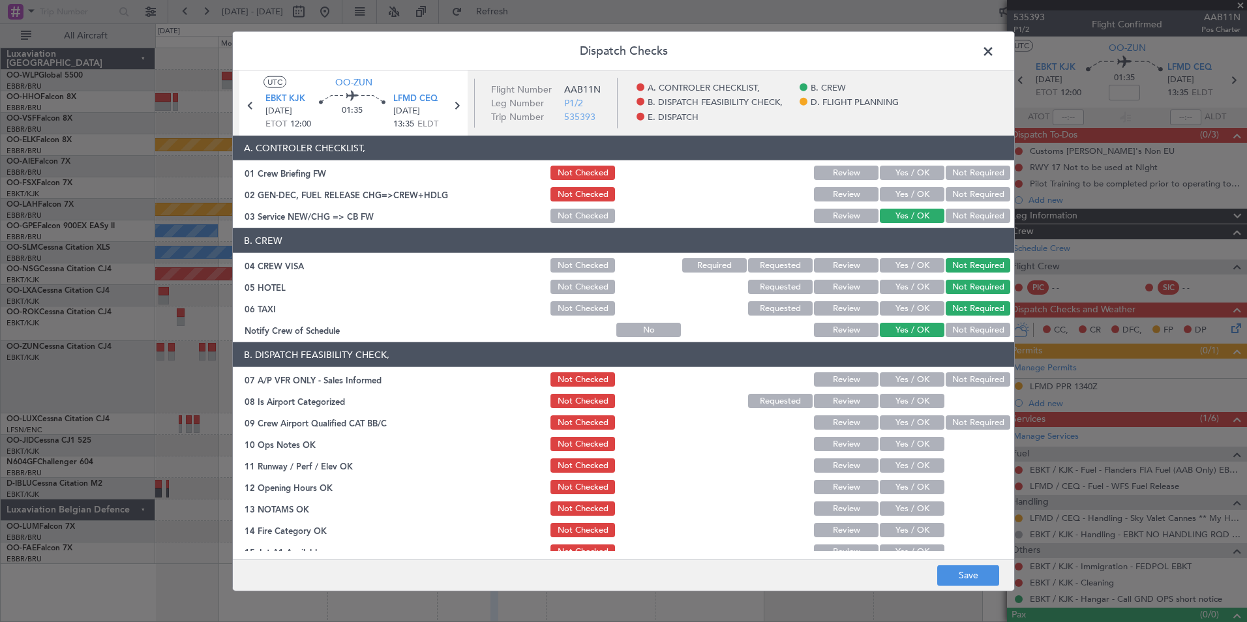
click at [965, 389] on section "B. DISPATCH FEASIBILITY CHECK, 07 A/P VFR ONLY - Sales Informed Not Checked Rev…" at bounding box center [624, 484] width 782 height 283
click at [960, 380] on button "Not Required" at bounding box center [978, 380] width 65 height 14
click at [900, 403] on button "Yes / OK" at bounding box center [912, 401] width 65 height 14
click at [900, 421] on button "Yes / OK" at bounding box center [912, 423] width 65 height 14
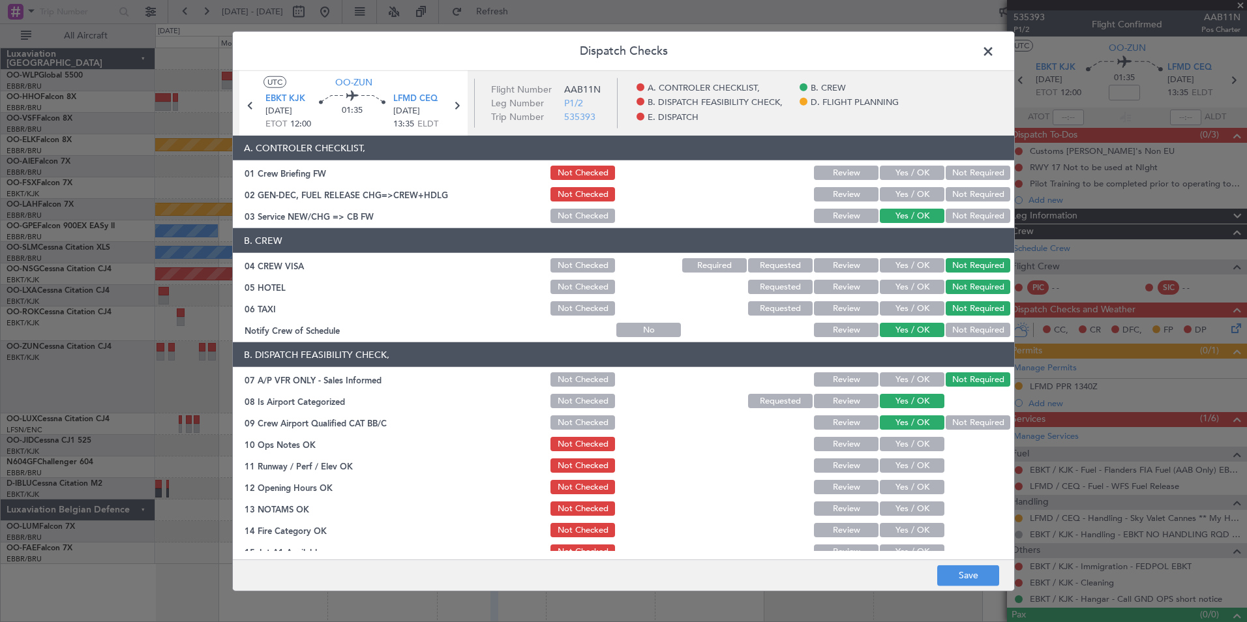
click at [902, 435] on div "Yes / OK" at bounding box center [911, 444] width 66 height 18
click at [904, 451] on div "Yes / OK" at bounding box center [911, 444] width 66 height 18
click at [903, 441] on button "Yes / OK" at bounding box center [912, 444] width 65 height 14
click at [897, 469] on button "Yes / OK" at bounding box center [912, 466] width 65 height 14
click at [897, 481] on button "Yes / OK" at bounding box center [912, 487] width 65 height 14
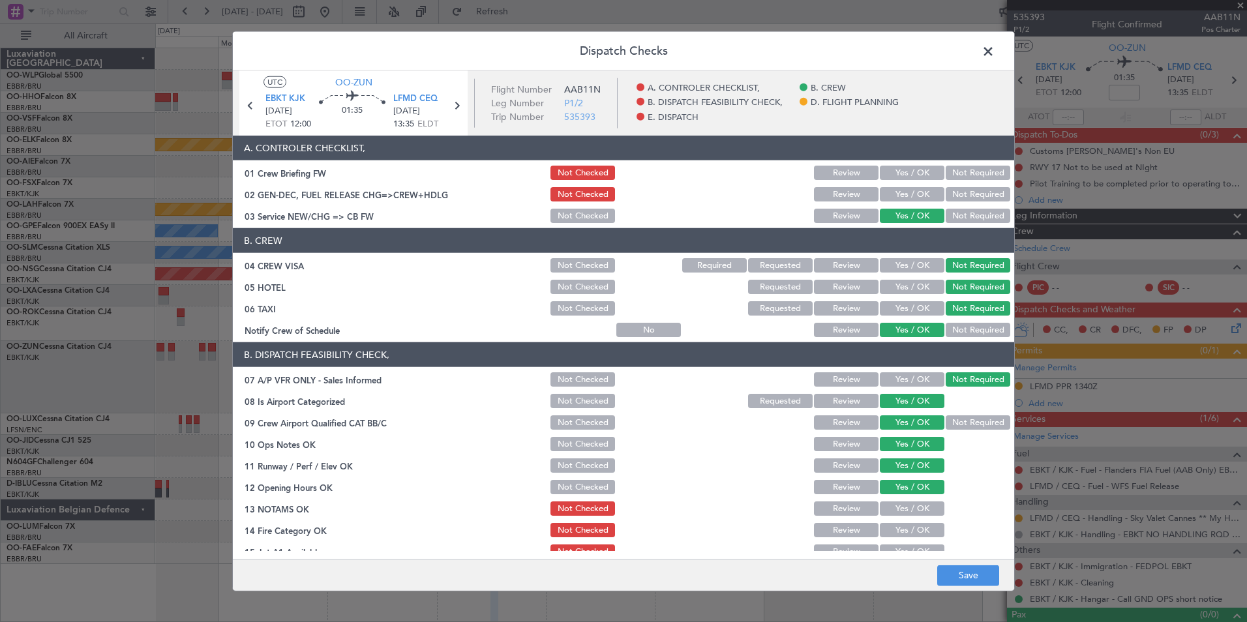
click at [895, 512] on button "Yes / OK" at bounding box center [912, 509] width 65 height 14
click at [853, 525] on button "Review" at bounding box center [846, 530] width 65 height 14
drag, startPoint x: 855, startPoint y: 500, endPoint x: 867, endPoint y: 511, distance: 16.6
click at [855, 500] on div "Review" at bounding box center [845, 509] width 66 height 18
click at [853, 512] on button "Review" at bounding box center [846, 509] width 65 height 14
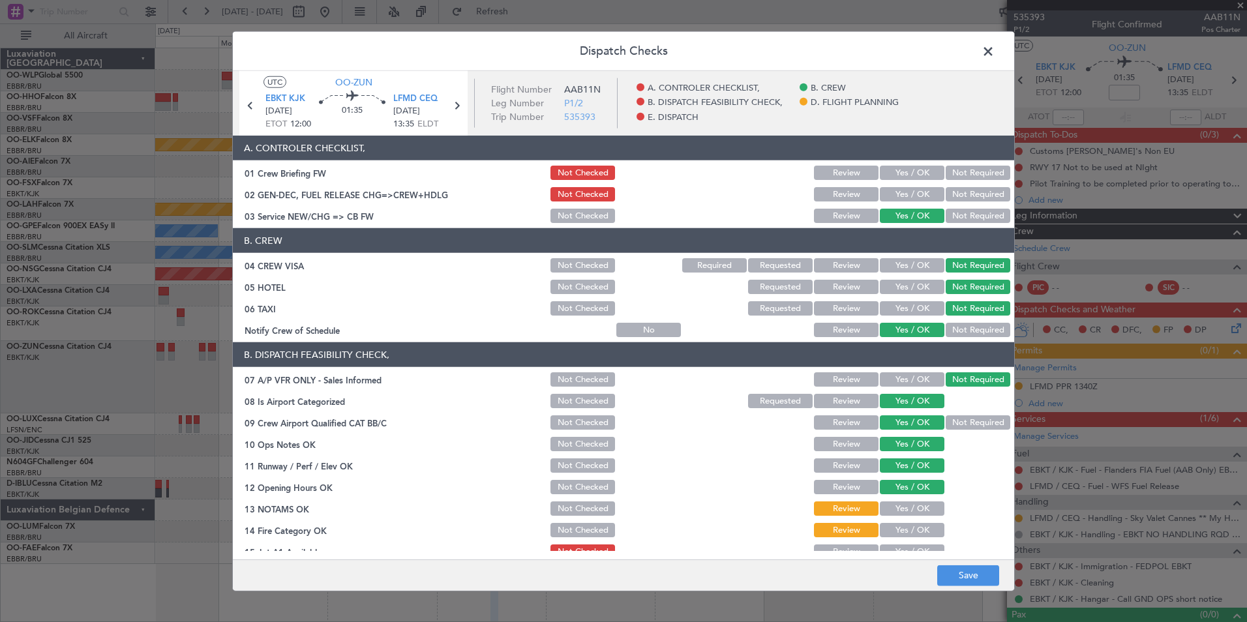
click at [882, 529] on button "Yes / OK" at bounding box center [912, 530] width 65 height 14
click at [890, 548] on button "Yes / OK" at bounding box center [912, 552] width 65 height 14
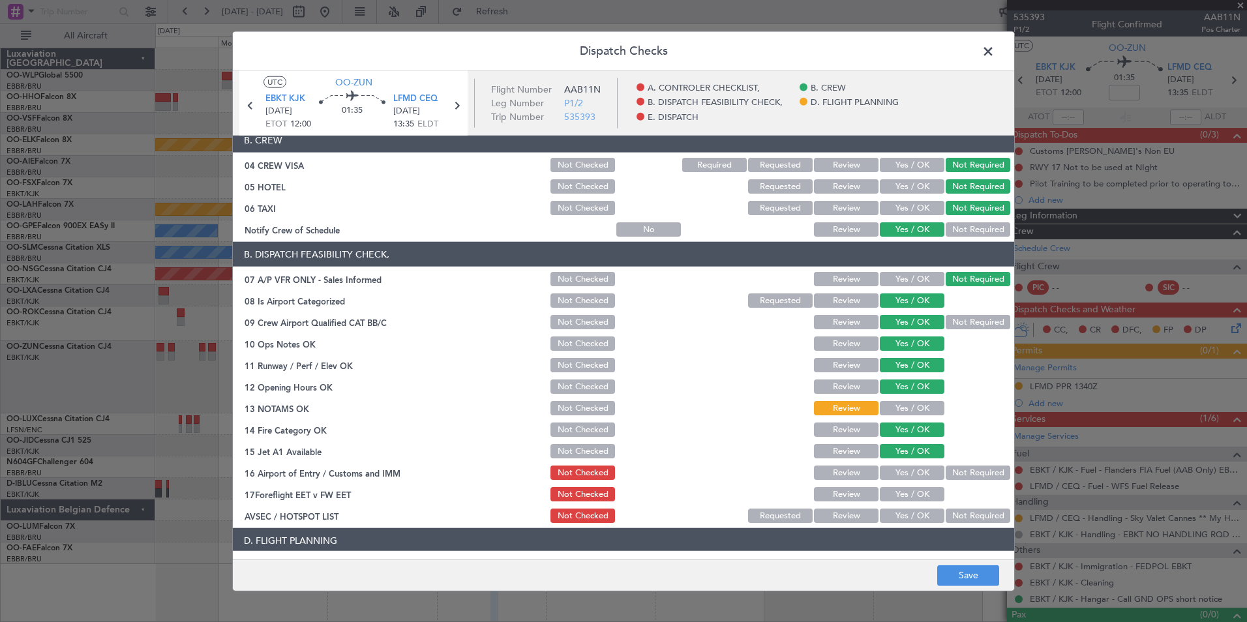
scroll to position [241, 0]
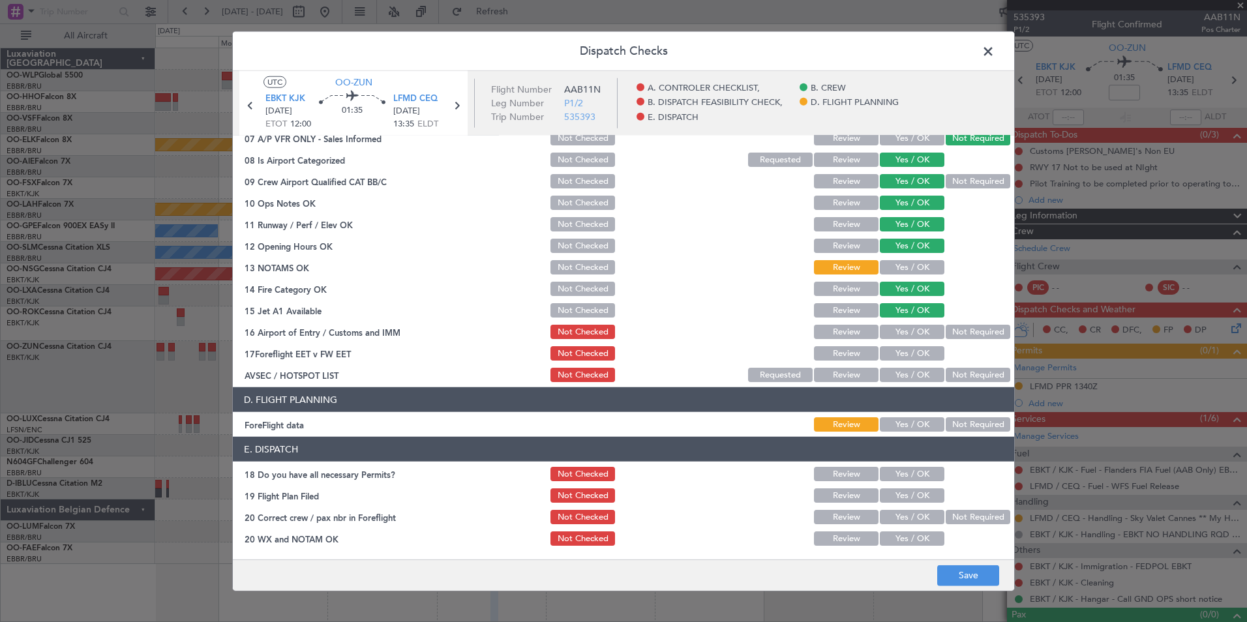
click at [951, 323] on div "Not Required" at bounding box center [977, 332] width 66 height 18
click at [946, 332] on button "Not Required" at bounding box center [978, 332] width 65 height 14
drag, startPoint x: 857, startPoint y: 371, endPoint x: 853, endPoint y: 359, distance: 11.8
click at [857, 369] on button "Review" at bounding box center [846, 375] width 65 height 14
click at [847, 355] on button "Review" at bounding box center [846, 353] width 65 height 14
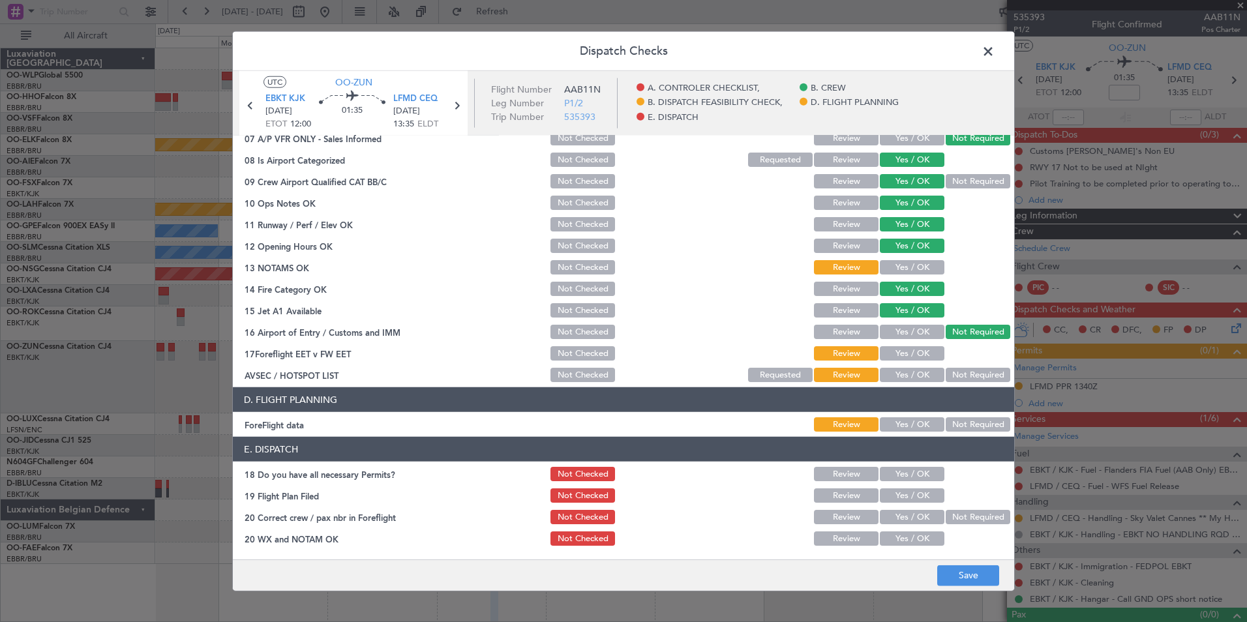
click at [958, 363] on section "B. DISPATCH FEASIBILITY CHECK, 07 A/P VFR ONLY - Sales Informed Not Checked Rev…" at bounding box center [624, 242] width 782 height 283
click at [961, 374] on button "Not Required" at bounding box center [978, 375] width 65 height 14
click at [964, 586] on footer "Save" at bounding box center [624, 574] width 782 height 31
click at [965, 577] on button "Save" at bounding box center [969, 575] width 62 height 21
click at [995, 55] on span at bounding box center [995, 55] width 0 height 26
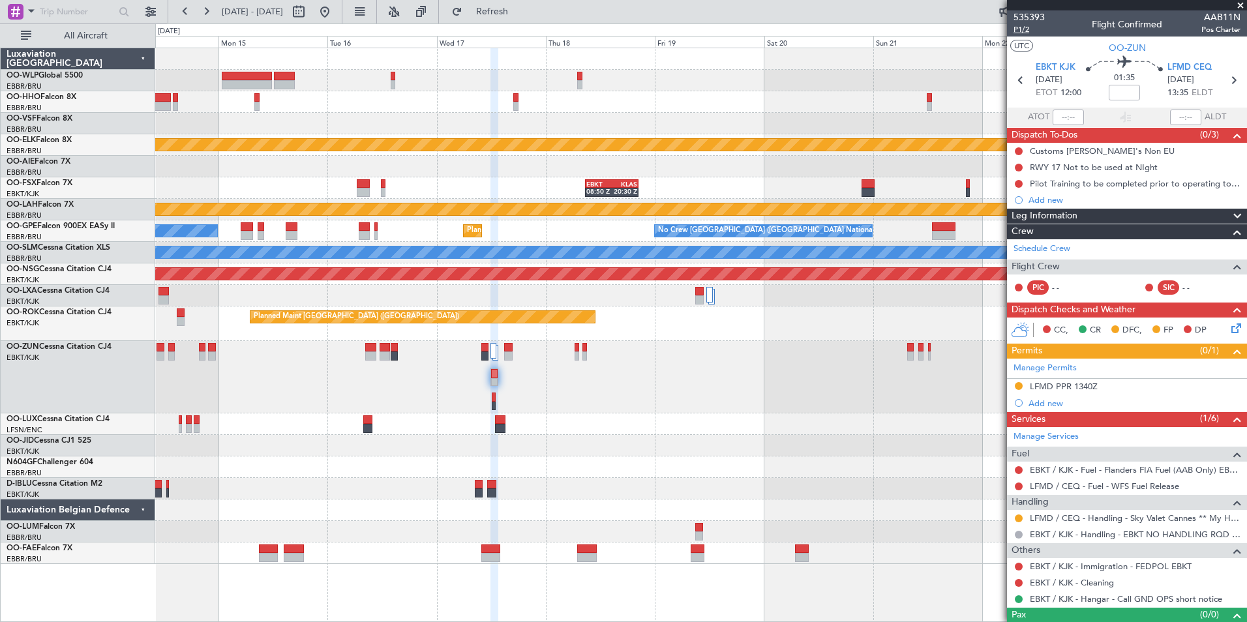
click at [1017, 31] on span "P1/2" at bounding box center [1029, 29] width 31 height 11
click at [1225, 78] on icon at bounding box center [1233, 80] width 17 height 17
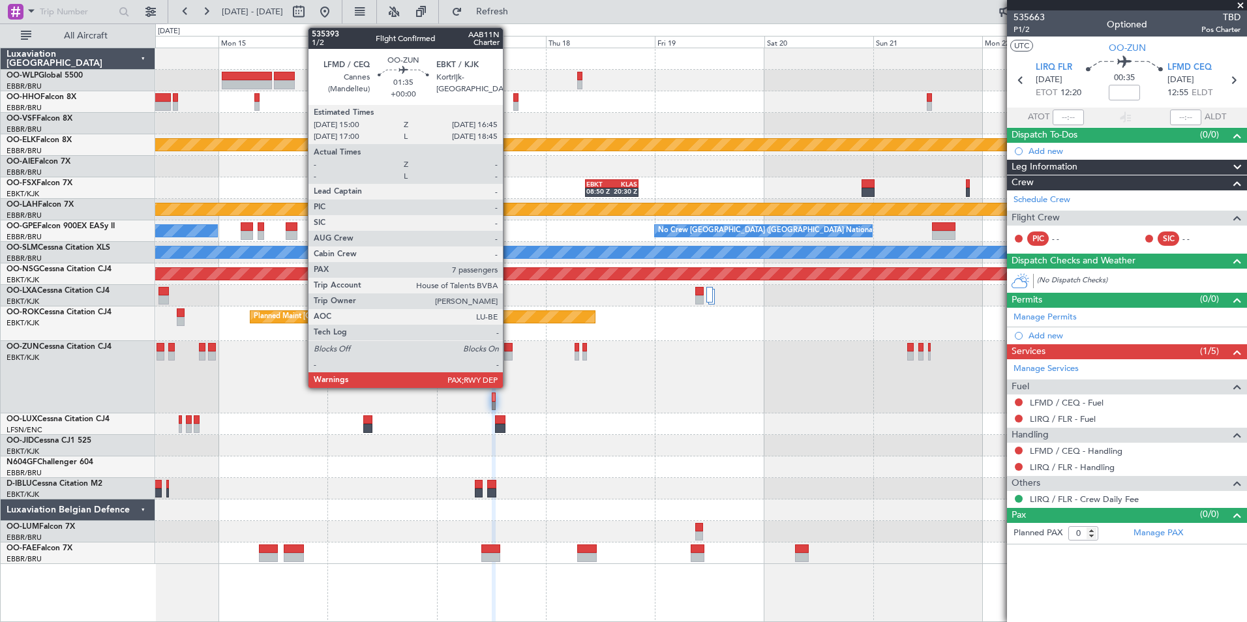
click at [509, 354] on div at bounding box center [508, 356] width 8 height 9
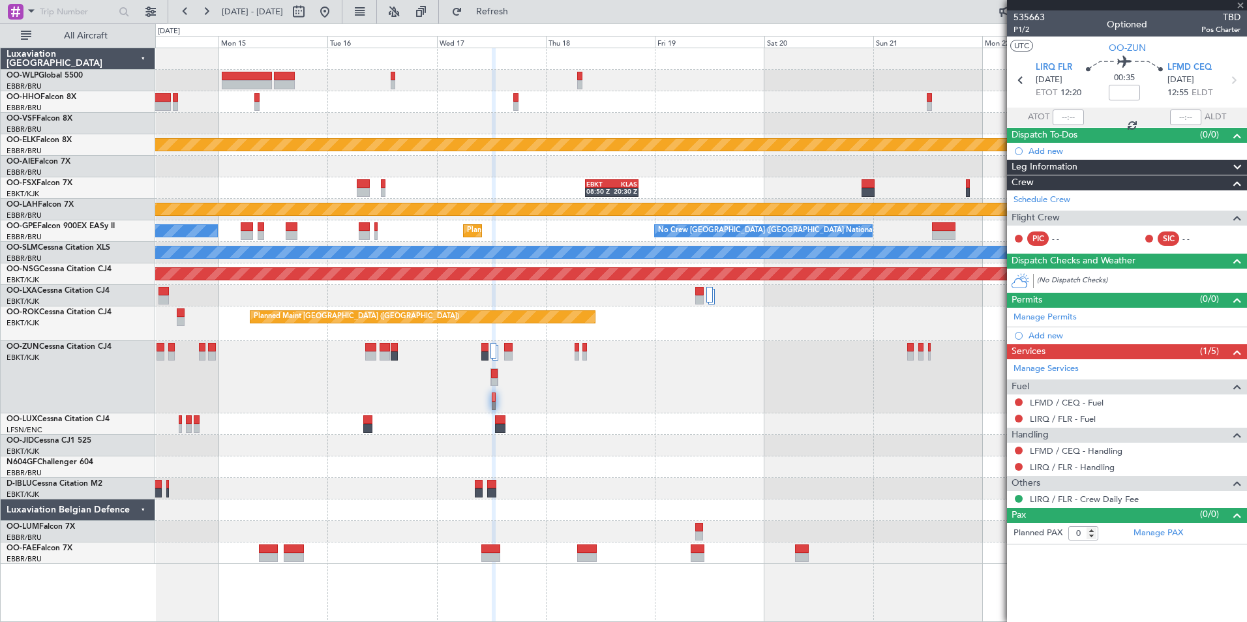
type input "7"
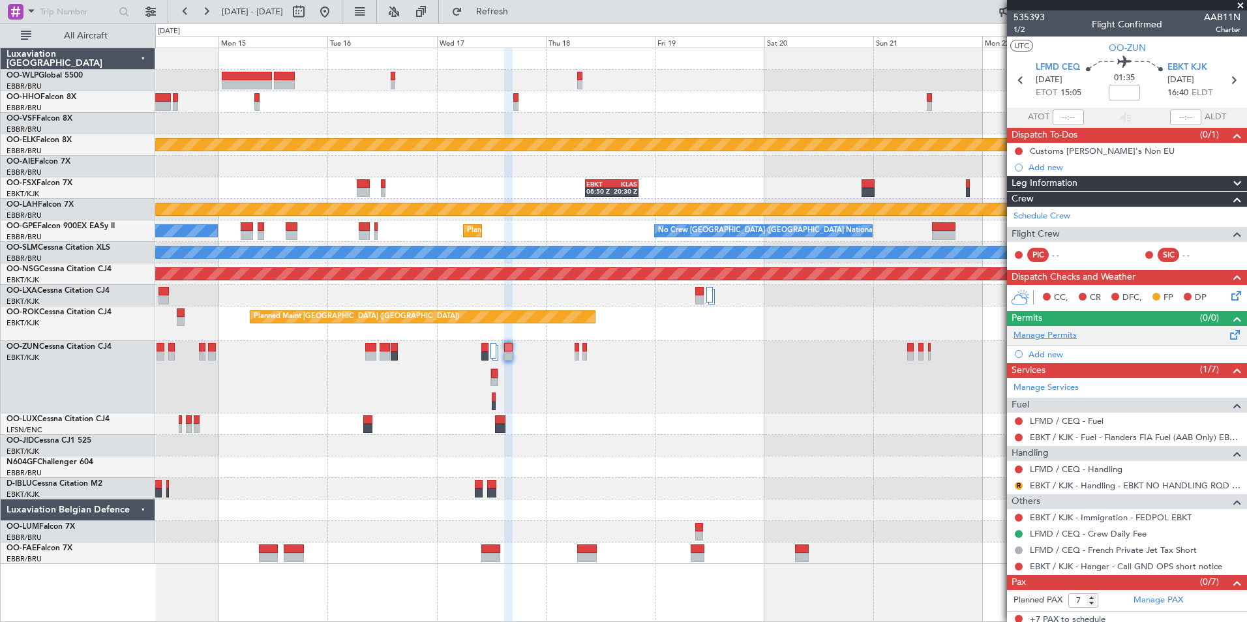
click at [1053, 337] on link "Manage Permits" at bounding box center [1045, 335] width 63 height 13
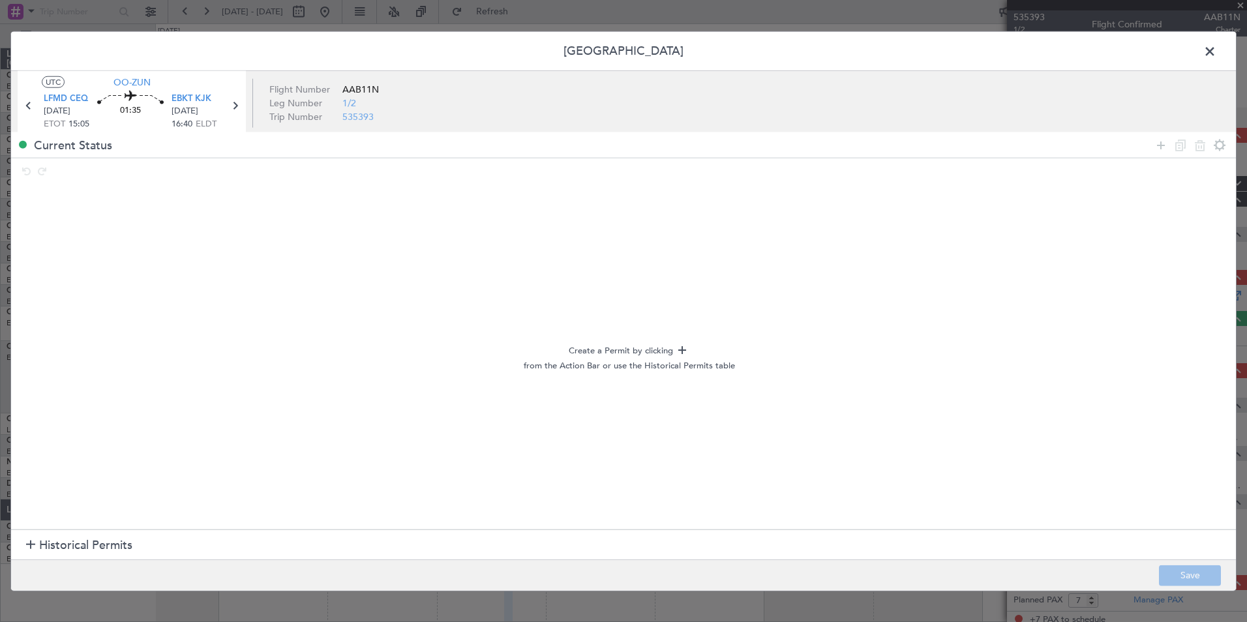
click at [88, 540] on span "Historical Permits" at bounding box center [85, 546] width 93 height 18
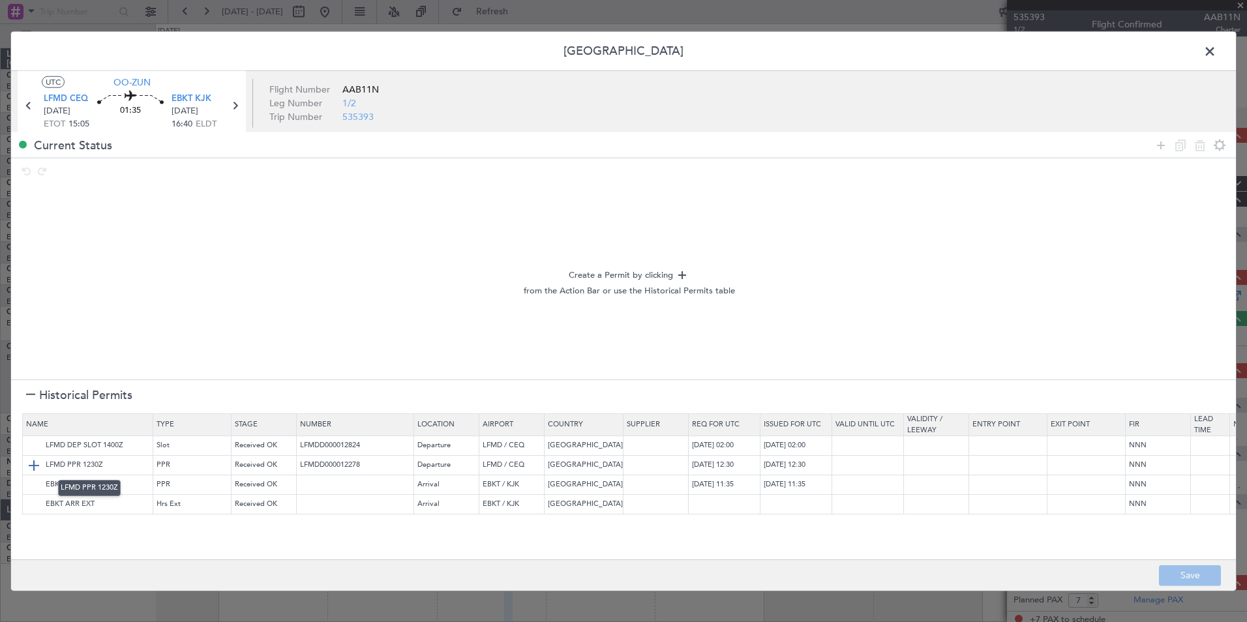
click at [34, 465] on img at bounding box center [34, 465] width 16 height 16
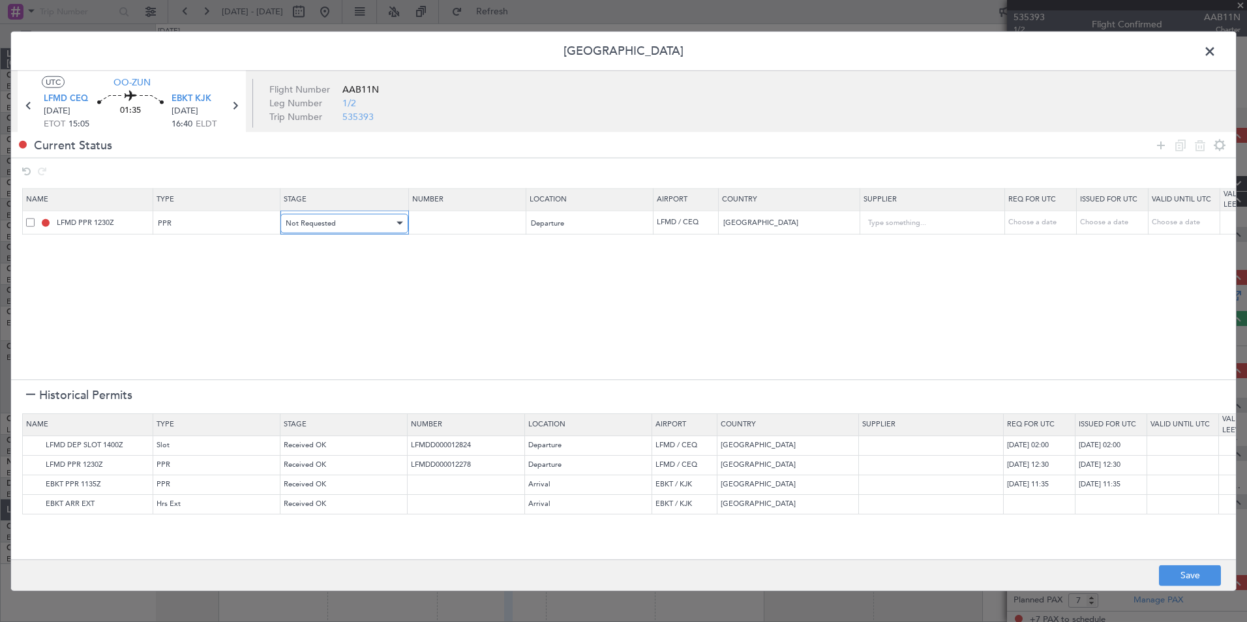
click at [330, 226] on span "Not Requested" at bounding box center [311, 223] width 50 height 10
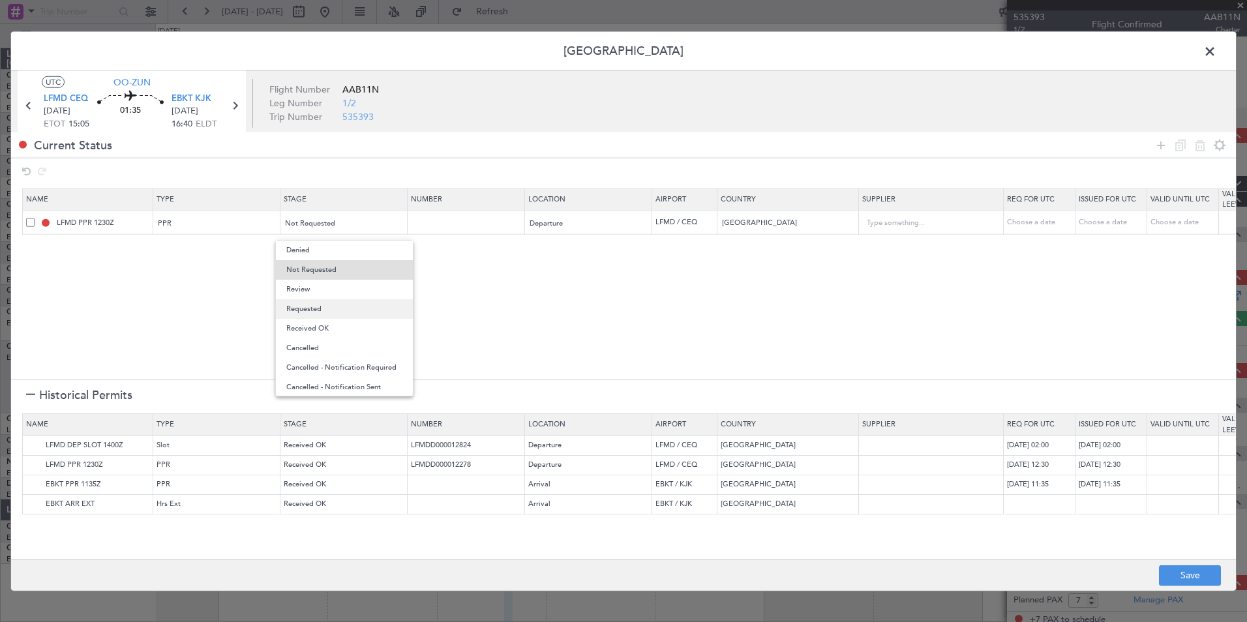
click at [313, 306] on span "Requested" at bounding box center [344, 309] width 116 height 20
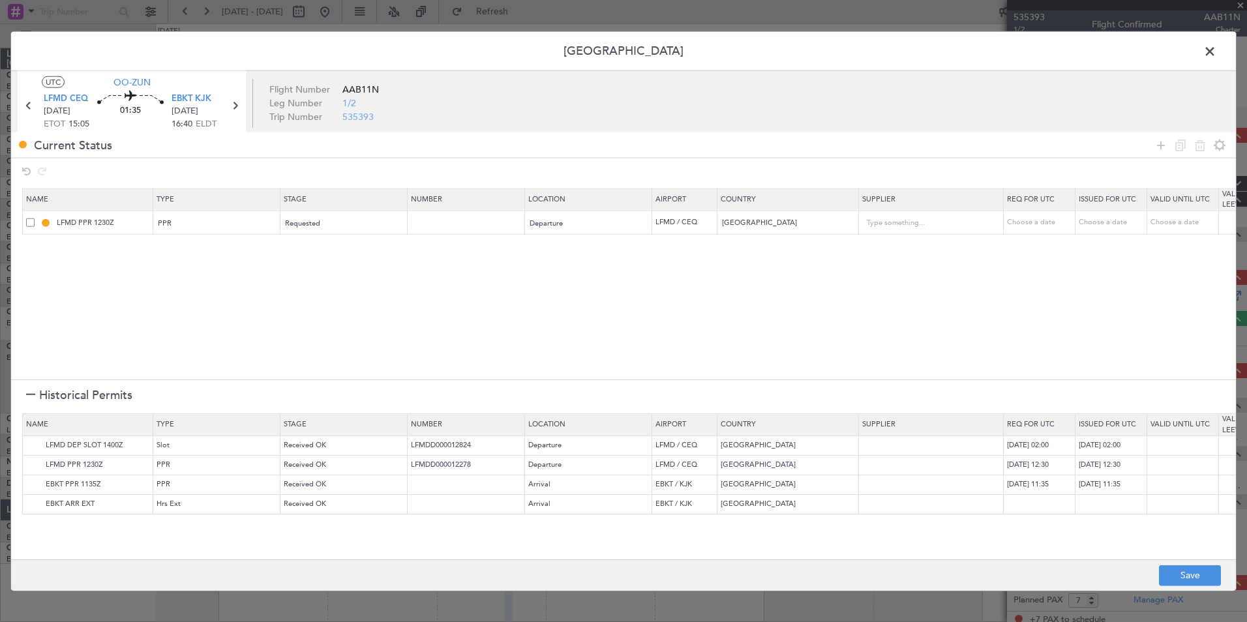
click at [1014, 219] on div "Choose a date" at bounding box center [1041, 222] width 68 height 11
select select "8"
select select "2025"
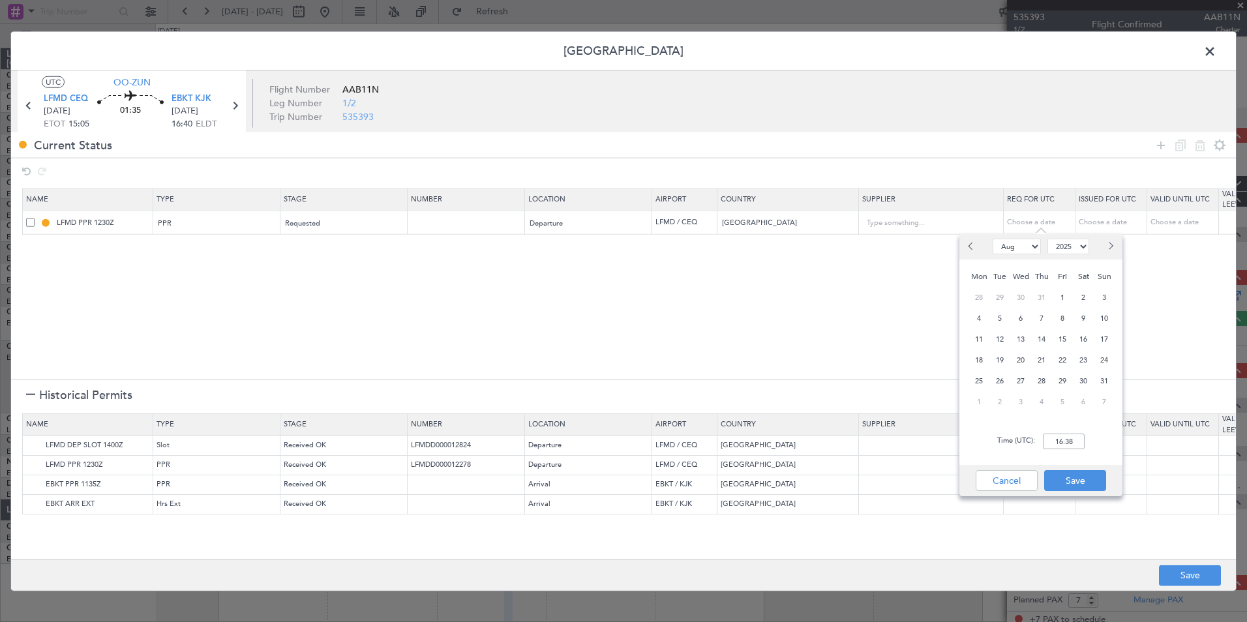
click at [1110, 249] on span "Next month" at bounding box center [1110, 246] width 8 height 8
select select "9"
click at [1018, 333] on span "17" at bounding box center [1021, 339] width 16 height 16
click at [1078, 457] on div "Time (UTC): 00:00" at bounding box center [1041, 441] width 163 height 47
click at [1065, 435] on input "00:00" at bounding box center [1064, 442] width 42 height 16
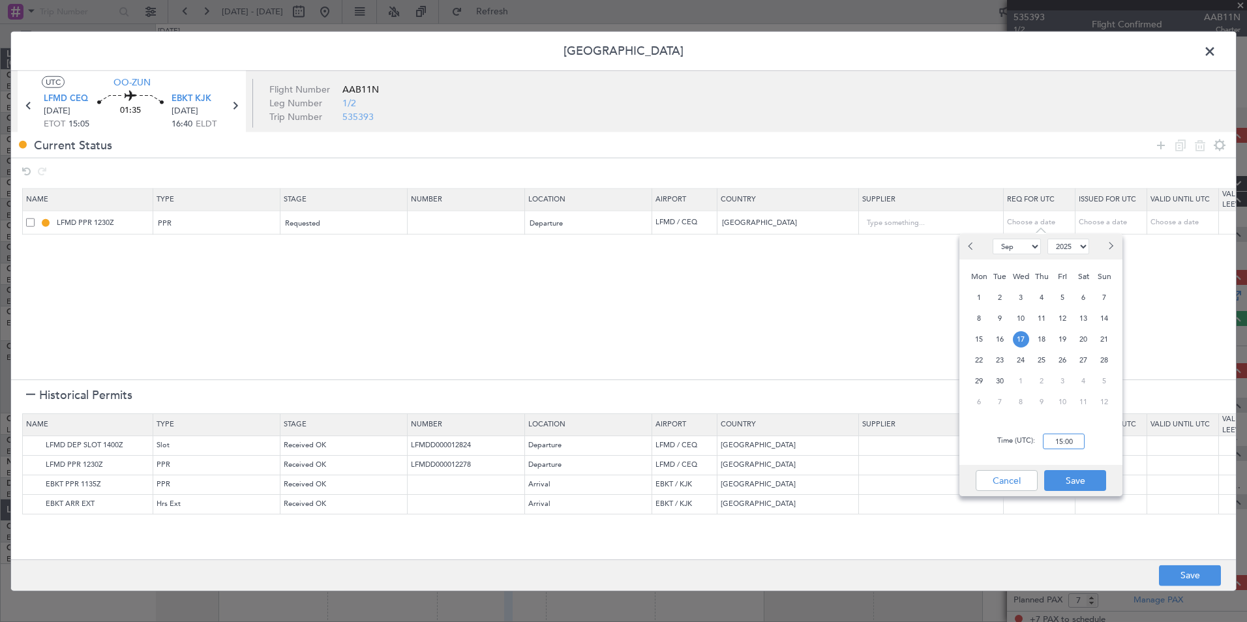
type input "15:00"
click at [1091, 485] on button "Save" at bounding box center [1076, 480] width 62 height 21
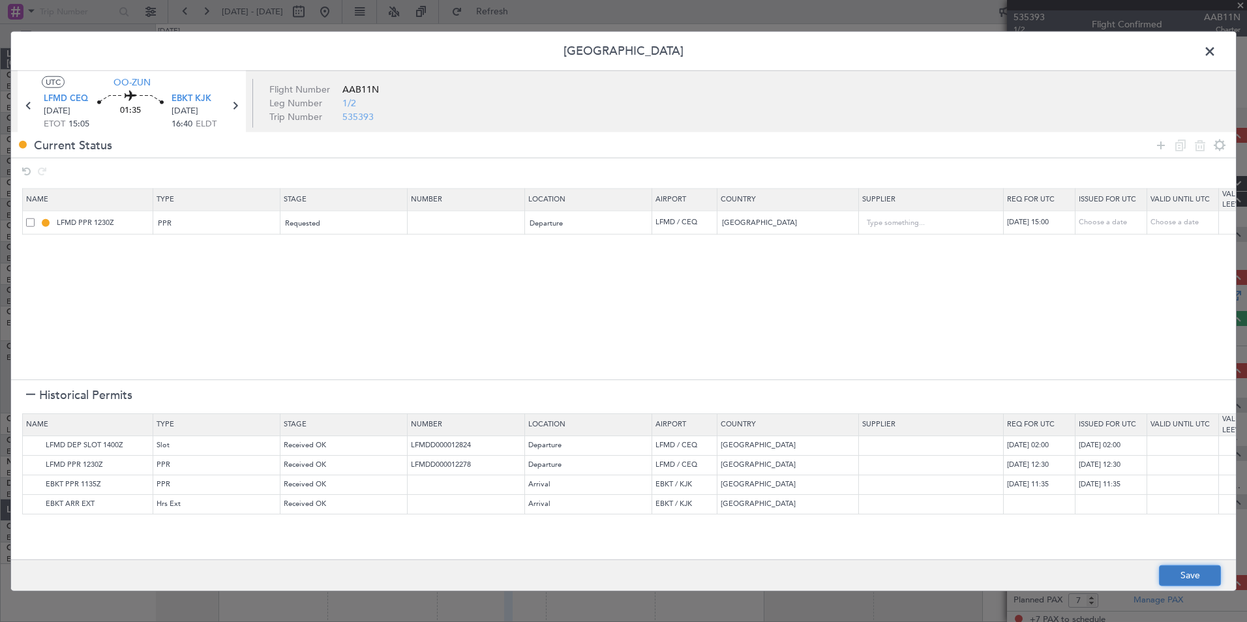
click at [1176, 571] on button "Save" at bounding box center [1190, 575] width 62 height 21
type input "LFMD PPR 1500Z"
type input "NNN"
click at [1217, 55] on span at bounding box center [1217, 55] width 0 height 26
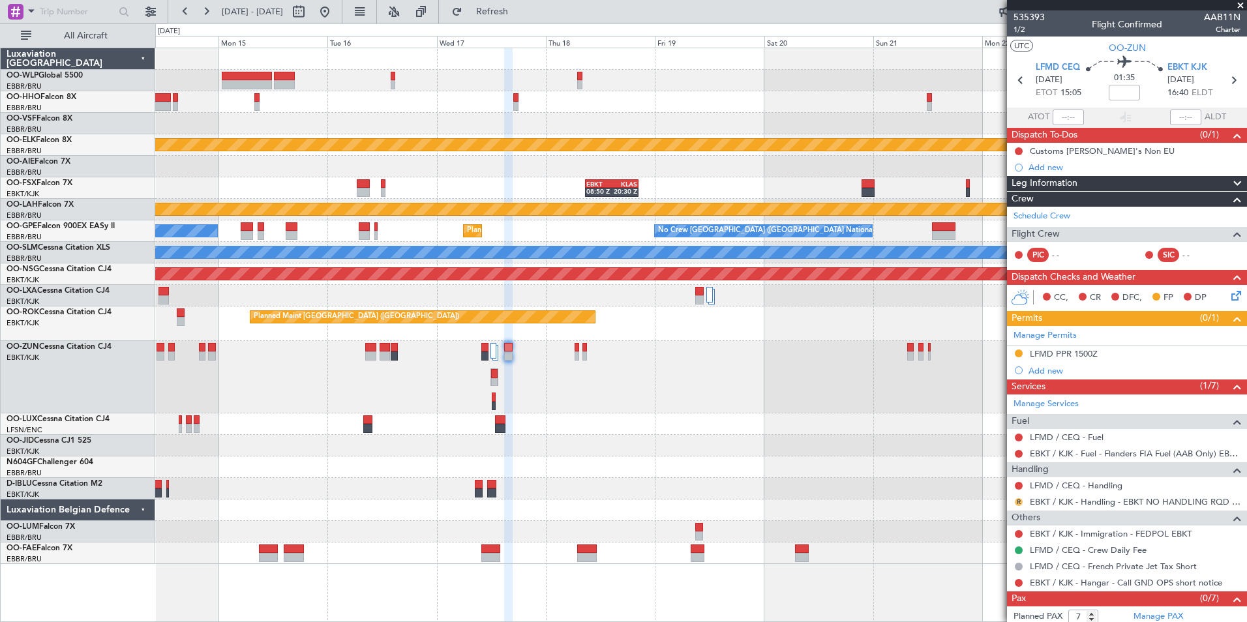
click at [1022, 504] on button "R" at bounding box center [1019, 502] width 8 height 8
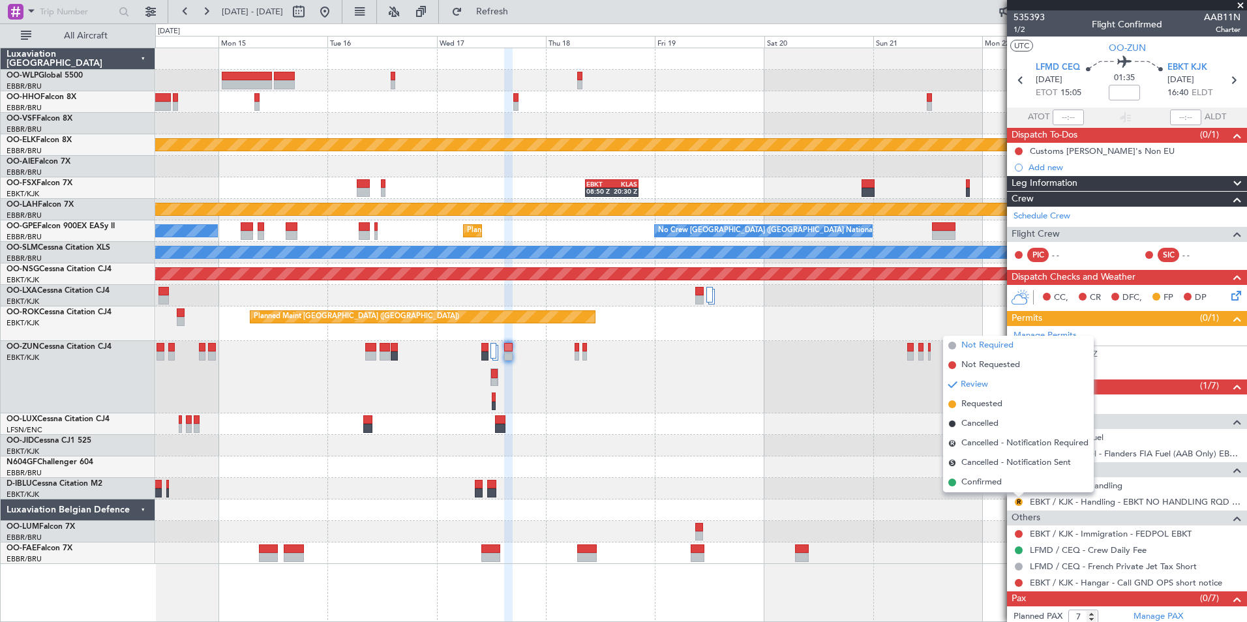
click at [982, 338] on li "Not Required" at bounding box center [1018, 346] width 151 height 20
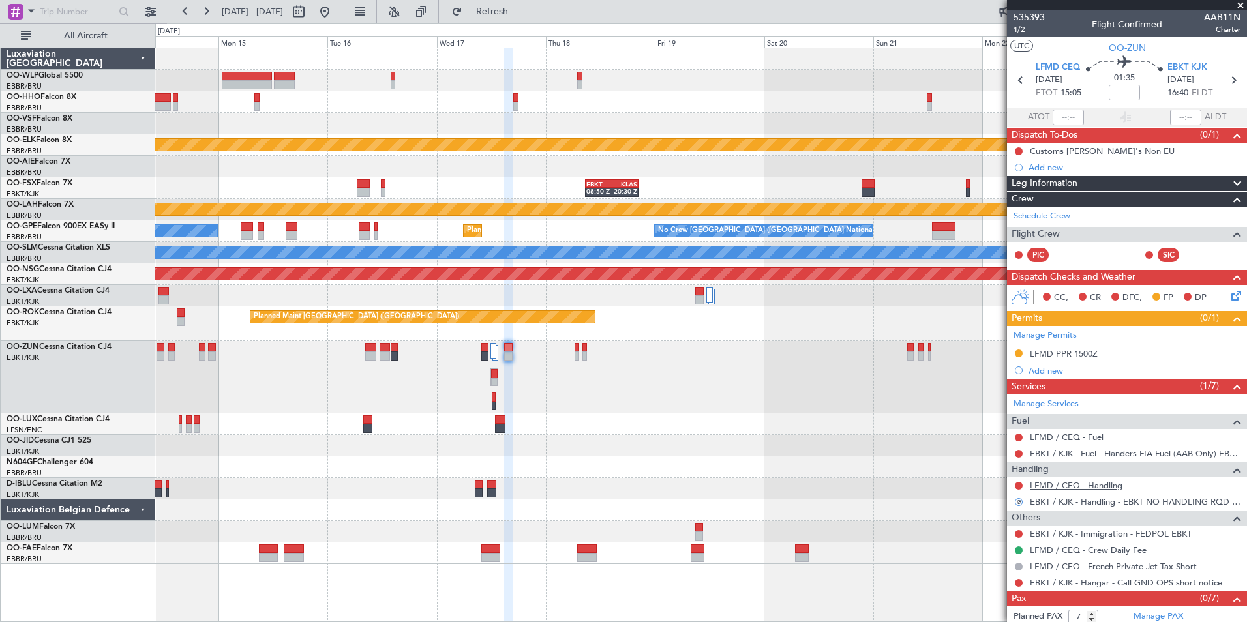
click at [1095, 485] on link "LFMD / CEQ - Handling" at bounding box center [1076, 485] width 93 height 11
click at [1229, 294] on icon at bounding box center [1234, 293] width 10 height 10
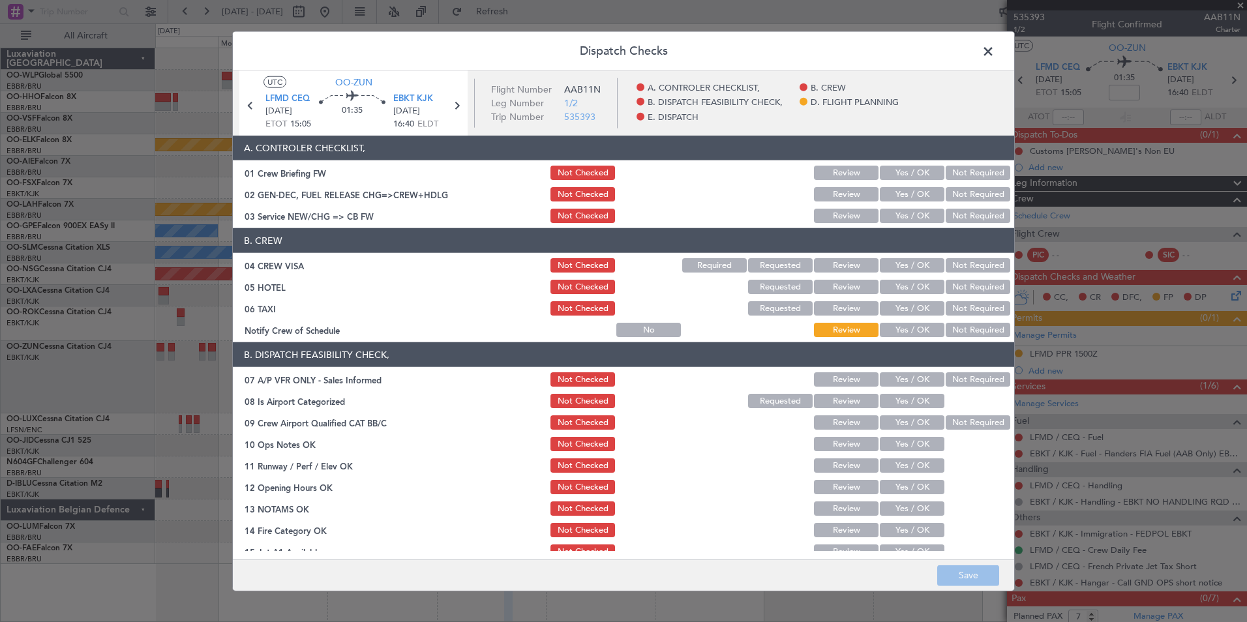
click at [880, 211] on button "Yes / OK" at bounding box center [912, 216] width 65 height 14
click at [968, 259] on button "Not Required" at bounding box center [978, 265] width 65 height 14
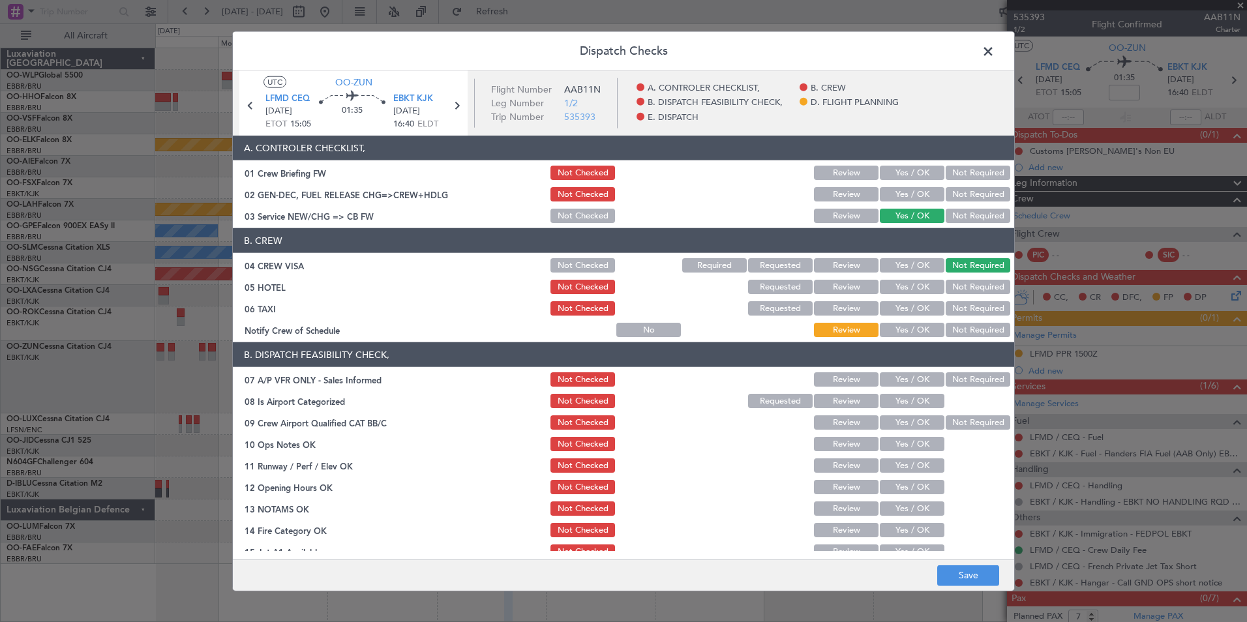
click at [956, 284] on button "Not Required" at bounding box center [978, 287] width 65 height 14
click at [951, 302] on button "Not Required" at bounding box center [978, 308] width 65 height 14
click at [917, 326] on button "Yes / OK" at bounding box center [912, 330] width 65 height 14
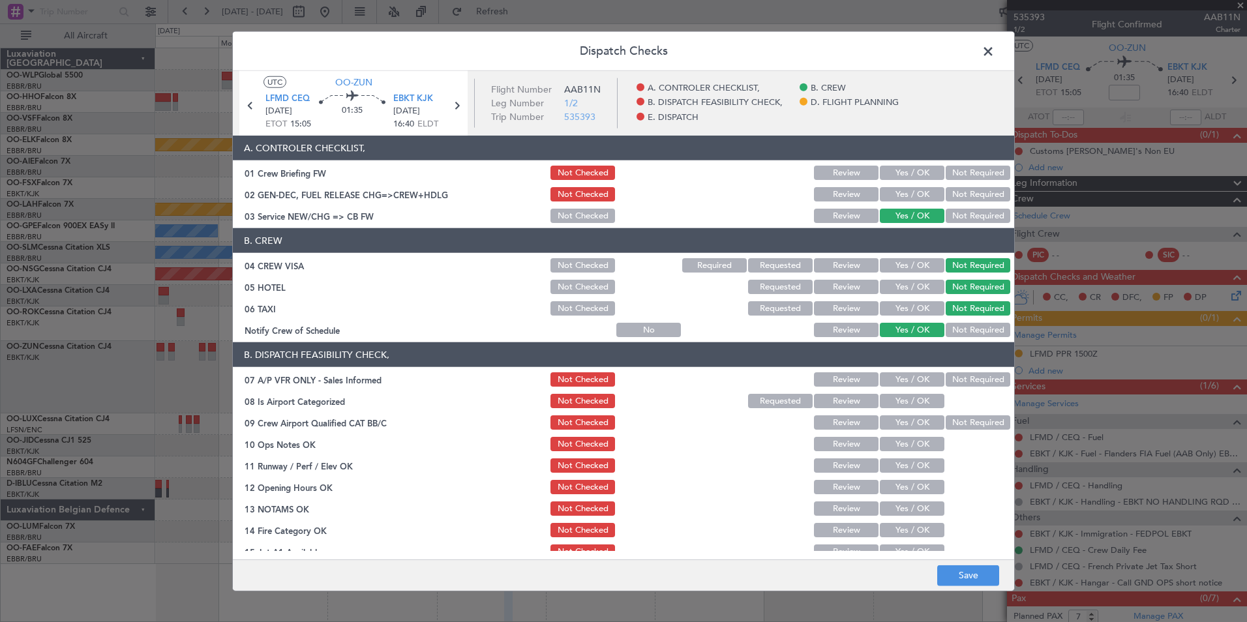
click at [944, 371] on div "Not Required" at bounding box center [977, 380] width 66 height 18
click at [947, 372] on div "Not Required" at bounding box center [977, 380] width 66 height 18
click at [891, 401] on button "Yes / OK" at bounding box center [912, 401] width 65 height 14
click at [954, 374] on button "Not Required" at bounding box center [978, 380] width 65 height 14
click at [900, 421] on button "Yes / OK" at bounding box center [912, 423] width 65 height 14
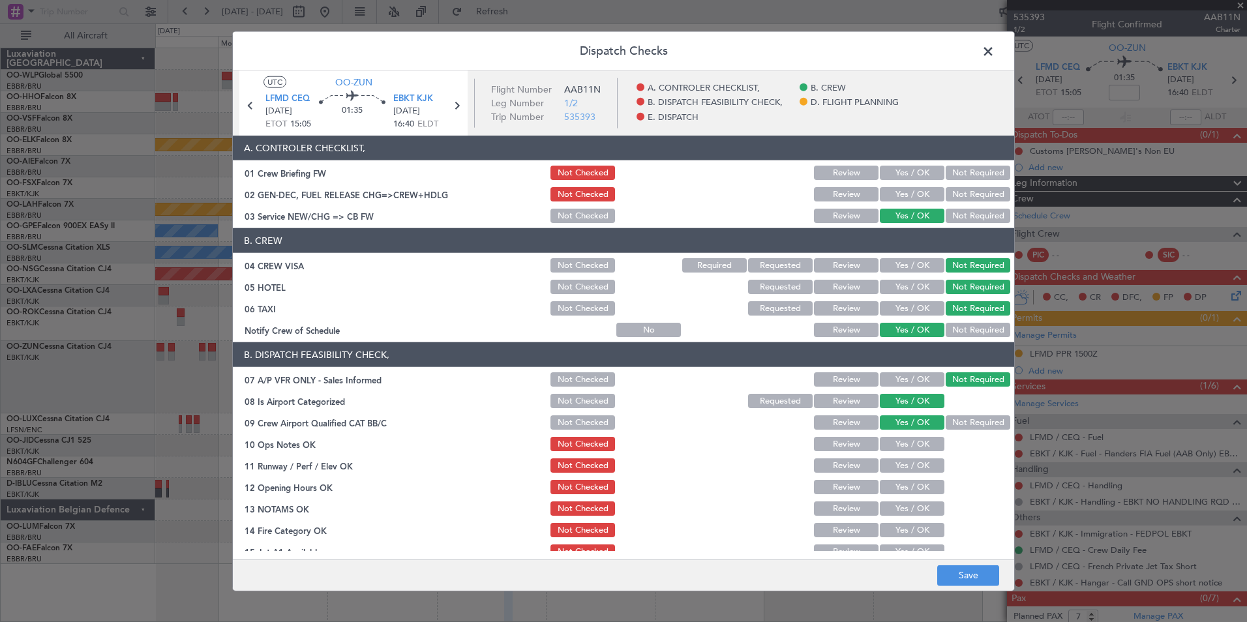
click at [900, 445] on button "Yes / OK" at bounding box center [912, 444] width 65 height 14
click at [893, 465] on button "Yes / OK" at bounding box center [912, 466] width 65 height 14
click at [887, 480] on button "Yes / OK" at bounding box center [912, 487] width 65 height 14
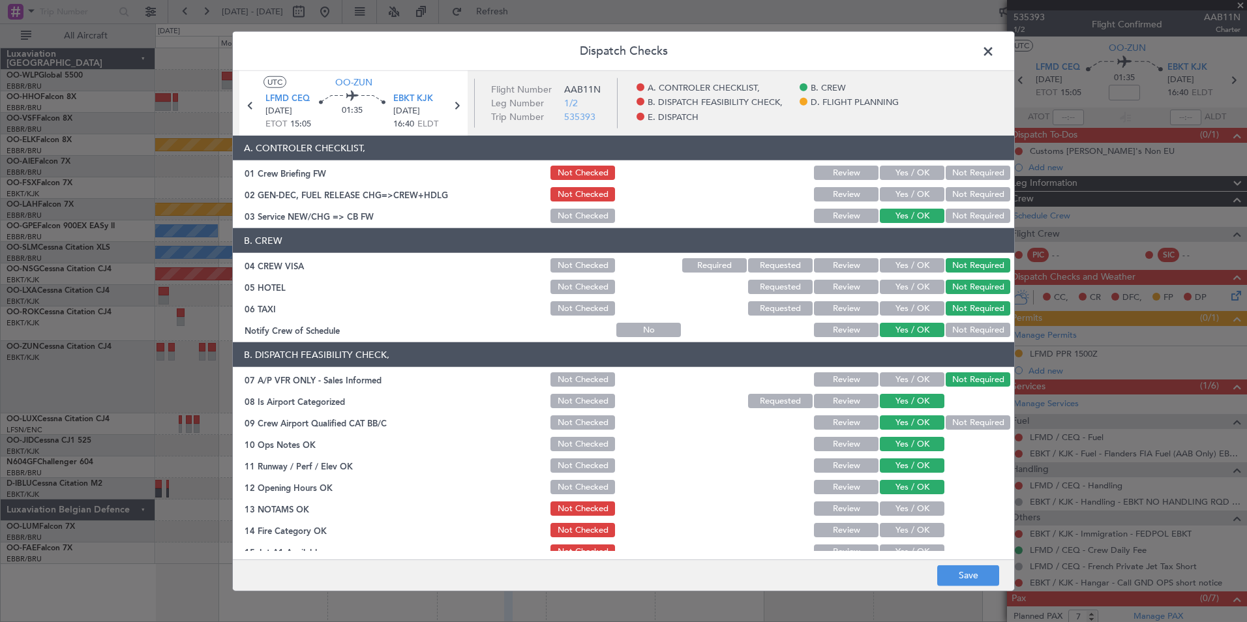
click at [882, 496] on section "B. DISPATCH FEASIBILITY CHECK, 07 A/P VFR ONLY - Sales Informed Not Checked Rev…" at bounding box center [624, 484] width 782 height 283
click at [848, 513] on button "Review" at bounding box center [846, 509] width 65 height 14
drag, startPoint x: 885, startPoint y: 526, endPoint x: 891, endPoint y: 547, distance: 21.1
click at [885, 526] on button "Yes / OK" at bounding box center [912, 530] width 65 height 14
click at [891, 549] on button "Yes / OK" at bounding box center [912, 552] width 65 height 14
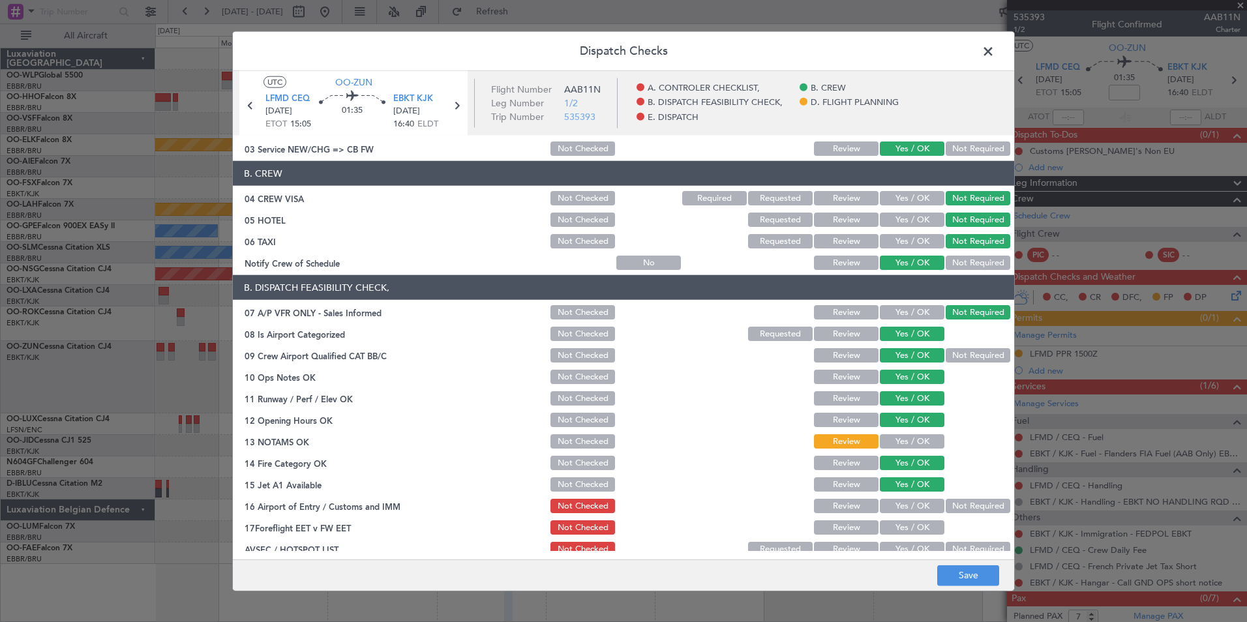
scroll to position [130, 0]
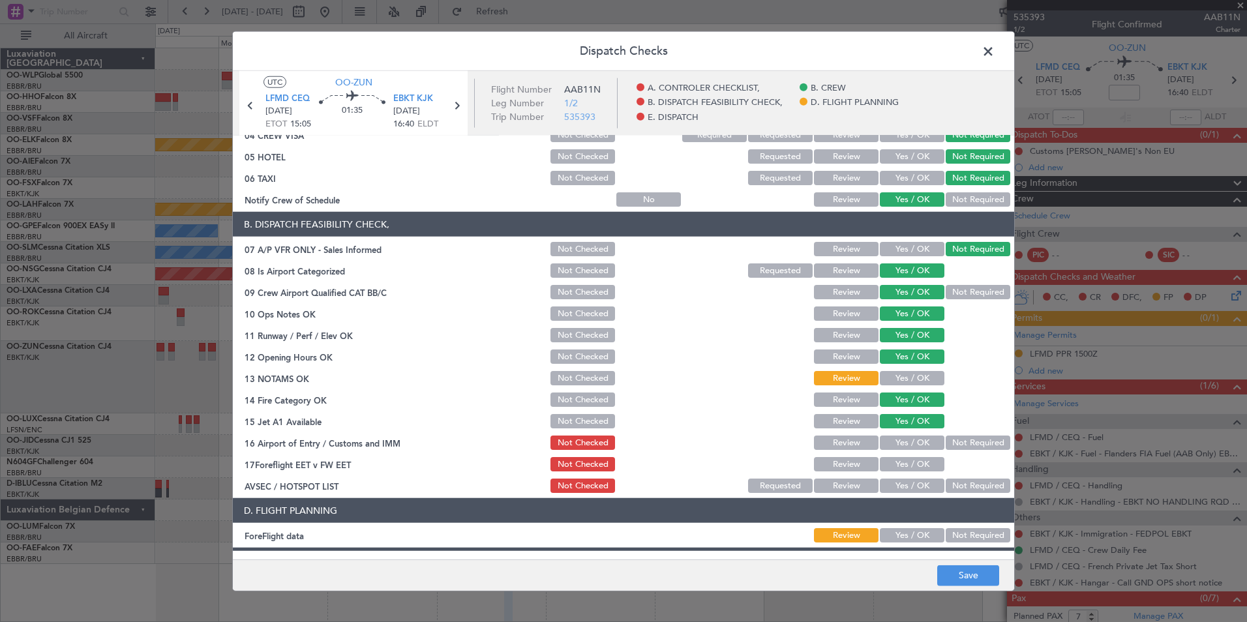
click at [954, 446] on button "Not Required" at bounding box center [978, 443] width 65 height 14
click at [819, 461] on button "Review" at bounding box center [846, 464] width 65 height 14
click at [956, 479] on div "Not Required" at bounding box center [977, 486] width 66 height 18
click at [958, 492] on button "Not Required" at bounding box center [978, 486] width 65 height 14
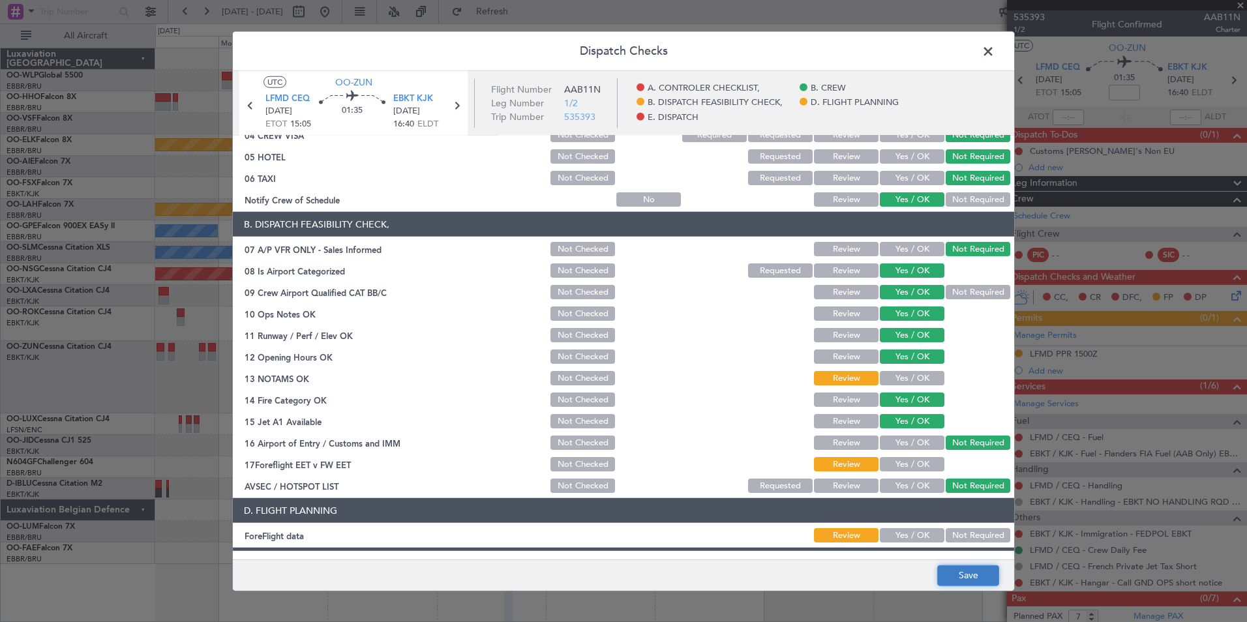
click at [962, 573] on button "Save" at bounding box center [969, 575] width 62 height 21
click at [995, 49] on span at bounding box center [995, 55] width 0 height 26
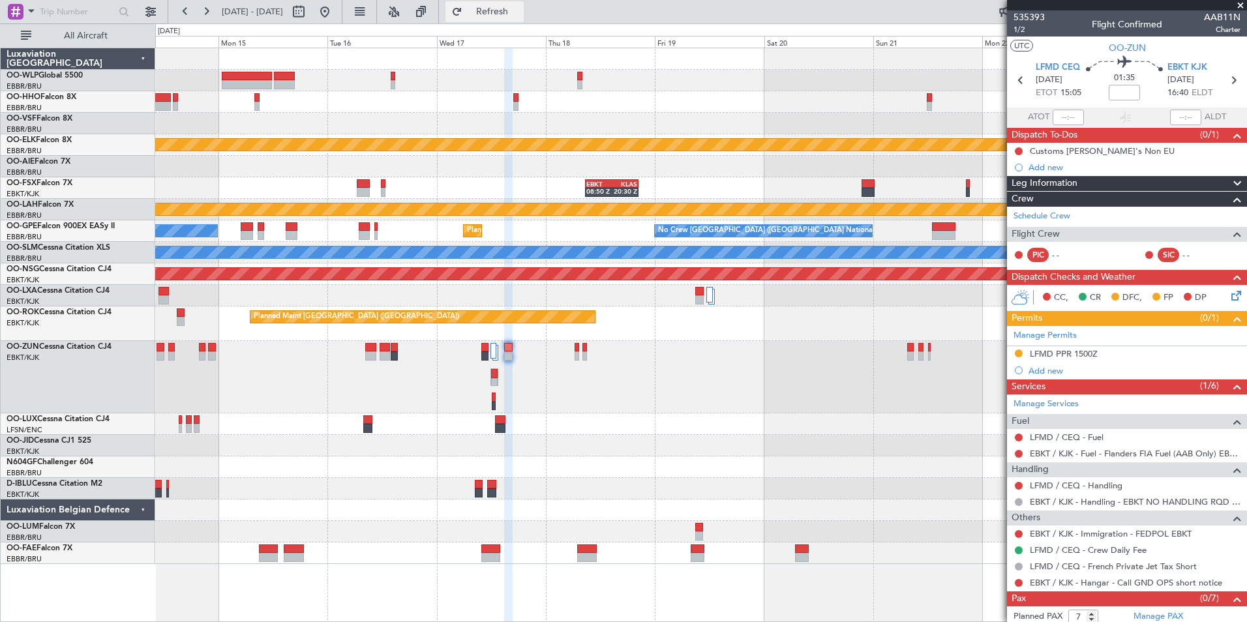
click at [524, 2] on button "Refresh" at bounding box center [485, 11] width 78 height 21
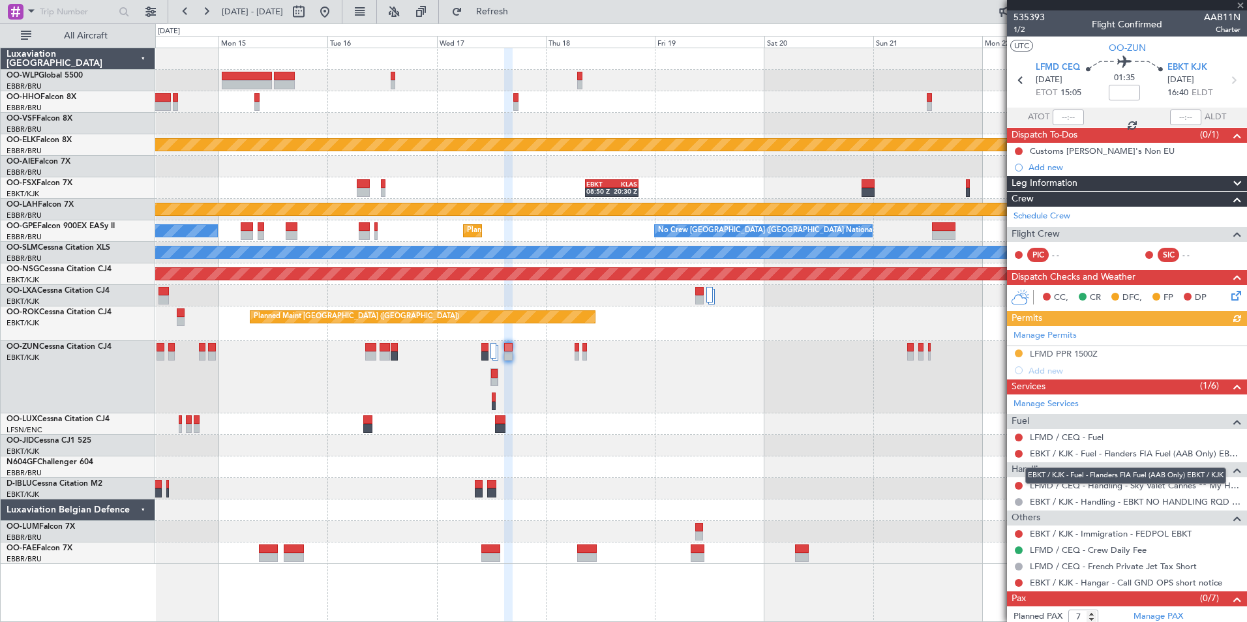
click at [1018, 489] on mat-tooltip-component "EBKT / KJK - Fuel - Flanders FIA Fuel (AAB Only) EBKT / KJK" at bounding box center [1125, 476] width 219 height 35
click at [1021, 483] on button at bounding box center [1019, 486] width 8 height 8
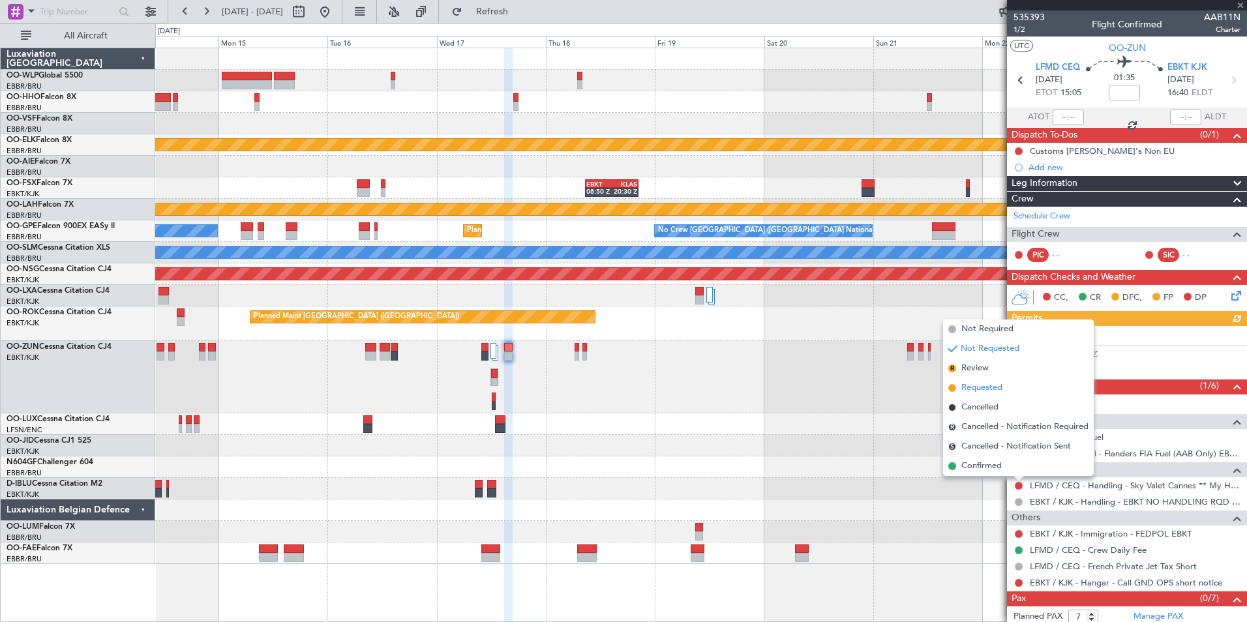
click at [980, 386] on span "Requested" at bounding box center [982, 388] width 41 height 13
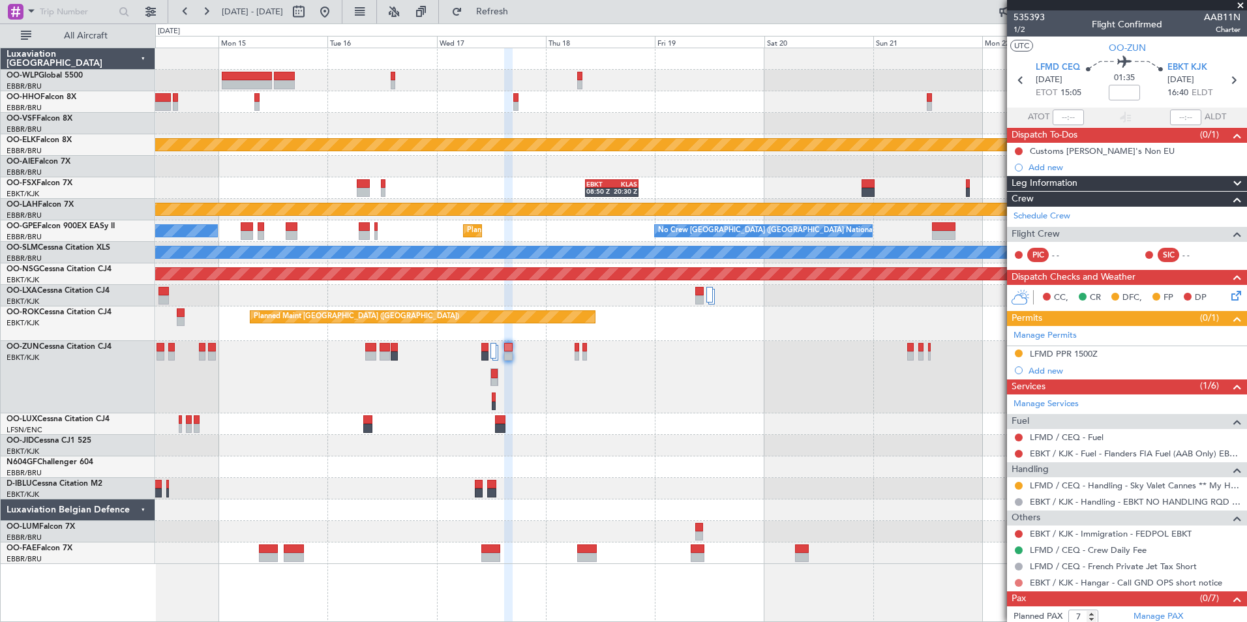
click at [1021, 585] on button at bounding box center [1019, 583] width 8 height 8
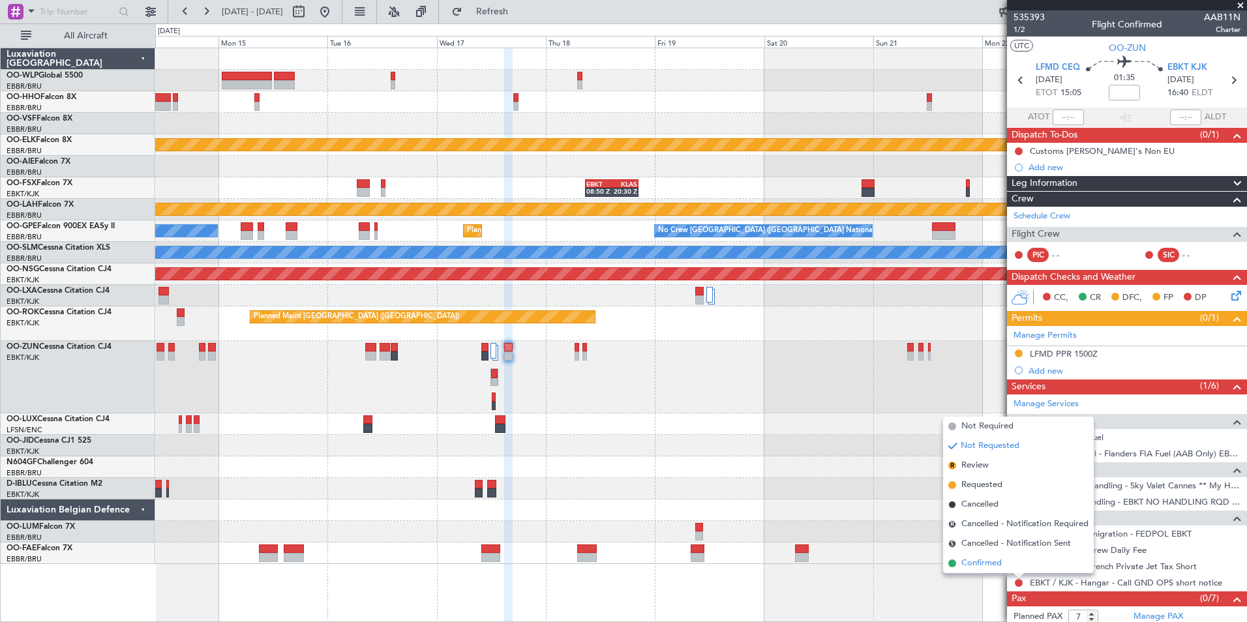
click at [989, 562] on span "Confirmed" at bounding box center [982, 563] width 40 height 13
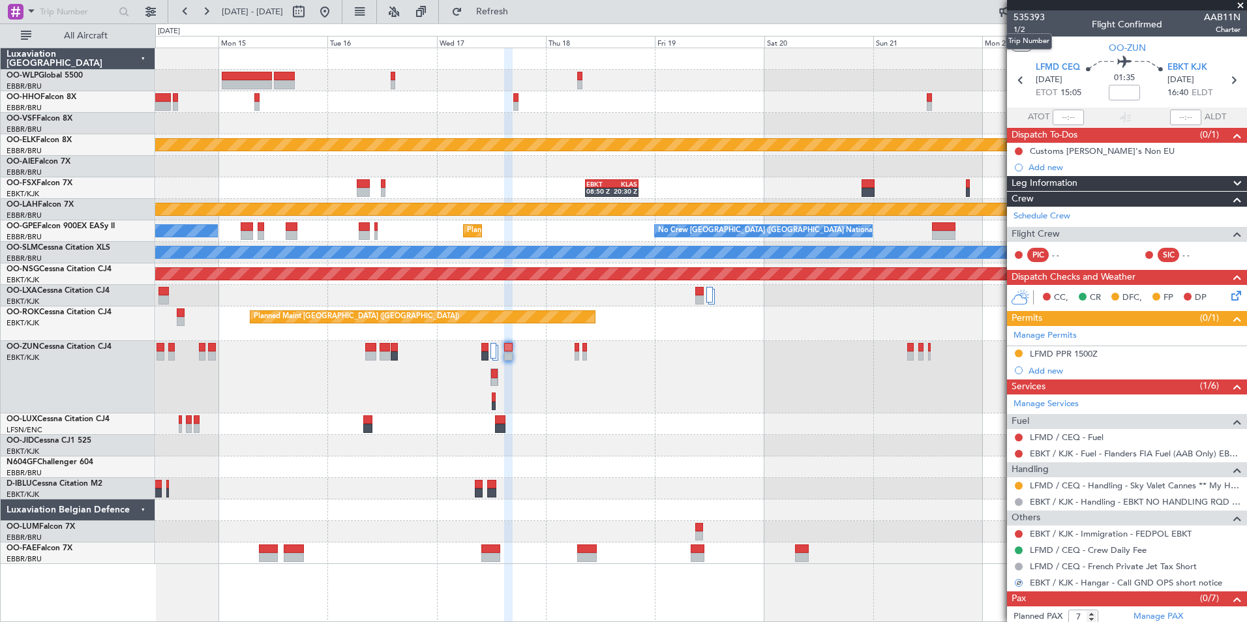
click at [1024, 27] on mat-tooltip-component "Trip Number" at bounding box center [1029, 41] width 65 height 35
click at [1014, 29] on span "1/2" at bounding box center [1029, 29] width 31 height 11
click at [782, 428] on div at bounding box center [700, 425] width 1091 height 22
click at [335, 16] on button at bounding box center [324, 11] width 21 height 21
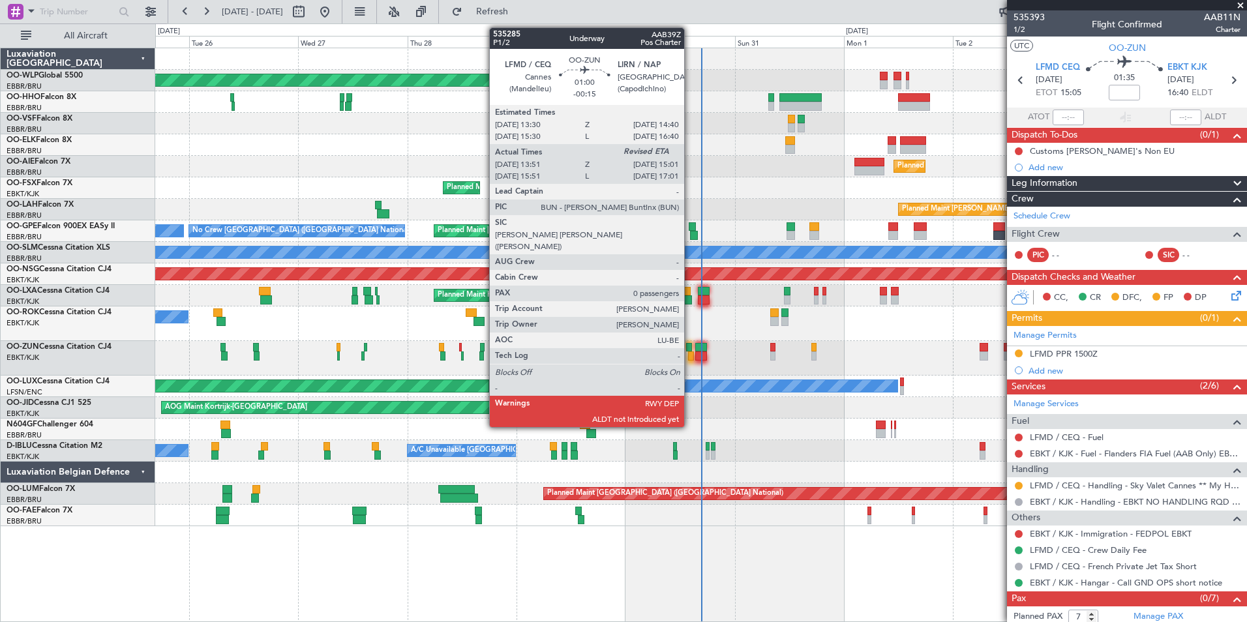
click at [690, 354] on div at bounding box center [691, 356] width 6 height 9
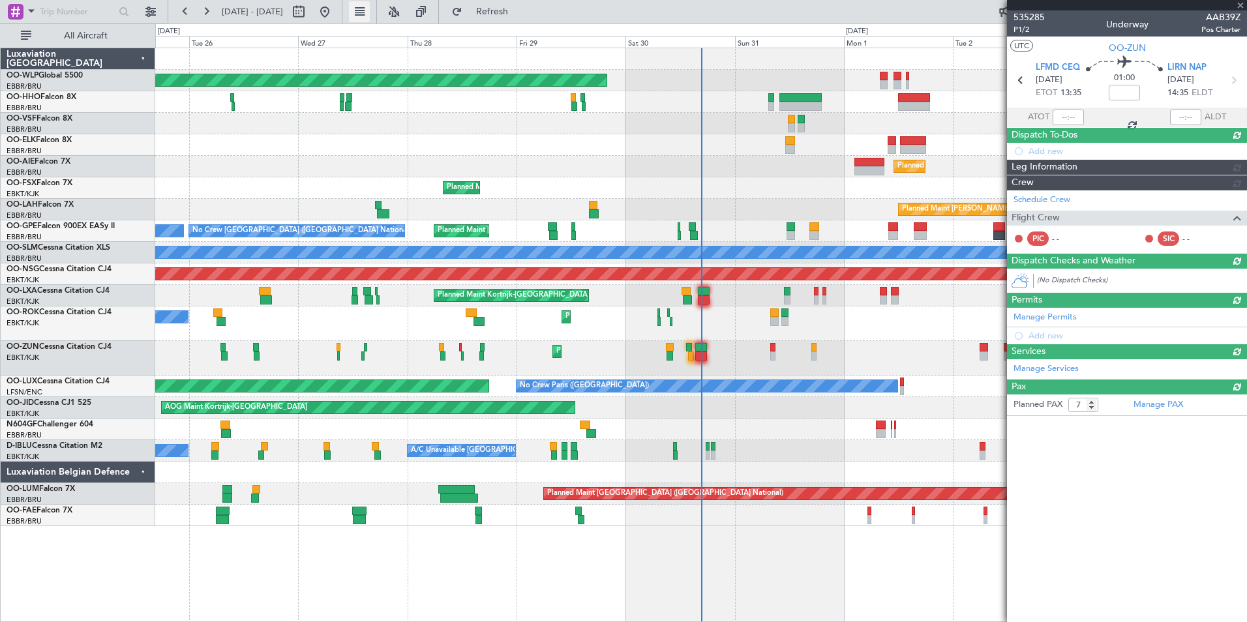
type input "-00:15"
type input "13:56"
type input "0"
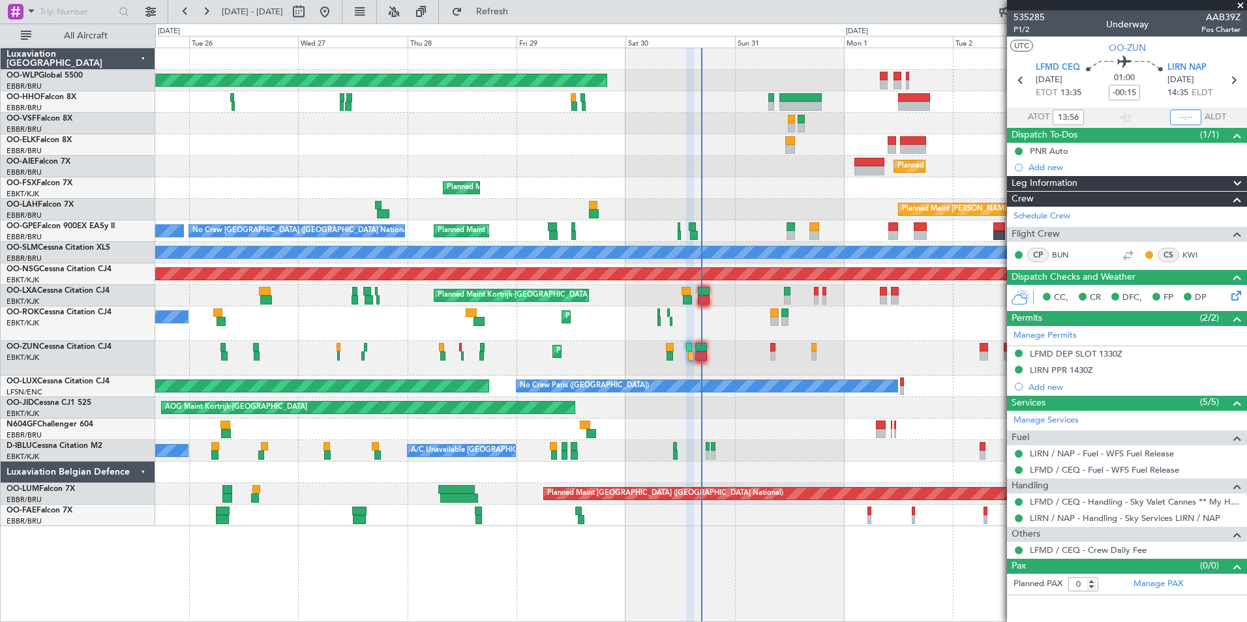
click at [1185, 113] on input "text" at bounding box center [1185, 118] width 31 height 16
click at [771, 199] on div "Planned Maint [PERSON_NAME]-[GEOGRAPHIC_DATA][PERSON_NAME] ([GEOGRAPHIC_DATA][P…" at bounding box center [700, 210] width 1091 height 22
type input "14:57"
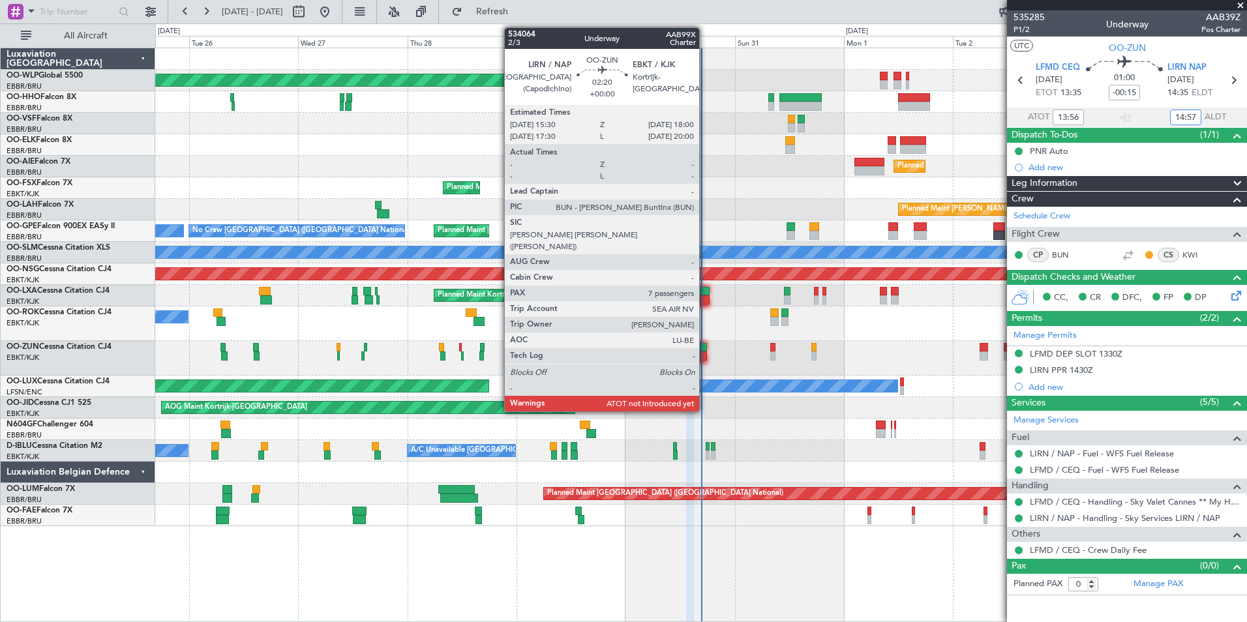
click at [705, 352] on div at bounding box center [701, 356] width 12 height 9
type input "7"
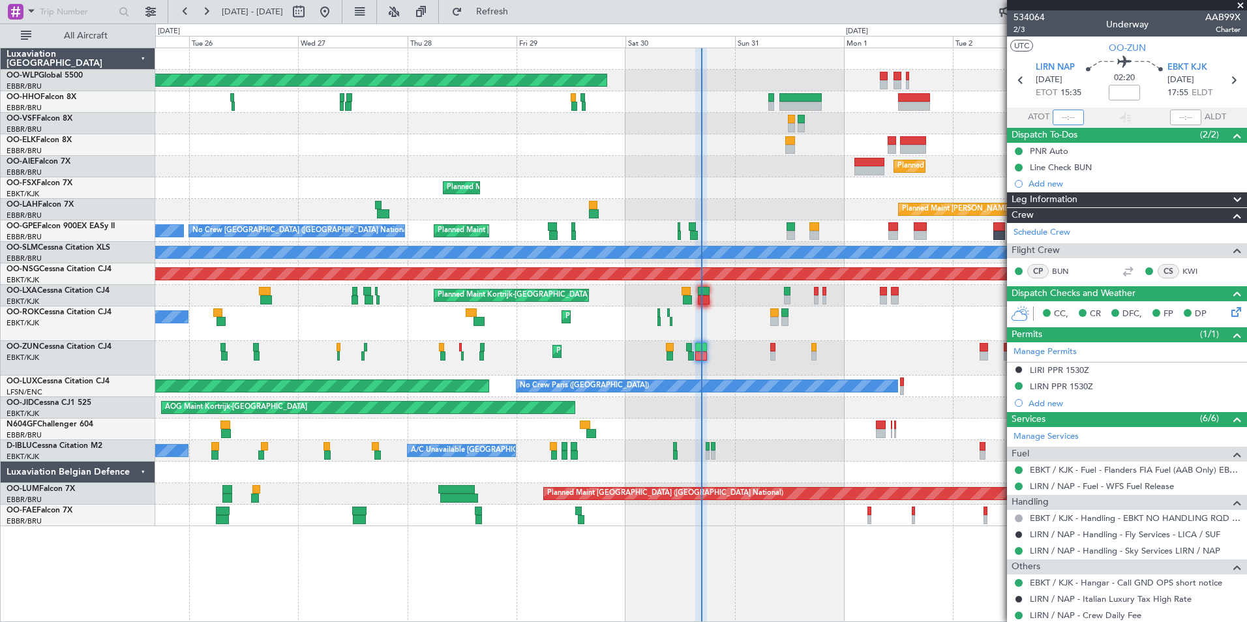
click at [1055, 118] on input "text" at bounding box center [1068, 118] width 31 height 16
type input "15:59"
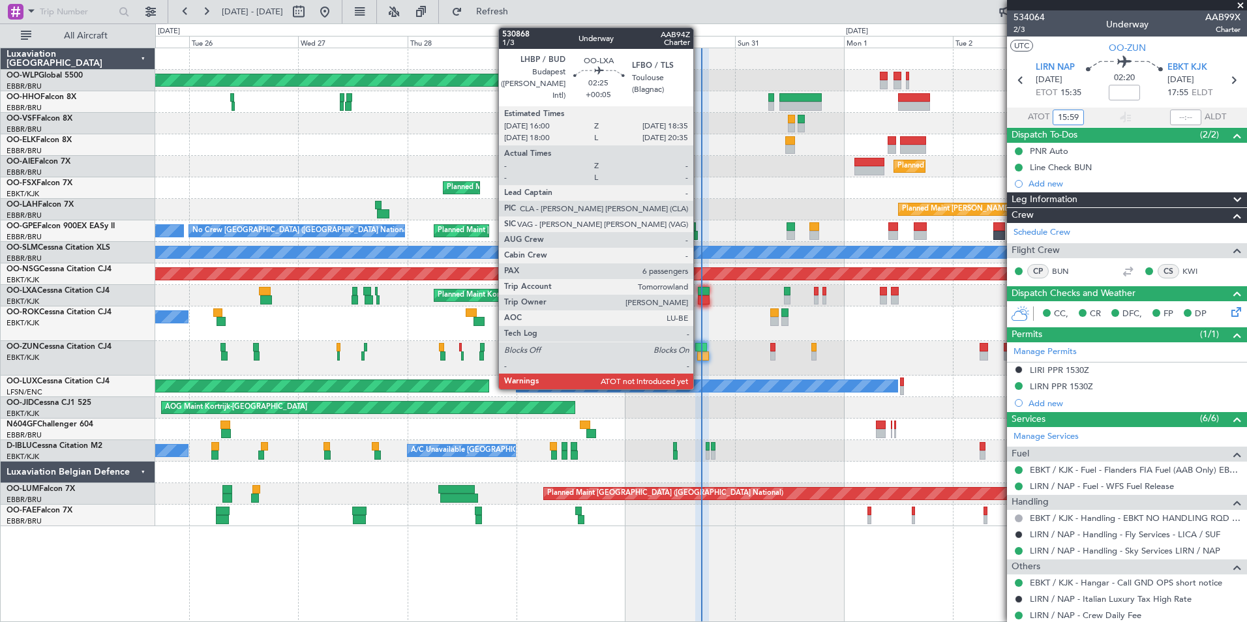
click at [699, 293] on div at bounding box center [704, 291] width 12 height 9
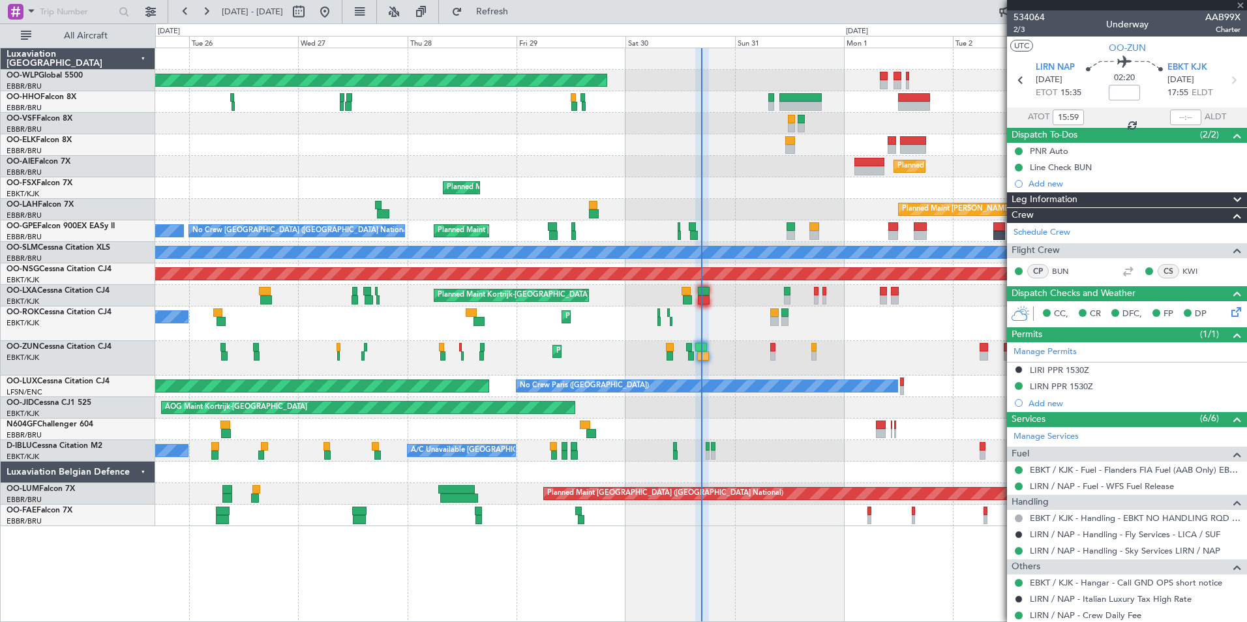
type input "+00:05"
type input "6"
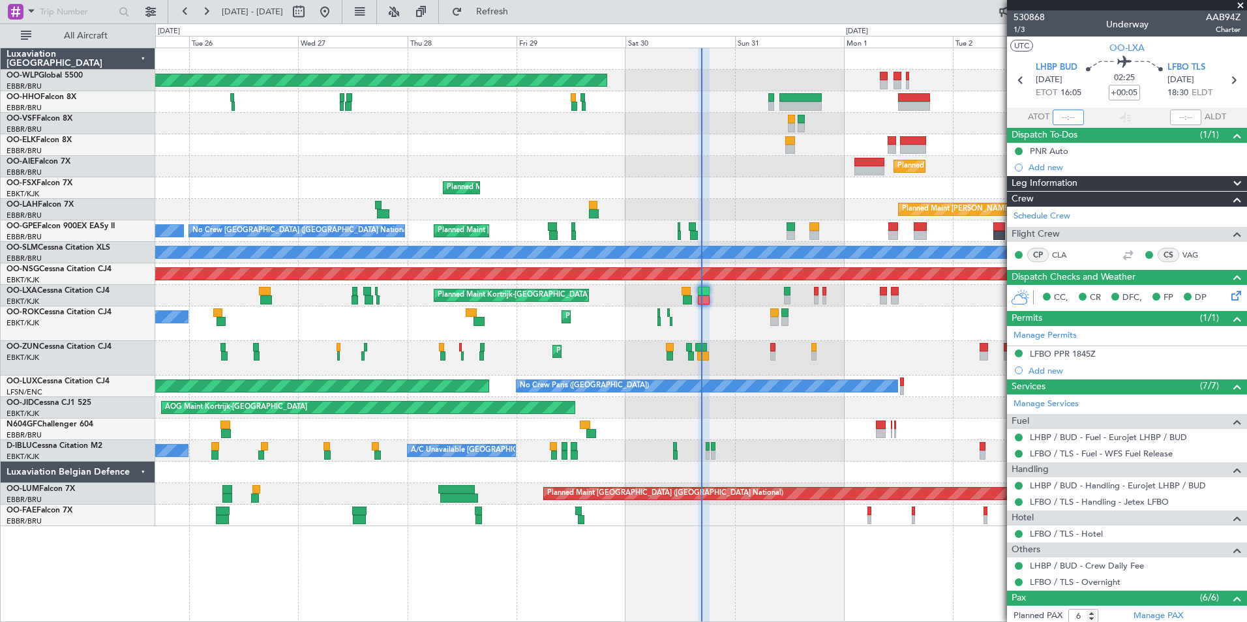
click at [1068, 114] on input "text" at bounding box center [1068, 118] width 31 height 16
click at [720, 162] on div "Planned Maint [GEOGRAPHIC_DATA] ([GEOGRAPHIC_DATA])" at bounding box center [700, 167] width 1091 height 22
type input "16:23"
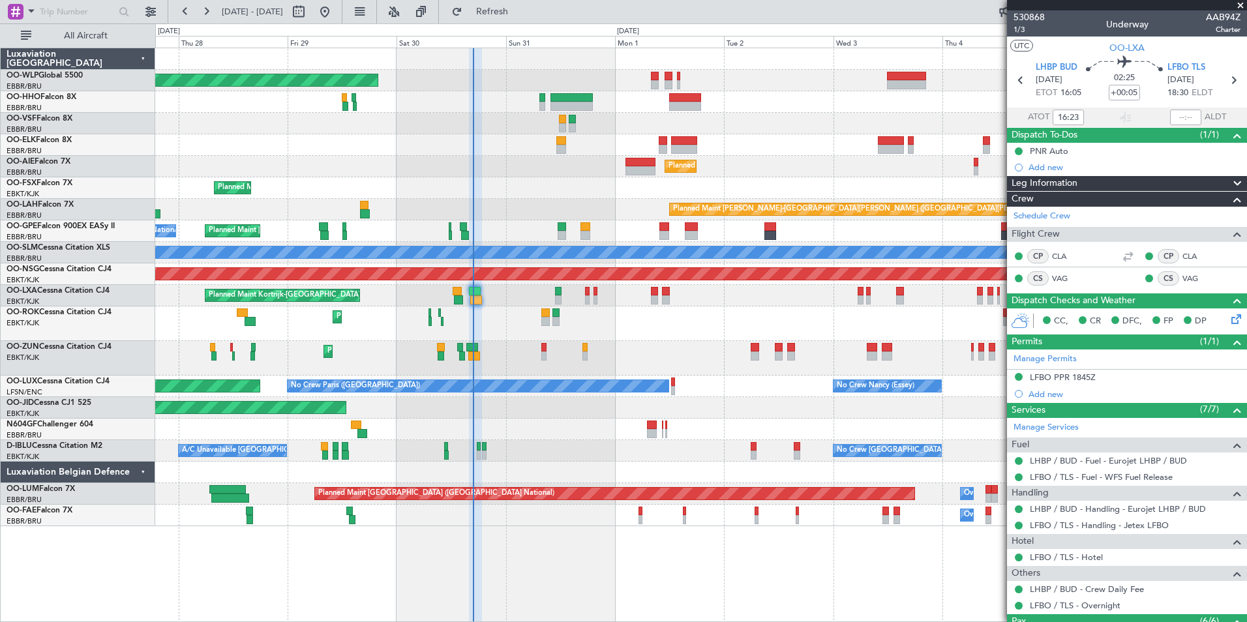
click at [624, 161] on div "Planned Maint Berlin (Brandenburg) Planned Maint Kortrijk-Wevelgem Planned Main…" at bounding box center [700, 287] width 1091 height 478
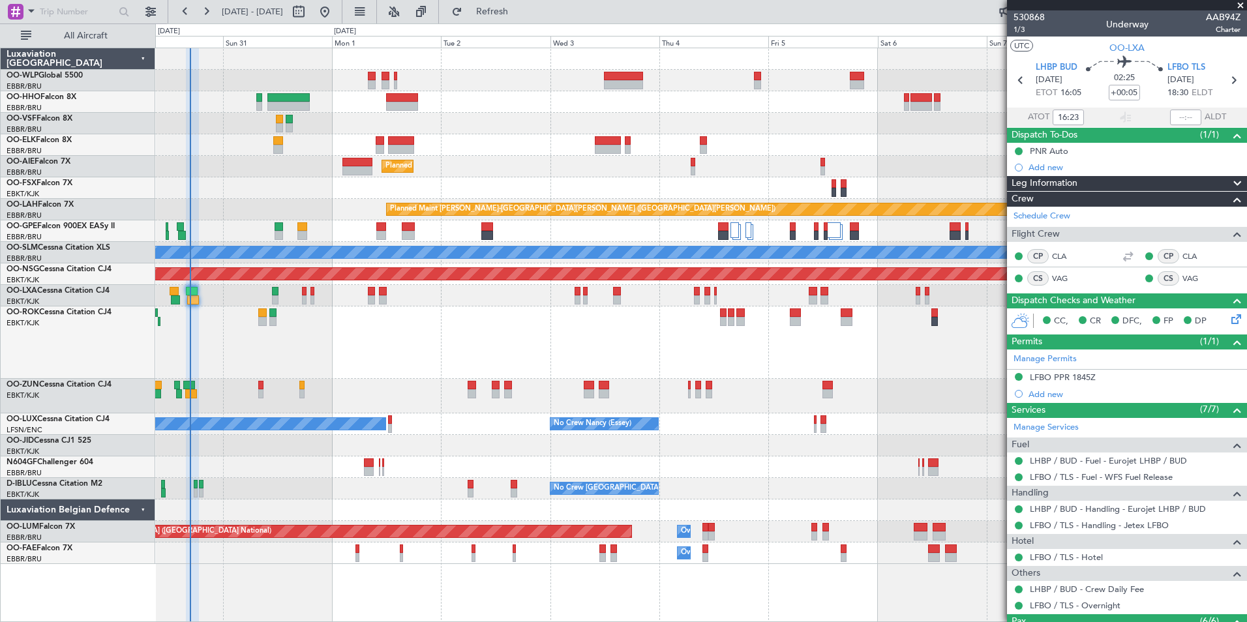
click at [480, 119] on div "Planned Maint Berlin (Brandenburg) Planned Maint Kortrijk-Wevelgem Planned Main…" at bounding box center [700, 306] width 1091 height 516
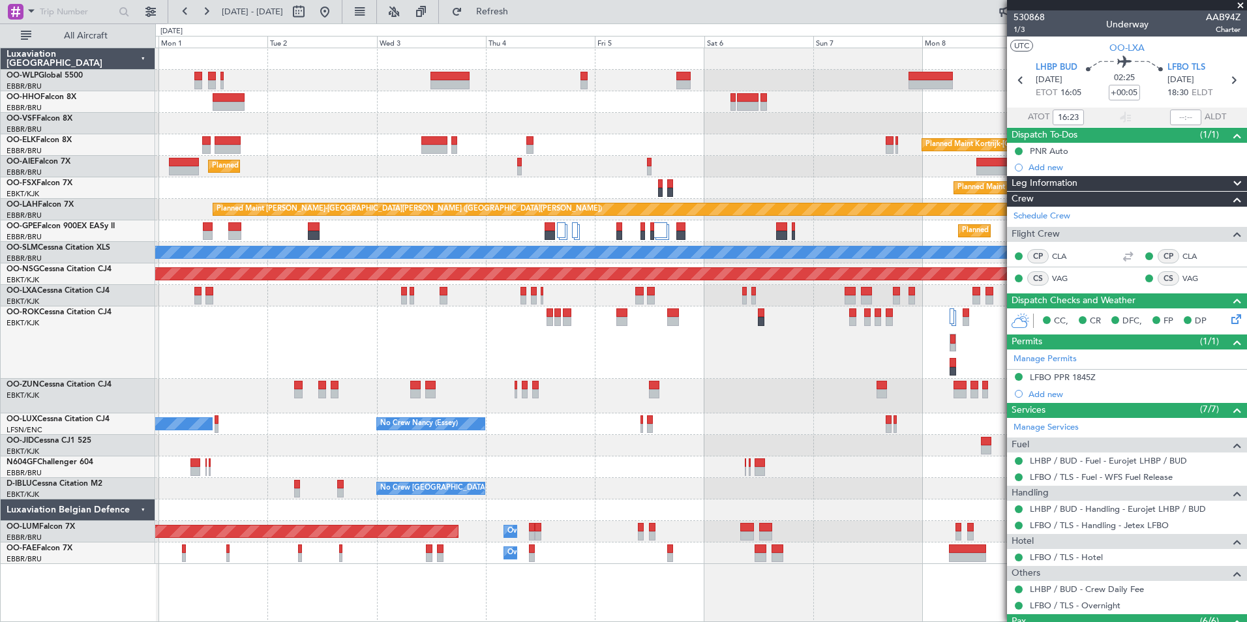
click at [322, 105] on div "Planned Maint Berlin (Brandenburg) Planned Maint Kortrijk-Wevelgem Planned Main…" at bounding box center [700, 306] width 1091 height 516
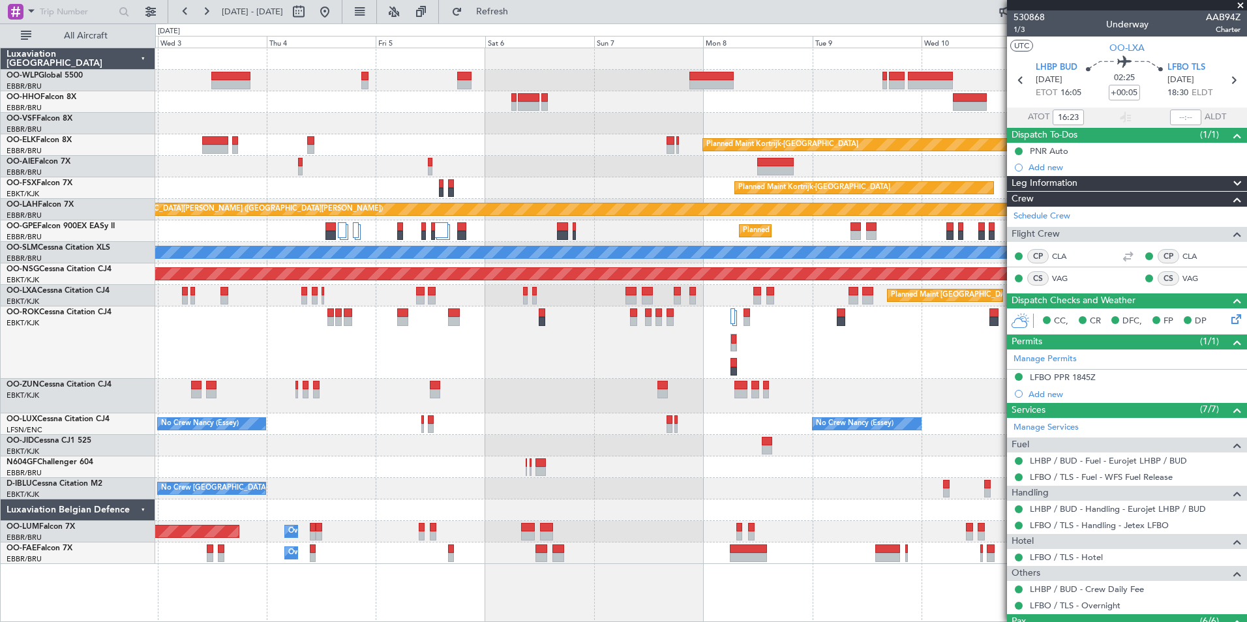
click at [287, 76] on div "Planned Maint Kortrijk-Wevelgem Planned Maint London (Farnborough) Planned Main…" at bounding box center [700, 306] width 1091 height 516
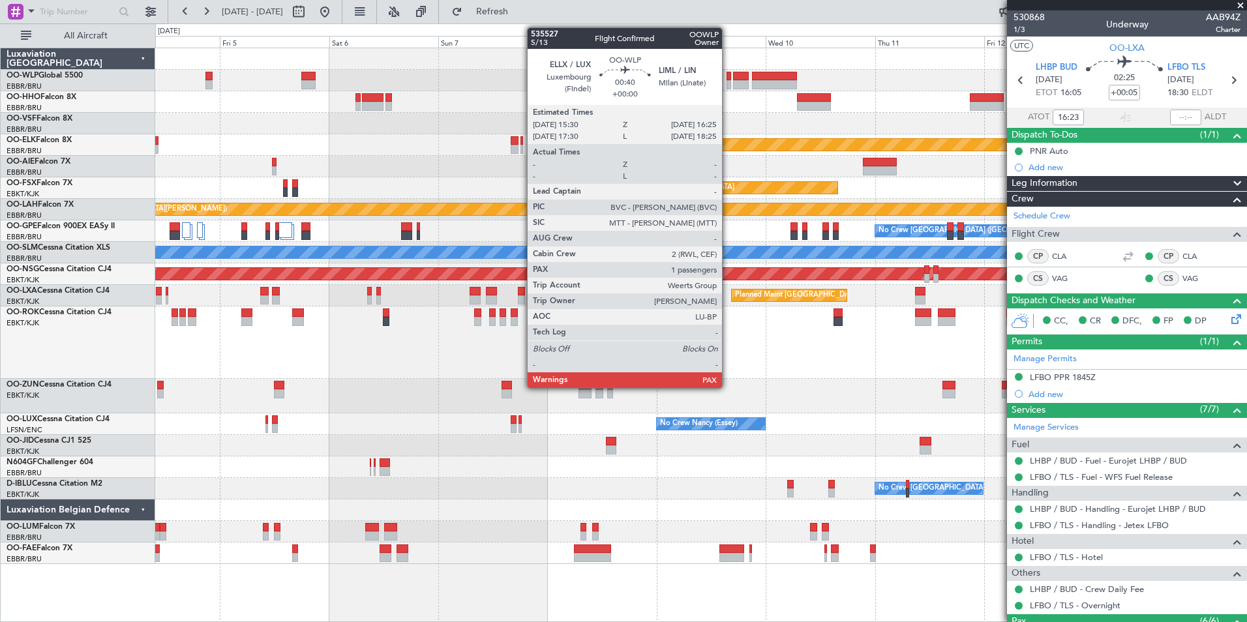
click at [728, 76] on div at bounding box center [729, 76] width 5 height 9
type input "3"
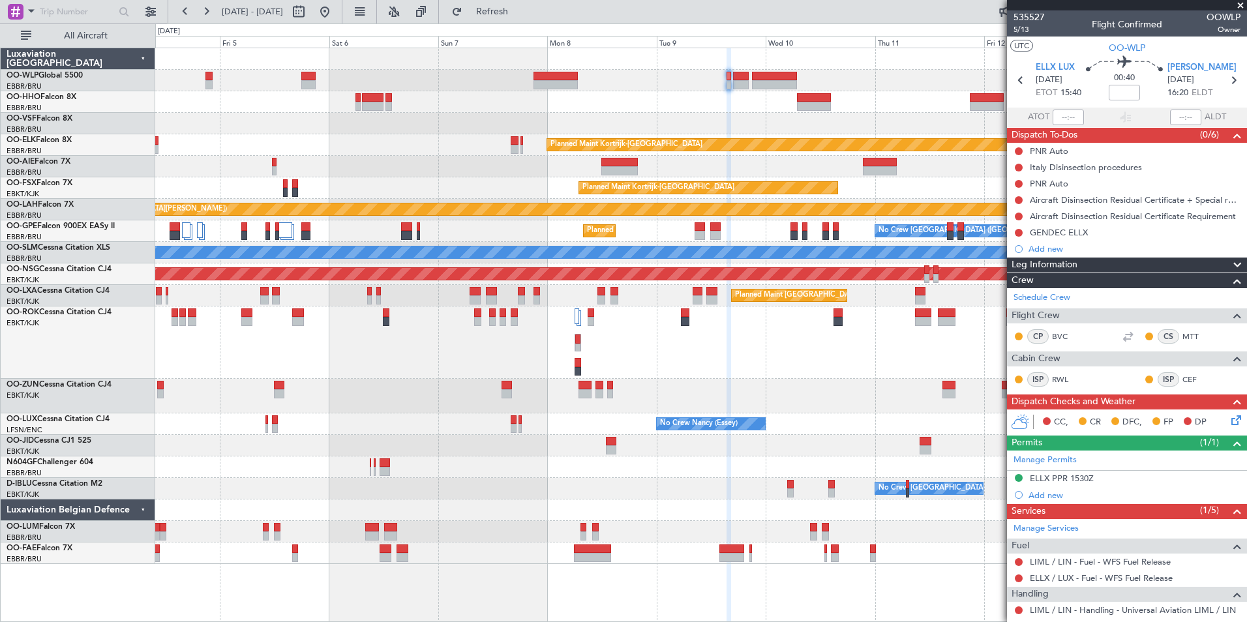
click at [642, 73] on div "Planned Maint Kortrijk-Wevelgem Planned Maint Kortrijk-Wevelgem Planned Maint A…" at bounding box center [700, 306] width 1091 height 516
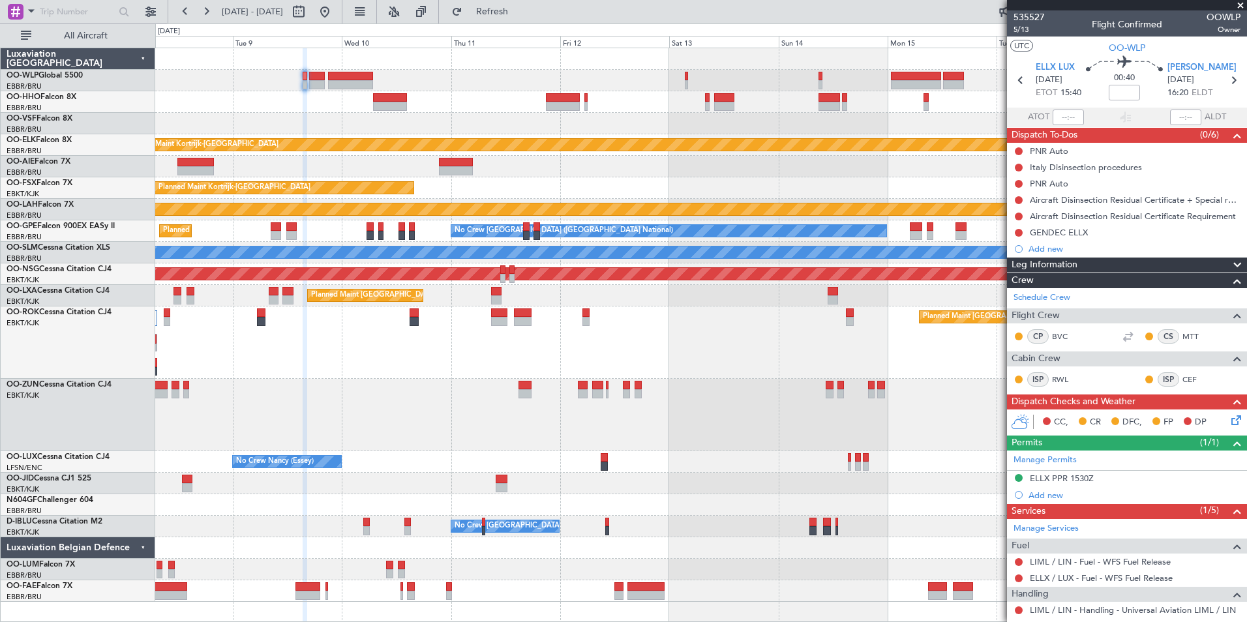
click at [603, 74] on div at bounding box center [700, 81] width 1091 height 22
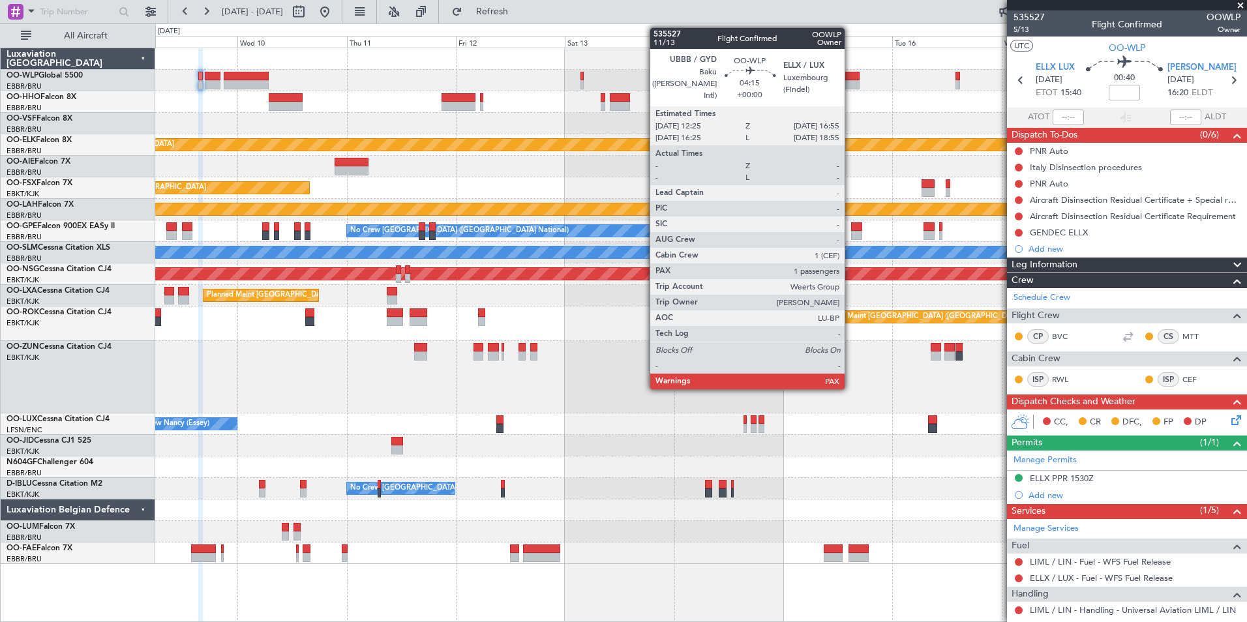
click at [851, 76] on div at bounding box center [849, 76] width 21 height 9
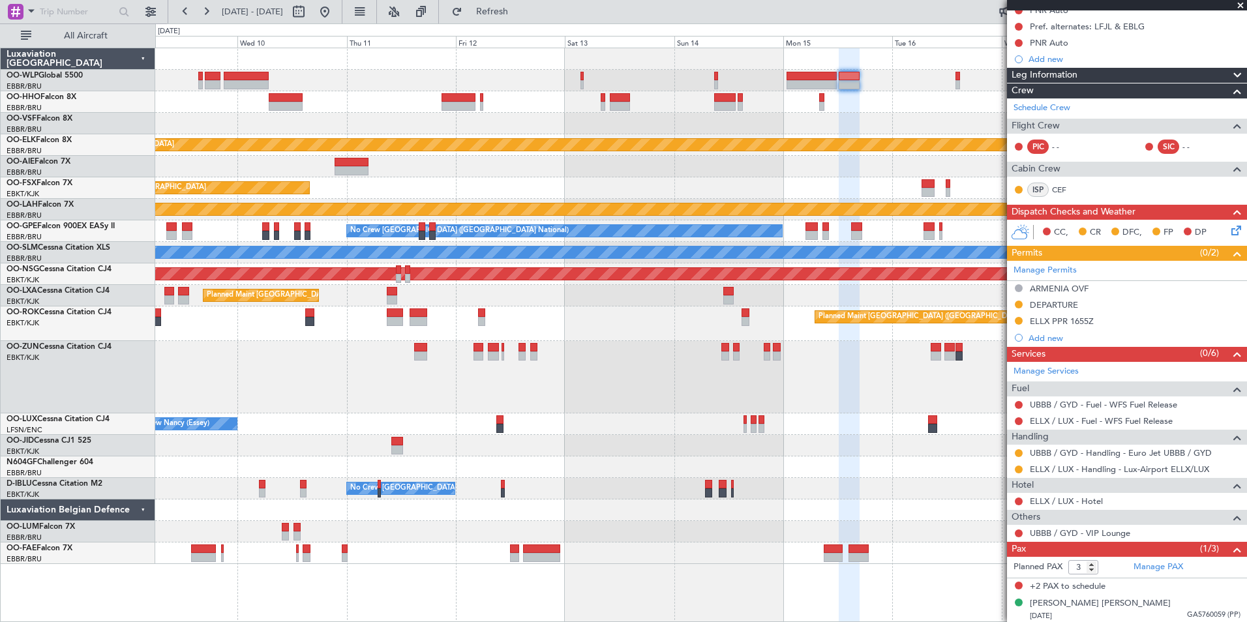
scroll to position [143, 0]
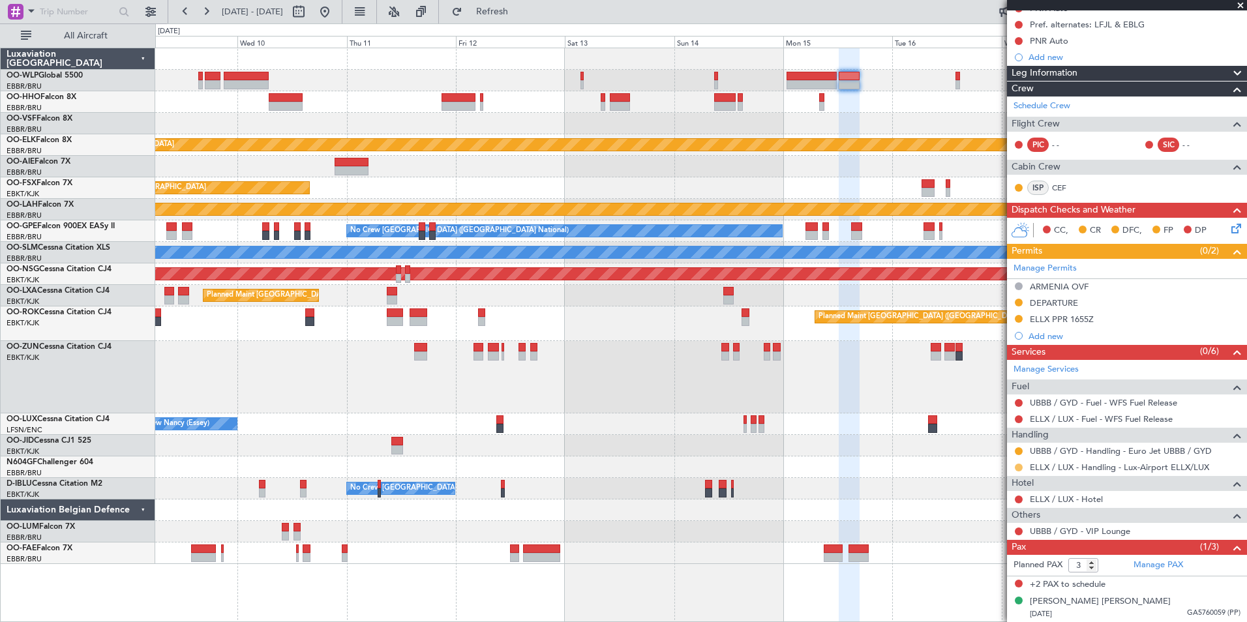
click at [1017, 465] on button at bounding box center [1019, 468] width 8 height 8
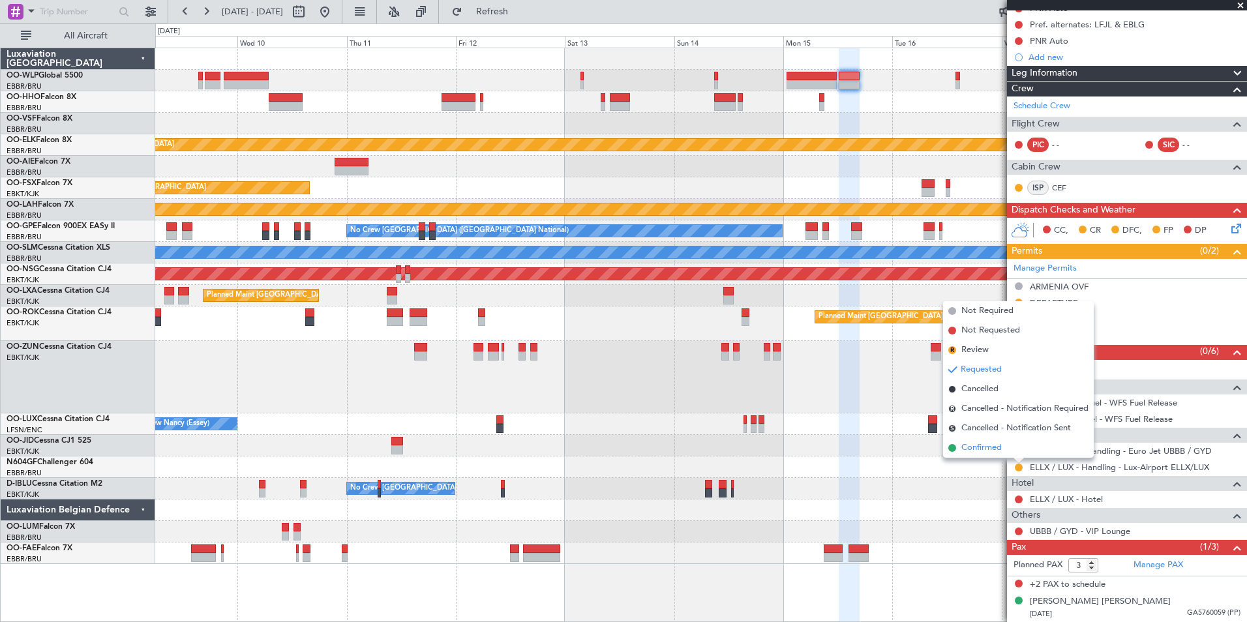
click at [983, 453] on span "Confirmed" at bounding box center [982, 448] width 40 height 13
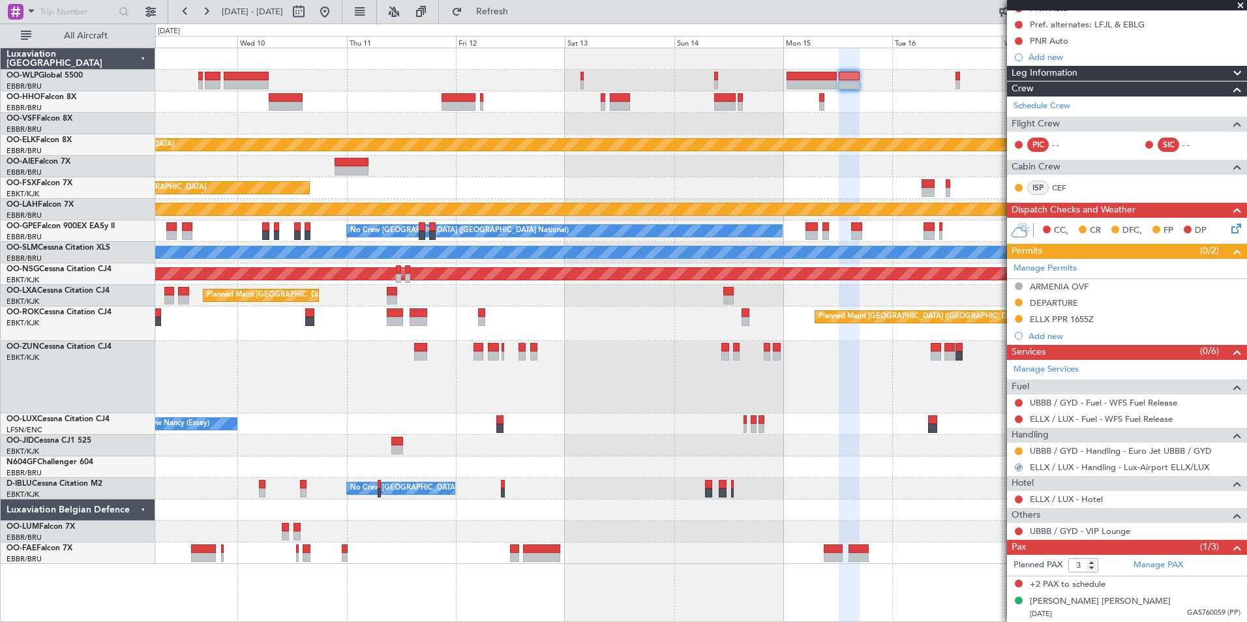
click at [1042, 322] on div "ELLX PPR 1655Z" at bounding box center [1062, 319] width 64 height 11
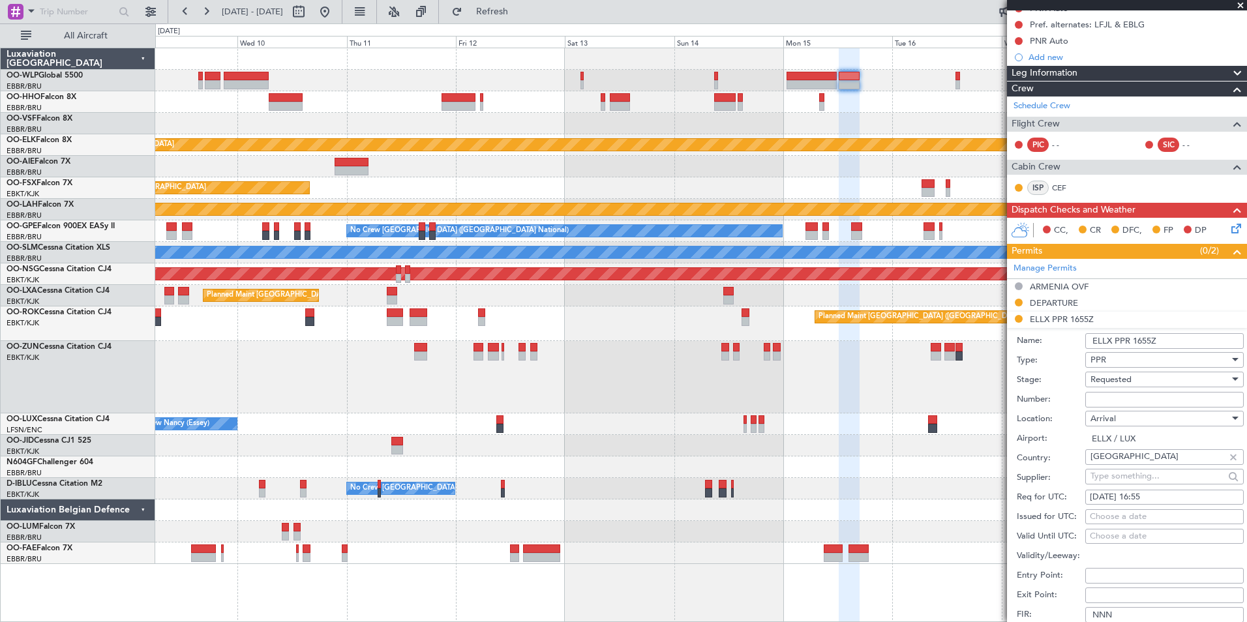
click at [1102, 382] on span "Requested" at bounding box center [1111, 380] width 41 height 12
click at [1130, 480] on span "Received OK" at bounding box center [1159, 478] width 137 height 20
click at [1110, 395] on input "Number:" at bounding box center [1165, 400] width 159 height 16
paste input "67382"
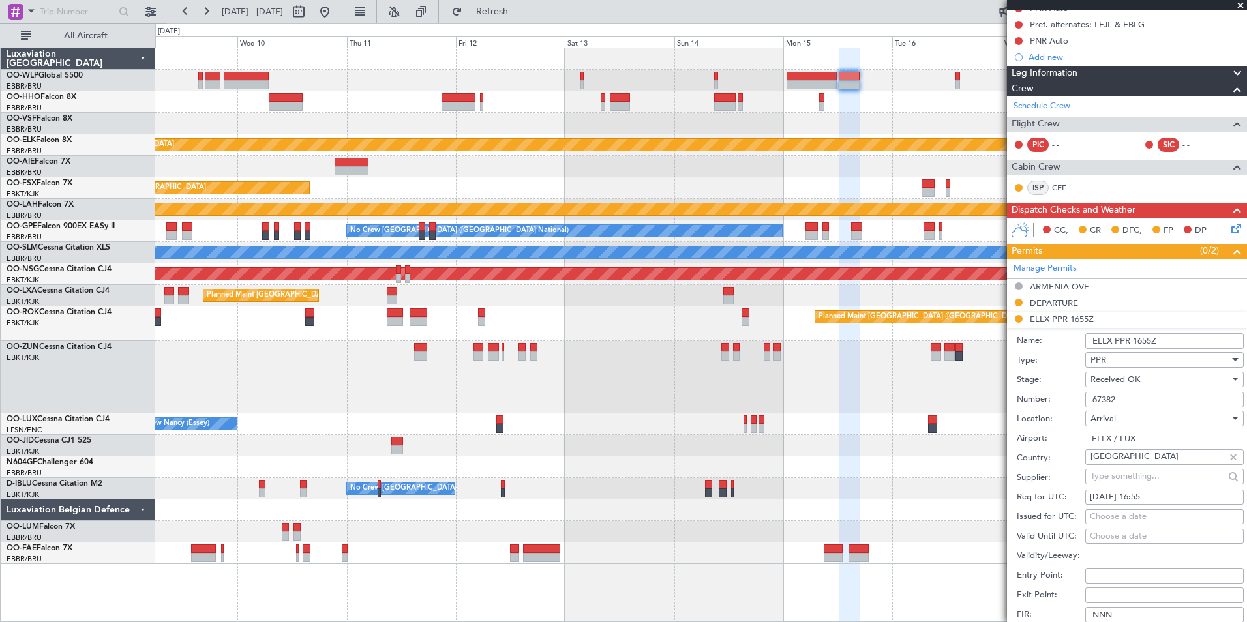
scroll to position [469, 0]
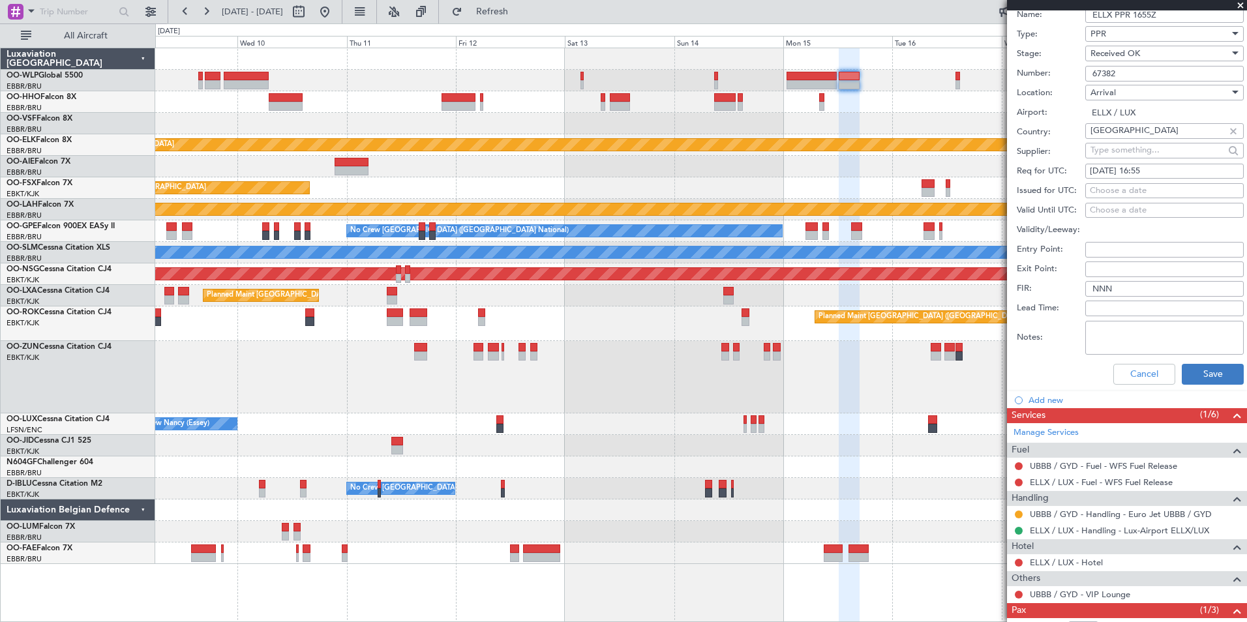
type input "67382"
click at [1185, 374] on button "Save" at bounding box center [1213, 374] width 62 height 21
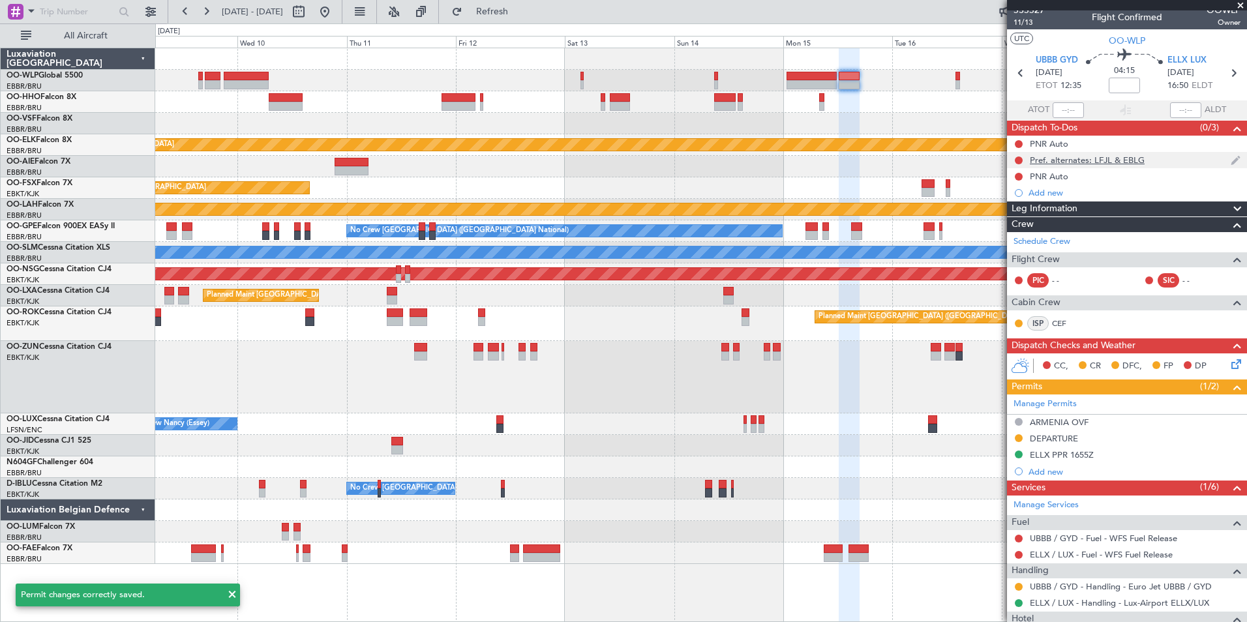
scroll to position [0, 0]
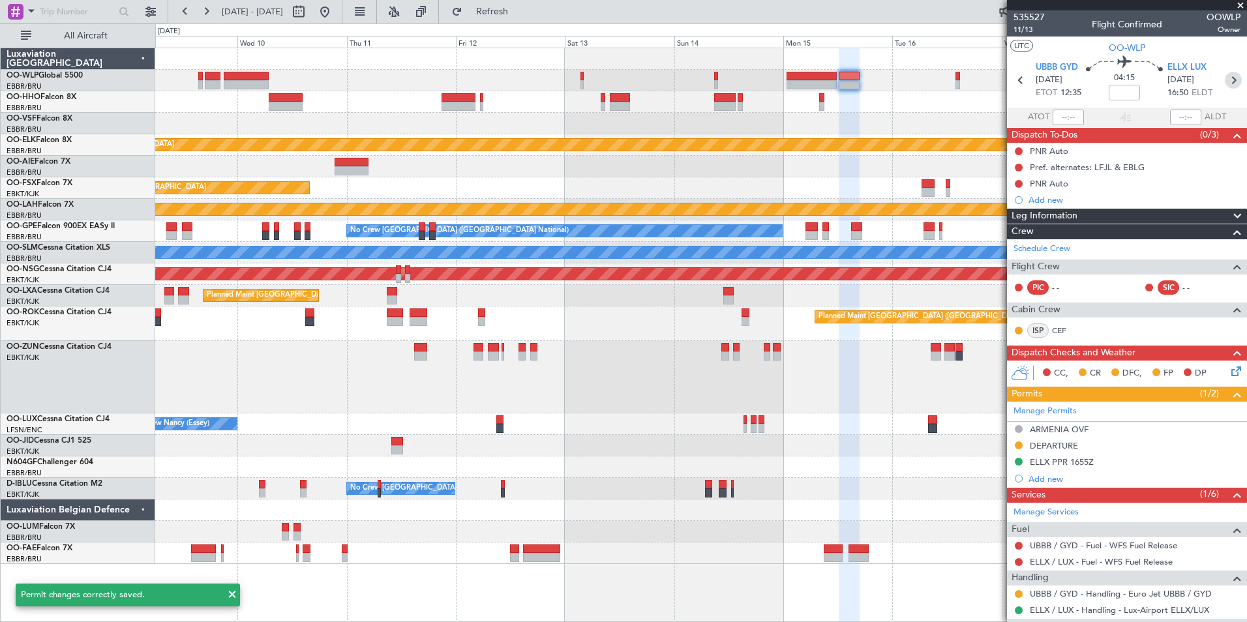
click at [1228, 82] on icon at bounding box center [1233, 80] width 17 height 17
type input "2"
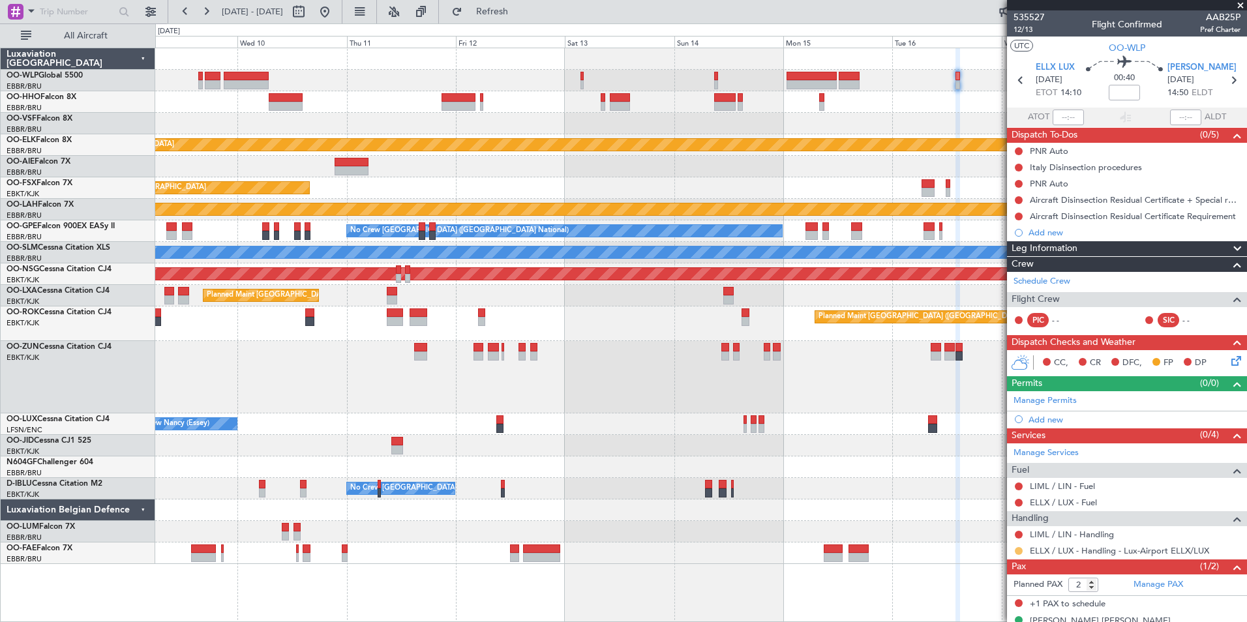
click at [1020, 551] on button at bounding box center [1019, 551] width 8 height 8
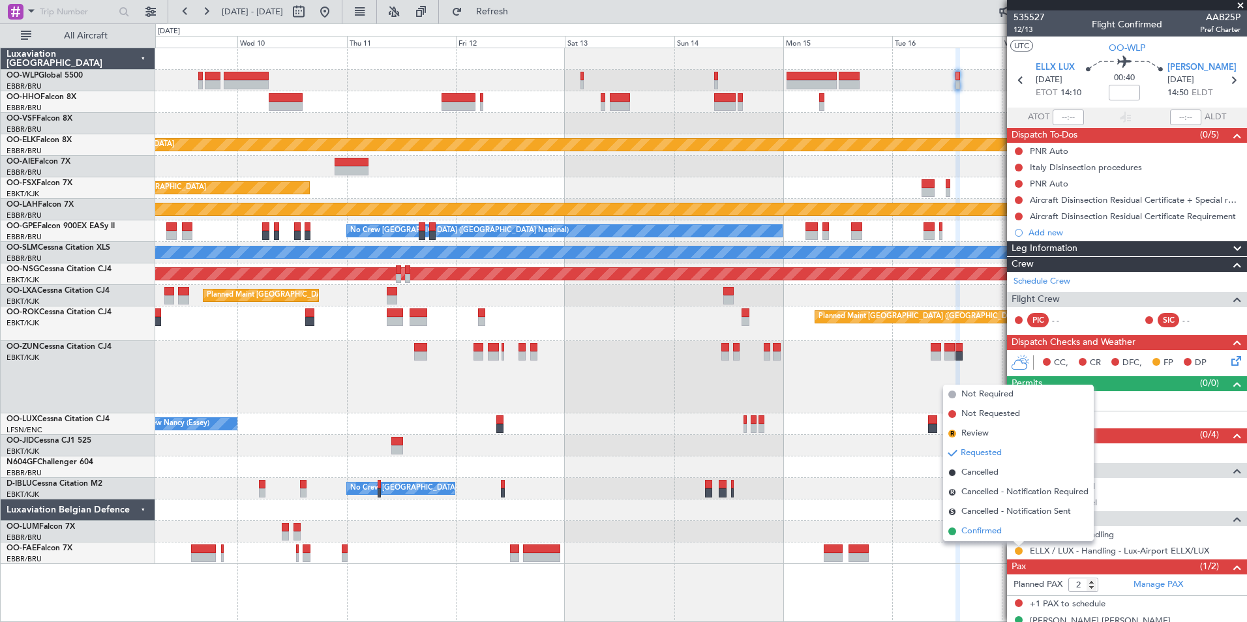
click at [998, 530] on span "Confirmed" at bounding box center [982, 531] width 40 height 13
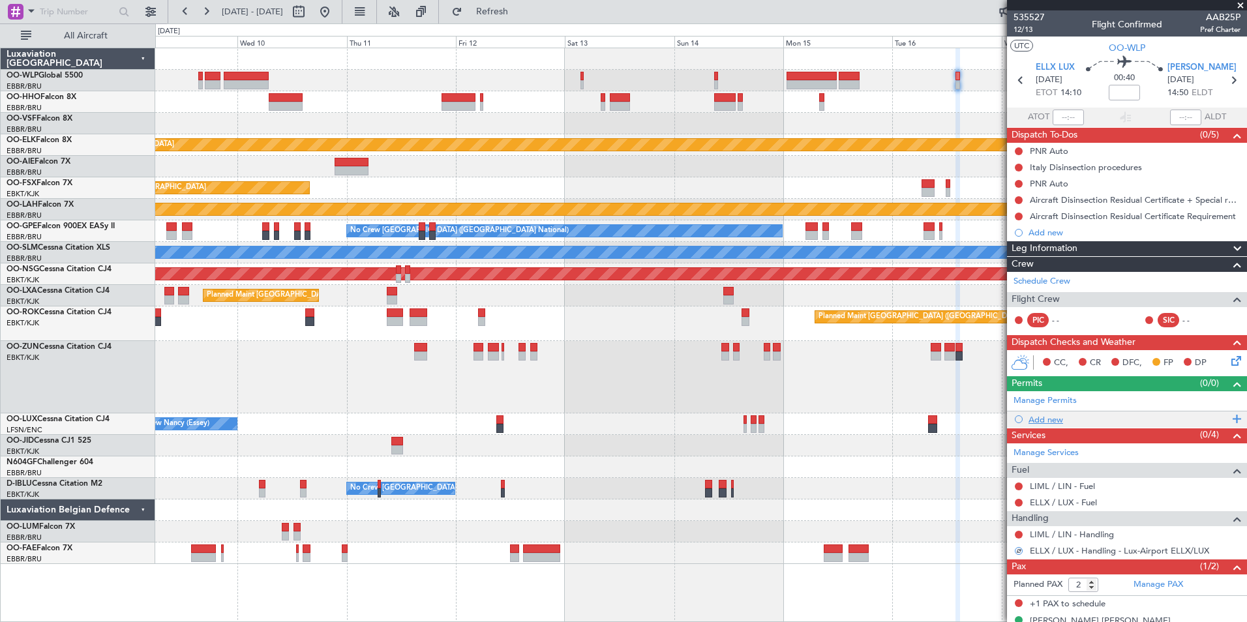
click at [1046, 419] on div "Add new" at bounding box center [1129, 419] width 200 height 11
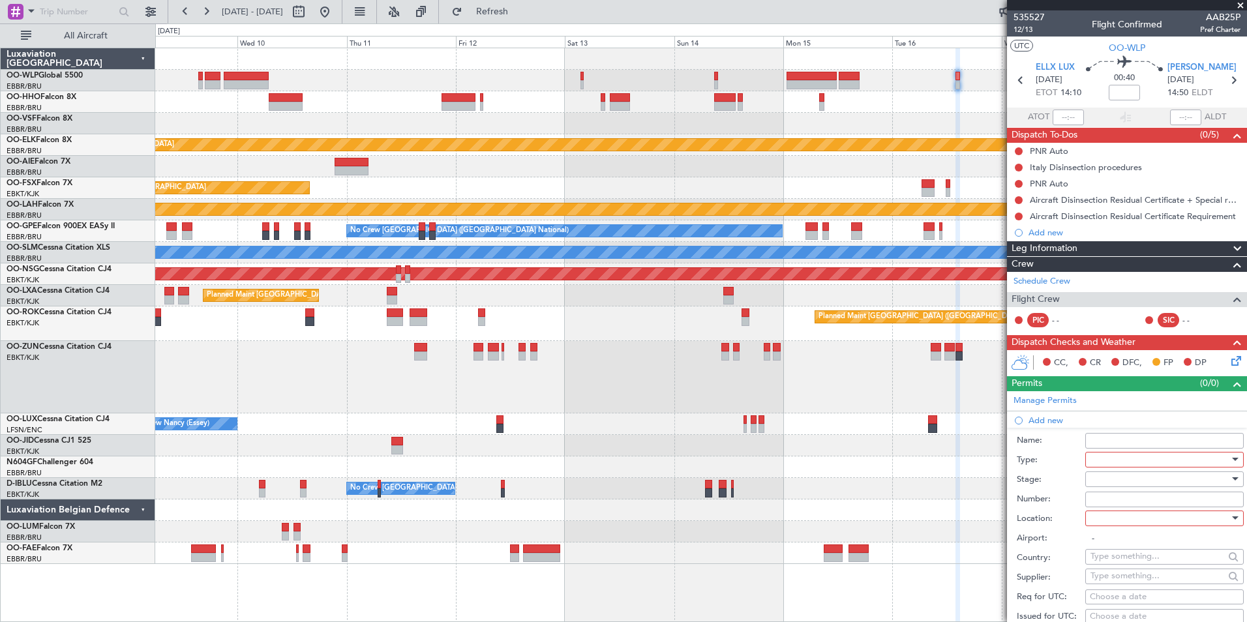
click at [1108, 459] on div at bounding box center [1160, 460] width 139 height 20
click at [1115, 523] on span "PPR" at bounding box center [1159, 524] width 137 height 20
click at [1111, 470] on div at bounding box center [1160, 480] width 139 height 20
click at [1120, 588] on span "Received OK" at bounding box center [1159, 584] width 137 height 20
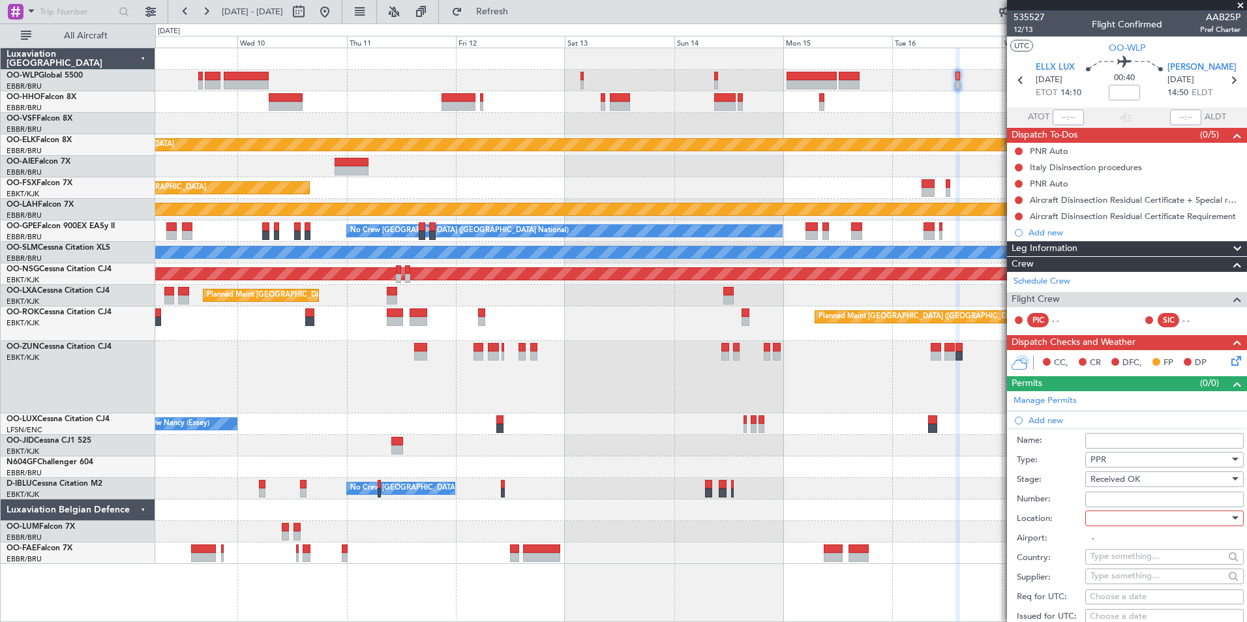
click at [1116, 498] on input "Number:" at bounding box center [1165, 500] width 159 height 16
paste input "67382"
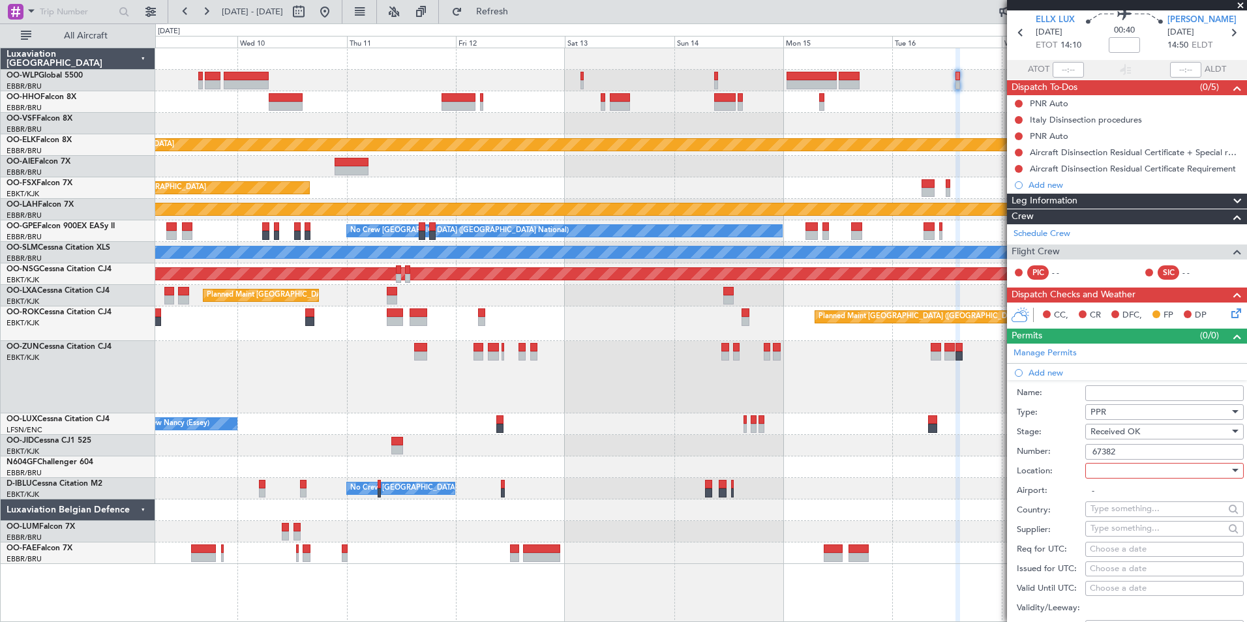
scroll to position [65, 0]
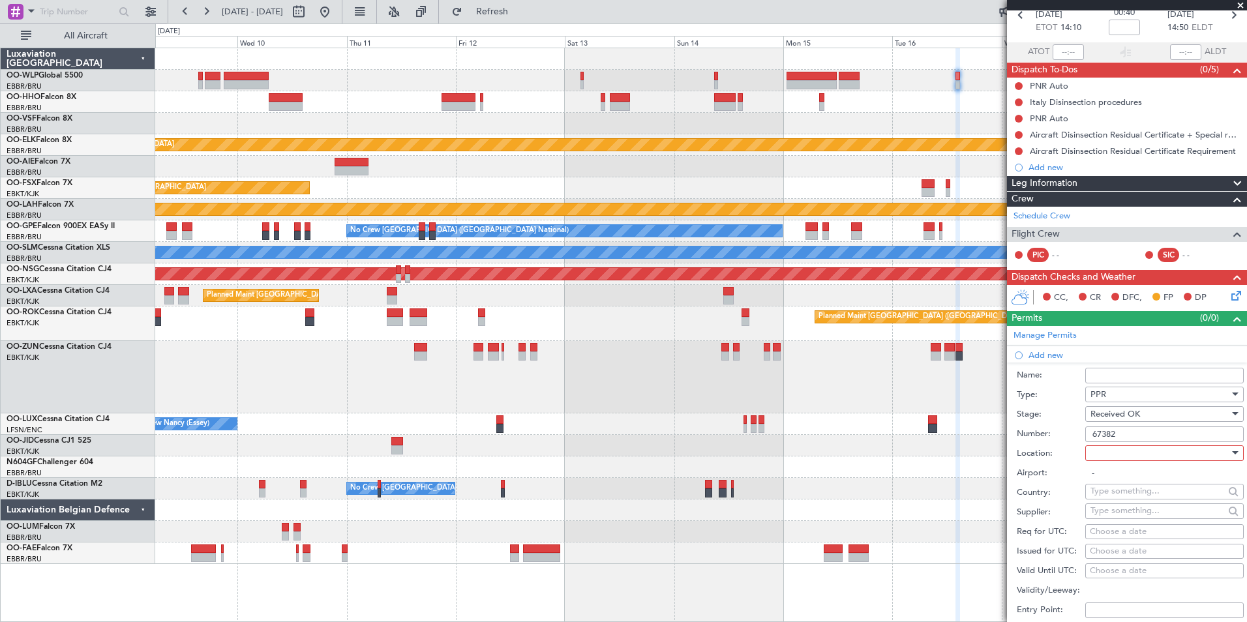
type input "67382"
click at [1125, 448] on div at bounding box center [1160, 454] width 139 height 20
click at [1117, 480] on span "Departure" at bounding box center [1159, 480] width 137 height 20
type input "ELLX / LUX"
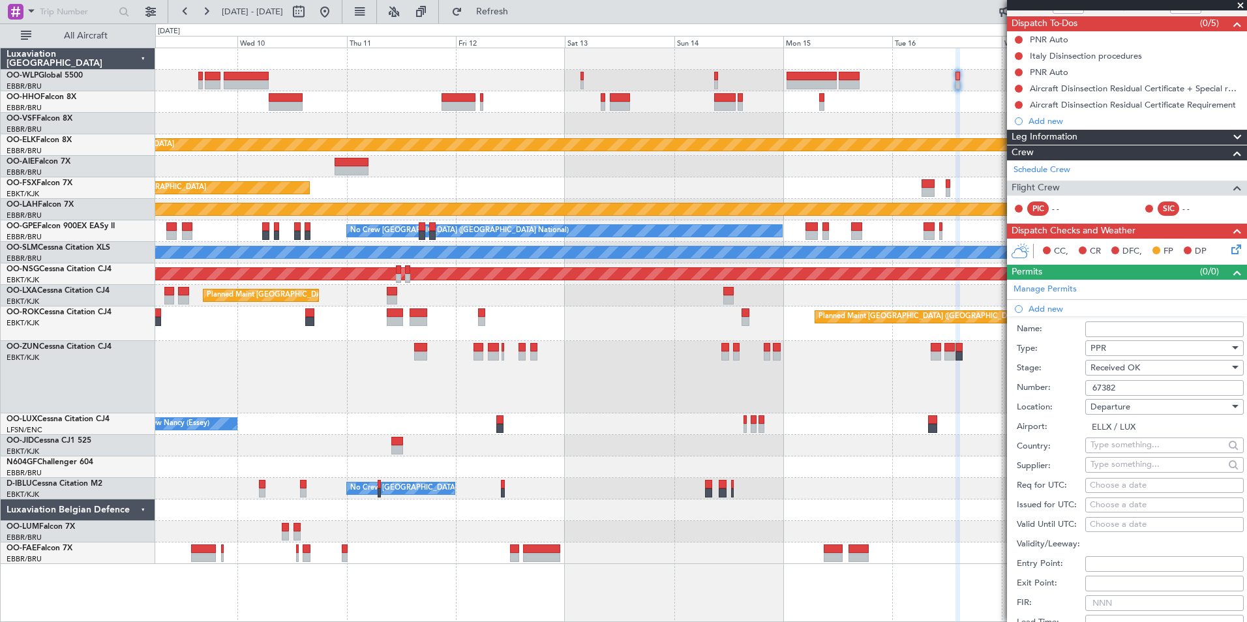
scroll to position [130, 0]
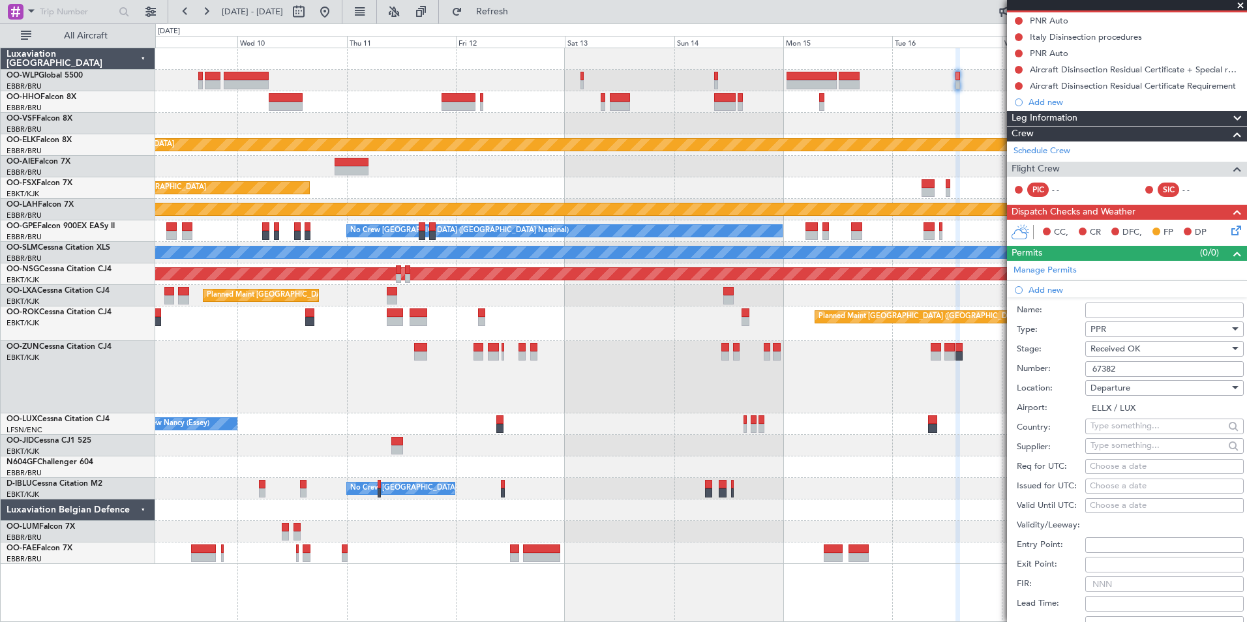
click at [1132, 462] on div "Choose a date" at bounding box center [1164, 467] width 149 height 13
select select "8"
select select "2025"
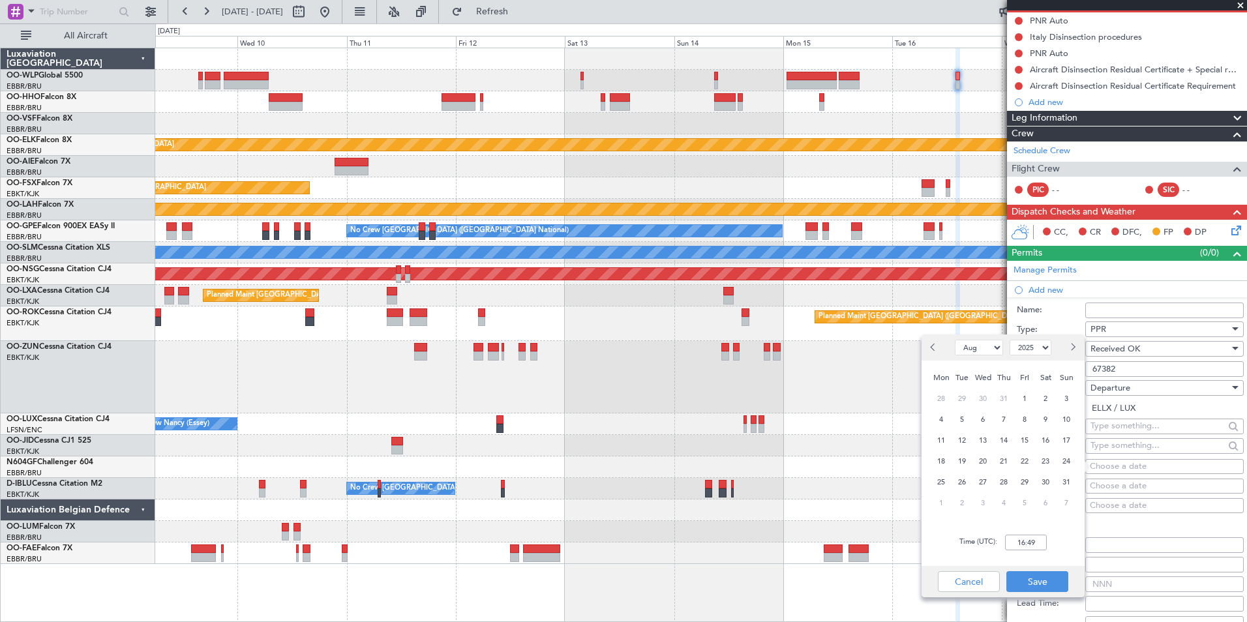
click at [1072, 346] on span "Next month" at bounding box center [1073, 347] width 8 height 8
select select "9"
drag, startPoint x: 968, startPoint y: 440, endPoint x: 969, endPoint y: 393, distance: 47.0
click at [966, 440] on span "16" at bounding box center [962, 441] width 16 height 16
click at [1021, 551] on div "Time (UTC): 00:00" at bounding box center [1003, 542] width 163 height 47
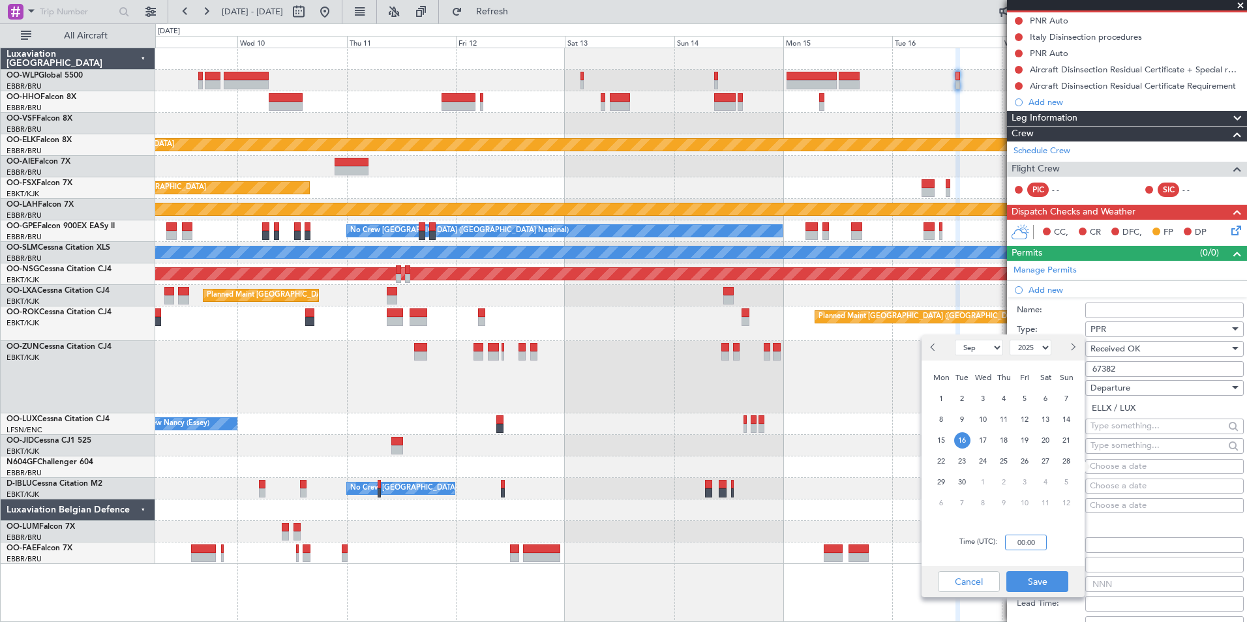
click at [1021, 540] on input "00:00" at bounding box center [1026, 543] width 42 height 16
type input "14:00"
click at [1048, 583] on button "Save" at bounding box center [1038, 582] width 62 height 21
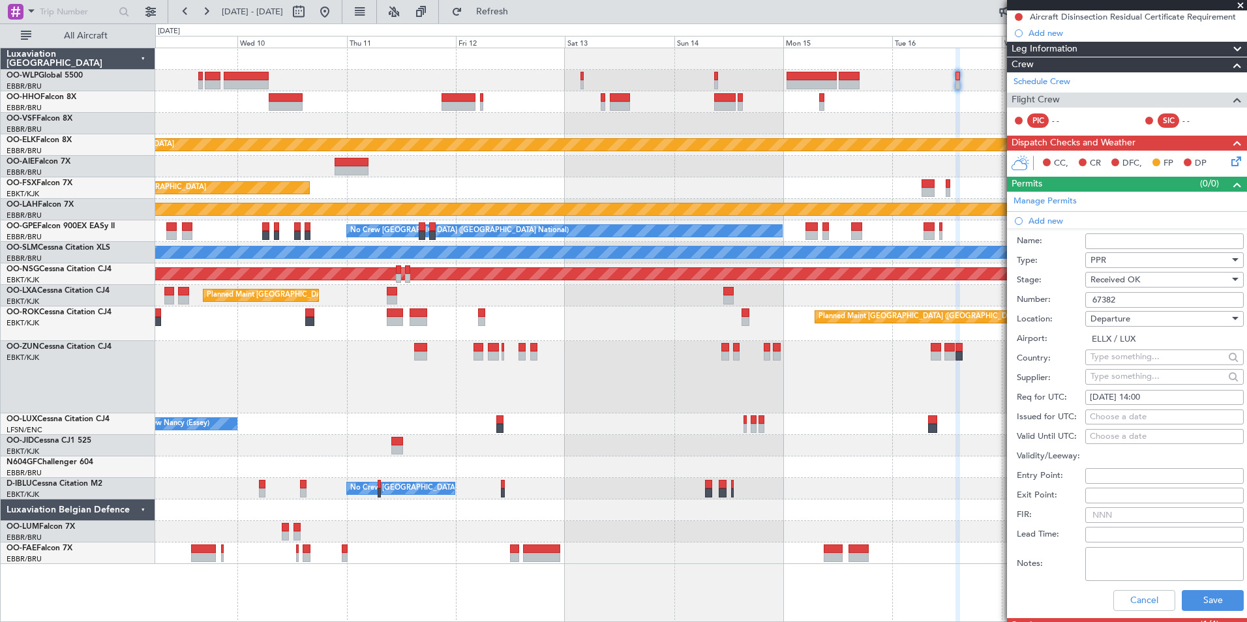
scroll to position [261, 0]
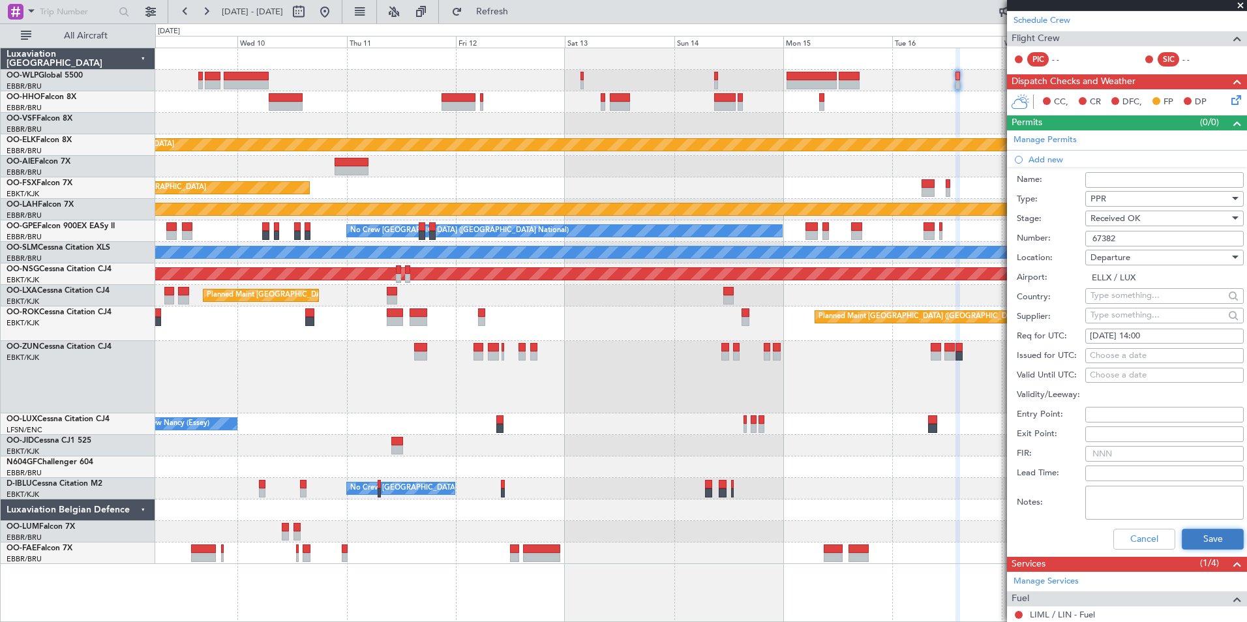
click at [1202, 537] on button "Save" at bounding box center [1213, 539] width 62 height 21
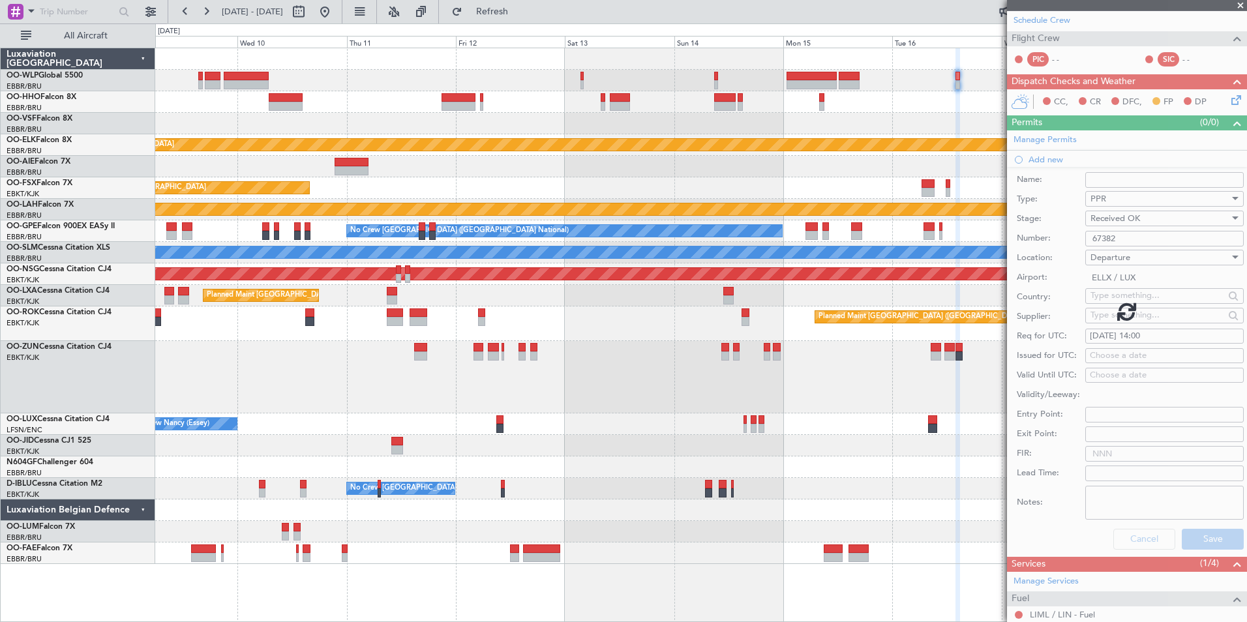
scroll to position [36, 0]
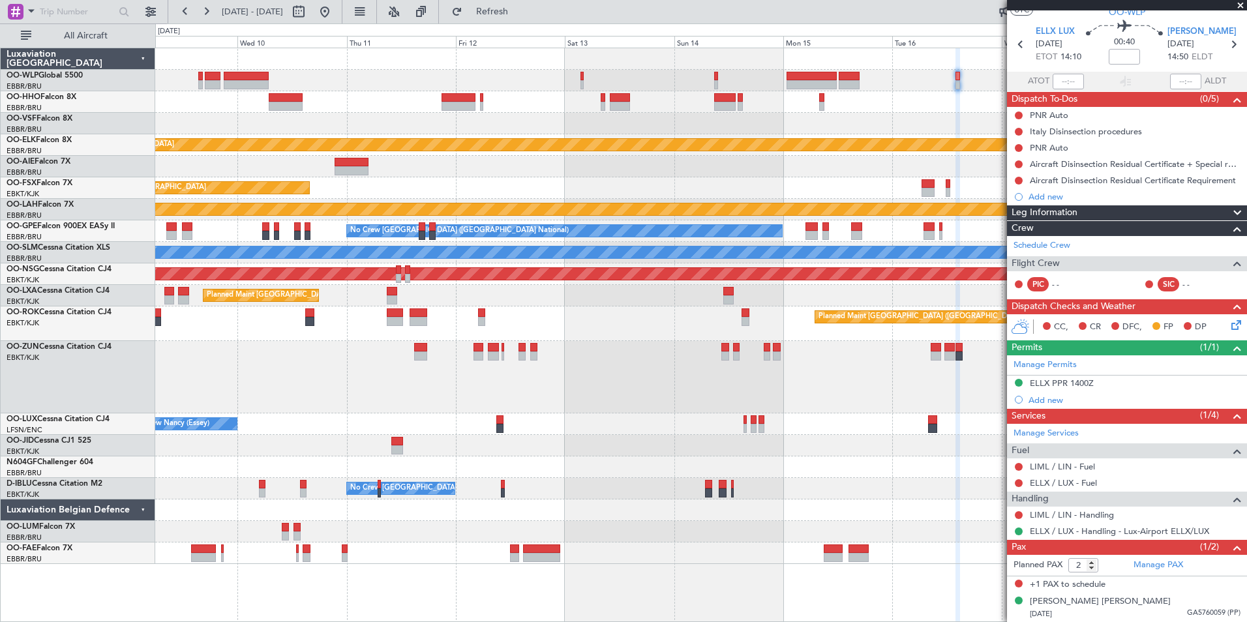
click at [833, 439] on div at bounding box center [700, 446] width 1091 height 22
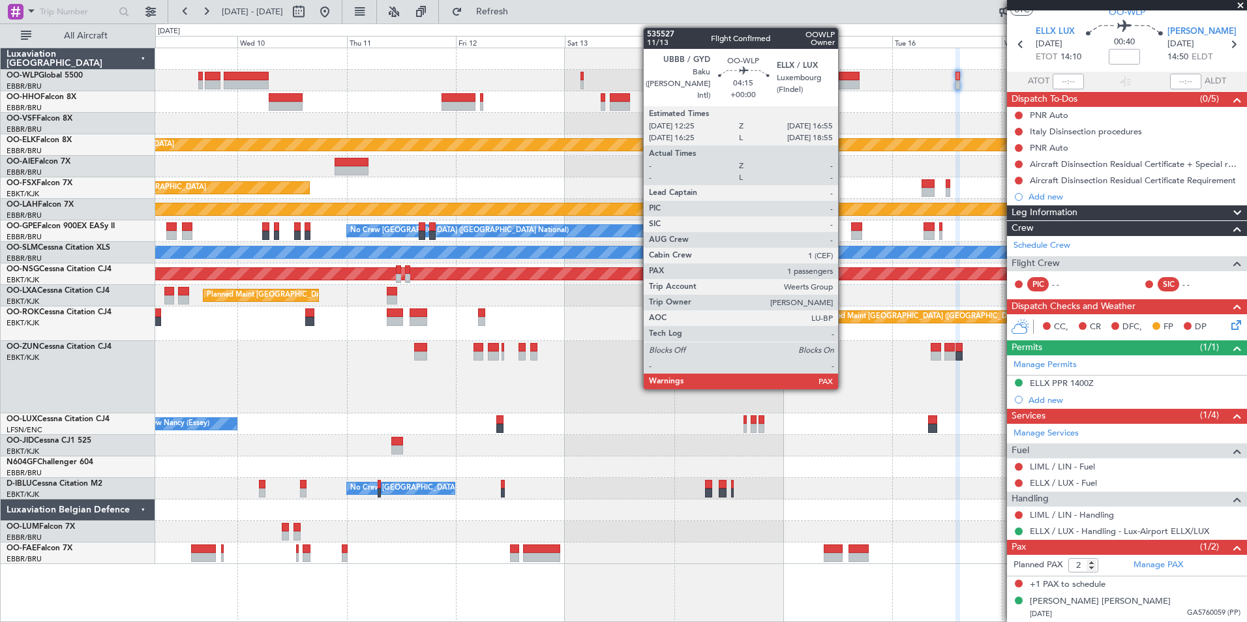
click at [844, 73] on div at bounding box center [849, 76] width 21 height 9
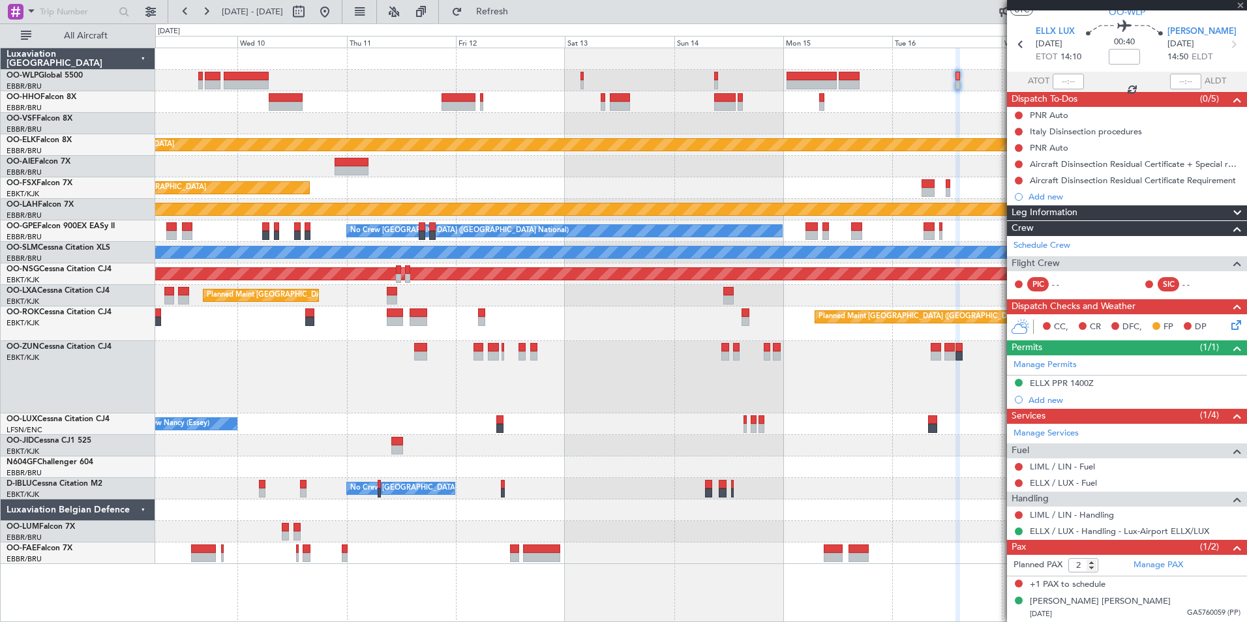
type input "3"
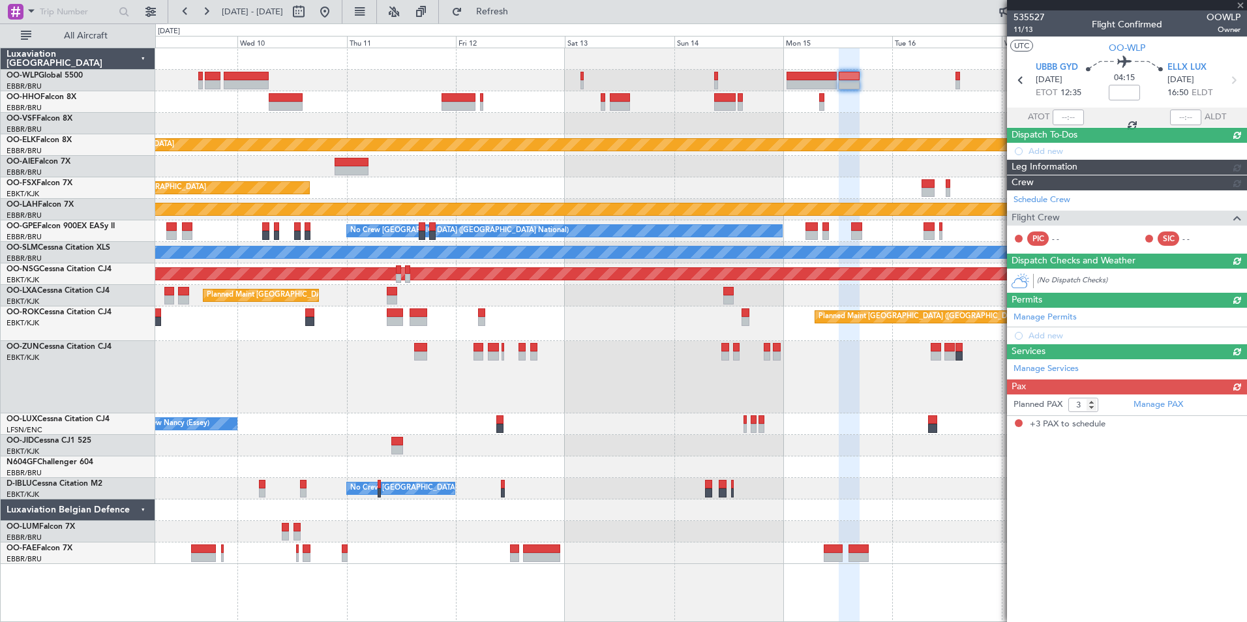
scroll to position [0, 0]
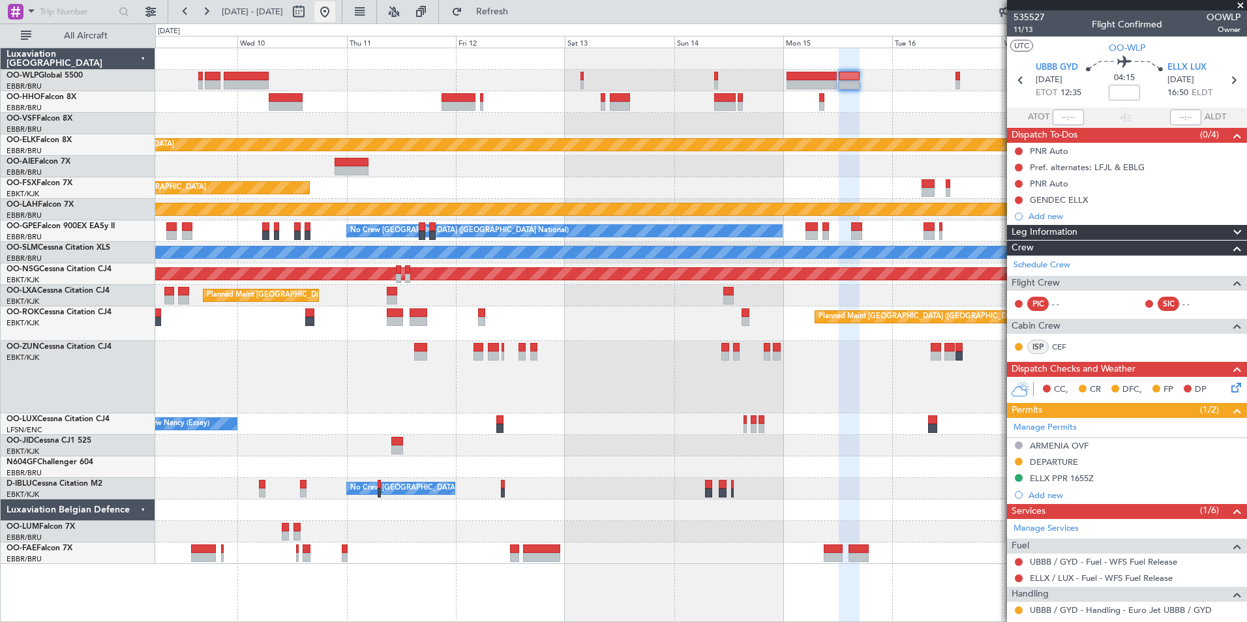
click at [335, 18] on button at bounding box center [324, 11] width 21 height 21
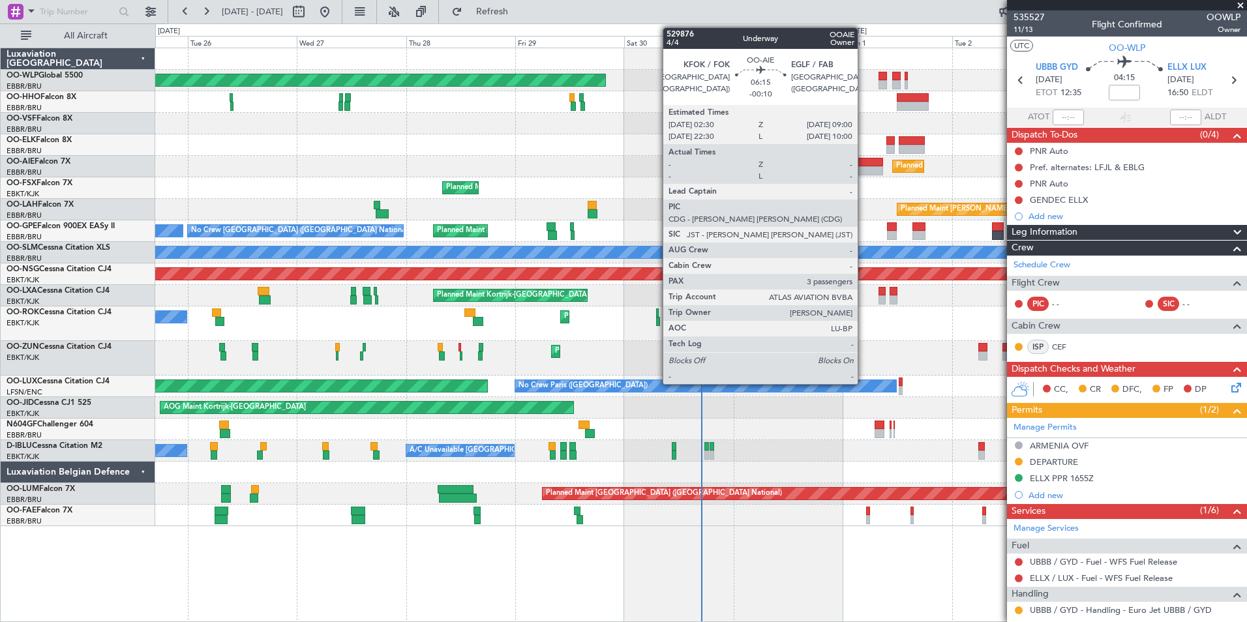
click at [864, 166] on div at bounding box center [869, 170] width 30 height 9
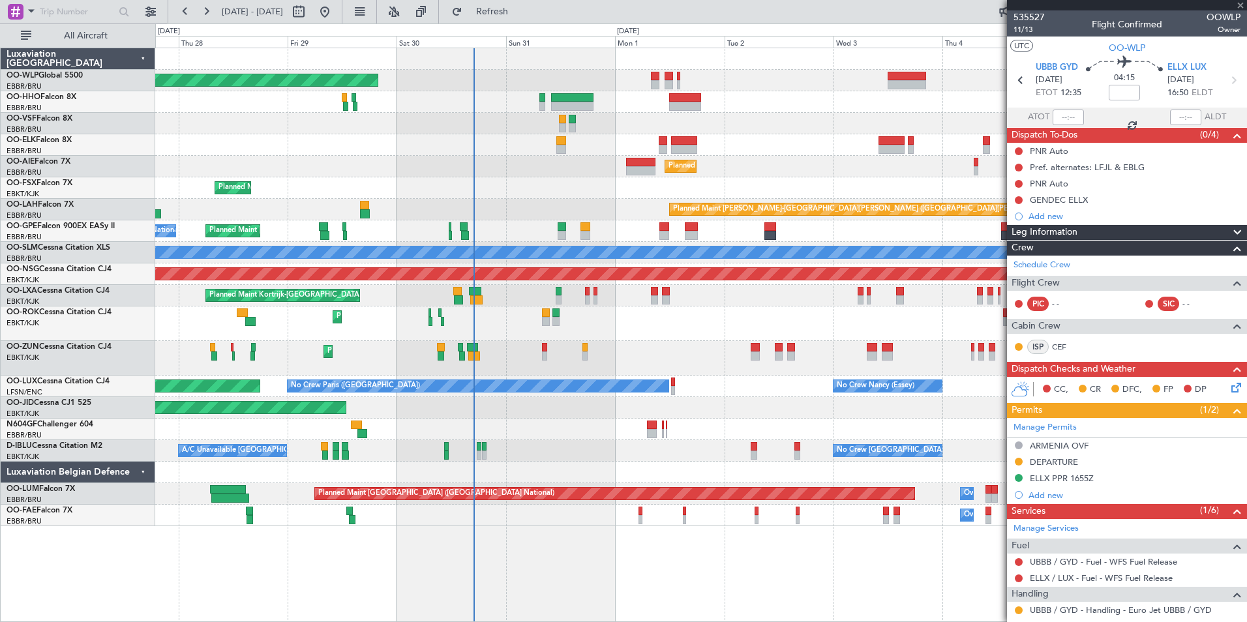
click at [620, 212] on div "Planned Maint Berlin (Brandenburg) Planned Maint Kortrijk-Wevelgem Planned Main…" at bounding box center [700, 287] width 1091 height 478
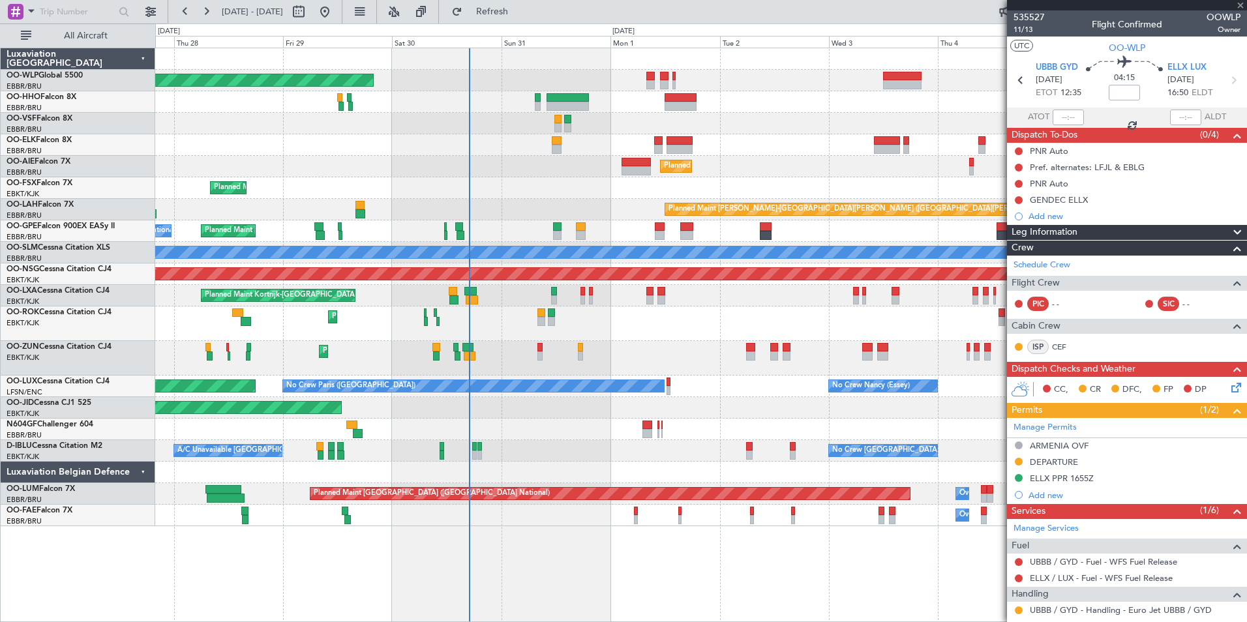
type input "-00:10"
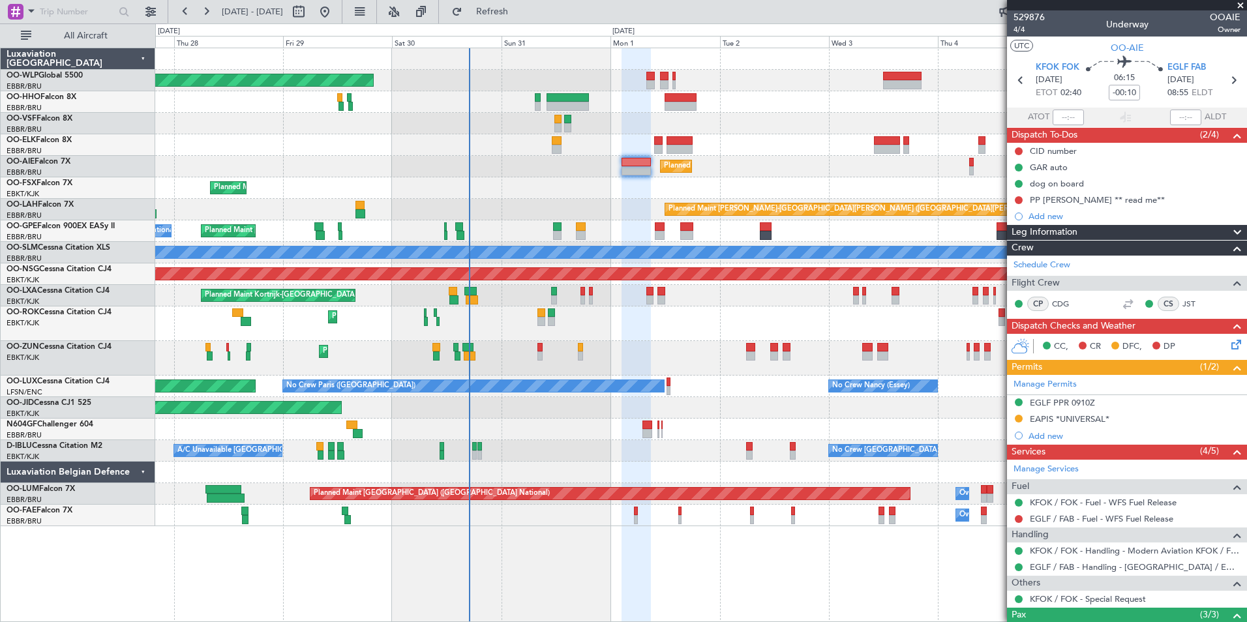
click at [1020, 418] on button at bounding box center [1019, 419] width 8 height 8
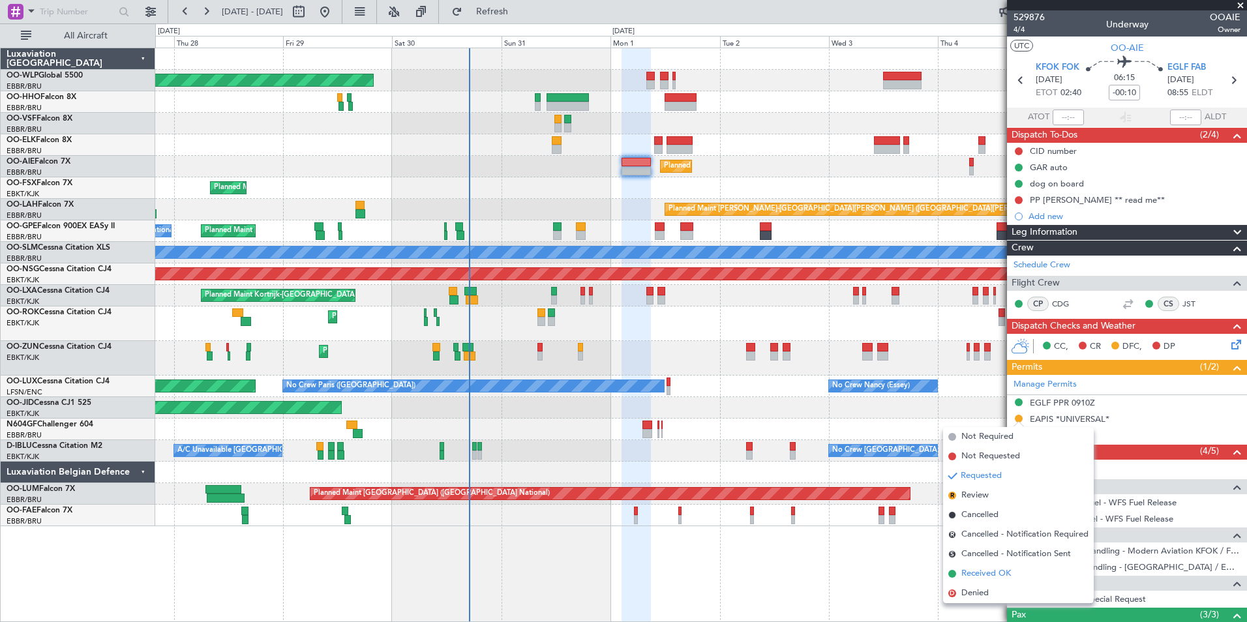
click at [981, 570] on span "Received OK" at bounding box center [987, 574] width 50 height 13
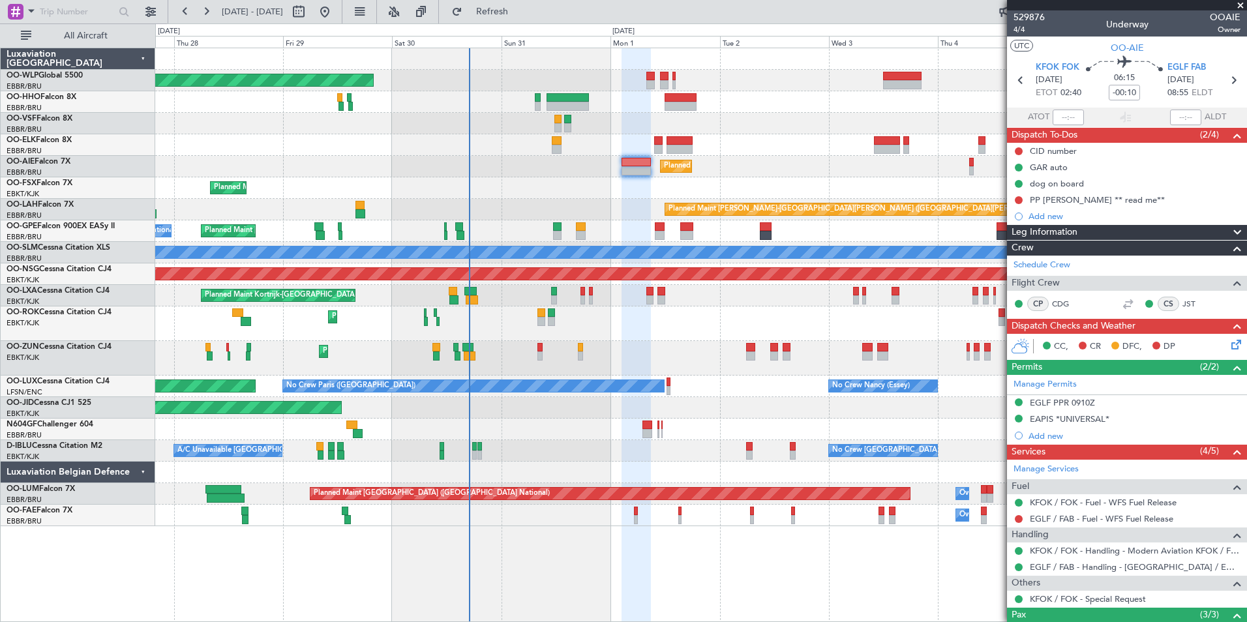
click at [594, 103] on div "Planned Maint Berlin (Brandenburg) Planned Maint Kortrijk-Wevelgem Planned Main…" at bounding box center [700, 287] width 1091 height 478
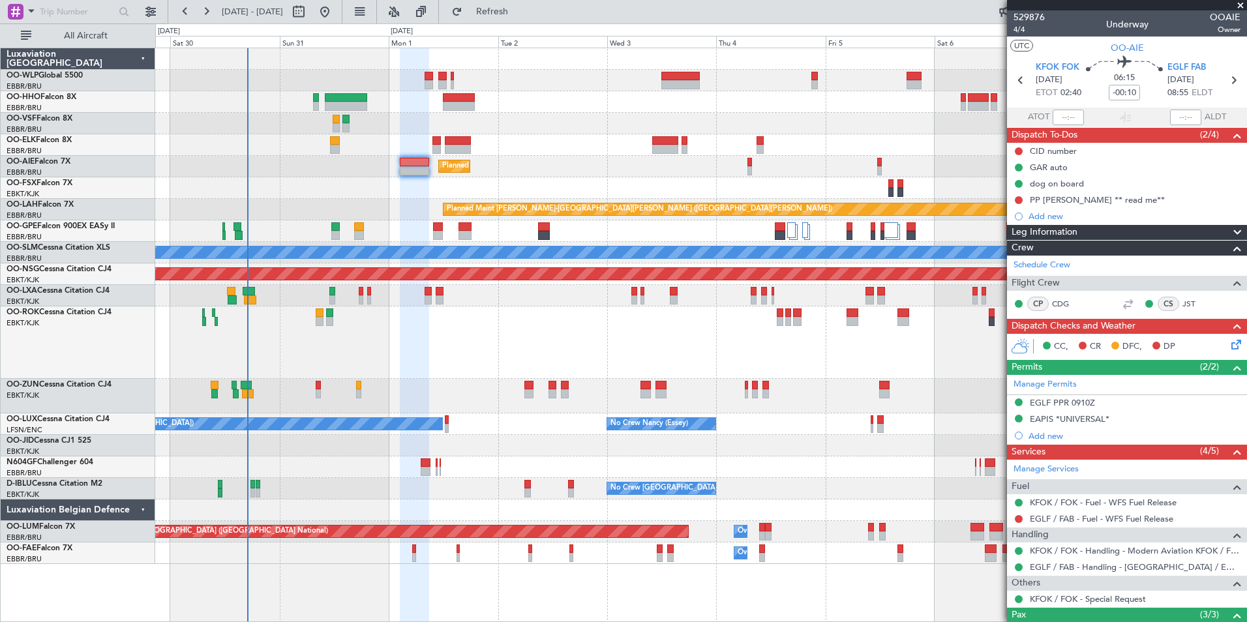
click at [593, 120] on div at bounding box center [700, 124] width 1091 height 22
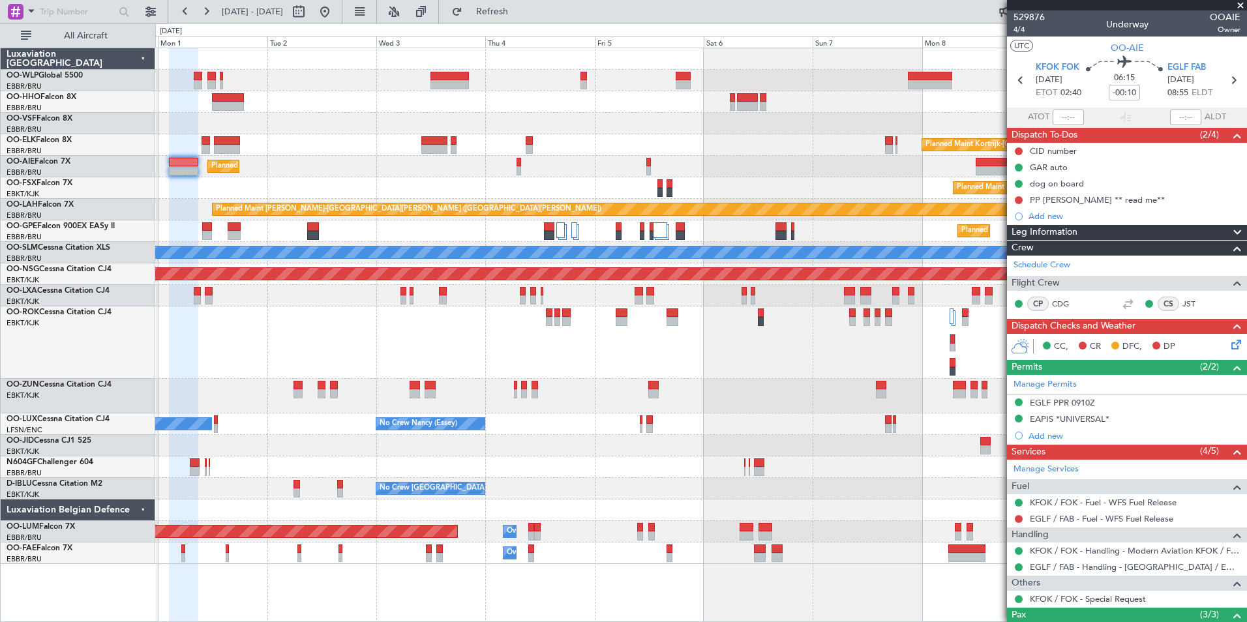
click at [579, 116] on div at bounding box center [700, 124] width 1091 height 22
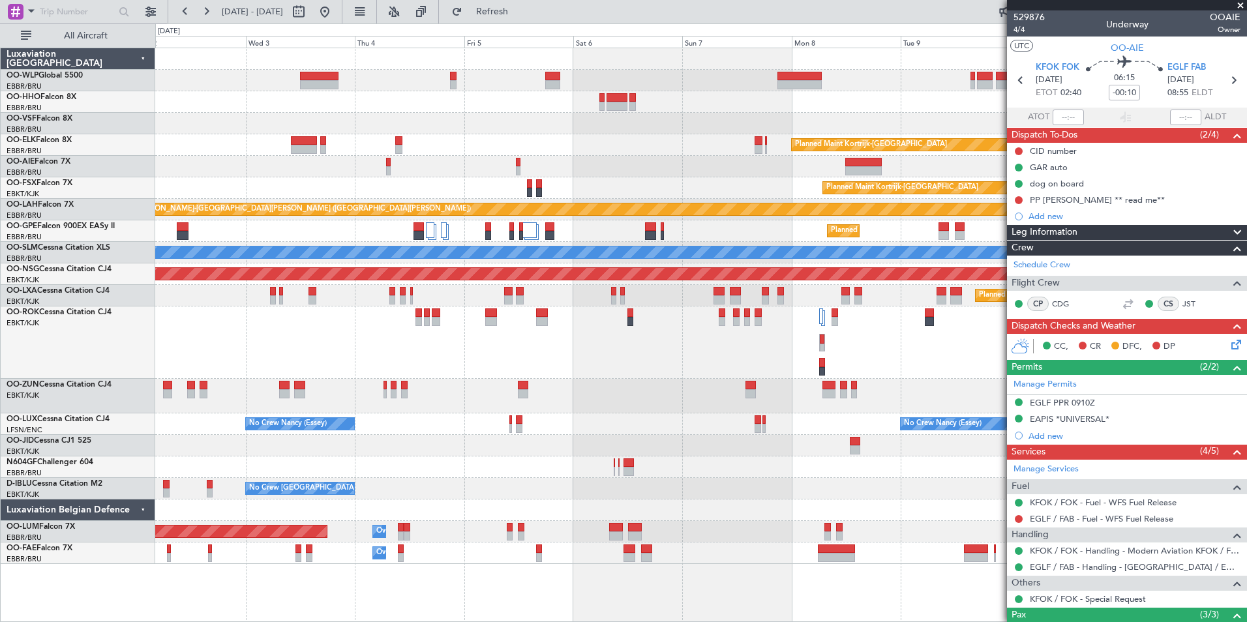
click at [648, 125] on div at bounding box center [700, 124] width 1091 height 22
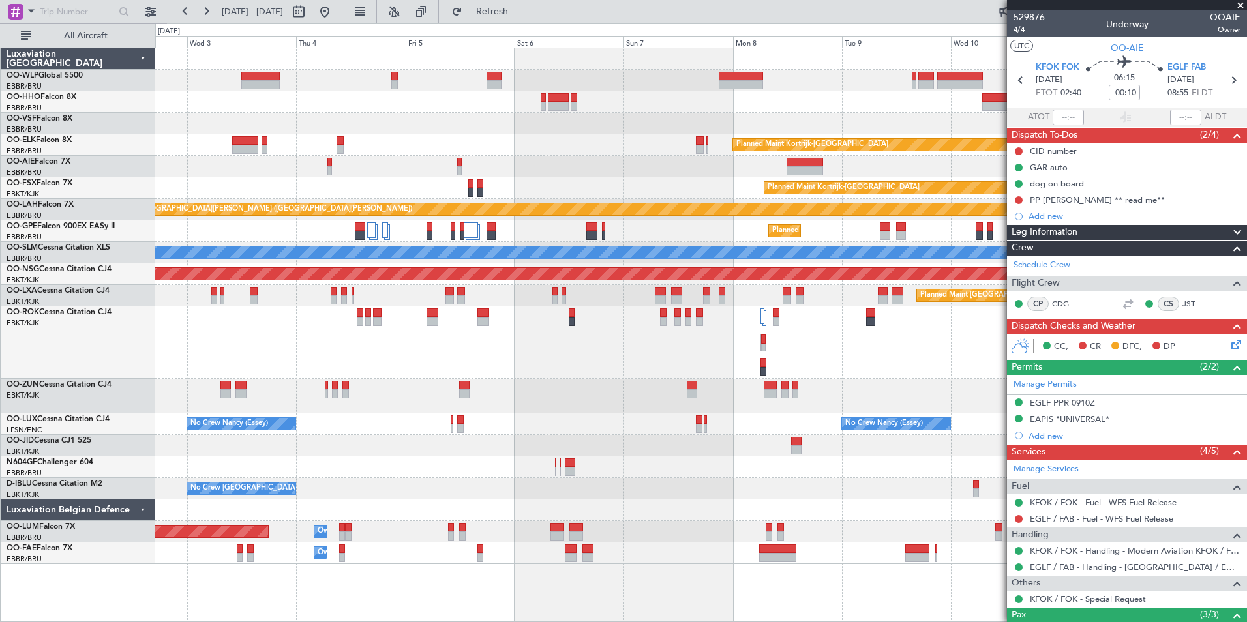
click at [525, 95] on div "Planned Maint Kortrijk-Wevelgem Planned Maint London (Farnborough) Planned Main…" at bounding box center [700, 306] width 1091 height 516
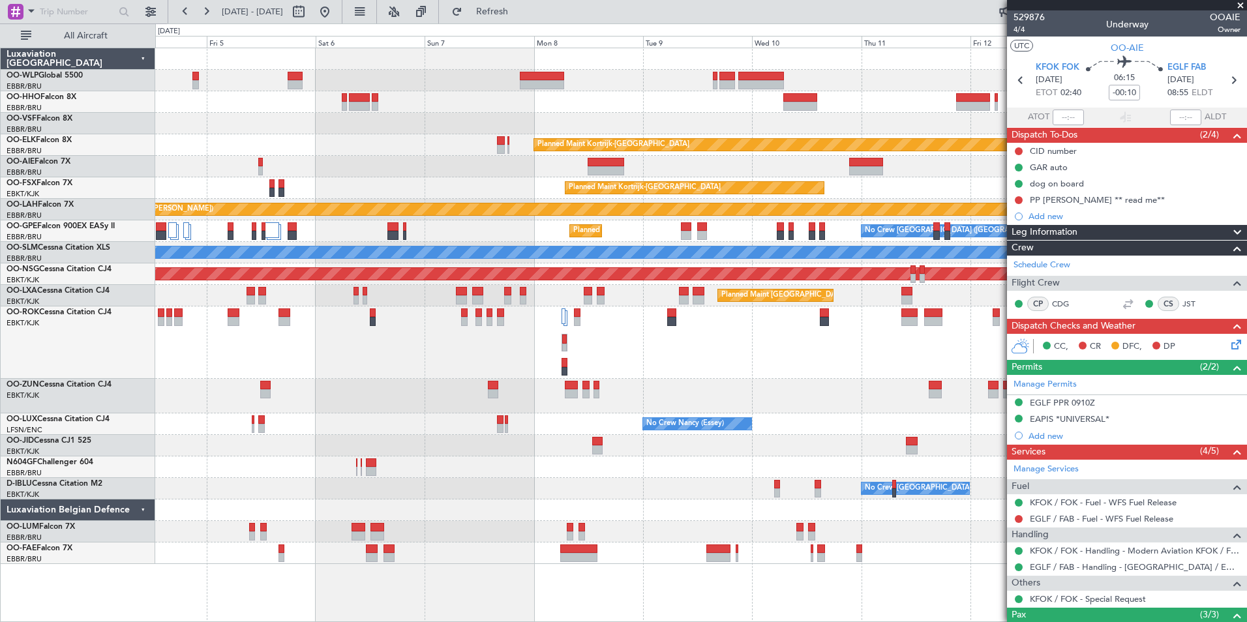
click at [463, 129] on div "Planned Maint Kortrijk-Wevelgem Planned Maint Kortrijk-Wevelgem Planned Maint A…" at bounding box center [700, 306] width 1091 height 516
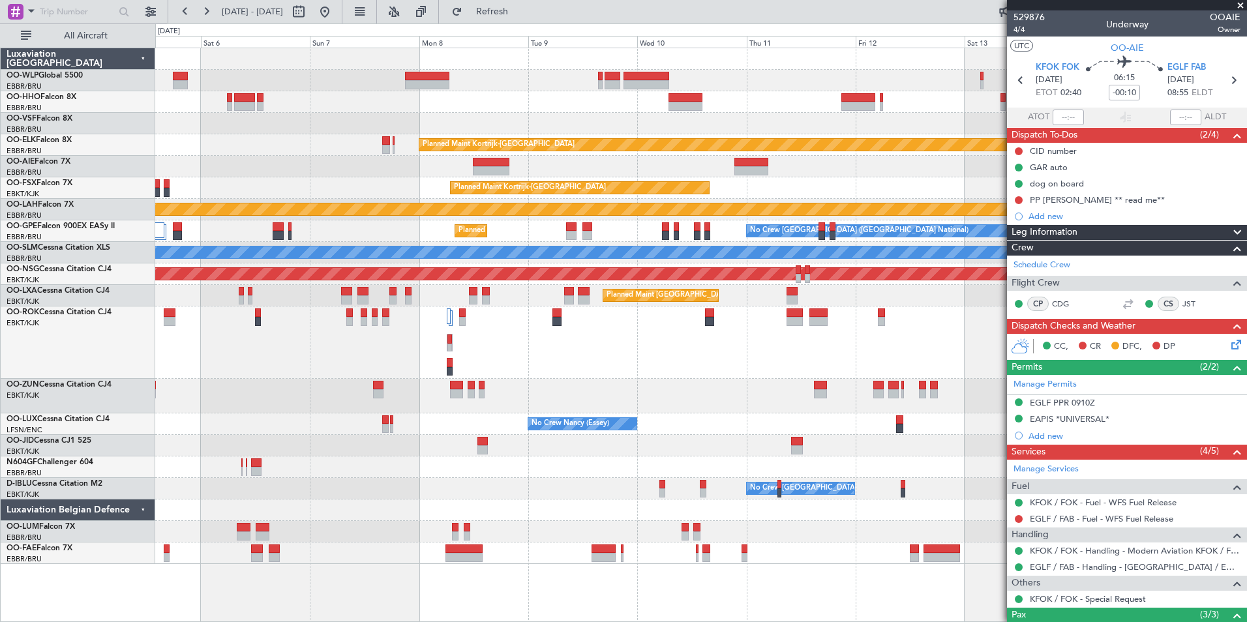
click at [369, 137] on div "Planned Maint Kortrijk-Wevelgem Planned Maint Kortrijk-Wevelgem Planned Maint A…" at bounding box center [700, 306] width 1091 height 516
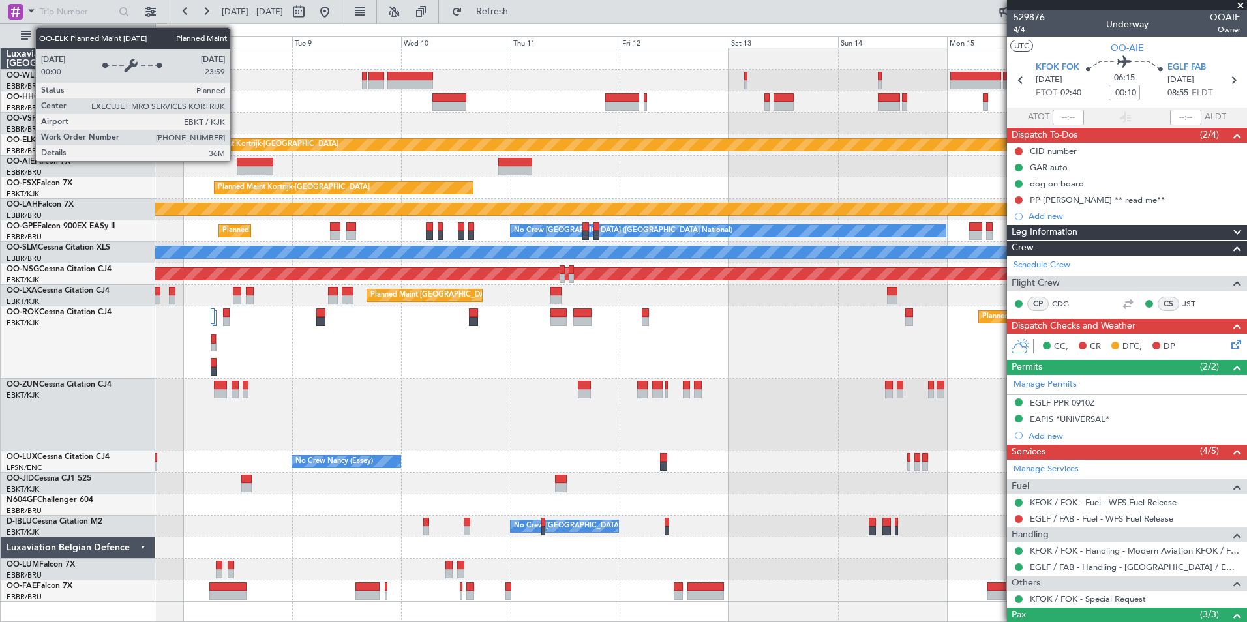
click at [162, 157] on div "Planned Maint Kortrijk-Wevelgem Planned Maint Kortrijk-Wevelgem EBKT 08:50 Z KL…" at bounding box center [700, 325] width 1091 height 554
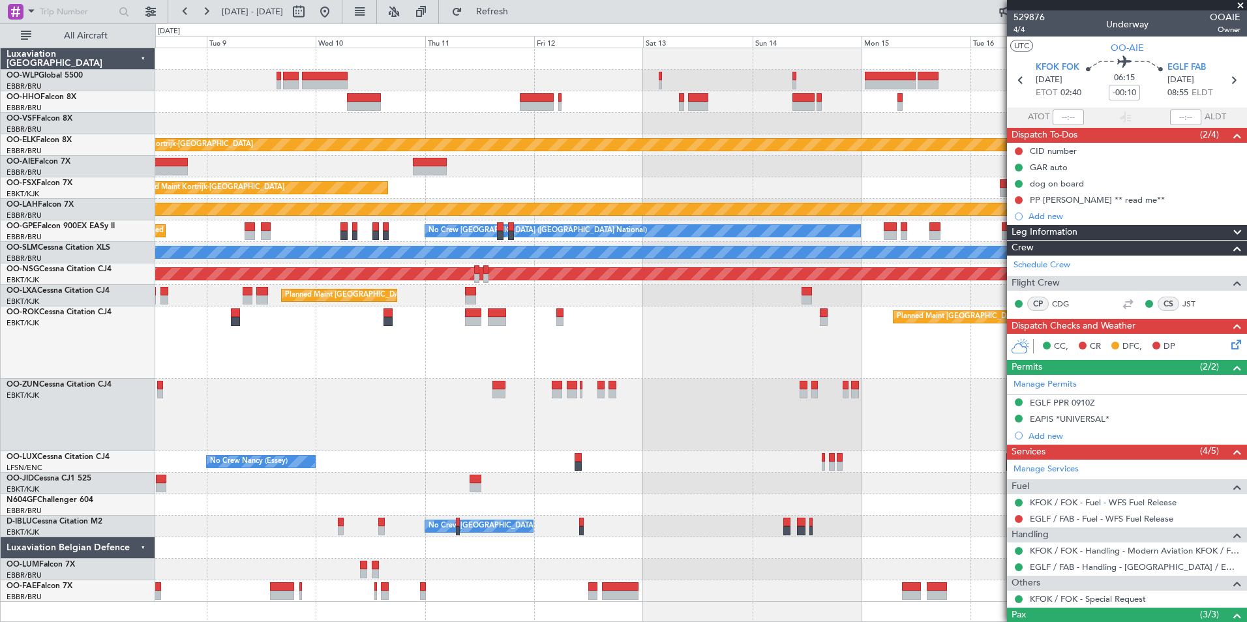
click at [465, 200] on div "Planned Maint [PERSON_NAME]-[GEOGRAPHIC_DATA][PERSON_NAME] ([GEOGRAPHIC_DATA][P…" at bounding box center [700, 210] width 1091 height 22
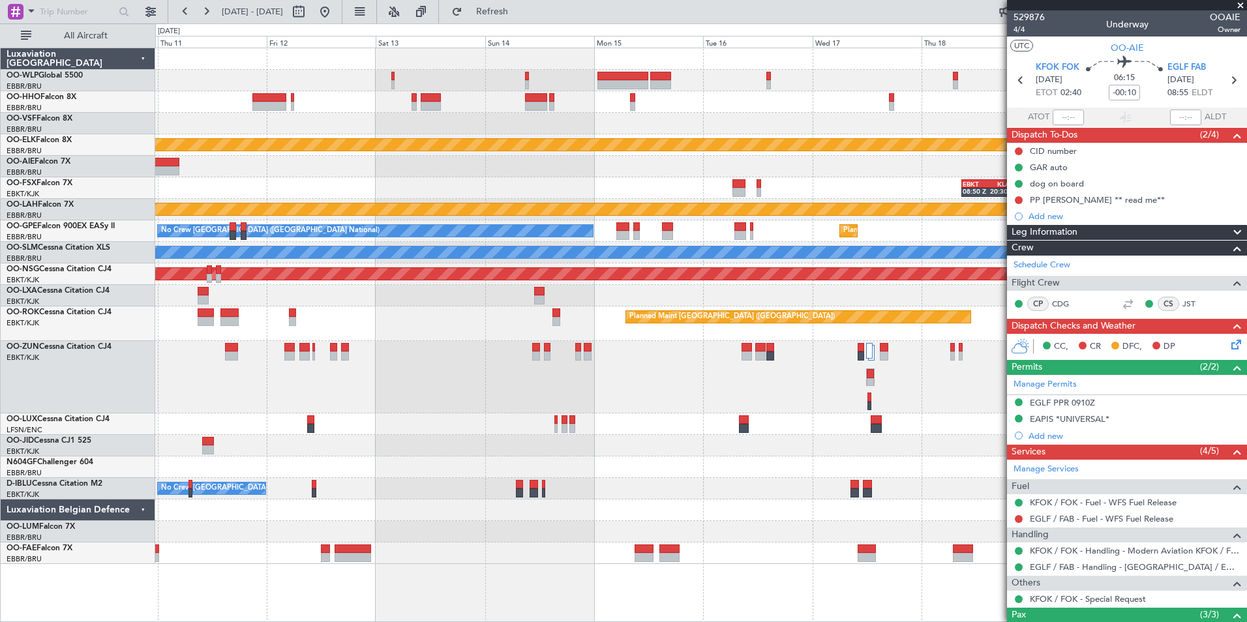
click at [431, 204] on div "Planned Maint Kortrijk-Wevelgem EBKT 08:50 Z KLAS 20:30 Z Planned Maint Kortrij…" at bounding box center [700, 306] width 1091 height 516
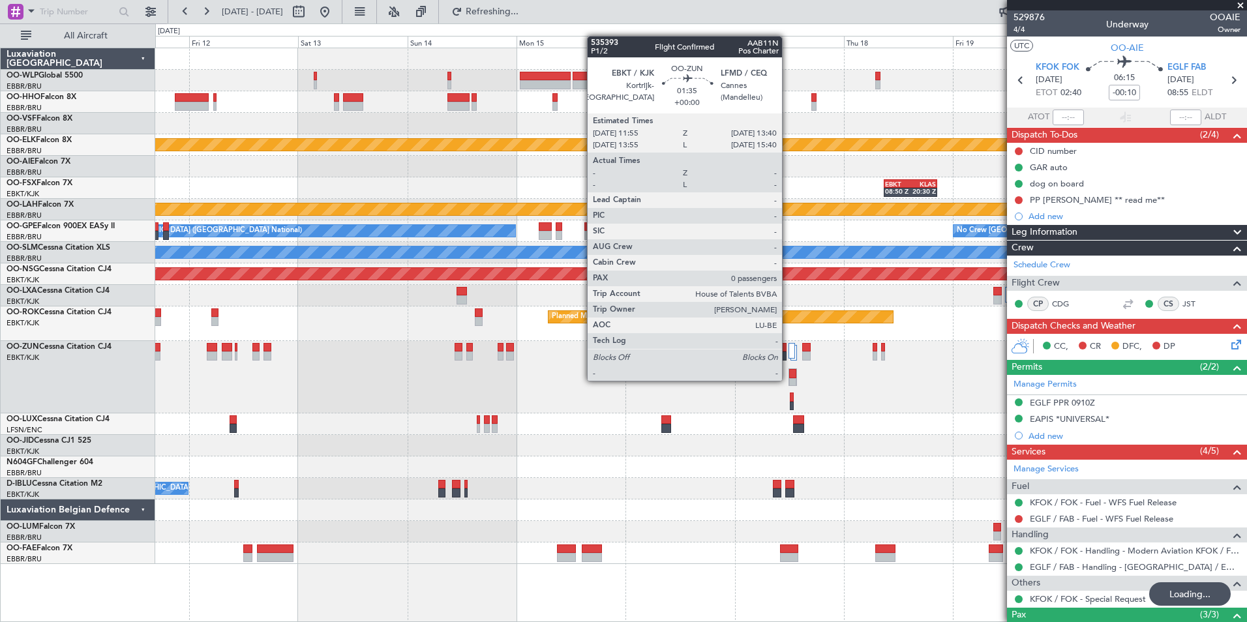
click at [789, 380] on div at bounding box center [793, 378] width 8 height 18
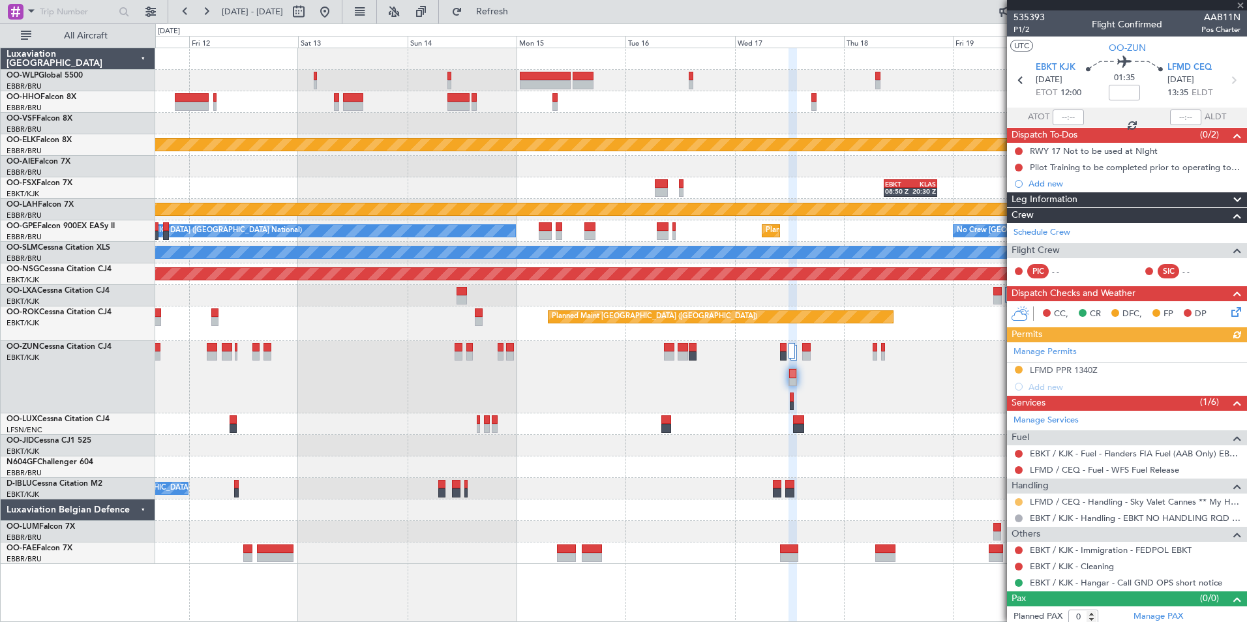
click at [1018, 500] on button at bounding box center [1019, 502] width 8 height 8
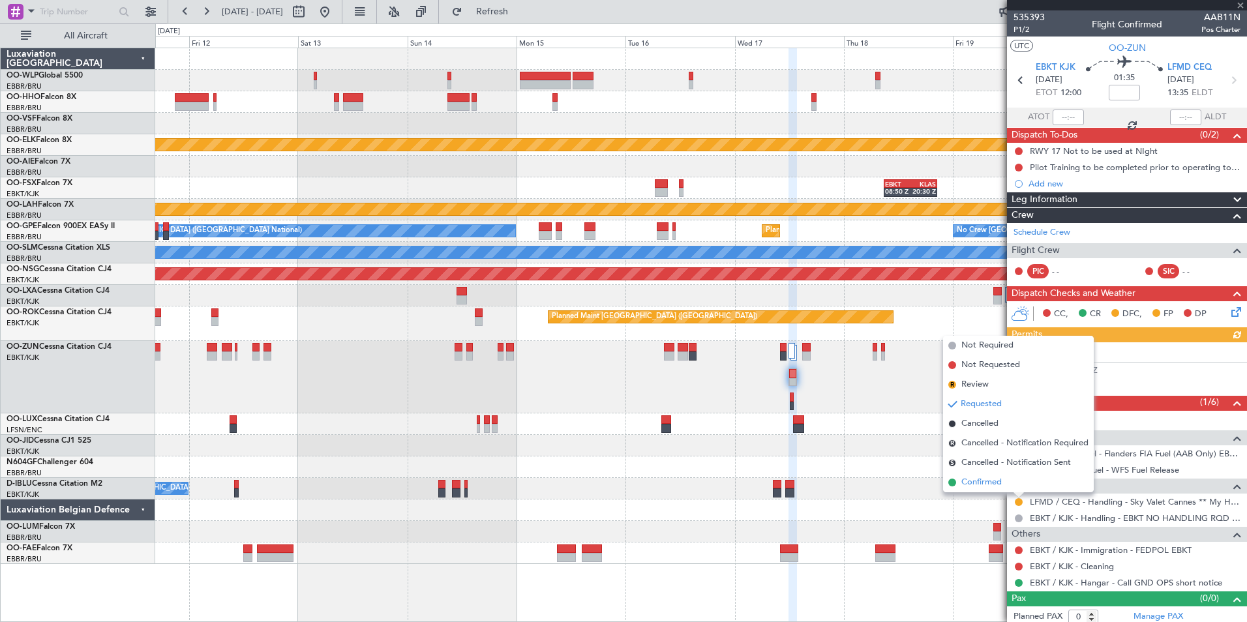
click at [998, 485] on span "Confirmed" at bounding box center [982, 482] width 40 height 13
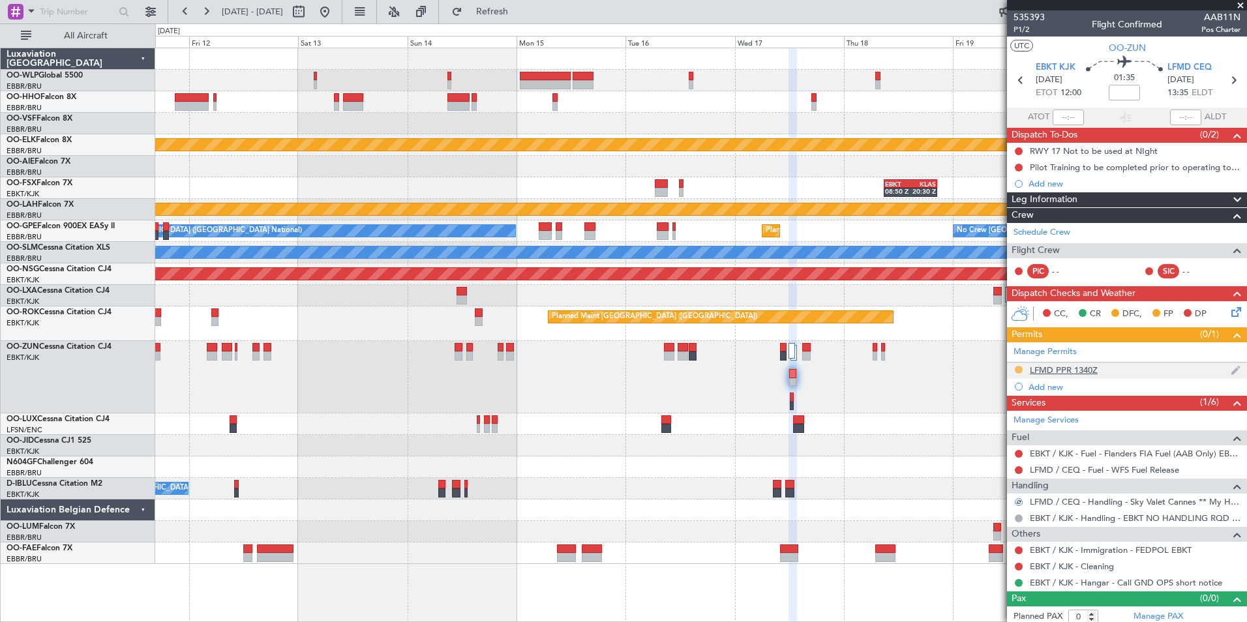
click at [1020, 370] on button at bounding box center [1019, 370] width 8 height 8
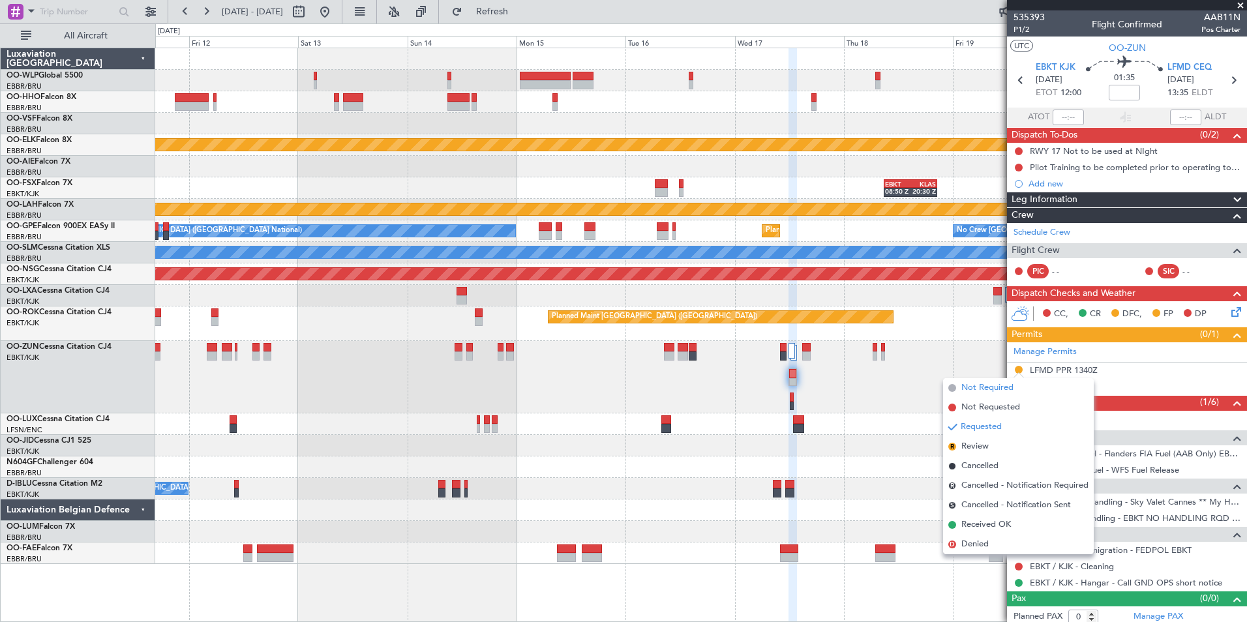
click at [976, 386] on span "Not Required" at bounding box center [988, 388] width 52 height 13
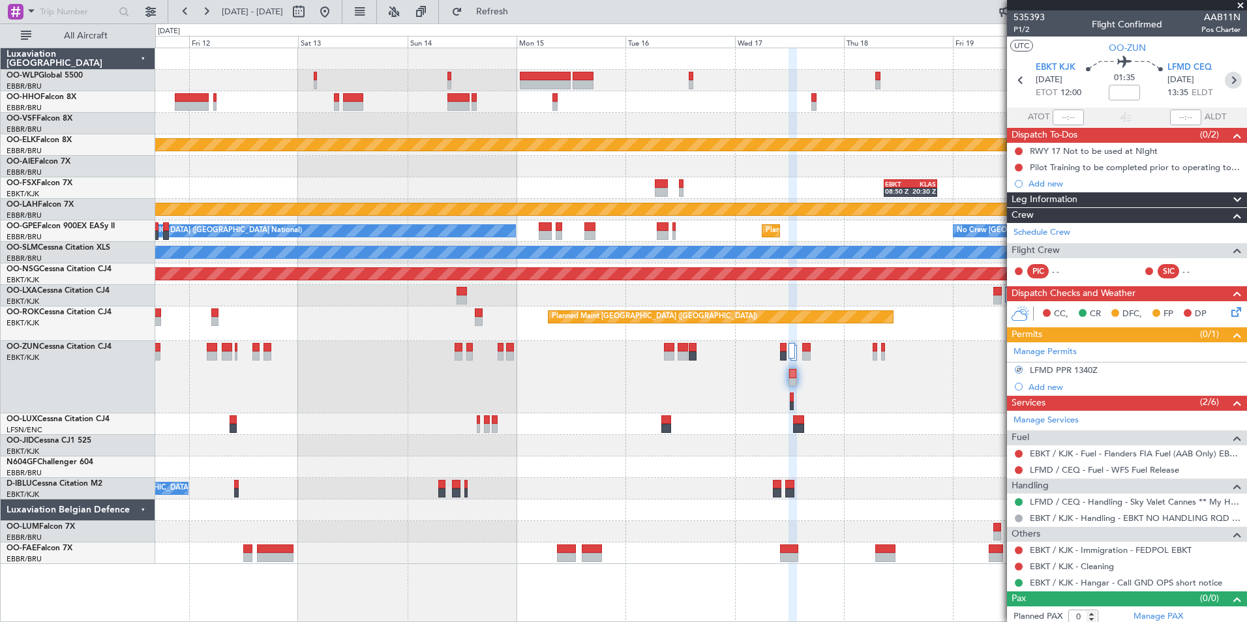
click at [1227, 76] on icon at bounding box center [1233, 80] width 17 height 17
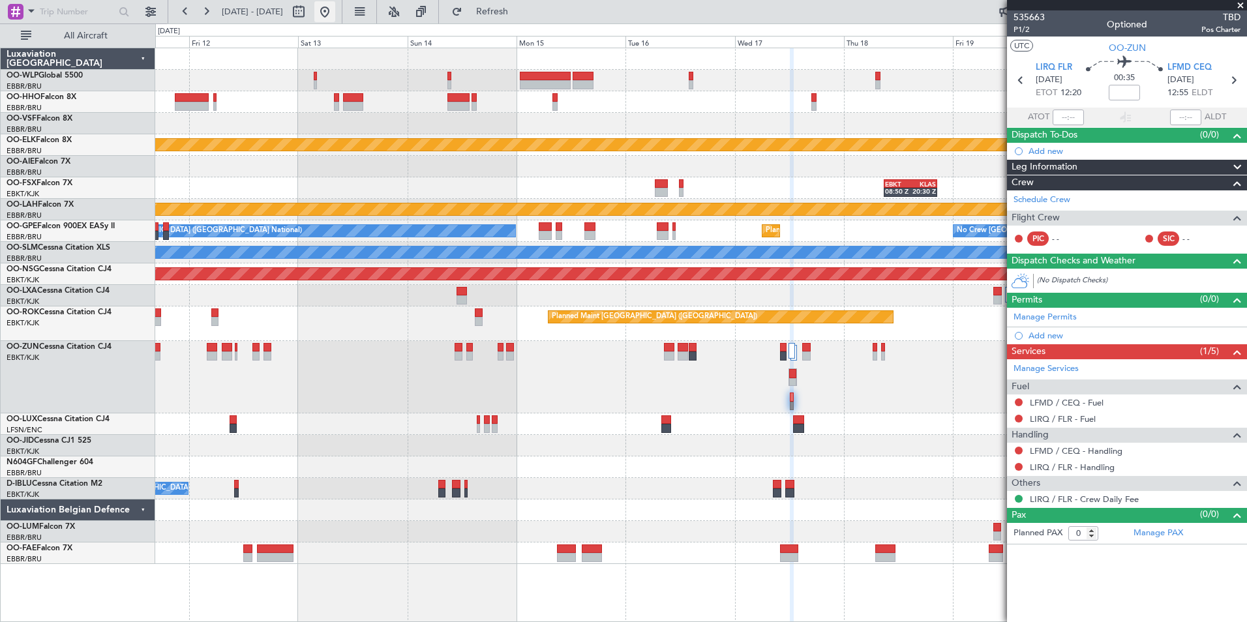
click at [369, 22] on mat-tooltip-component "Go to [DATE]" at bounding box center [368, 39] width 67 height 35
click at [335, 7] on button at bounding box center [324, 11] width 21 height 21
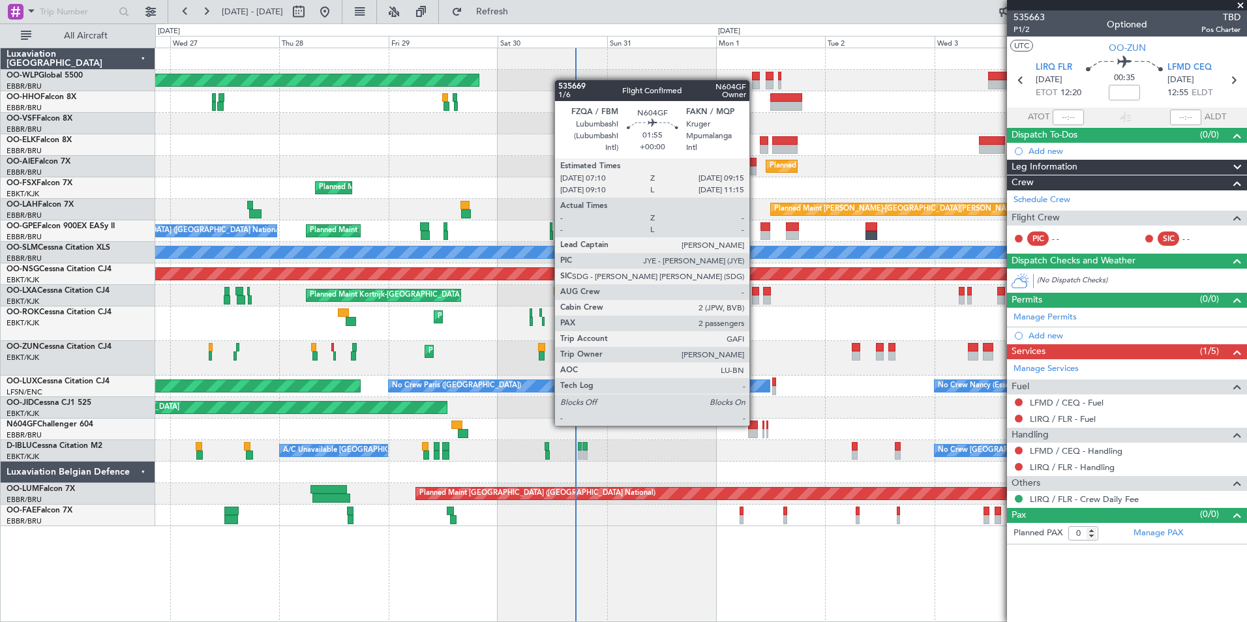
click at [755, 425] on div at bounding box center [753, 425] width 10 height 9
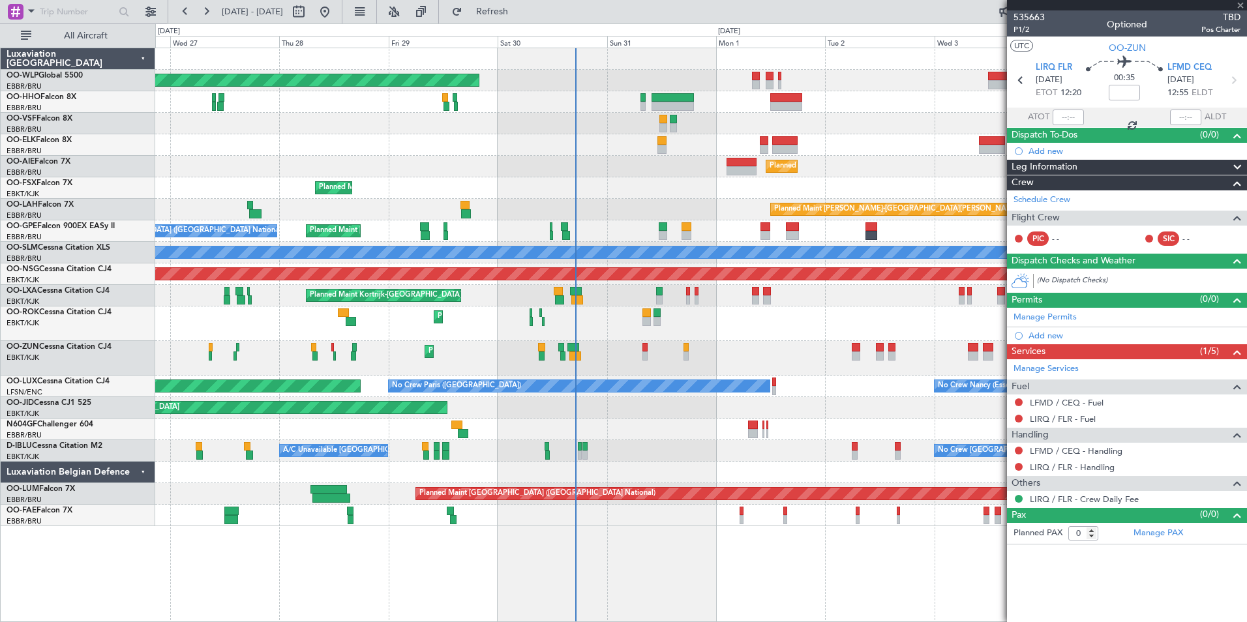
type input "2"
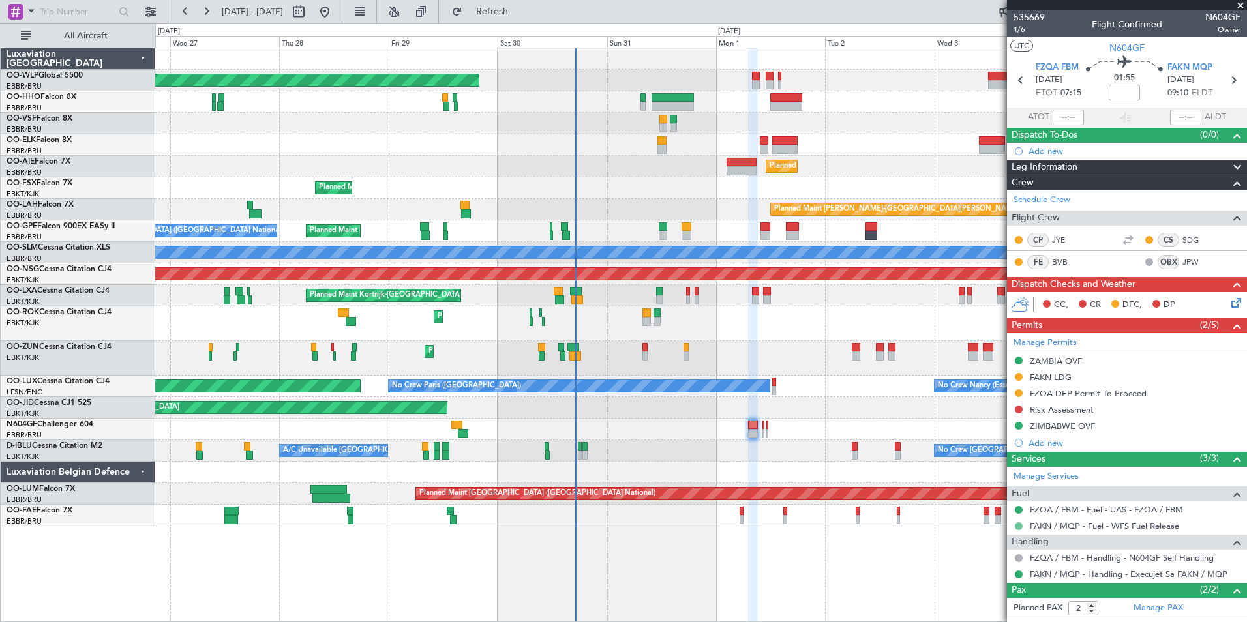
click at [1019, 527] on button at bounding box center [1019, 527] width 8 height 8
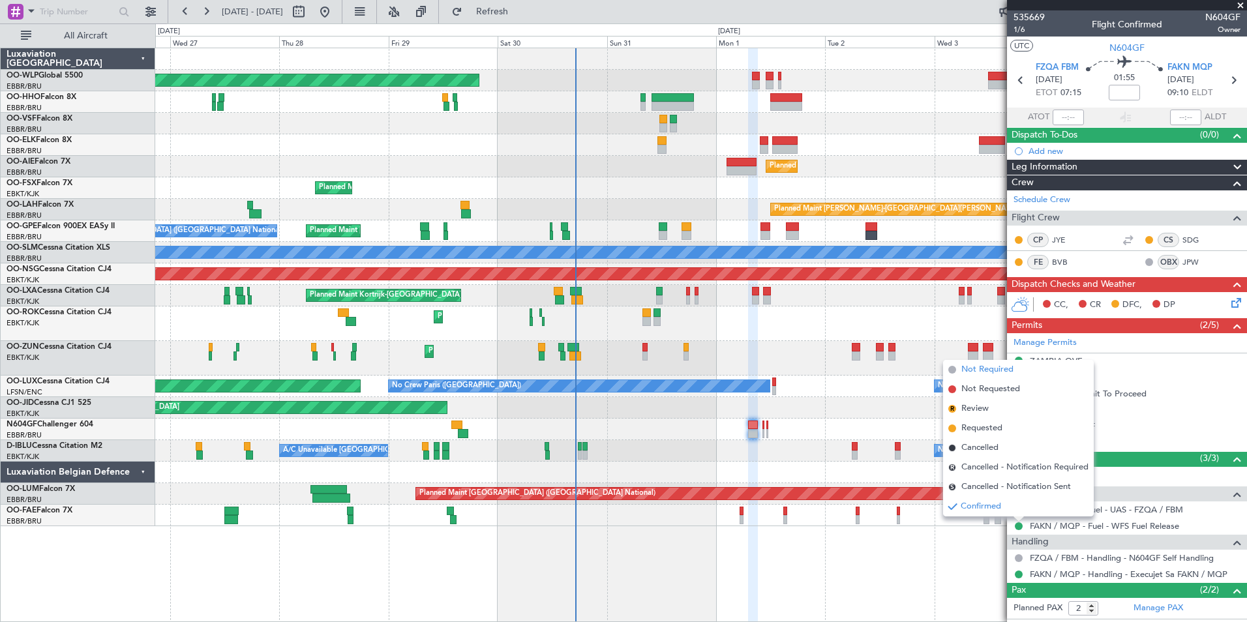
click at [971, 372] on span "Not Required" at bounding box center [988, 369] width 52 height 13
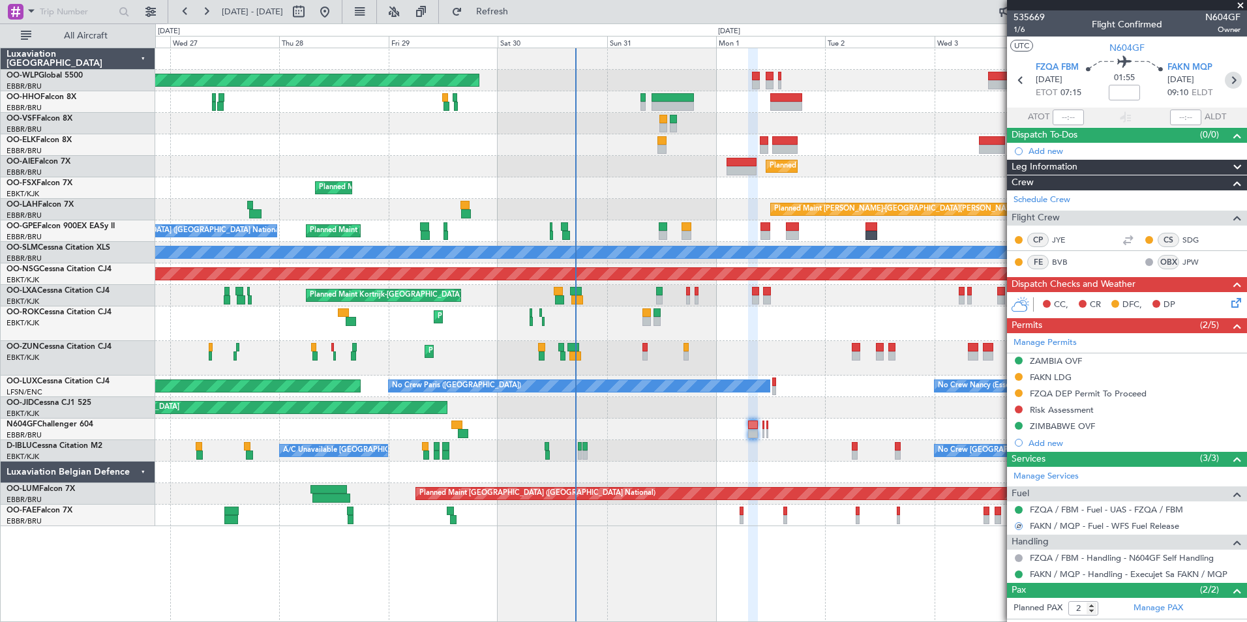
click at [1227, 75] on icon at bounding box center [1233, 80] width 17 height 17
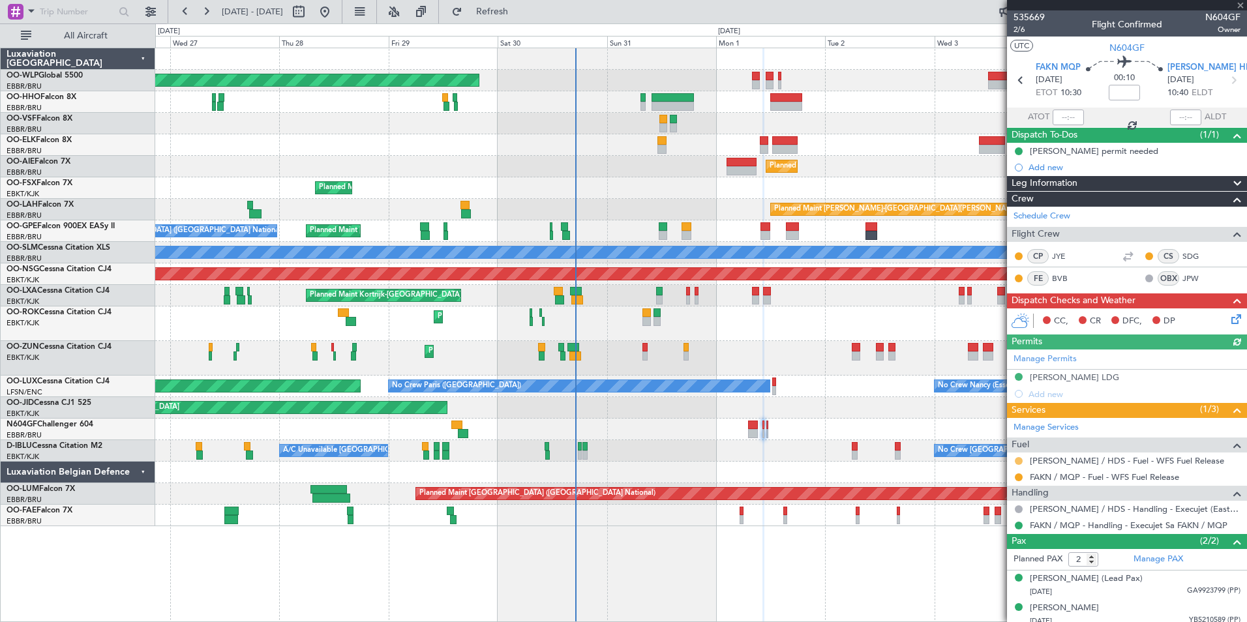
click at [1022, 461] on button at bounding box center [1019, 461] width 8 height 8
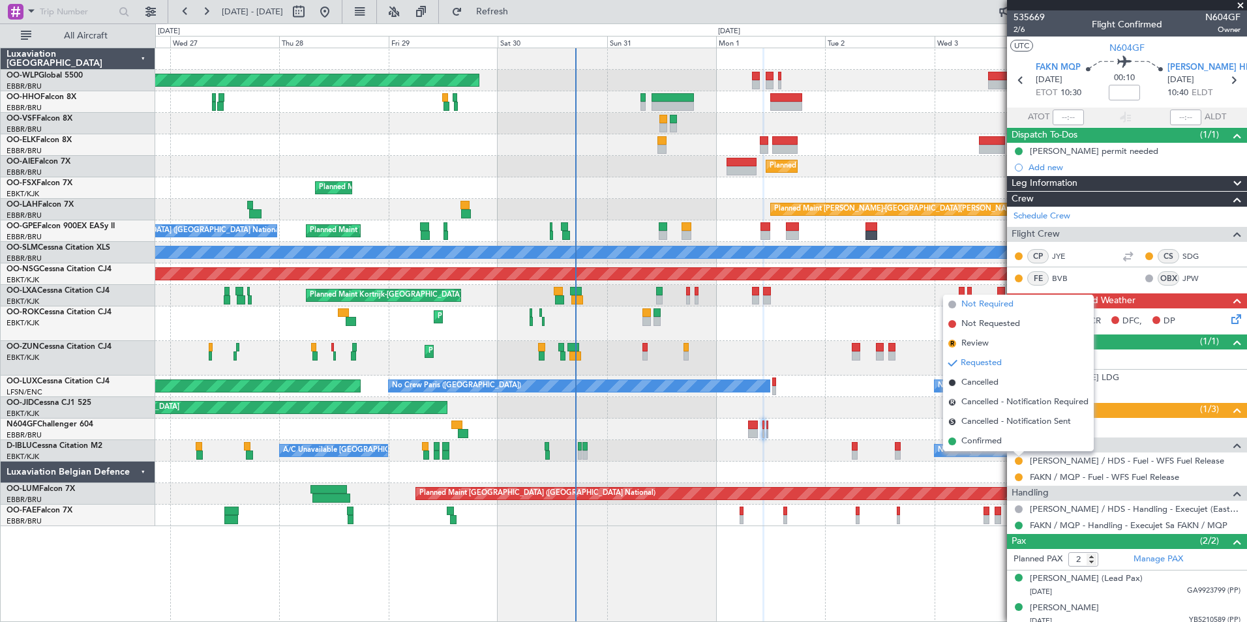
click at [984, 307] on span "Not Required" at bounding box center [988, 304] width 52 height 13
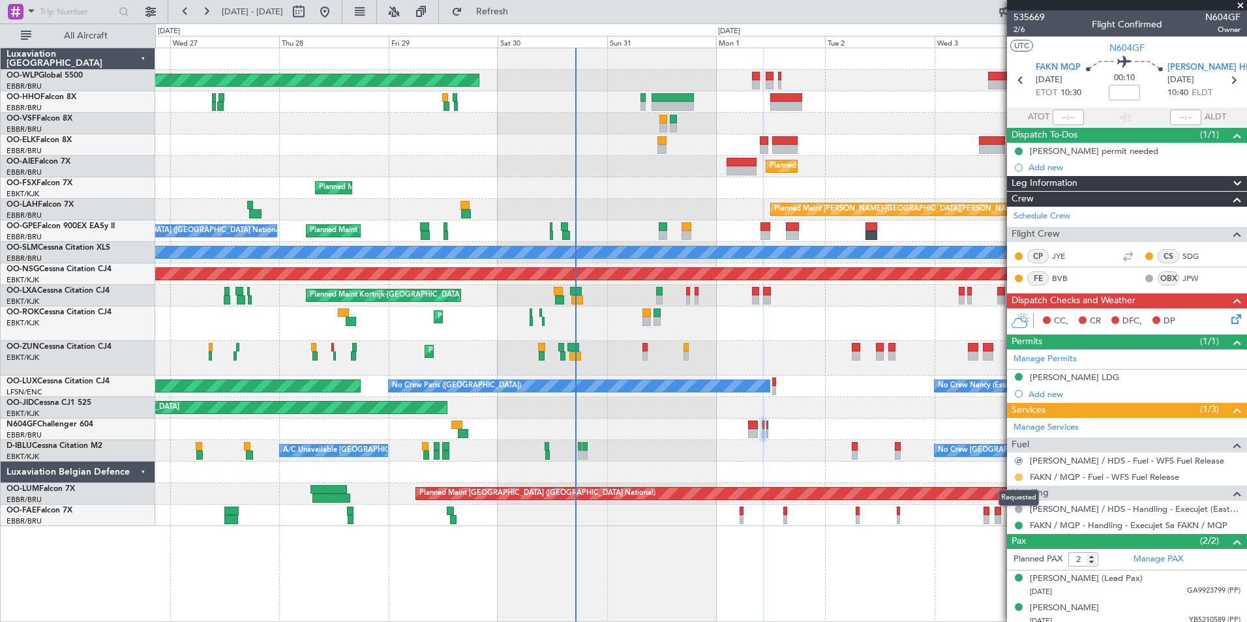
click at [1021, 478] on button at bounding box center [1019, 478] width 8 height 8
click at [1230, 84] on icon at bounding box center [1233, 80] width 17 height 17
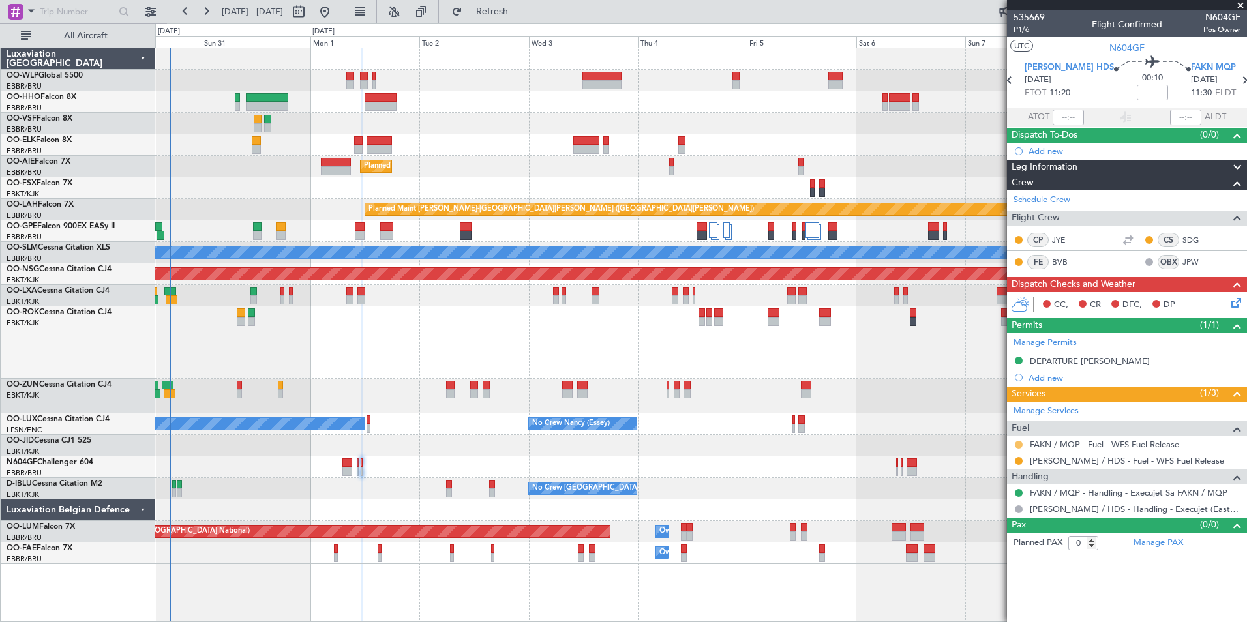
click at [1019, 444] on button at bounding box center [1019, 445] width 8 height 8
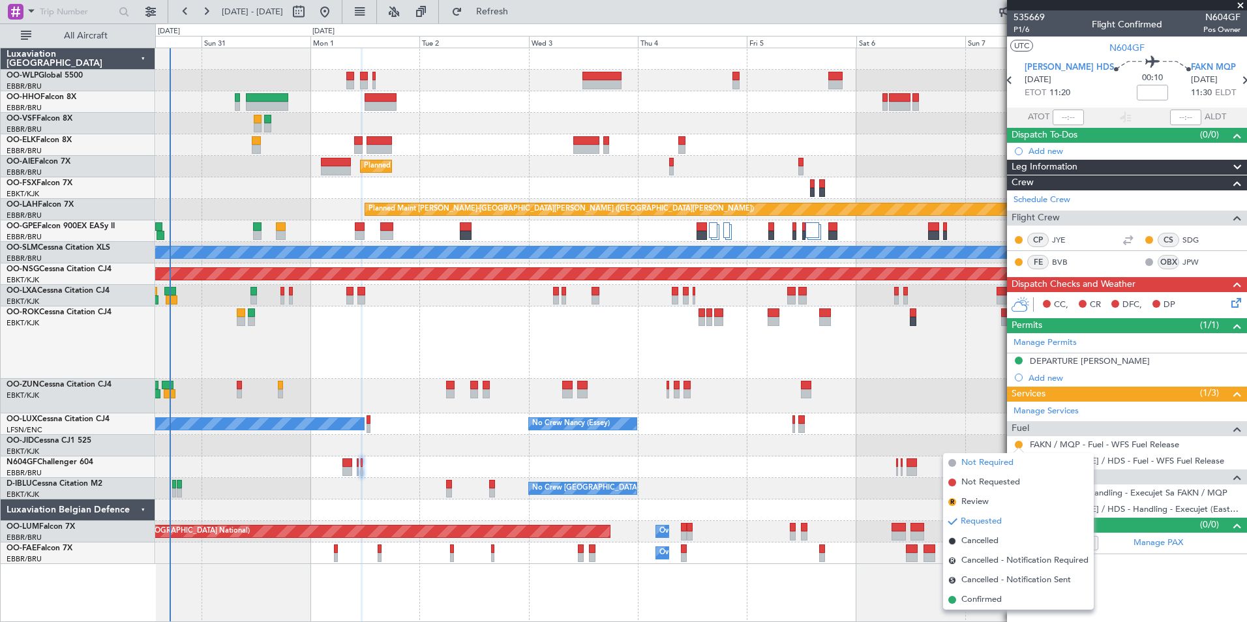
click at [984, 465] on span "Not Required" at bounding box center [988, 463] width 52 height 13
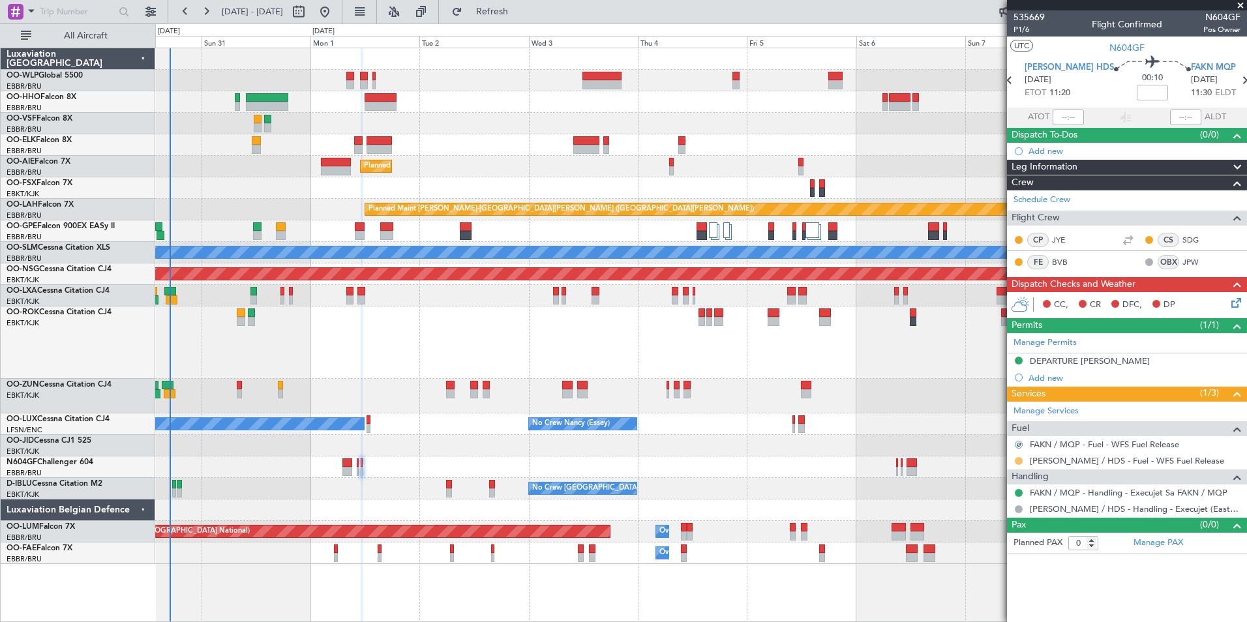
click at [1020, 459] on button at bounding box center [1019, 461] width 8 height 8
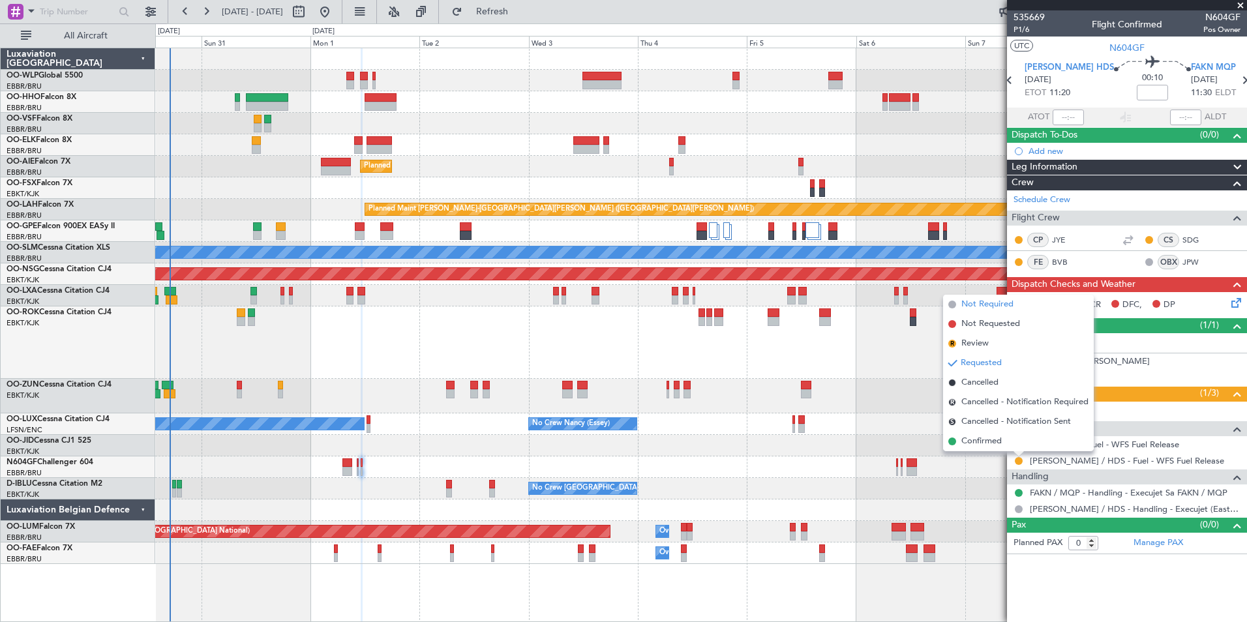
click at [974, 307] on span "Not Required" at bounding box center [988, 304] width 52 height 13
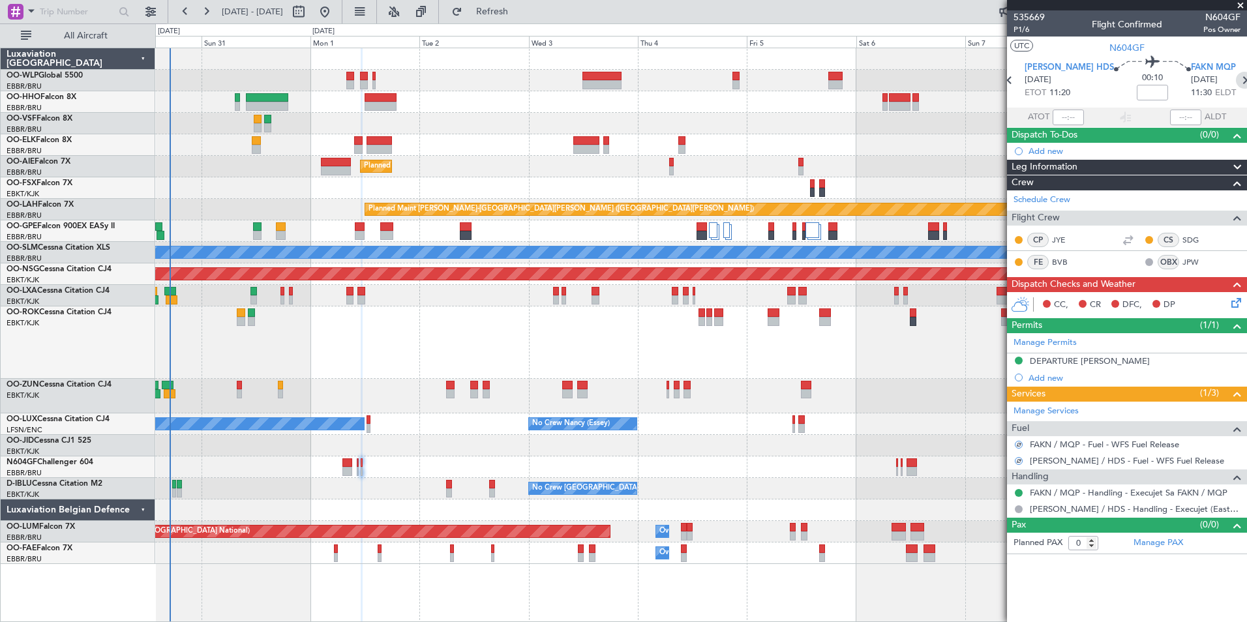
click at [1236, 79] on icon at bounding box center [1244, 80] width 17 height 17
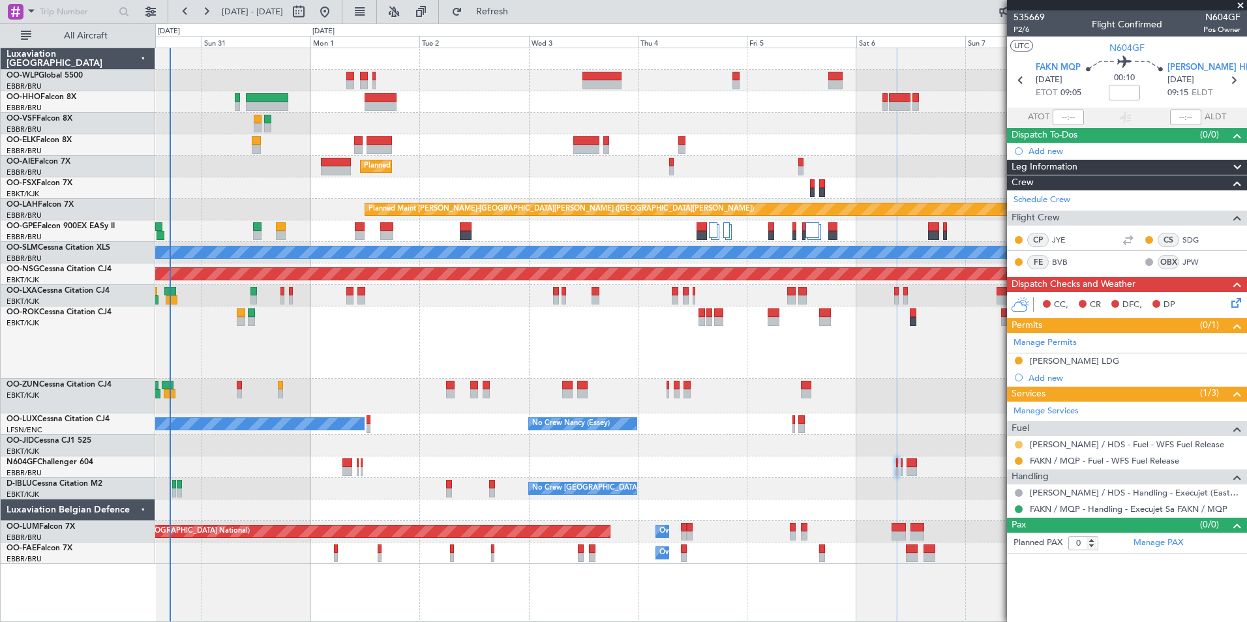
click at [1020, 444] on button at bounding box center [1019, 445] width 8 height 8
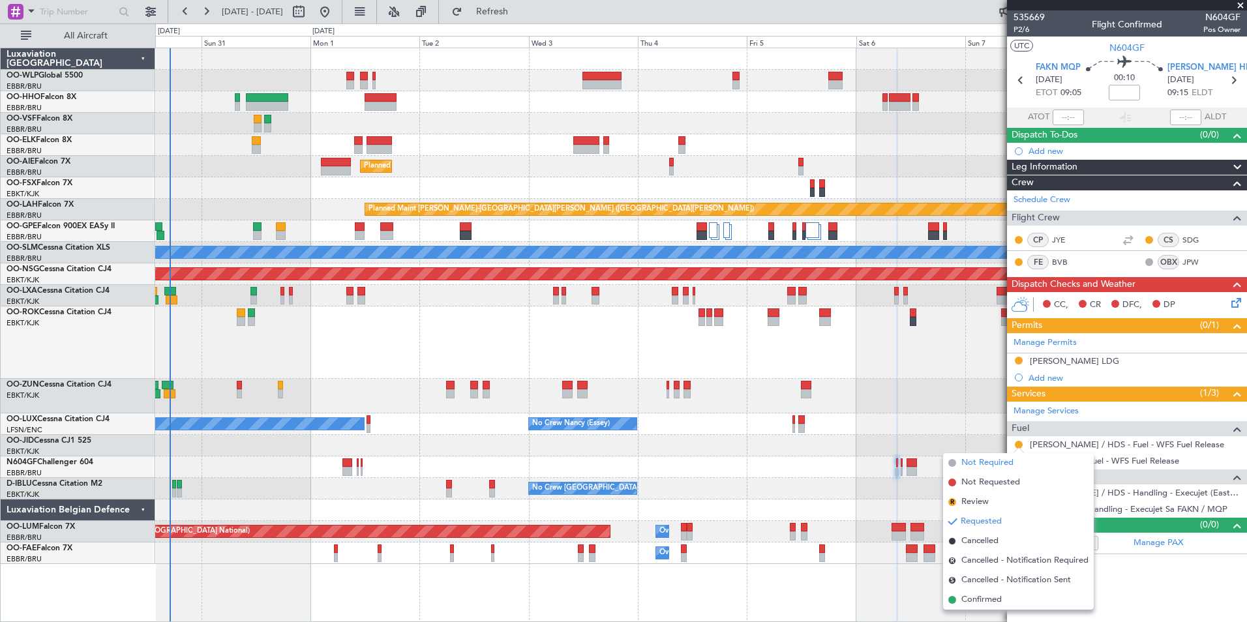
click at [977, 461] on span "Not Required" at bounding box center [988, 463] width 52 height 13
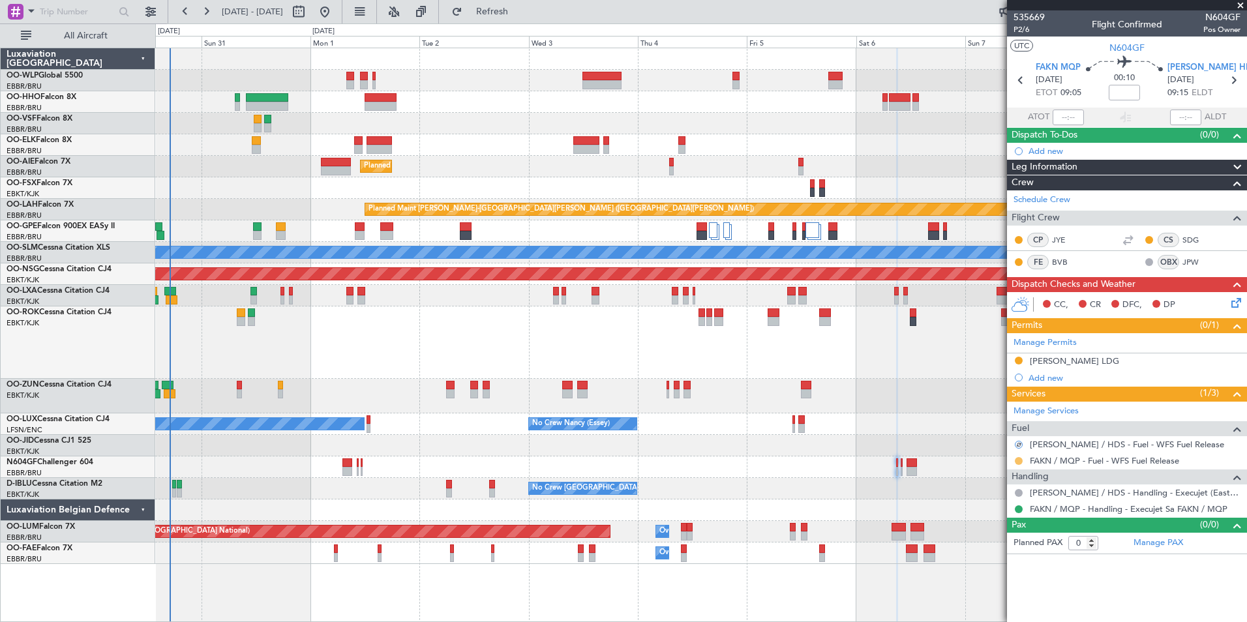
click at [1020, 463] on button at bounding box center [1019, 461] width 8 height 8
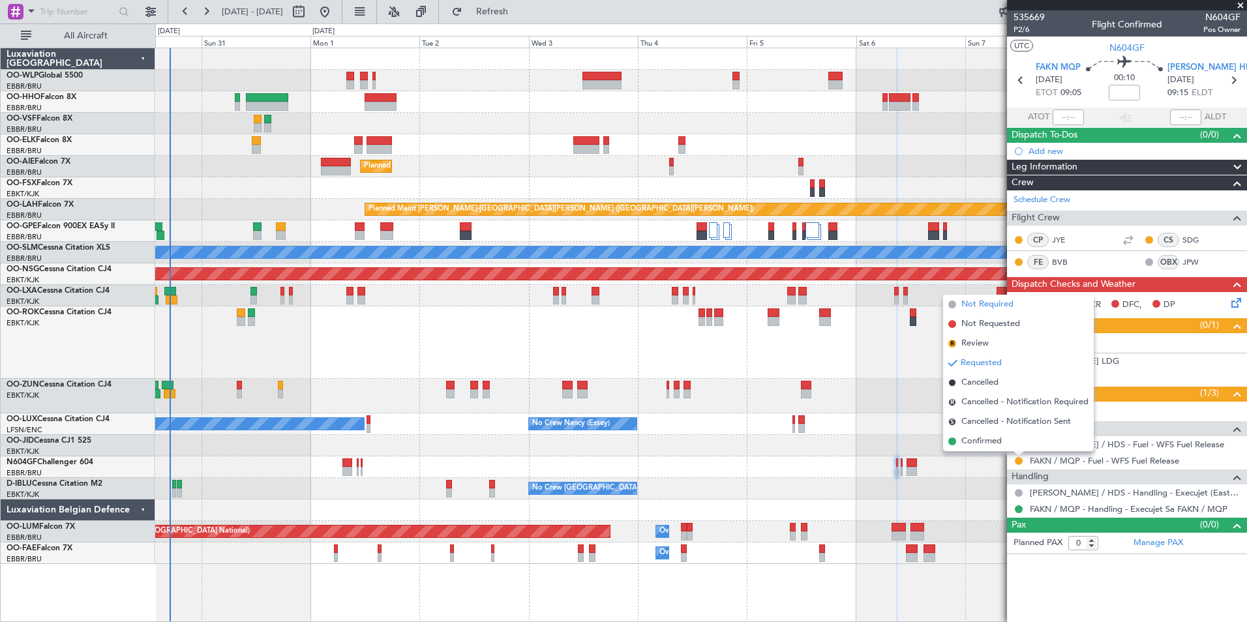
click at [974, 305] on span "Not Required" at bounding box center [988, 304] width 52 height 13
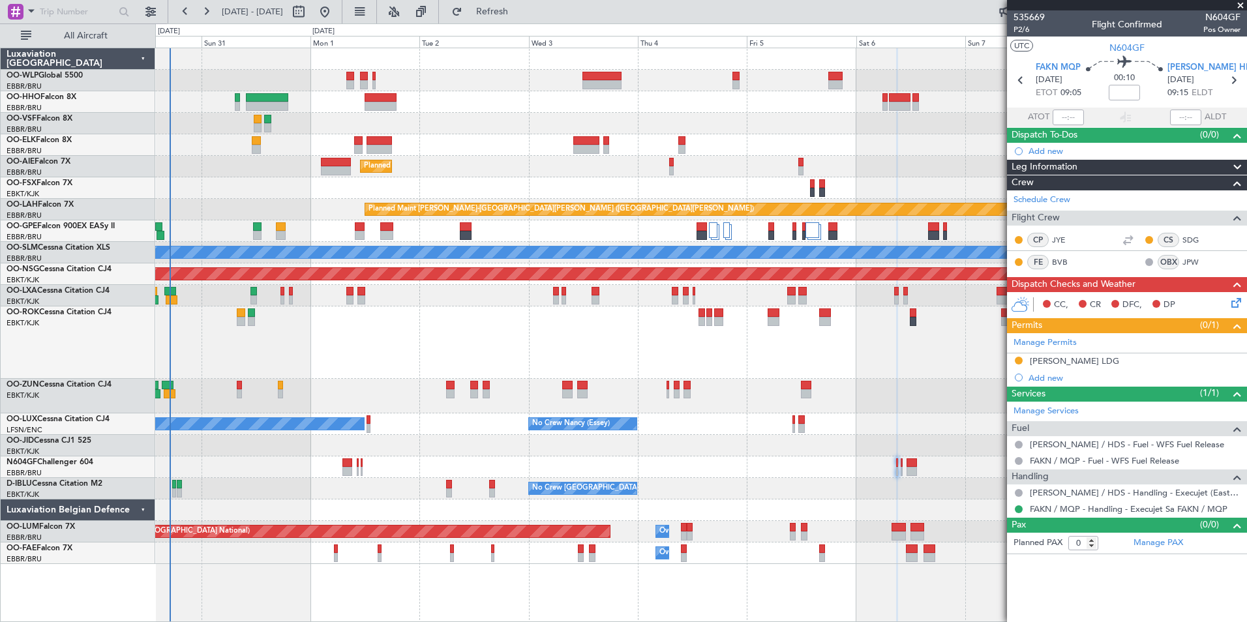
click at [1243, 80] on section "FAKN MQP [DATE] ETOT 09:05 00:10 [PERSON_NAME] HDS [DATE] 09:15 ELDT" at bounding box center [1127, 82] width 240 height 52
click at [1240, 84] on icon at bounding box center [1233, 80] width 17 height 17
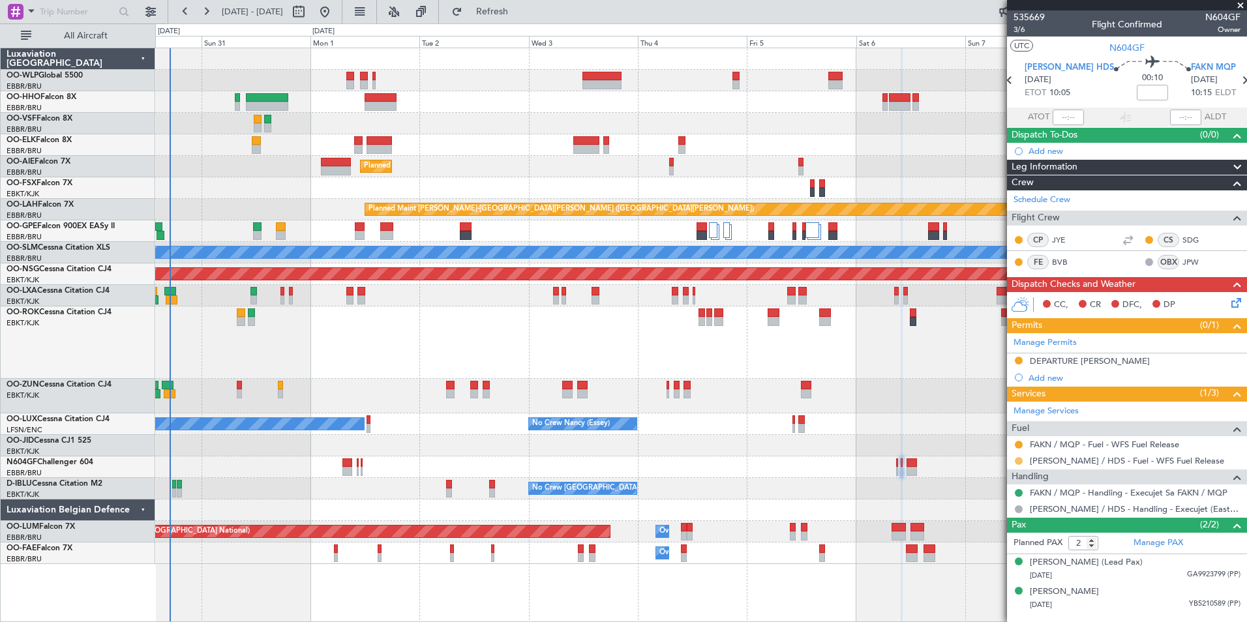
click at [1021, 460] on button at bounding box center [1019, 461] width 8 height 8
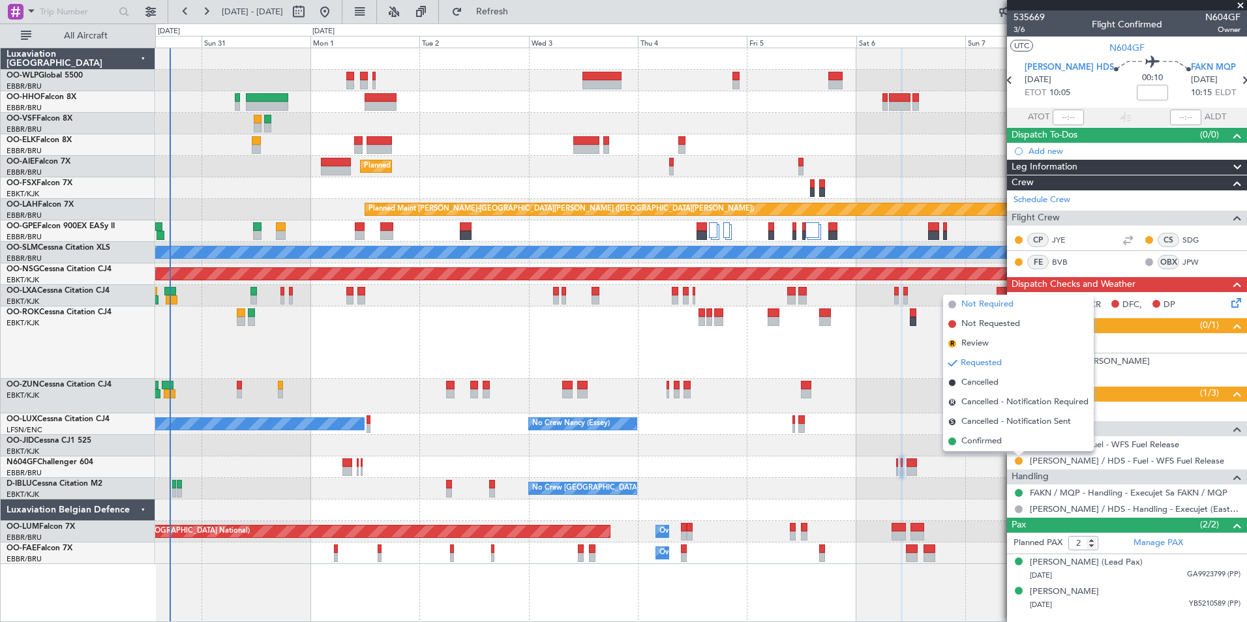
click at [966, 304] on span "Not Required" at bounding box center [988, 304] width 52 height 13
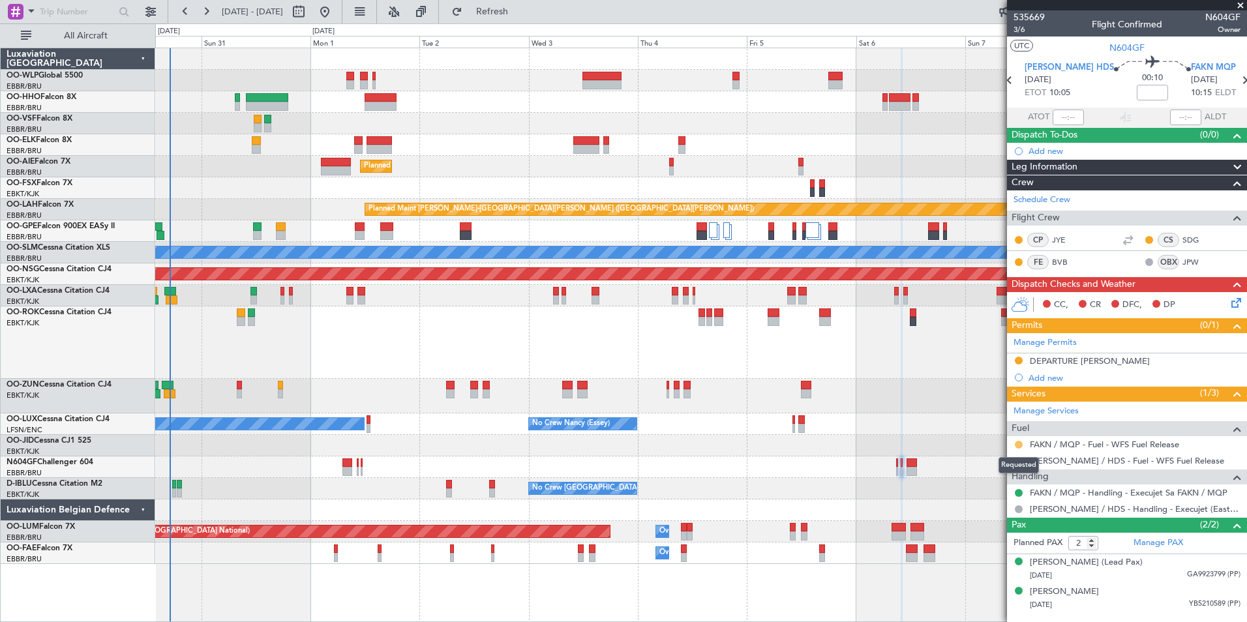
click at [1020, 445] on button at bounding box center [1019, 445] width 8 height 8
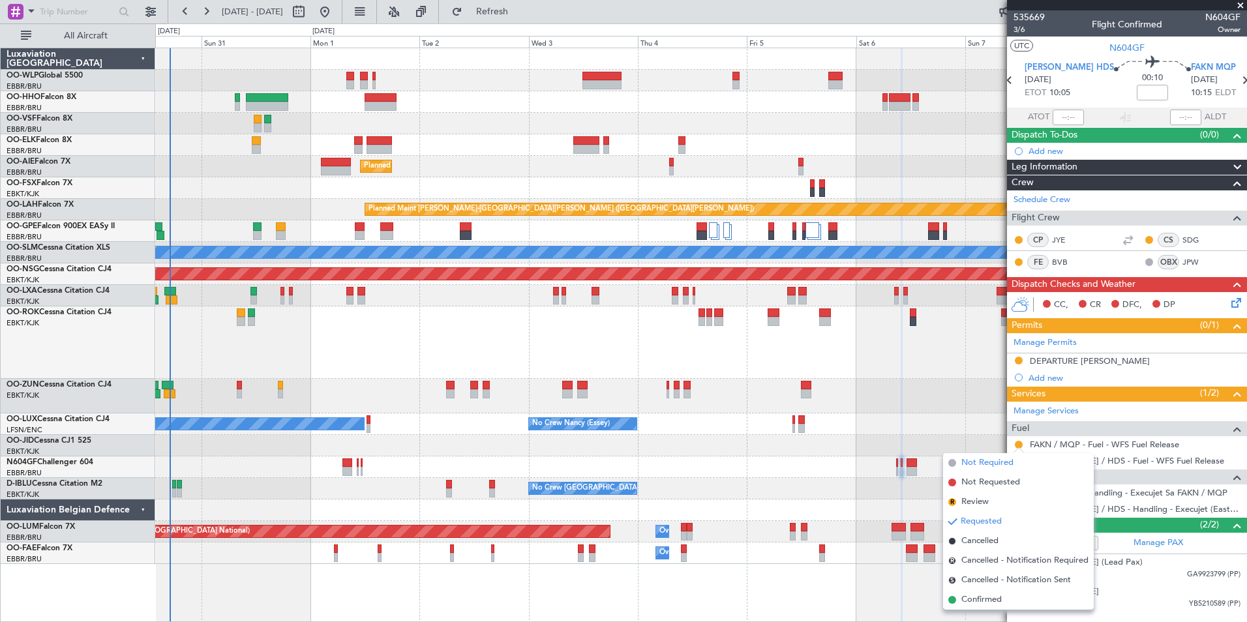
click at [985, 463] on span "Not Required" at bounding box center [988, 463] width 52 height 13
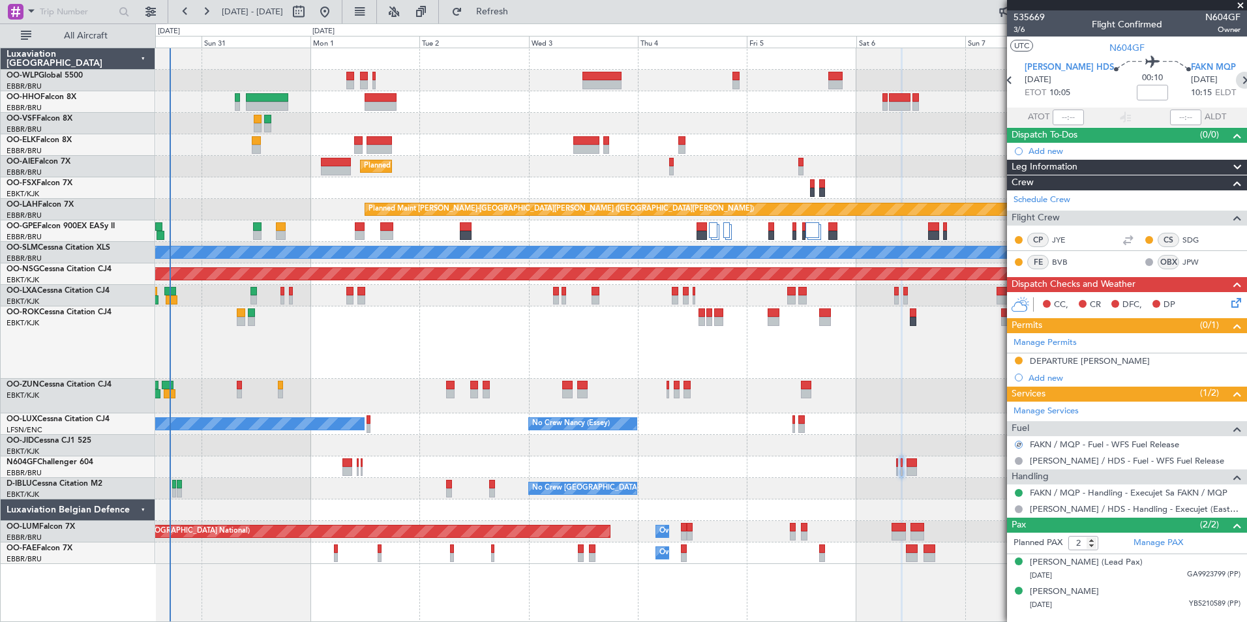
click at [1236, 74] on icon at bounding box center [1244, 80] width 17 height 17
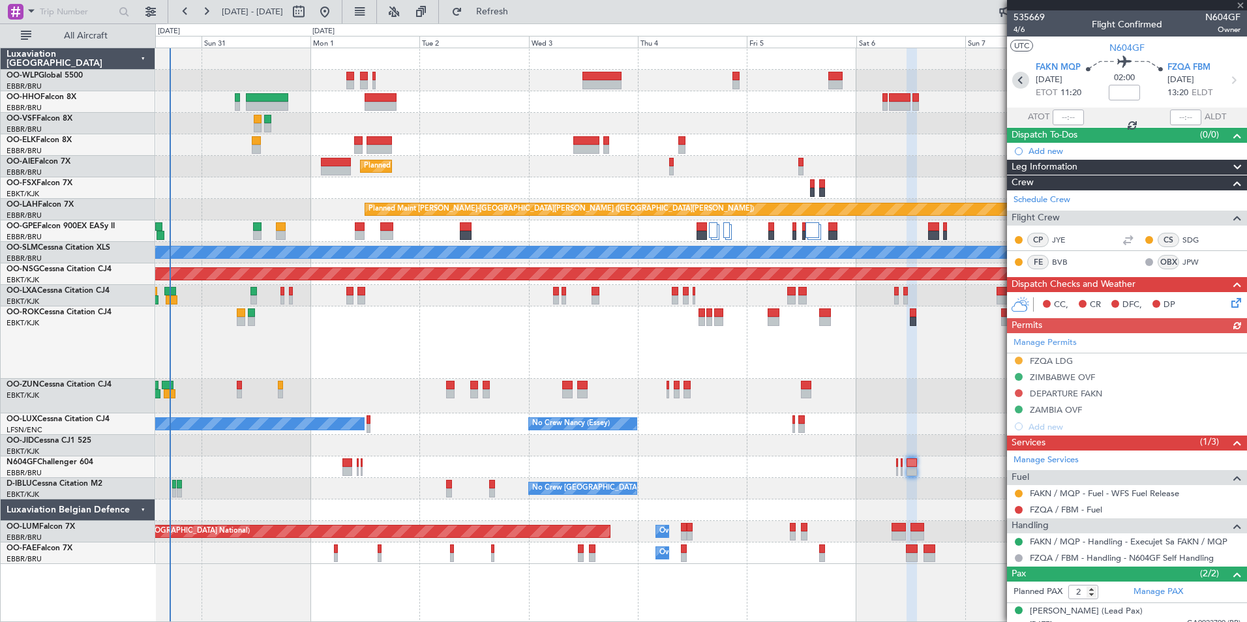
click at [1020, 84] on icon at bounding box center [1021, 80] width 17 height 17
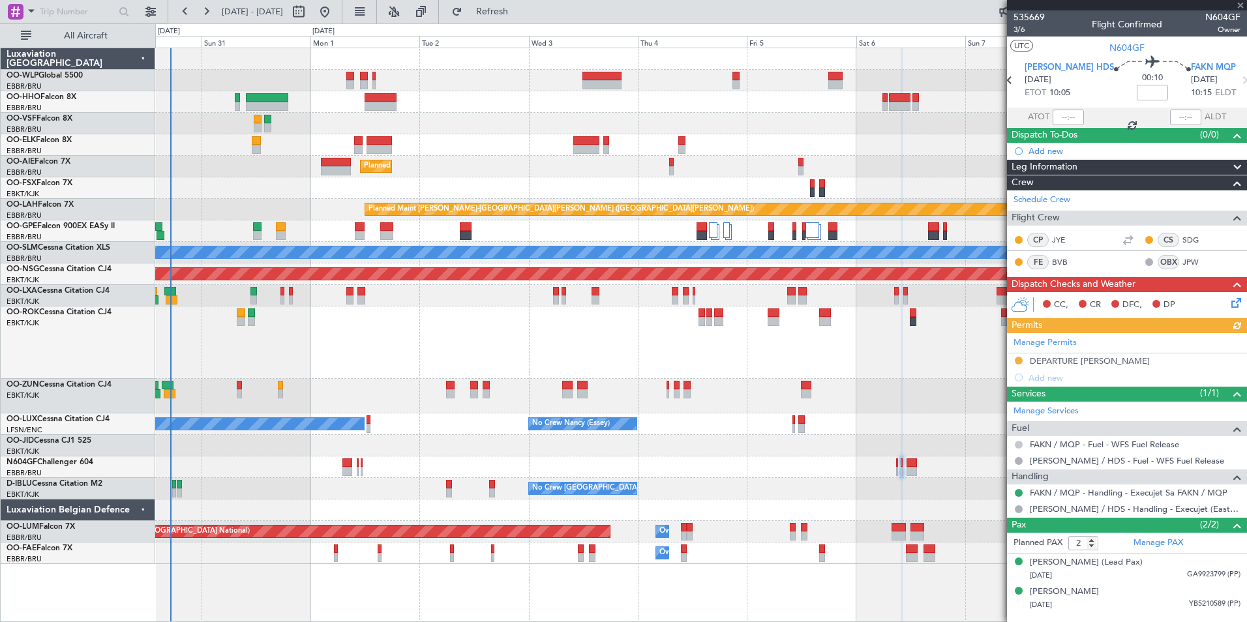
click at [1020, 442] on button at bounding box center [1019, 445] width 8 height 8
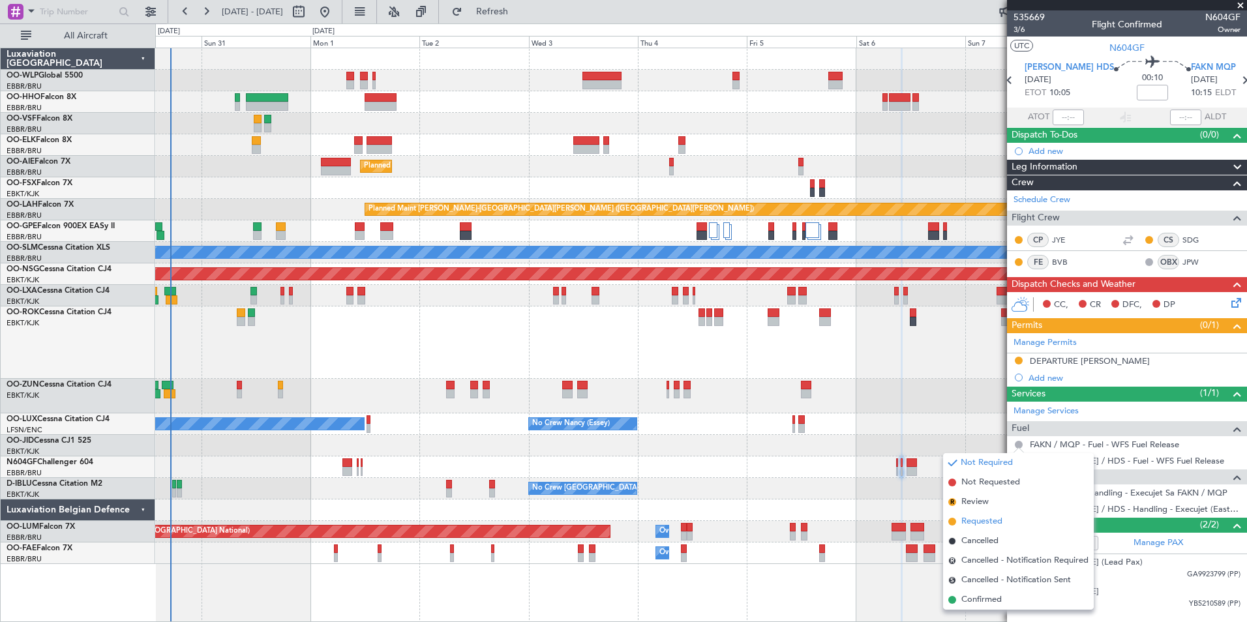
click at [975, 521] on span "Requested" at bounding box center [982, 521] width 41 height 13
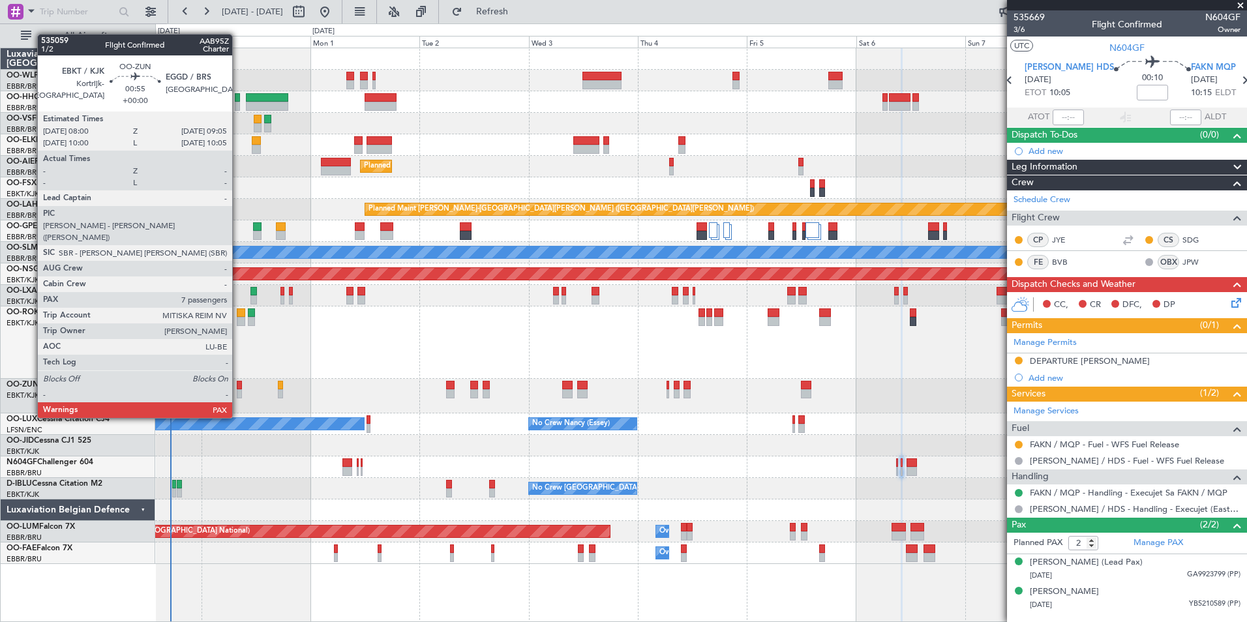
click at [238, 393] on div at bounding box center [239, 393] width 5 height 9
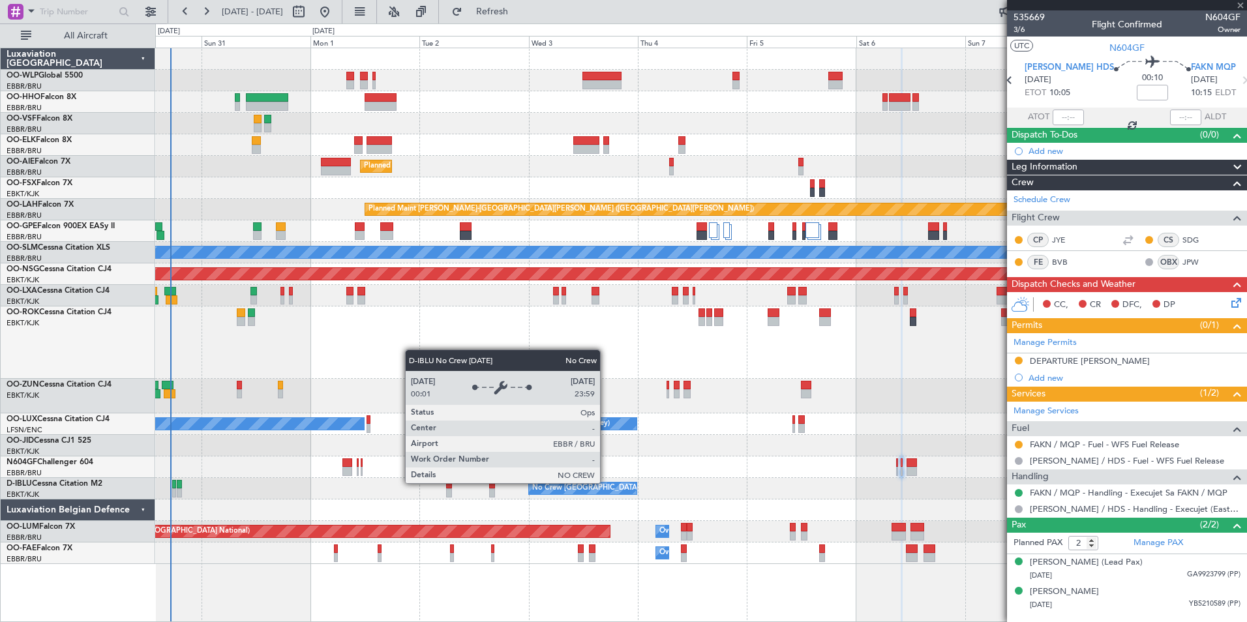
type input "7"
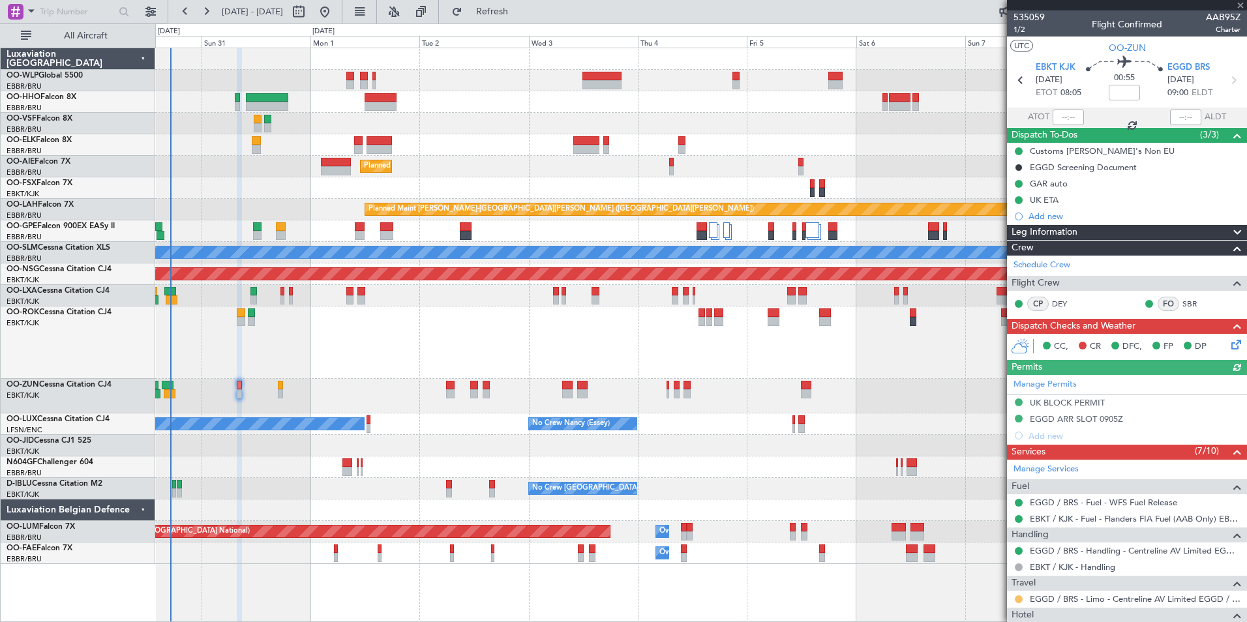
click at [1019, 599] on button at bounding box center [1019, 600] width 8 height 8
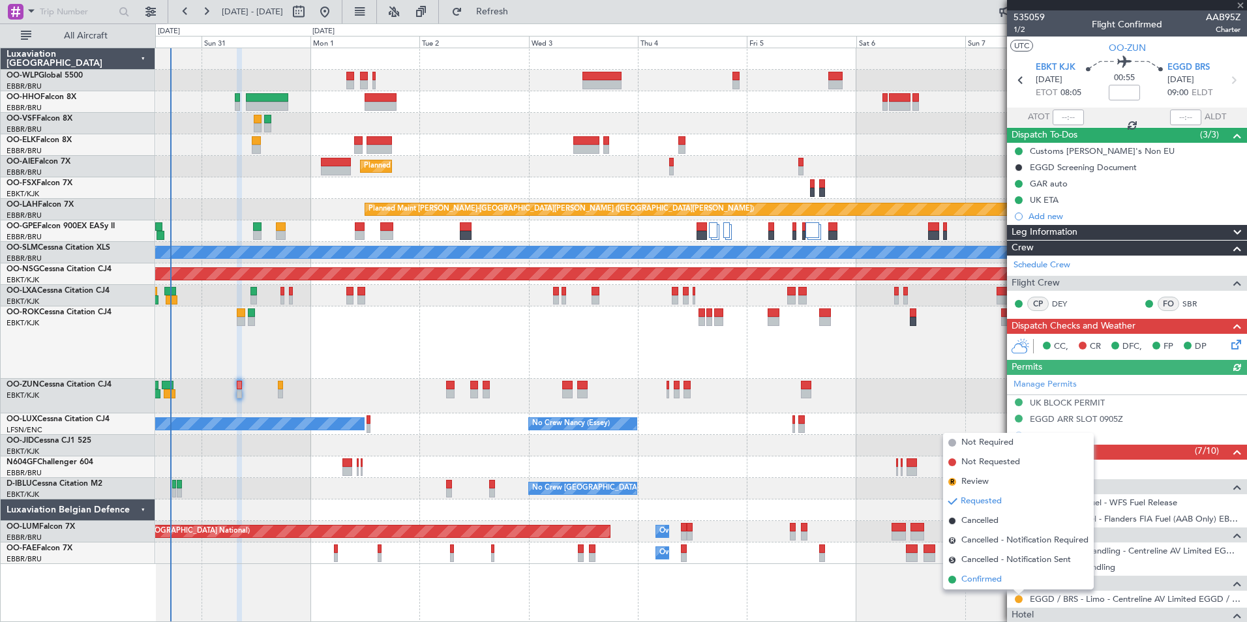
click at [979, 581] on span "Confirmed" at bounding box center [982, 579] width 40 height 13
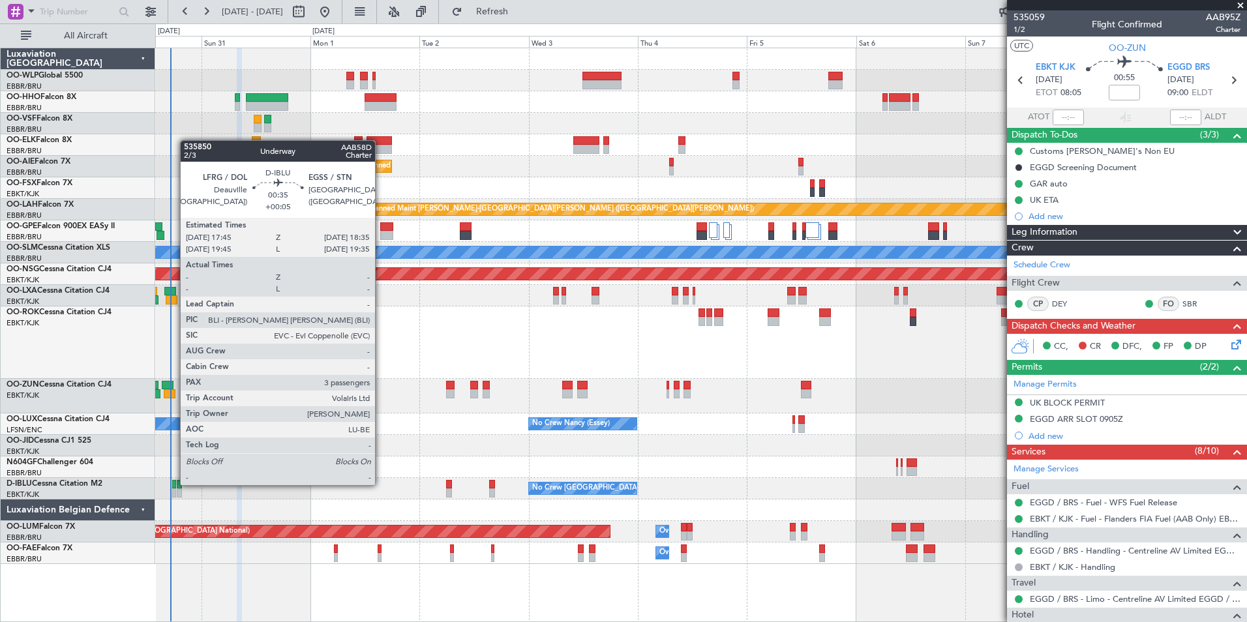
click at [174, 484] on div at bounding box center [174, 484] width 4 height 9
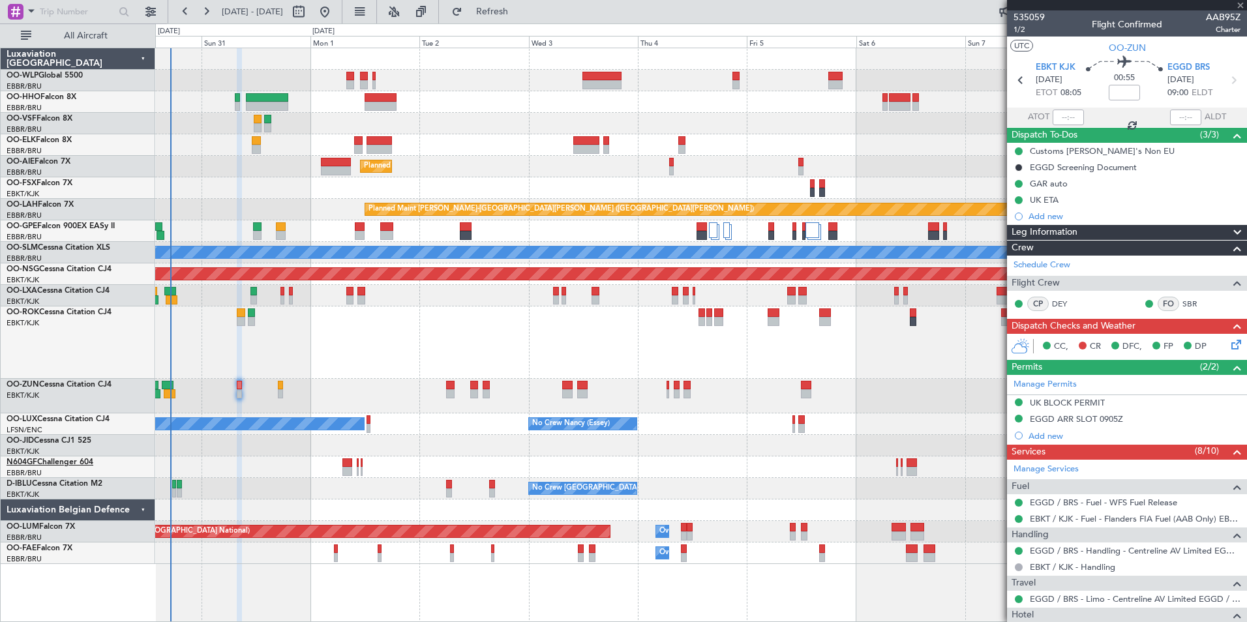
type input "+00:05"
type input "3"
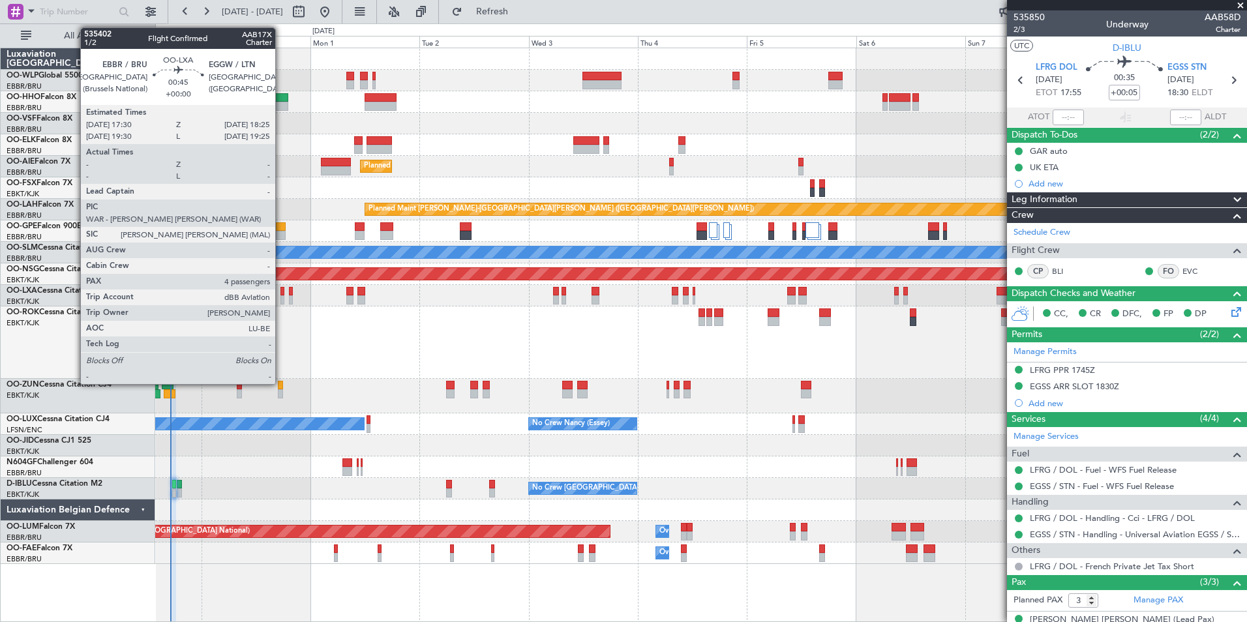
click at [281, 300] on div at bounding box center [283, 300] width 5 height 9
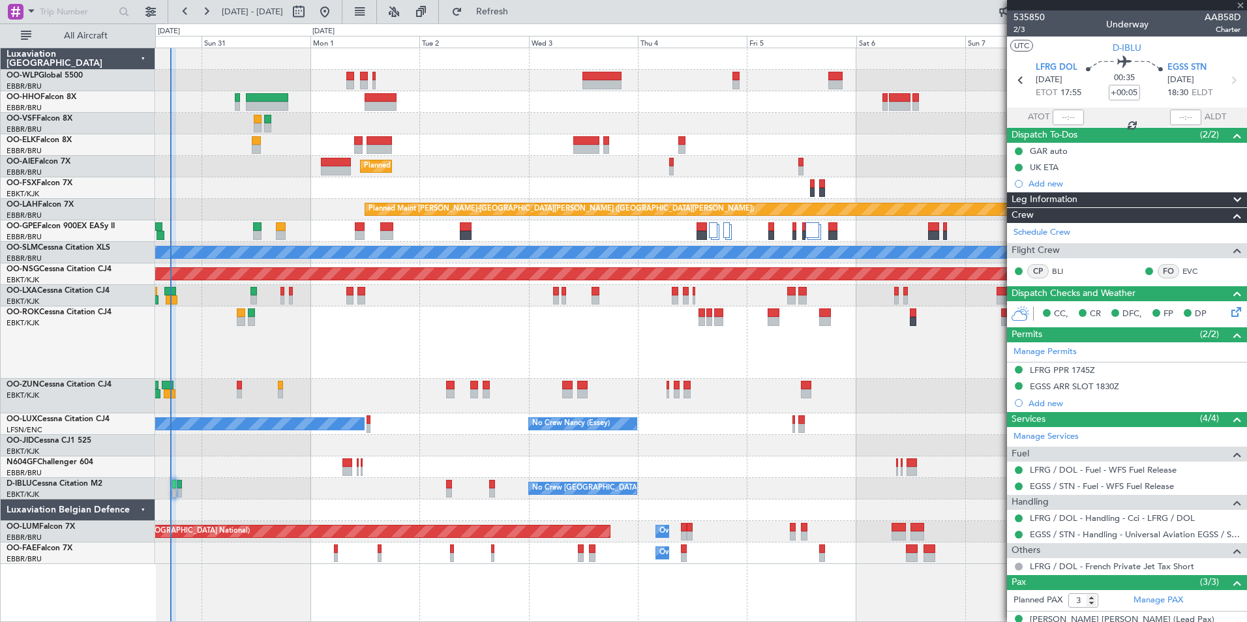
type input "4"
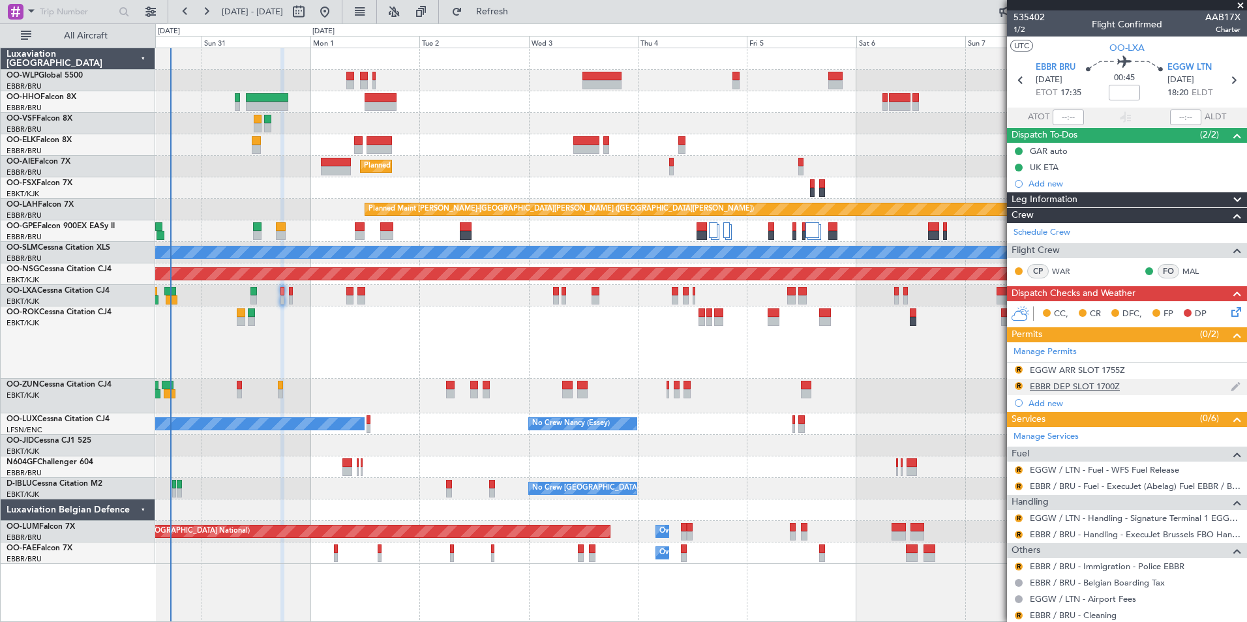
click at [1096, 392] on div "R EBBR DEP SLOT 1700Z" at bounding box center [1127, 387] width 240 height 16
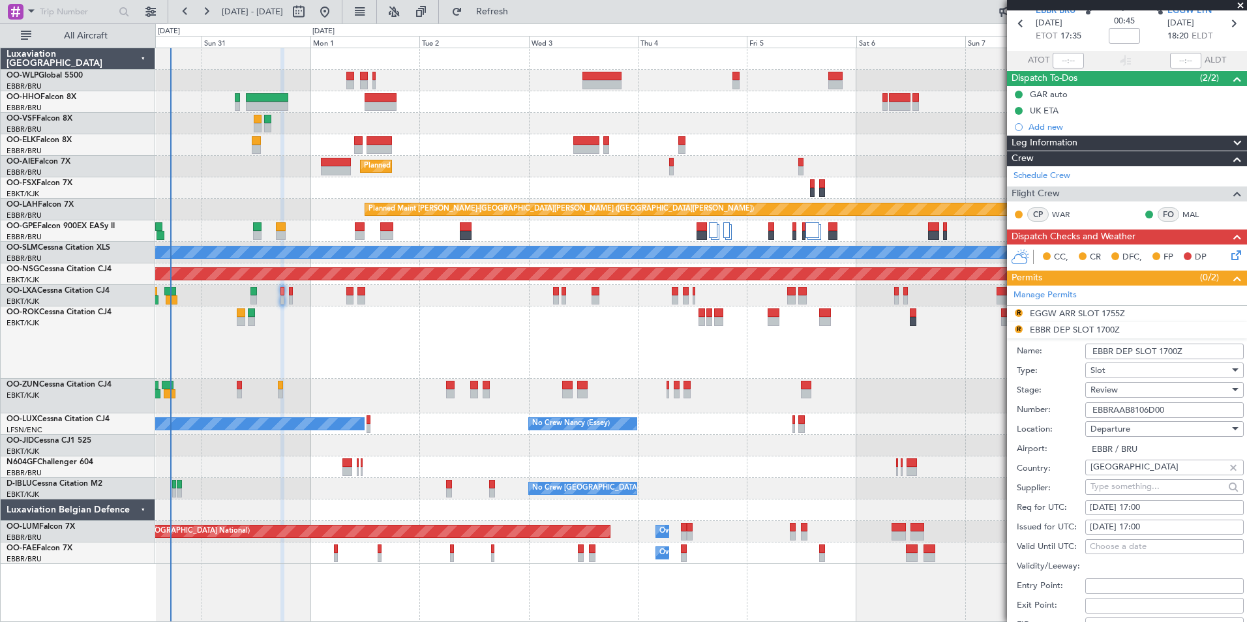
scroll to position [130, 0]
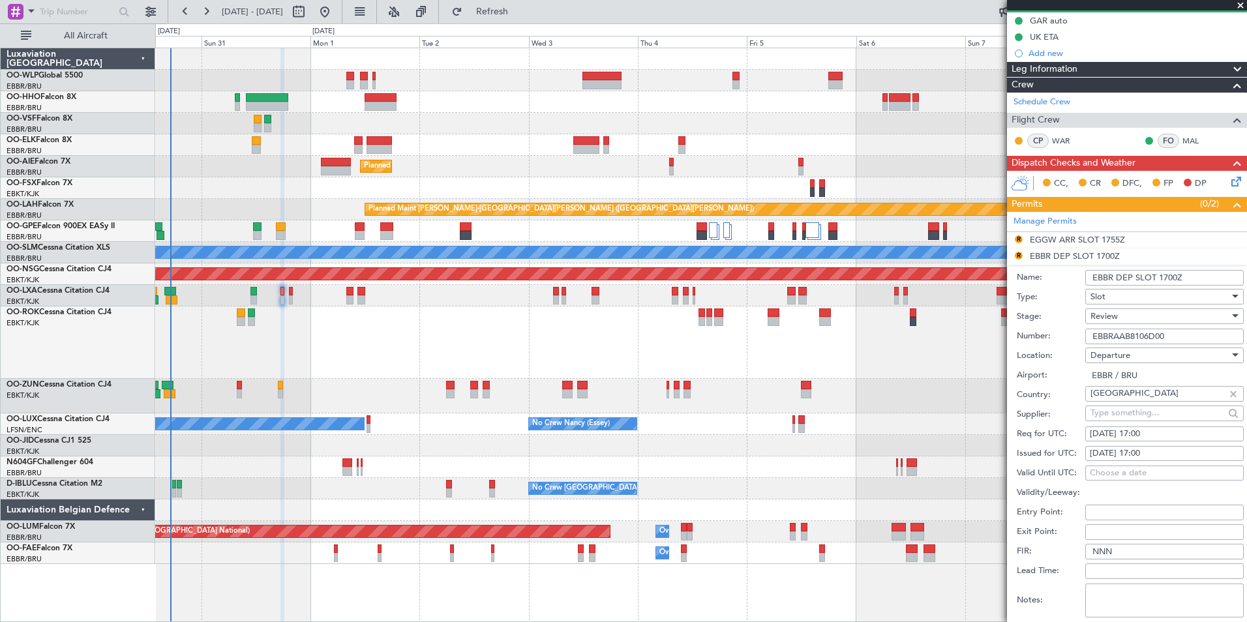
click at [1154, 430] on div "[DATE] 17:00" at bounding box center [1164, 434] width 149 height 13
select select "8"
select select "2025"
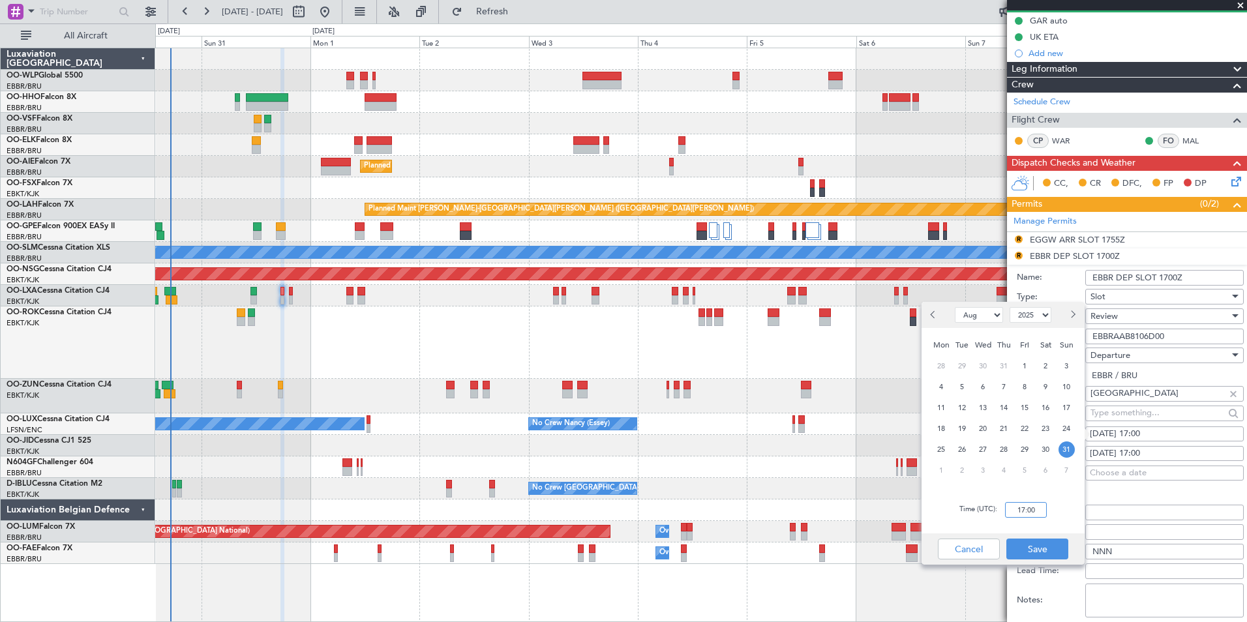
click at [1028, 510] on input "17:00" at bounding box center [1026, 510] width 42 height 16
type input "17:30"
click at [1036, 543] on button "Save" at bounding box center [1038, 549] width 62 height 21
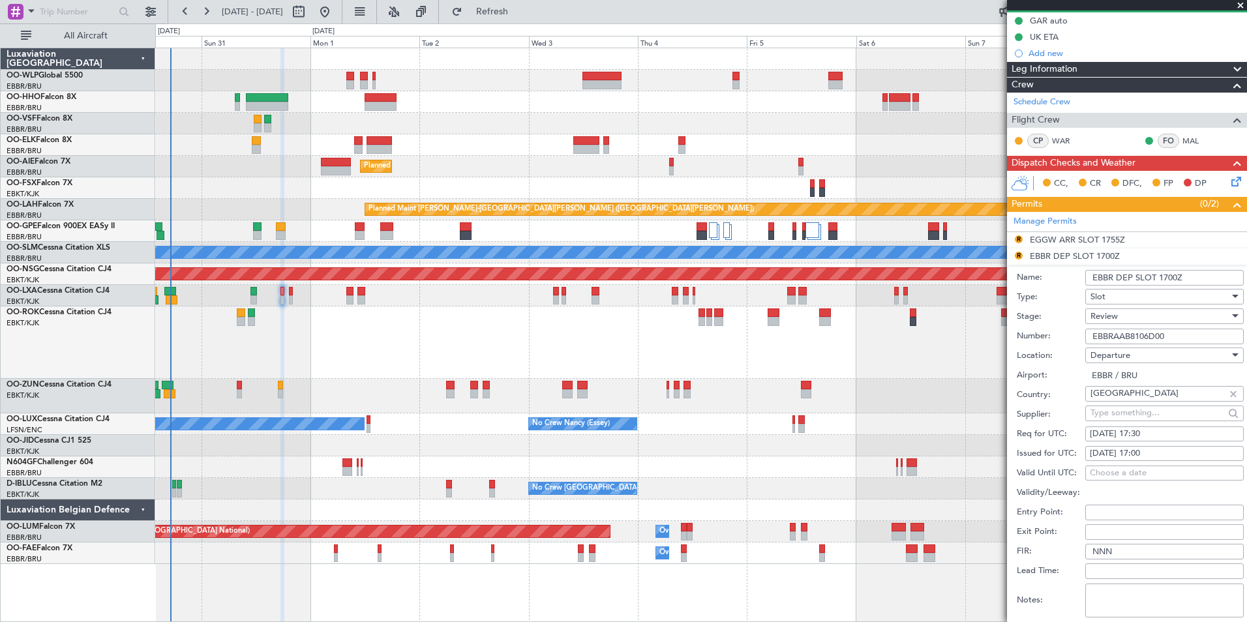
click at [1142, 457] on div "[DATE] 17:00" at bounding box center [1164, 454] width 149 height 13
select select "8"
select select "2025"
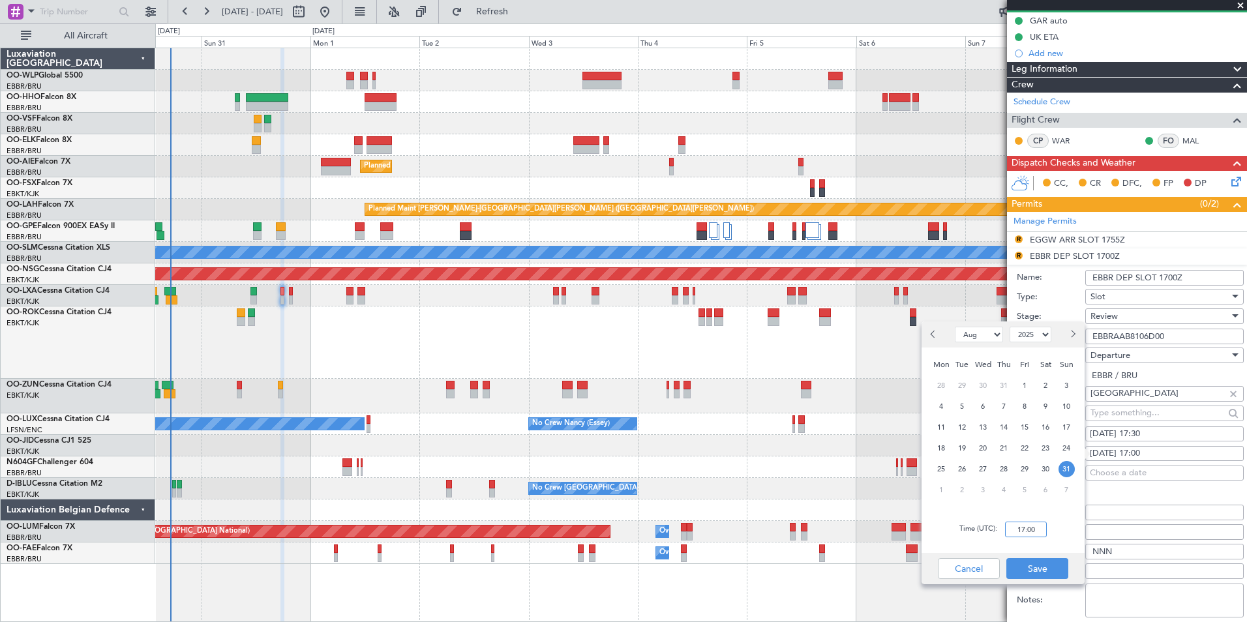
click at [1022, 532] on input "17:00" at bounding box center [1026, 530] width 42 height 16
type input "17:30"
click at [1039, 564] on button "Save" at bounding box center [1038, 568] width 62 height 21
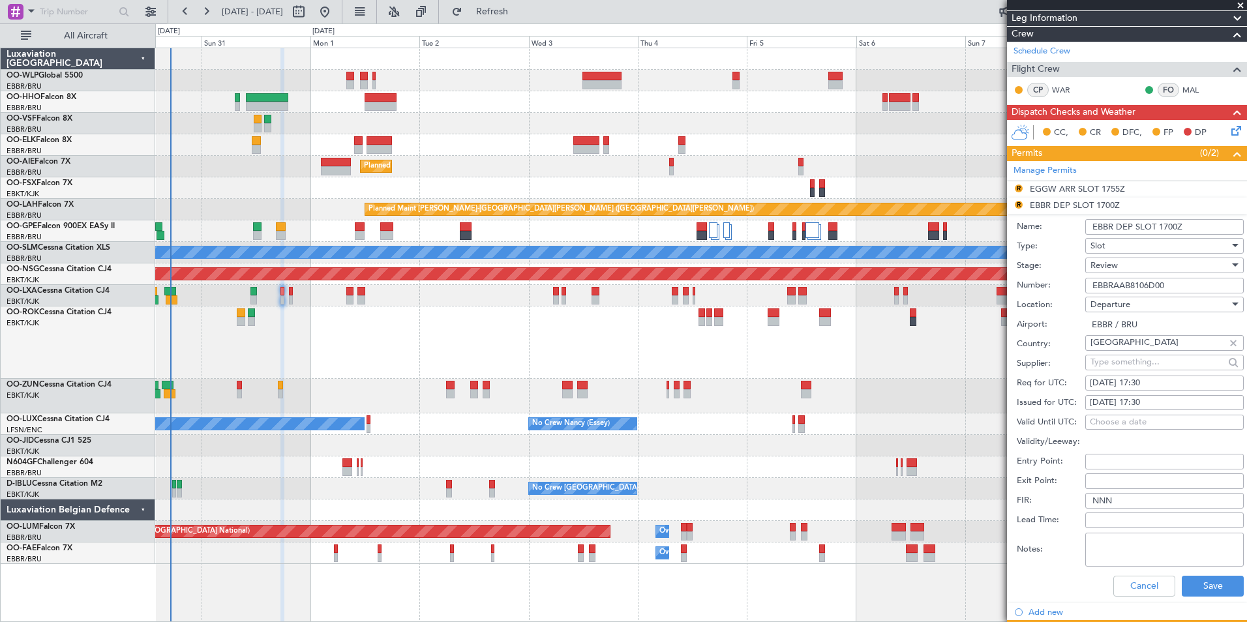
scroll to position [261, 0]
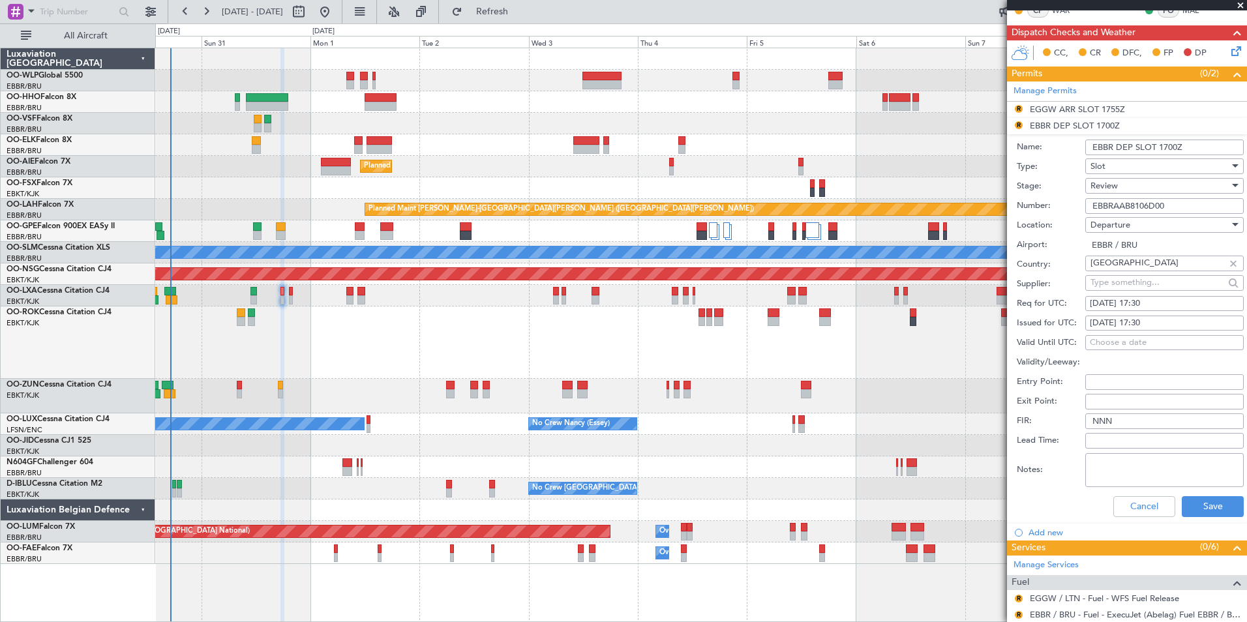
click at [1187, 517] on div "Cancel Save" at bounding box center [1130, 507] width 227 height 34
click at [1187, 510] on button "Save" at bounding box center [1213, 506] width 62 height 21
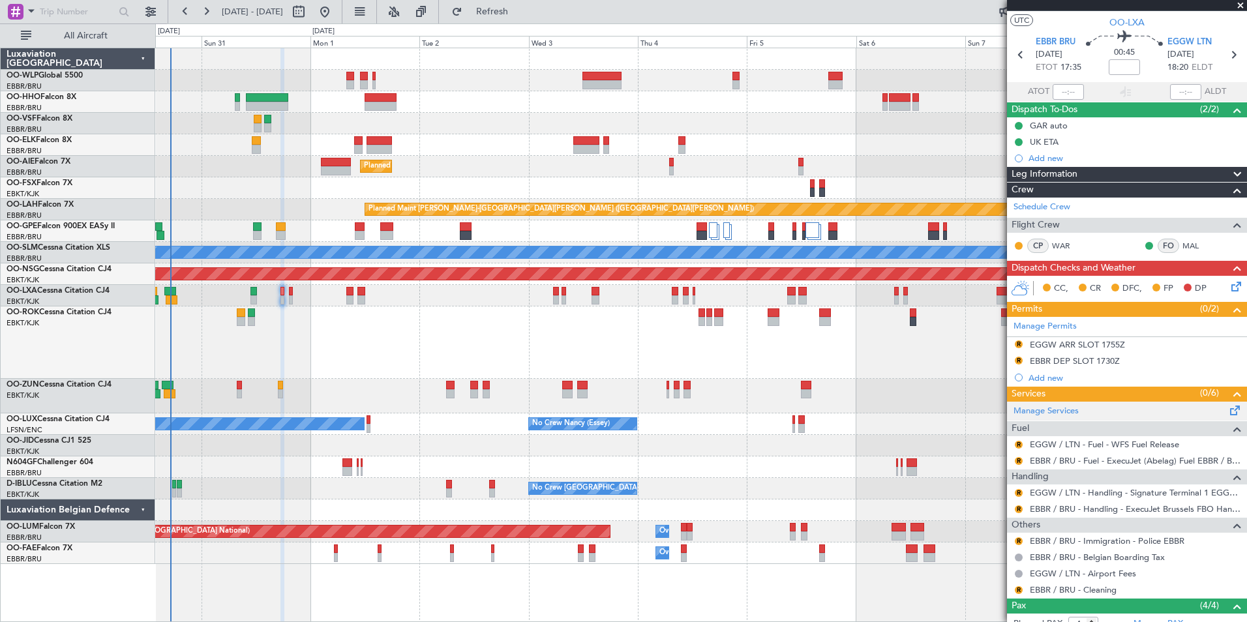
scroll to position [25, 0]
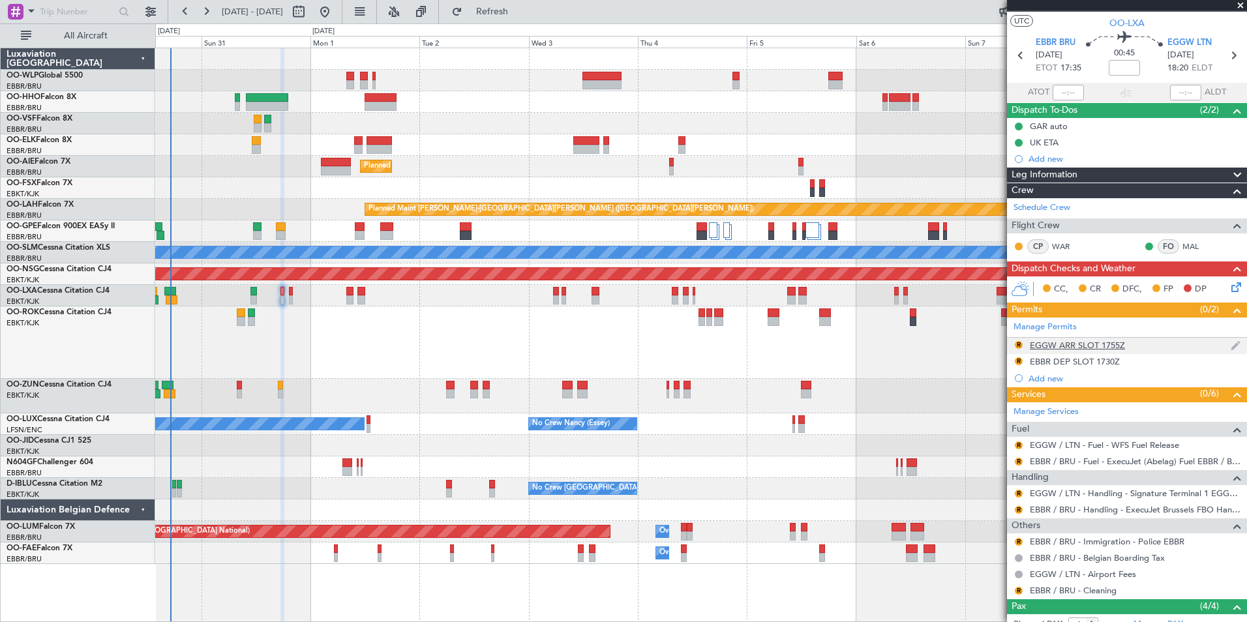
click at [1116, 349] on div "EGGW ARR SLOT 1755Z" at bounding box center [1077, 345] width 95 height 11
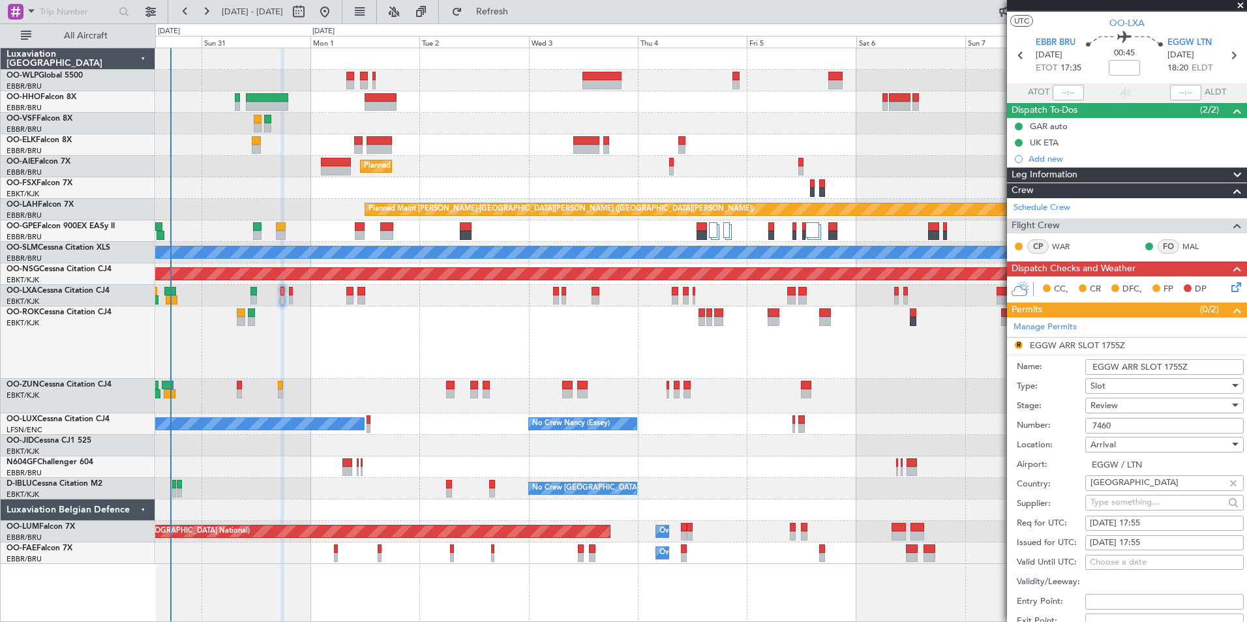
click at [1140, 521] on div "[DATE] 17:55" at bounding box center [1164, 523] width 149 height 13
select select "8"
select select "2025"
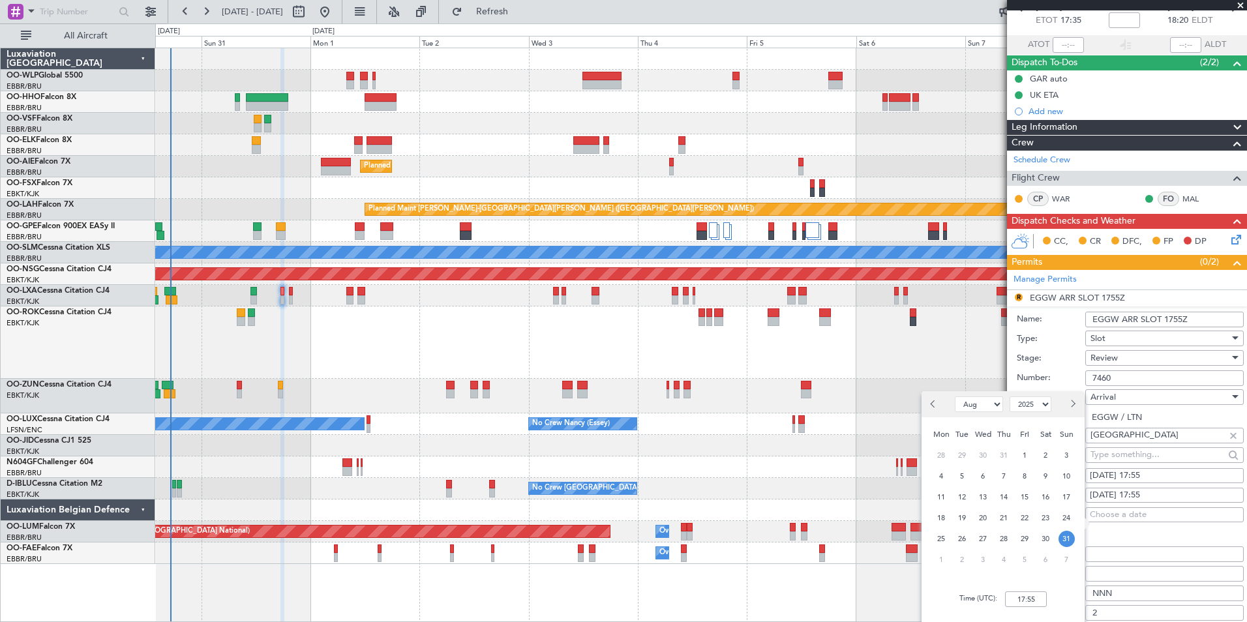
scroll to position [90, 0]
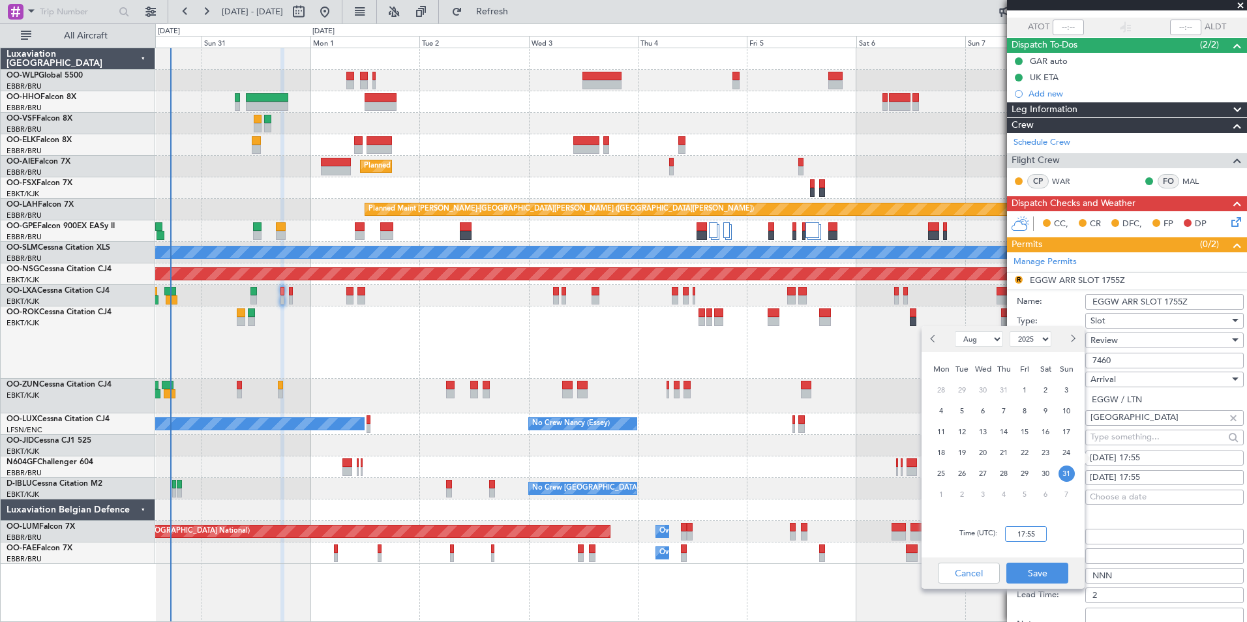
click at [1031, 536] on input "17:55" at bounding box center [1026, 534] width 42 height 16
type input "18:25"
click at [1039, 578] on button "Save" at bounding box center [1038, 573] width 62 height 21
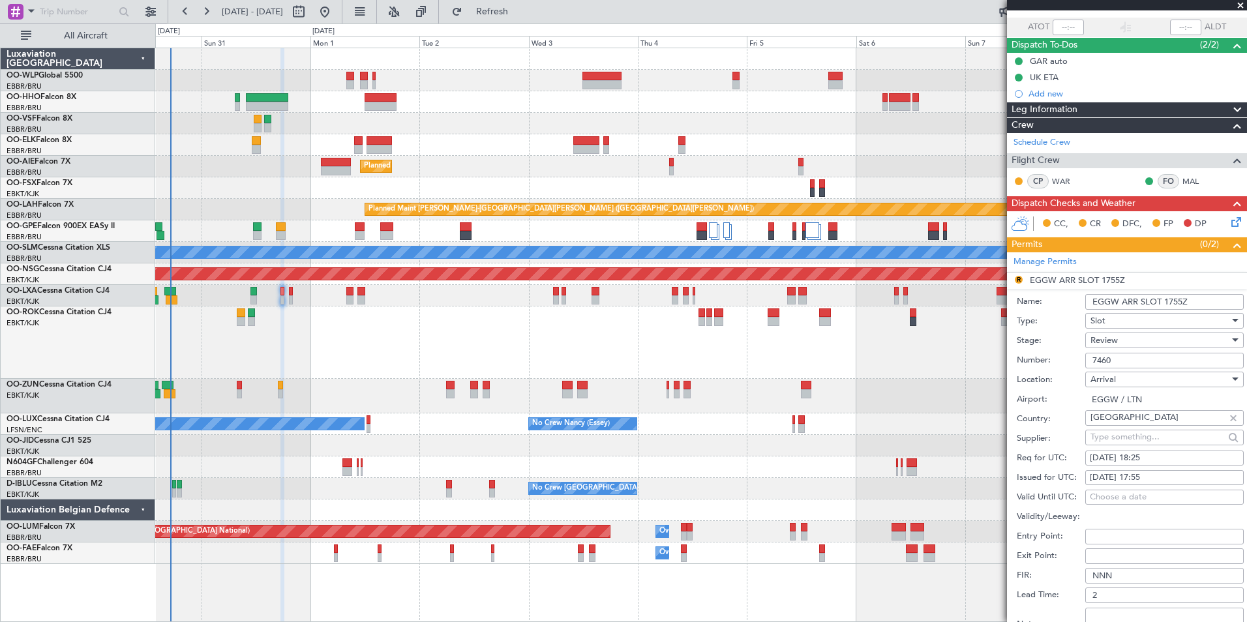
click at [1153, 474] on div "[DATE] 17:55" at bounding box center [1164, 478] width 149 height 13
select select "8"
select select "2025"
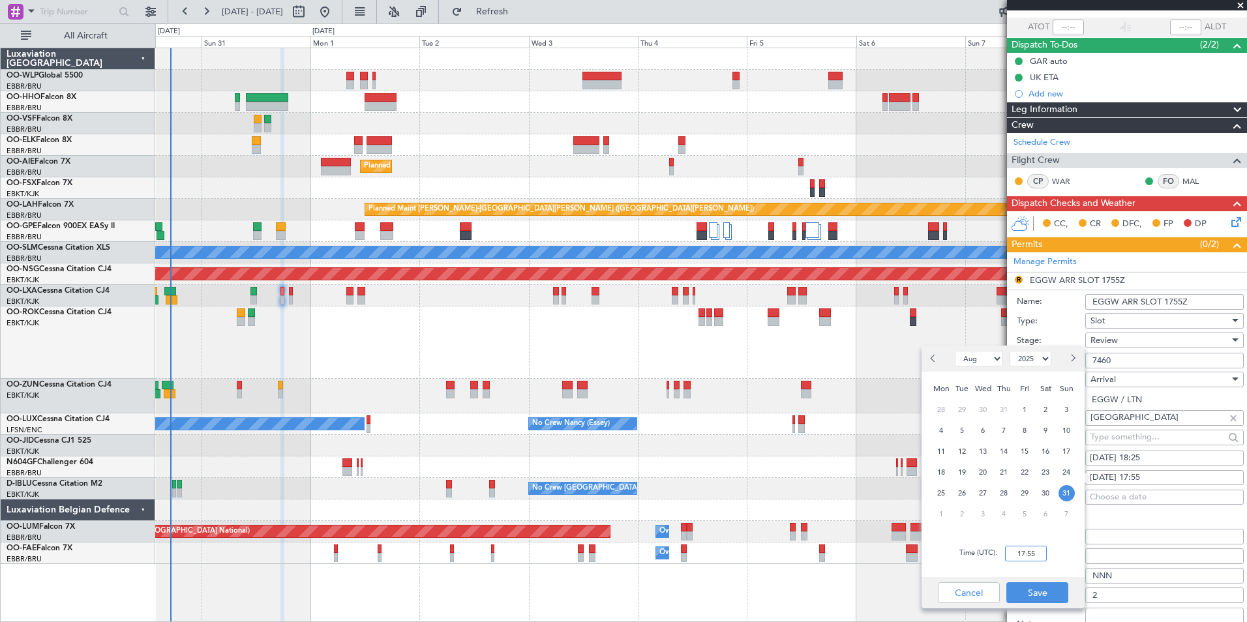
click at [1032, 553] on input "17:55" at bounding box center [1026, 554] width 42 height 16
type input "18:25"
click at [1040, 593] on button "Save" at bounding box center [1038, 593] width 62 height 21
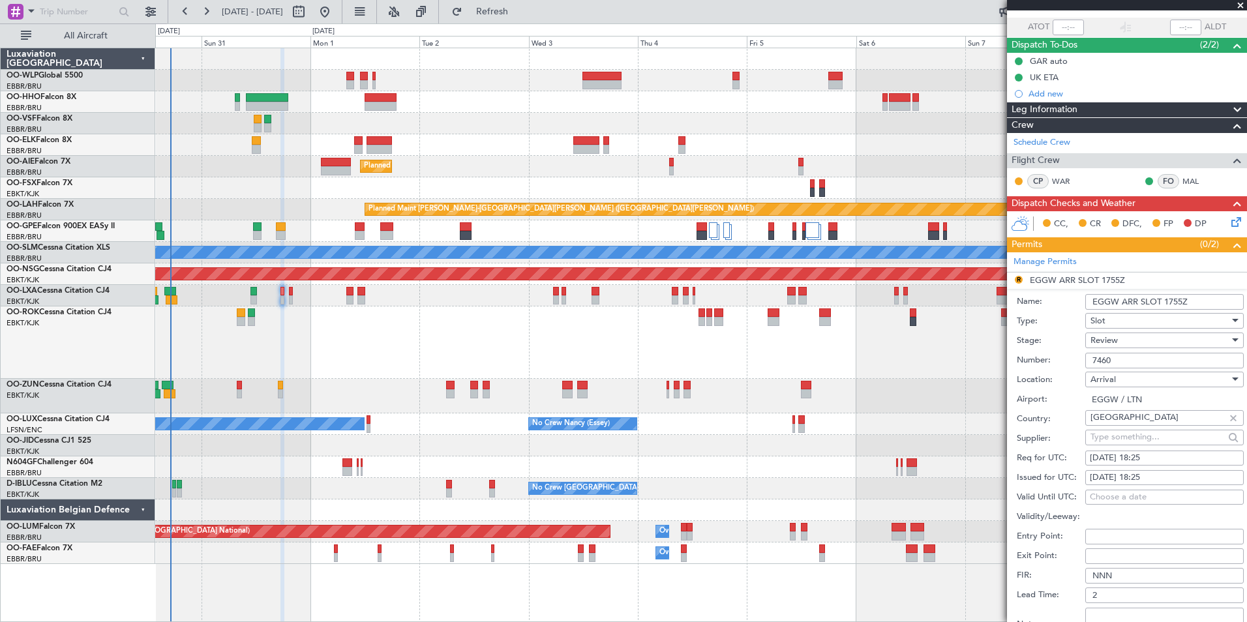
scroll to position [221, 0]
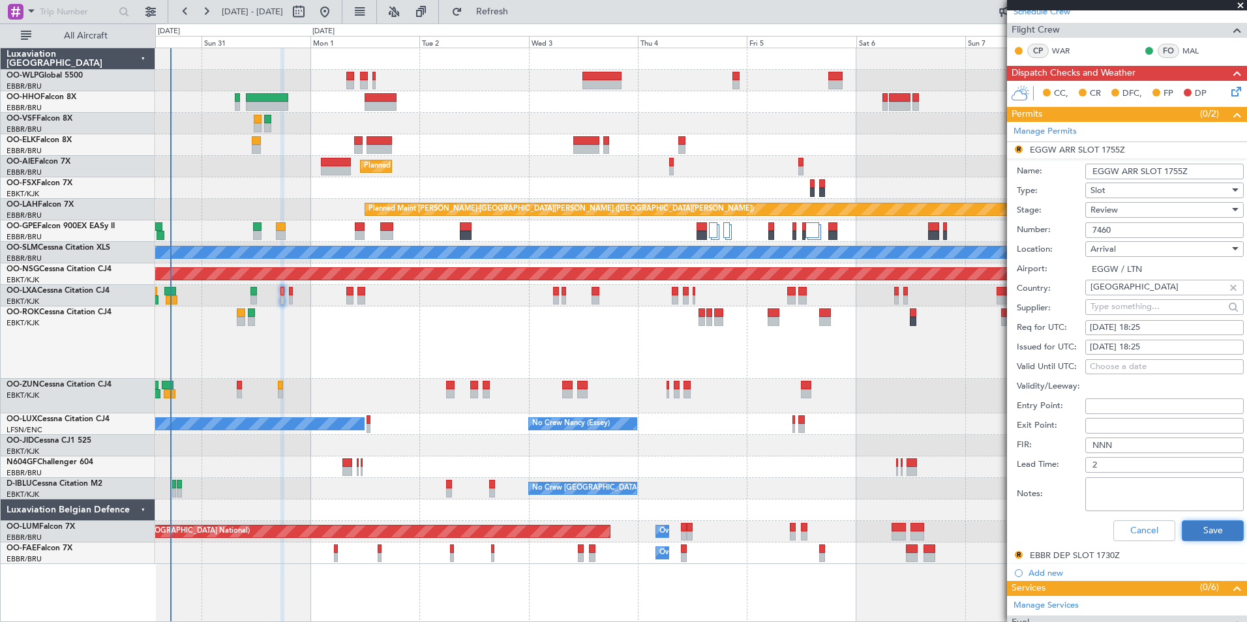
click at [1201, 530] on button "Save" at bounding box center [1213, 531] width 62 height 21
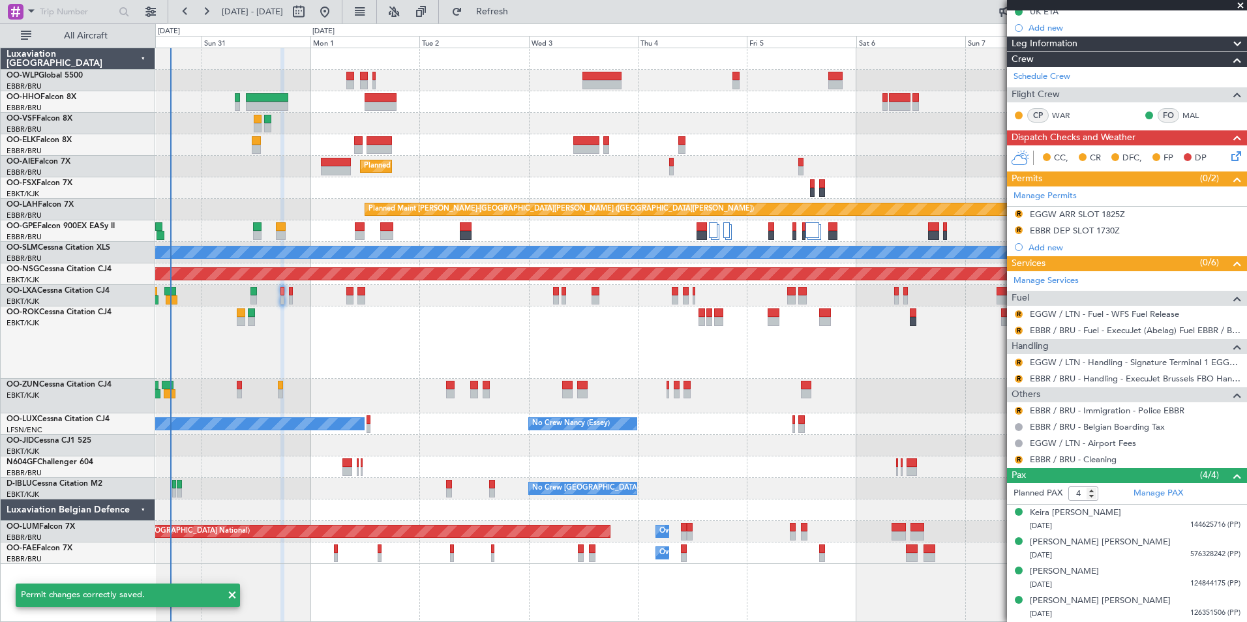
scroll to position [155, 0]
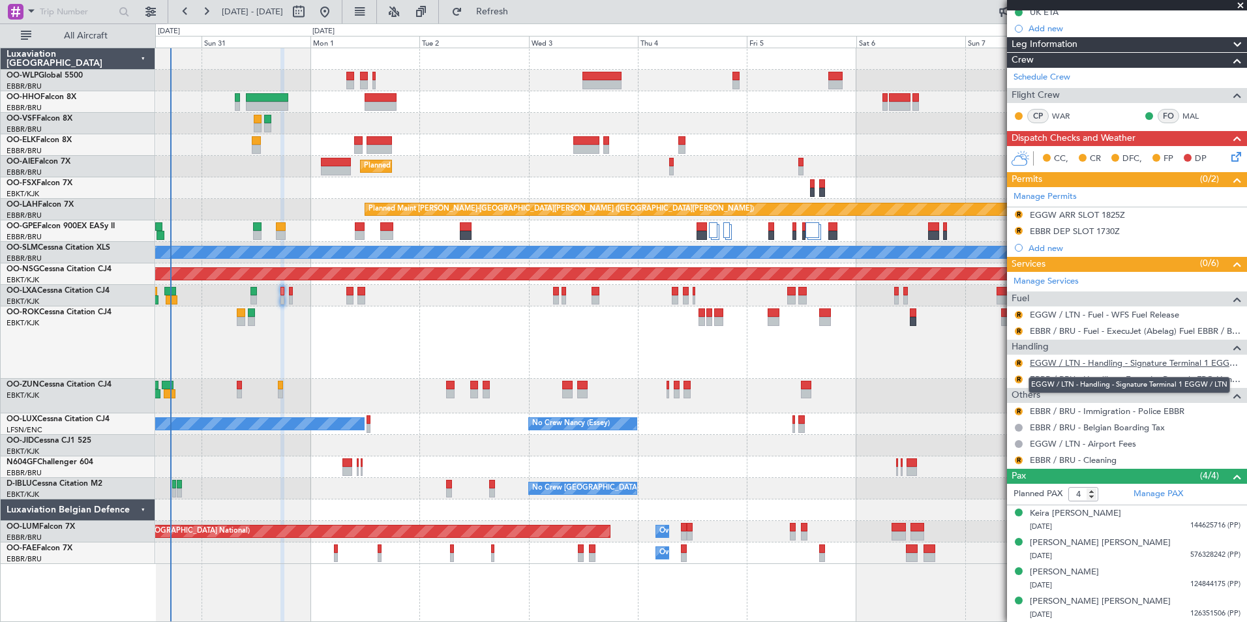
click at [1063, 365] on link "EGGW / LTN - Handling - Signature Terminal 1 EGGW / LTN" at bounding box center [1135, 363] width 211 height 11
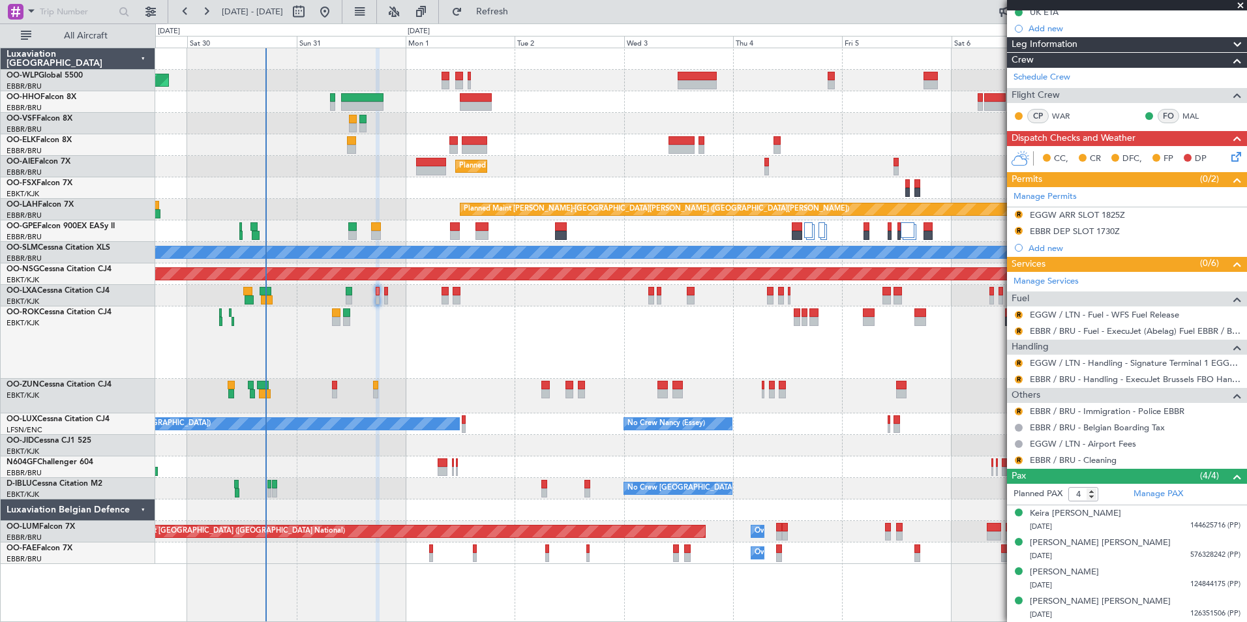
click at [468, 371] on div "Planned Maint Kortrijk-[GEOGRAPHIC_DATA]" at bounding box center [700, 343] width 1091 height 72
click at [1016, 459] on button "R" at bounding box center [1019, 461] width 8 height 8
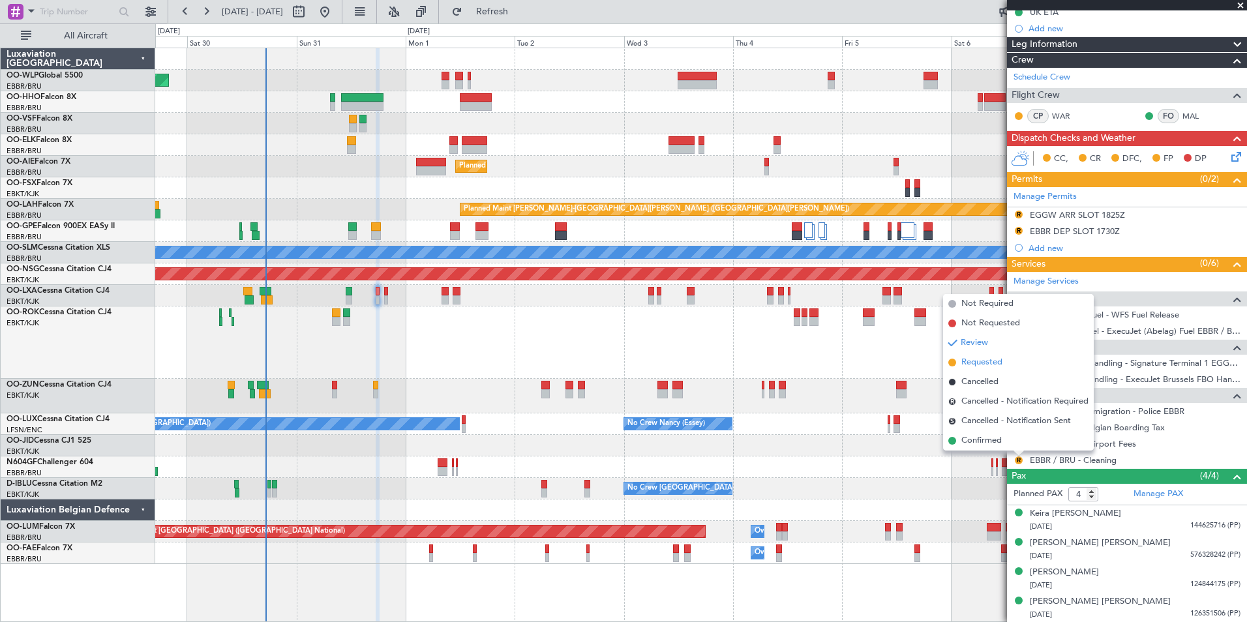
click at [979, 364] on span "Requested" at bounding box center [982, 362] width 41 height 13
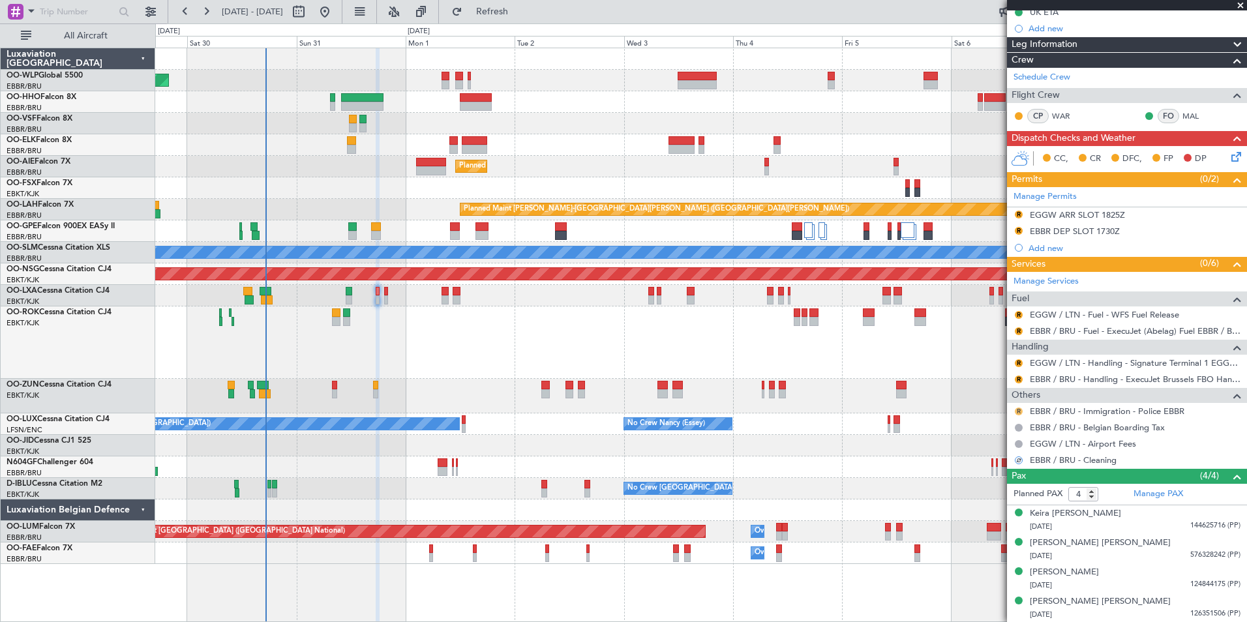
click at [1017, 412] on button "R" at bounding box center [1019, 412] width 8 height 8
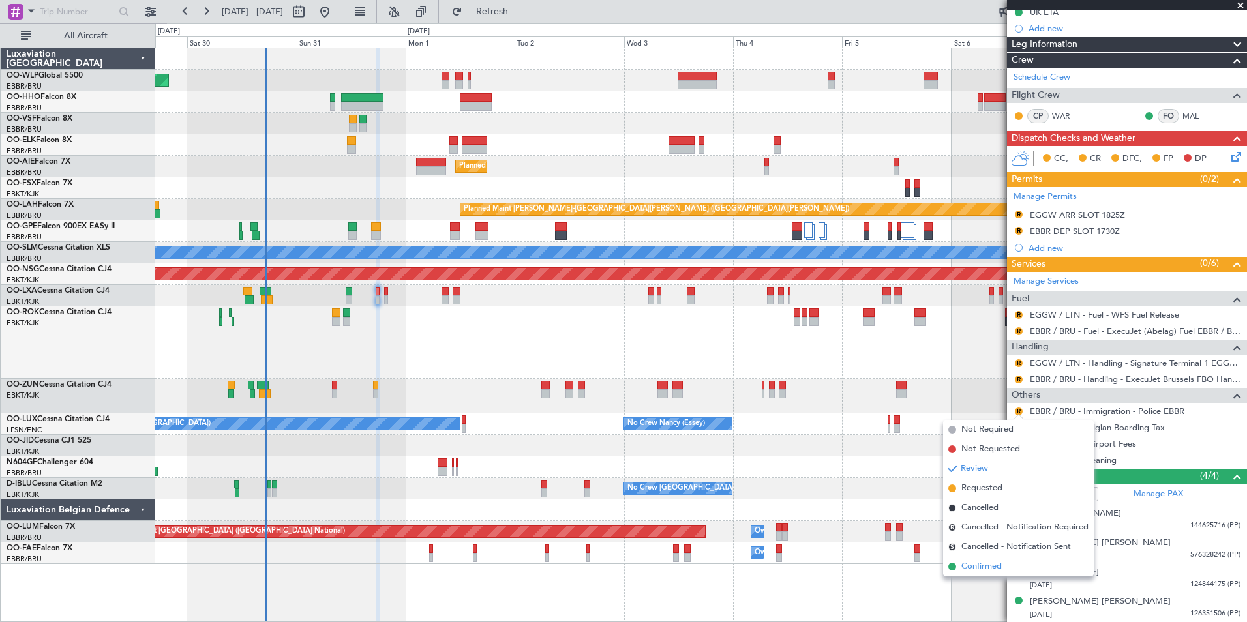
click at [992, 572] on span "Confirmed" at bounding box center [982, 566] width 40 height 13
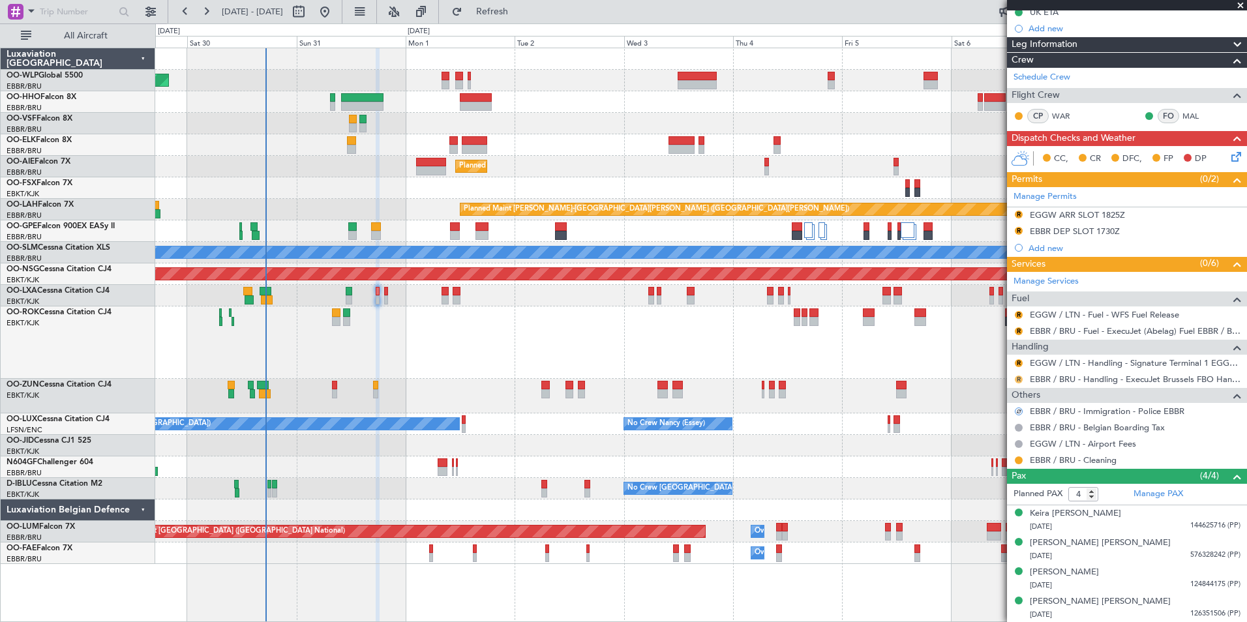
click at [1020, 377] on button "R" at bounding box center [1019, 380] width 8 height 8
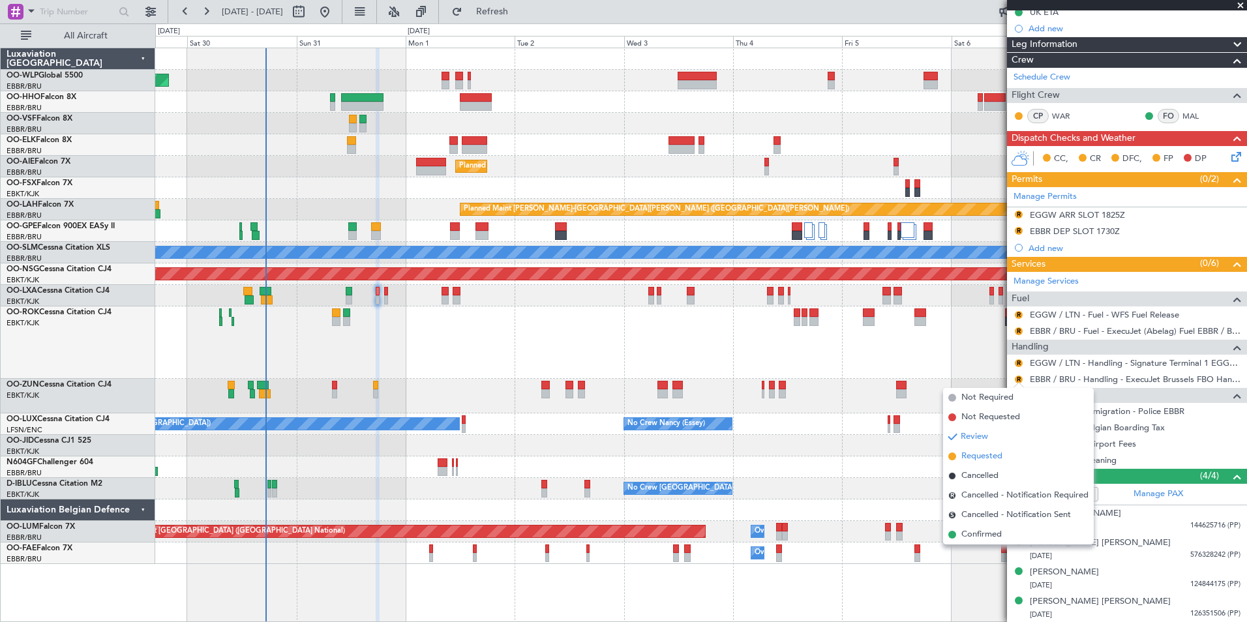
click at [983, 454] on span "Requested" at bounding box center [982, 456] width 41 height 13
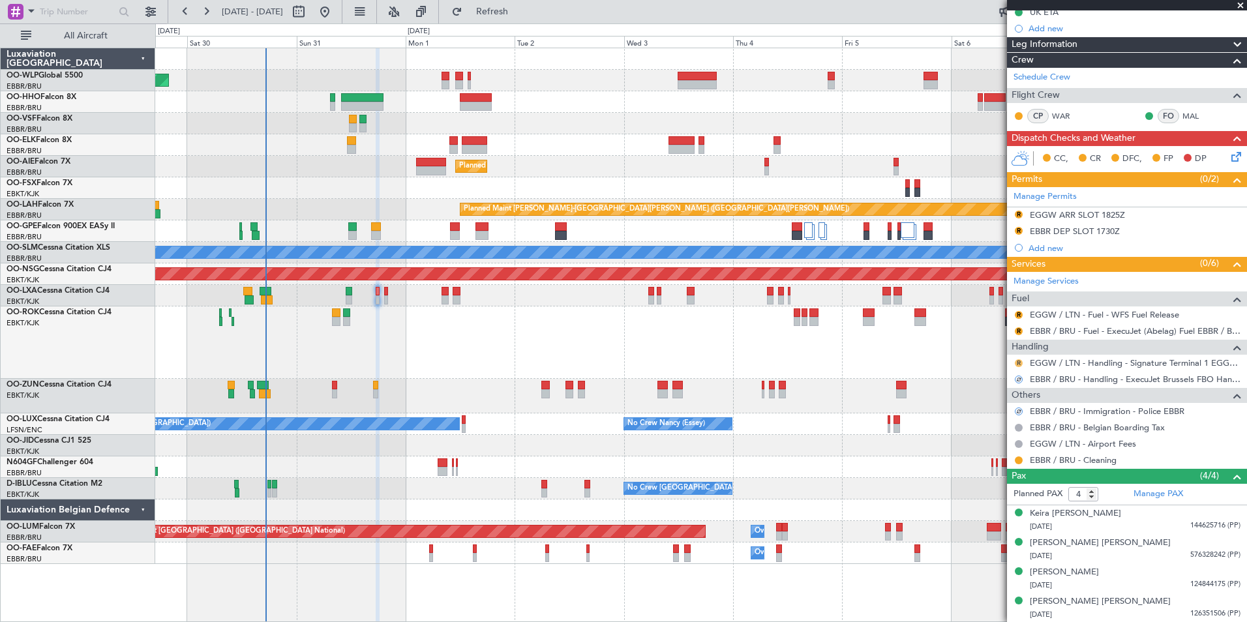
click at [1019, 363] on button "R" at bounding box center [1019, 363] width 8 height 8
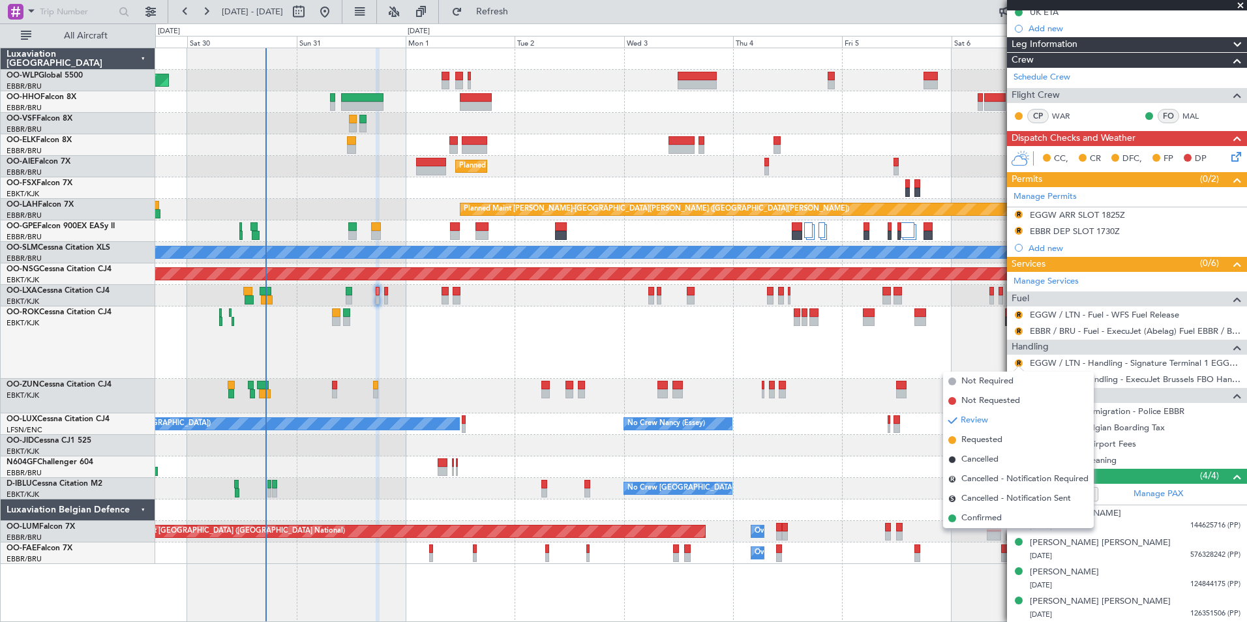
click at [997, 434] on li "Requested" at bounding box center [1018, 441] width 151 height 20
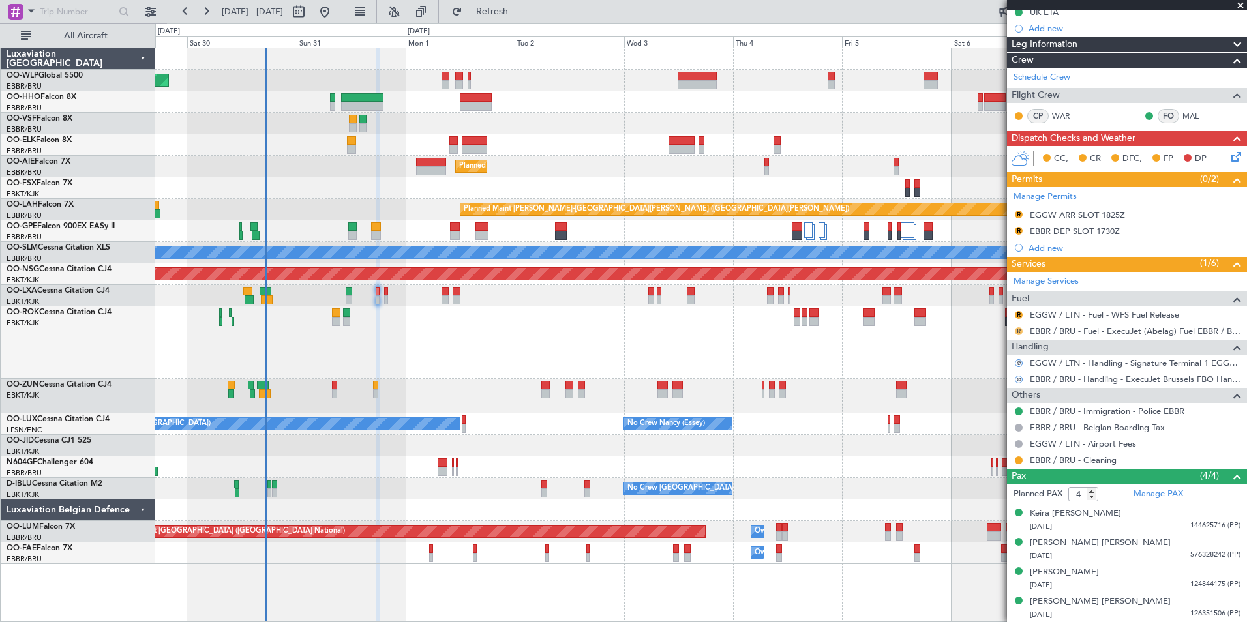
click at [1019, 330] on button "R" at bounding box center [1019, 332] width 8 height 8
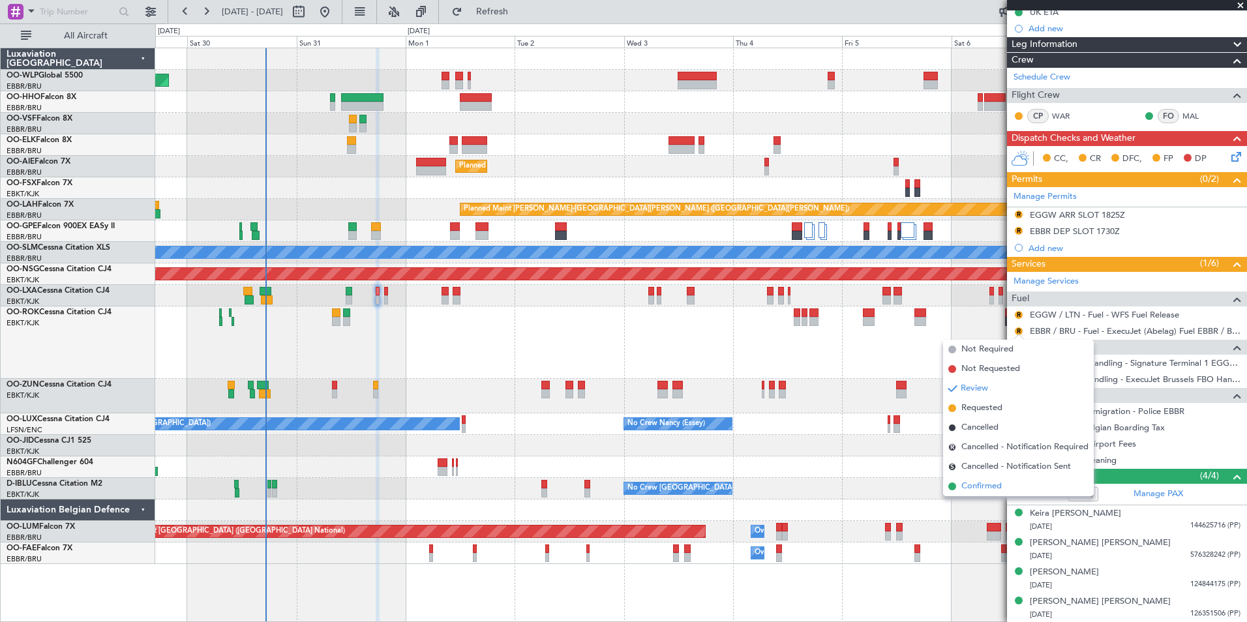
click at [986, 489] on span "Confirmed" at bounding box center [982, 486] width 40 height 13
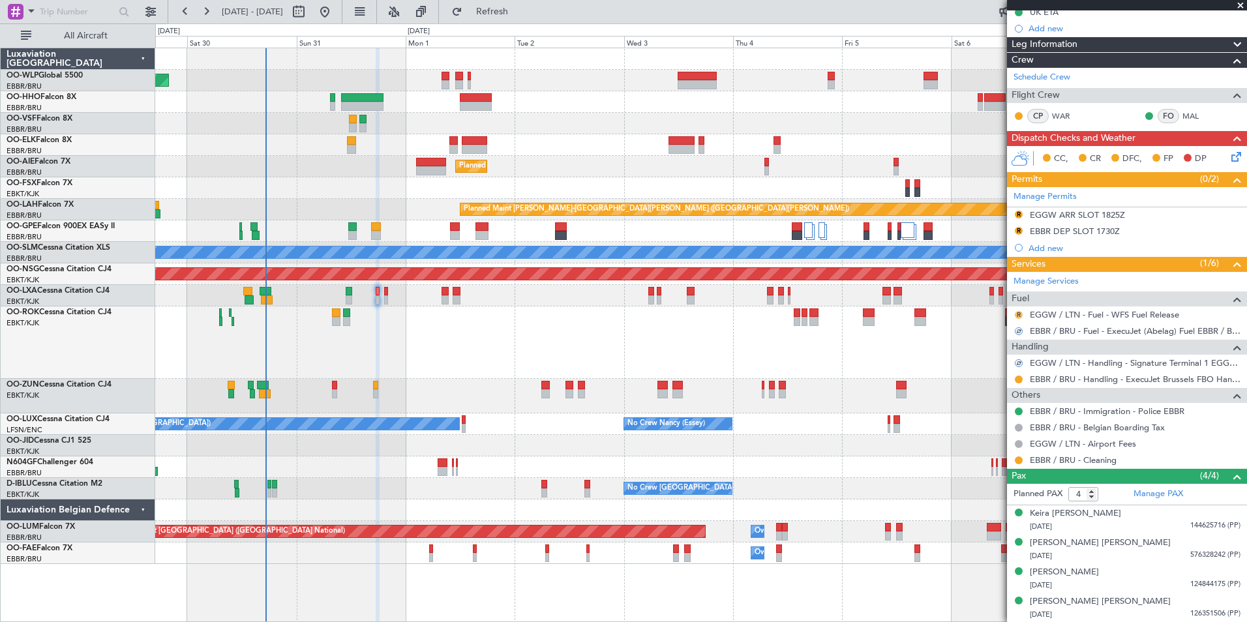
click at [1020, 315] on button "R" at bounding box center [1019, 315] width 8 height 8
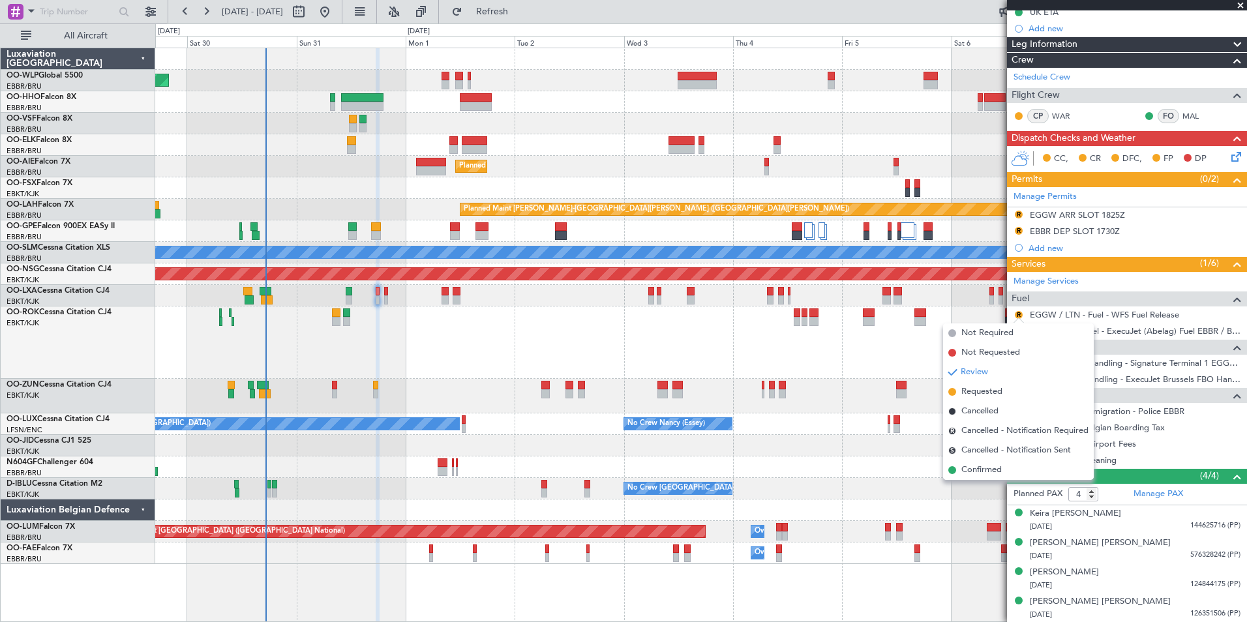
click at [982, 471] on span "Confirmed" at bounding box center [982, 470] width 40 height 13
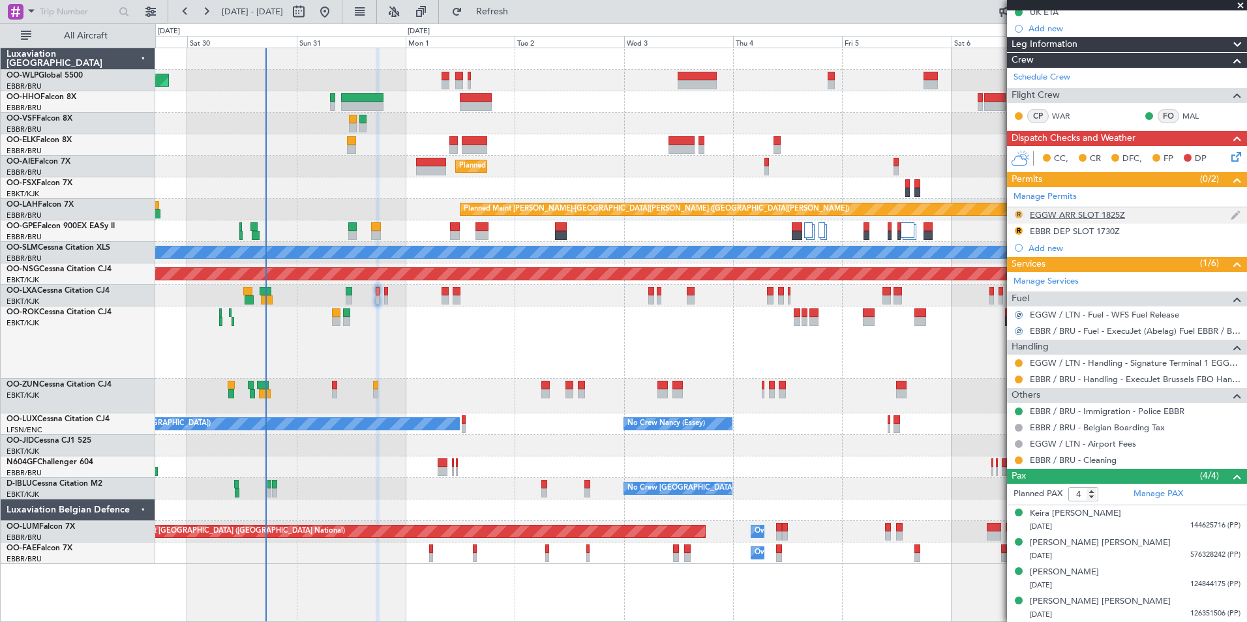
click at [1021, 215] on button "R" at bounding box center [1019, 215] width 8 height 8
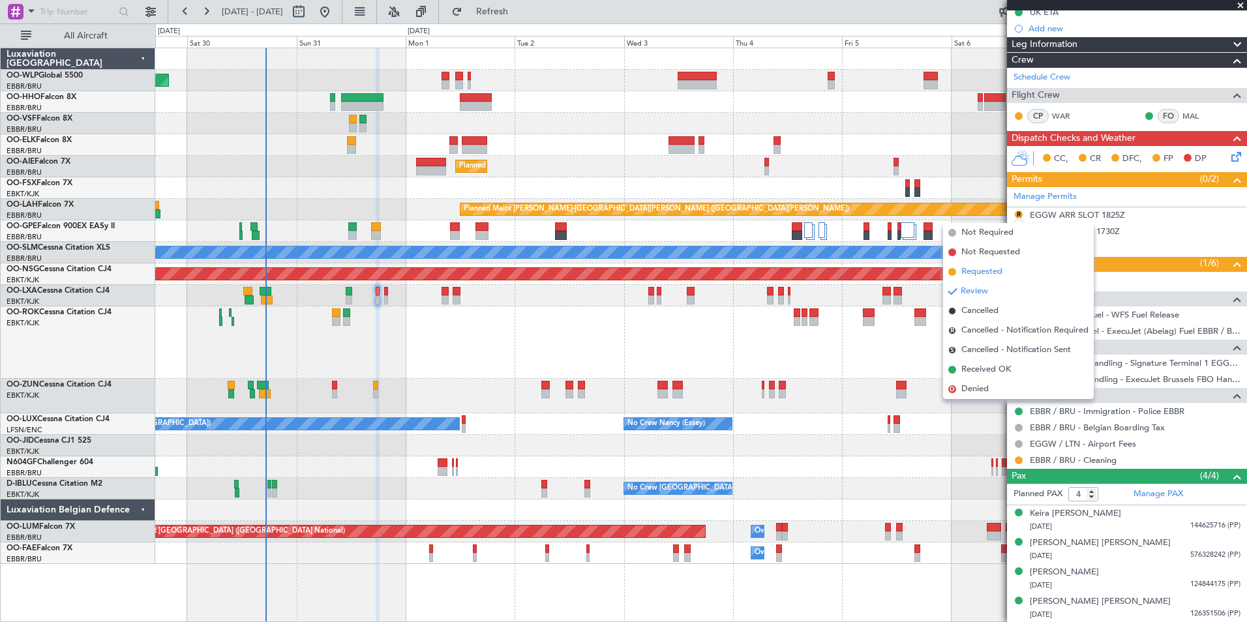
click at [1001, 273] on span "Requested" at bounding box center [982, 272] width 41 height 13
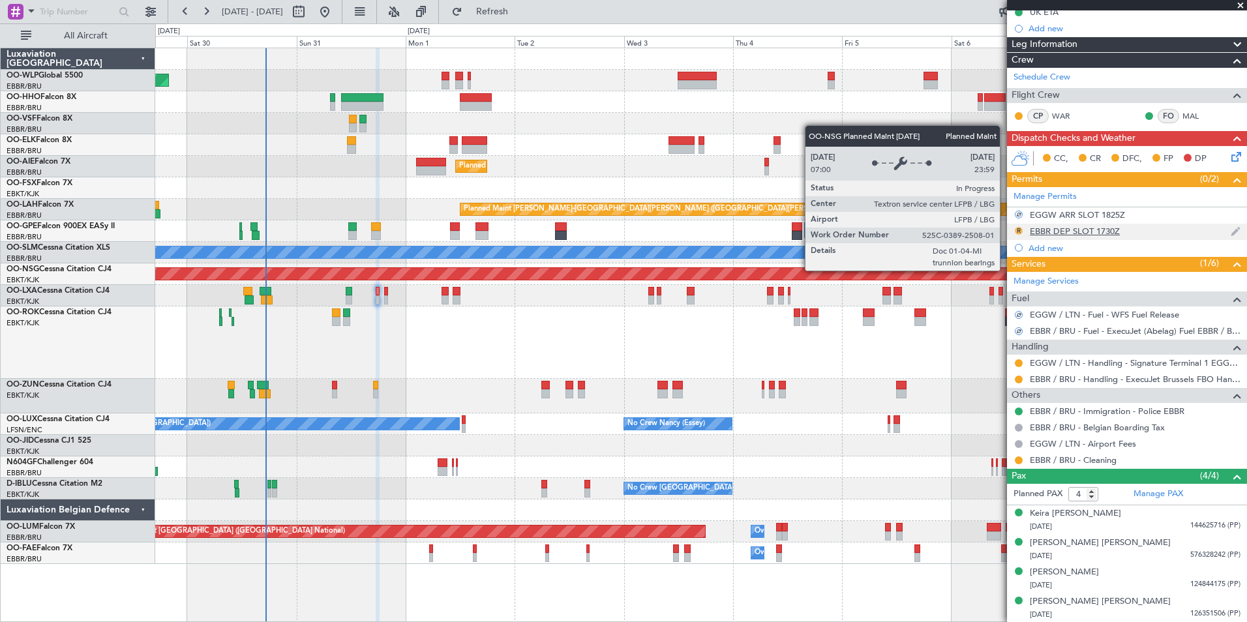
click at [1020, 227] on button "R" at bounding box center [1019, 231] width 8 height 8
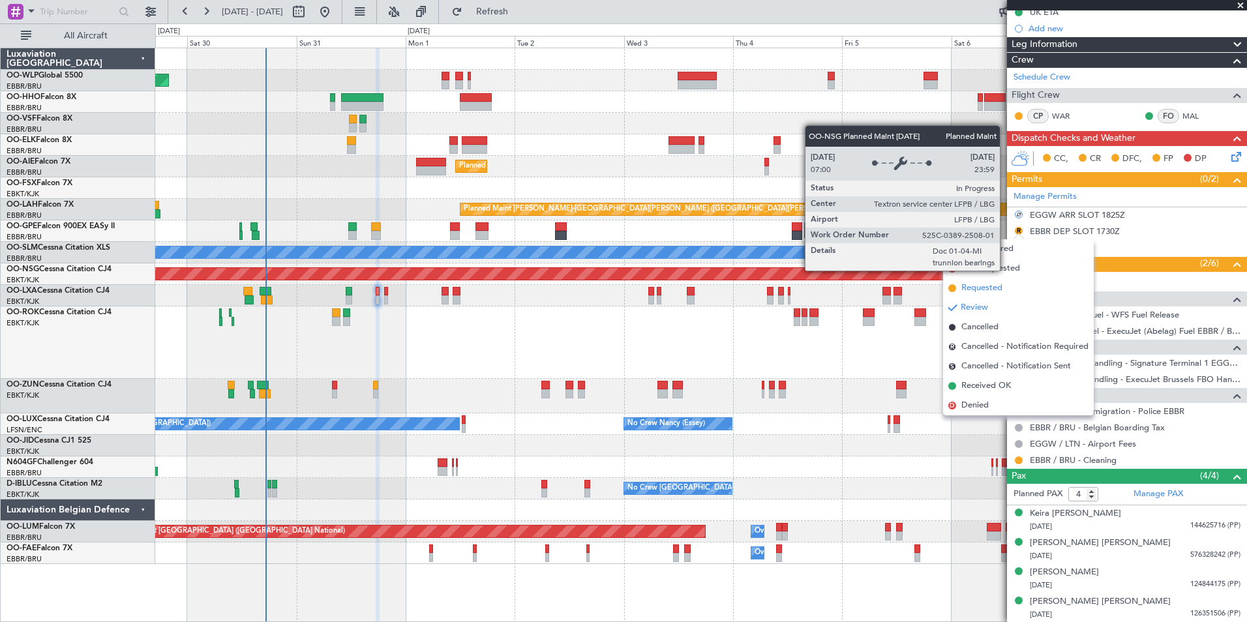
click at [1006, 285] on li "Requested" at bounding box center [1018, 289] width 151 height 20
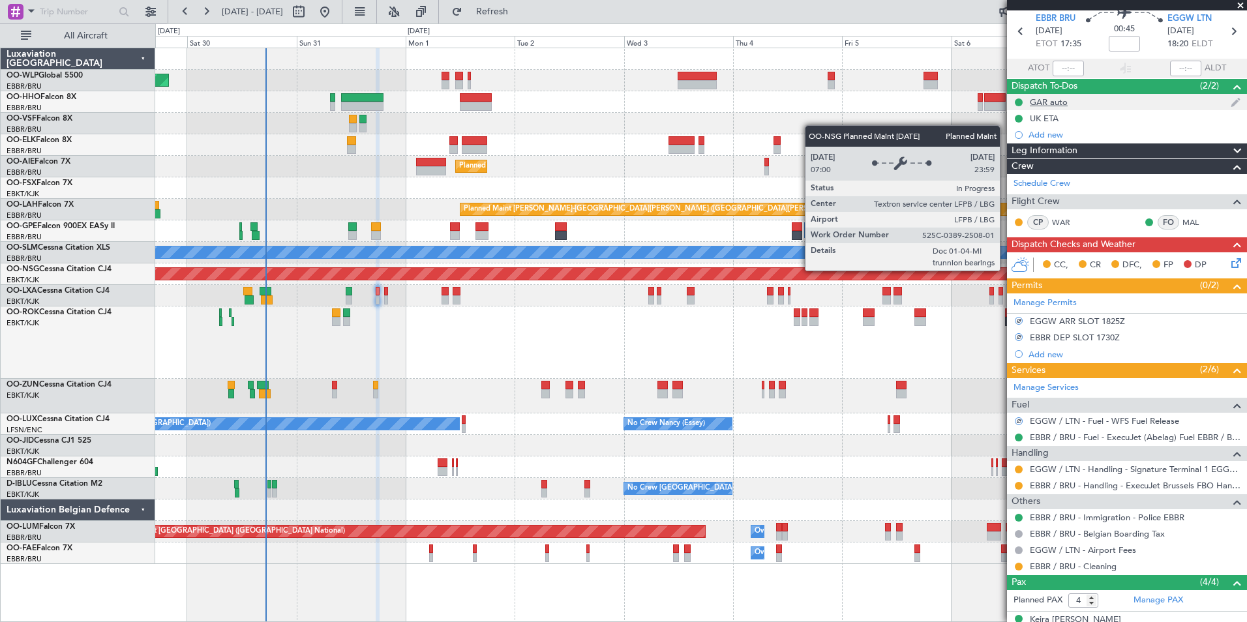
scroll to position [0, 0]
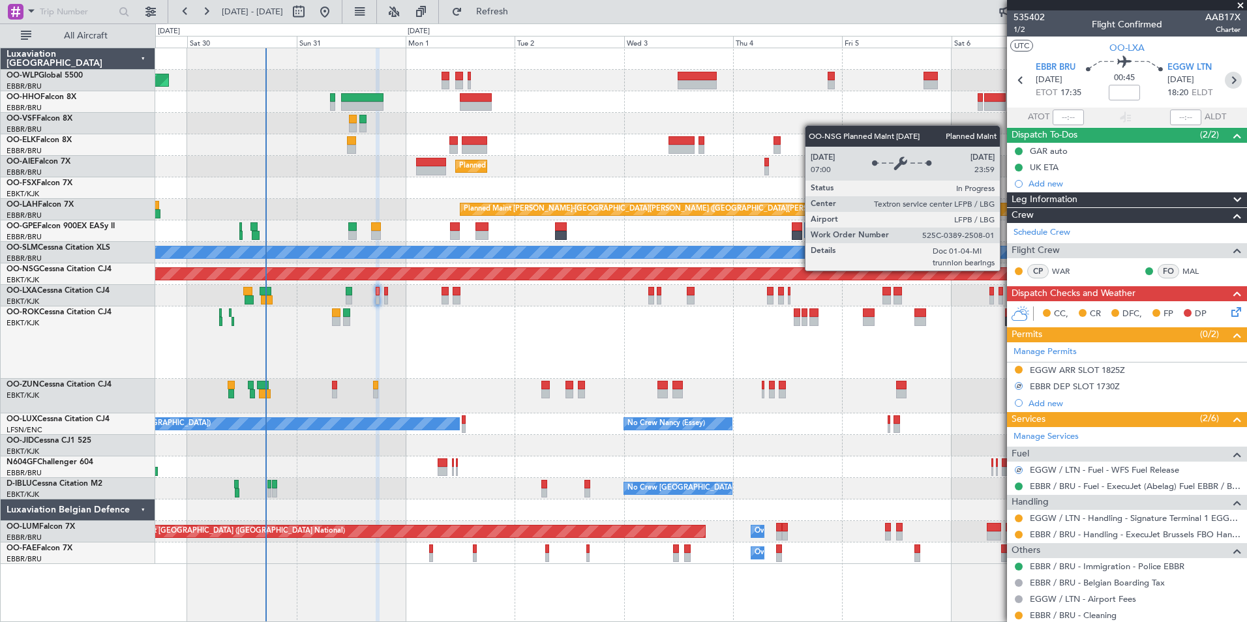
click at [1228, 82] on icon at bounding box center [1233, 80] width 17 height 17
type input "0"
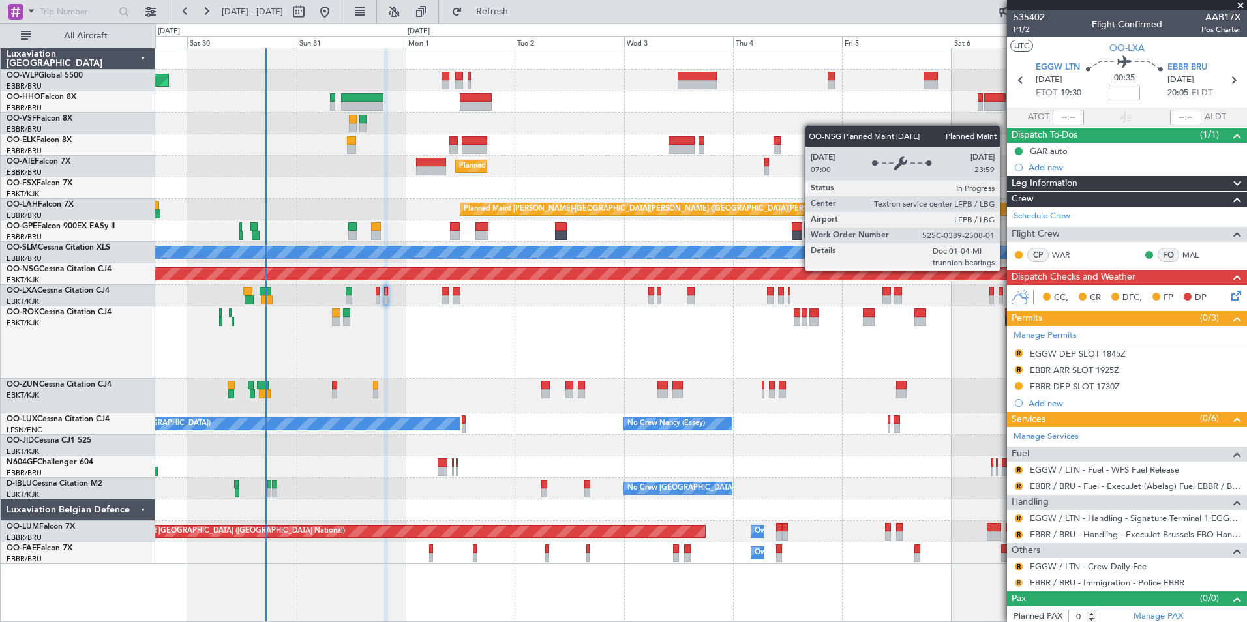
click at [1020, 585] on button "R" at bounding box center [1019, 583] width 8 height 8
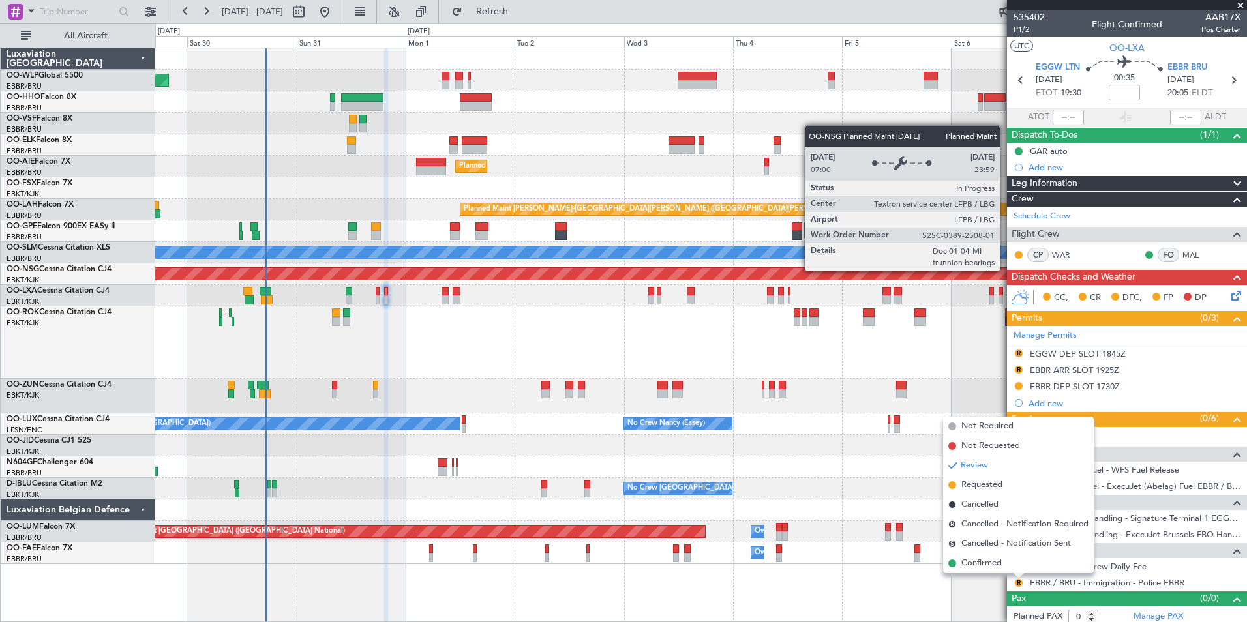
drag, startPoint x: 981, startPoint y: 562, endPoint x: 996, endPoint y: 568, distance: 15.5
click at [981, 563] on span "Confirmed" at bounding box center [982, 563] width 40 height 13
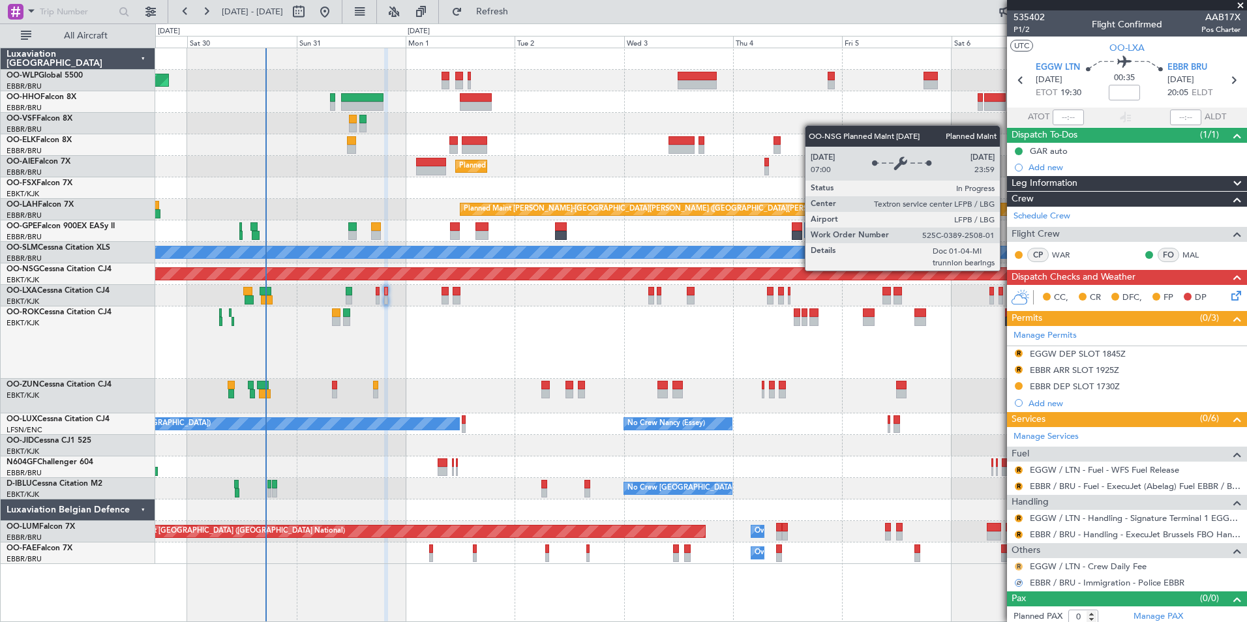
click at [1018, 567] on button "R" at bounding box center [1019, 567] width 8 height 8
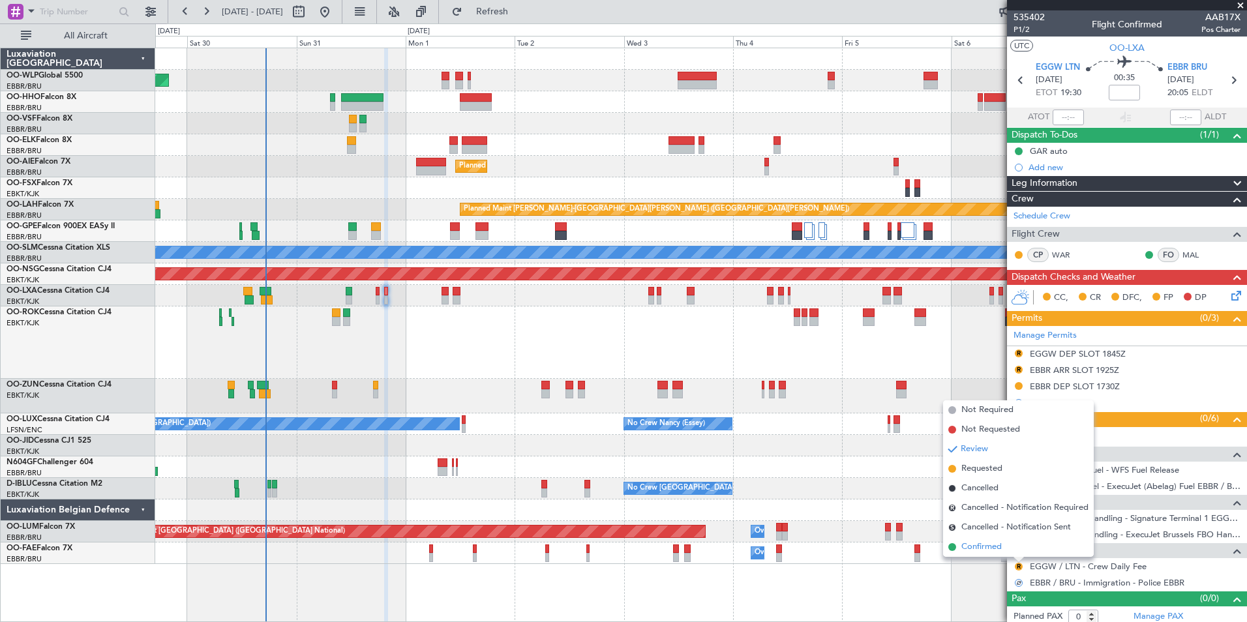
click at [984, 541] on span "Confirmed" at bounding box center [982, 547] width 40 height 13
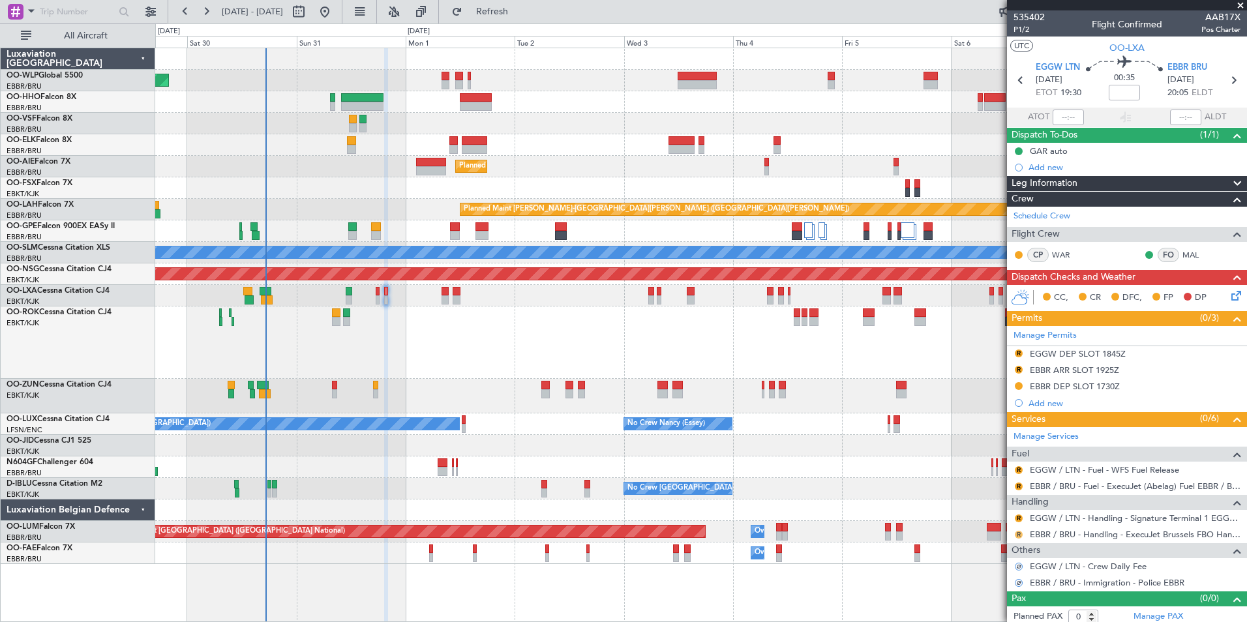
click at [1019, 532] on button "R" at bounding box center [1019, 535] width 8 height 8
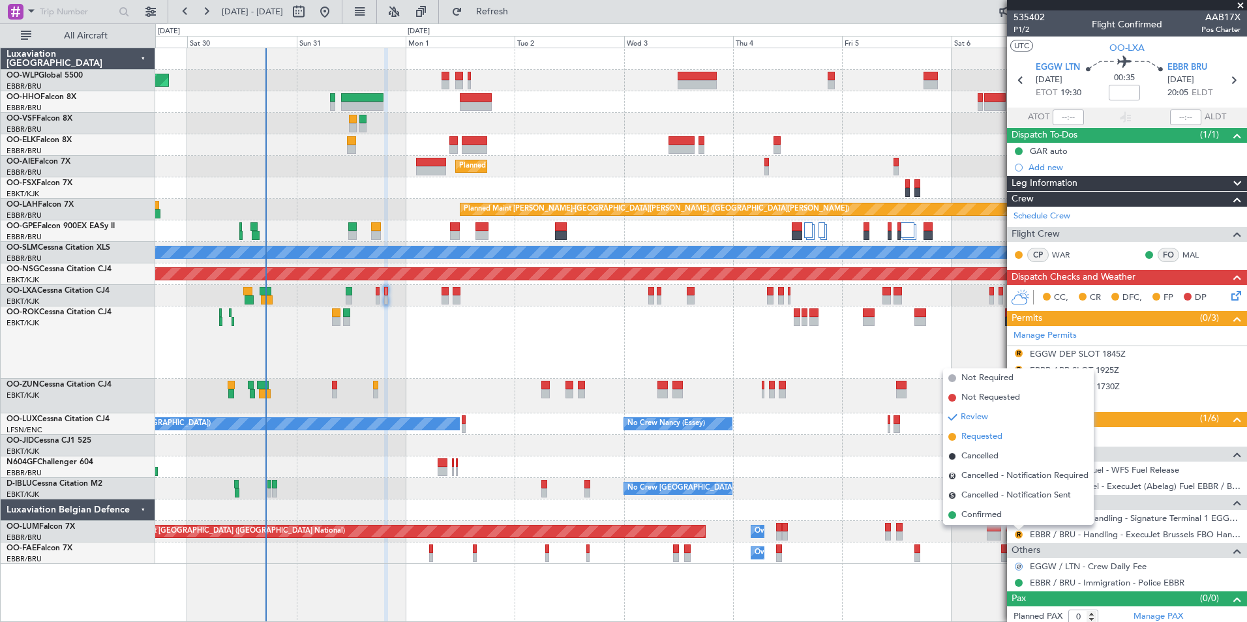
click at [981, 434] on span "Requested" at bounding box center [982, 437] width 41 height 13
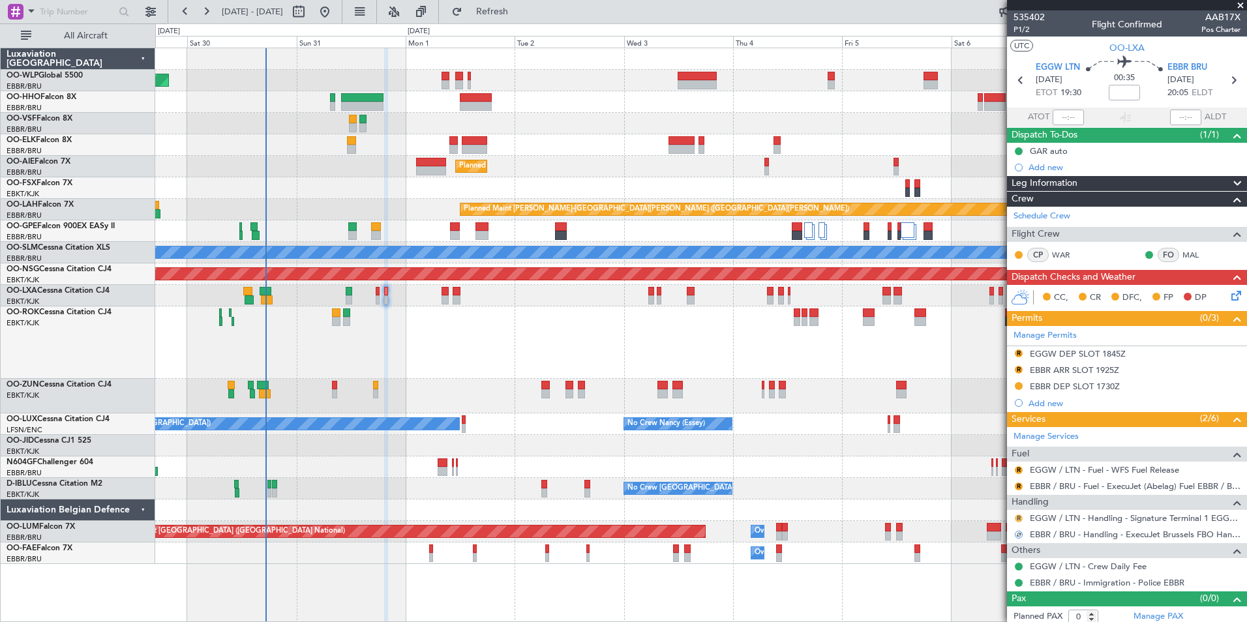
click at [1016, 518] on button "R" at bounding box center [1019, 519] width 8 height 8
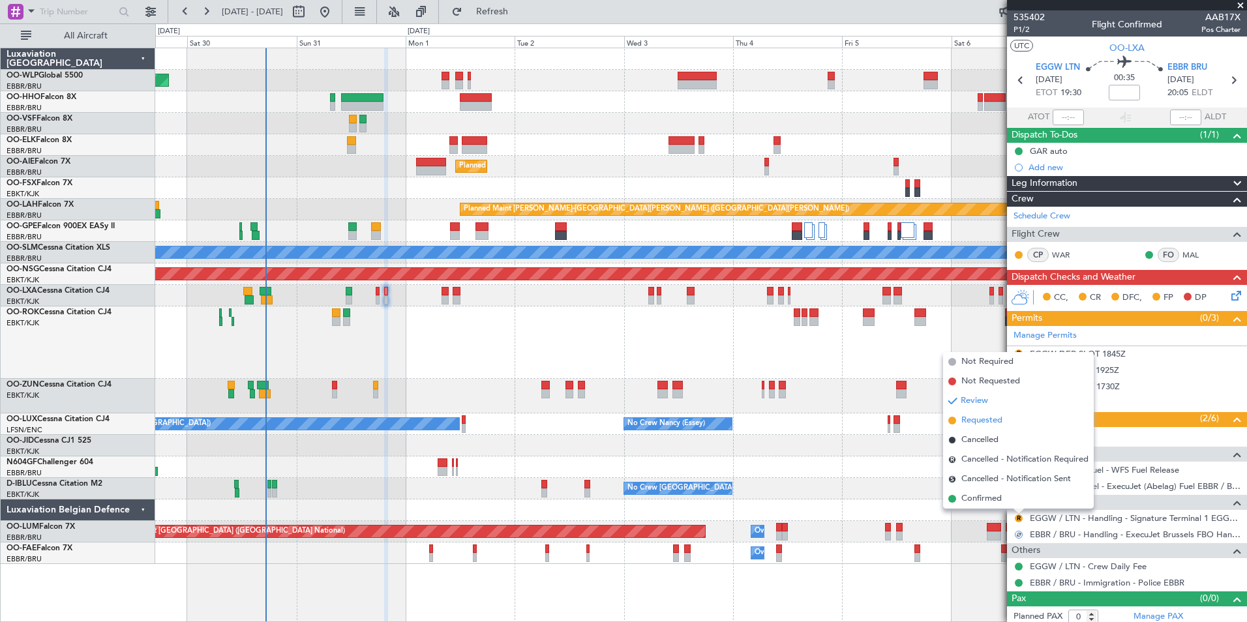
click at [983, 422] on span "Requested" at bounding box center [982, 420] width 41 height 13
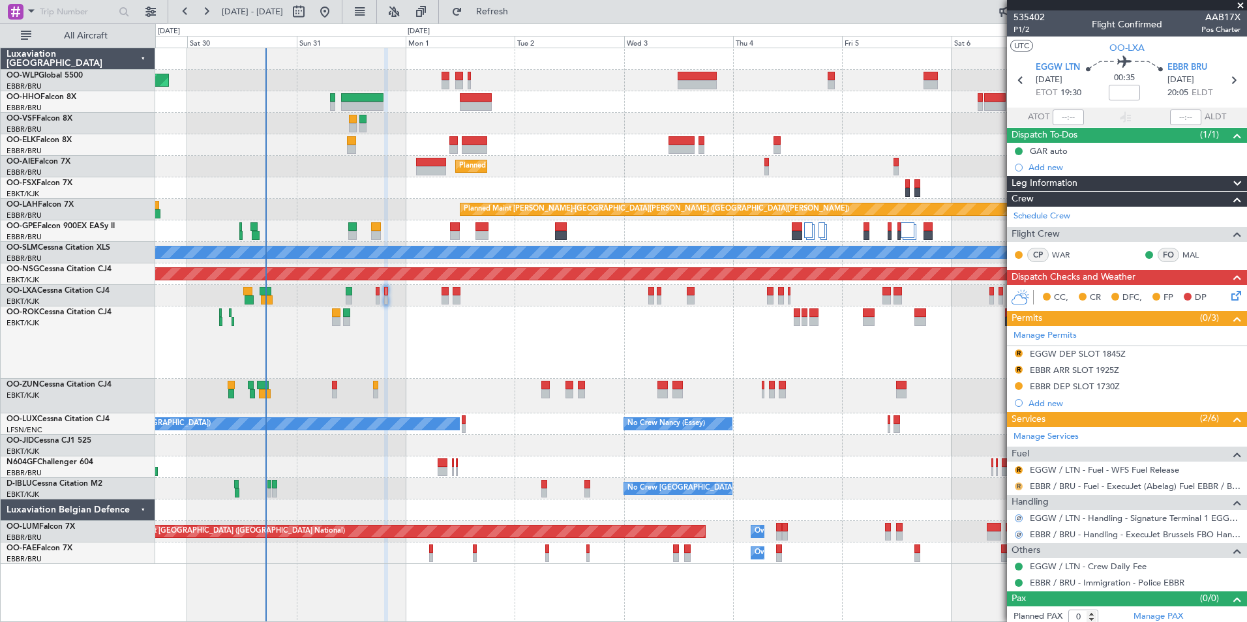
click at [1018, 485] on button "R" at bounding box center [1019, 487] width 8 height 8
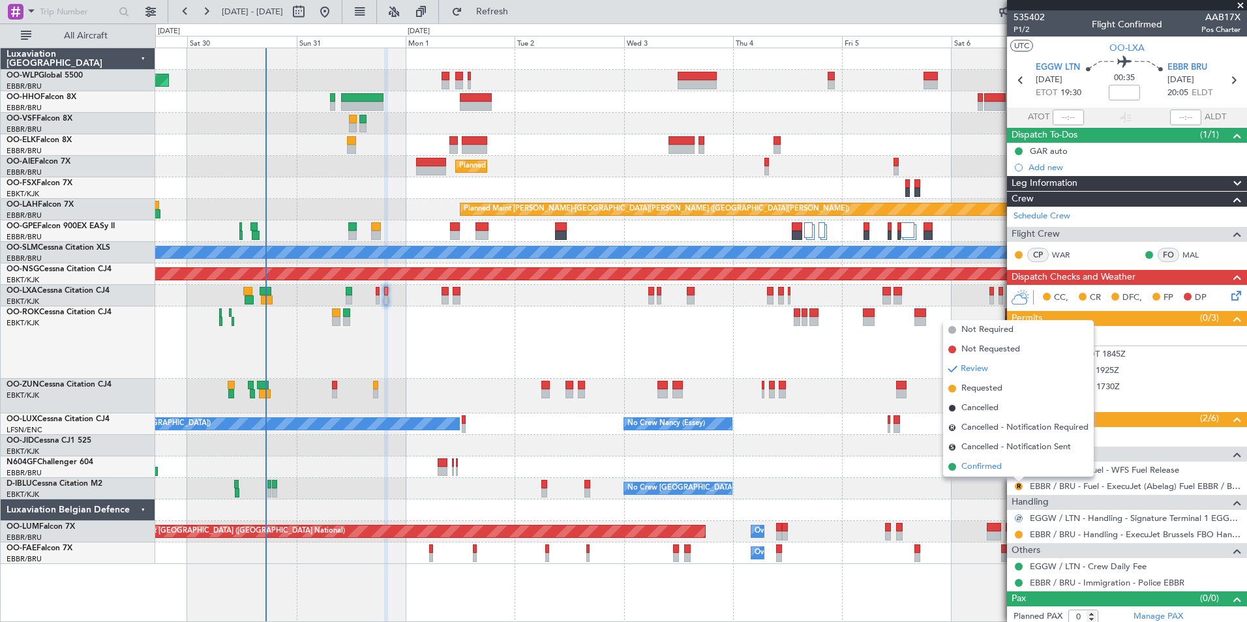
click at [983, 468] on span "Confirmed" at bounding box center [982, 467] width 40 height 13
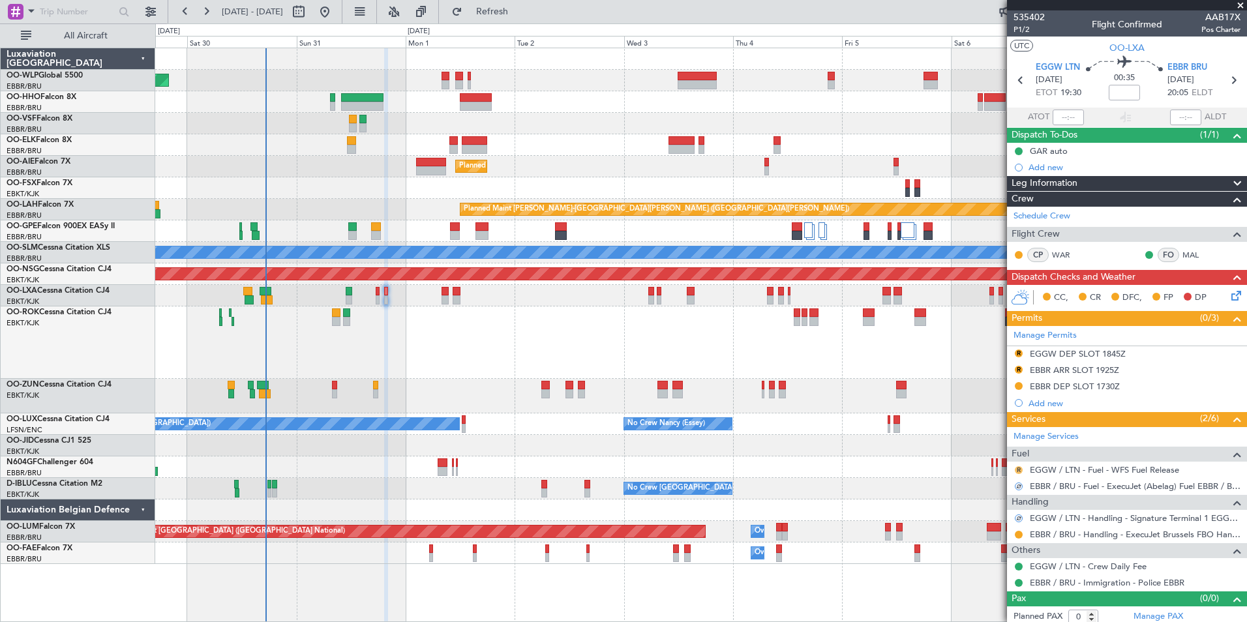
click at [1017, 470] on button "R" at bounding box center [1019, 470] width 8 height 8
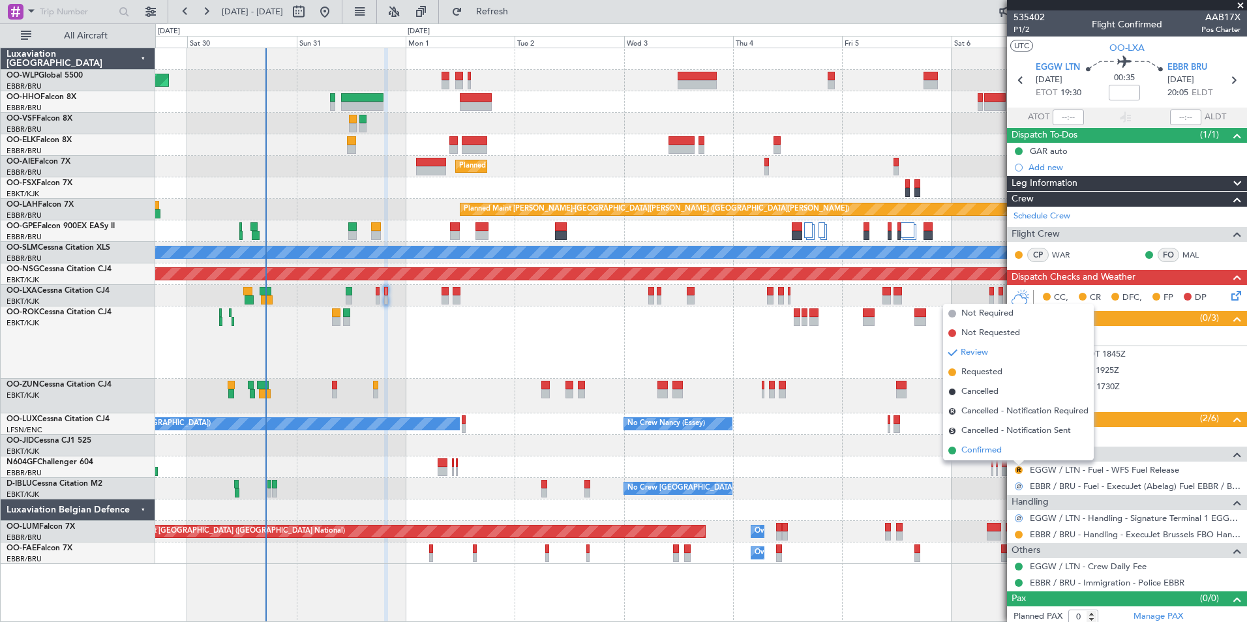
click at [981, 450] on span "Confirmed" at bounding box center [982, 450] width 40 height 13
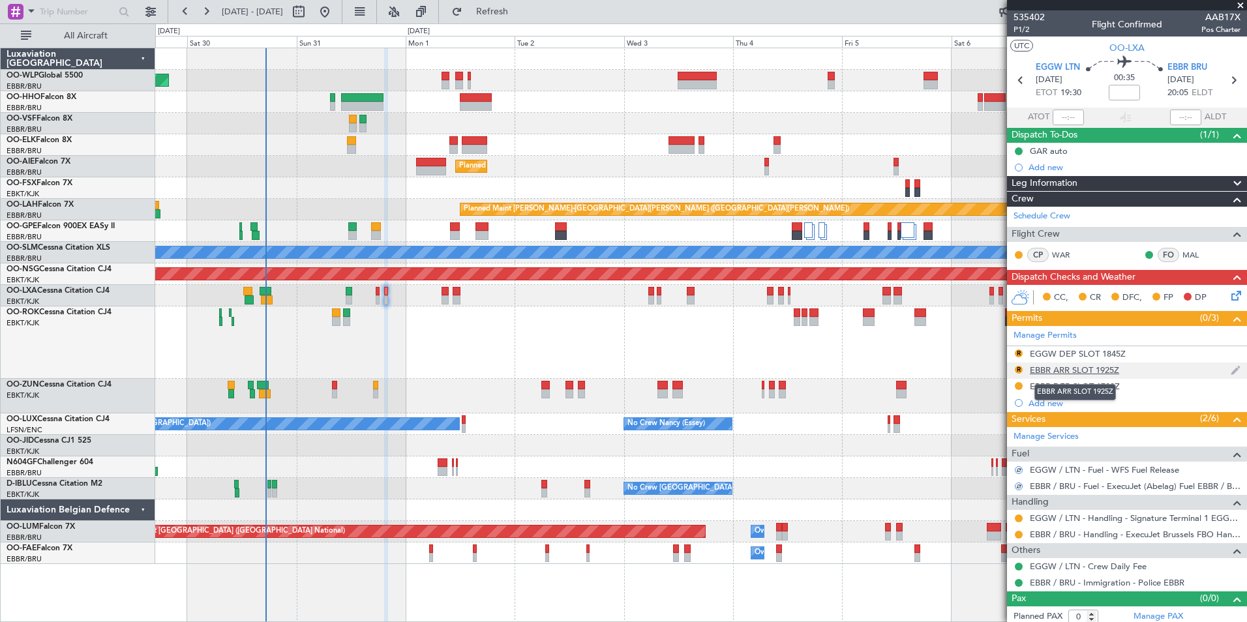
click at [1073, 371] on div "EBBR ARR SLOT 1925Z" at bounding box center [1074, 370] width 89 height 11
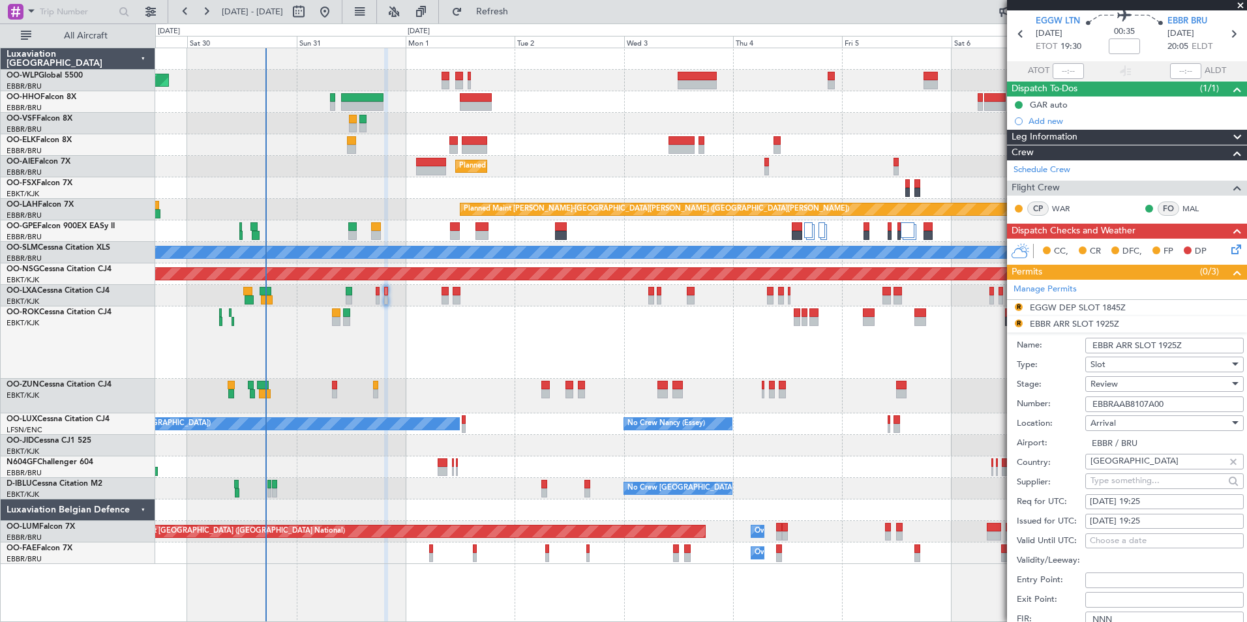
scroll to position [65, 0]
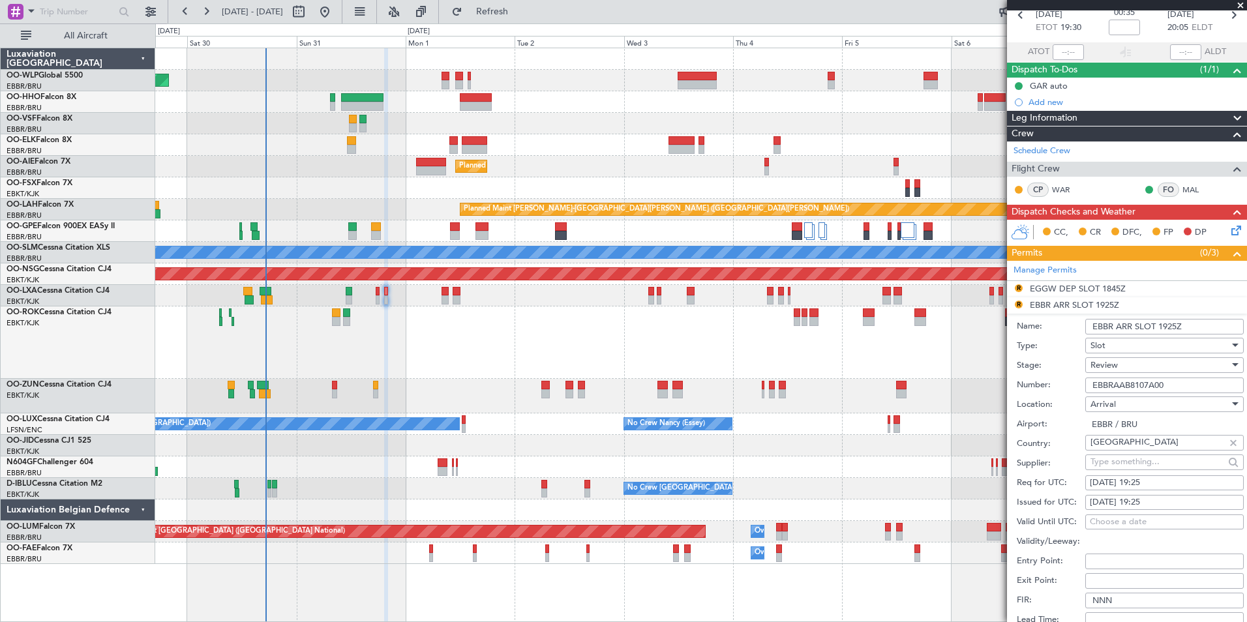
click at [1144, 477] on div "[DATE] 19:25" at bounding box center [1164, 483] width 149 height 13
select select "8"
select select "2025"
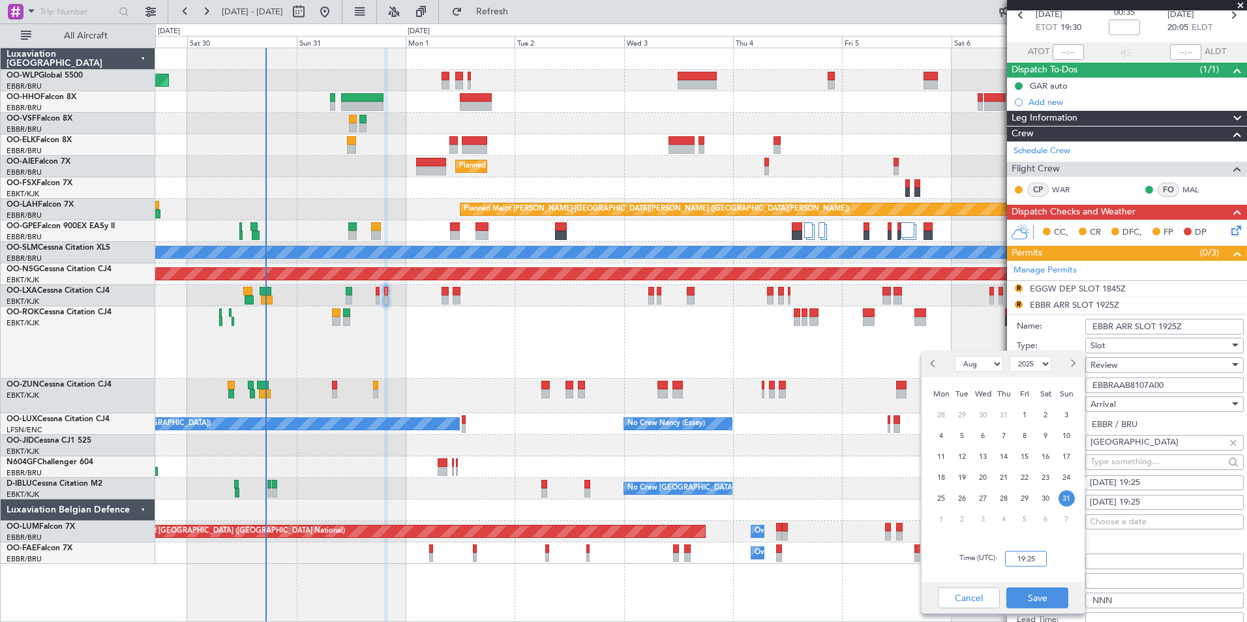
click at [1034, 562] on input "19:25" at bounding box center [1026, 559] width 42 height 16
type input "20:10"
click at [1046, 598] on button "Save" at bounding box center [1038, 598] width 62 height 21
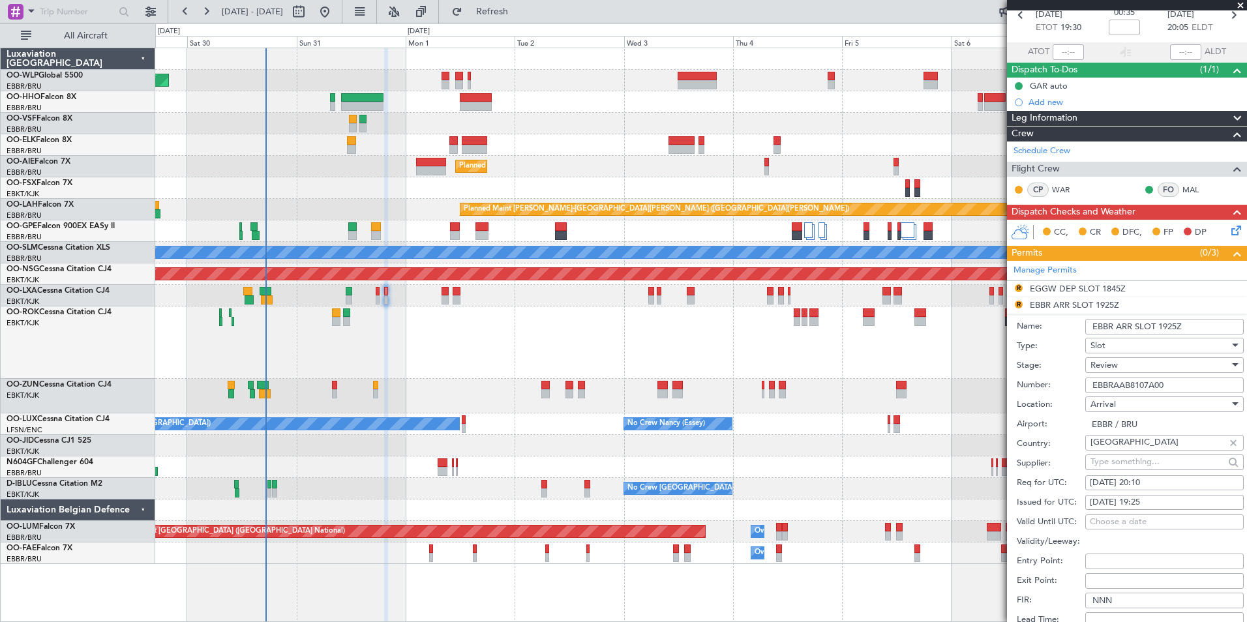
click at [1146, 499] on div "[DATE] 19:25" at bounding box center [1164, 502] width 149 height 13
select select "8"
select select "2025"
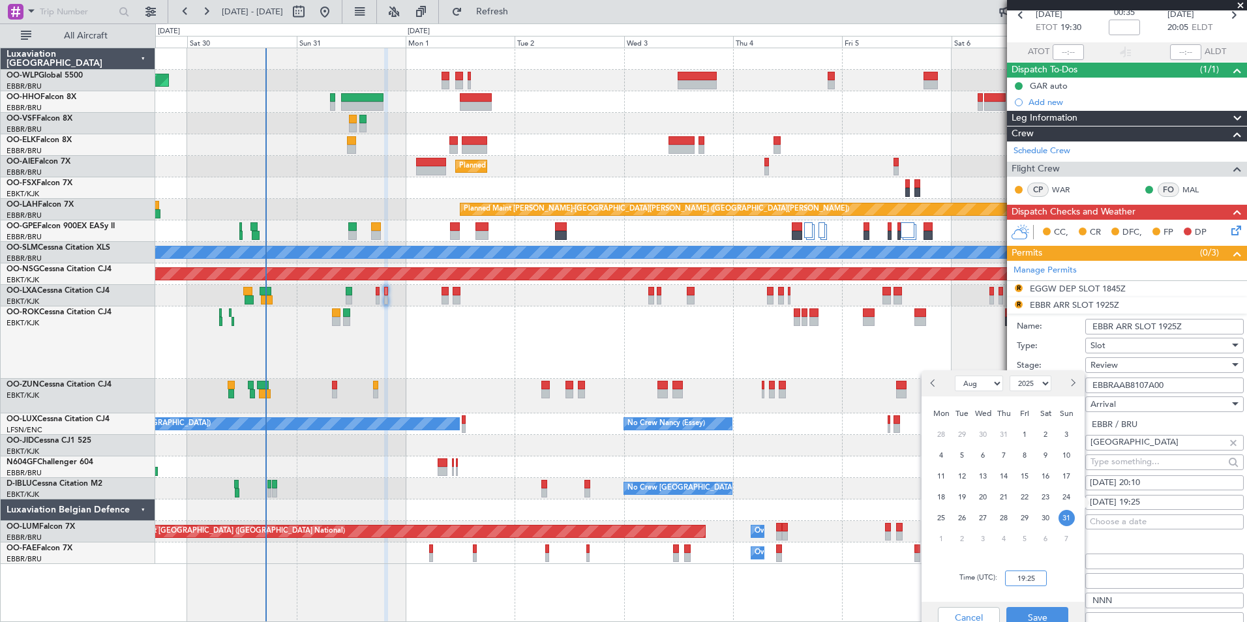
click at [1020, 571] on input "19:25" at bounding box center [1026, 579] width 42 height 16
type input "20:10"
click at [1042, 607] on div "Cancel Save" at bounding box center [1003, 617] width 163 height 31
click at [1038, 609] on button "Save" at bounding box center [1038, 617] width 62 height 21
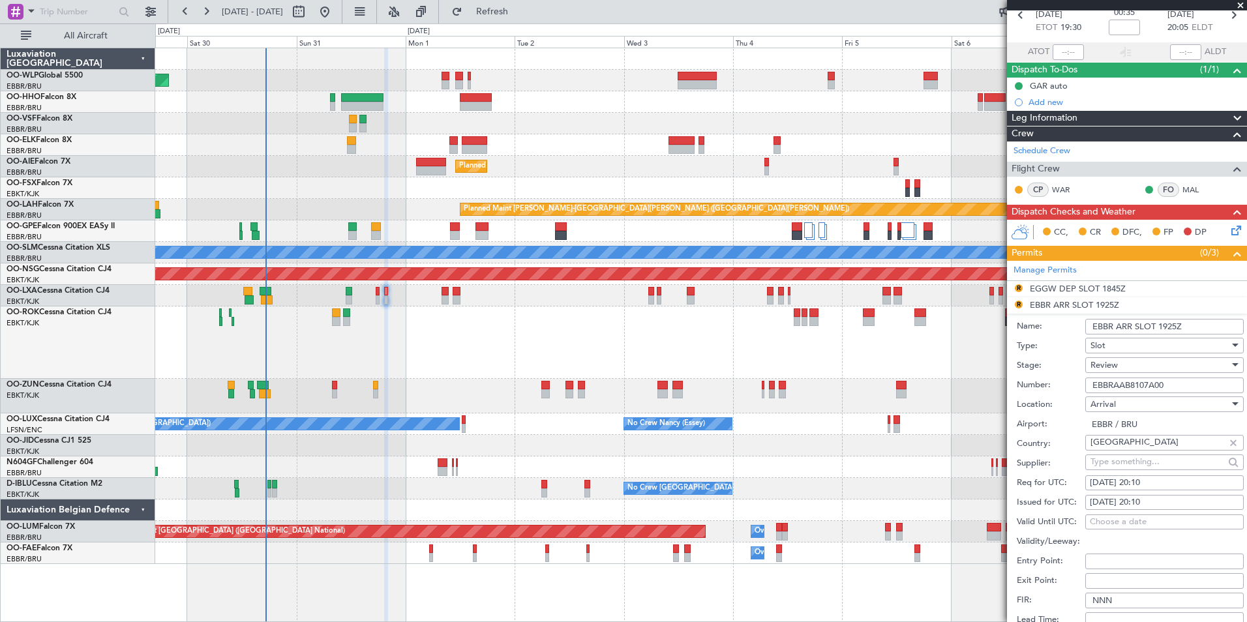
click at [1106, 362] on span "Review" at bounding box center [1104, 365] width 27 height 12
click at [1116, 446] on span "Requested" at bounding box center [1159, 450] width 137 height 20
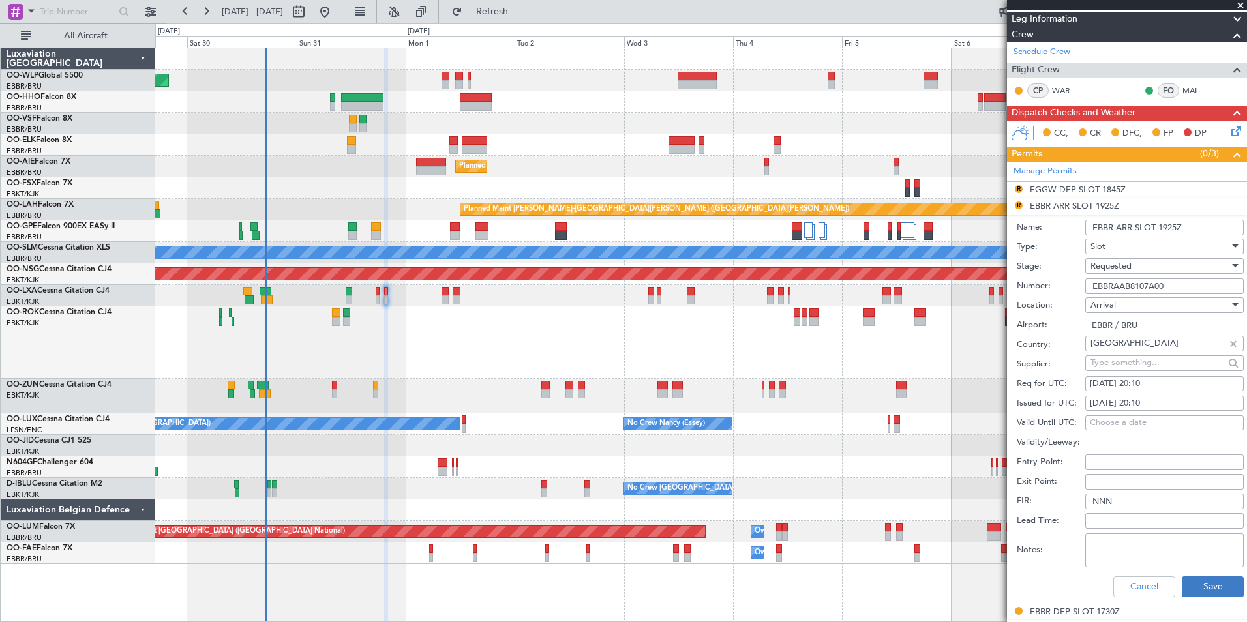
scroll to position [261, 0]
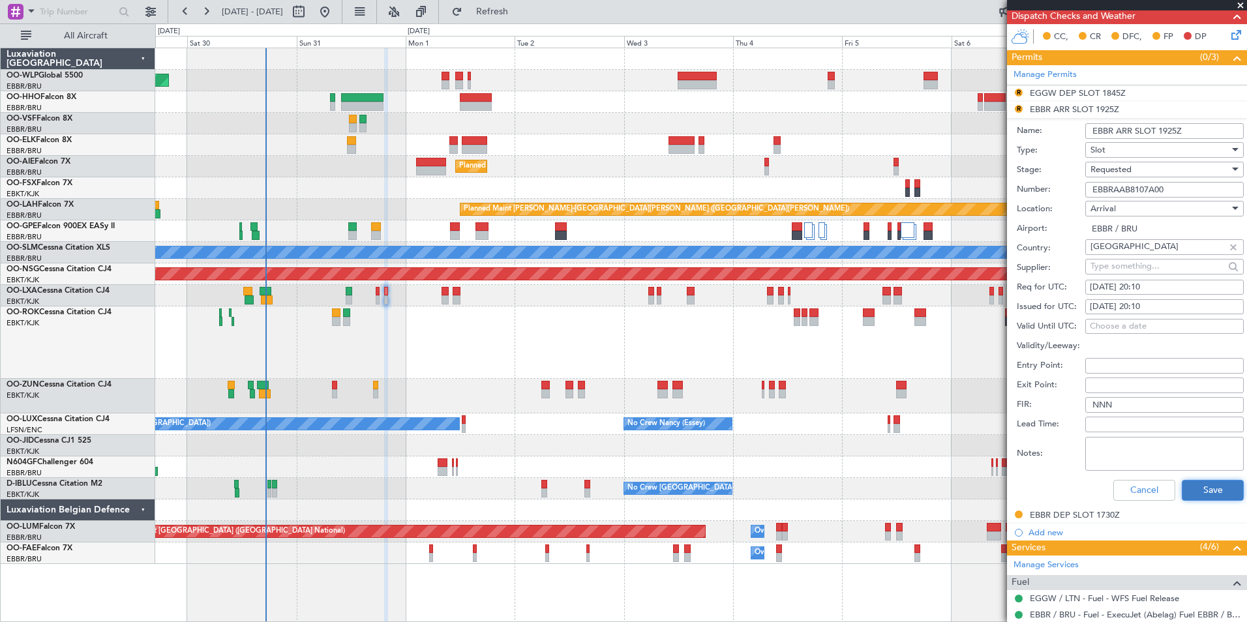
click at [1204, 490] on button "Save" at bounding box center [1213, 490] width 62 height 21
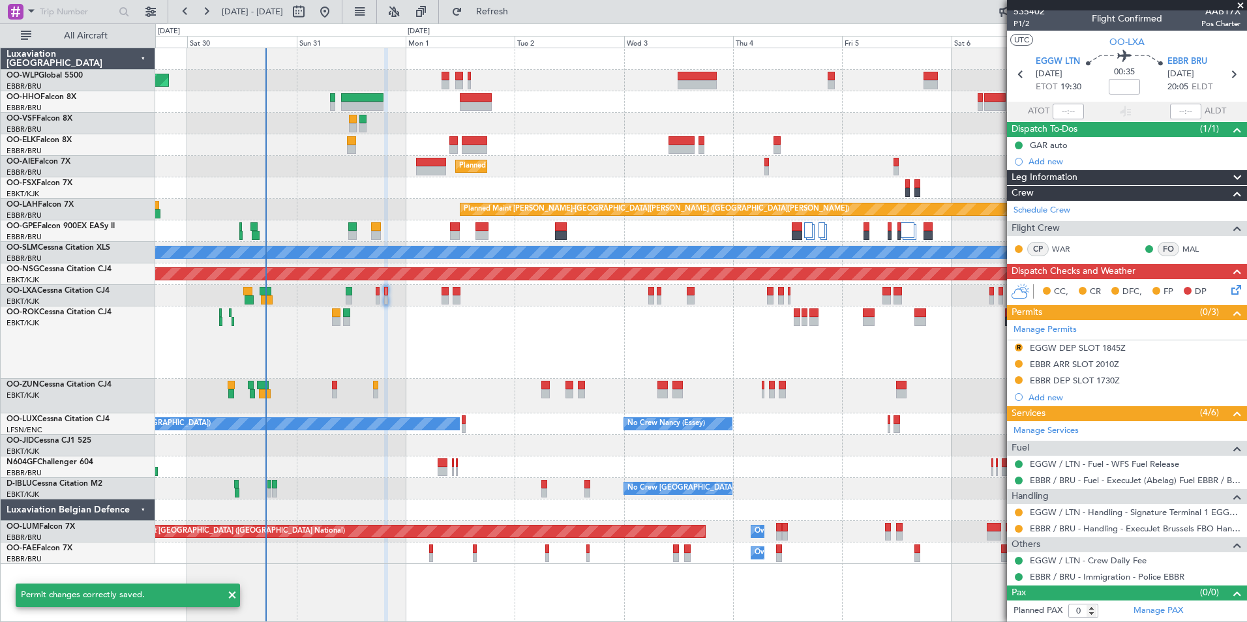
scroll to position [5, 0]
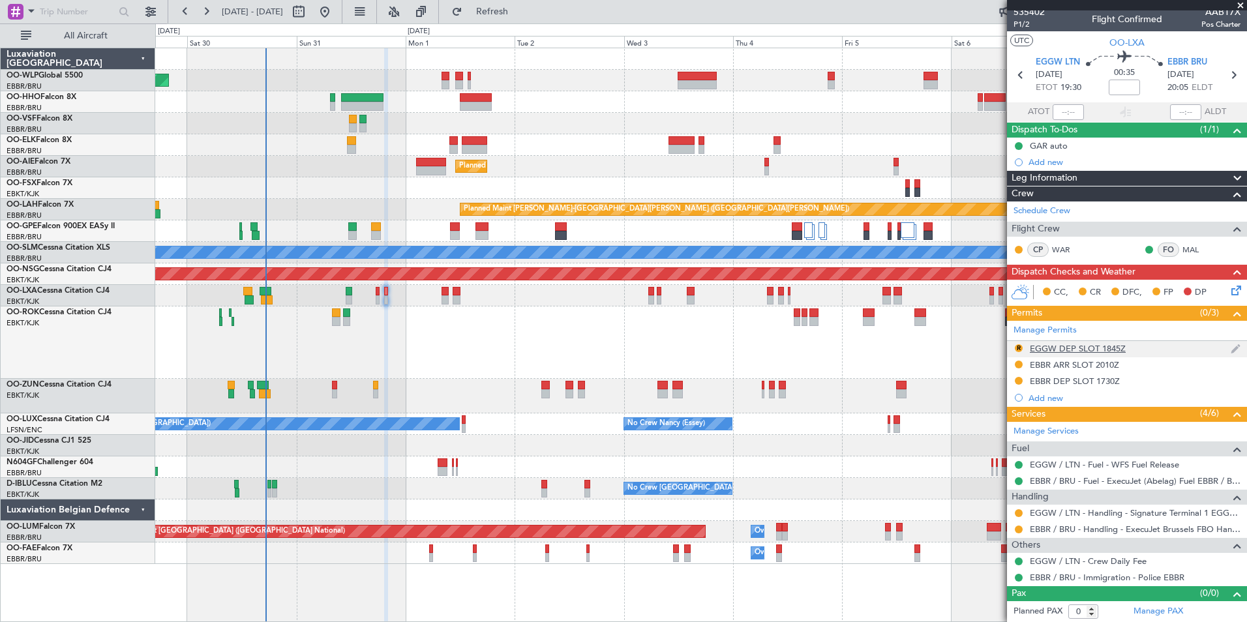
click at [1058, 350] on div "EGGW DEP SLOT 1845Z" at bounding box center [1078, 348] width 96 height 11
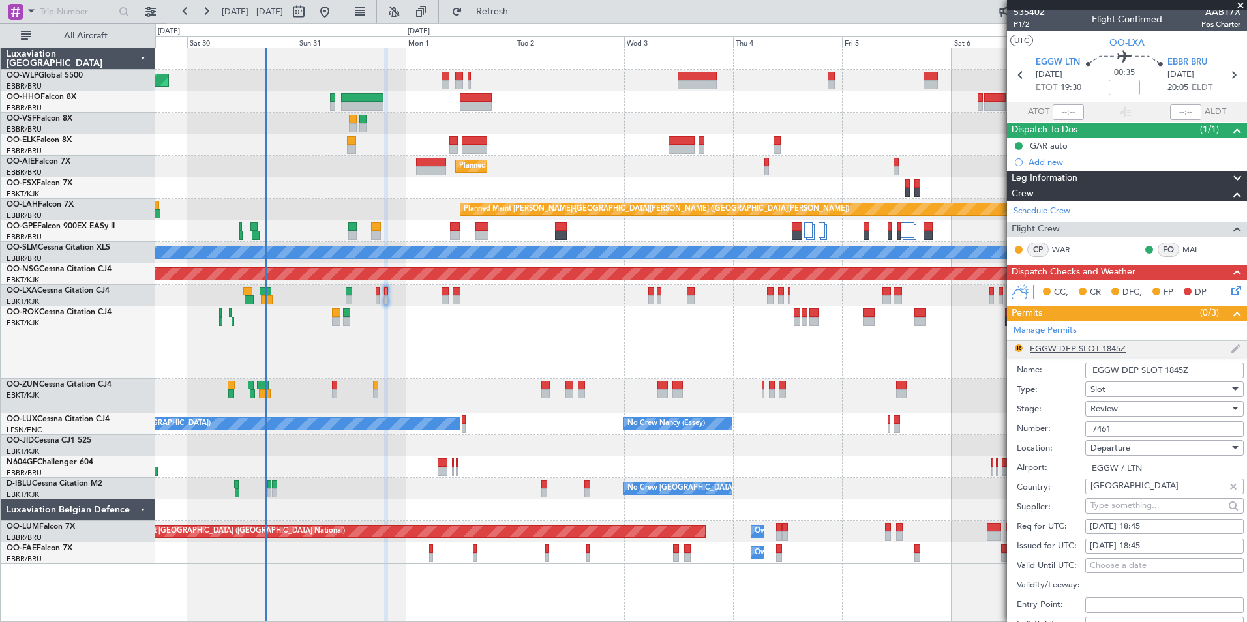
scroll to position [261, 0]
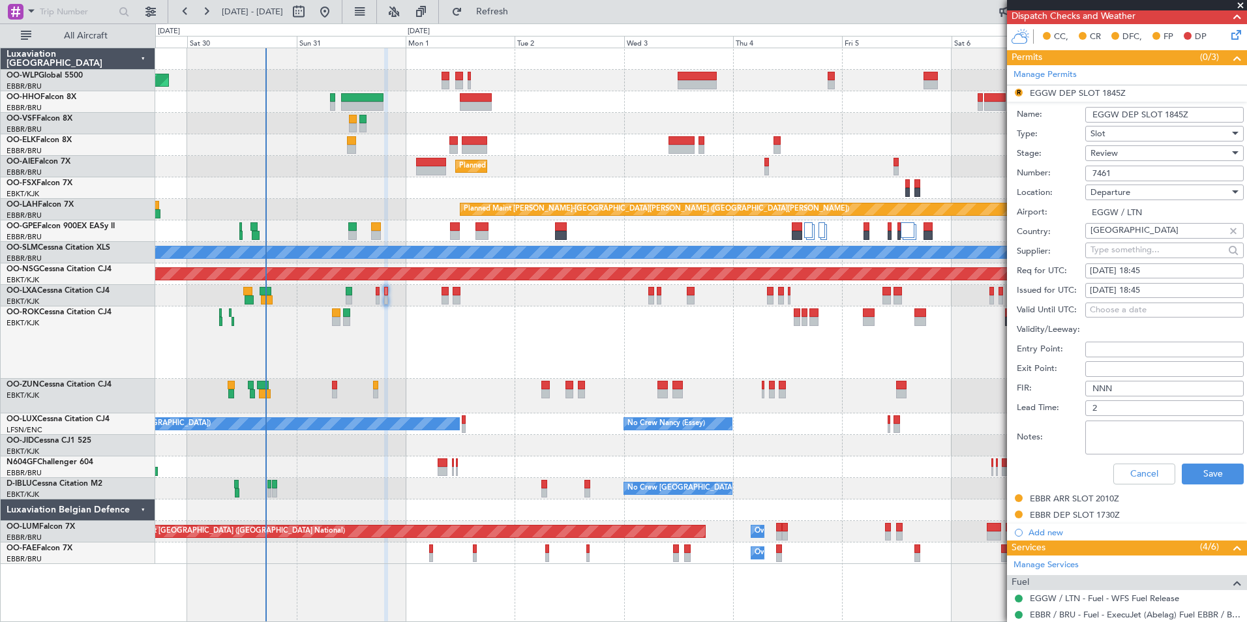
click at [1143, 266] on div "[DATE] 18:45" at bounding box center [1164, 271] width 149 height 13
select select "8"
select select "2025"
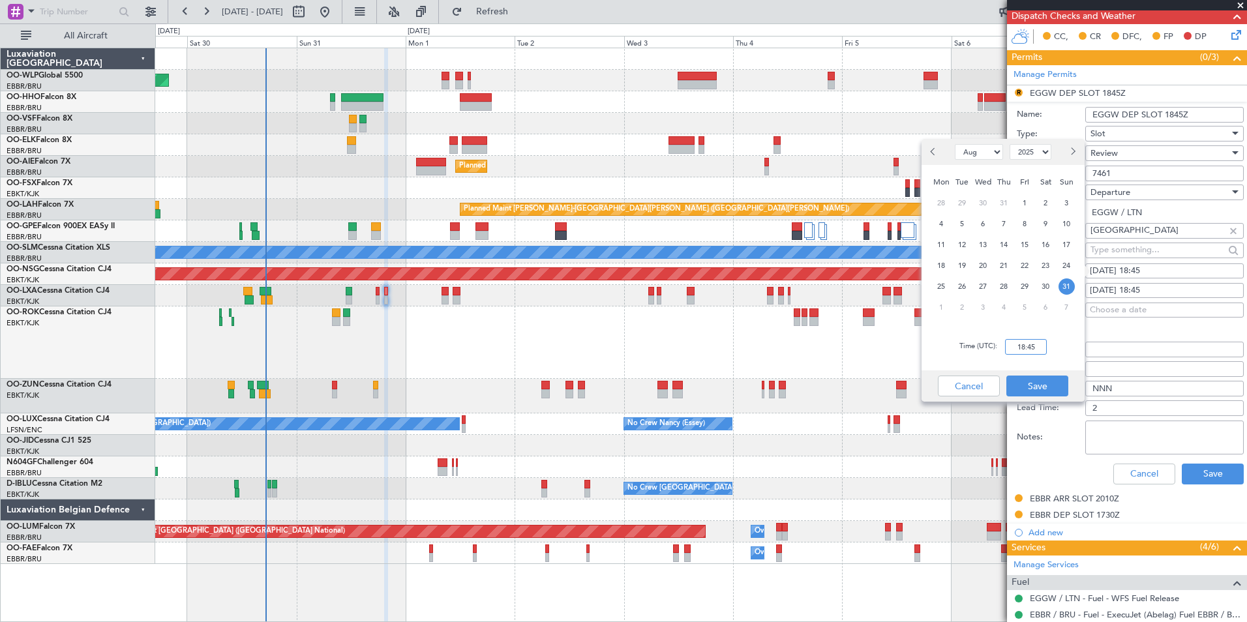
click at [1033, 354] on input "18:45" at bounding box center [1026, 347] width 42 height 16
type input "19:25"
click at [1039, 382] on button "Save" at bounding box center [1038, 386] width 62 height 21
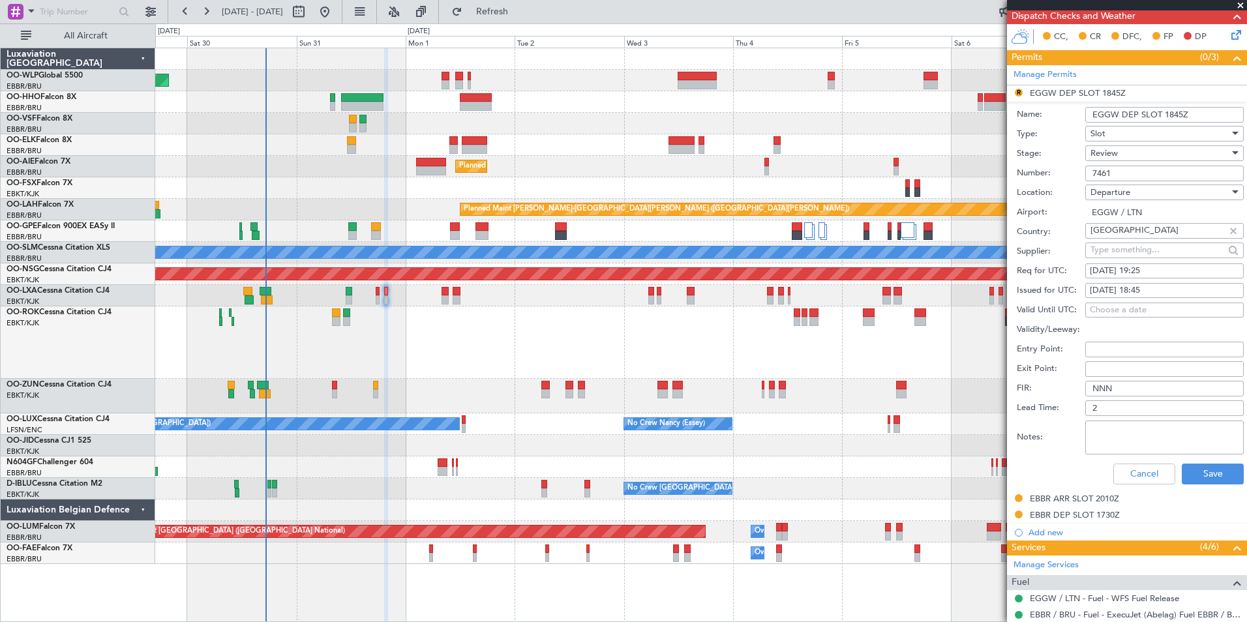
click at [1157, 283] on fb-calendar-cell "[DATE] 18:45" at bounding box center [1165, 291] width 159 height 16
click at [1147, 294] on div "[DATE] 18:45" at bounding box center [1164, 290] width 149 height 13
select select "8"
select select "2025"
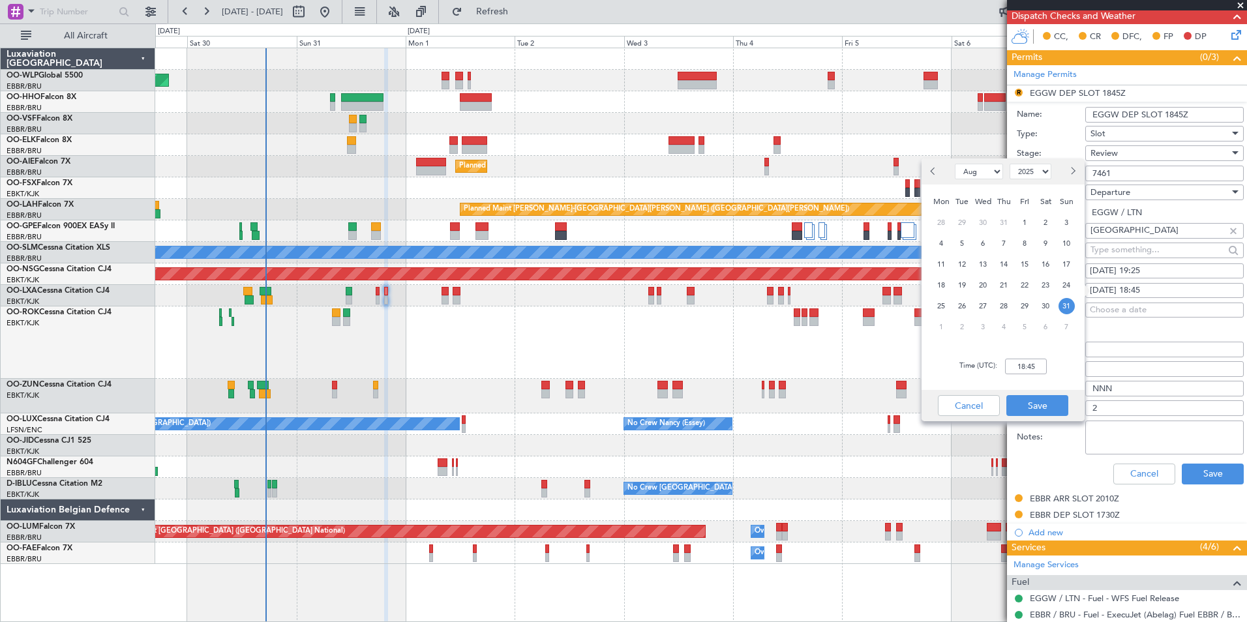
drag, startPoint x: 1021, startPoint y: 382, endPoint x: 1026, endPoint y: 369, distance: 14.7
click at [1021, 380] on div "Time (UTC): 18:45" at bounding box center [1003, 366] width 163 height 47
click at [1028, 369] on input "18:45" at bounding box center [1026, 367] width 42 height 16
type input "19:25"
click at [1039, 413] on button "Save" at bounding box center [1038, 405] width 62 height 21
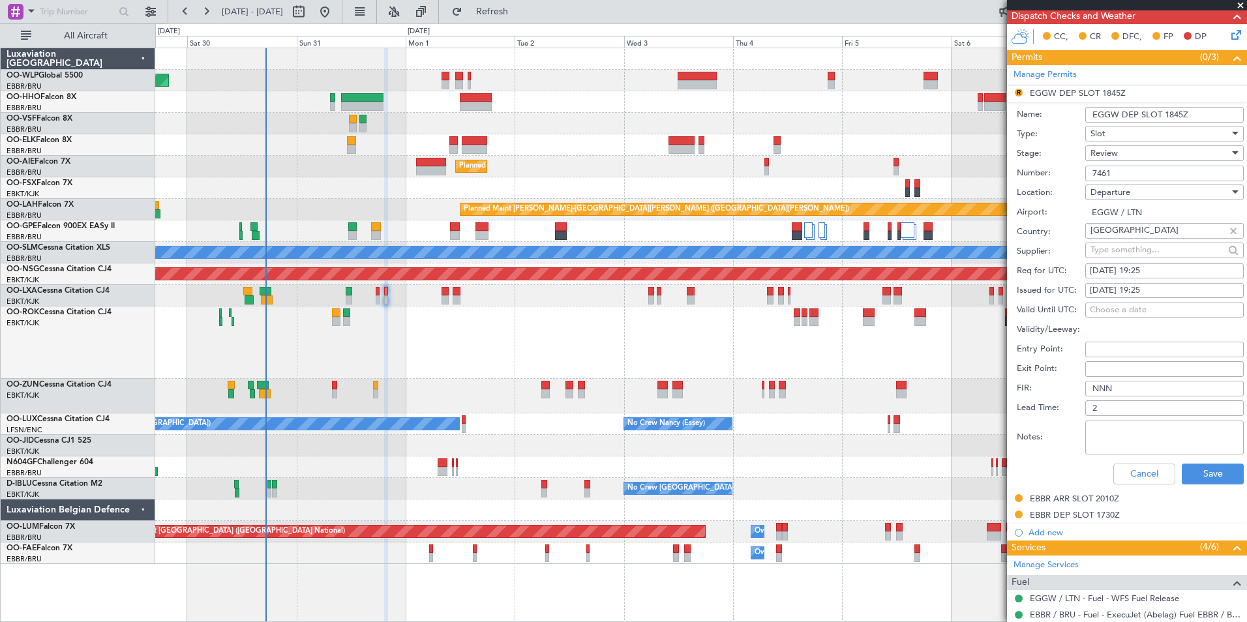
click at [1106, 149] on span "Review" at bounding box center [1104, 153] width 27 height 12
click at [1107, 234] on span "Requested" at bounding box center [1159, 238] width 137 height 20
click at [1202, 481] on button "Save" at bounding box center [1213, 474] width 62 height 21
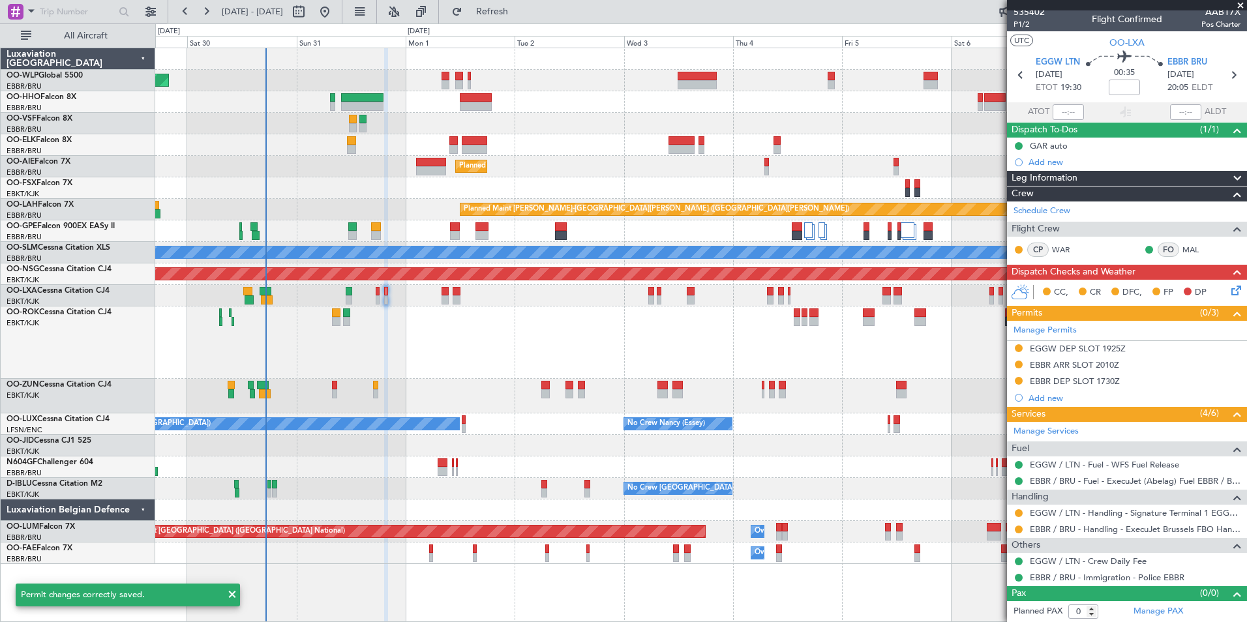
scroll to position [0, 0]
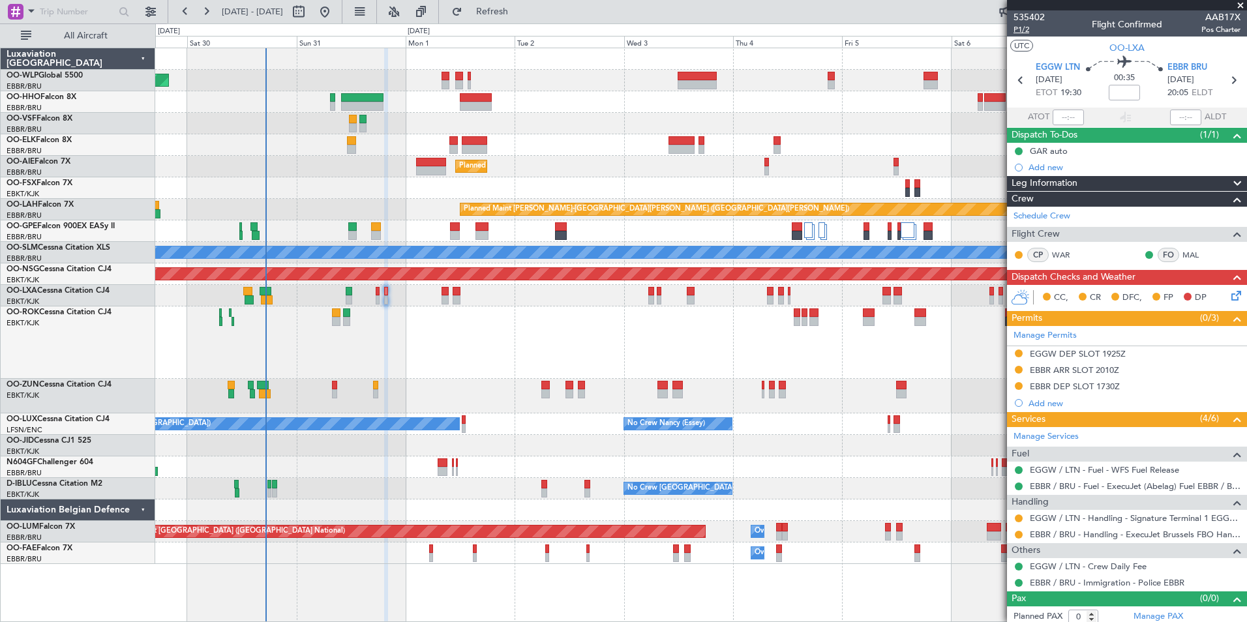
click at [1027, 29] on span "P1/2" at bounding box center [1029, 29] width 31 height 11
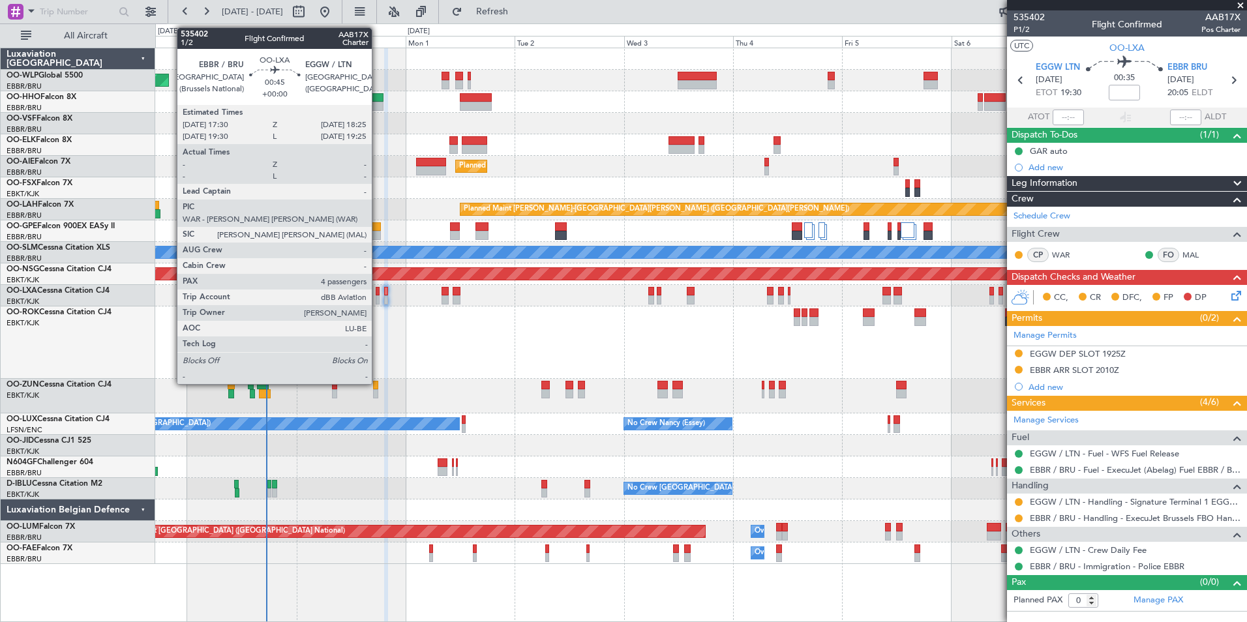
click at [378, 296] on div at bounding box center [378, 300] width 5 height 9
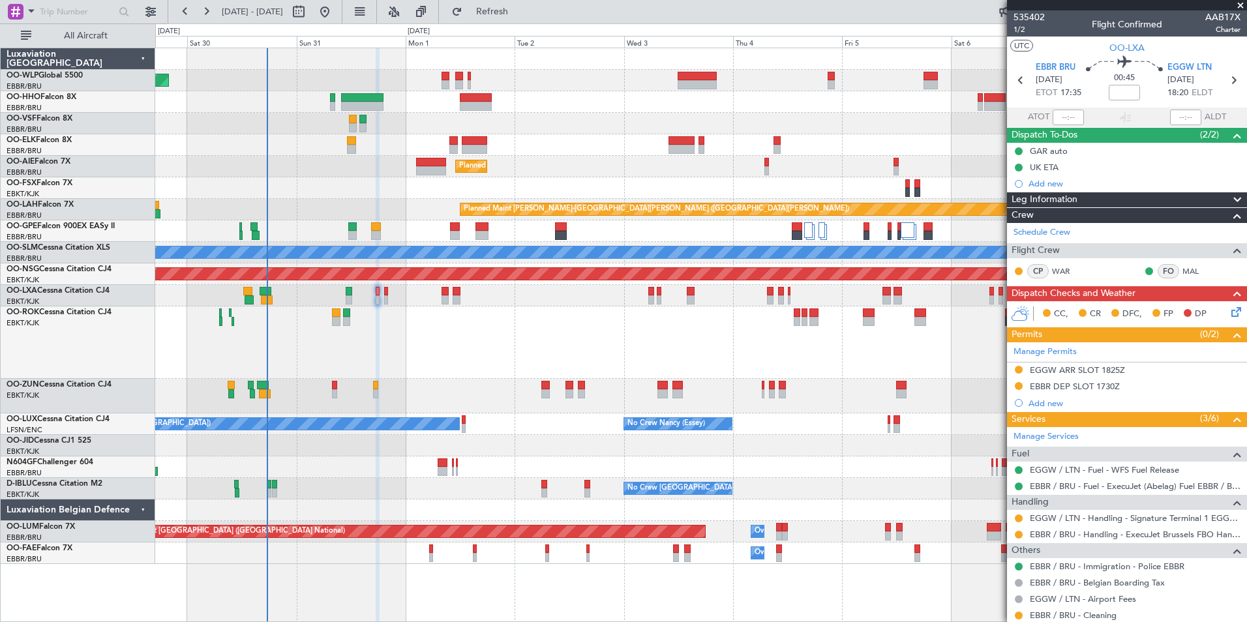
click at [1229, 313] on icon at bounding box center [1234, 310] width 10 height 10
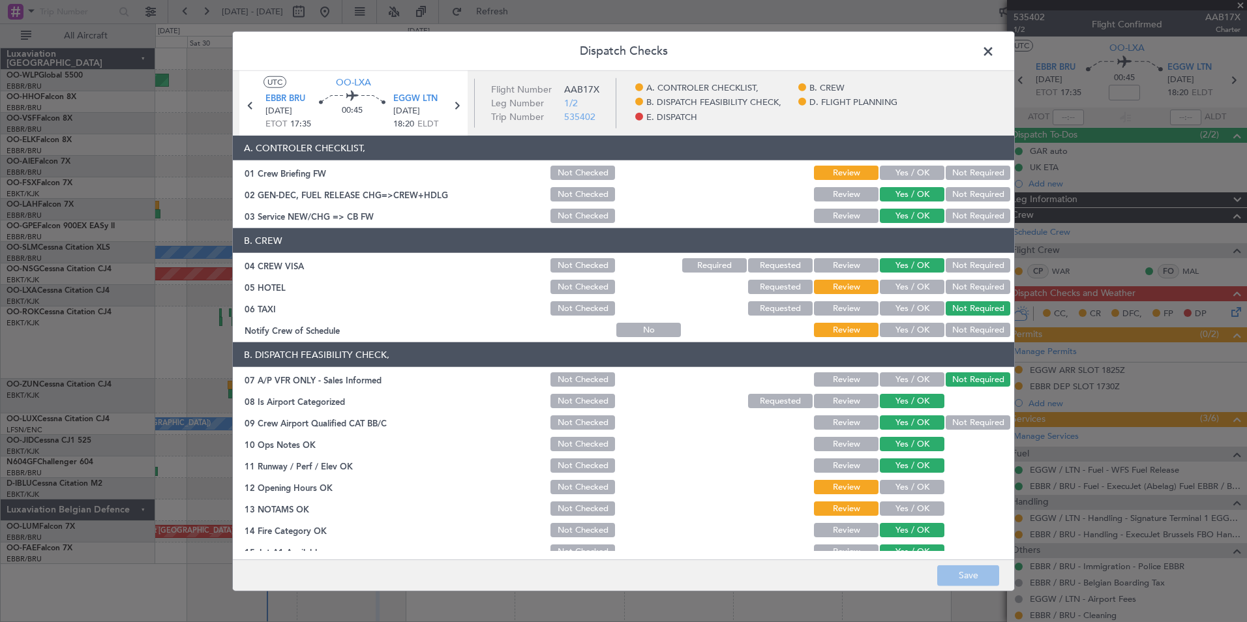
click at [919, 179] on button "Yes / OK" at bounding box center [912, 173] width 65 height 14
click at [954, 290] on button "Not Required" at bounding box center [978, 287] width 65 height 14
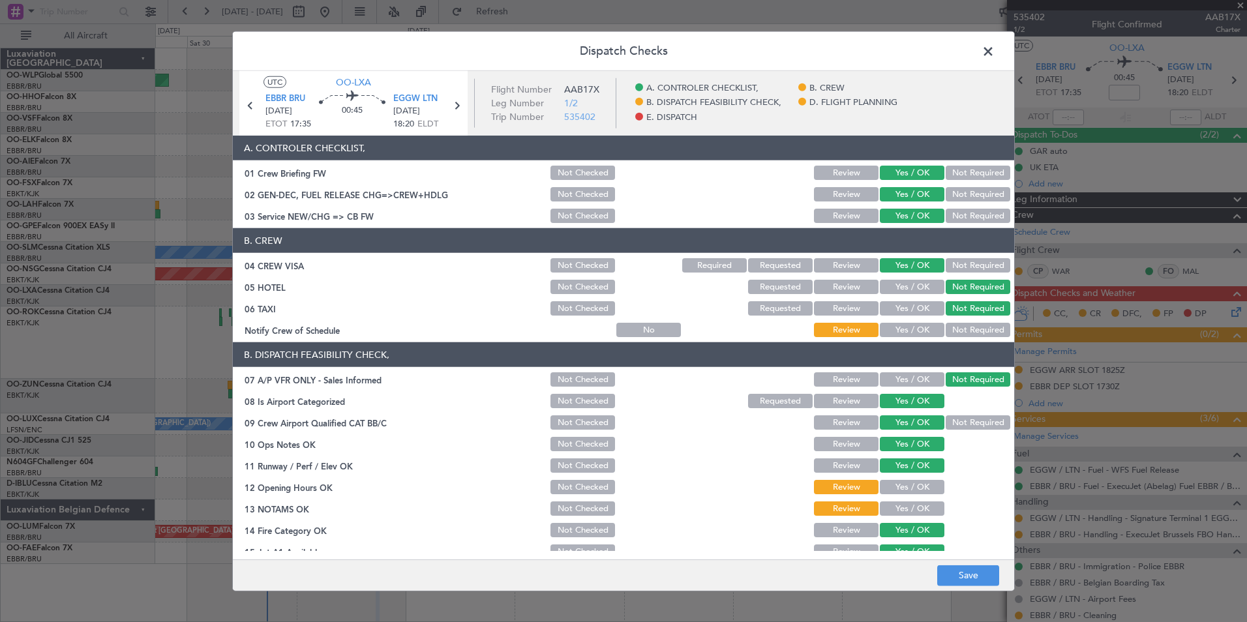
click at [898, 329] on button "Yes / OK" at bounding box center [912, 330] width 65 height 14
click at [903, 493] on button "Yes / OK" at bounding box center [912, 487] width 65 height 14
click at [898, 506] on button "Yes / OK" at bounding box center [912, 509] width 65 height 14
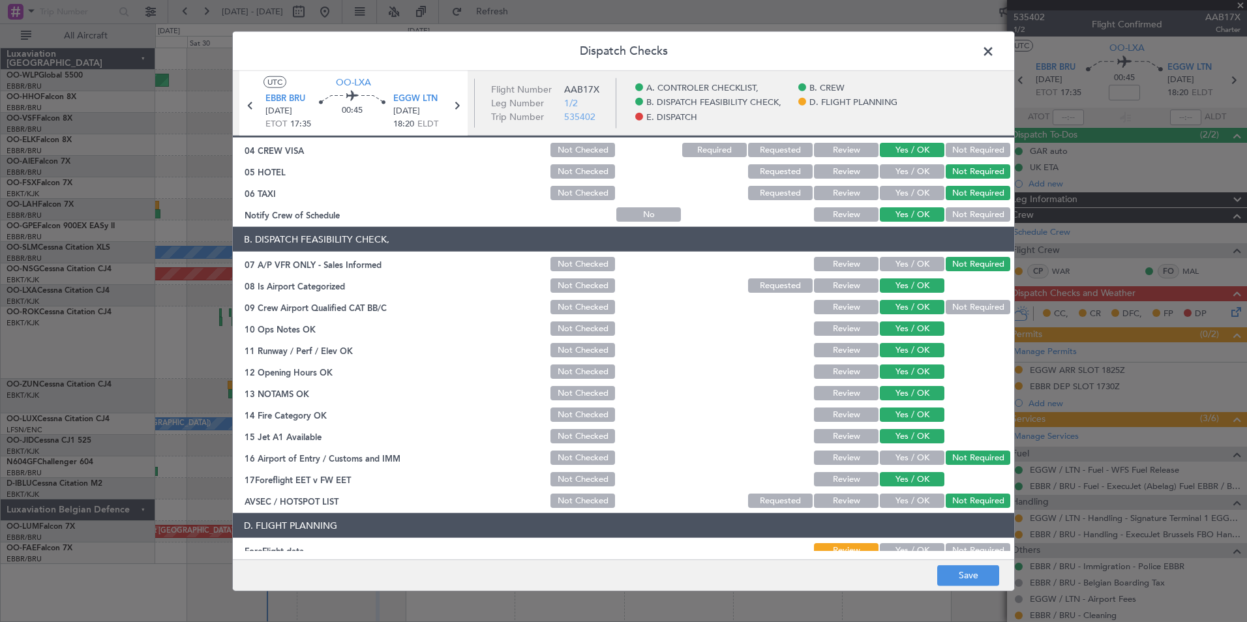
scroll to position [241, 0]
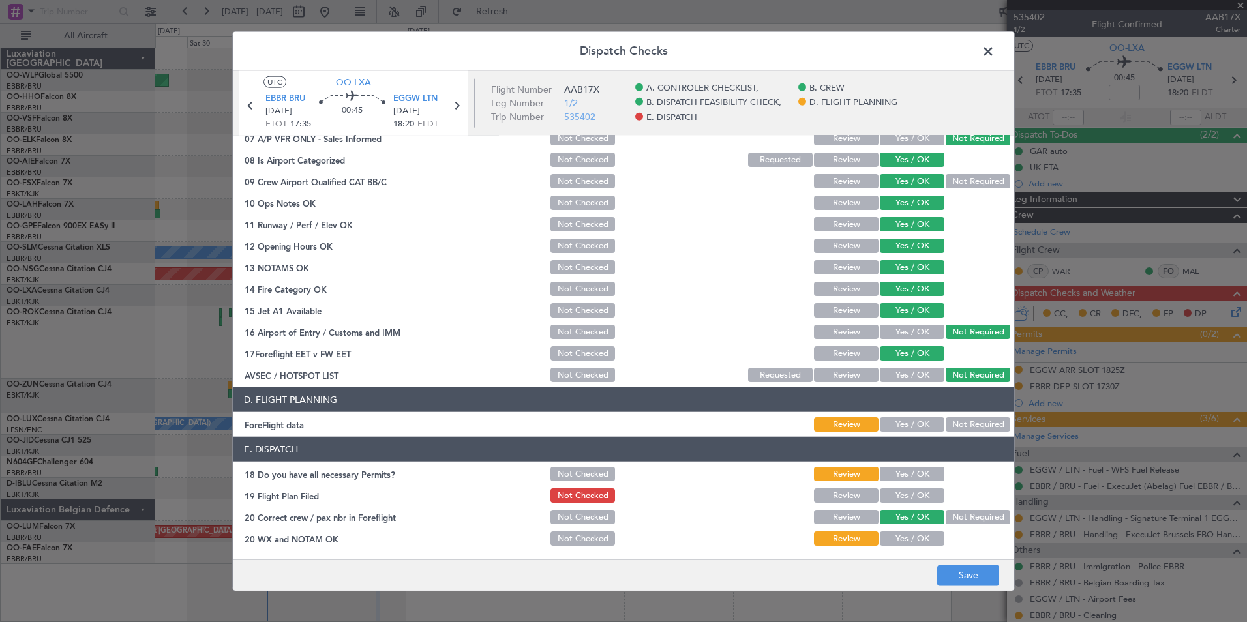
click at [948, 430] on button "Not Required" at bounding box center [978, 425] width 65 height 14
click at [906, 476] on button "Yes / OK" at bounding box center [912, 474] width 65 height 14
click at [905, 493] on button "Yes / OK" at bounding box center [912, 496] width 65 height 14
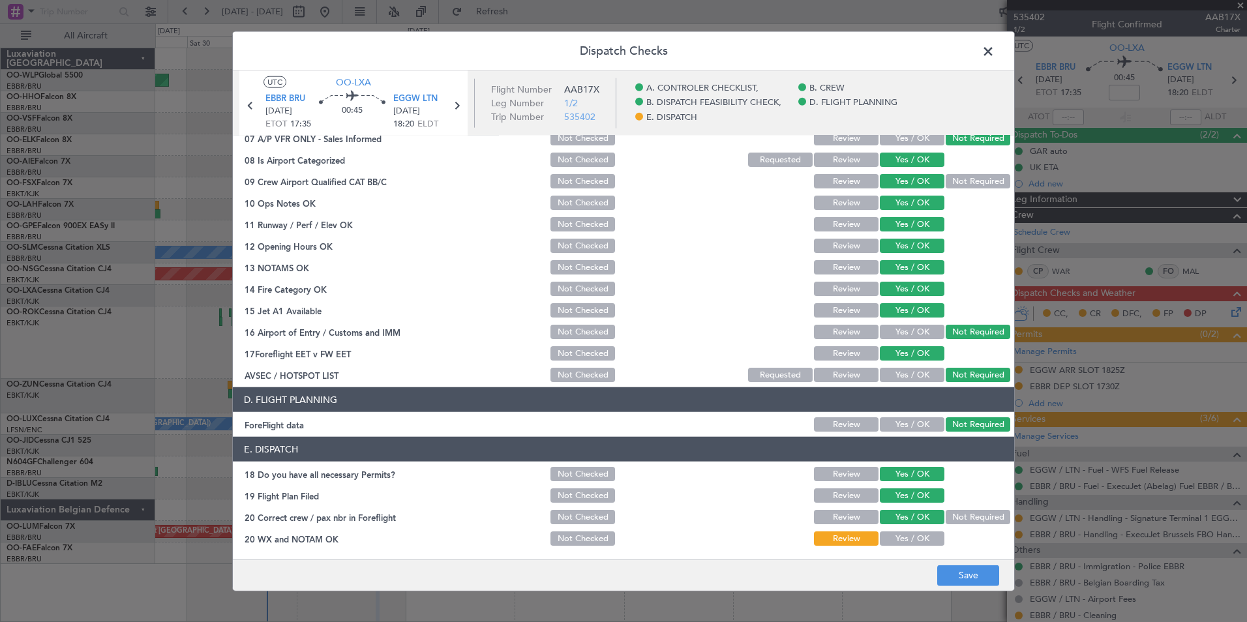
click at [900, 544] on button "Yes / OK" at bounding box center [912, 539] width 65 height 14
click at [955, 576] on button "Save" at bounding box center [969, 575] width 62 height 21
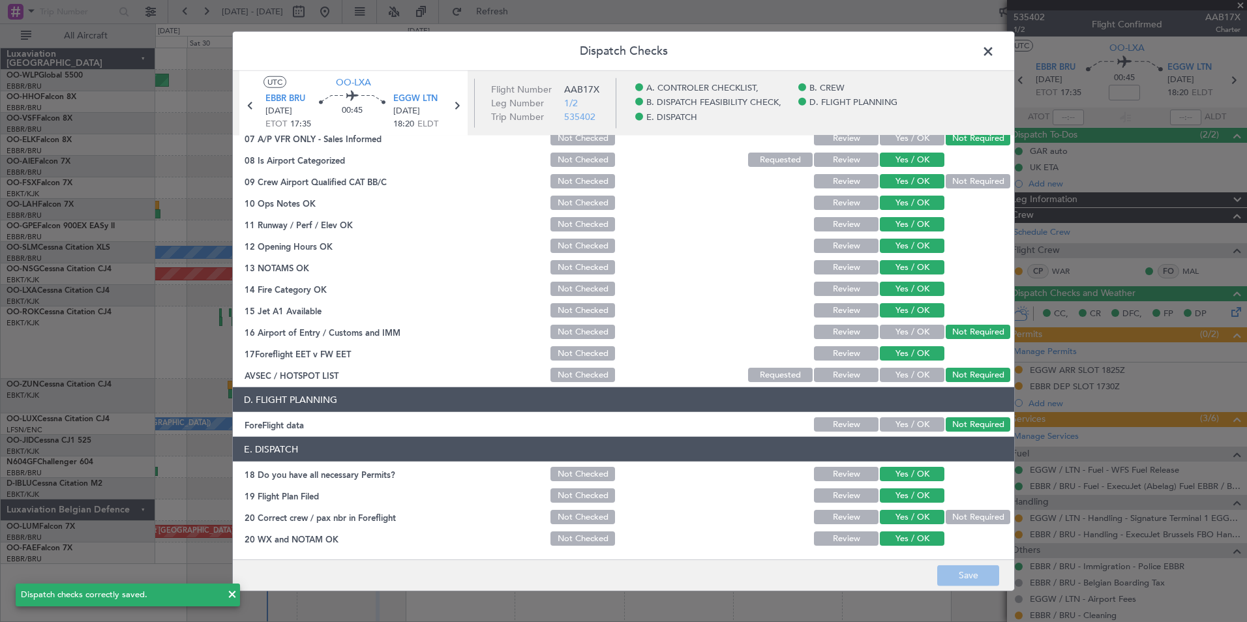
click at [995, 49] on span at bounding box center [995, 55] width 0 height 26
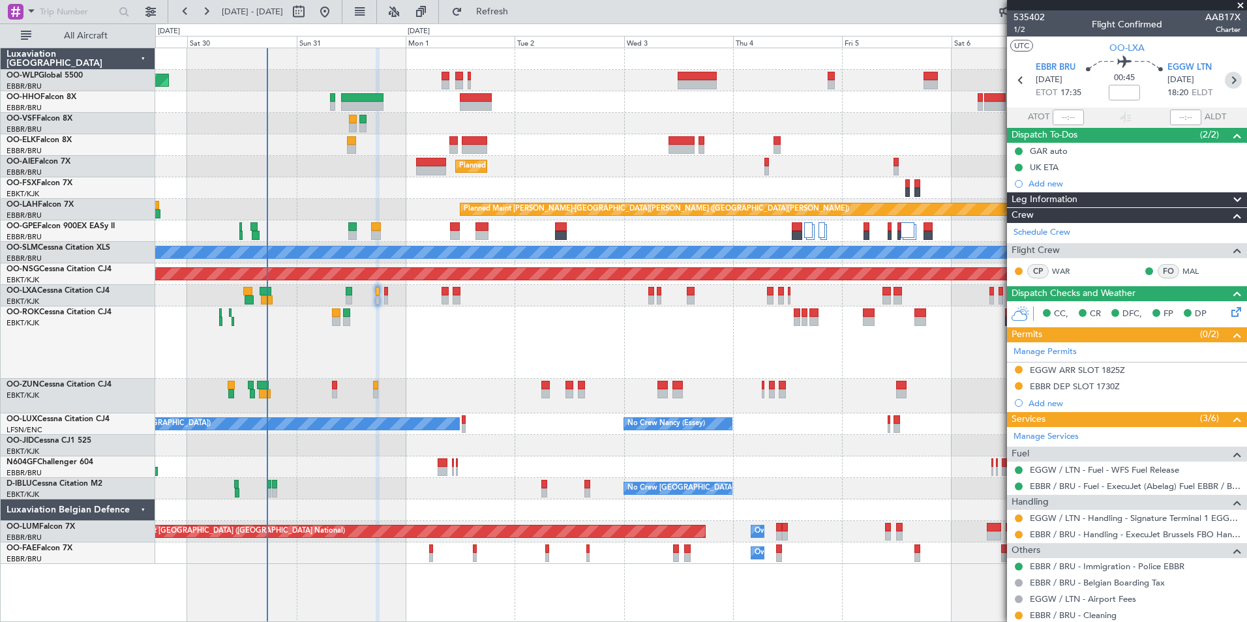
click at [1228, 83] on icon at bounding box center [1233, 80] width 17 height 17
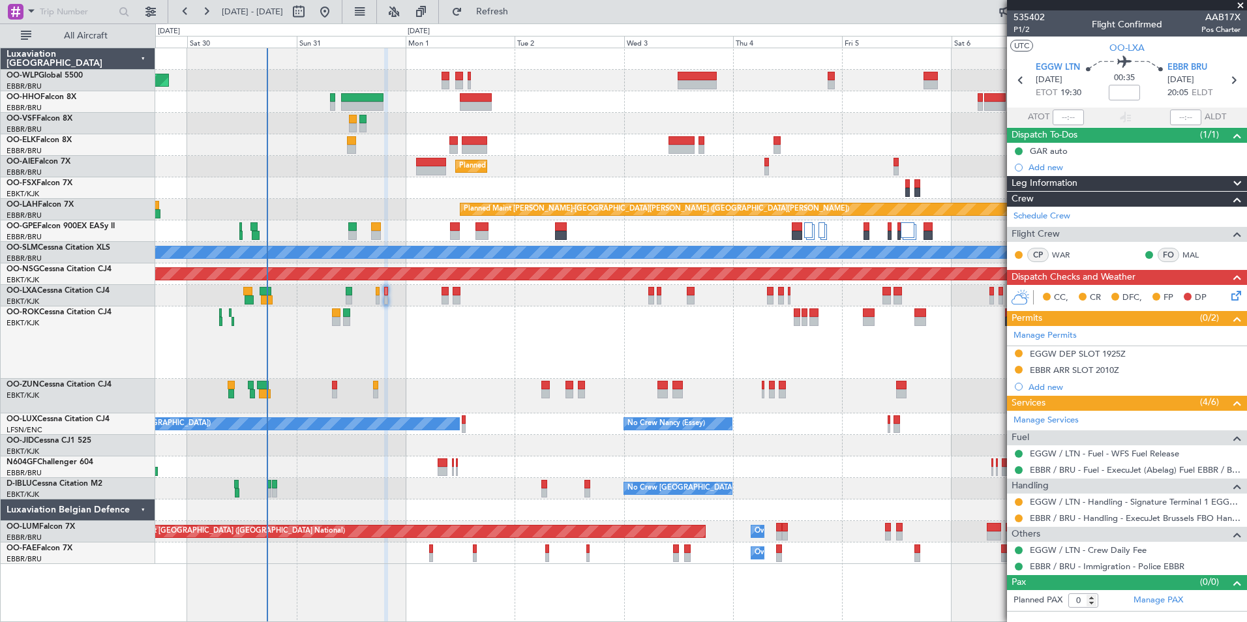
click at [1237, 297] on icon at bounding box center [1234, 293] width 10 height 10
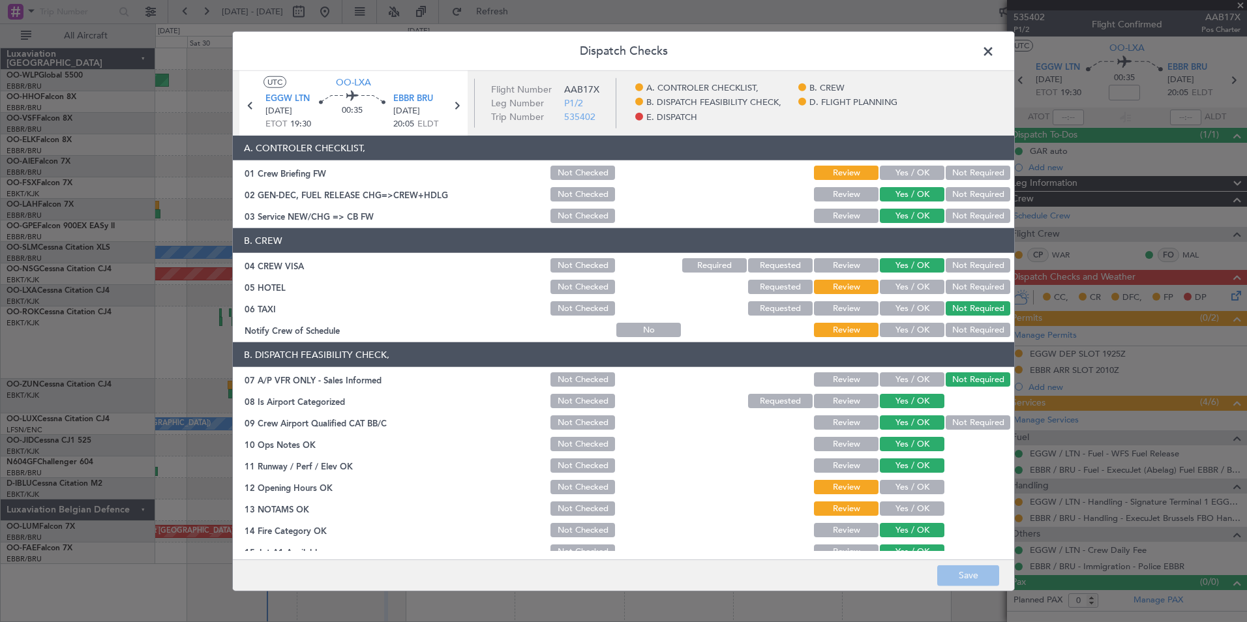
click at [894, 169] on button "Yes / OK" at bounding box center [912, 173] width 65 height 14
click at [952, 286] on button "Not Required" at bounding box center [978, 287] width 65 height 14
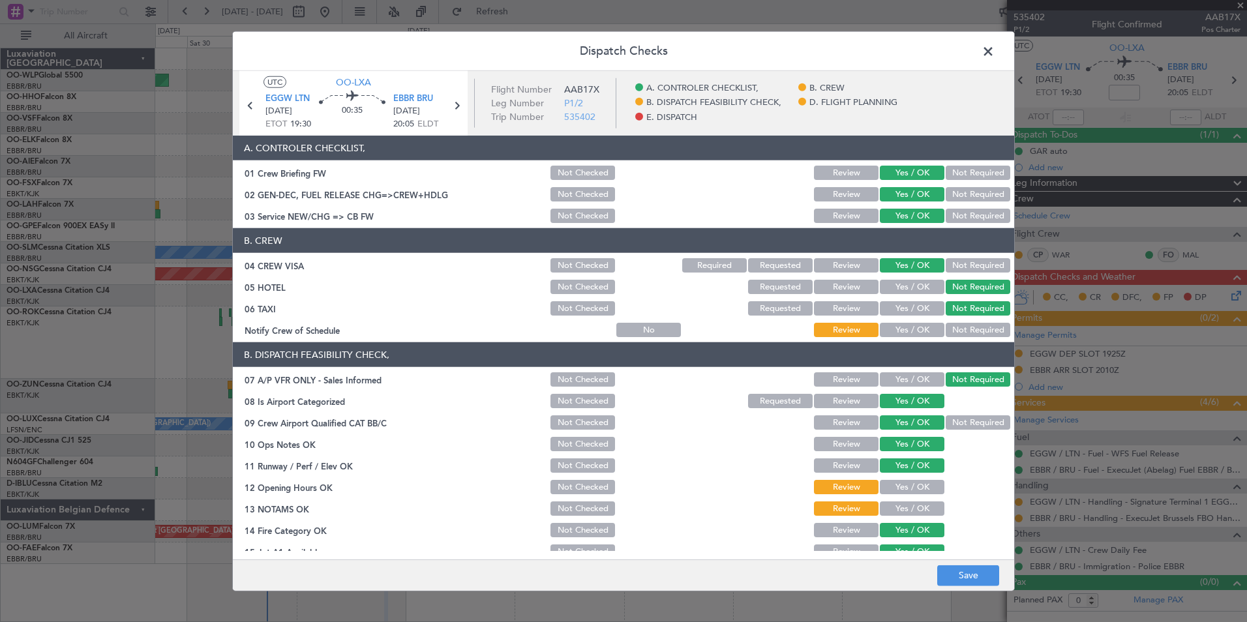
click at [913, 329] on button "Yes / OK" at bounding box center [912, 330] width 65 height 14
click at [892, 483] on button "Yes / OK" at bounding box center [912, 487] width 65 height 14
click at [892, 502] on button "Yes / OK" at bounding box center [912, 509] width 65 height 14
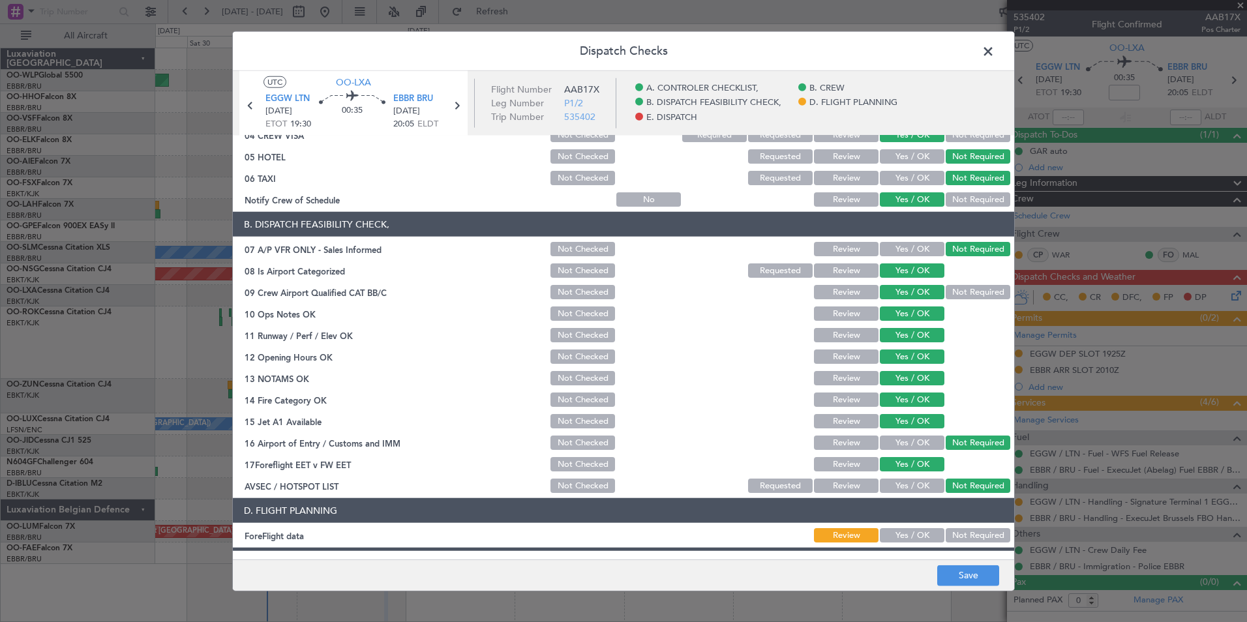
scroll to position [196, 0]
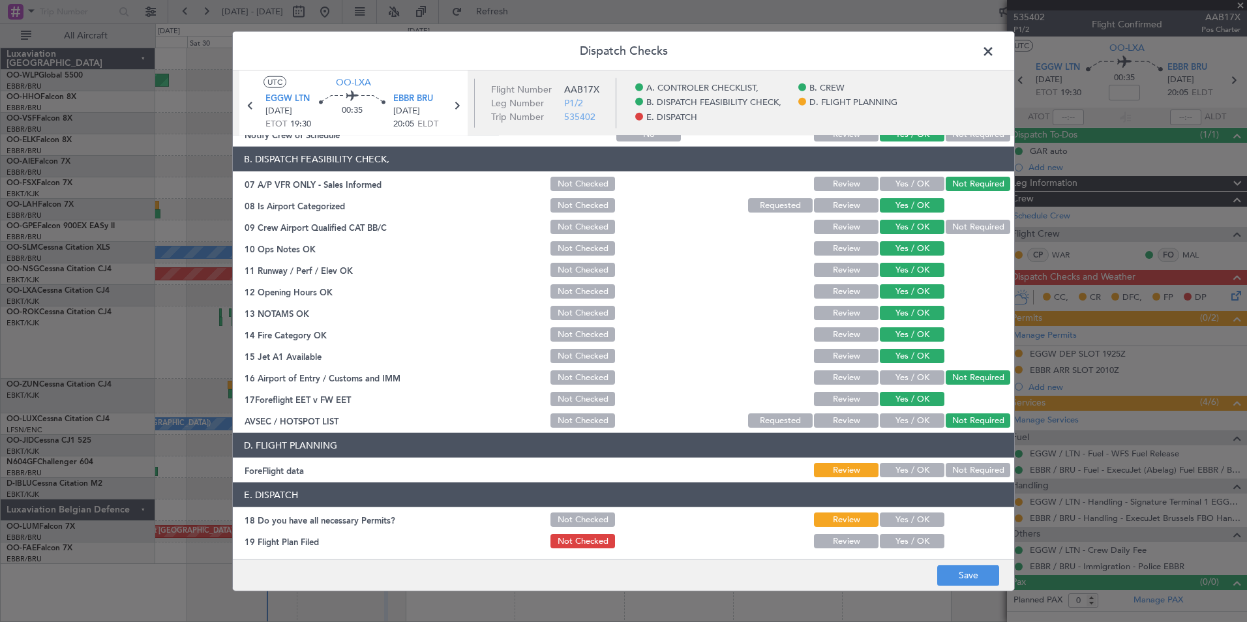
click at [946, 465] on button "Not Required" at bounding box center [978, 470] width 65 height 14
click at [892, 514] on button "Yes / OK" at bounding box center [912, 520] width 65 height 14
click at [896, 541] on button "Yes / OK" at bounding box center [912, 541] width 65 height 14
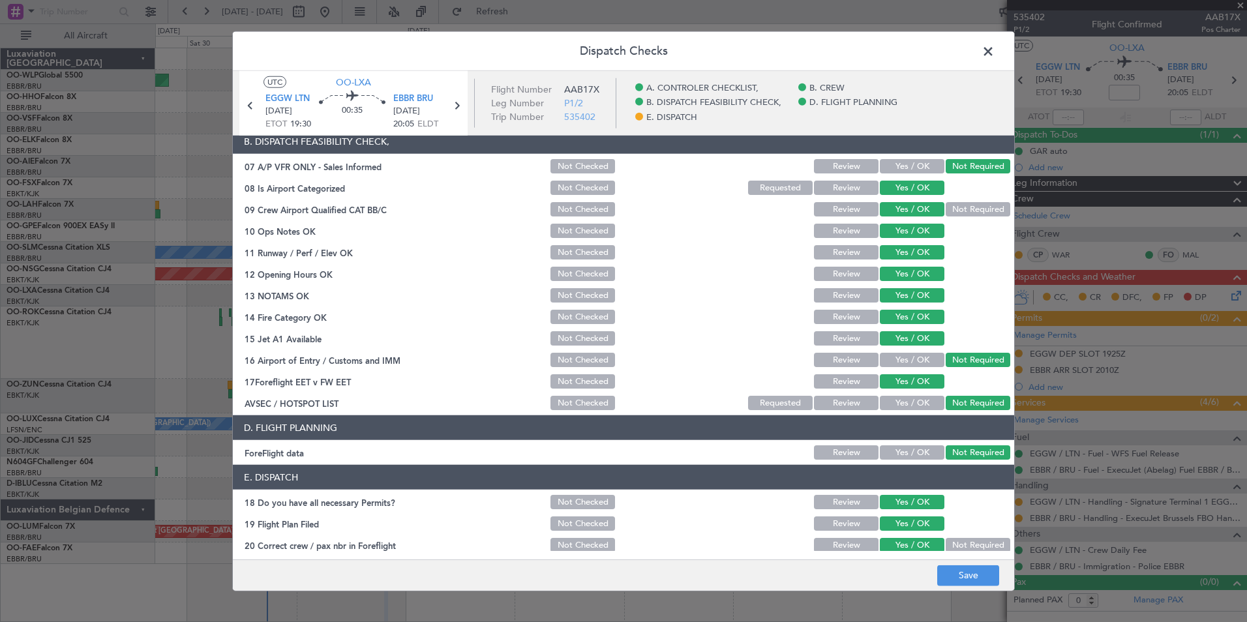
scroll to position [241, 0]
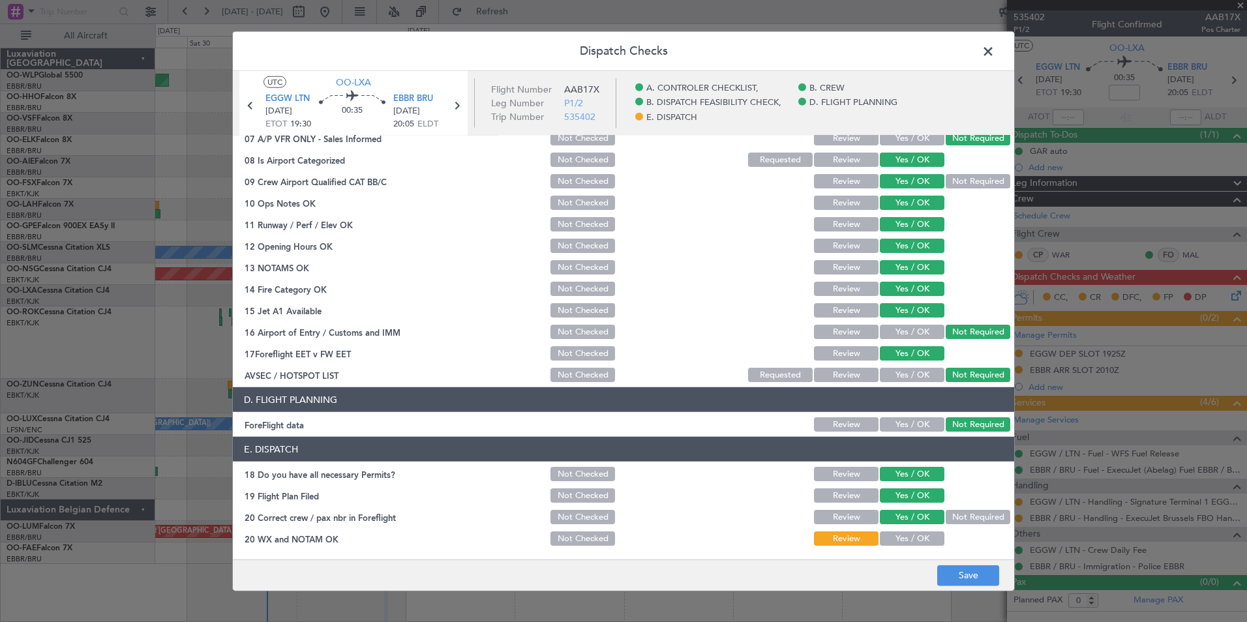
click at [903, 537] on button "Yes / OK" at bounding box center [912, 539] width 65 height 14
click at [952, 573] on button "Save" at bounding box center [969, 575] width 62 height 21
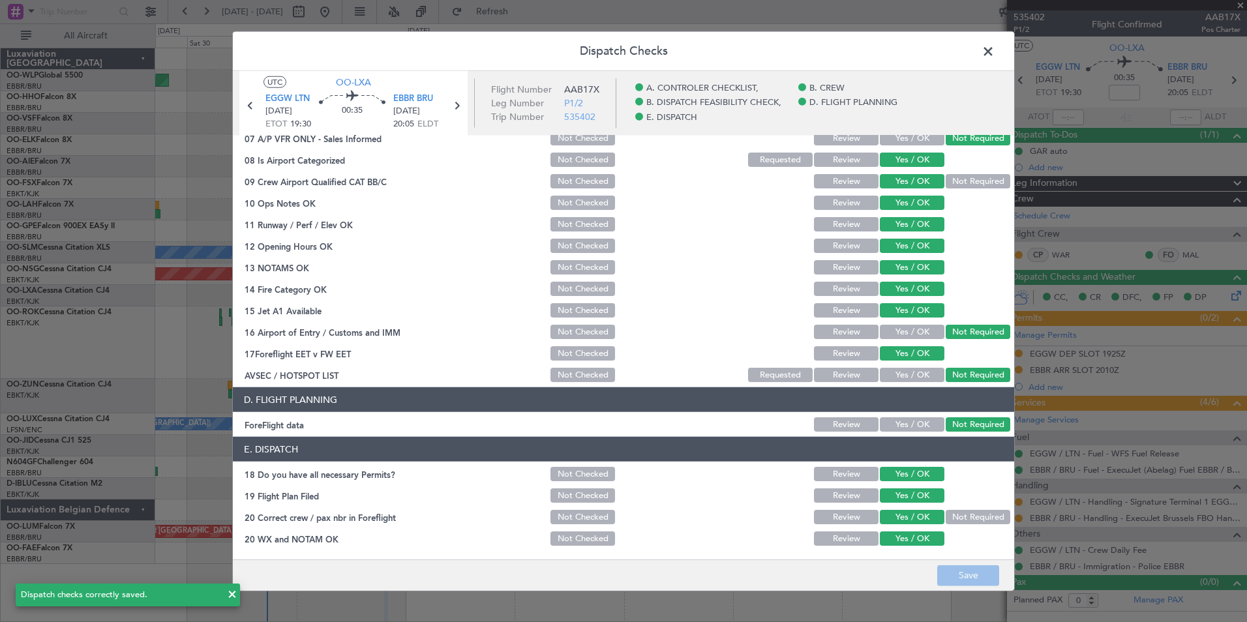
click at [995, 54] on span at bounding box center [995, 55] width 0 height 26
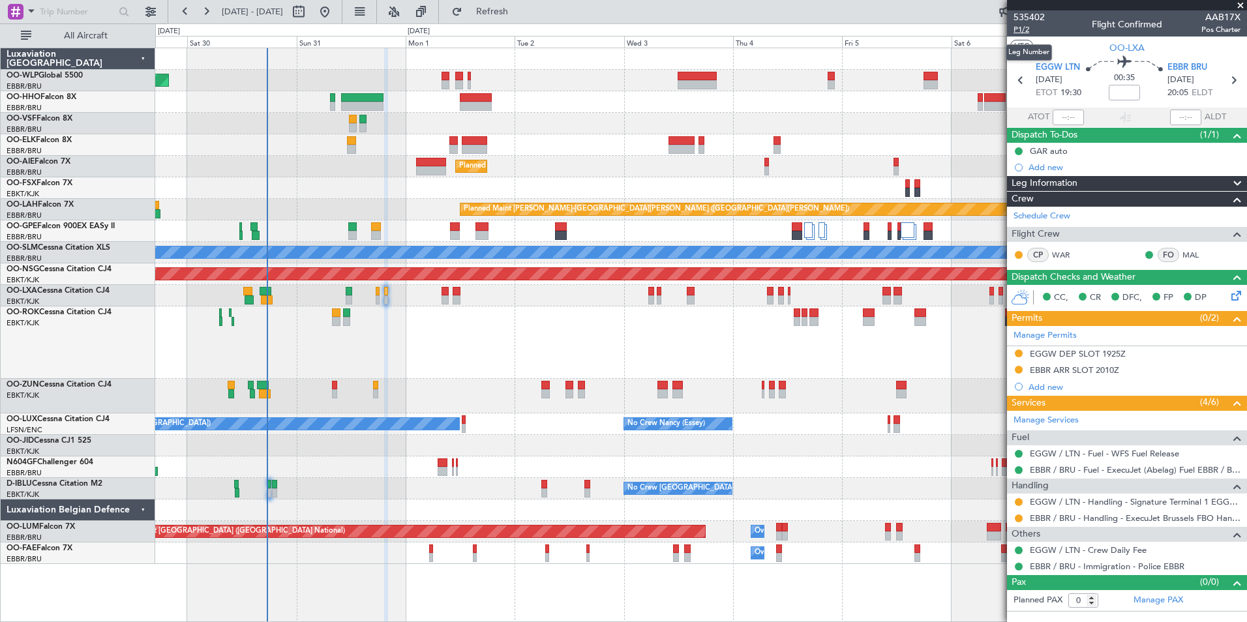
click at [1026, 29] on span "P1/2" at bounding box center [1029, 29] width 31 height 11
click at [516, 108] on div "Planned Maint [GEOGRAPHIC_DATA] ([GEOGRAPHIC_DATA]) Planned Maint [GEOGRAPHIC_D…" at bounding box center [700, 306] width 1091 height 516
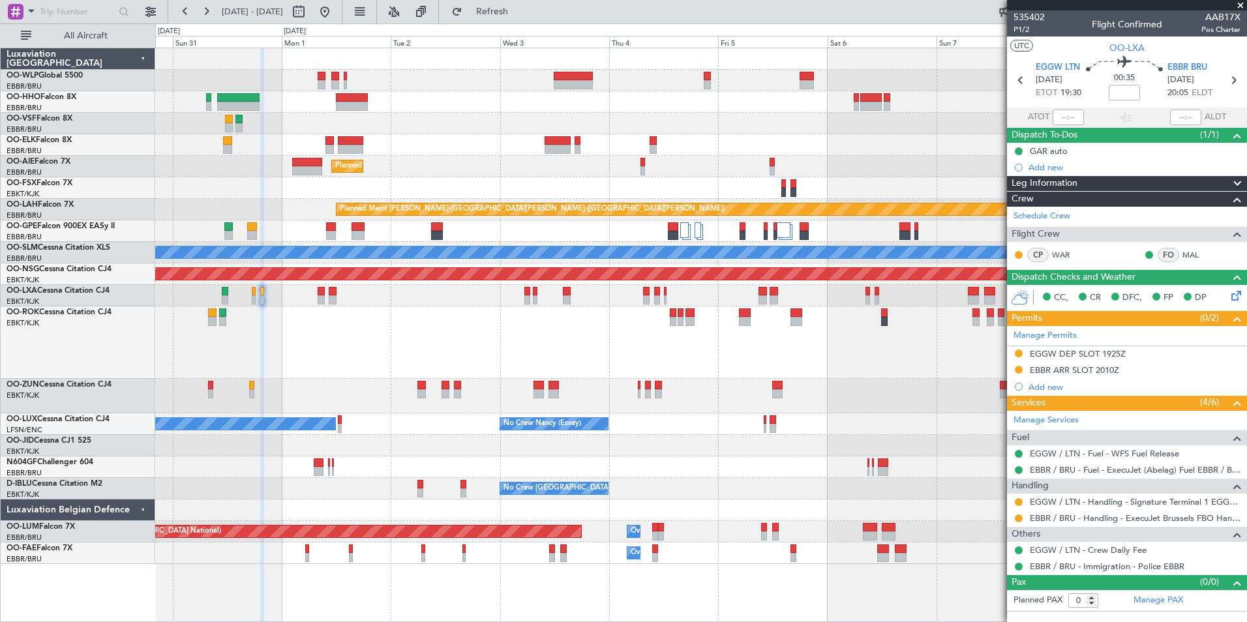
click at [359, 75] on div "Planned Maint [GEOGRAPHIC_DATA] ([GEOGRAPHIC_DATA]) Planned Maint [GEOGRAPHIC_D…" at bounding box center [700, 306] width 1091 height 516
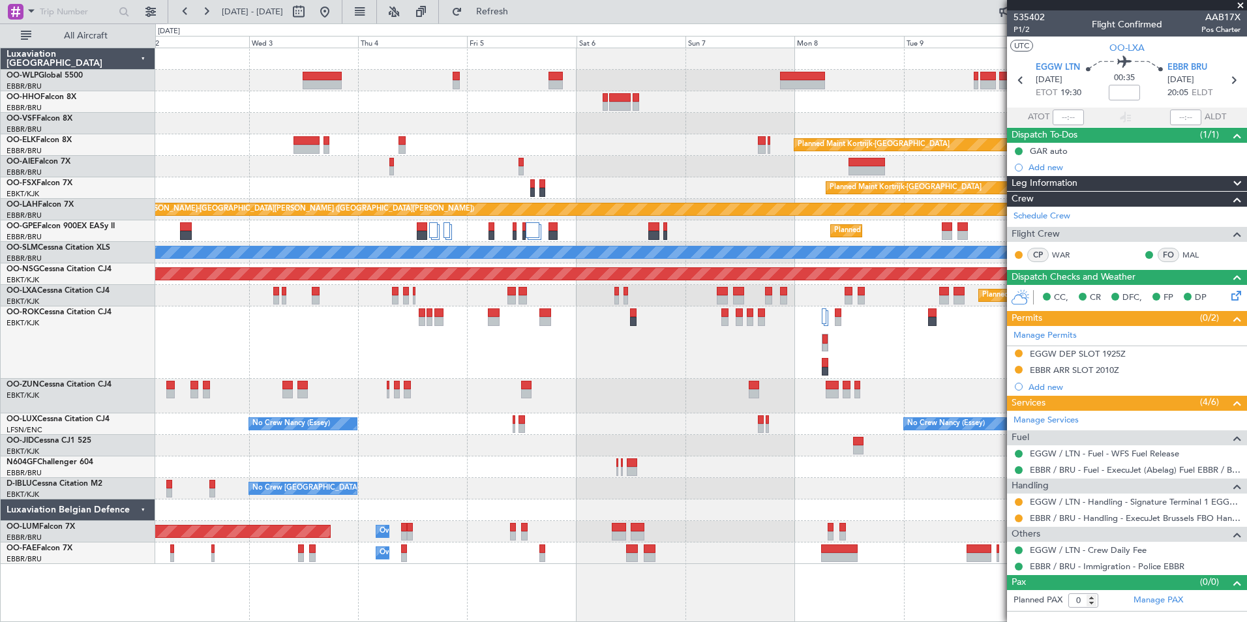
click at [450, 104] on div "Planned Maint Kortrijk-[GEOGRAPHIC_DATA] Planned Maint [GEOGRAPHIC_DATA] ([GEOG…" at bounding box center [700, 306] width 1091 height 516
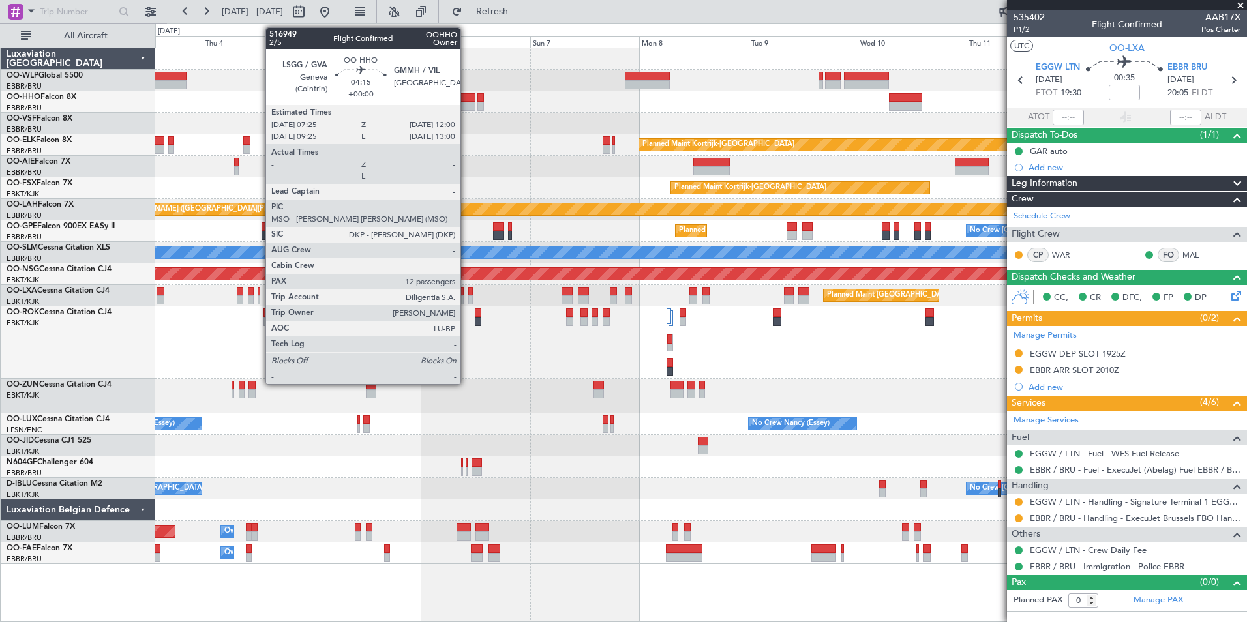
click at [513, 101] on div at bounding box center [700, 102] width 1091 height 22
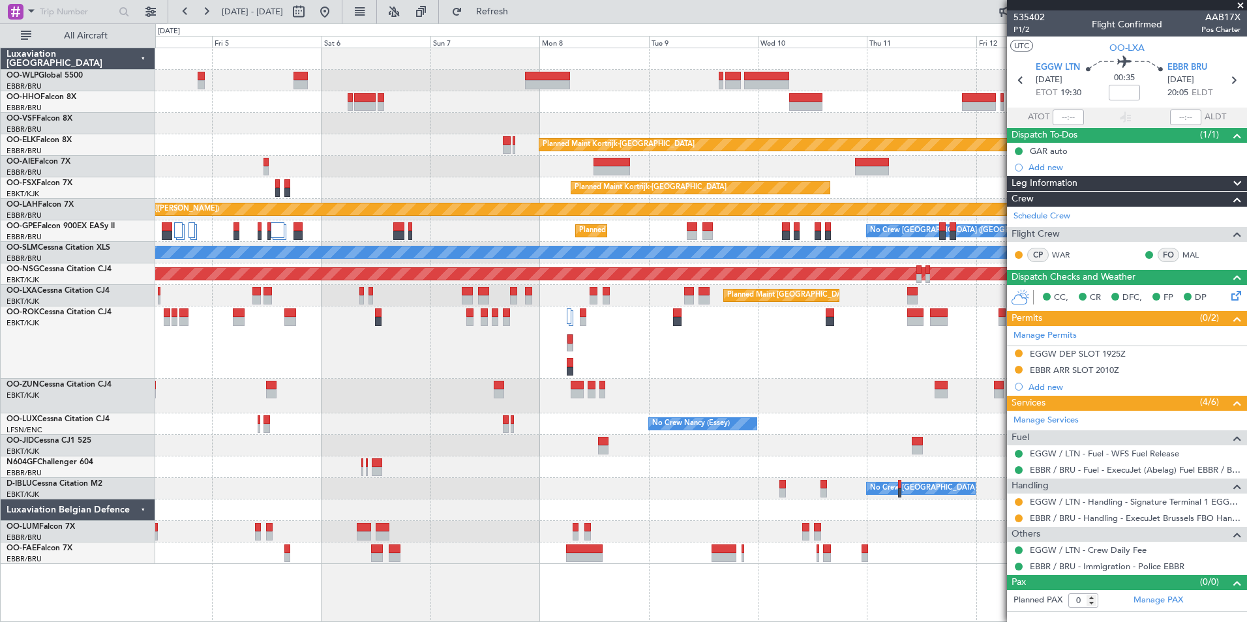
click at [519, 84] on div "Planned Maint Kortrijk-[GEOGRAPHIC_DATA] Planned Maint [GEOGRAPHIC_DATA]-[GEOGR…" at bounding box center [700, 306] width 1091 height 516
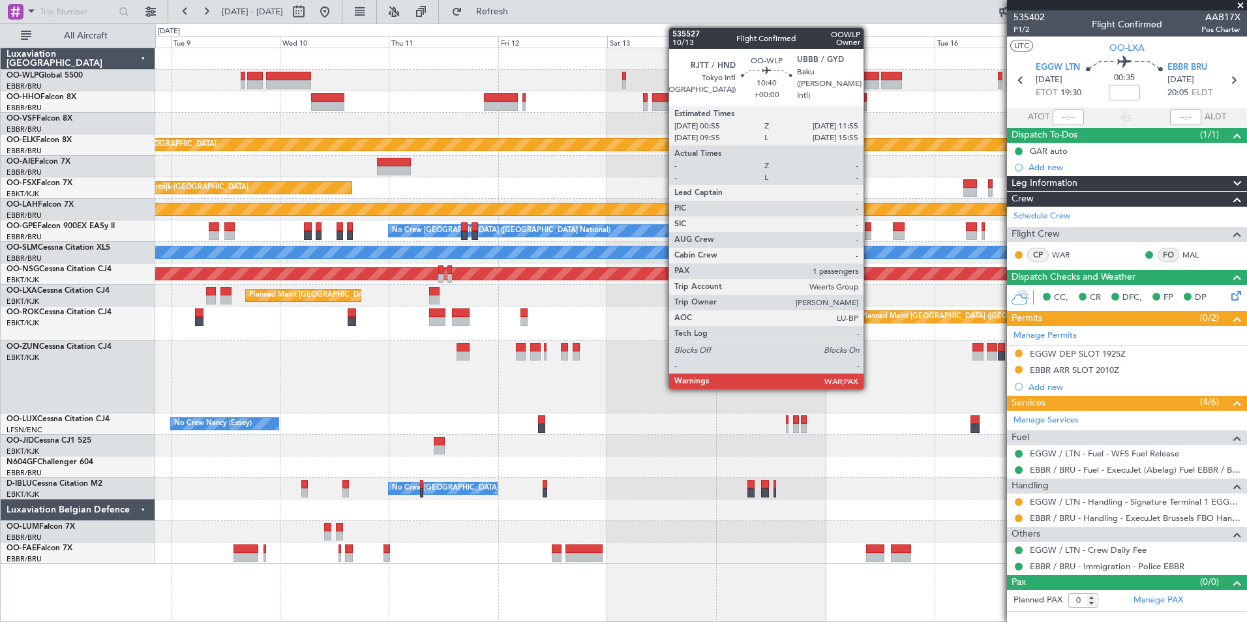
click at [870, 83] on div at bounding box center [854, 84] width 50 height 9
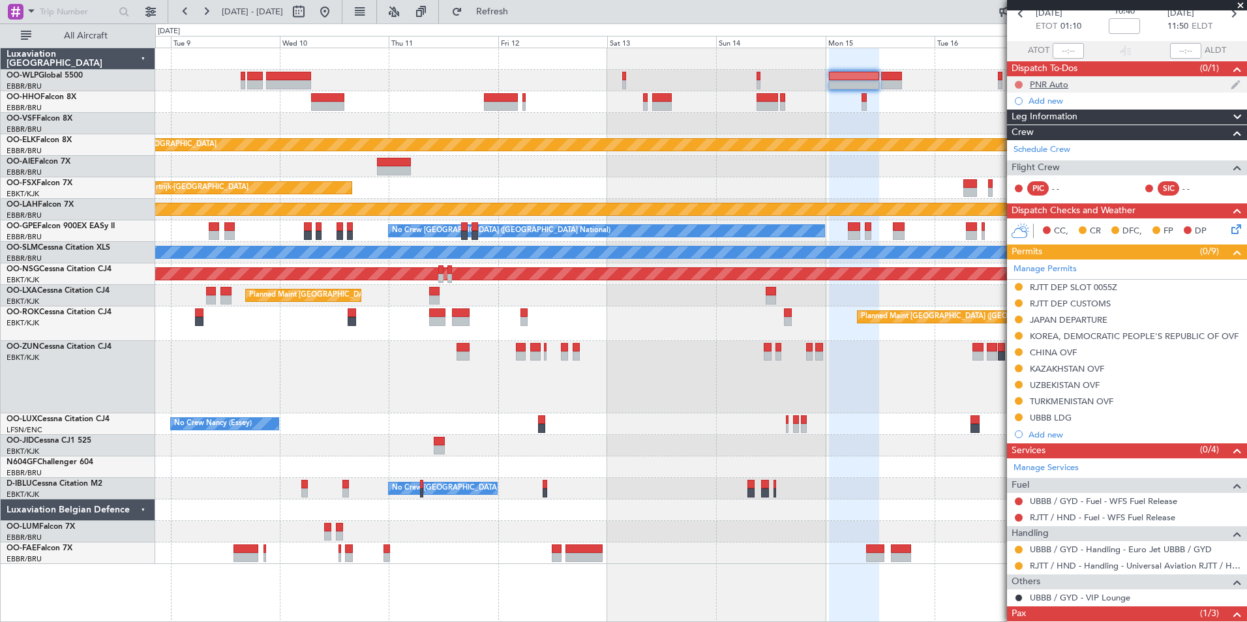
scroll to position [0, 0]
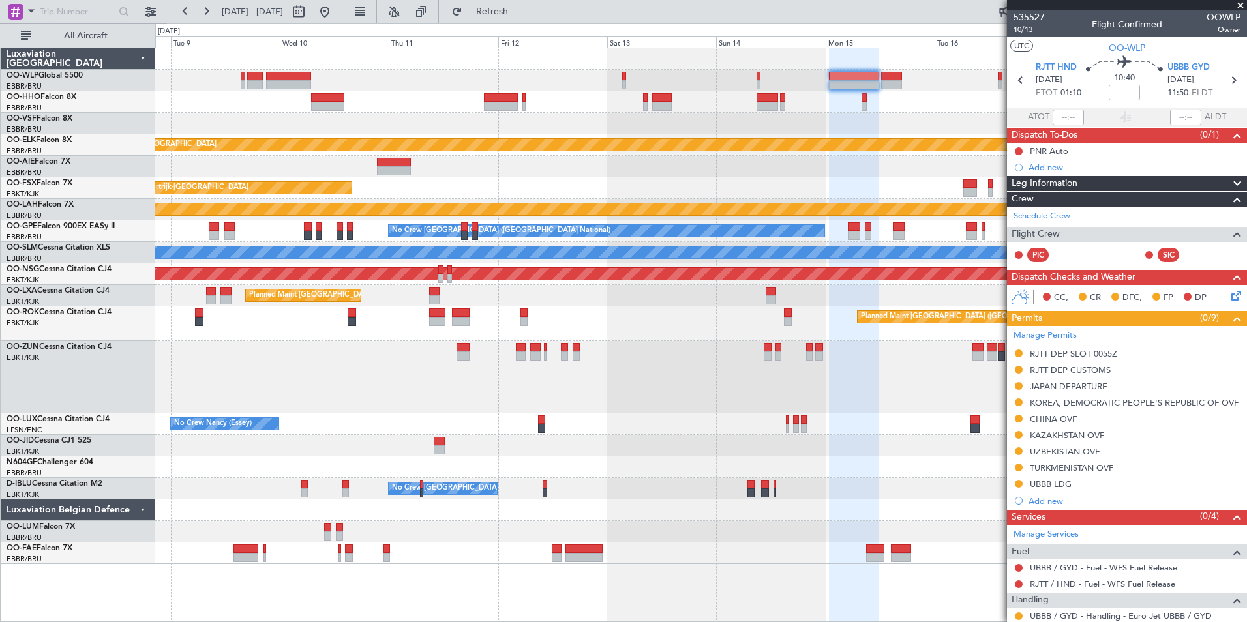
click at [1028, 33] on span "10/13" at bounding box center [1029, 29] width 31 height 11
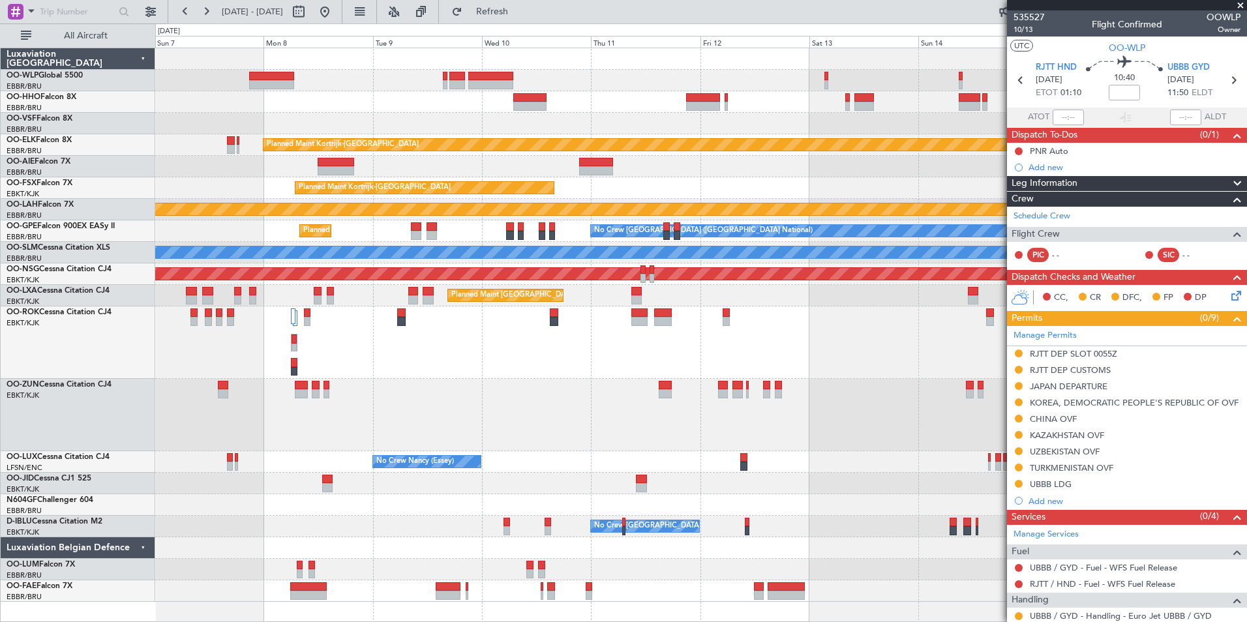
click at [761, 364] on div "Planned Maint Kortrijk-[GEOGRAPHIC_DATA] Planned Maint [GEOGRAPHIC_DATA]-[GEOGR…" at bounding box center [700, 325] width 1091 height 554
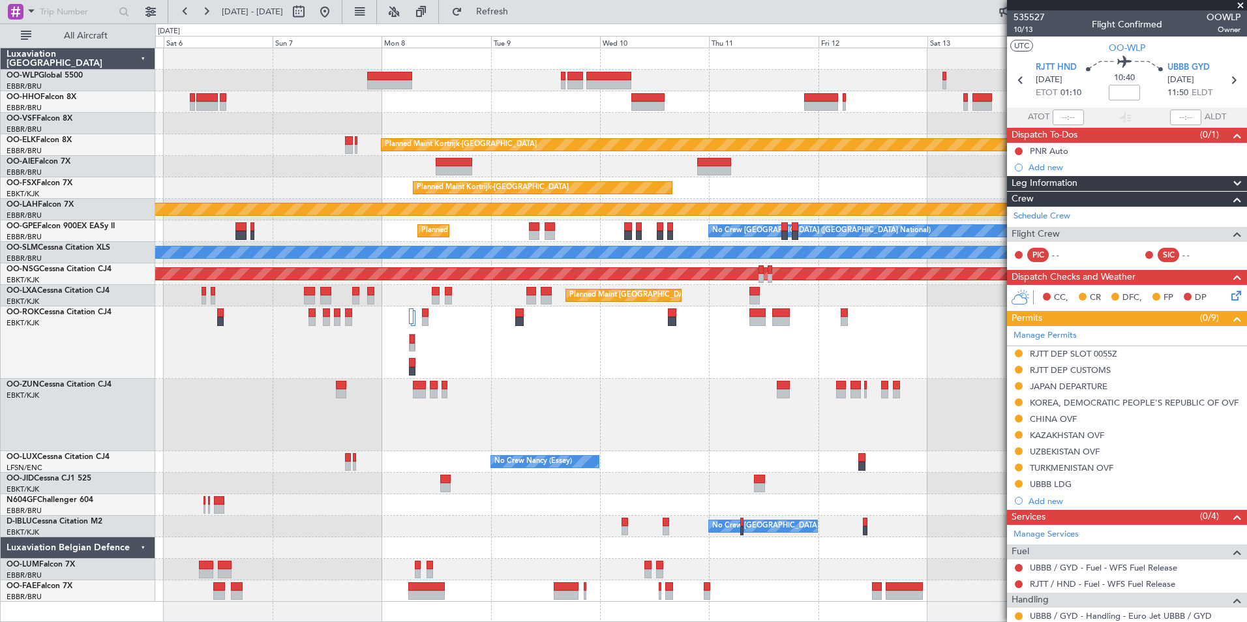
click at [590, 348] on div "Planned Maint Kortrijk-[GEOGRAPHIC_DATA] Planned Maint [GEOGRAPHIC_DATA]-[GEOGR…" at bounding box center [700, 325] width 1091 height 554
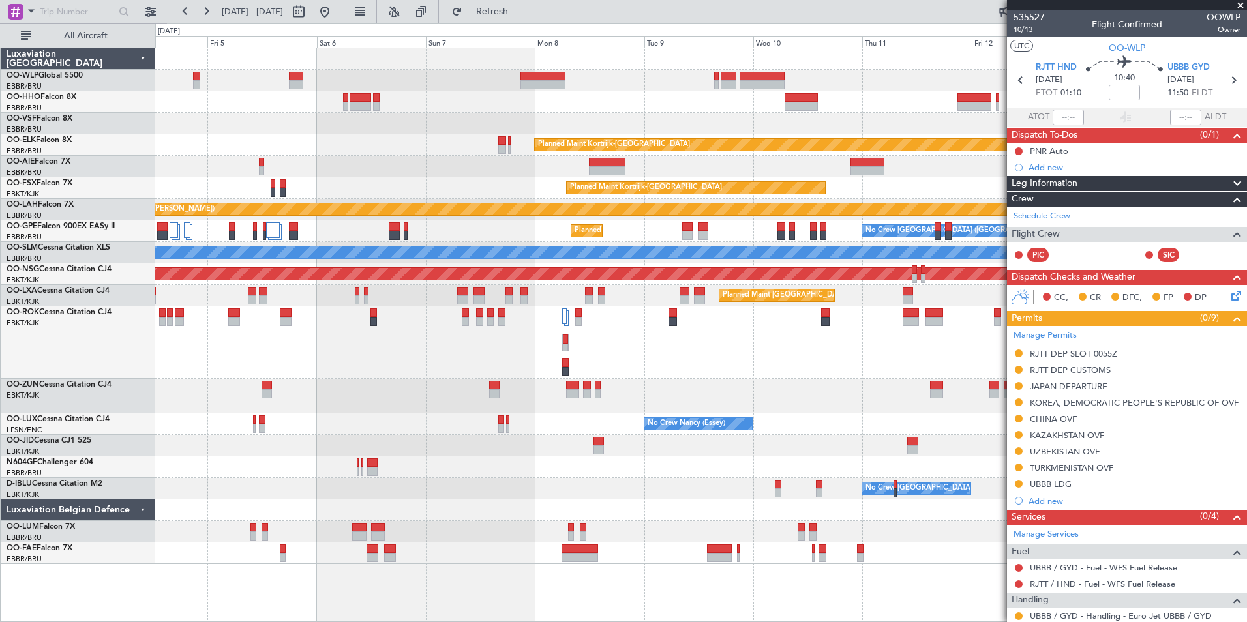
click at [343, 10] on fb-range-datepicker "[DATE] - [DATE]" at bounding box center [255, 11] width 175 height 23
click at [335, 12] on button at bounding box center [324, 11] width 21 height 21
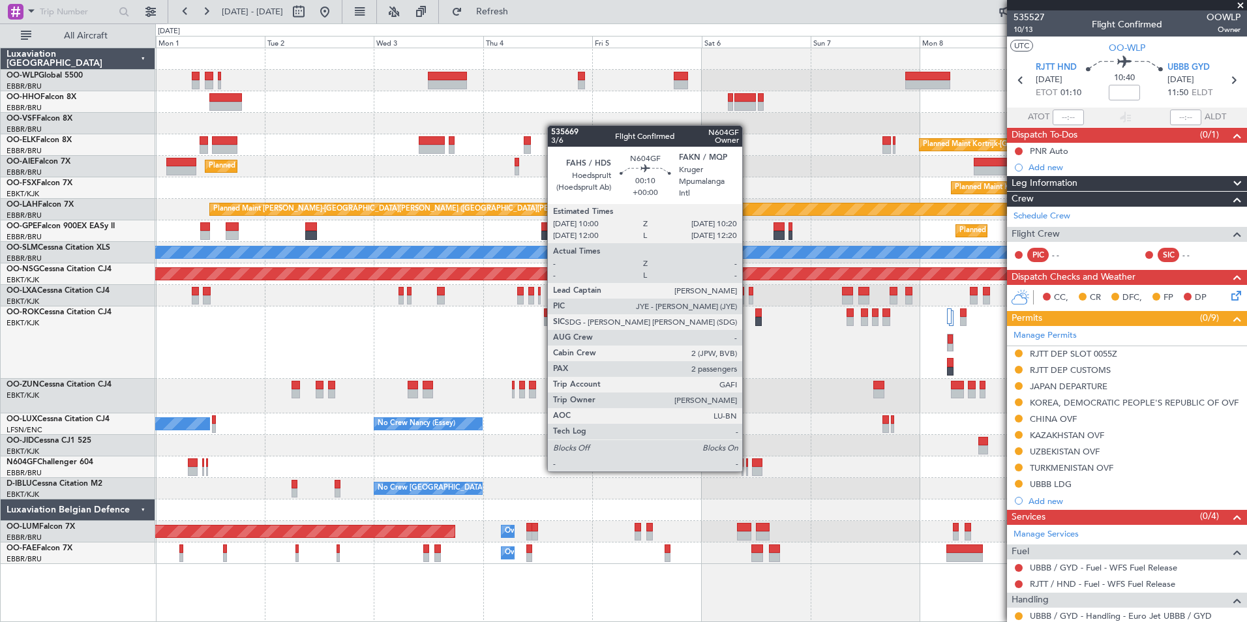
click at [748, 470] on div at bounding box center [747, 471] width 2 height 9
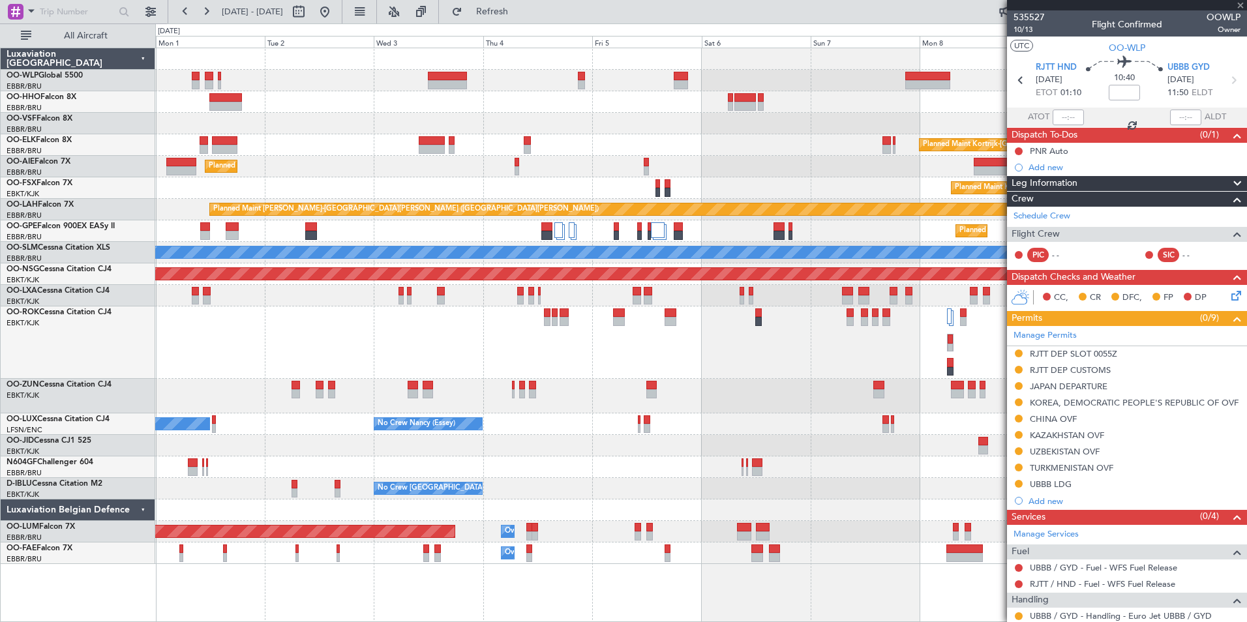
type input "2"
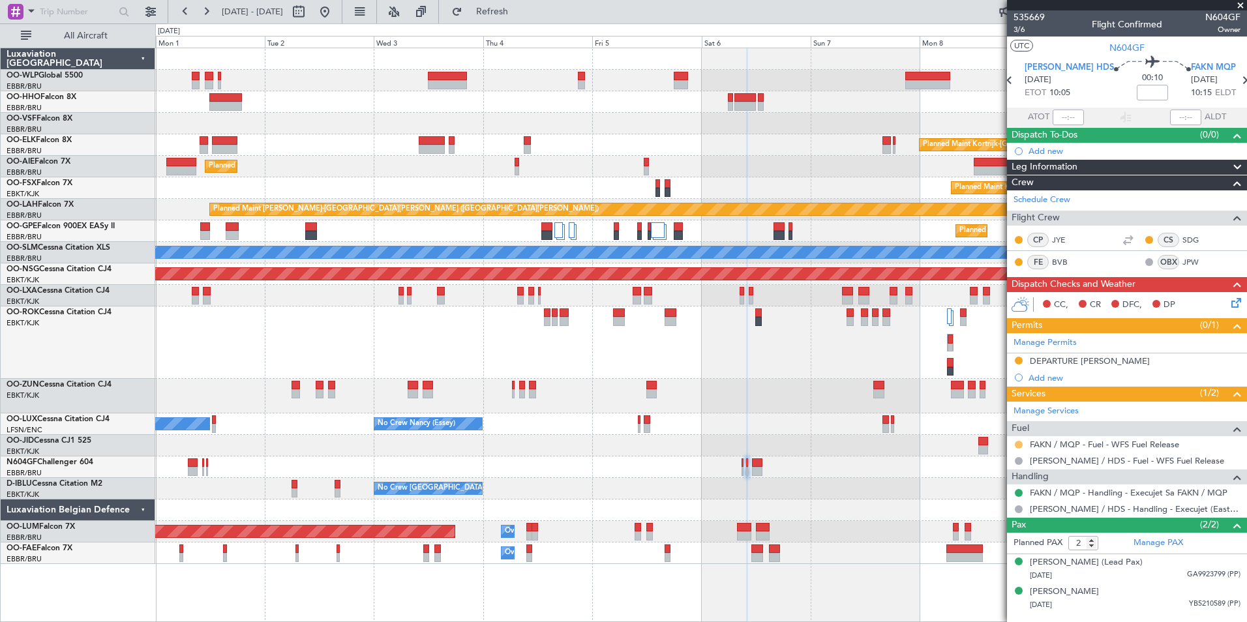
click at [1018, 442] on button at bounding box center [1019, 445] width 8 height 8
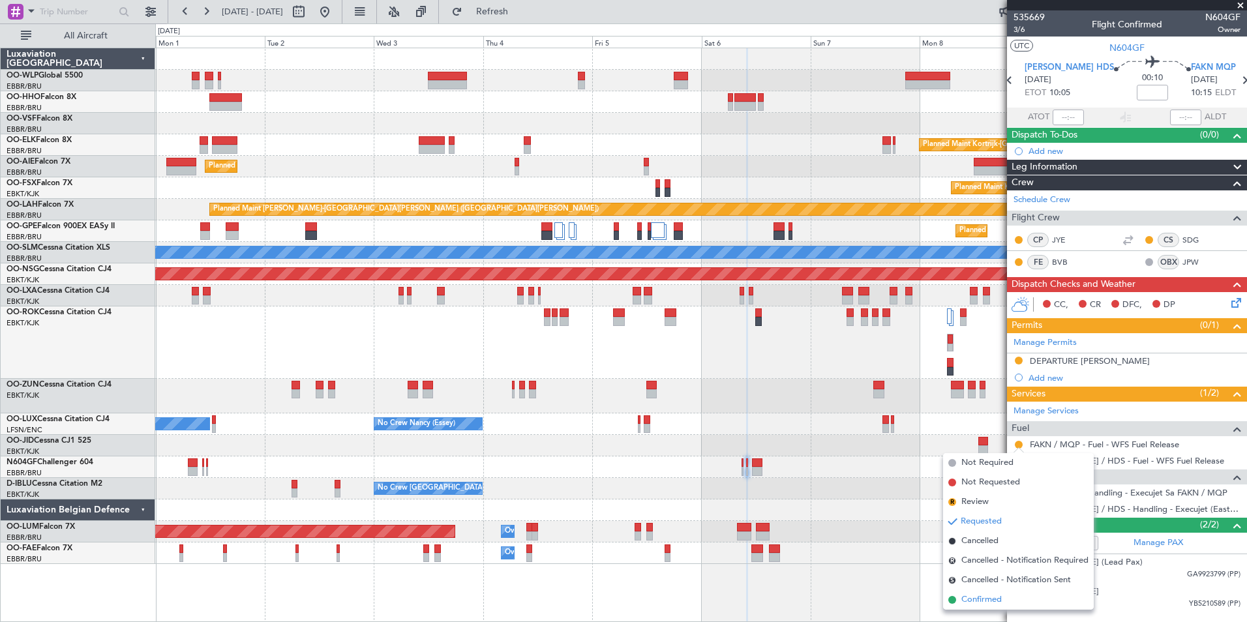
click at [973, 598] on span "Confirmed" at bounding box center [982, 600] width 40 height 13
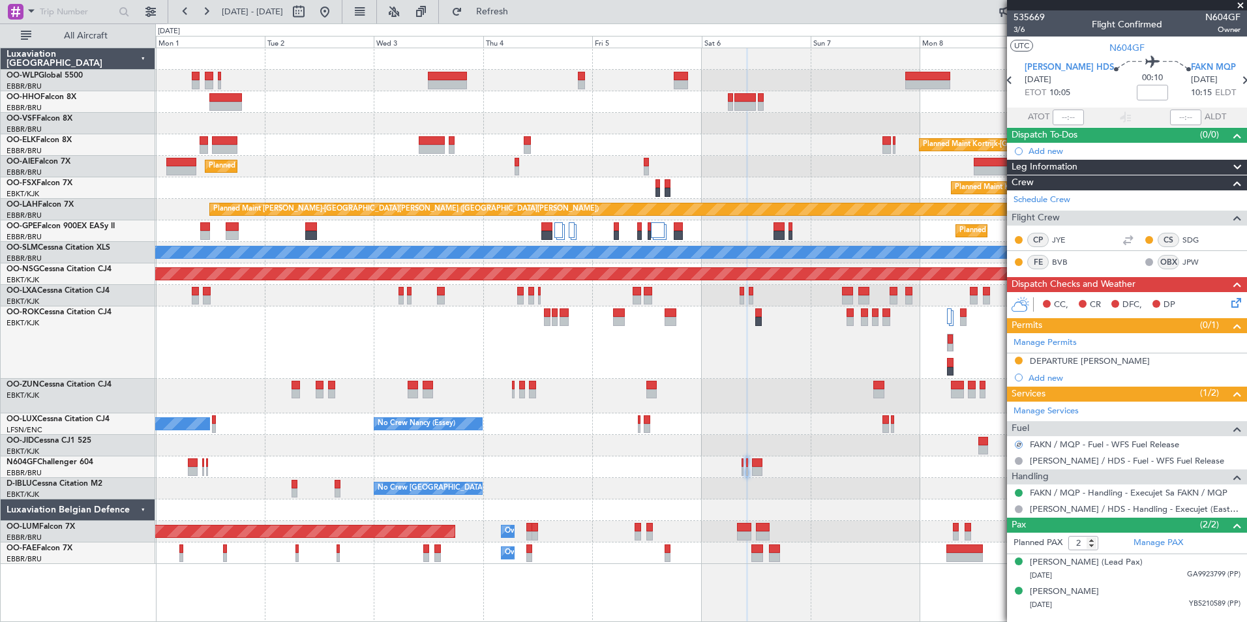
click at [1232, 84] on mat-tooltip-component "Kruger Mpumalanga Intl Cat B" at bounding box center [1186, 96] width 103 height 45
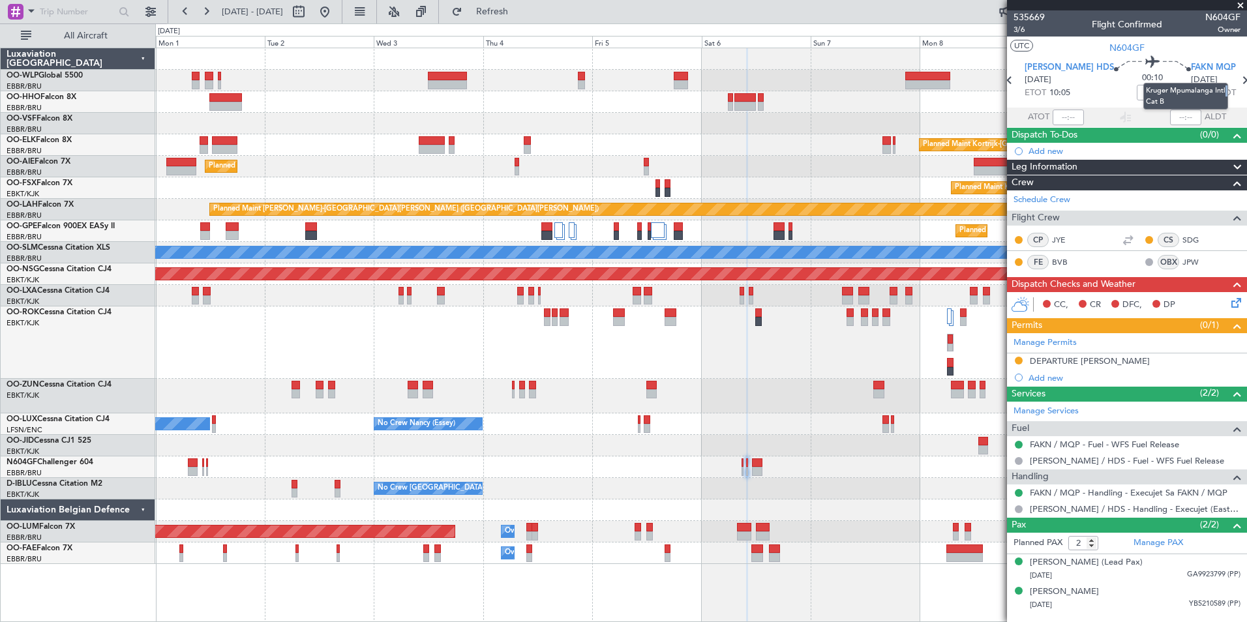
click at [1233, 84] on mat-tooltip-component "Kruger Mpumalanga Intl Cat B" at bounding box center [1186, 96] width 103 height 45
click at [1236, 80] on icon at bounding box center [1244, 80] width 17 height 17
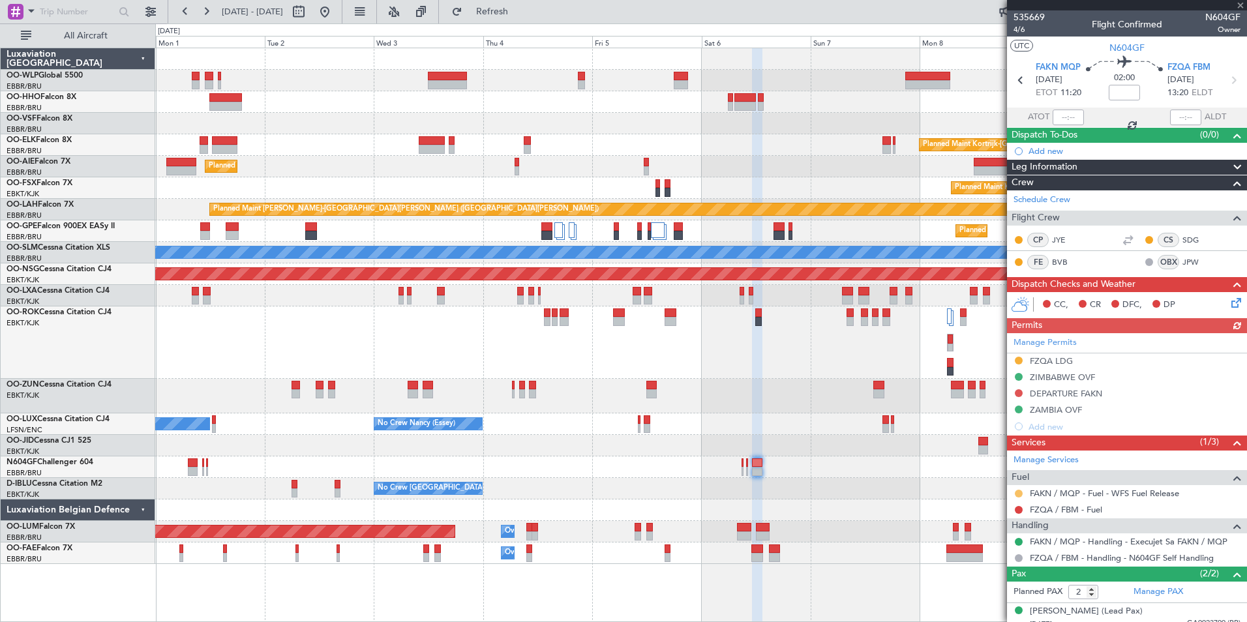
click at [1018, 495] on button at bounding box center [1019, 494] width 8 height 8
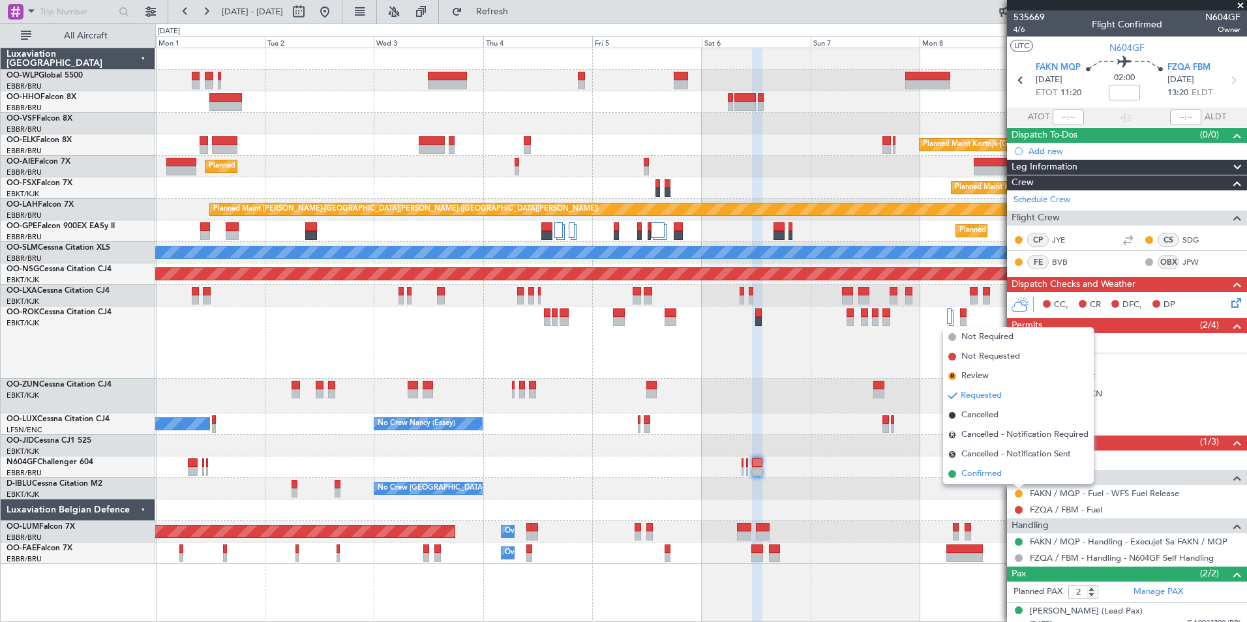
click at [978, 474] on span "Confirmed" at bounding box center [982, 474] width 40 height 13
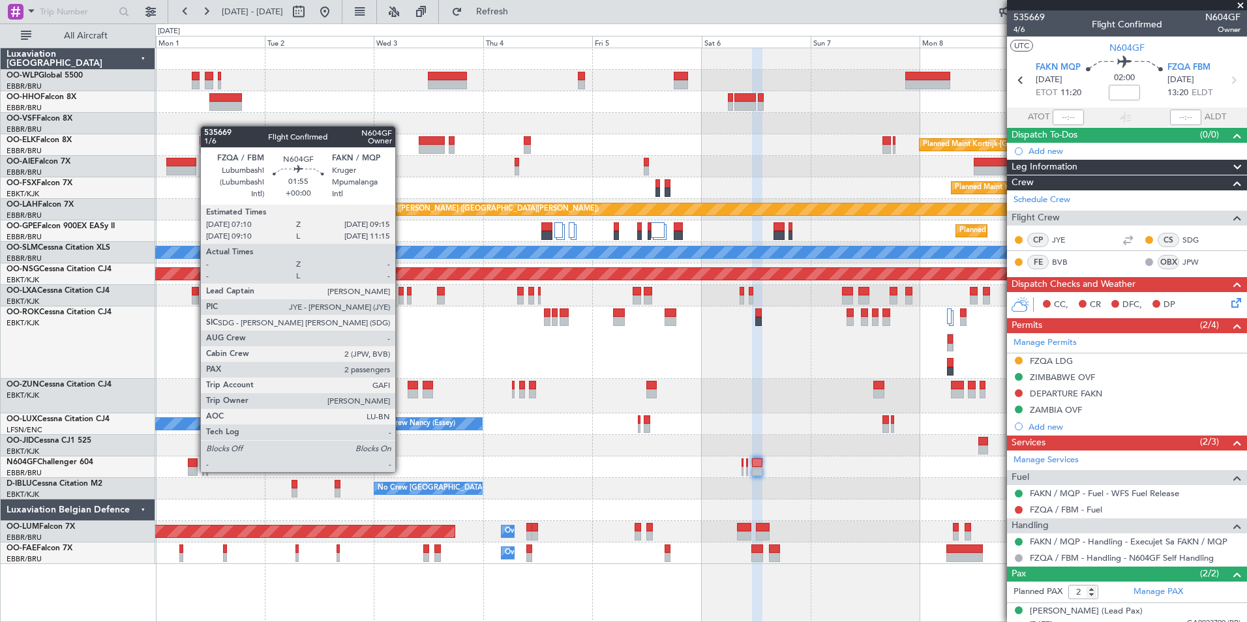
click at [194, 471] on div at bounding box center [193, 471] width 10 height 9
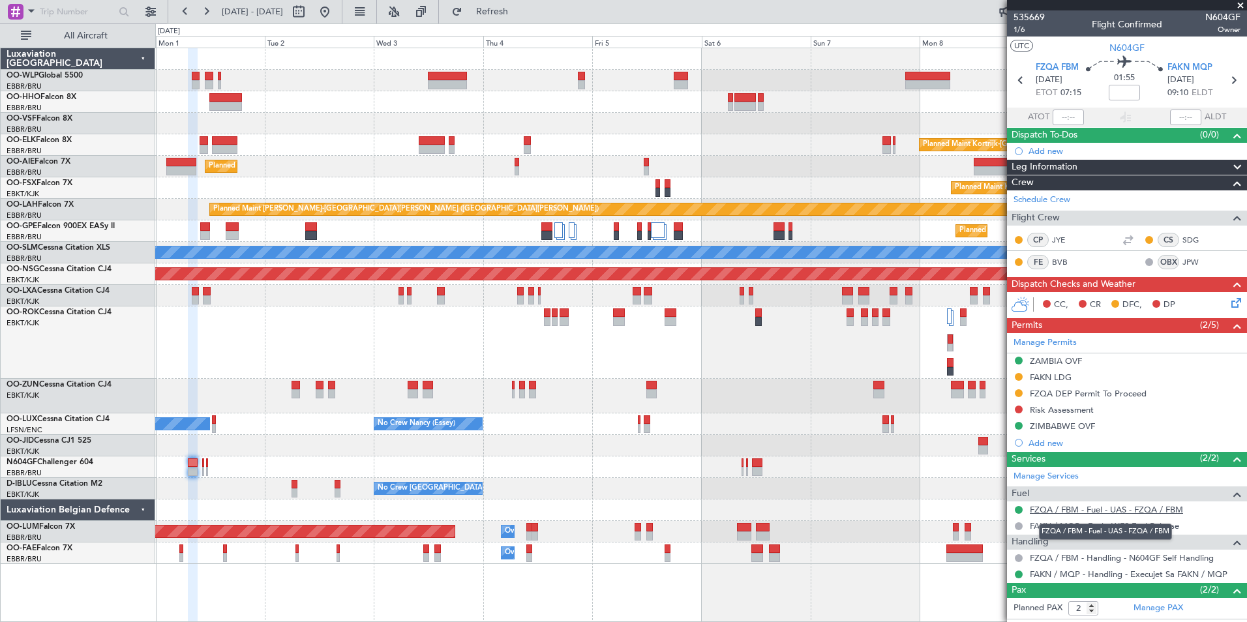
click at [1077, 510] on link "FZQA / FBM - Fuel - UAS - FZQA / FBM" at bounding box center [1106, 509] width 153 height 11
click at [335, 16] on button at bounding box center [324, 11] width 21 height 21
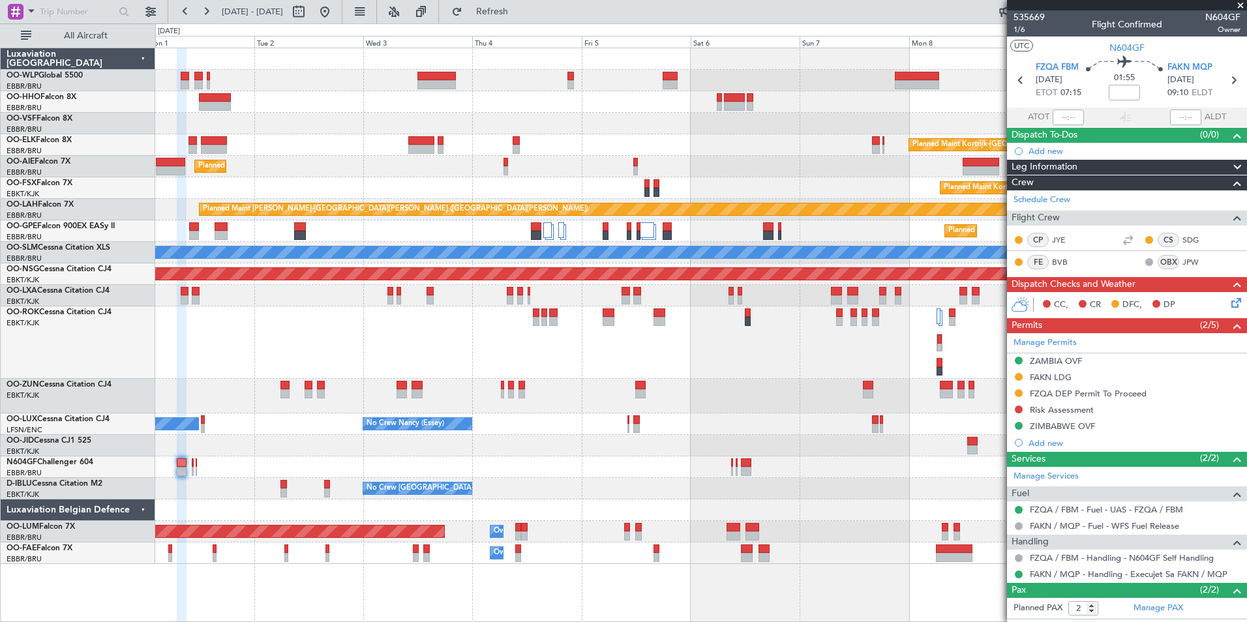
click at [517, 230] on div "Planned Maint Brussels (Brussels National) No Crew Brussels (Brussels National)" at bounding box center [700, 232] width 1091 height 22
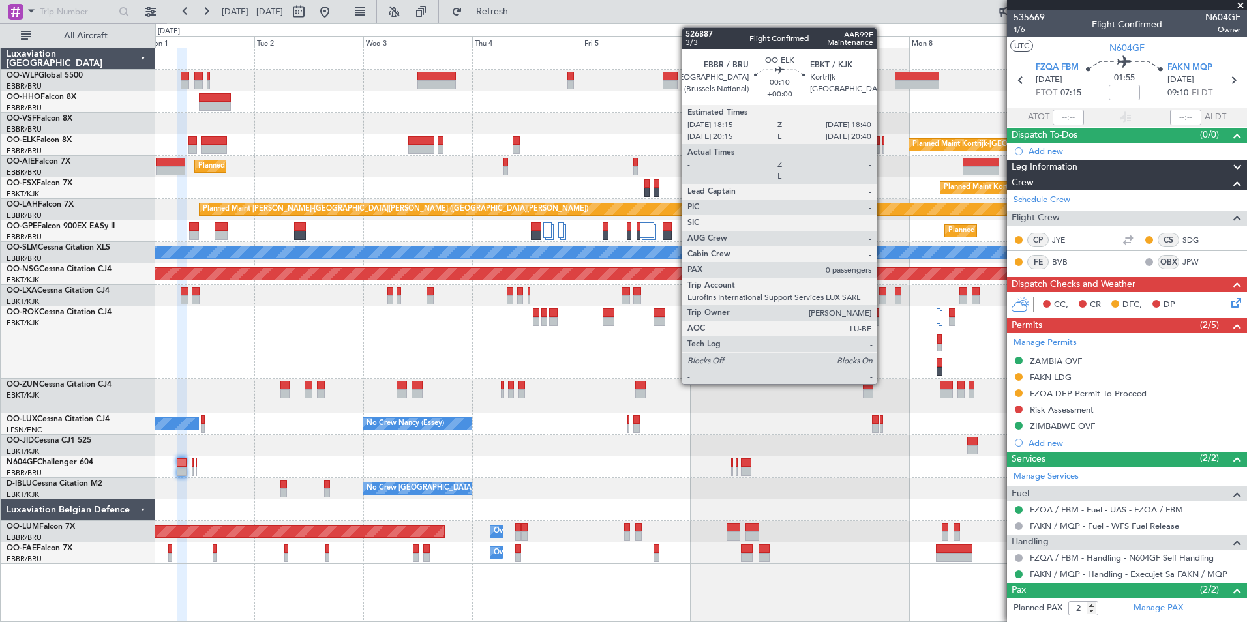
click at [883, 144] on div at bounding box center [884, 140] width 2 height 9
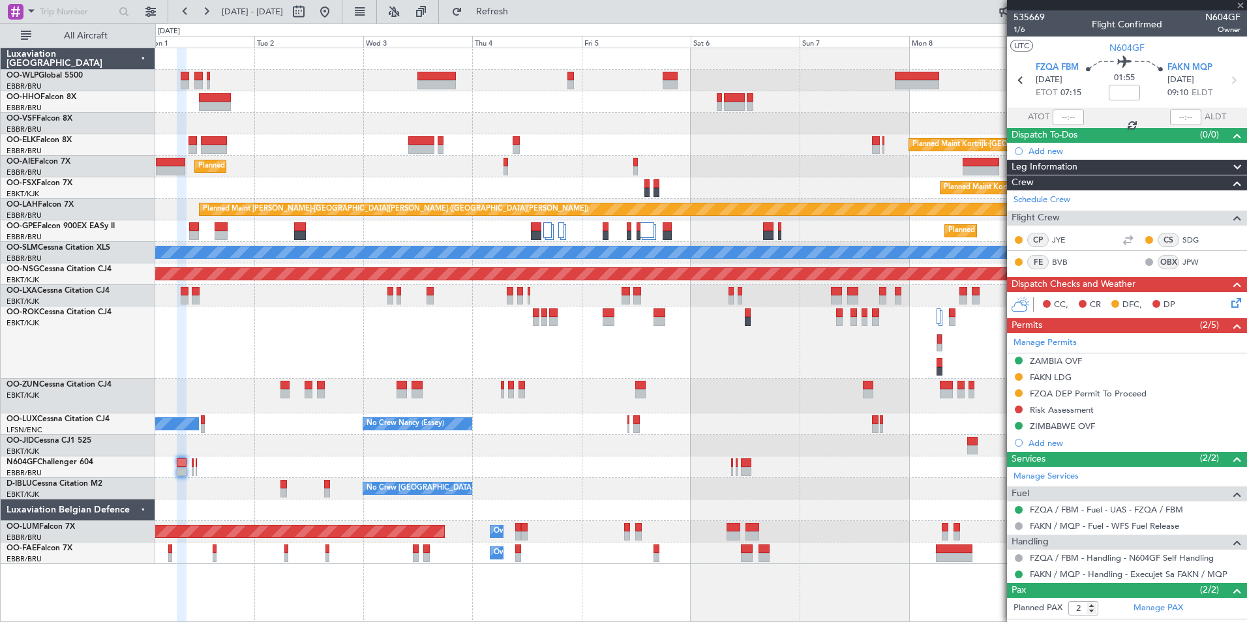
type input "0"
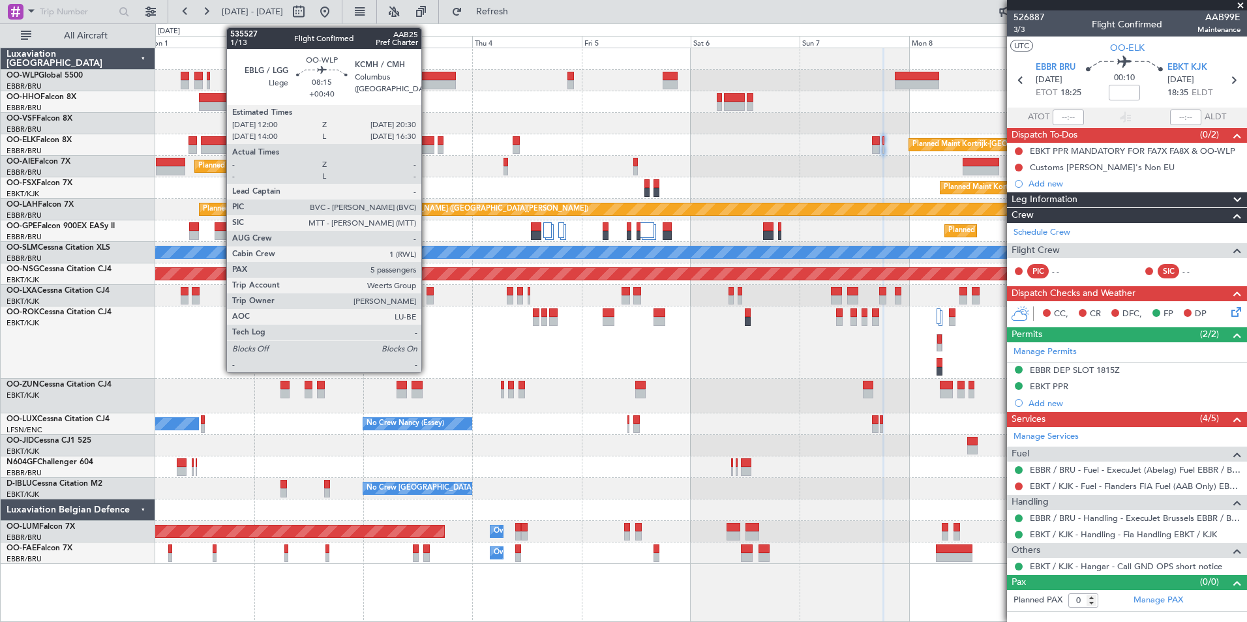
click at [427, 74] on div at bounding box center [437, 76] width 39 height 9
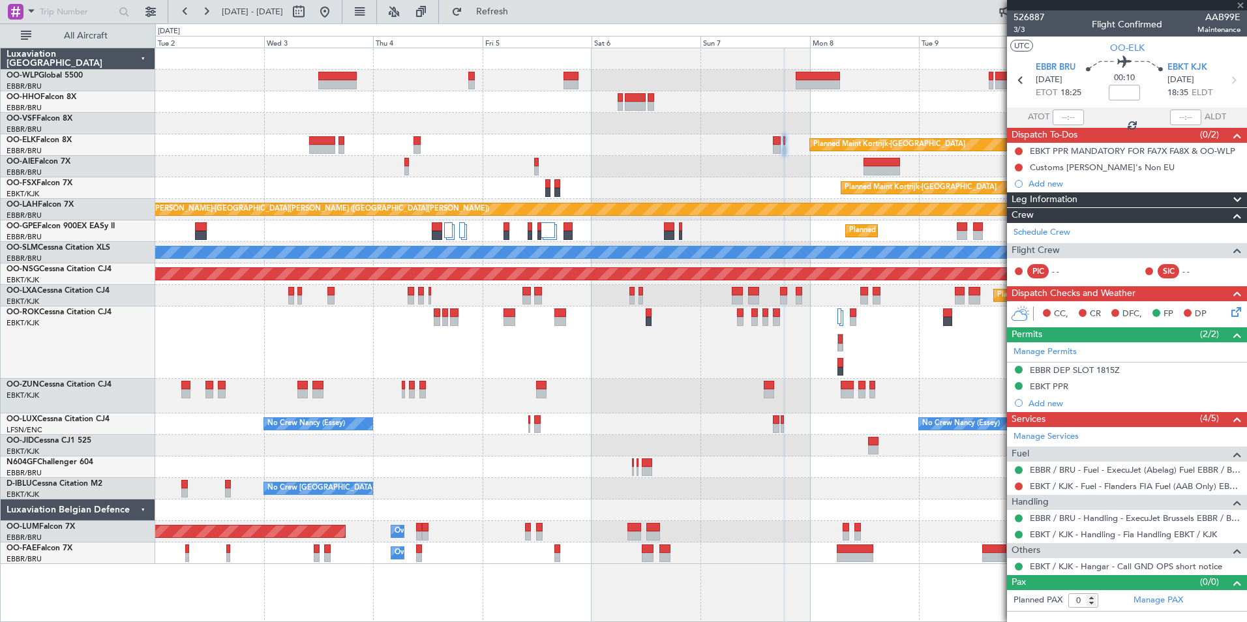
click at [391, 107] on div at bounding box center [700, 102] width 1091 height 22
type input "+00:40"
type input "5"
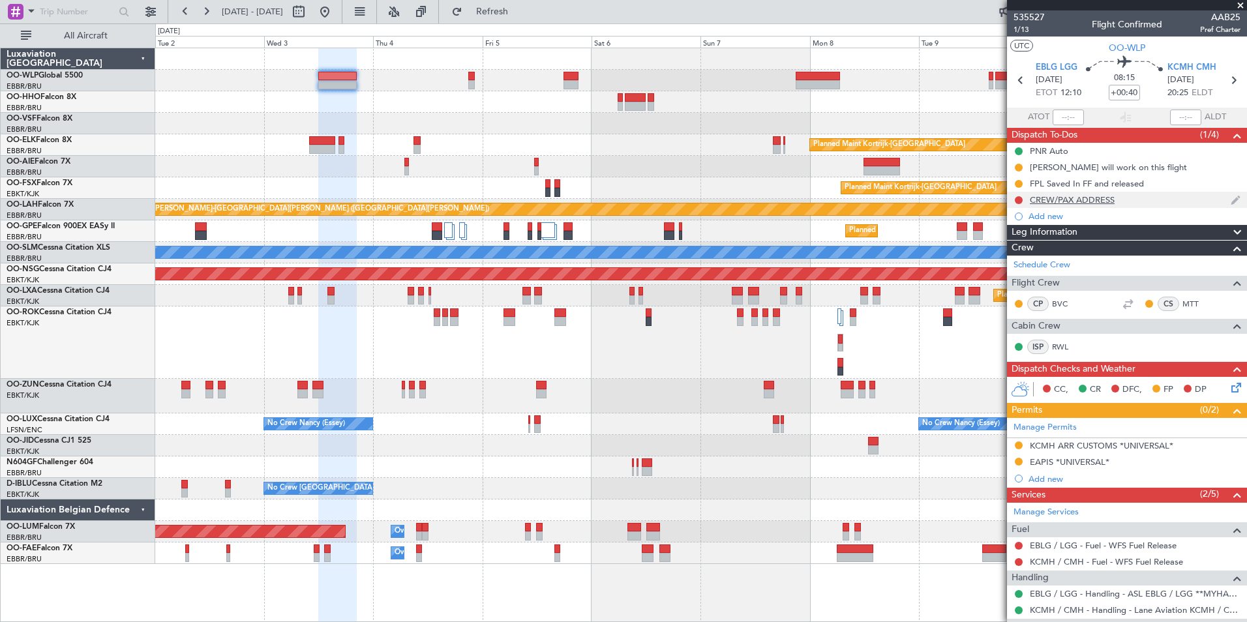
click at [1060, 200] on div "CREW/PAX ADDRESS" at bounding box center [1072, 199] width 85 height 11
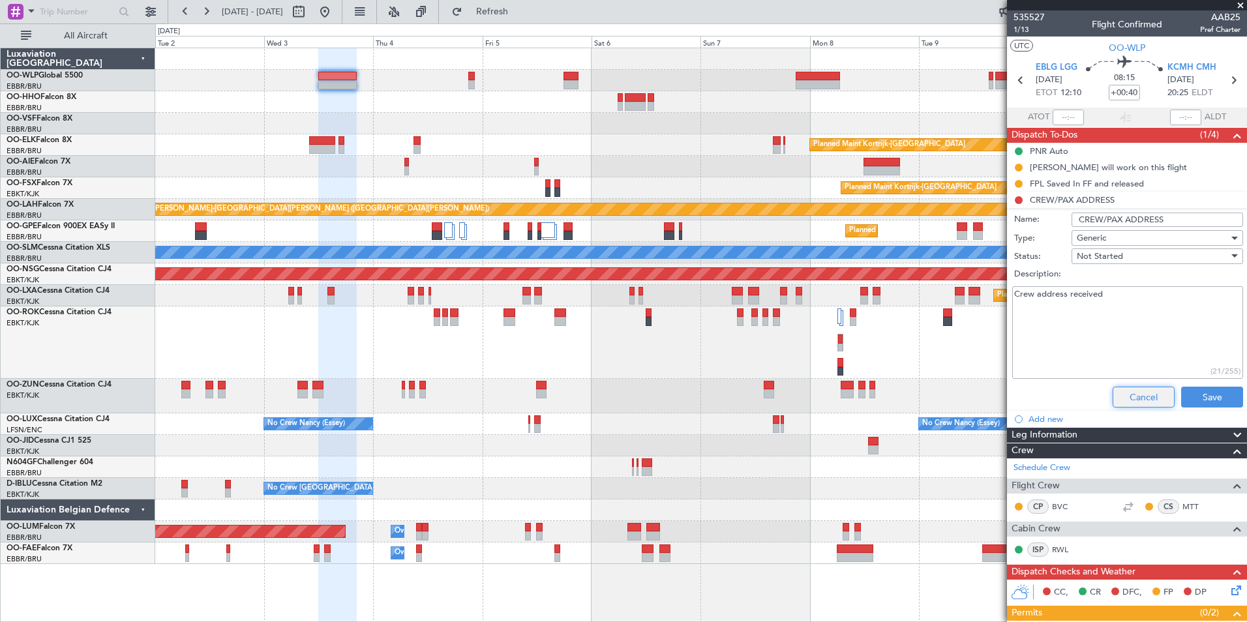
click at [1117, 388] on button "Cancel" at bounding box center [1144, 397] width 62 height 21
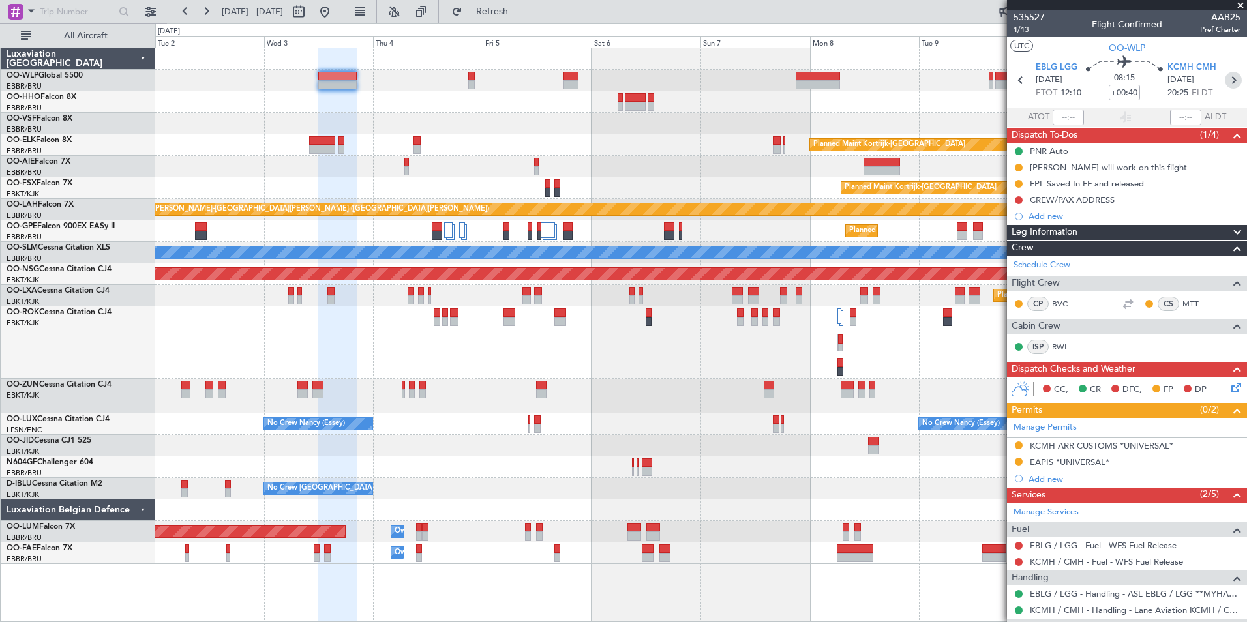
click at [1230, 80] on icon at bounding box center [1233, 80] width 17 height 17
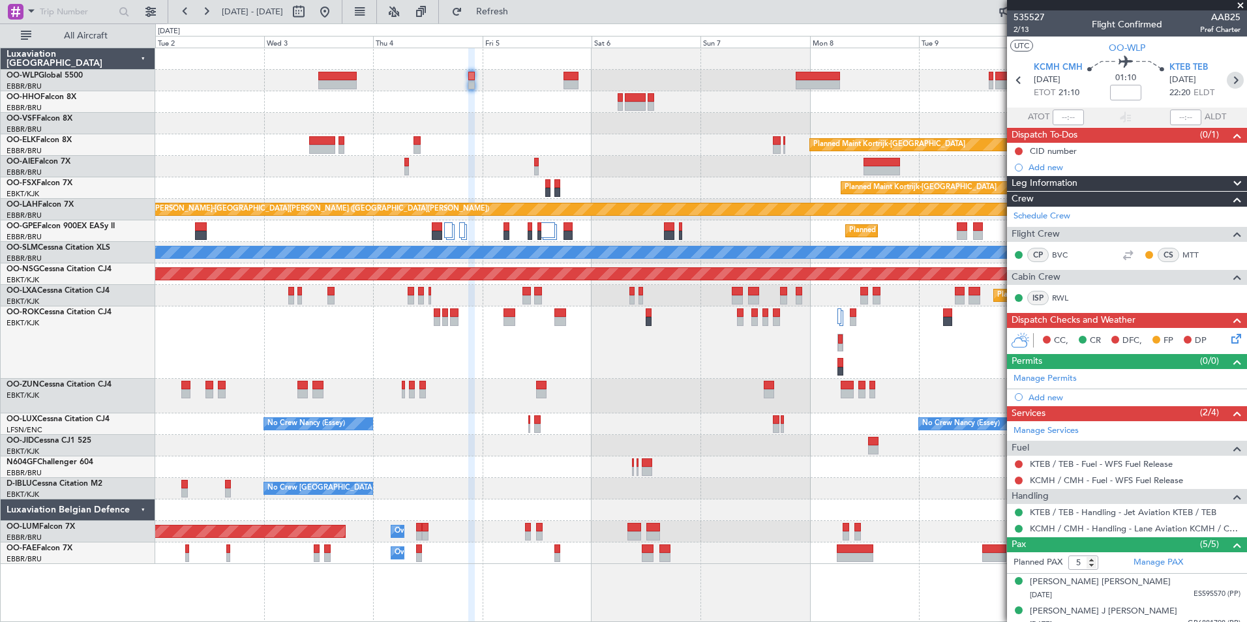
click at [1229, 81] on icon at bounding box center [1235, 80] width 17 height 17
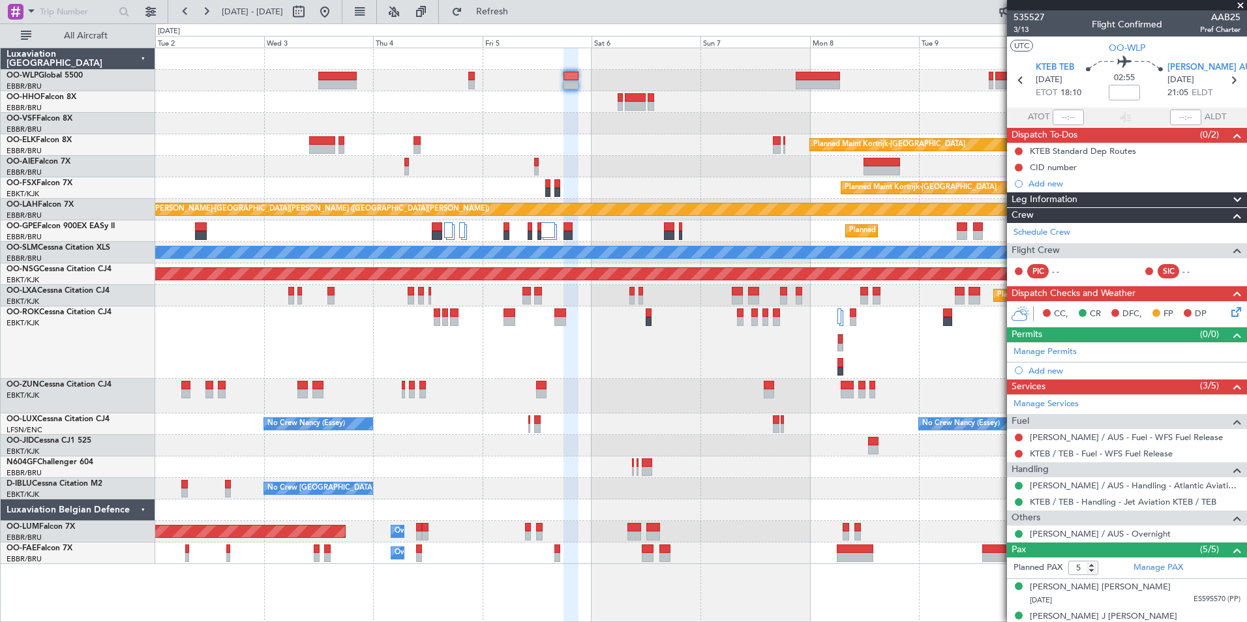
click at [717, 343] on div at bounding box center [700, 343] width 1091 height 72
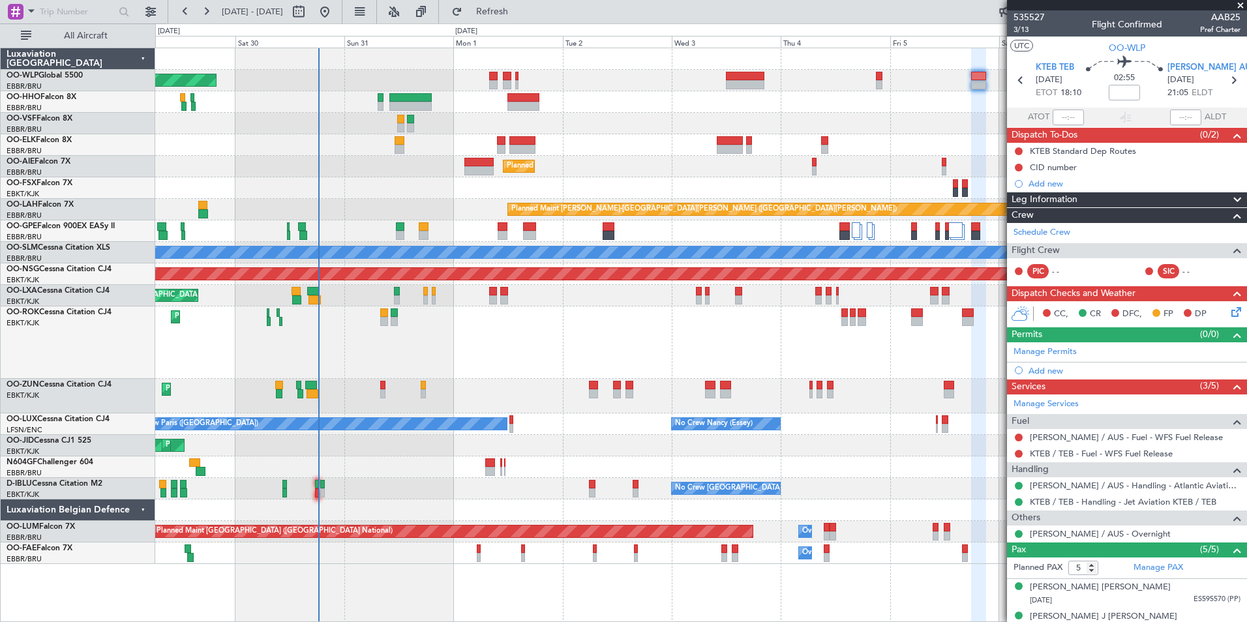
click at [400, 497] on div "Planned Maint Berlin (Brandenburg) Planned Maint Kortrijk-Wevelgem Planned Main…" at bounding box center [700, 306] width 1091 height 516
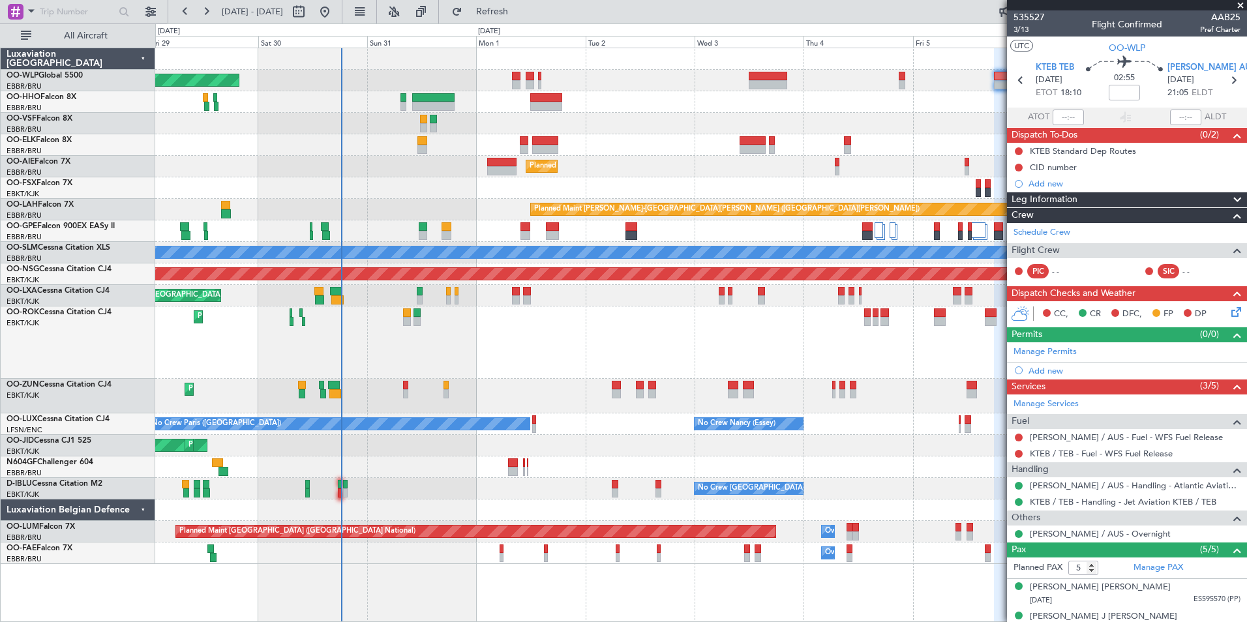
click at [337, 489] on div "No Crew Brussels (Brussels National) A/C Unavailable Kortrijk-Wevelgem" at bounding box center [700, 489] width 1091 height 22
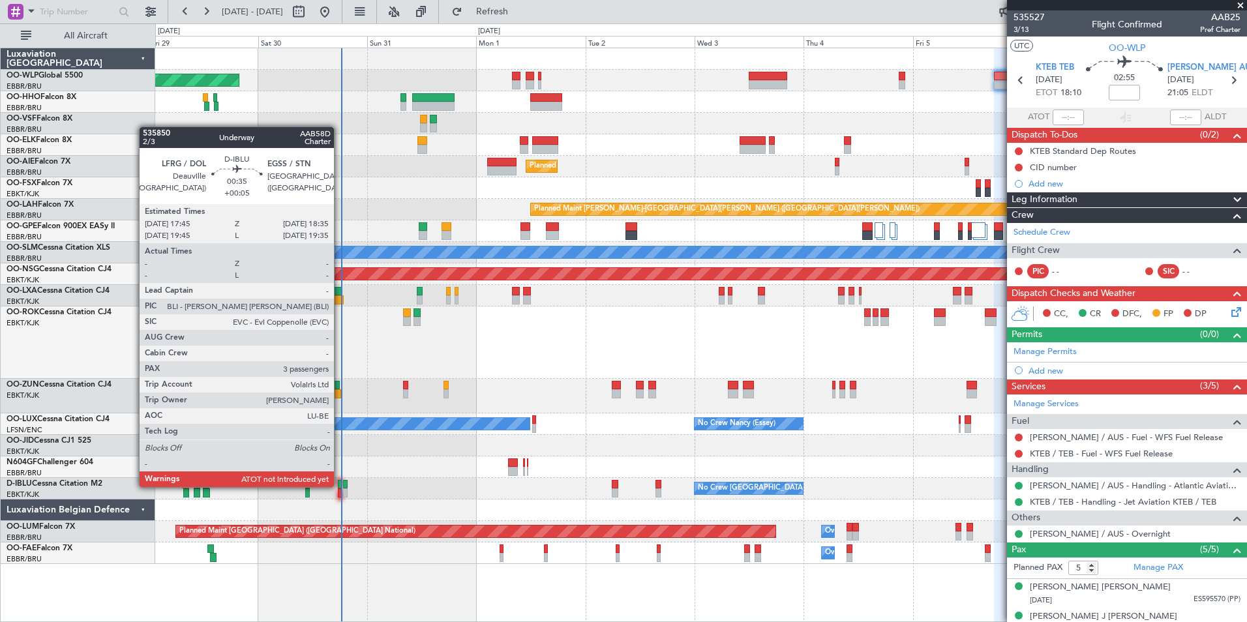
click at [340, 486] on div at bounding box center [340, 484] width 4 height 9
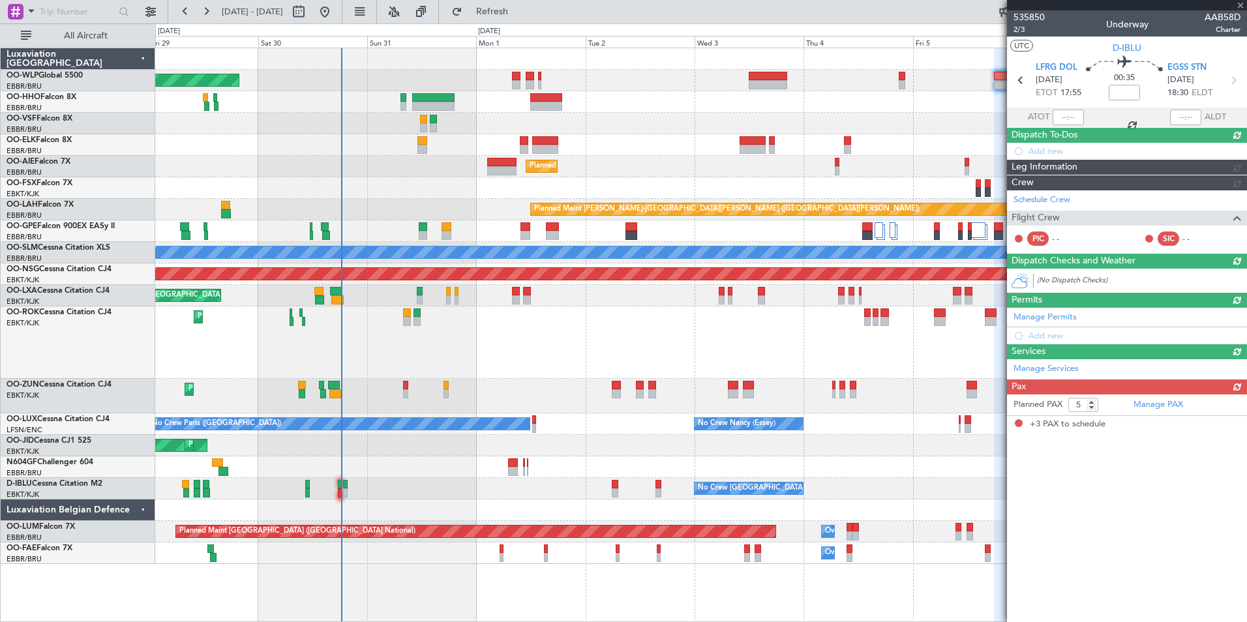
type input "+00:05"
type input "3"
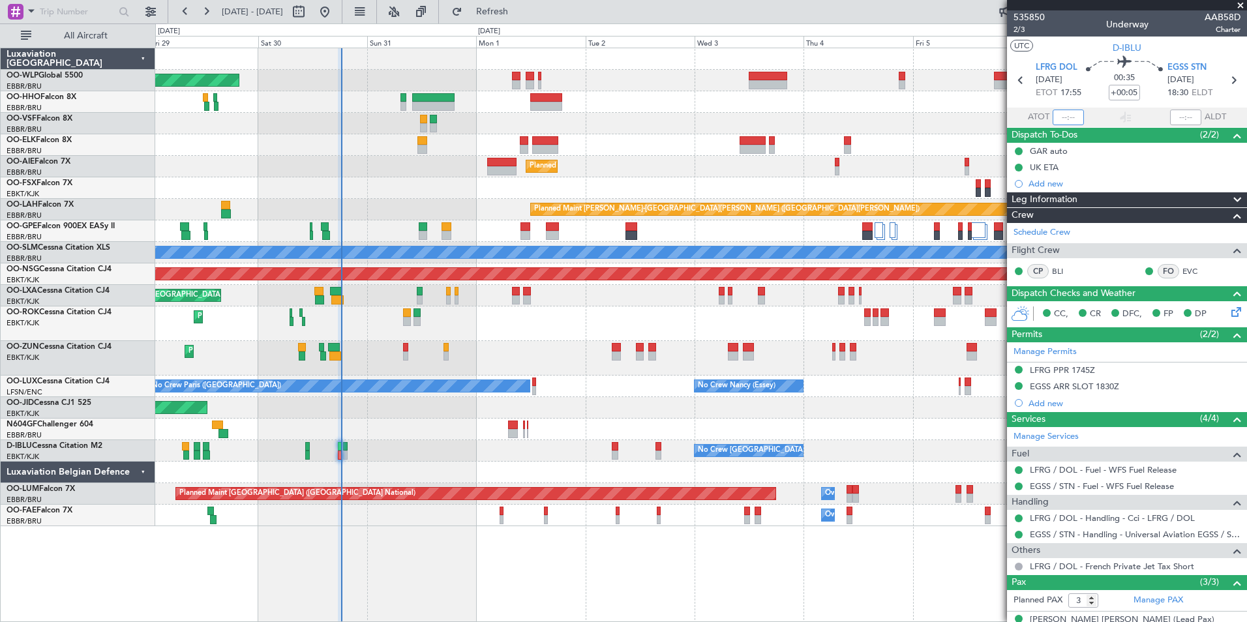
click at [1053, 116] on input "text" at bounding box center [1068, 118] width 31 height 16
click at [972, 110] on div at bounding box center [700, 102] width 1091 height 22
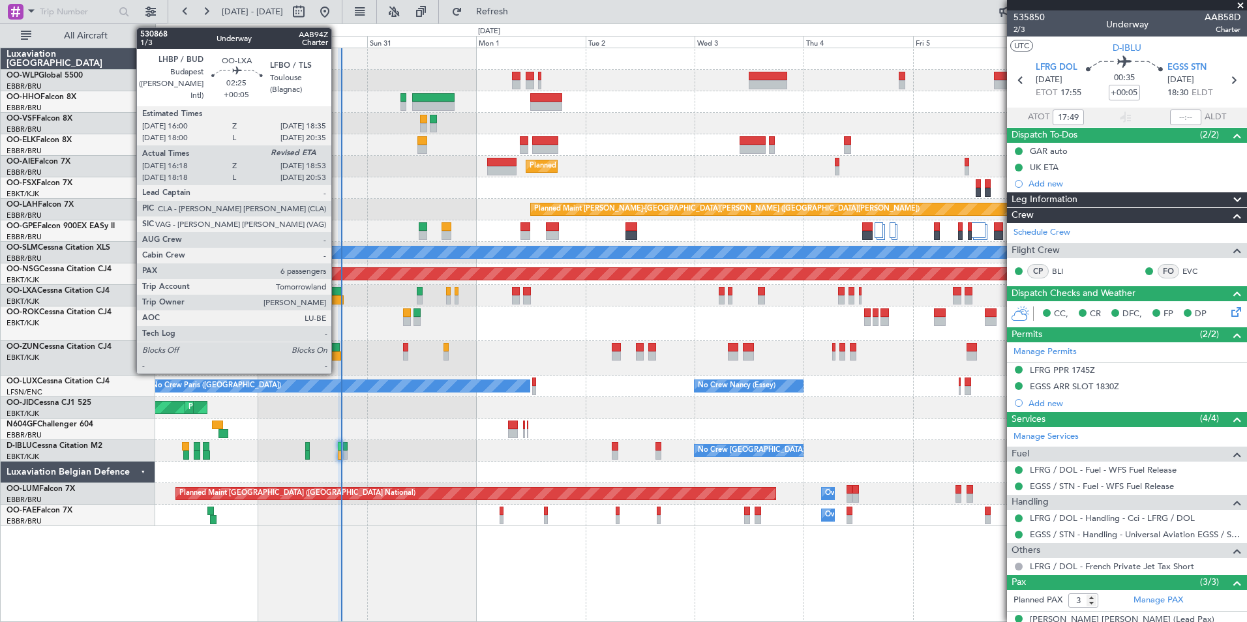
click at [337, 297] on div at bounding box center [337, 300] width 12 height 9
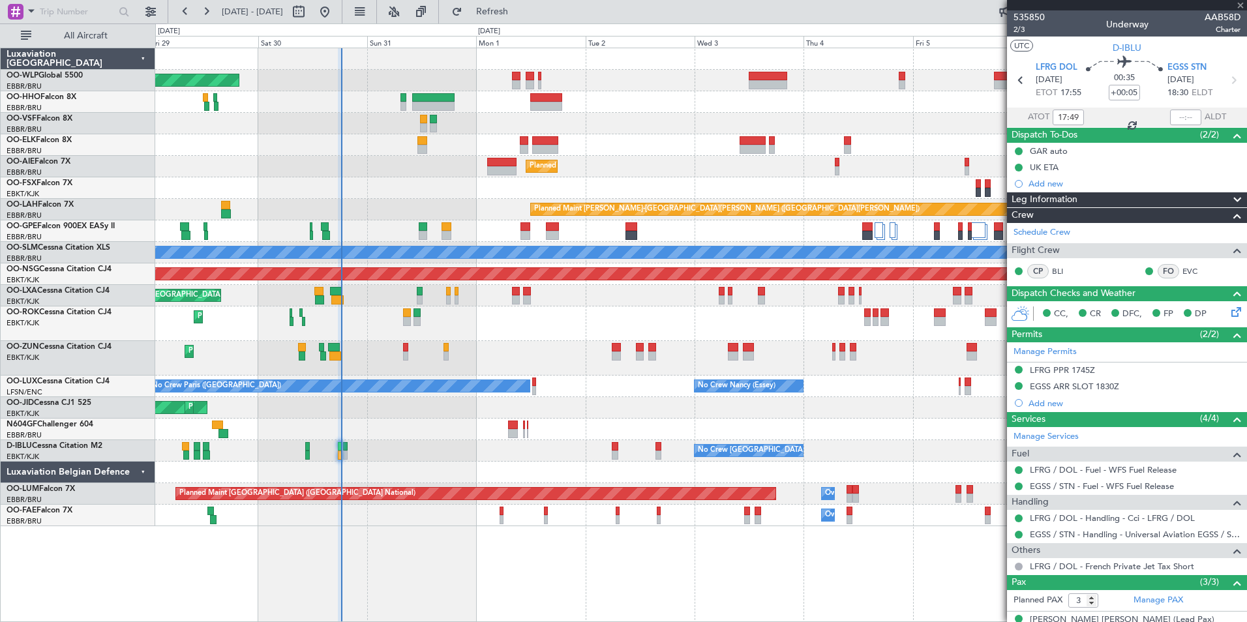
type input "16:23"
type input "6"
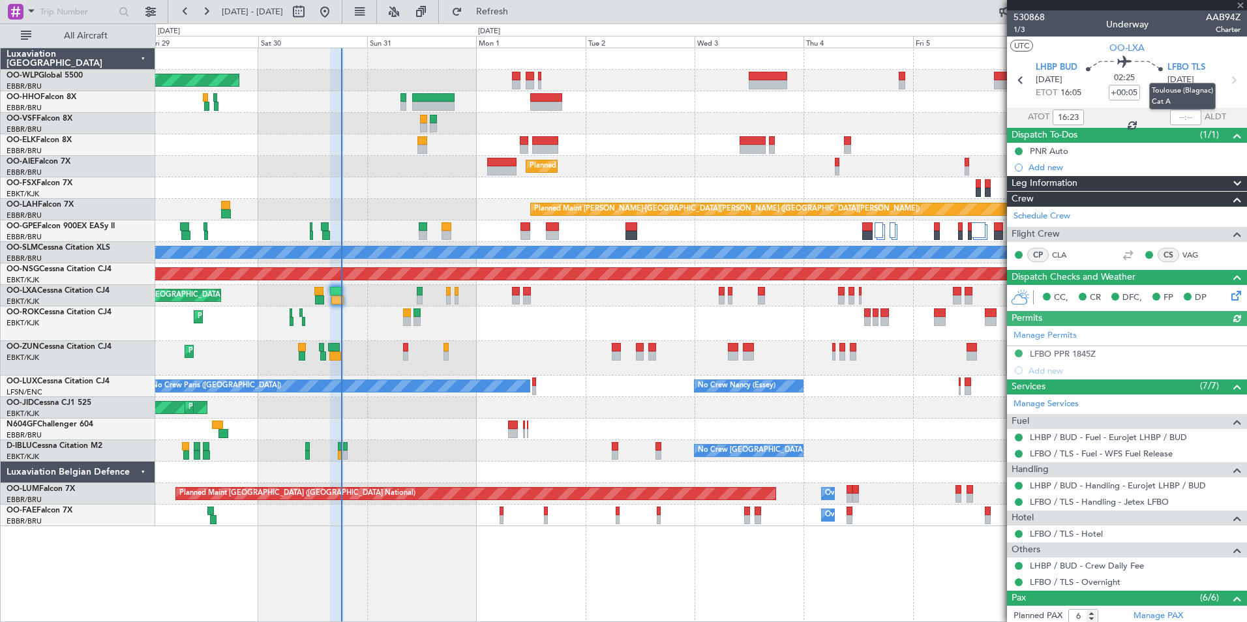
click at [1175, 115] on mat-tooltip-component "Toulouse (Blagnac) Cat A" at bounding box center [1182, 96] width 85 height 45
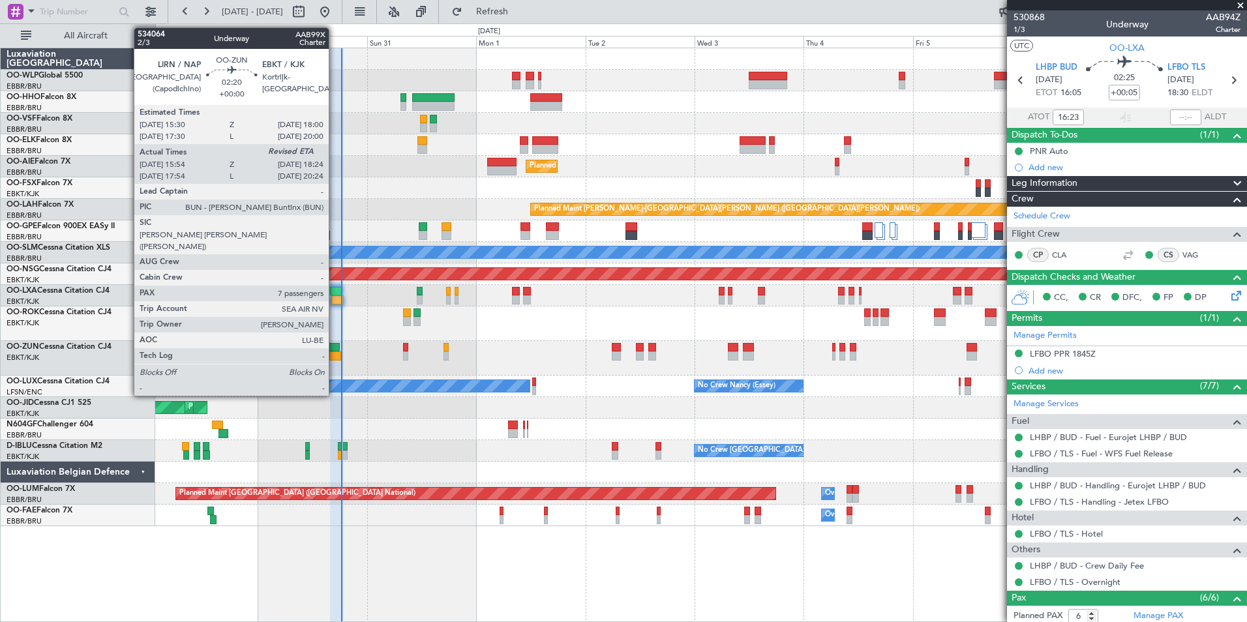
click at [335, 350] on div at bounding box center [334, 347] width 12 height 9
type input "15:59"
type input "7"
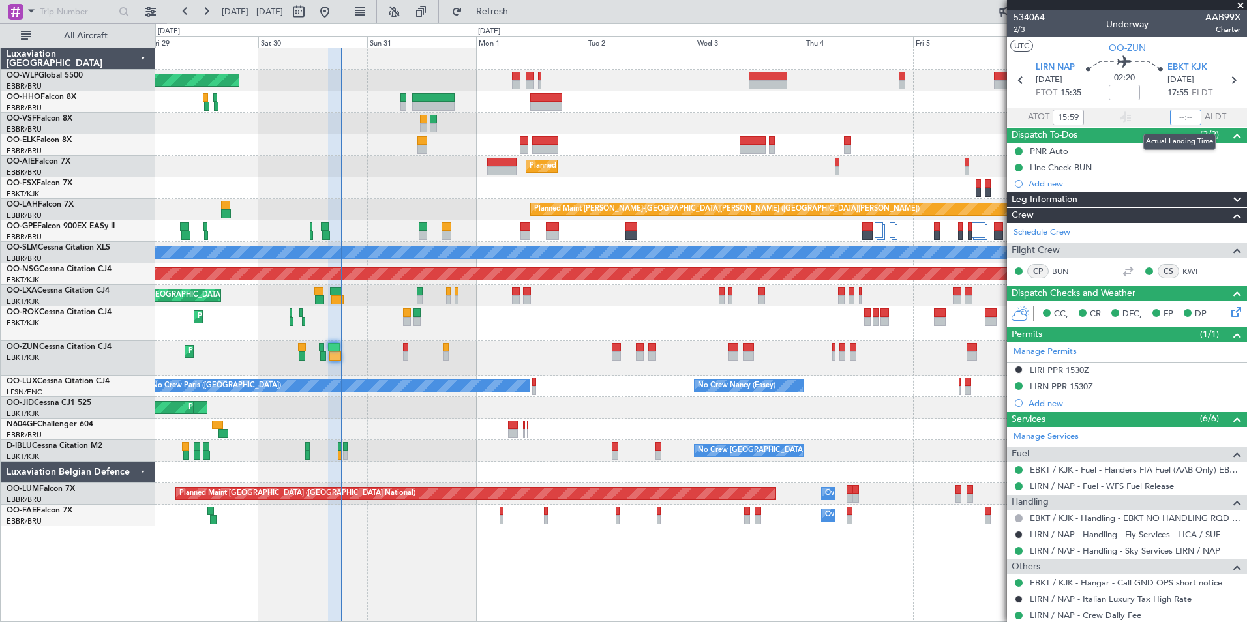
click at [1174, 118] on input "text" at bounding box center [1185, 118] width 31 height 16
click at [913, 138] on div "Planned Maint Kortrijk-[GEOGRAPHIC_DATA]" at bounding box center [700, 145] width 1091 height 22
type input "18:13"
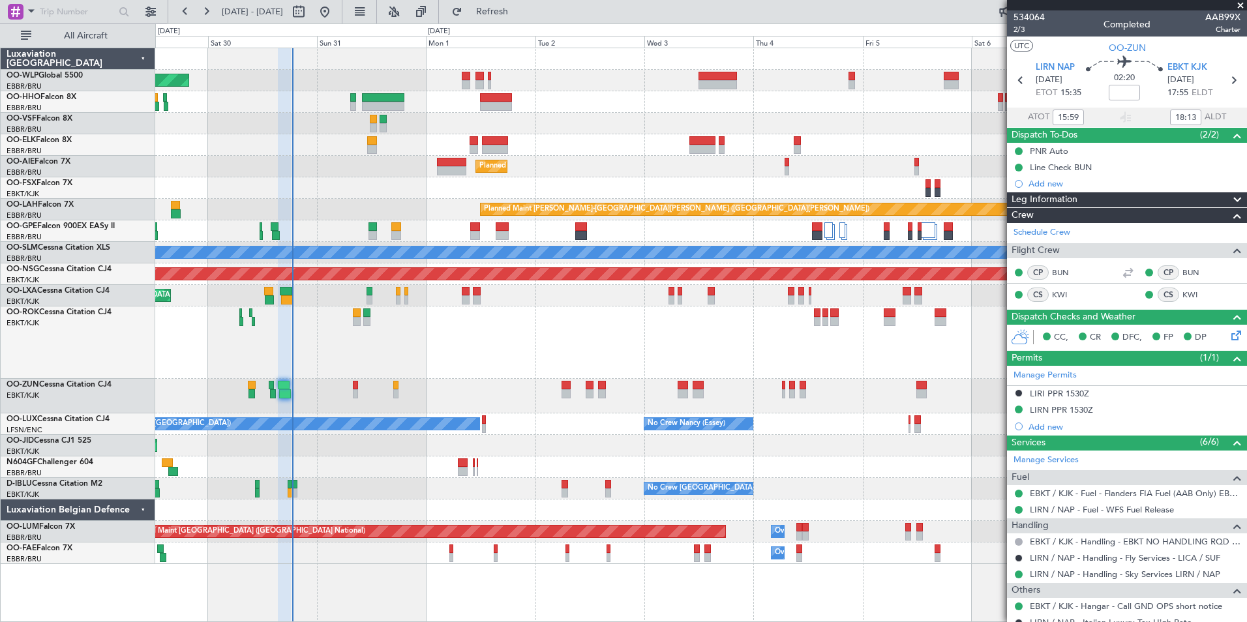
click at [358, 390] on div "Planned Maint Kortrijk-[GEOGRAPHIC_DATA]" at bounding box center [700, 396] width 1091 height 35
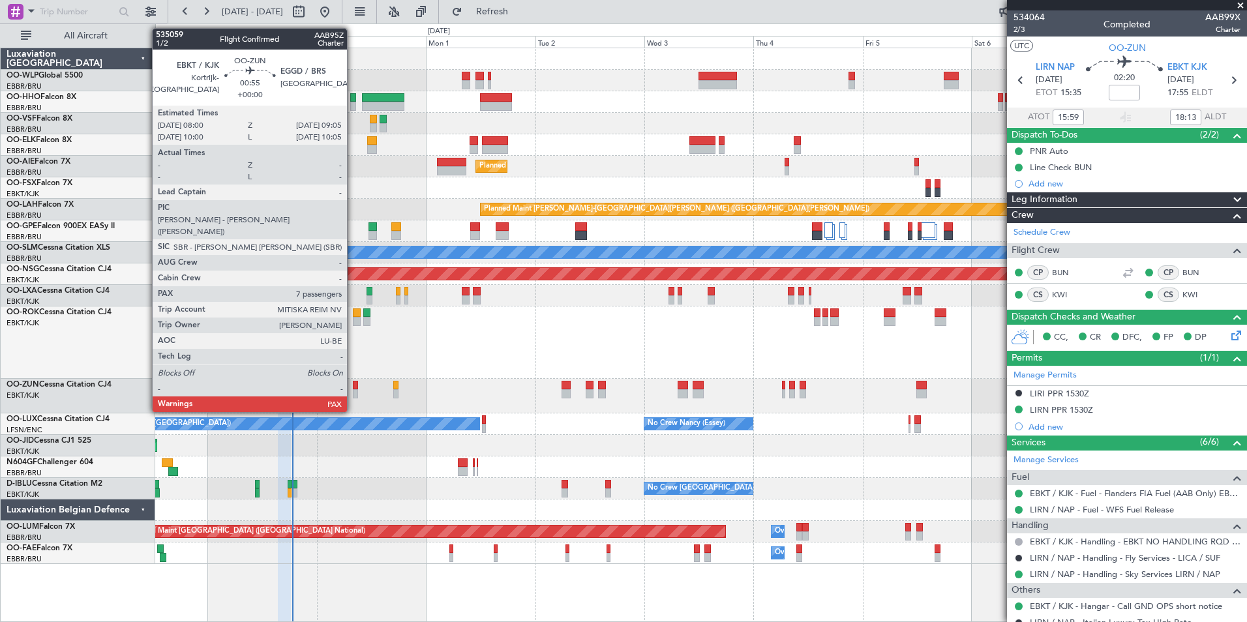
click at [353, 388] on div at bounding box center [355, 385] width 5 height 9
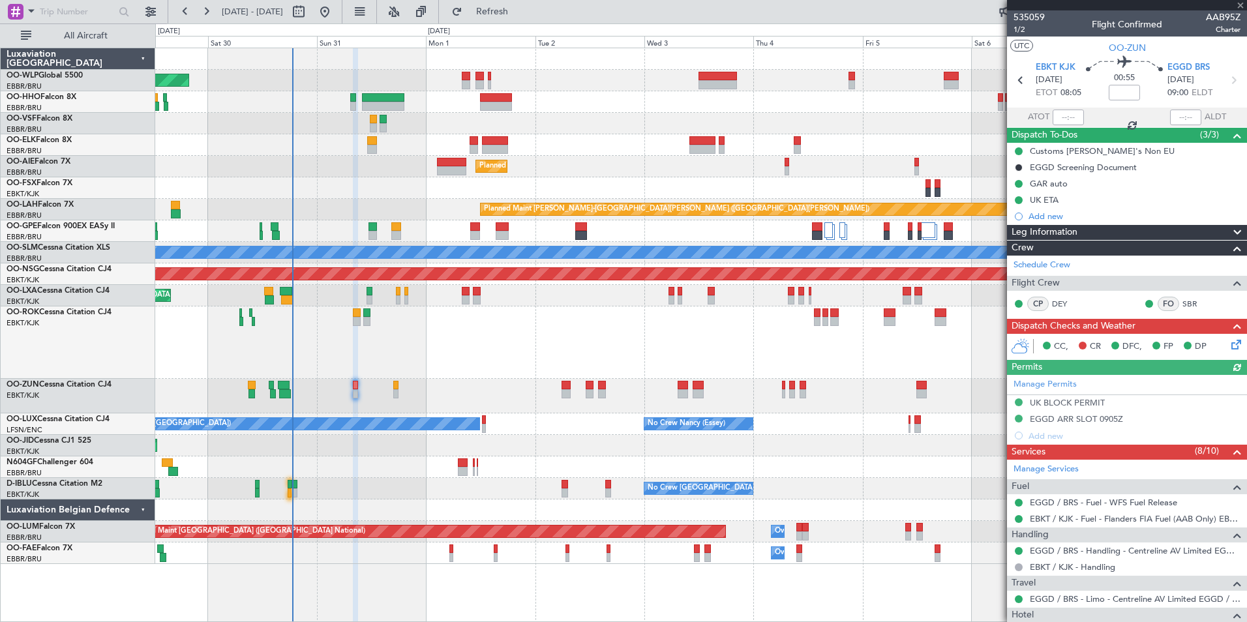
click at [1229, 343] on icon at bounding box center [1234, 342] width 10 height 10
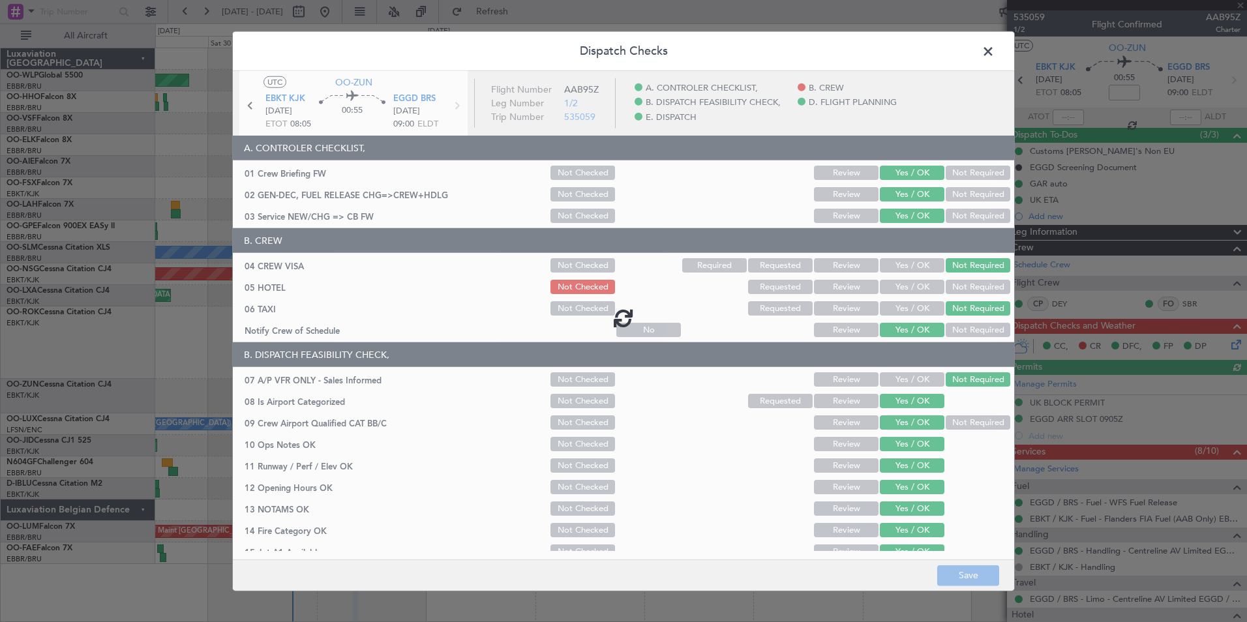
click at [900, 281] on div at bounding box center [624, 318] width 782 height 494
click at [901, 294] on div at bounding box center [624, 318] width 782 height 494
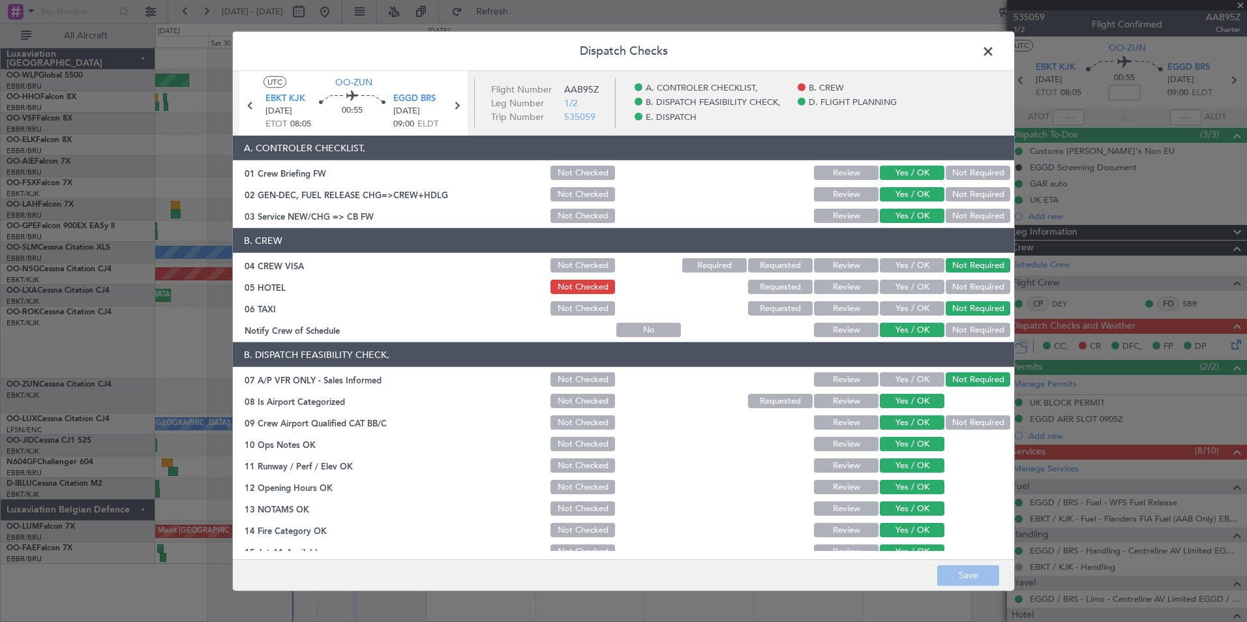
click at [900, 292] on button "Yes / OK" at bounding box center [912, 287] width 65 height 14
click at [949, 574] on button "Save" at bounding box center [969, 575] width 62 height 21
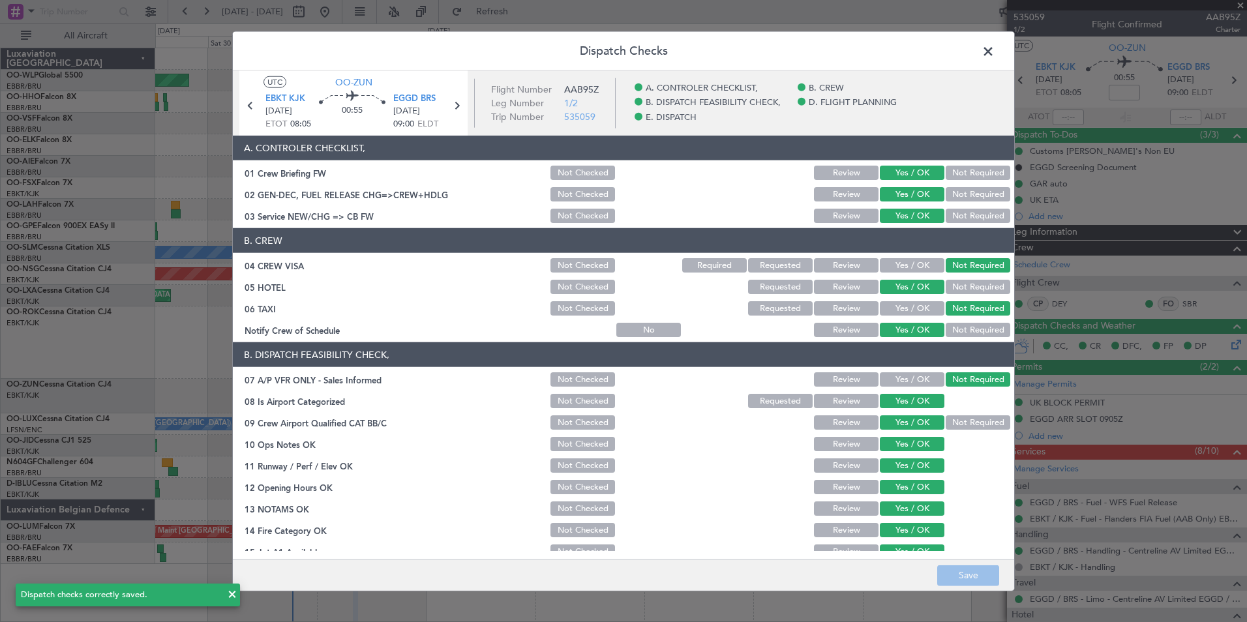
click at [995, 57] on span at bounding box center [995, 55] width 0 height 26
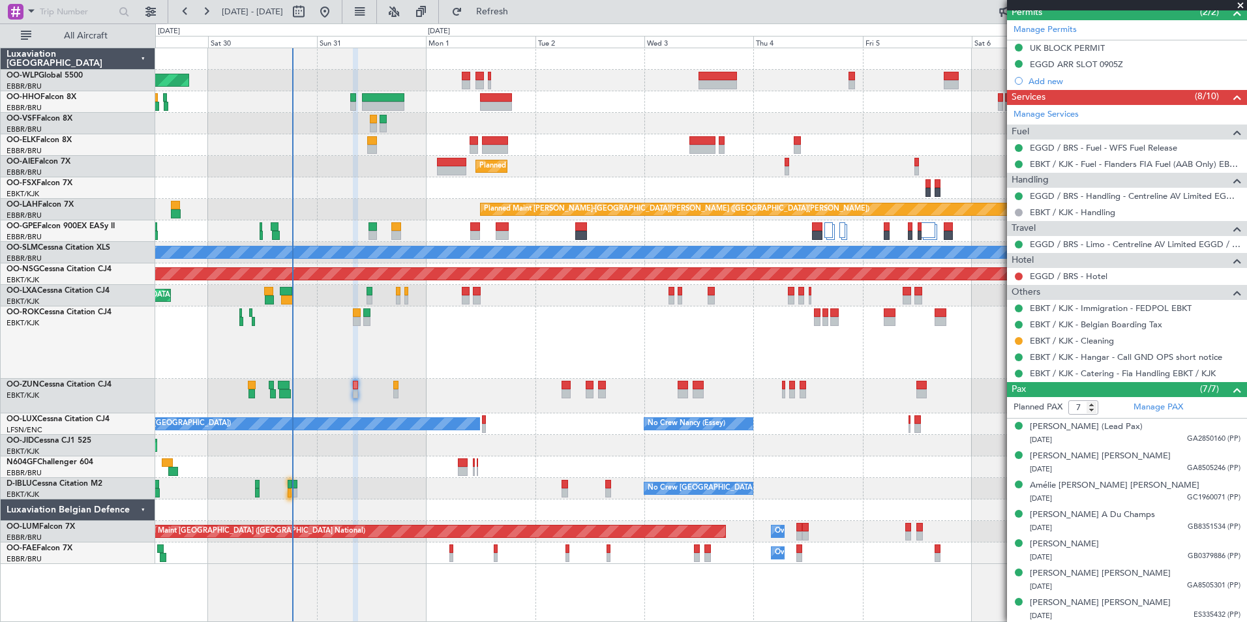
scroll to position [356, 0]
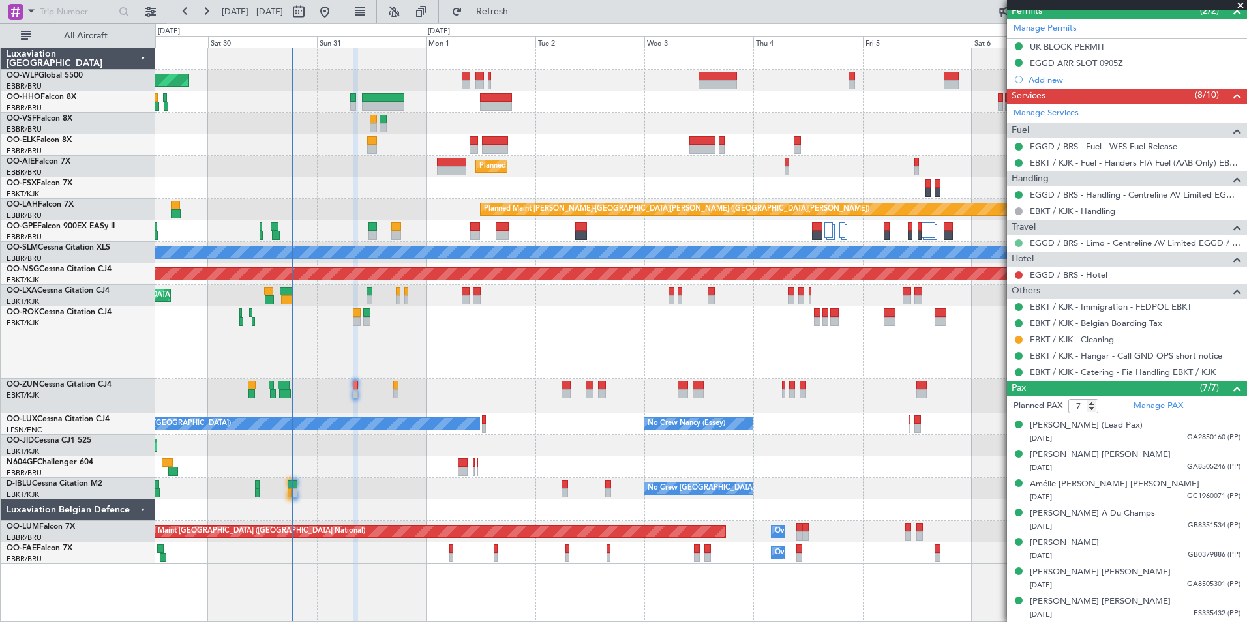
click at [1022, 243] on div "Manage Services Fuel EGGD / BRS - Fuel - WFS Fuel Release EBKT / KJK - Fuel - F…" at bounding box center [1127, 242] width 240 height 277
click at [1018, 245] on button at bounding box center [1019, 243] width 8 height 8
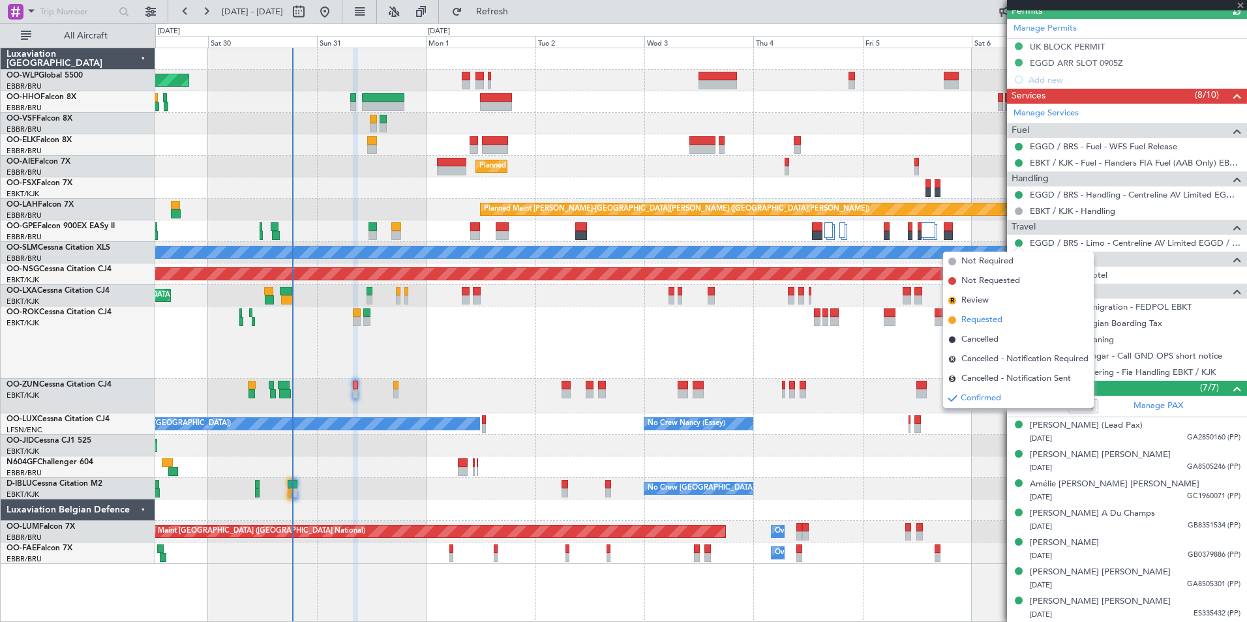
click at [982, 314] on span "Requested" at bounding box center [982, 320] width 41 height 13
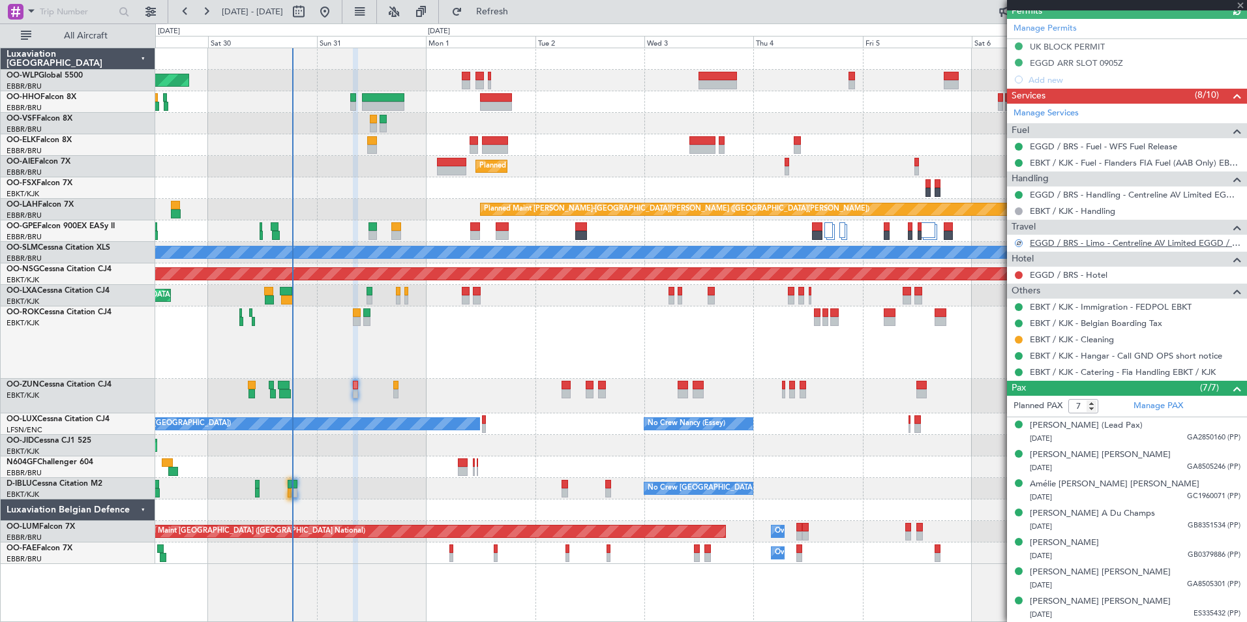
click at [1056, 241] on link "EGGD / BRS - Limo - Centreline AV Limited EGGD / BRS" at bounding box center [1135, 242] width 211 height 11
click at [1018, 277] on button at bounding box center [1019, 275] width 8 height 8
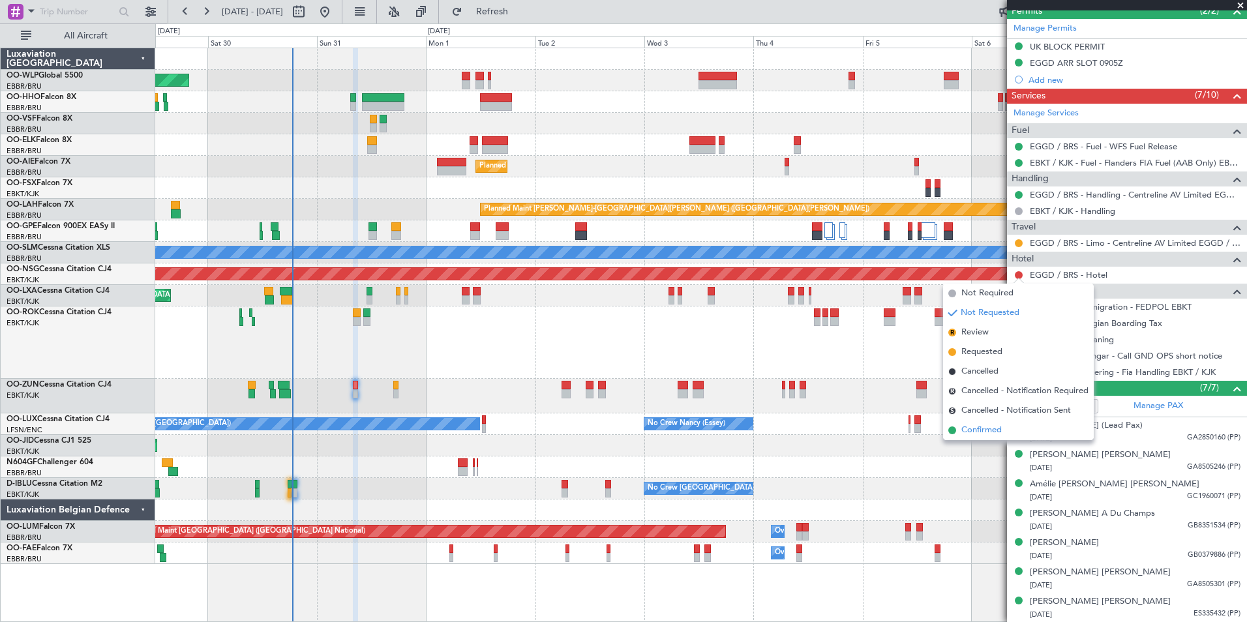
click at [982, 427] on span "Confirmed" at bounding box center [982, 430] width 40 height 13
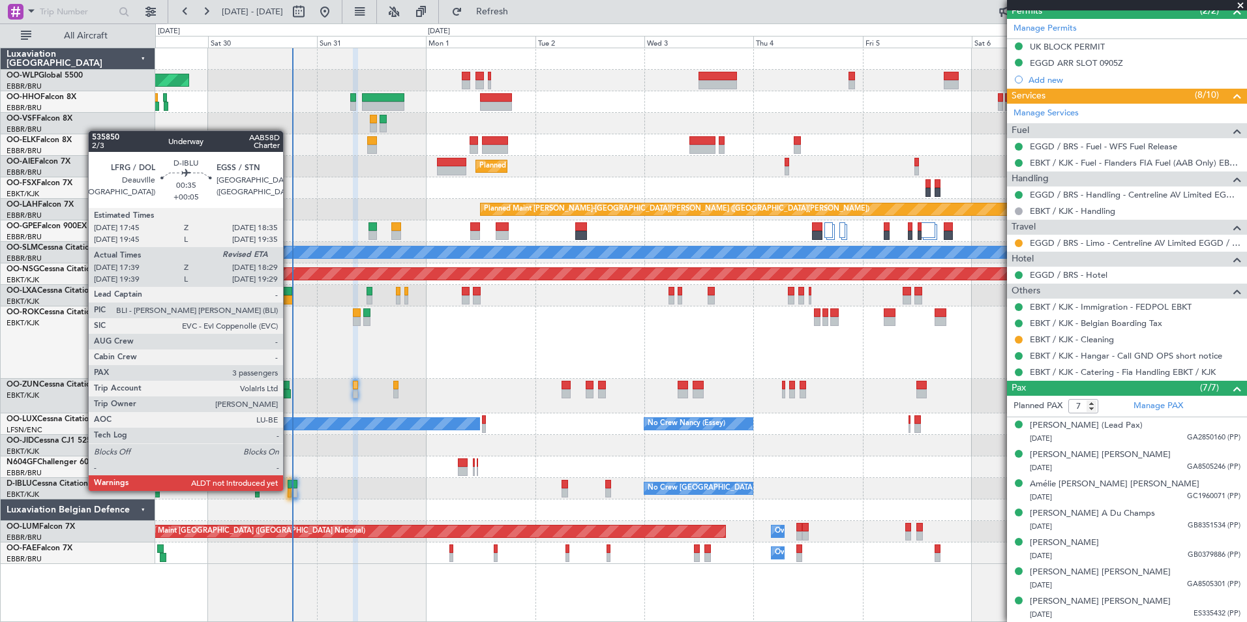
click at [288, 490] on div at bounding box center [290, 493] width 4 height 9
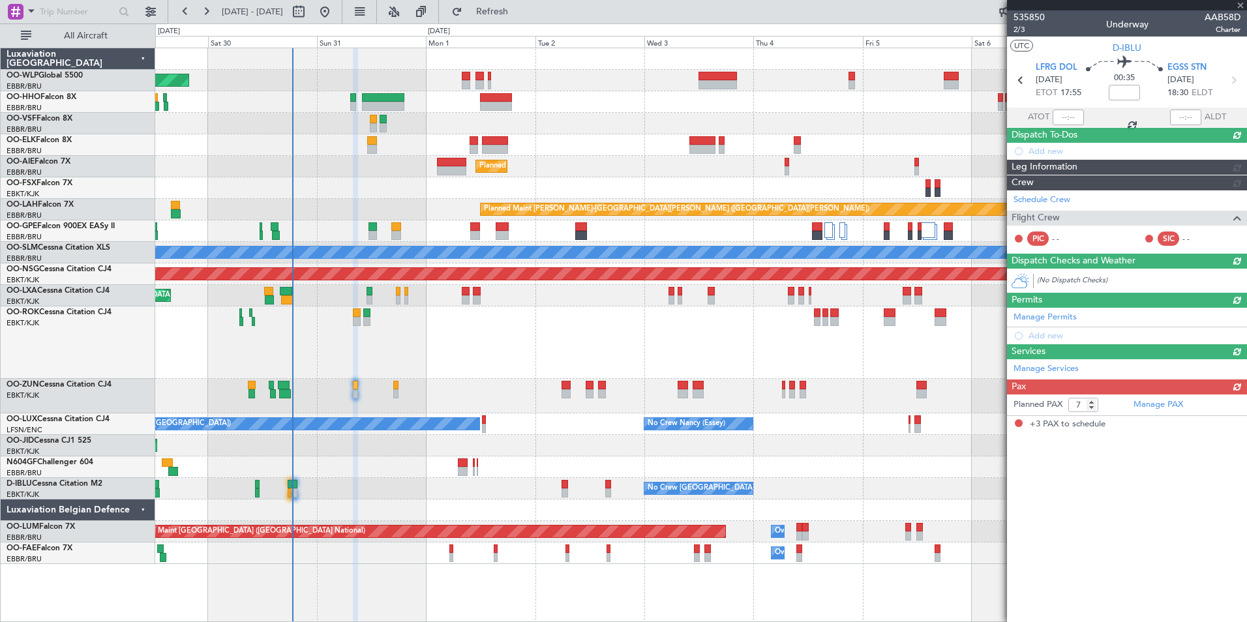
type input "+00:05"
type input "17:49"
type input "3"
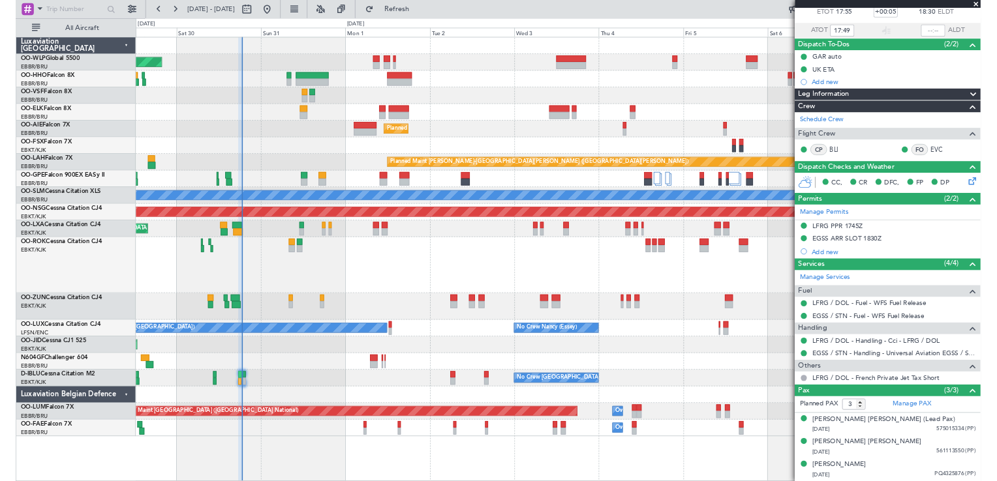
scroll to position [0, 0]
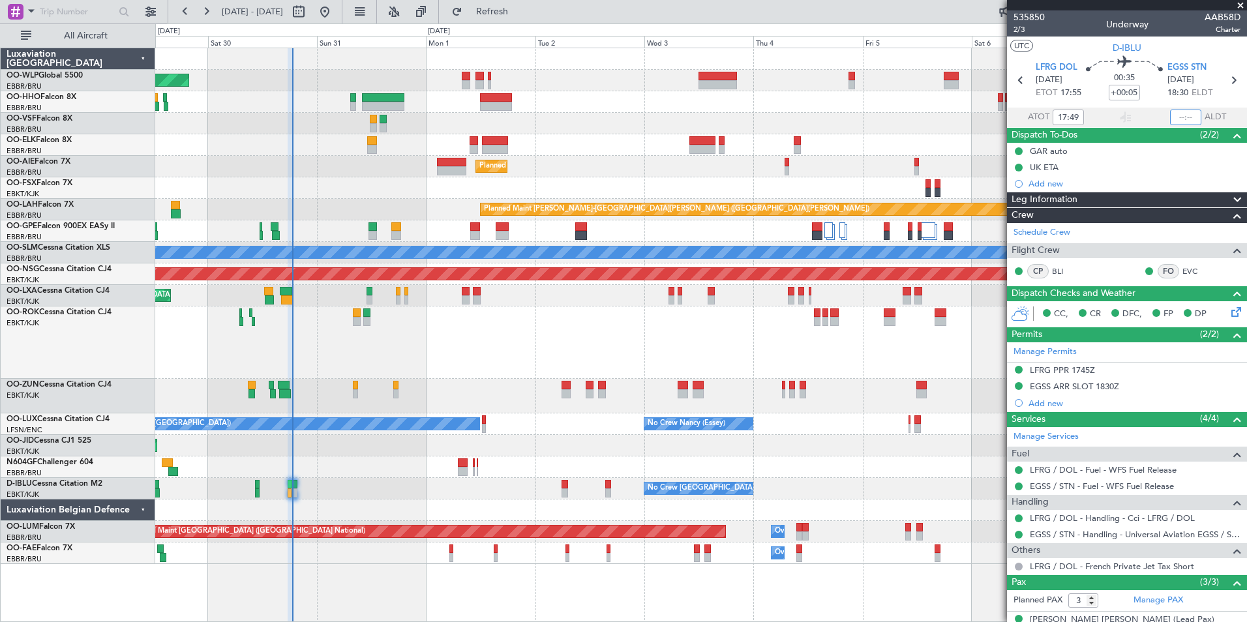
click at [1181, 110] on input "text" at bounding box center [1185, 118] width 31 height 16
type input "18:36"
click at [883, 149] on div "Planned Maint Kortrijk-[GEOGRAPHIC_DATA]" at bounding box center [700, 145] width 1091 height 22
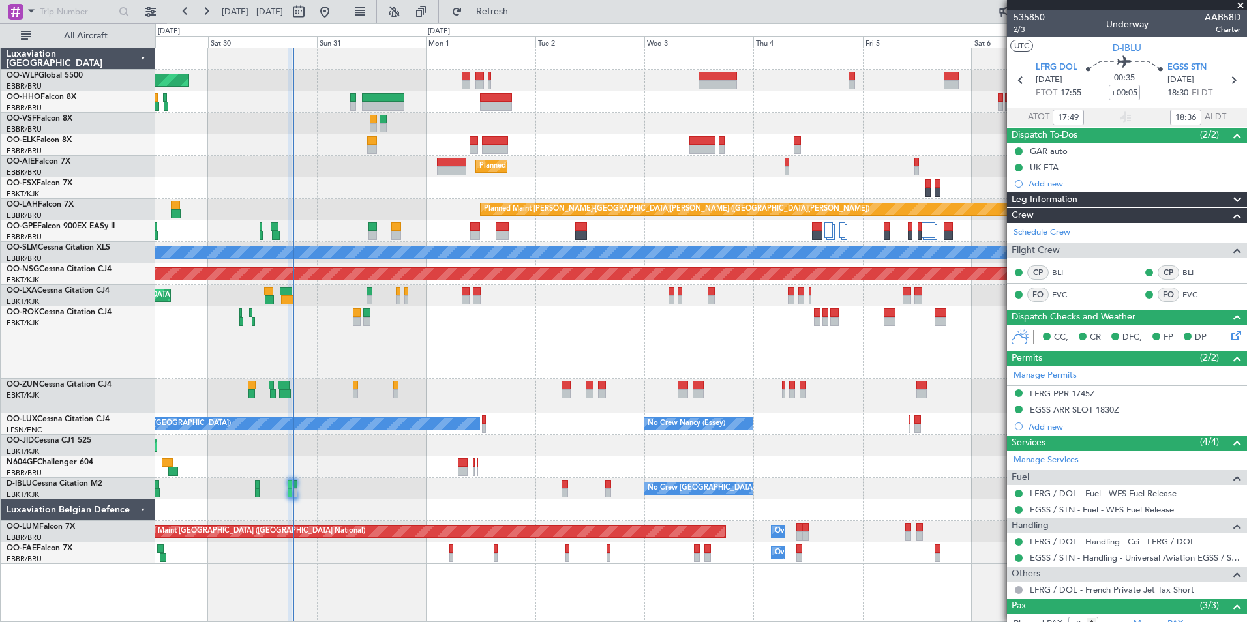
click at [739, 358] on div "Planned Maint Kortrijk-[GEOGRAPHIC_DATA]" at bounding box center [700, 343] width 1091 height 72
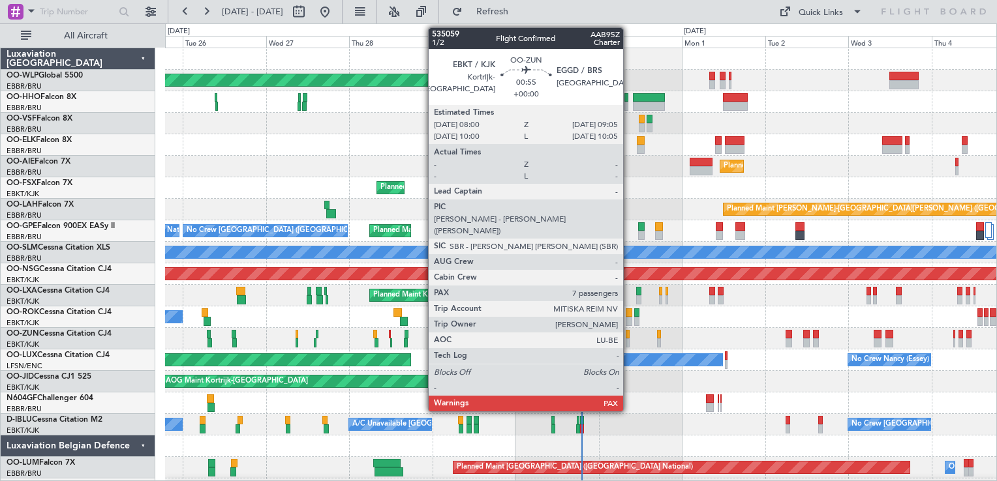
click at [629, 342] on div at bounding box center [628, 343] width 4 height 9
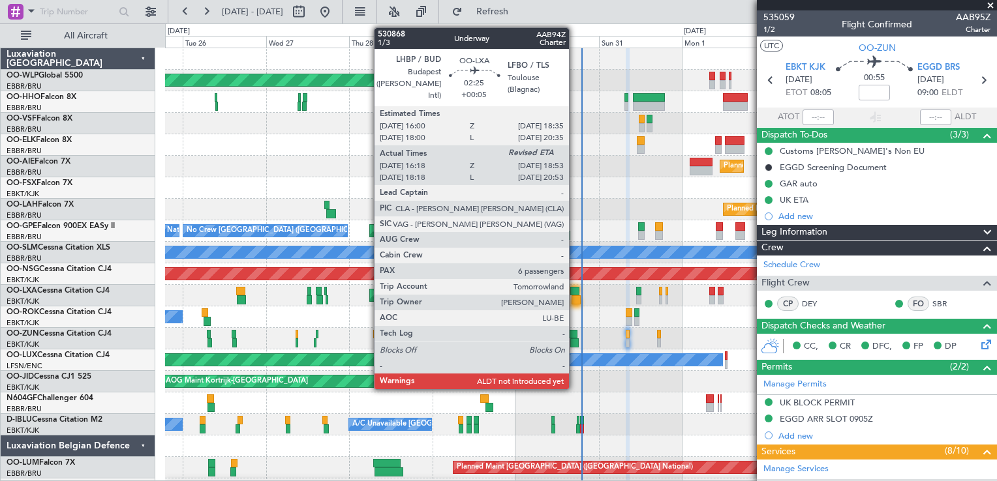
click at [576, 296] on div at bounding box center [576, 300] width 9 height 9
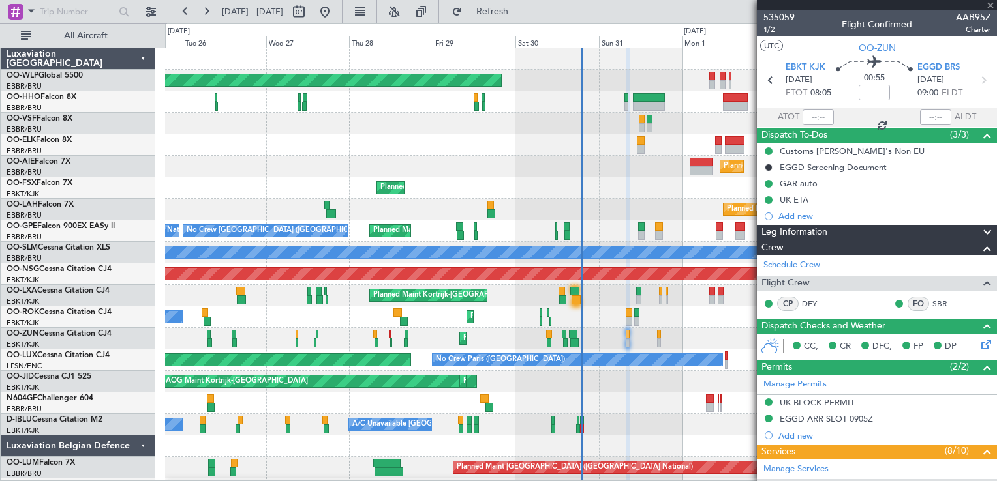
type input "+00:05"
type input "16:23"
type input "6"
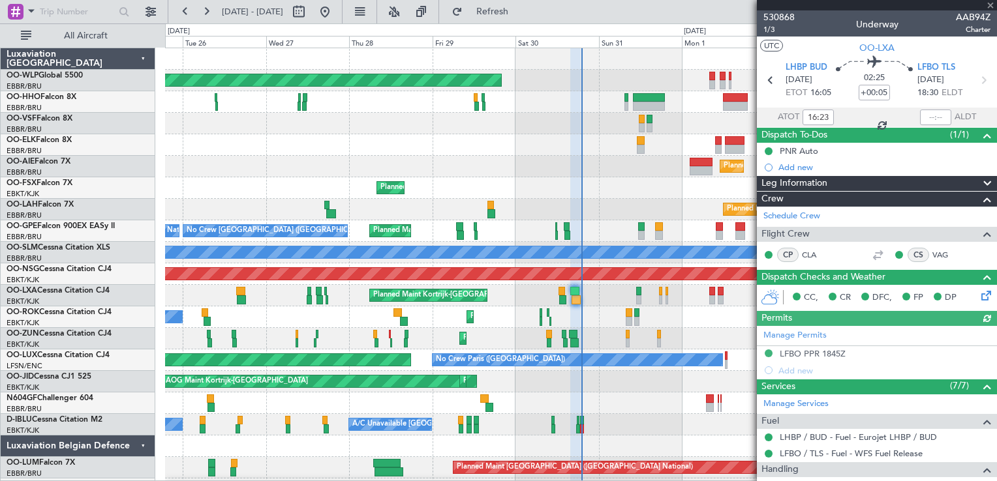
click at [921, 117] on div at bounding box center [935, 118] width 31 height 16
click at [926, 117] on input "text" at bounding box center [935, 118] width 31 height 16
type input "18:35"
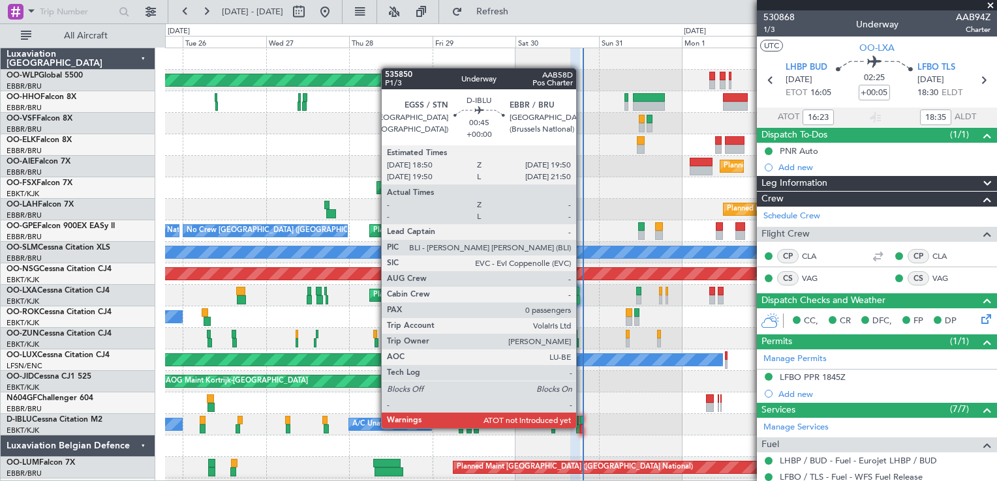
click at [582, 429] on div at bounding box center [582, 429] width 4 height 9
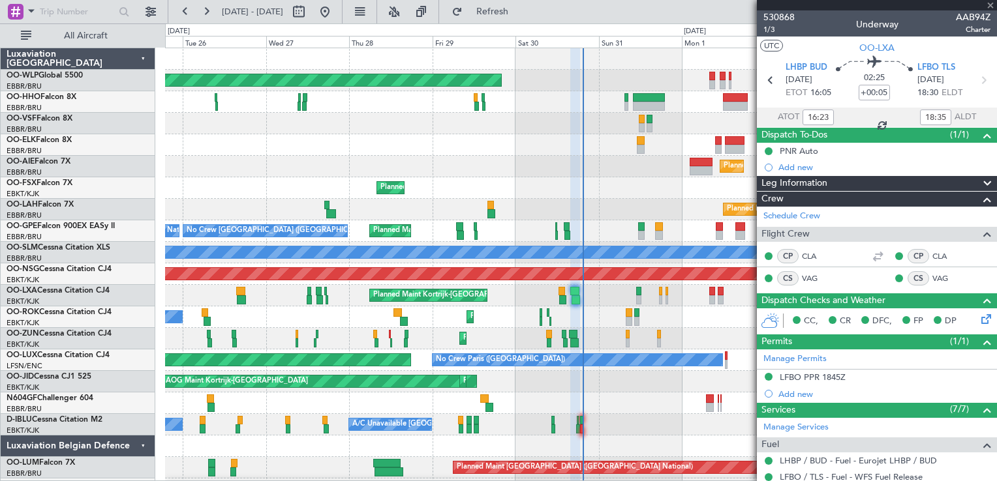
type input "0"
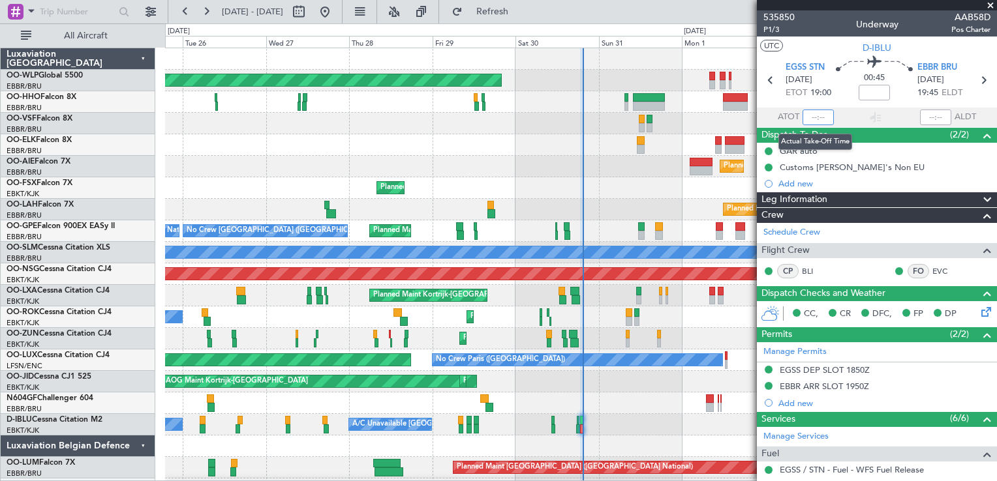
click at [806, 114] on input "text" at bounding box center [817, 118] width 31 height 16
click at [810, 115] on input "text" at bounding box center [817, 118] width 31 height 16
click at [643, 192] on div "Planned Maint Kortrijk-[GEOGRAPHIC_DATA]" at bounding box center [580, 188] width 831 height 22
type input "18:59"
click at [276, 123] on div "Planned Maint [GEOGRAPHIC_DATA] ([GEOGRAPHIC_DATA]) Planned Maint [GEOGRAPHIC_D…" at bounding box center [580, 274] width 831 height 452
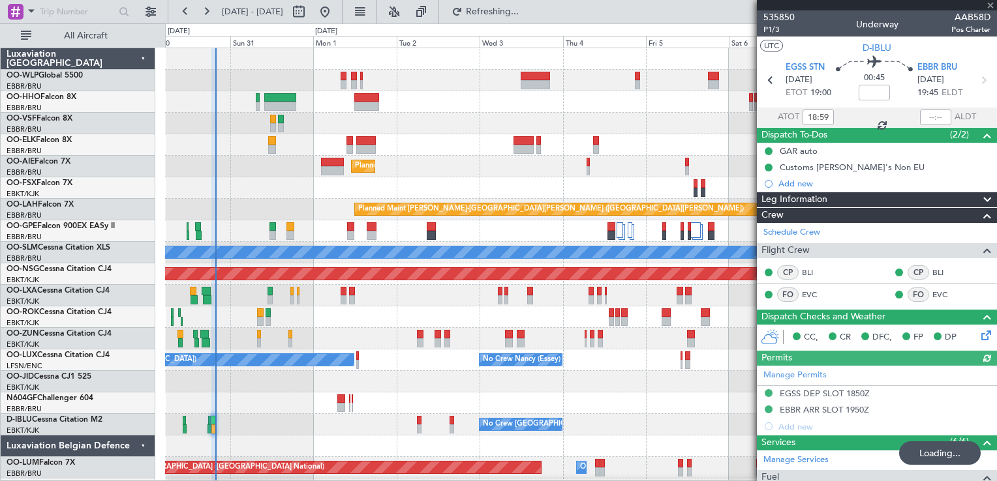
click at [251, 145] on div "Planned Maint [GEOGRAPHIC_DATA] ([GEOGRAPHIC_DATA]) Planned Maint [GEOGRAPHIC_D…" at bounding box center [580, 274] width 831 height 452
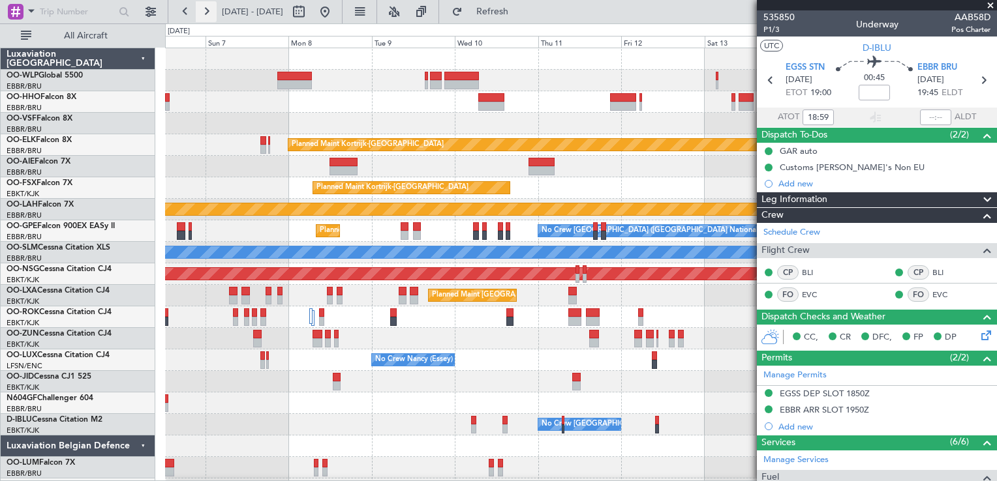
click at [207, 20] on button at bounding box center [206, 11] width 21 height 21
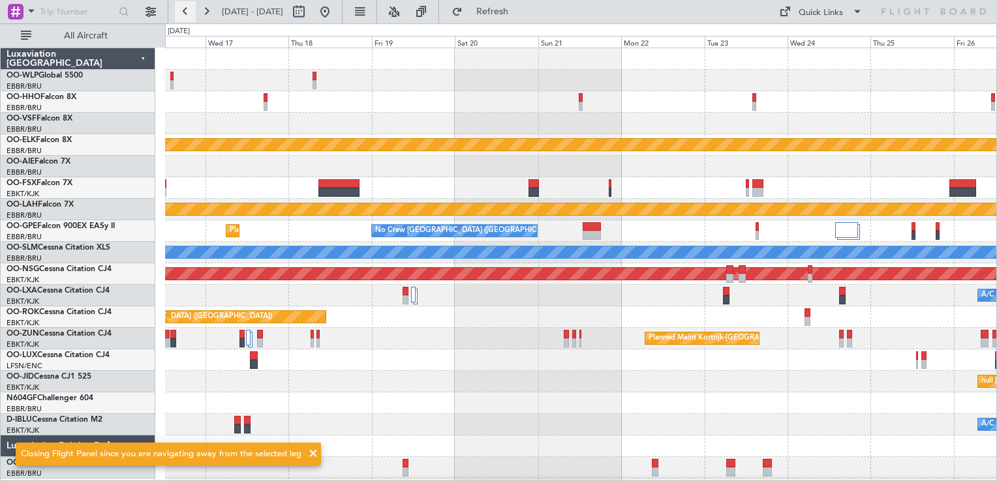
click at [187, 11] on button at bounding box center [185, 11] width 21 height 21
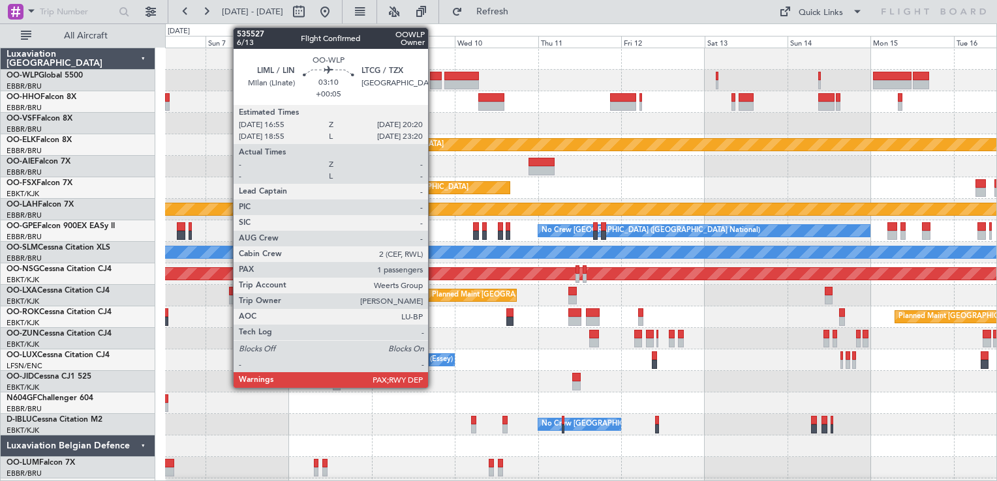
click at [434, 82] on div at bounding box center [436, 84] width 12 height 9
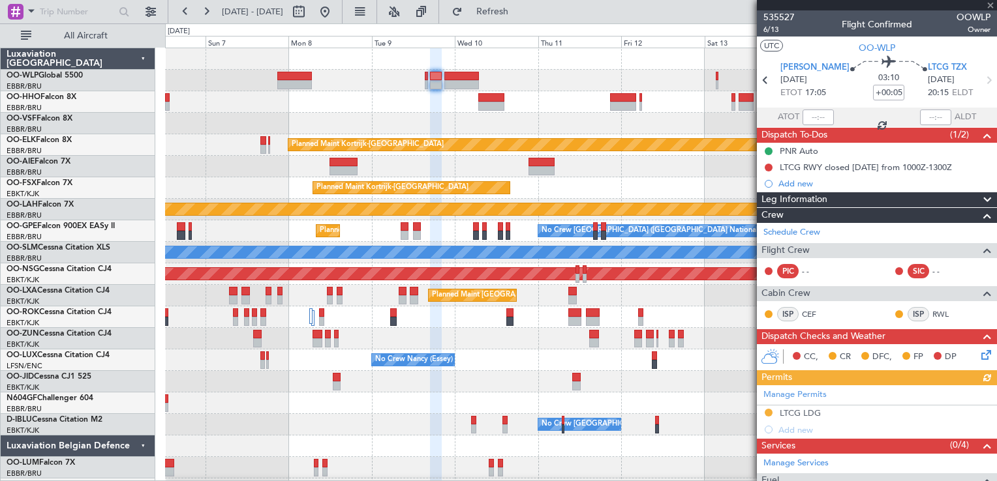
scroll to position [169, 0]
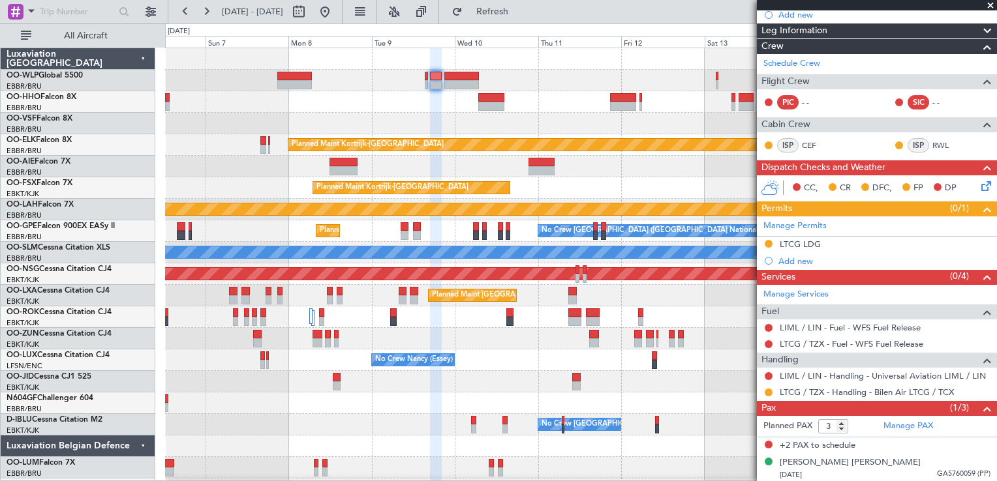
click at [842, 432] on form "Planned PAX 3" at bounding box center [817, 426] width 120 height 21
type input "2"
click at [840, 428] on input "2" at bounding box center [833, 426] width 30 height 14
click at [886, 431] on div "Manage PAX" at bounding box center [937, 426] width 120 height 21
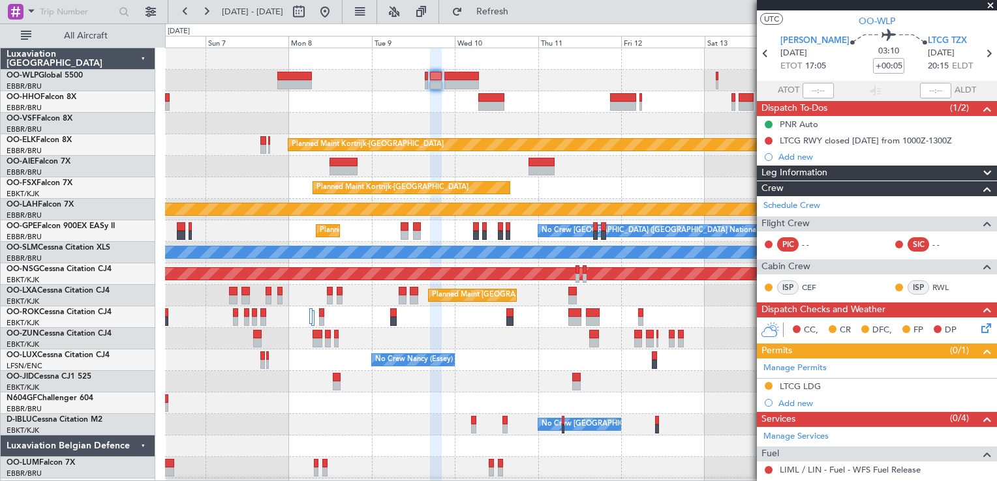
scroll to position [0, 0]
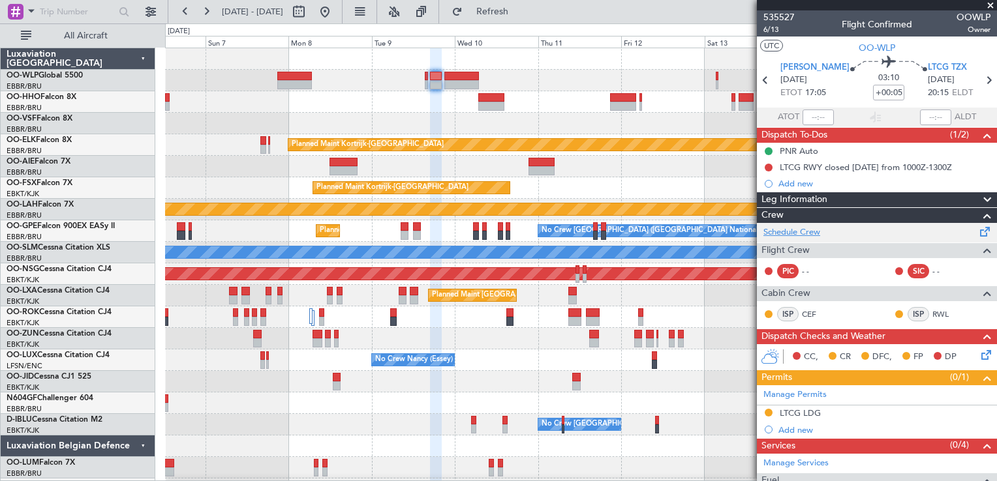
click at [785, 229] on link "Schedule Crew" at bounding box center [791, 232] width 57 height 13
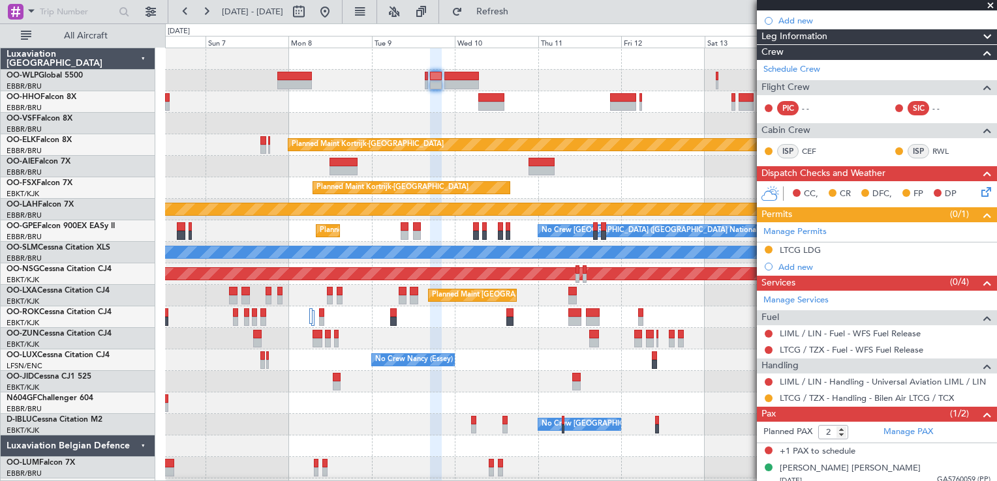
scroll to position [169, 0]
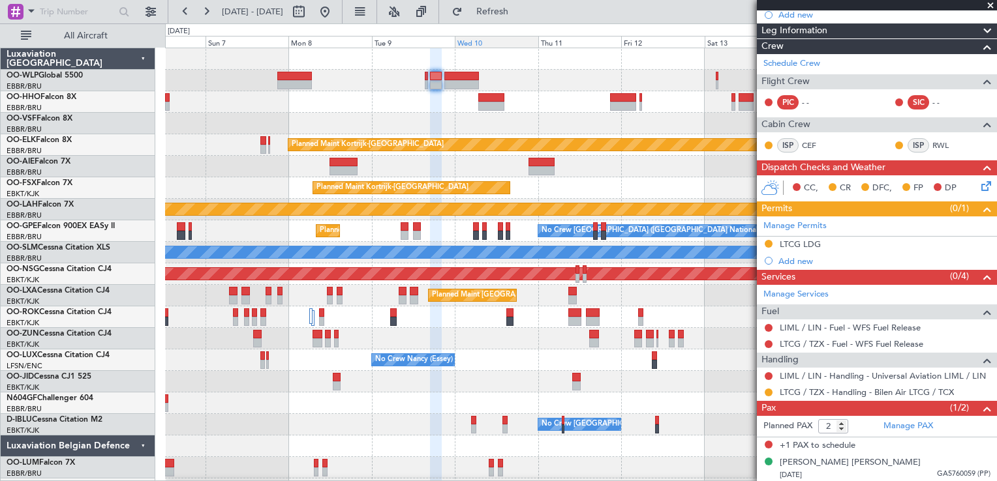
drag, startPoint x: 532, startPoint y: 87, endPoint x: 510, endPoint y: 42, distance: 49.6
click at [510, 42] on fb-flight-board "[DATE] - [DATE] Refresh Quick Links All Aircraft Planned Maint [GEOGRAPHIC_DATA…" at bounding box center [498, 246] width 997 height 472
drag, startPoint x: 510, startPoint y: 42, endPoint x: 501, endPoint y: 18, distance: 25.6
click at [501, 18] on button "Refresh" at bounding box center [485, 11] width 78 height 21
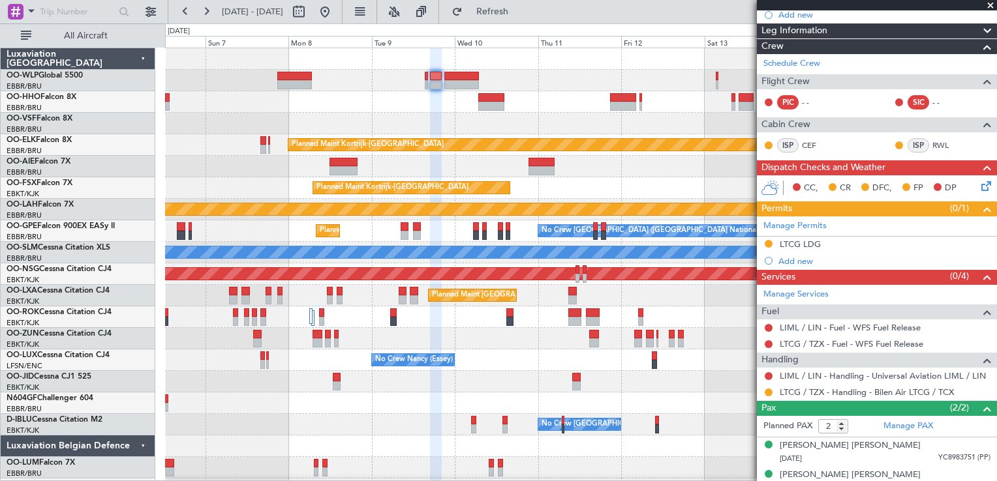
scroll to position [0, 0]
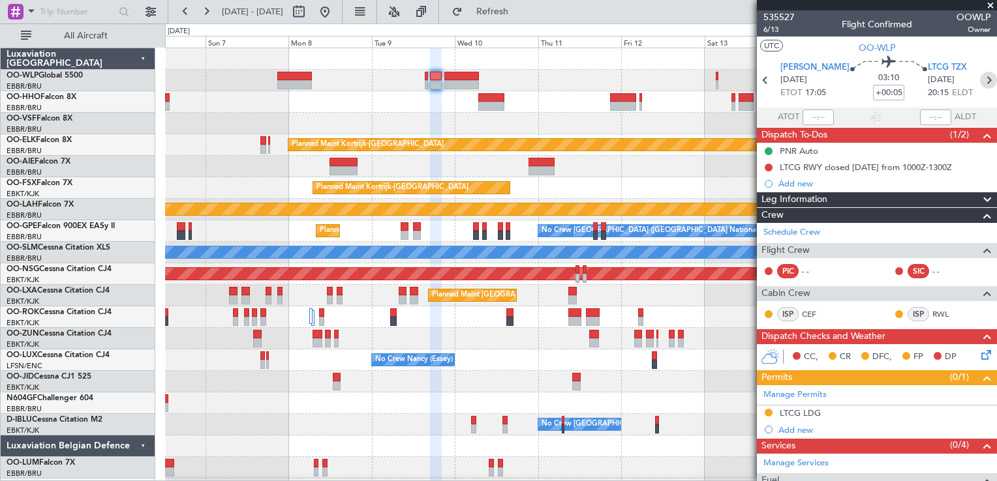
click at [980, 86] on icon at bounding box center [988, 80] width 17 height 17
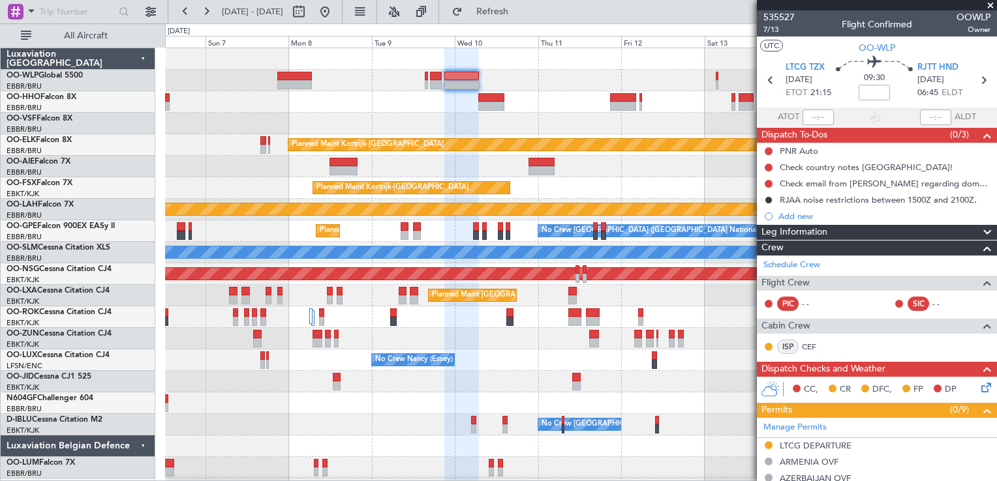
scroll to position [425, 0]
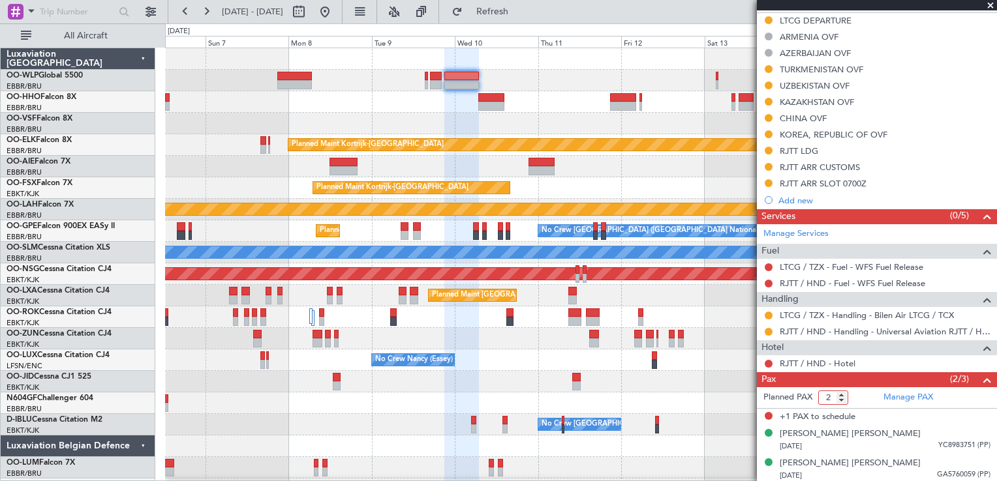
type input "2"
click at [841, 399] on input "2" at bounding box center [833, 398] width 30 height 14
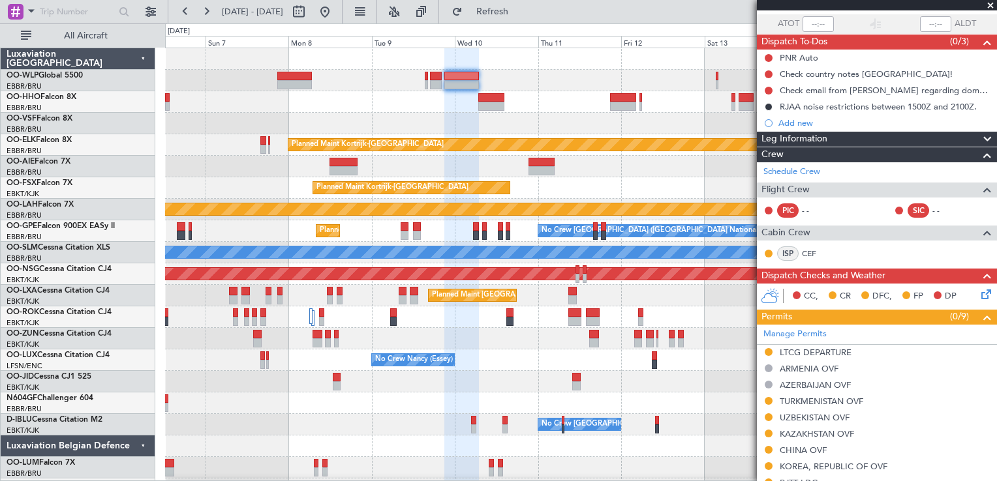
scroll to position [0, 0]
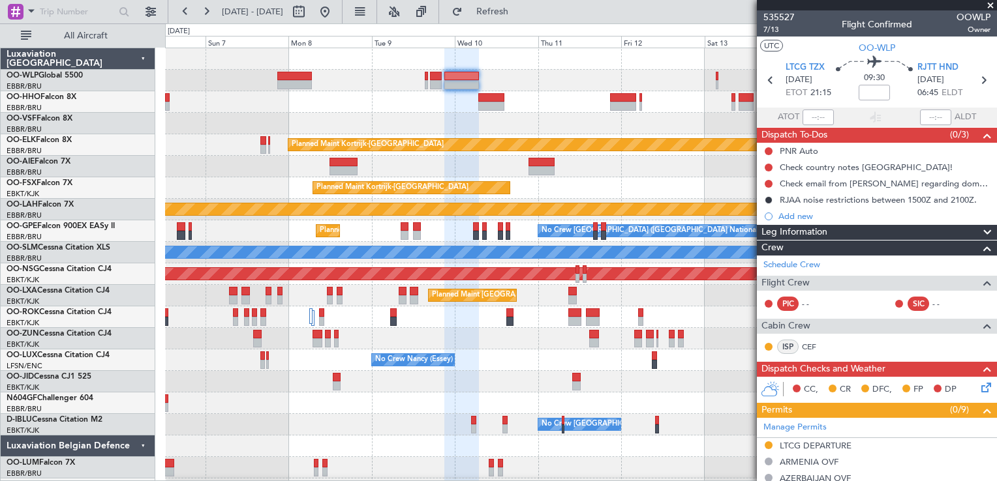
click at [990, 3] on span at bounding box center [990, 6] width 13 height 12
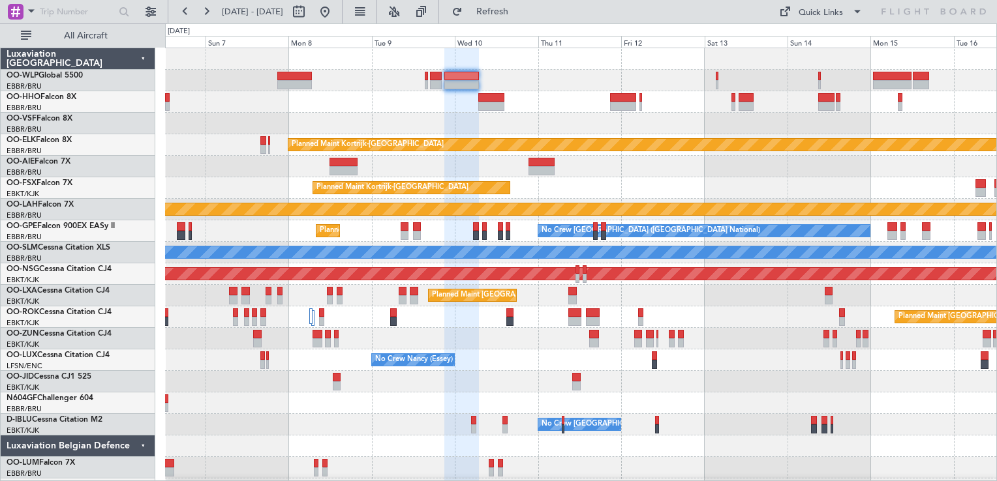
type input "0"
